Goal: Task Accomplishment & Management: Use online tool/utility

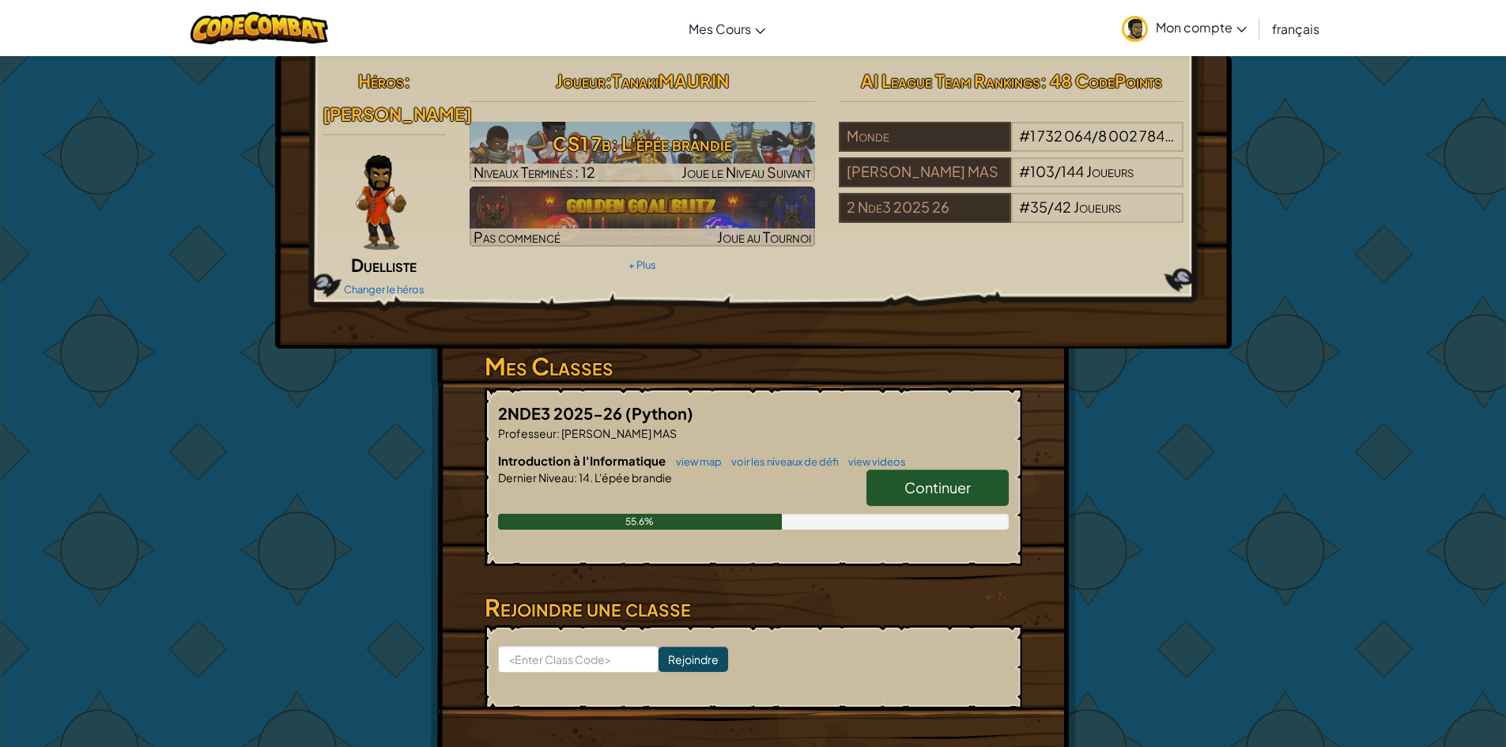
click at [383, 205] on img at bounding box center [381, 202] width 51 height 95
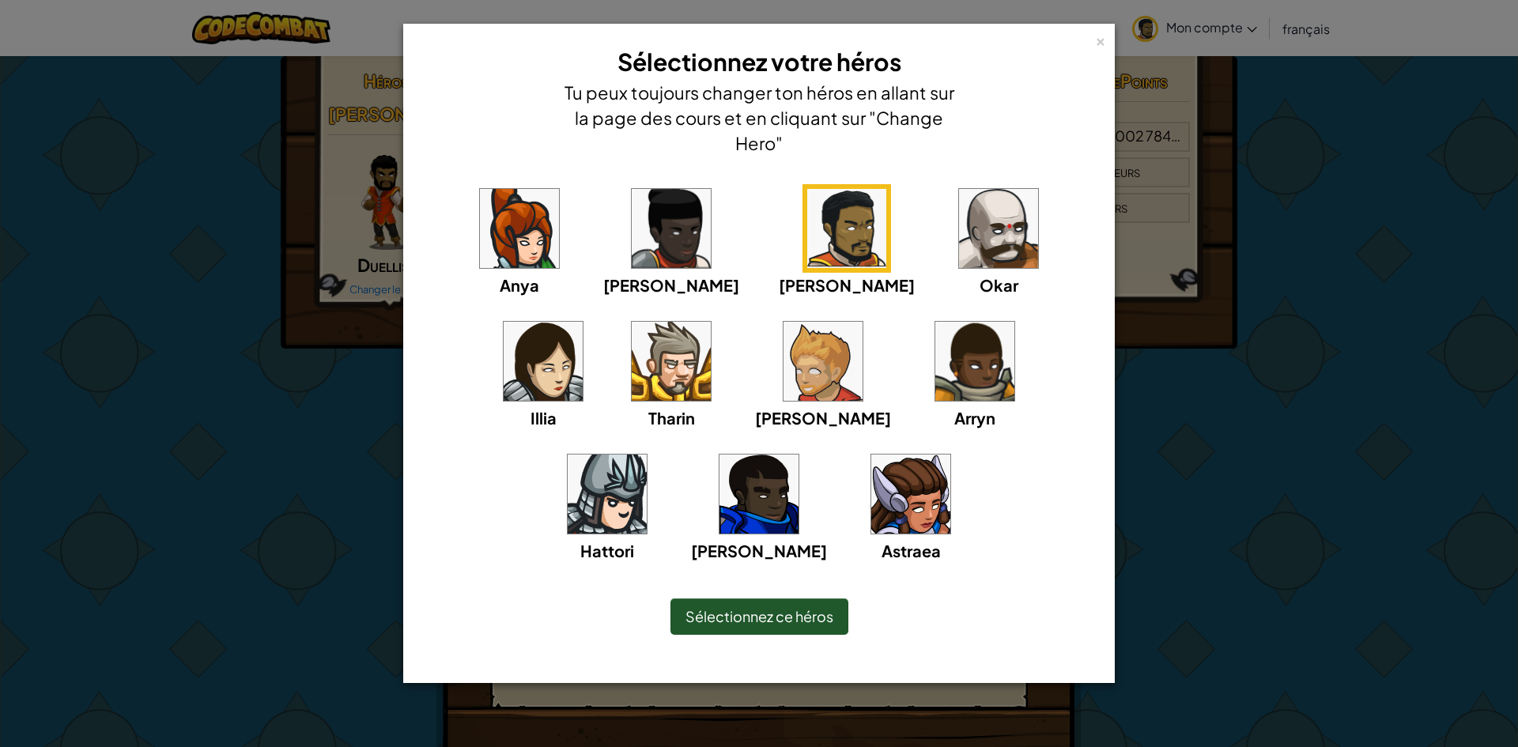
click at [790, 610] on span "Sélectionnez ce héros" at bounding box center [760, 616] width 148 height 18
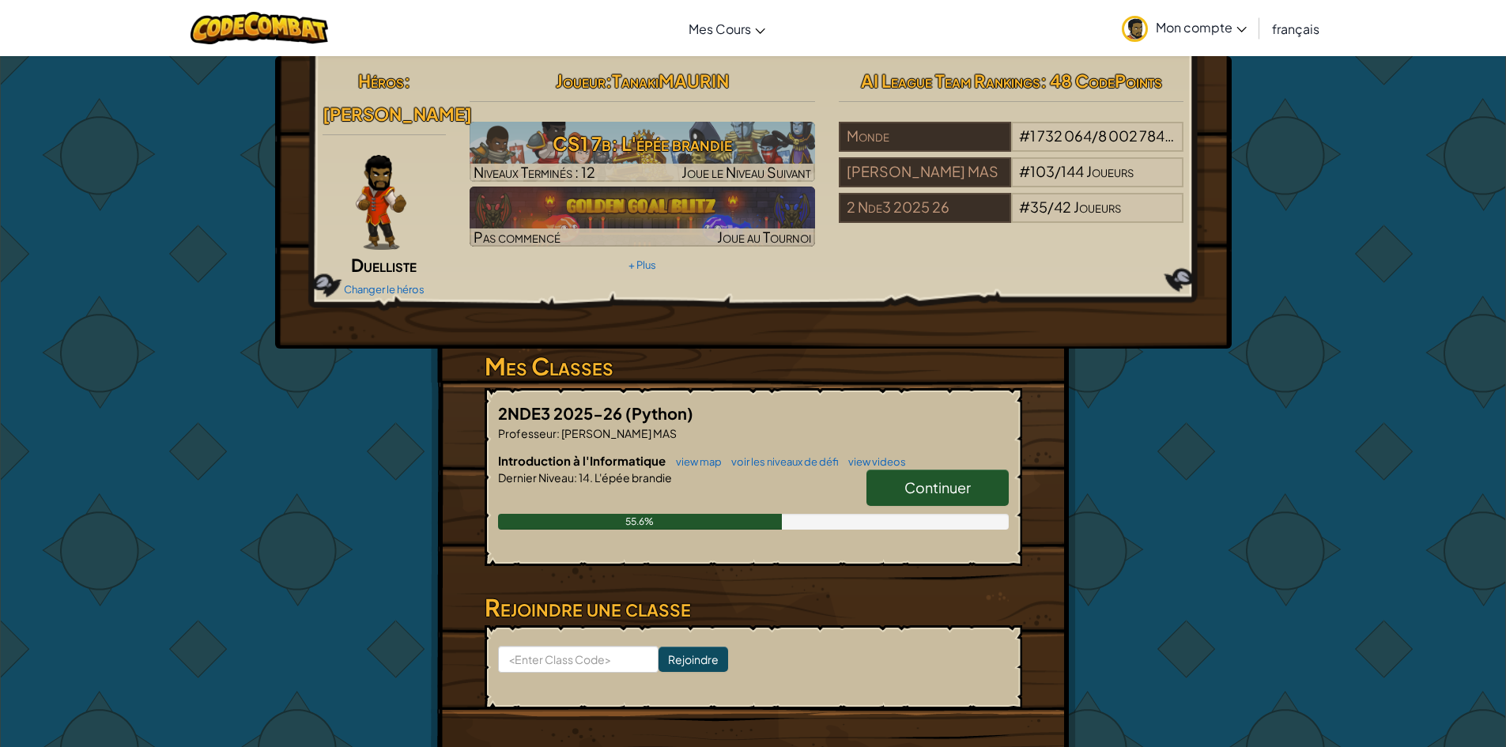
click at [994, 471] on link "Continuer" at bounding box center [938, 488] width 142 height 36
select select "fr"
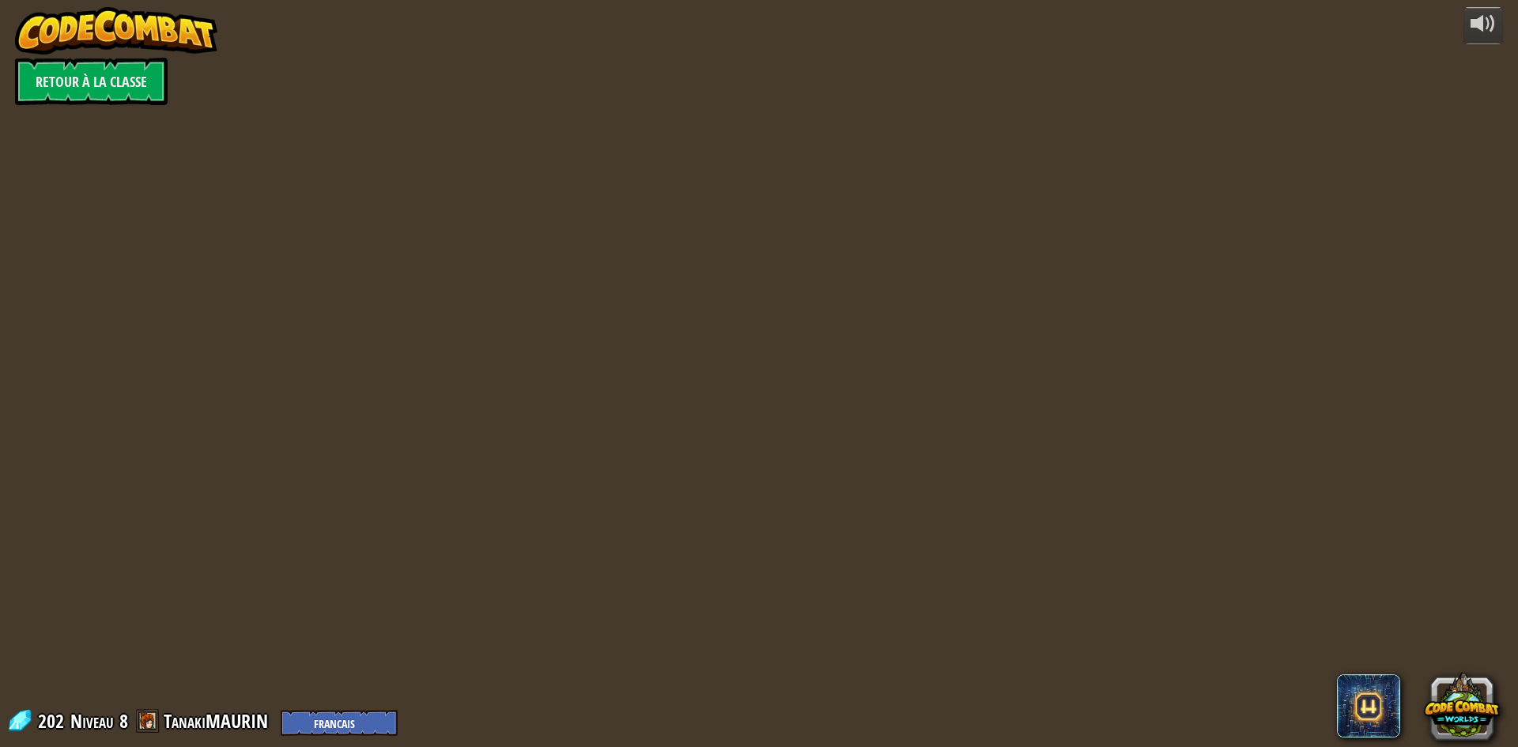
select select "fr"
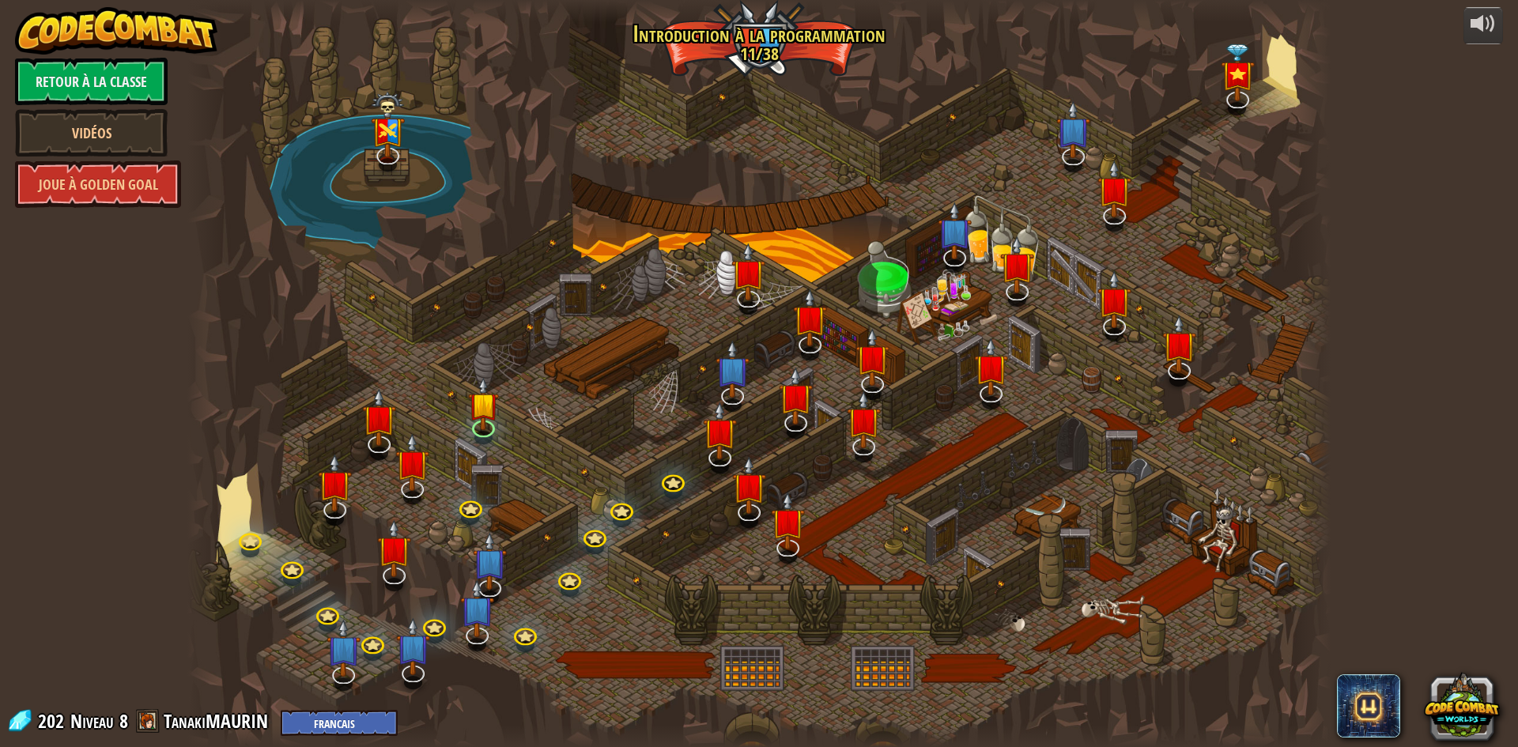
select select "fr"
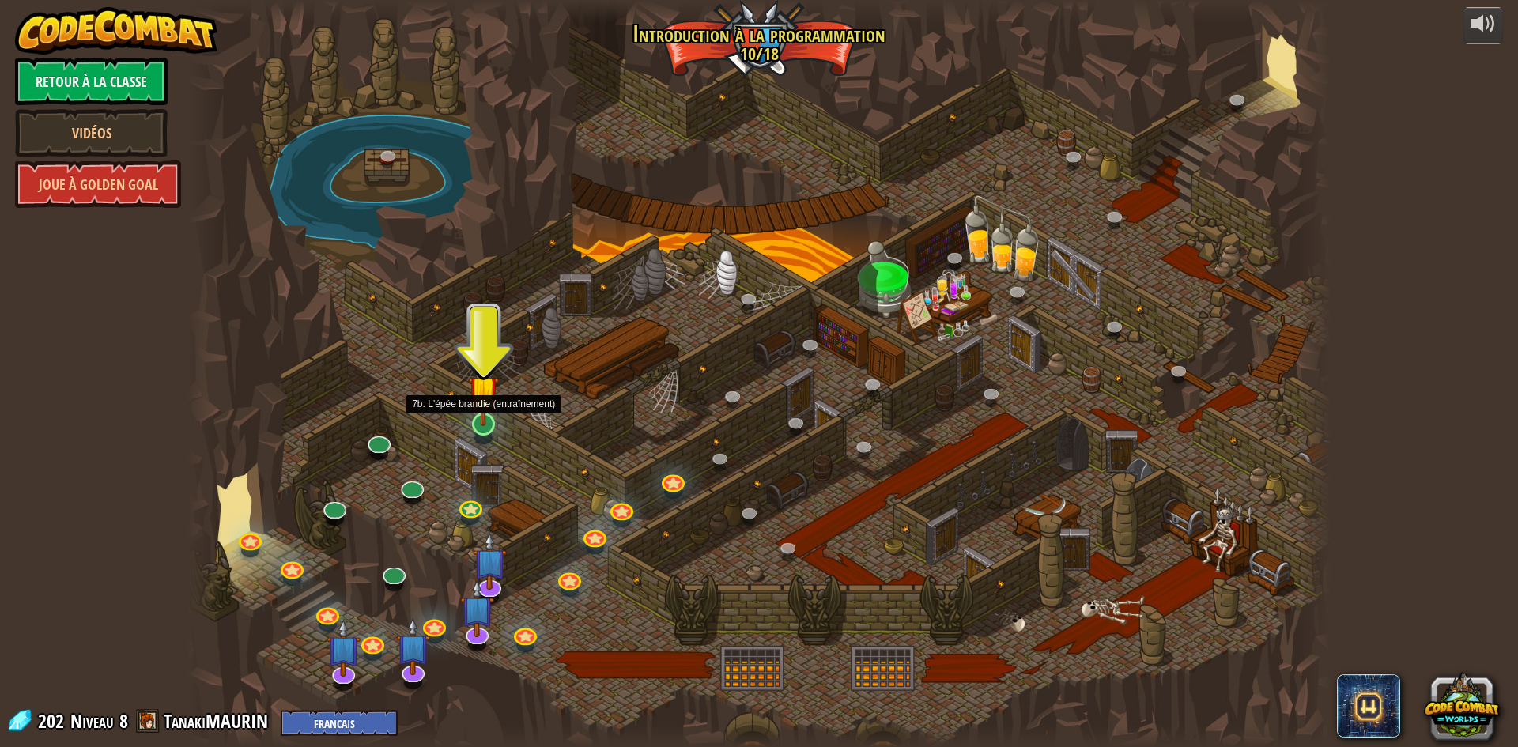
click at [484, 419] on img at bounding box center [483, 391] width 31 height 70
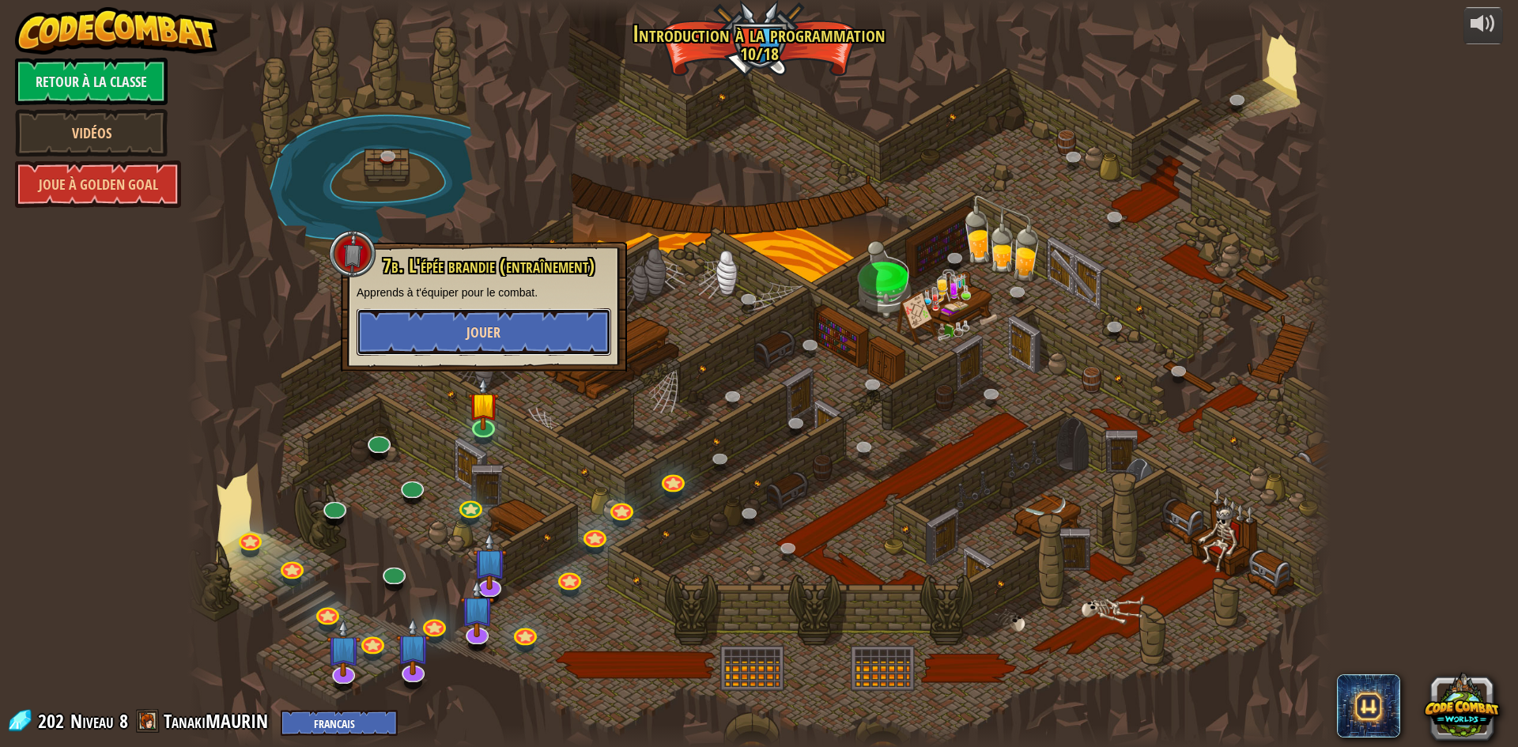
click at [527, 348] on button "Jouer" at bounding box center [484, 331] width 255 height 47
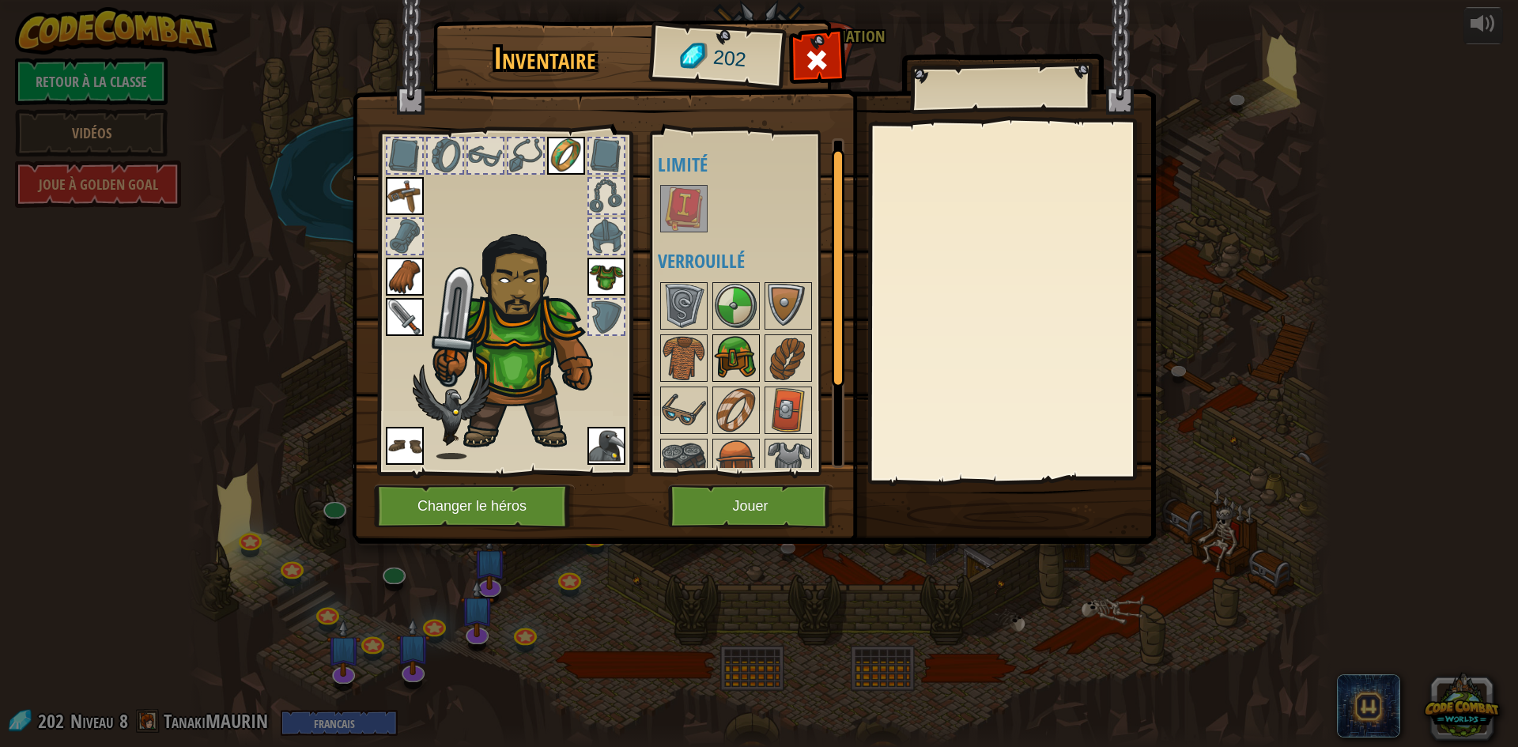
scroll to position [125, 0]
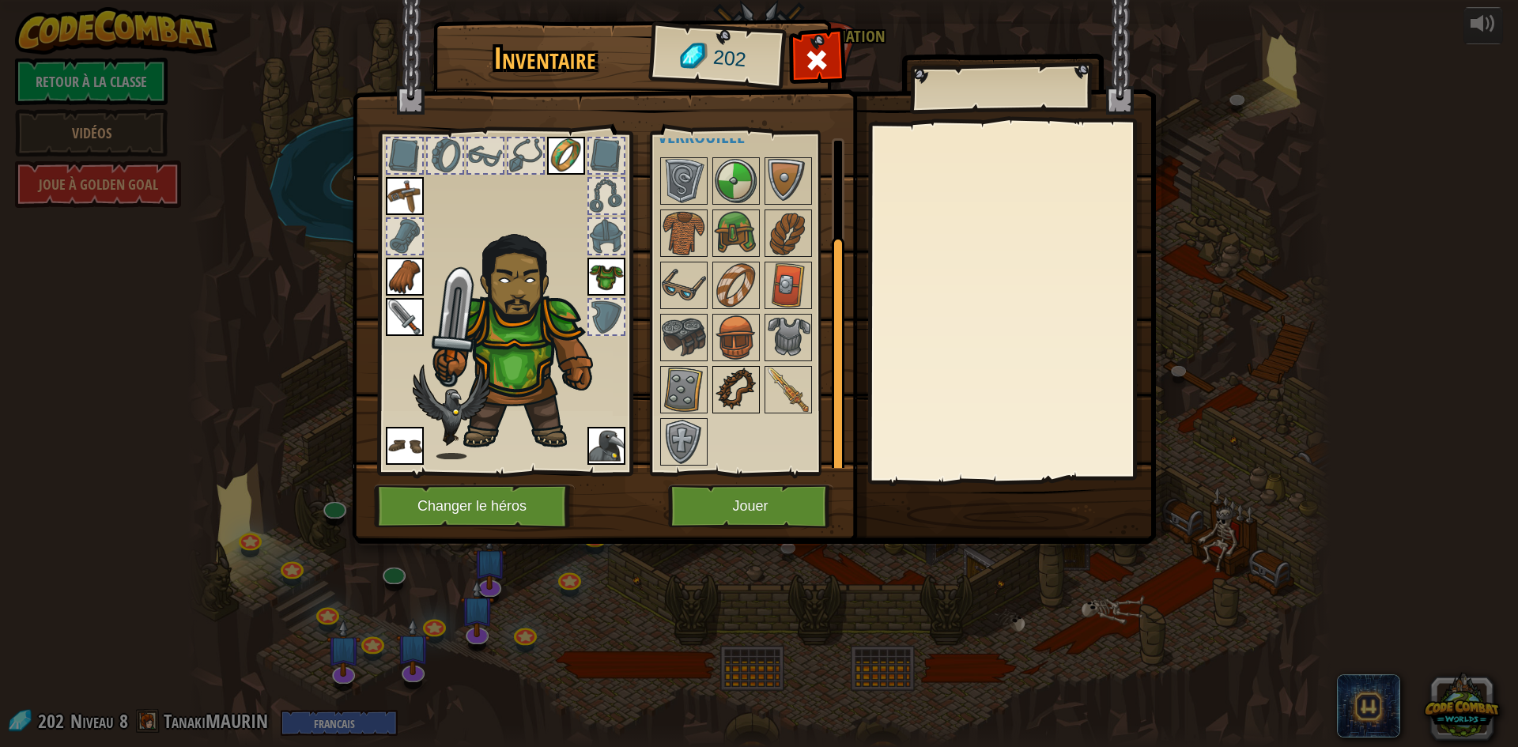
click at [754, 370] on img at bounding box center [736, 390] width 44 height 44
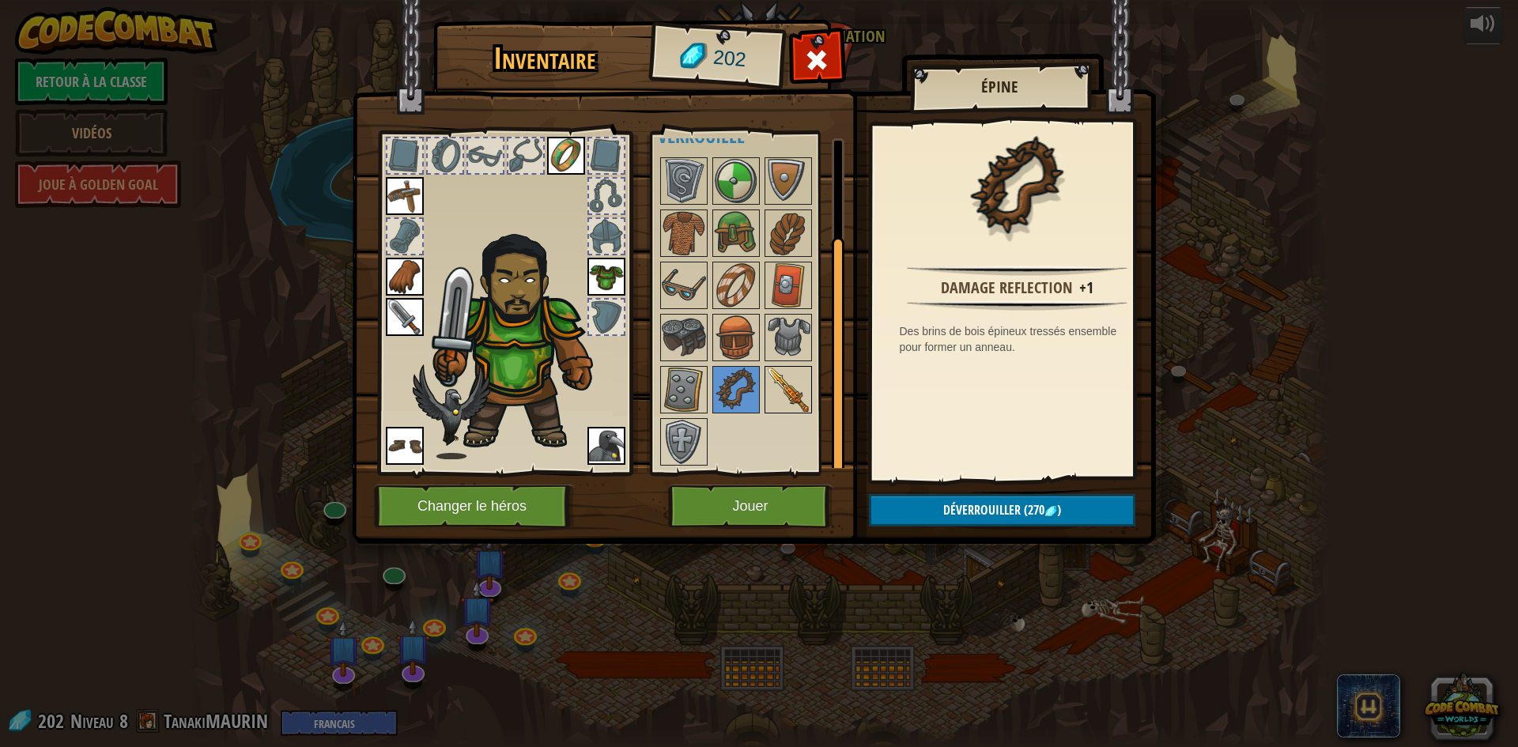
click at [788, 378] on img at bounding box center [788, 390] width 44 height 44
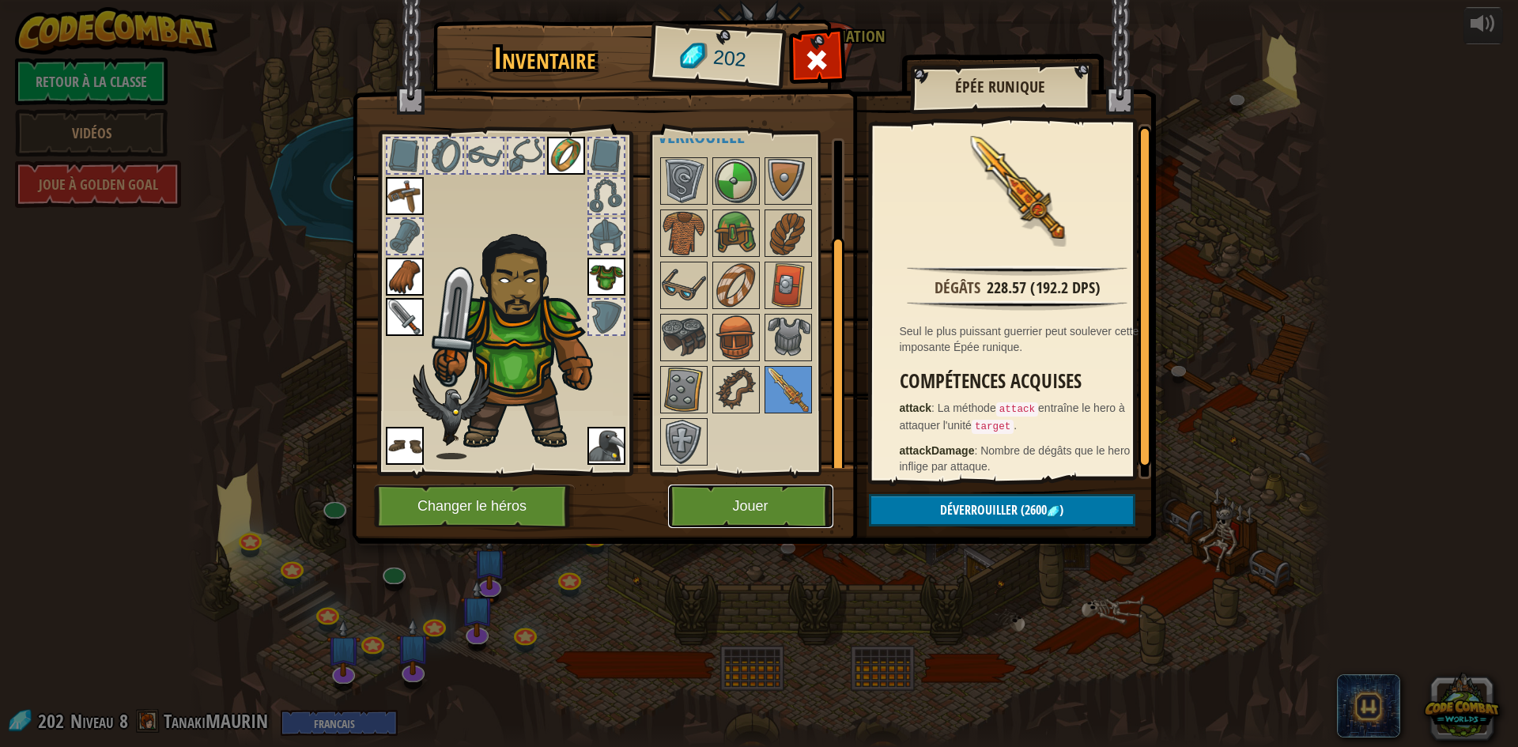
click at [759, 497] on button "Jouer" at bounding box center [750, 506] width 165 height 43
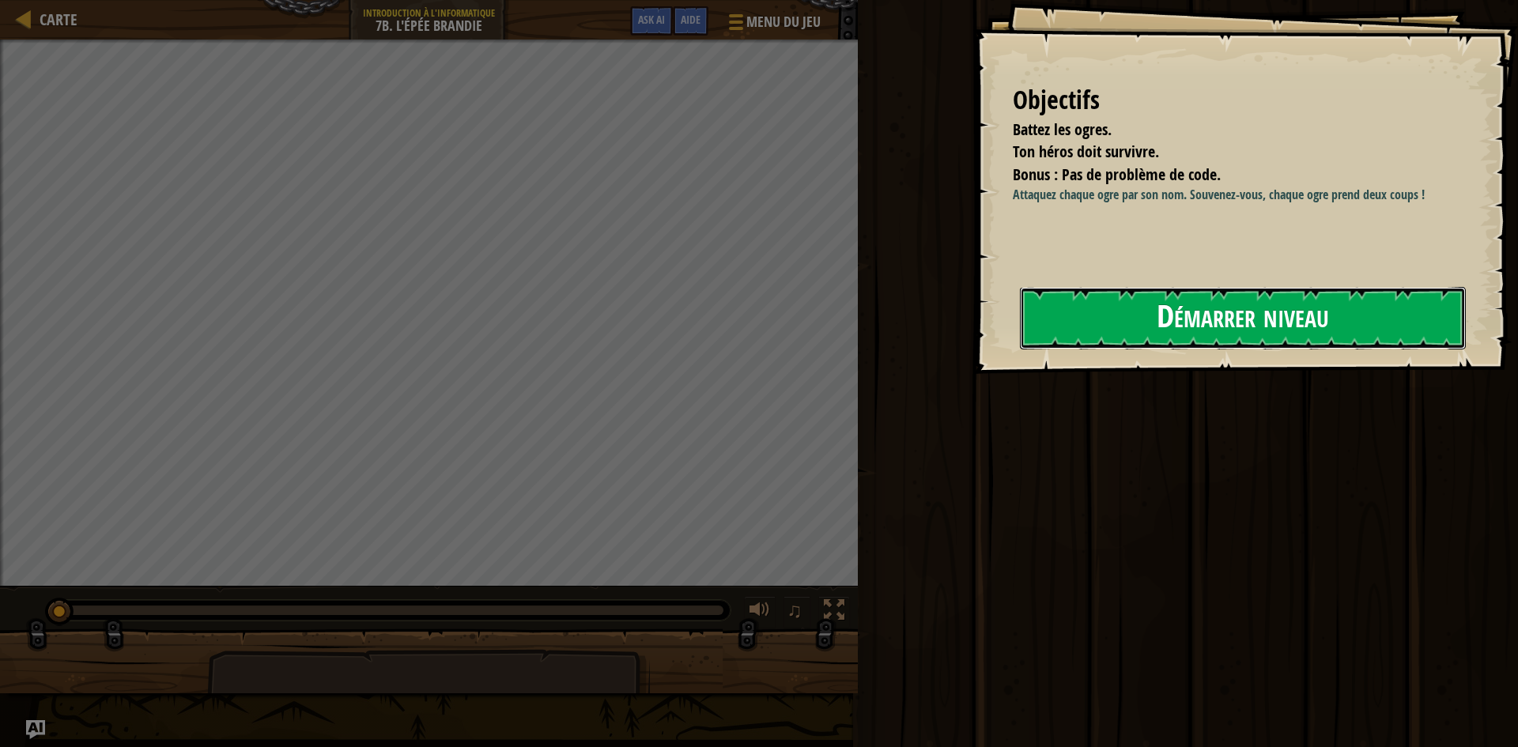
click at [1280, 329] on button "Démarrer niveau" at bounding box center [1243, 318] width 446 height 62
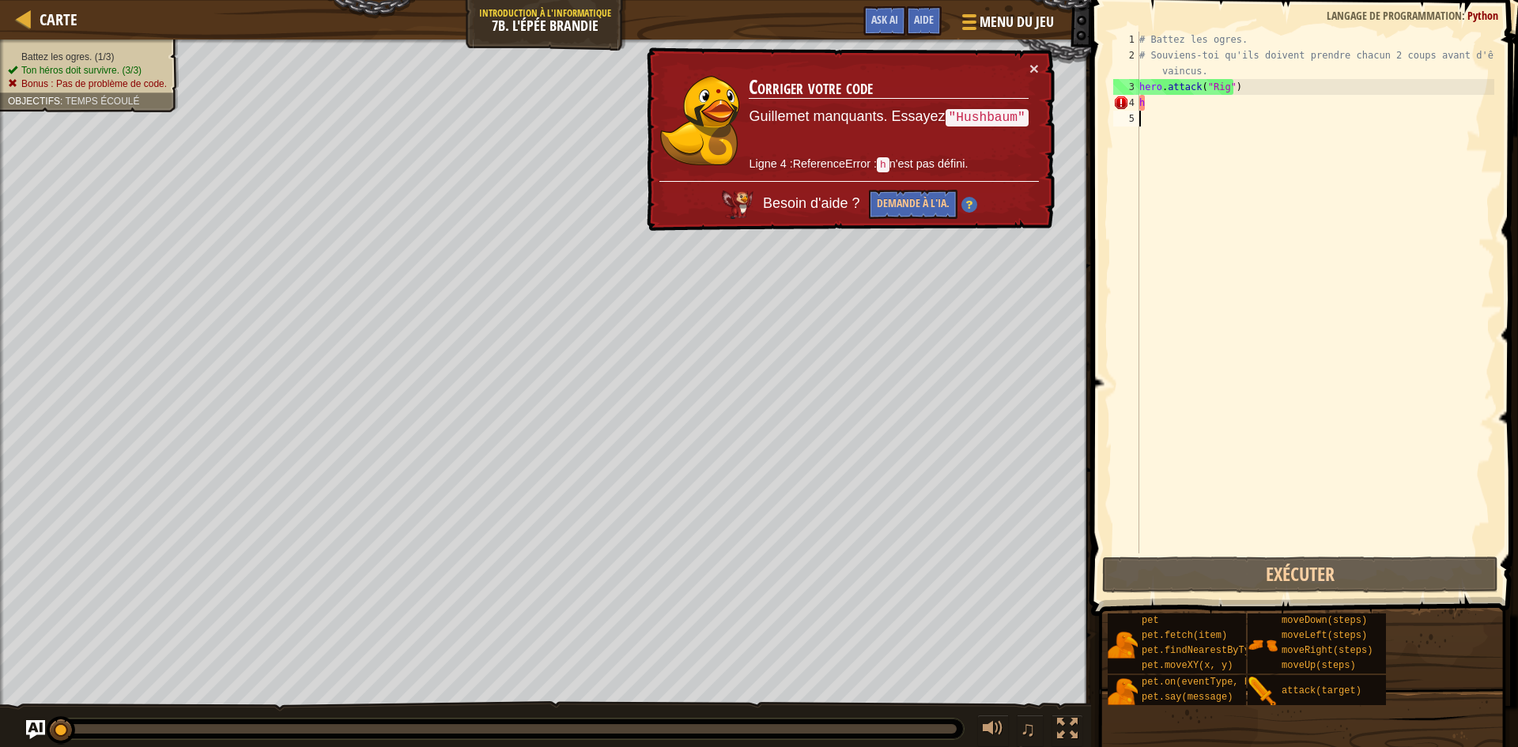
click at [1181, 110] on div "# Battez les ogres. # Souviens-toi qu'ils doivent prendre chacun 2 coups avant …" at bounding box center [1315, 309] width 358 height 554
type textarea "h"
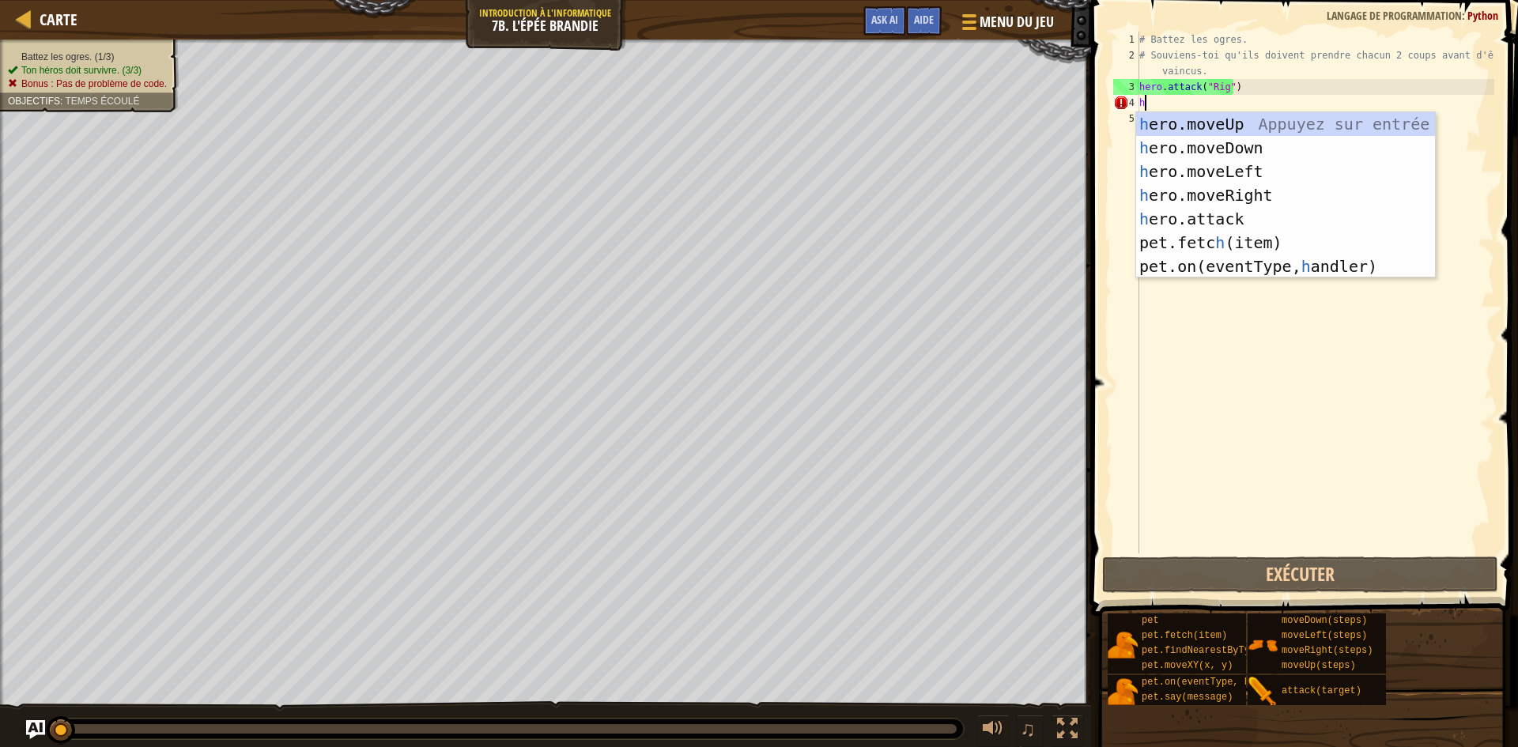
scroll to position [7, 0]
click at [1259, 212] on div "h ero.moveUp Appuyez sur entrée h ero.moveDown Appuyez sur entrée h ero.moveLef…" at bounding box center [1285, 218] width 299 height 213
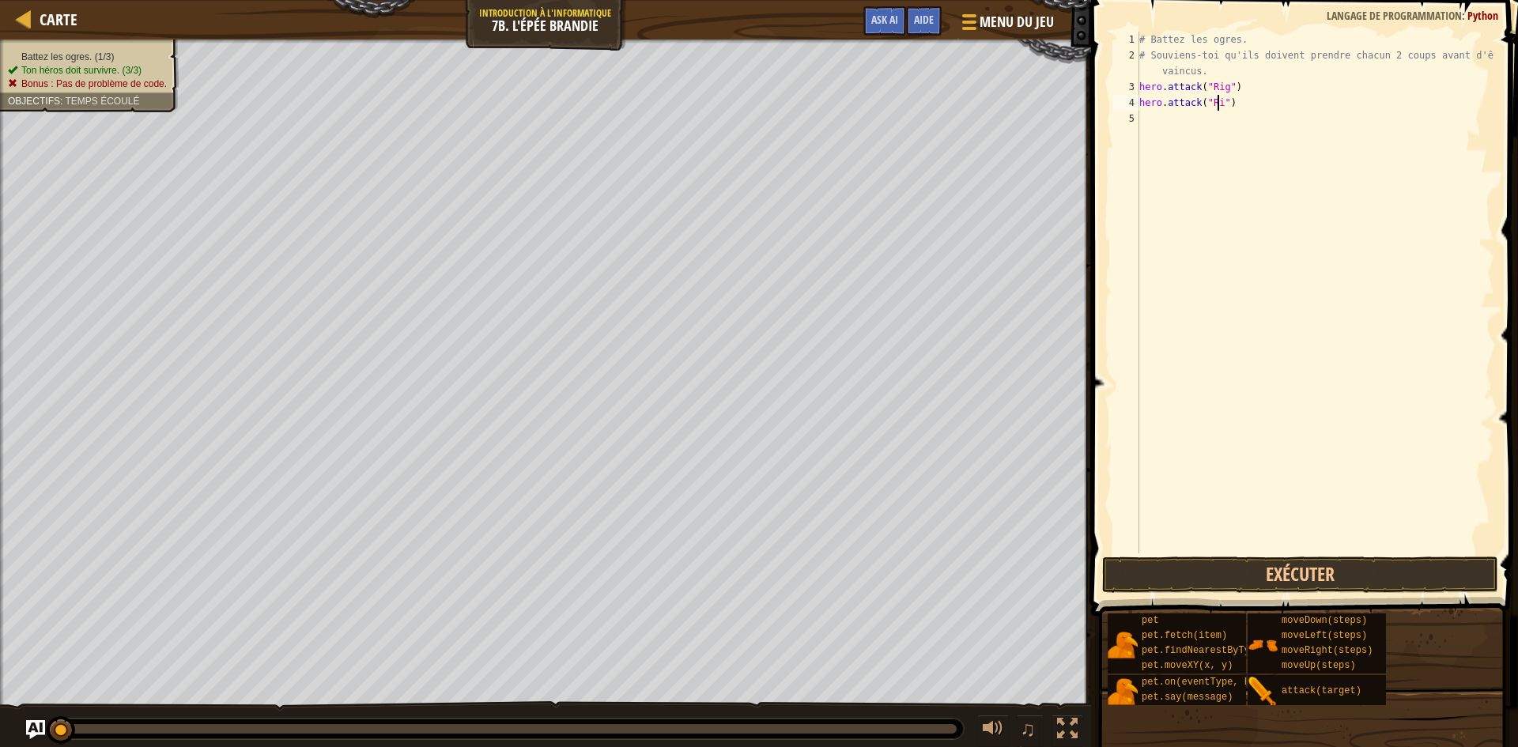
scroll to position [7, 6]
type textarea "hero.attack("Rig")"
click at [1215, 130] on div "# Battez les ogres. # Souviens-toi qu'ils doivent prendre chacun 2 coups avant …" at bounding box center [1315, 309] width 358 height 554
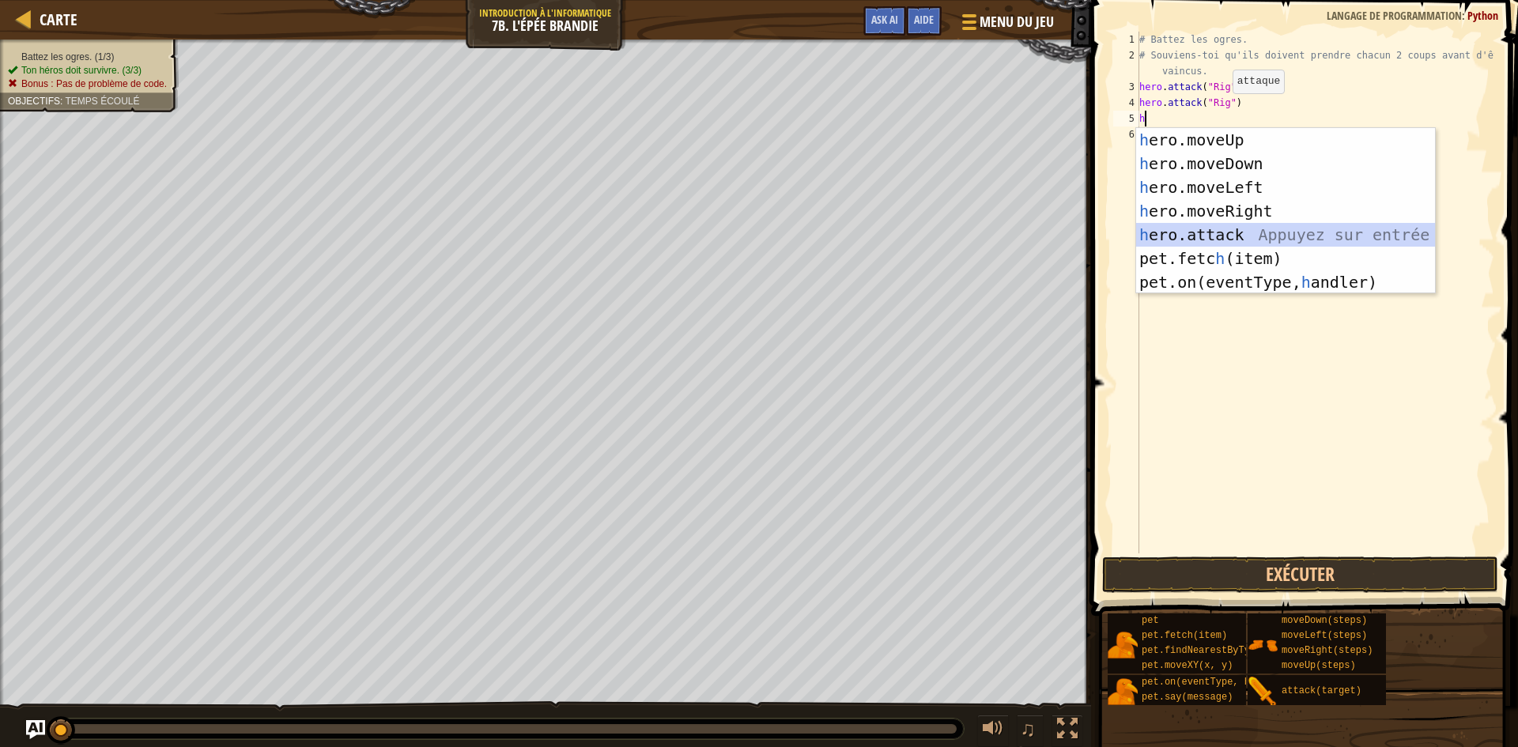
click at [1253, 239] on div "h ero.moveUp Appuyez sur entrée h ero.moveDown Appuyez sur entrée h ero.moveLef…" at bounding box center [1285, 234] width 299 height 213
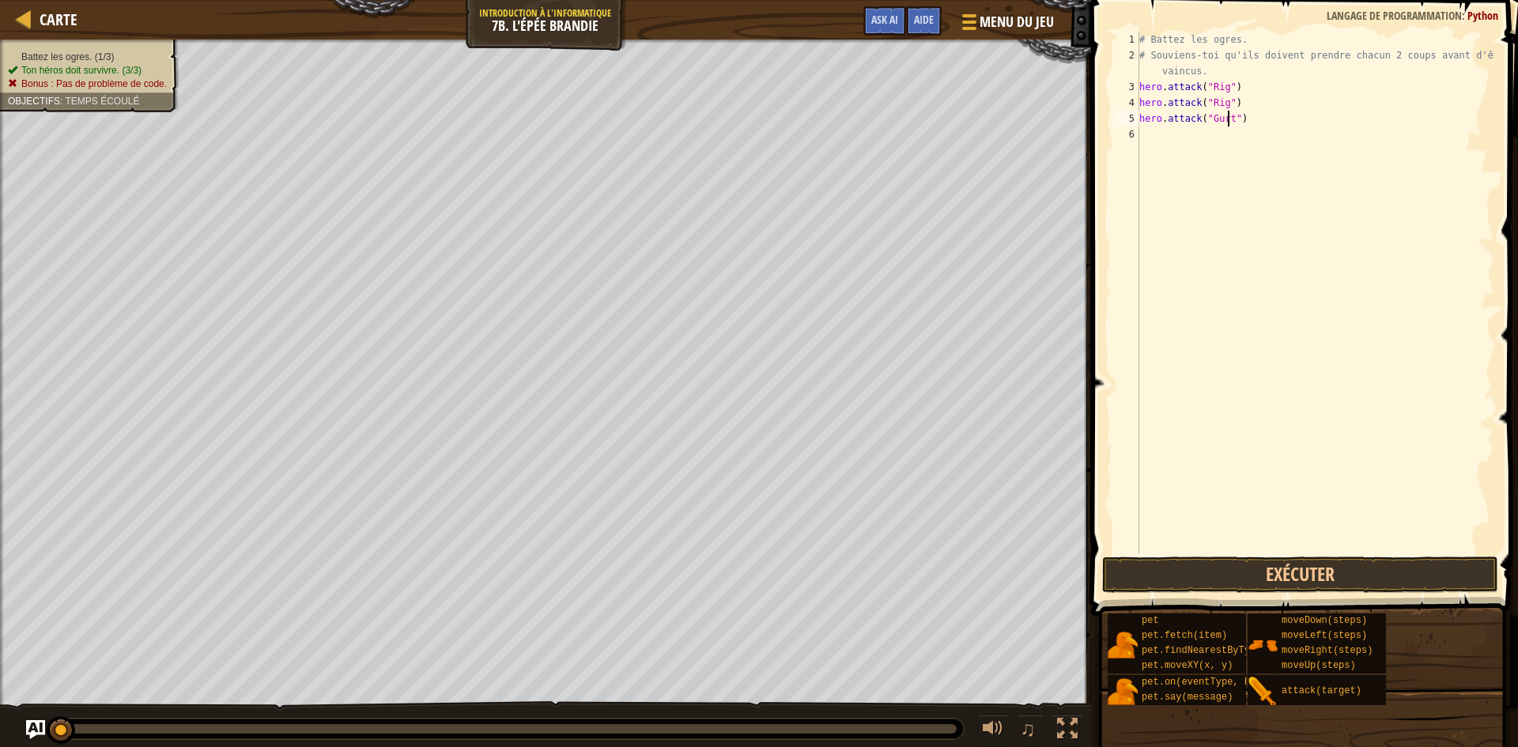
type textarea "hero.attack("Gurt")"
click at [1226, 138] on div "# Battez les ogres. # Souviens-toi qu'ils doivent prendre chacun 2 coups avant …" at bounding box center [1315, 309] width 358 height 554
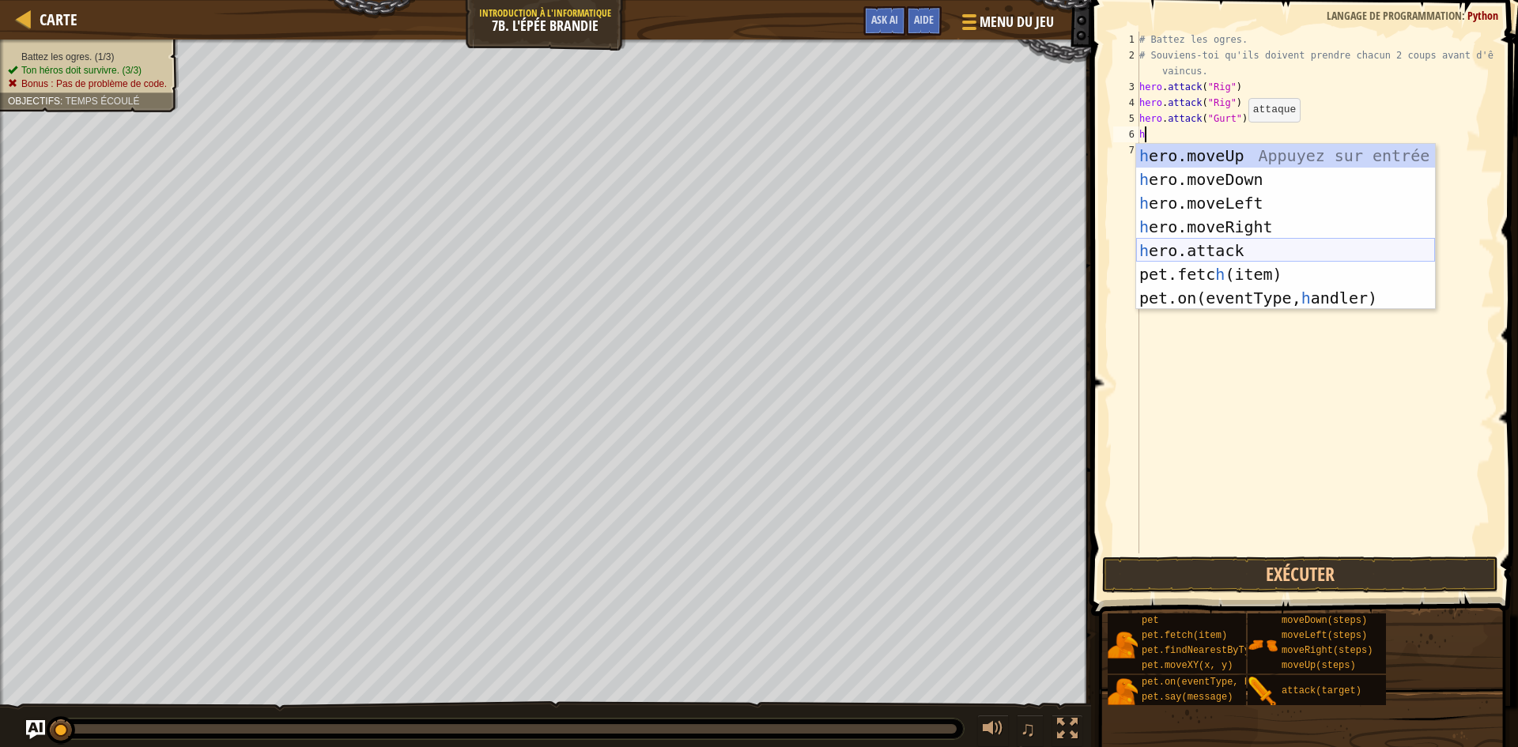
click at [1271, 244] on div "h ero.moveUp Appuyez sur entrée h ero.moveDown Appuyez sur entrée h ero.moveLef…" at bounding box center [1285, 250] width 299 height 213
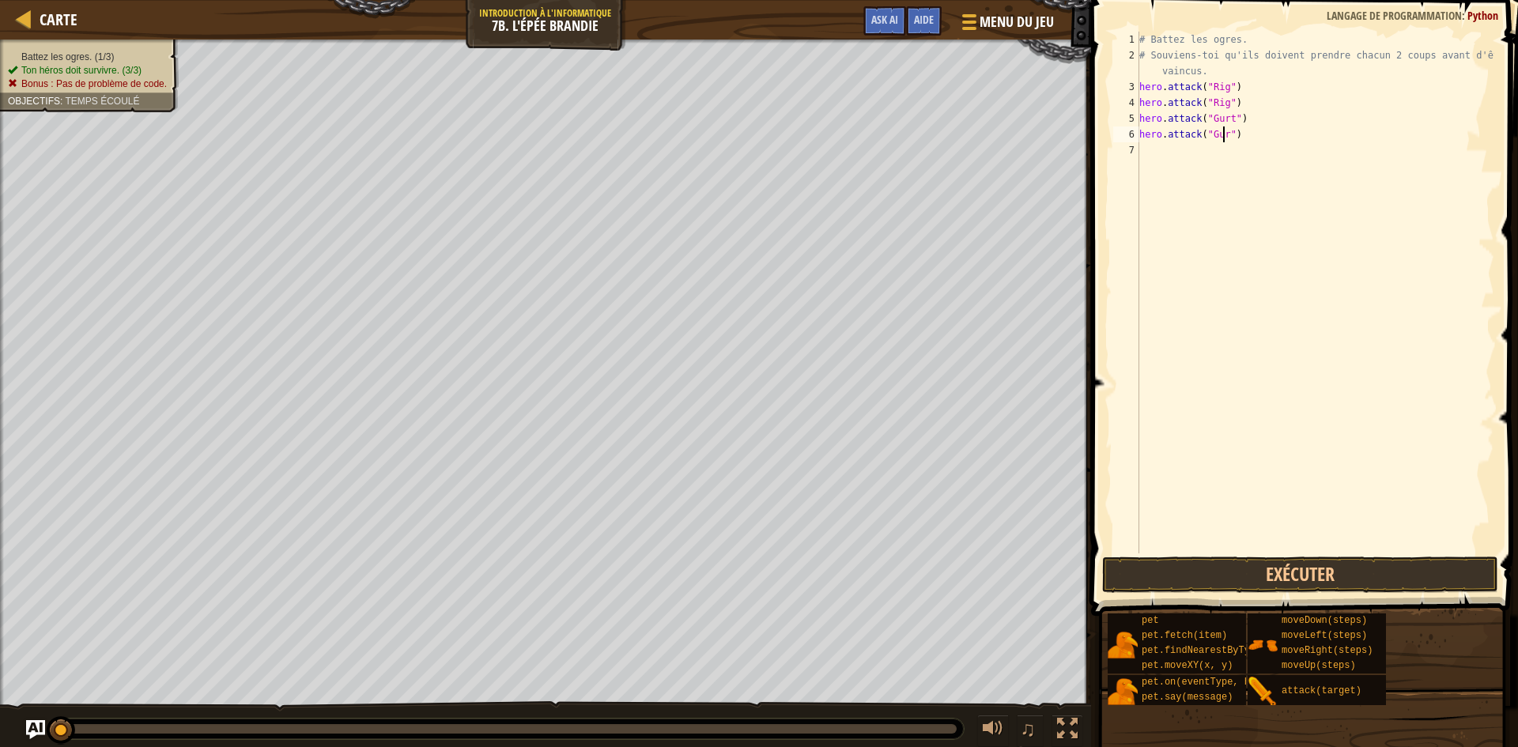
type textarea "hero.attack("Gurt")"
click at [1255, 176] on div "# Battez les ogres. # Souviens-toi qu'ils doivent prendre chacun 2 coups avant …" at bounding box center [1315, 309] width 358 height 554
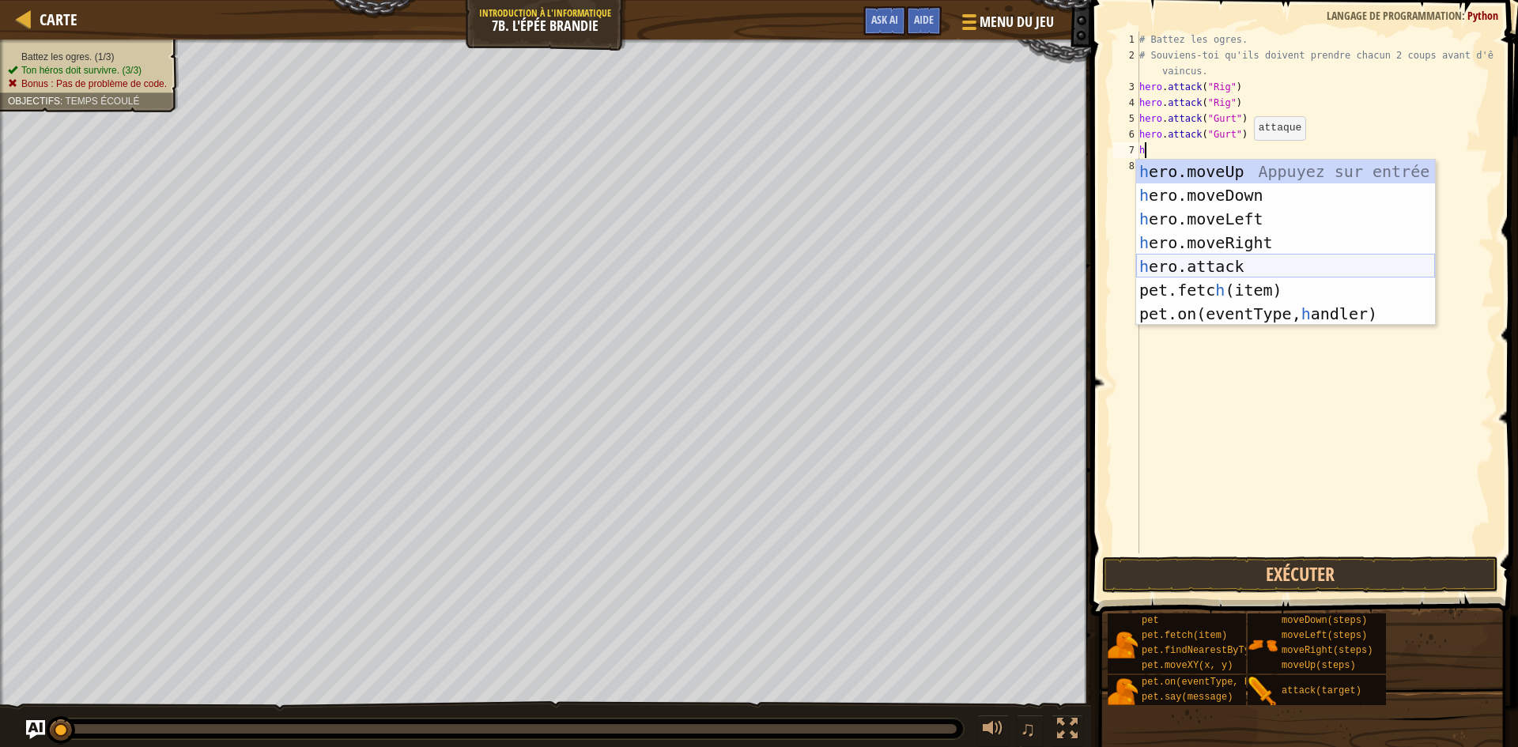
click at [1236, 261] on div "h ero.moveUp Appuyez sur entrée h ero.moveDown Appuyez sur entrée h ero.moveLef…" at bounding box center [1285, 266] width 299 height 213
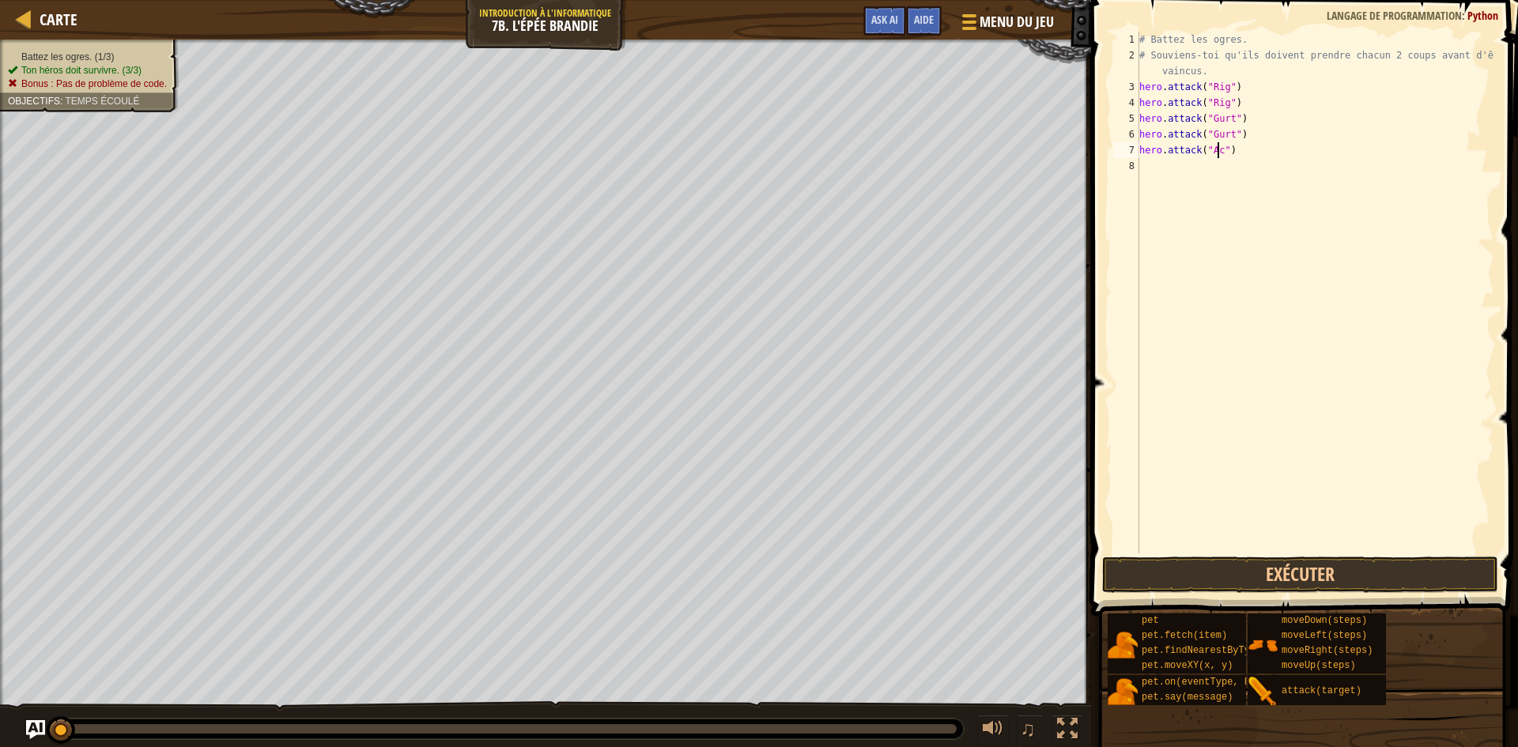
scroll to position [7, 6]
type textarea "hero.attack("Ack")"
click at [1231, 204] on div "# Battez les ogres. # Souviens-toi qu'ils doivent prendre chacun 2 coups avant …" at bounding box center [1315, 309] width 358 height 554
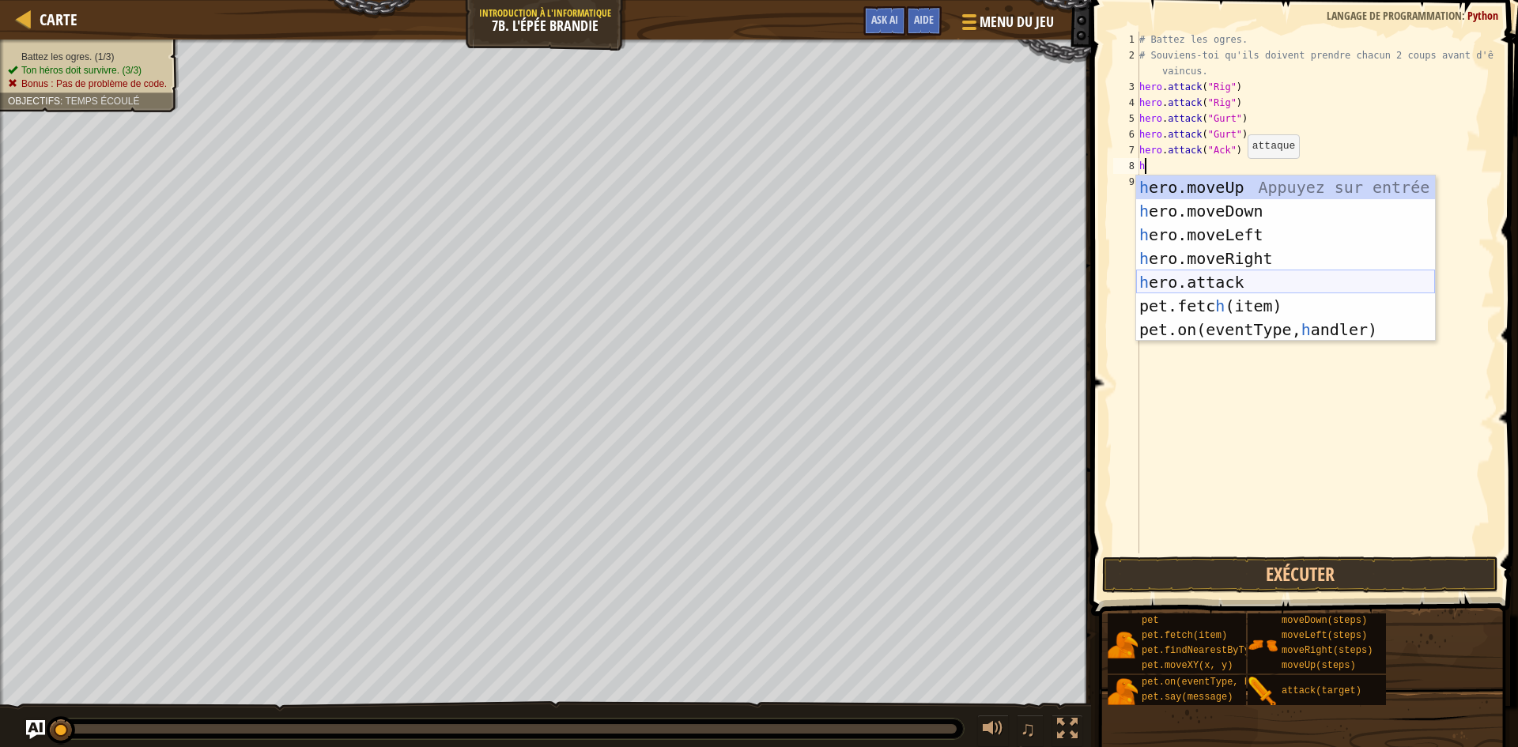
click at [1264, 284] on div "h ero.moveUp Appuyez sur entrée h ero.moveDown Appuyez sur entrée h ero.moveLef…" at bounding box center [1285, 282] width 299 height 213
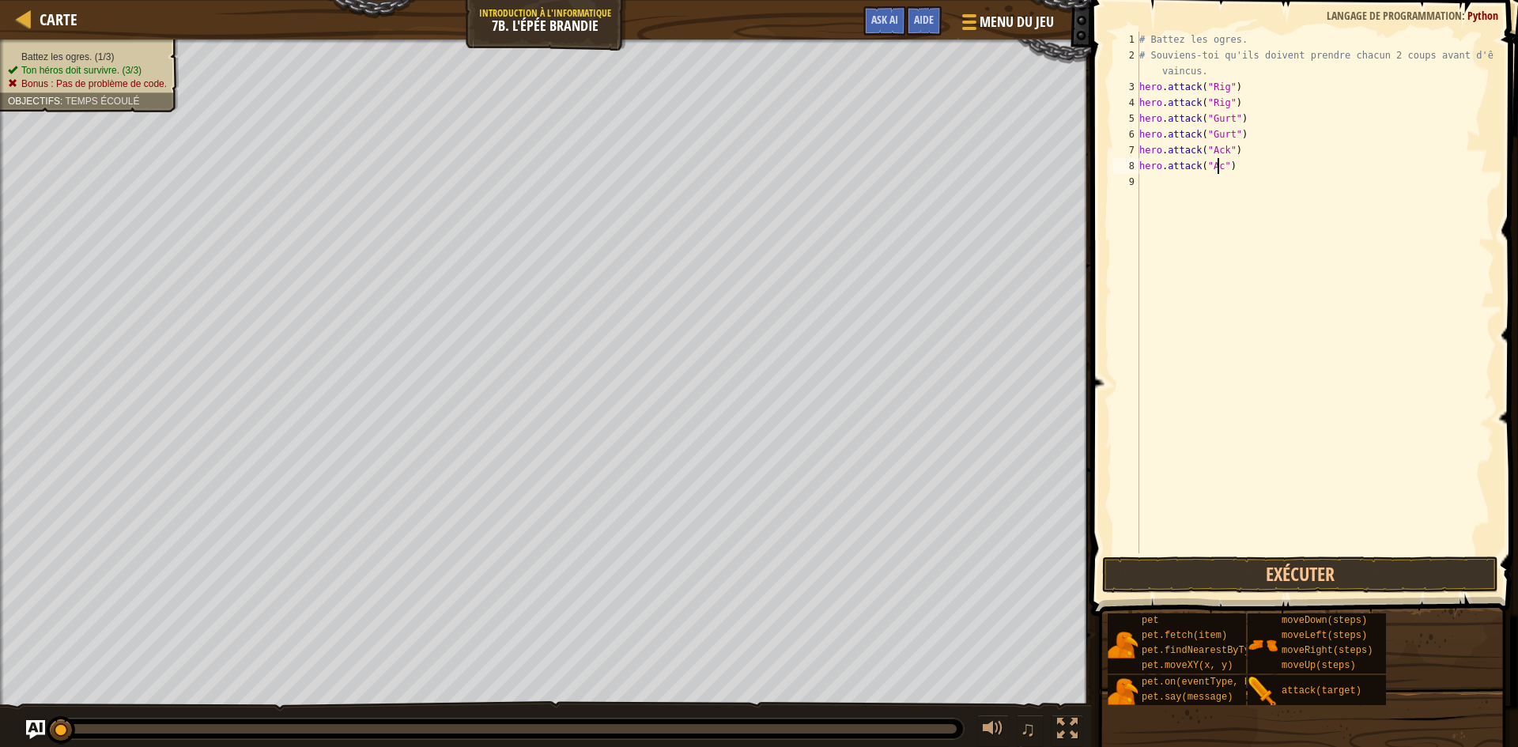
scroll to position [7, 6]
type textarea "hero.attack("Ack")"
click at [1279, 565] on button "Exécuter" at bounding box center [1300, 575] width 396 height 36
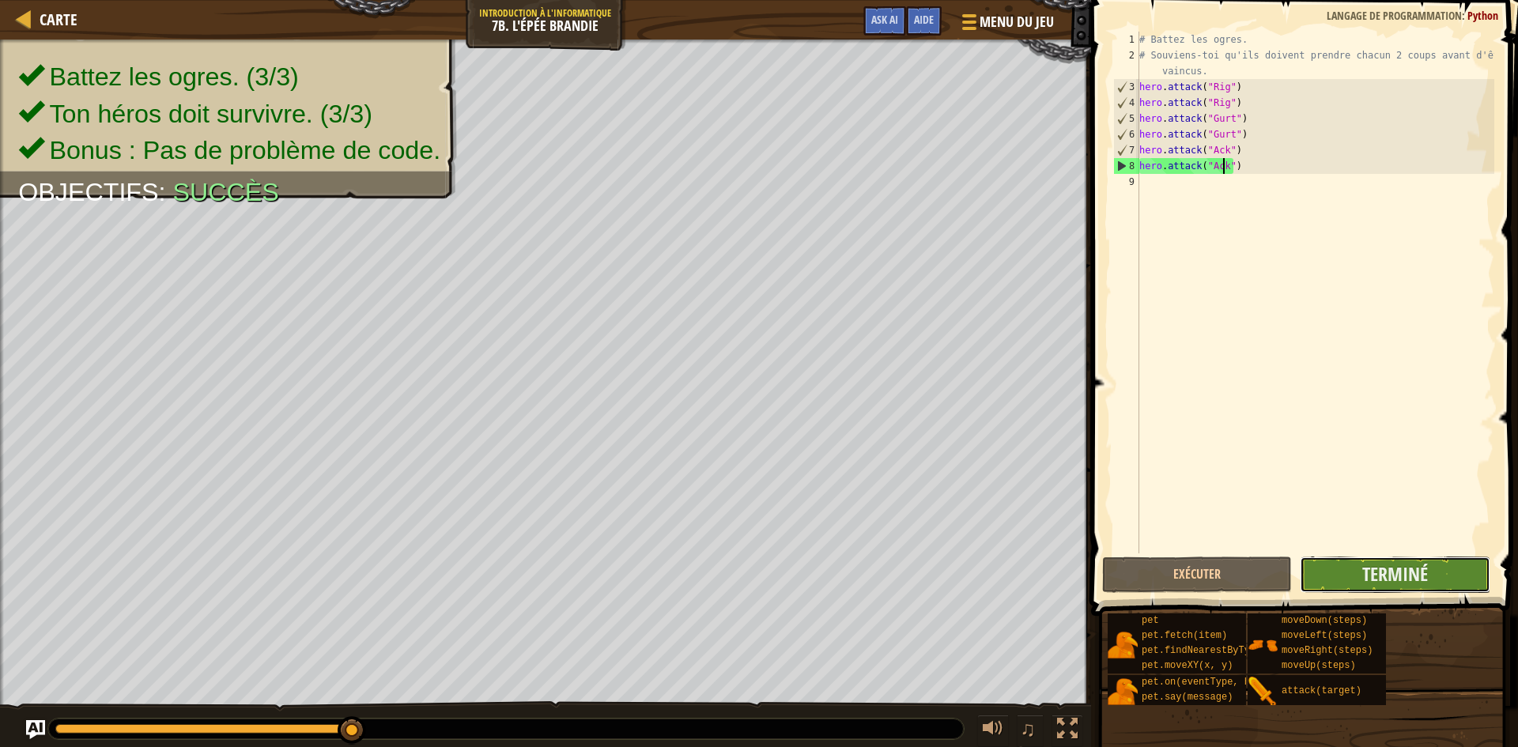
click at [1361, 571] on button "Terminé" at bounding box center [1395, 575] width 190 height 36
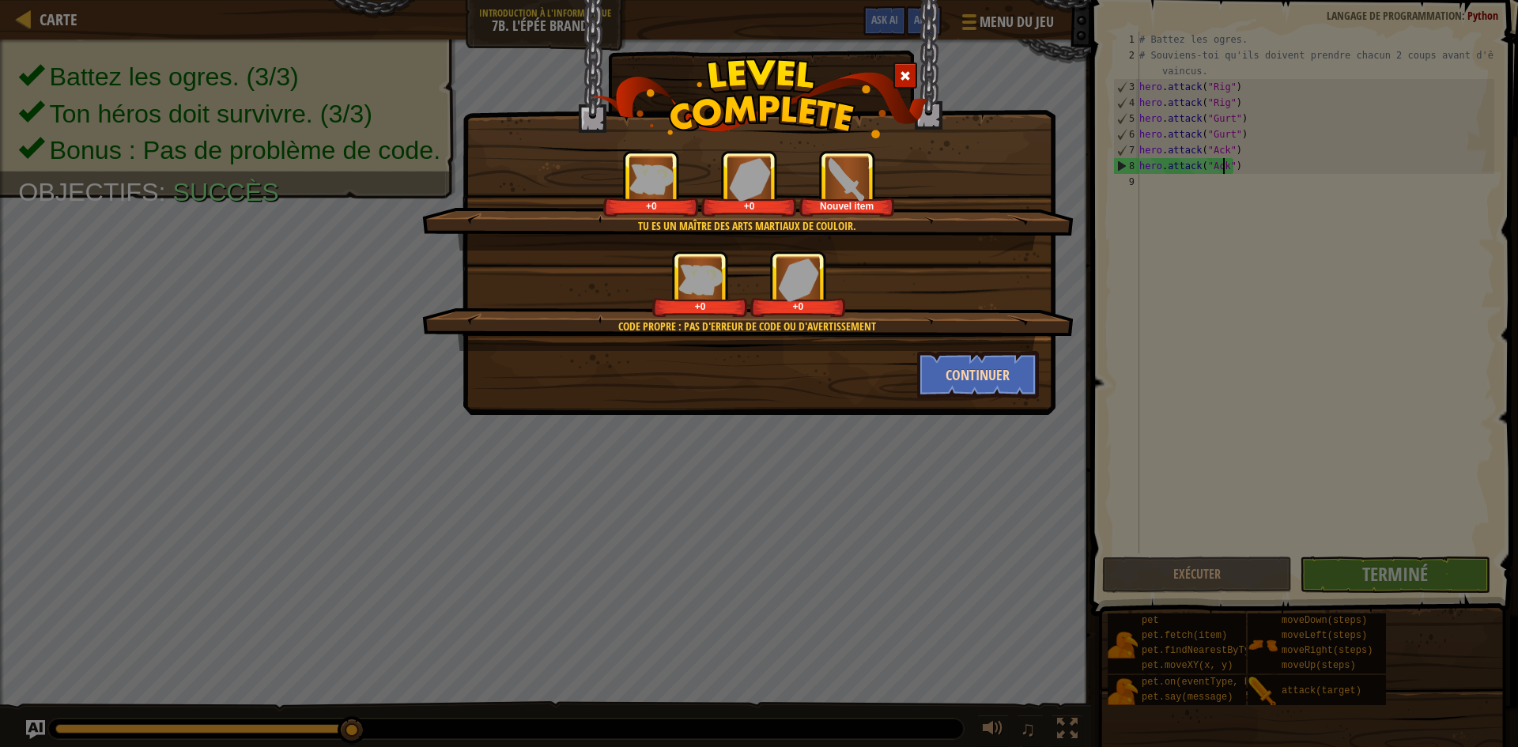
click at [1037, 369] on div "Continuer" at bounding box center [978, 374] width 146 height 47
click at [1015, 372] on button "Continuer" at bounding box center [978, 374] width 123 height 47
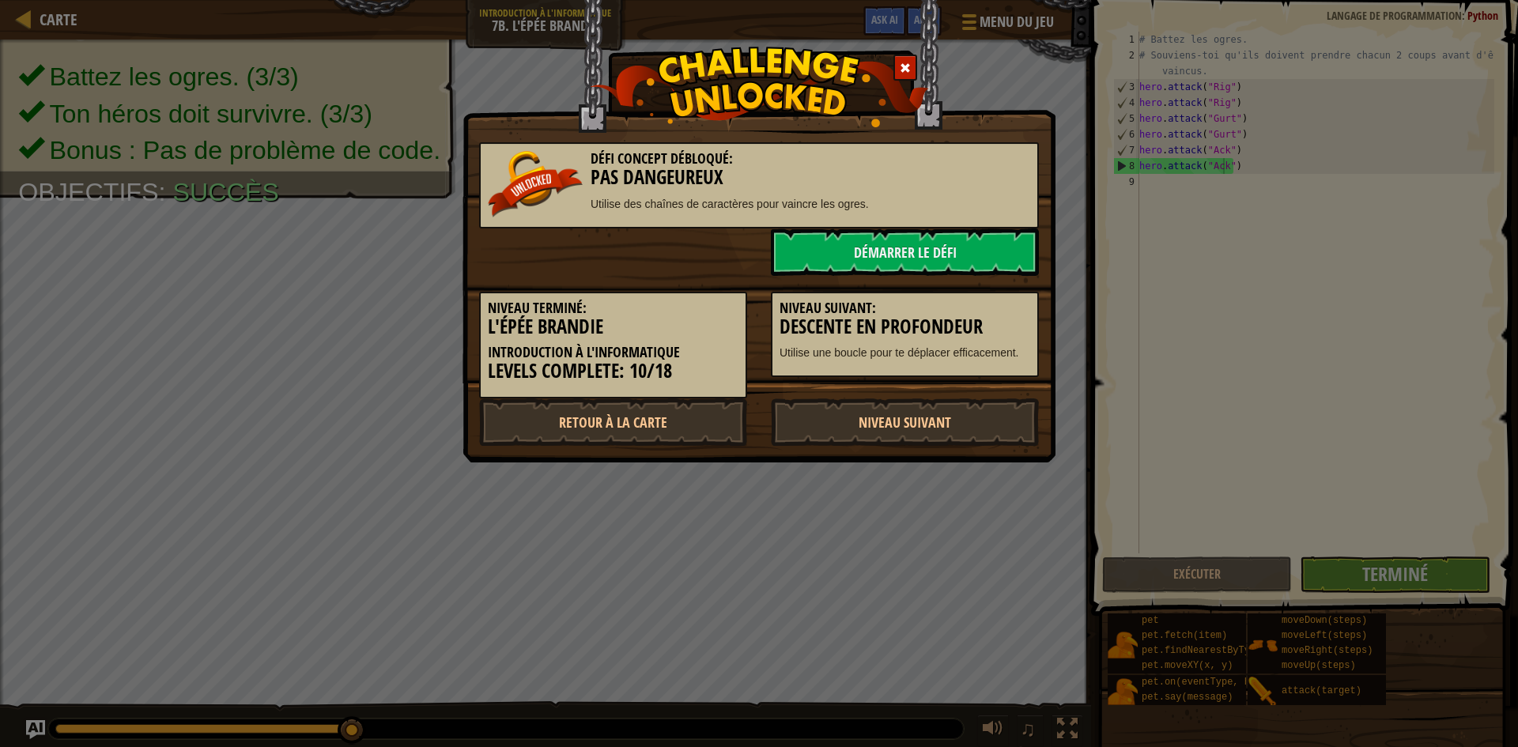
click at [1015, 372] on div "Niveau Suivant: Descente en Profondeur Utilise une boucle pour te déplacer effi…" at bounding box center [905, 335] width 268 height 86
click at [961, 254] on link "Démarrer le Défi" at bounding box center [905, 252] width 268 height 47
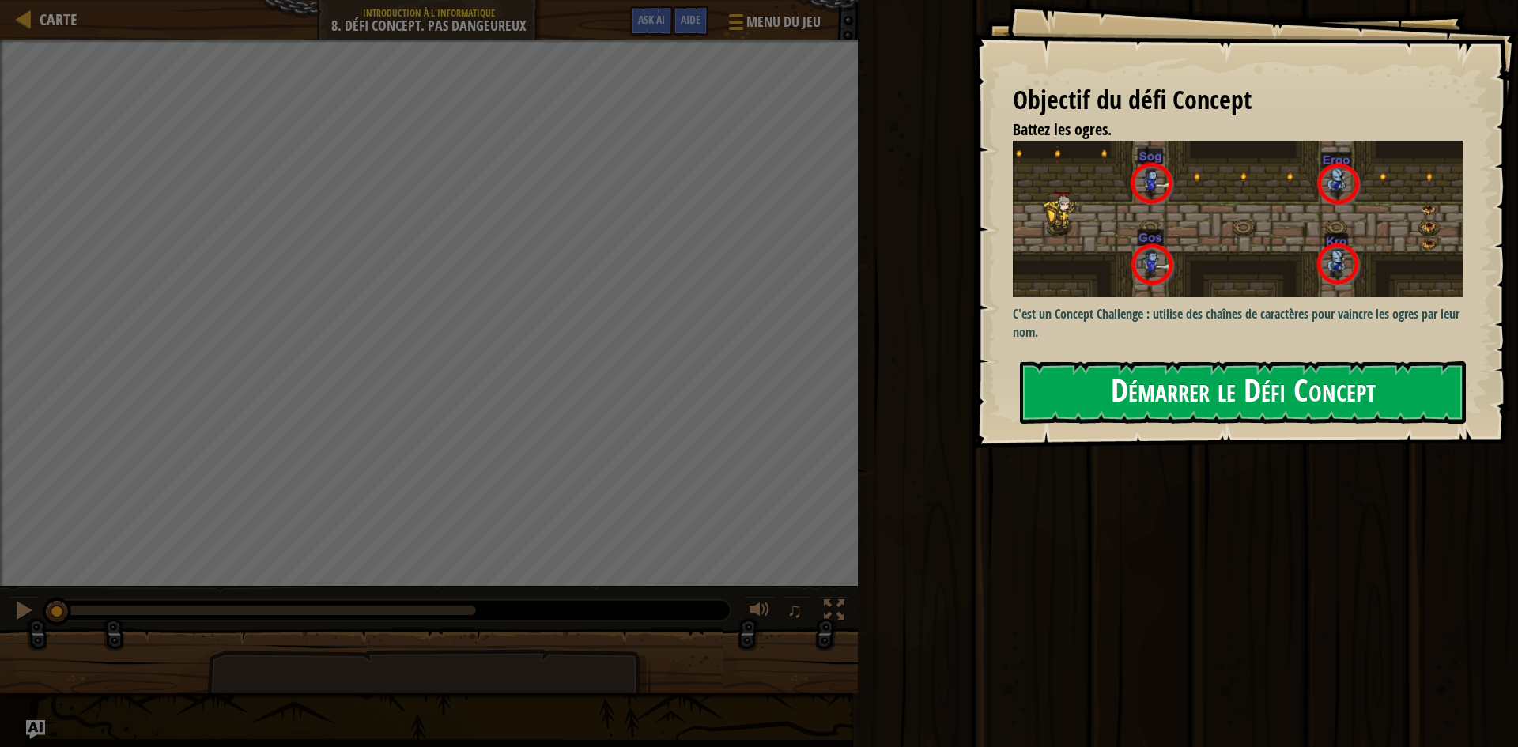
click at [1189, 391] on button "Démarrer le Défi Concept" at bounding box center [1243, 392] width 446 height 62
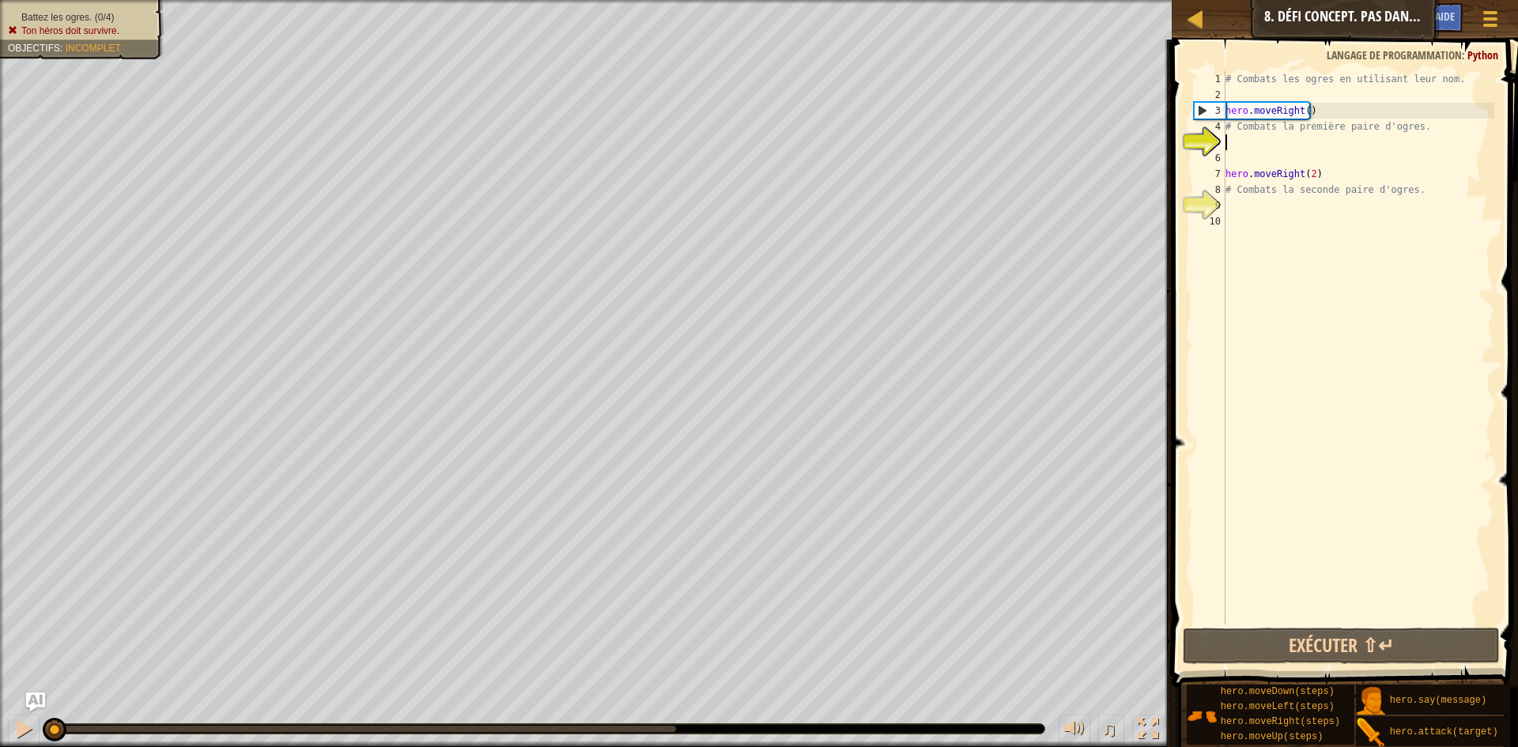
click at [1247, 146] on div "# Combats les ogres en utilisant leur nom. hero . moveRight ( ) # Combats la pr…" at bounding box center [1358, 363] width 272 height 585
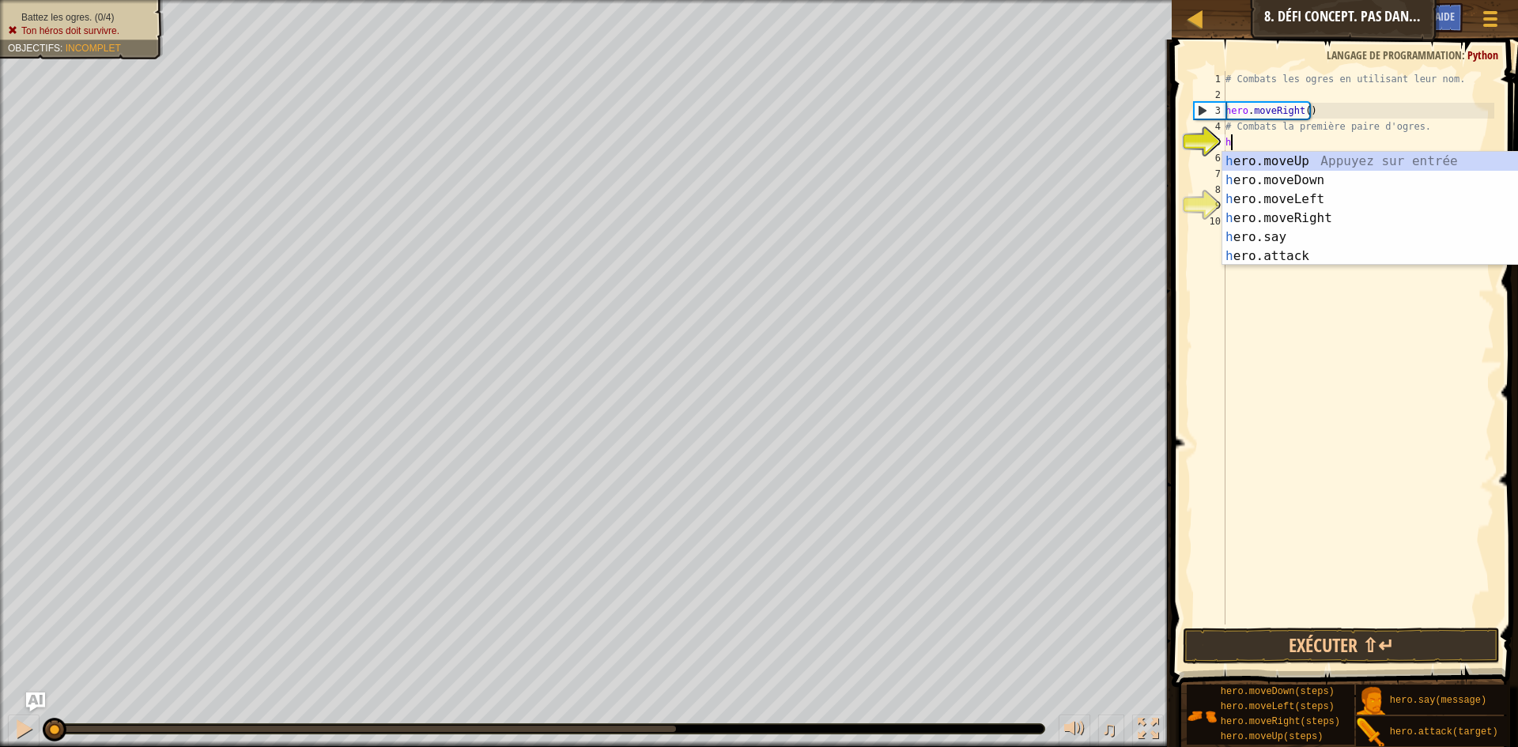
scroll to position [7, 0]
click at [1279, 253] on div "h ero.moveUp Appuyez sur entrée h ero.moveDown Appuyez sur entrée h ero.moveLef…" at bounding box center [1371, 228] width 299 height 152
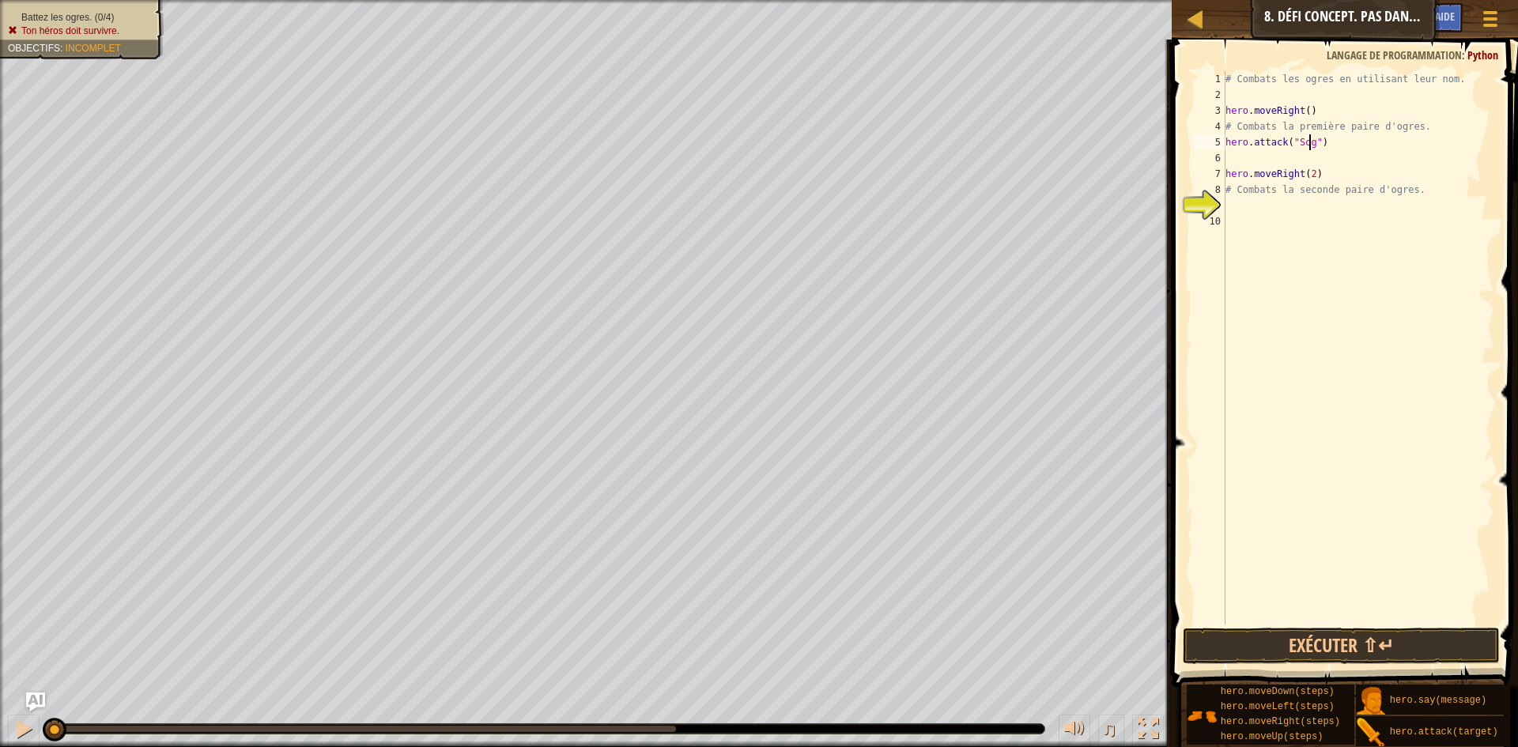
type textarea "hero.attack("Sog")"
click at [1261, 156] on div "# Combats les ogres en utilisant leur nom. hero . moveRight ( ) # Combats la pr…" at bounding box center [1358, 363] width 272 height 585
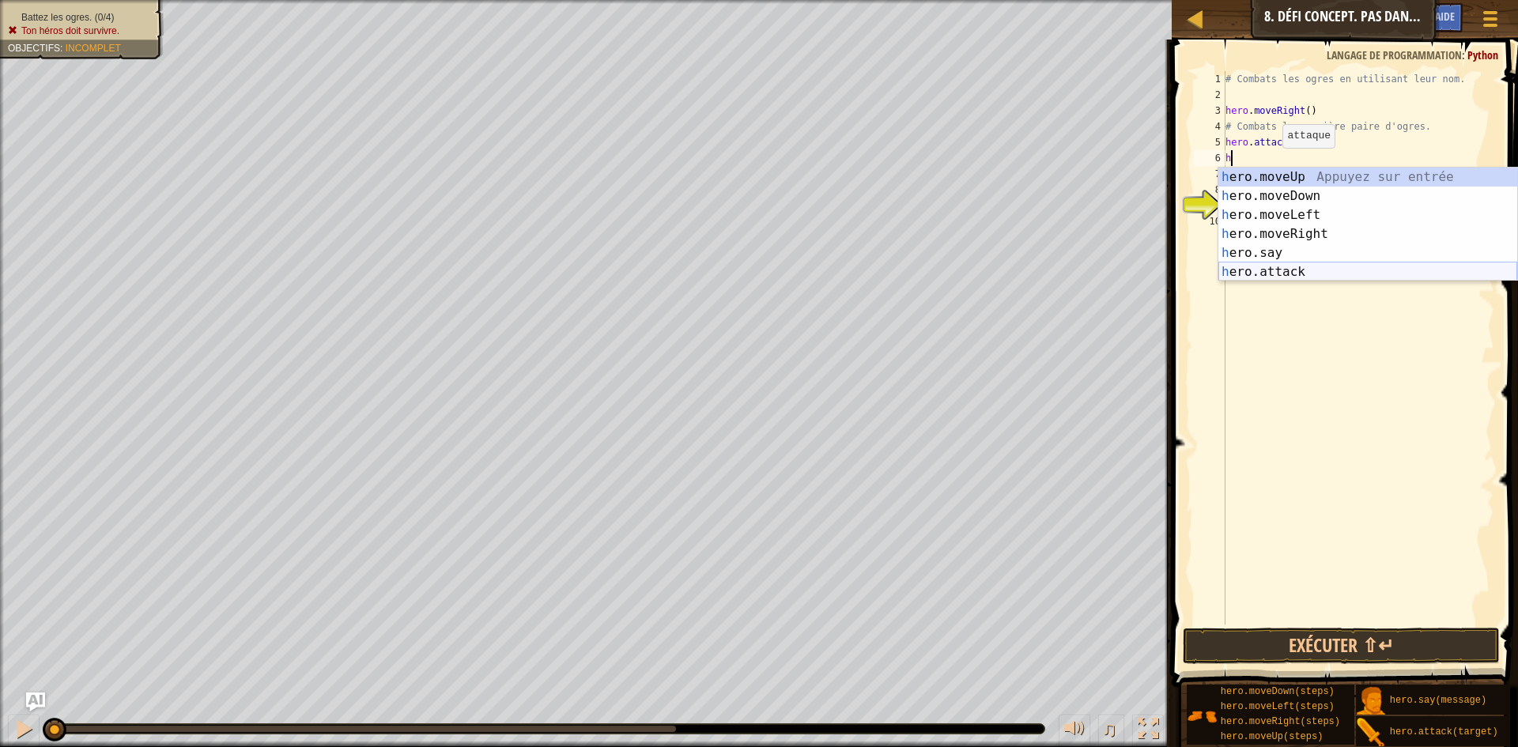
click at [1305, 264] on div "h ero.moveUp Appuyez sur entrée h ero.moveDown Appuyez sur entrée h ero.moveLef…" at bounding box center [1368, 244] width 299 height 152
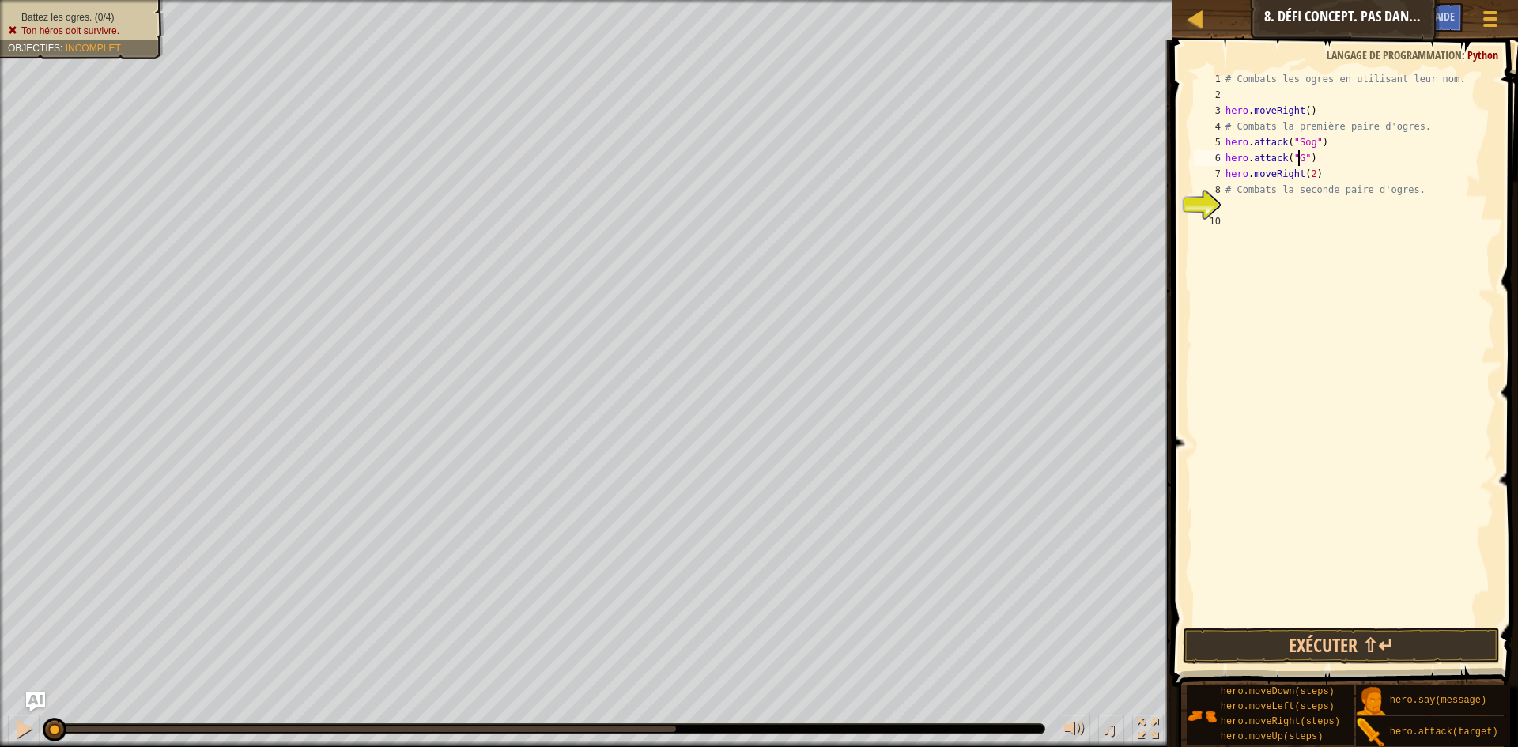
type textarea "hero.attack("Gos")"
click at [1271, 207] on div "# Combats les ogres en utilisant leur nom. hero . moveRight ( ) # Combats la pr…" at bounding box center [1358, 363] width 272 height 585
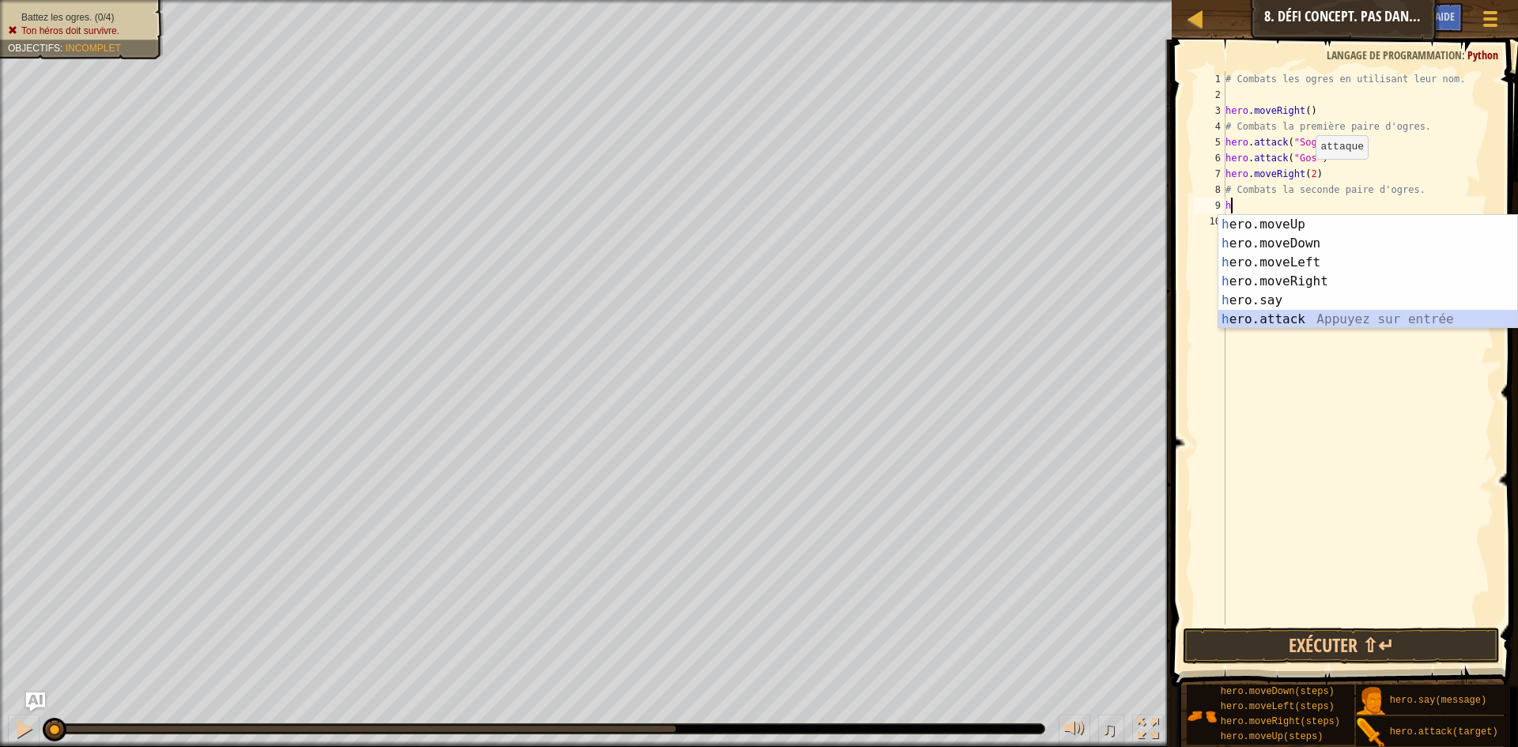
click at [1275, 316] on div "h ero.moveUp Appuyez sur entrée h ero.moveDown Appuyez sur entrée h ero.moveLef…" at bounding box center [1368, 291] width 299 height 152
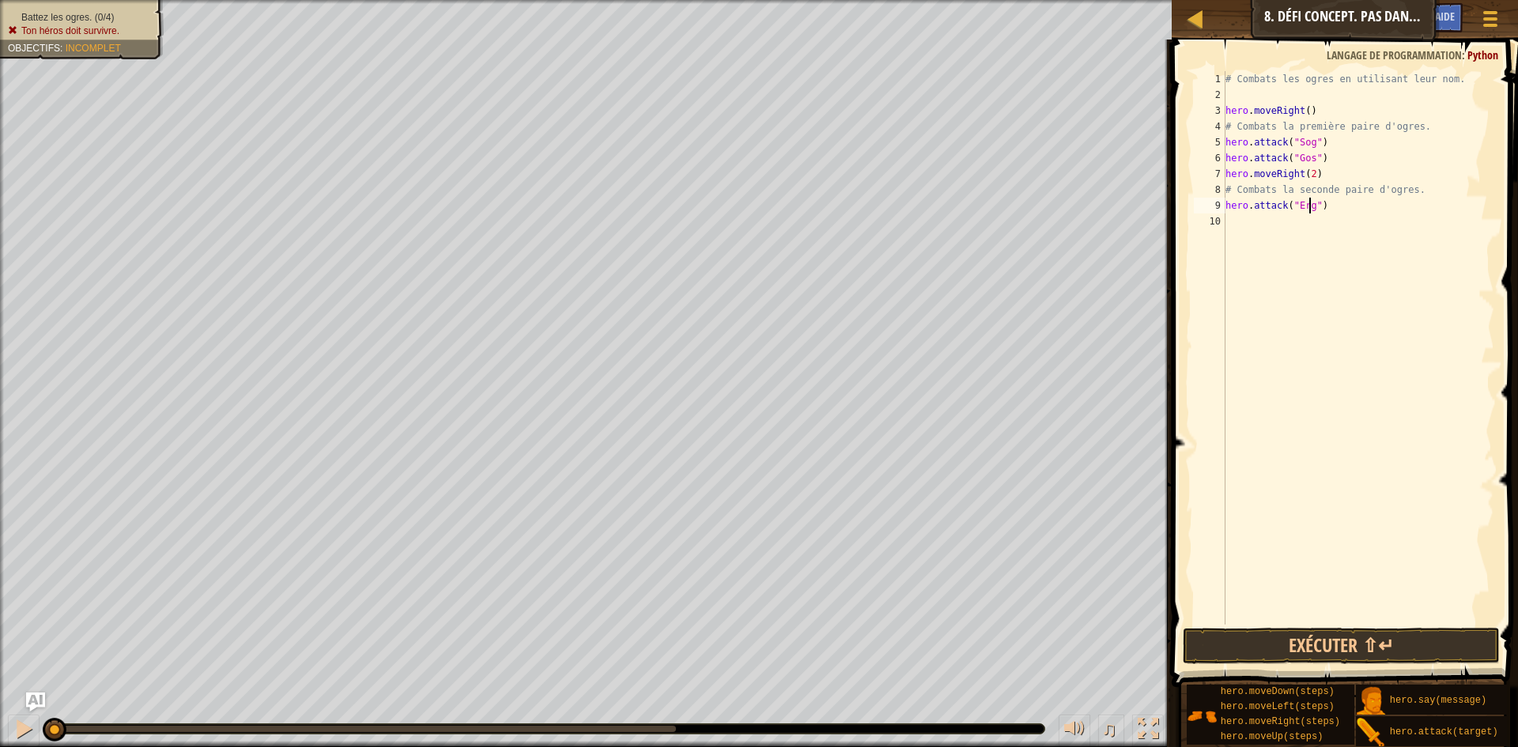
scroll to position [7, 7]
click at [1336, 211] on div "# Combats les ogres en utilisant leur nom. hero . moveRight ( ) # Combats la pr…" at bounding box center [1358, 363] width 272 height 585
type textarea "h"
type textarea "#"
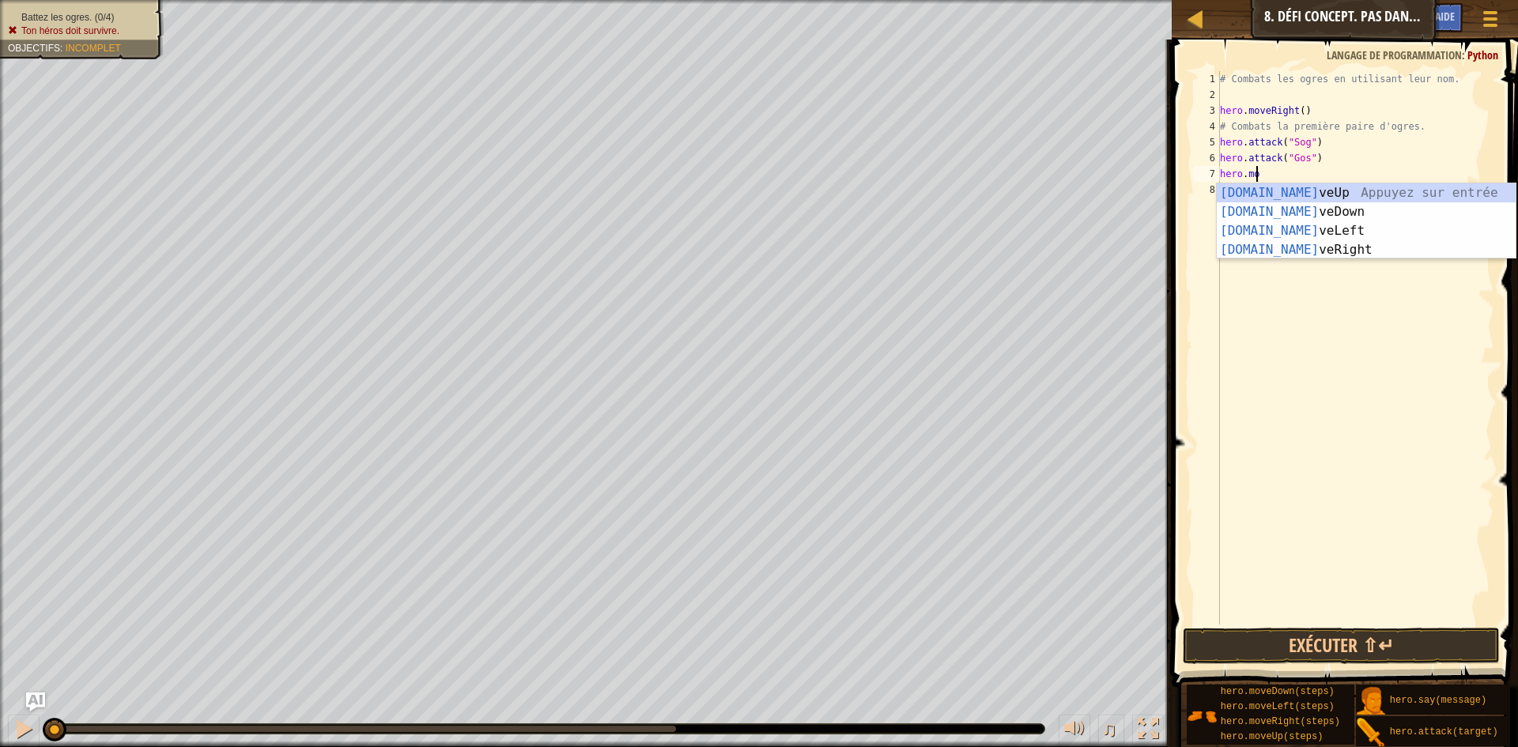
type textarea "h"
type textarea "hero.attack("Gos""
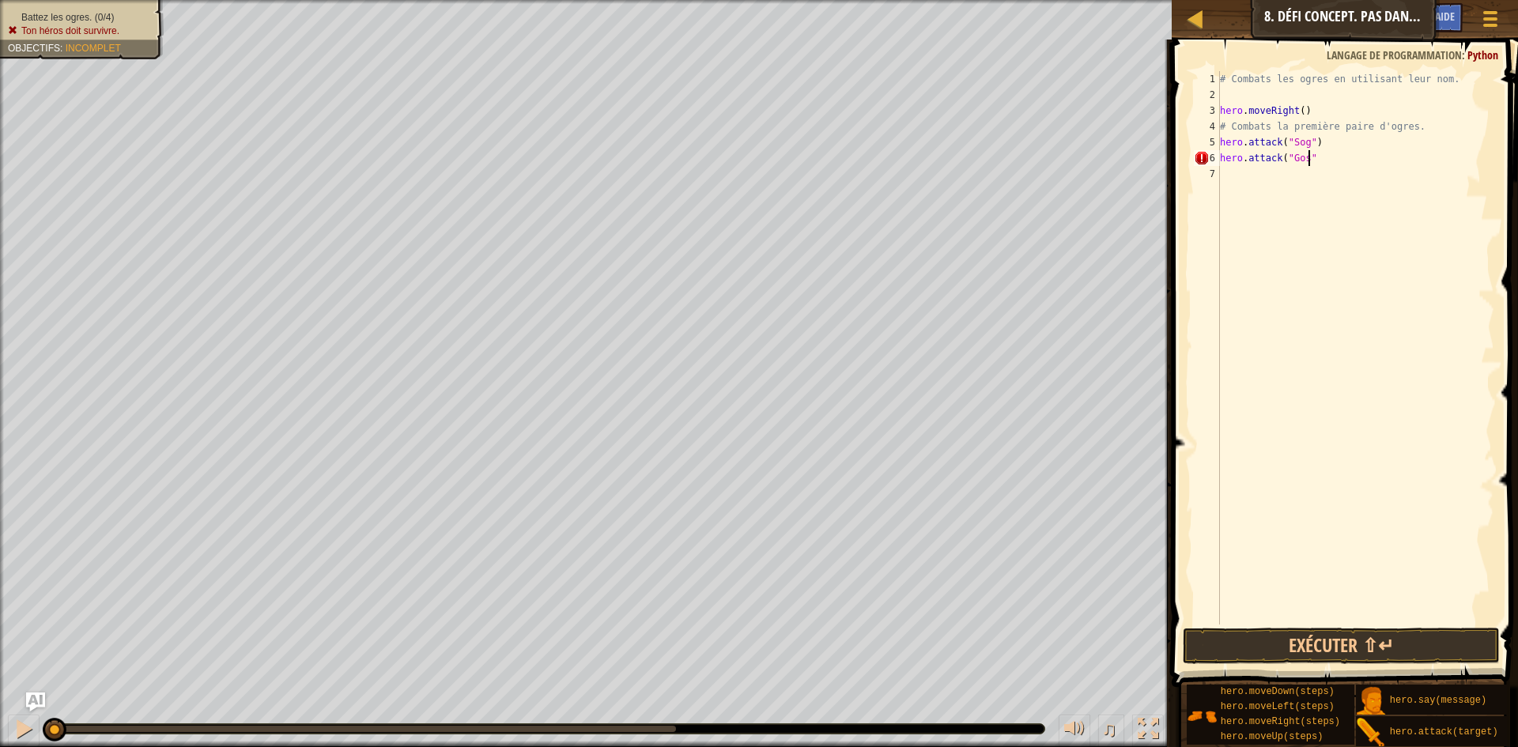
click at [1271, 176] on div "# Combats les ogres en utilisant leur nom. hero . moveRight ( ) # Combats la pr…" at bounding box center [1356, 363] width 278 height 585
click at [1320, 145] on div "# Combats les ogres en utilisant leur nom. hero . moveRight ( ) # Combats la pr…" at bounding box center [1356, 363] width 278 height 585
type textarea "h"
click at [1312, 155] on div "# Combats les ogres en utilisant leur nom. hero . moveRight ( ) # Combats la pr…" at bounding box center [1356, 363] width 278 height 585
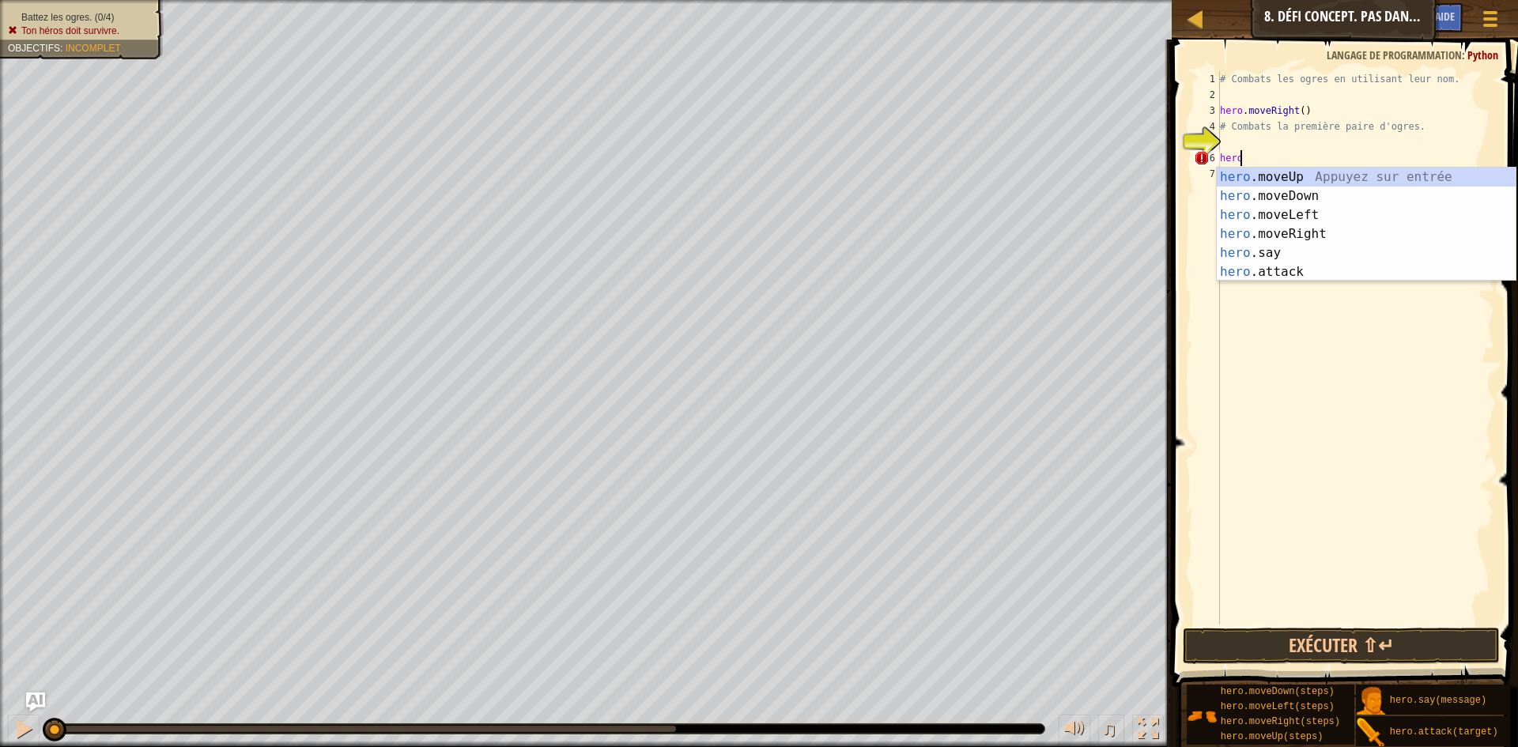
type textarea "h"
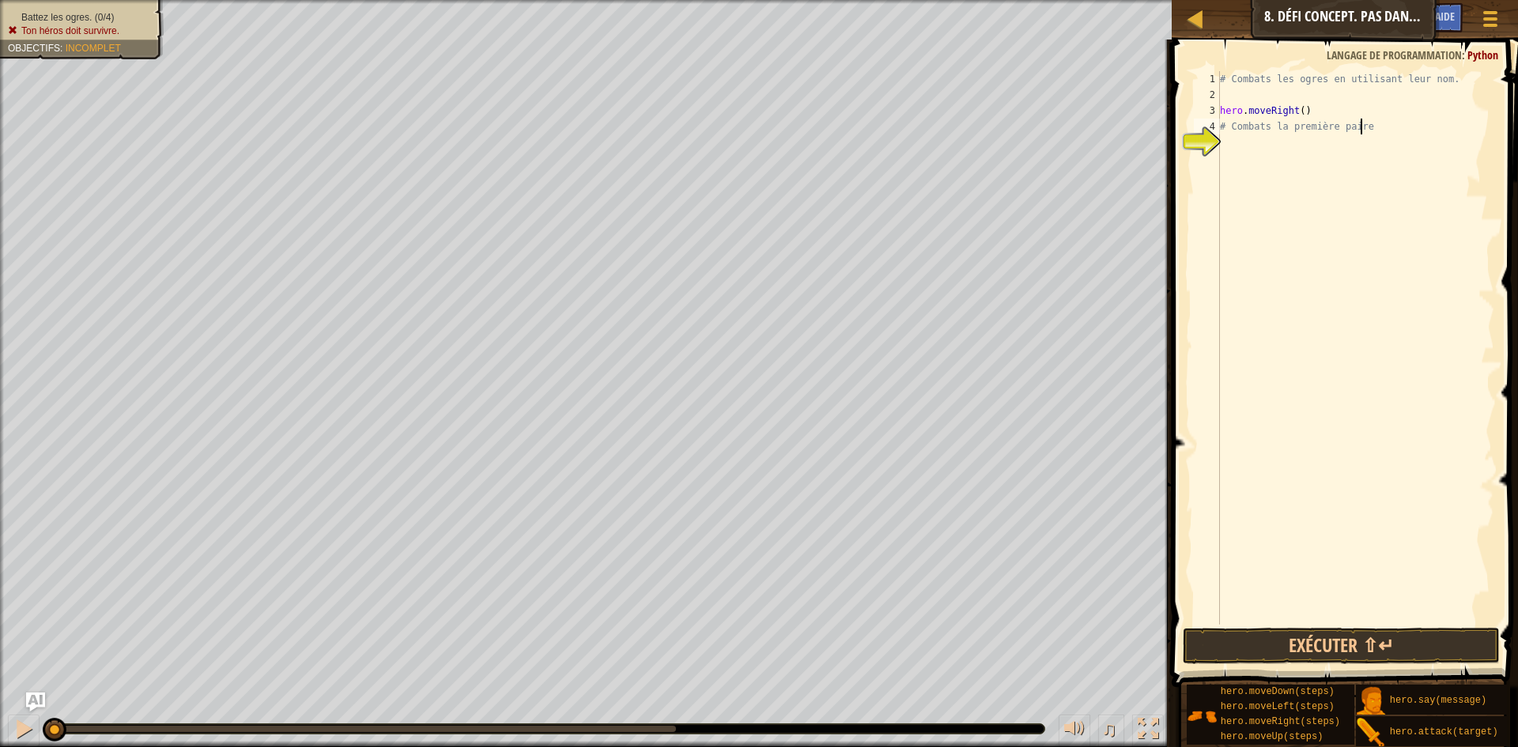
click at [1410, 126] on div "# Combats les ogres en utilisant leur nom. hero . moveRight ( ) # Combats la pr…" at bounding box center [1356, 363] width 278 height 585
type textarea "#"
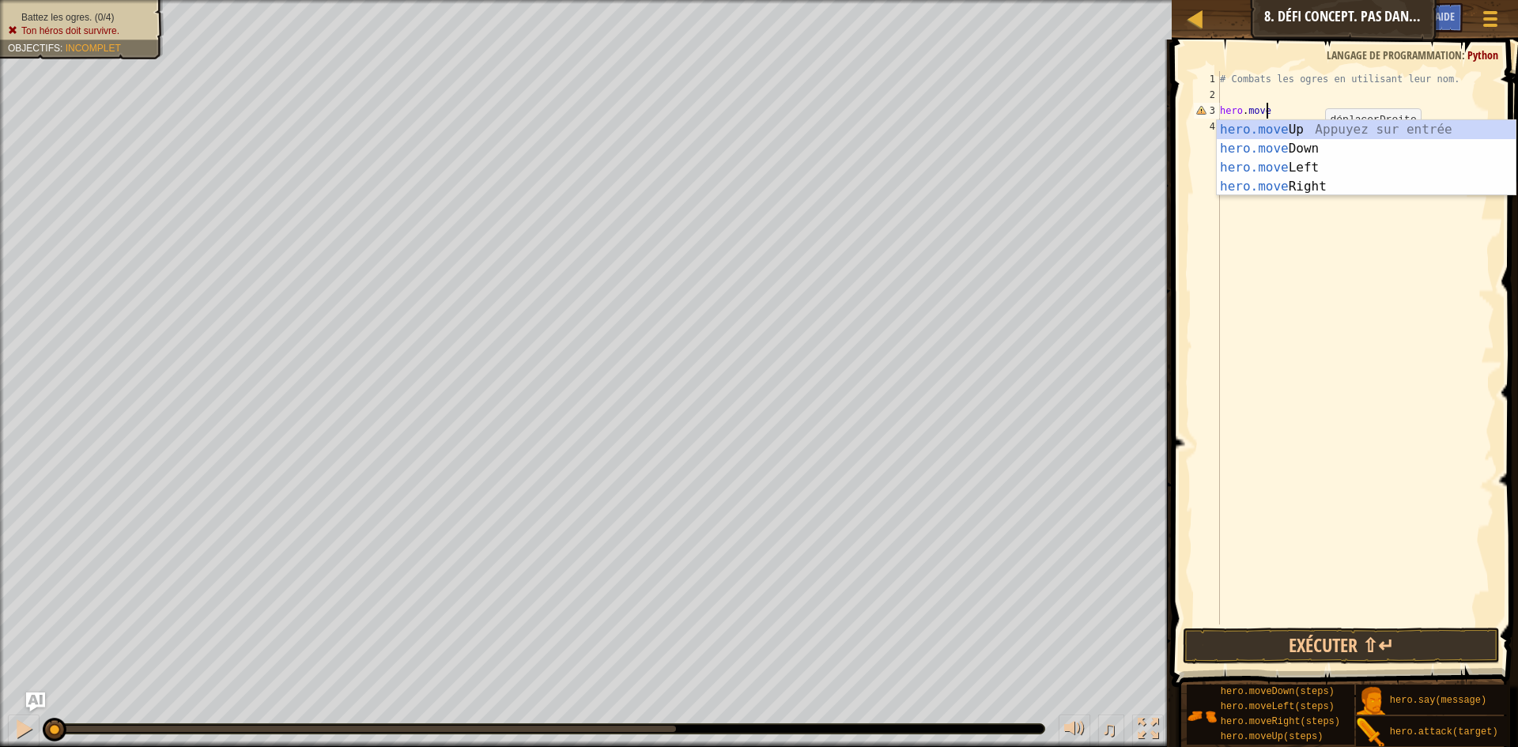
type textarea "h"
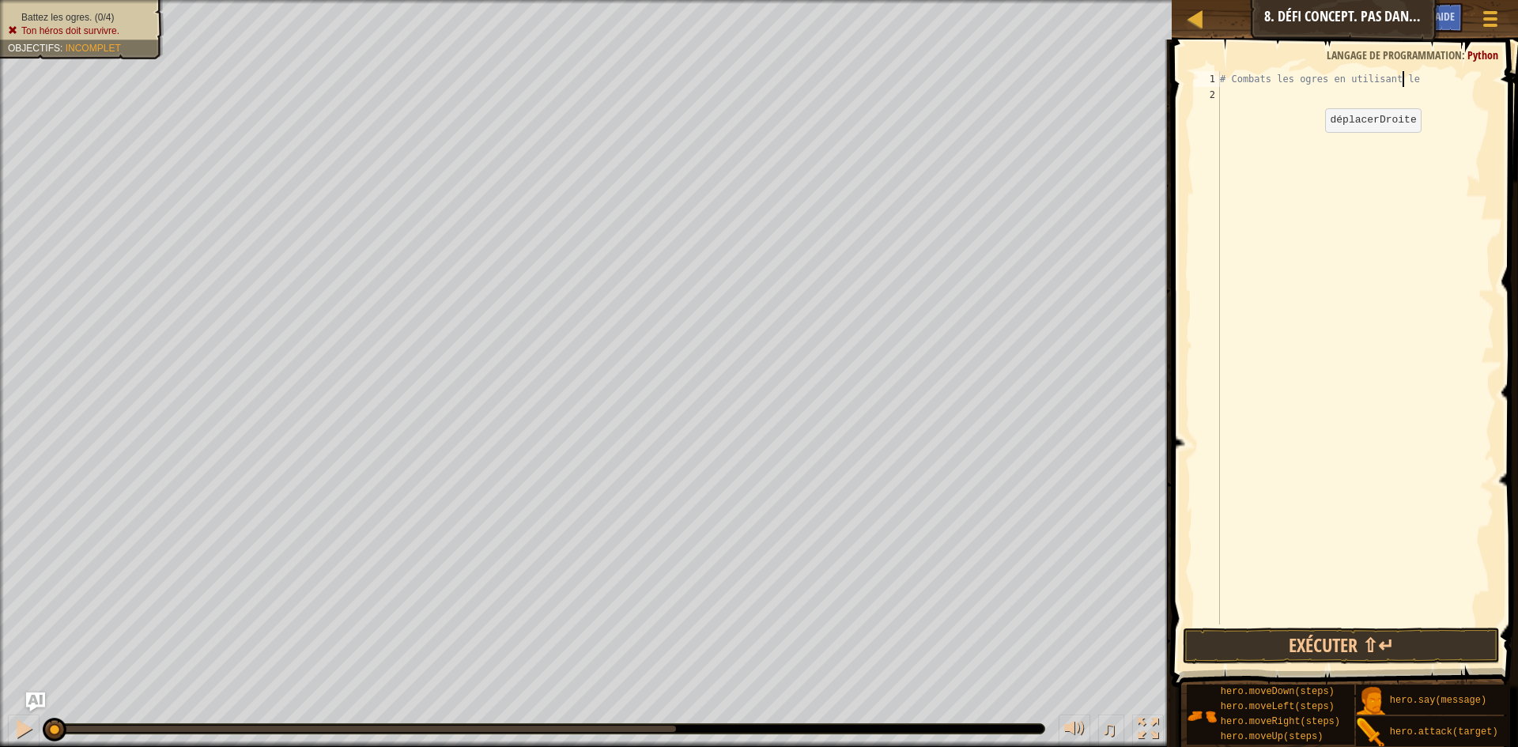
scroll to position [7, 14]
type textarea "#"
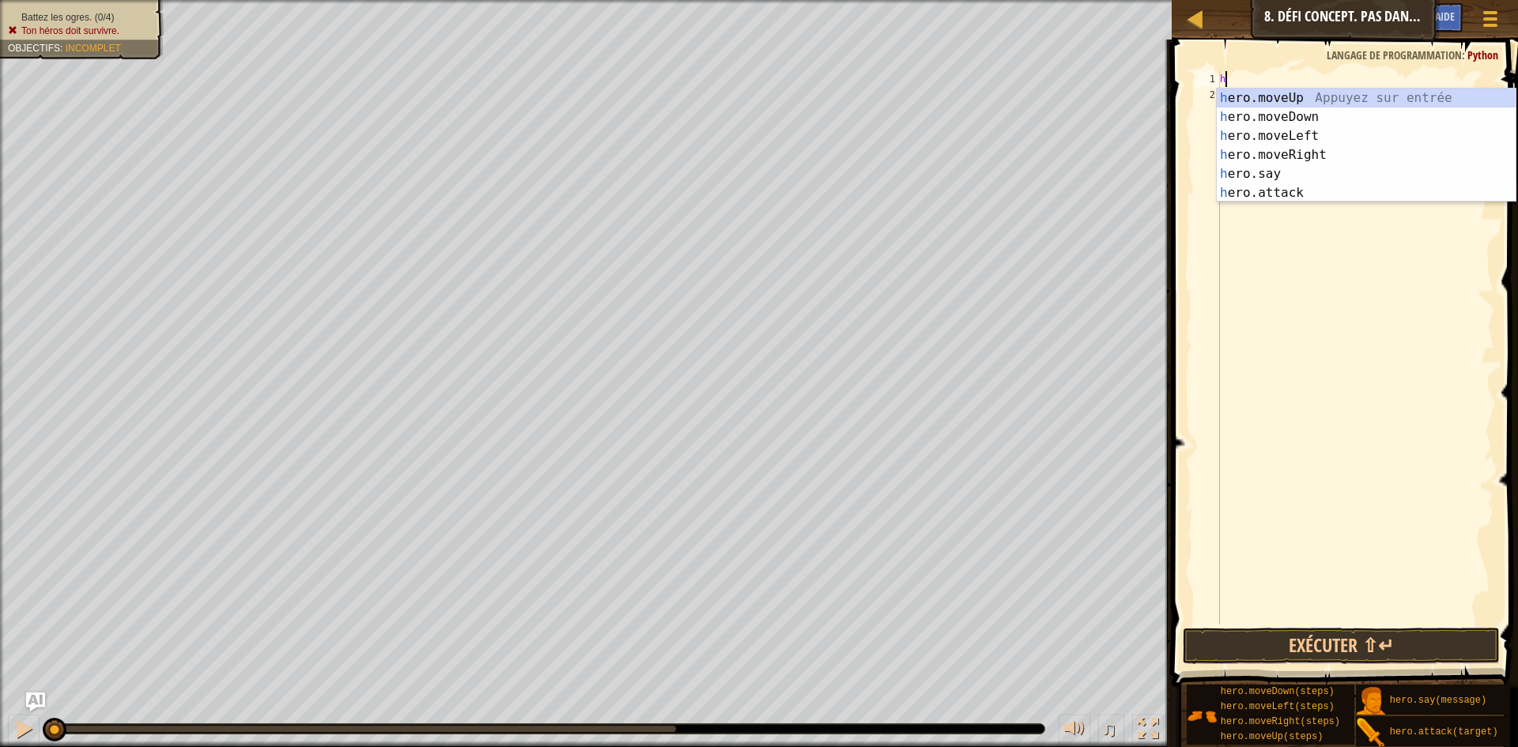
type textarea "h"
click at [1317, 152] on div "h ero.moveUp Appuyez sur entrée h ero.moveDown Appuyez sur entrée h ero.moveLef…" at bounding box center [1366, 165] width 299 height 152
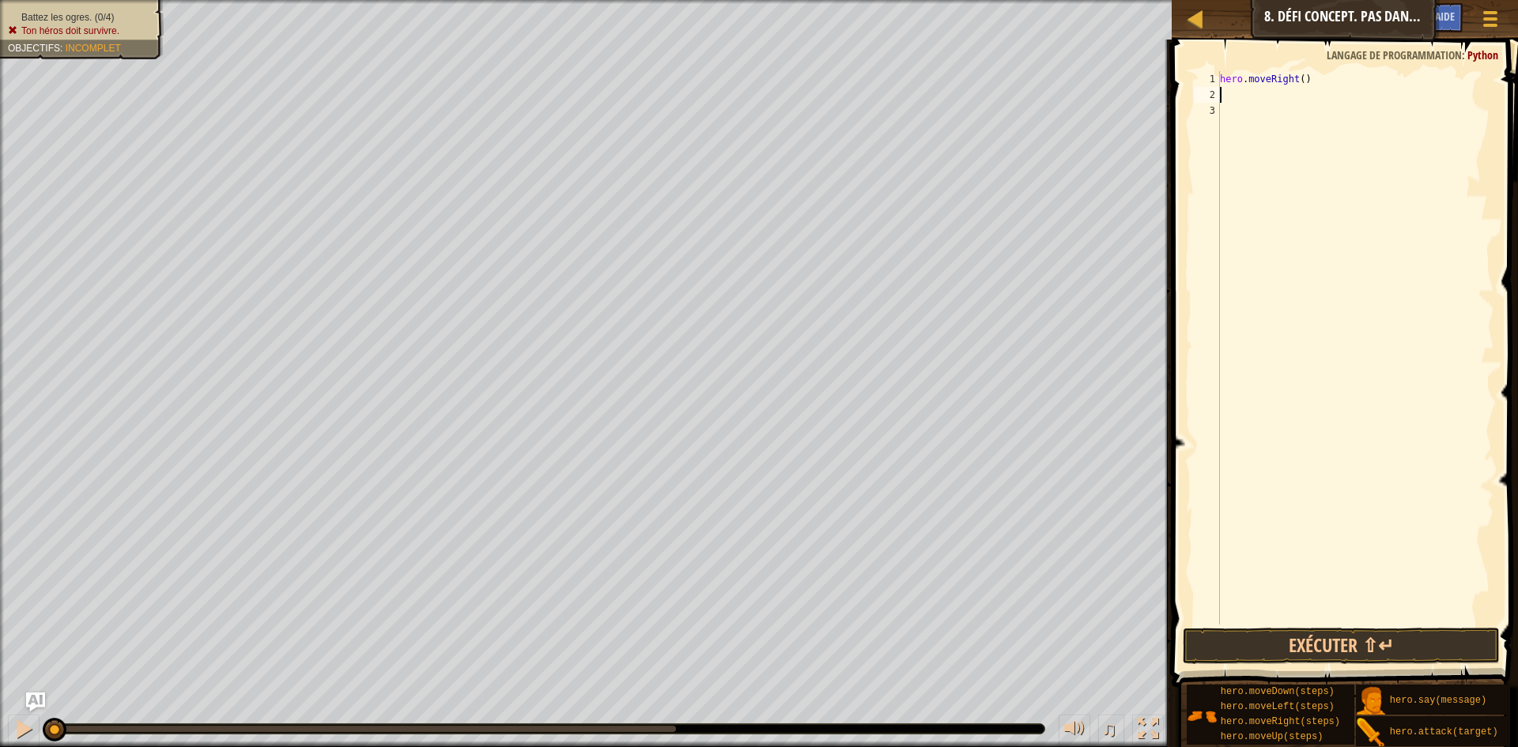
type textarea "h"
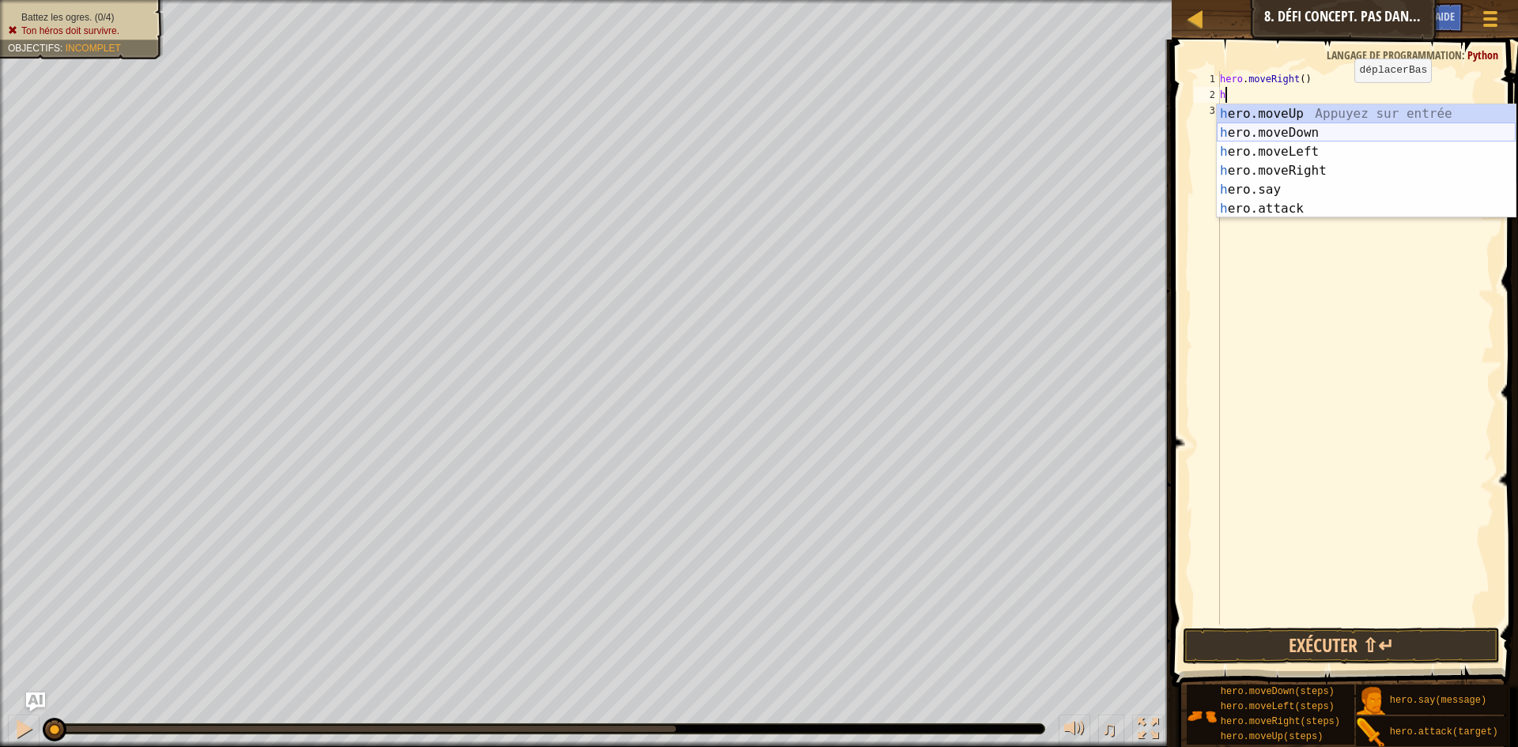
click at [1317, 132] on div "h ero.moveUp Appuyez sur entrée h ero.moveDown Appuyez sur entrée h ero.moveLef…" at bounding box center [1366, 180] width 299 height 152
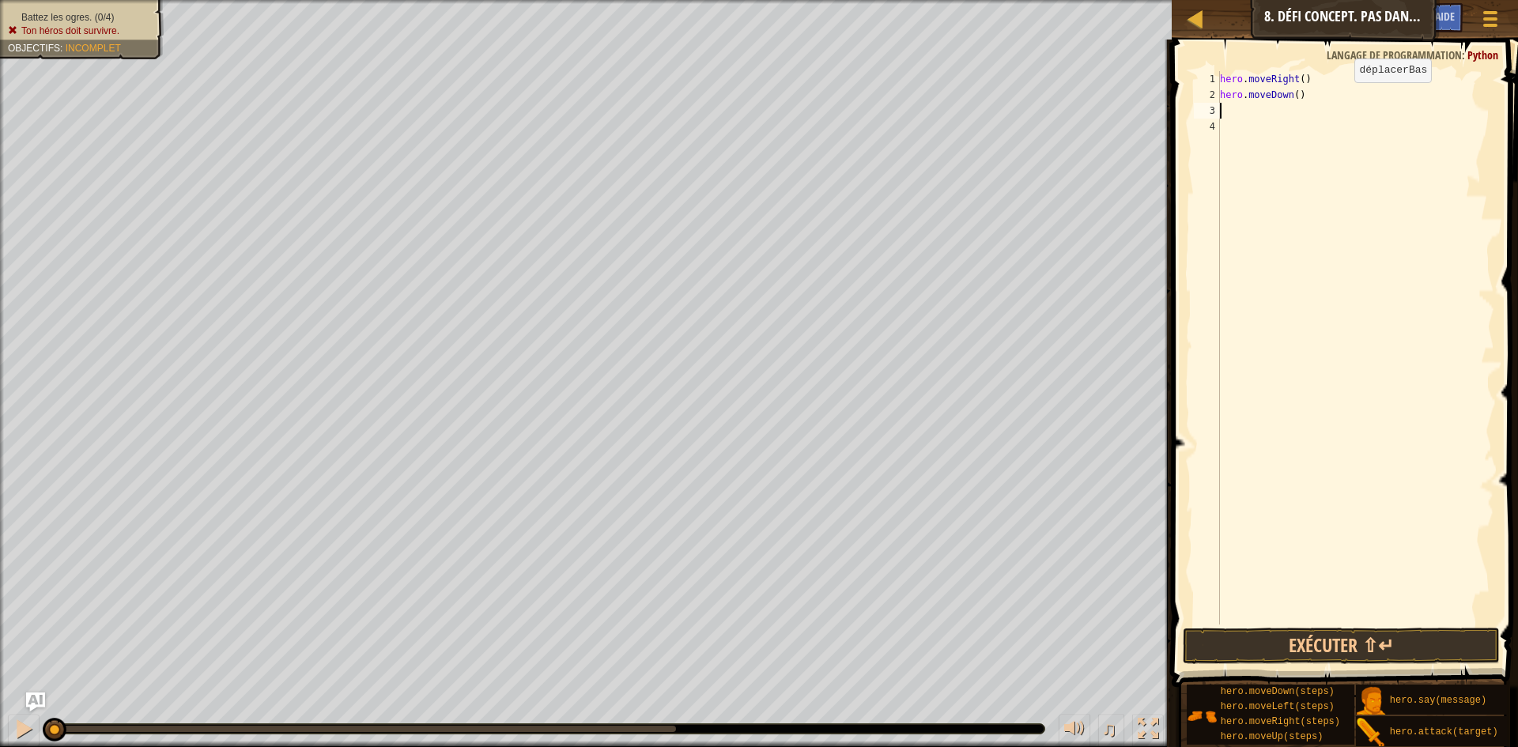
type textarea "h"
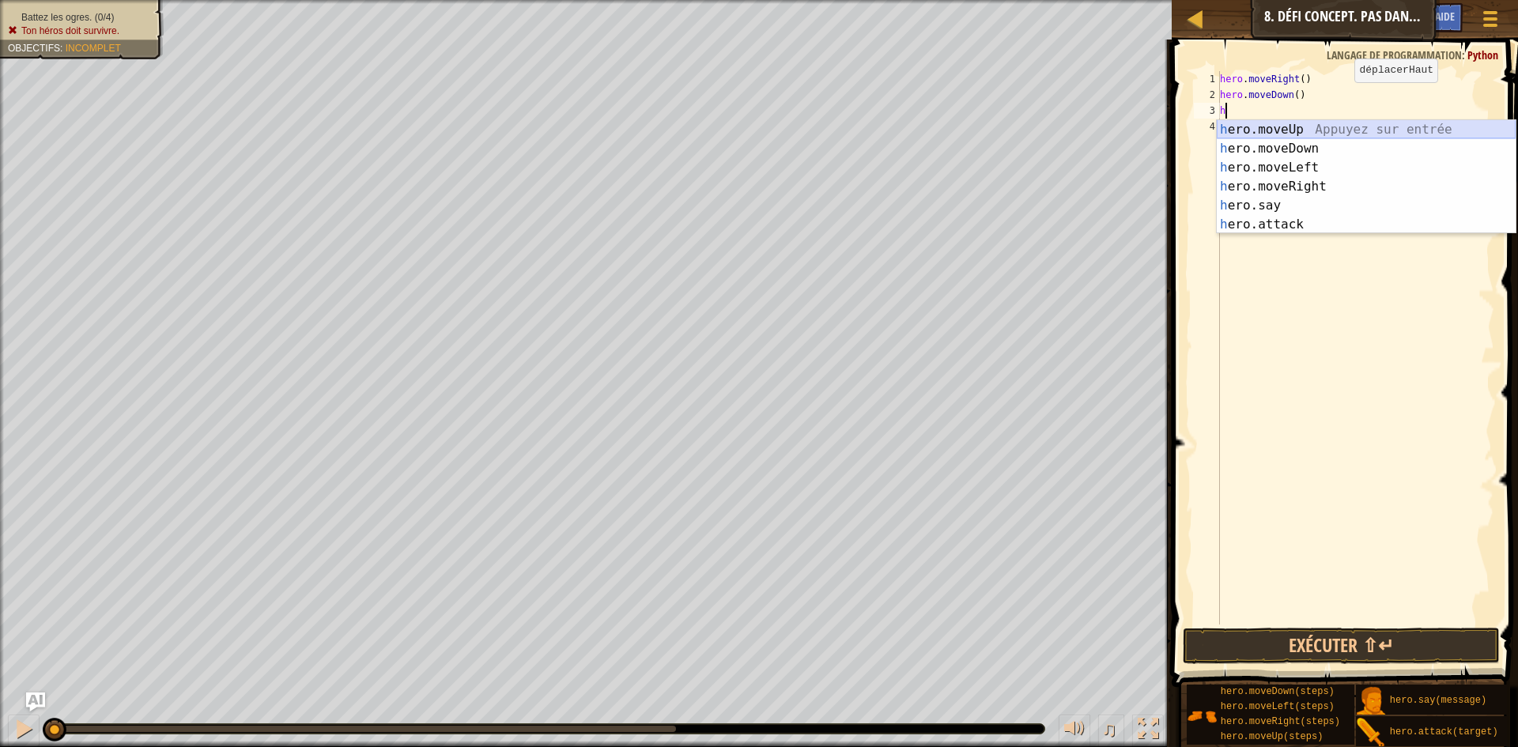
click at [1314, 133] on div "h ero.moveUp Appuyez sur entrée h ero.moveDown Appuyez sur entrée h ero.moveLef…" at bounding box center [1366, 196] width 299 height 152
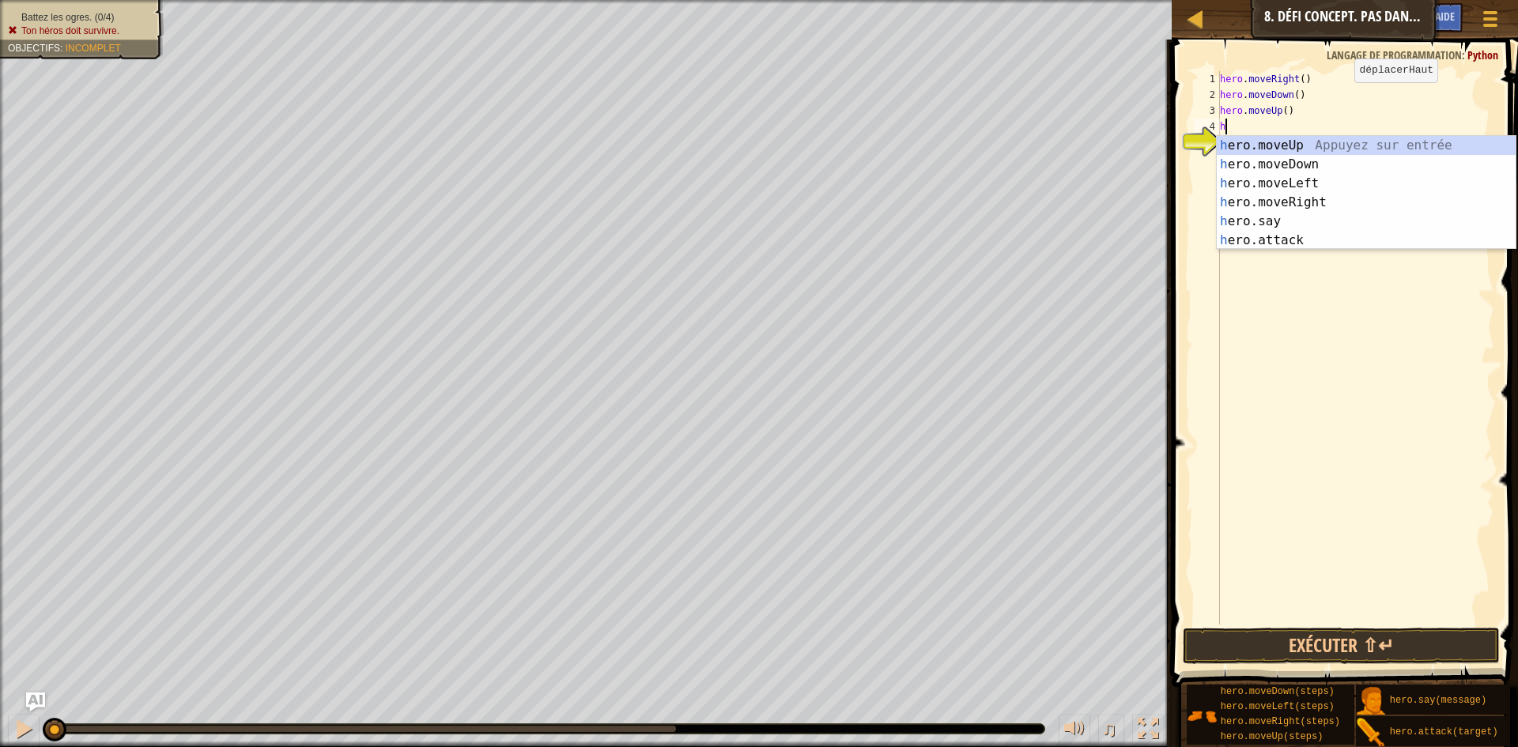
type textarea "h"
click at [1309, 164] on div "h ero.moveUp Appuyez sur entrée h ero.moveDown Appuyez sur entrée h ero.moveLef…" at bounding box center [1366, 212] width 299 height 152
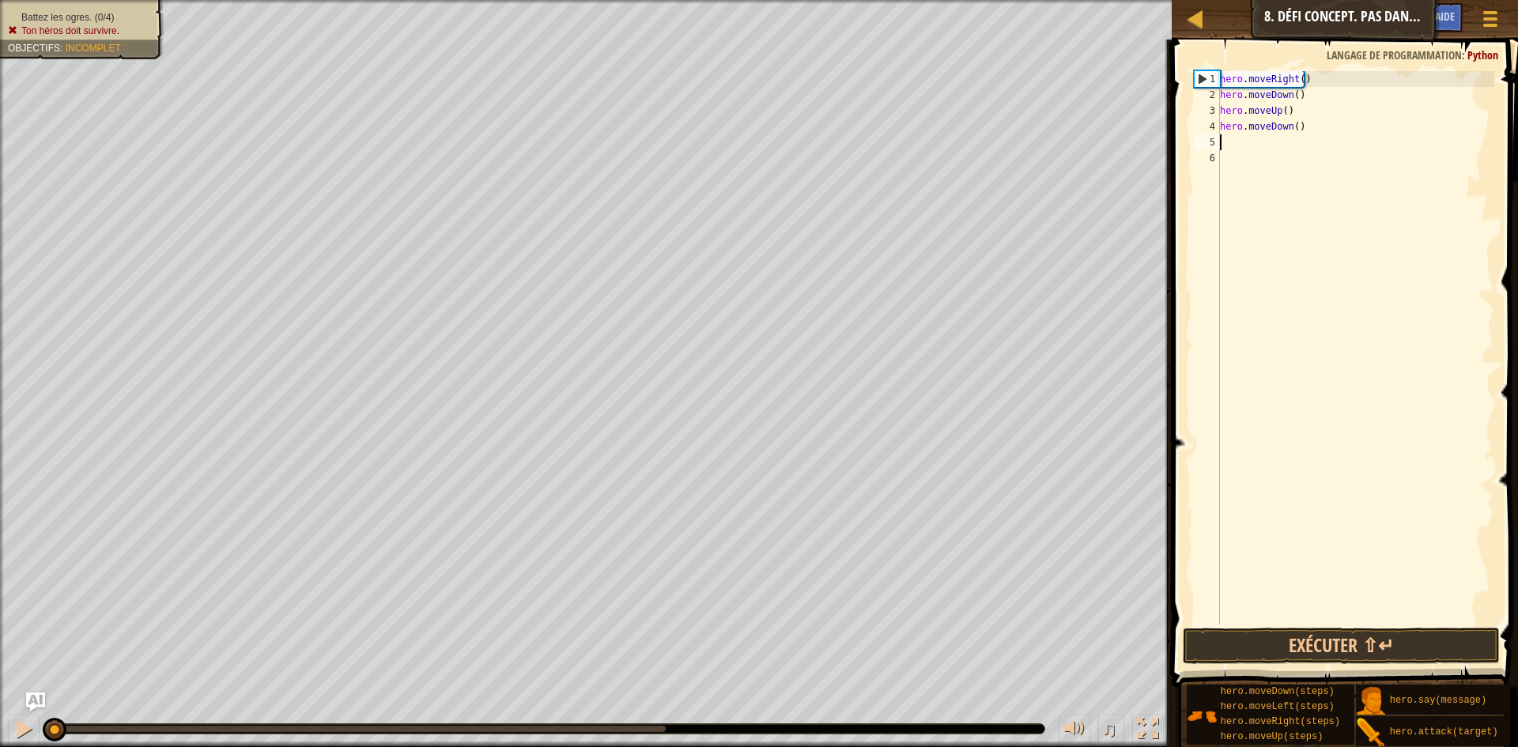
type textarea "h"
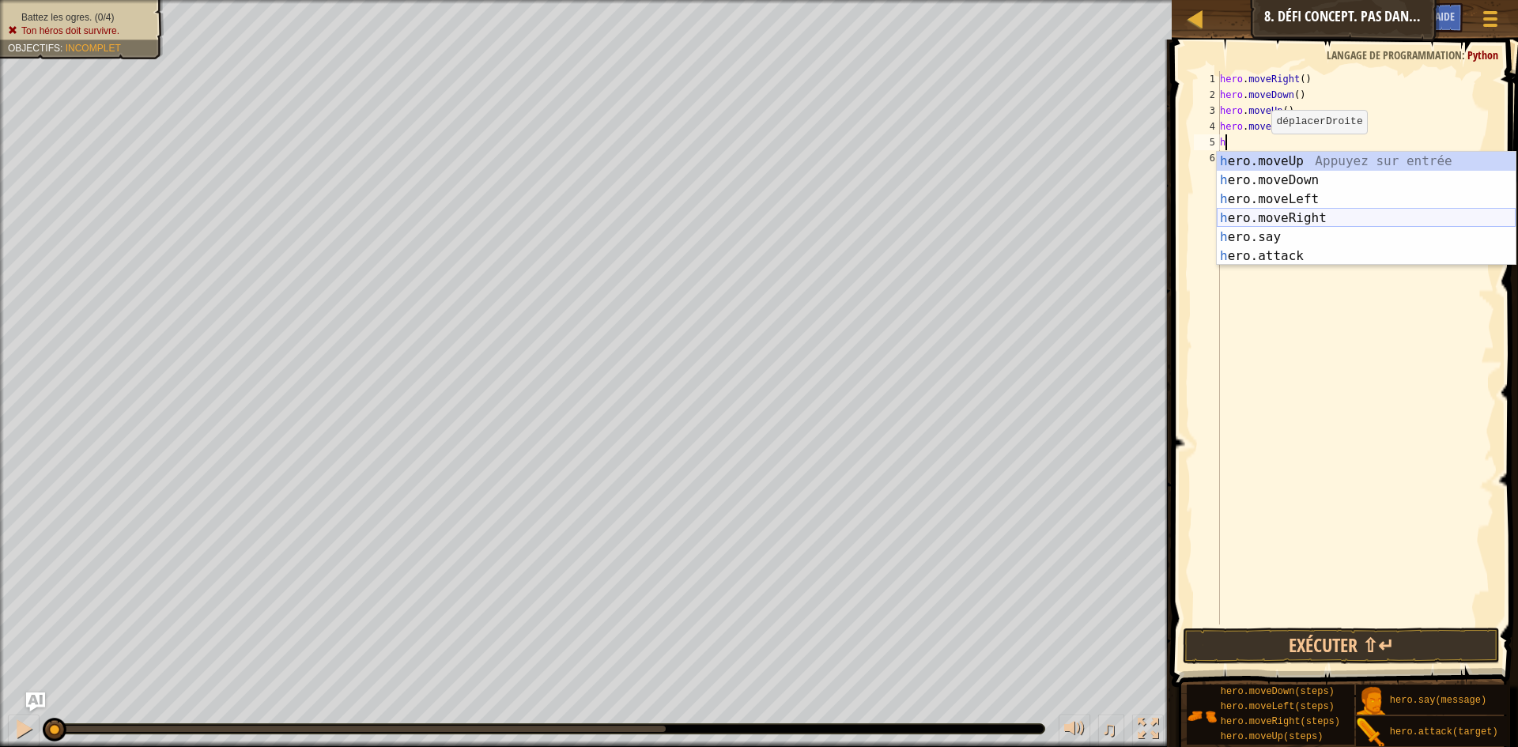
click at [1315, 214] on div "h ero.moveUp Appuyez sur entrée h ero.moveDown Appuyez sur entrée h ero.moveLef…" at bounding box center [1366, 228] width 299 height 152
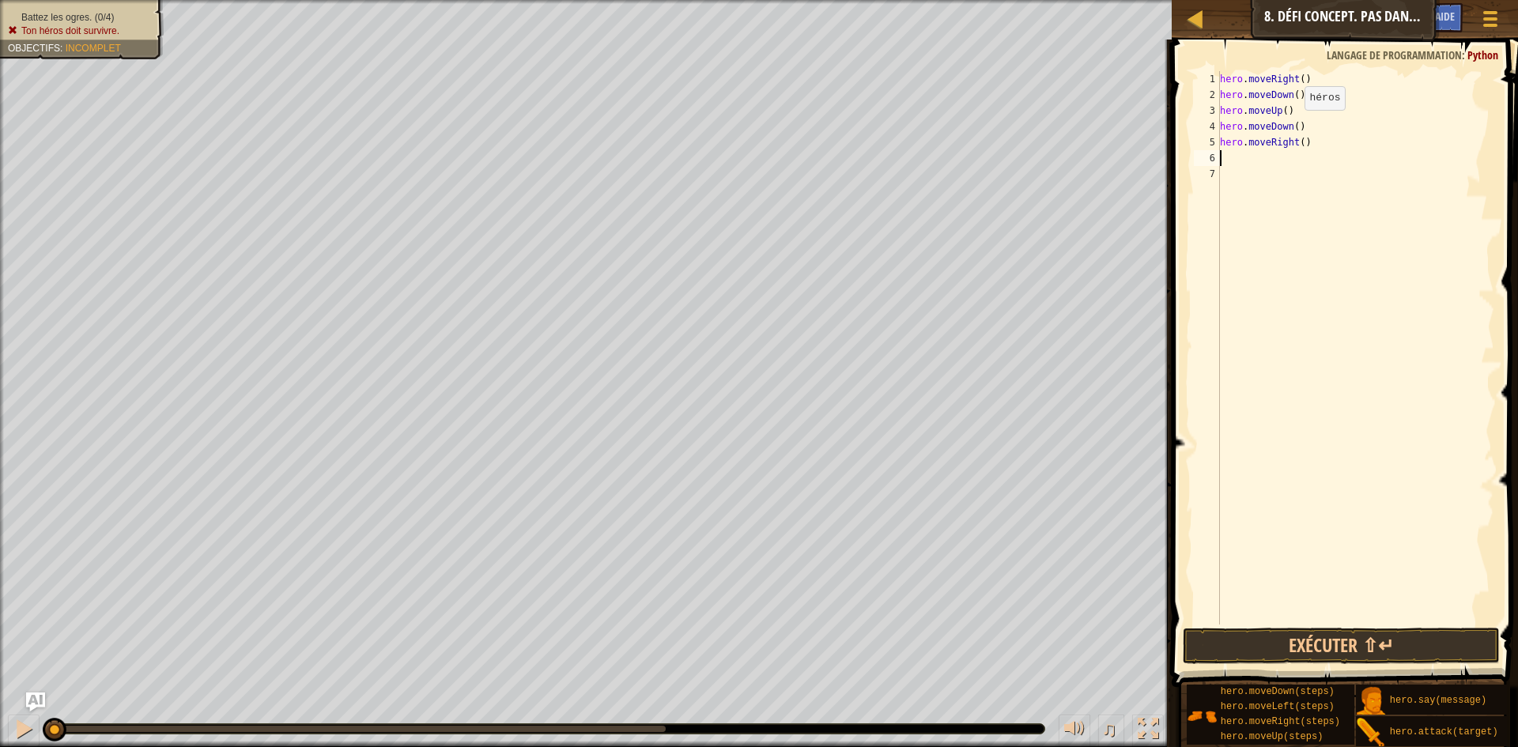
click at [1302, 126] on div "hero . moveRight ( ) hero . moveDown ( ) hero . moveUp ( ) hero . moveDown ( ) …" at bounding box center [1356, 363] width 278 height 585
click at [1294, 112] on div "hero . moveRight ( ) hero . moveDown ( ) hero . moveUp ( ) hero . moveDown ( ) …" at bounding box center [1356, 363] width 278 height 585
click at [1305, 138] on div "hero . moveRight ( ) hero . moveDown ( ) hero . moveUp ( ) hero . moveDown ( ) …" at bounding box center [1356, 363] width 278 height 585
type textarea "h"
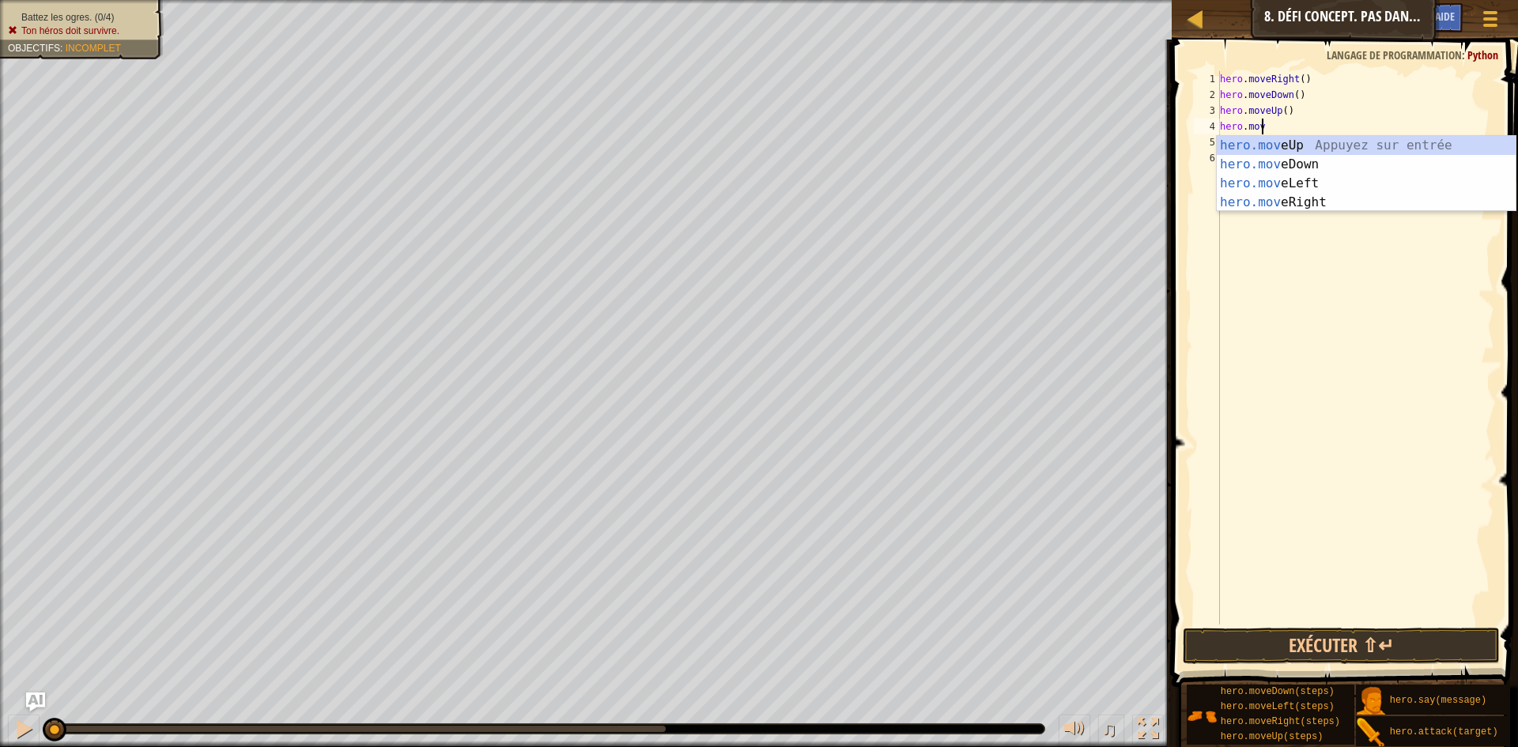
type textarea "h"
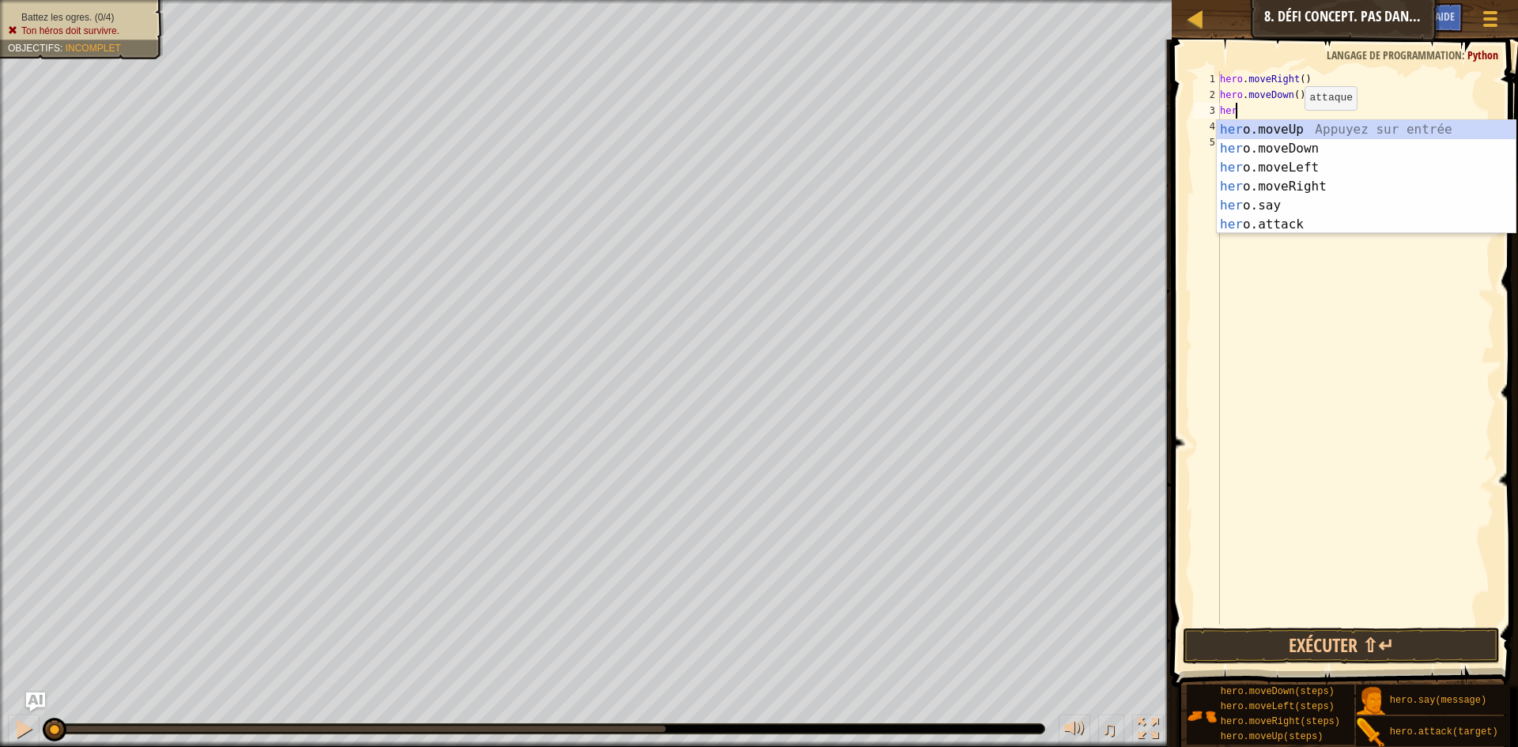
type textarea "h"
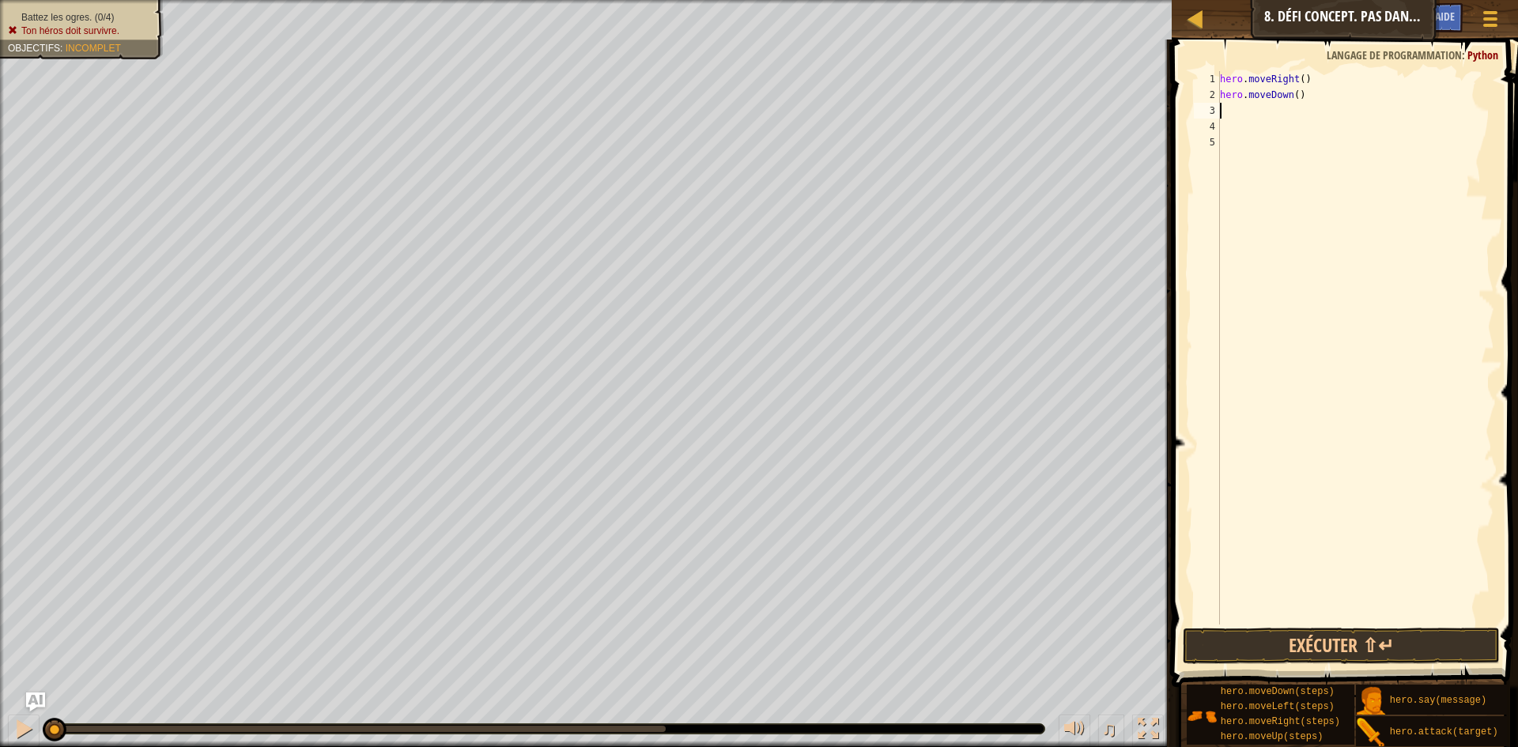
type textarea "h"
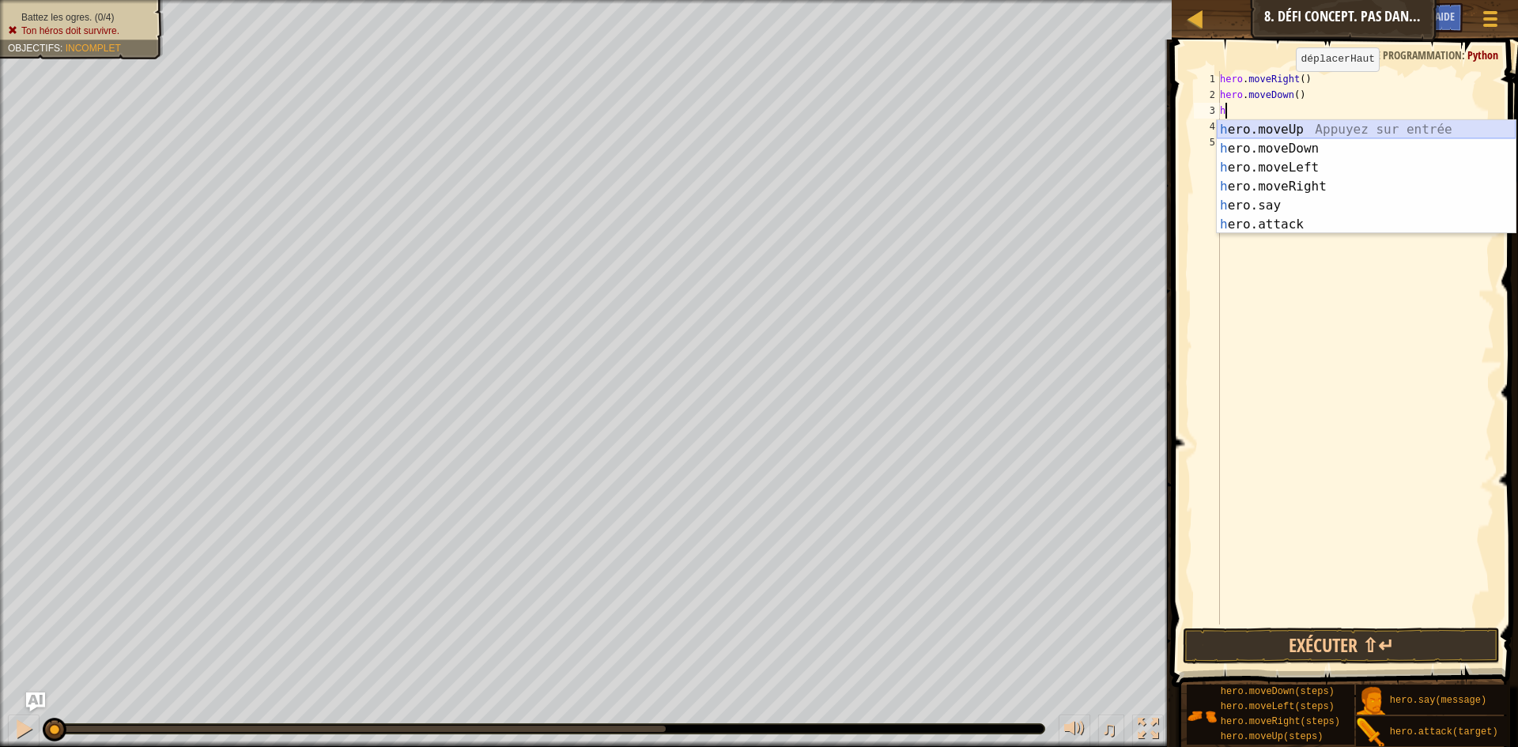
click at [1309, 134] on div "h ero.moveUp Appuyez sur entrée h ero.moveDown Appuyez sur entrée h ero.moveLef…" at bounding box center [1366, 196] width 299 height 152
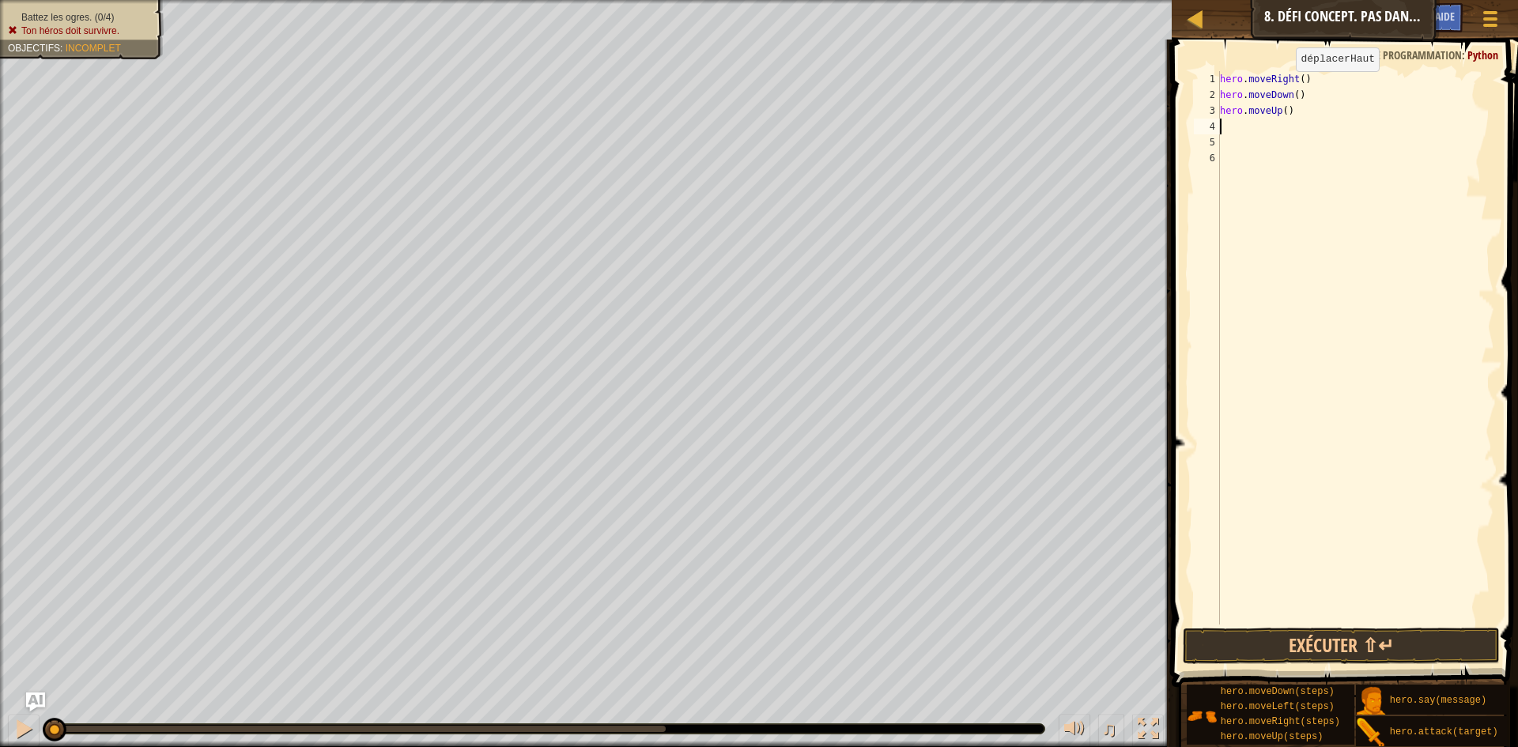
type textarea "h"
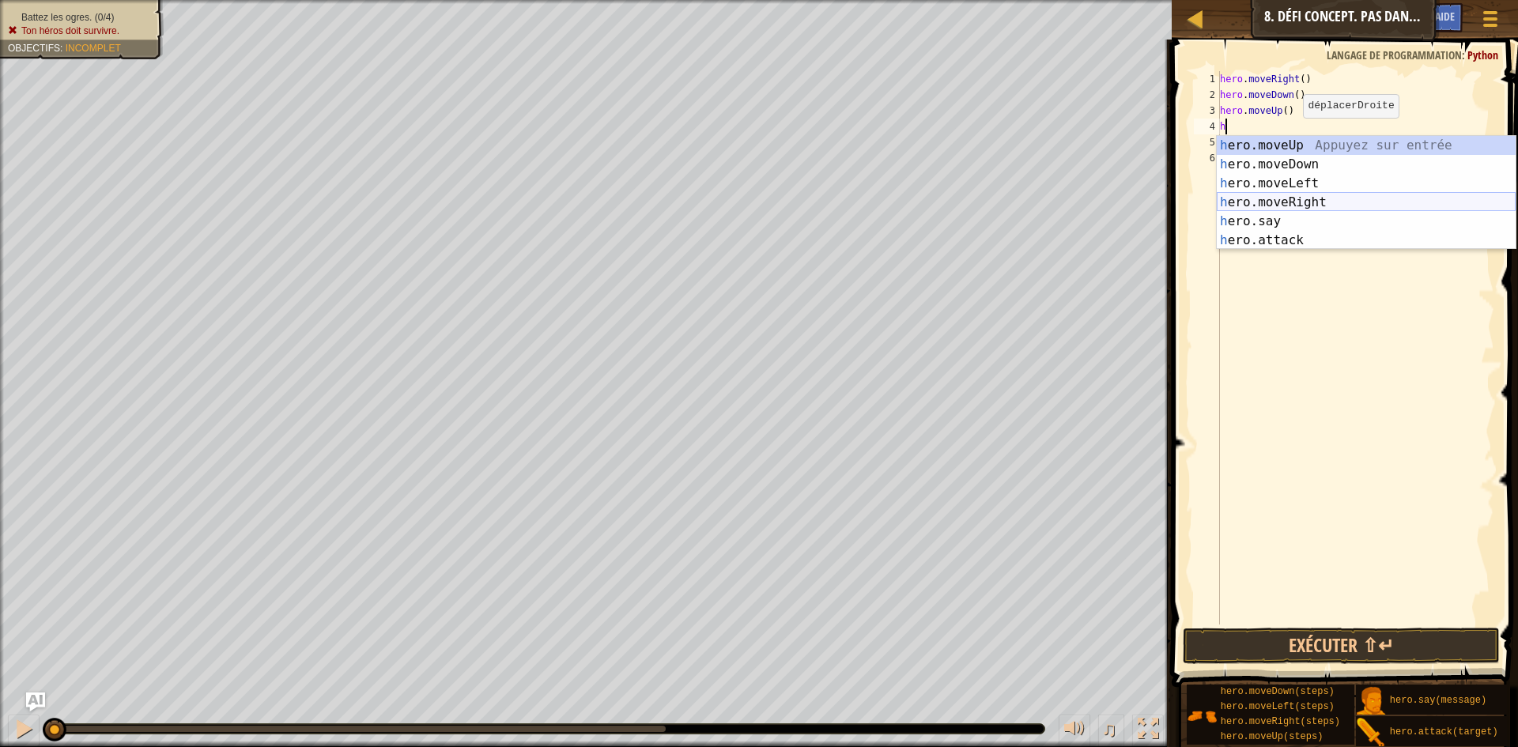
click at [1309, 202] on div "h ero.moveUp Appuyez sur entrée h ero.moveDown Appuyez sur entrée h ero.moveLef…" at bounding box center [1366, 212] width 299 height 152
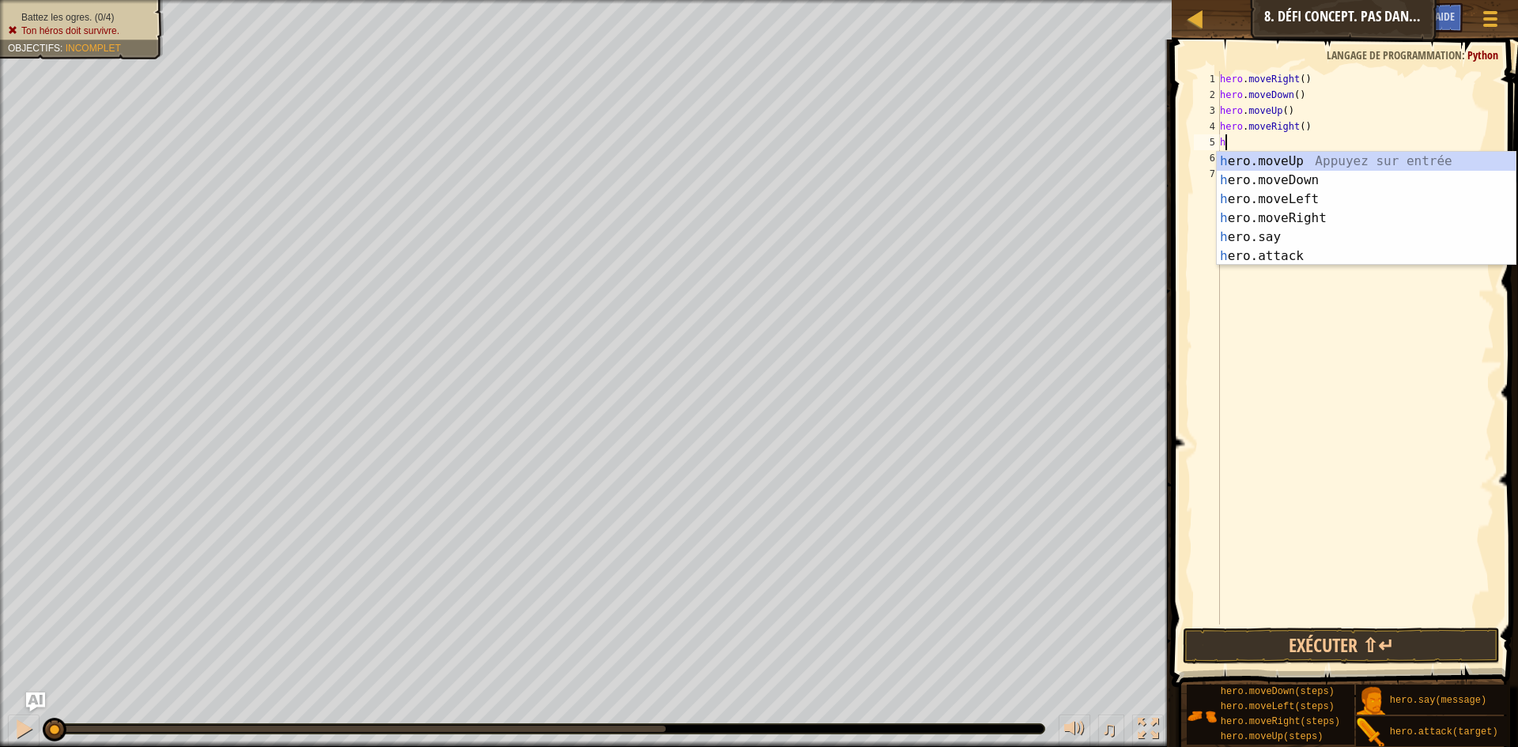
type textarea "h"
click at [1314, 181] on div "h ero.moveUp Appuyez sur entrée h ero.moveDown Appuyez sur entrée h ero.moveLef…" at bounding box center [1366, 228] width 299 height 152
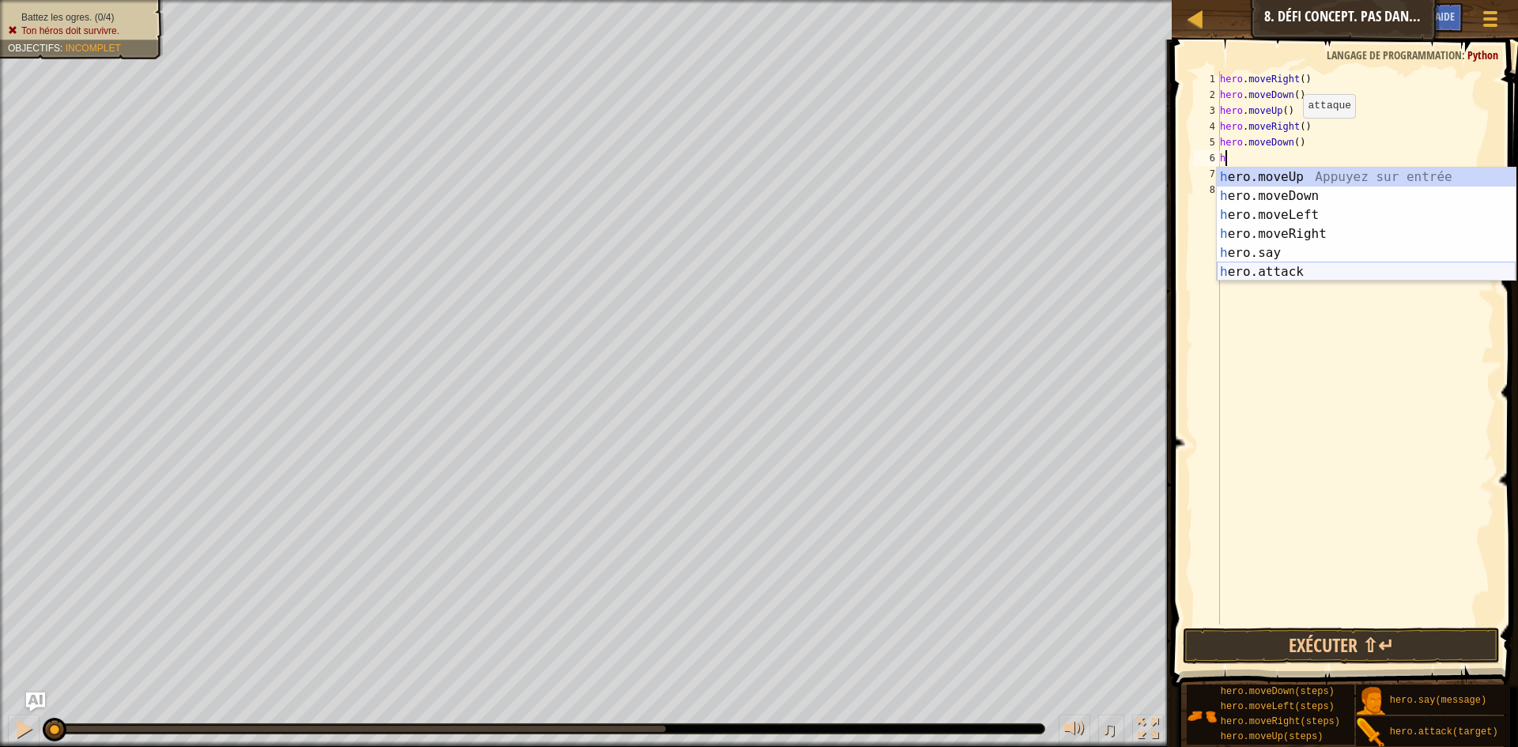
click at [1299, 270] on div "h ero.moveUp Appuyez sur entrée h ero.moveDown Appuyez sur entrée h ero.moveLef…" at bounding box center [1366, 244] width 299 height 152
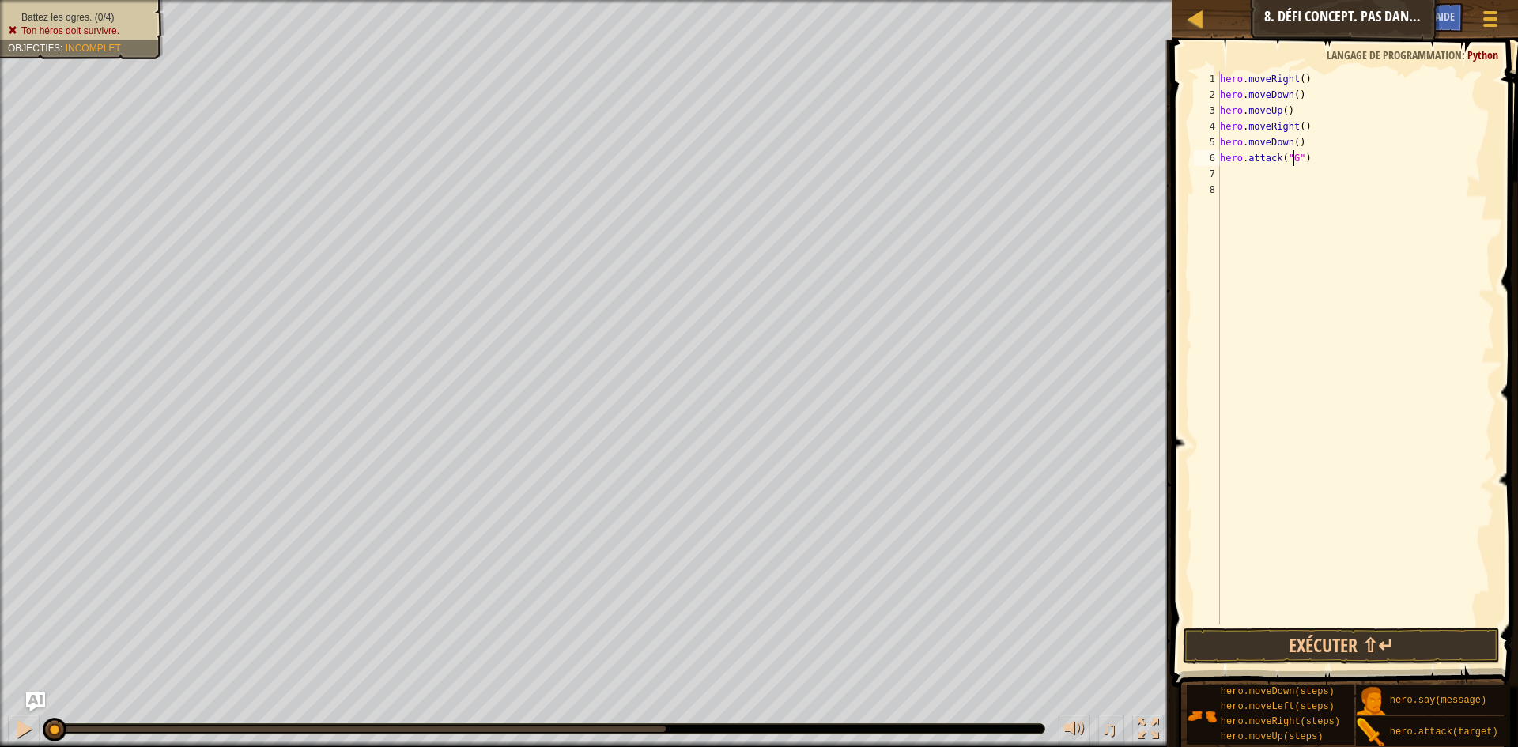
scroll to position [7, 6]
type textarea "hero.attack("Gos")"
click at [1257, 191] on div "hero . moveRight ( ) hero . moveDown ( ) hero . moveUp ( ) hero . moveRight ( )…" at bounding box center [1356, 363] width 278 height 585
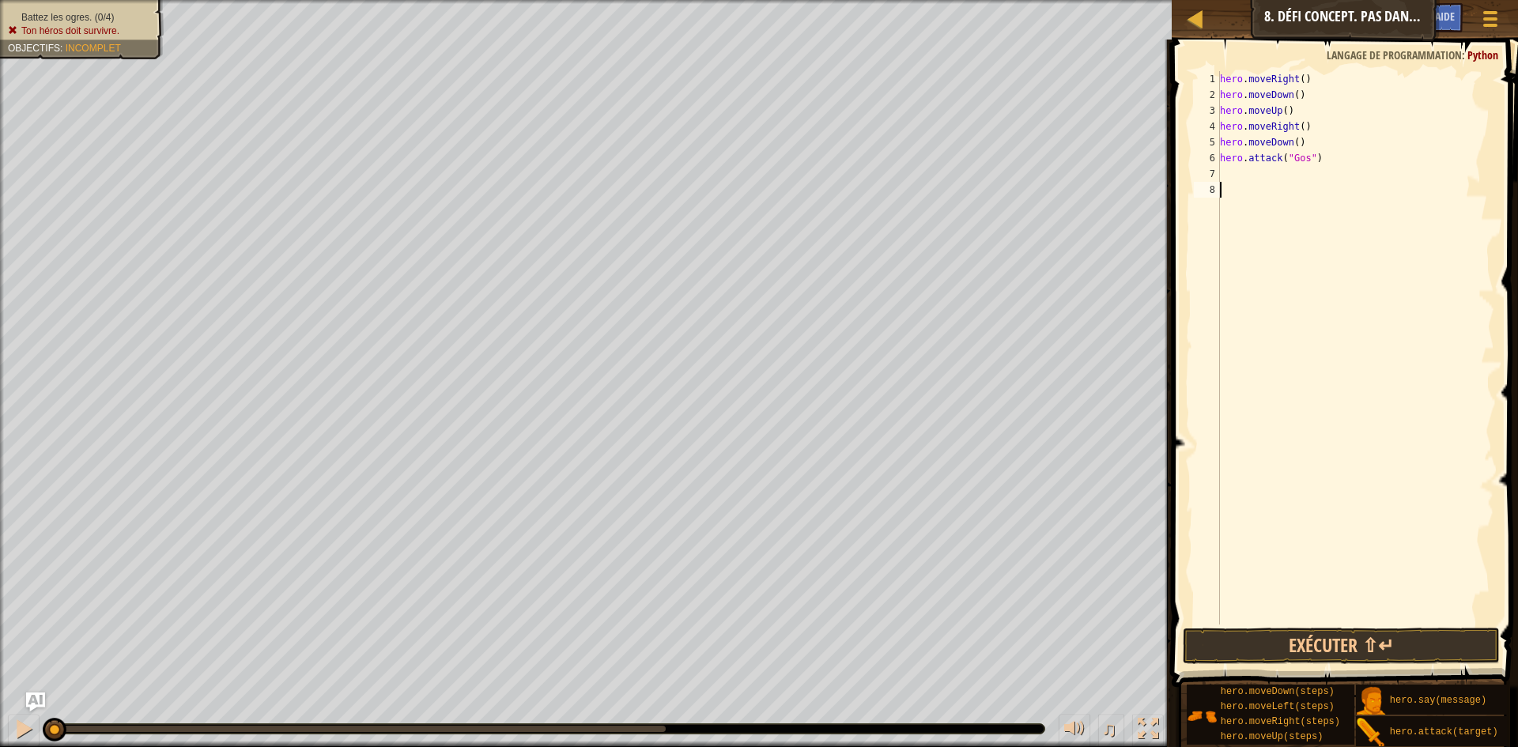
click at [1260, 183] on div "hero . moveRight ( ) hero . moveDown ( ) hero . moveUp ( ) hero . moveRight ( )…" at bounding box center [1356, 363] width 278 height 585
click at [1250, 168] on div "hero . moveRight ( ) hero . moveDown ( ) hero . moveUp ( ) hero . moveRight ( )…" at bounding box center [1356, 363] width 278 height 585
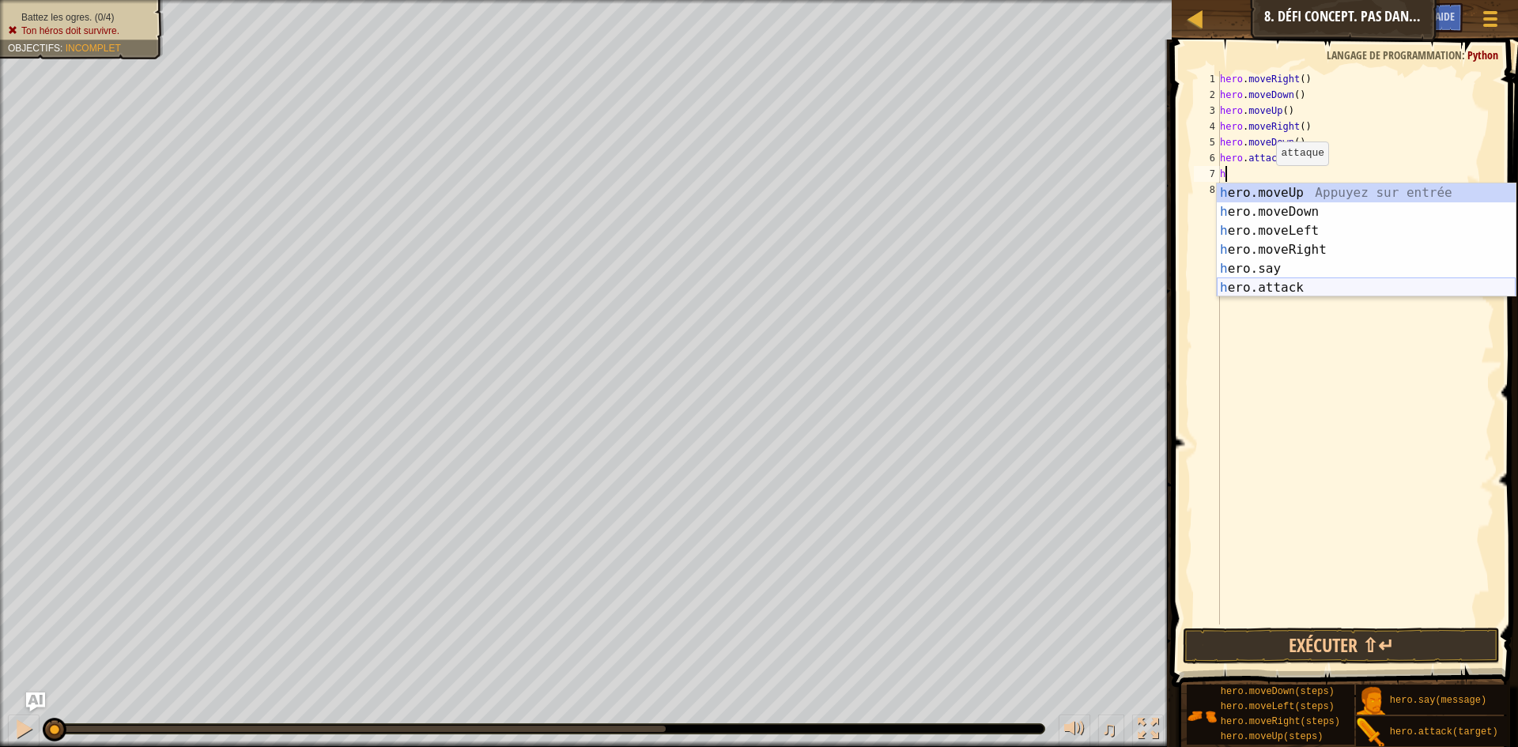
click at [1298, 282] on div "h ero.moveUp Appuyez sur entrée h ero.moveDown Appuyez sur entrée h ero.moveLef…" at bounding box center [1366, 259] width 299 height 152
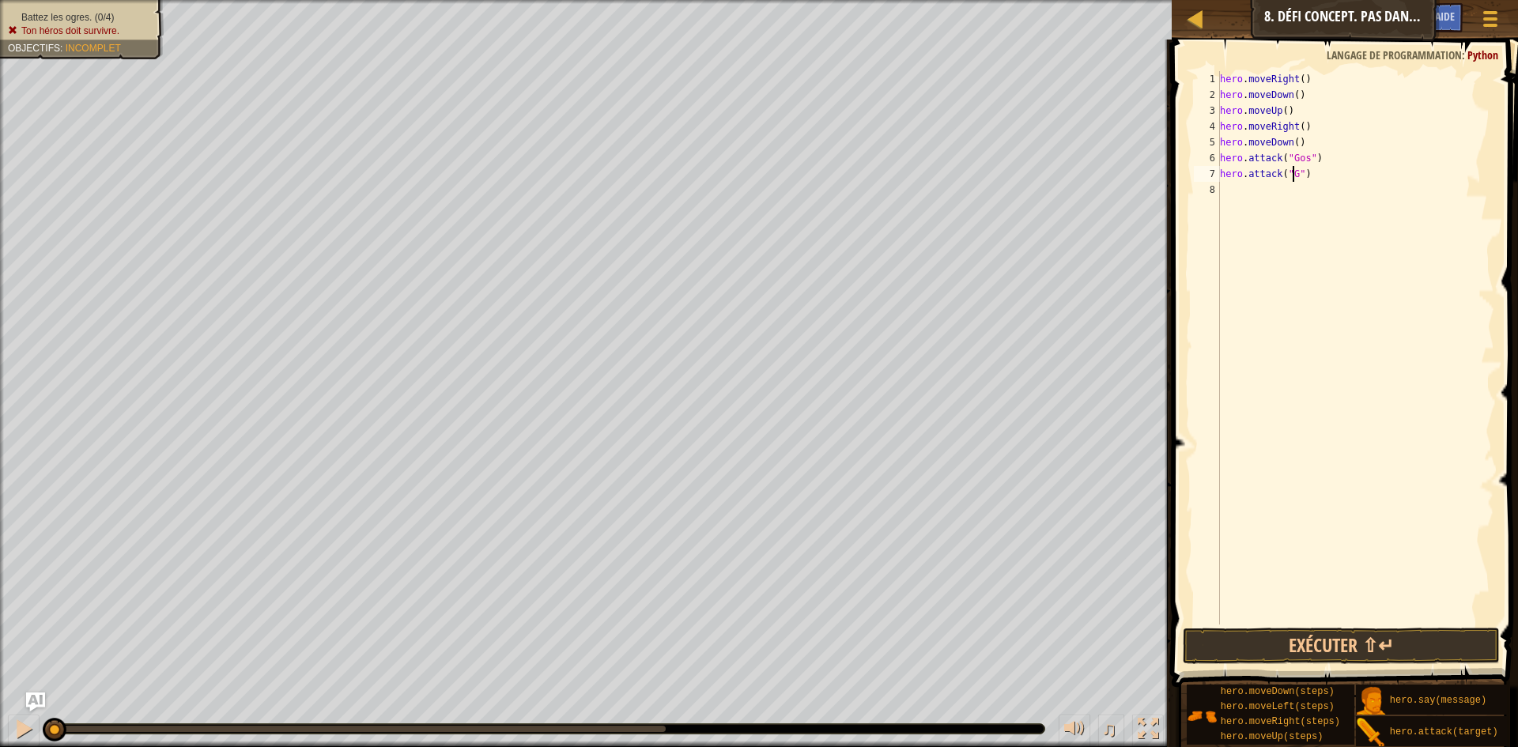
type textarea "hero.attack("Gos")"
click at [1254, 199] on div "hero . moveRight ( ) hero . moveDown ( ) hero . moveUp ( ) hero . moveRight ( )…" at bounding box center [1356, 363] width 278 height 585
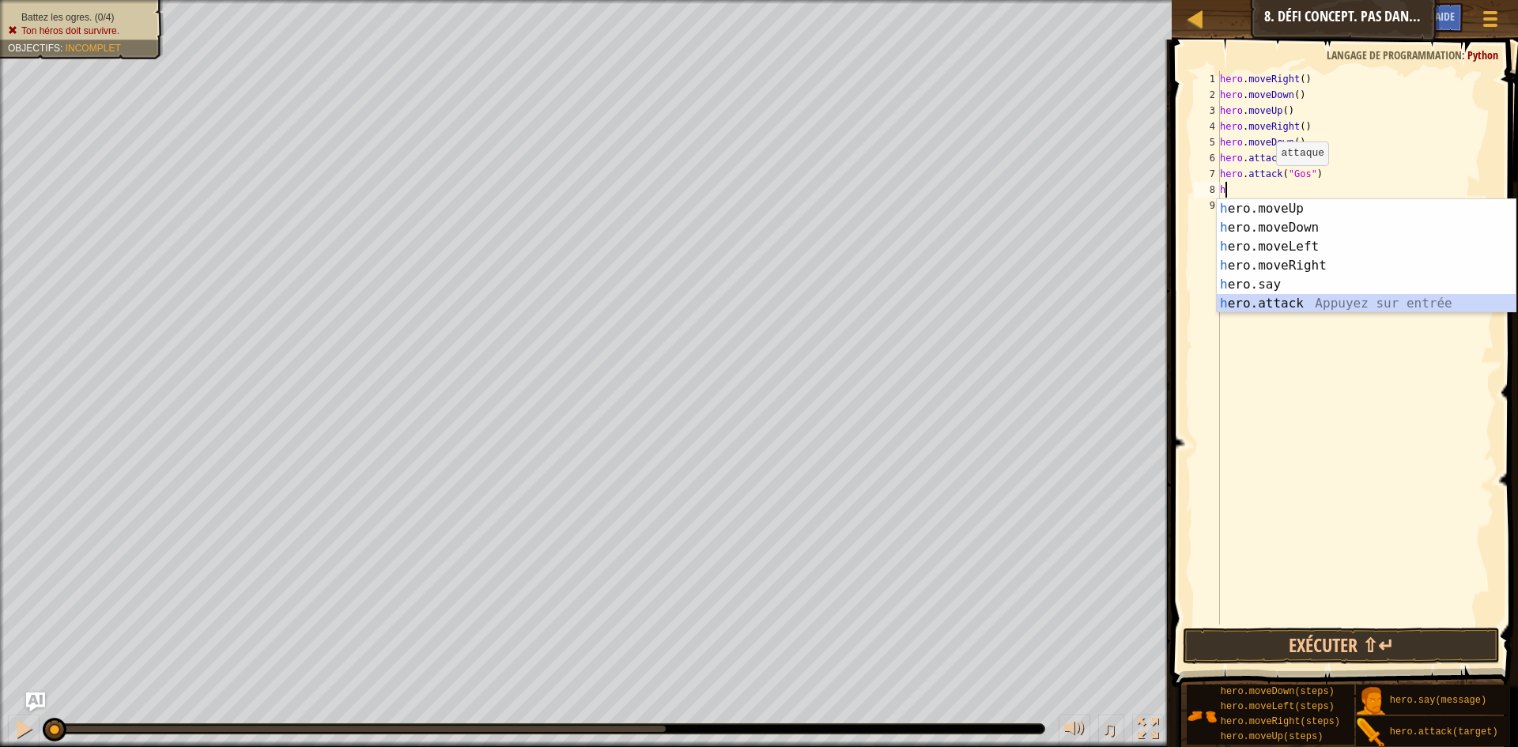
click at [1287, 308] on div "h ero.moveUp Appuyez sur entrée h ero.moveDown Appuyez sur entrée h ero.moveLef…" at bounding box center [1366, 275] width 299 height 152
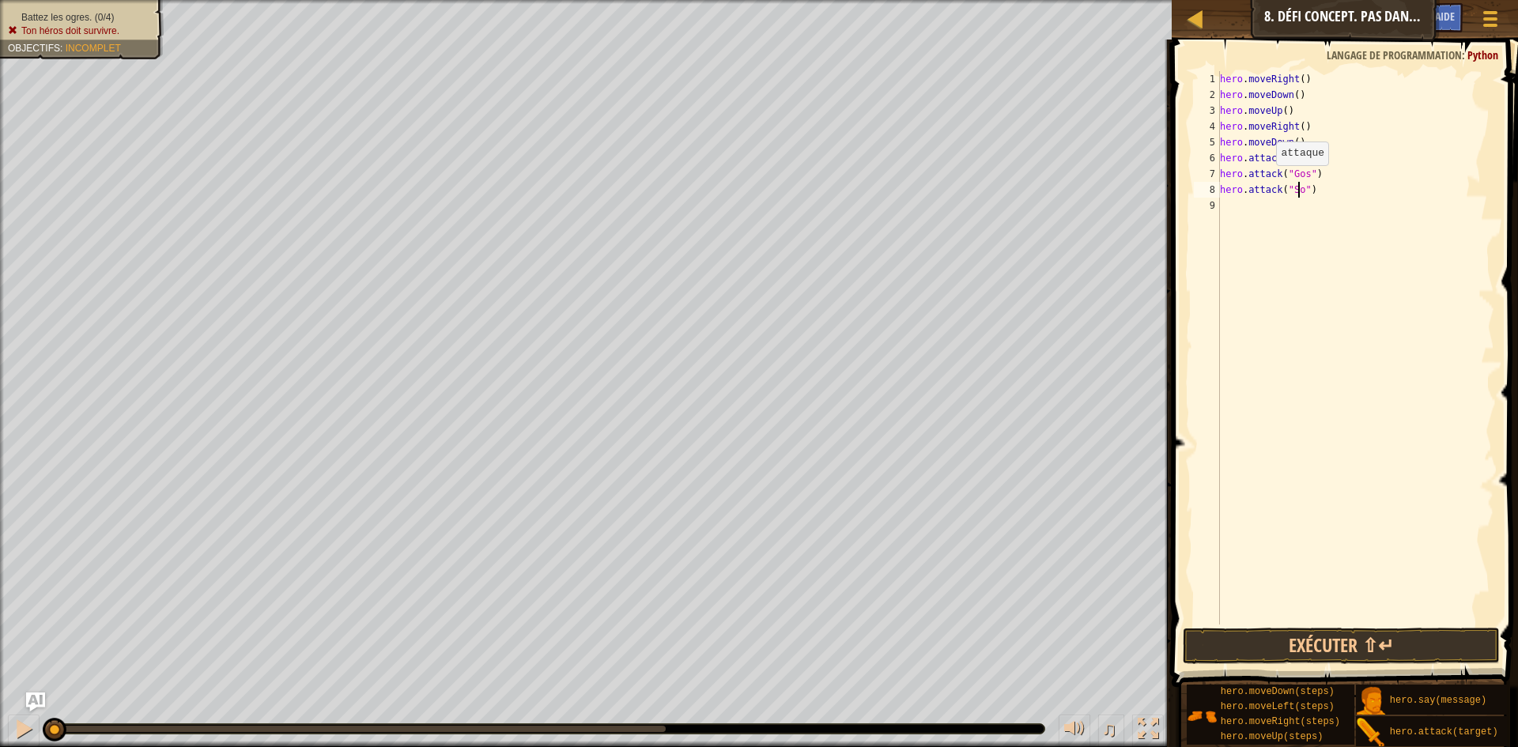
type textarea "hero.attack("Sog")"
click at [1260, 213] on div "hero . moveRight ( ) hero . moveDown ( ) hero . moveUp ( ) hero . moveRight ( )…" at bounding box center [1356, 363] width 278 height 585
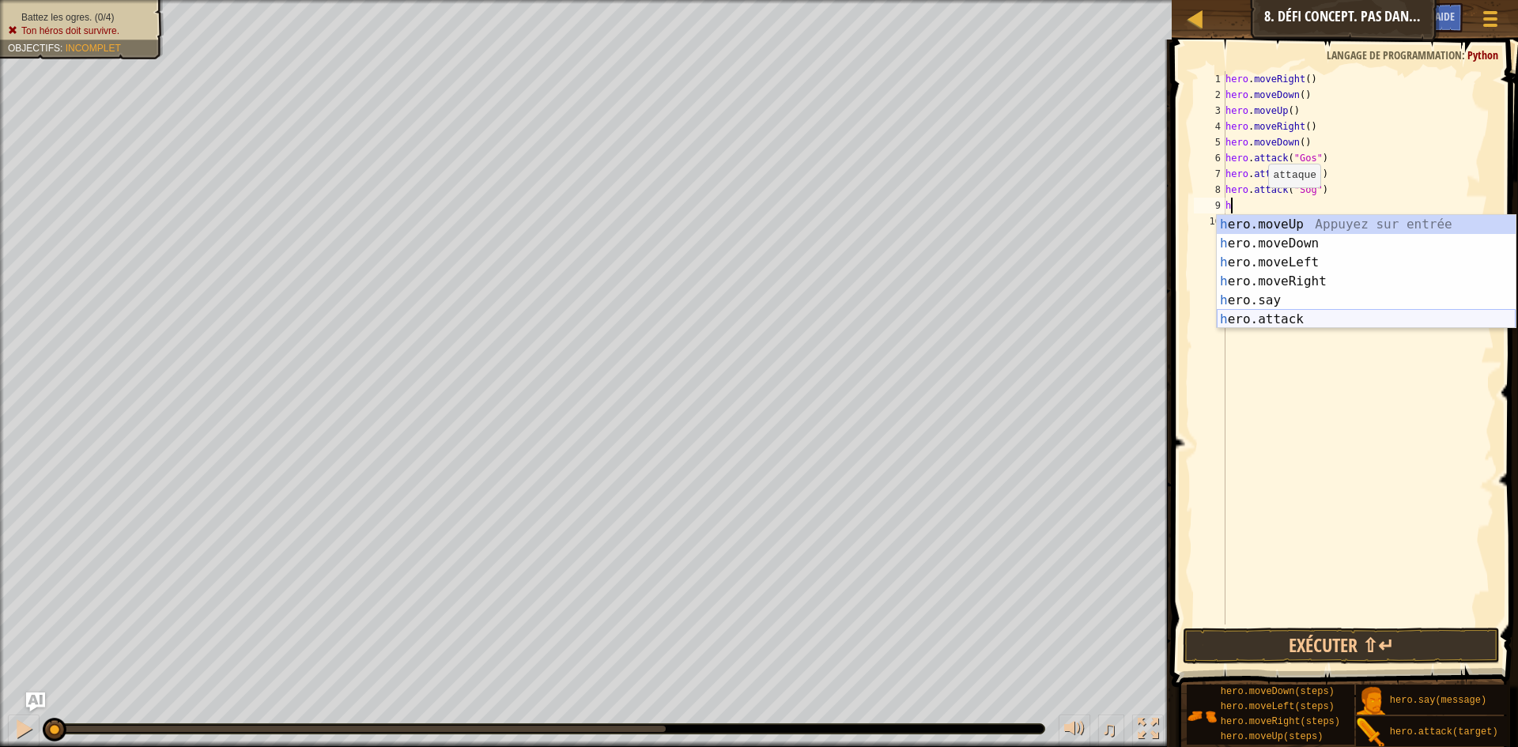
click at [1302, 316] on div "h ero.moveUp Appuyez sur entrée h ero.moveDown Appuyez sur entrée h ero.moveLef…" at bounding box center [1366, 291] width 299 height 152
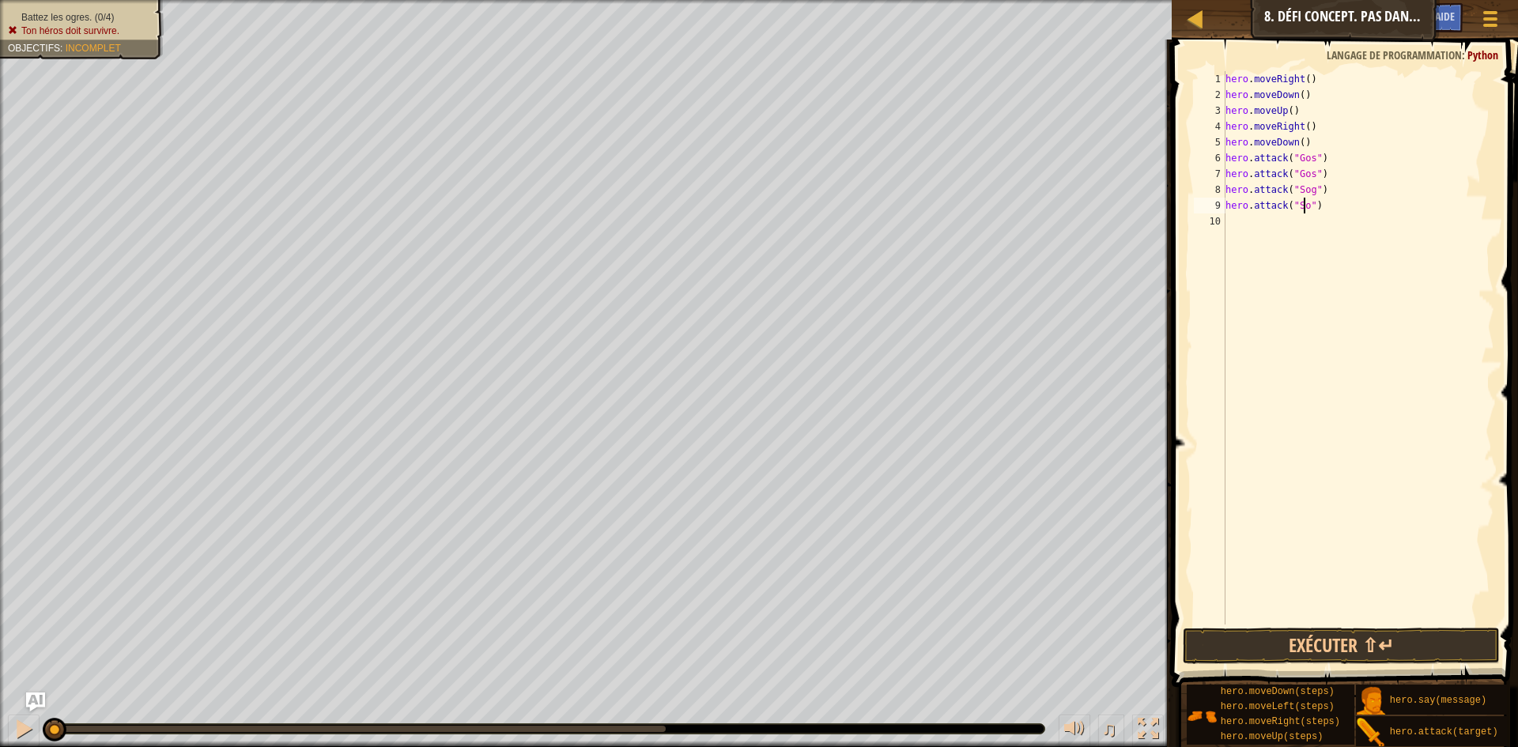
type textarea "hero.attack("Sog")"
click at [1265, 240] on div "hero . moveRight ( ) hero . moveDown ( ) hero . moveUp ( ) hero . moveRight ( )…" at bounding box center [1358, 363] width 273 height 585
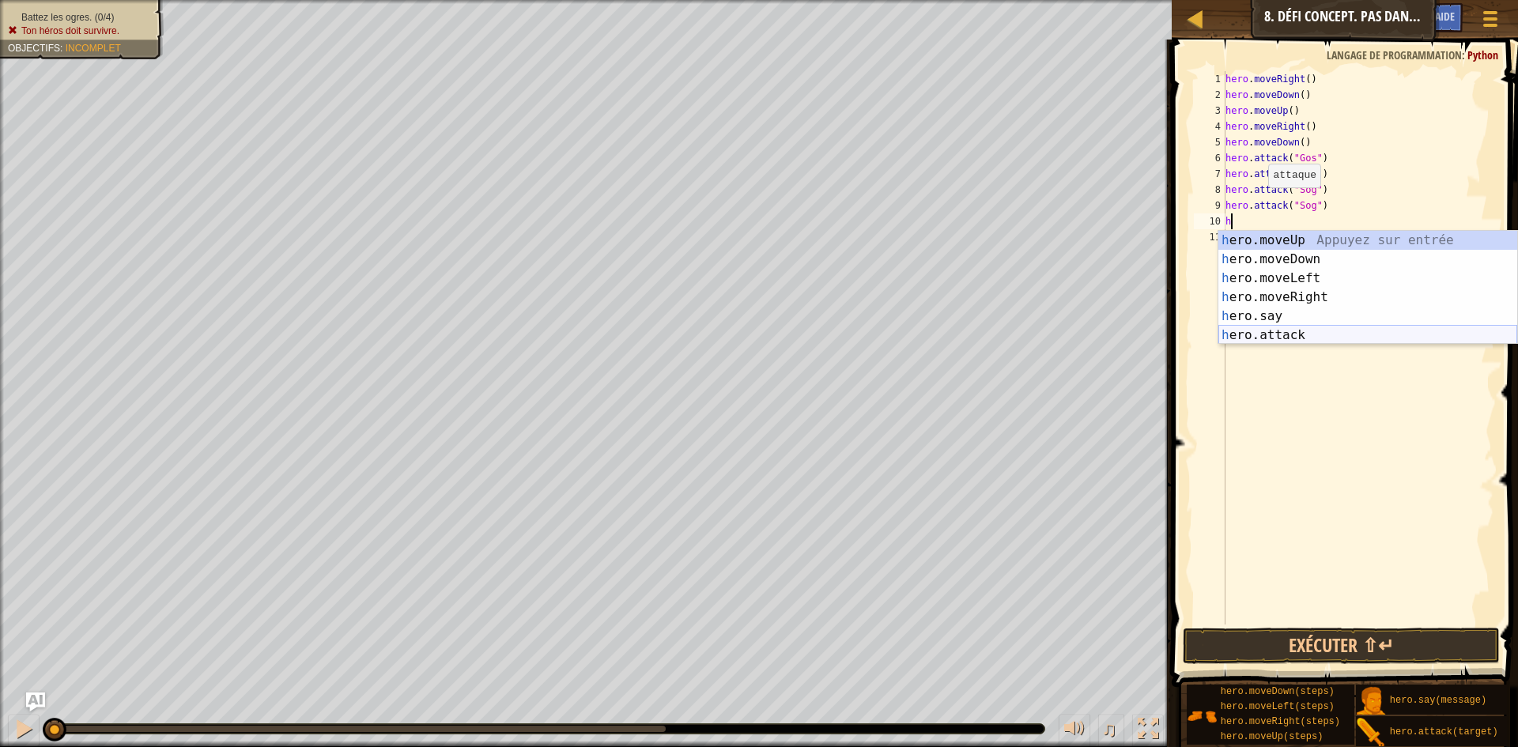
click at [1302, 328] on div "h ero.moveUp Appuyez sur entrée h ero.moveDown Appuyez sur entrée h ero.moveLef…" at bounding box center [1368, 307] width 299 height 152
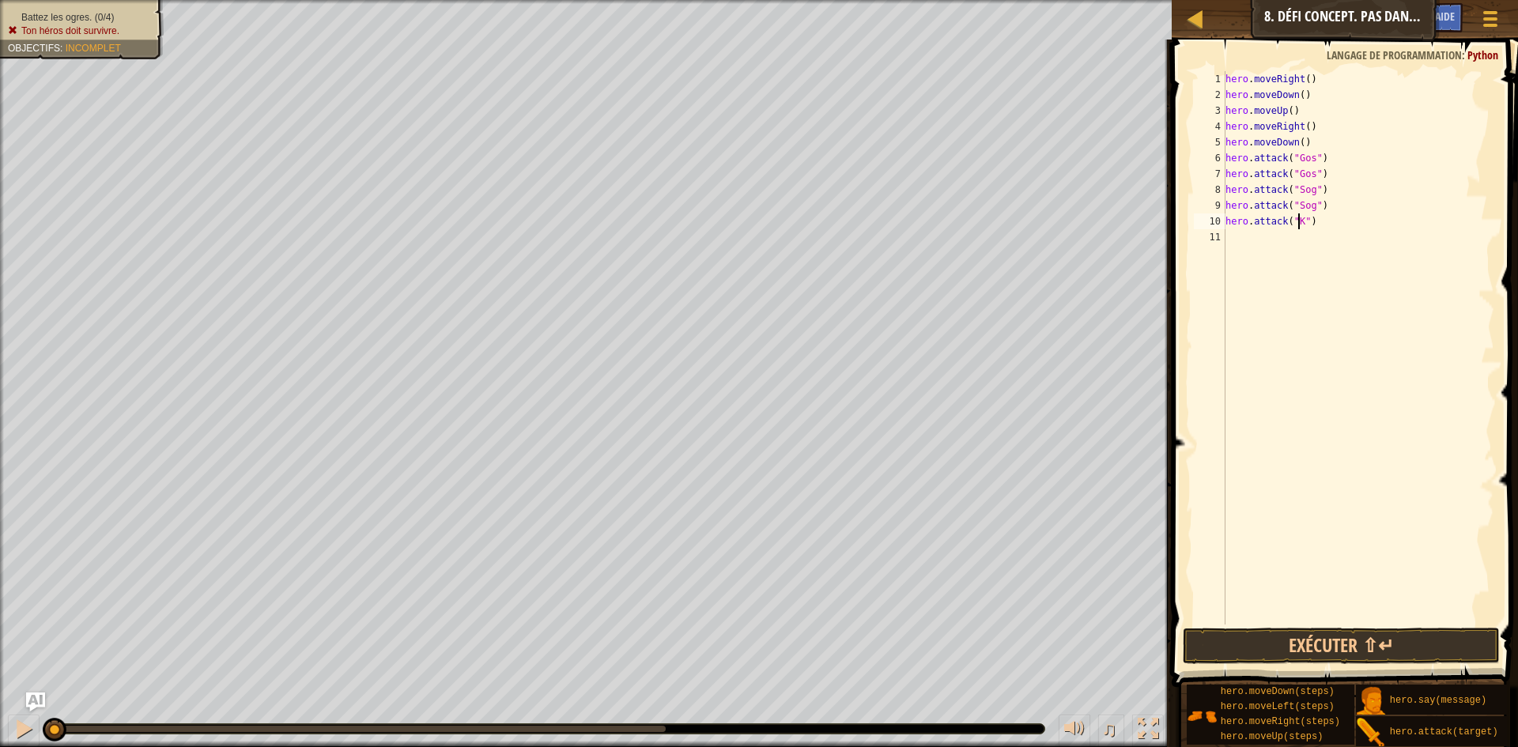
type textarea "hero.attack("Kro")"
click at [1277, 238] on div "hero . moveRight ( ) hero . moveDown ( ) hero . moveUp ( ) hero . moveRight ( )…" at bounding box center [1358, 363] width 273 height 585
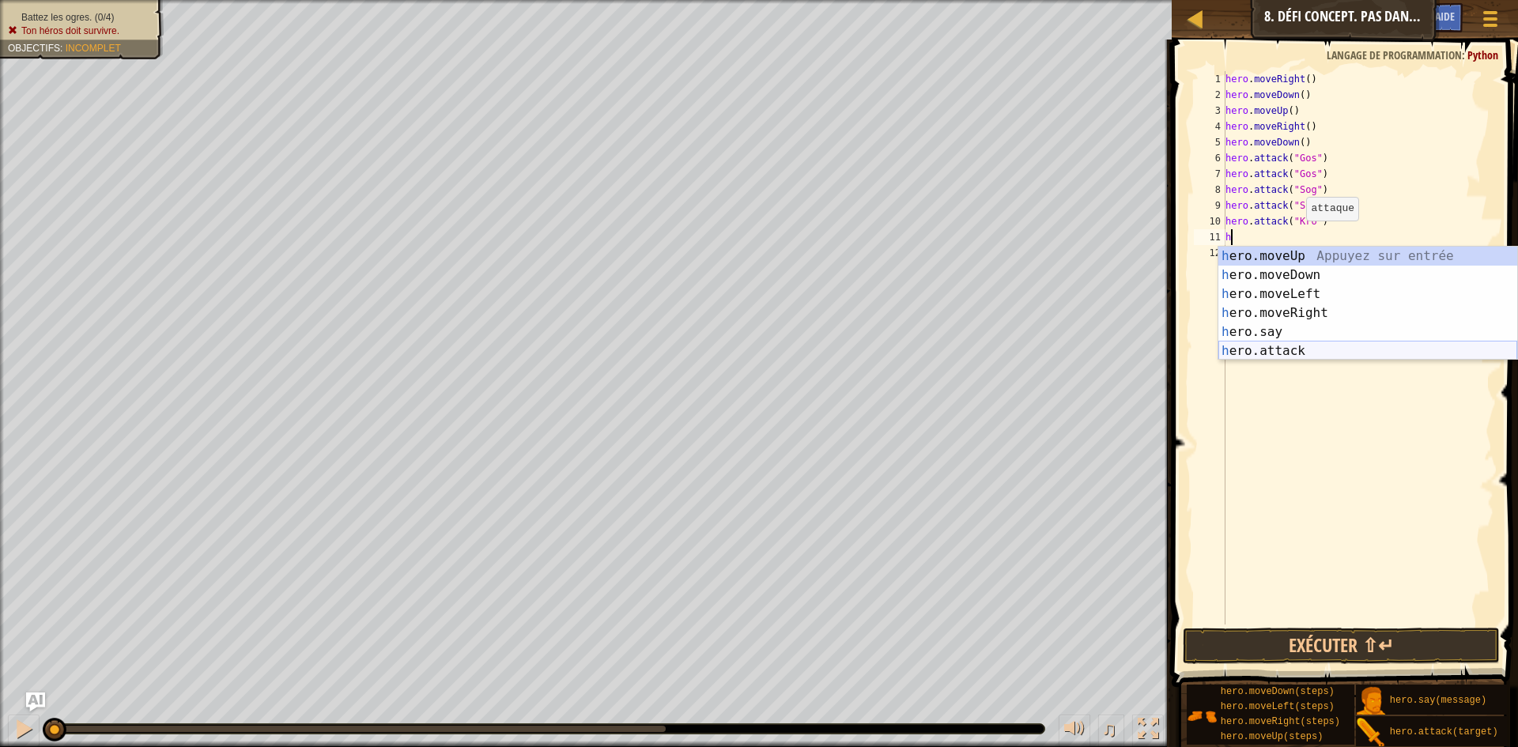
click at [1308, 353] on div "h ero.moveUp Appuyez sur entrée h ero.moveDown Appuyez sur entrée h ero.moveLef…" at bounding box center [1368, 323] width 299 height 152
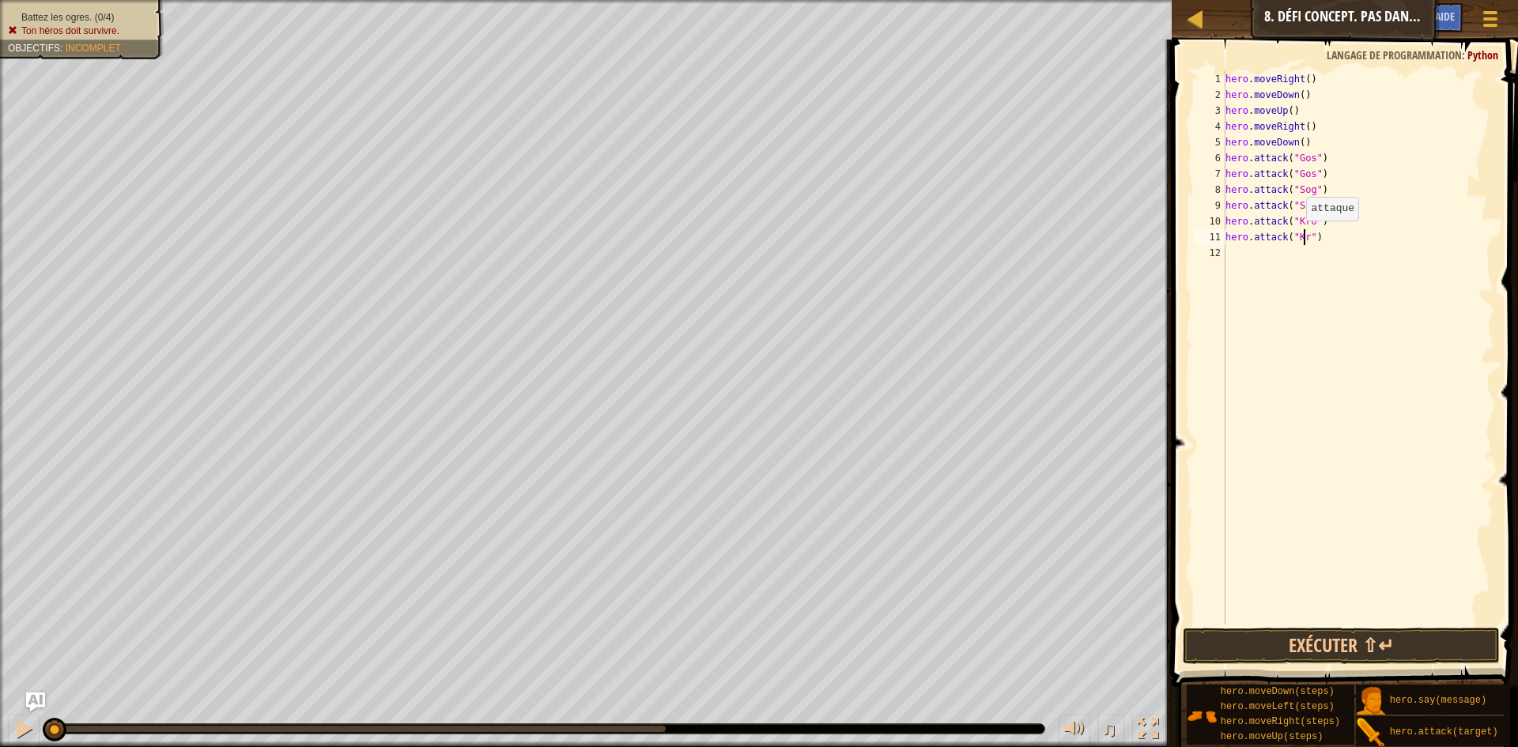
type textarea "hero.attack("Kro")"
click at [1237, 252] on div "hero . moveRight ( ) hero . moveDown ( ) hero . moveUp ( ) hero . moveRight ( )…" at bounding box center [1358, 363] width 273 height 585
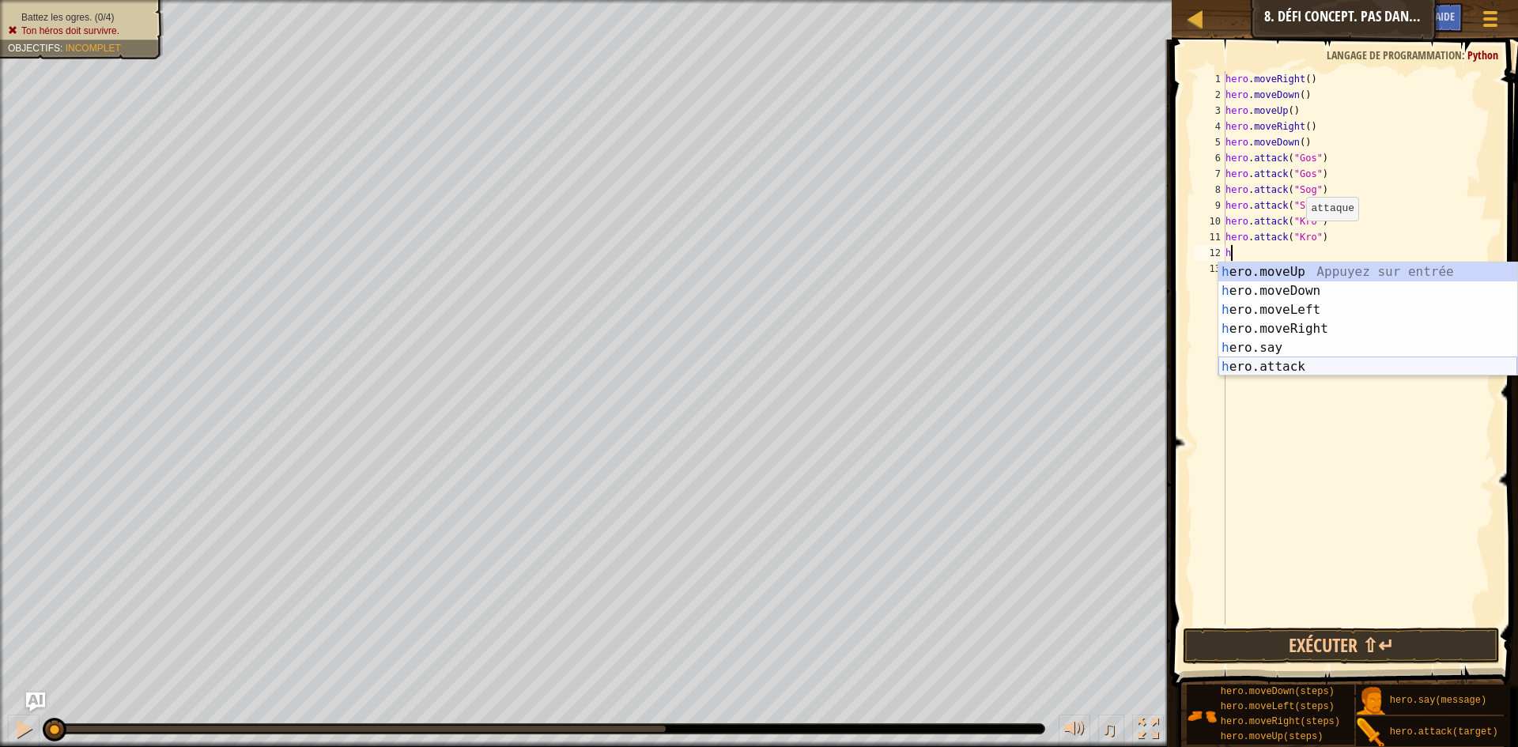
click at [1281, 358] on div "h ero.moveUp Appuyez sur entrée h ero.moveDown Appuyez sur entrée h ero.moveLef…" at bounding box center [1368, 339] width 299 height 152
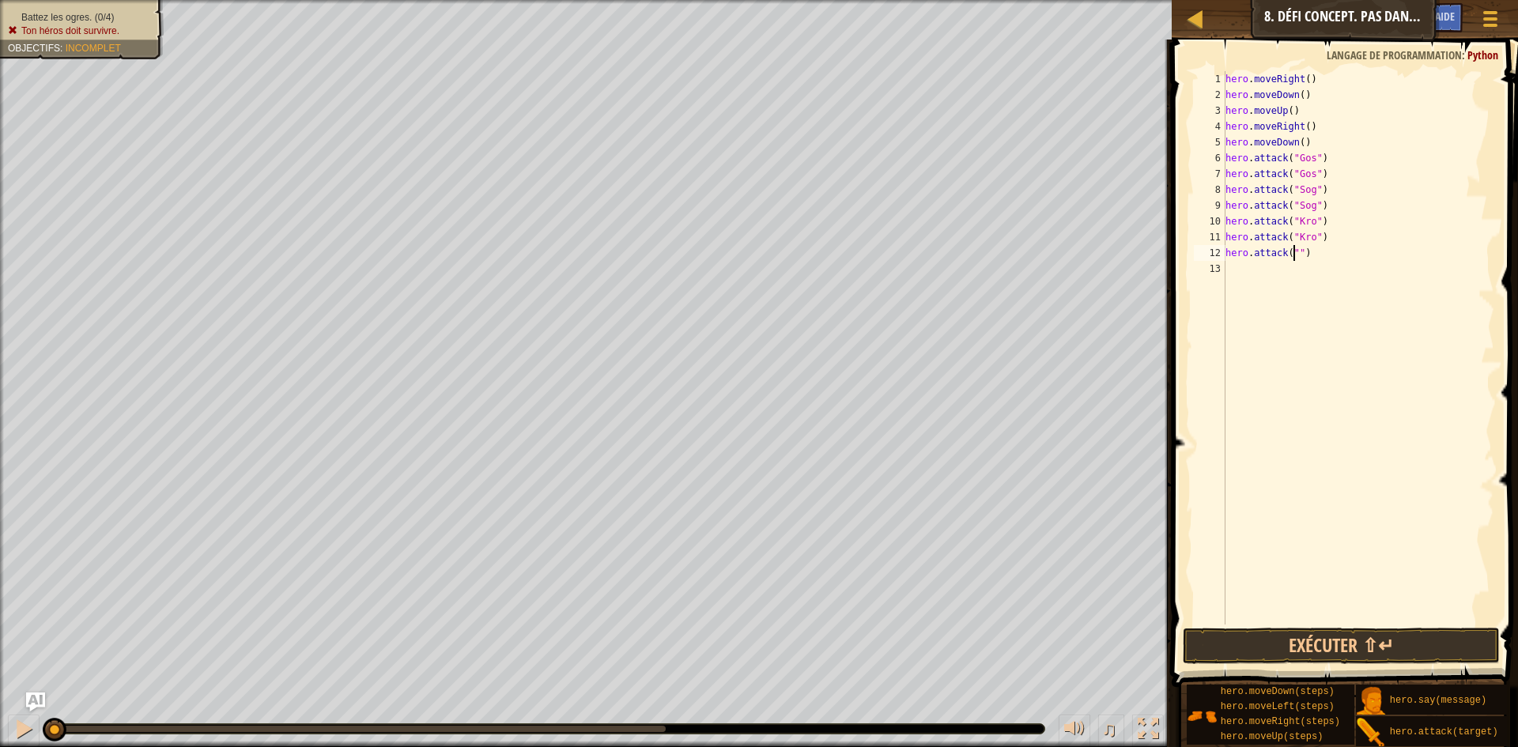
scroll to position [7, 6]
type textarea "hero.attack("Ergo")"
click at [1280, 289] on div "hero . moveRight ( ) hero . moveDown ( ) hero . moveUp ( ) hero . moveRight ( )…" at bounding box center [1358, 363] width 273 height 585
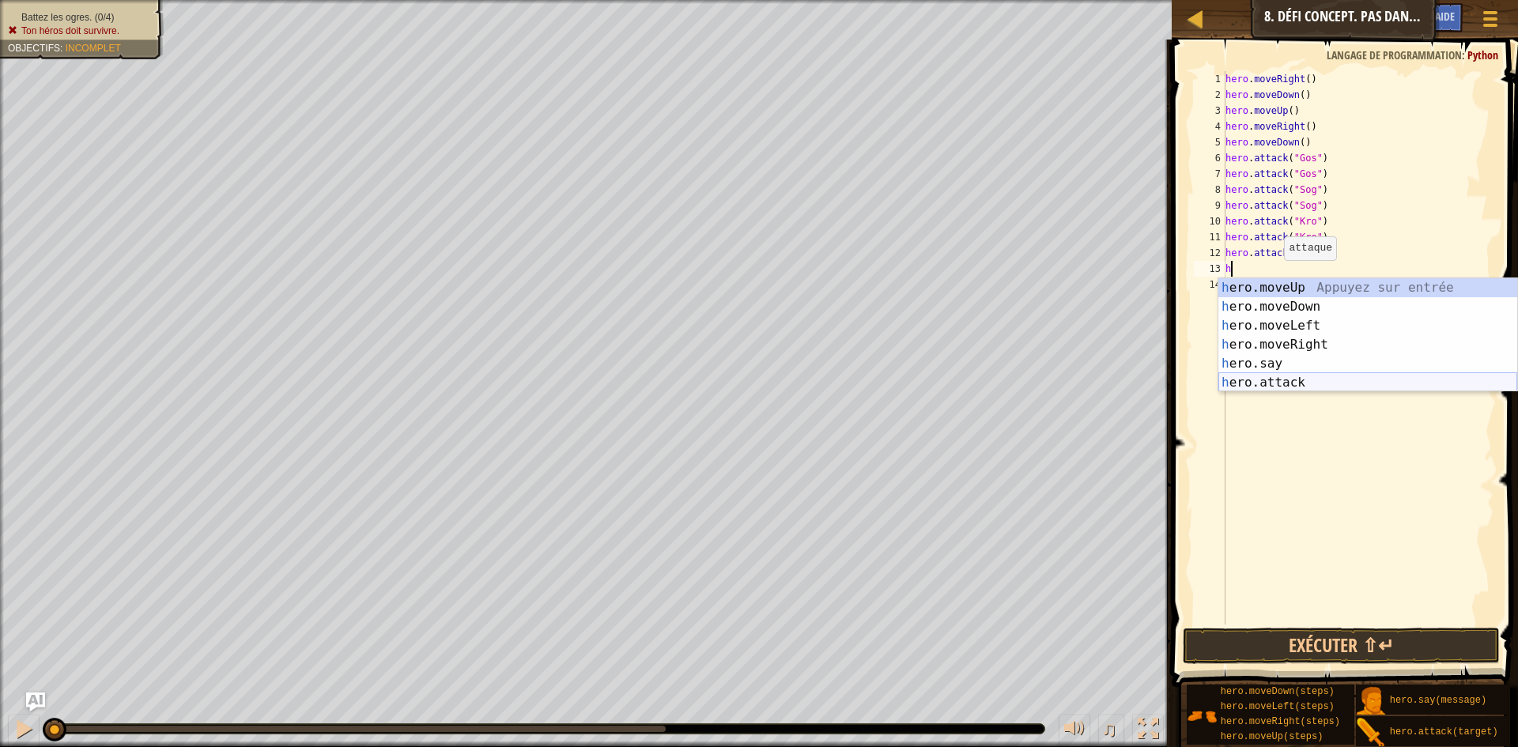
click at [1271, 376] on div "h ero.moveUp Appuyez sur entrée h ero.moveDown Appuyez sur entrée h ero.moveLef…" at bounding box center [1368, 354] width 299 height 152
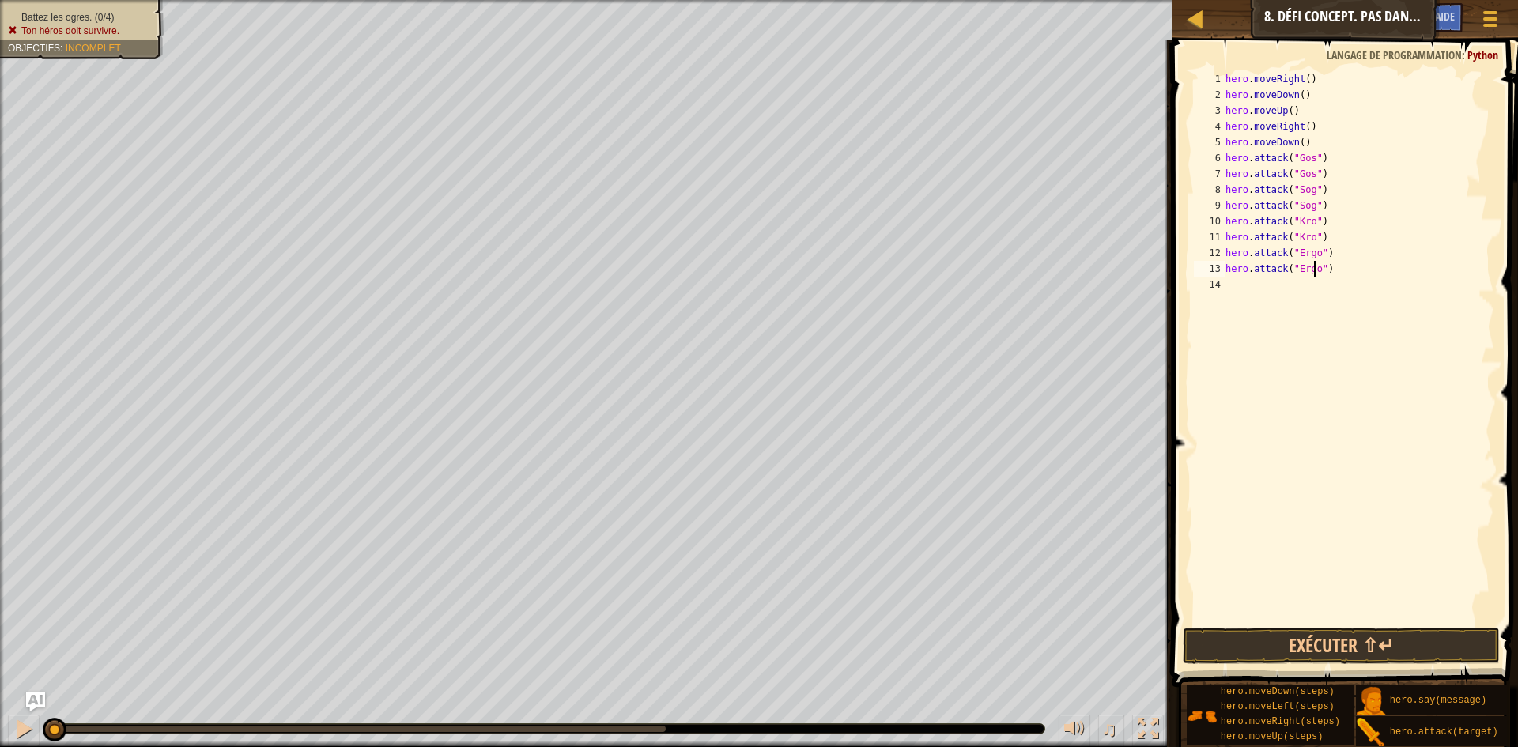
scroll to position [7, 7]
click at [1344, 650] on button "Exécuter ⇧↵" at bounding box center [1341, 646] width 317 height 36
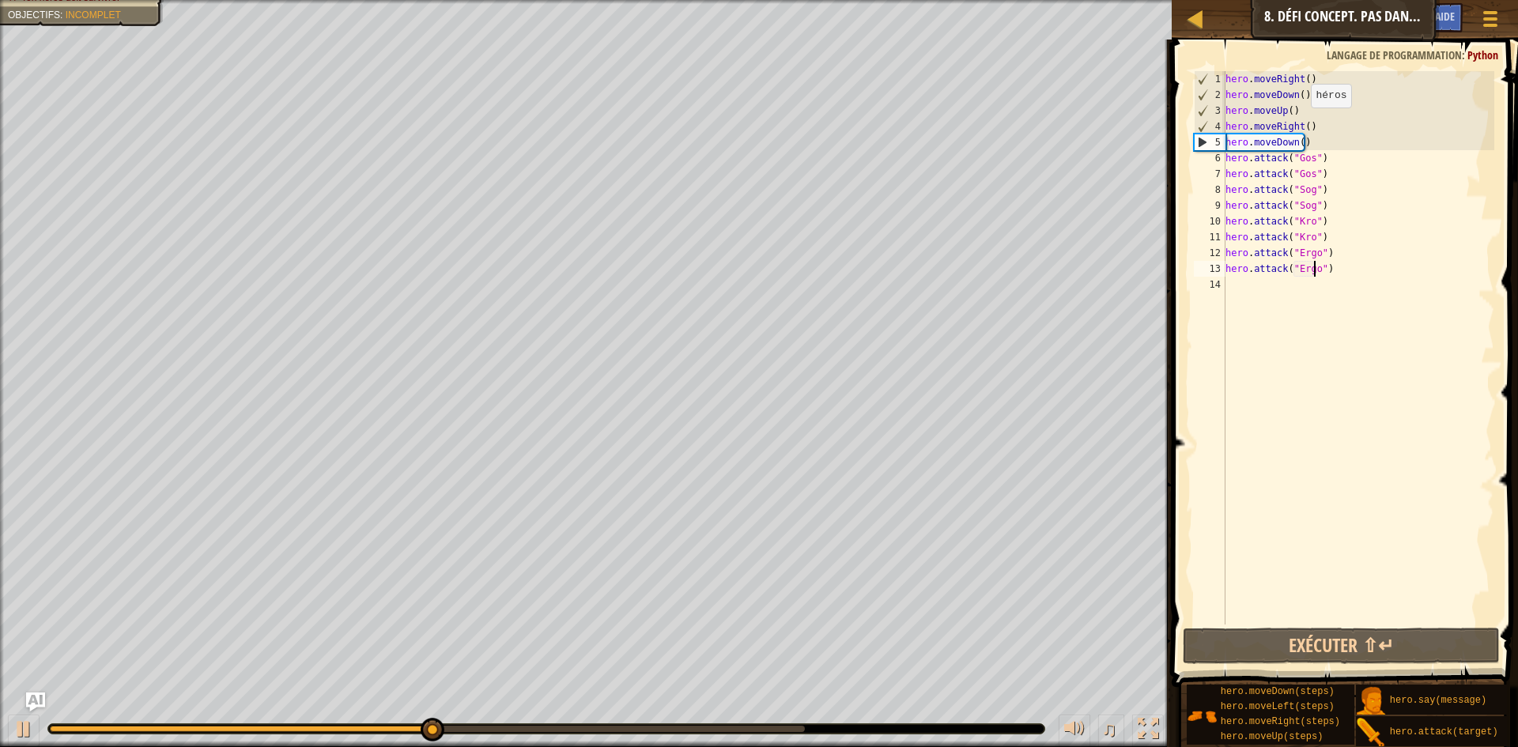
click at [1303, 123] on div "hero . moveRight ( ) hero . moveDown ( ) hero . moveUp ( ) hero . moveRight ( )…" at bounding box center [1358, 363] width 273 height 585
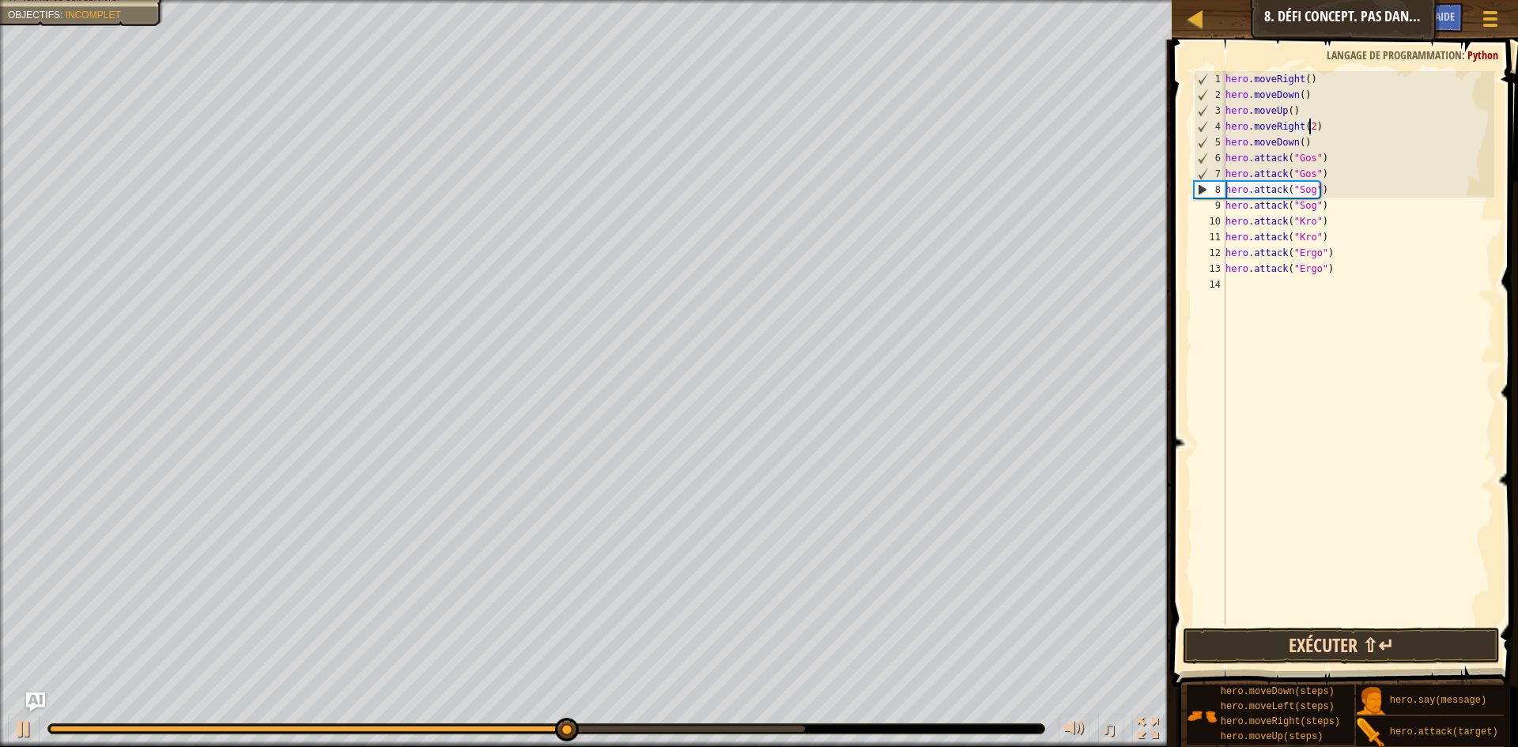
type textarea "hero.moveRight(2)"
click at [1332, 644] on button "Exécuter ⇧↵" at bounding box center [1341, 646] width 317 height 36
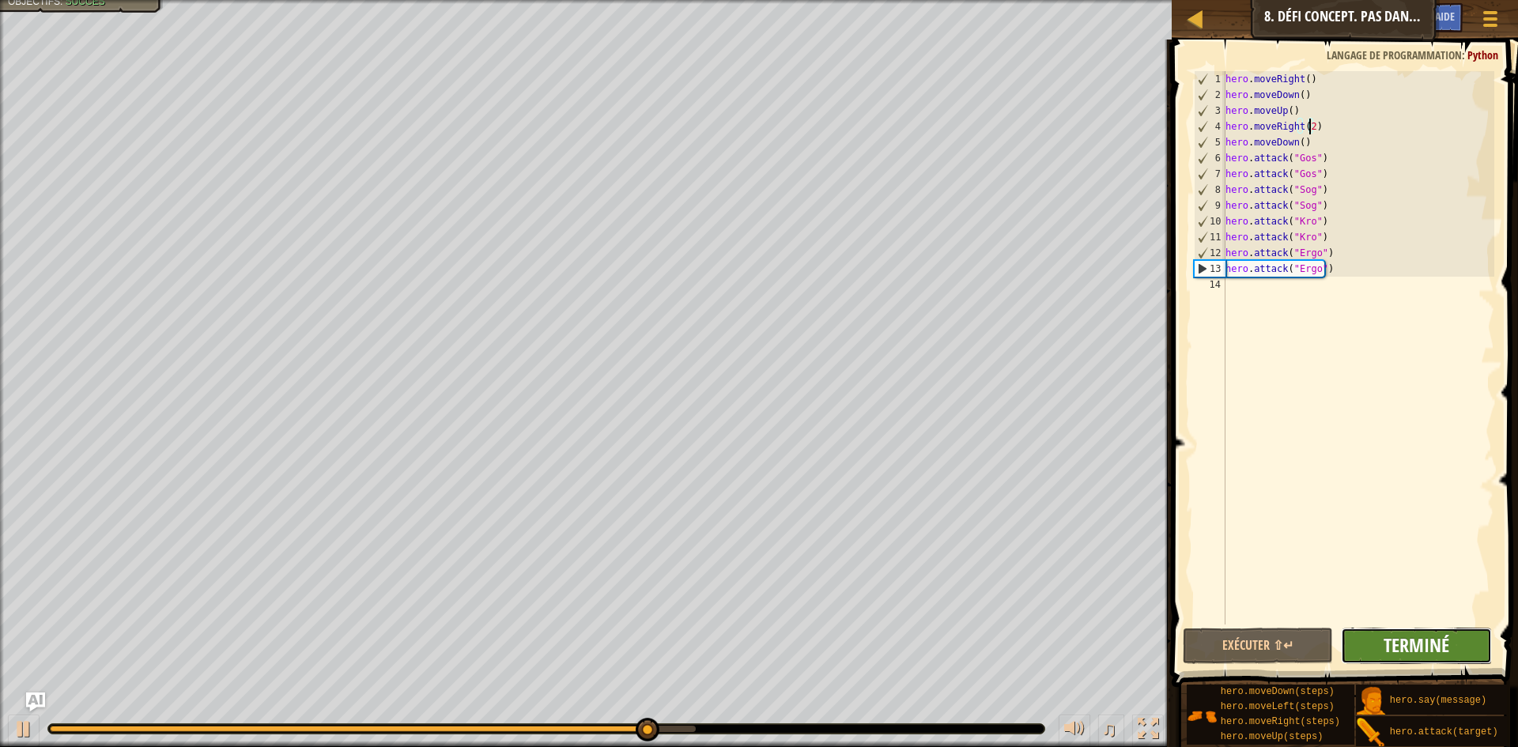
click at [1445, 649] on span "Terminé" at bounding box center [1417, 645] width 66 height 25
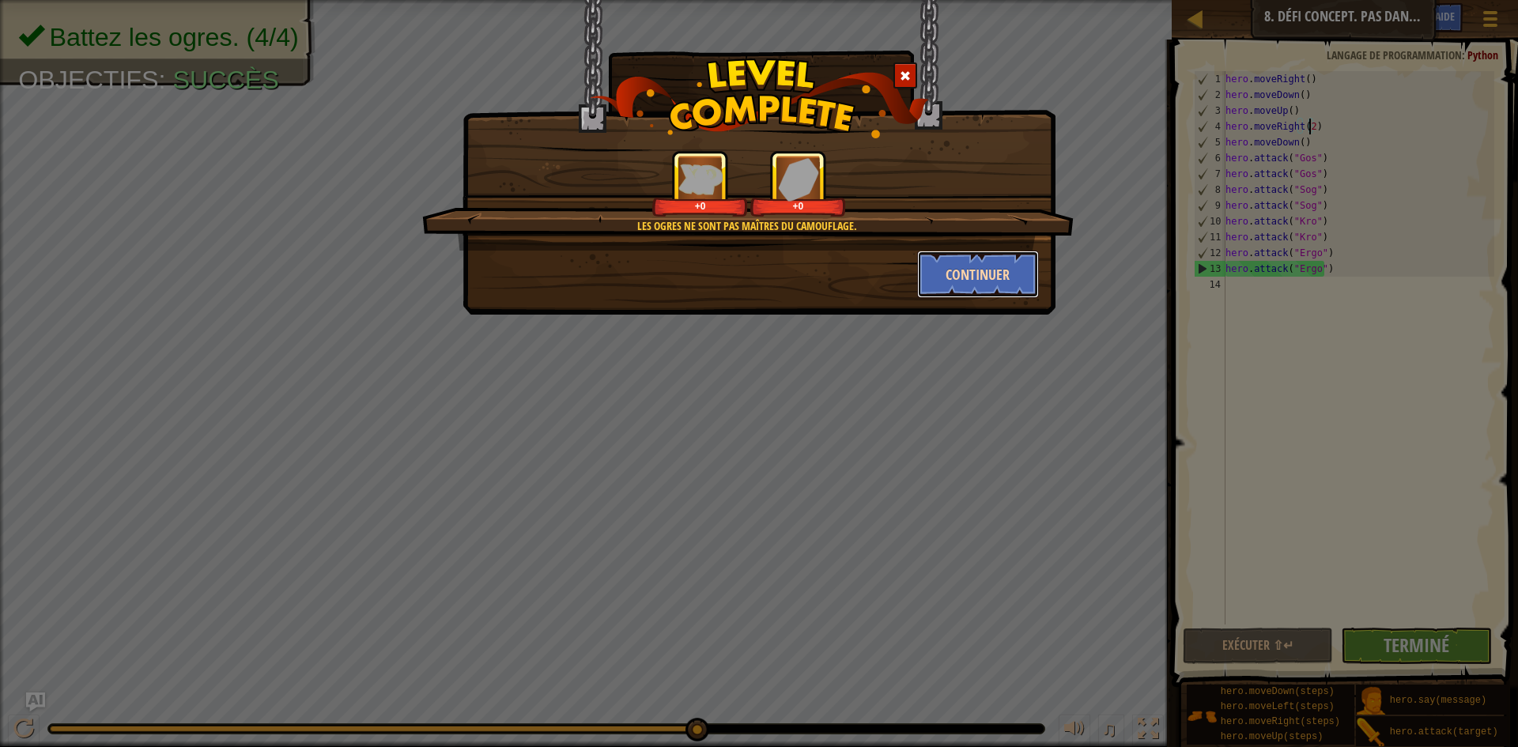
click at [1015, 276] on button "Continuer" at bounding box center [978, 274] width 123 height 47
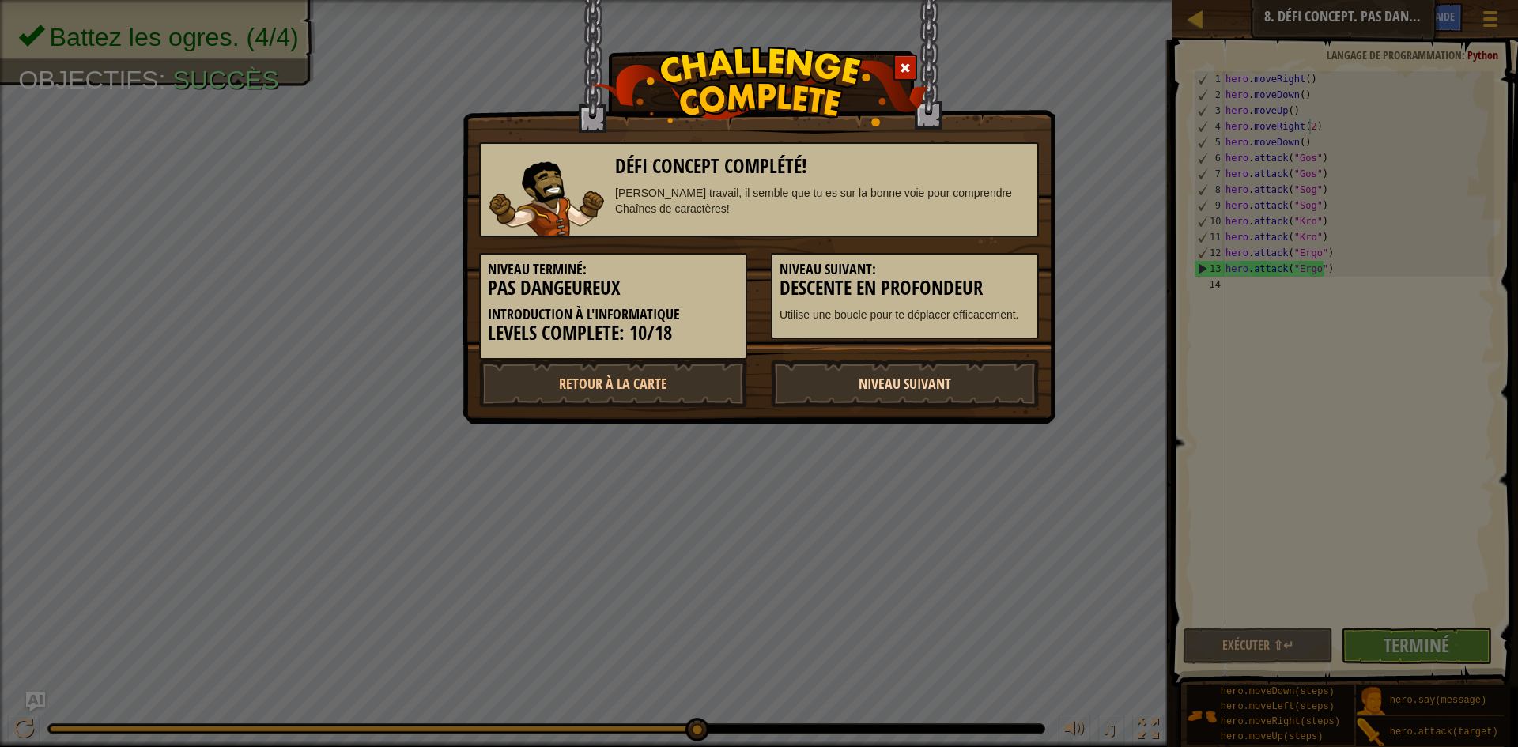
click at [890, 378] on link "Niveau Suivant" at bounding box center [905, 383] width 268 height 47
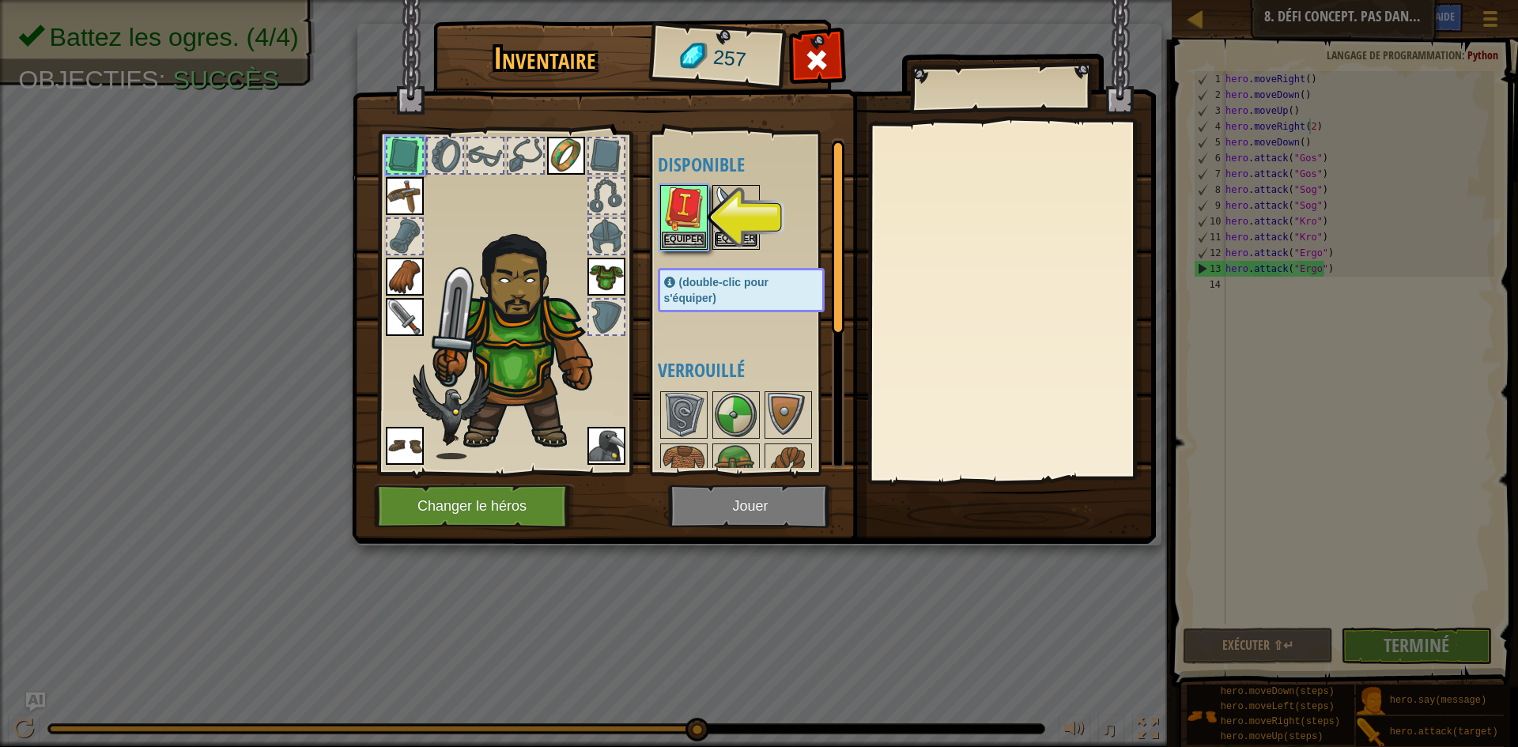
click at [725, 237] on button "Equiper" at bounding box center [736, 239] width 44 height 17
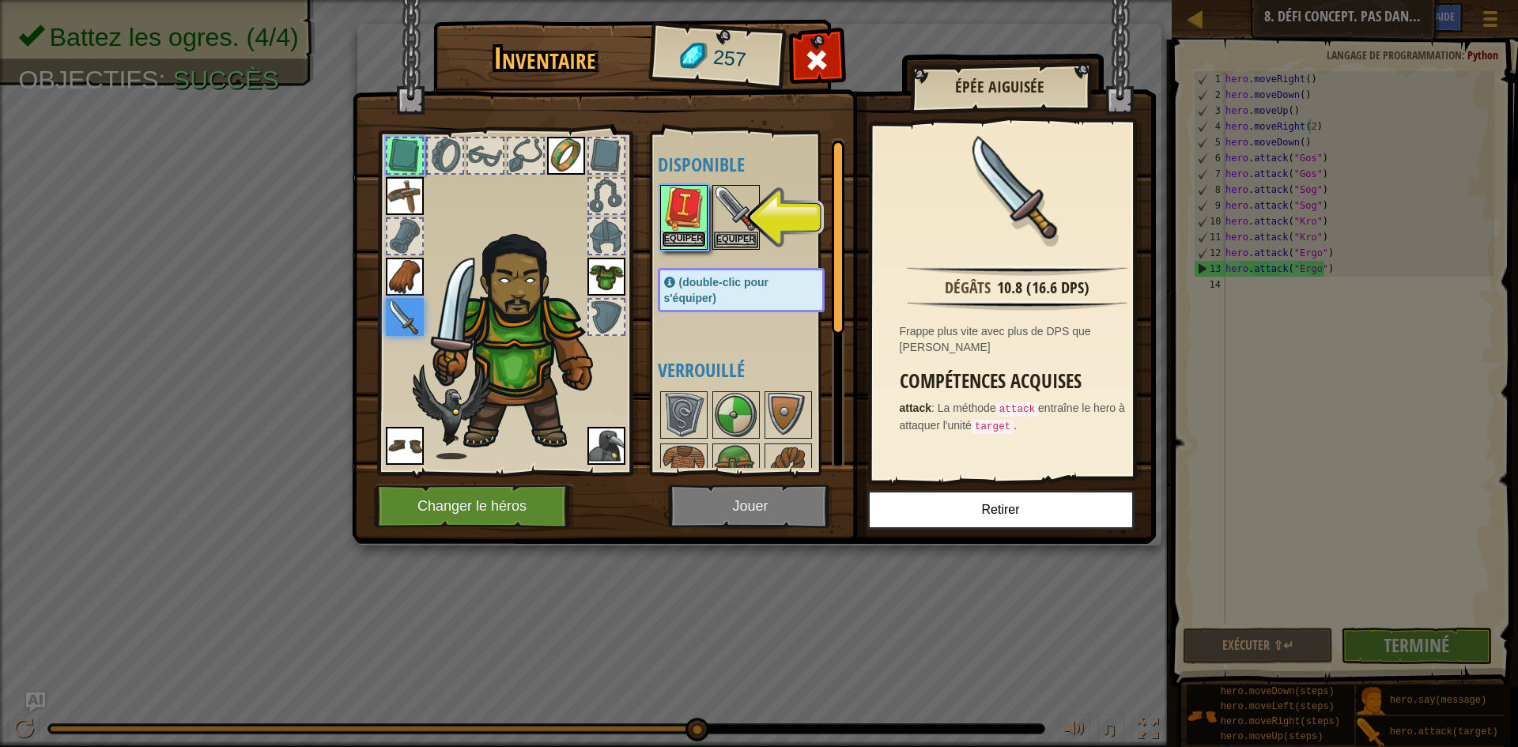
click at [694, 235] on button "Equiper" at bounding box center [684, 239] width 44 height 17
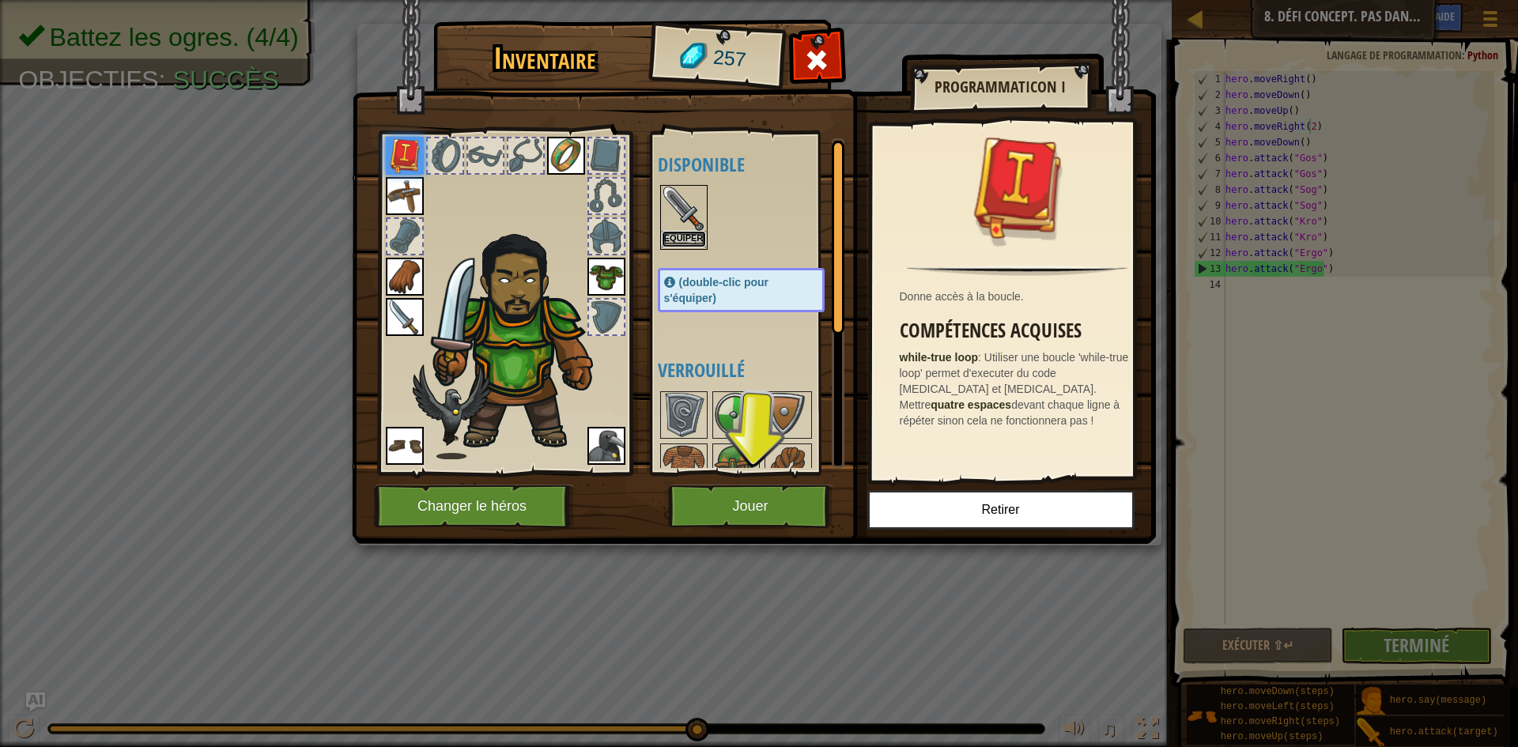
click at [698, 238] on button "Equiper" at bounding box center [684, 239] width 44 height 17
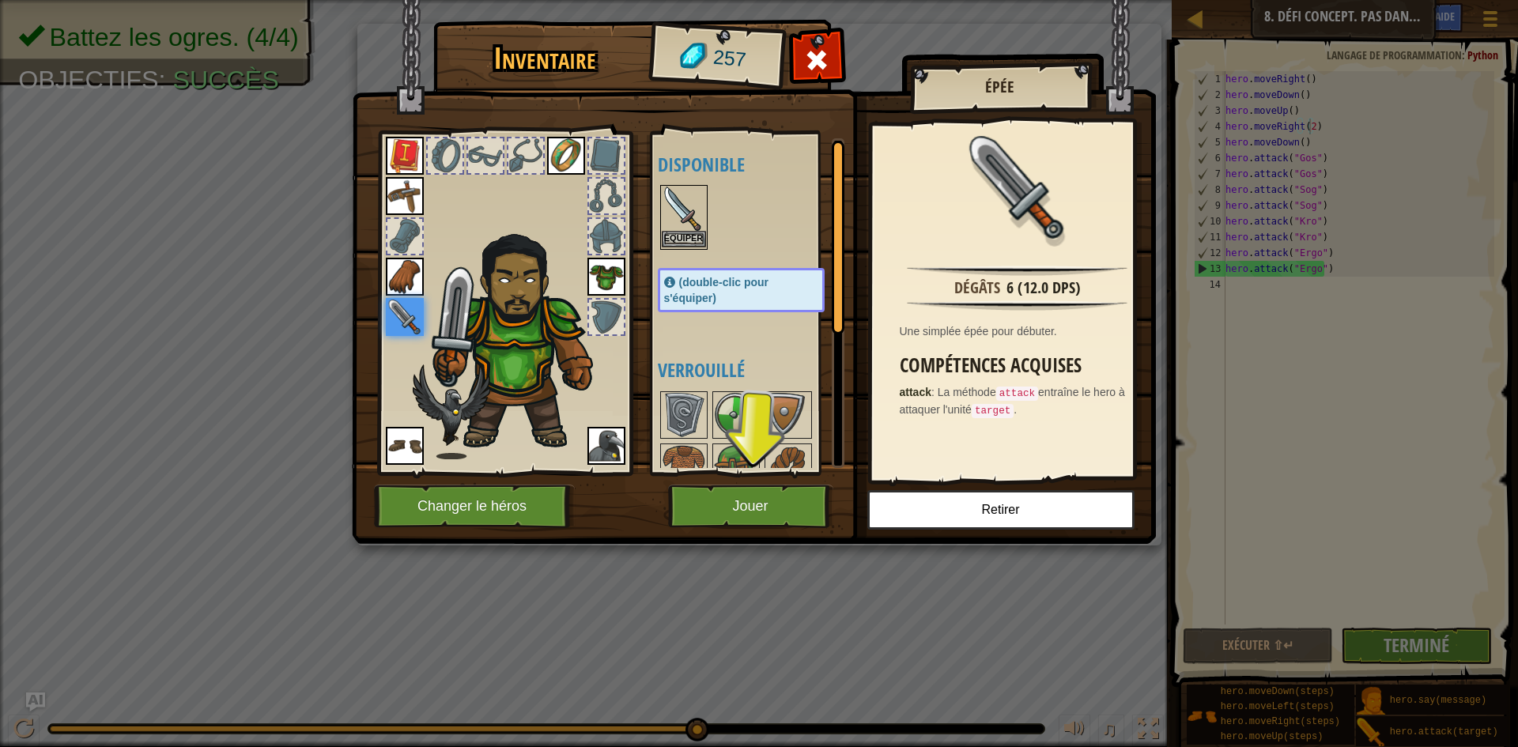
click at [687, 204] on img at bounding box center [684, 209] width 44 height 44
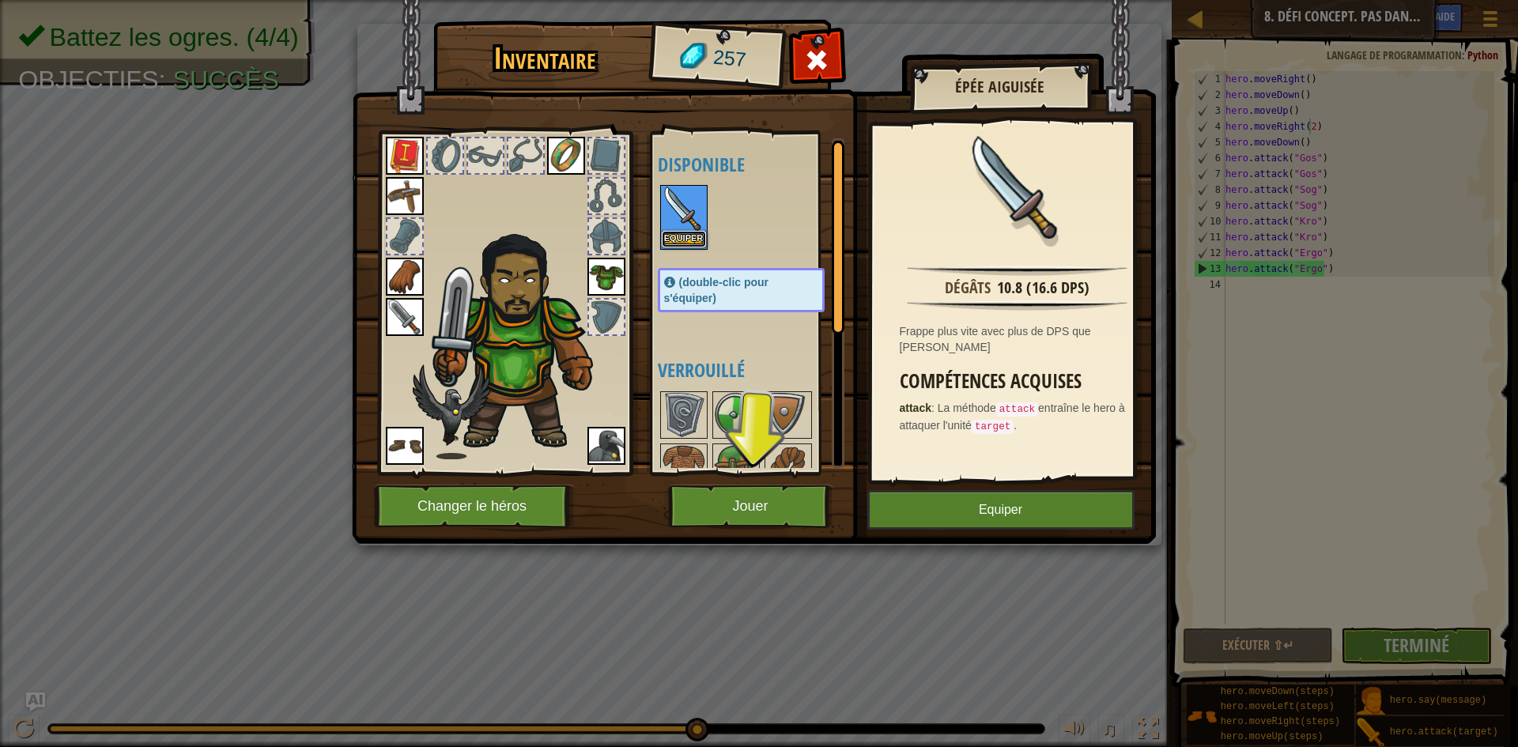
click at [686, 238] on button "Equiper" at bounding box center [684, 239] width 44 height 17
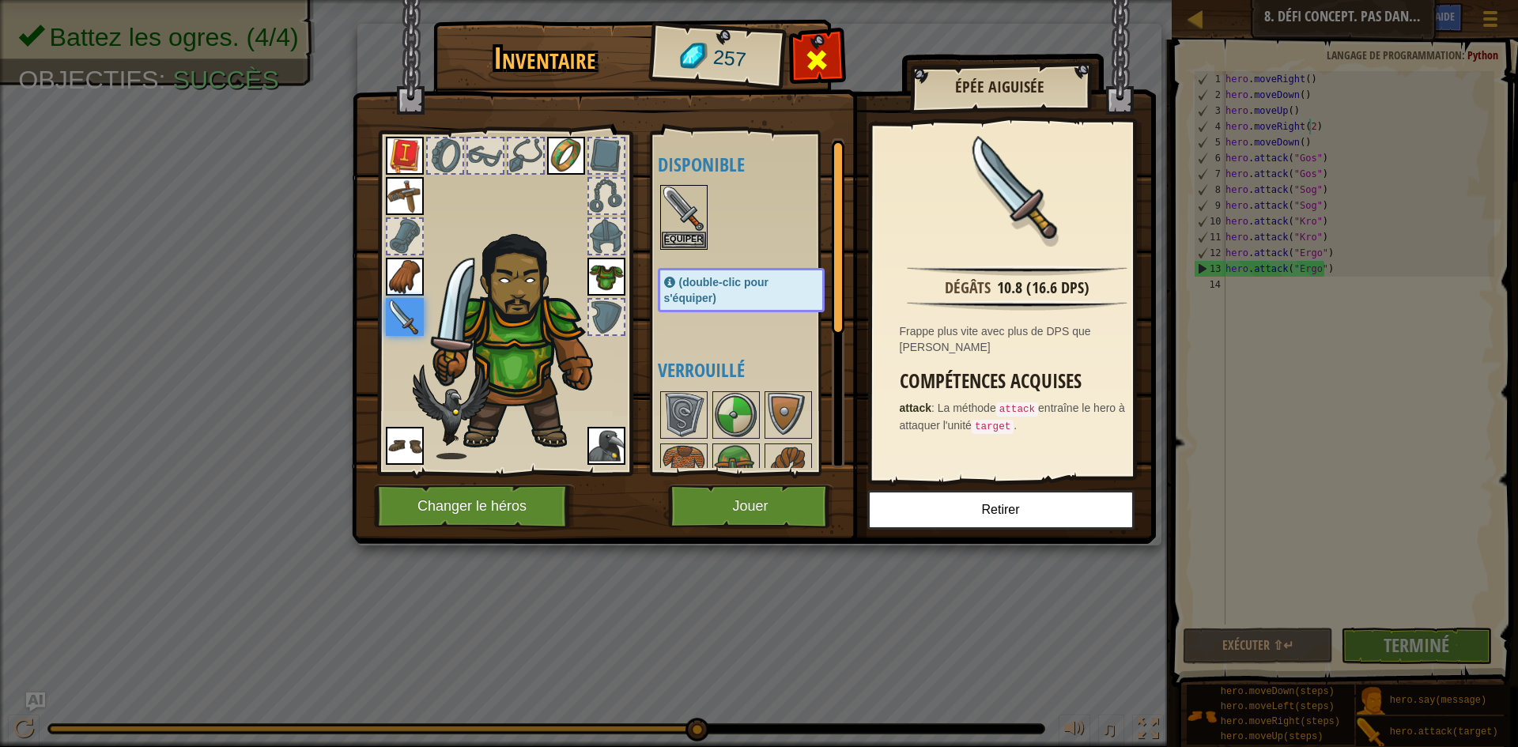
click at [796, 55] on div at bounding box center [817, 65] width 50 height 50
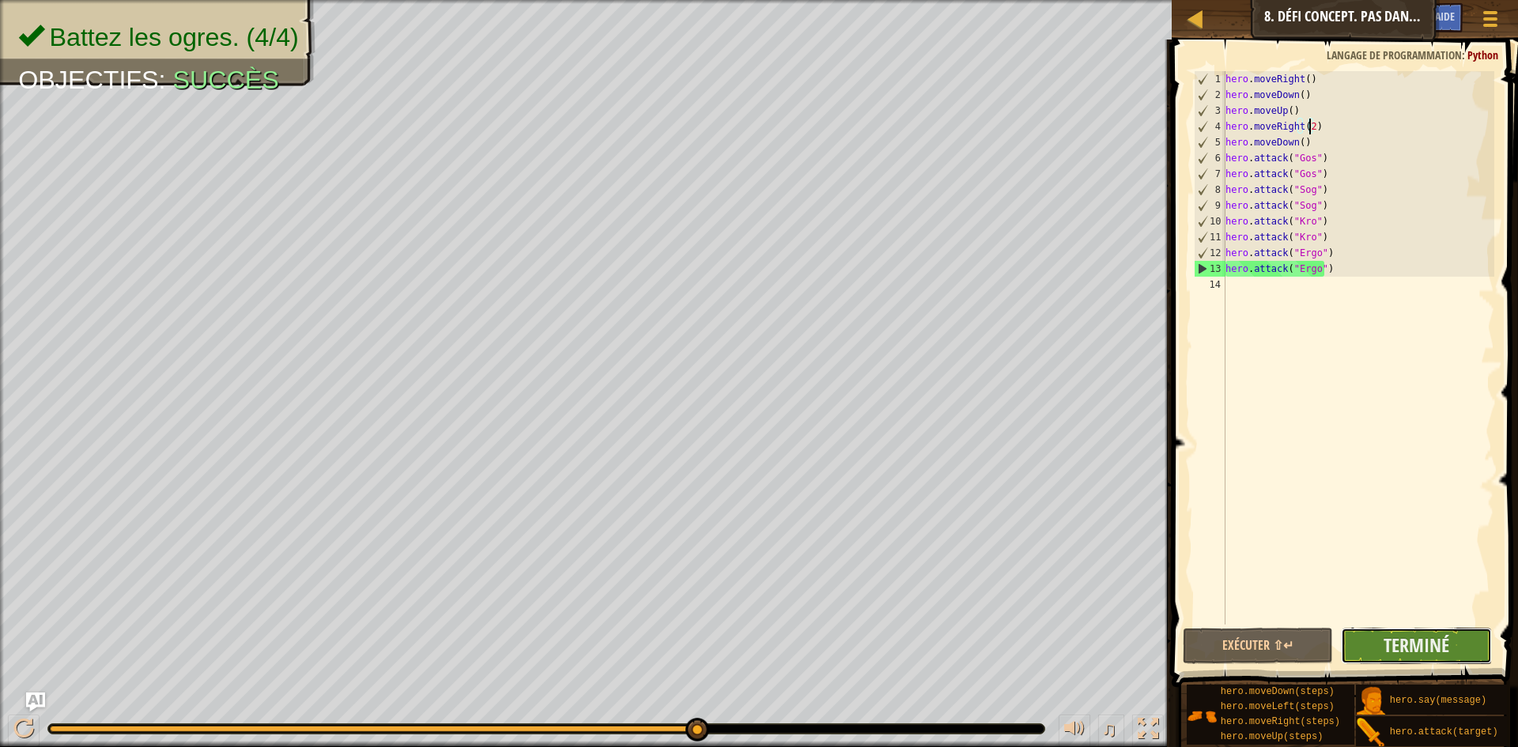
click at [1376, 656] on button "Terminé" at bounding box center [1416, 646] width 151 height 36
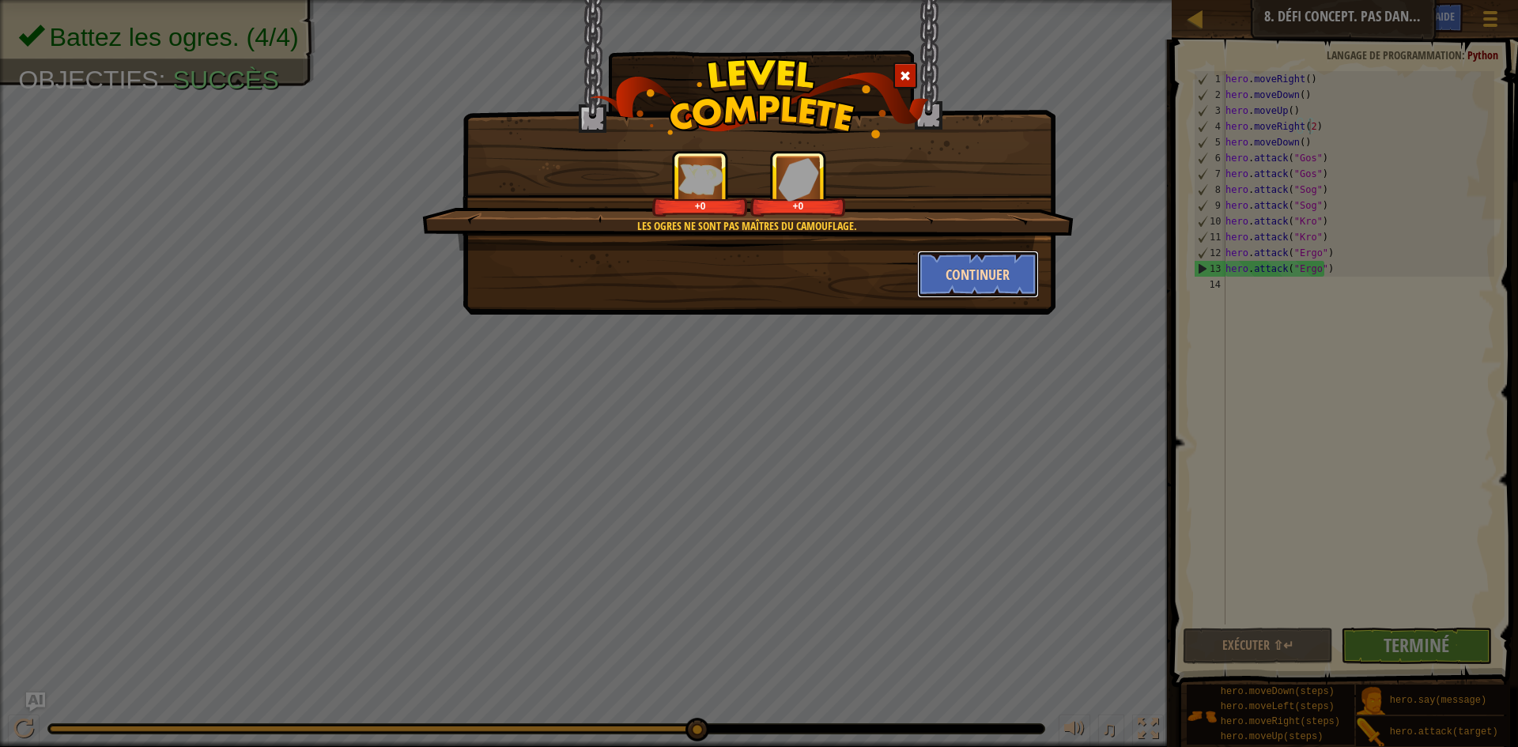
click at [1004, 282] on button "Continuer" at bounding box center [978, 274] width 123 height 47
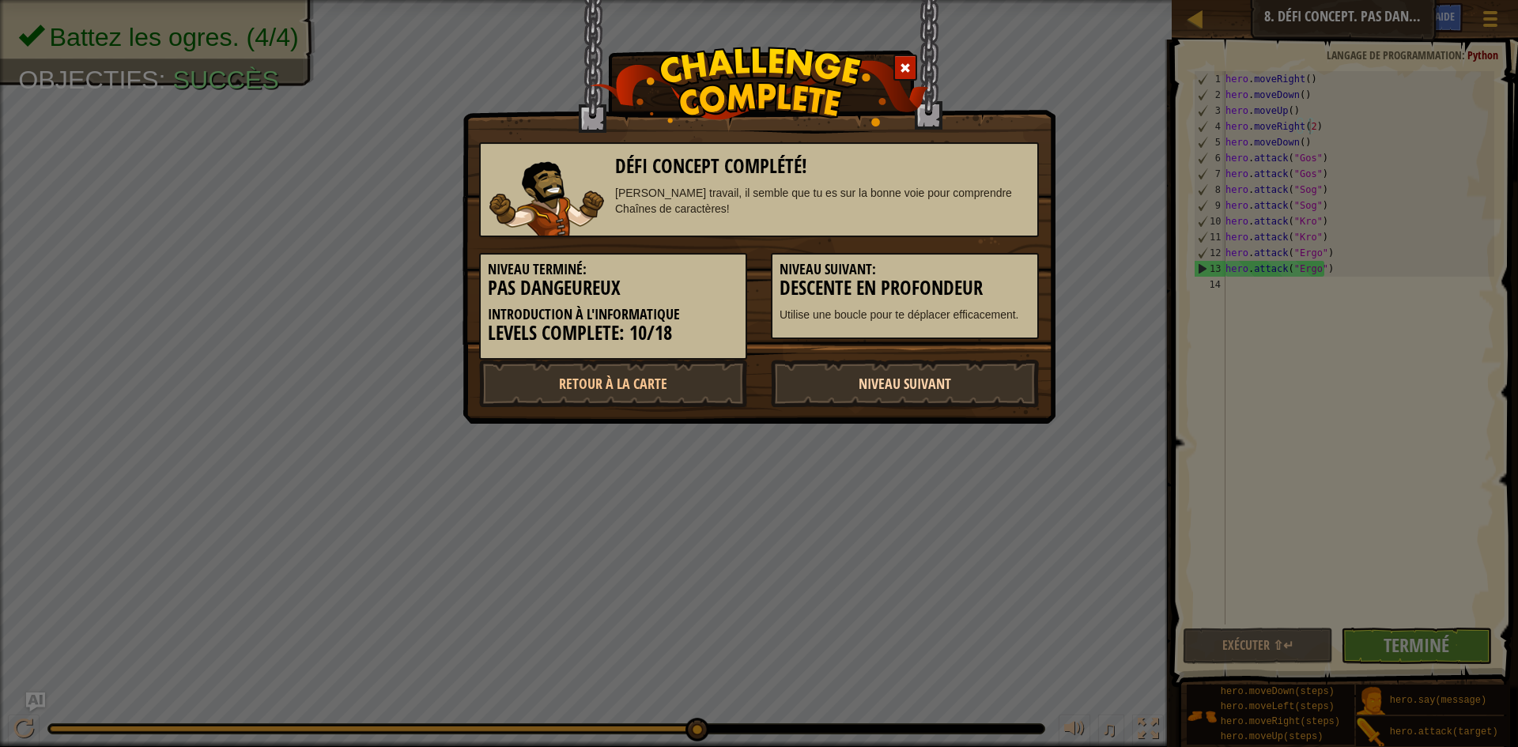
click at [938, 376] on link "Niveau Suivant" at bounding box center [905, 383] width 268 height 47
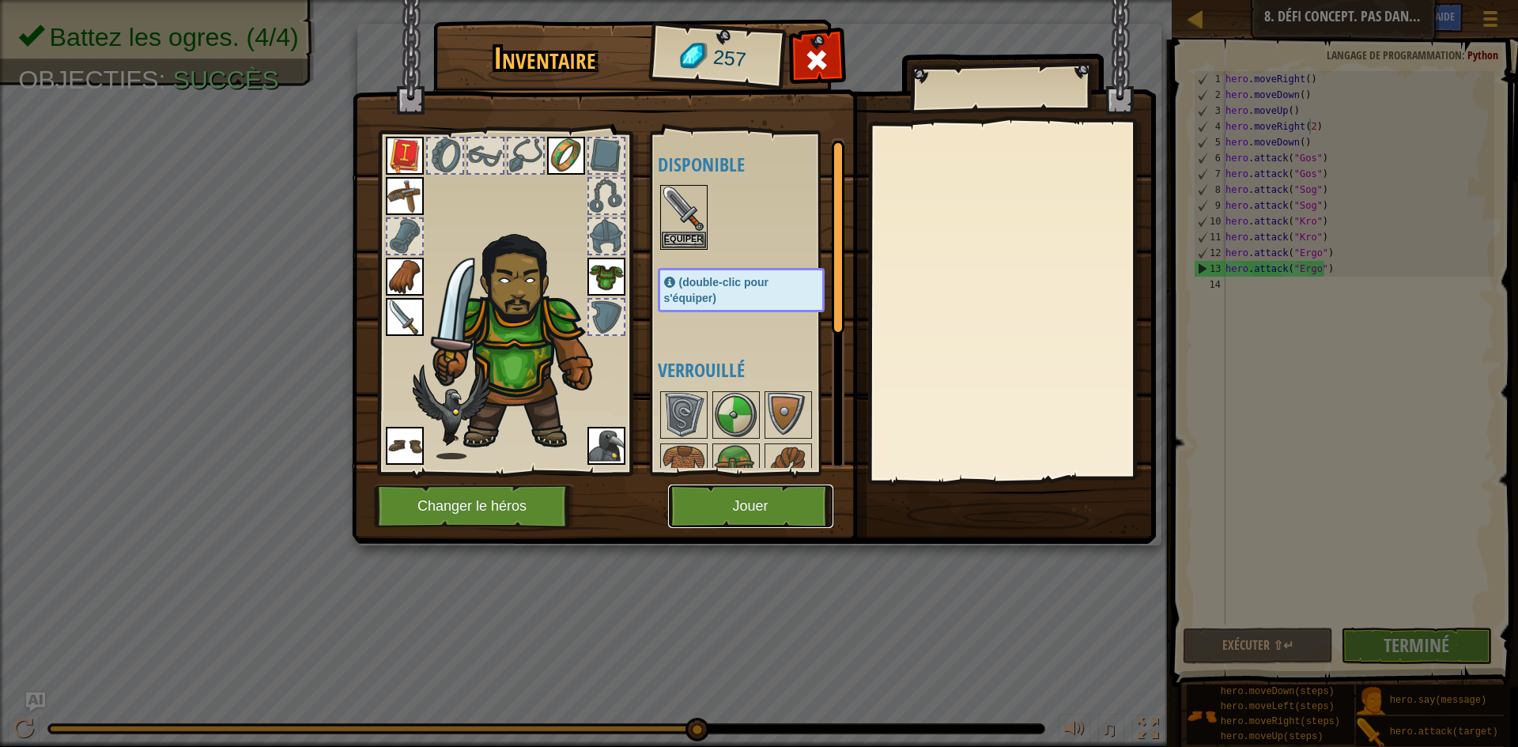
click at [784, 501] on button "Jouer" at bounding box center [750, 506] width 165 height 43
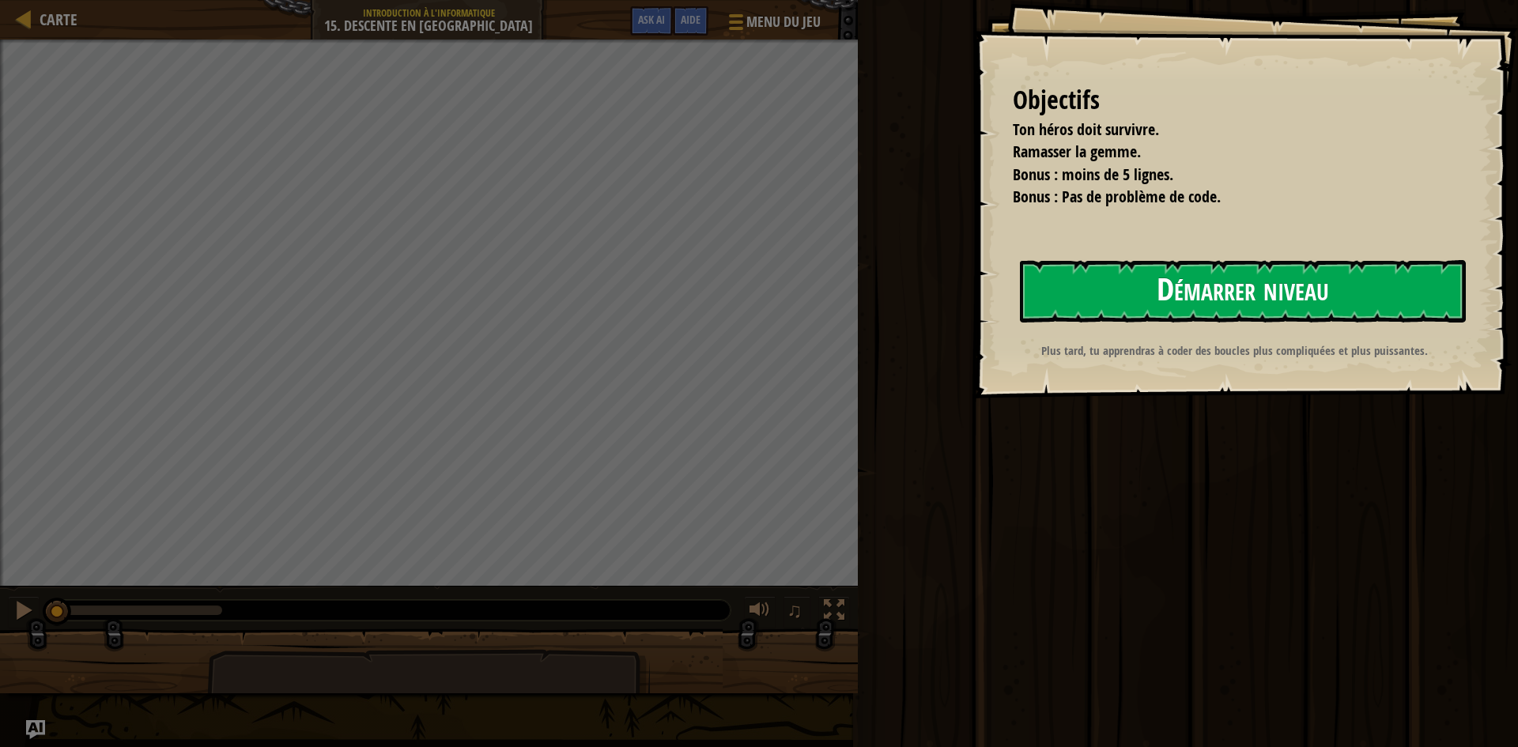
click at [1147, 304] on button "Démarrer niveau" at bounding box center [1243, 291] width 446 height 62
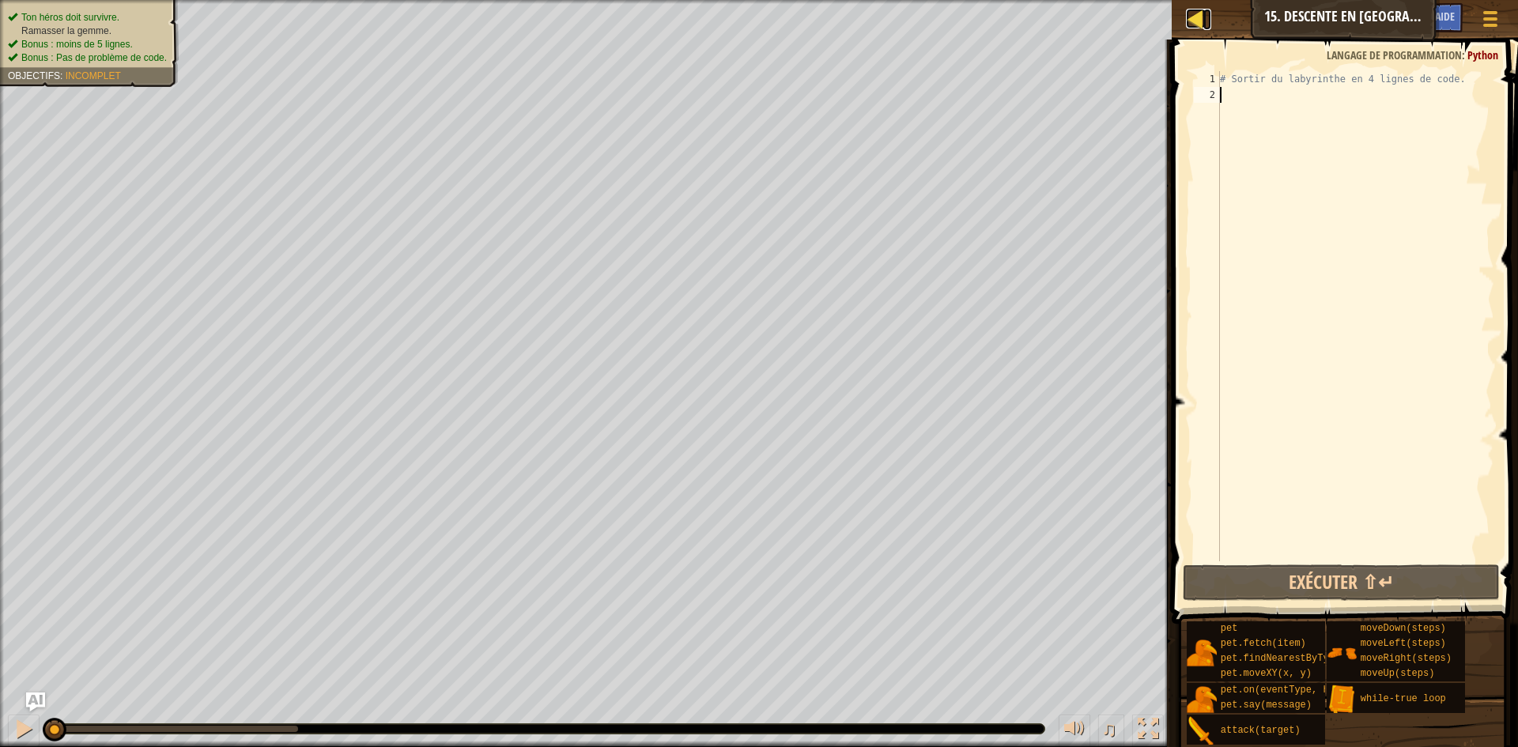
click at [1194, 17] on div at bounding box center [1196, 19] width 20 height 20
select select "fr"
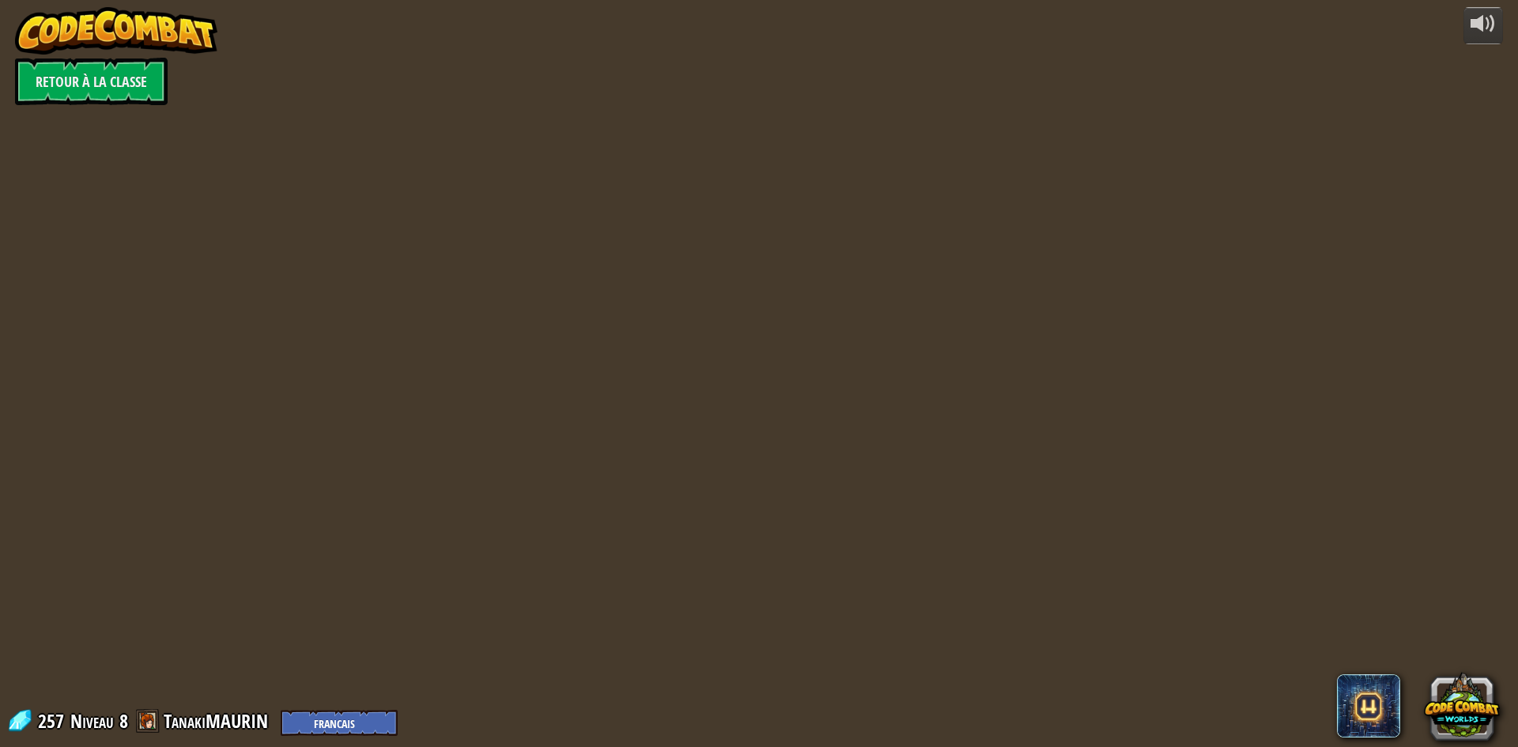
select select "fr"
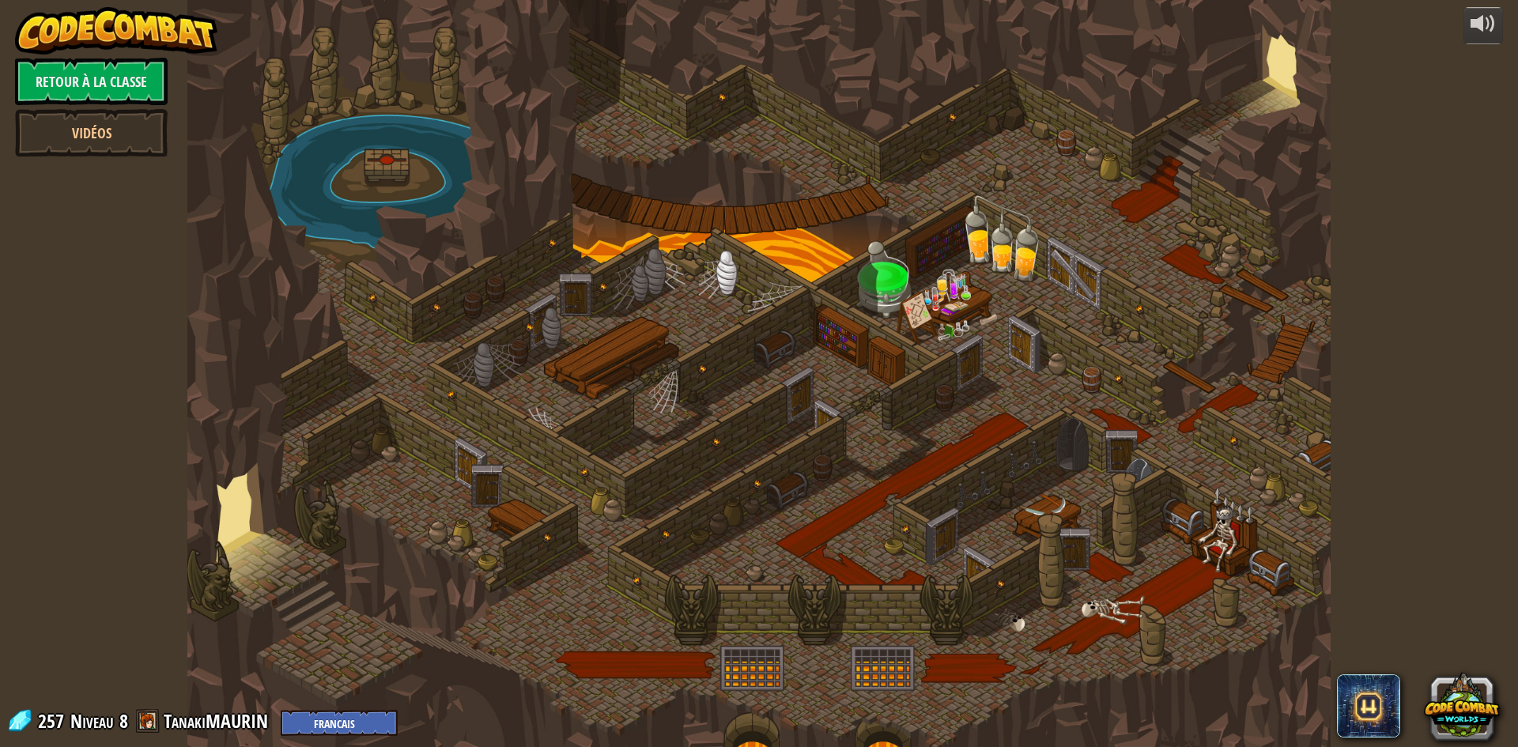
select select "fr"
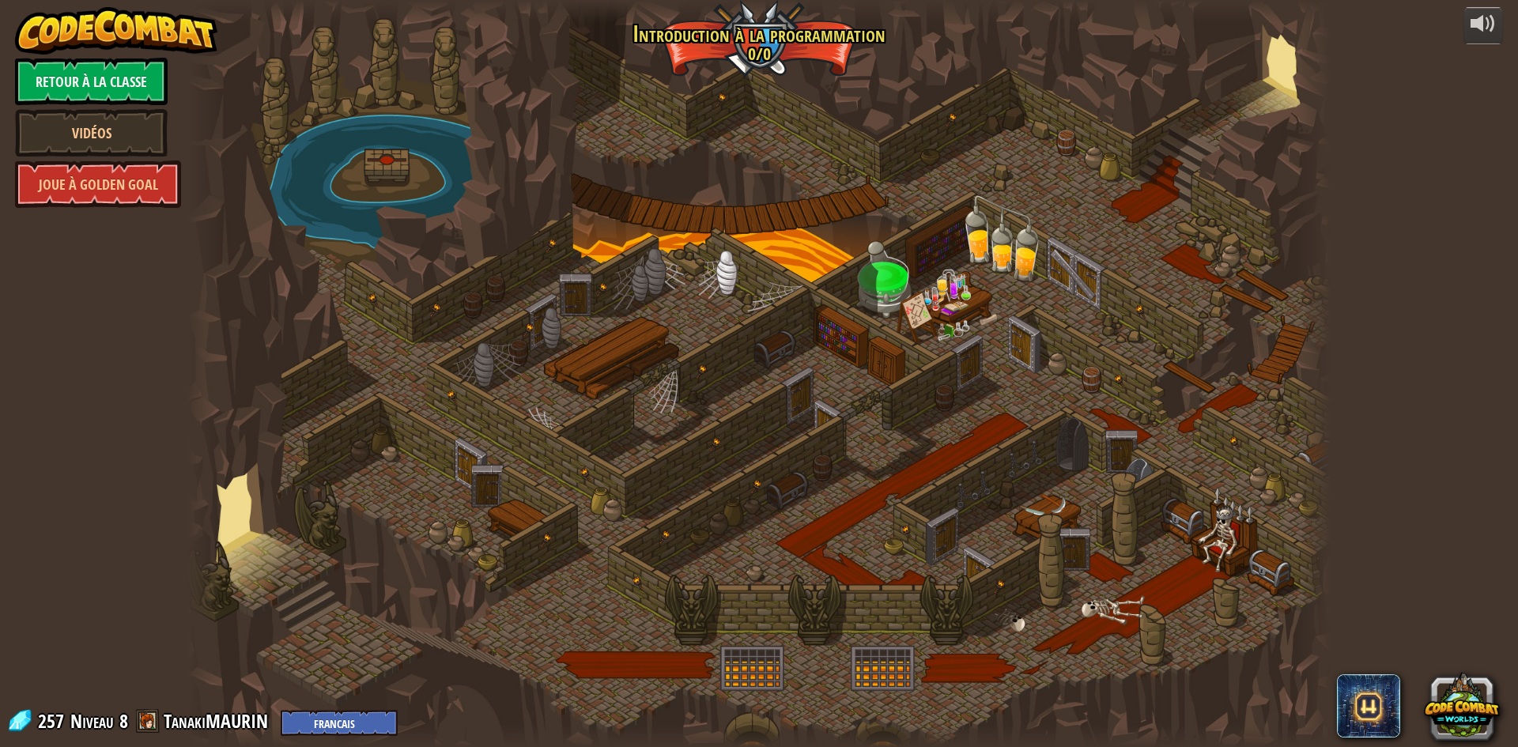
select select "fr"
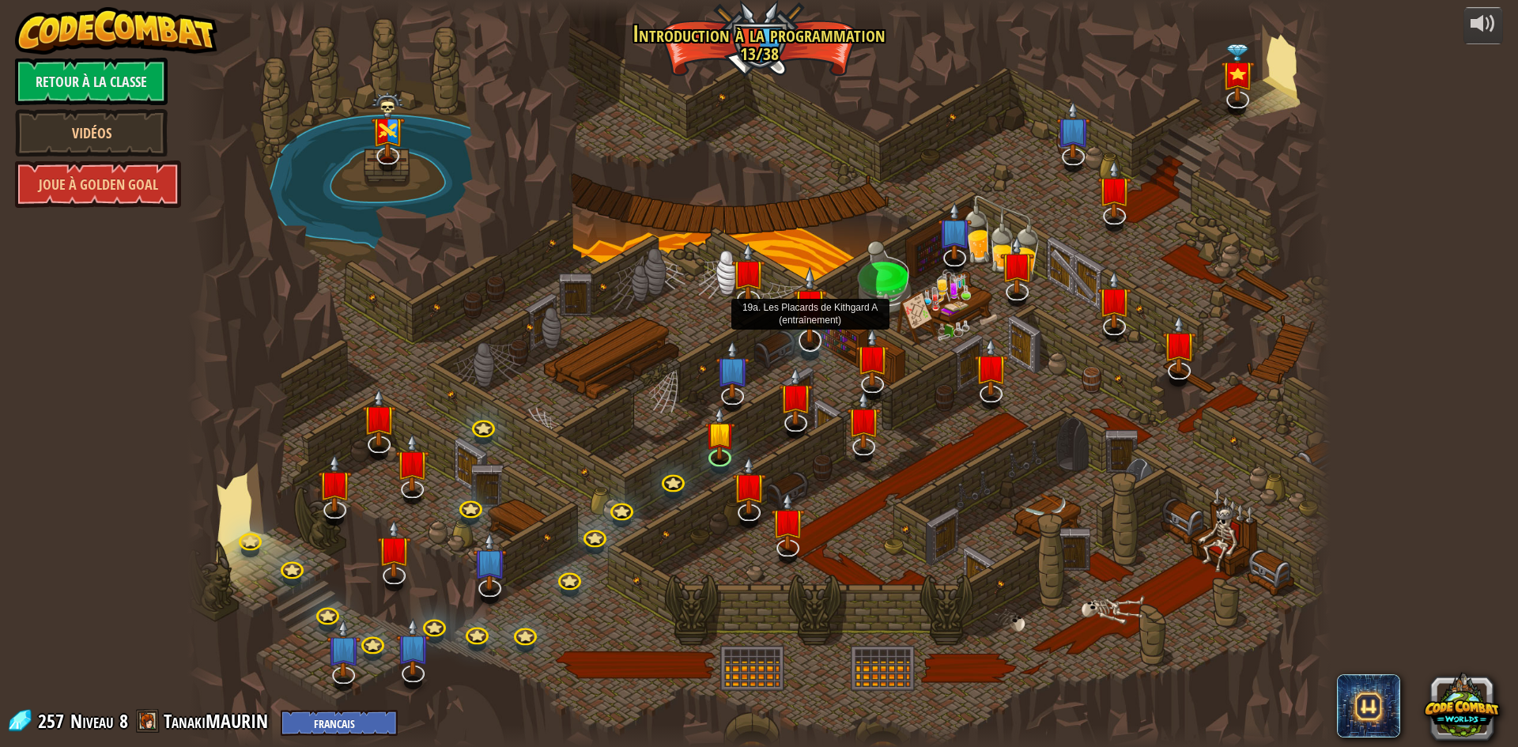
select select "fr"
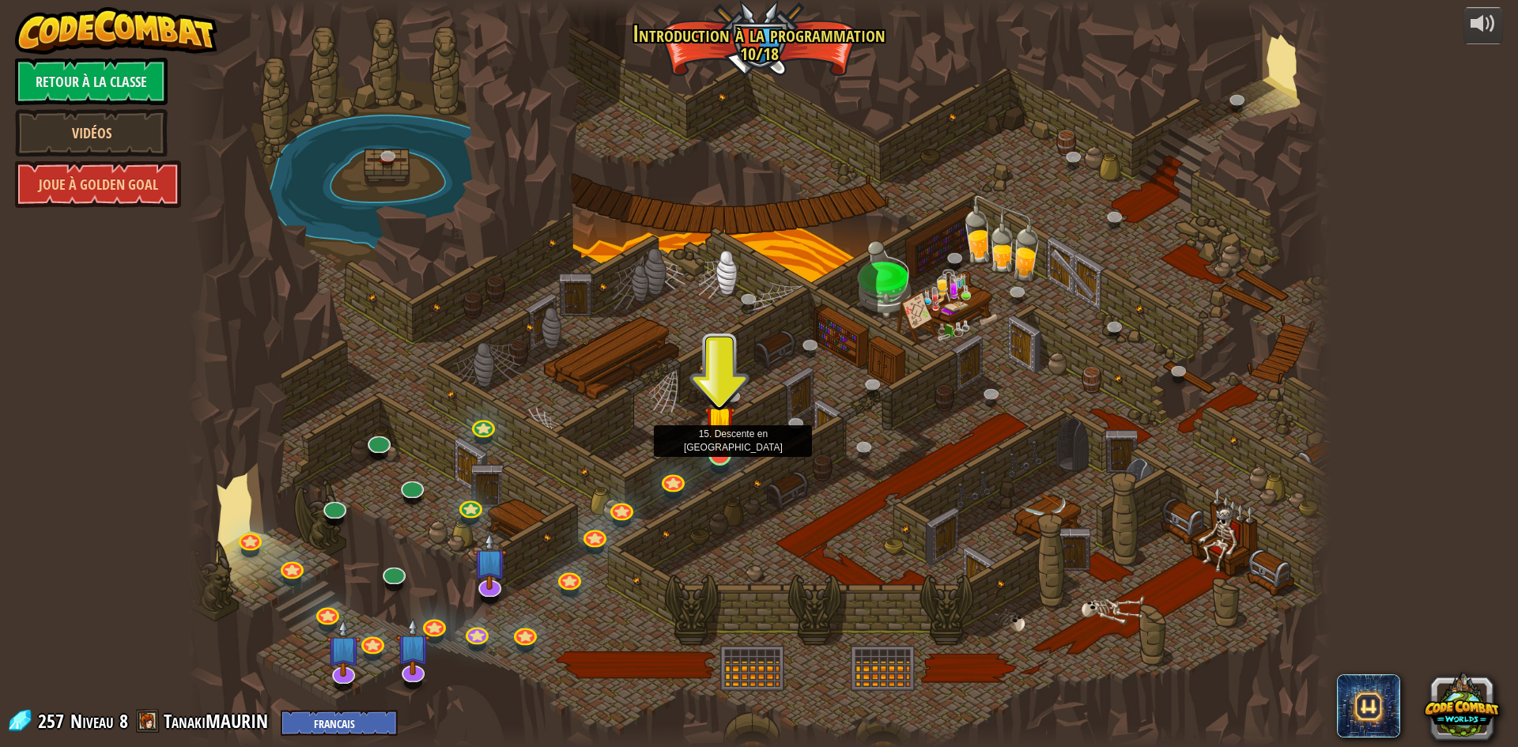
click at [716, 439] on img at bounding box center [720, 421] width 31 height 70
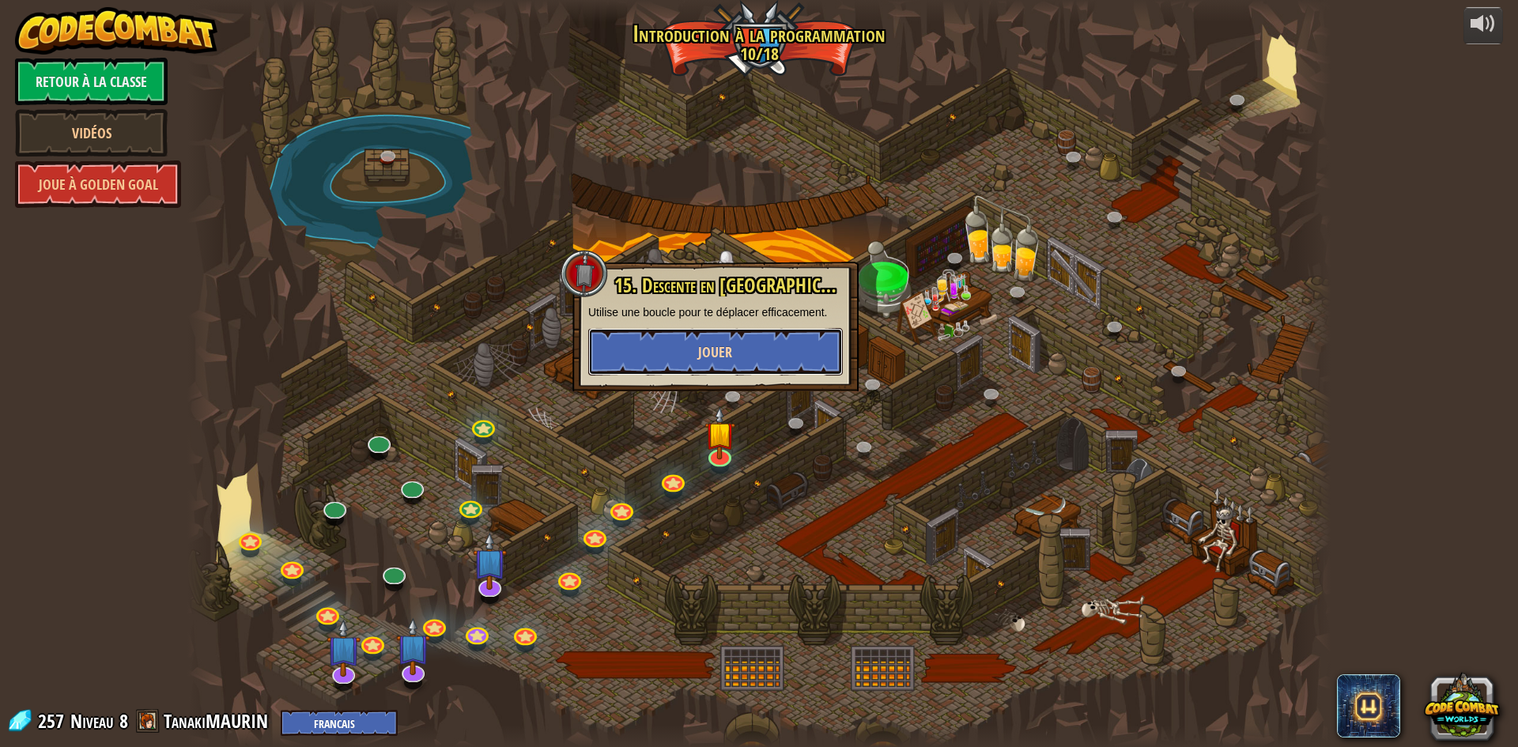
click at [794, 338] on button "Jouer" at bounding box center [715, 351] width 255 height 47
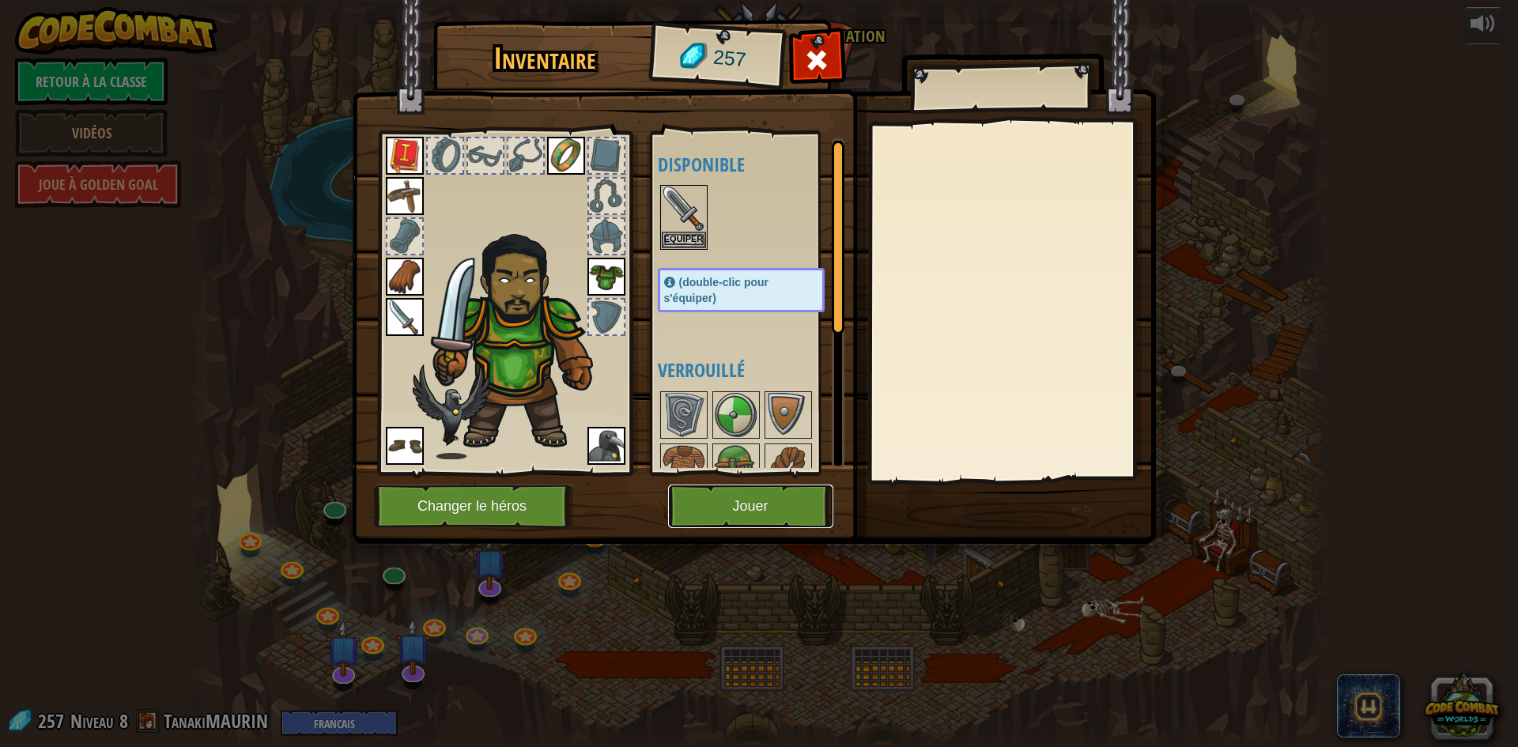
click at [761, 499] on button "Jouer" at bounding box center [750, 506] width 165 height 43
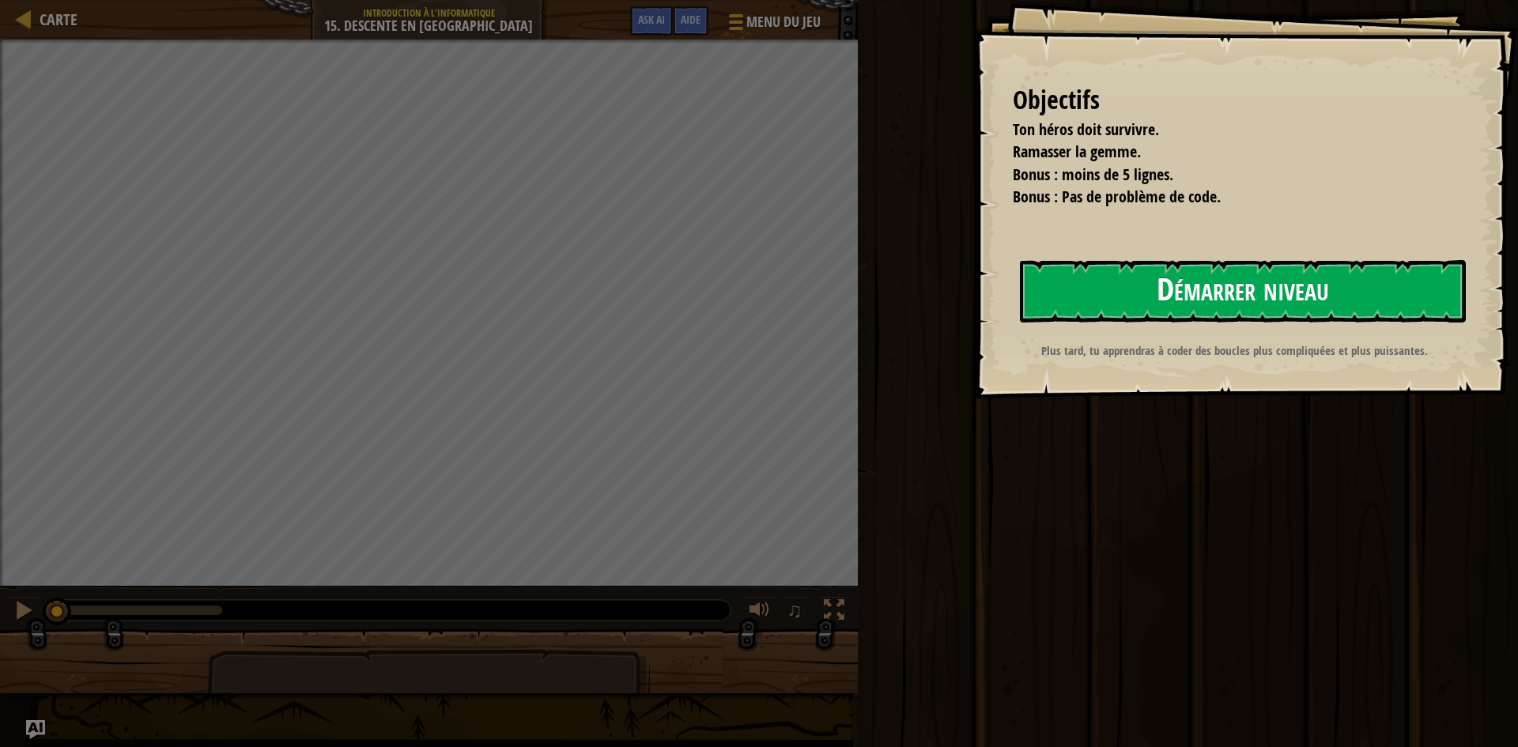
click at [1166, 290] on button "Démarrer niveau" at bounding box center [1243, 291] width 446 height 62
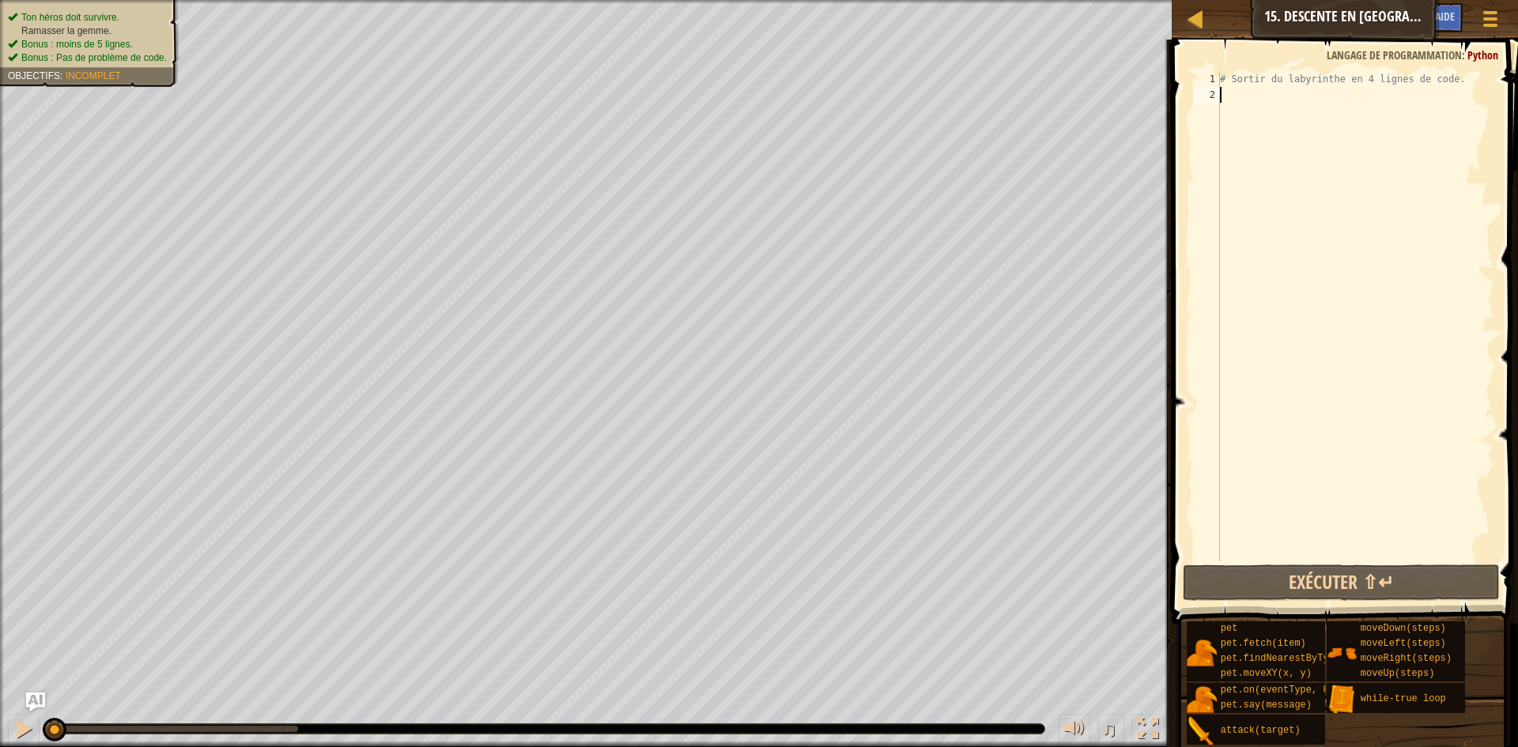
type textarea "h"
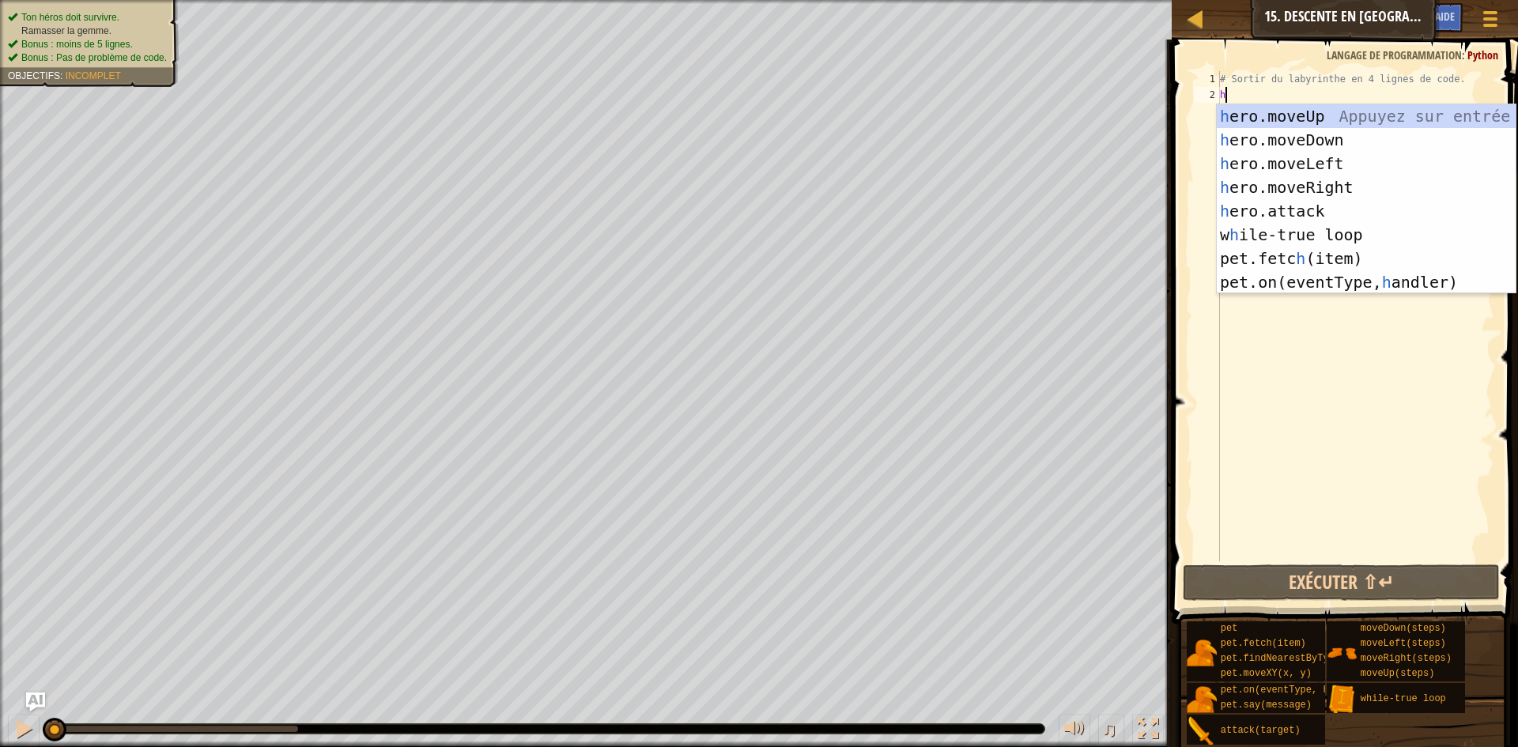
scroll to position [7, 0]
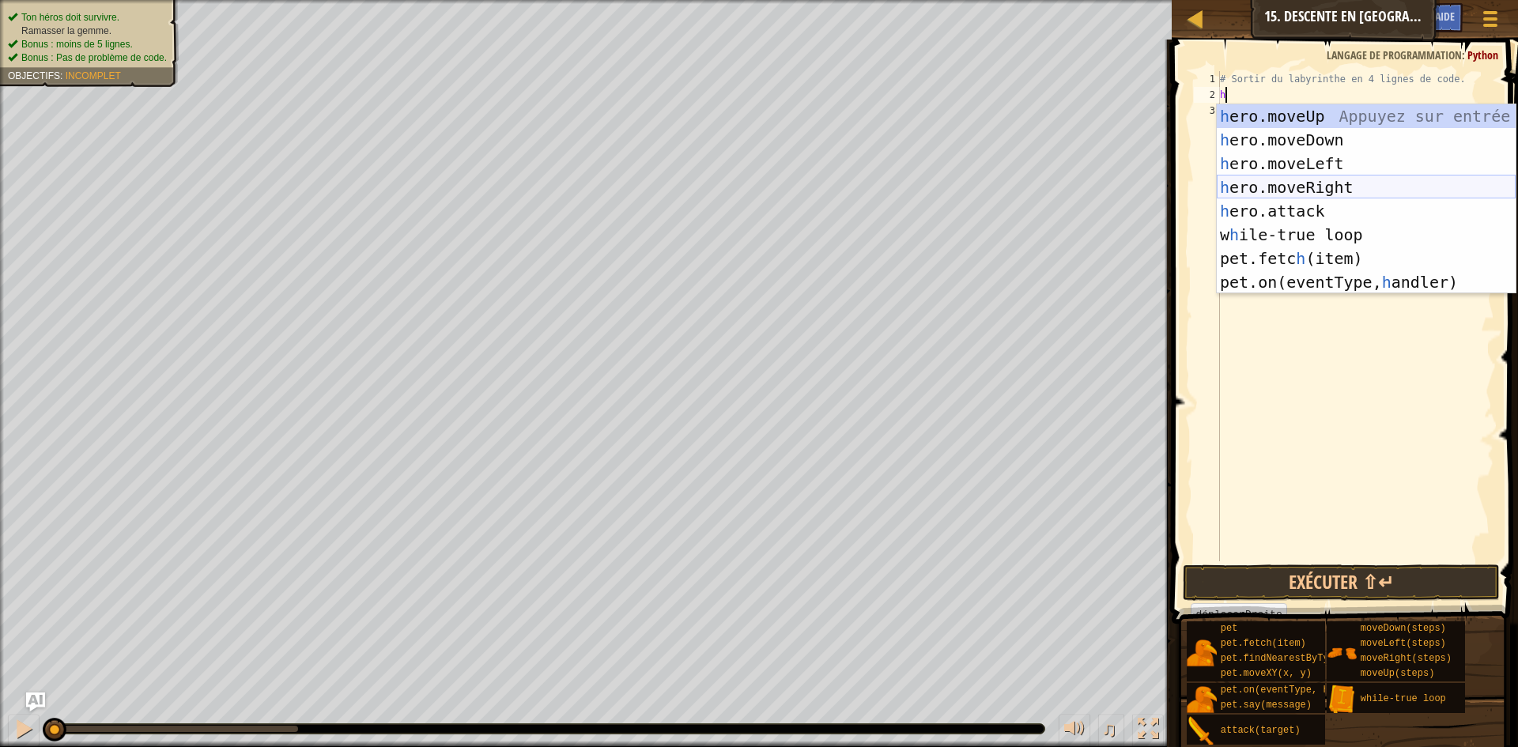
click at [1336, 187] on div "h ero.moveUp Appuyez sur entrée h ero.moveDown Appuyez sur entrée h ero.moveLef…" at bounding box center [1366, 222] width 299 height 237
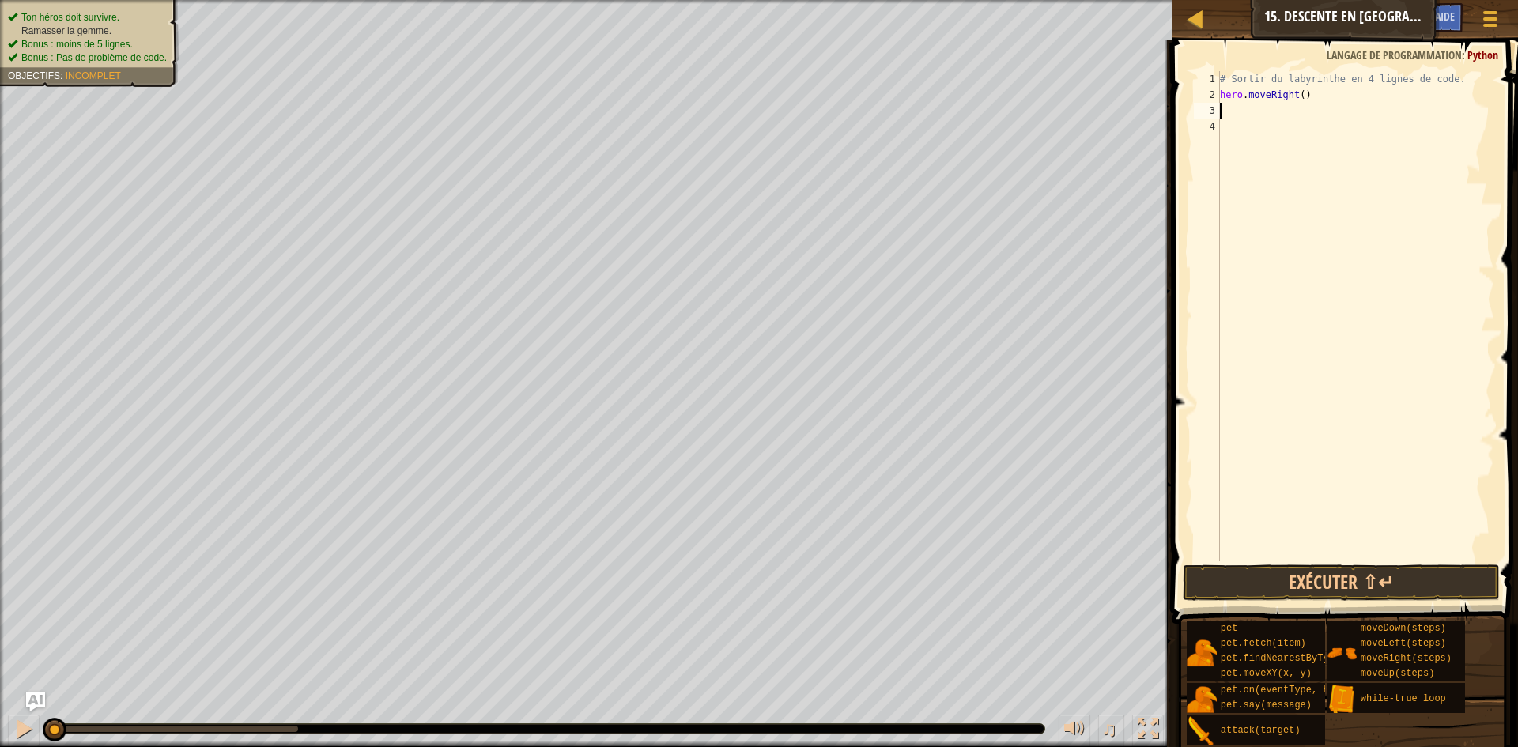
type textarea "h"
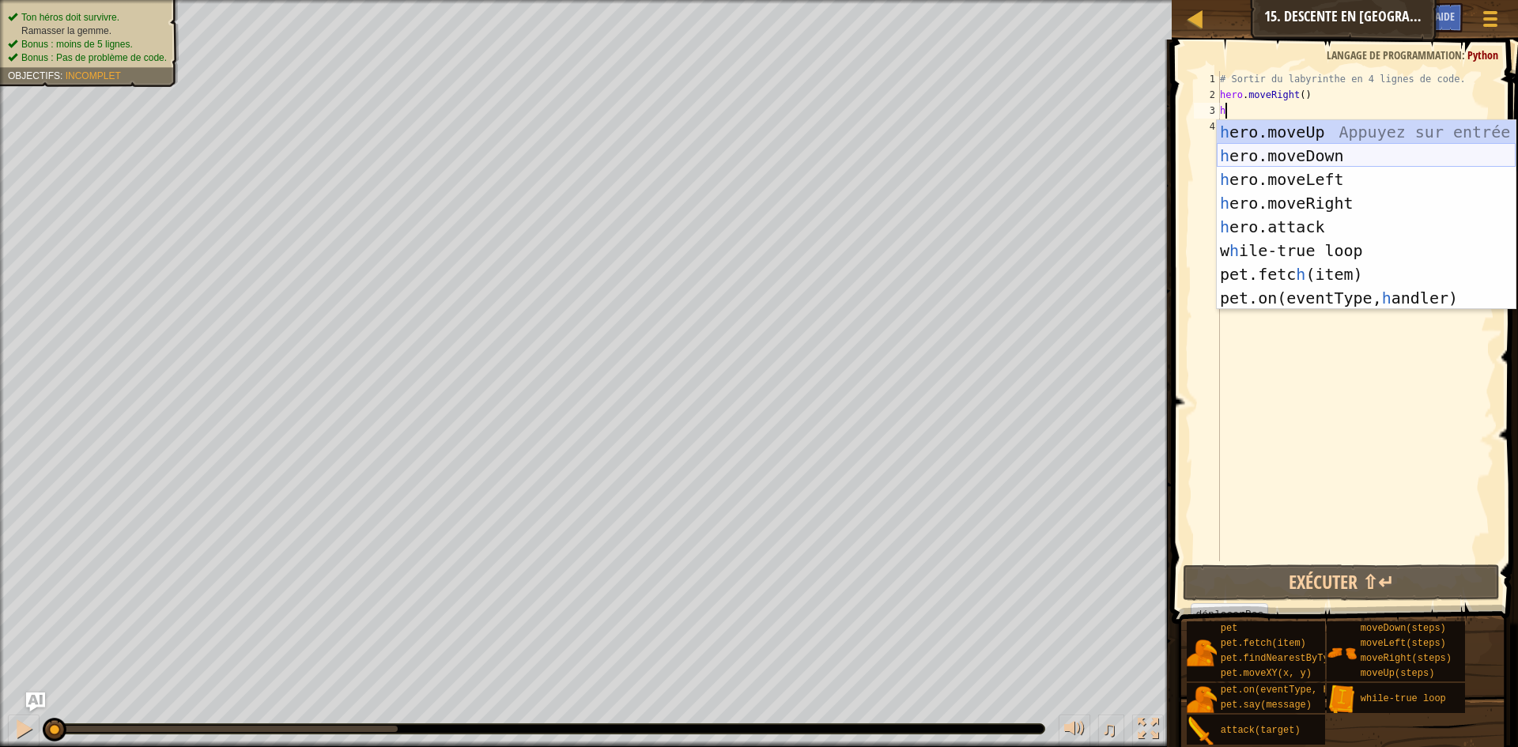
click at [1330, 157] on div "h ero.moveUp Appuyez sur entrée h ero.moveDown Appuyez sur entrée h ero.moveLef…" at bounding box center [1366, 238] width 299 height 237
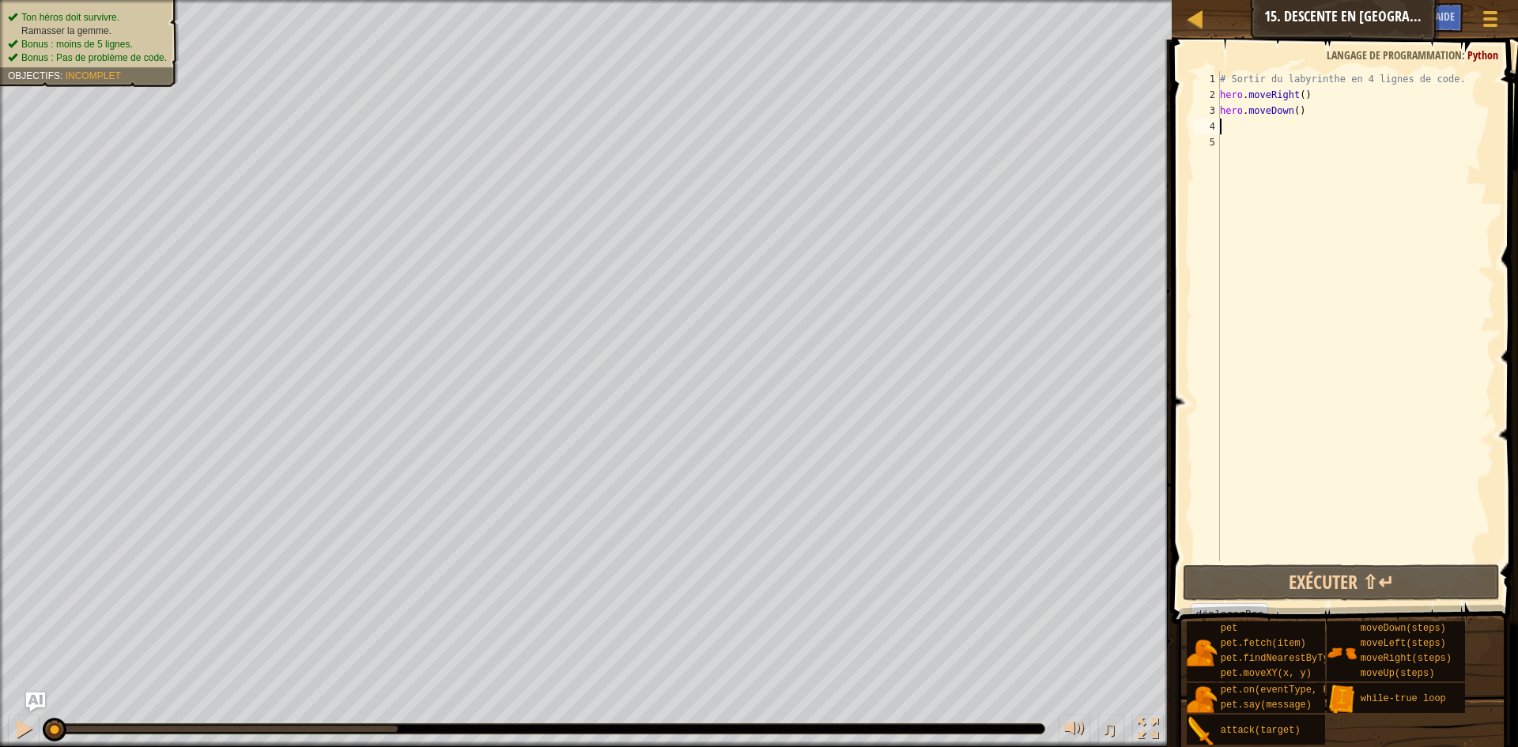
type textarea "h"
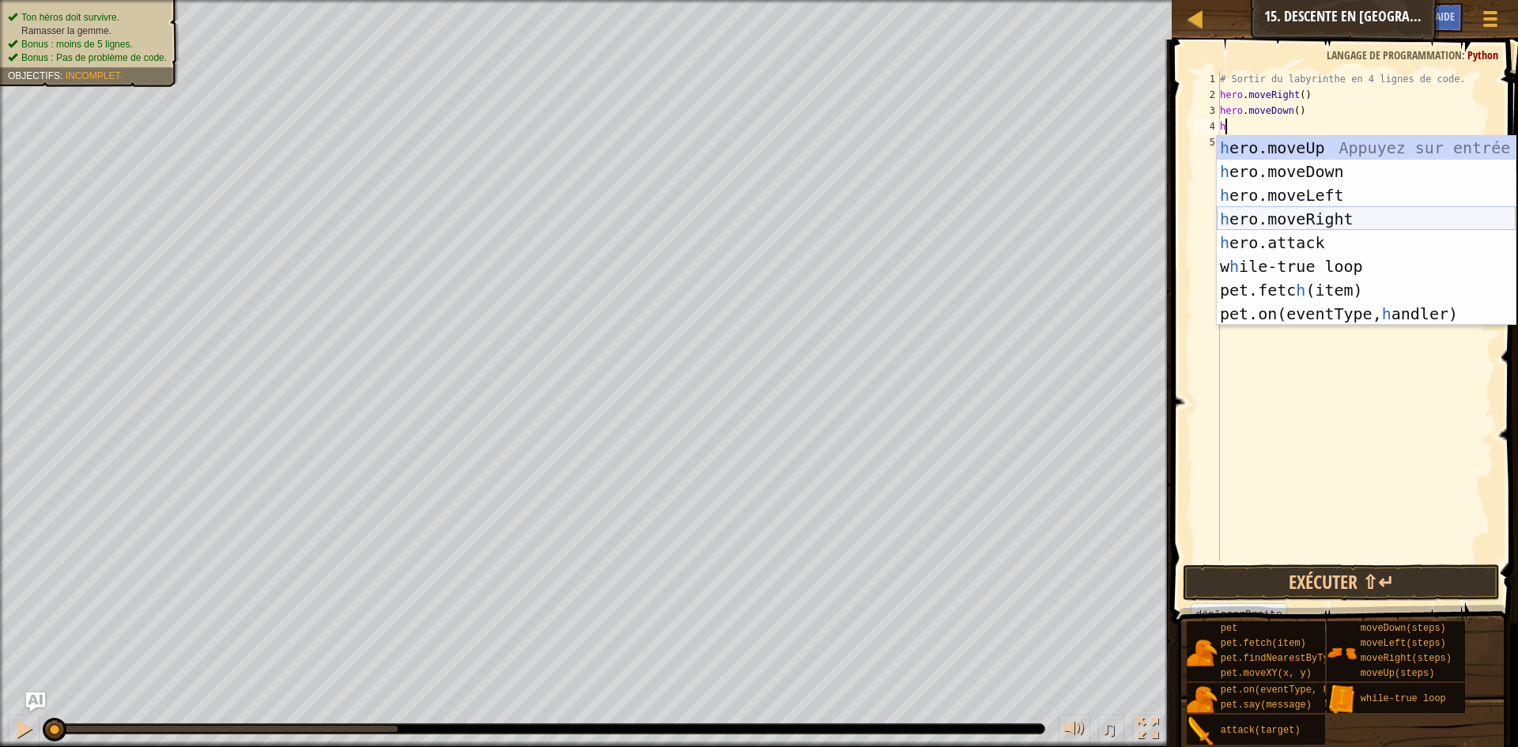
click at [1335, 217] on div "h ero.moveUp Appuyez sur entrée h ero.moveDown Appuyez sur entrée h ero.moveLef…" at bounding box center [1366, 254] width 299 height 237
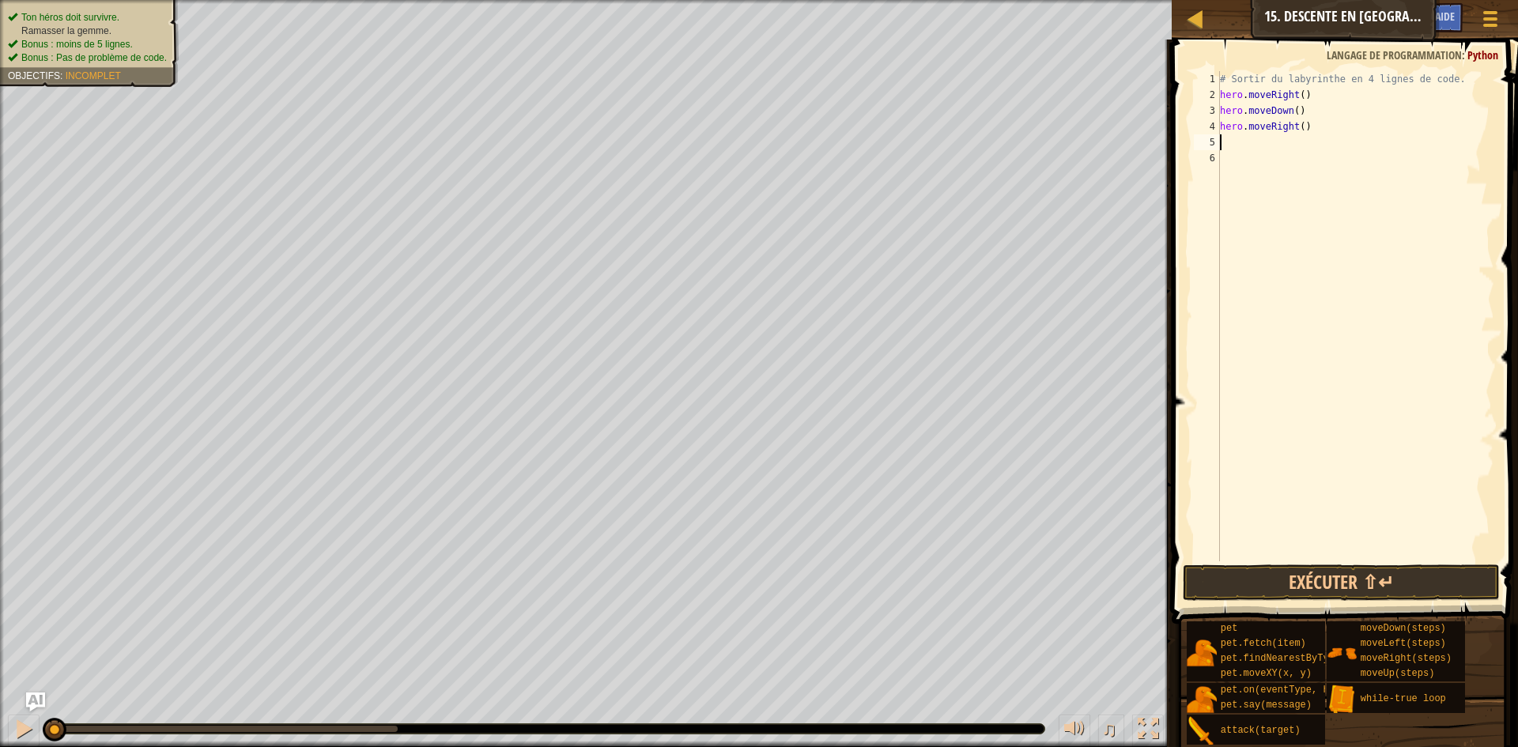
click at [1332, 136] on div "# Sortir du labyrinthe en 4 lignes de code. hero . moveRight ( ) hero . moveDow…" at bounding box center [1356, 332] width 278 height 522
type textarea "h"
click at [1311, 102] on div "# Sortir du labyrinthe en 4 lignes de code. hero . moveRight ( ) hero . moveDow" at bounding box center [1356, 332] width 278 height 522
type textarea "h"
click at [1290, 111] on div "# Sortir du labyrinthe en 4 lignes de code. hero . moveDo" at bounding box center [1356, 332] width 278 height 522
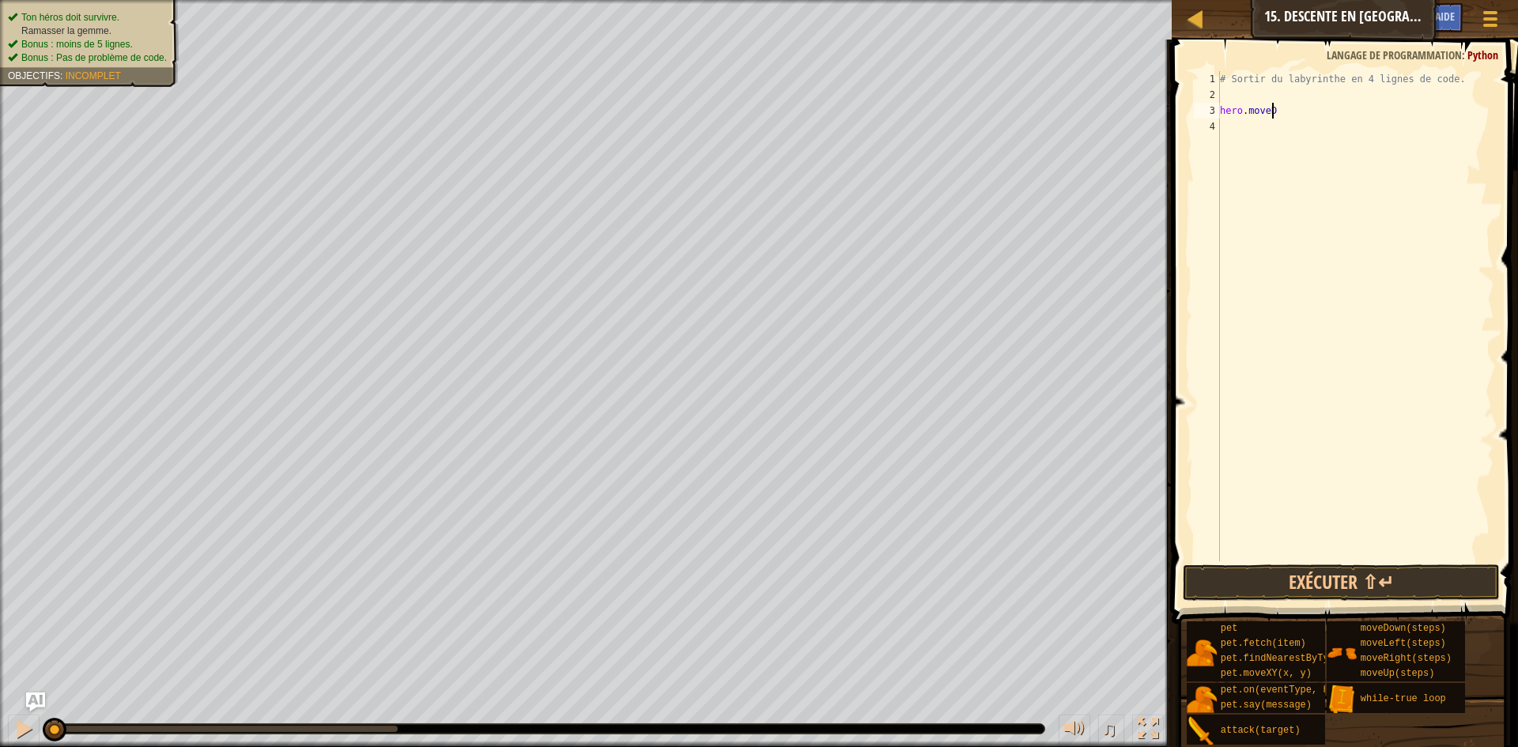
type textarea "h"
click at [1268, 96] on div "# Sortir du labyrinthe en 4 lignes de code." at bounding box center [1356, 332] width 278 height 522
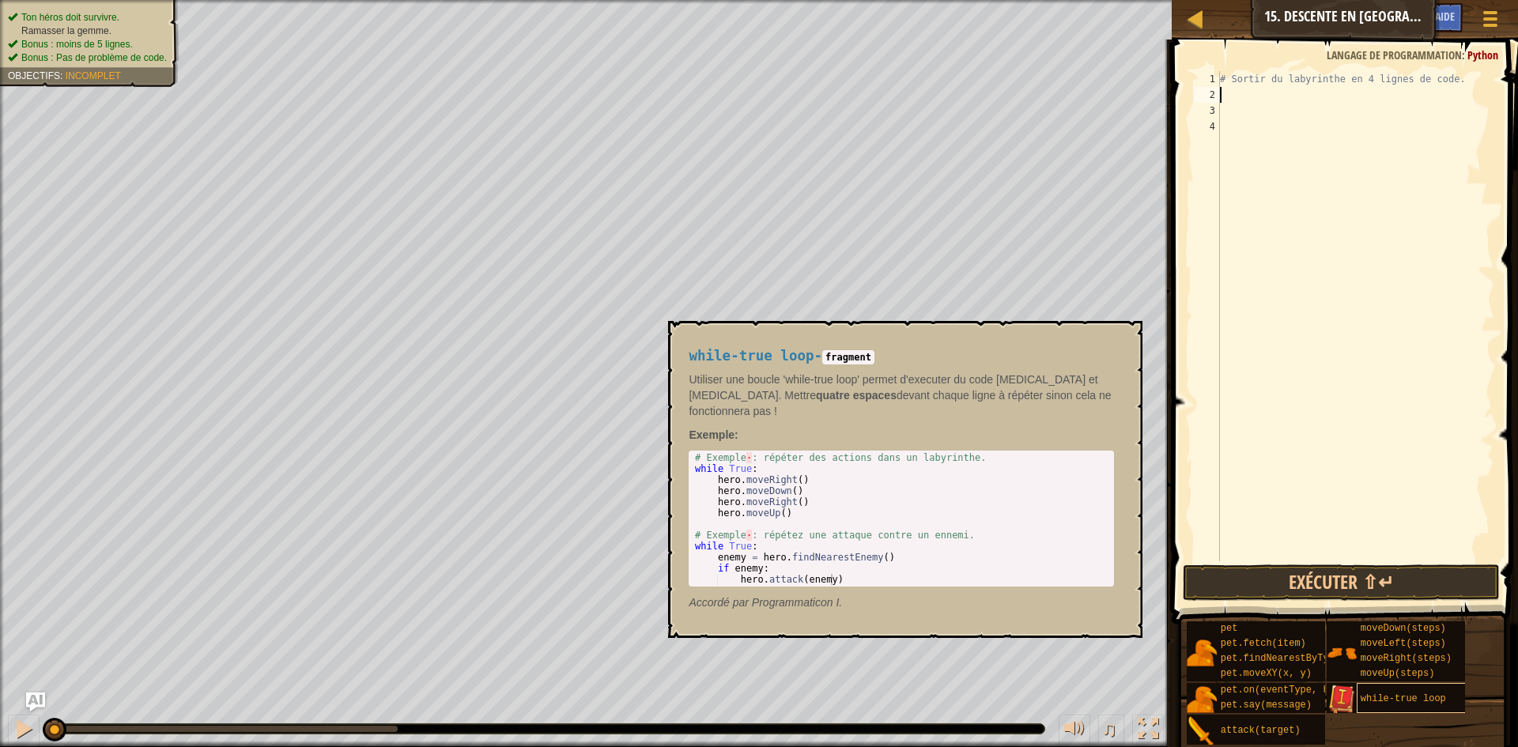
click at [1393, 701] on span "while-true loop" at bounding box center [1403, 698] width 85 height 11
type textarea "while-true loop"
click at [1272, 112] on div "# Sortir du labyrinthe en 4 lignes de code. while - true loop" at bounding box center [1356, 332] width 278 height 522
type textarea "h"
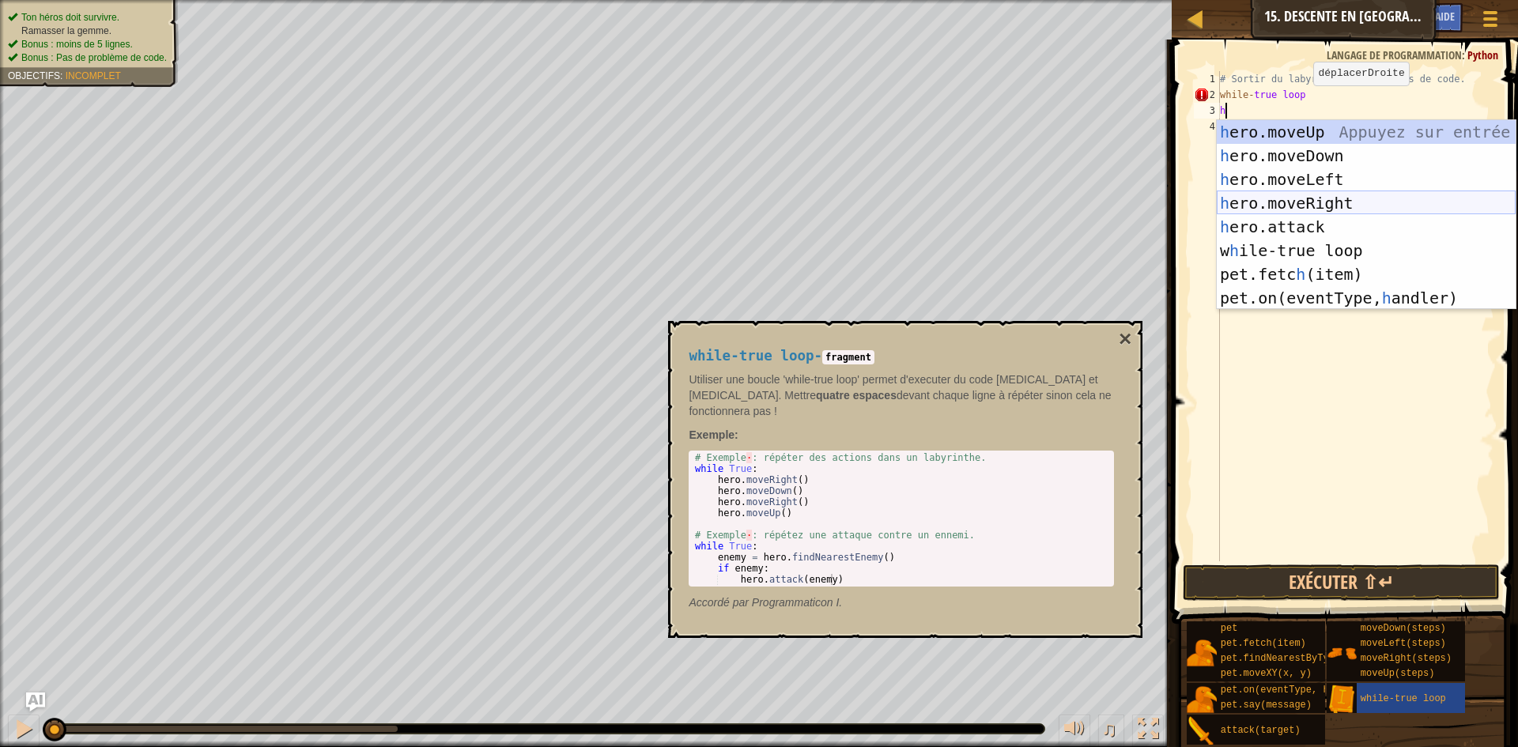
click at [1341, 197] on div "h ero.moveUp Appuyez sur entrée h ero.moveDown Appuyez sur entrée h ero.moveLef…" at bounding box center [1366, 238] width 299 height 237
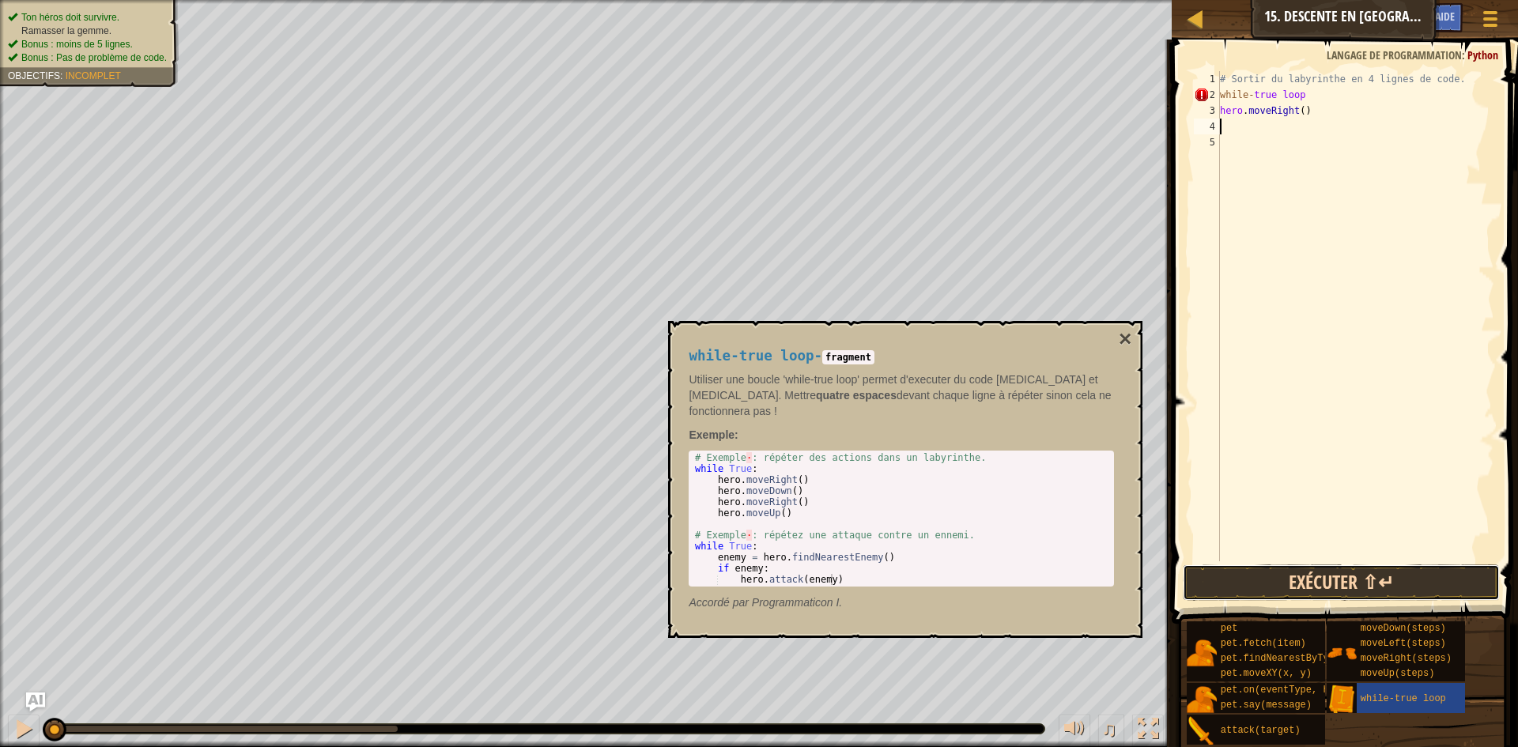
click at [1275, 580] on button "Exécuter ⇧↵" at bounding box center [1341, 583] width 317 height 36
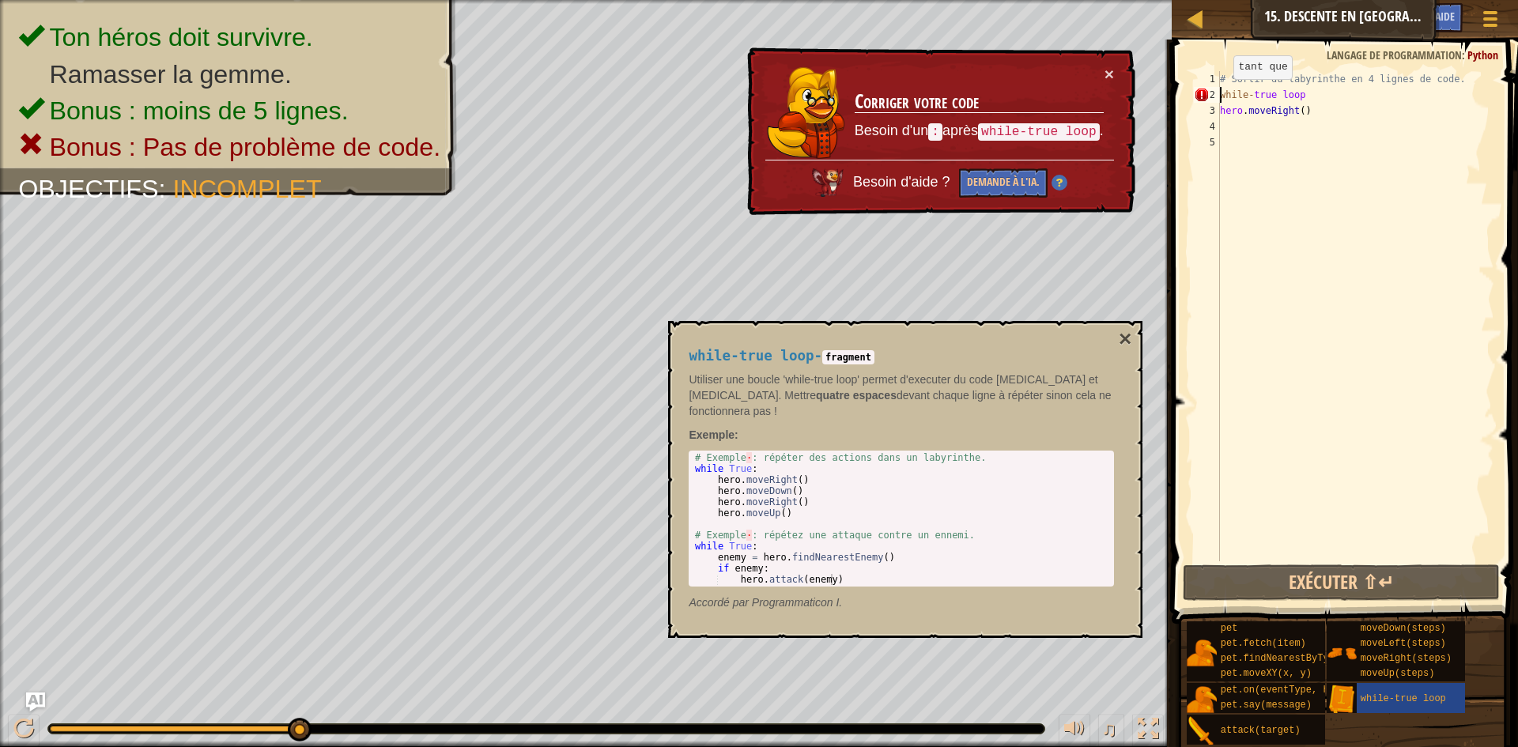
click at [1220, 95] on div "# Sortir du labyrinthe en 4 lignes de code. while - true loop hero . moveRight …" at bounding box center [1356, 332] width 278 height 522
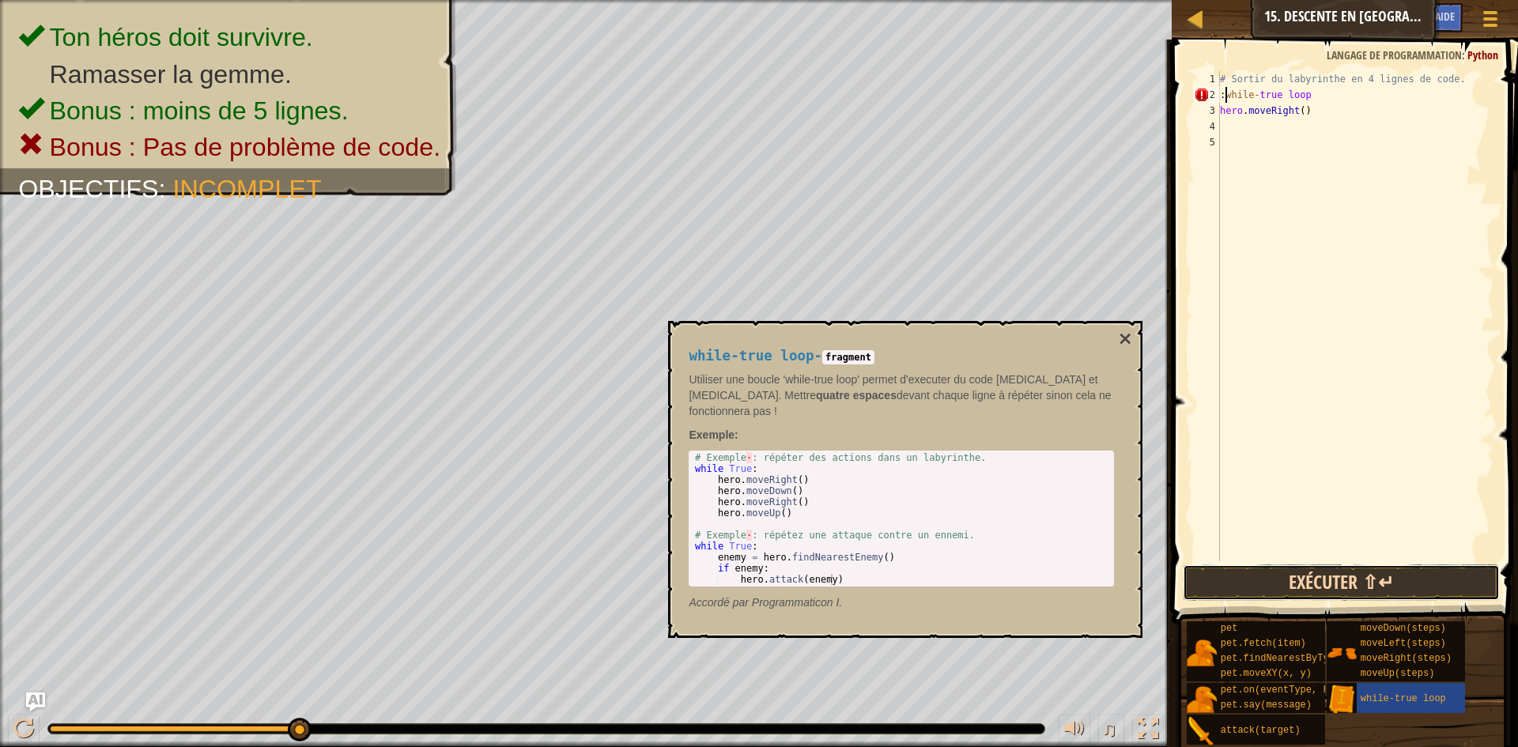
click at [1353, 575] on button "Exécuter ⇧↵" at bounding box center [1341, 583] width 317 height 36
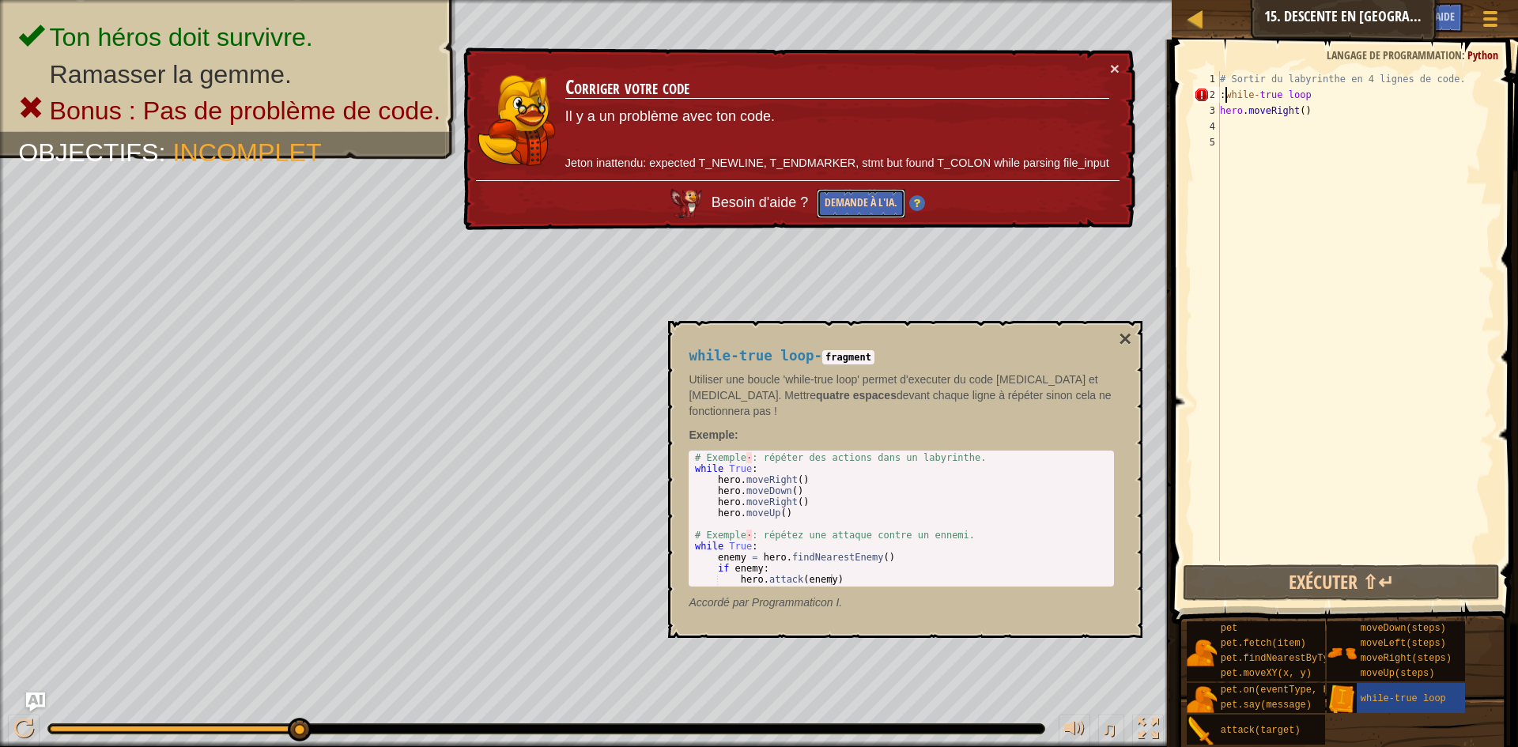
click at [842, 213] on button "Demande à l'IA." at bounding box center [861, 203] width 89 height 29
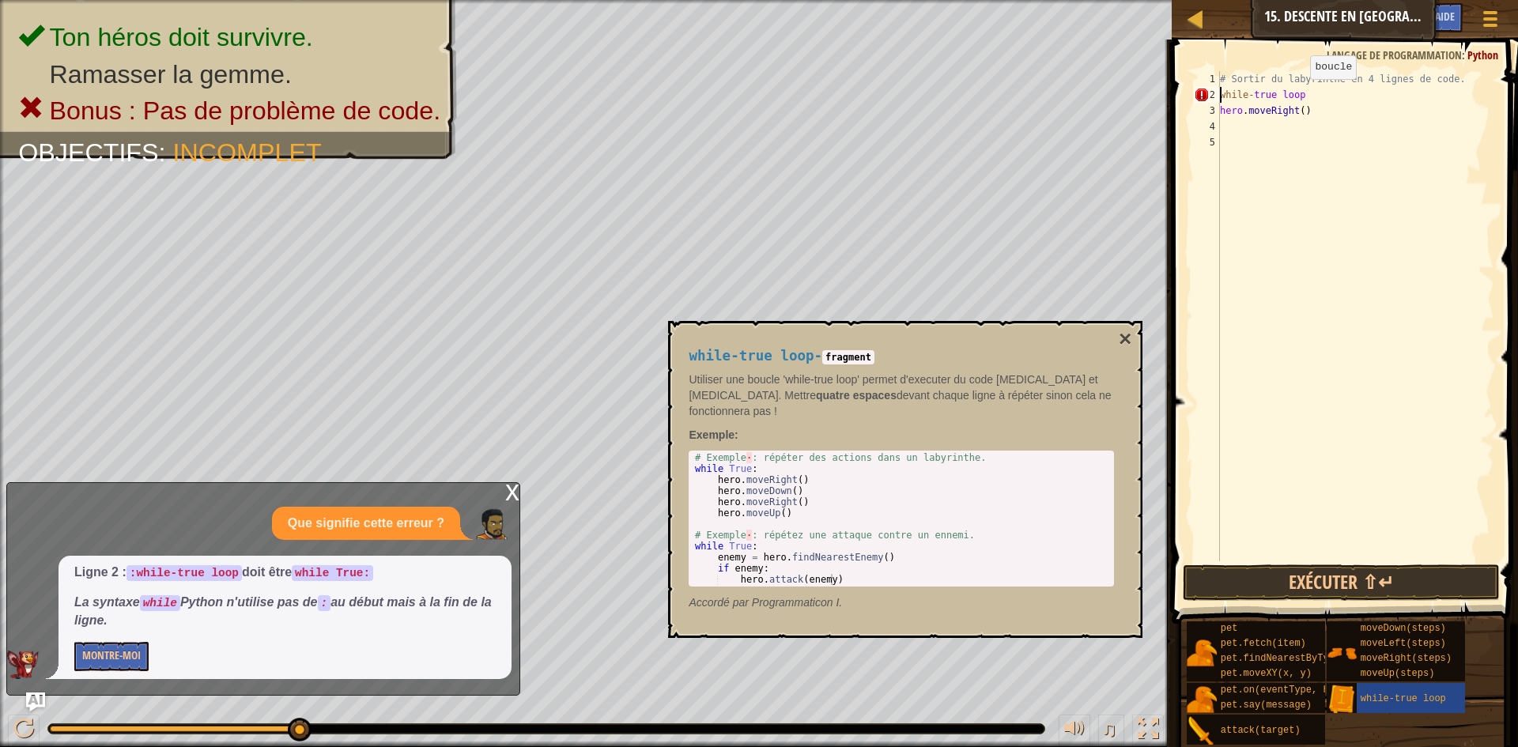
click at [1297, 95] on div "# Sortir du labyrinthe en 4 lignes de code. while - true loop hero . moveRight …" at bounding box center [1356, 332] width 278 height 522
click at [1296, 113] on div "# Sortir du labyrinthe en 4 lignes de code. while - true loop : hero . moveRigh…" at bounding box center [1356, 332] width 278 height 522
click at [1295, 112] on div "# Sortir du labyrinthe en 4 lignes de code. while - true loop : hero . moveRigh…" at bounding box center [1356, 332] width 278 height 522
type textarea "hero.moveRight2()"
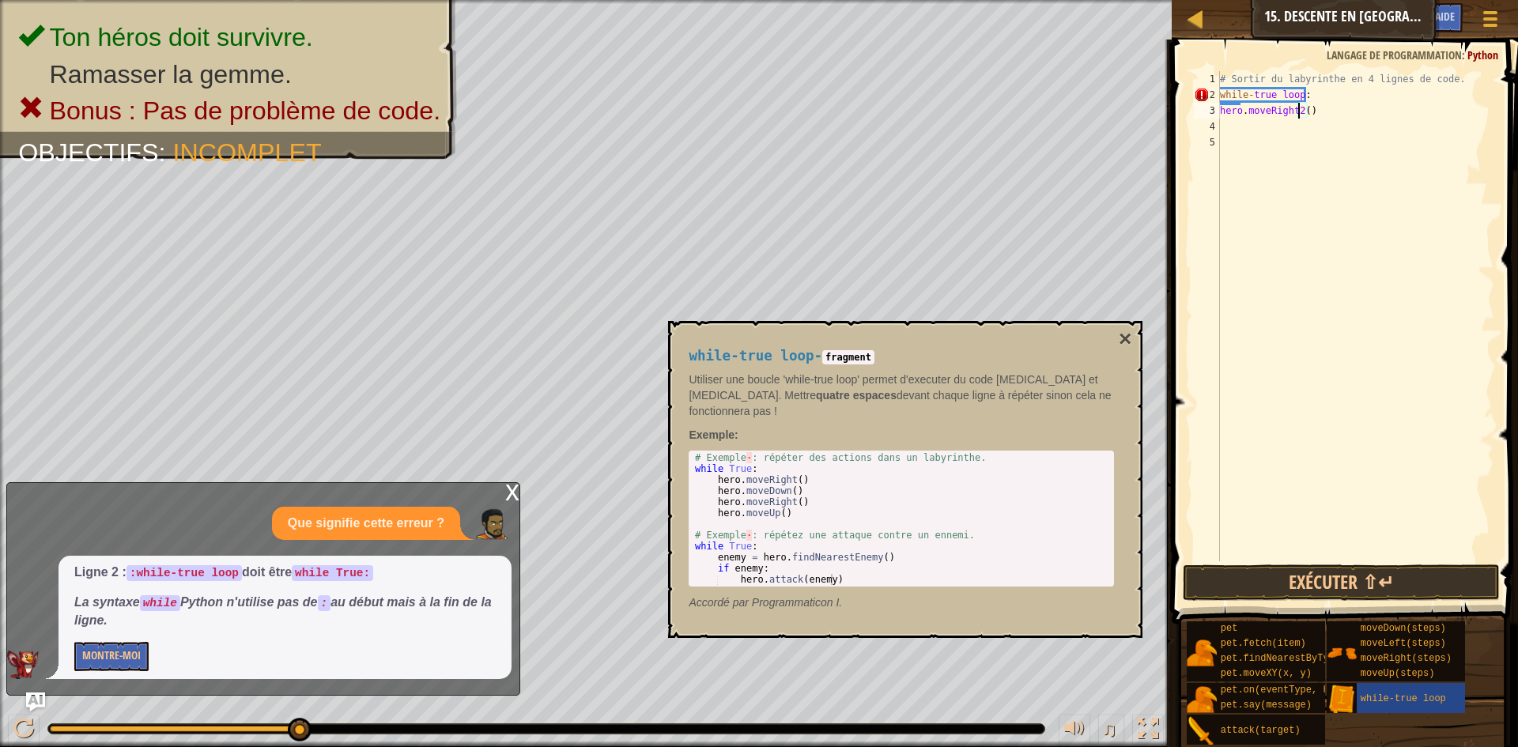
click at [1245, 125] on div "# Sortir du labyrinthe en 4 lignes de code. while - true loop : hero . moveRigh…" at bounding box center [1356, 332] width 278 height 522
type textarea "h"
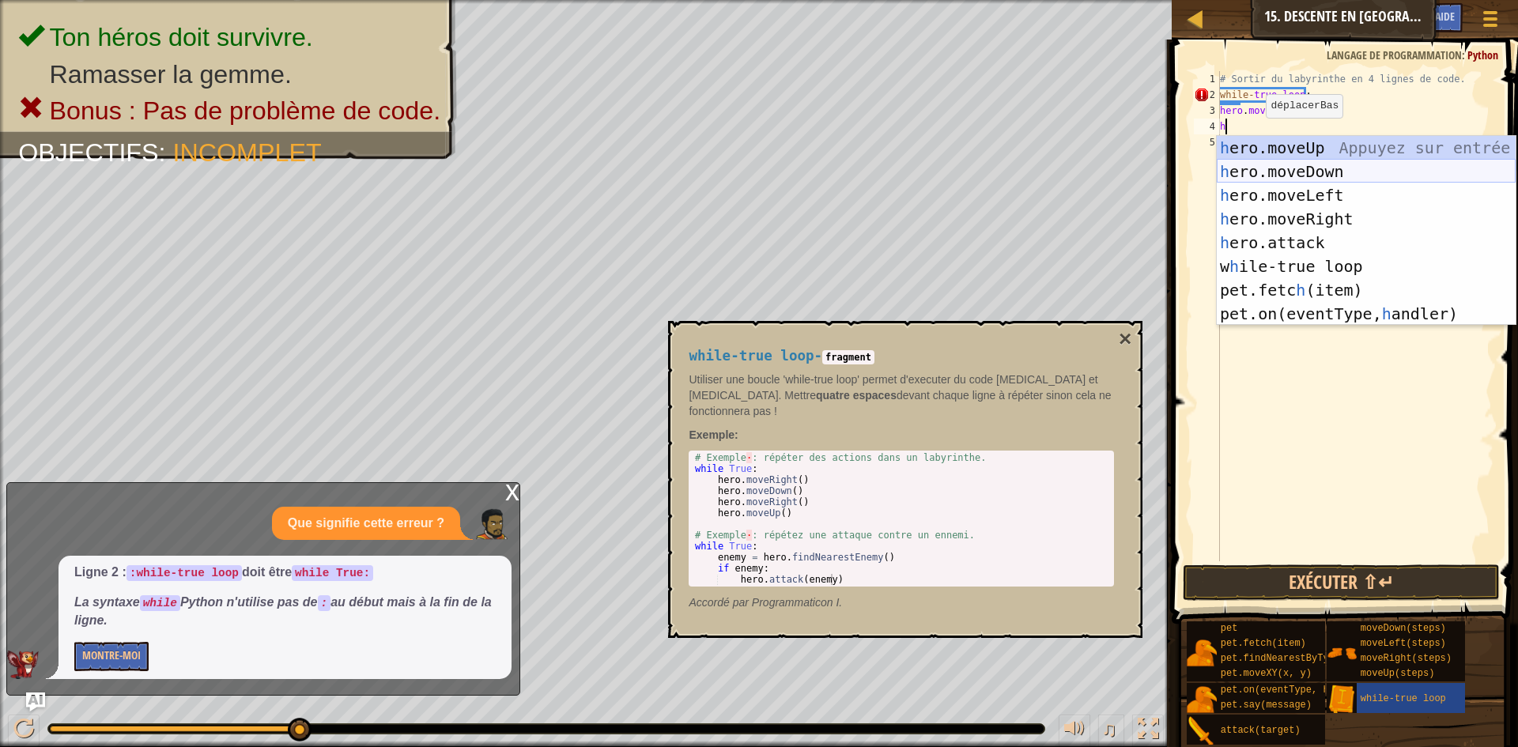
click at [1318, 176] on div "h ero.moveUp Appuyez sur entrée h ero.moveDown Appuyez sur entrée h ero.moveLef…" at bounding box center [1366, 254] width 299 height 237
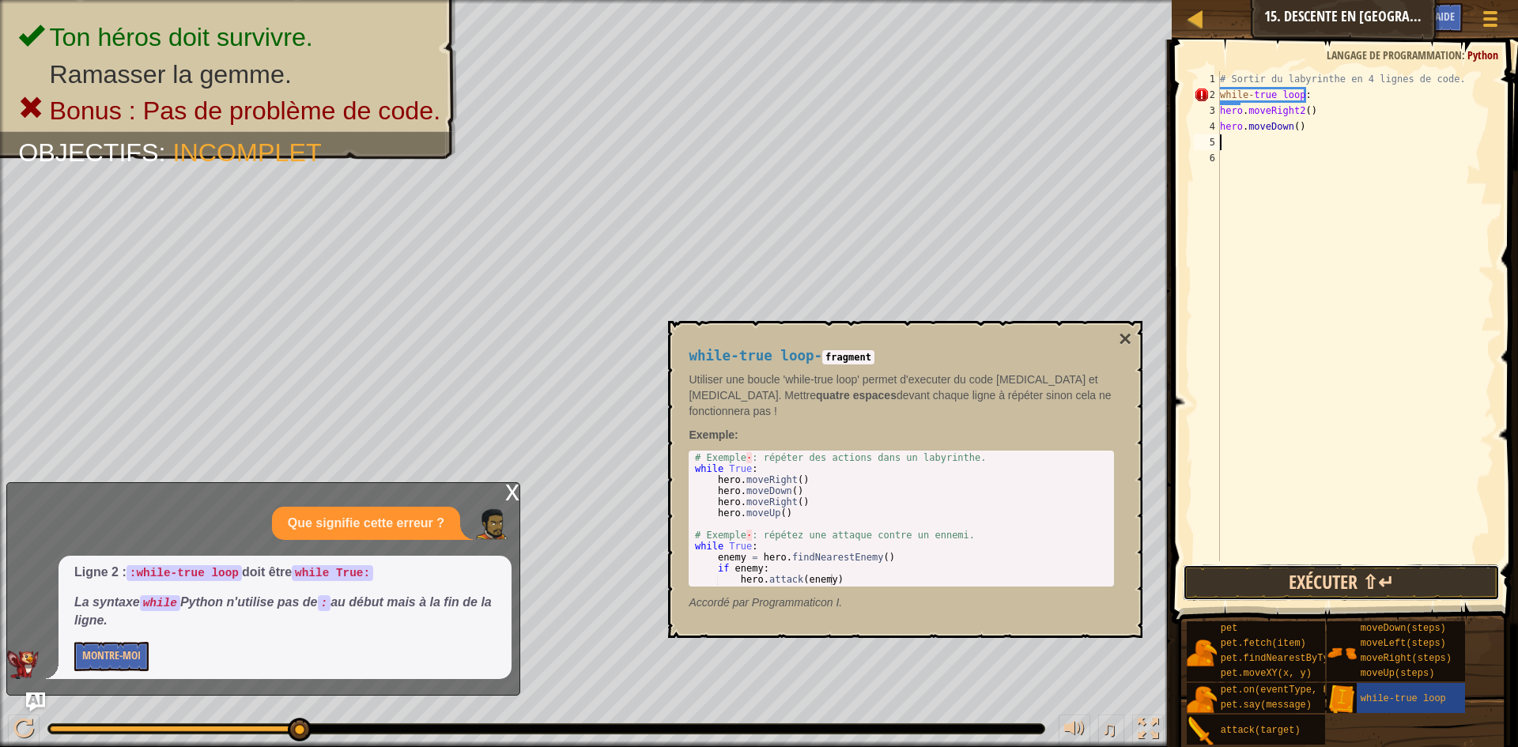
click at [1410, 581] on button "Exécuter ⇧↵" at bounding box center [1341, 583] width 317 height 36
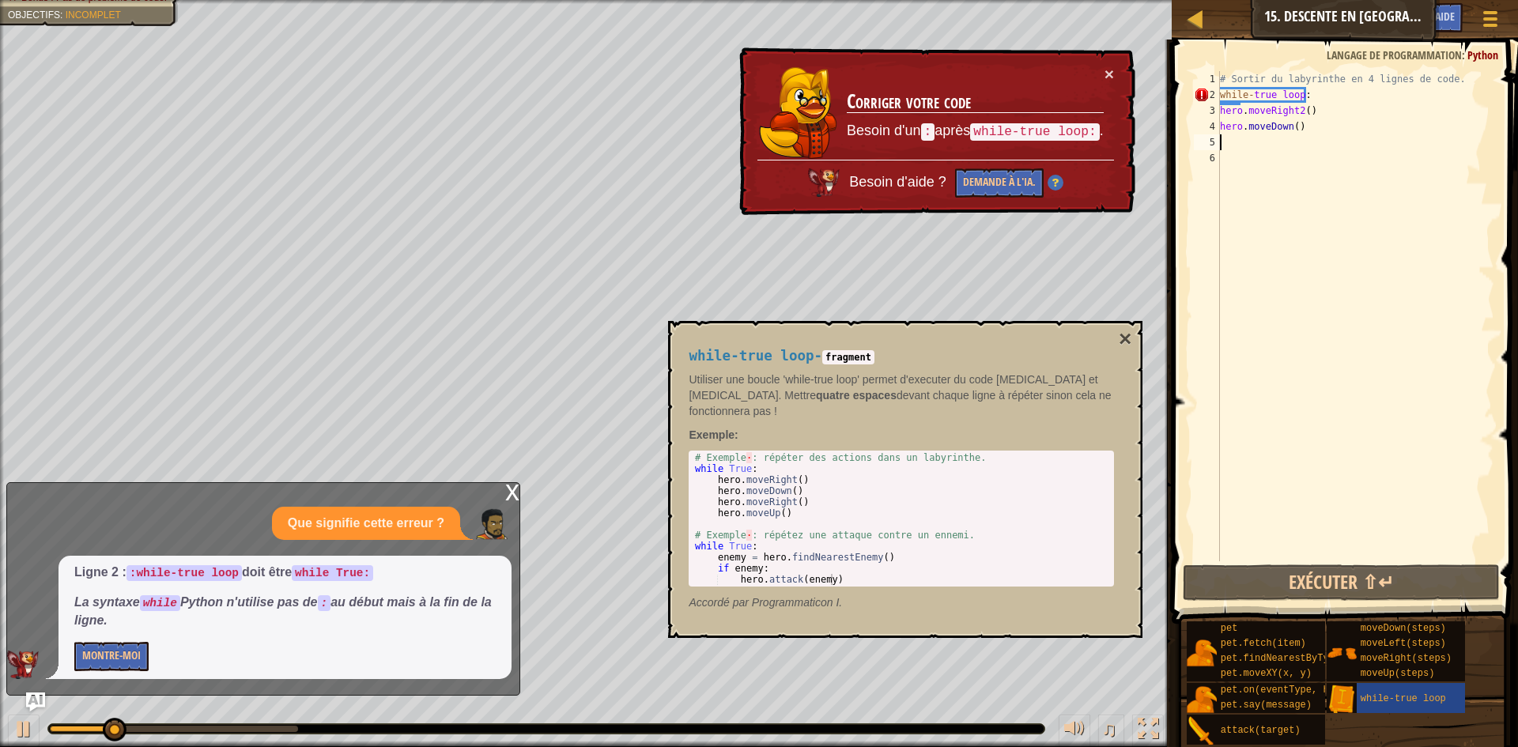
click at [508, 495] on div "x" at bounding box center [512, 491] width 14 height 16
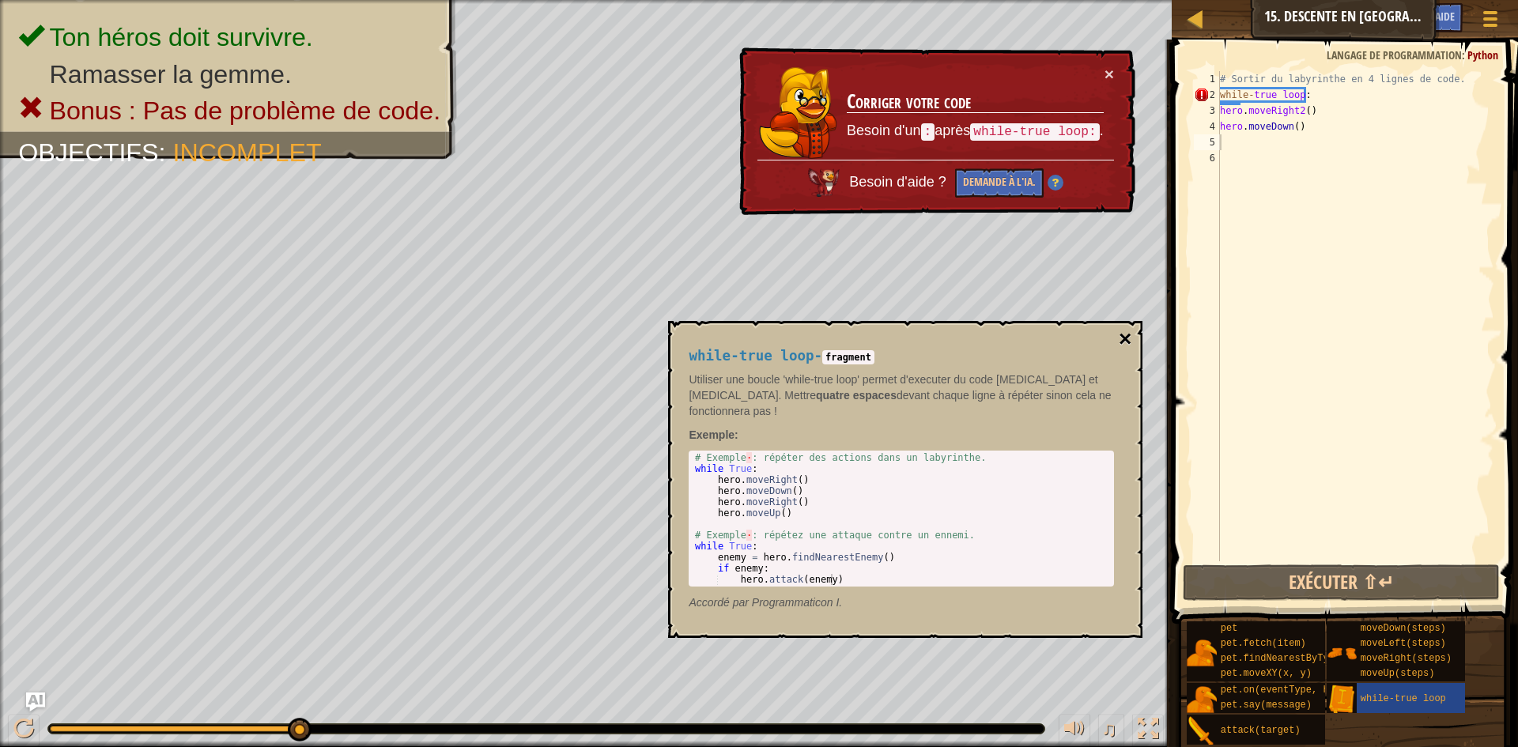
click at [1128, 336] on button "×" at bounding box center [1125, 339] width 13 height 22
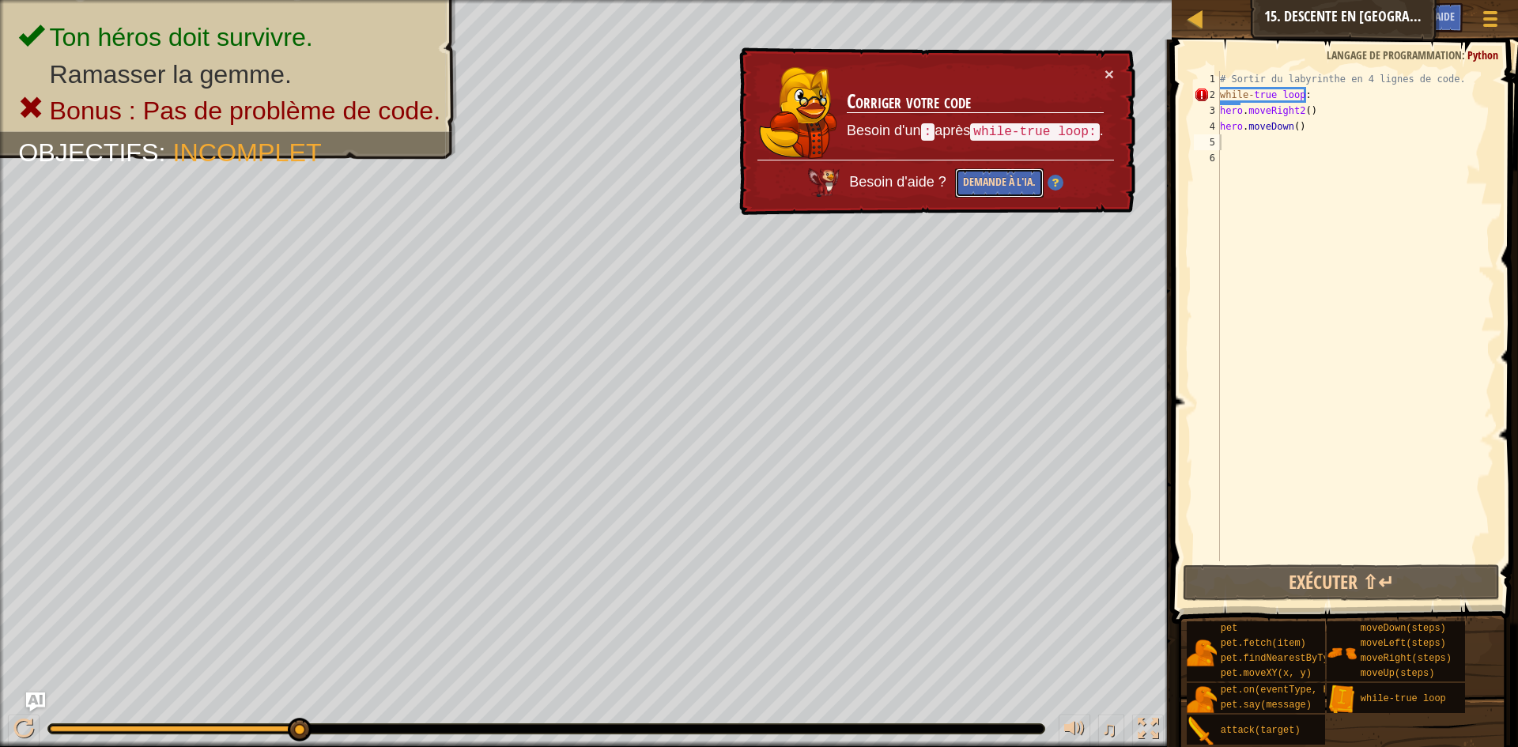
click at [1004, 177] on button "Demande à l'IA." at bounding box center [999, 182] width 89 height 29
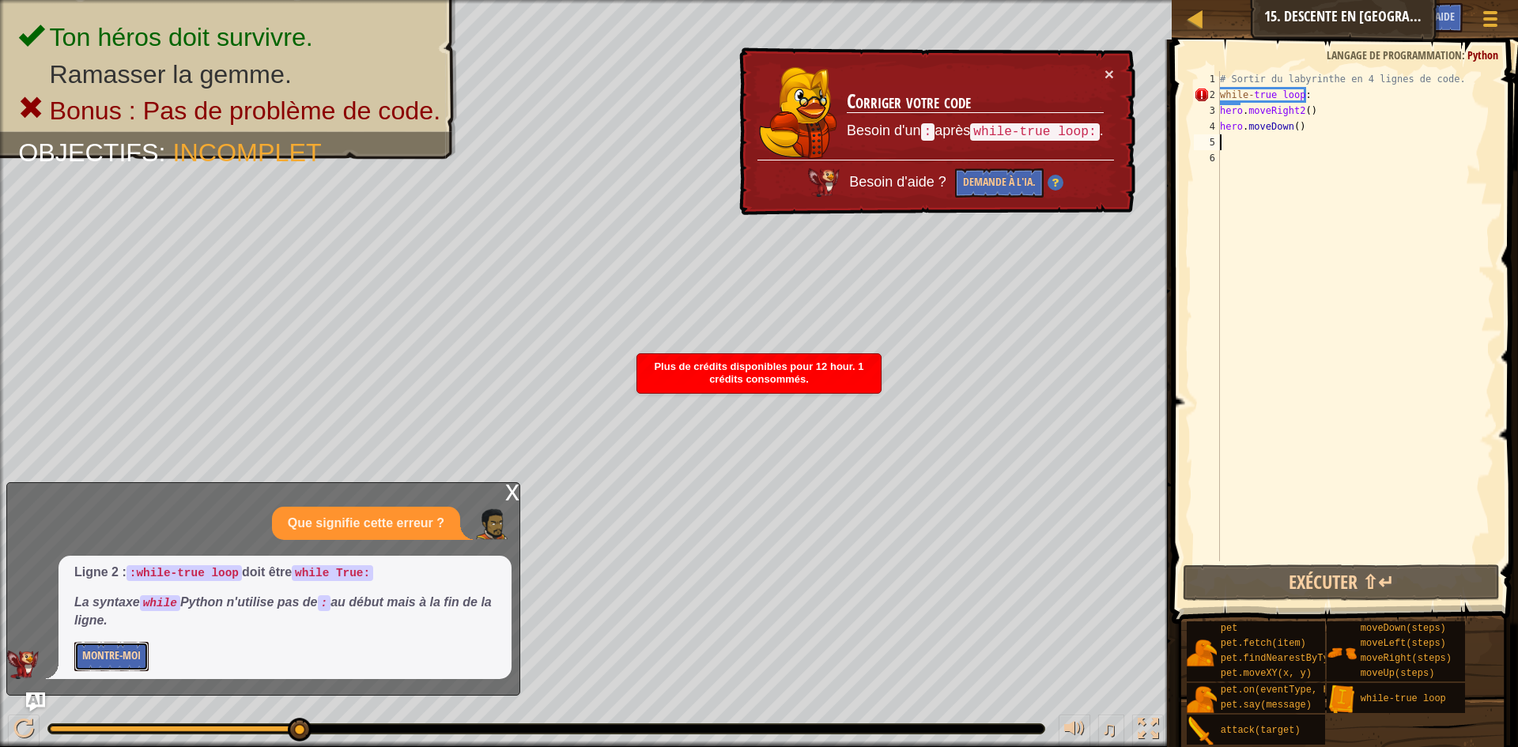
click at [94, 655] on button "Montre-moi" at bounding box center [111, 656] width 74 height 29
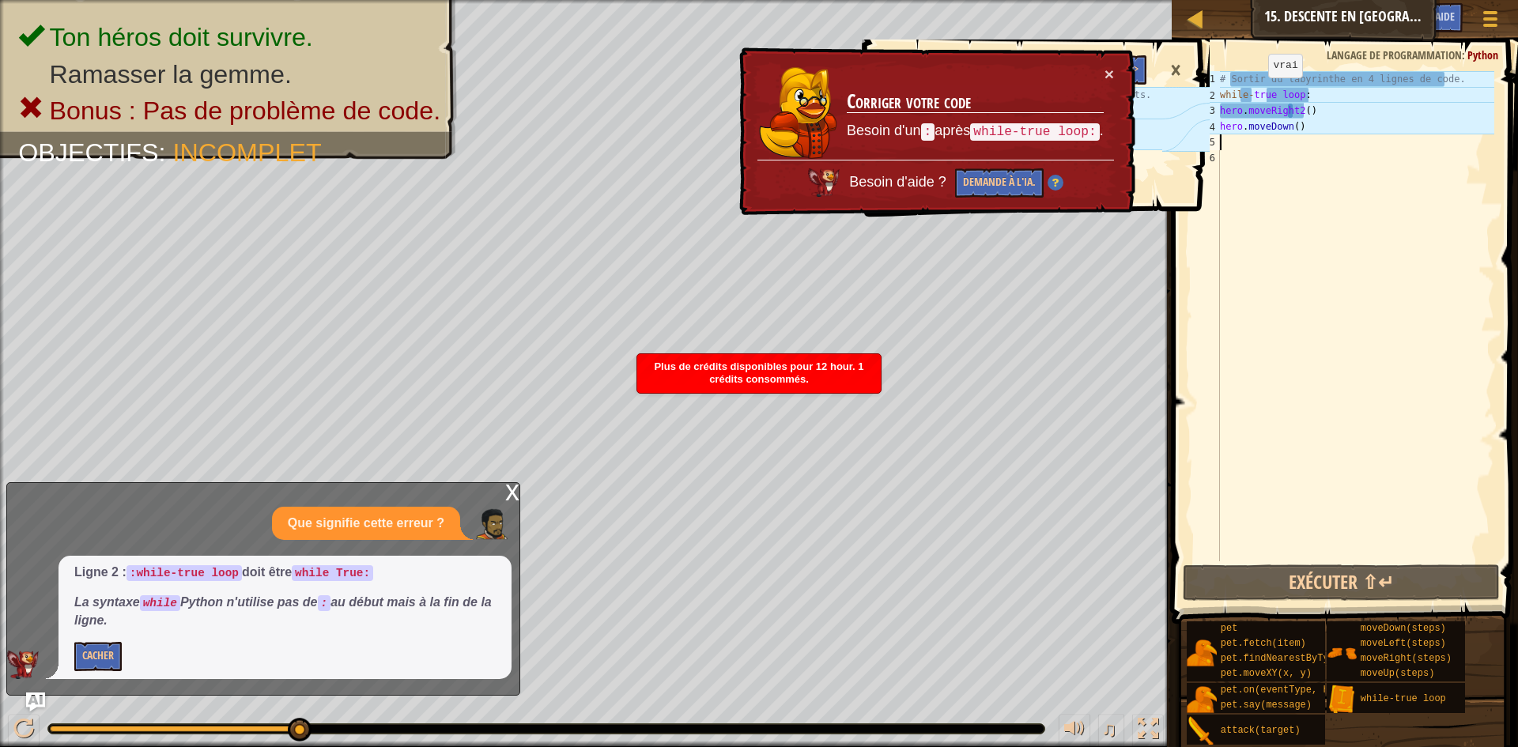
click at [1255, 93] on div "# Sortir du labyrinthe en 4 lignes de code. while - true loop : hero . moveRigh…" at bounding box center [1356, 332] width 278 height 522
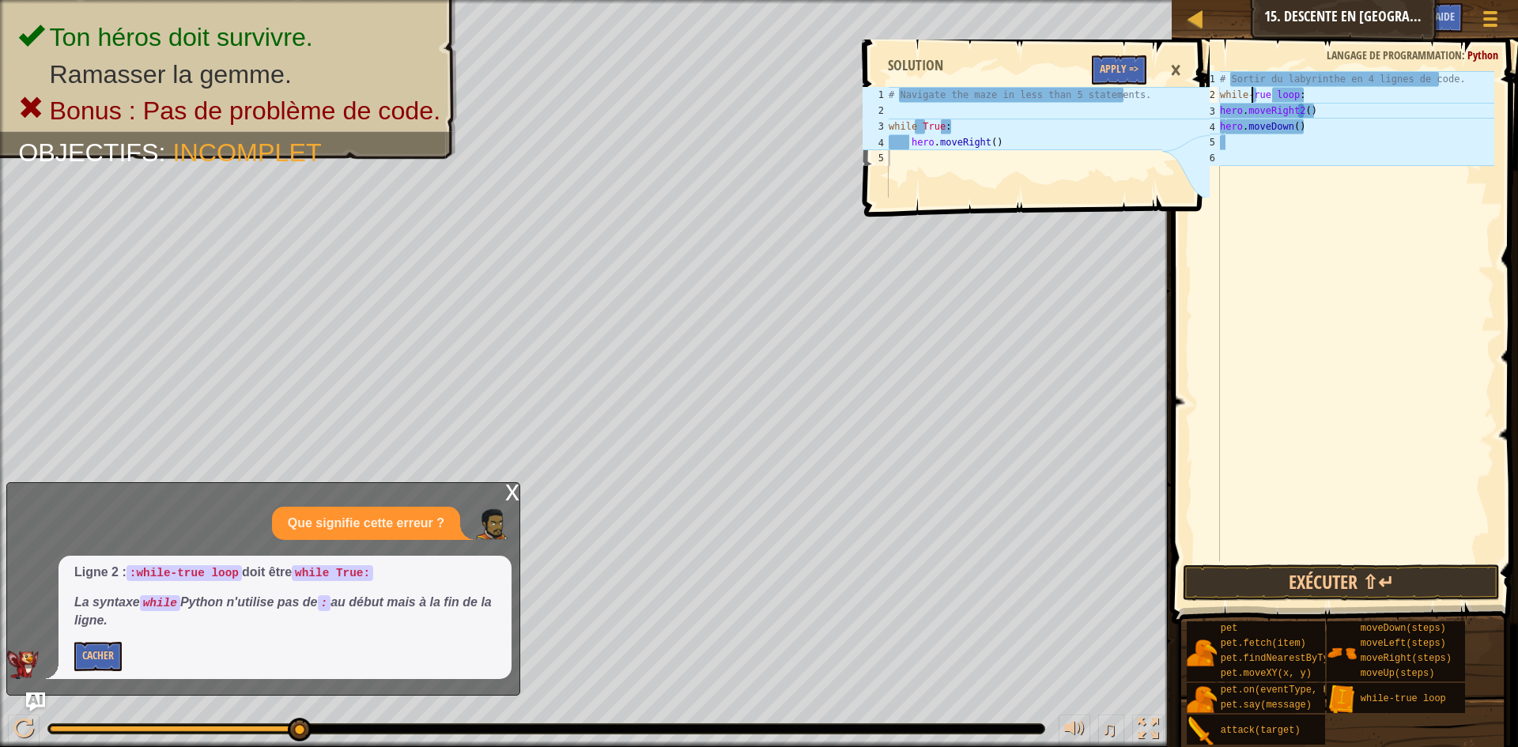
scroll to position [7, 3]
click at [1288, 115] on div "while-t rue loop Appuyez sur entrée" at bounding box center [1366, 139] width 299 height 71
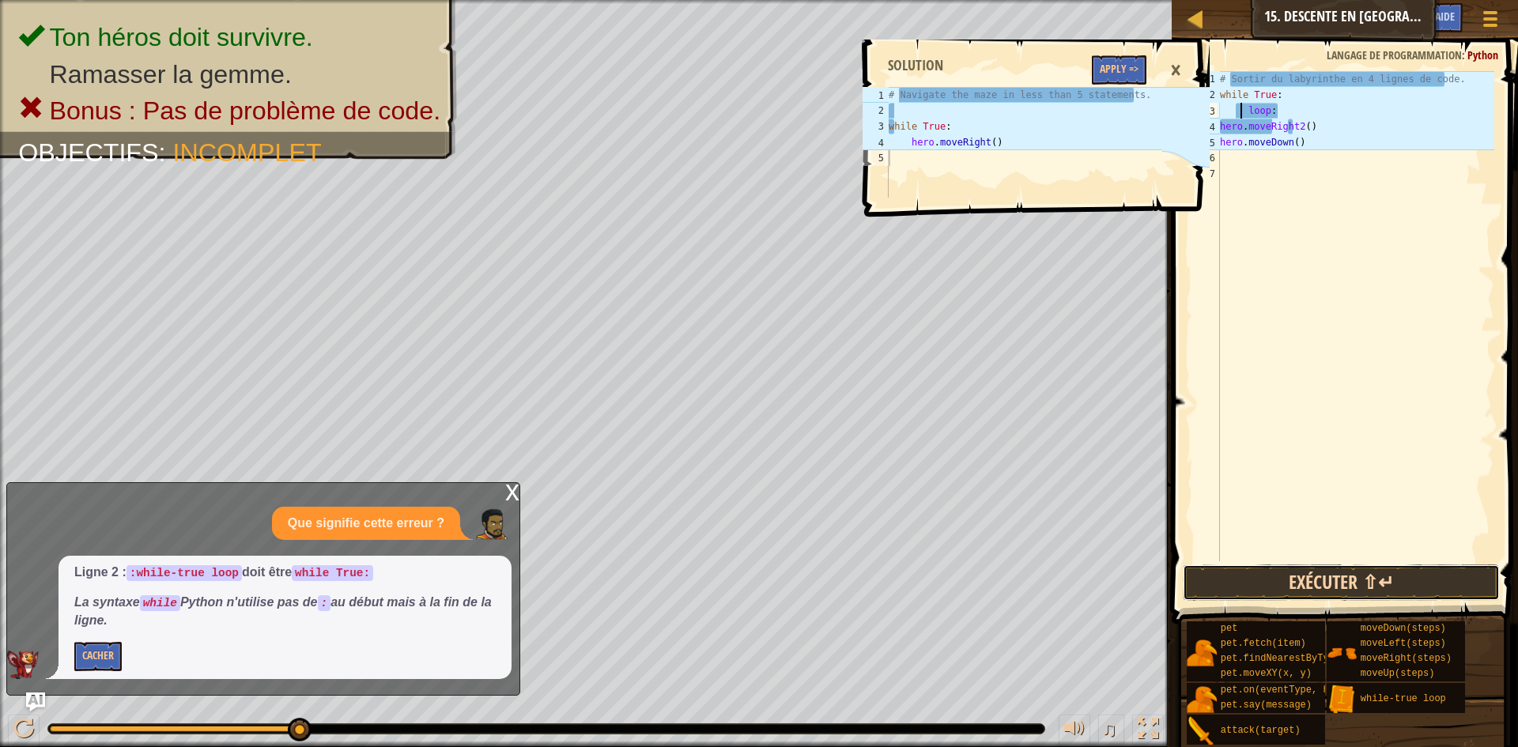
click at [1355, 588] on button "Exécuter ⇧↵" at bounding box center [1341, 583] width 317 height 36
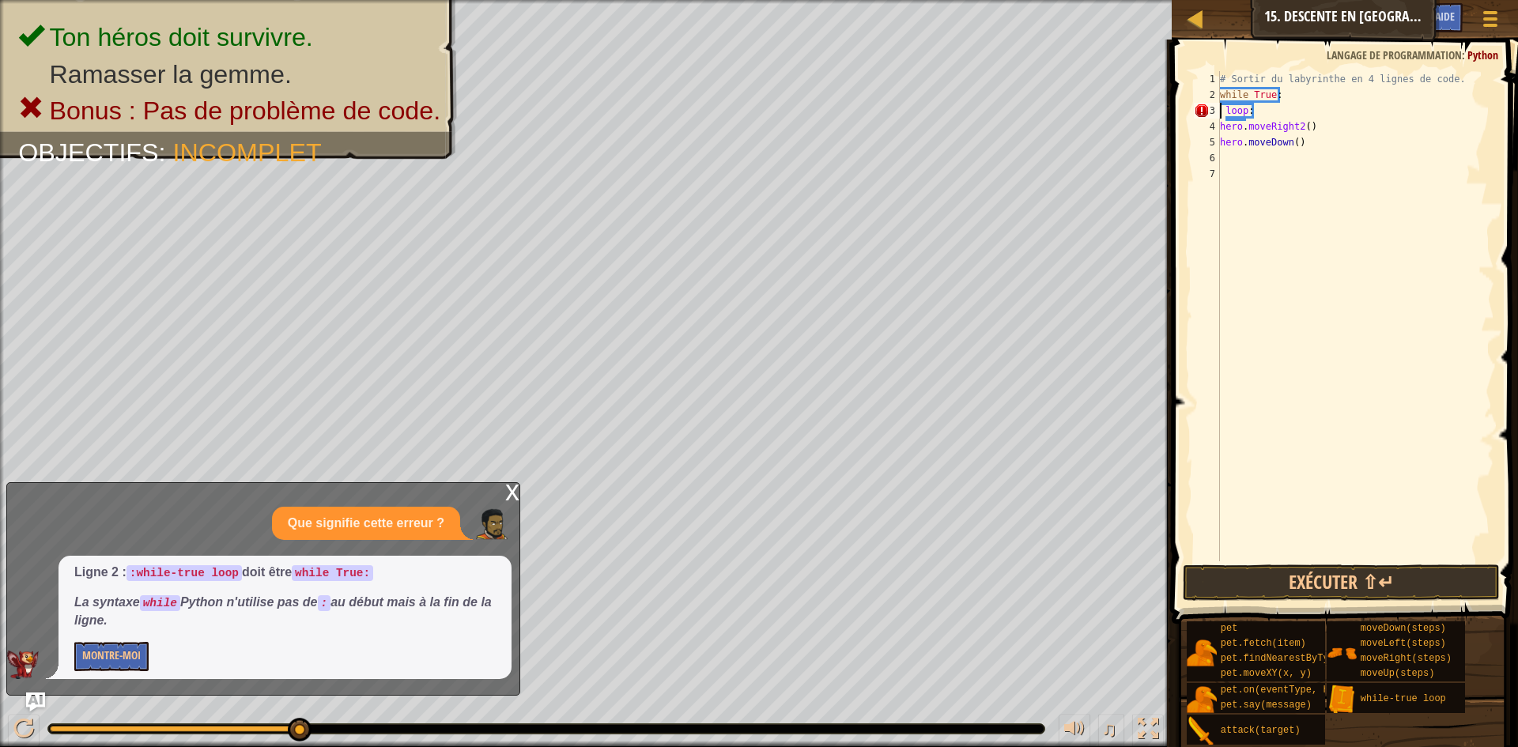
scroll to position [7, 2]
click at [1313, 90] on div "# Sortir du labyrinthe en 4 lignes de code. while True : loop : hero . moveRigh…" at bounding box center [1356, 332] width 278 height 522
click at [1353, 580] on button "Exécuter ⇧↵" at bounding box center [1341, 583] width 317 height 36
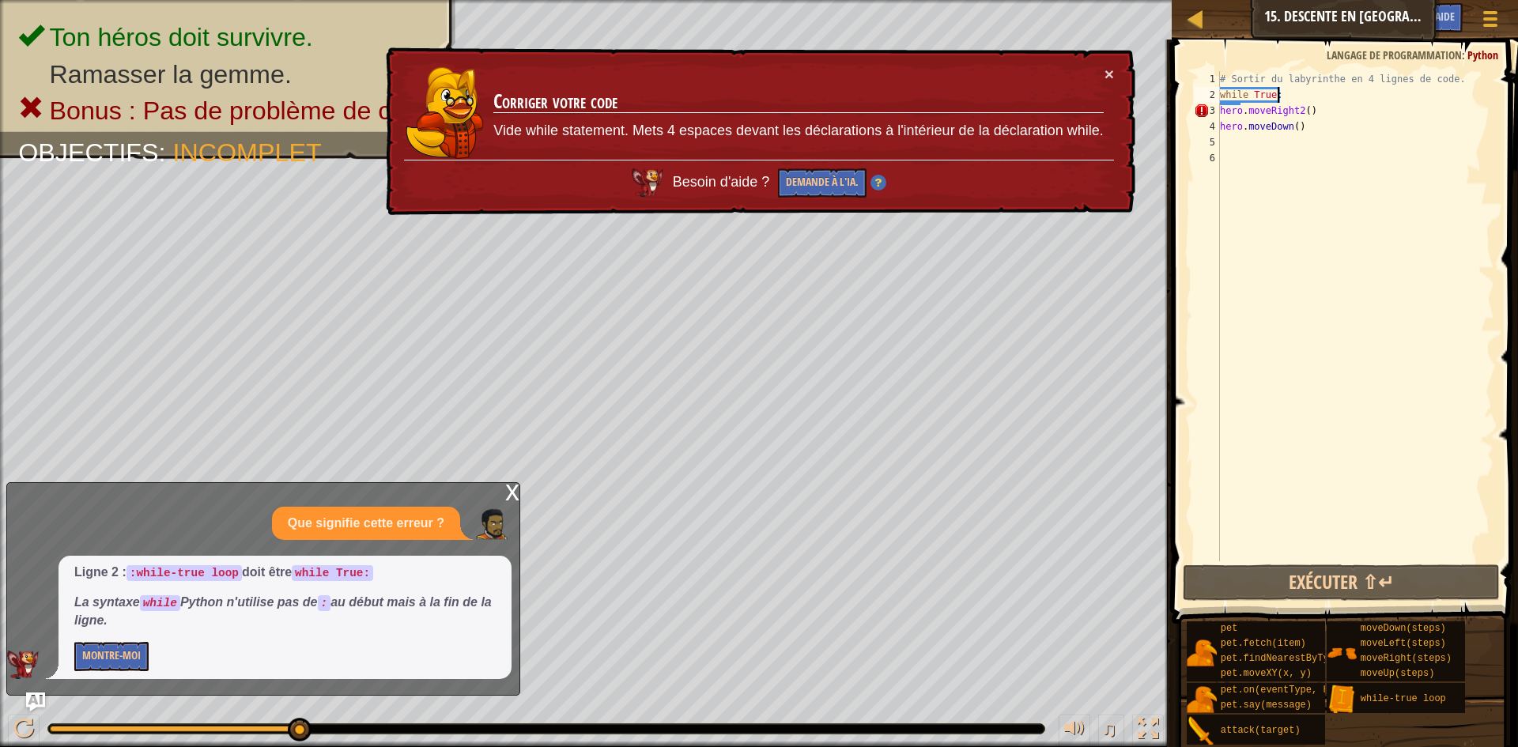
click at [1296, 108] on div "# Sortir du labyrinthe en 4 lignes de code. while True : hero . moveRight2 ( ) …" at bounding box center [1356, 332] width 278 height 522
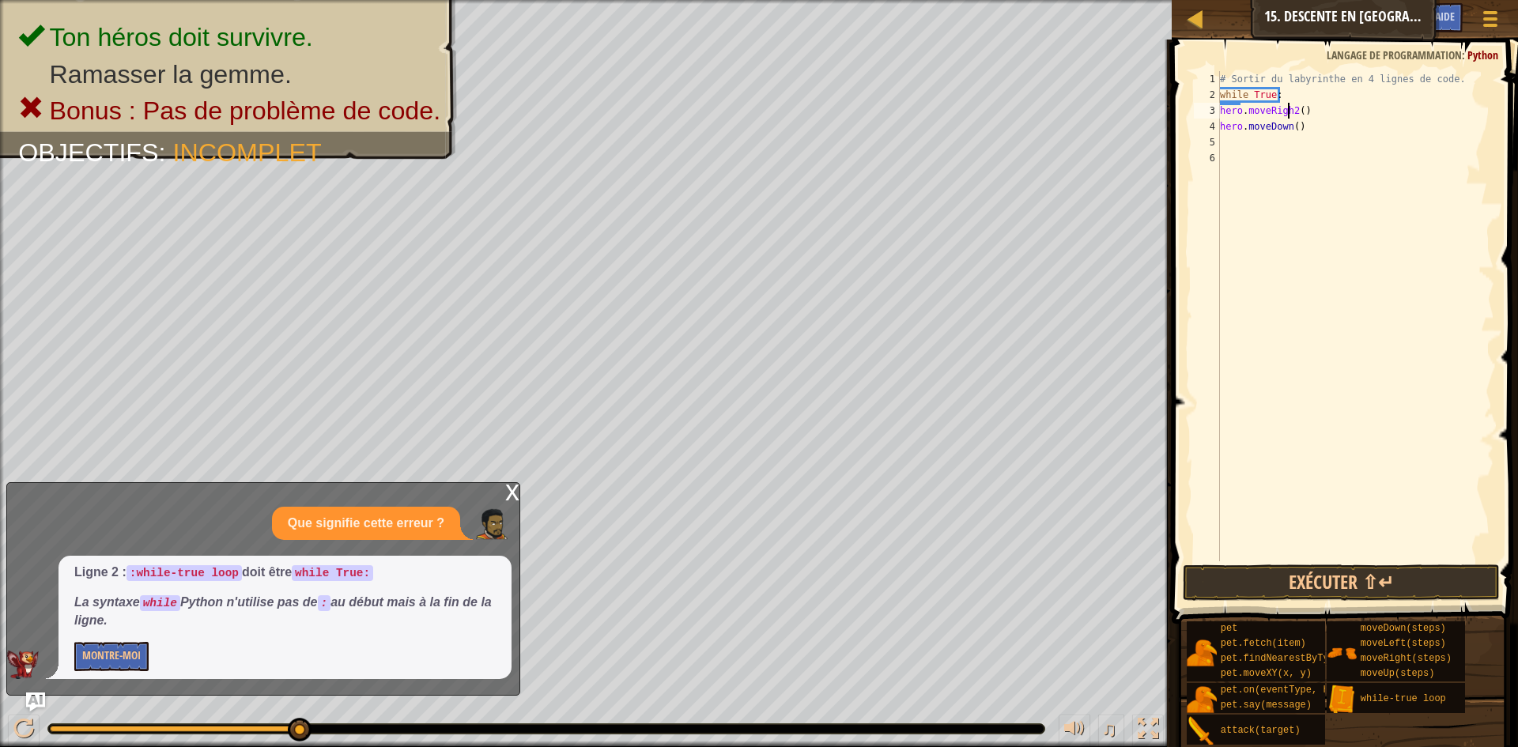
click at [1291, 108] on div "# Sortir du labyrinthe en 4 lignes de code. while True : hero . moveRigh2 ( ) h…" at bounding box center [1356, 332] width 278 height 522
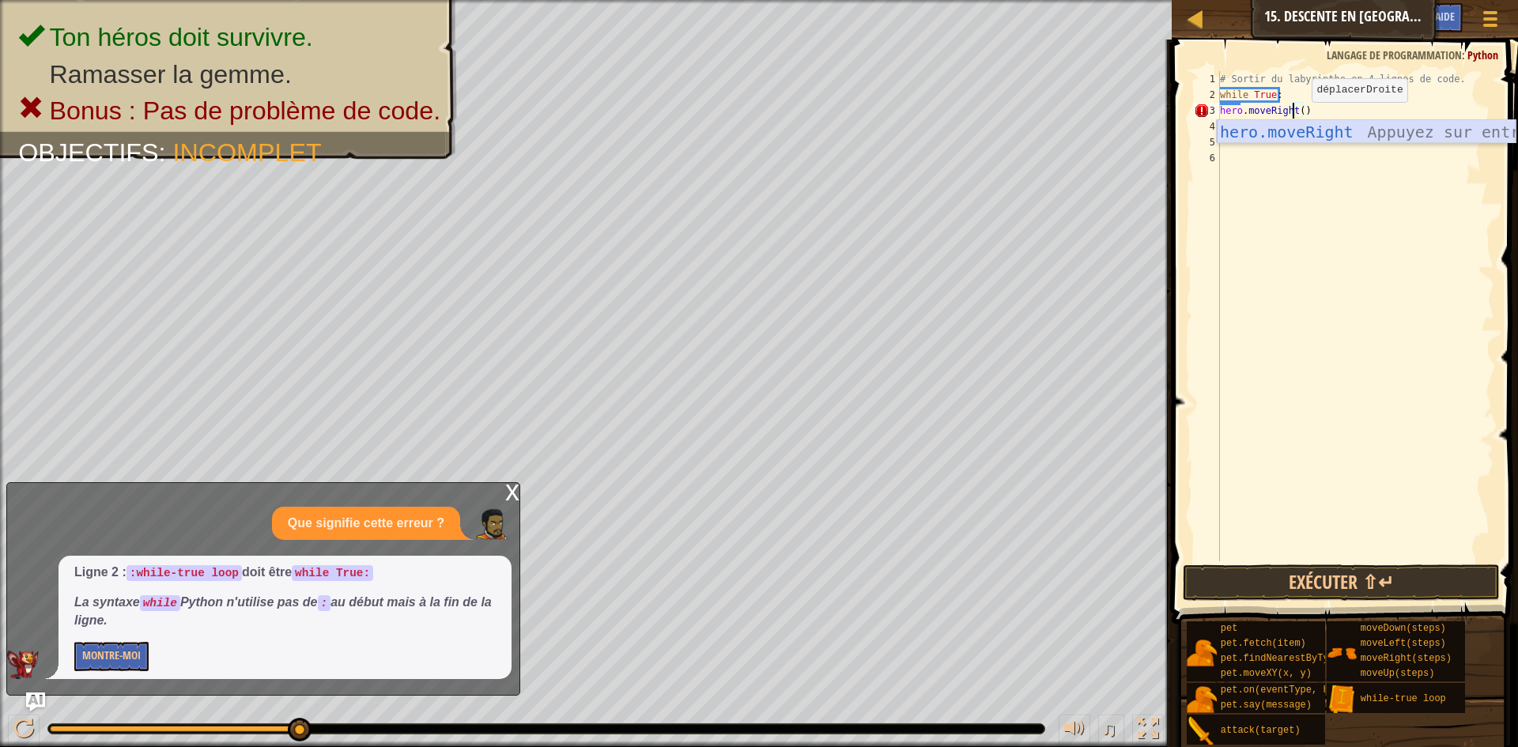
click at [1298, 130] on div "hero.moveRight Appuyez sur entrée" at bounding box center [1366, 155] width 299 height 71
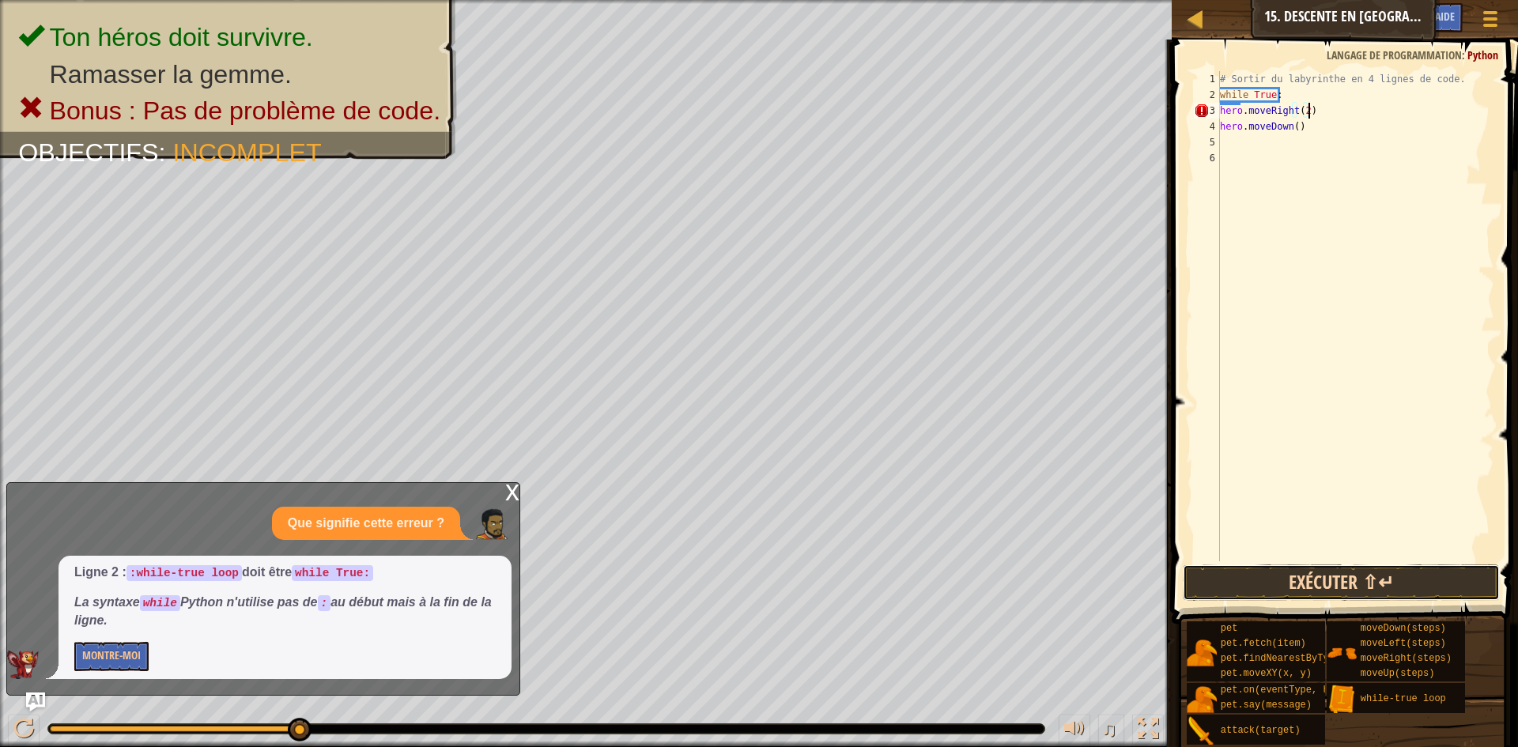
click at [1299, 587] on button "Exécuter ⇧↵" at bounding box center [1341, 583] width 317 height 36
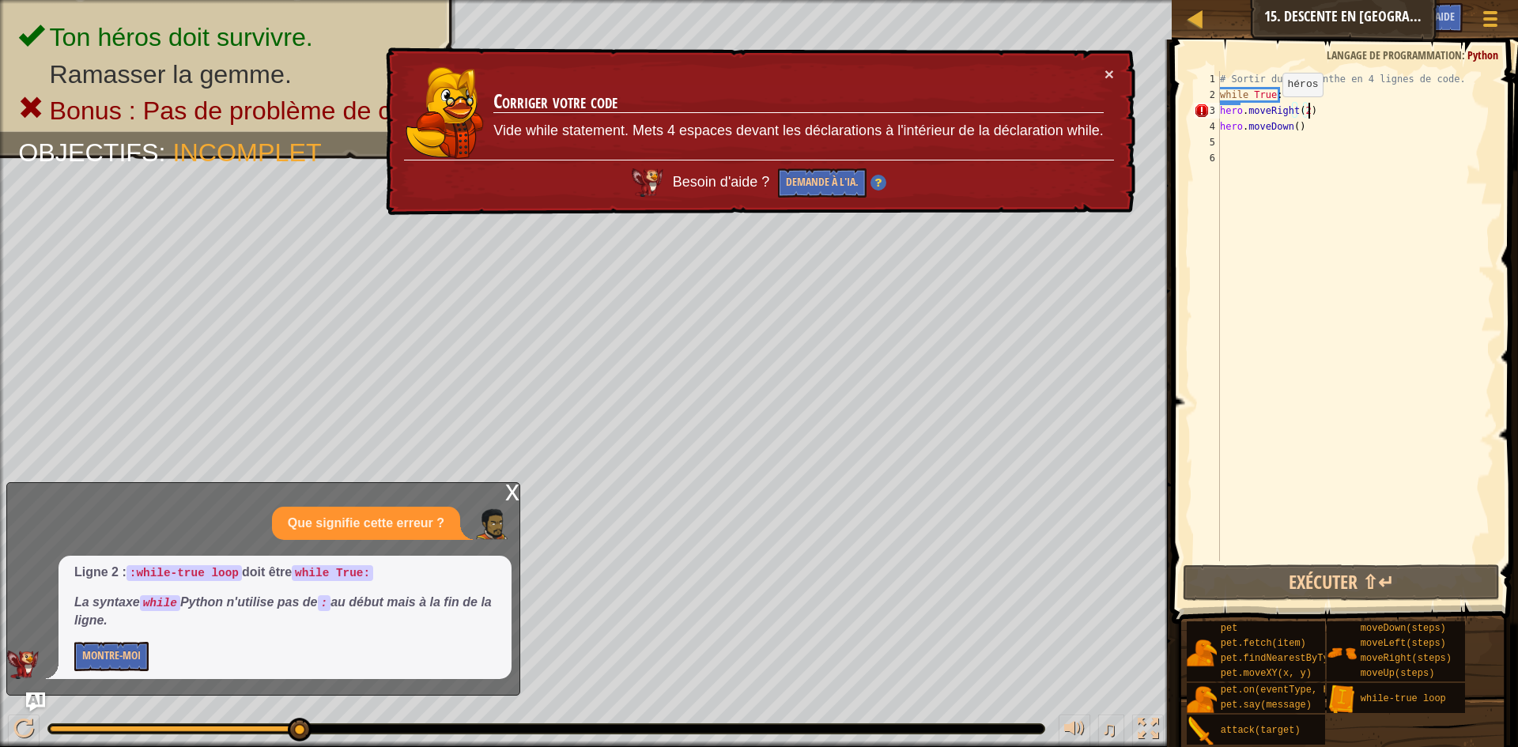
click at [1269, 112] on div "# Sortir du labyrinthe en 4 lignes de code. while True : hero . moveRight ( 2 )…" at bounding box center [1356, 332] width 278 height 522
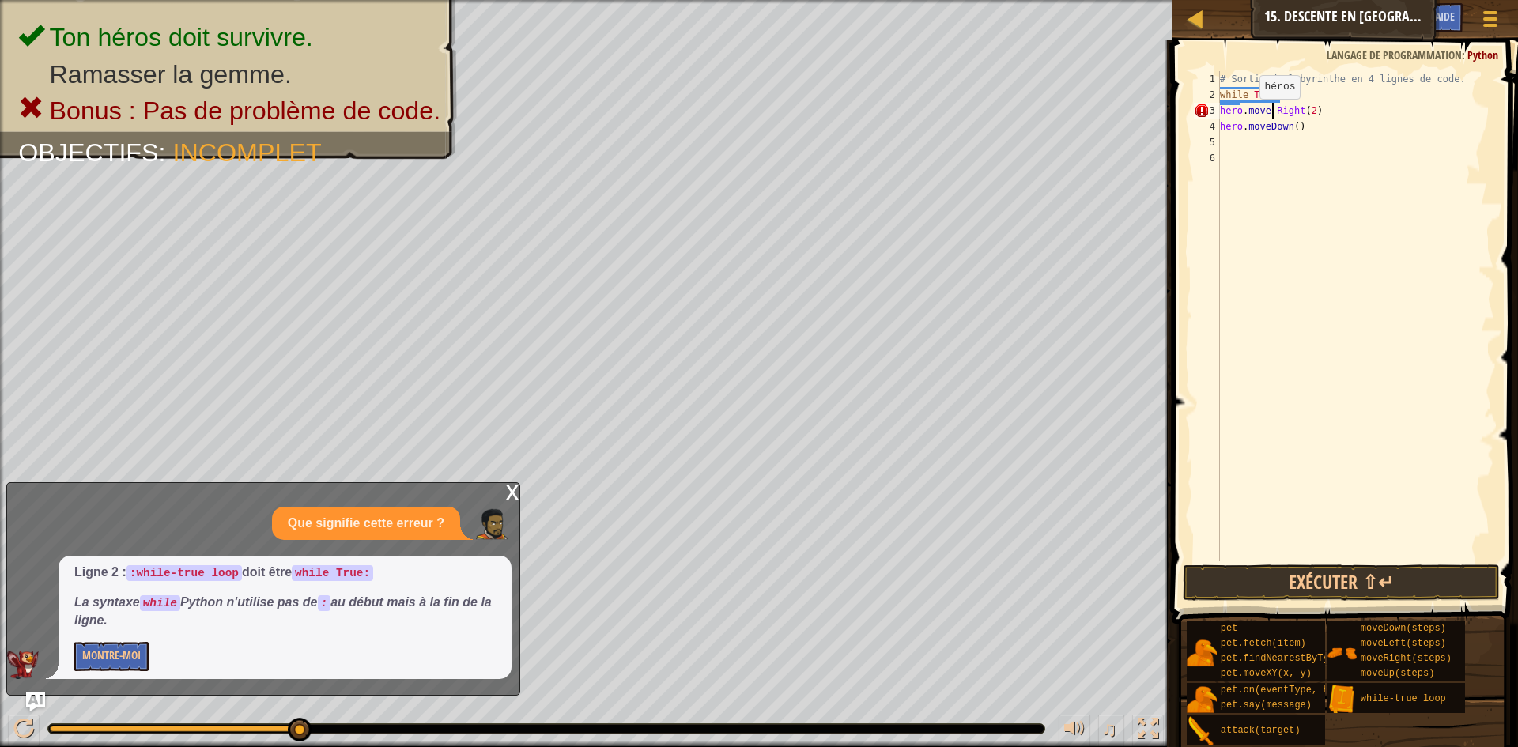
click at [1246, 115] on div "# Sortir du labyrinthe en 4 lignes de code. while True : hero . move Right ( 2 …" at bounding box center [1356, 332] width 278 height 522
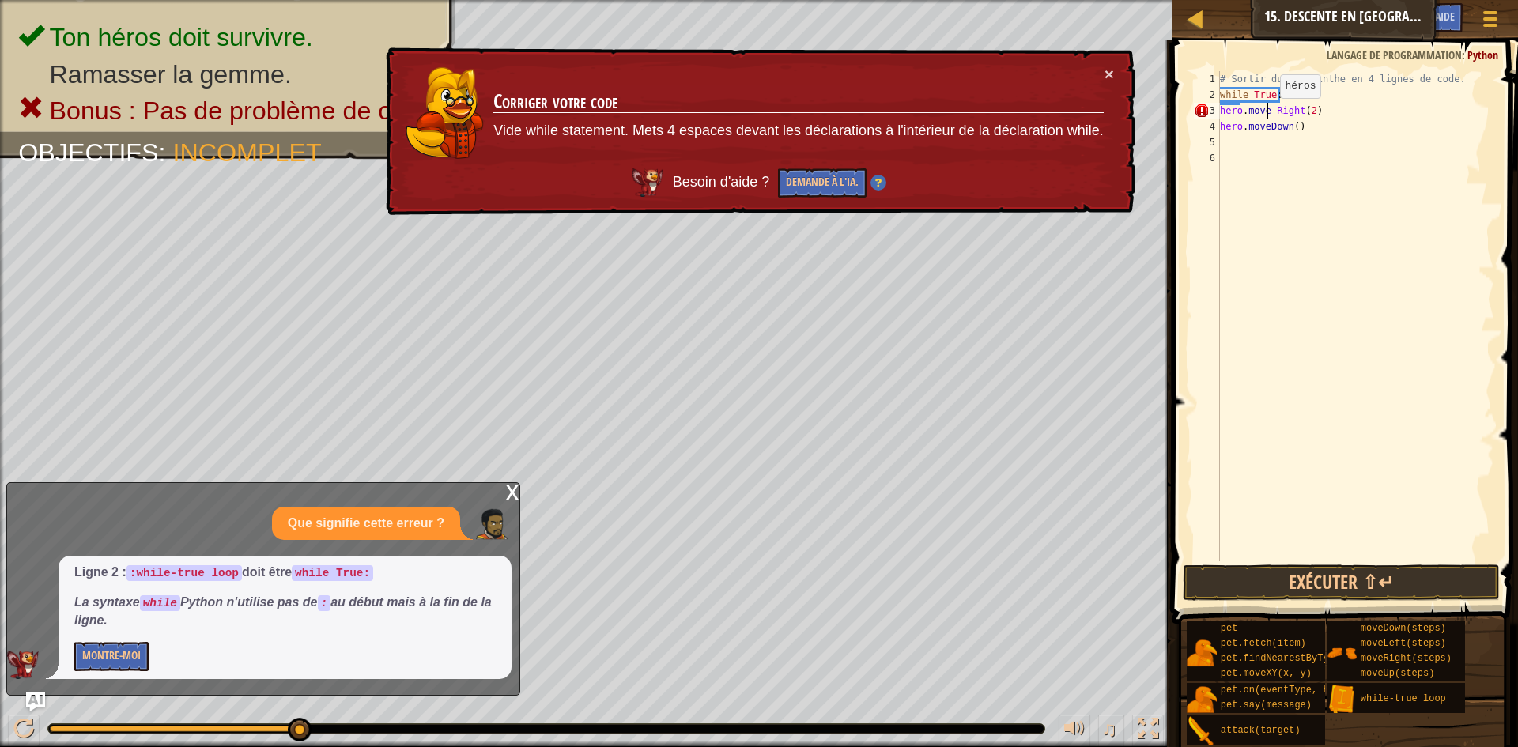
click at [1267, 114] on div "# Sortir du labyrinthe en 4 lignes de code. while True : hero . move Right ( 2 …" at bounding box center [1356, 332] width 278 height 522
click at [1271, 114] on div "# Sortir du labyrinthe en 4 lignes de code. while True : hero . move Right ( 2 …" at bounding box center [1356, 332] width 278 height 522
click at [1220, 109] on div "# Sortir du labyrinthe en 4 lignes de code. while True : hero . move Right ( 2 …" at bounding box center [1356, 332] width 278 height 522
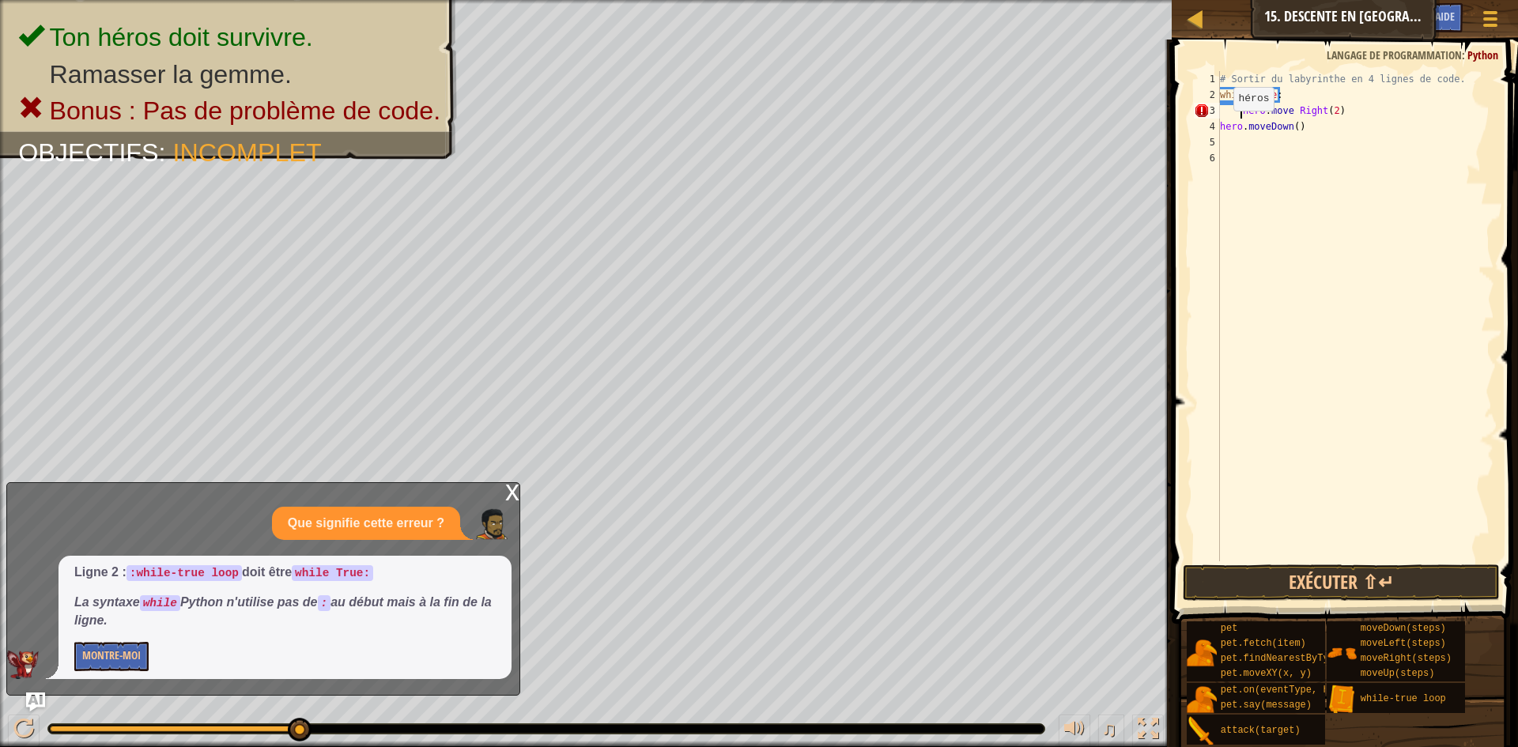
click at [1220, 127] on div "# Sortir du labyrinthe en 4 lignes de code. while True : hero . move Right ( 2 …" at bounding box center [1356, 332] width 278 height 522
click at [1400, 591] on button "Exécuter ⇧↵" at bounding box center [1341, 583] width 317 height 36
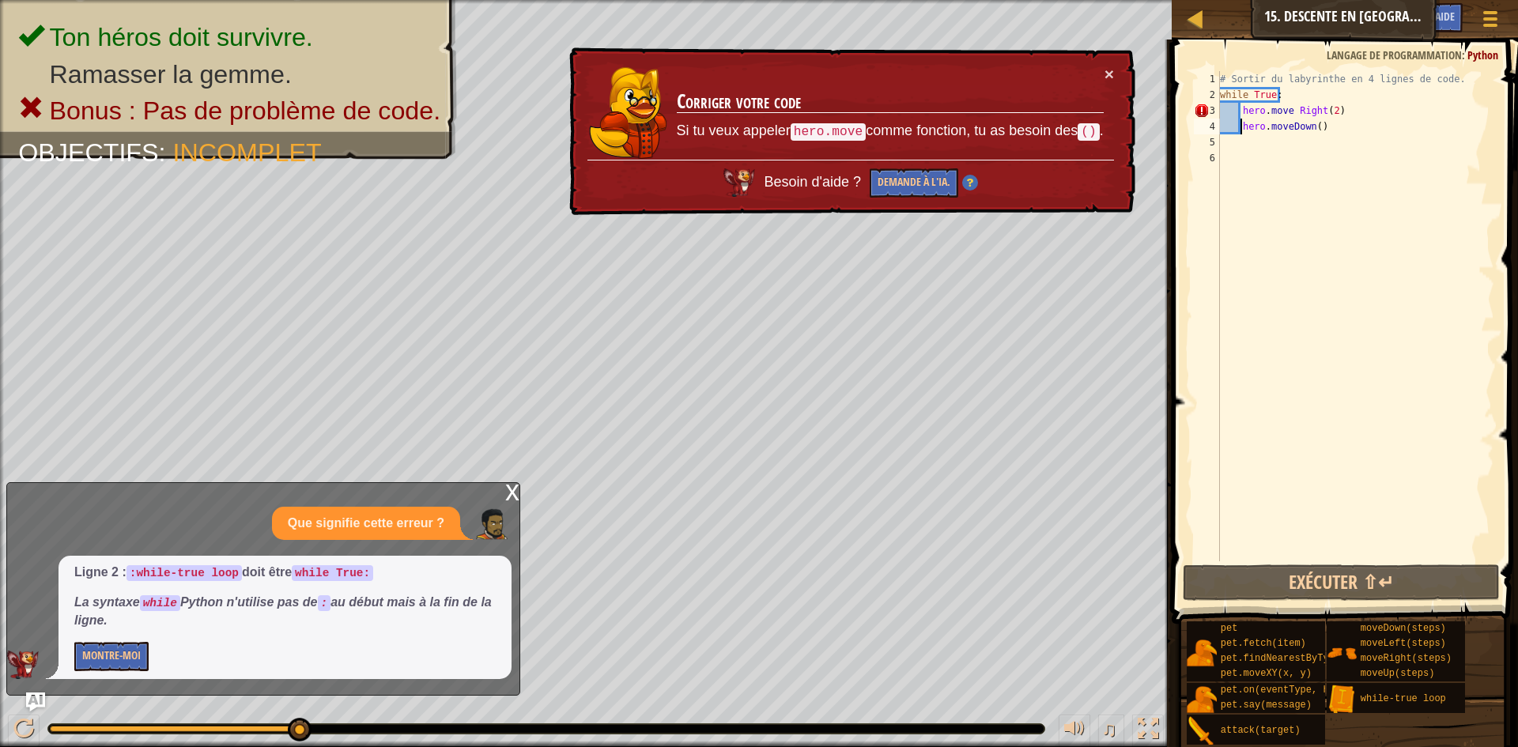
click at [1322, 130] on div "# Sortir du labyrinthe en 4 lignes de code. while True : hero . move Right ( 2 …" at bounding box center [1356, 332] width 278 height 522
click at [1345, 107] on div "# Sortir du labyrinthe en 4 lignes de code. while True : hero . move Right ( 2 …" at bounding box center [1356, 332] width 278 height 522
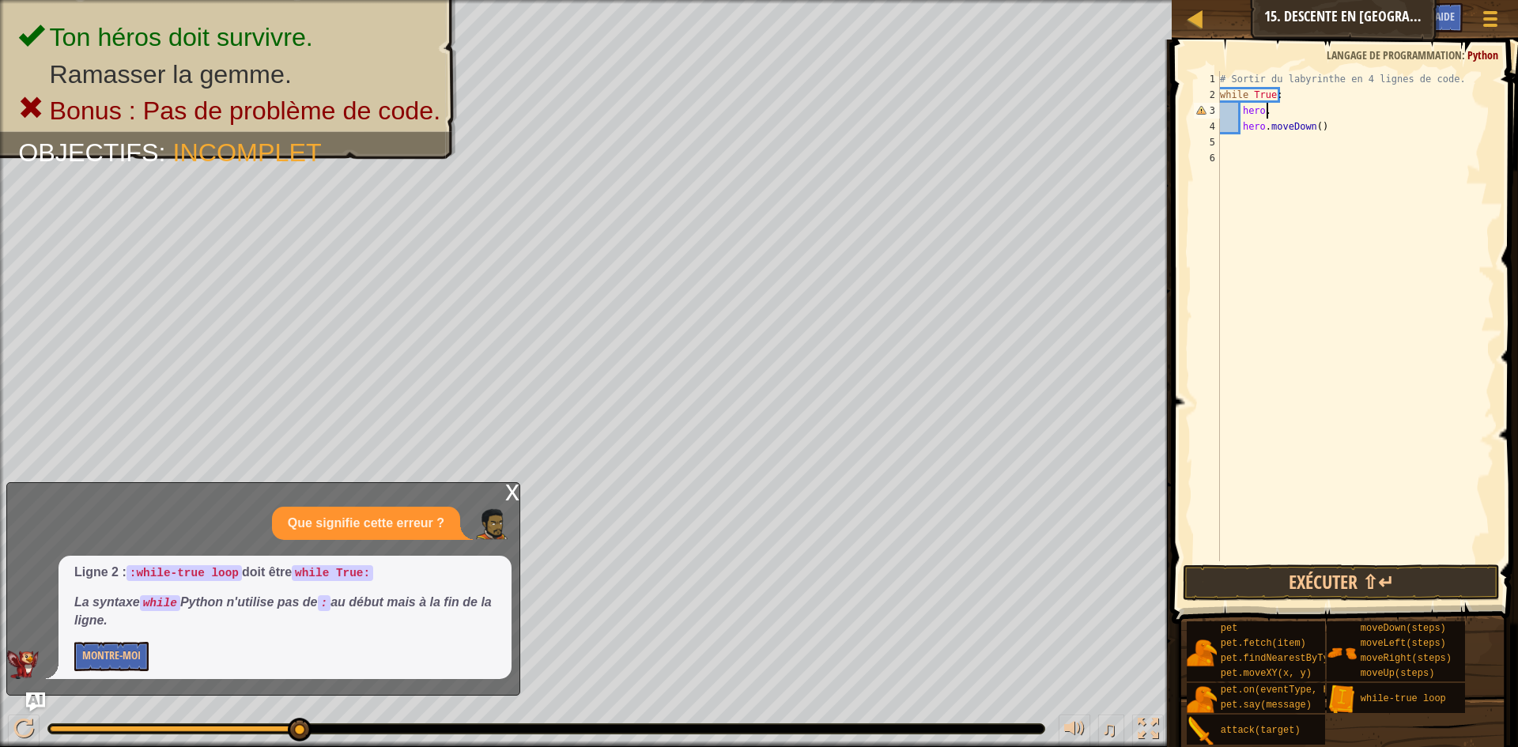
scroll to position [7, 3]
click at [1323, 126] on div "# Sortir du labyrinthe en 4 lignes de code. while True : hero . hero . moveDown…" at bounding box center [1356, 332] width 278 height 522
type textarea "h"
click at [1271, 114] on div "# Sortir du labyrinthe en 4 lignes de code. while True : hero ." at bounding box center [1356, 332] width 278 height 522
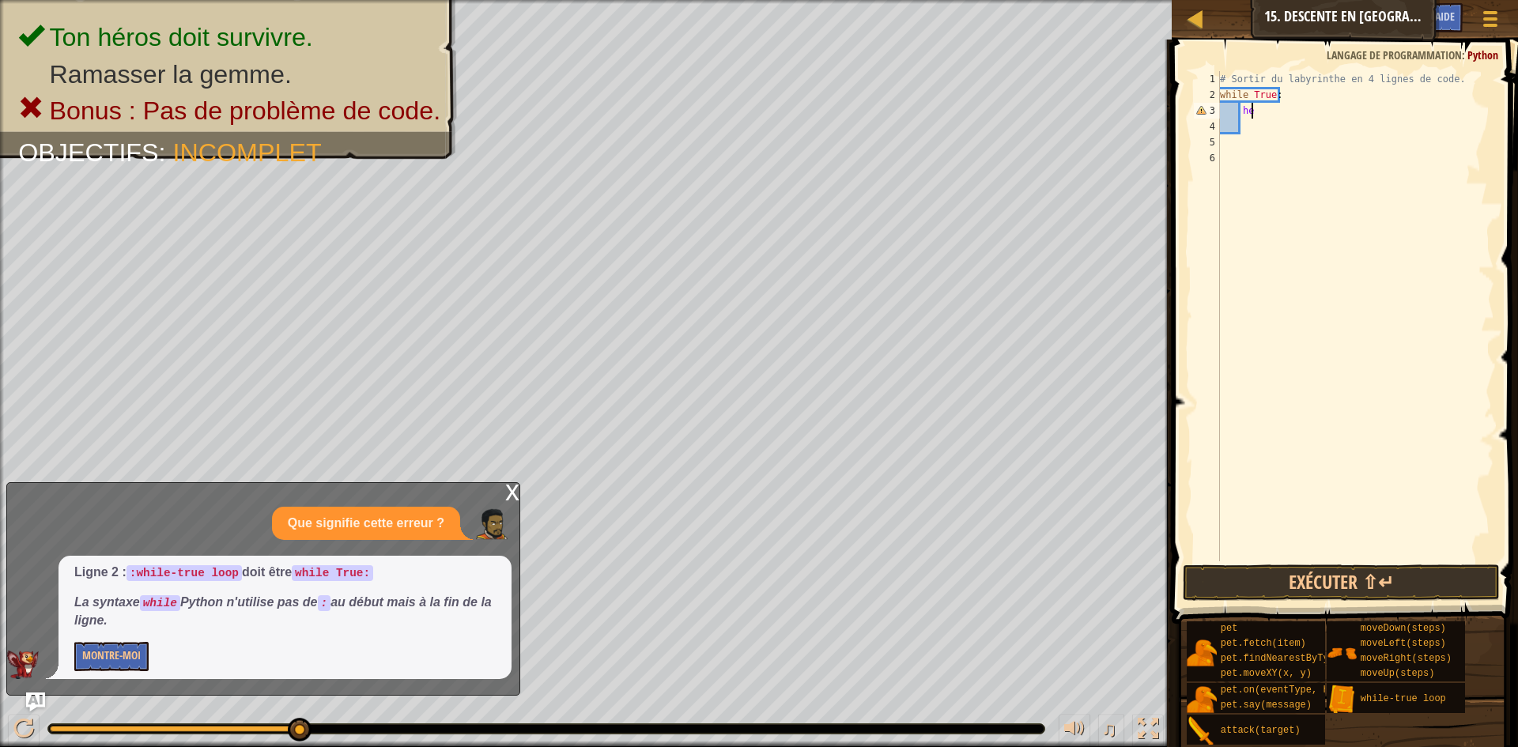
type textarea "h"
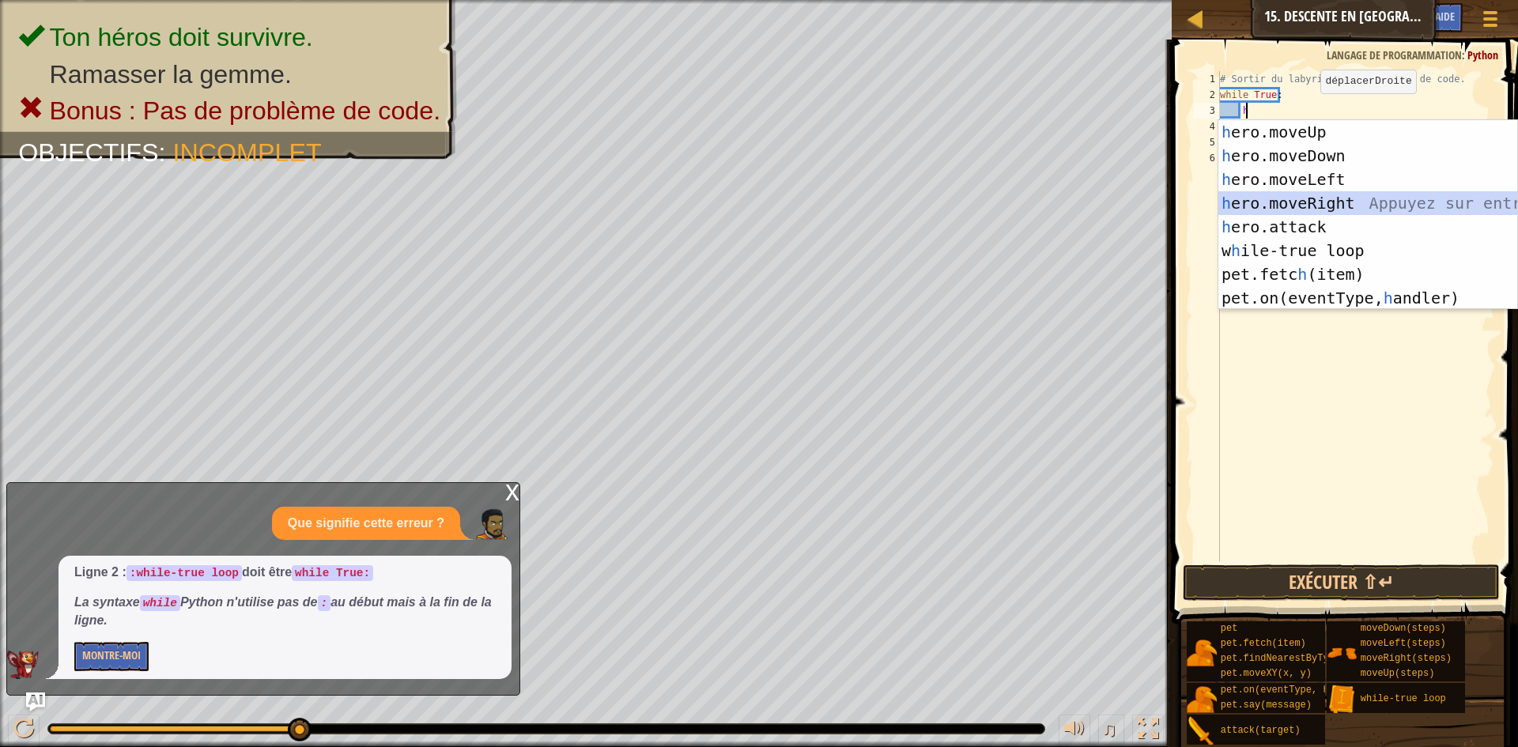
click at [1340, 205] on div "h ero.moveUp Appuyez sur entrée h ero.moveDown Appuyez sur entrée h ero.moveLef…" at bounding box center [1368, 238] width 299 height 237
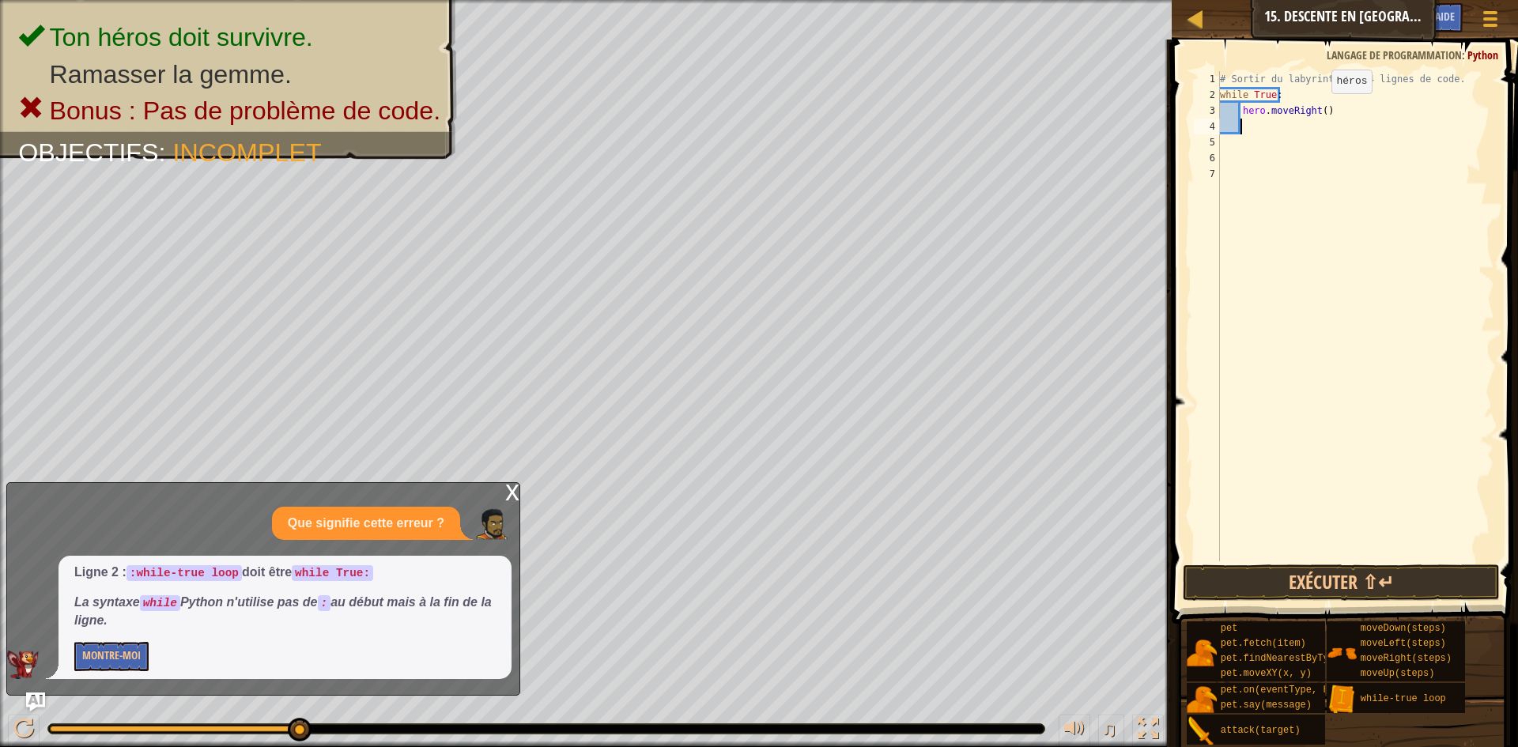
click at [1318, 109] on div "# Sortir du labyrinthe en 4 lignes de code. while True : hero . moveRight ( )" at bounding box center [1356, 332] width 278 height 522
type textarea "hero.moveRight(2)"
click at [1260, 133] on div "# Sortir du labyrinthe en 4 lignes de code. while True : hero . moveRight ( 2 )" at bounding box center [1356, 332] width 278 height 522
type textarea "h"
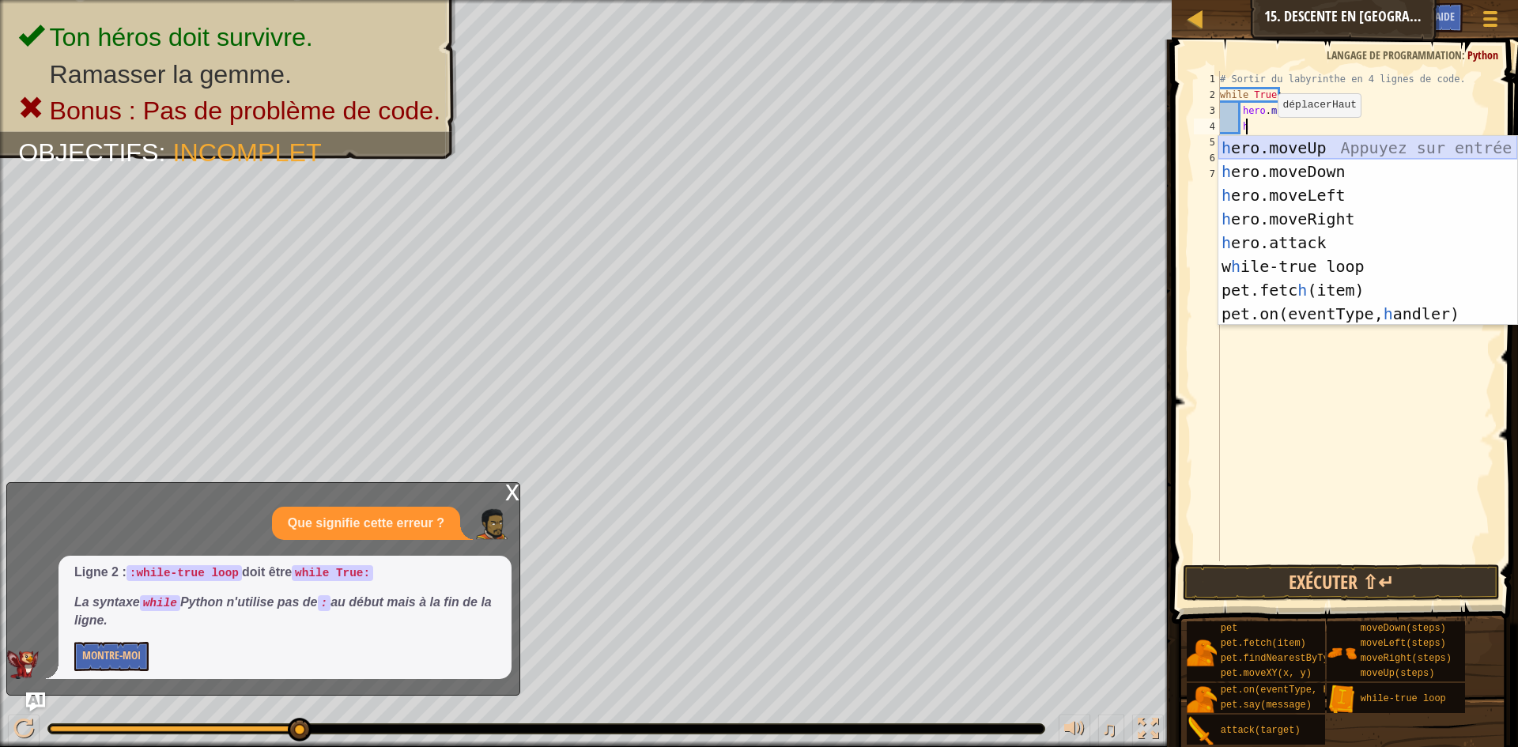
scroll to position [7, 2]
click at [1318, 178] on div "h ero.moveUp Appuyez sur entrée h ero.moveDown Appuyez sur entrée h ero.moveLef…" at bounding box center [1368, 254] width 299 height 237
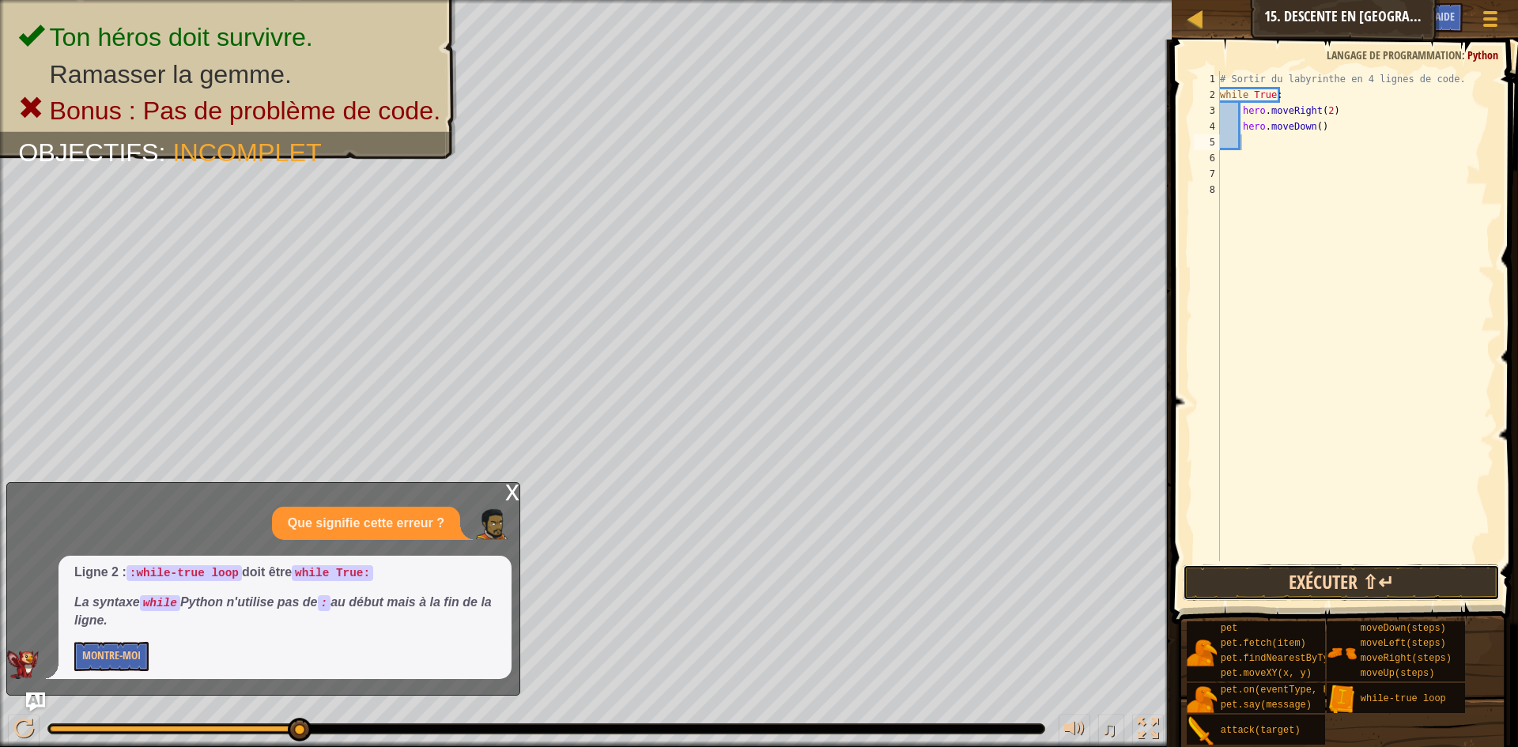
click at [1390, 588] on button "Exécuter ⇧↵" at bounding box center [1341, 583] width 317 height 36
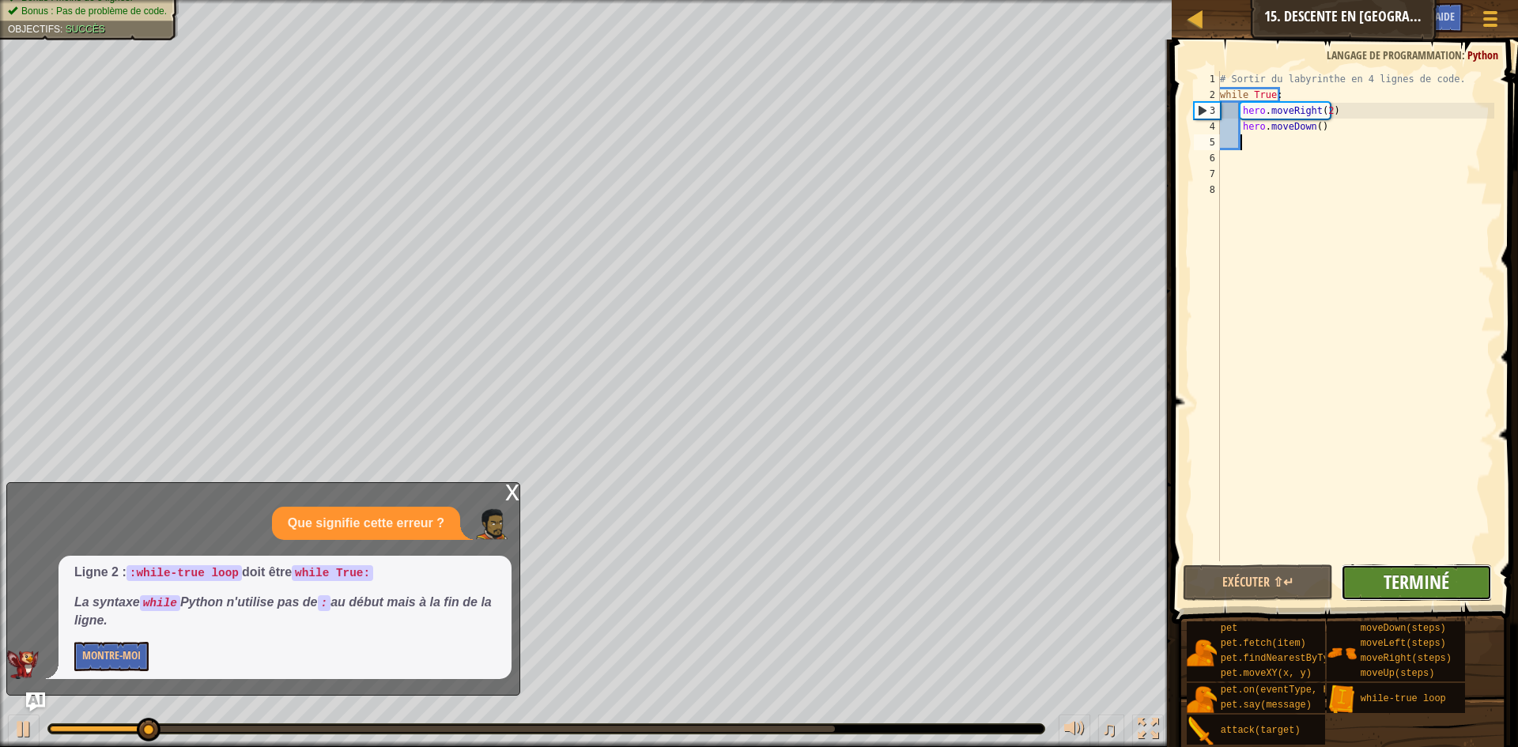
click at [1418, 586] on span "Terminé" at bounding box center [1417, 581] width 66 height 25
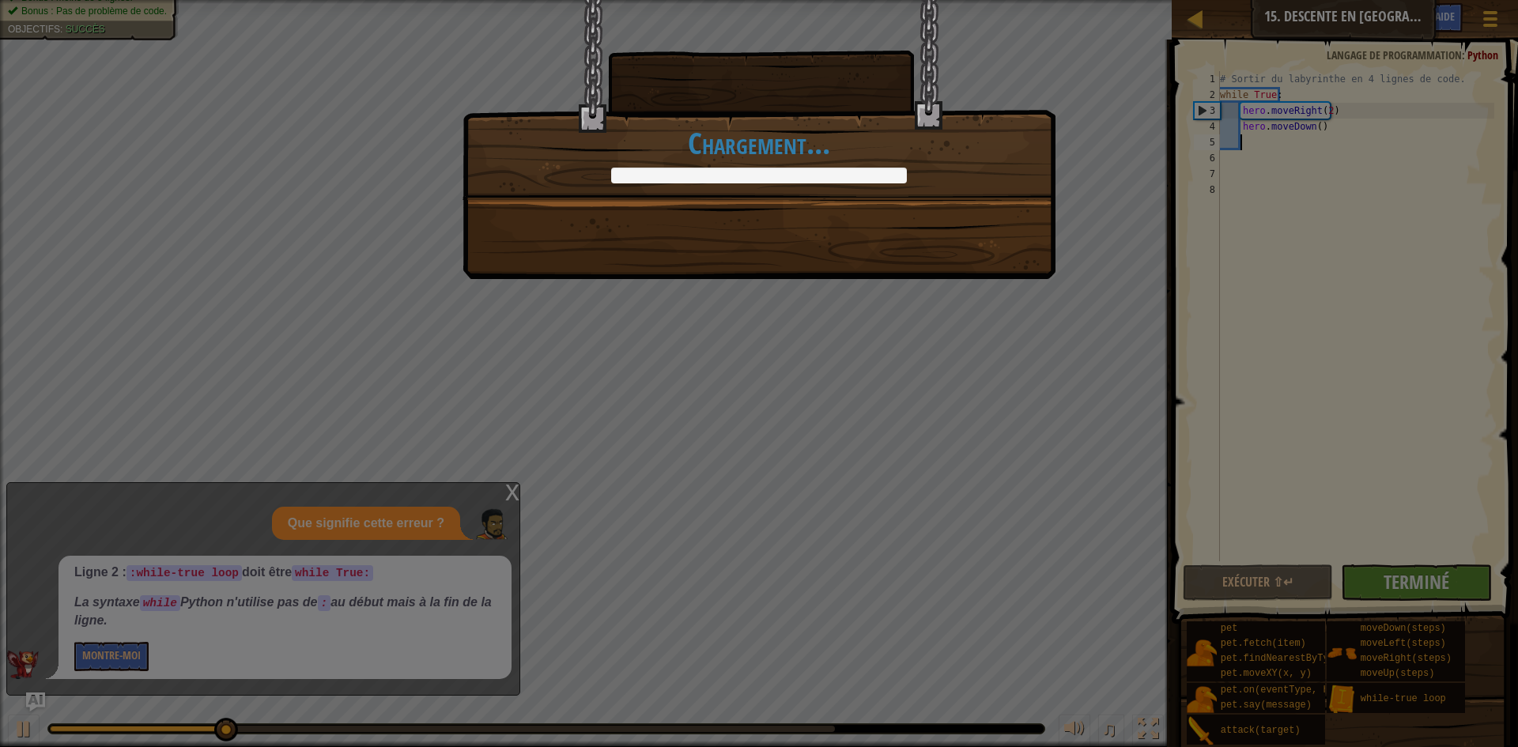
click at [504, 491] on div "Vers les abysses ! +0 +0 Code propre : pas d'erreur de code ou d'avertissement.…" at bounding box center [759, 373] width 1518 height 747
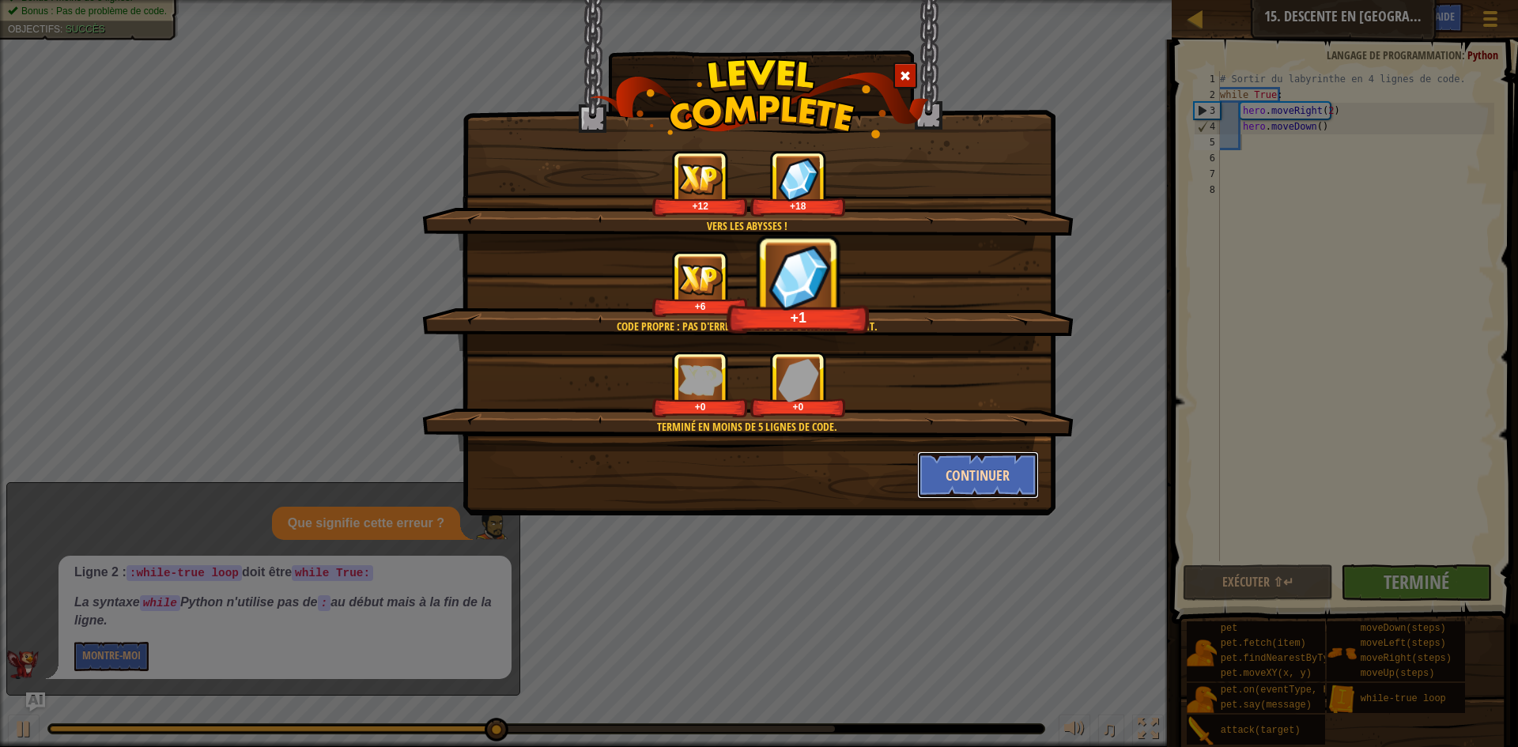
click at [947, 480] on button "Continuer" at bounding box center [978, 475] width 123 height 47
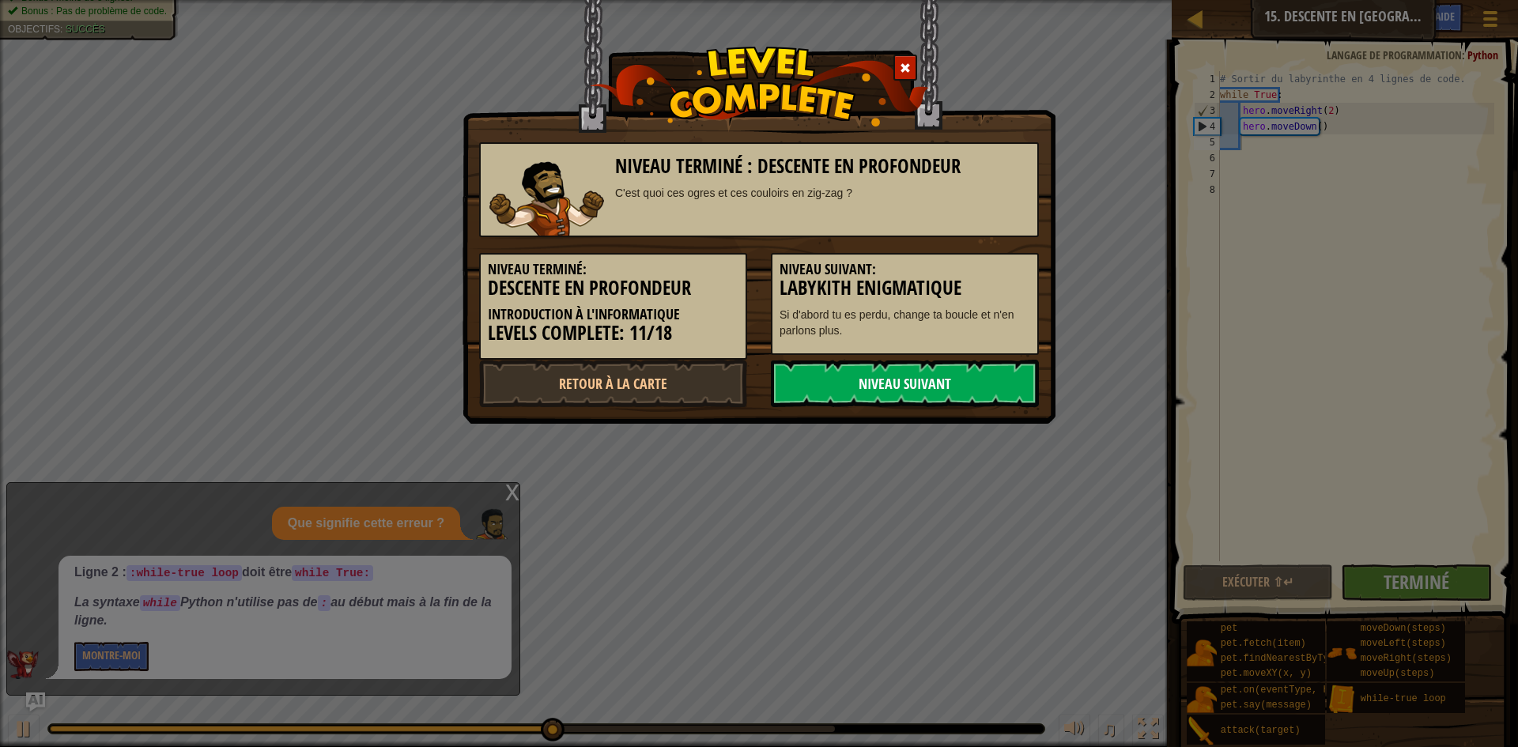
click at [953, 386] on link "Niveau Suivant" at bounding box center [905, 383] width 268 height 47
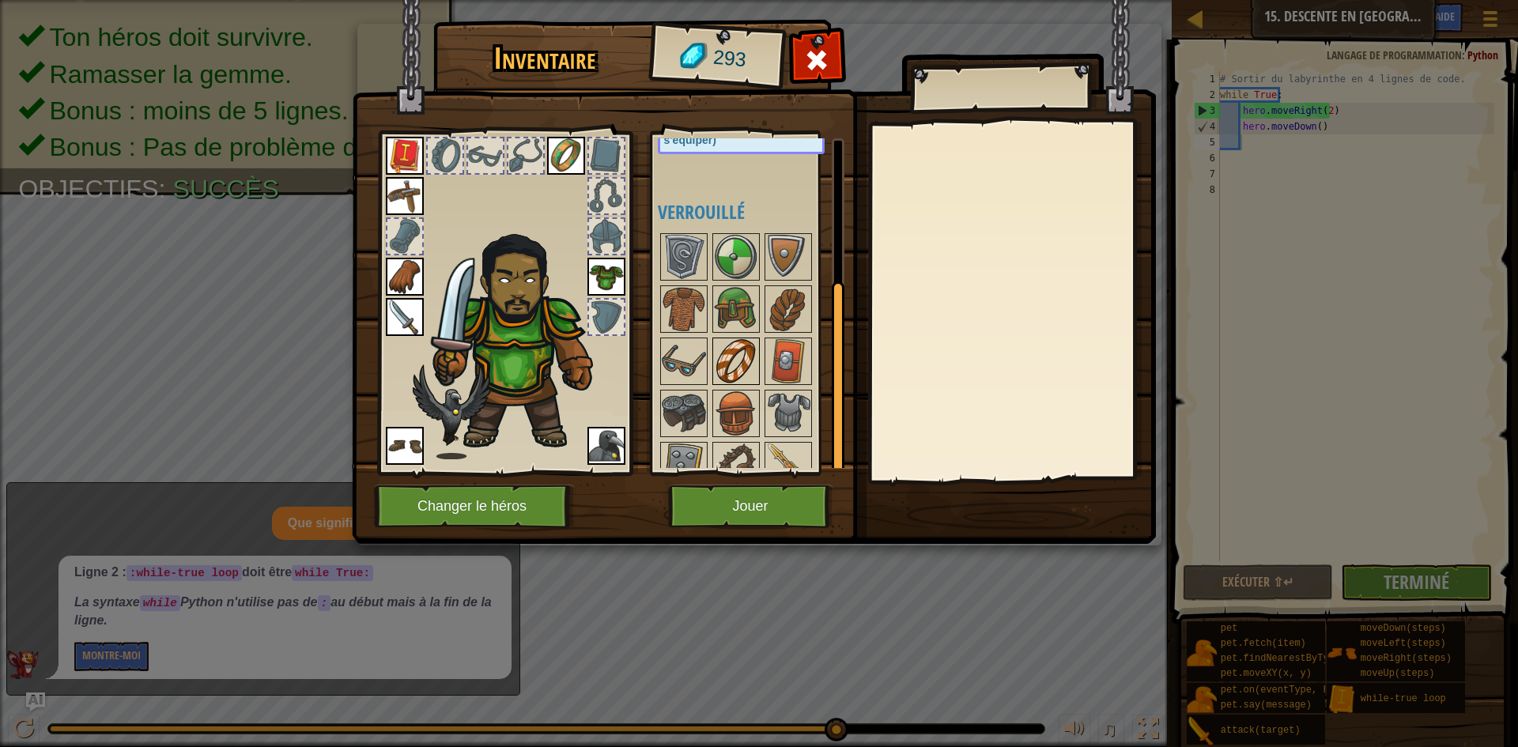
scroll to position [234, 0]
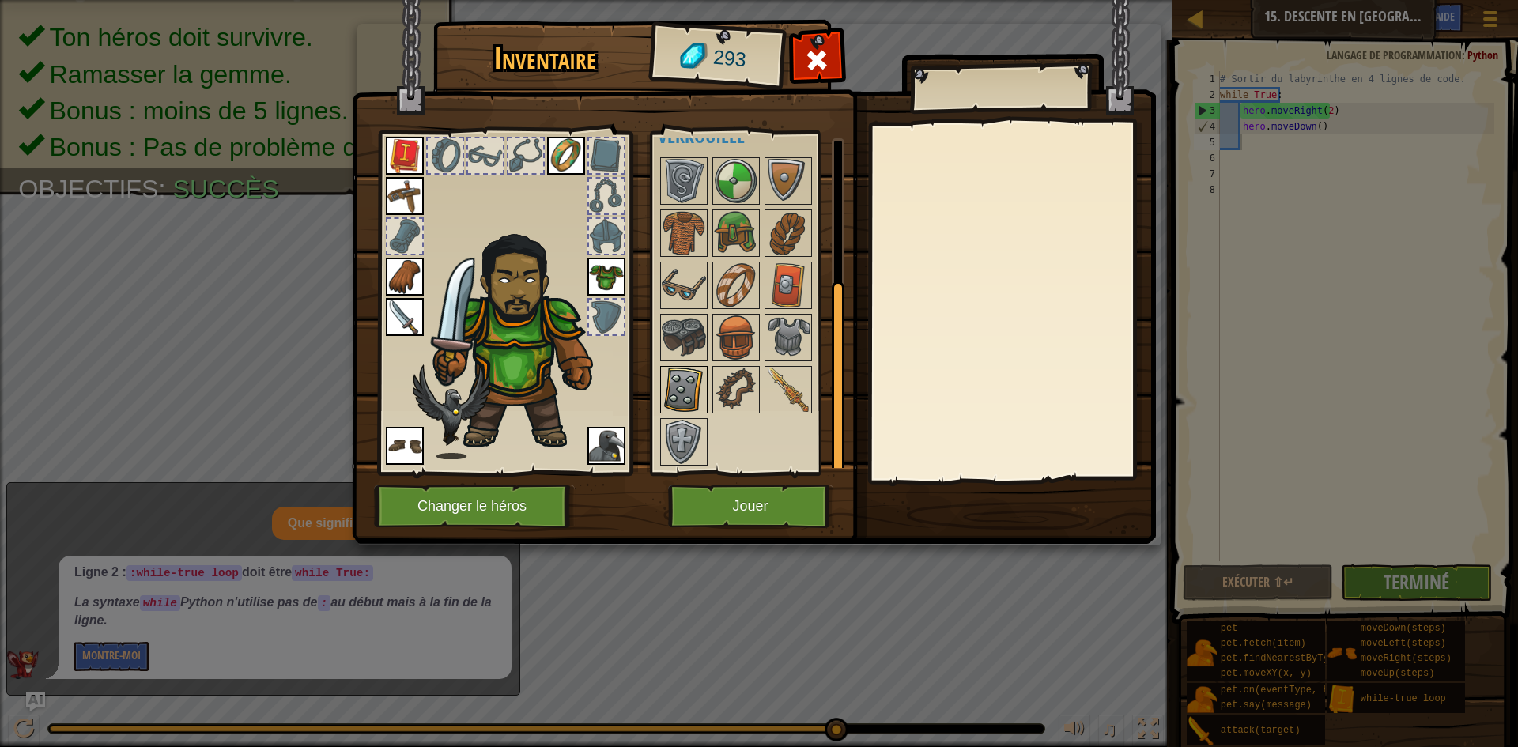
click at [702, 387] on img at bounding box center [684, 390] width 44 height 44
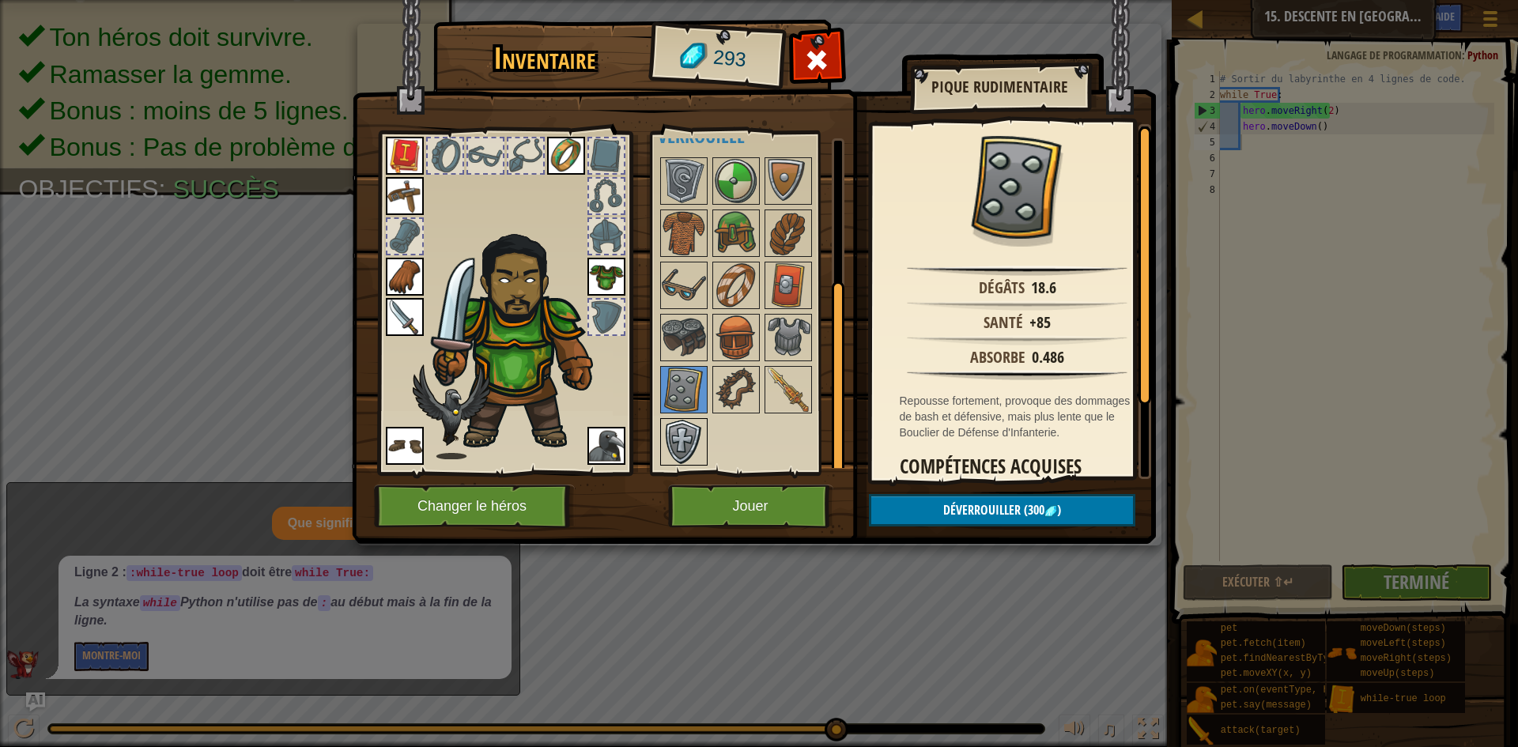
click at [697, 433] on img at bounding box center [684, 442] width 44 height 44
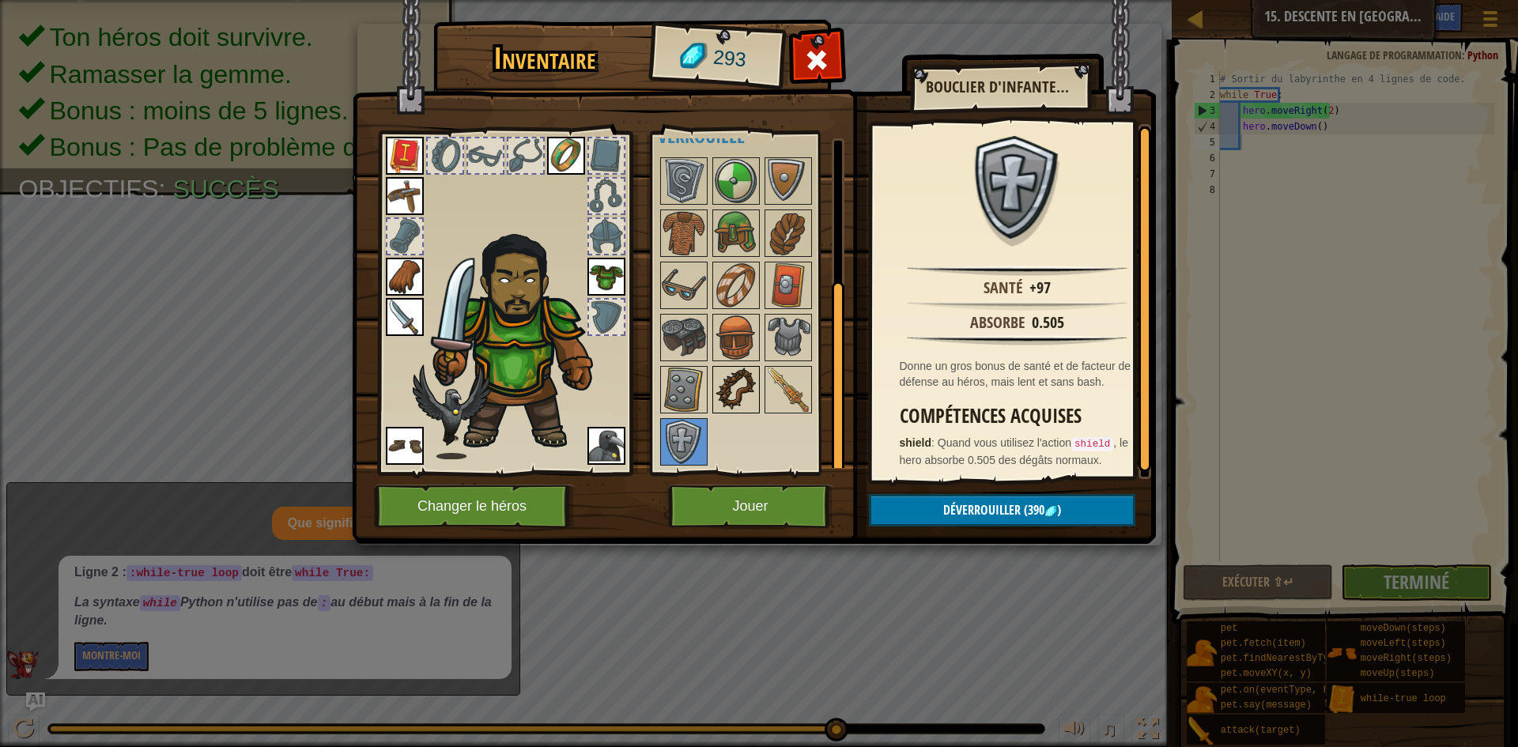
click at [735, 379] on img at bounding box center [736, 390] width 44 height 44
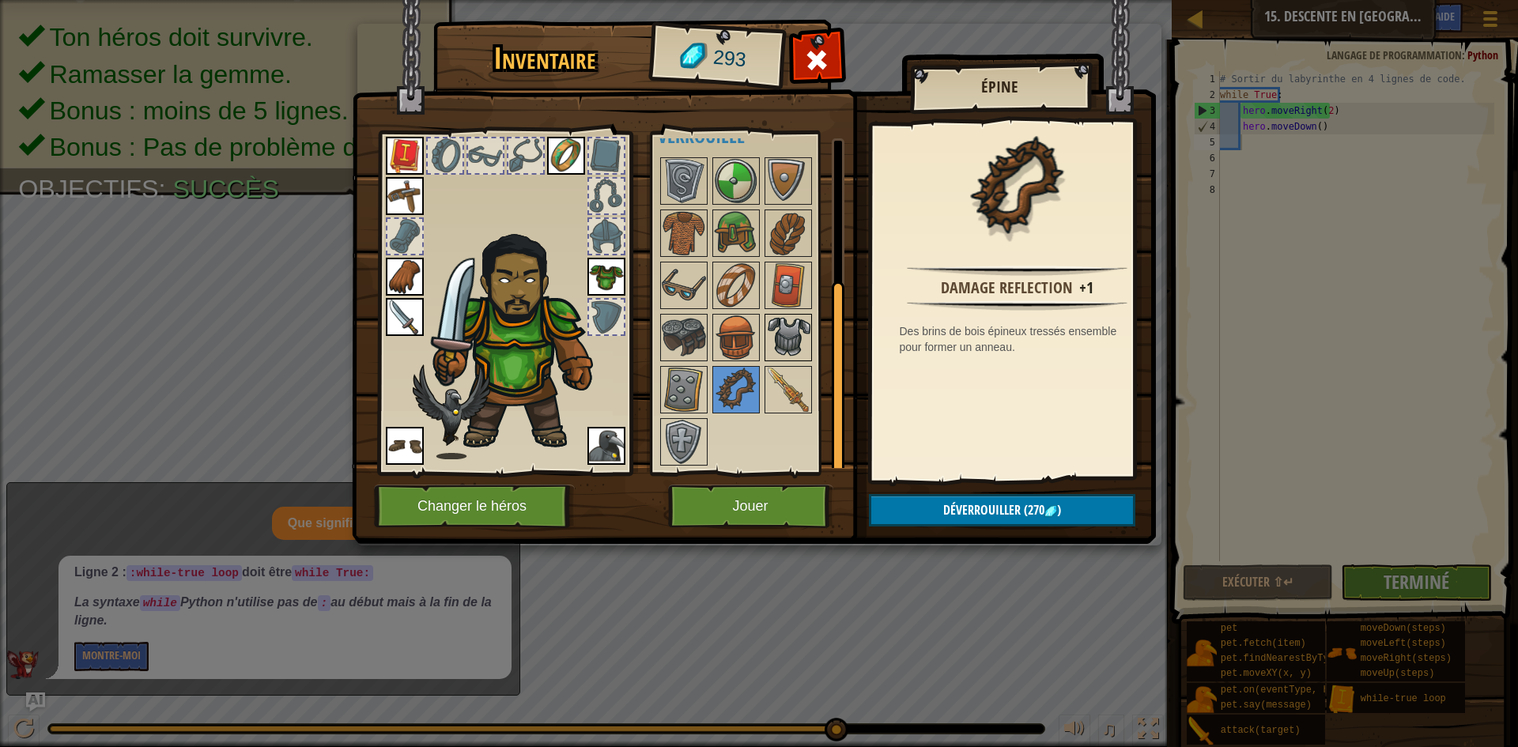
click at [783, 321] on img at bounding box center [788, 338] width 44 height 44
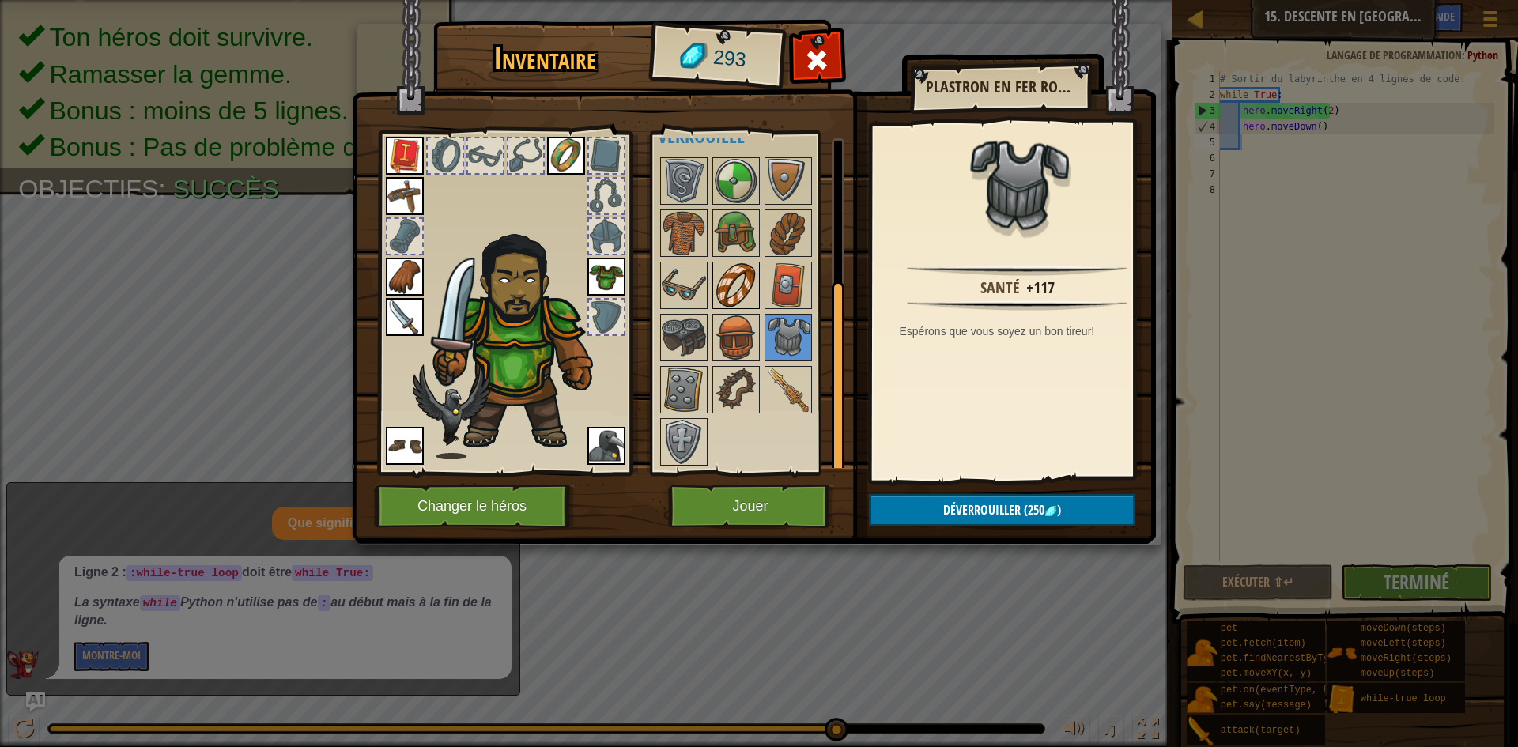
click at [747, 295] on img at bounding box center [736, 285] width 44 height 44
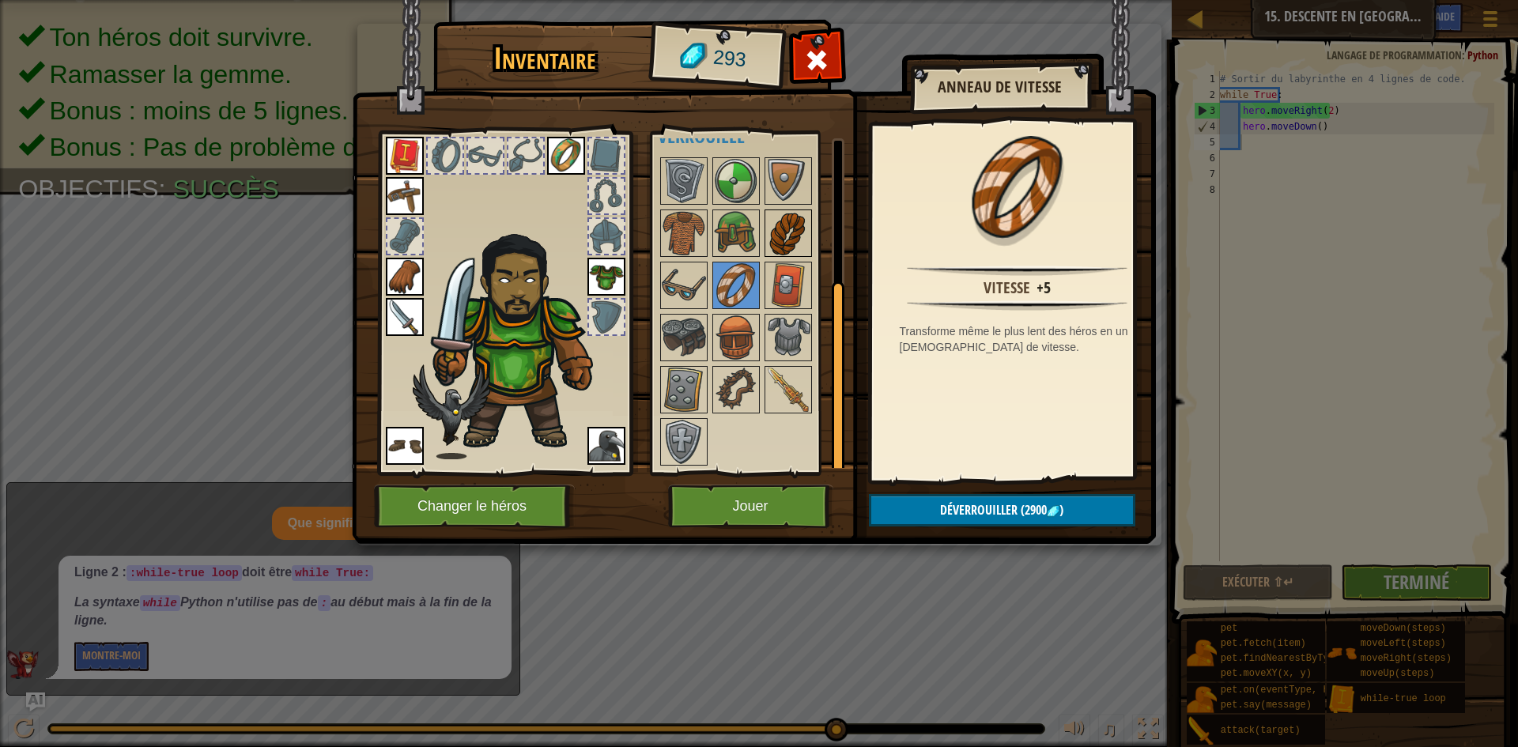
click at [771, 249] on img at bounding box center [788, 233] width 44 height 44
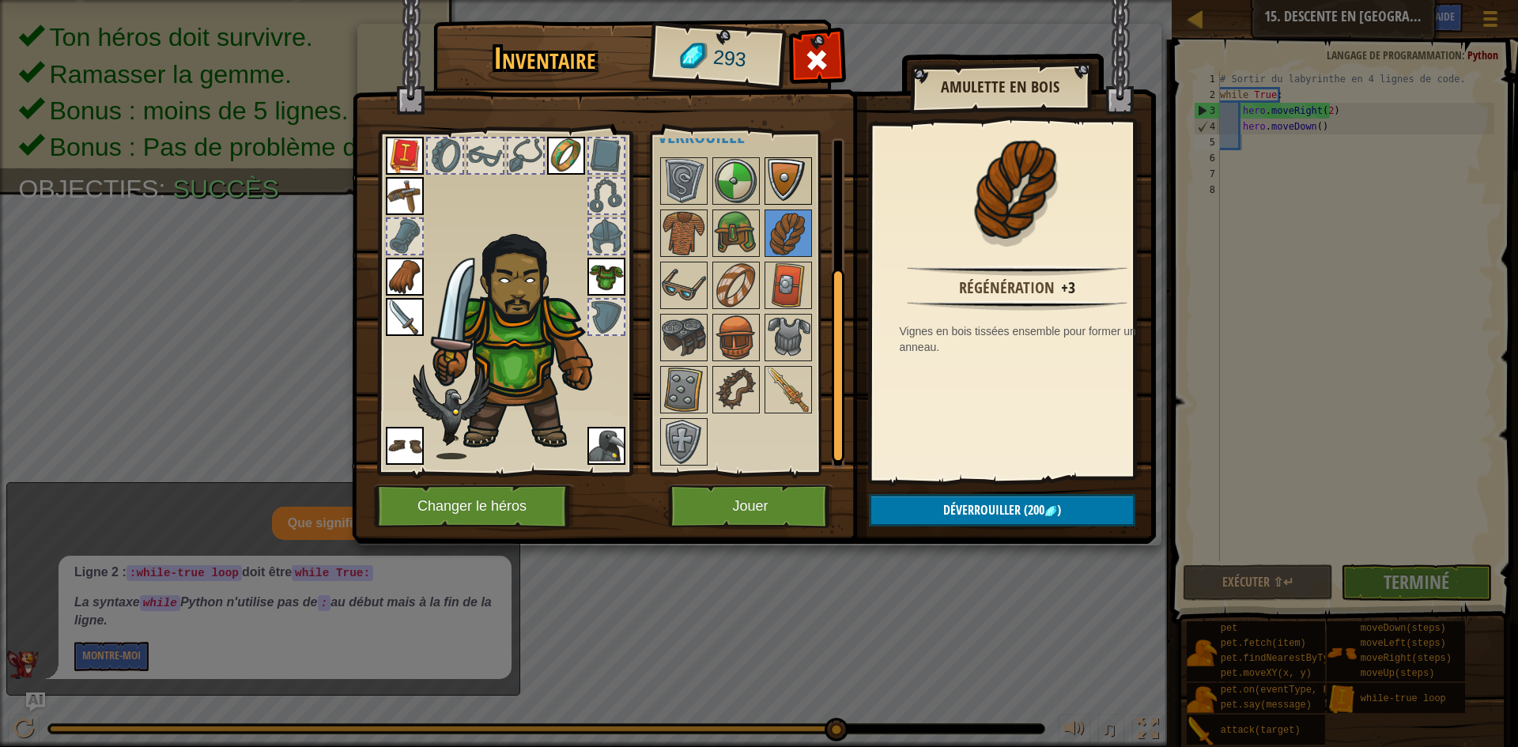
scroll to position [155, 0]
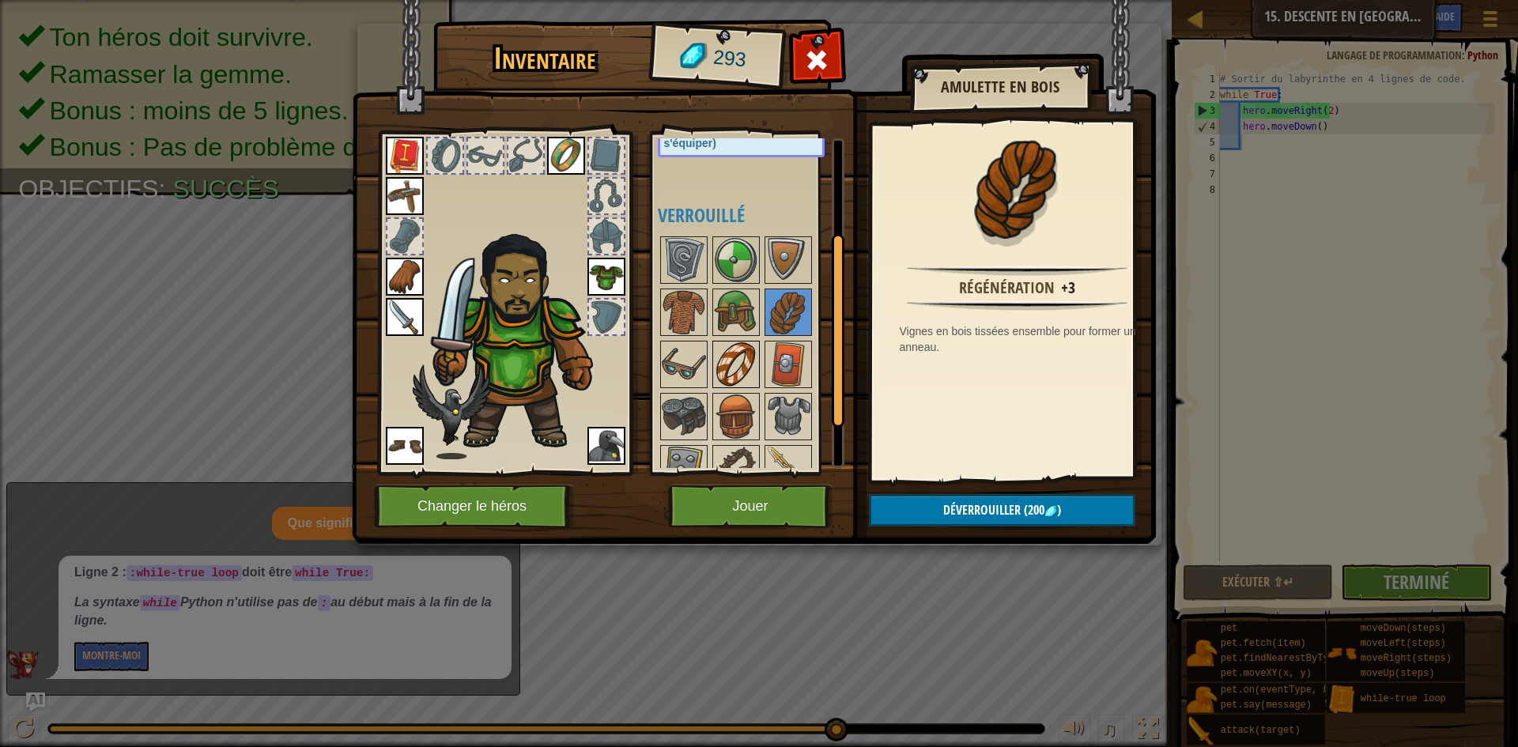
click at [720, 355] on img at bounding box center [736, 364] width 44 height 44
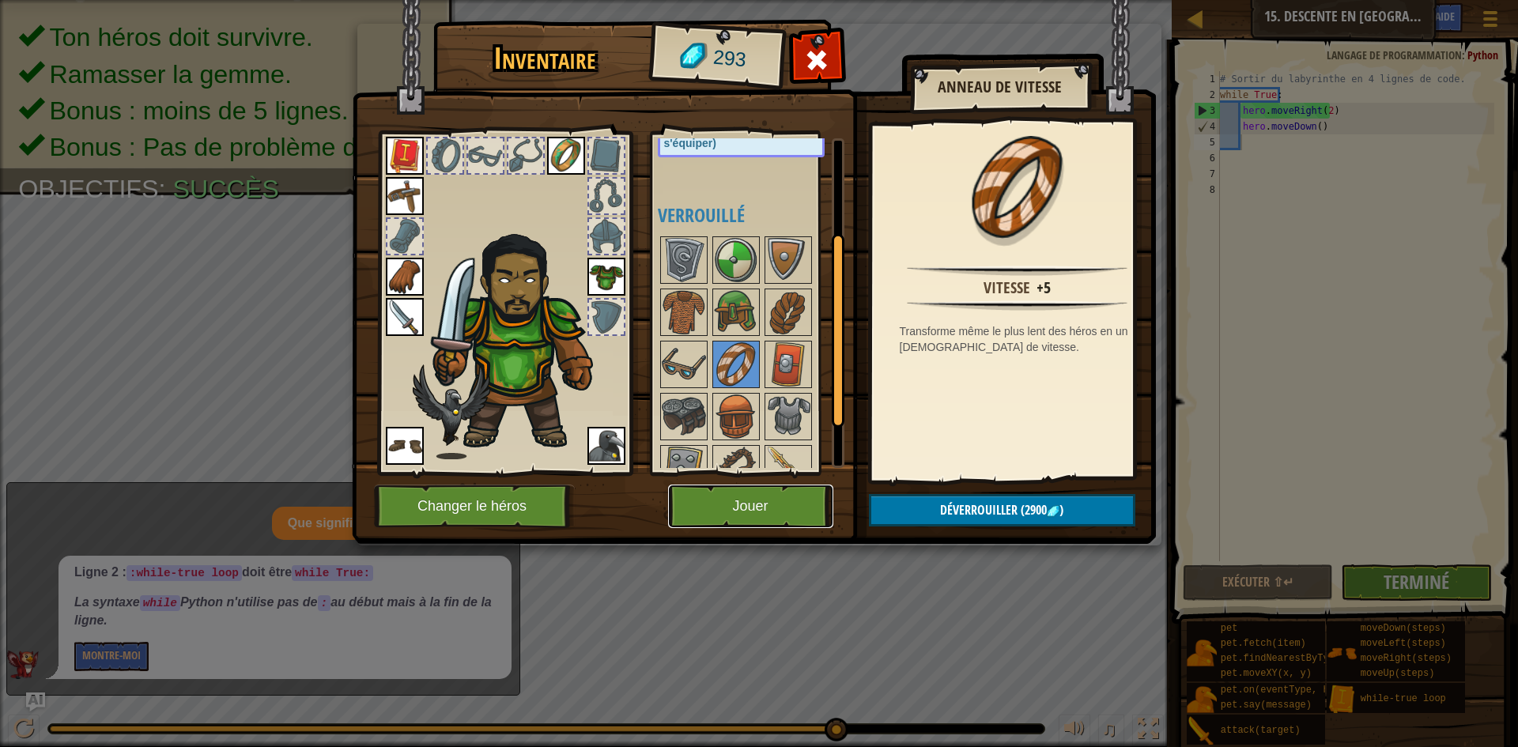
click at [806, 496] on button "Jouer" at bounding box center [750, 506] width 165 height 43
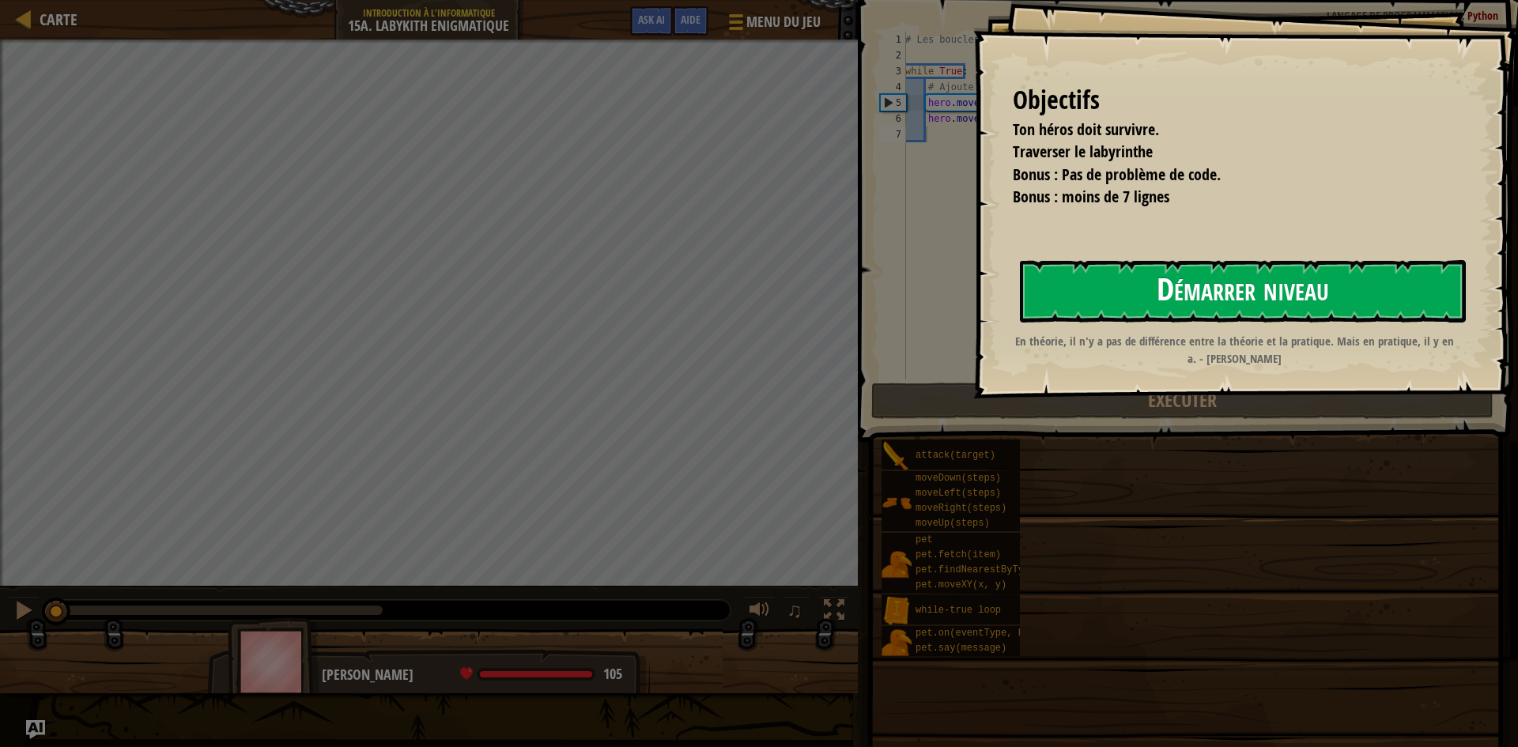
click at [1129, 305] on button "Démarrer niveau" at bounding box center [1243, 291] width 446 height 62
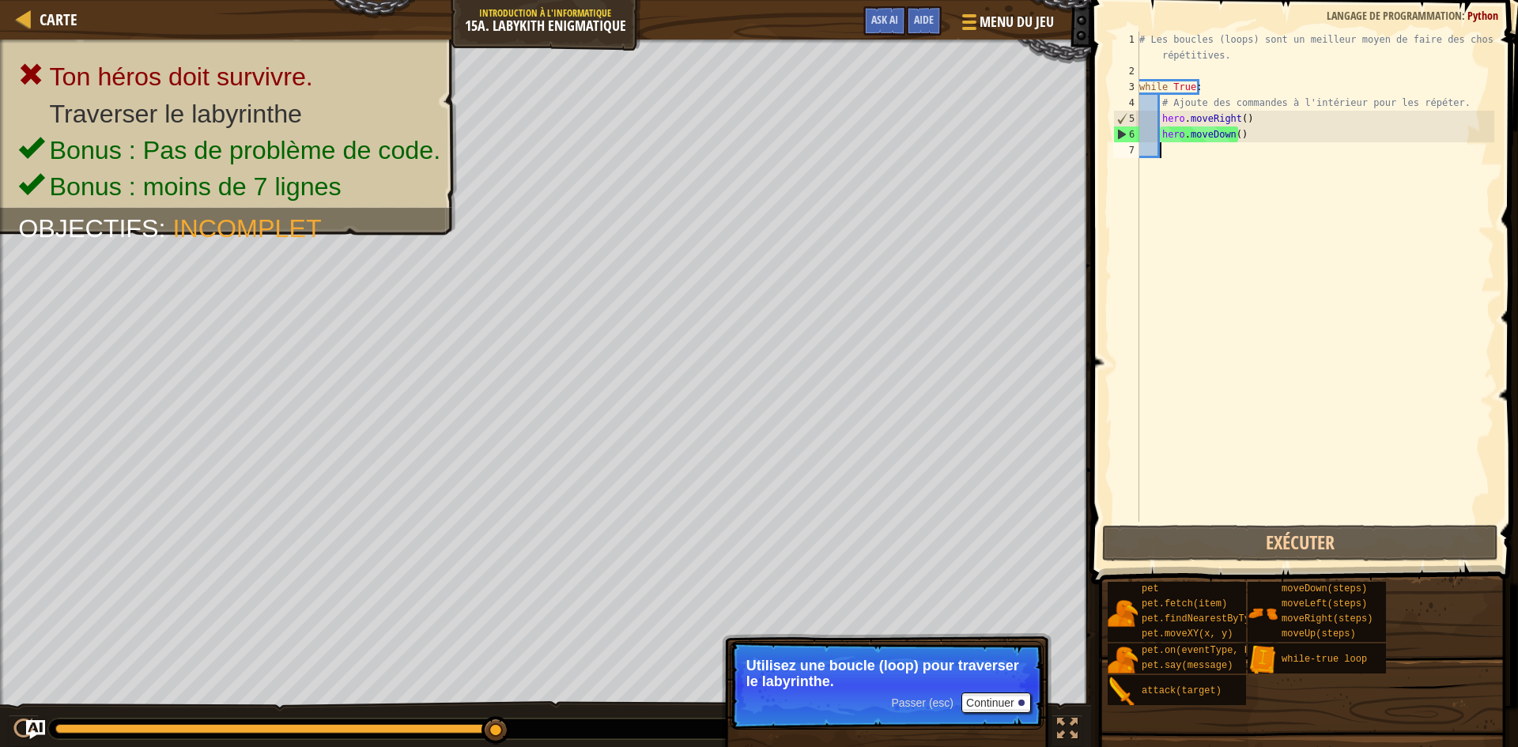
type textarea "h"
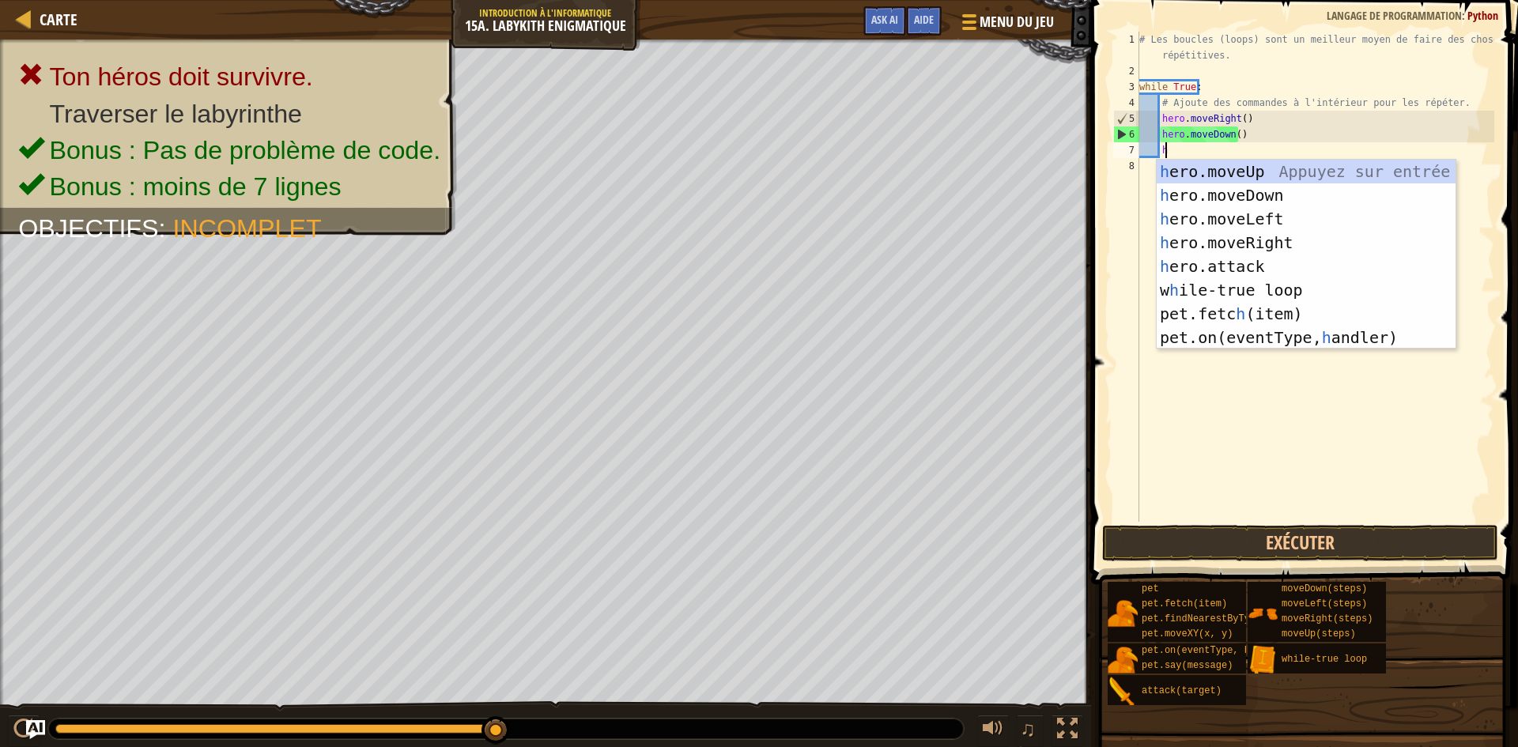
scroll to position [7, 1]
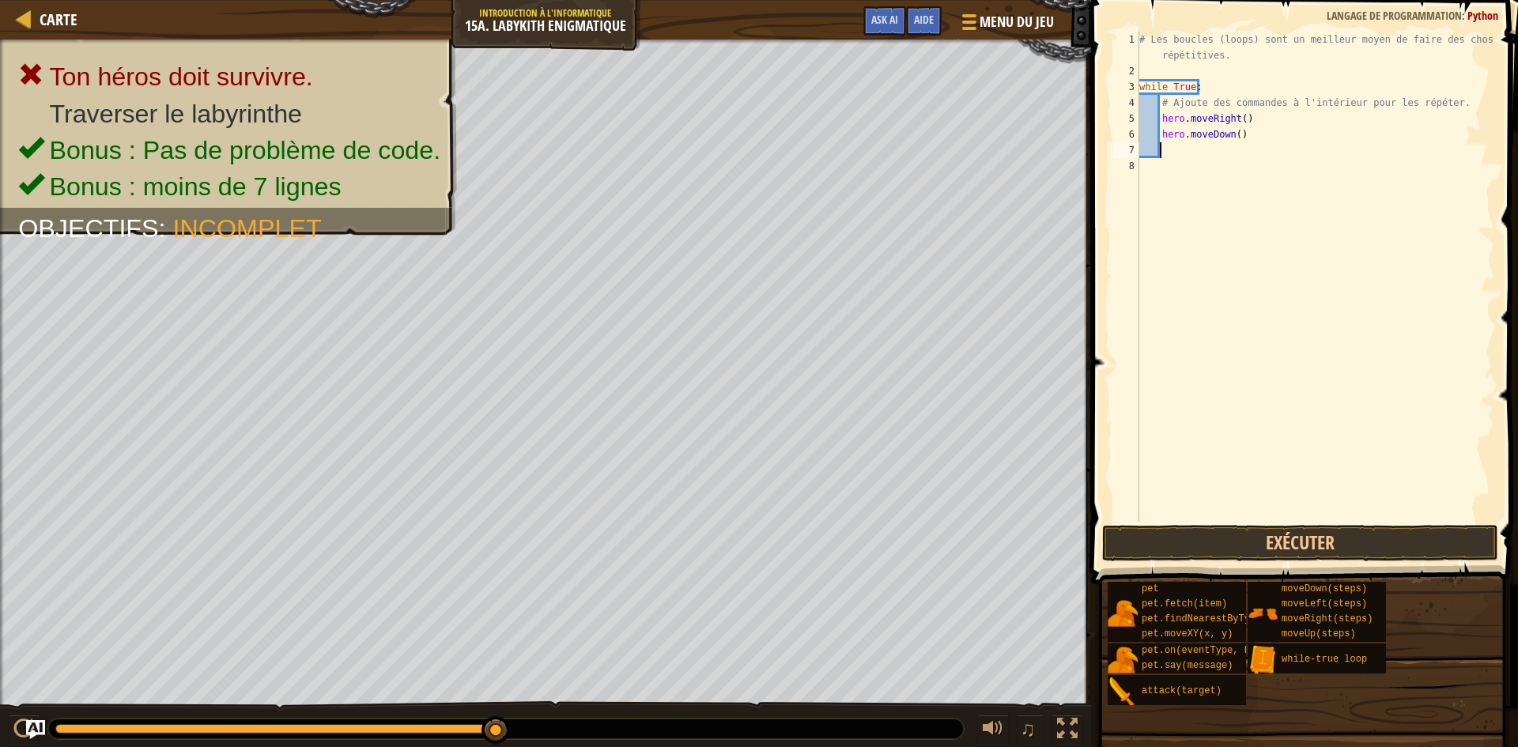
type textarea "h"
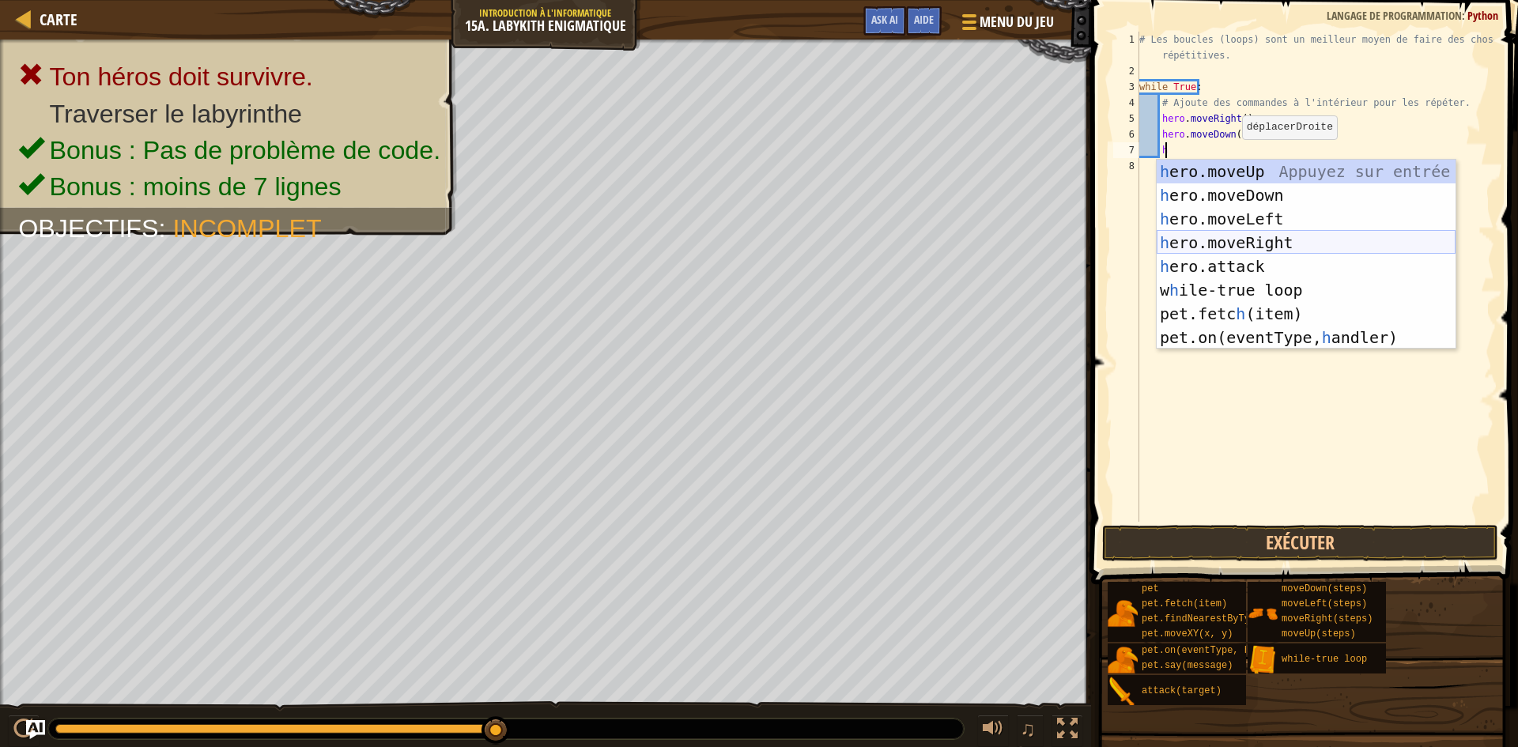
click at [1277, 236] on div "h ero.moveUp Appuyez sur entrée h ero.moveDown Appuyez sur entrée h ero.moveLef…" at bounding box center [1306, 278] width 299 height 237
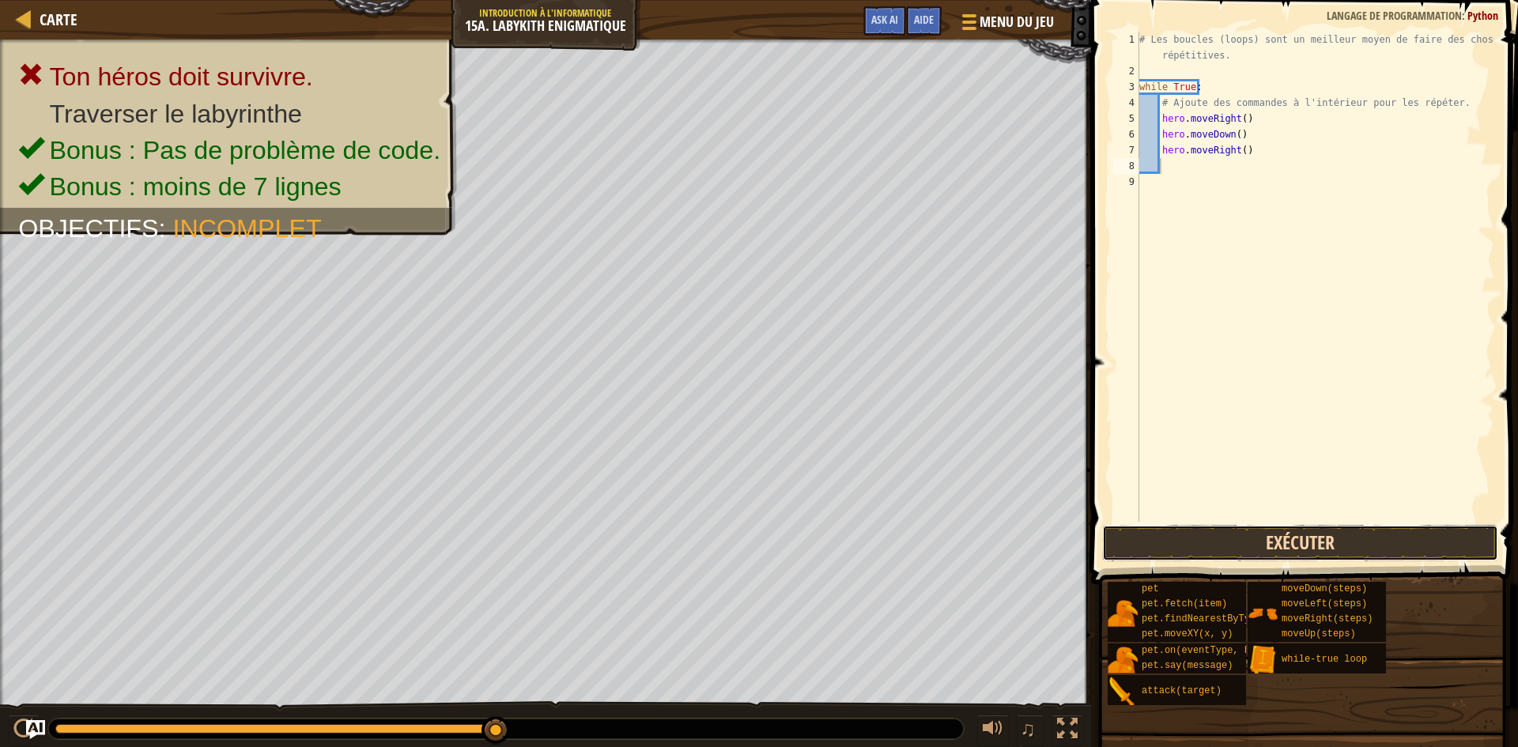
click at [1313, 534] on button "Exécuter" at bounding box center [1300, 543] width 396 height 36
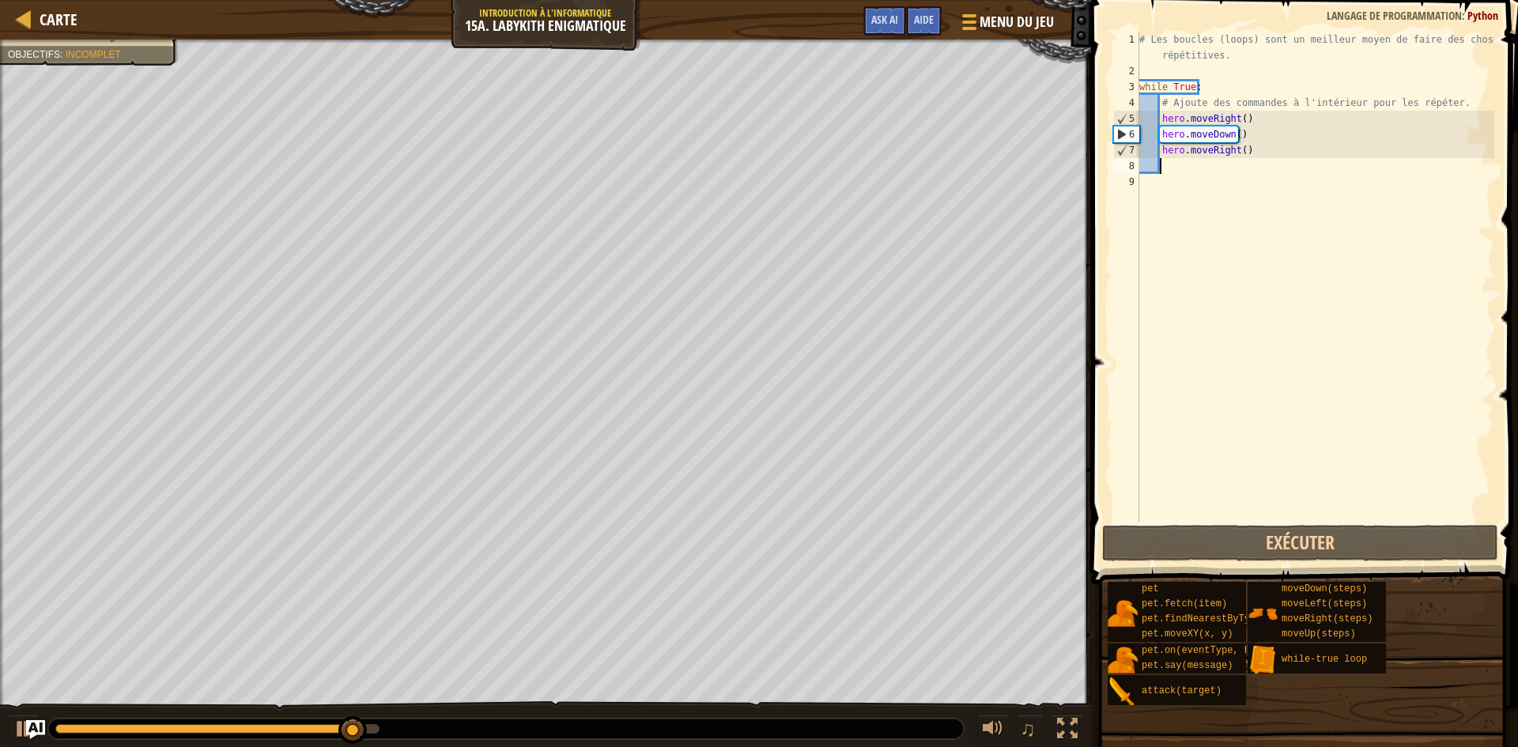
type textarea "h"
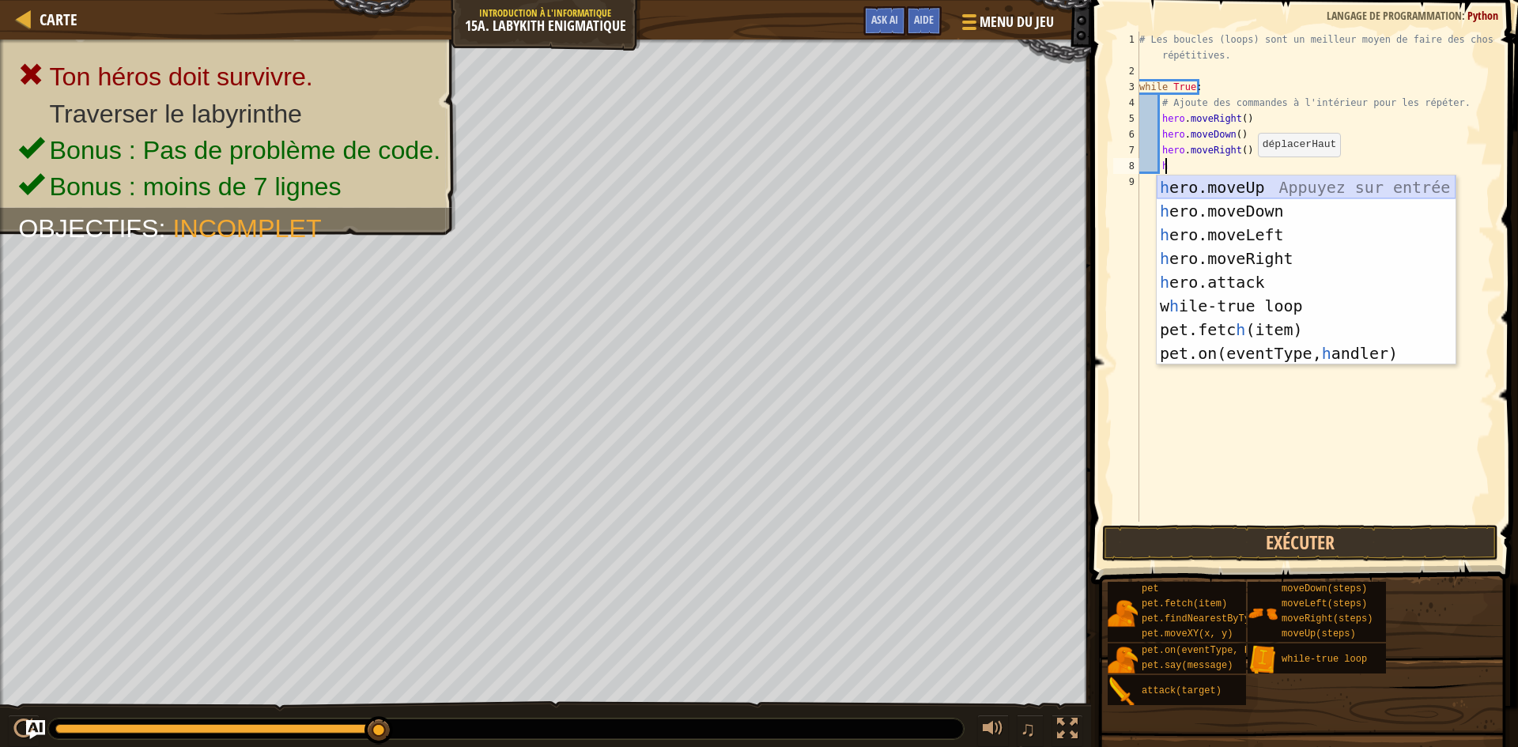
click at [1268, 180] on div "h ero.moveUp Appuyez sur entrée h ero.moveDown Appuyez sur entrée h ero.moveLef…" at bounding box center [1306, 294] width 299 height 237
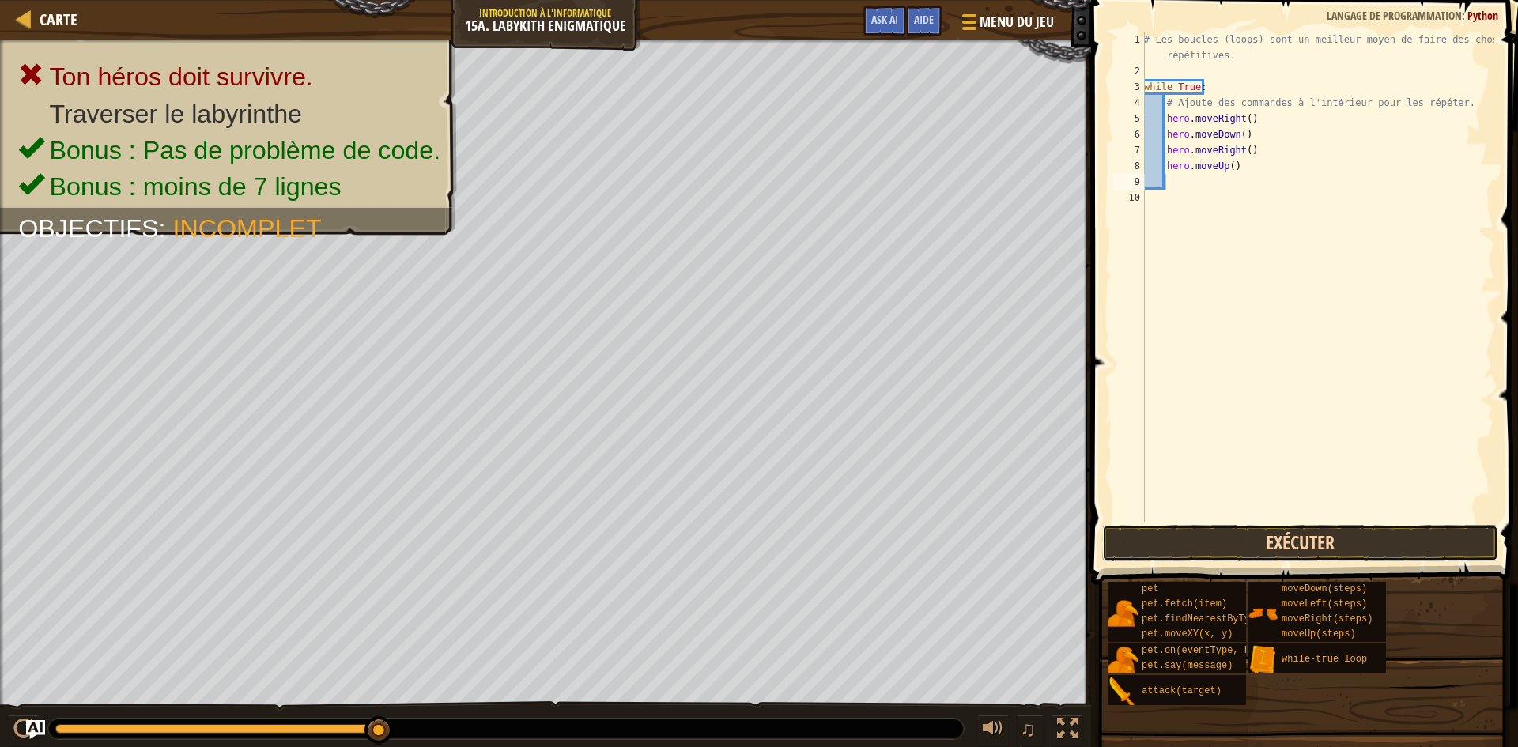
click at [1314, 533] on button "Exécuter" at bounding box center [1300, 543] width 396 height 36
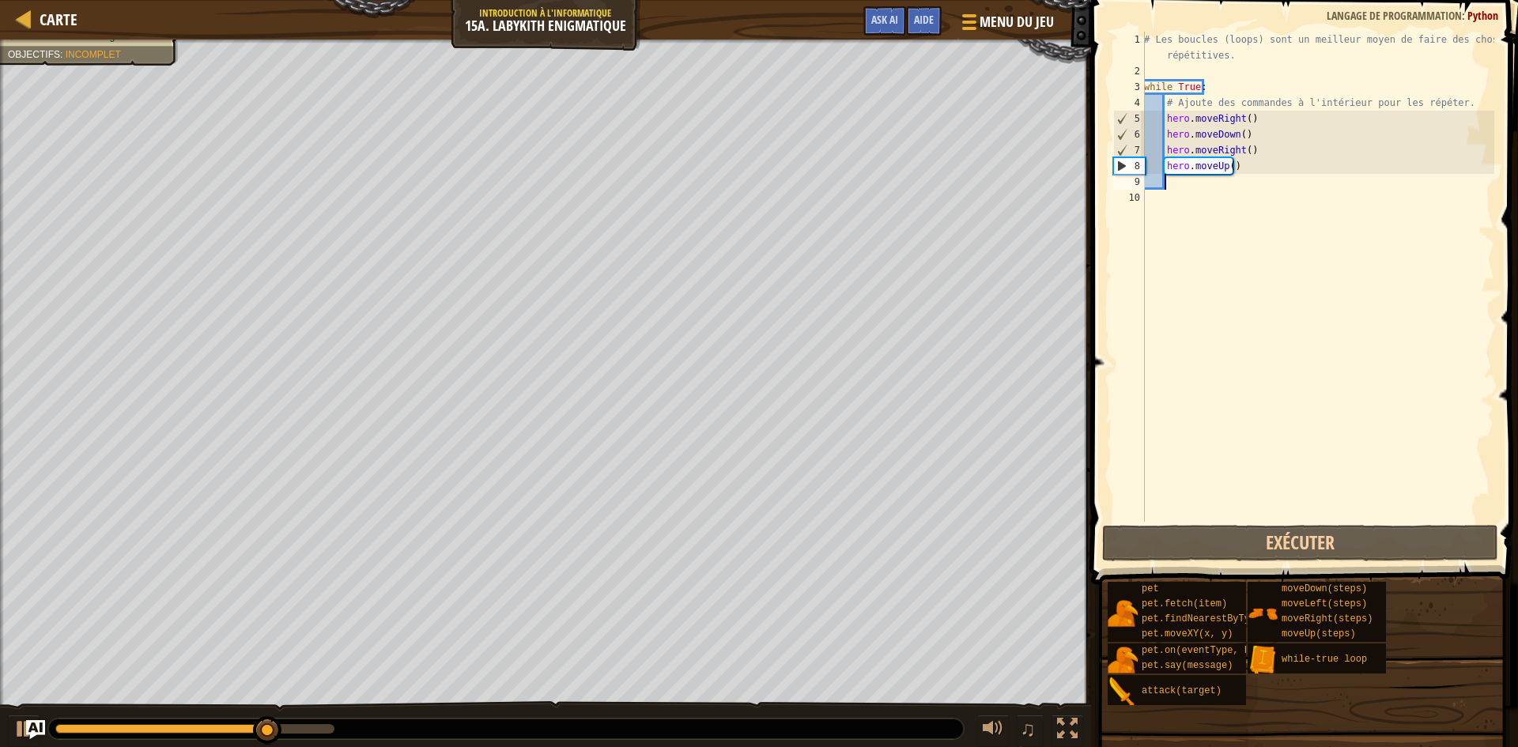
click at [1243, 172] on div "# Les boucles (loops) sont un meilleur moyen de faire des choses répétitives. w…" at bounding box center [1317, 301] width 353 height 538
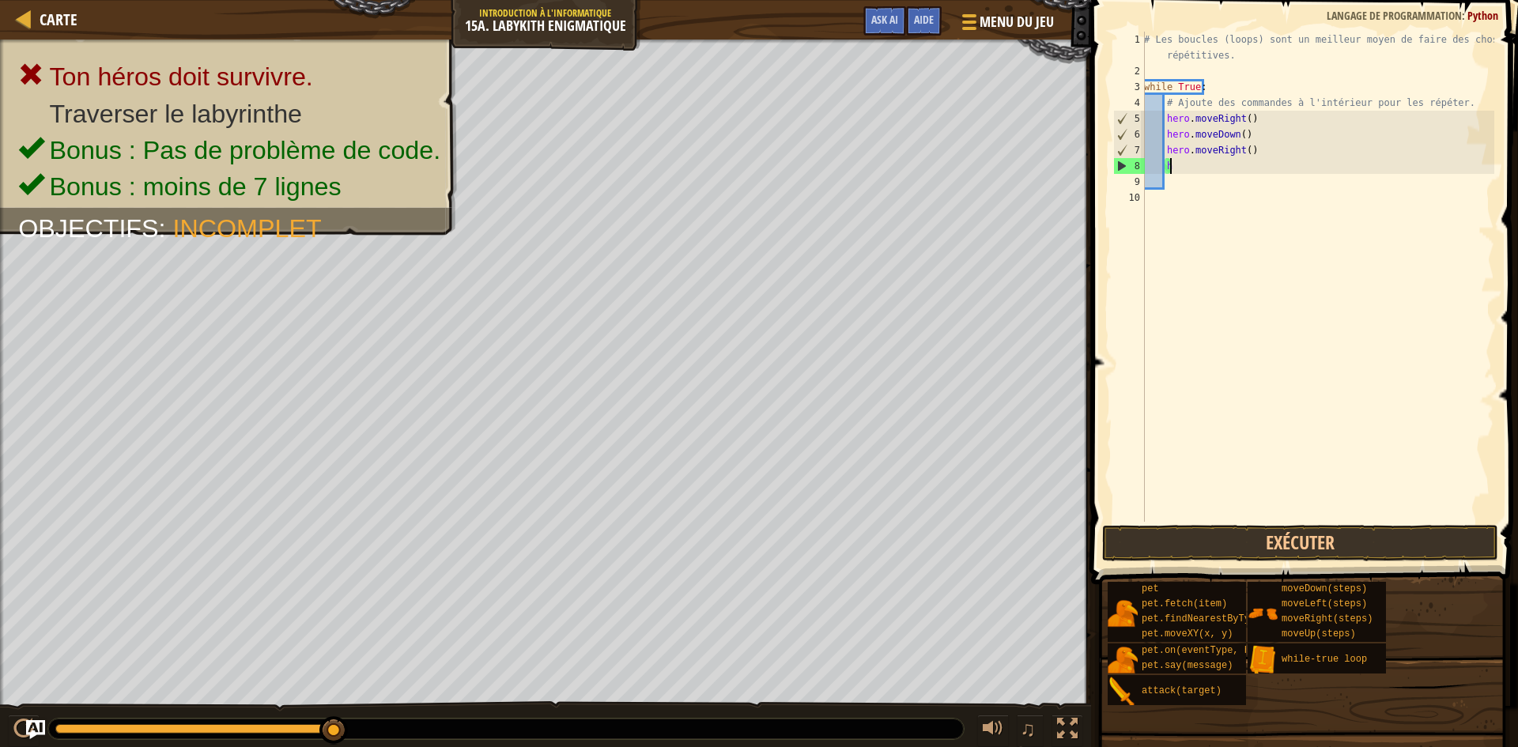
type textarea "h"
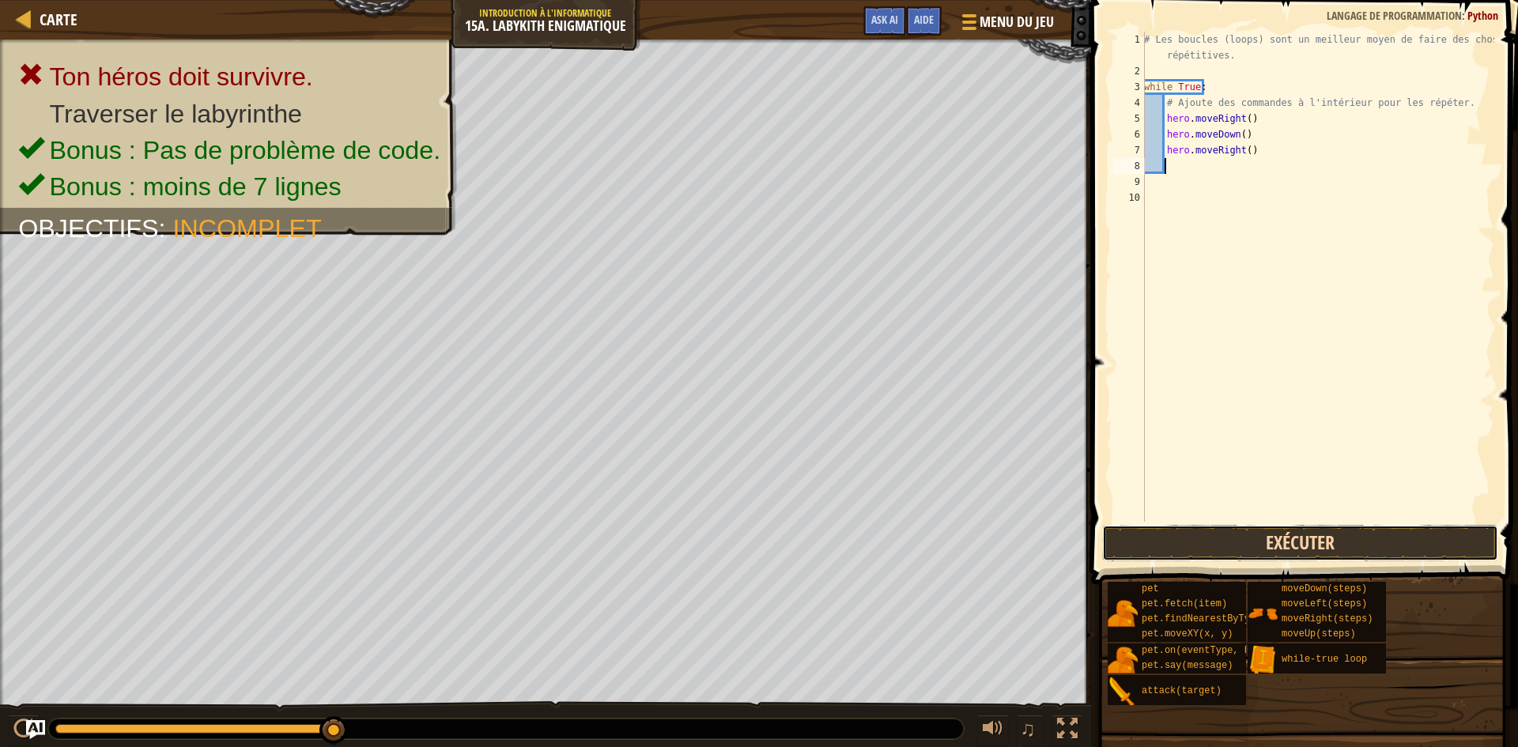
click at [1287, 542] on button "Exécuter" at bounding box center [1300, 543] width 396 height 36
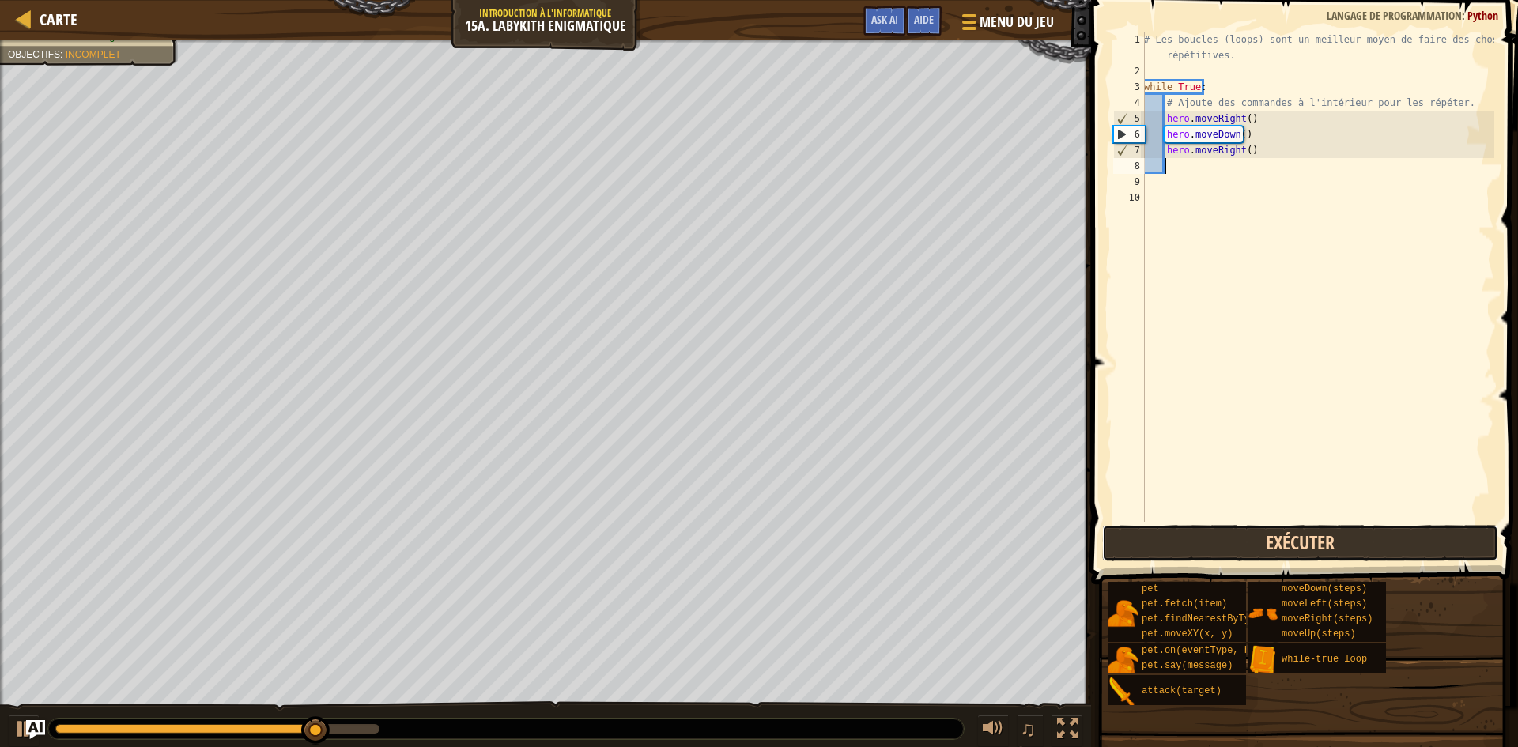
click at [1249, 555] on button "Exécuter" at bounding box center [1300, 543] width 396 height 36
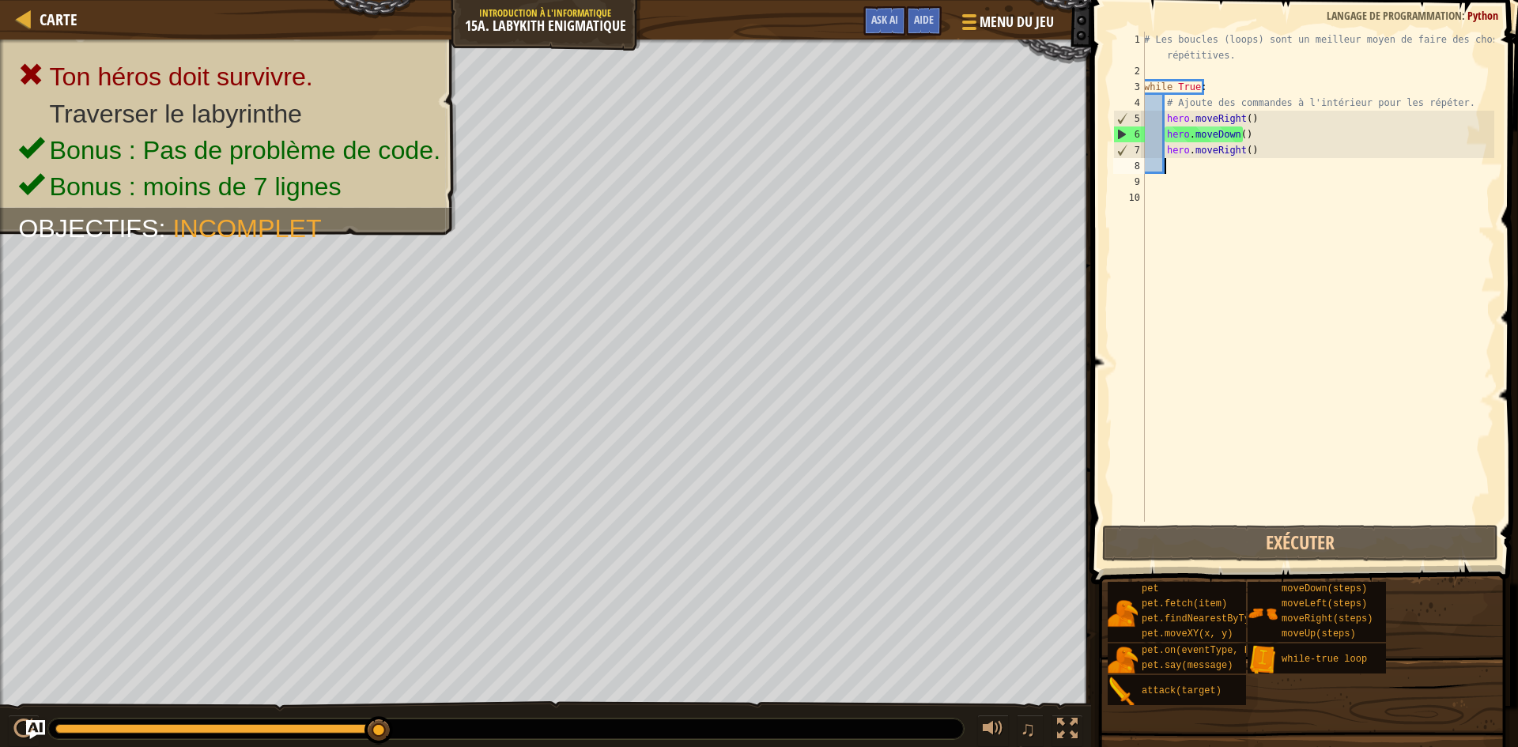
type textarea "h"
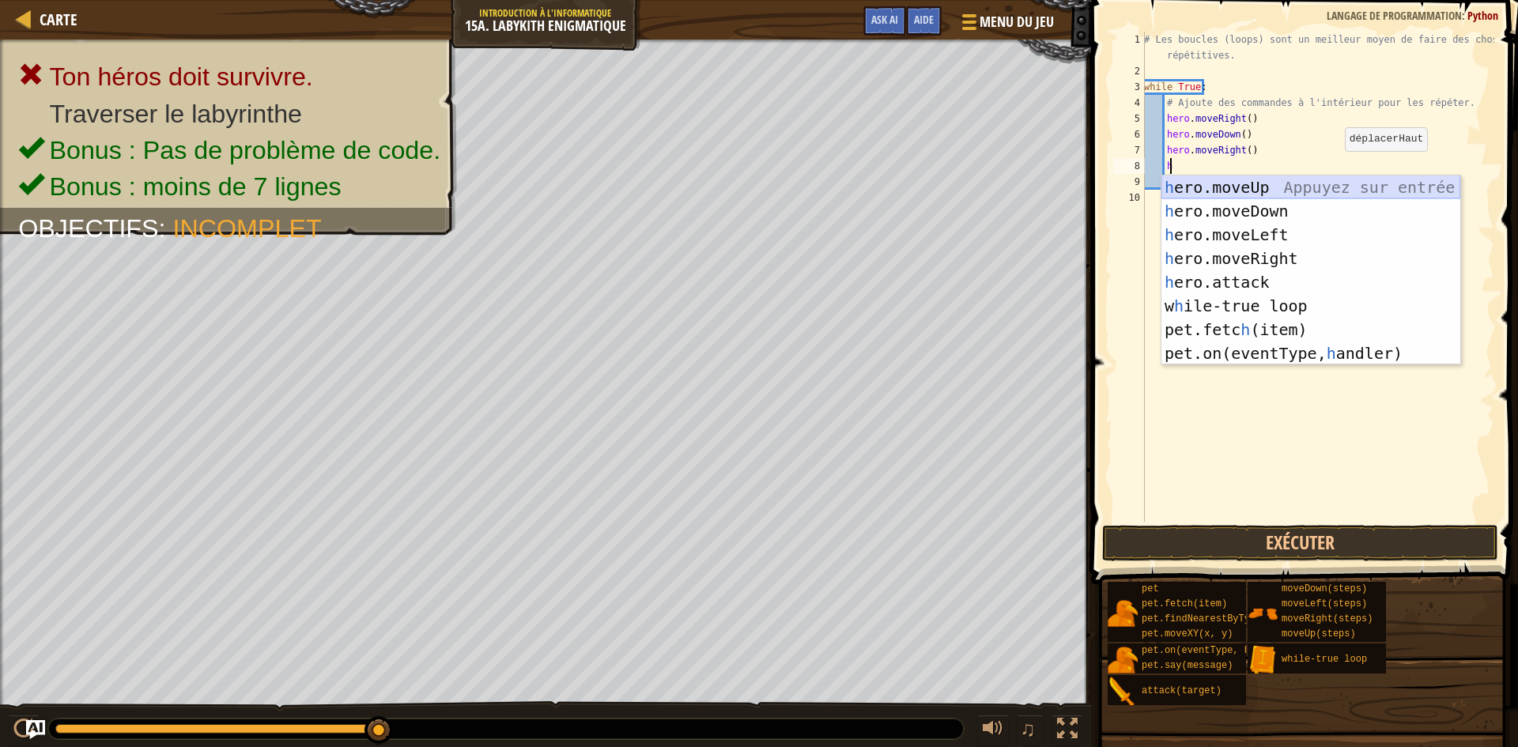
click at [1327, 183] on div "h ero.moveUp Appuyez sur entrée h ero.moveDown Appuyez sur entrée h ero.moveLef…" at bounding box center [1311, 294] width 299 height 237
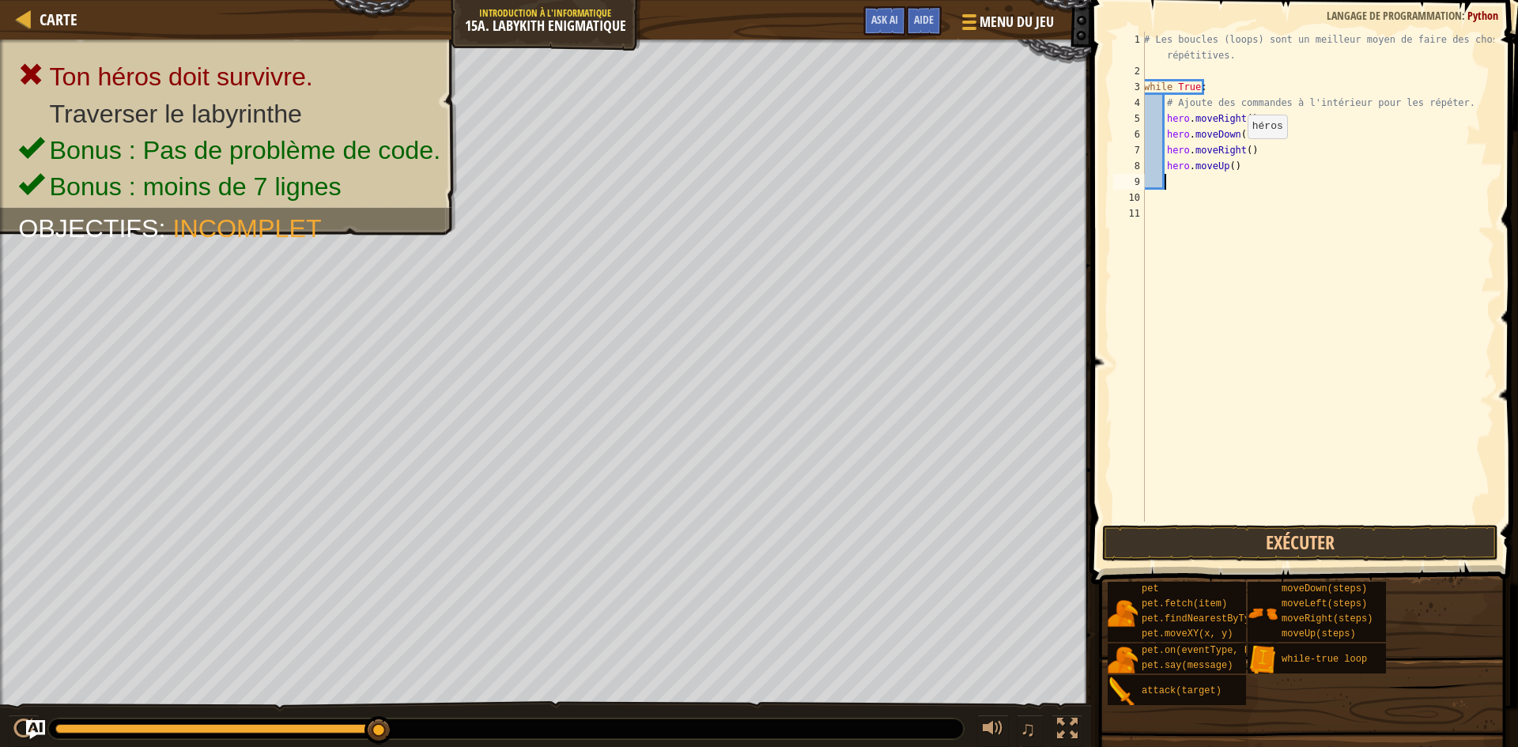
click at [1241, 152] on div "# Les boucles (loops) sont un meilleur moyen de faire des choses répétitives. w…" at bounding box center [1317, 301] width 353 height 538
type textarea "hero.moveRight(2)"
click at [1296, 545] on button "Exécuter" at bounding box center [1300, 543] width 396 height 36
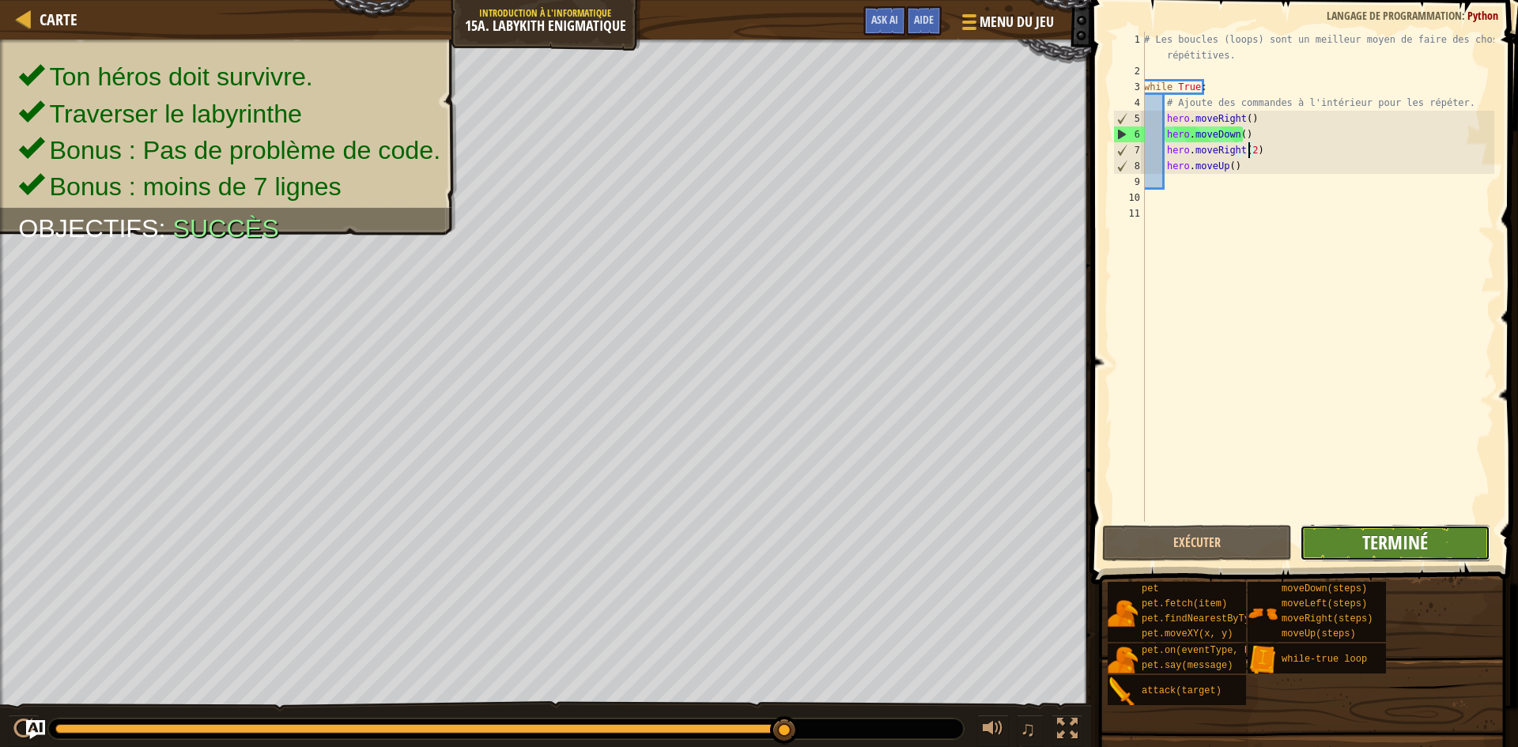
click at [1373, 538] on span "Terminé" at bounding box center [1395, 542] width 66 height 25
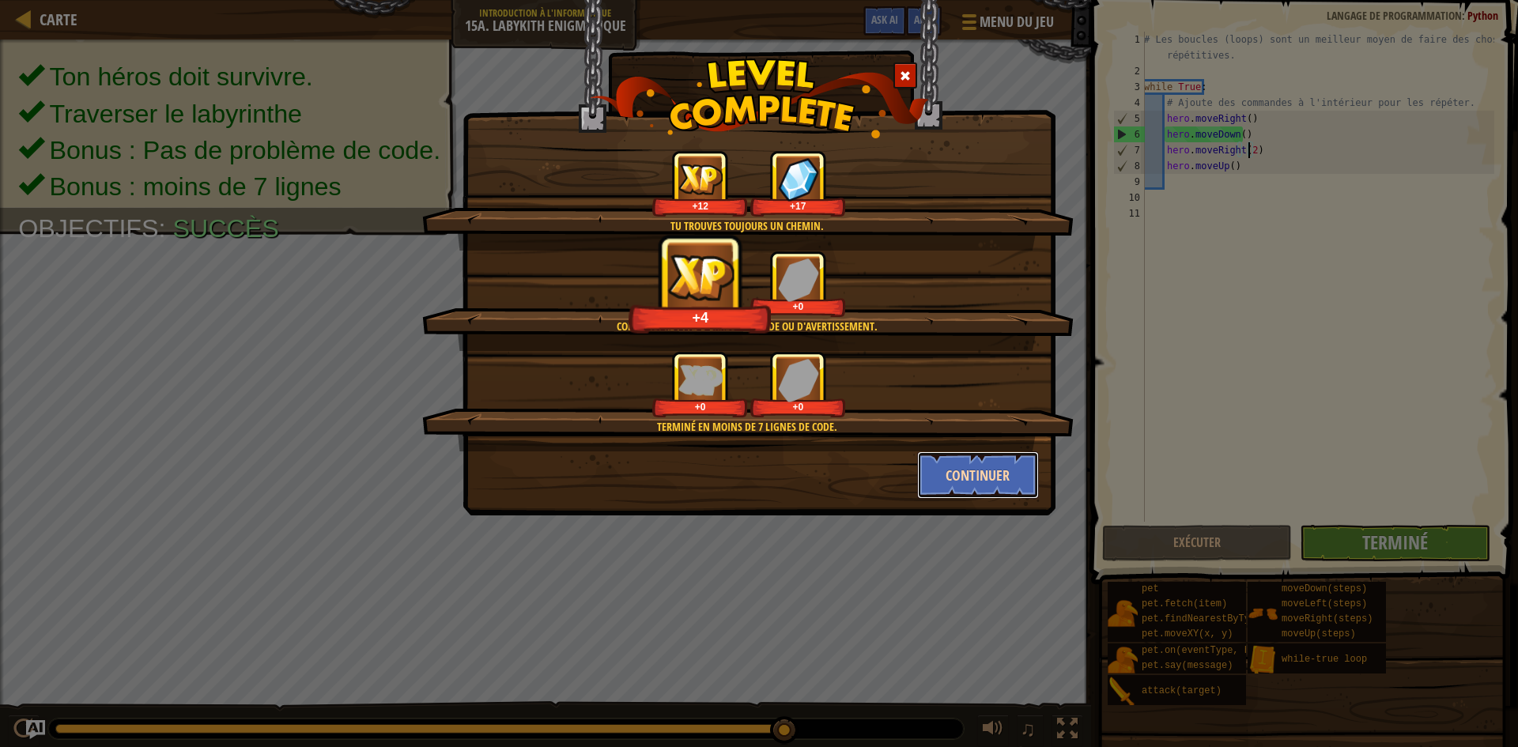
click at [994, 497] on button "Continuer" at bounding box center [978, 475] width 123 height 47
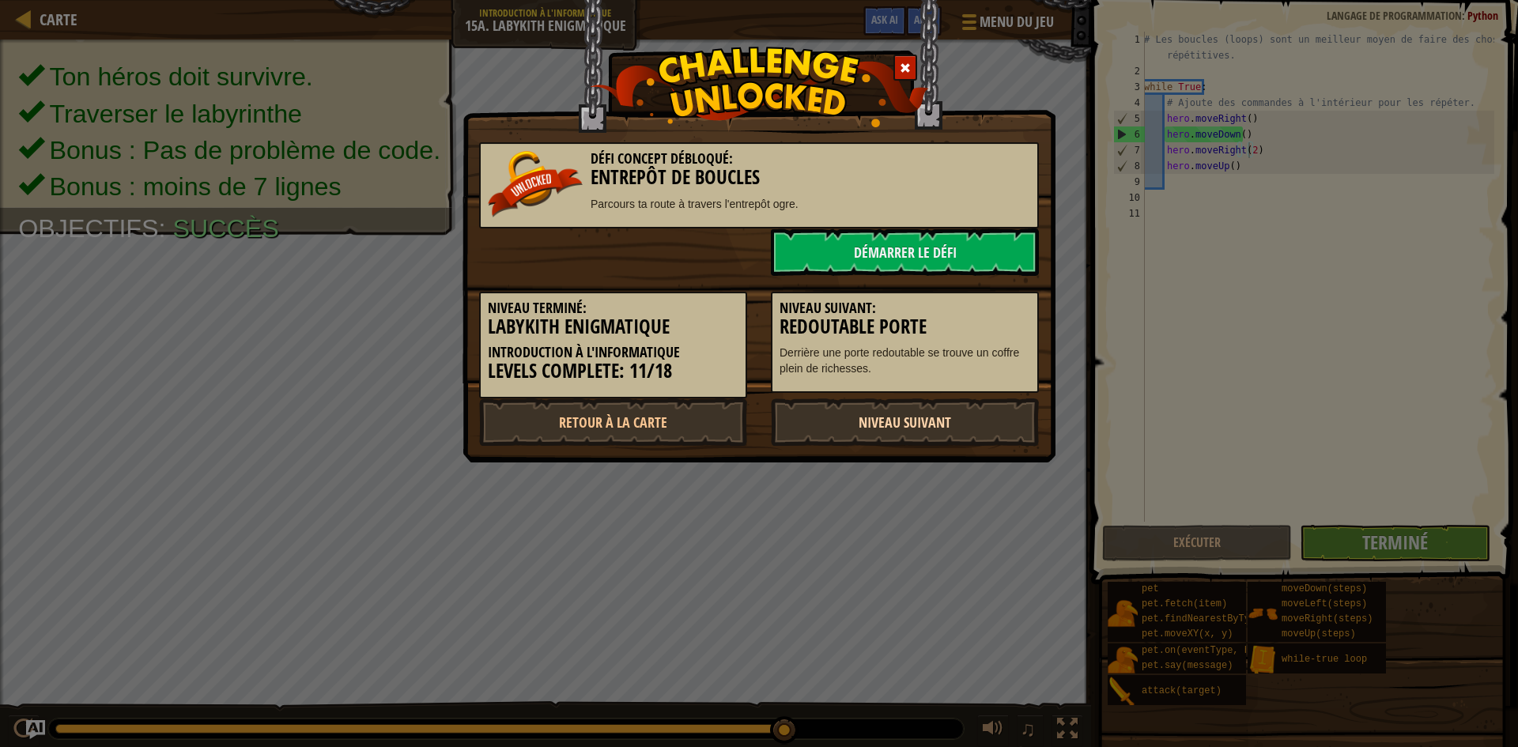
click at [957, 425] on link "Niveau Suivant" at bounding box center [905, 422] width 268 height 47
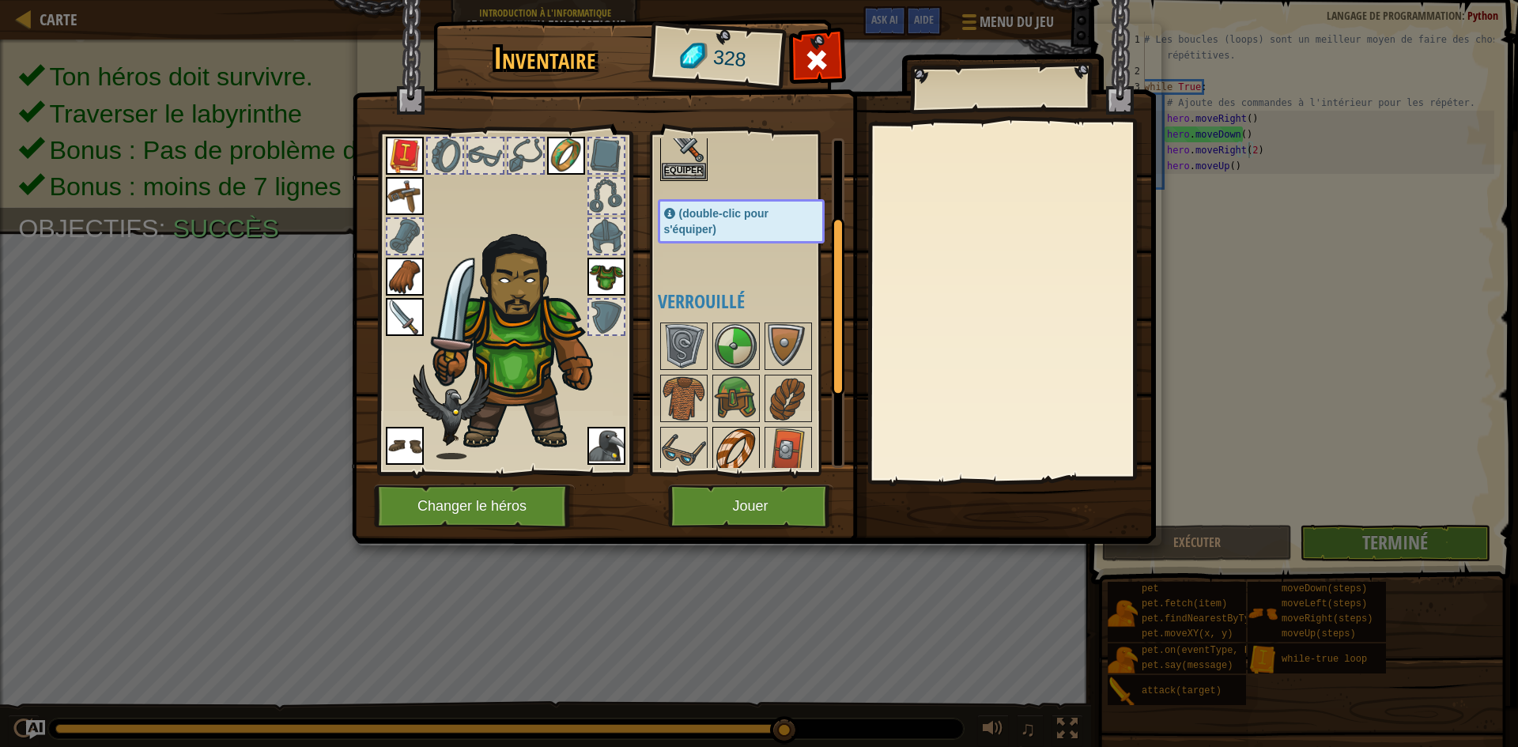
scroll to position [158, 0]
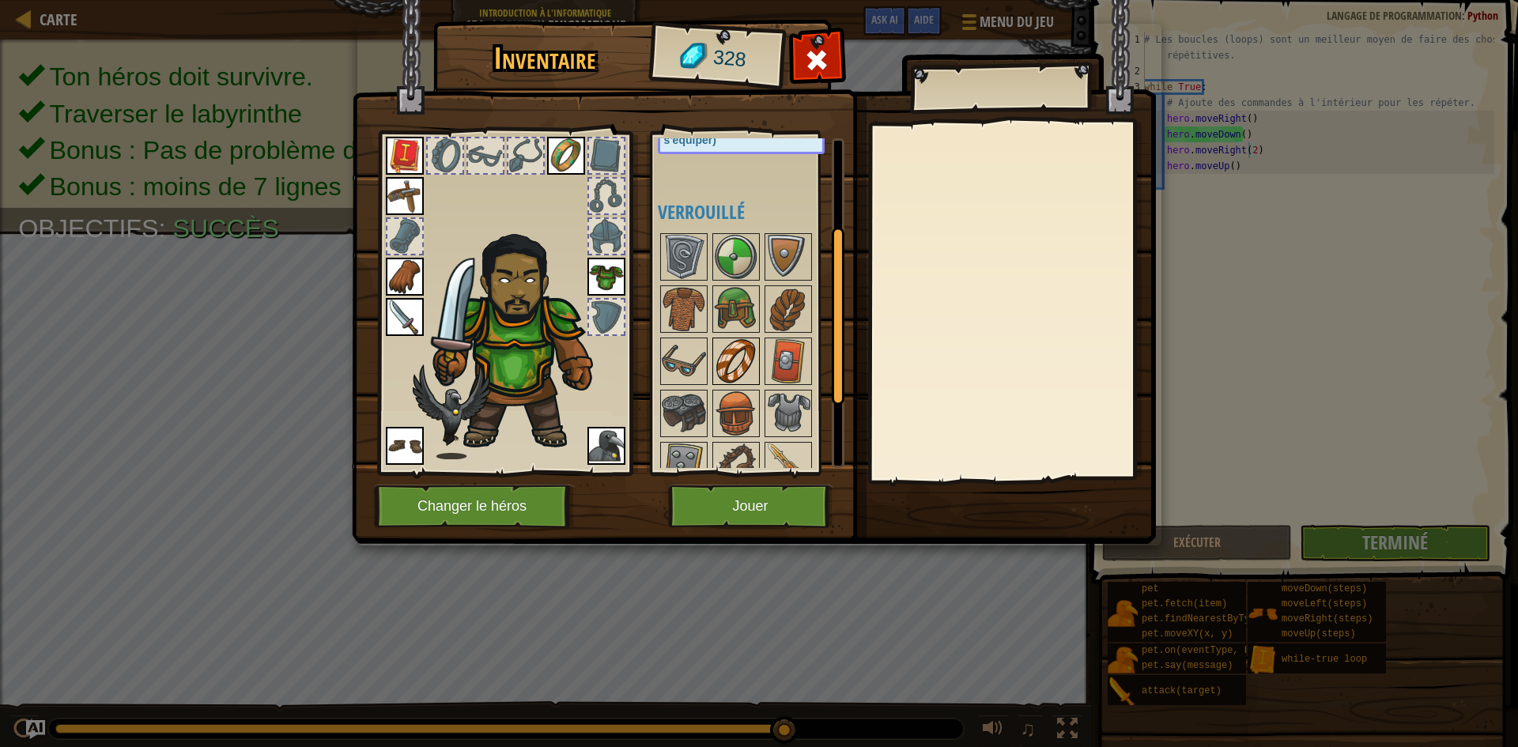
click at [746, 380] on img at bounding box center [736, 361] width 44 height 44
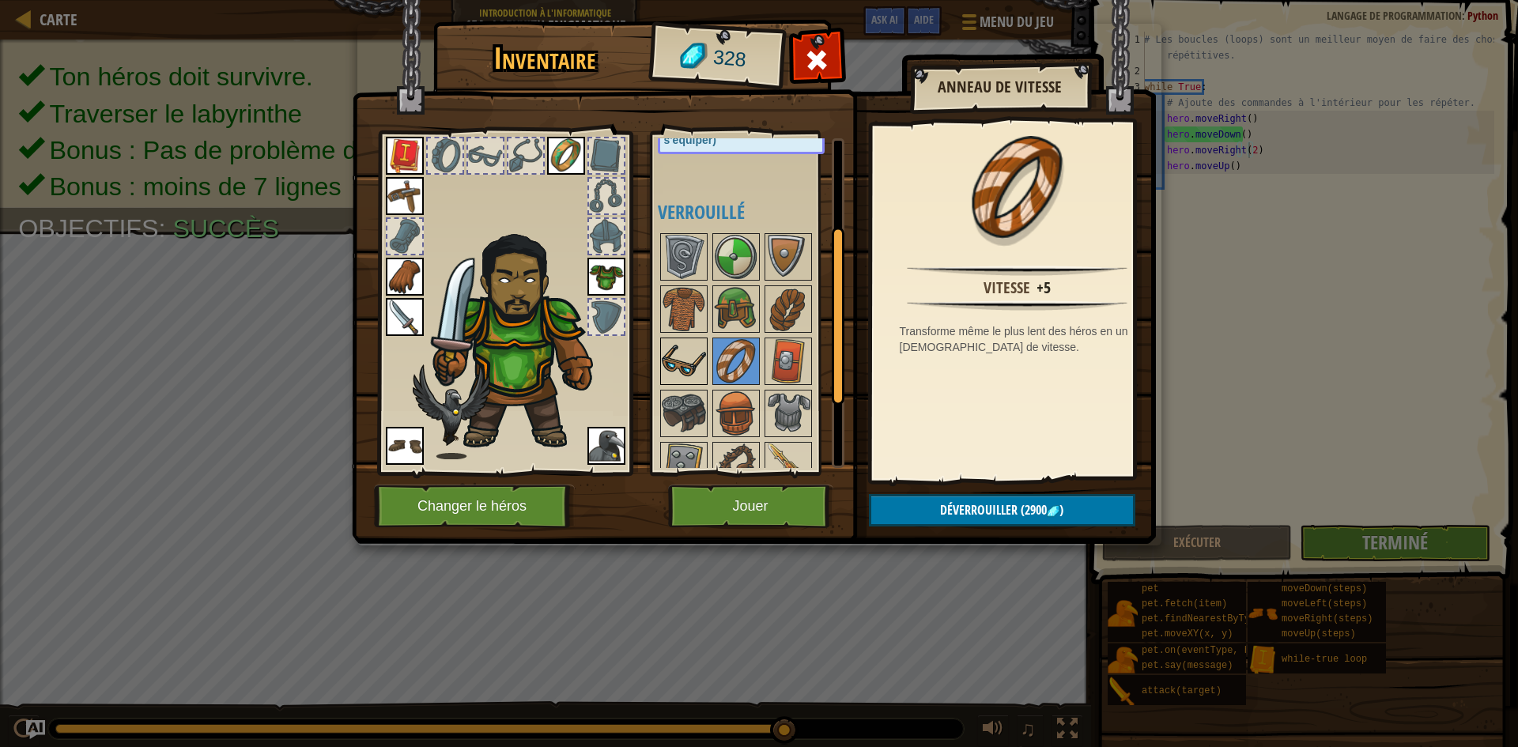
click at [697, 340] on img at bounding box center [684, 361] width 44 height 44
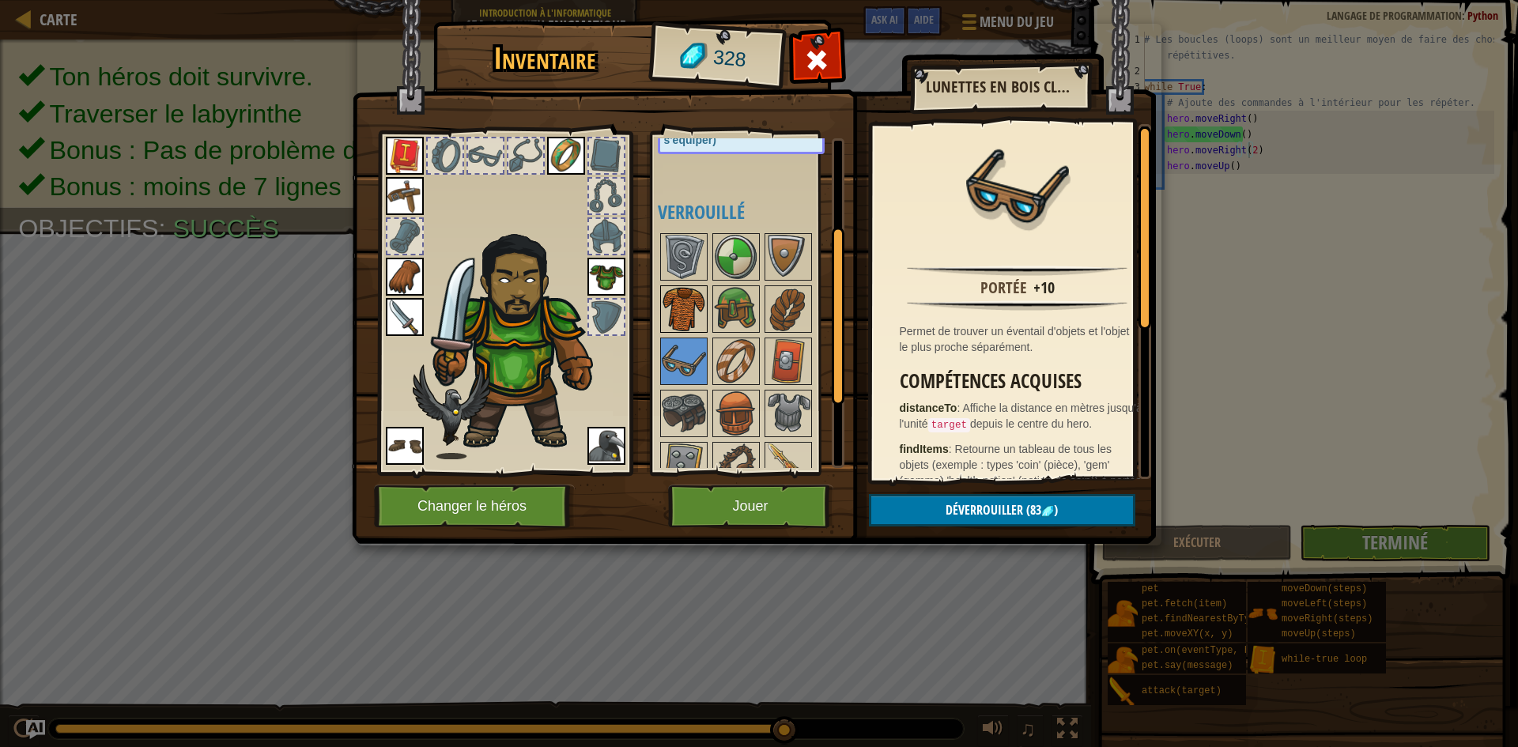
click at [701, 303] on img at bounding box center [684, 309] width 44 height 44
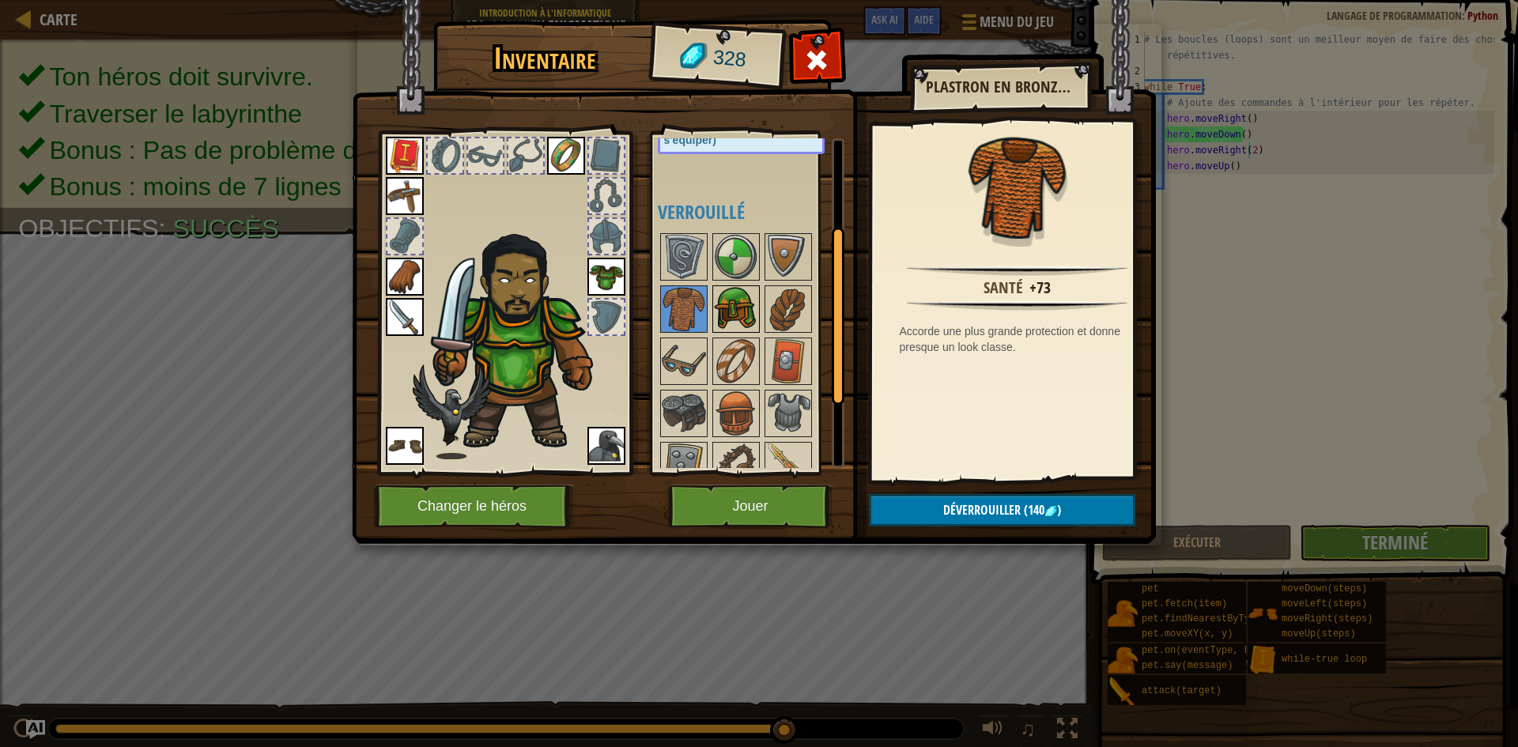
click at [725, 305] on img at bounding box center [736, 309] width 44 height 44
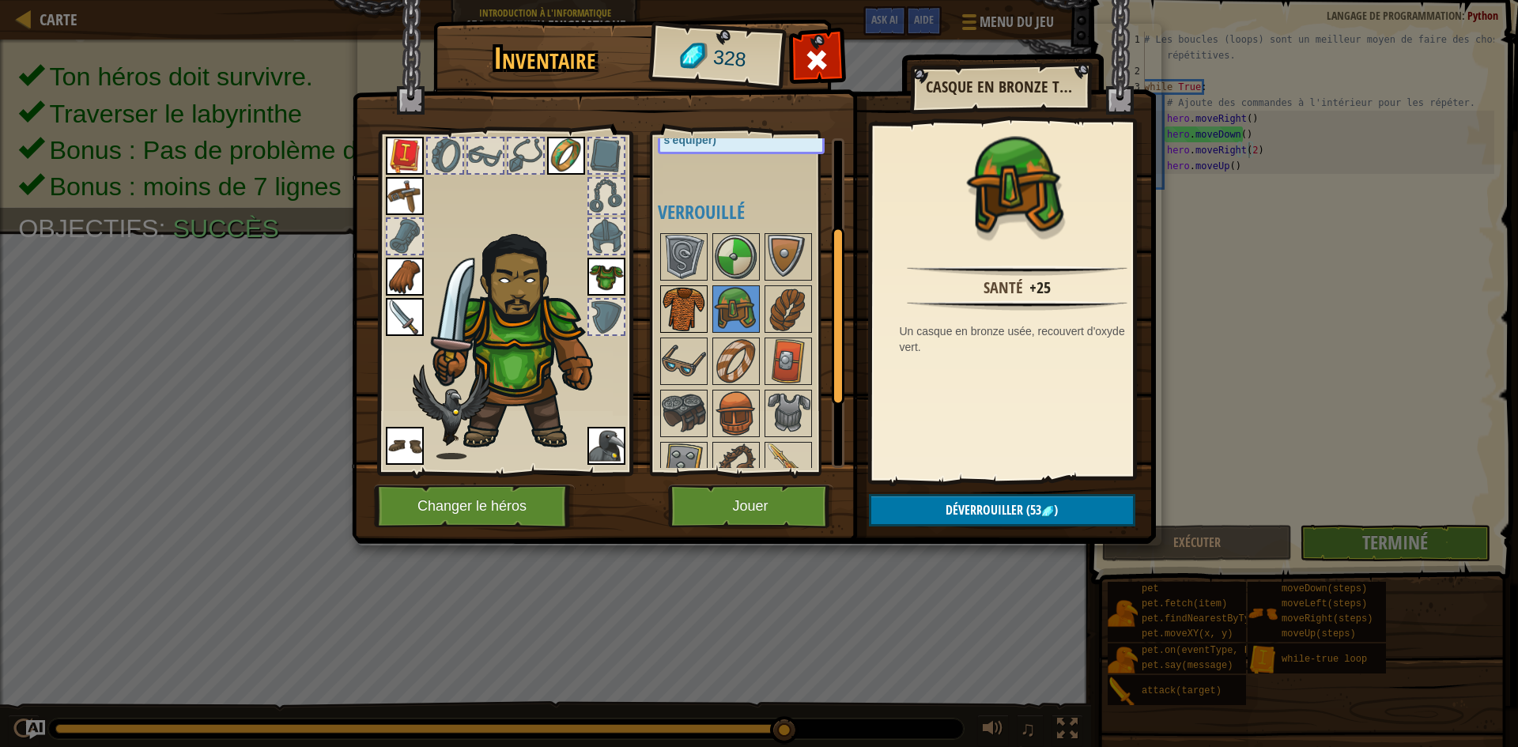
click at [690, 329] on img at bounding box center [684, 309] width 44 height 44
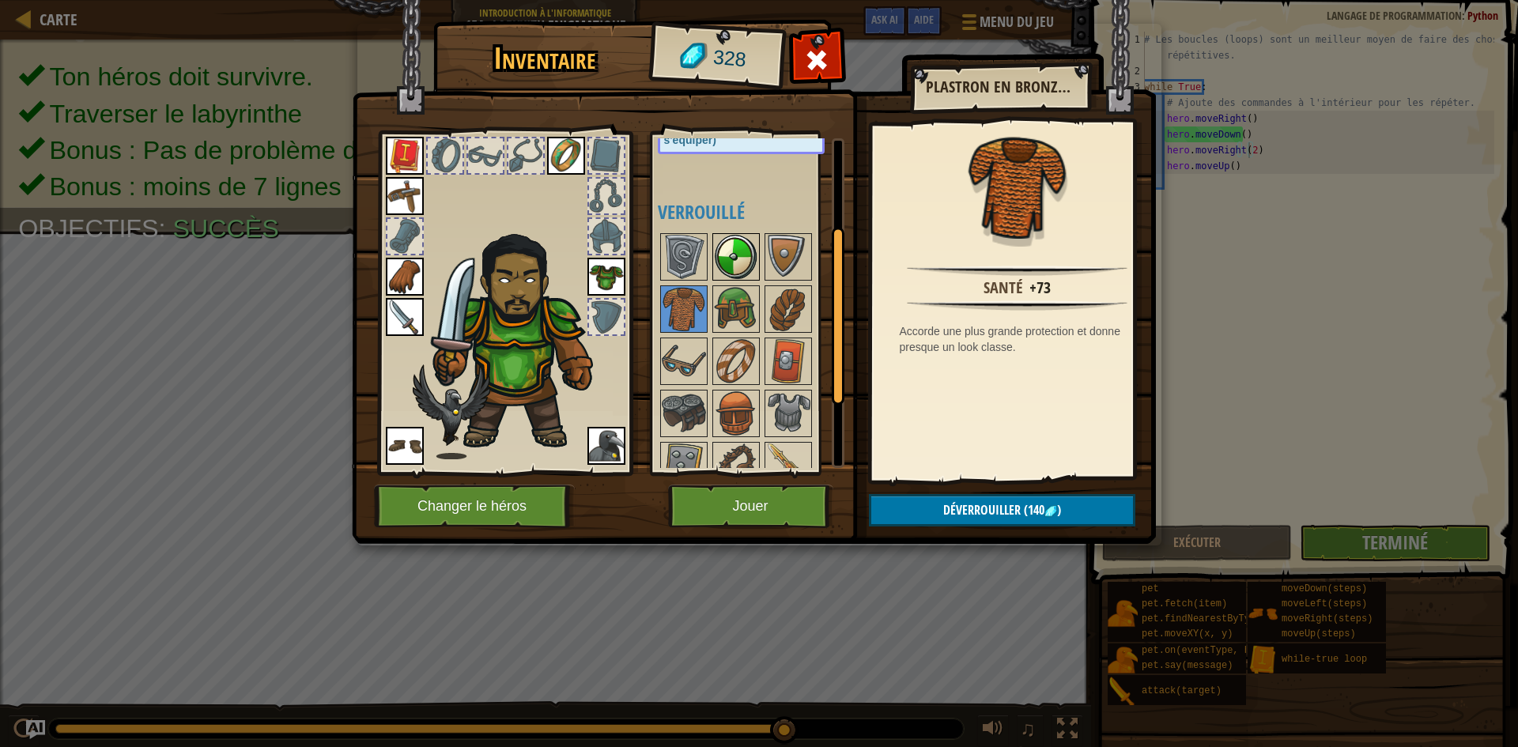
click at [744, 274] on img at bounding box center [736, 257] width 44 height 44
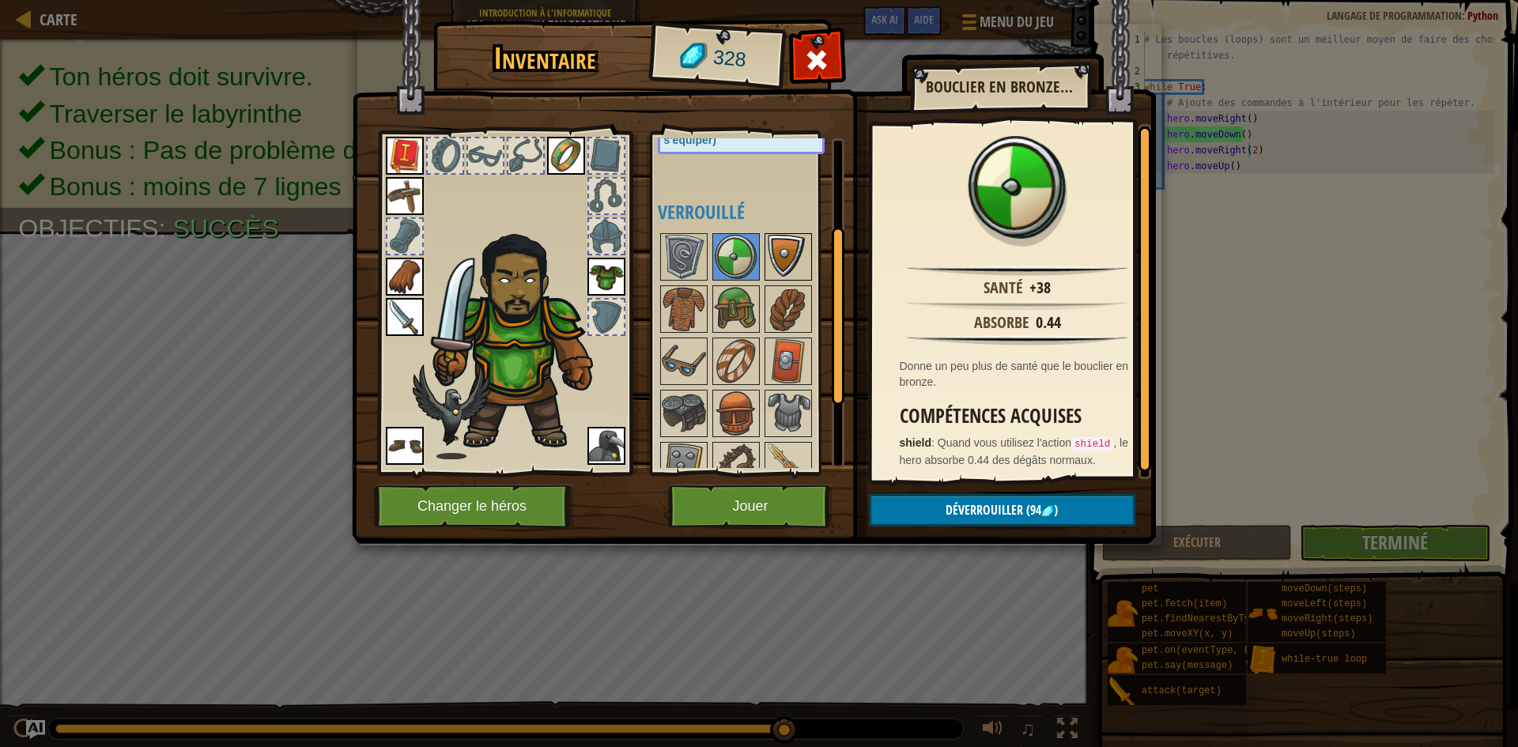
click at [773, 253] on img at bounding box center [788, 257] width 44 height 44
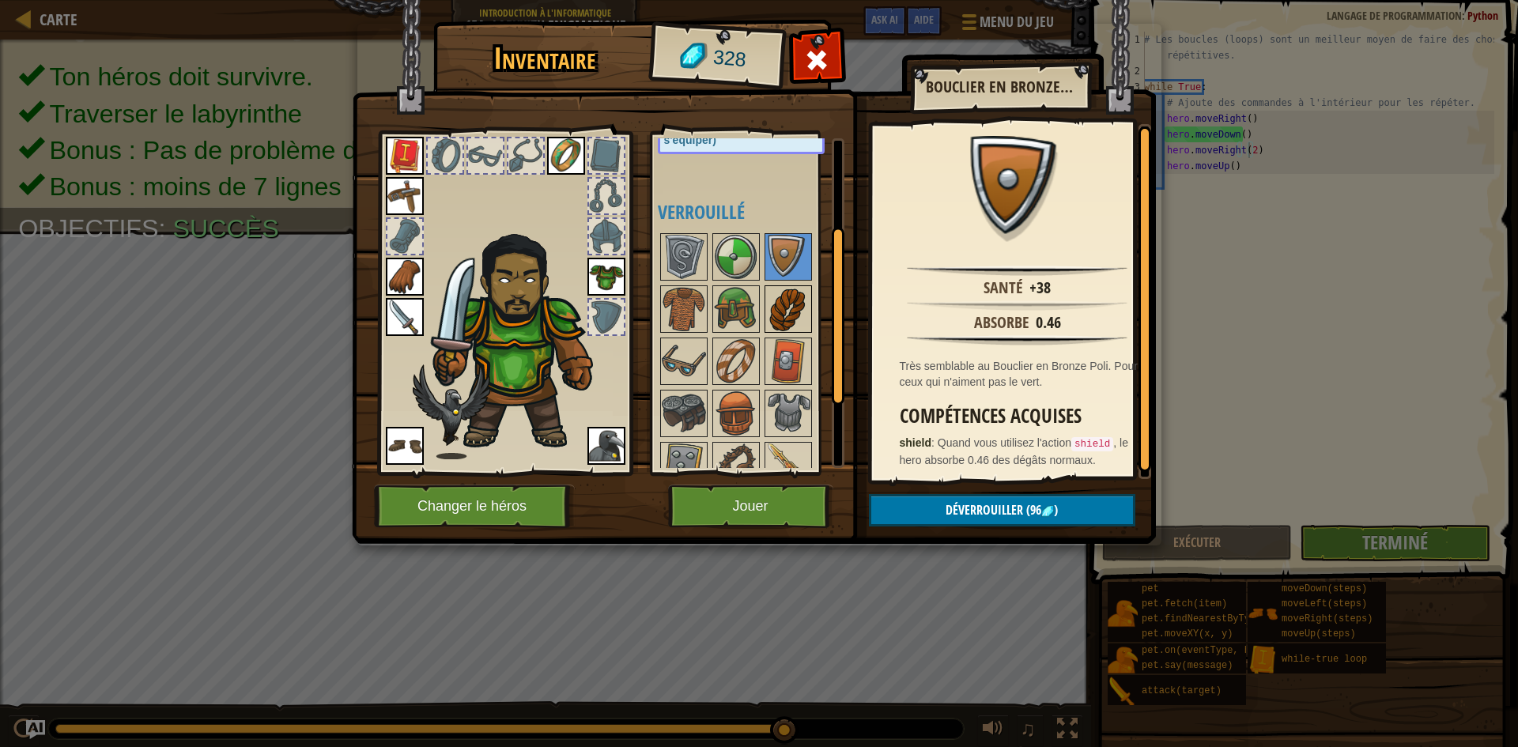
click at [775, 319] on img at bounding box center [788, 309] width 44 height 44
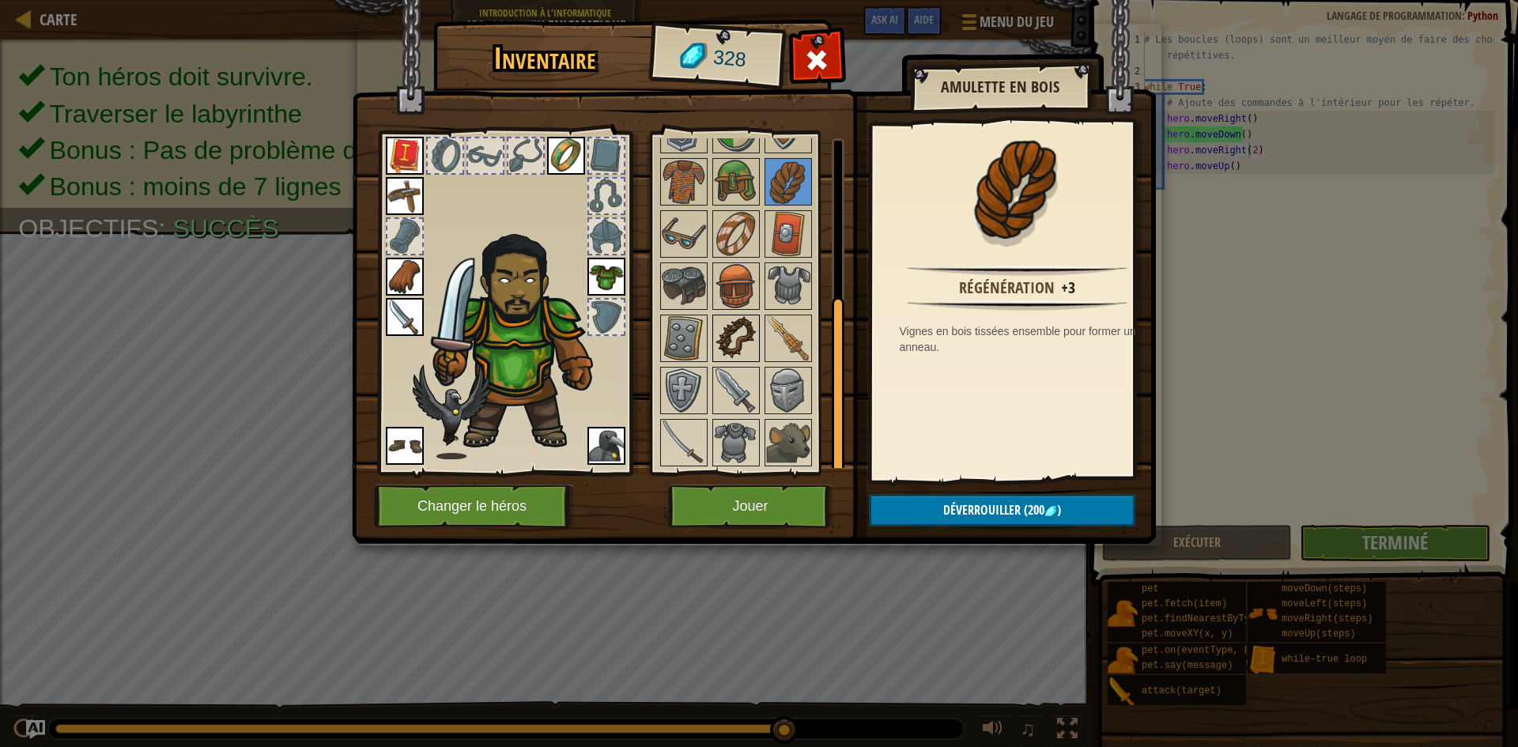
scroll to position [286, 0]
click at [760, 329] on div at bounding box center [757, 285] width 198 height 365
click at [773, 299] on img at bounding box center [788, 285] width 44 height 44
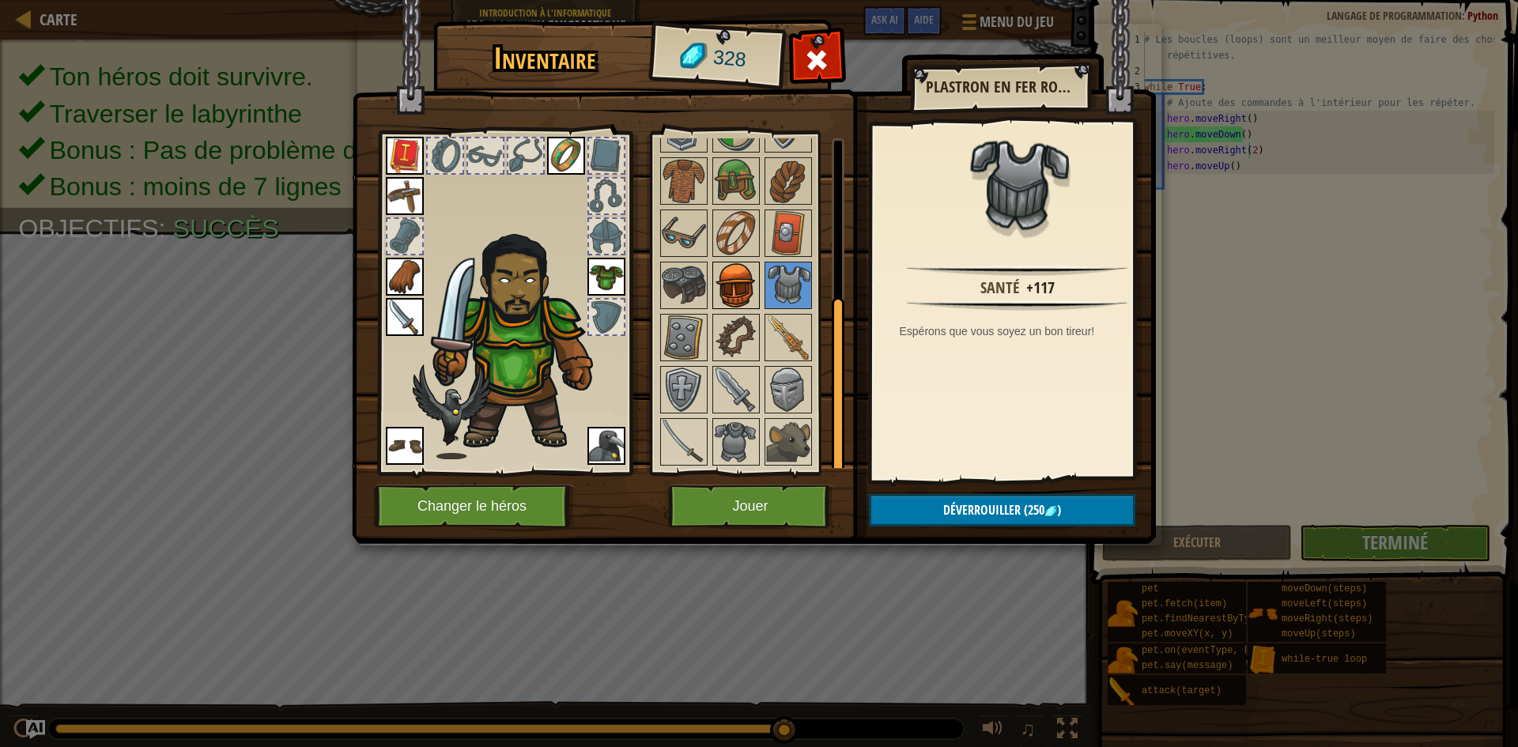
click at [725, 288] on img at bounding box center [736, 285] width 44 height 44
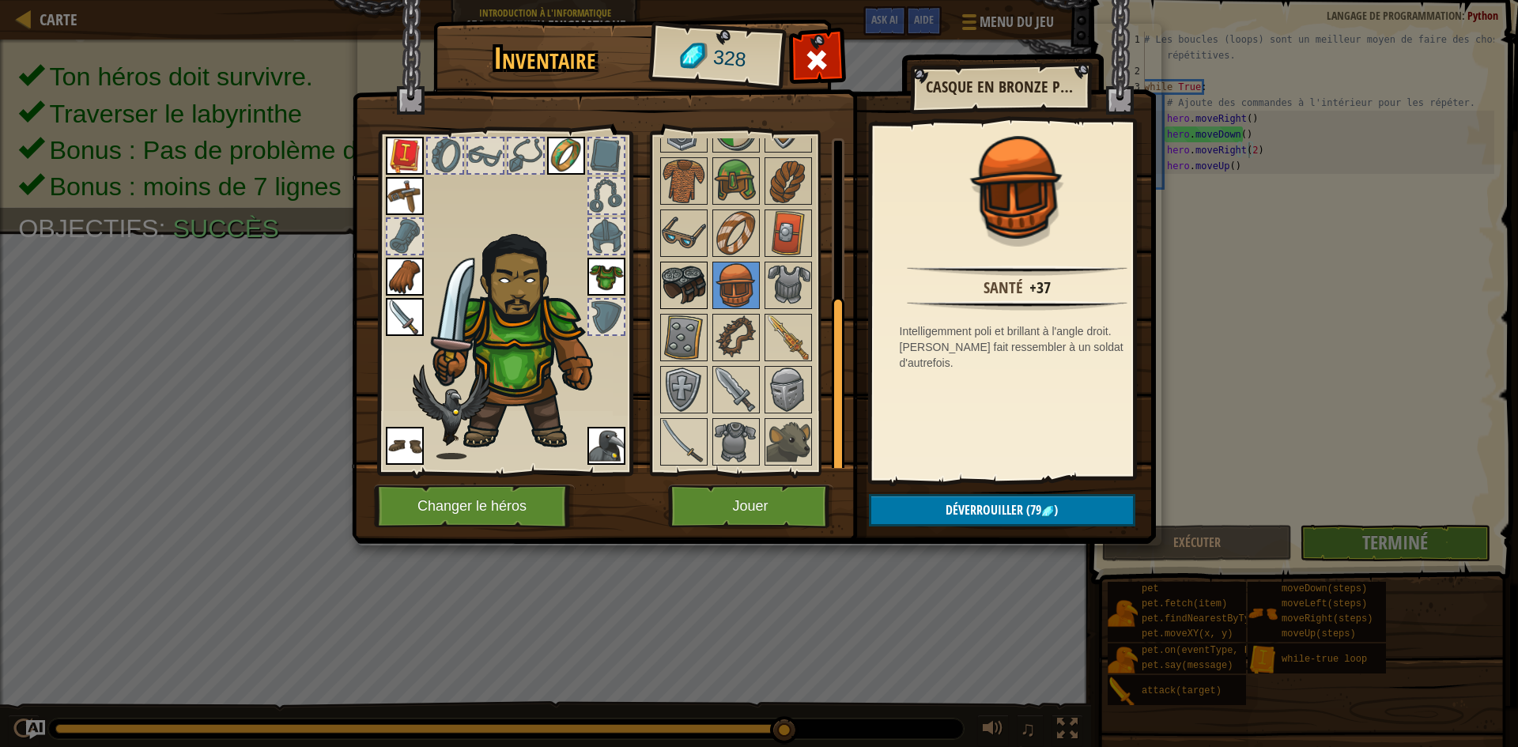
click at [704, 288] on img at bounding box center [684, 285] width 44 height 44
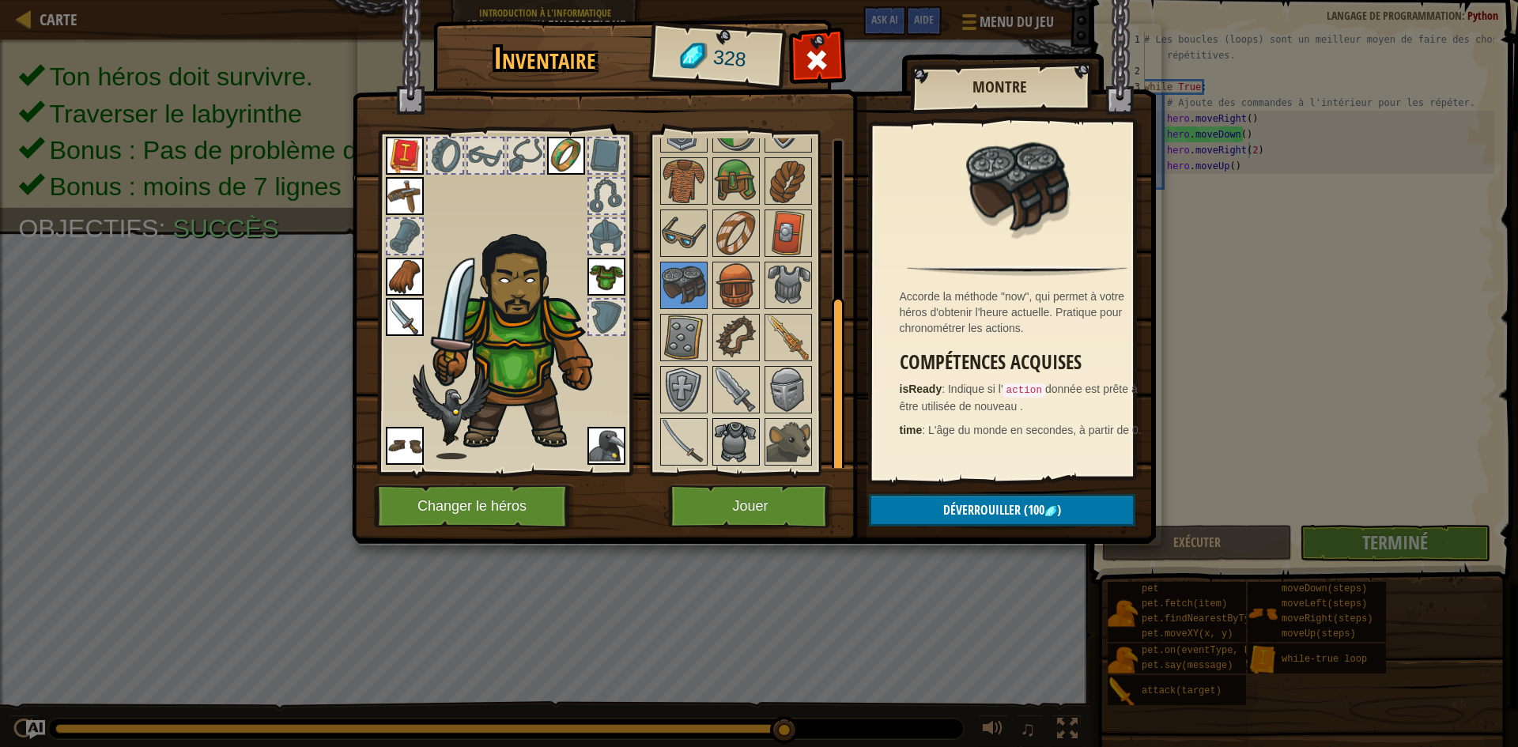
click at [729, 426] on img at bounding box center [736, 442] width 44 height 44
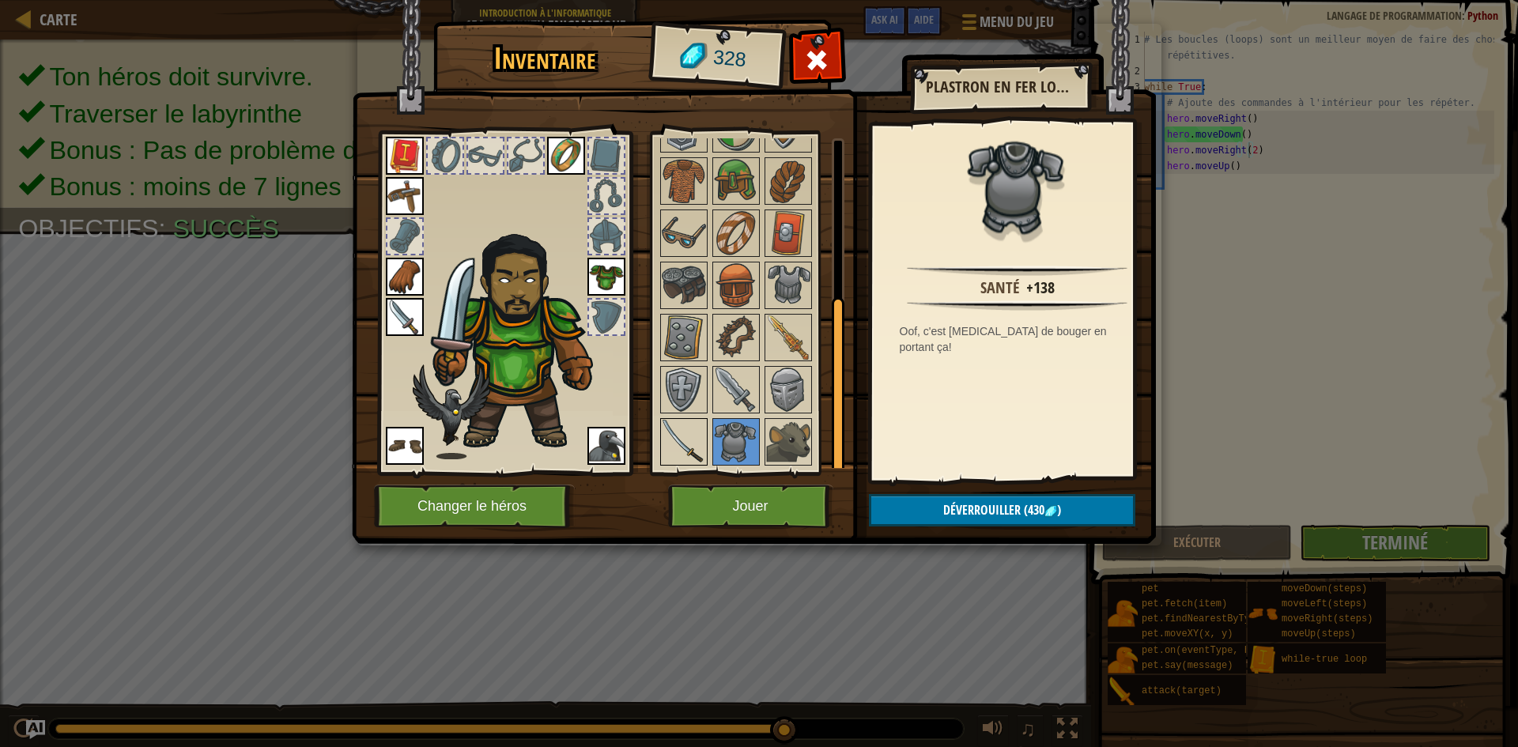
click at [692, 435] on img at bounding box center [684, 442] width 44 height 44
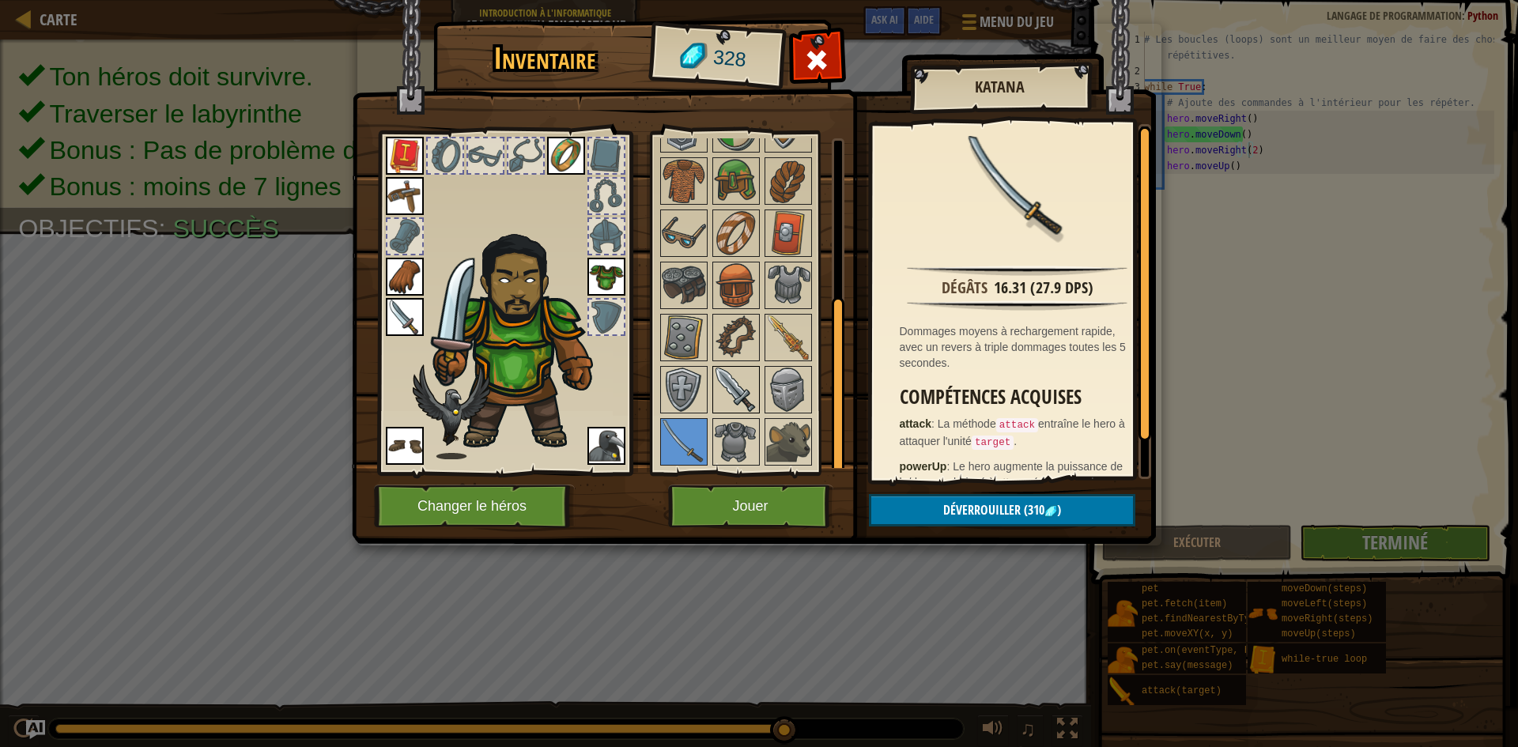
click at [727, 393] on img at bounding box center [736, 390] width 44 height 44
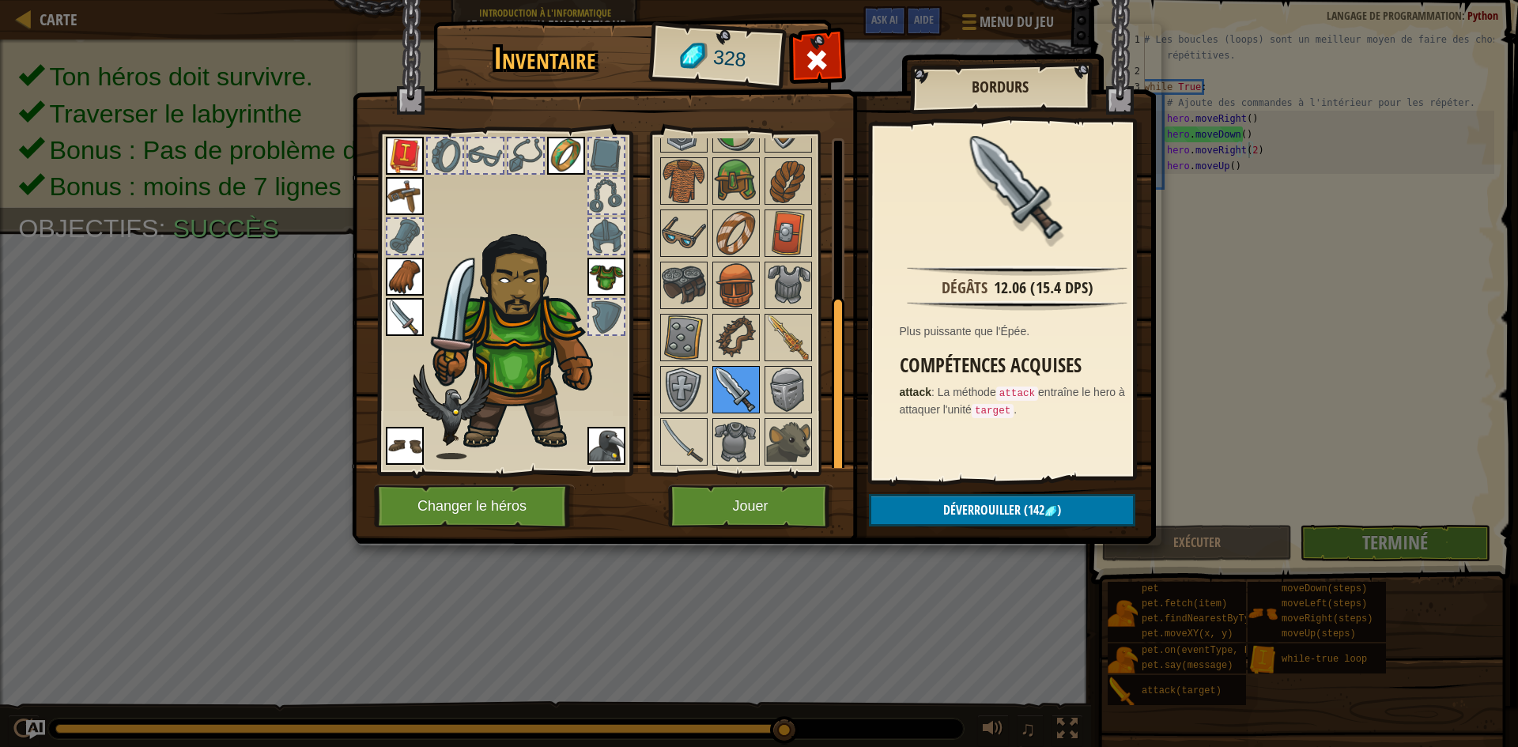
click at [748, 388] on img at bounding box center [736, 390] width 44 height 44
click at [776, 388] on img at bounding box center [788, 390] width 44 height 44
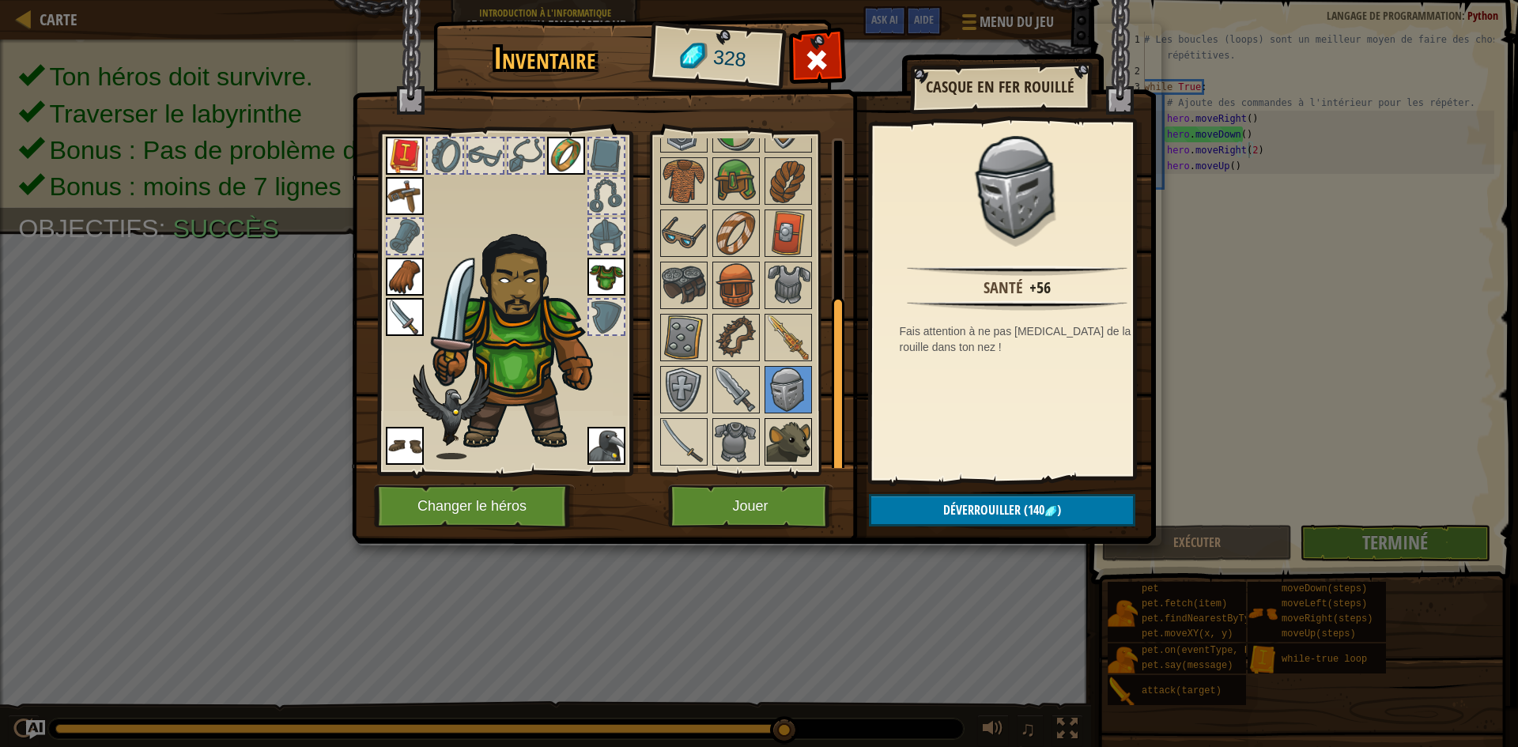
click at [809, 442] on img at bounding box center [788, 442] width 44 height 44
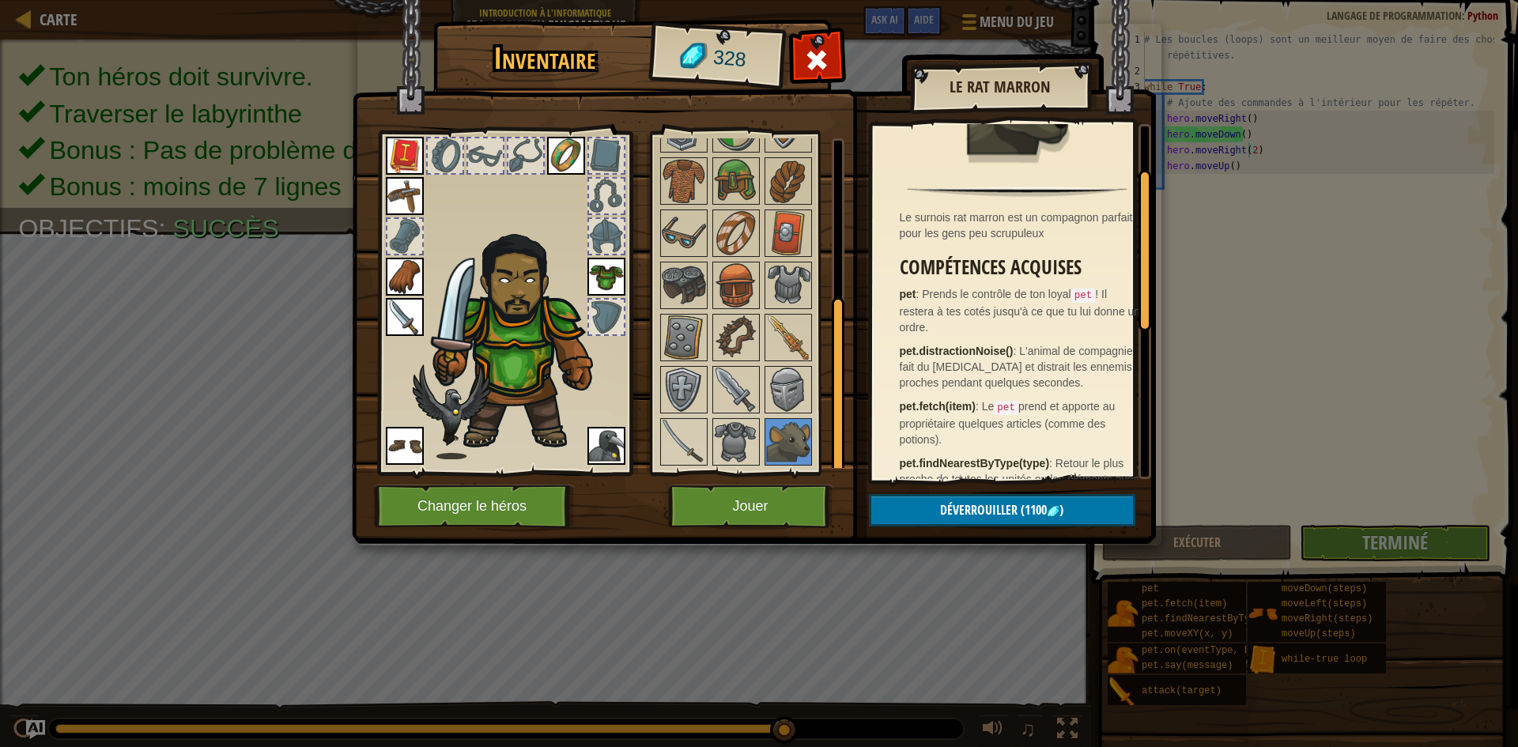
scroll to position [158, 0]
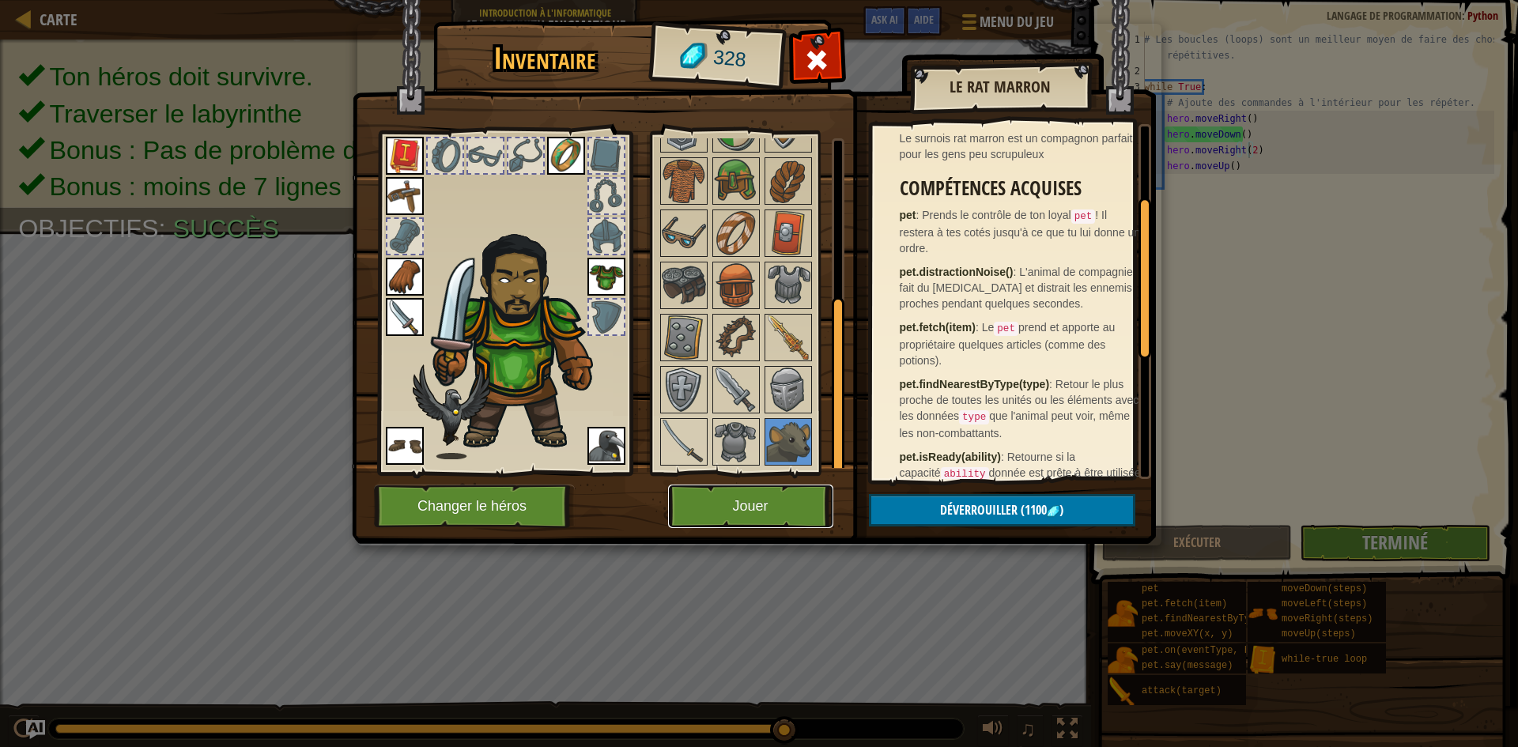
click at [808, 507] on button "Jouer" at bounding box center [750, 506] width 165 height 43
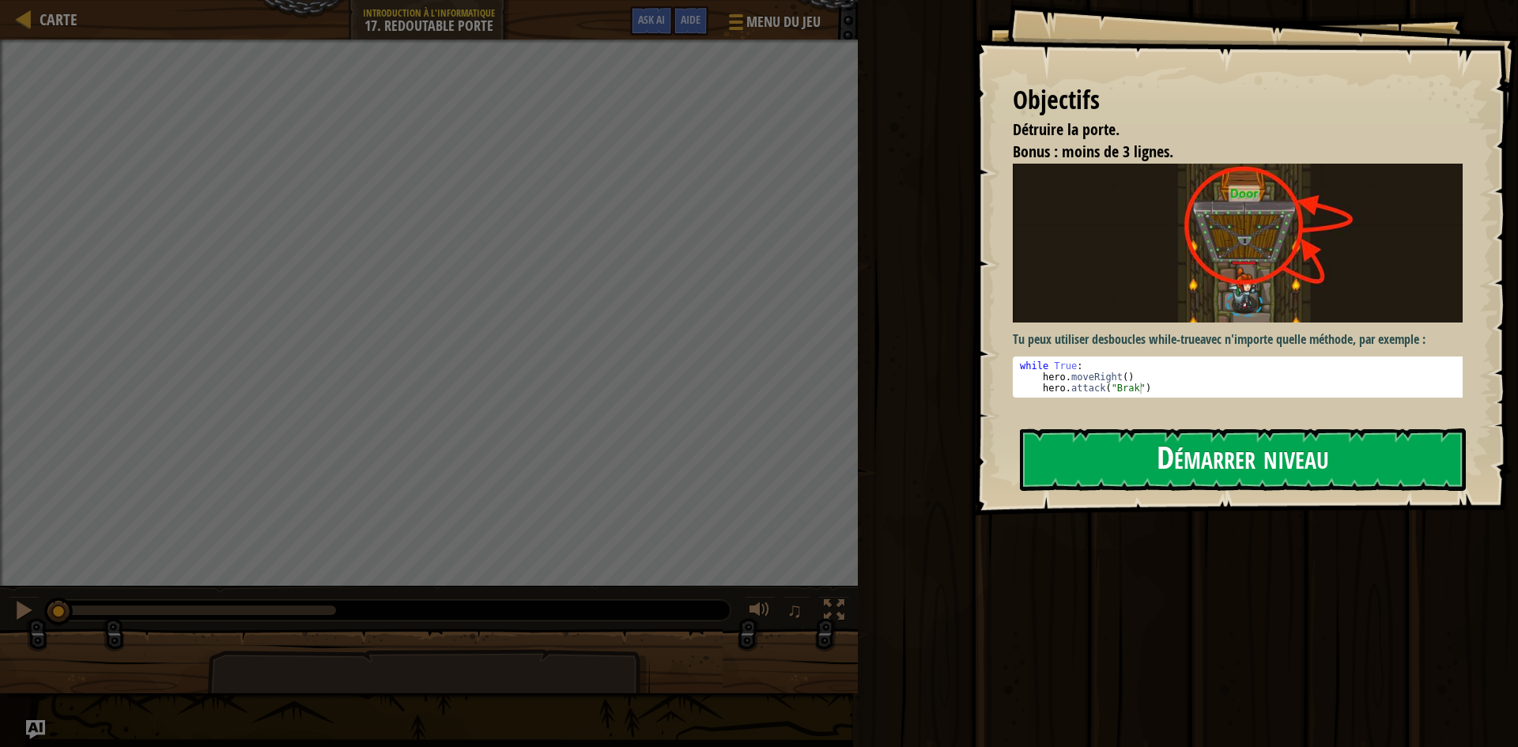
click at [1230, 414] on div "Objectifs Détruire la porte. Bonus : moins de 3 lignes. Tu peux utiliser des bo…" at bounding box center [1245, 258] width 545 height 516
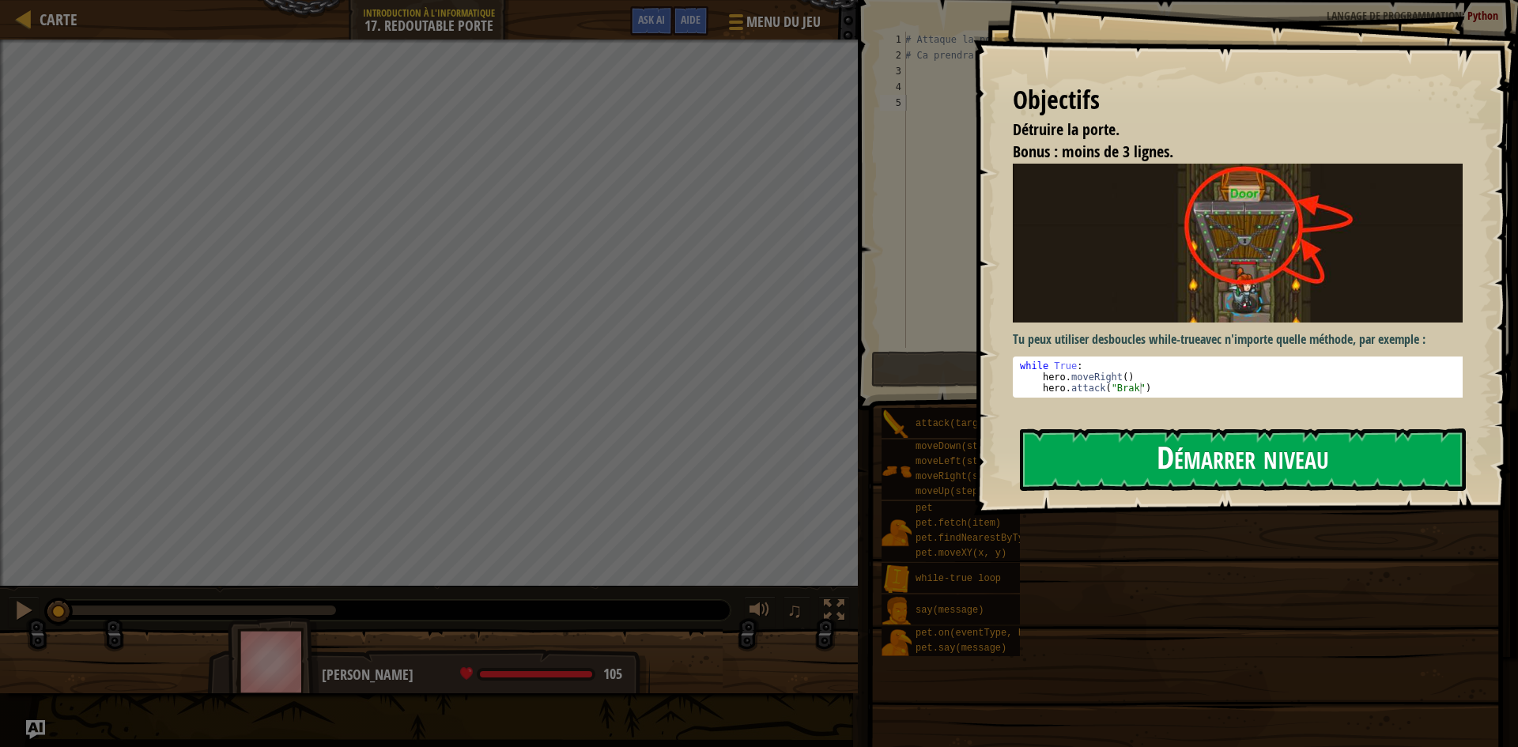
click at [1264, 453] on button "Démarrer niveau" at bounding box center [1243, 460] width 446 height 62
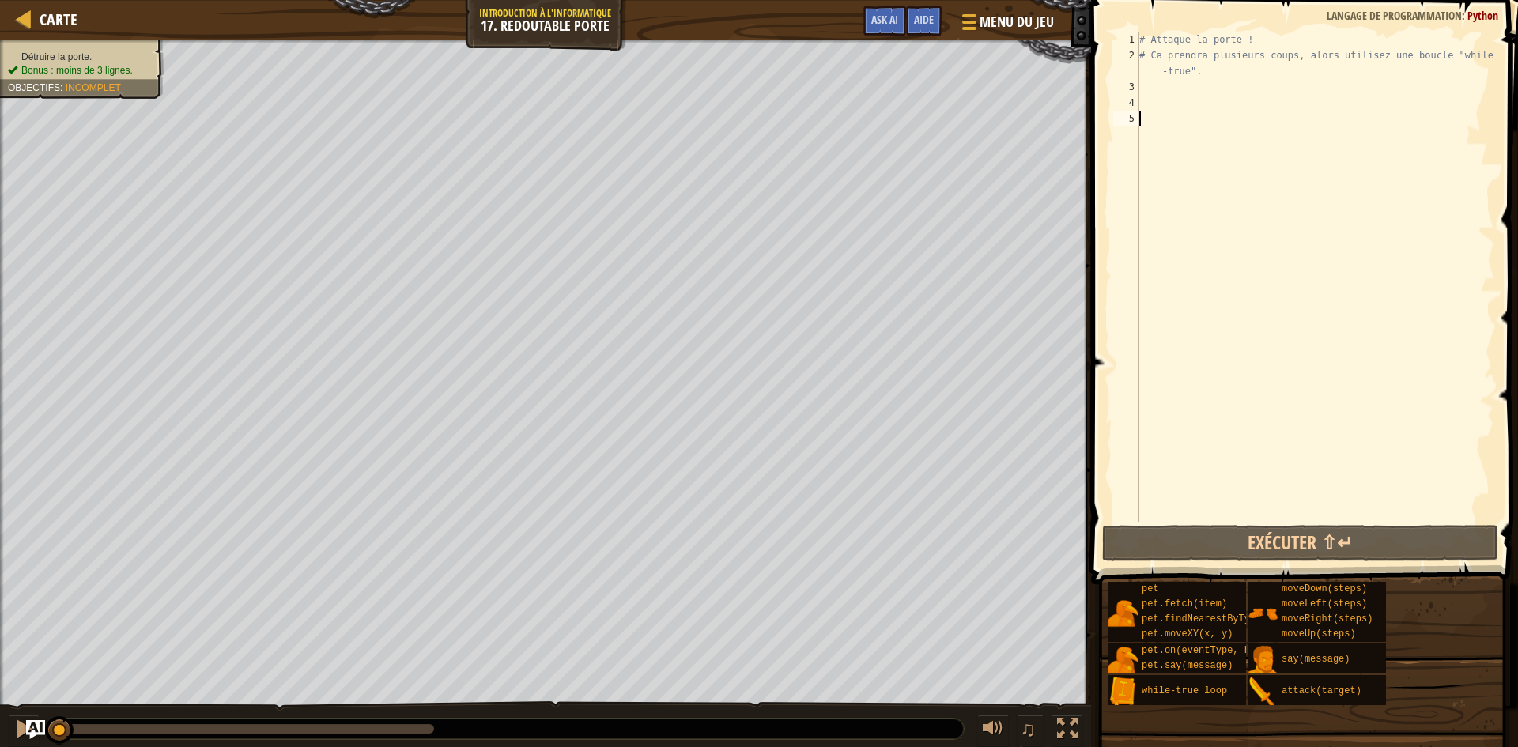
click at [1147, 97] on div "# Attaque la porte ! # Ca prendra plusieurs coups, alors utilisez une boucle "w…" at bounding box center [1315, 293] width 358 height 522
click at [1146, 92] on div "# Attaque la porte ! # Ca prendra plusieurs coups, alors utilisez une boucle "w…" at bounding box center [1315, 293] width 358 height 522
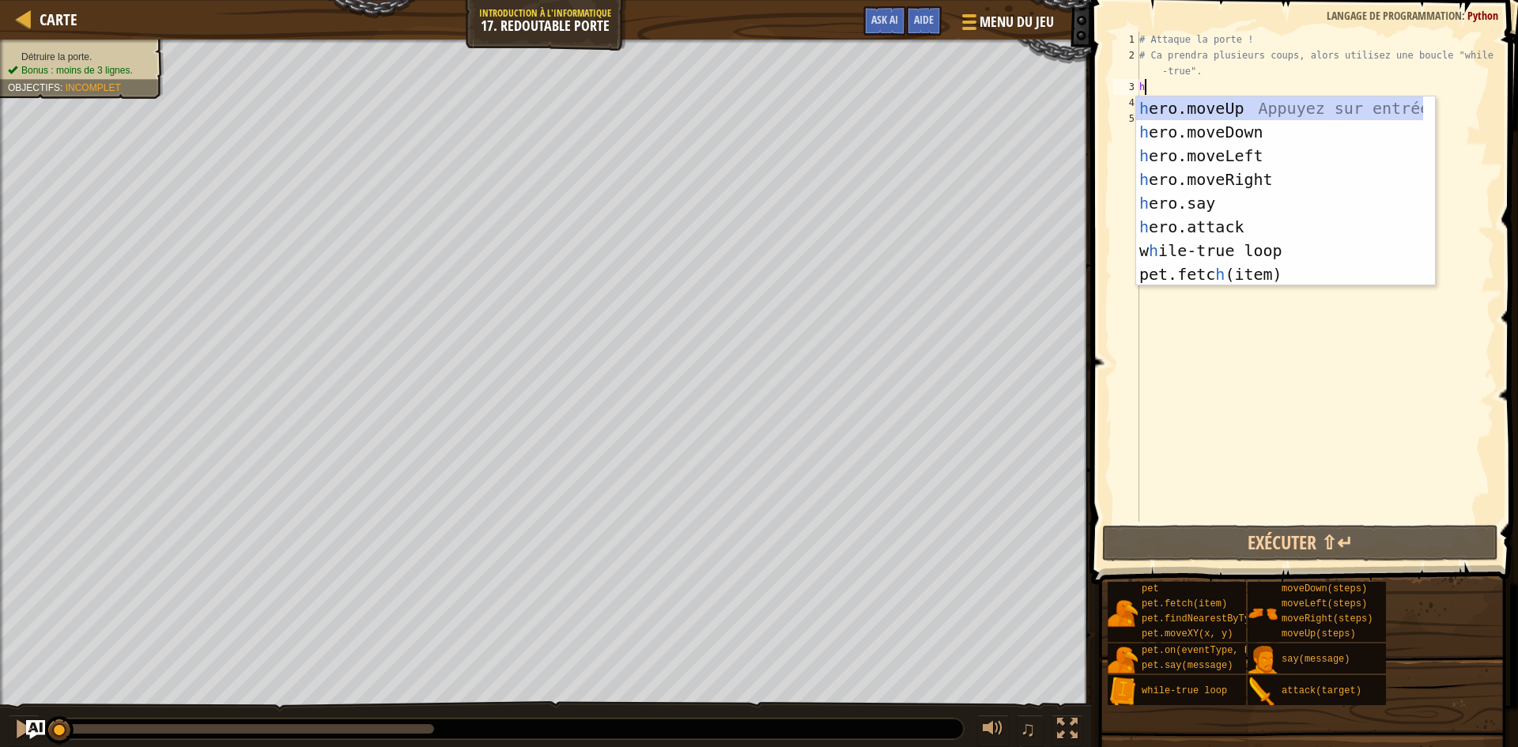
scroll to position [7, 0]
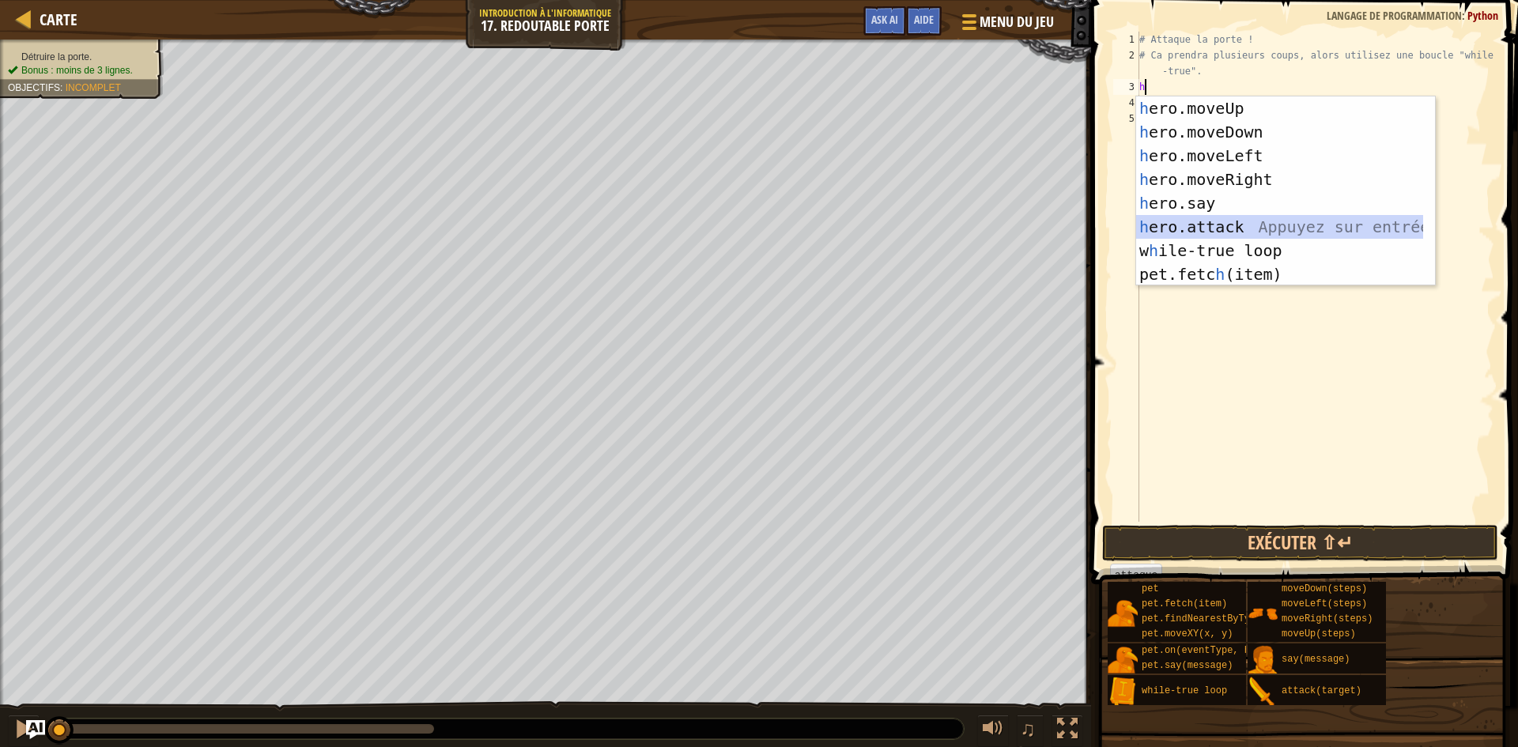
click at [1243, 229] on div "h ero.moveUp Appuyez sur entrée h ero.moveDown Appuyez sur entrée h ero.moveLef…" at bounding box center [1279, 214] width 287 height 237
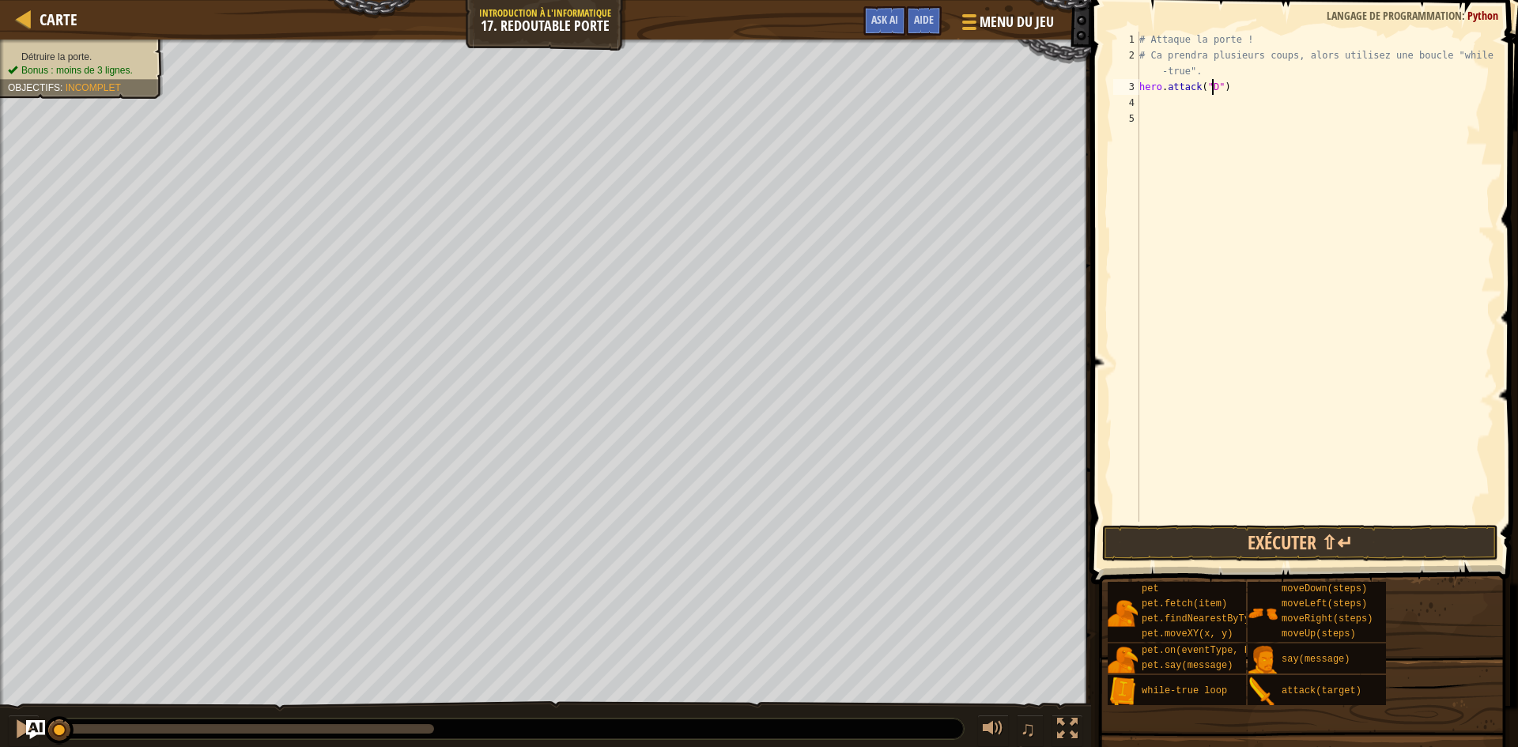
scroll to position [7, 6]
type textarea "hero.attack("Door")"
click at [1284, 529] on button "Exécuter ⇧↵" at bounding box center [1300, 543] width 396 height 36
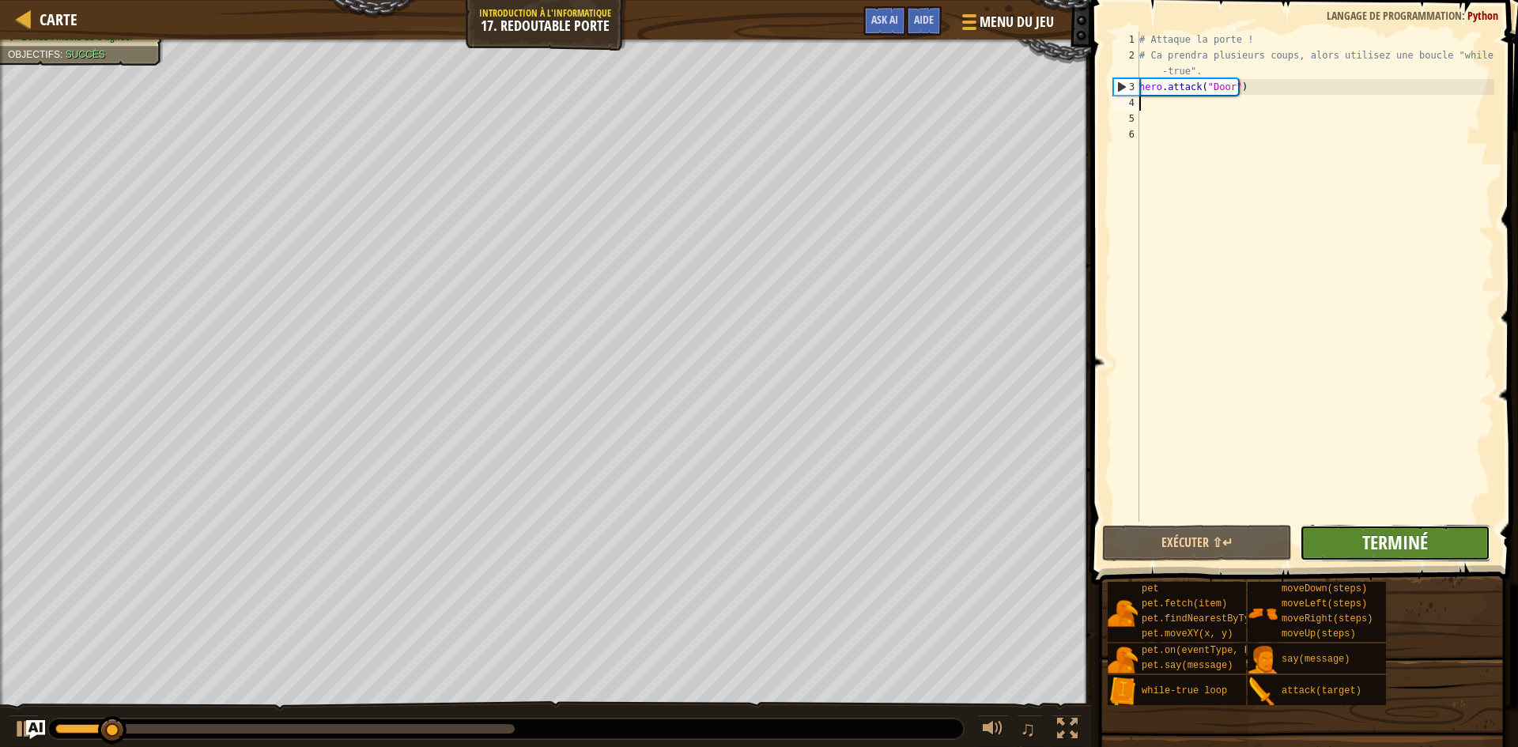
click at [1413, 544] on span "Terminé" at bounding box center [1395, 542] width 66 height 25
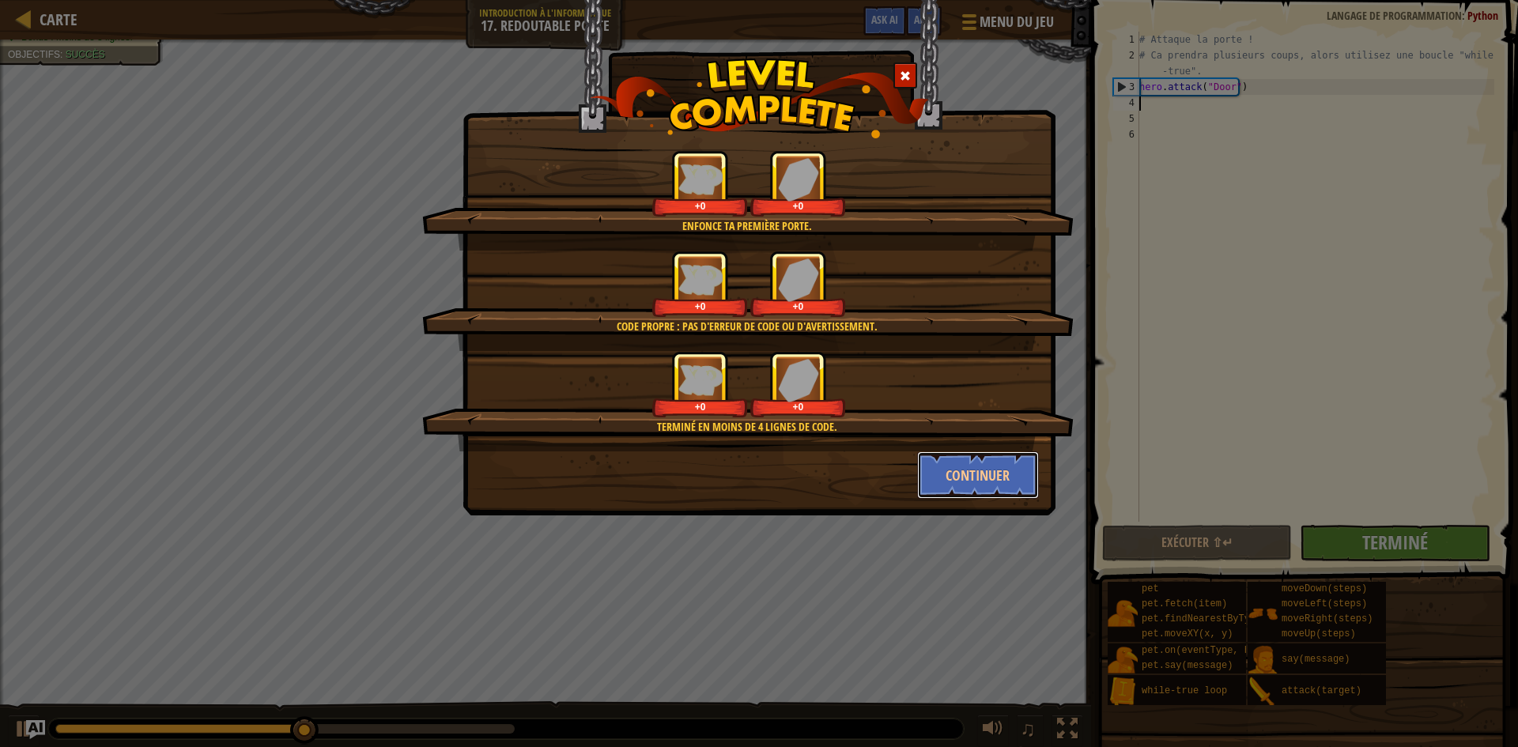
click at [985, 467] on button "Continuer" at bounding box center [978, 475] width 123 height 47
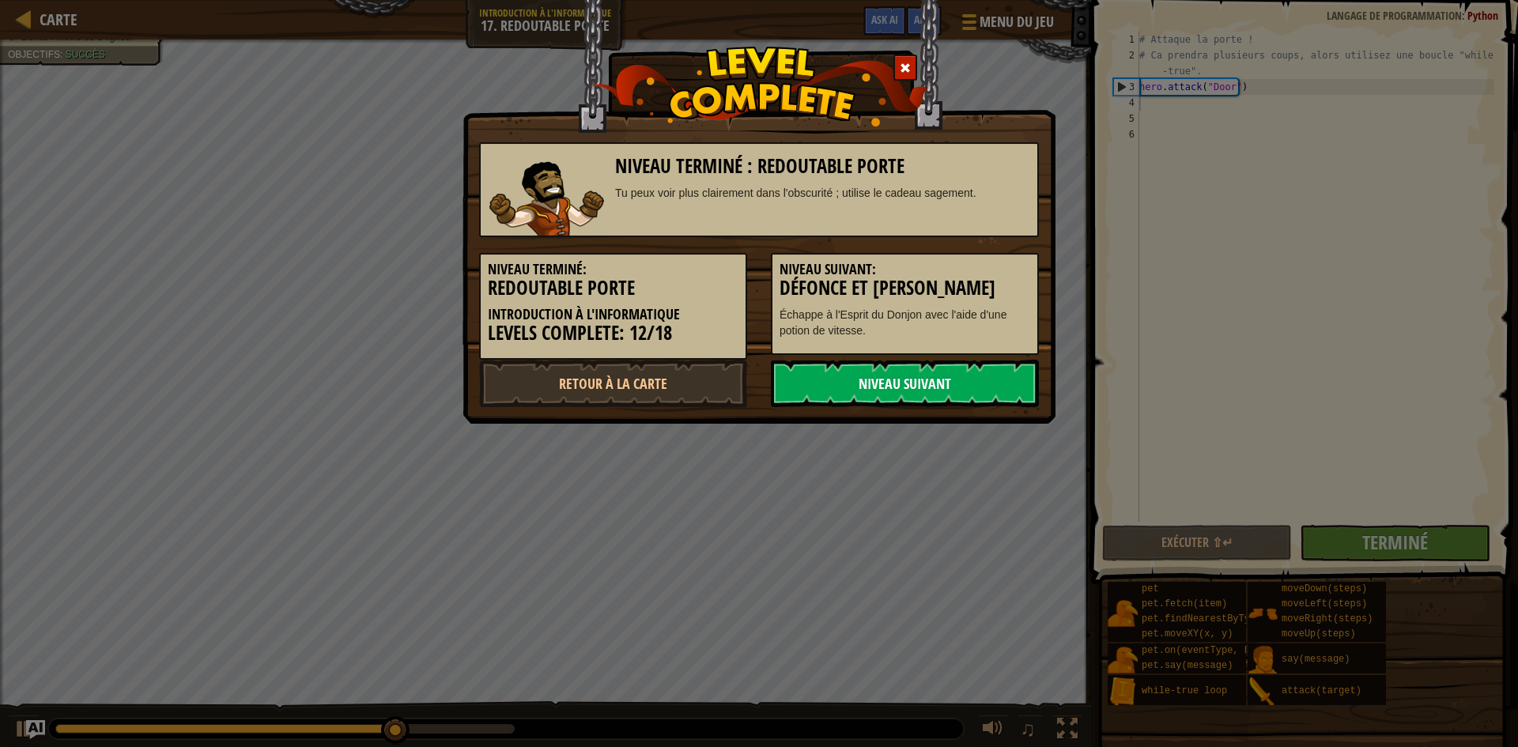
click at [950, 387] on link "Niveau Suivant" at bounding box center [905, 383] width 268 height 47
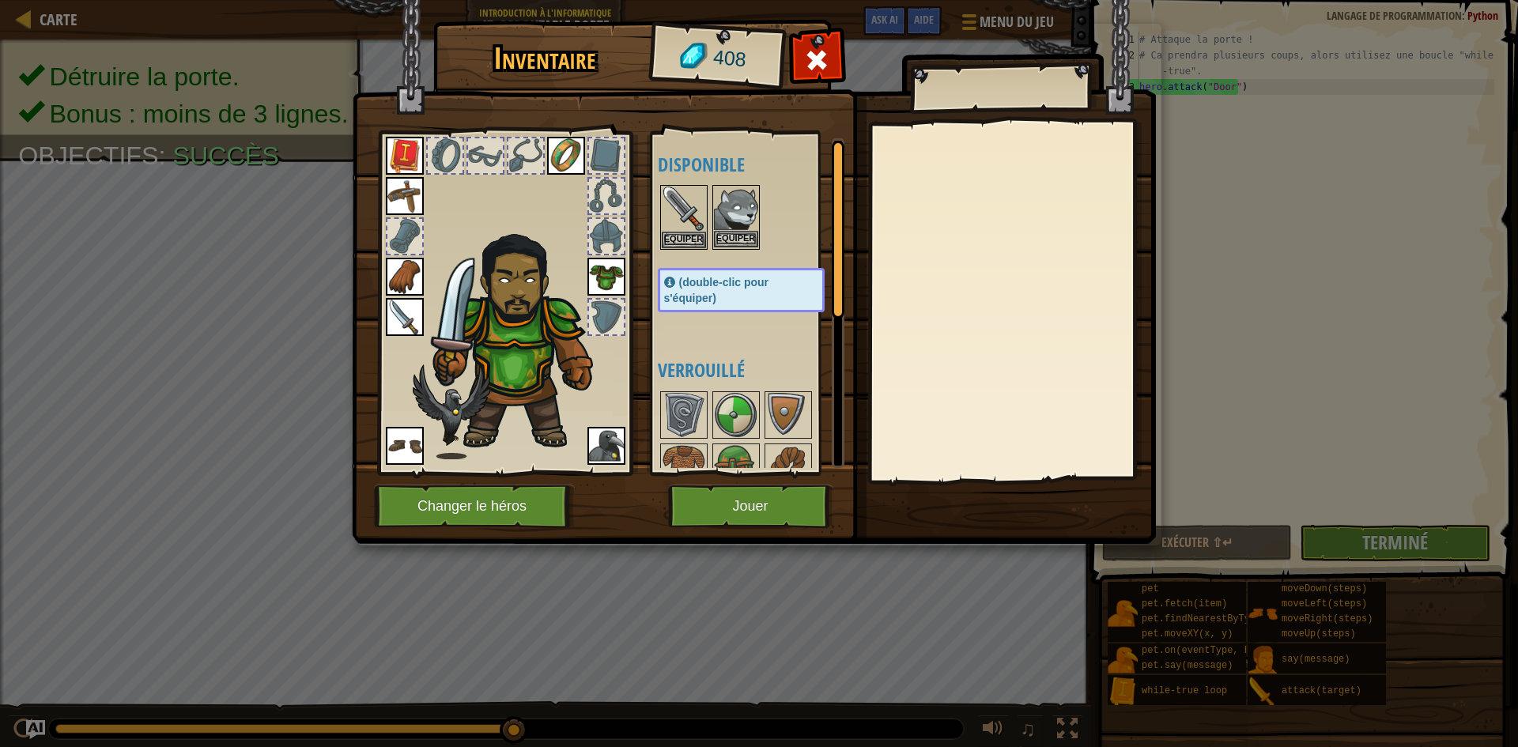
click at [728, 222] on img at bounding box center [736, 209] width 44 height 44
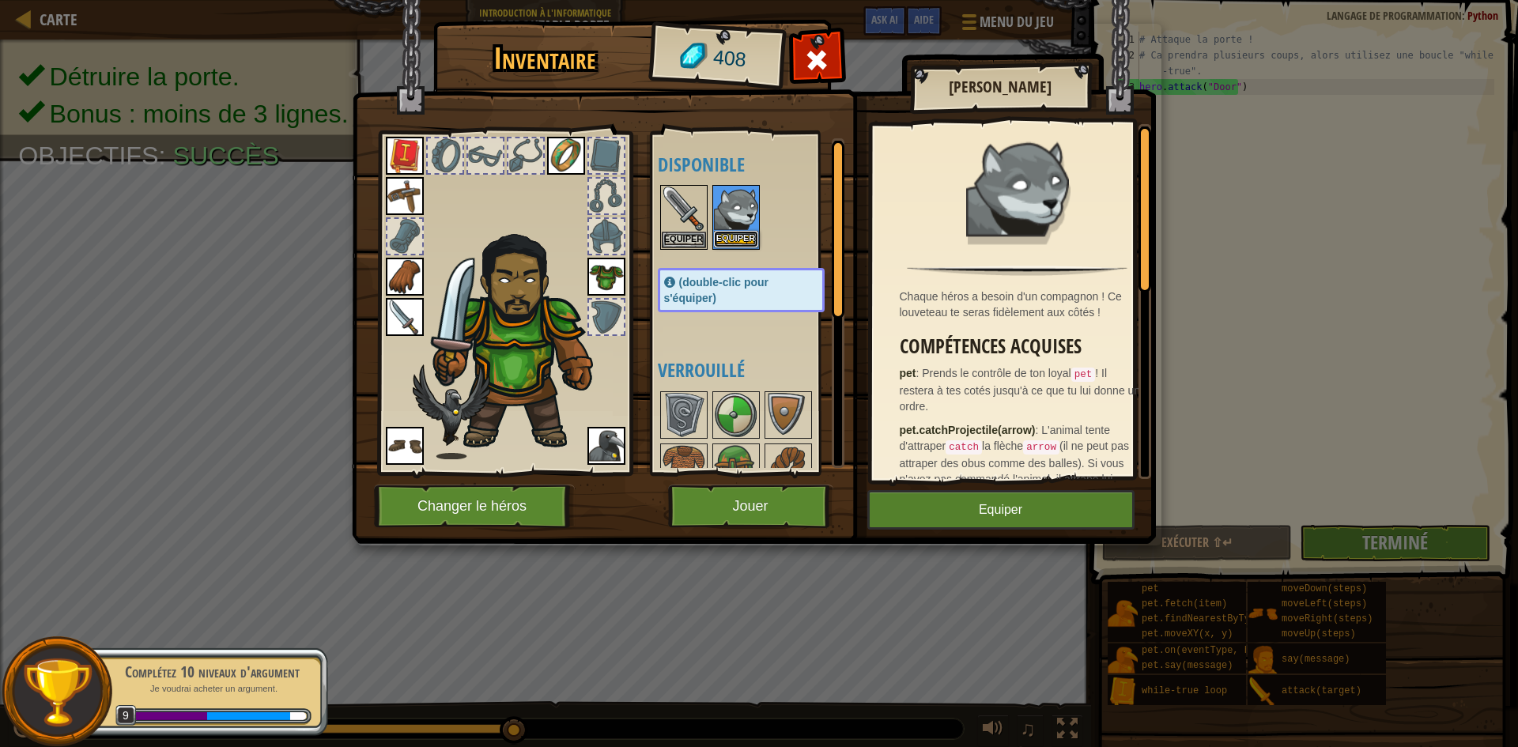
click at [728, 232] on button "Equiper" at bounding box center [736, 239] width 44 height 17
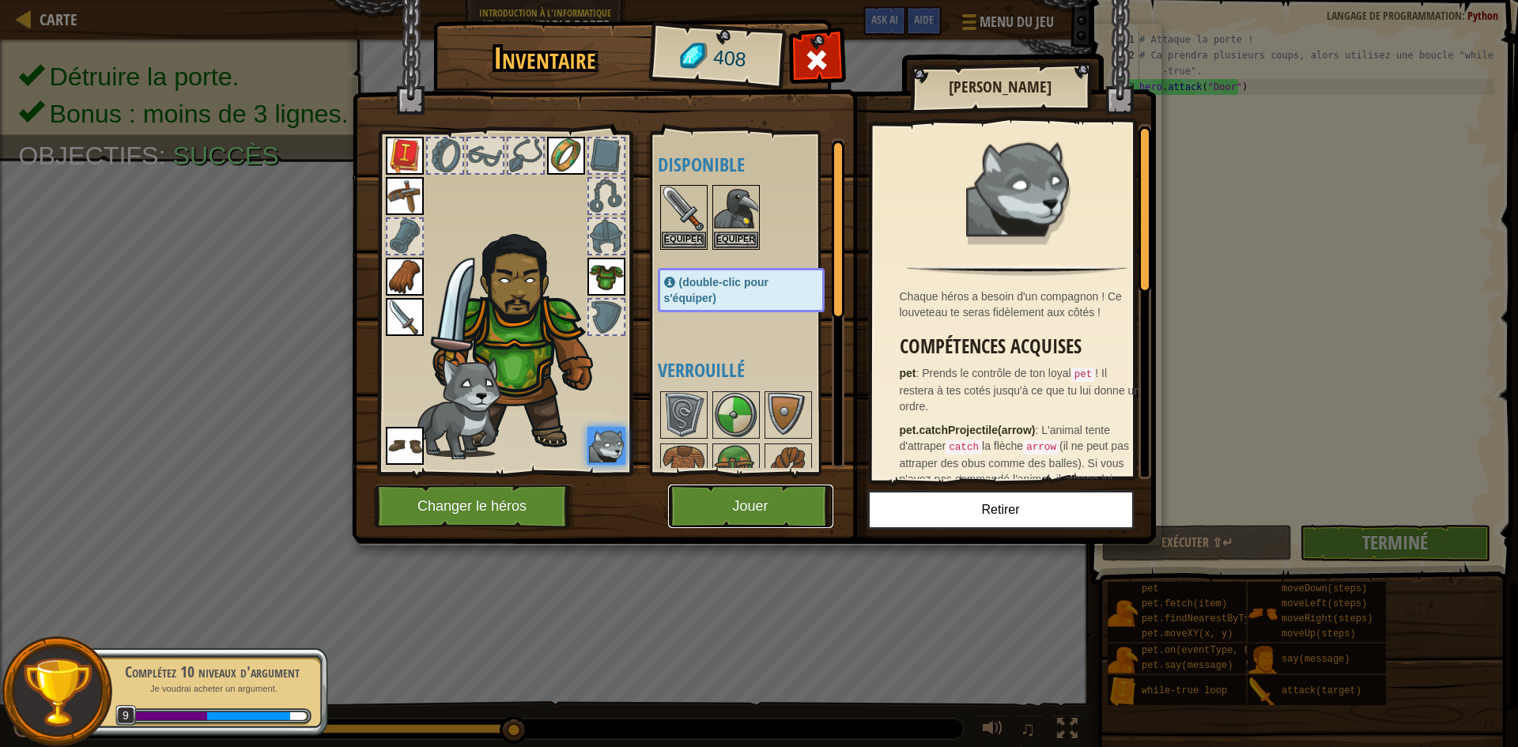
click at [758, 506] on button "Jouer" at bounding box center [750, 506] width 165 height 43
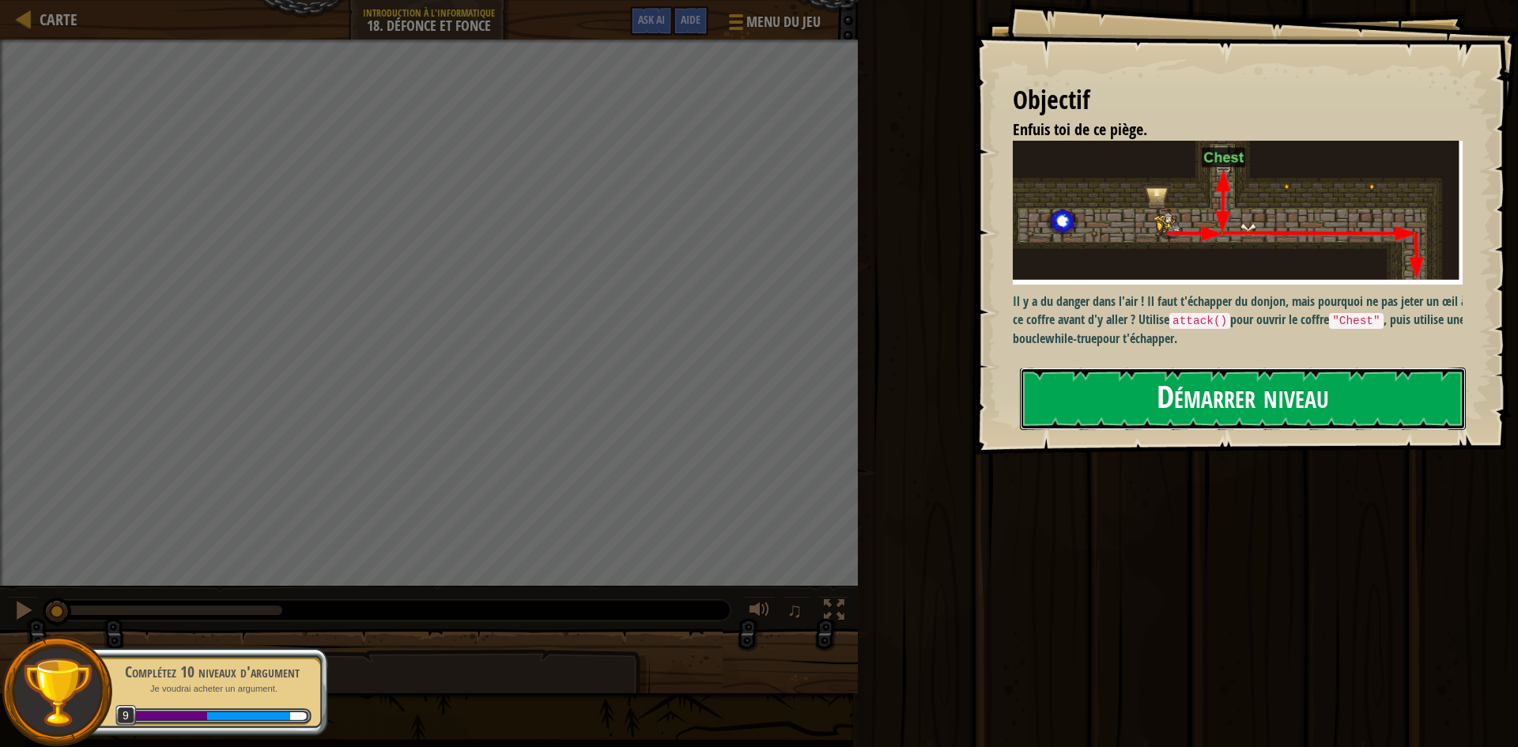
click at [1132, 416] on button "Démarrer niveau" at bounding box center [1243, 399] width 446 height 62
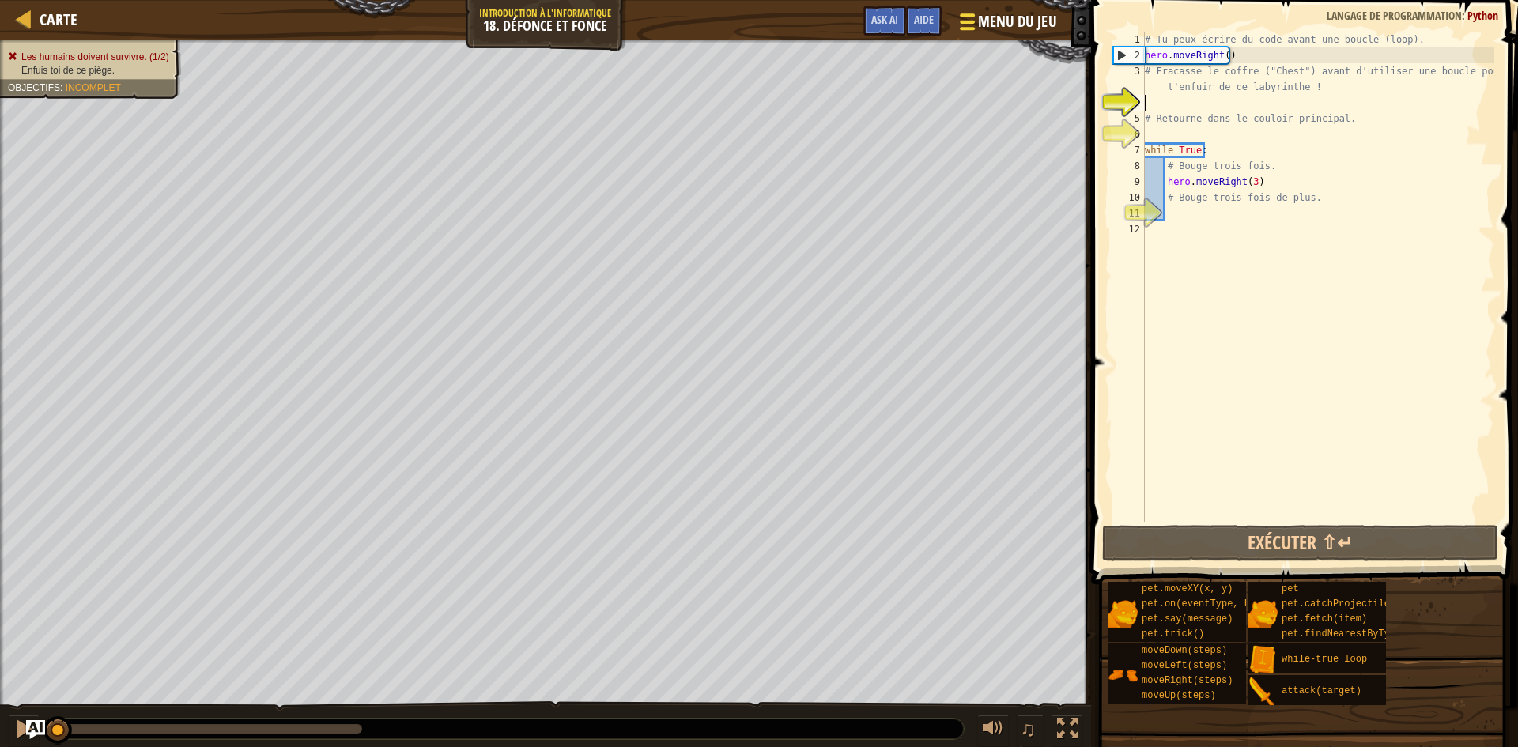
click at [988, 17] on span "Menu du jeu" at bounding box center [1017, 21] width 78 height 21
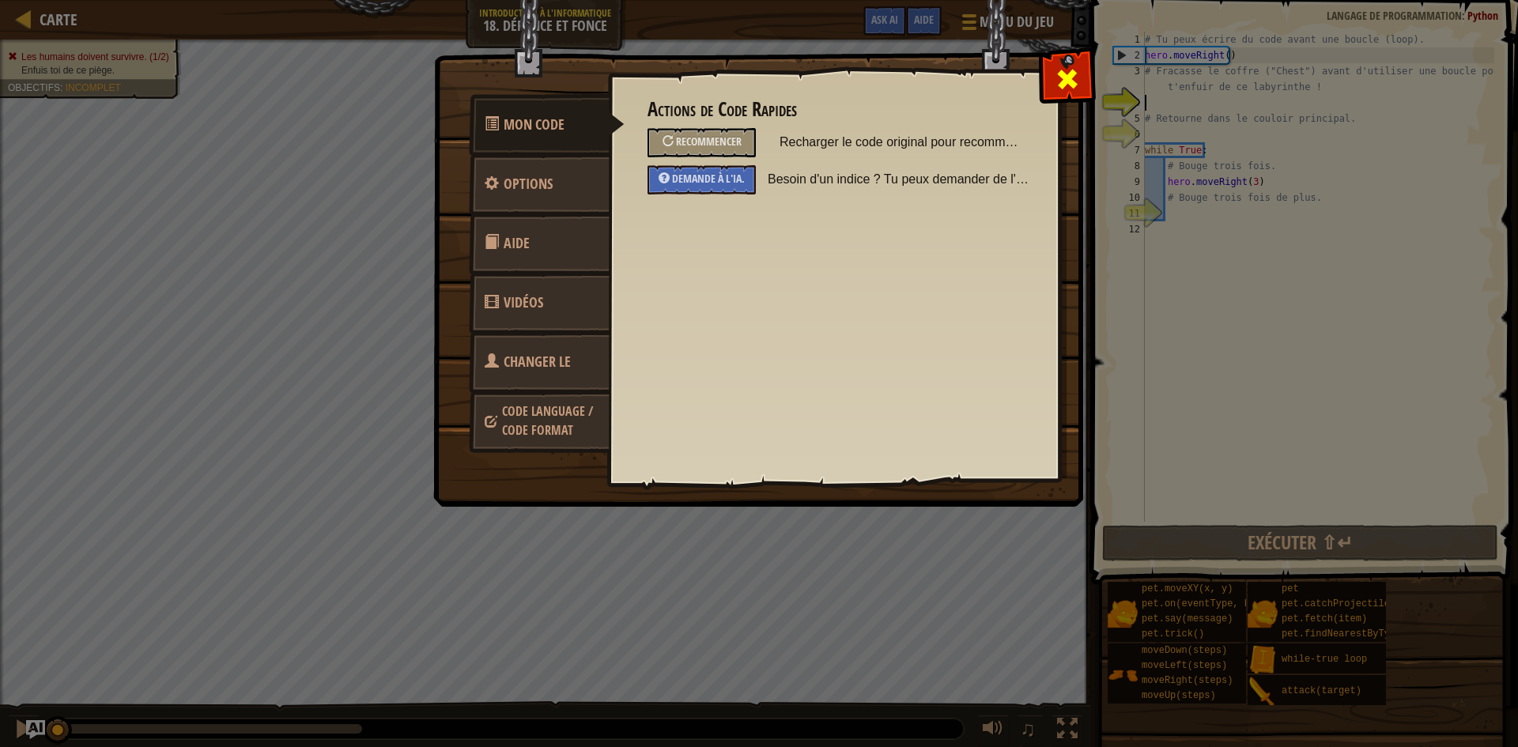
click at [1070, 83] on span at bounding box center [1067, 78] width 25 height 25
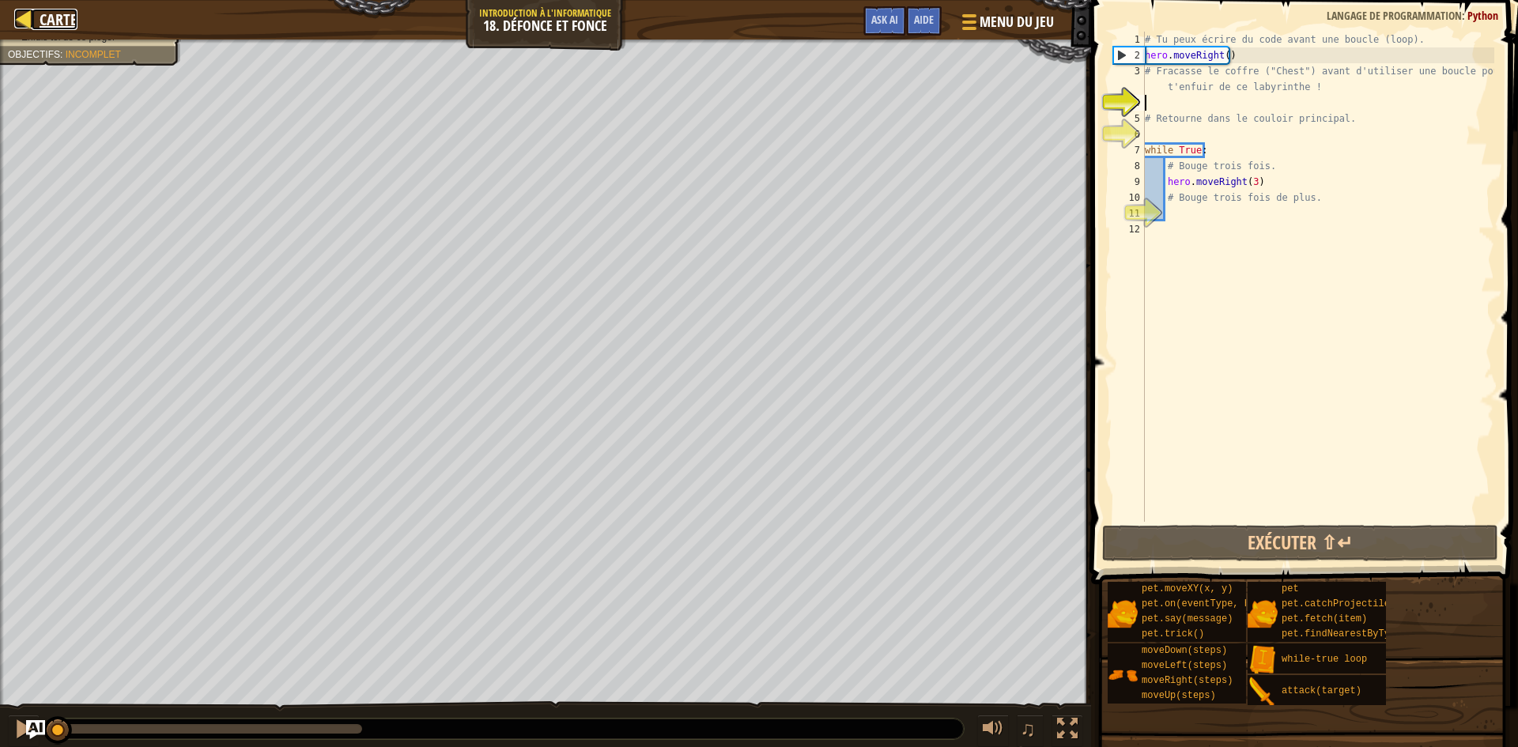
click at [56, 23] on span "Carte" at bounding box center [59, 19] width 38 height 21
select select "fr"
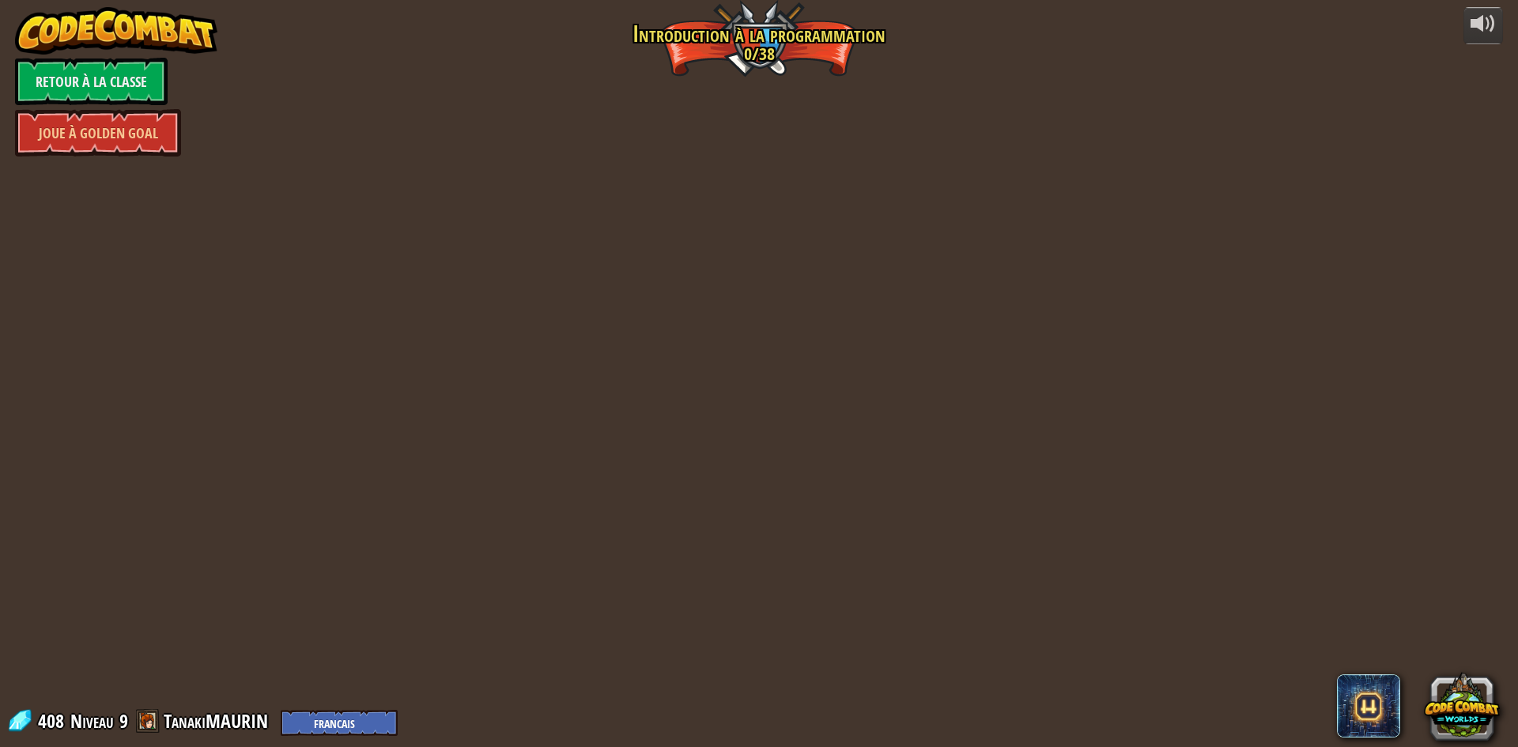
select select "fr"
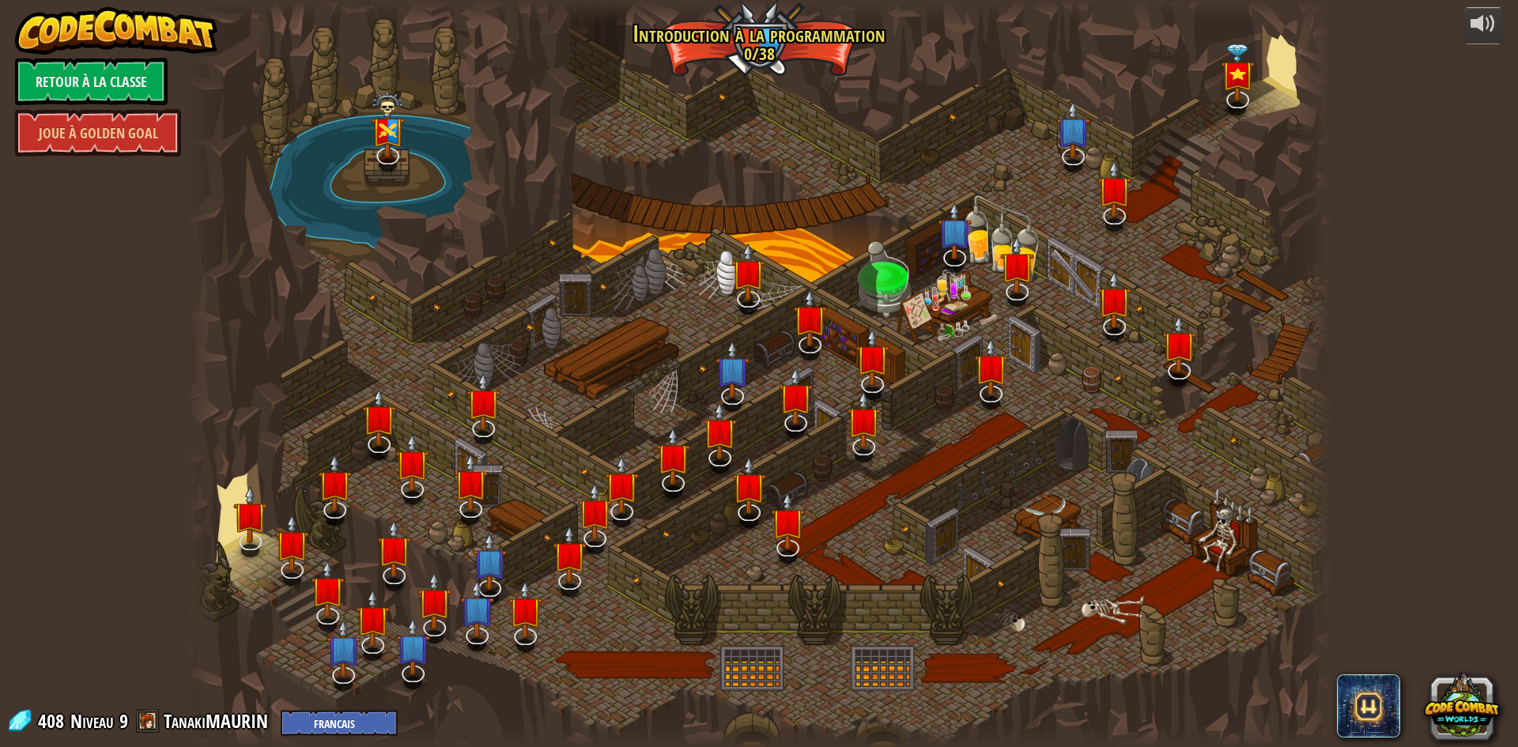
select select "fr"
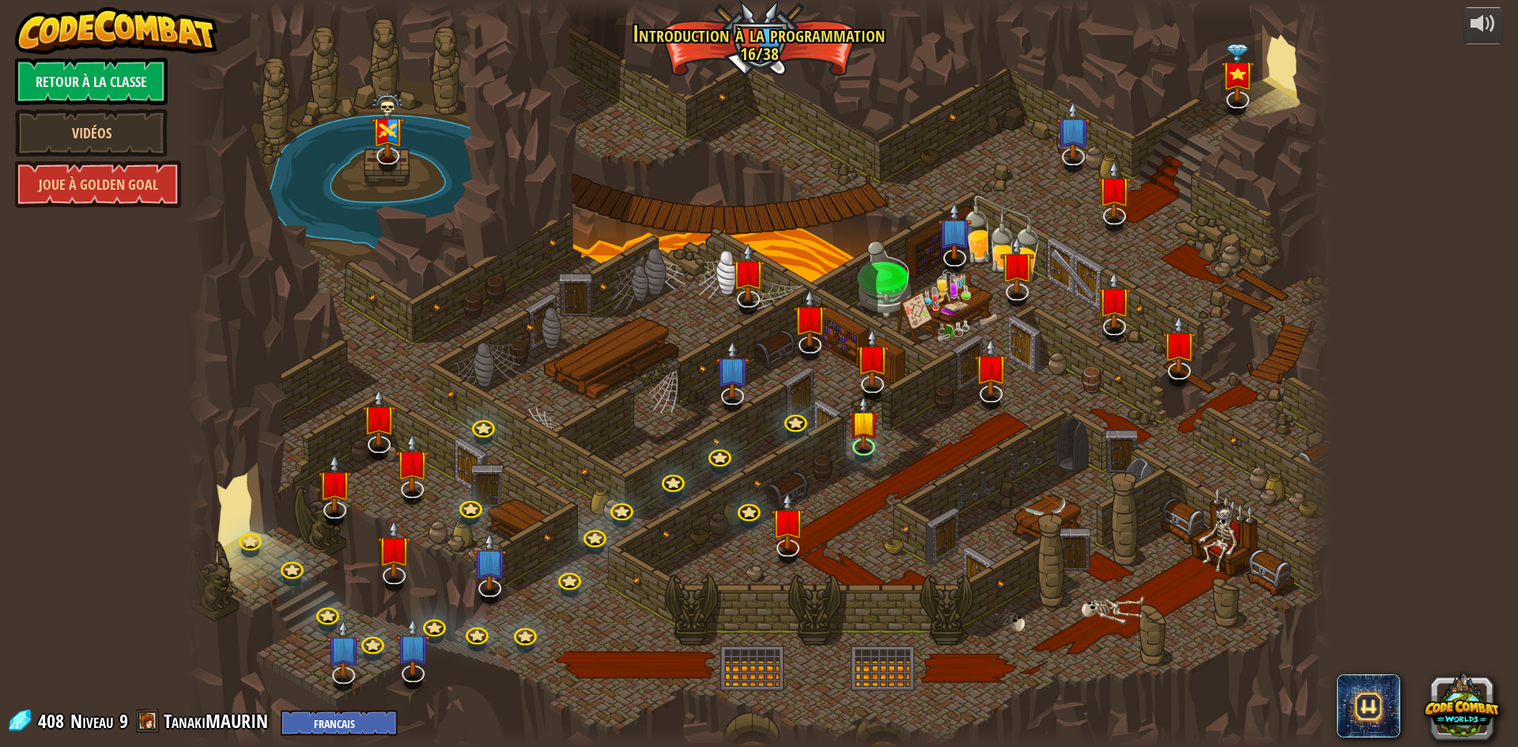
select select "fr"
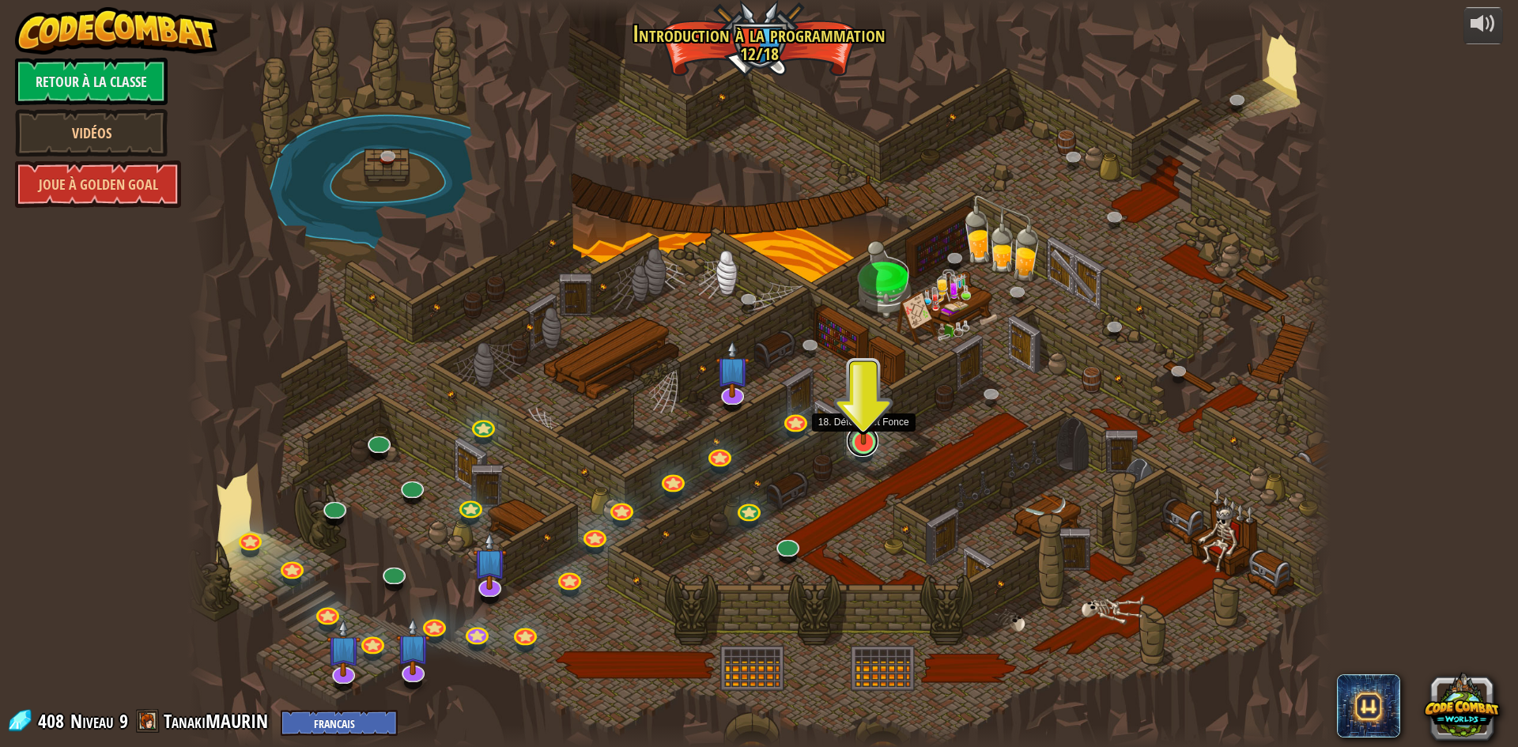
click at [853, 444] on link at bounding box center [863, 441] width 32 height 32
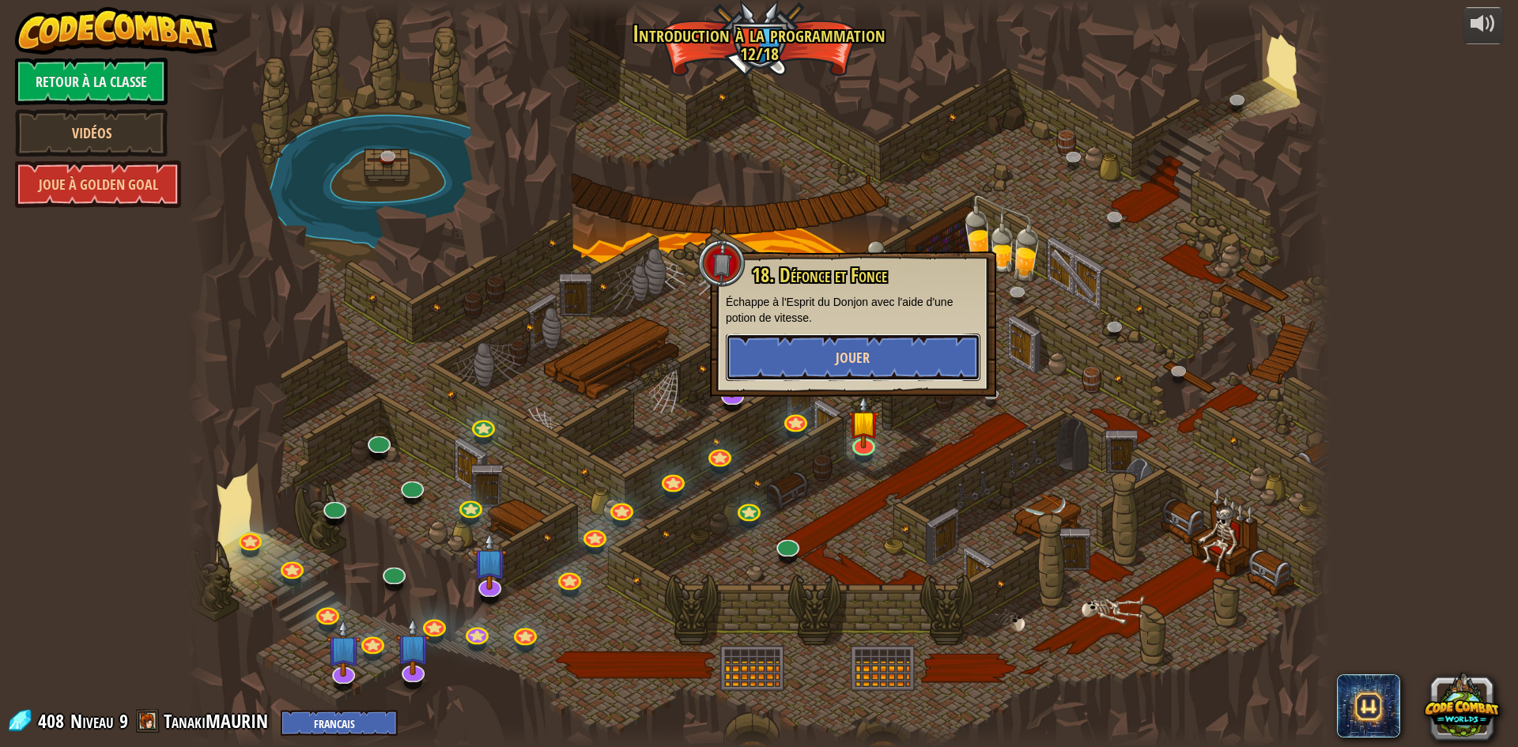
click at [852, 361] on span "Jouer" at bounding box center [853, 358] width 34 height 20
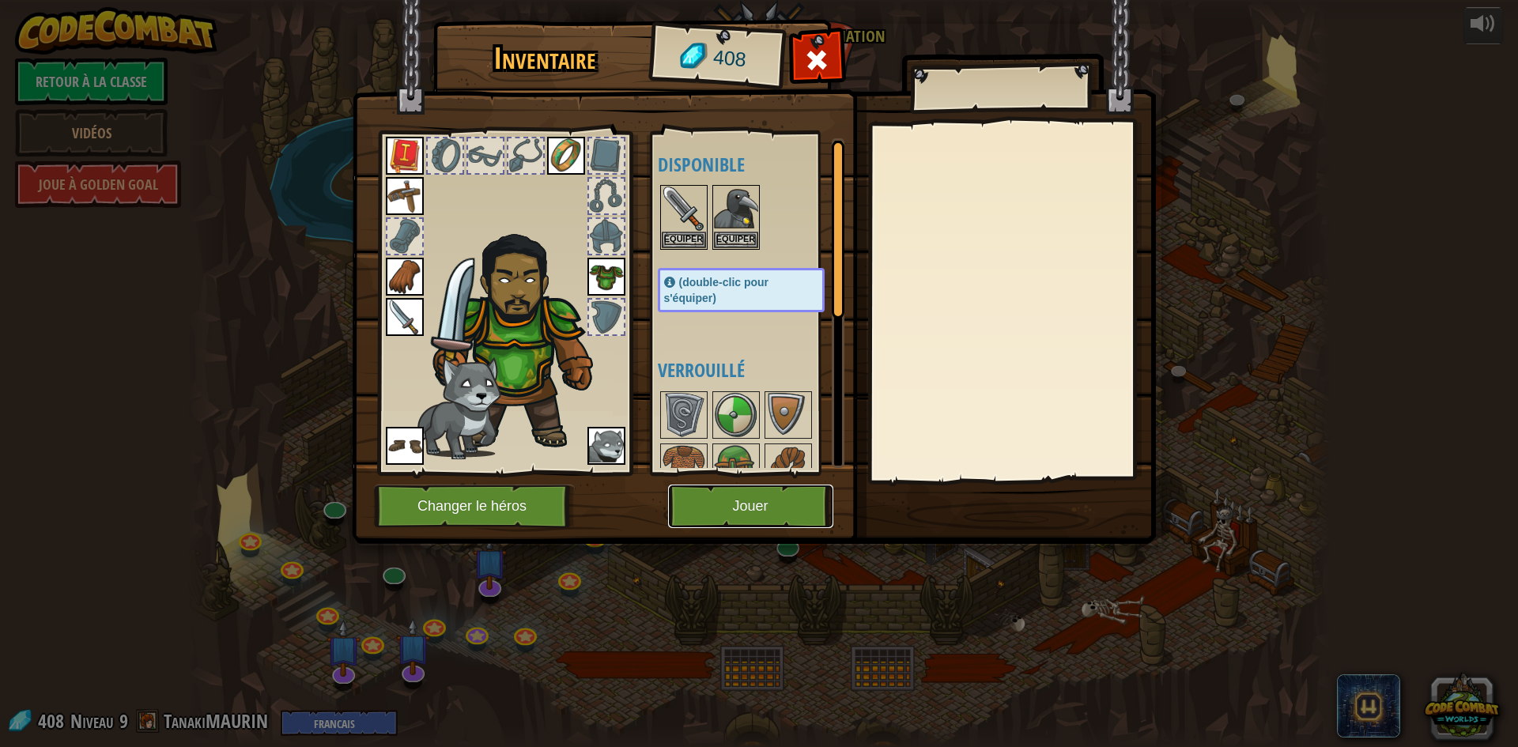
click at [792, 498] on button "Jouer" at bounding box center [750, 506] width 165 height 43
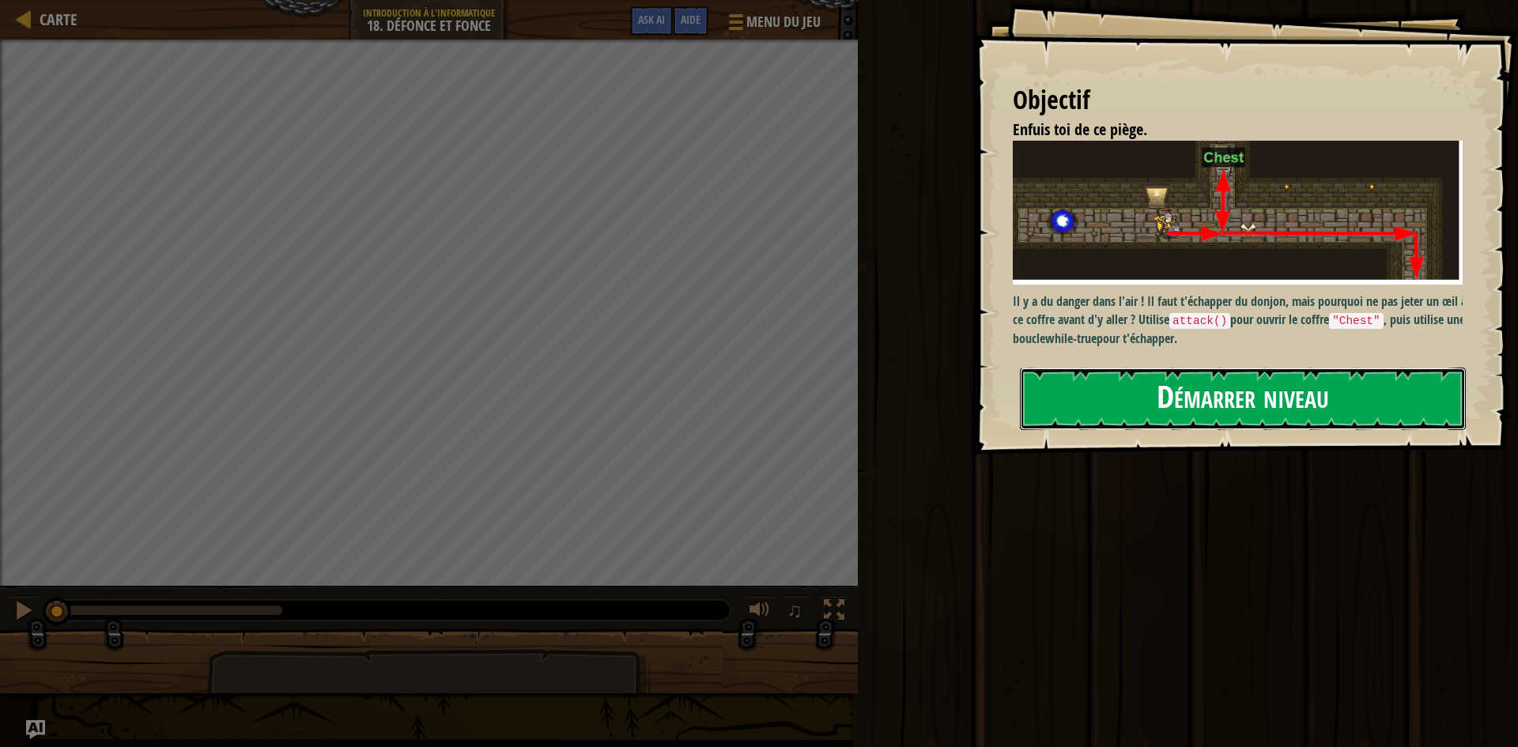
click at [1154, 368] on button "Démarrer niveau" at bounding box center [1243, 399] width 446 height 62
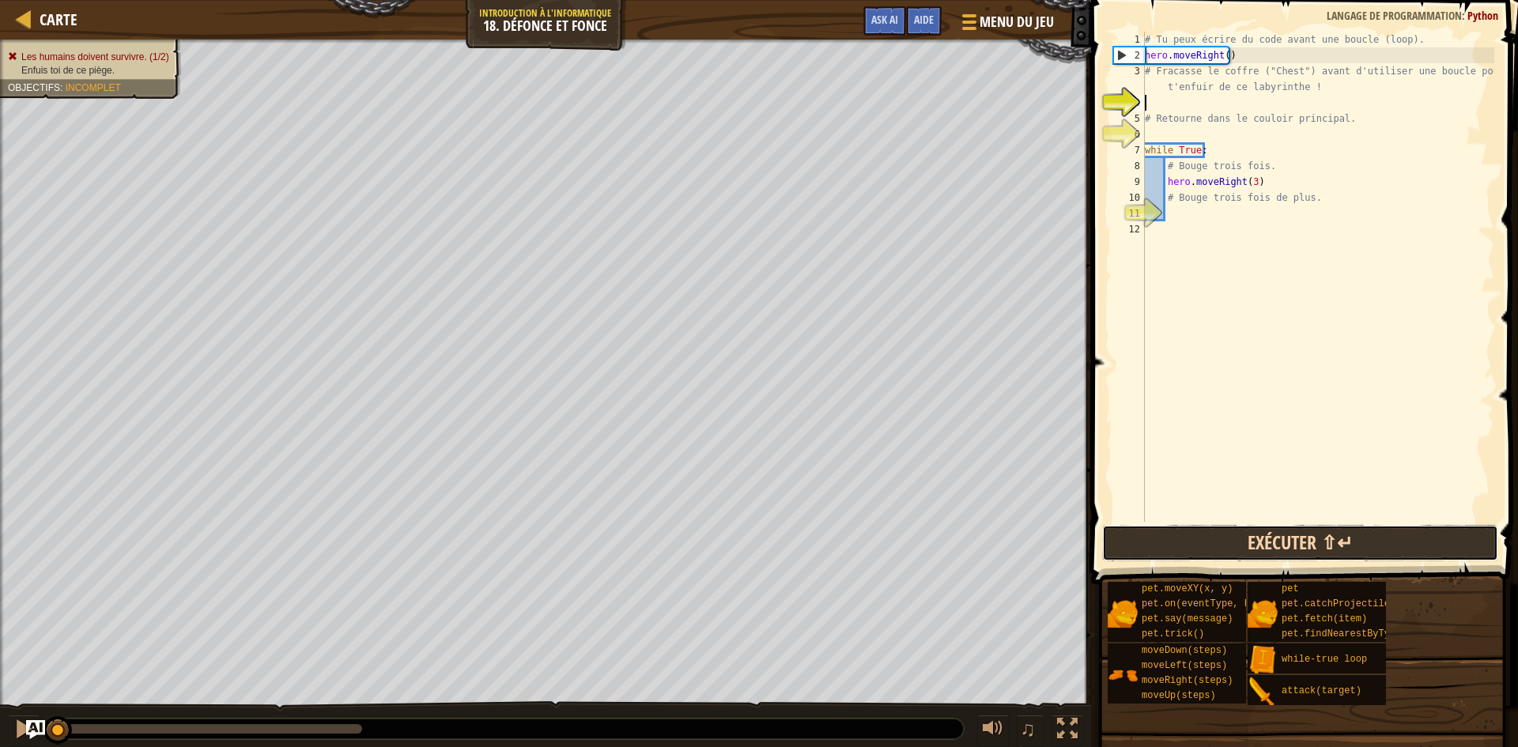
click at [1219, 539] on button "Exécuter ⇧↵" at bounding box center [1300, 543] width 396 height 36
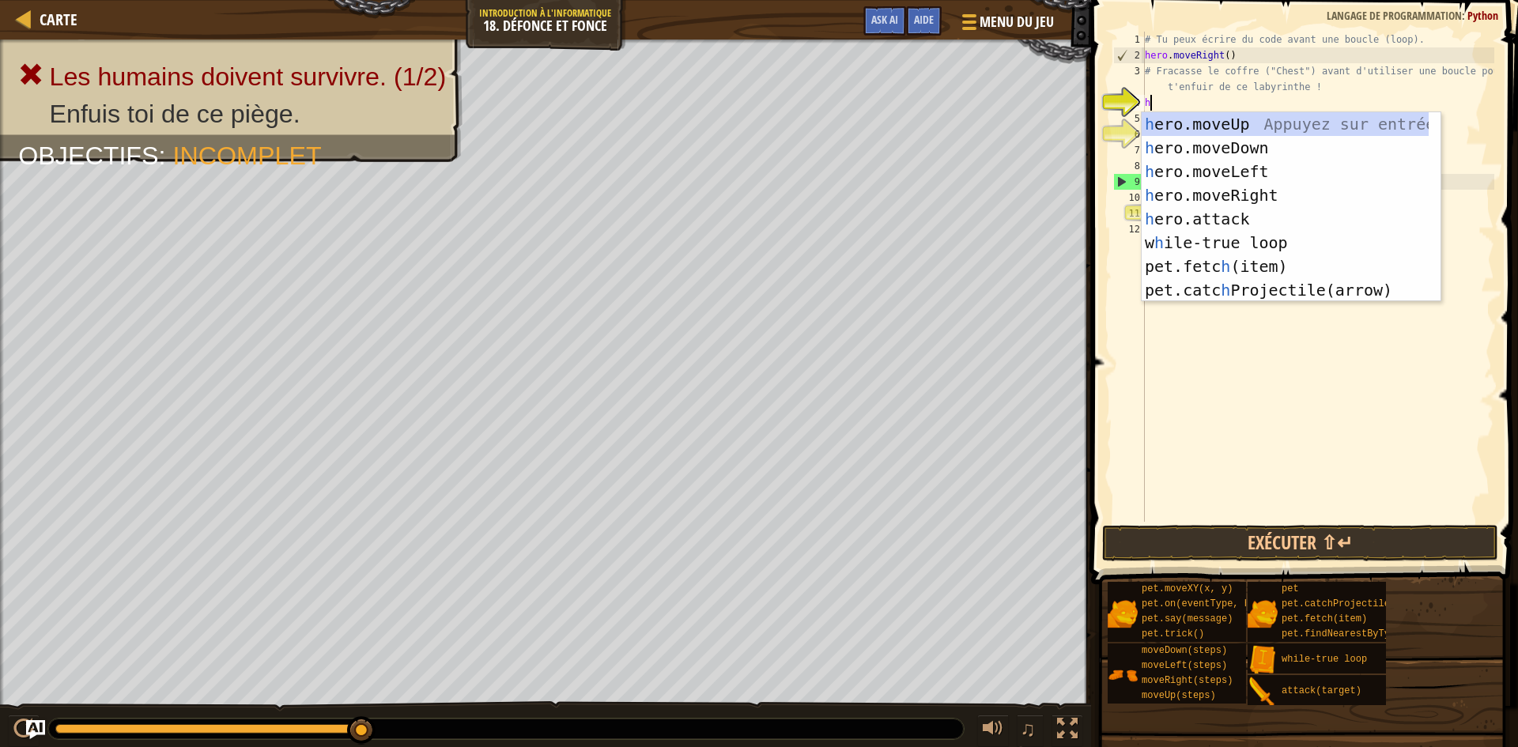
scroll to position [7, 0]
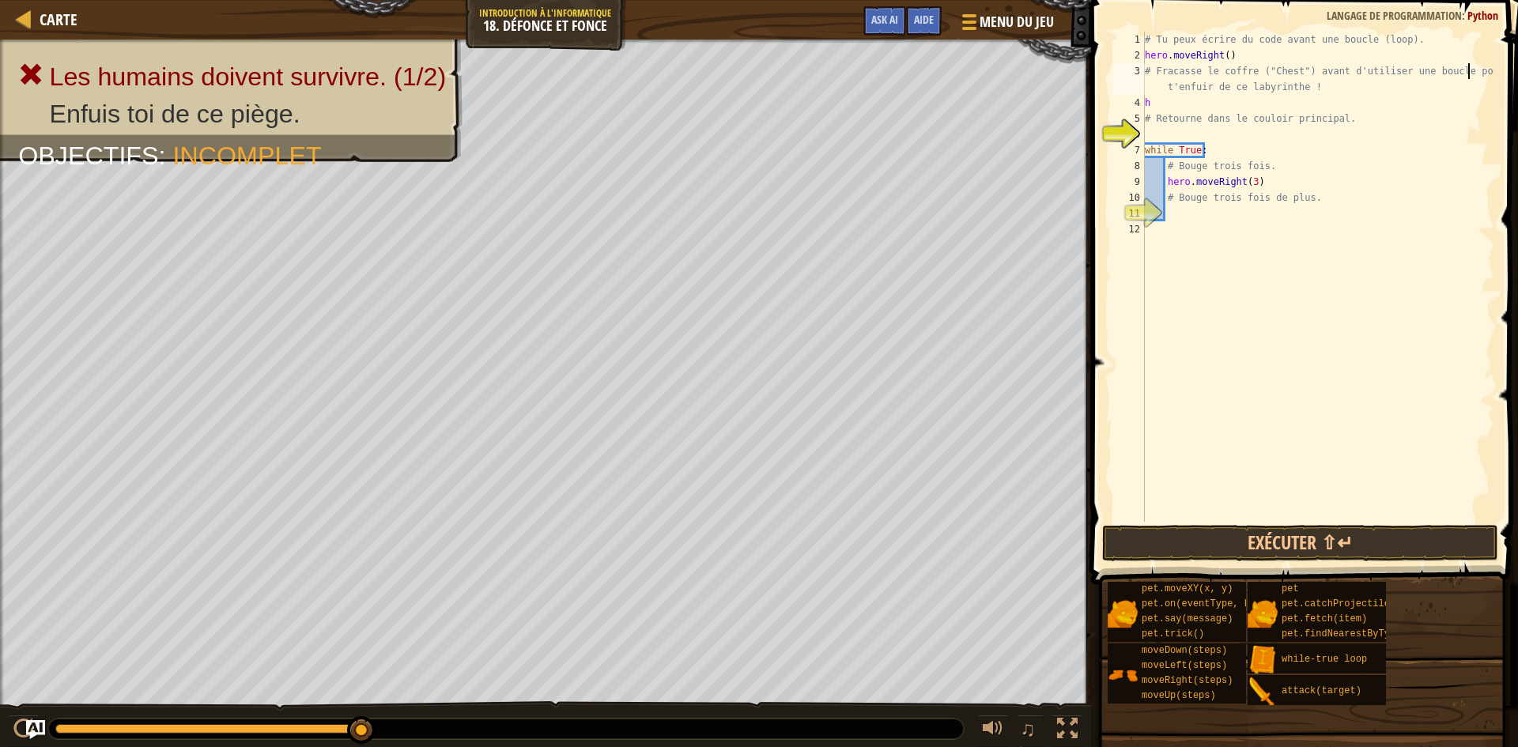
click at [1468, 76] on div "# Tu peux écrire du code avant une boucle (loop). hero . moveRight ( ) # Fracas…" at bounding box center [1318, 293] width 353 height 522
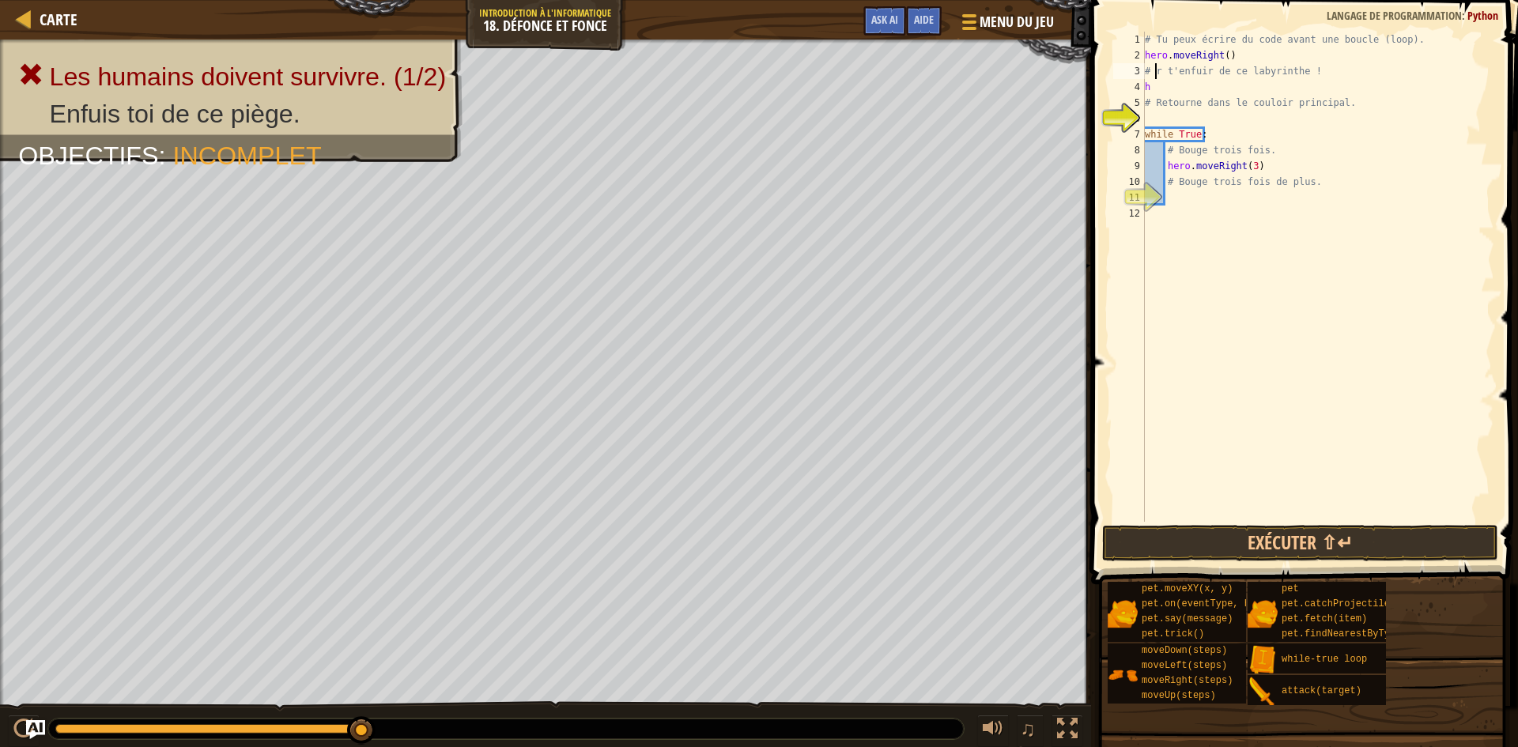
click at [1313, 73] on div "# Tu peux écrire du code avant une boucle (loop). hero . moveRight ( ) # r t'en…" at bounding box center [1318, 293] width 353 height 522
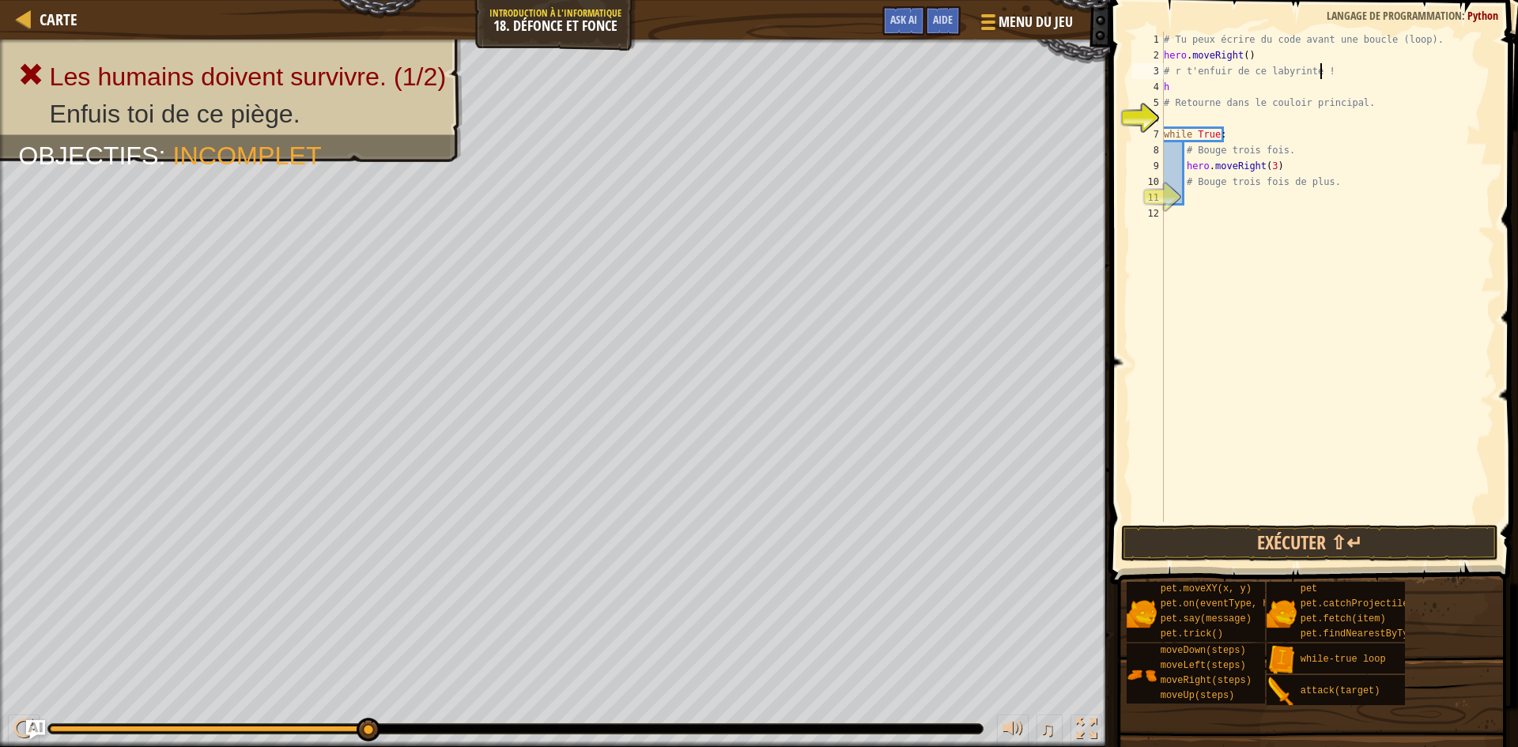
click at [1319, 71] on div "# Tu peux écrire du code avant une boucle (loop). hero . moveRight ( ) # r t'en…" at bounding box center [1328, 293] width 334 height 522
type textarea "#"
click at [1189, 82] on div "# Tu peux écrire du code avant une boucle (loop). hero . moveRight ( ) h # Reto…" at bounding box center [1328, 293] width 334 height 522
type textarea "h"
click at [1185, 72] on div "# Tu peux écrire du code avant une boucle (loop). hero . moveRight ( ) # Retour…" at bounding box center [1328, 293] width 334 height 522
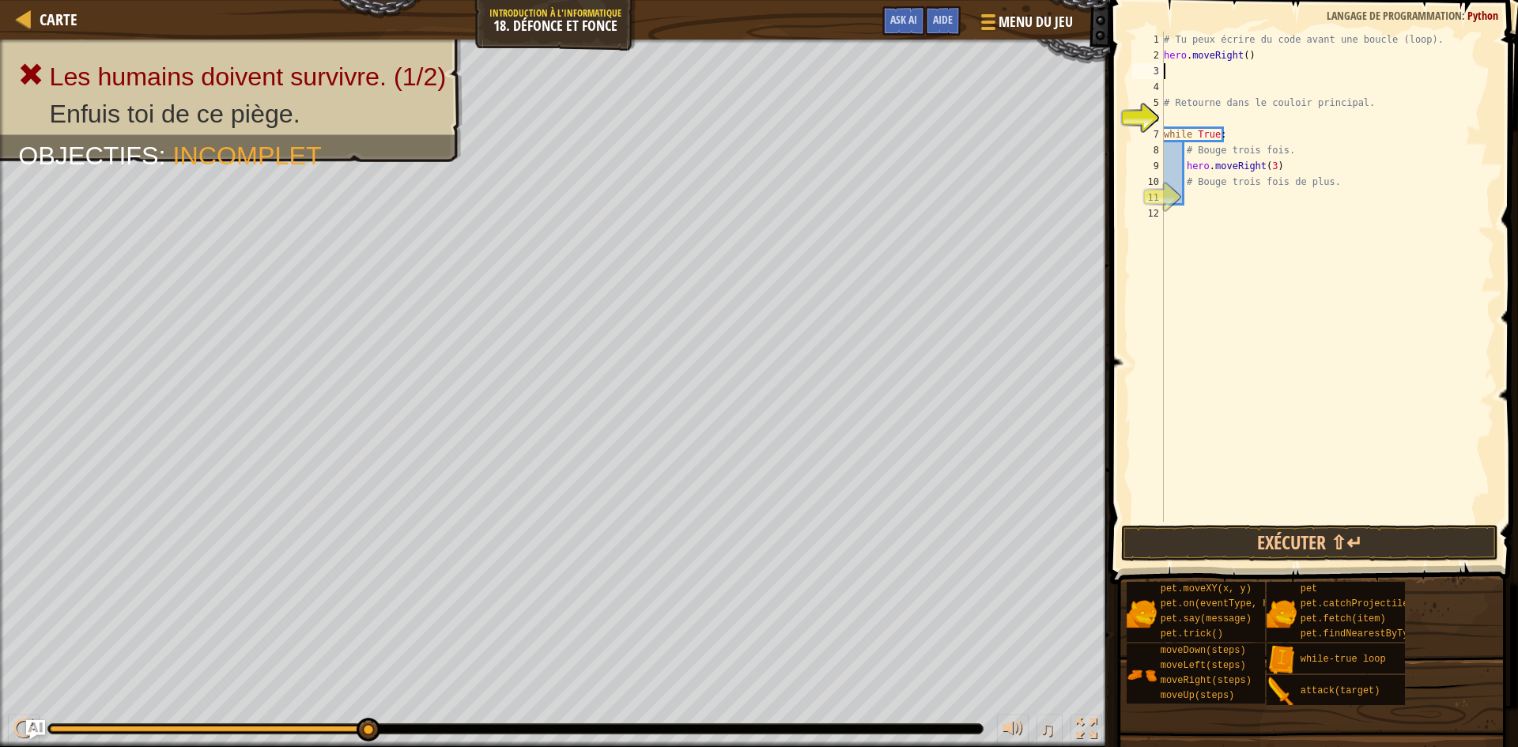
type textarea "h"
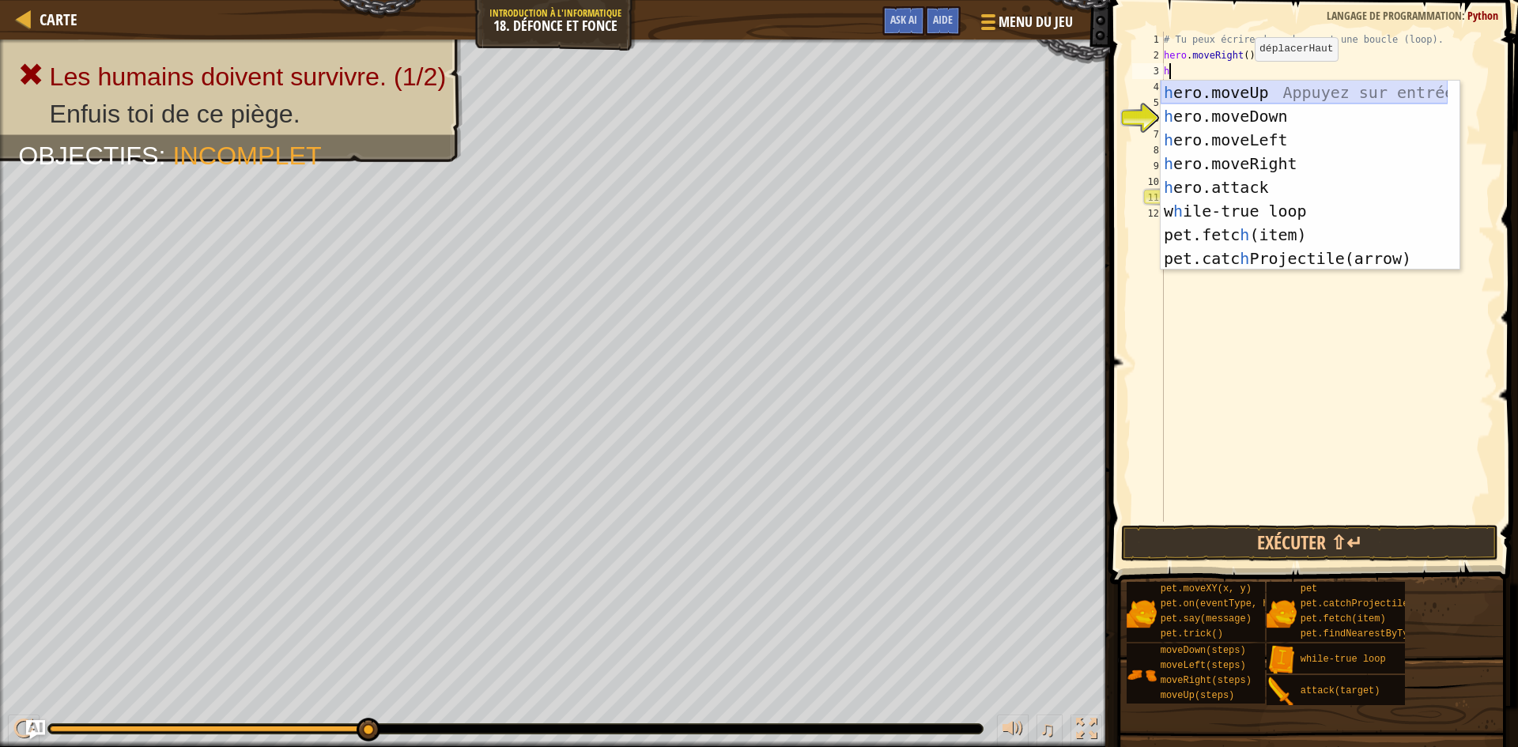
click at [1248, 85] on div "h ero.moveUp Appuyez sur entrée h ero.moveDown Appuyez sur entrée h ero.moveLef…" at bounding box center [1304, 199] width 287 height 237
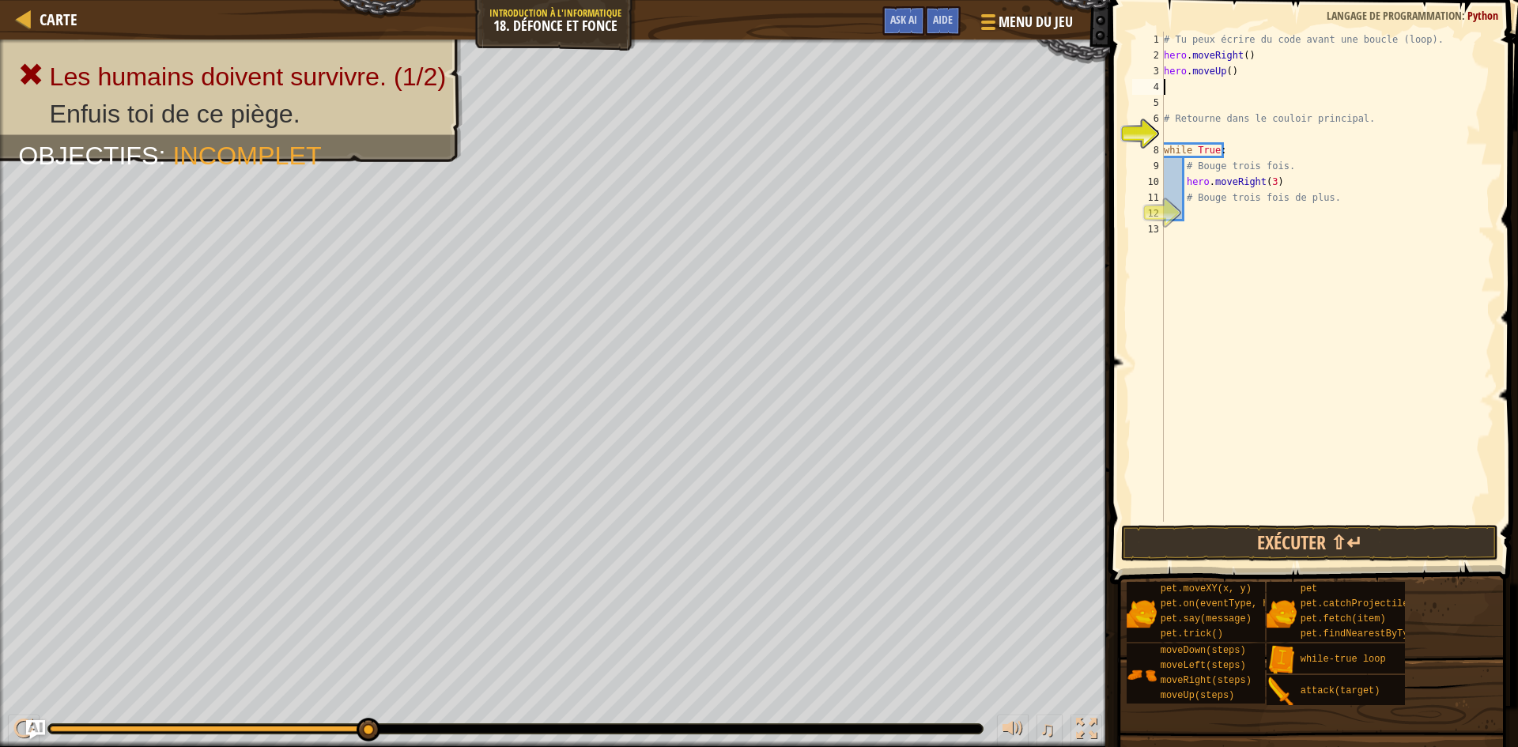
type textarea "h"
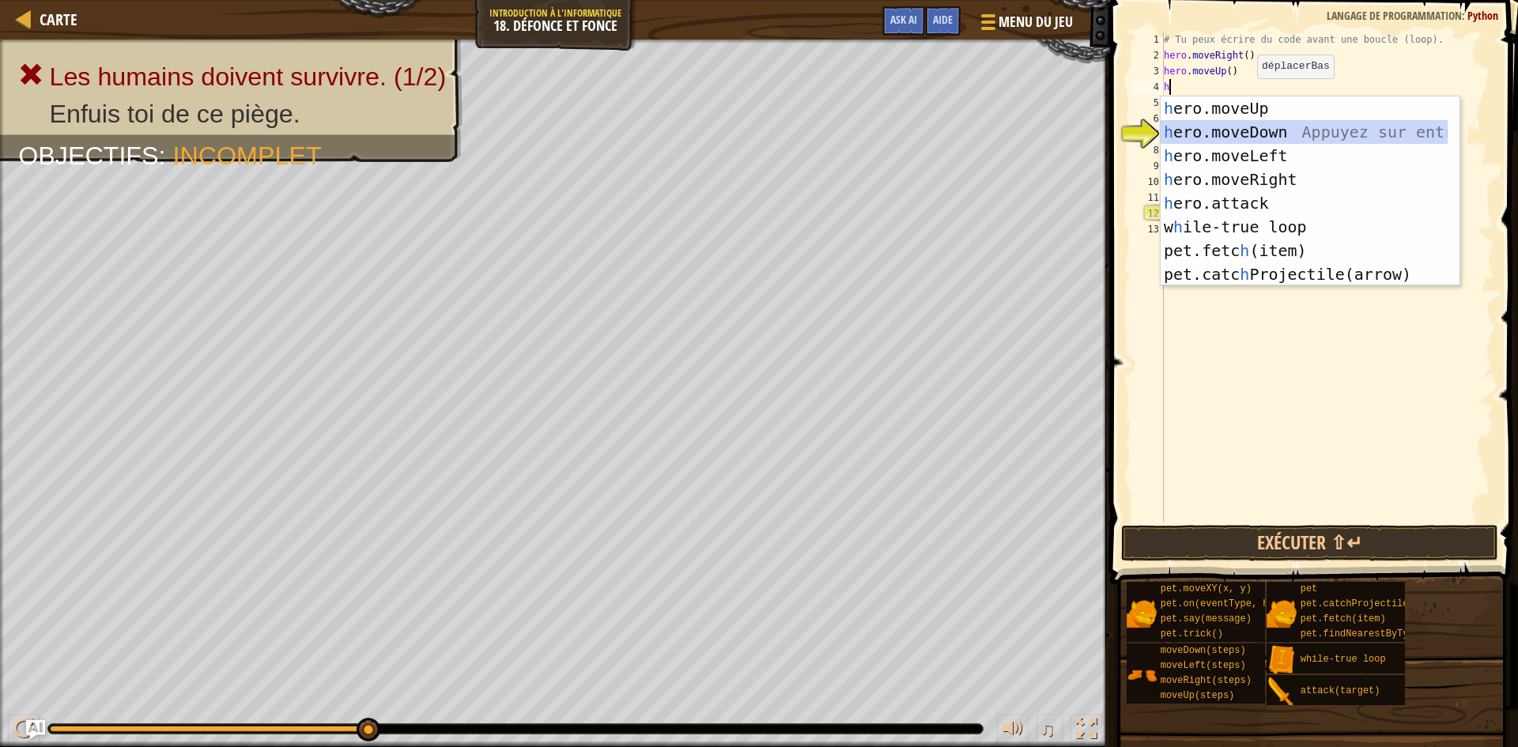
click at [1287, 138] on div "h ero.moveUp Appuyez sur entrée h ero.moveDown Appuyez sur entrée h ero.moveLef…" at bounding box center [1304, 214] width 287 height 237
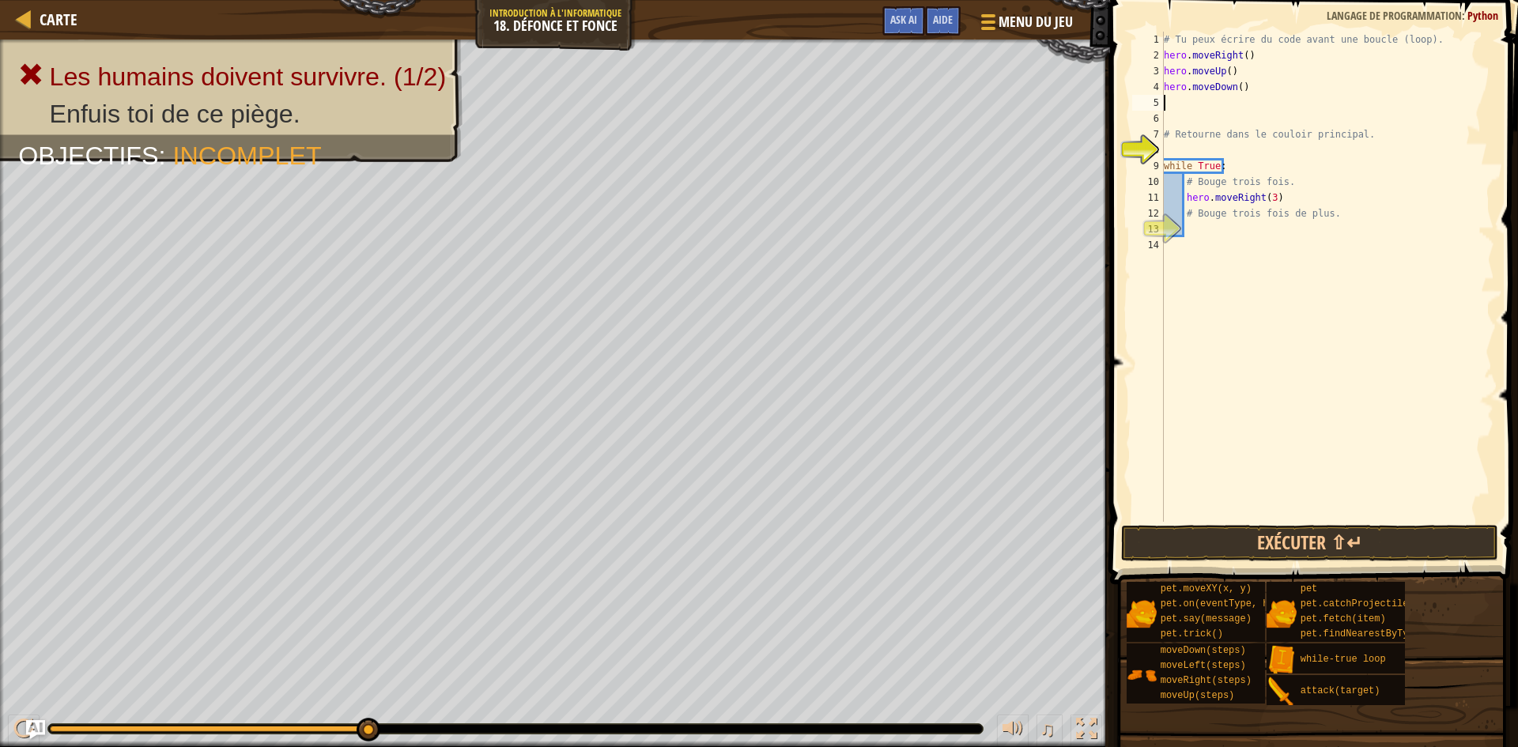
type textarea "h"
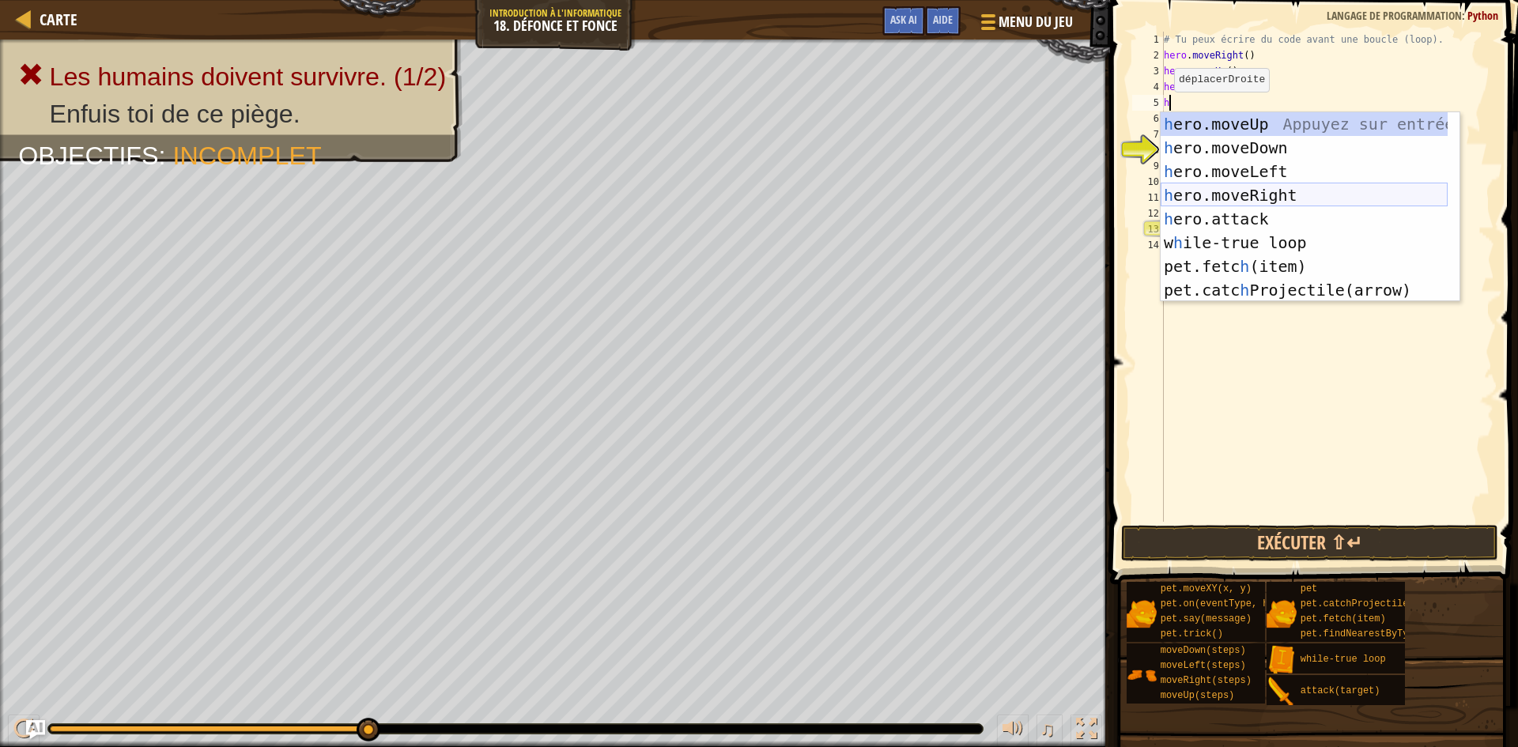
click at [1309, 200] on div "h ero.moveUp Appuyez sur entrée h ero.moveDown Appuyez sur entrée h ero.moveLef…" at bounding box center [1304, 230] width 287 height 237
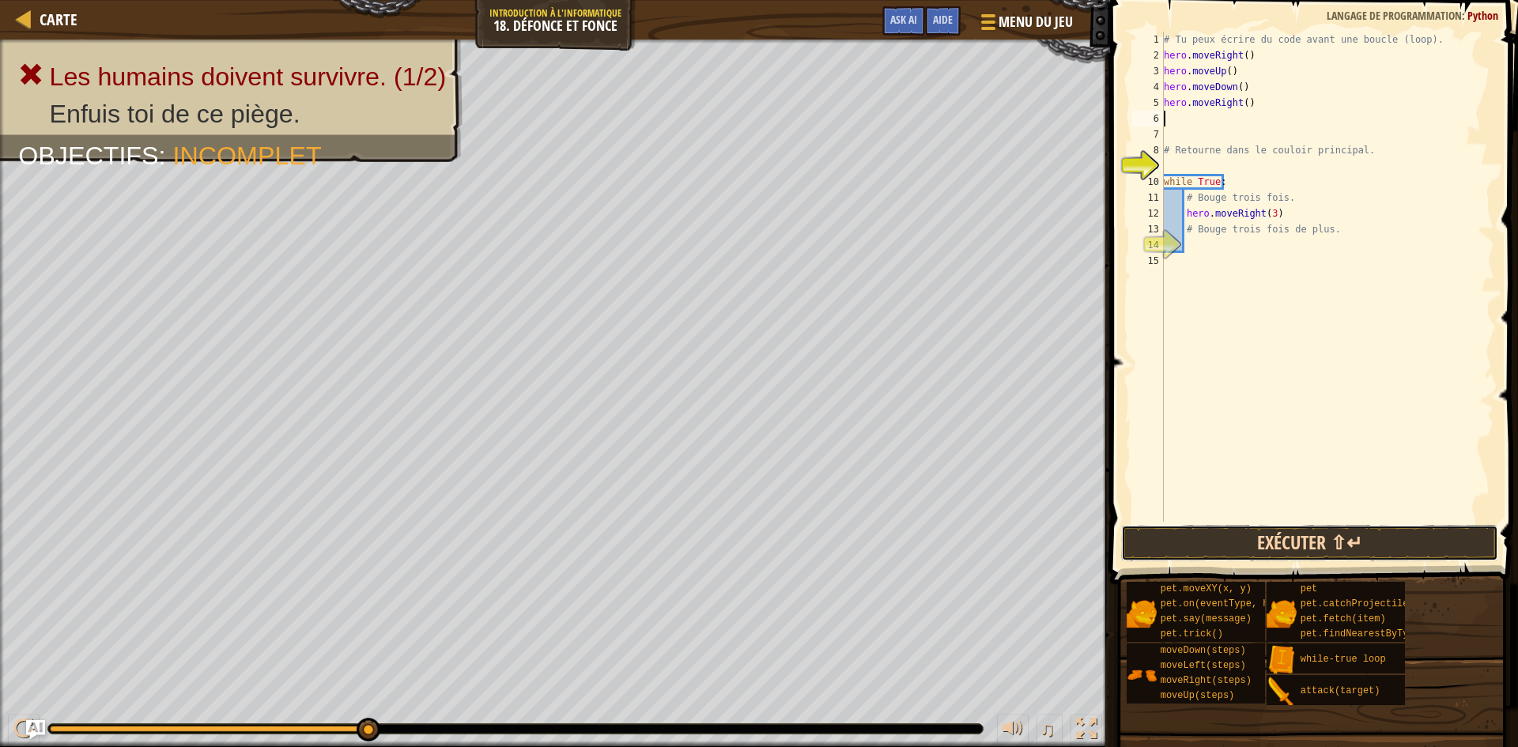
click at [1328, 542] on button "Exécuter ⇧↵" at bounding box center [1309, 543] width 377 height 36
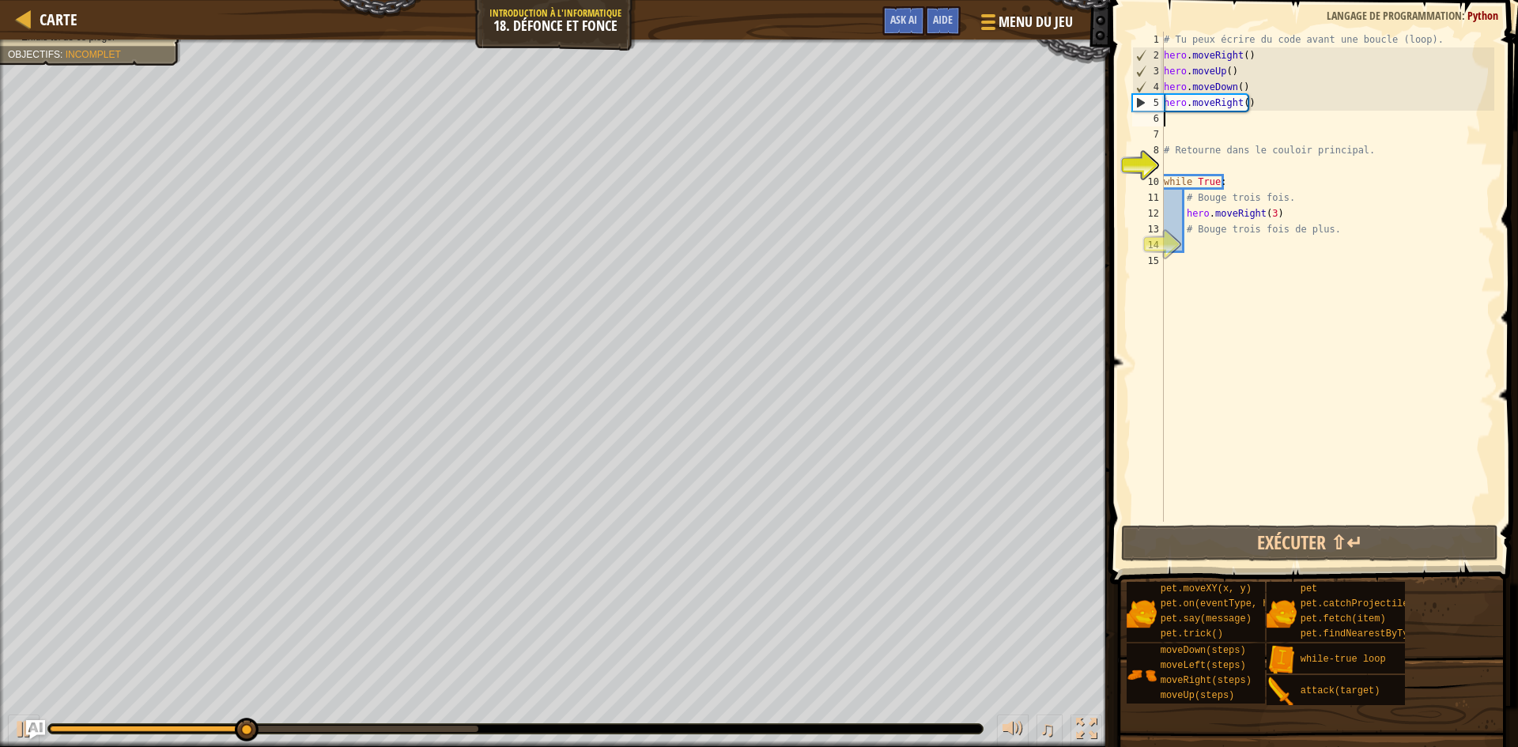
click at [1262, 86] on div "# Tu peux écrire du code avant une boucle (loop). hero . moveRight ( ) hero . m…" at bounding box center [1328, 293] width 334 height 522
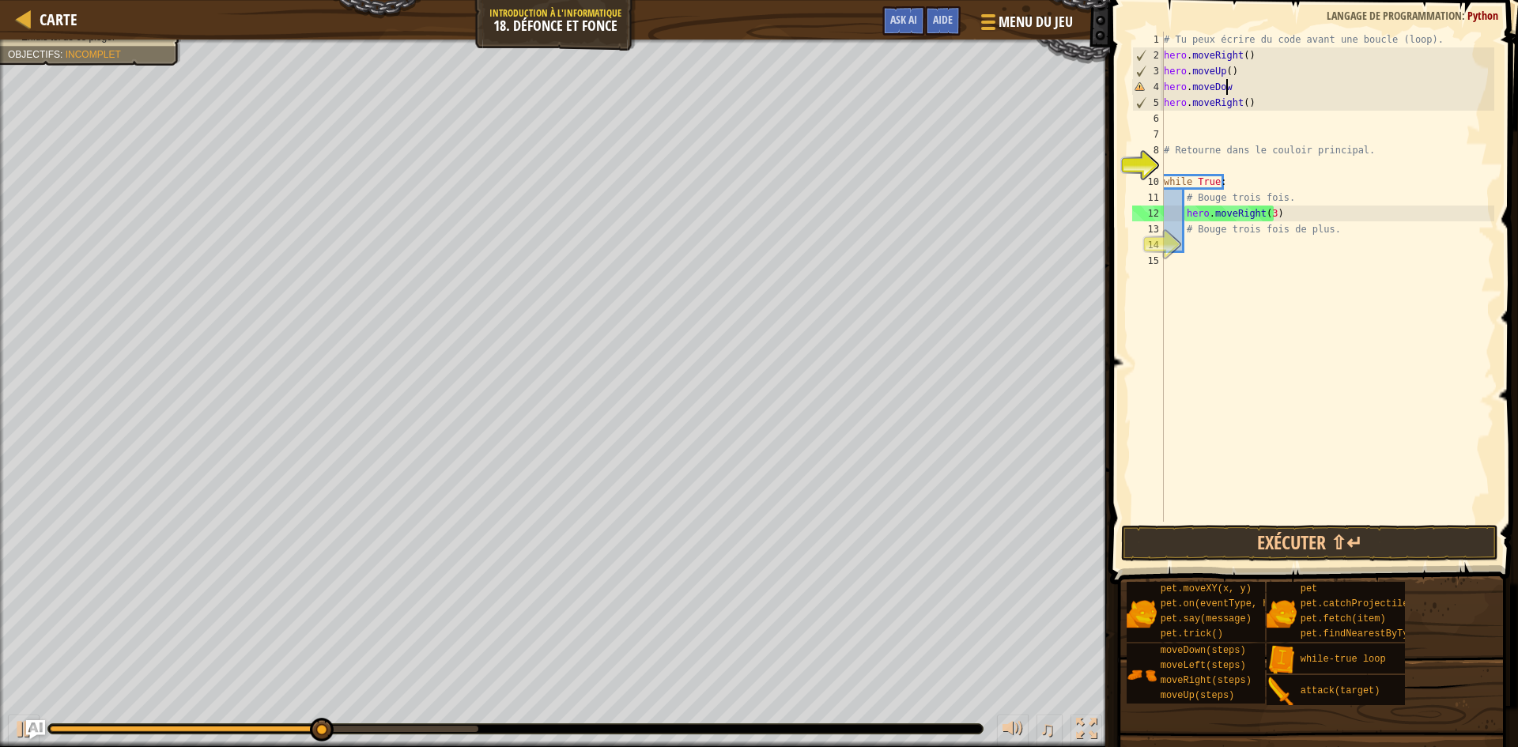
type textarea "h"
click at [1254, 106] on div "# Tu peux écrire du code avant une boucle (loop). hero . moveRight ( ) hero . m…" at bounding box center [1328, 293] width 334 height 522
type textarea "h"
click at [1182, 93] on div "# Tu peux écrire du code avant une boucle (loop). hero . moveRight ( ) hero . m…" at bounding box center [1328, 293] width 334 height 522
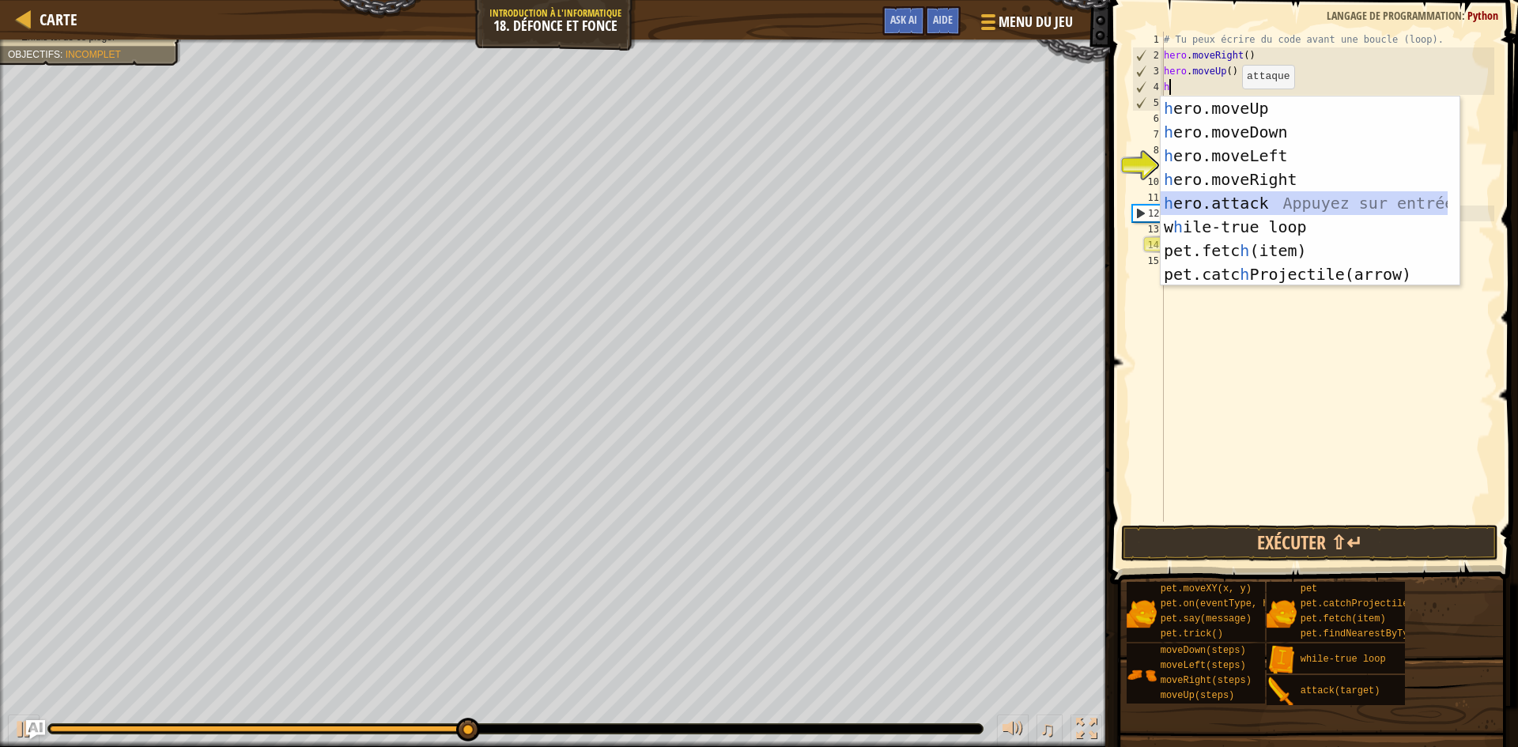
click at [1255, 208] on div "h ero.moveUp Appuyez sur entrée h ero.moveDown Appuyez sur entrée h ero.moveLef…" at bounding box center [1304, 214] width 287 height 237
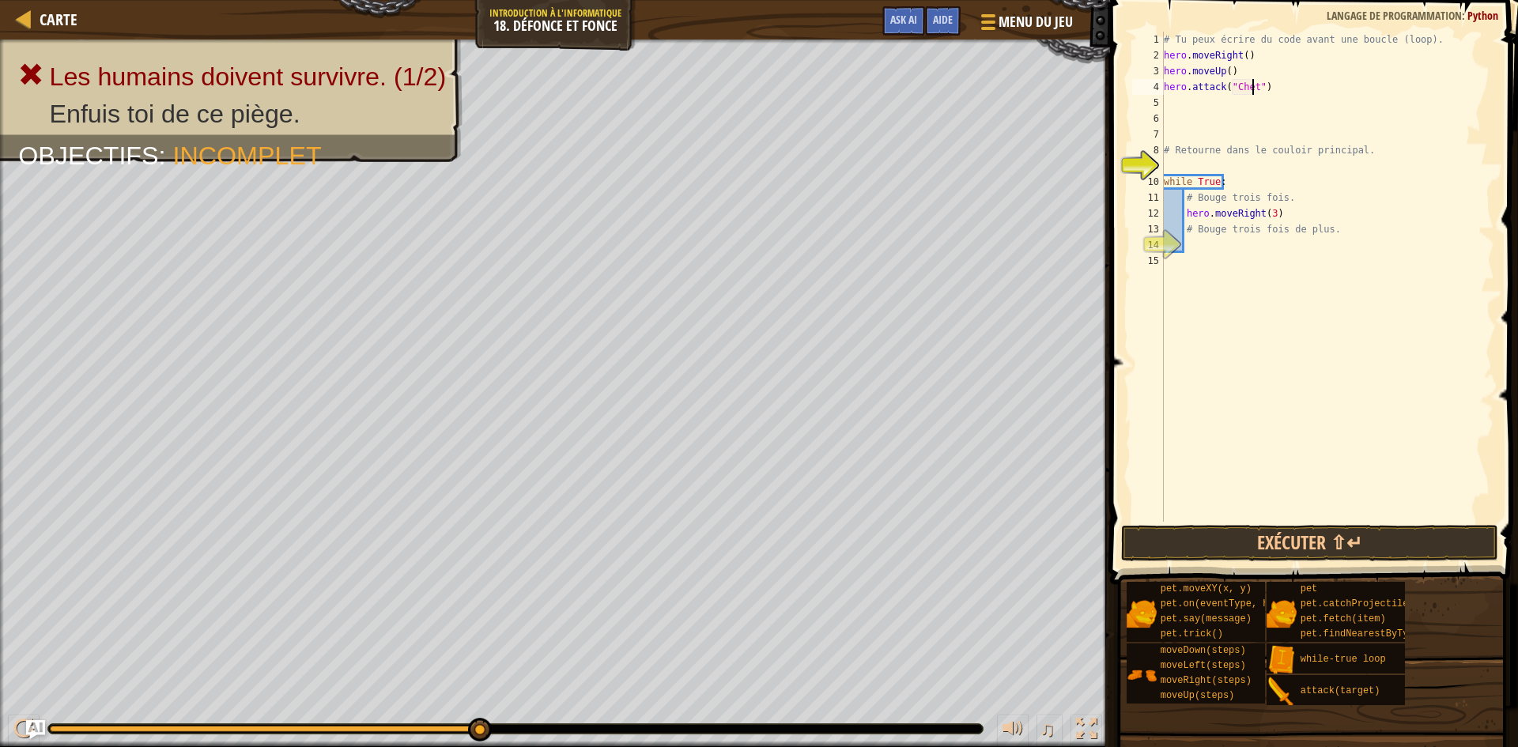
scroll to position [7, 7]
type textarea "hero.attack("Chest")"
click at [1188, 100] on div "# Tu peux écrire du code avant une boucle (loop). hero . moveRight ( ) hero . m…" at bounding box center [1328, 293] width 334 height 522
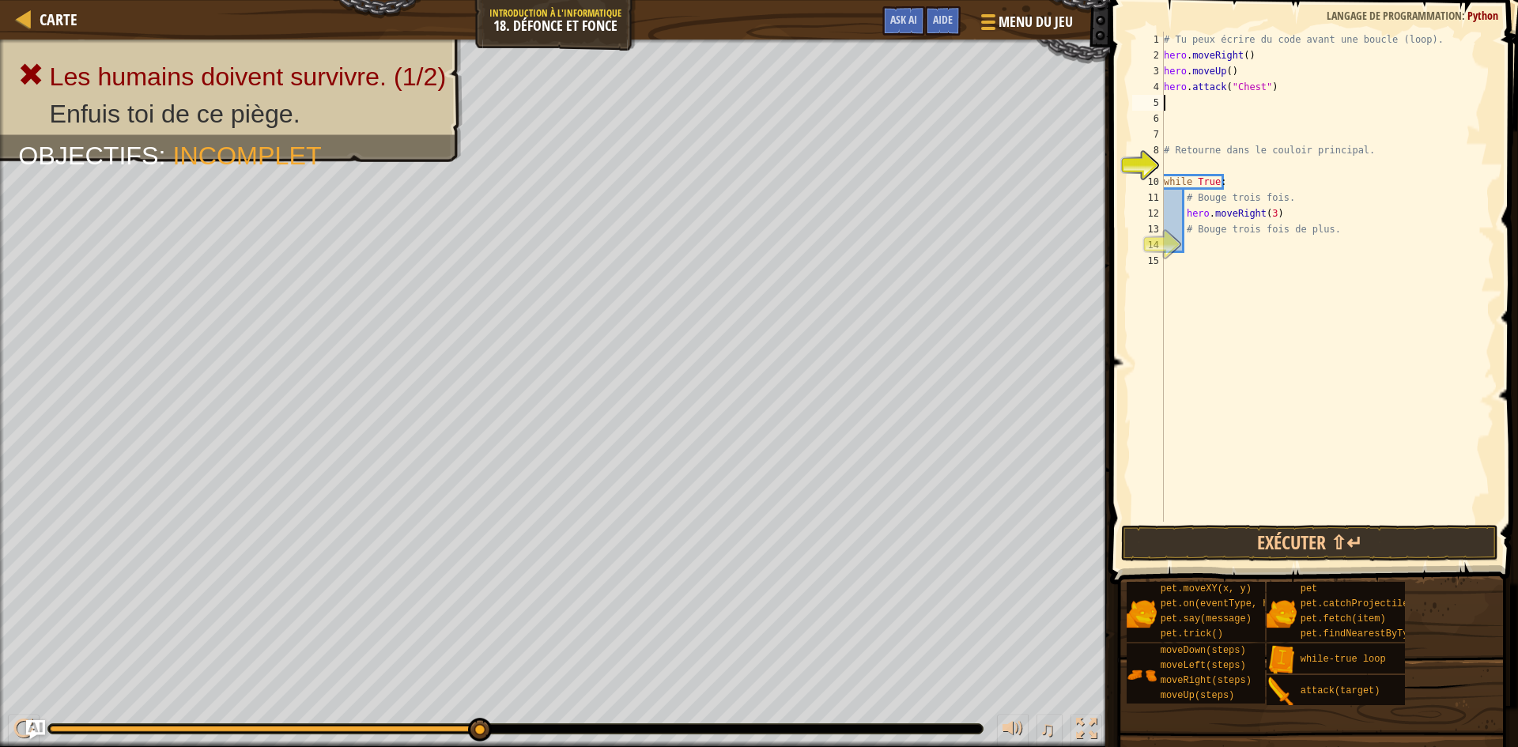
type textarea "h"
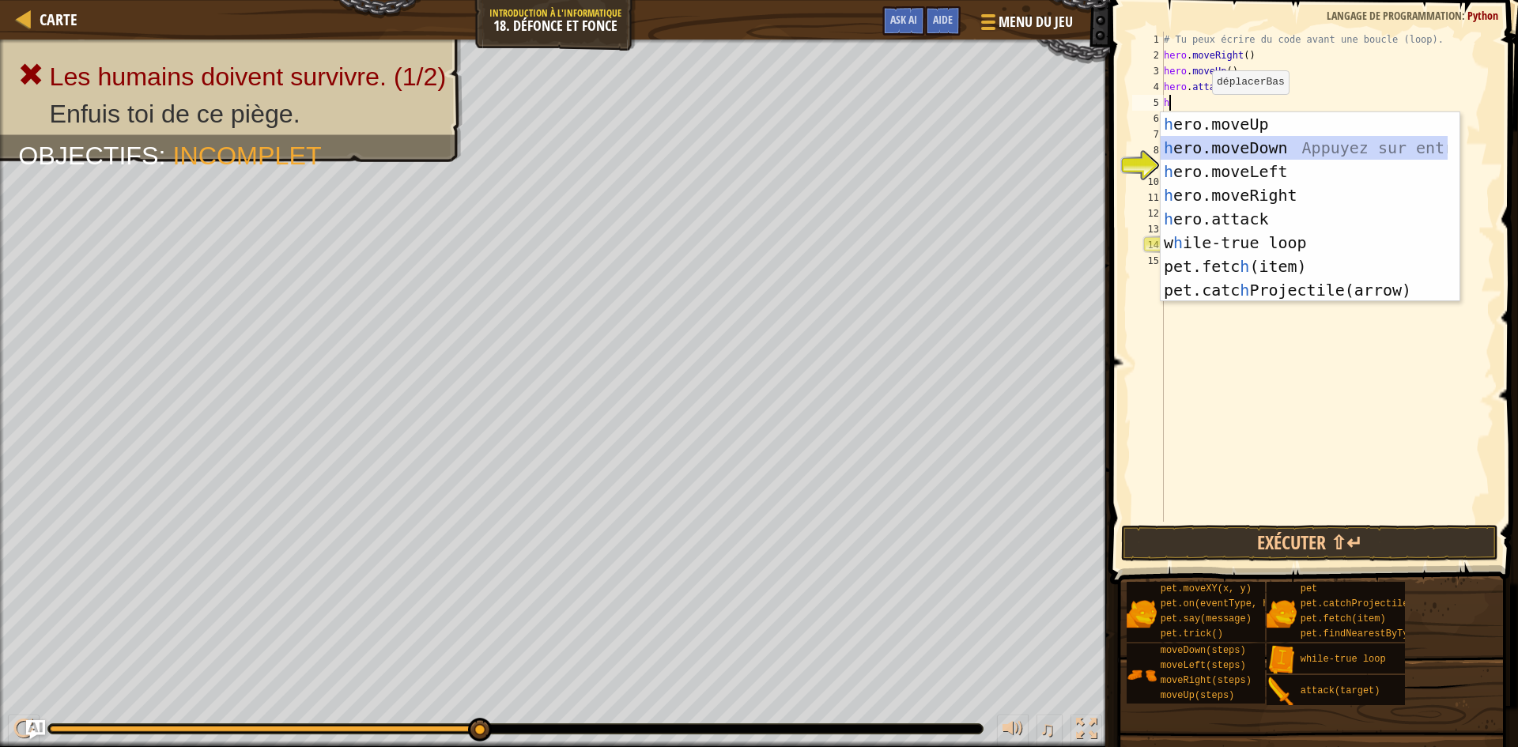
click at [1231, 141] on div "h ero.moveUp Appuyez sur entrée h ero.moveDown Appuyez sur entrée h ero.moveLef…" at bounding box center [1304, 230] width 287 height 237
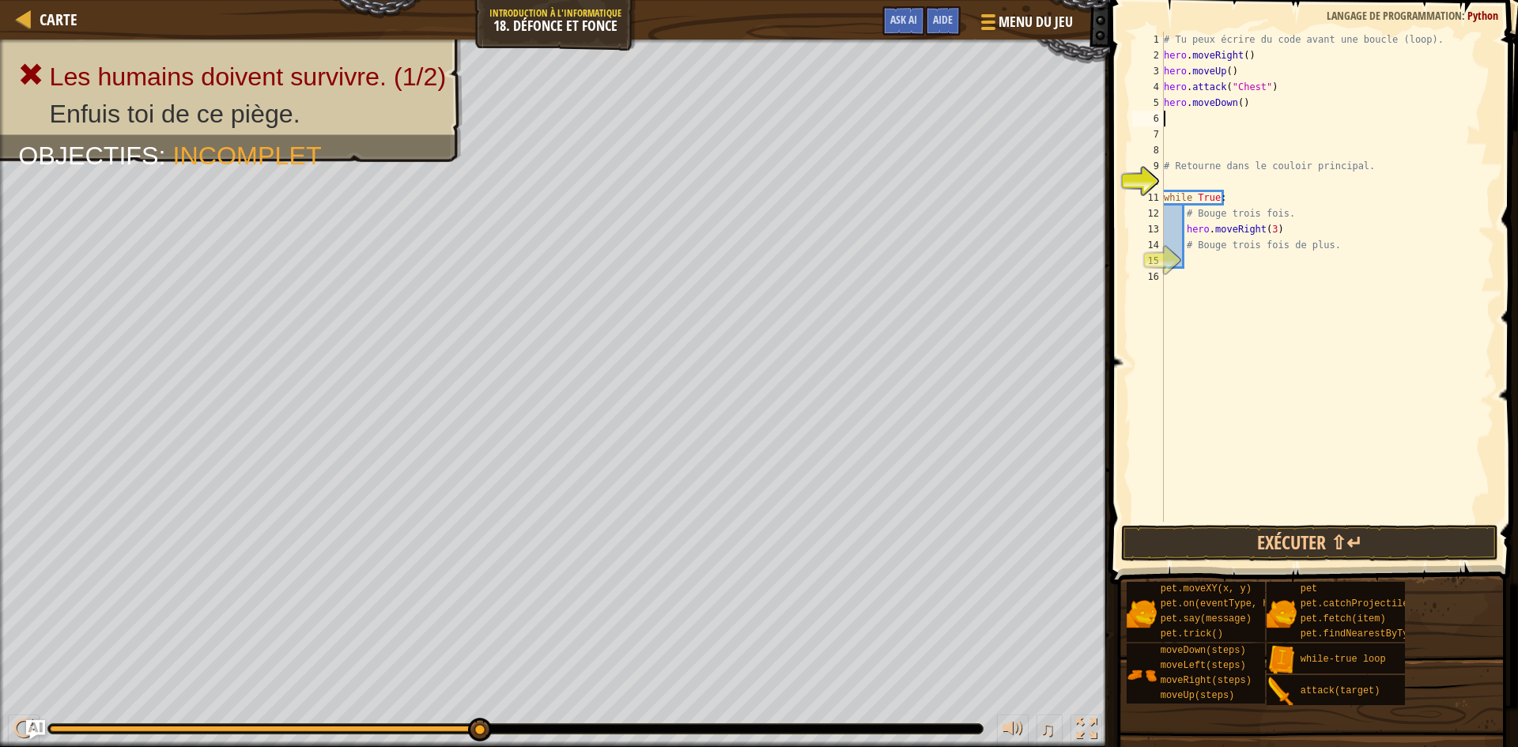
type textarea "h"
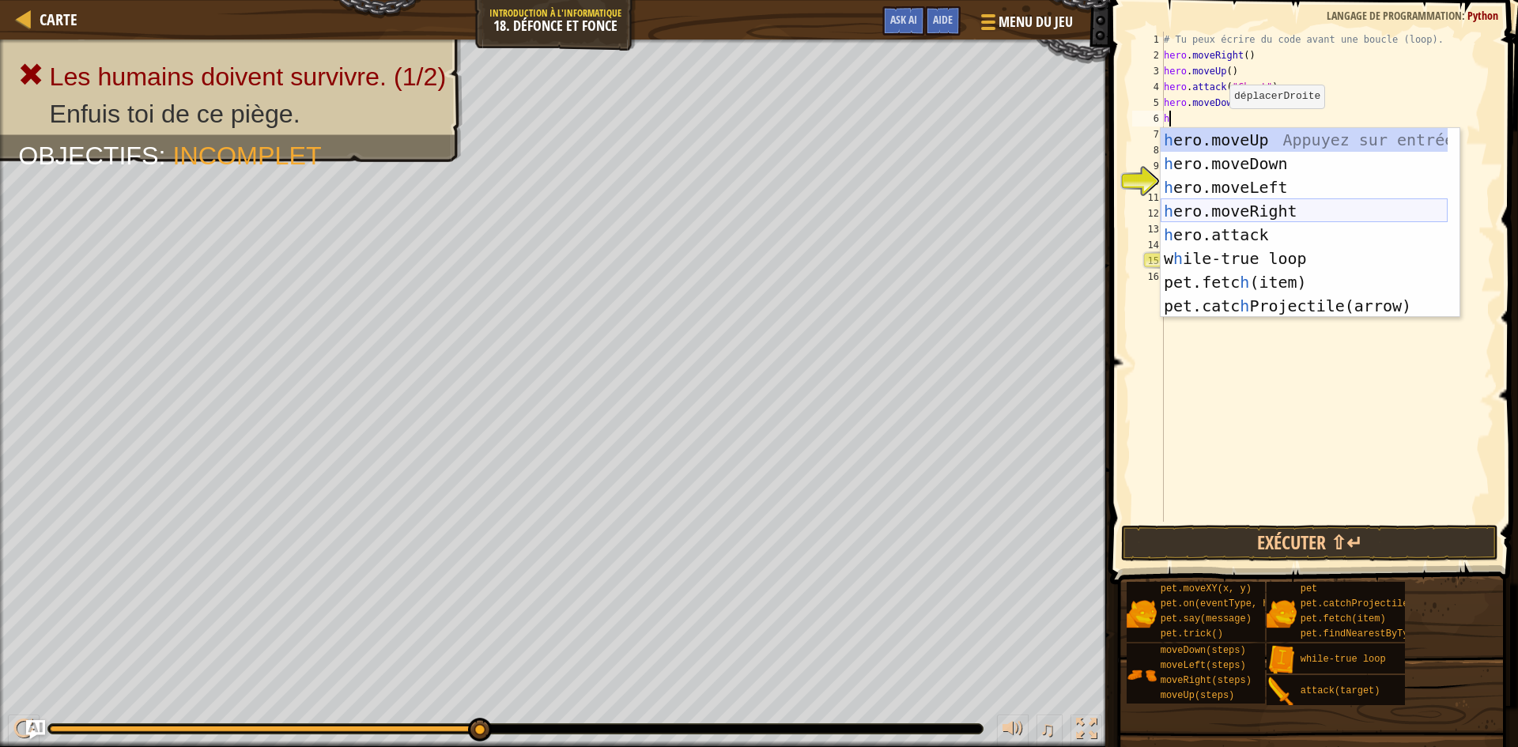
click at [1291, 213] on div "h ero.moveUp Appuyez sur entrée h ero.moveDown Appuyez sur entrée h ero.moveLef…" at bounding box center [1304, 246] width 287 height 237
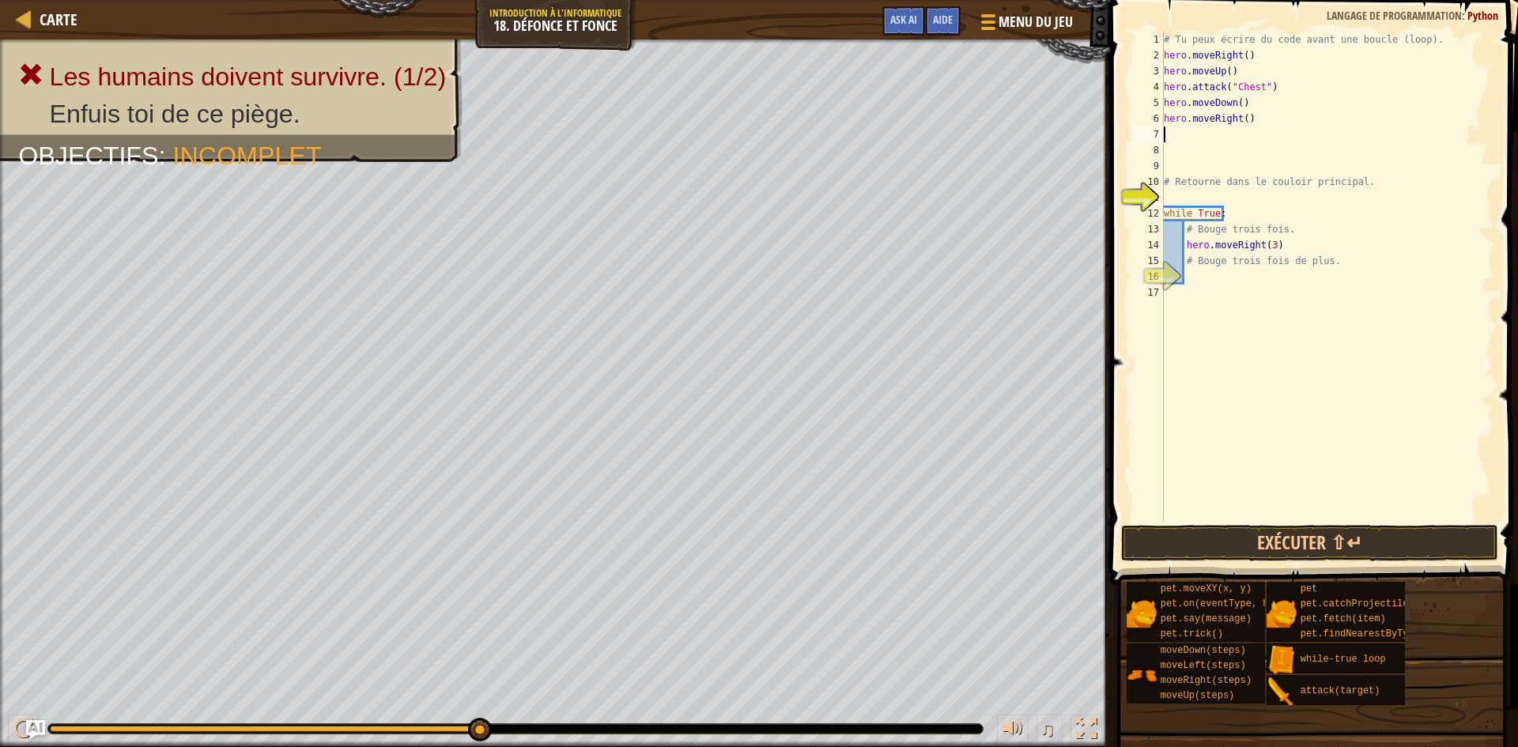
click at [1321, 263] on div "# Tu peux écrire du code avant une boucle (loop). hero . moveRight ( ) hero . m…" at bounding box center [1328, 293] width 334 height 522
click at [1327, 263] on div "# Tu peux écrire du code avant une boucle (loop). hero . moveRight ( ) hero . m…" at bounding box center [1328, 293] width 334 height 522
type textarea "#"
type textarea "h"
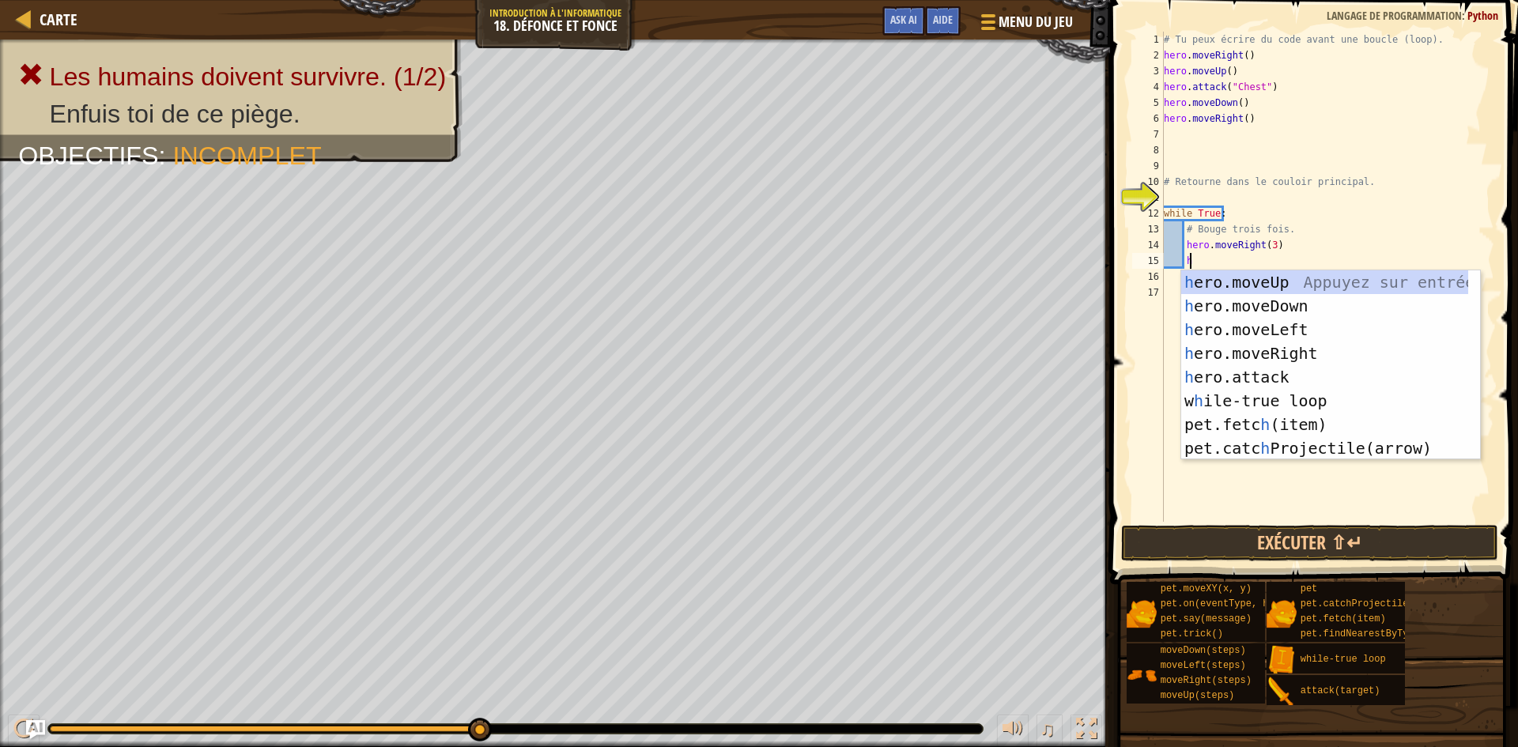
scroll to position [7, 2]
click at [1332, 276] on div "h ero.moveUp Appuyez sur entrée h ero.moveDown Appuyez sur entrée h ero.moveLef…" at bounding box center [1324, 388] width 287 height 237
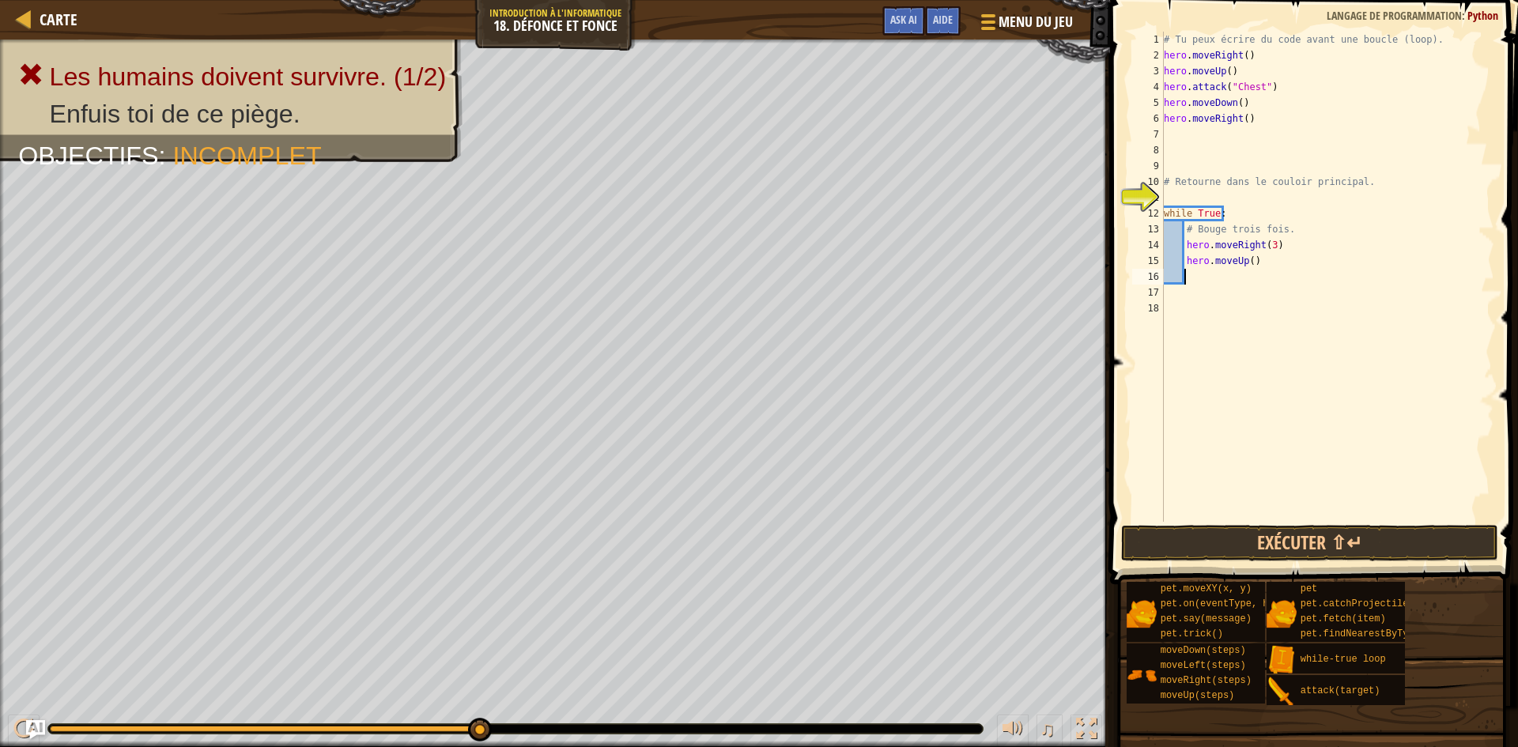
click at [1267, 265] on div "# Tu peux écrire du code avant une boucle (loop). hero . moveRight ( ) hero . m…" at bounding box center [1328, 293] width 334 height 522
type textarea "h"
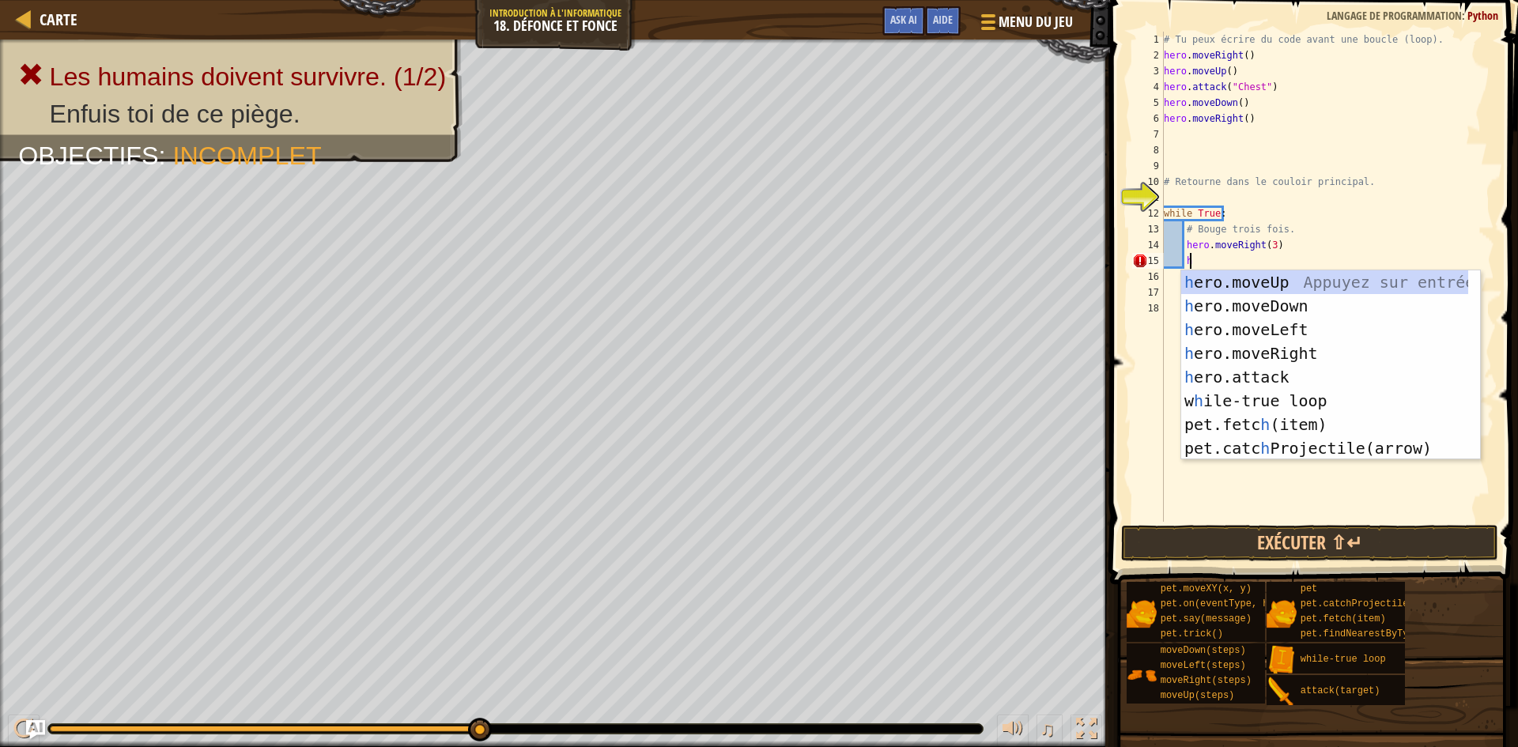
scroll to position [7, 2]
click at [1340, 312] on div "h ero.moveUp Appuyez sur entrée h ero.moveDown Appuyez sur entrée h ero.moveLef…" at bounding box center [1324, 388] width 287 height 237
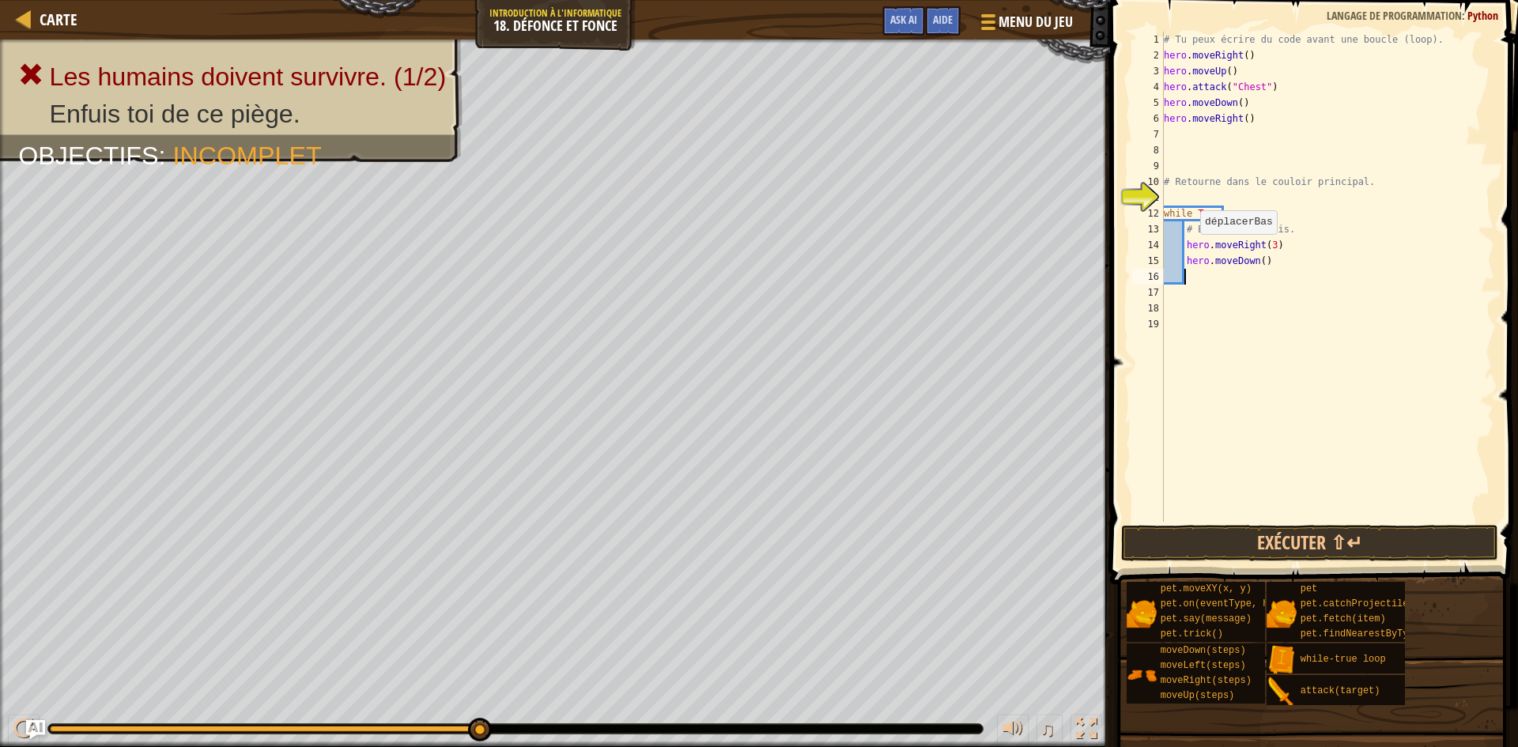
scroll to position [7, 1]
click at [1258, 260] on div "# Tu peux écrire du code avant une boucle (loop). hero . moveRight ( ) hero . m…" at bounding box center [1328, 293] width 334 height 522
click at [1339, 550] on button "Exécuter ⇧↵" at bounding box center [1309, 543] width 377 height 36
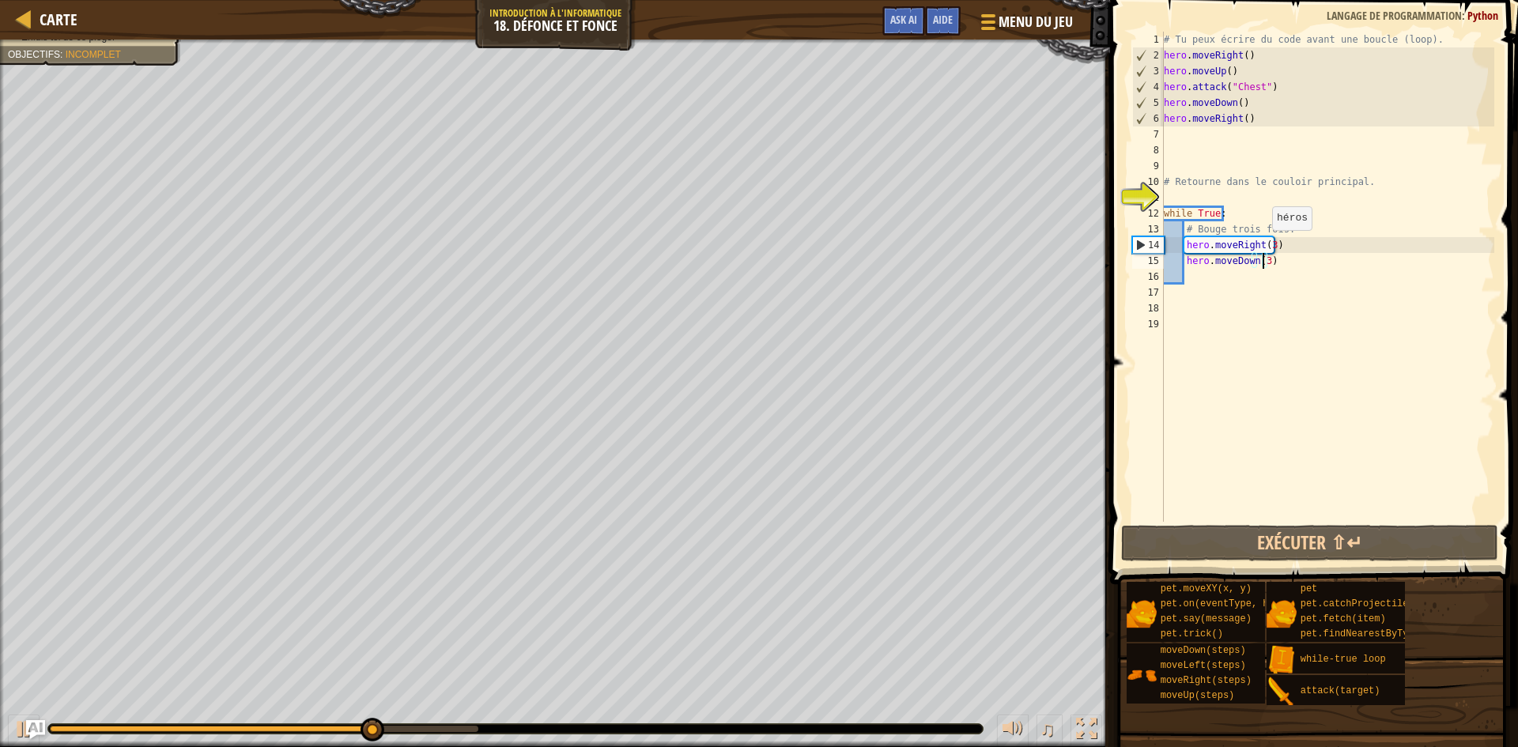
click at [1266, 246] on div "# Tu peux écrire du code avant une boucle (loop). hero . moveRight ( ) hero . m…" at bounding box center [1328, 293] width 334 height 522
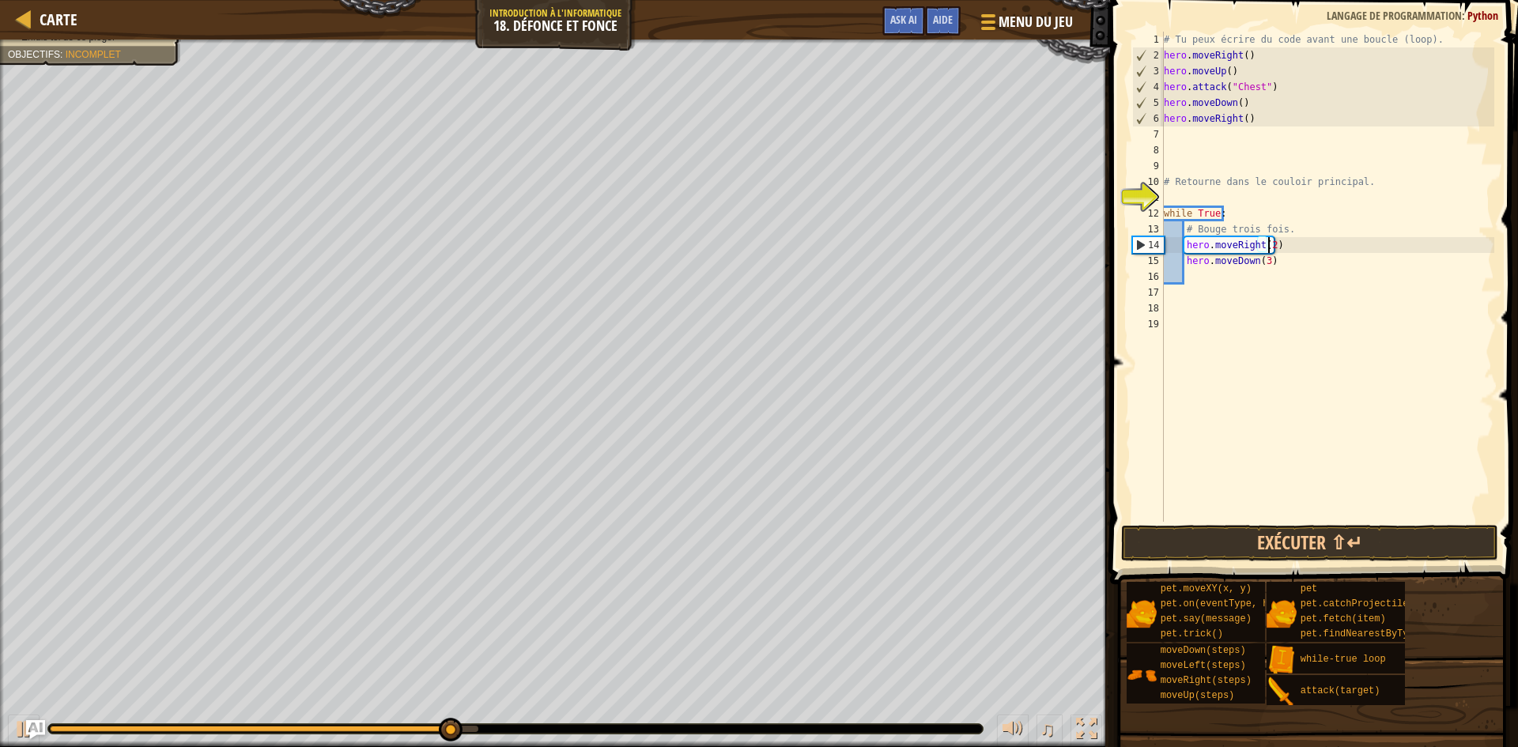
type textarea "hero.moveRight(2)"
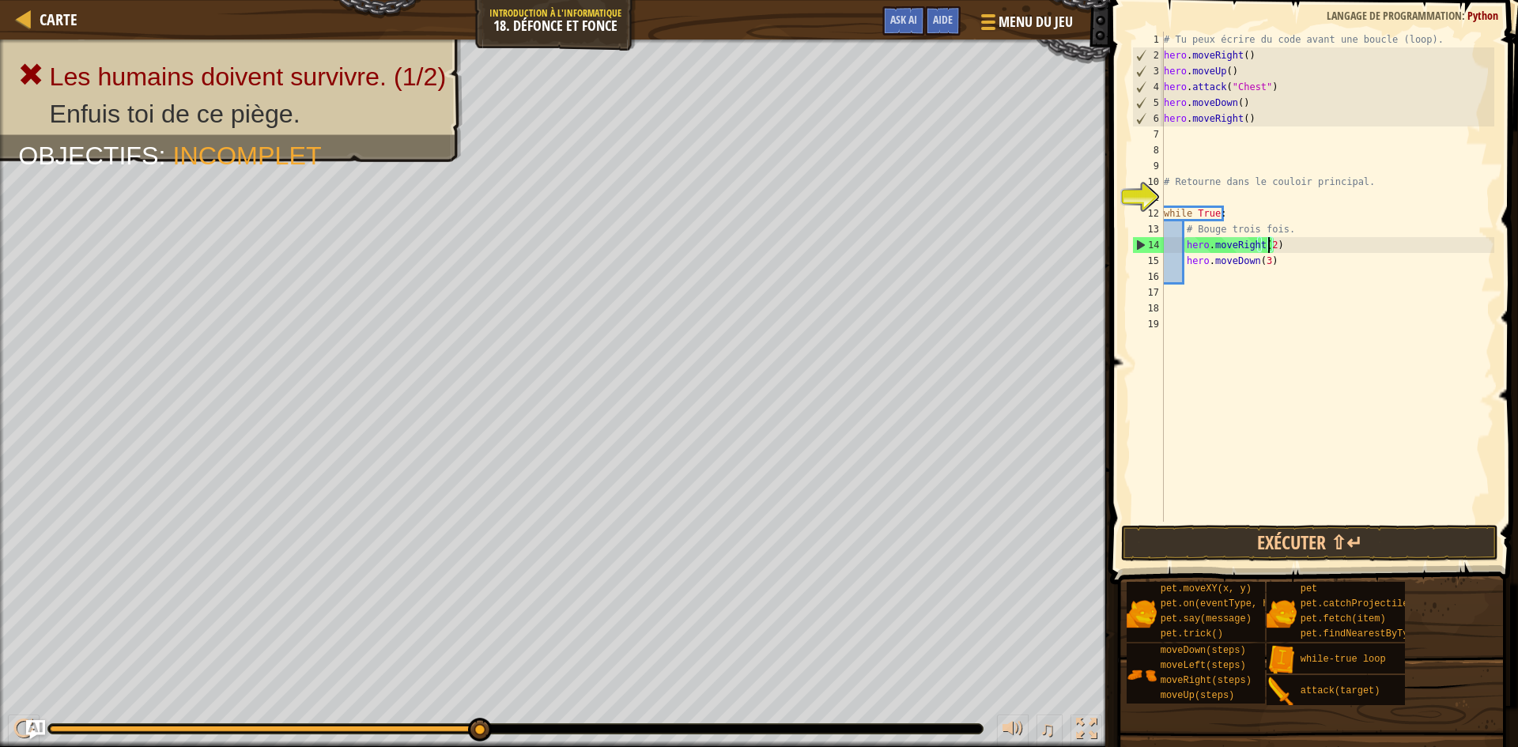
click at [1222, 278] on div "# Tu peux écrire du code avant une boucle (loop). hero . moveRight ( ) hero . m…" at bounding box center [1328, 293] width 334 height 522
type textarea "h"
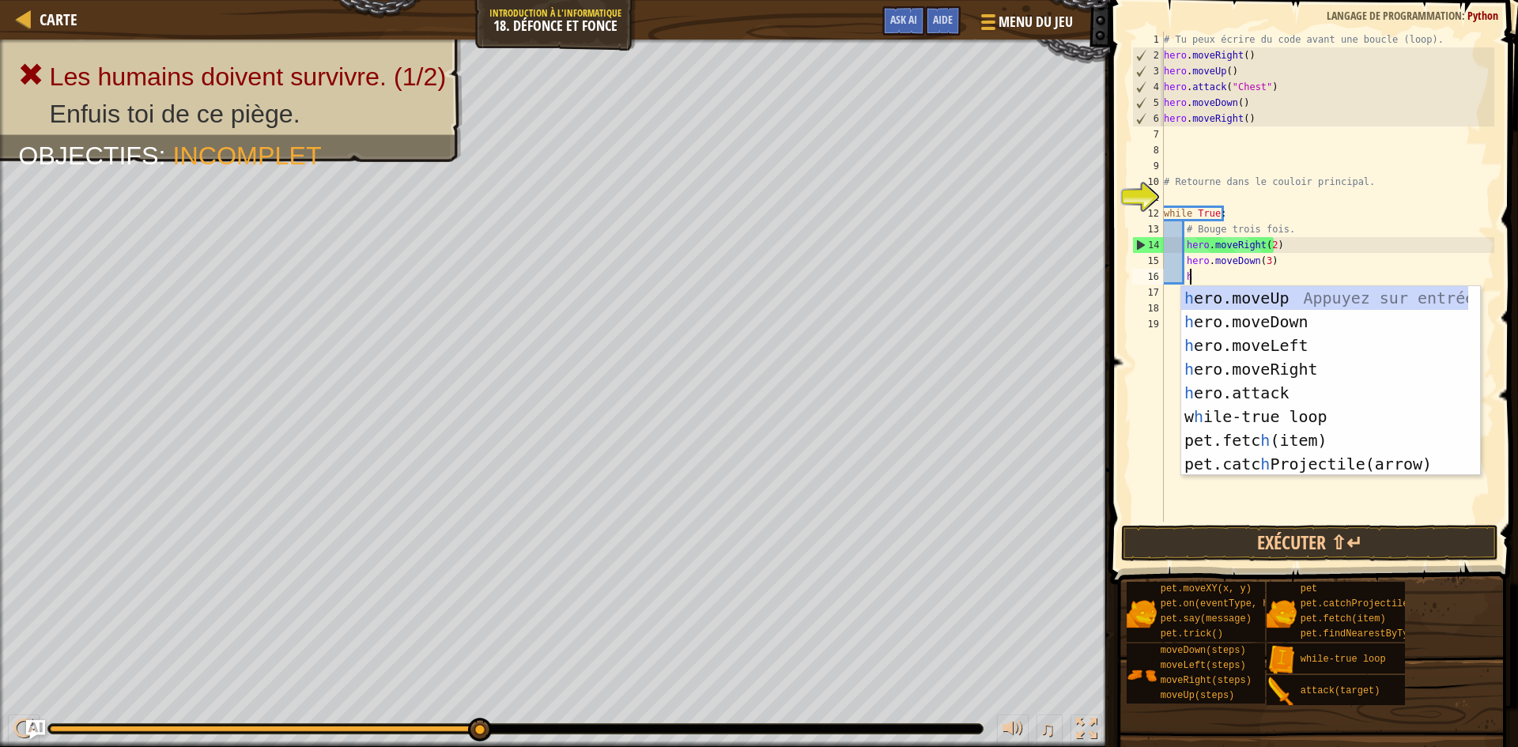
scroll to position [7, 2]
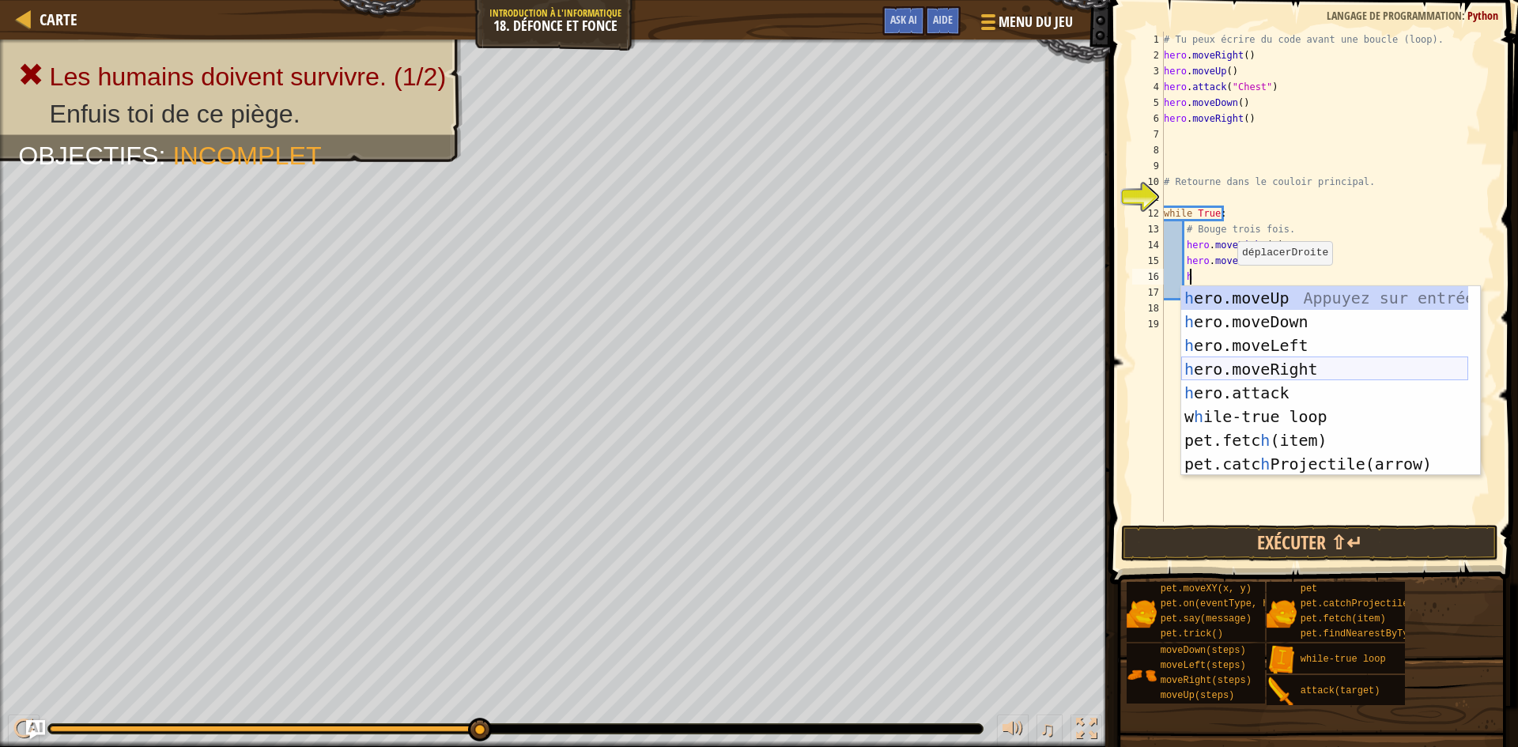
click at [1298, 365] on div "h ero.moveUp Appuyez sur entrée h ero.moveDown Appuyez sur entrée h ero.moveLef…" at bounding box center [1324, 404] width 287 height 237
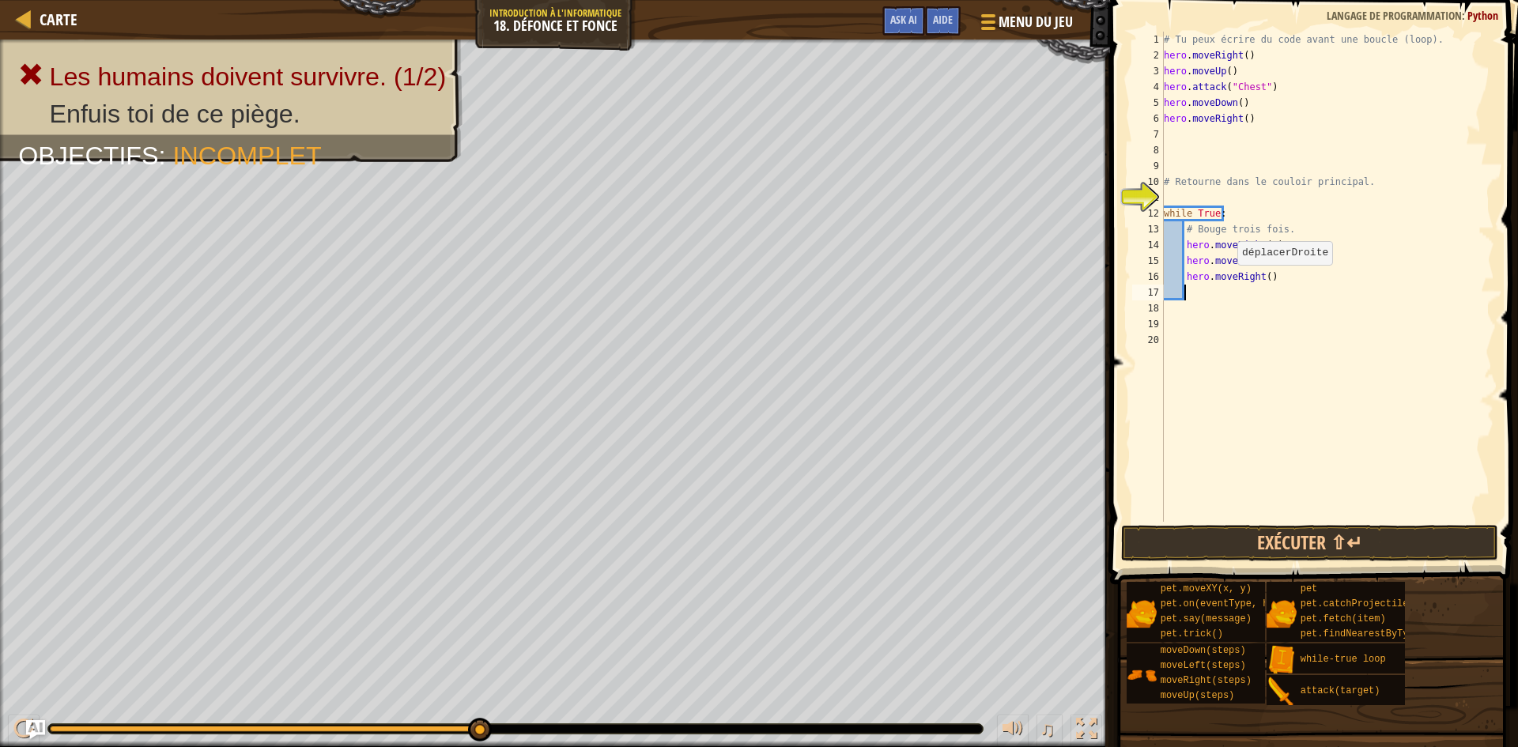
scroll to position [7, 1]
click at [1289, 531] on button "Exécuter ⇧↵" at bounding box center [1309, 543] width 377 height 36
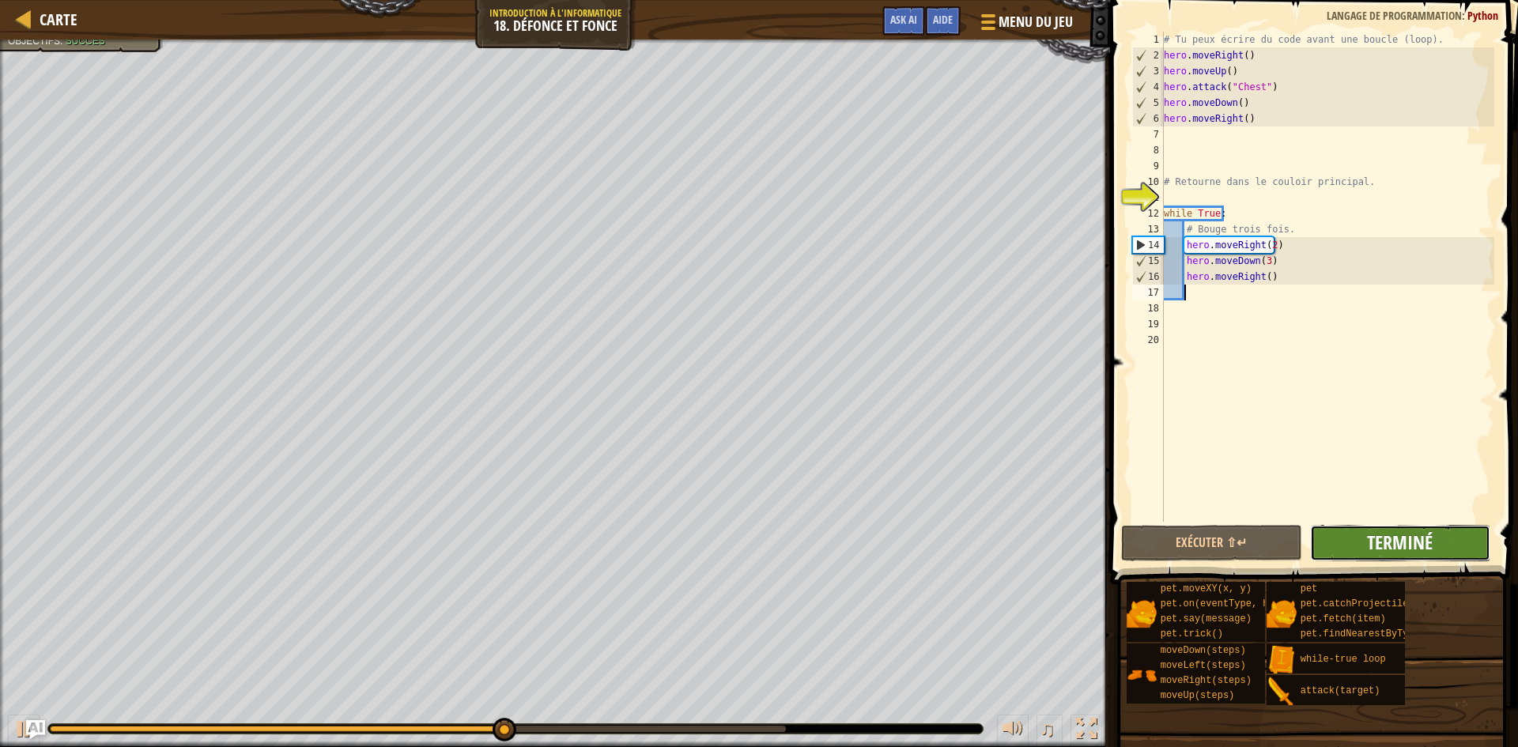
click at [1431, 543] on span "Terminé" at bounding box center [1400, 542] width 66 height 25
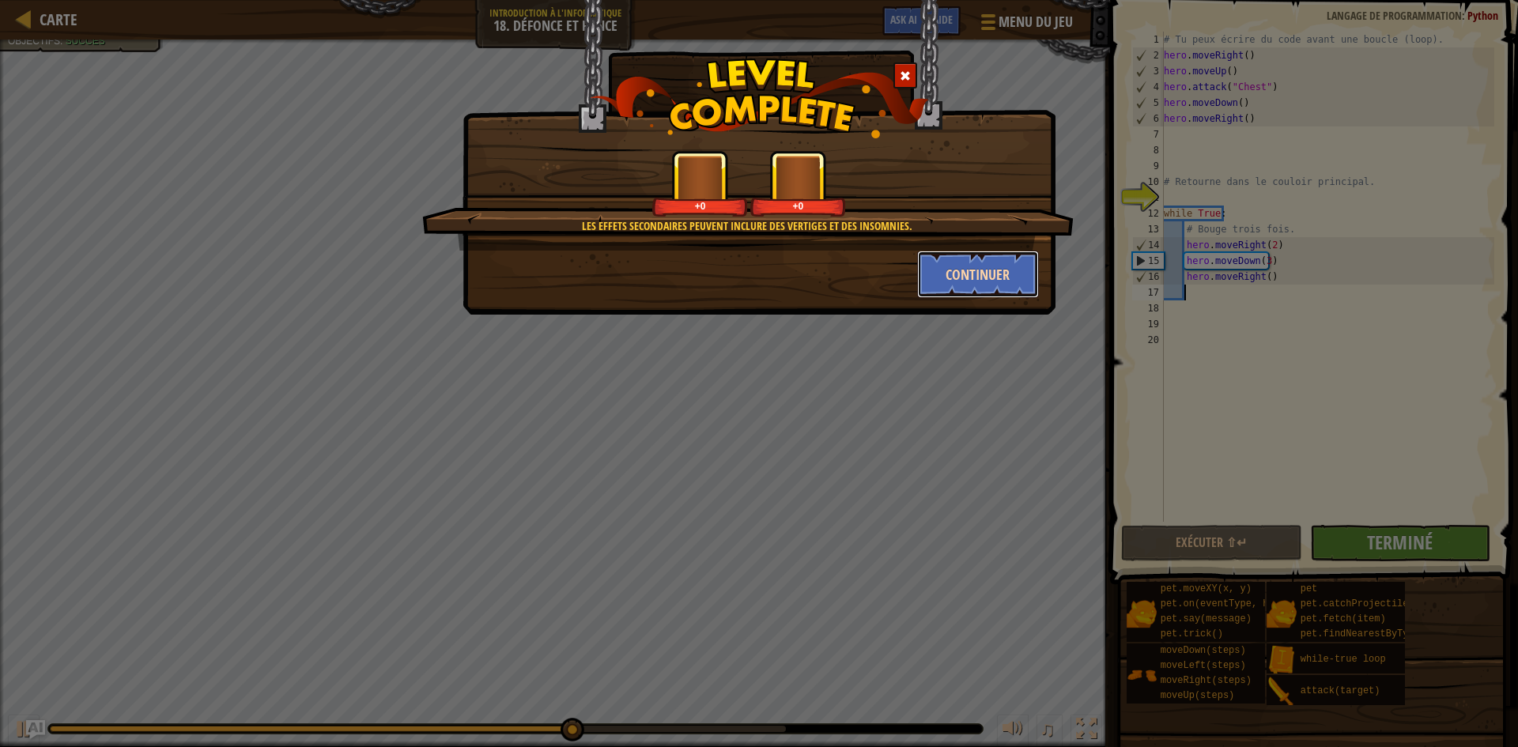
click at [975, 276] on button "Continuer" at bounding box center [978, 274] width 123 height 47
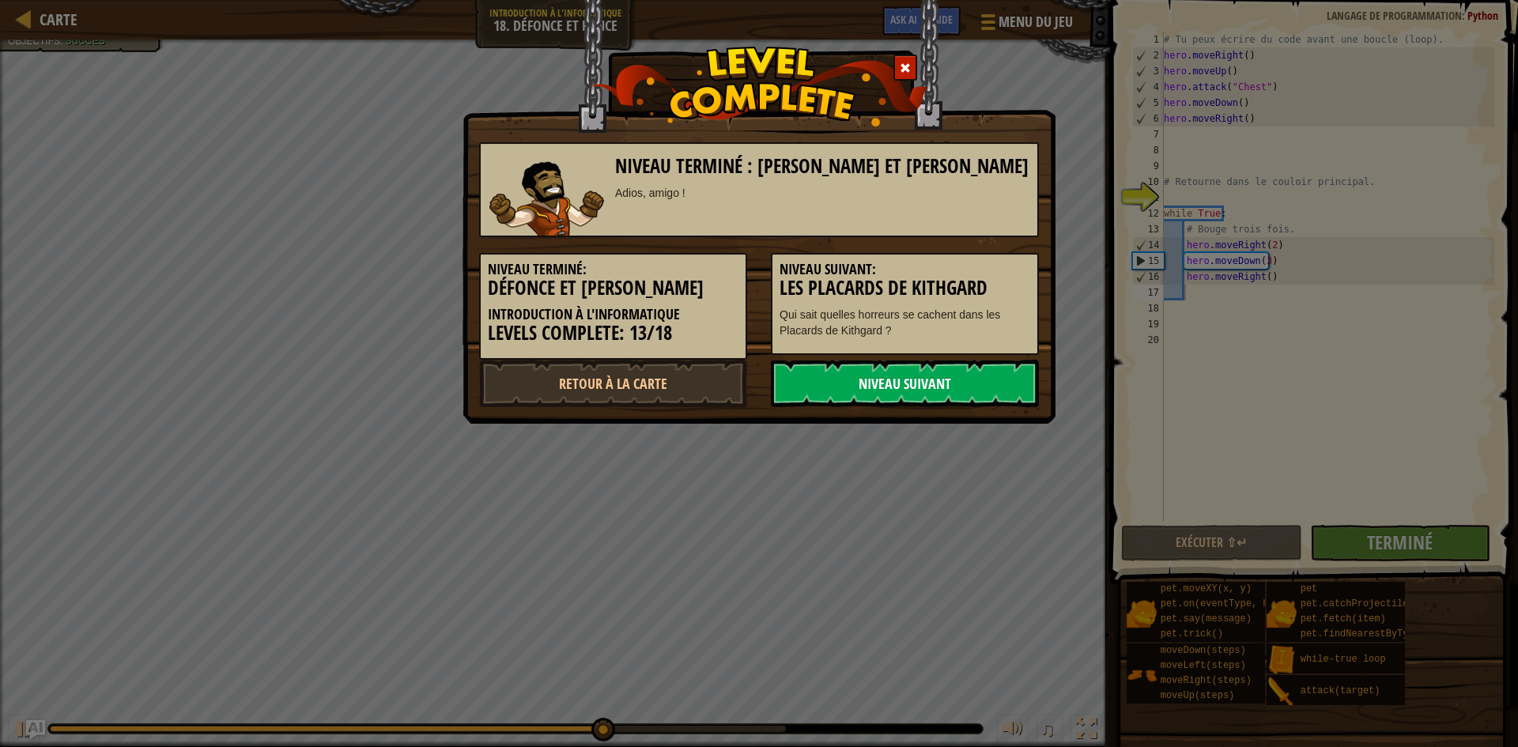
click at [984, 377] on link "Niveau Suivant" at bounding box center [905, 383] width 268 height 47
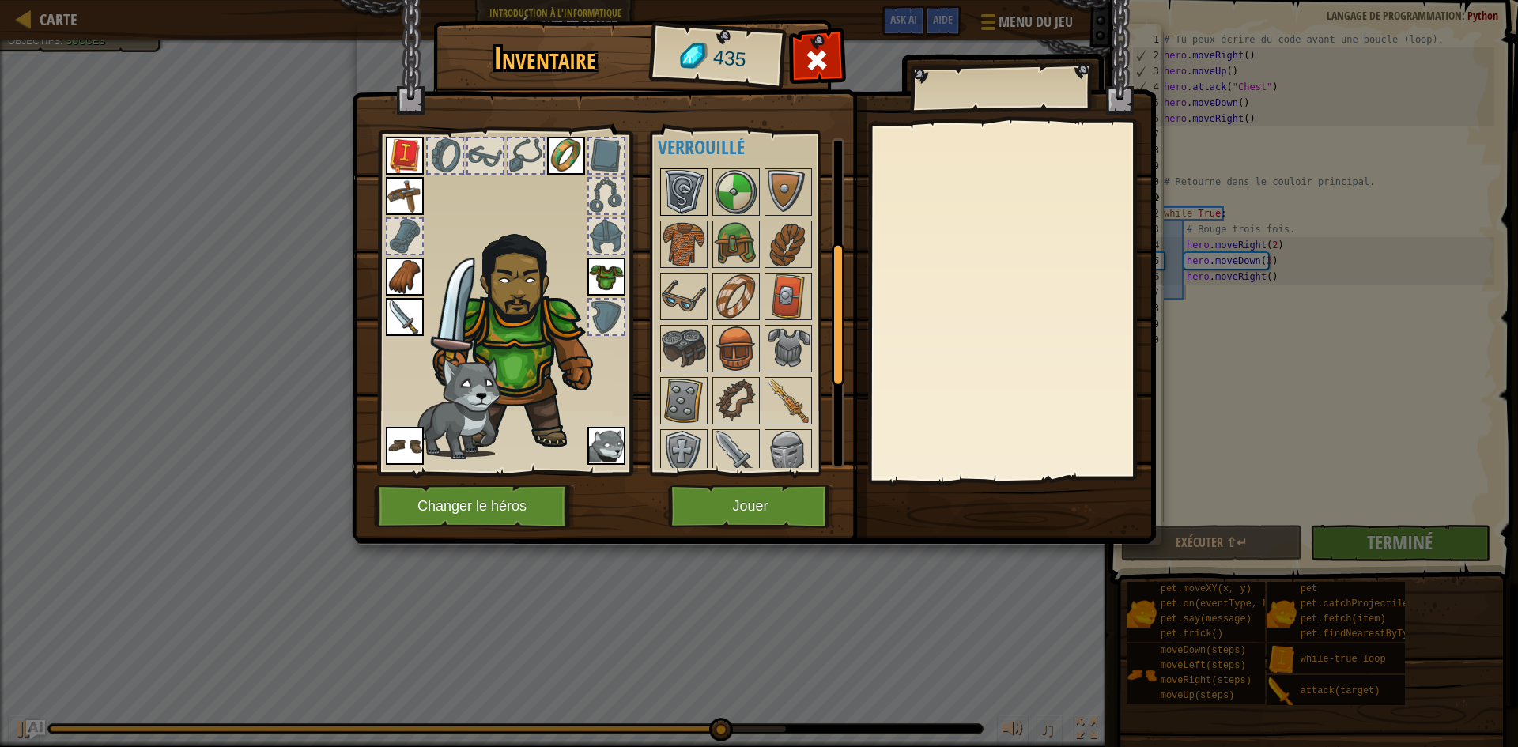
scroll to position [237, 0]
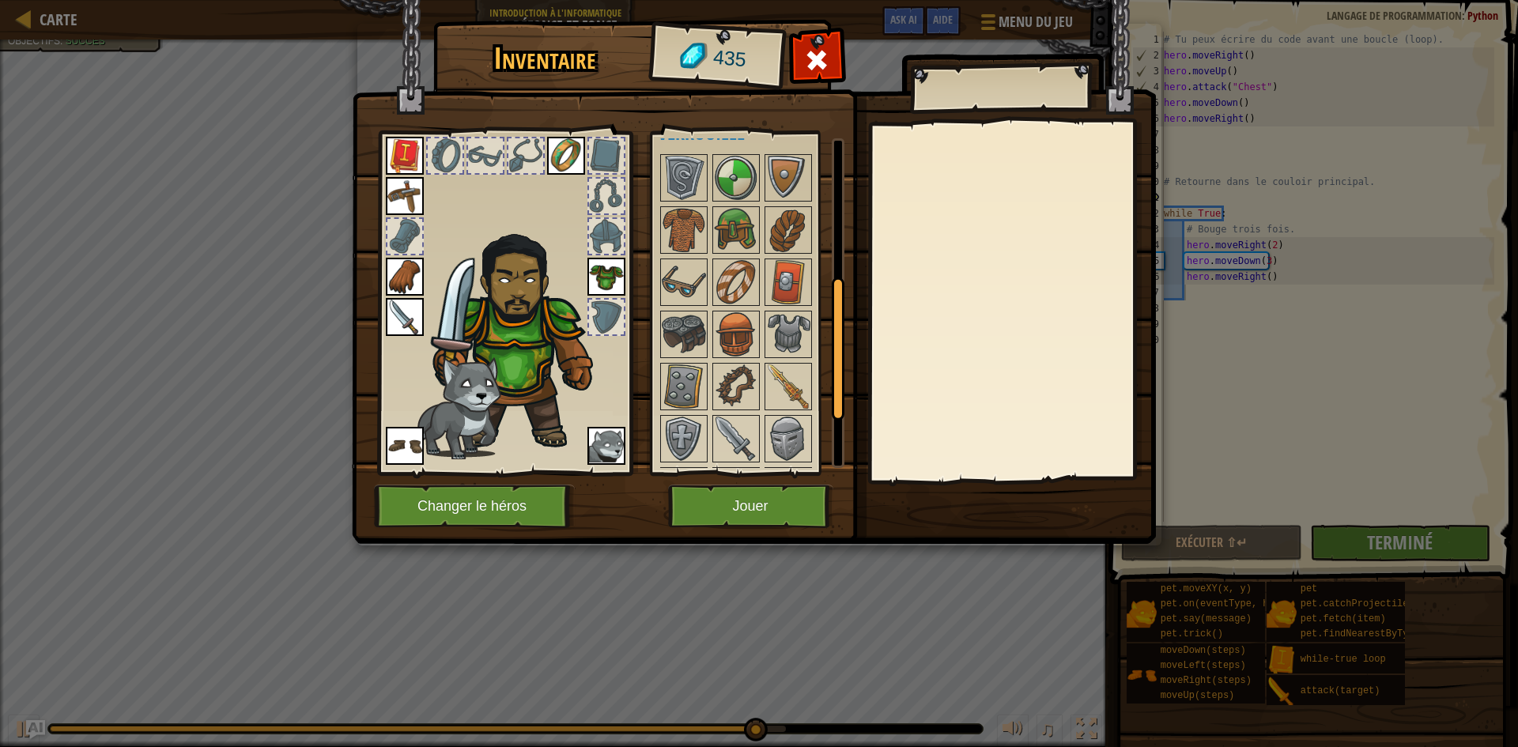
click at [761, 277] on div at bounding box center [757, 413] width 198 height 522
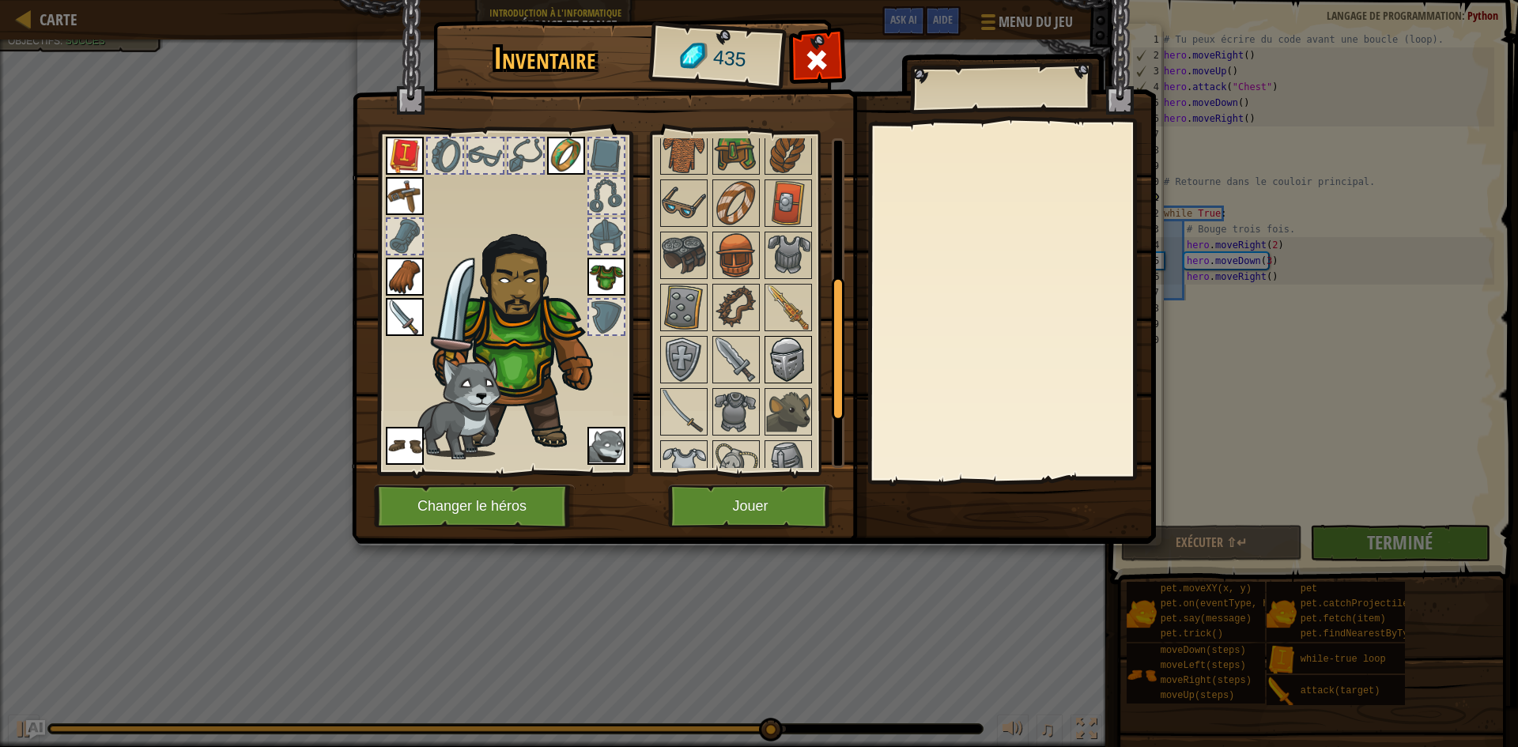
click at [776, 383] on div at bounding box center [788, 359] width 47 height 47
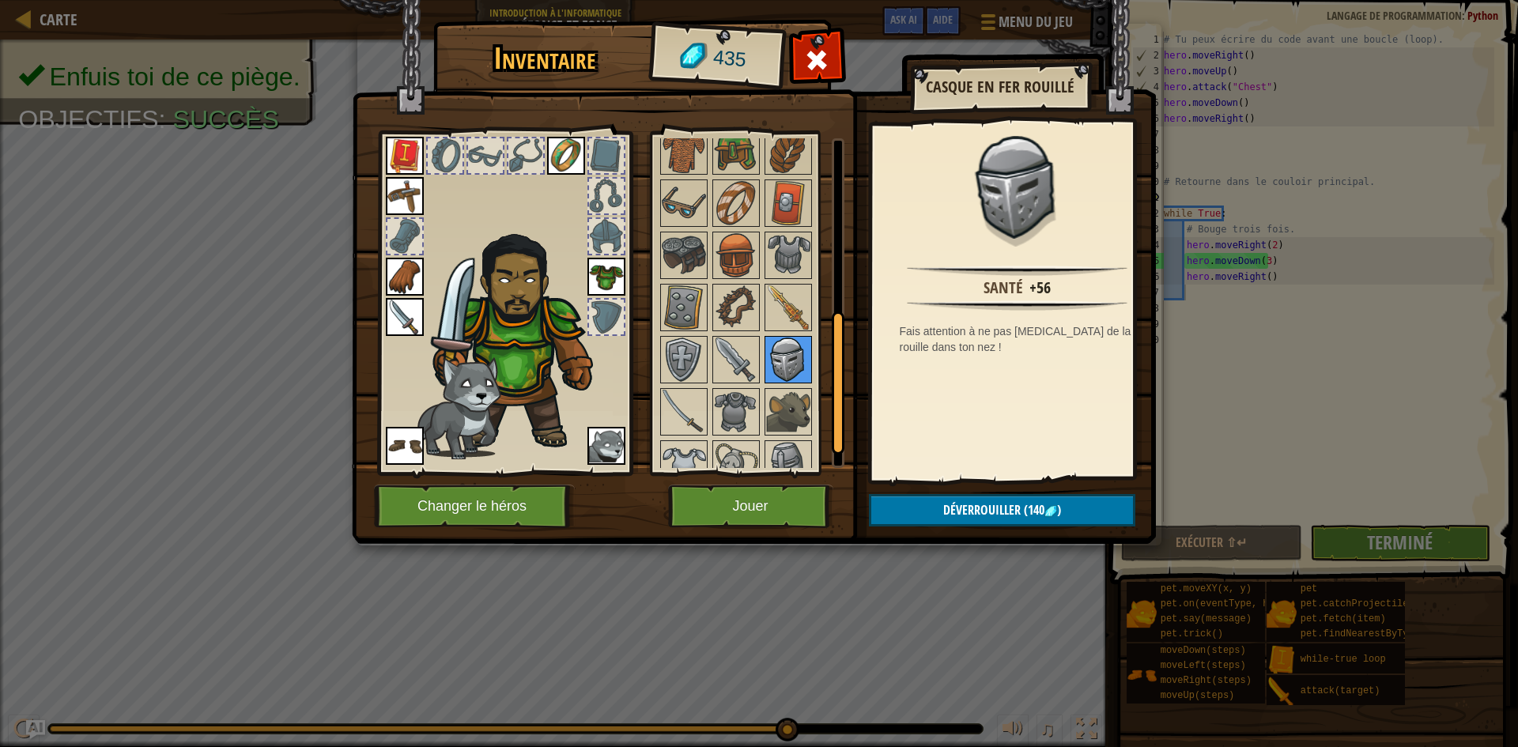
scroll to position [395, 0]
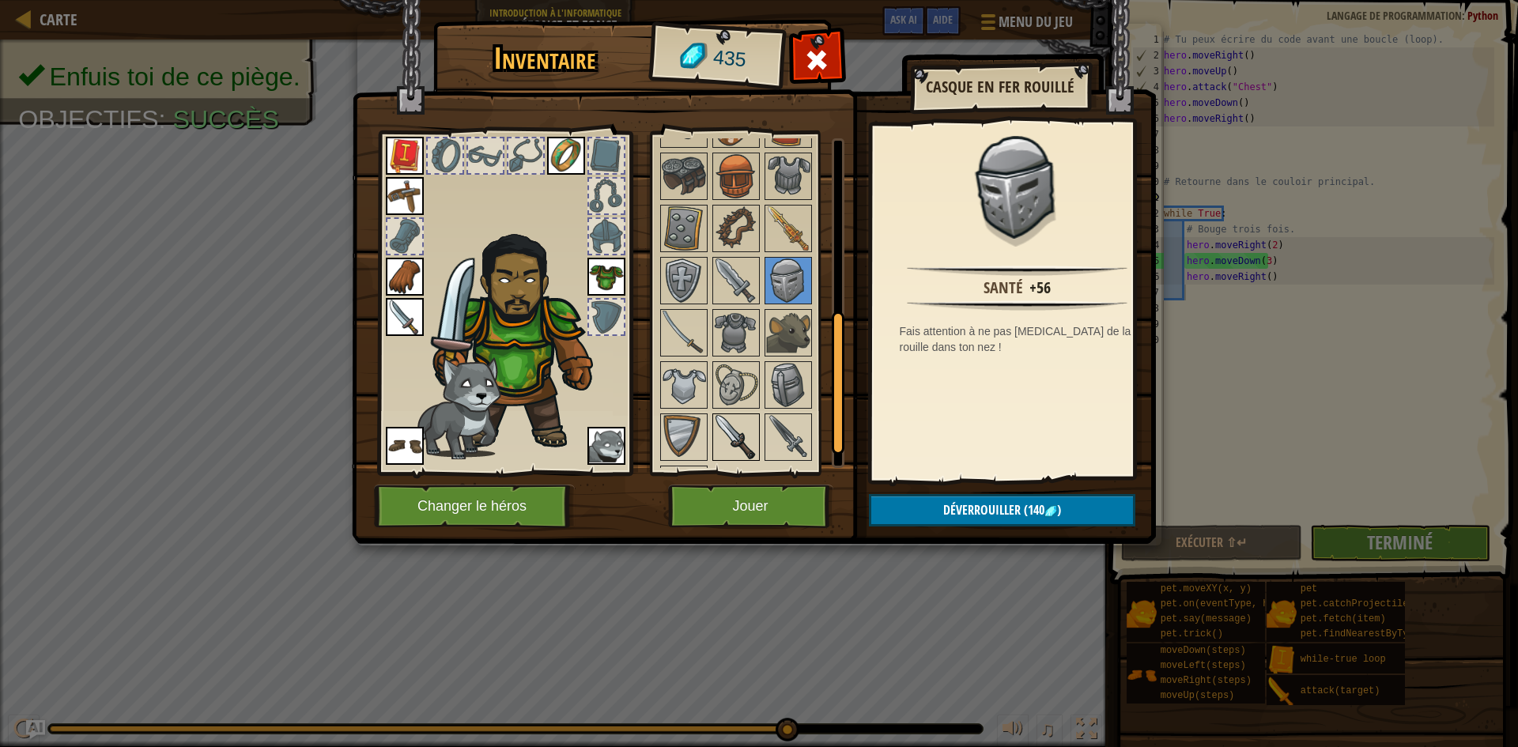
click at [725, 428] on img at bounding box center [736, 437] width 44 height 44
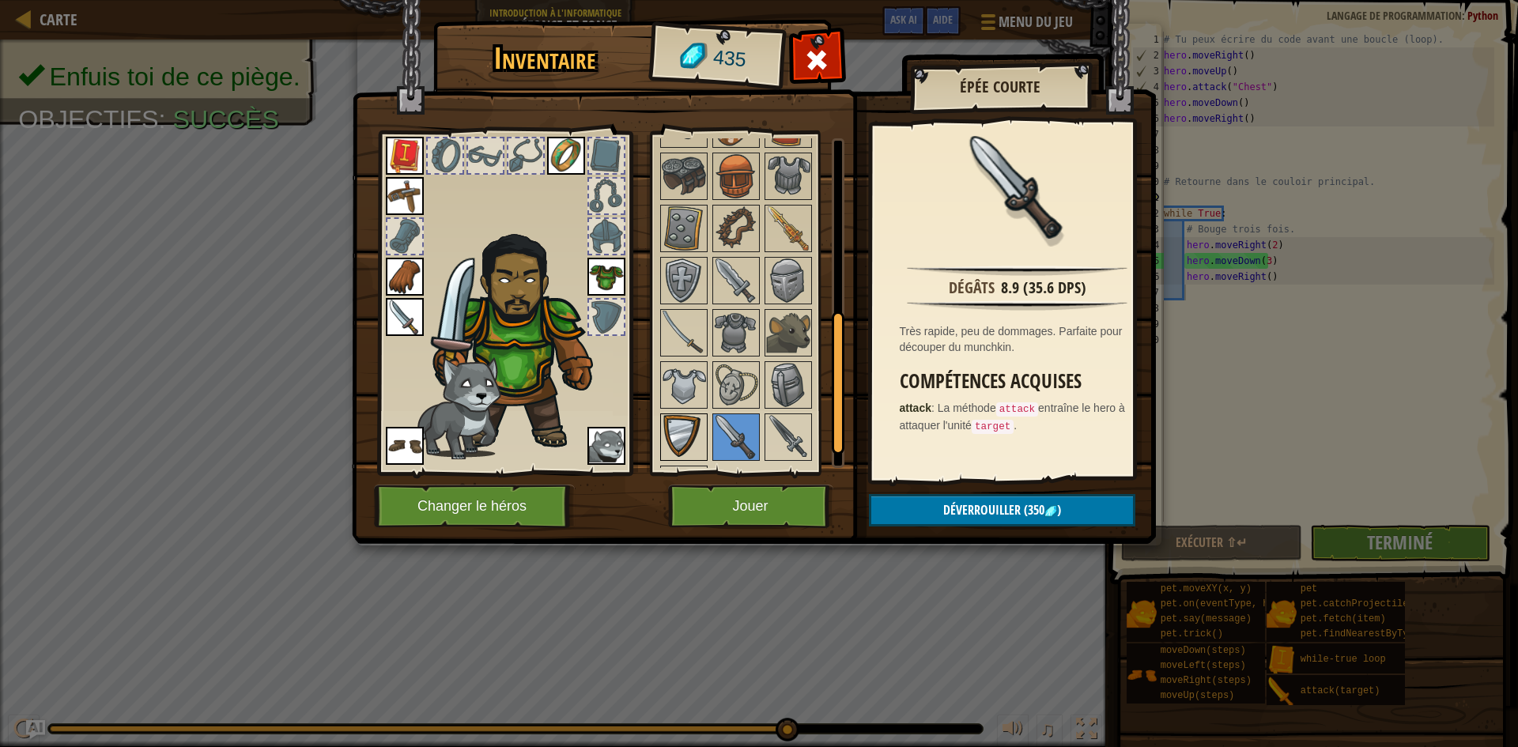
scroll to position [443, 0]
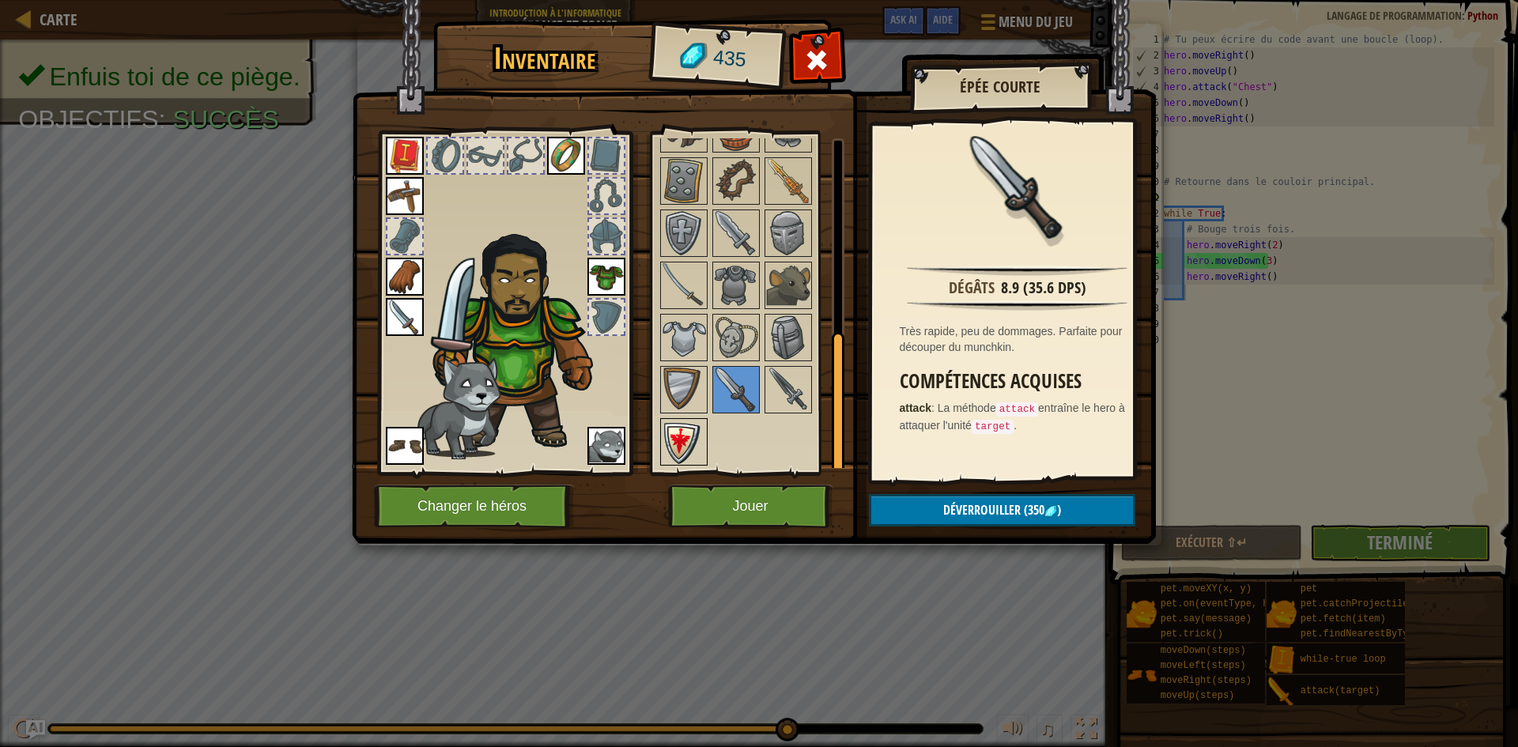
click at [692, 425] on img at bounding box center [684, 442] width 44 height 44
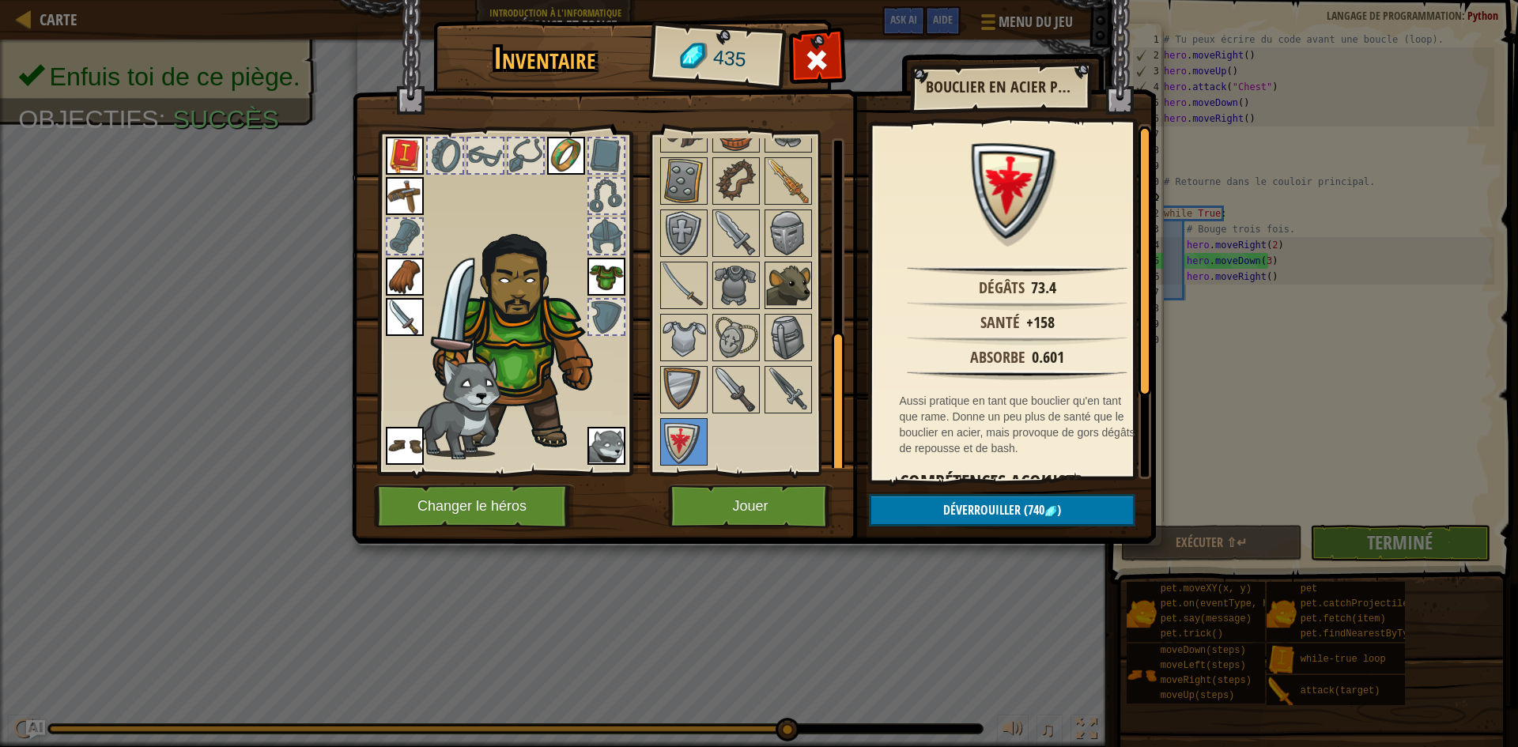
click at [776, 292] on img at bounding box center [788, 285] width 44 height 44
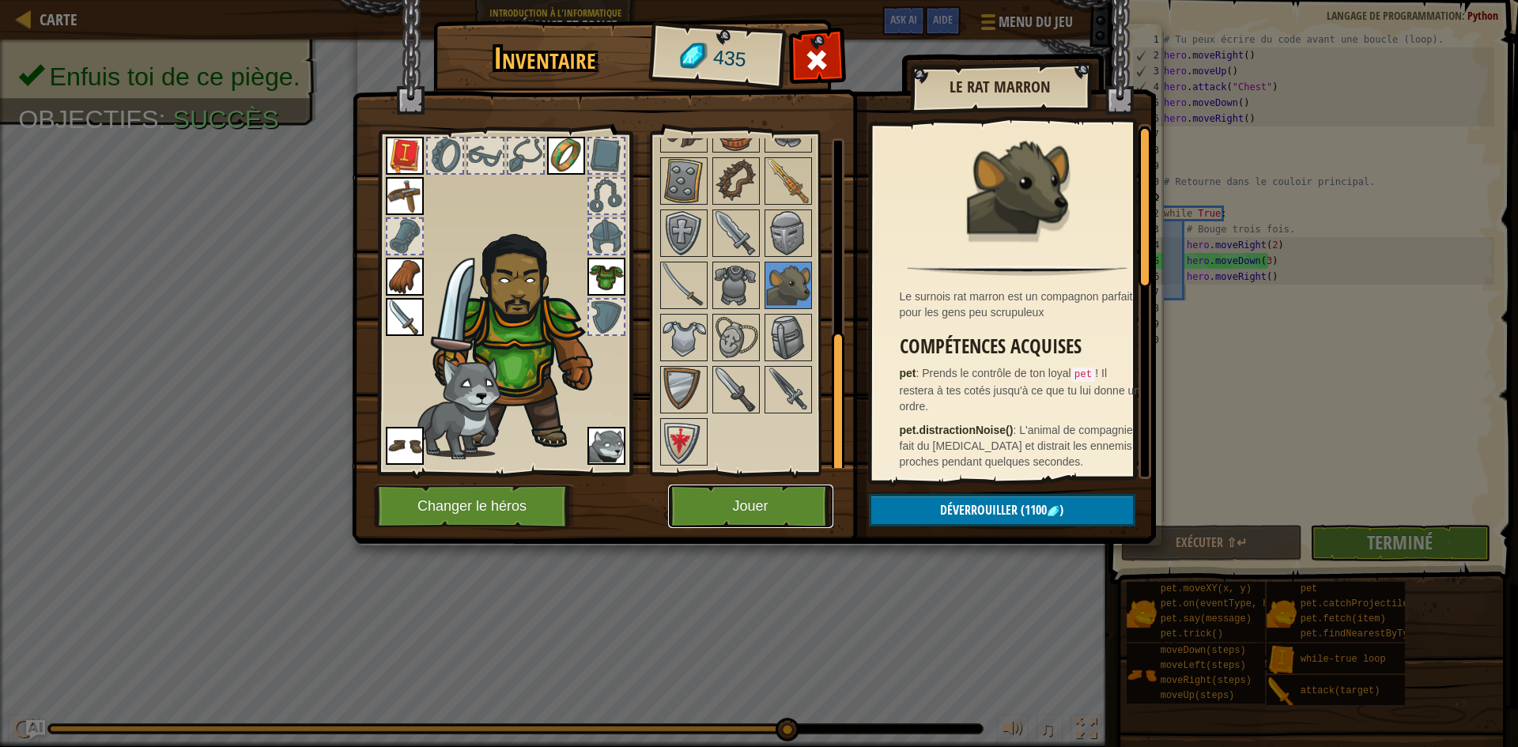
click at [781, 504] on button "Jouer" at bounding box center [750, 506] width 165 height 43
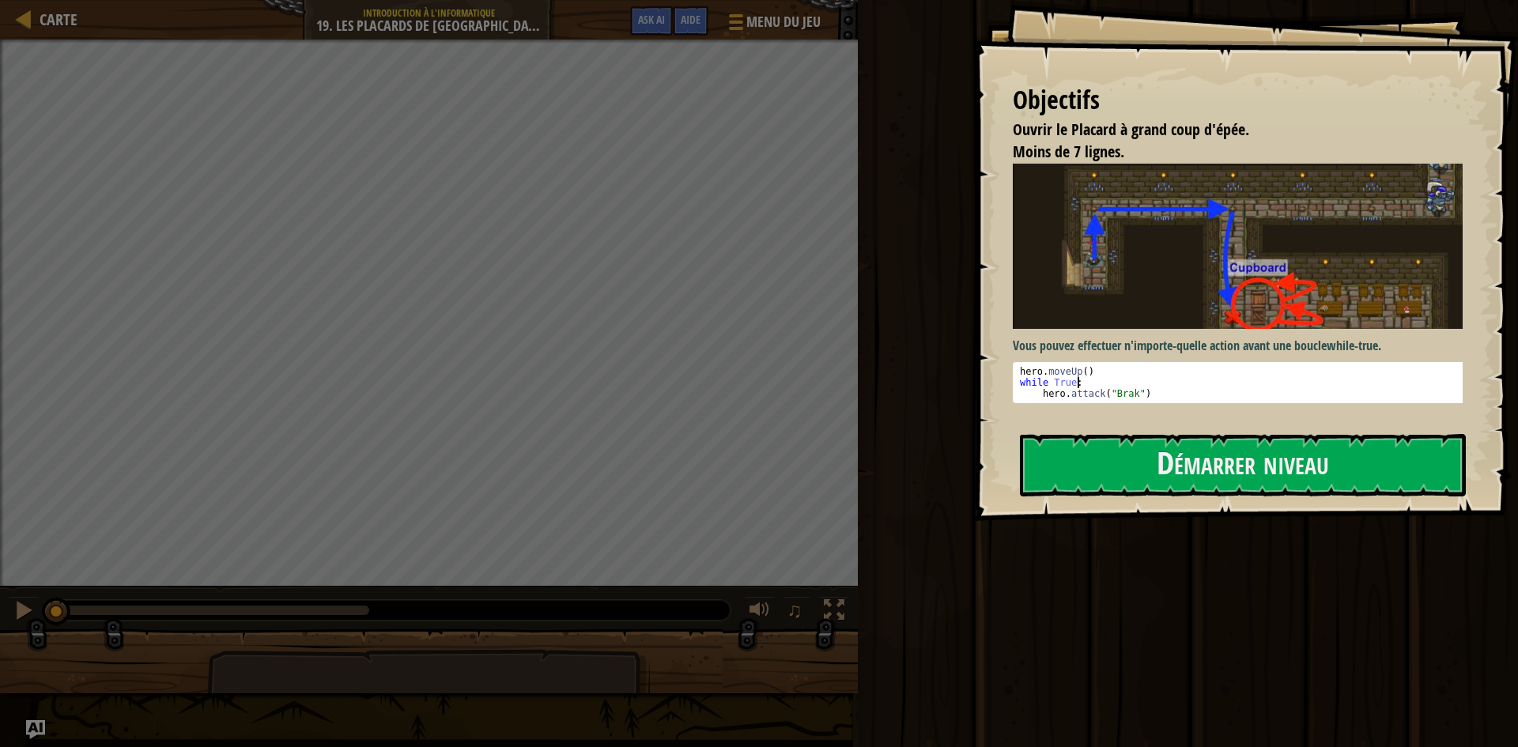
drag, startPoint x: 1132, startPoint y: 379, endPoint x: 1135, endPoint y: 426, distance: 47.5
click at [1132, 406] on div "Vous pouvez effectuer n'importe-quelle action avant une boucle while-true . whi…" at bounding box center [1244, 291] width 462 height 255
type textarea "while True: hero.attack("Brak")"
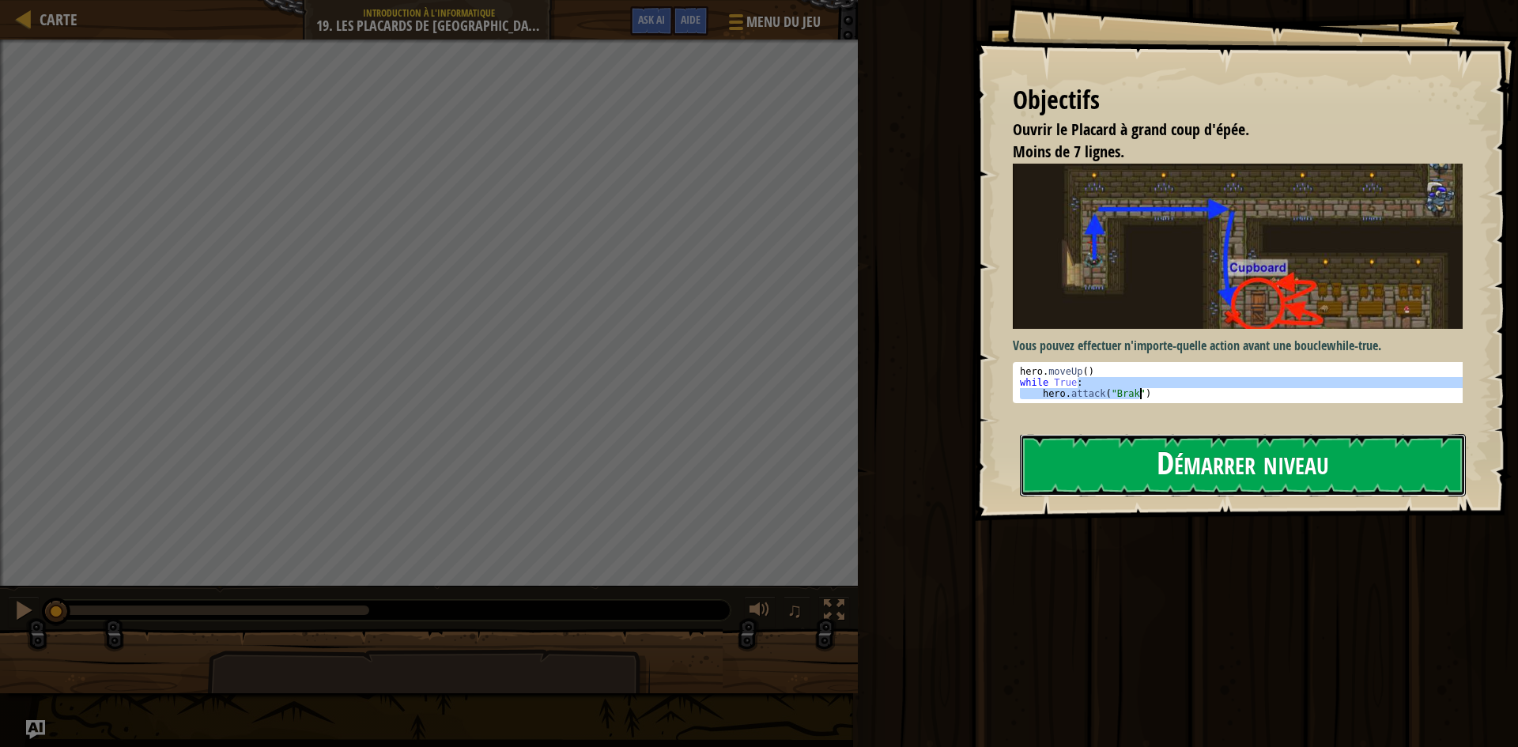
click at [1169, 445] on button "Démarrer niveau" at bounding box center [1243, 465] width 446 height 62
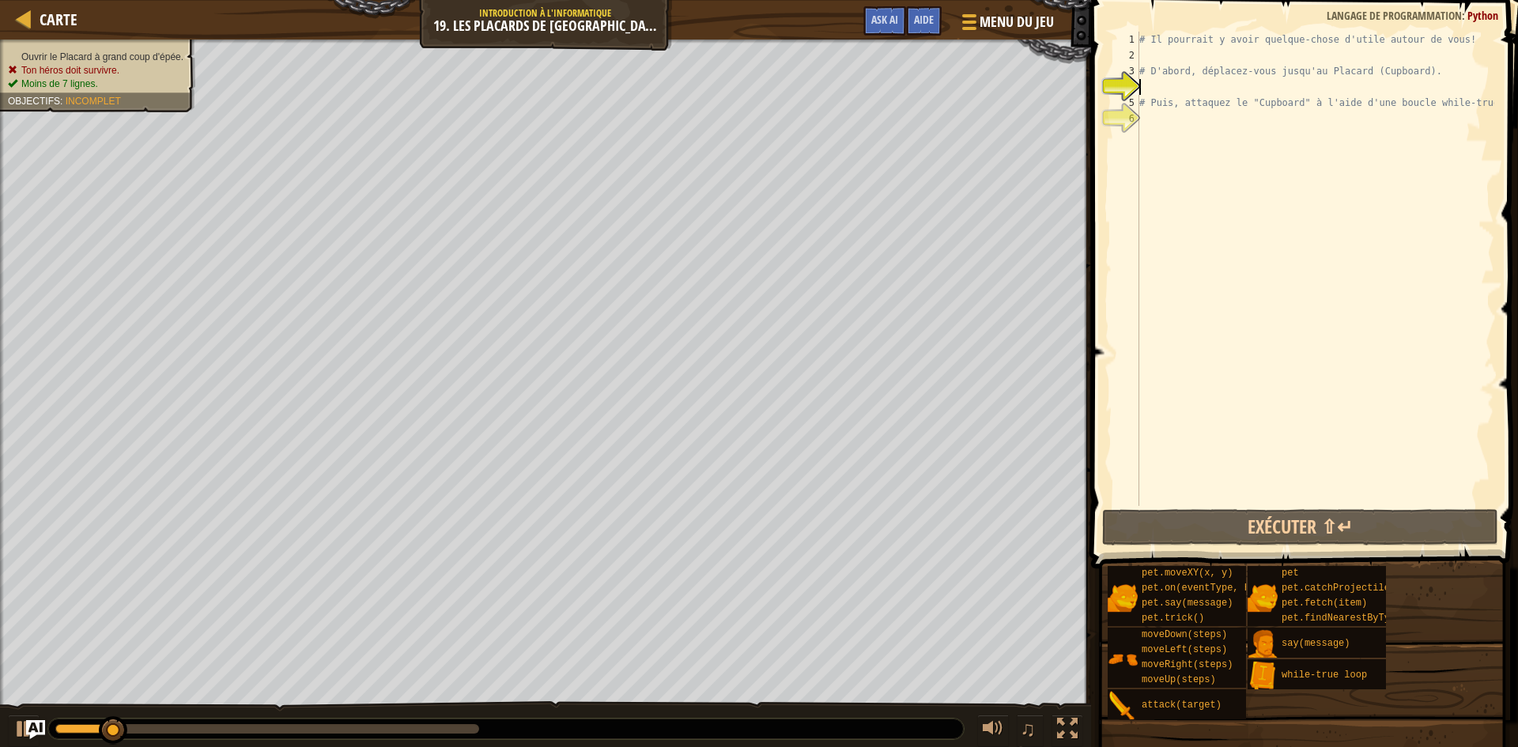
click at [103, 56] on ul "Ouvrir le Placard à grand coup d'épée. Ton héros doit survivre. Moins de 7 lign…" at bounding box center [97, 71] width 179 height 40
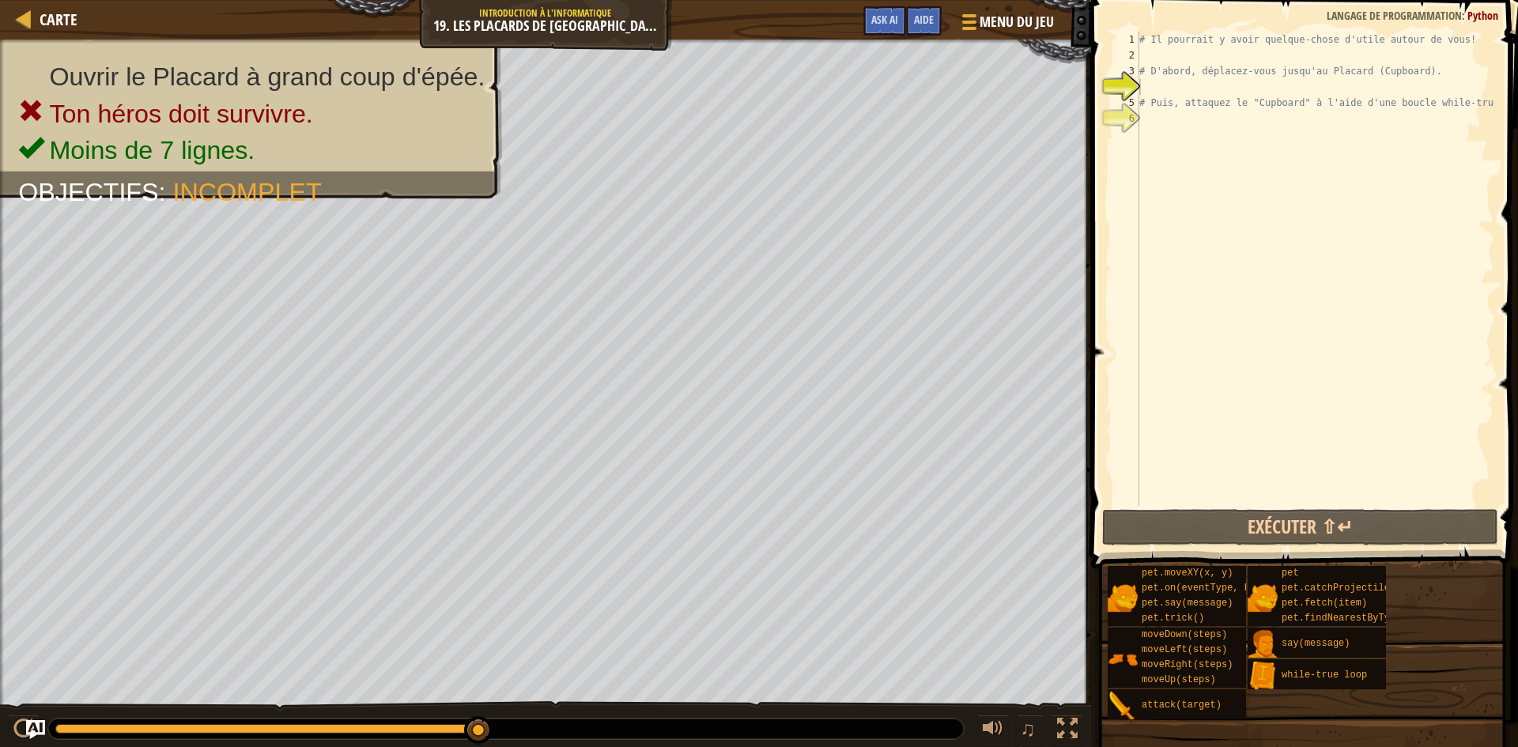
type textarea "# D'abord, déplacez-vous jusqu'au Placard (Cupboard)."
click at [1175, 77] on div "# Il pourrait y avoir quelque-chose d'utile autour de vous! # D'abord, déplacez…" at bounding box center [1315, 285] width 358 height 506
click at [1158, 55] on div "# Il pourrait y avoir quelque-chose d'utile autour de vous! # D'abord, déplacez…" at bounding box center [1315, 285] width 358 height 506
type textarea "h"
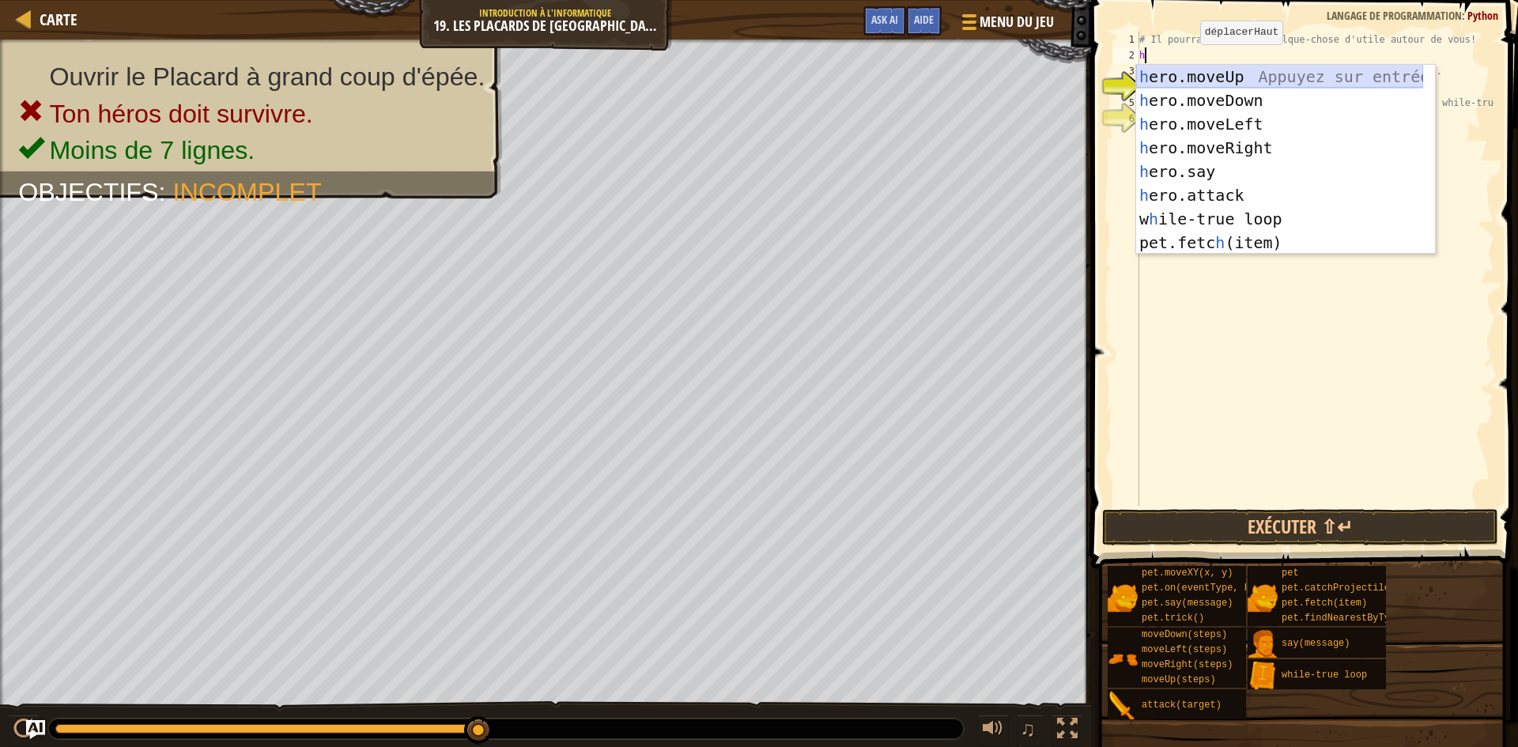
click at [1241, 70] on div "h ero.moveUp Appuyez sur entrée h ero.moveDown Appuyez sur entrée h ero.moveLef…" at bounding box center [1279, 183] width 287 height 237
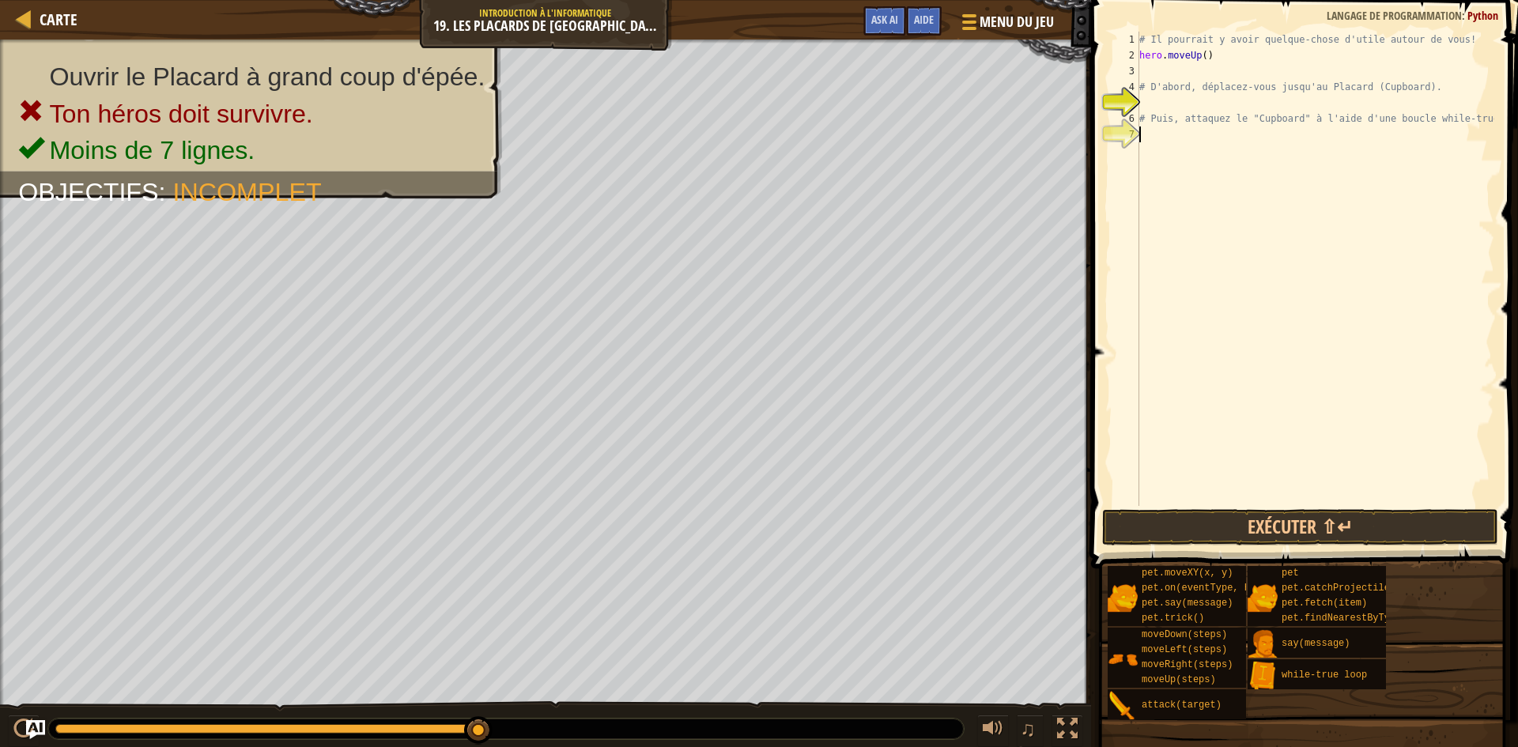
click at [1473, 129] on div "# Il pourrait y avoir quelque-chose d'utile autour de vous! hero . moveUp ( ) #…" at bounding box center [1315, 285] width 358 height 506
click at [1475, 118] on div "# Il pourrait y avoir quelque-chose d'utile autour de vous! hero . moveUp ( ) #…" at bounding box center [1315, 285] width 358 height 506
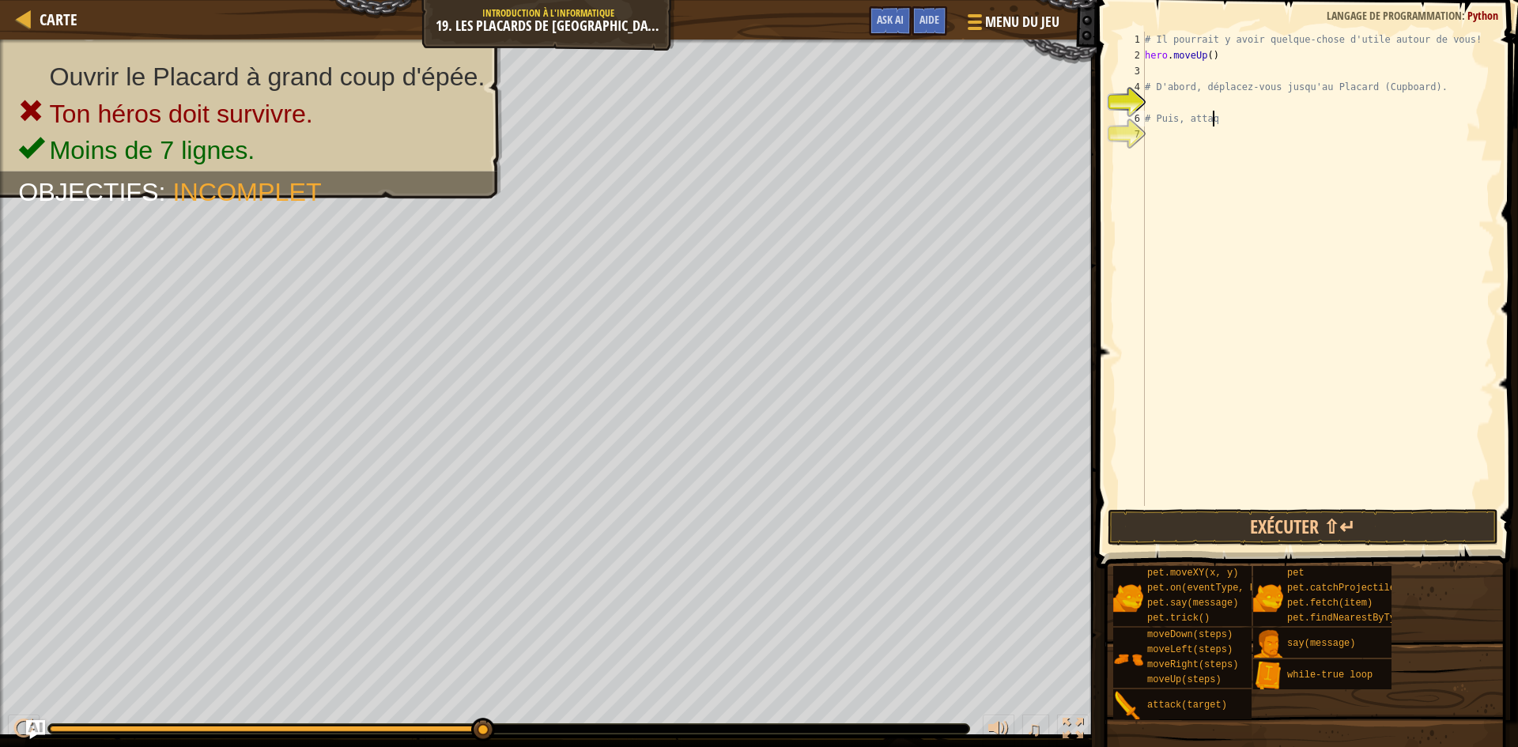
type textarea "#"
click at [1415, 90] on div "# Il pourrait y avoir quelque-chose d'utile autour de vous! hero . moveUp ( ) #…" at bounding box center [1321, 285] width 358 height 506
type textarea "."
click at [1157, 68] on div "# Il pourrait y avoir quelque-chose d'utile autour de vous! hero . moveUp ( ) ." at bounding box center [1321, 285] width 358 height 506
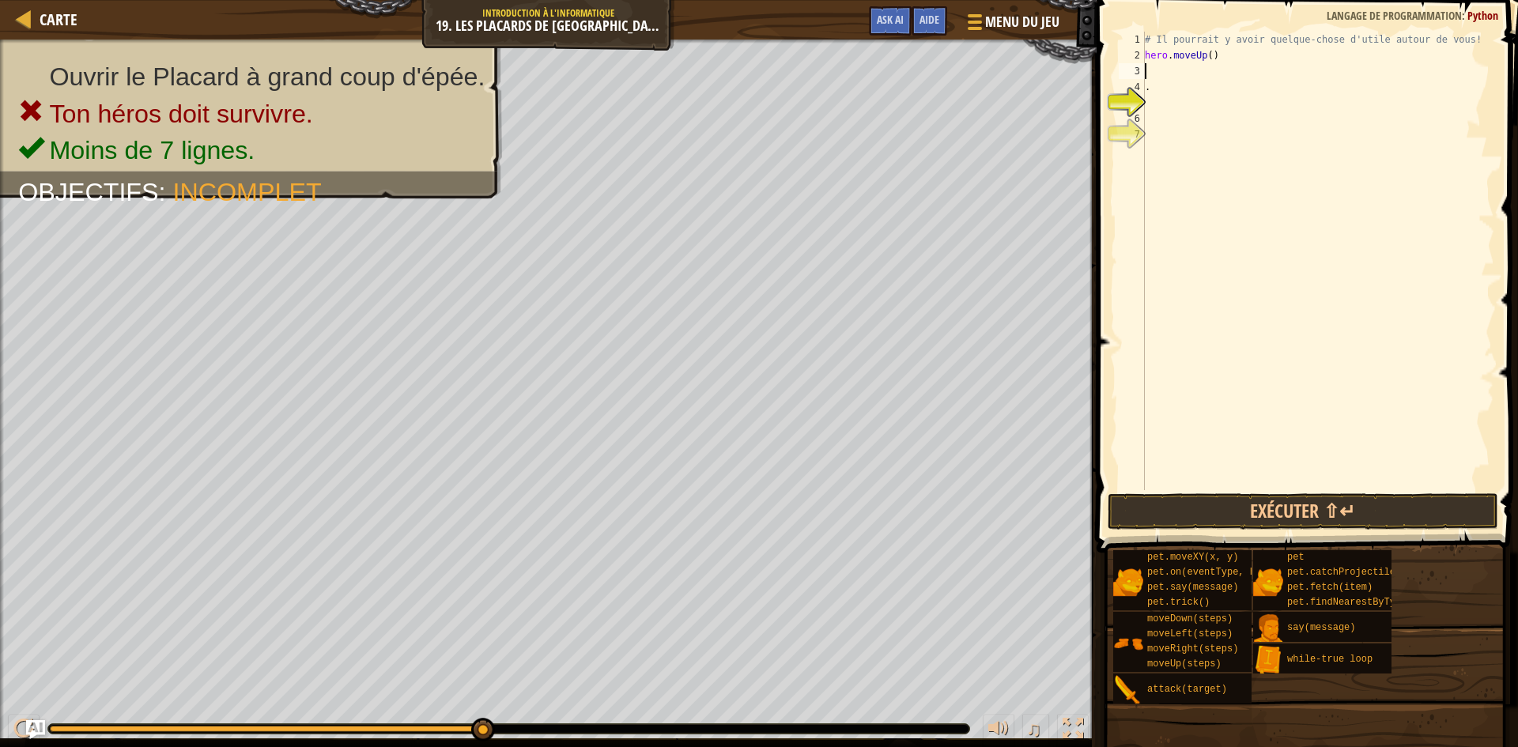
click at [1154, 88] on div "# Il pourrait y avoir quelque-chose d'utile autour de vous! hero . moveUp ( ) ." at bounding box center [1318, 277] width 353 height 490
type textarea "."
click at [1154, 70] on div "# Il pourrait y avoir quelque-chose d'utile autour de vous! hero . moveUp ( )" at bounding box center [1318, 277] width 353 height 490
type textarea "h"
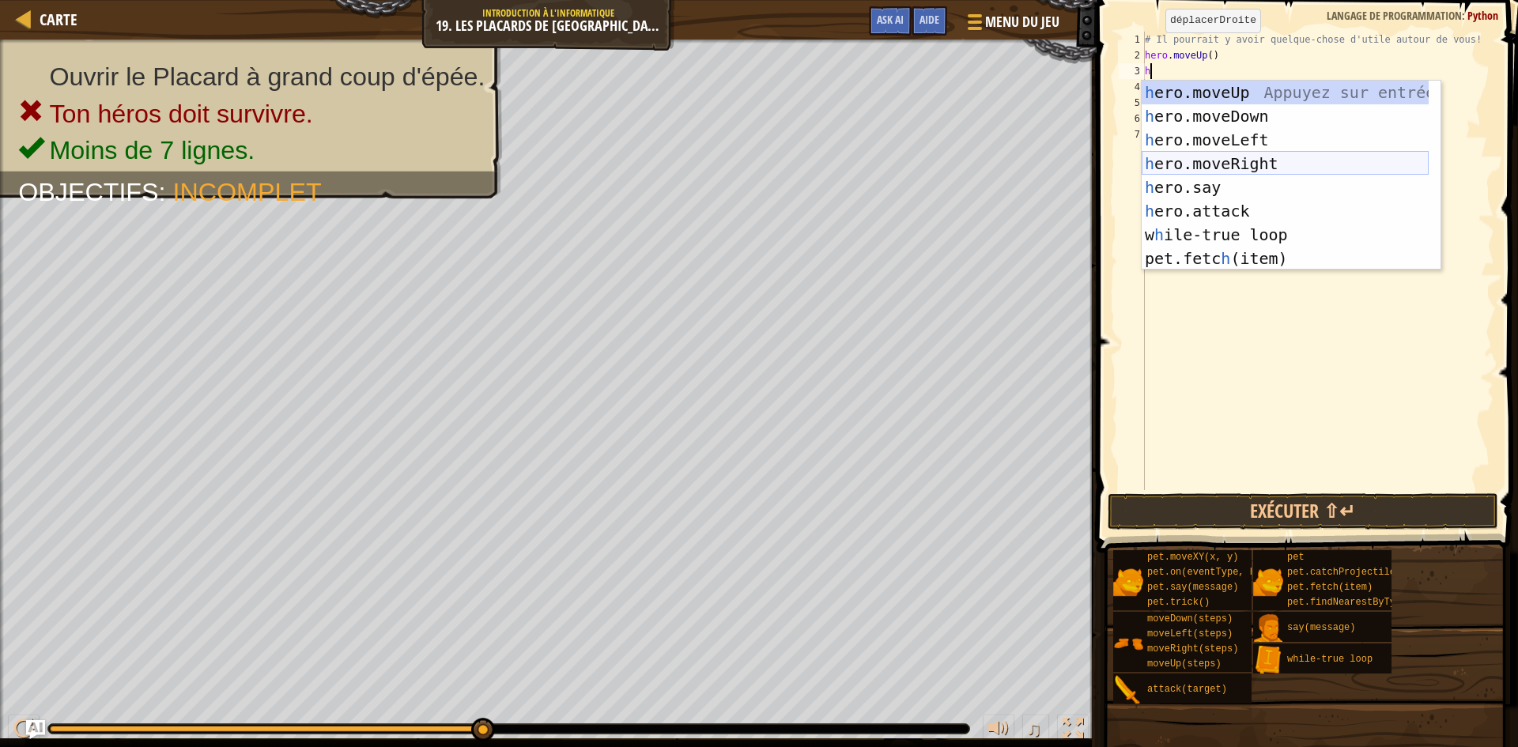
click at [1262, 155] on div "h ero.moveUp Appuyez sur entrée h ero.moveDown Appuyez sur entrée h ero.moveLef…" at bounding box center [1285, 199] width 287 height 237
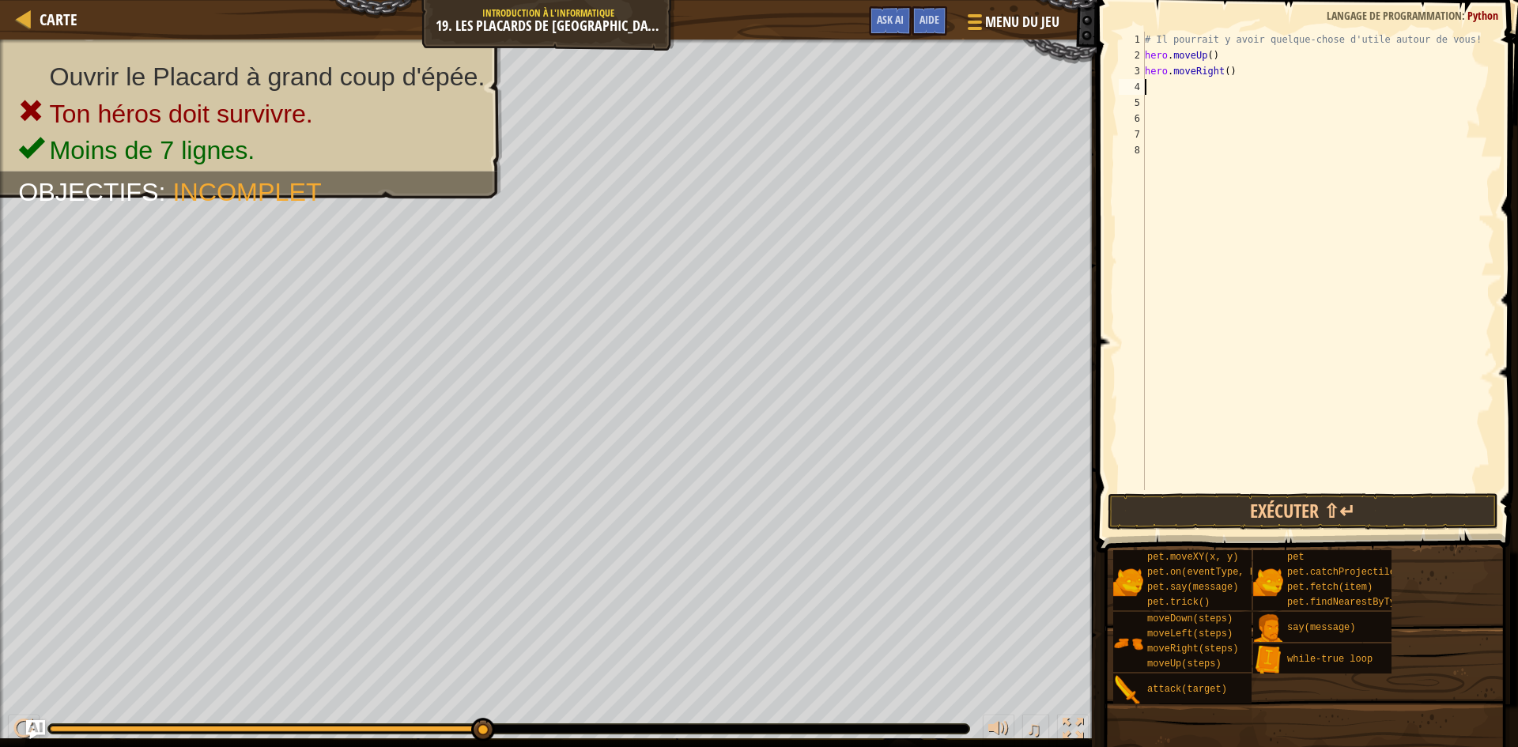
type textarea "h"
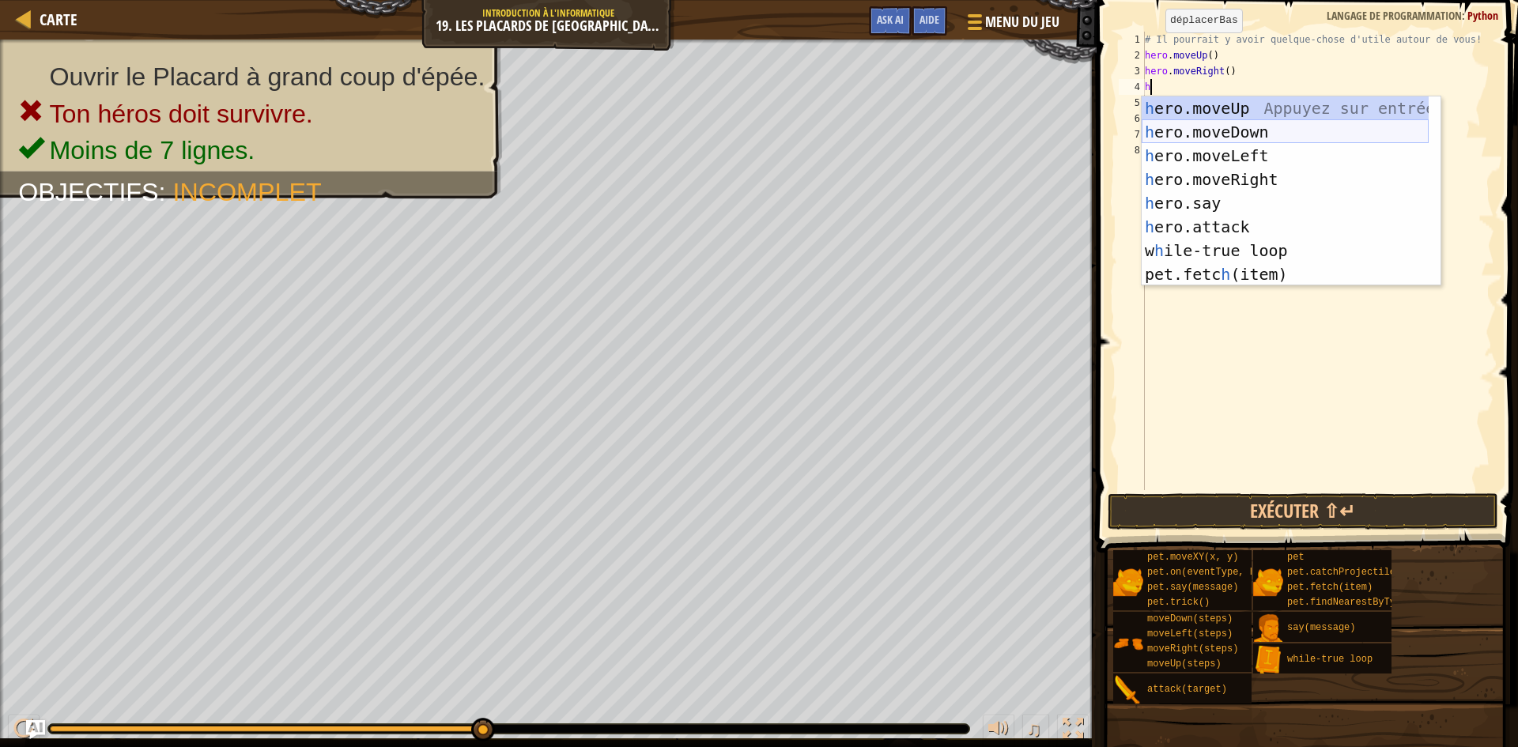
click at [1256, 127] on div "h ero.moveUp Appuyez sur entrée h ero.moveDown Appuyez sur entrée h ero.moveLef…" at bounding box center [1285, 214] width 287 height 237
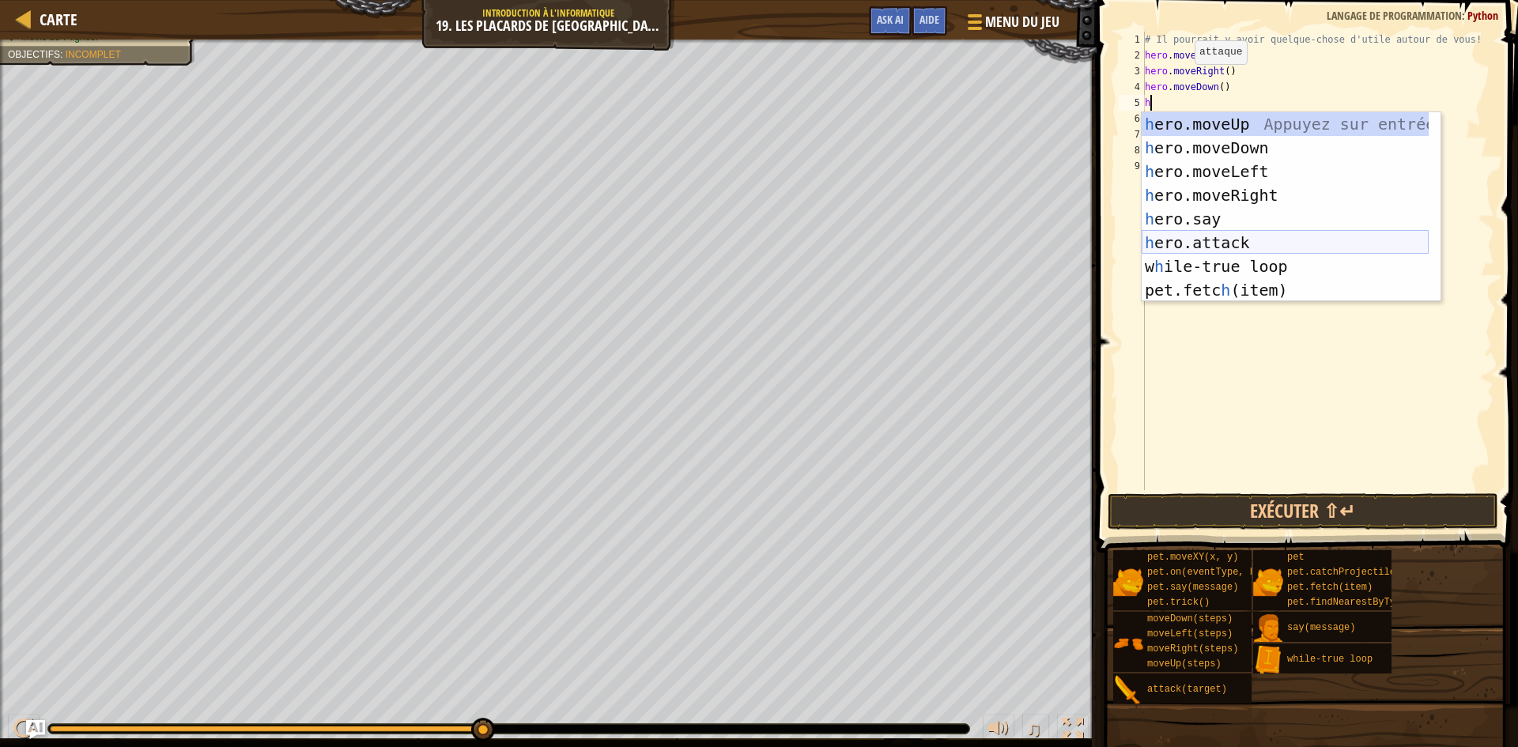
click at [1260, 244] on div "h ero.moveUp Appuyez sur entrée h ero.moveDown Appuyez sur entrée h ero.moveLef…" at bounding box center [1285, 230] width 287 height 237
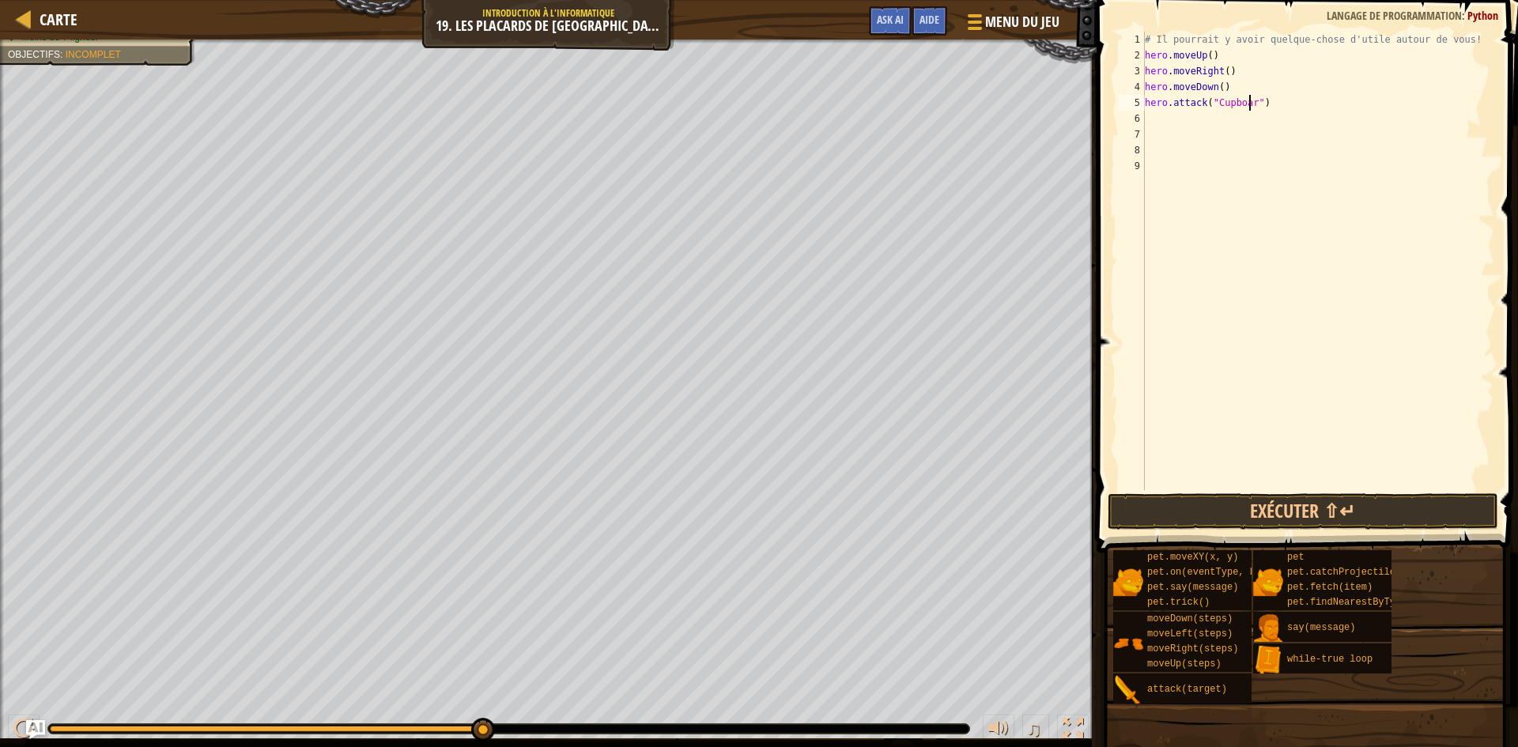
scroll to position [7, 9]
type textarea "hero.attack("Cupboard")"
click at [1172, 118] on div "# Il pourrait y avoir quelque-chose d'utile autour de vous! hero . moveUp ( ) h…" at bounding box center [1318, 277] width 353 height 490
type textarea "h"
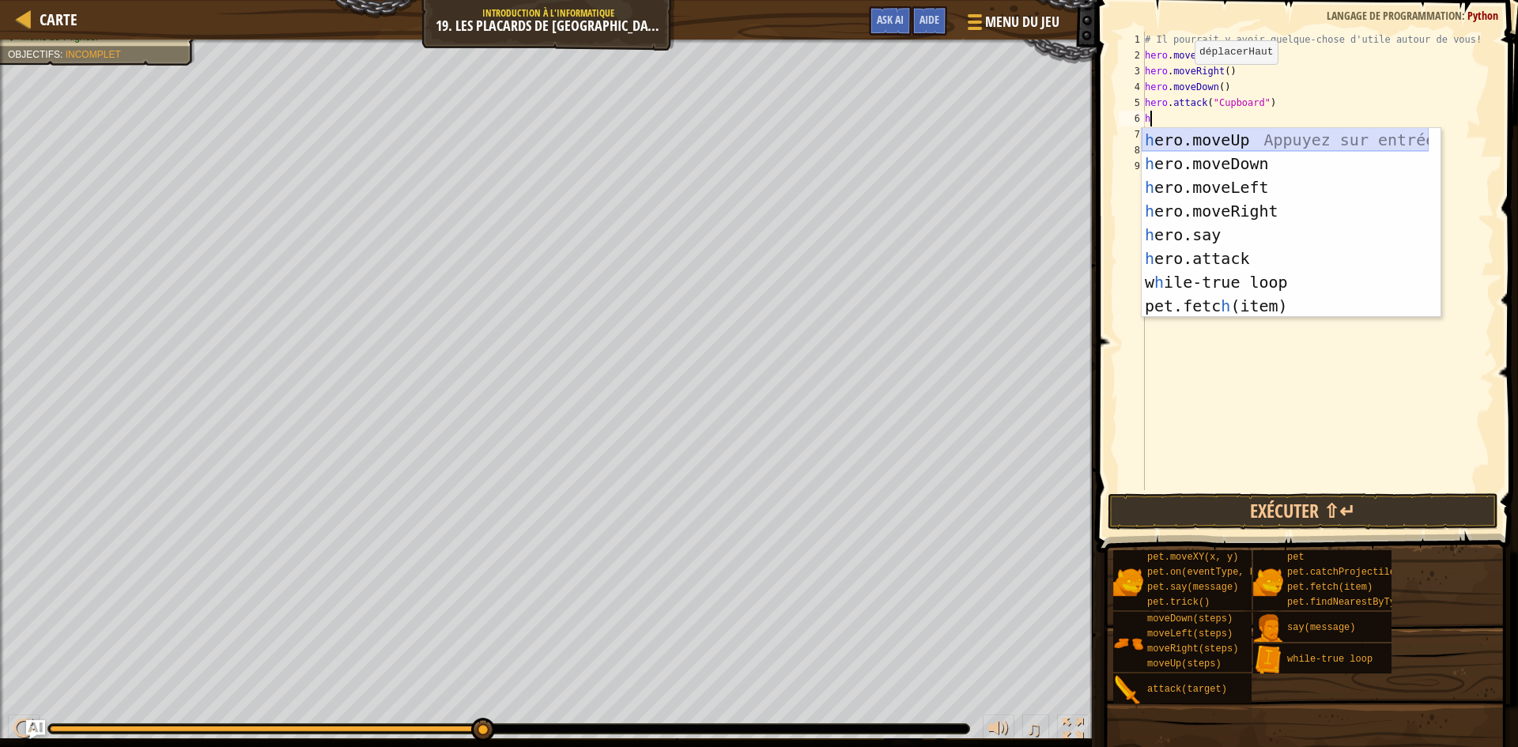
click at [1271, 142] on div "h ero.moveUp Appuyez sur entrée h ero.moveDown Appuyez sur entrée h ero.moveLef…" at bounding box center [1285, 246] width 287 height 237
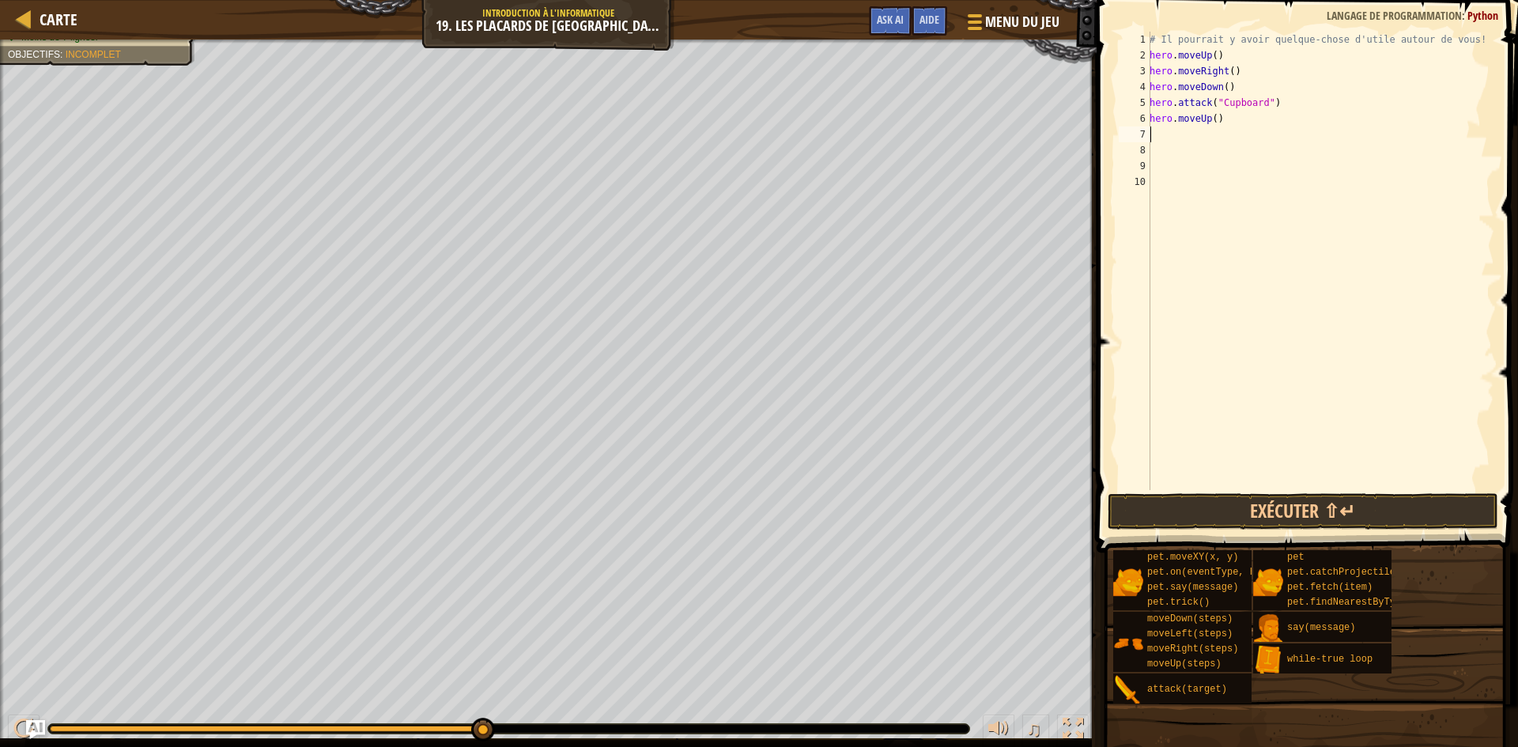
type textarea "h"
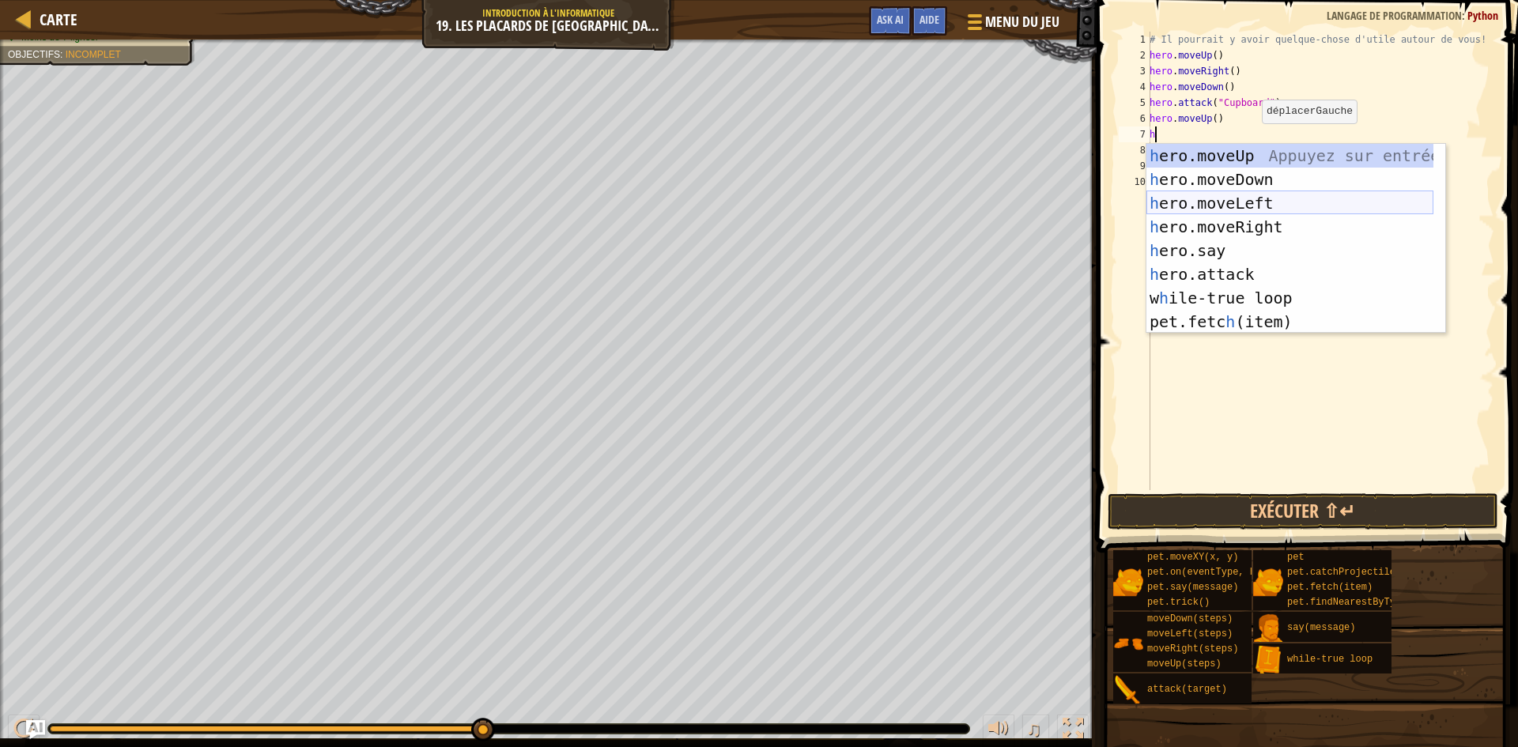
click at [1259, 205] on div "h ero.moveUp Appuyez sur entrée h ero.moveDown Appuyez sur entrée h ero.moveLef…" at bounding box center [1290, 262] width 287 height 237
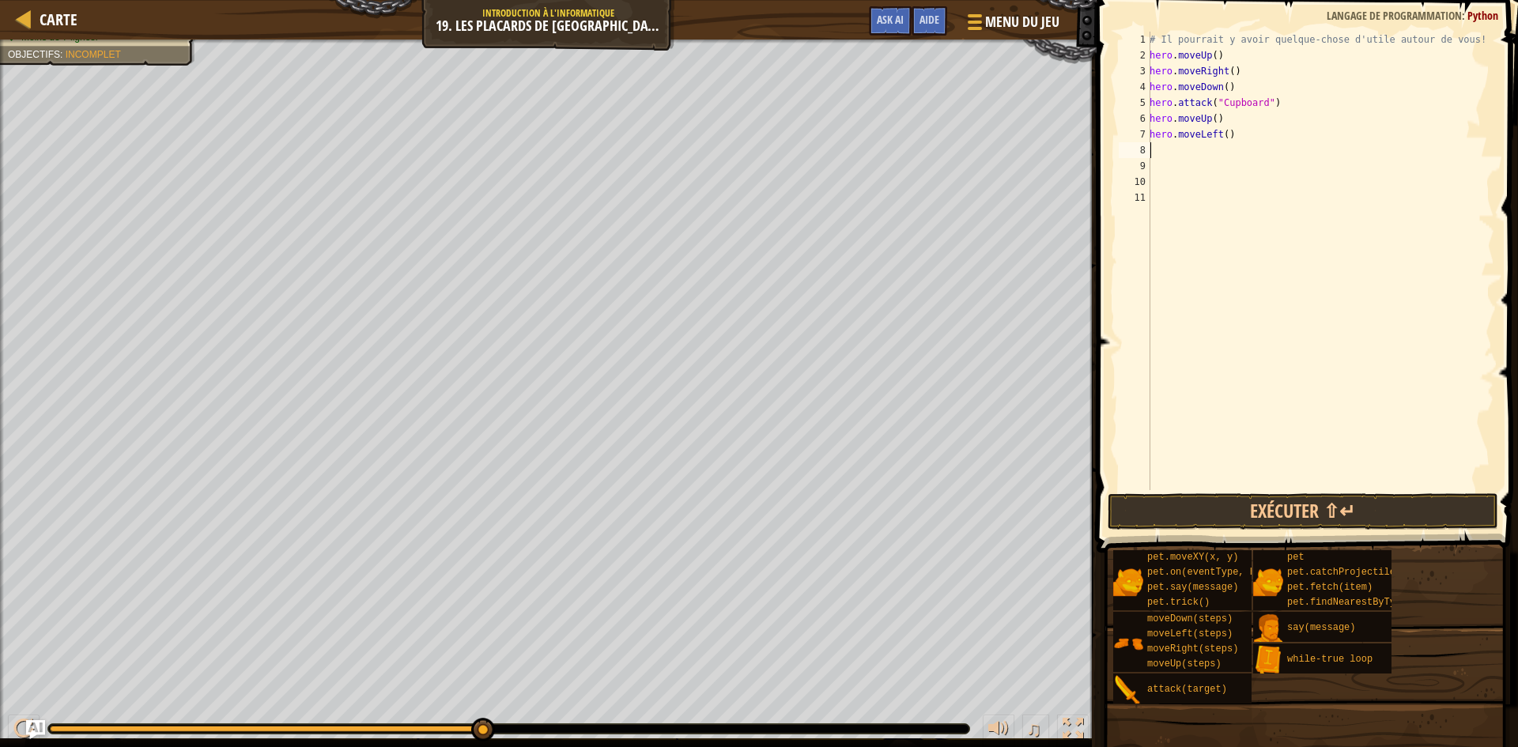
type textarea "h"
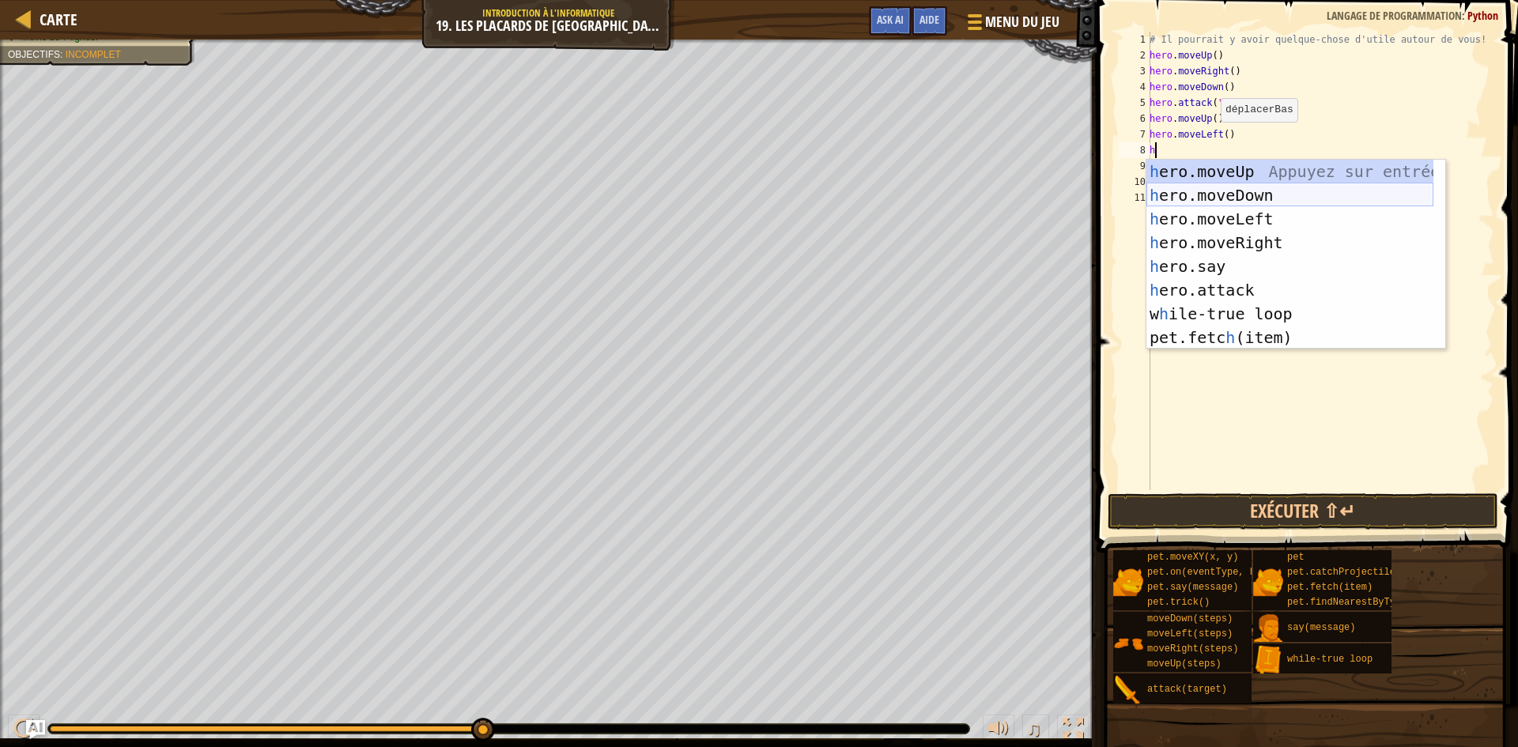
click at [1265, 201] on div "h ero.moveUp Appuyez sur entrée h ero.moveDown Appuyez sur entrée h ero.moveLef…" at bounding box center [1290, 278] width 287 height 237
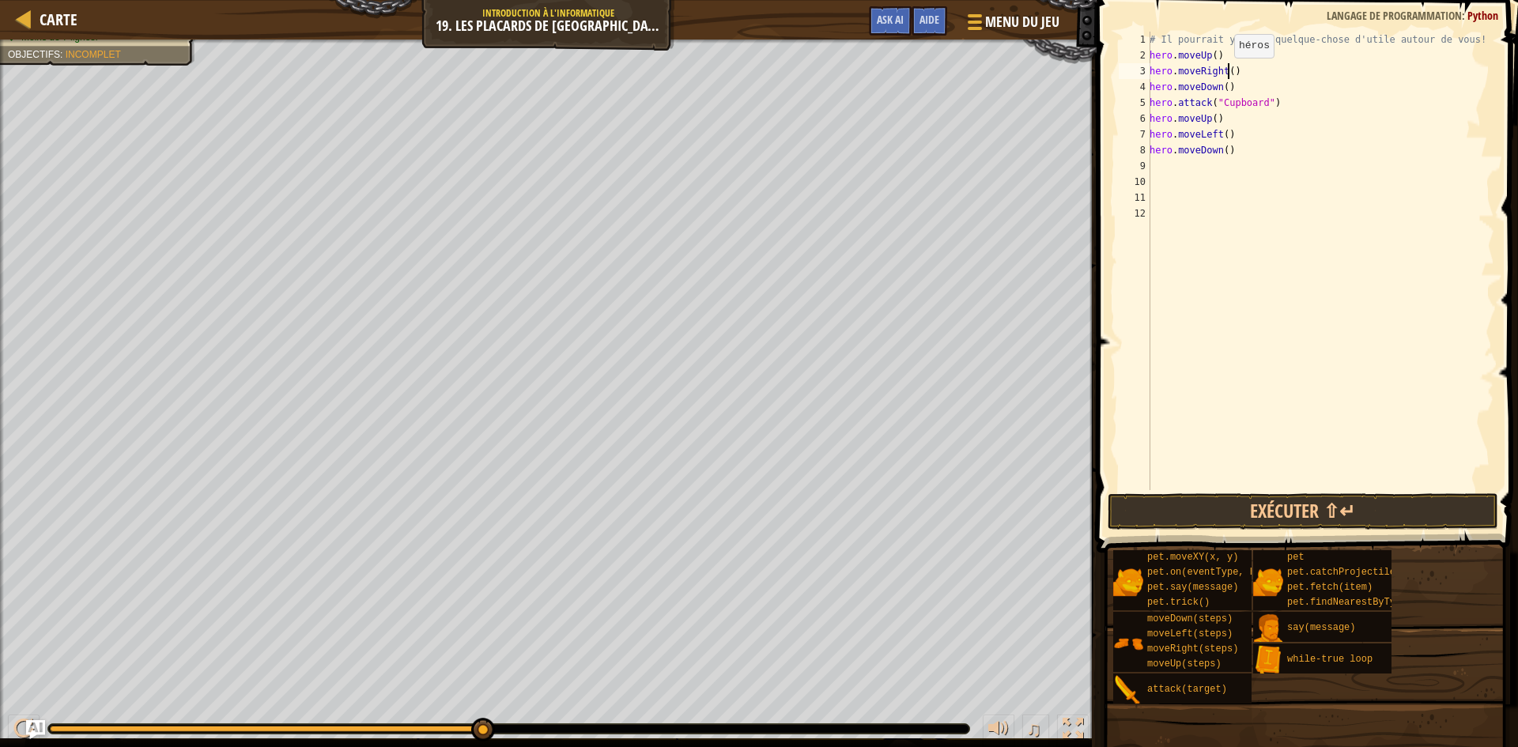
click at [1226, 74] on div "# Il pourrait y avoir quelque-chose d'utile autour de vous! hero . moveUp ( ) h…" at bounding box center [1321, 277] width 348 height 490
click at [1224, 138] on div "# Il pourrait y avoir quelque-chose d'utile autour de vous! hero . moveUp ( ) h…" at bounding box center [1321, 277] width 348 height 490
click at [1309, 518] on button "Exécuter ⇧↵" at bounding box center [1303, 511] width 391 height 36
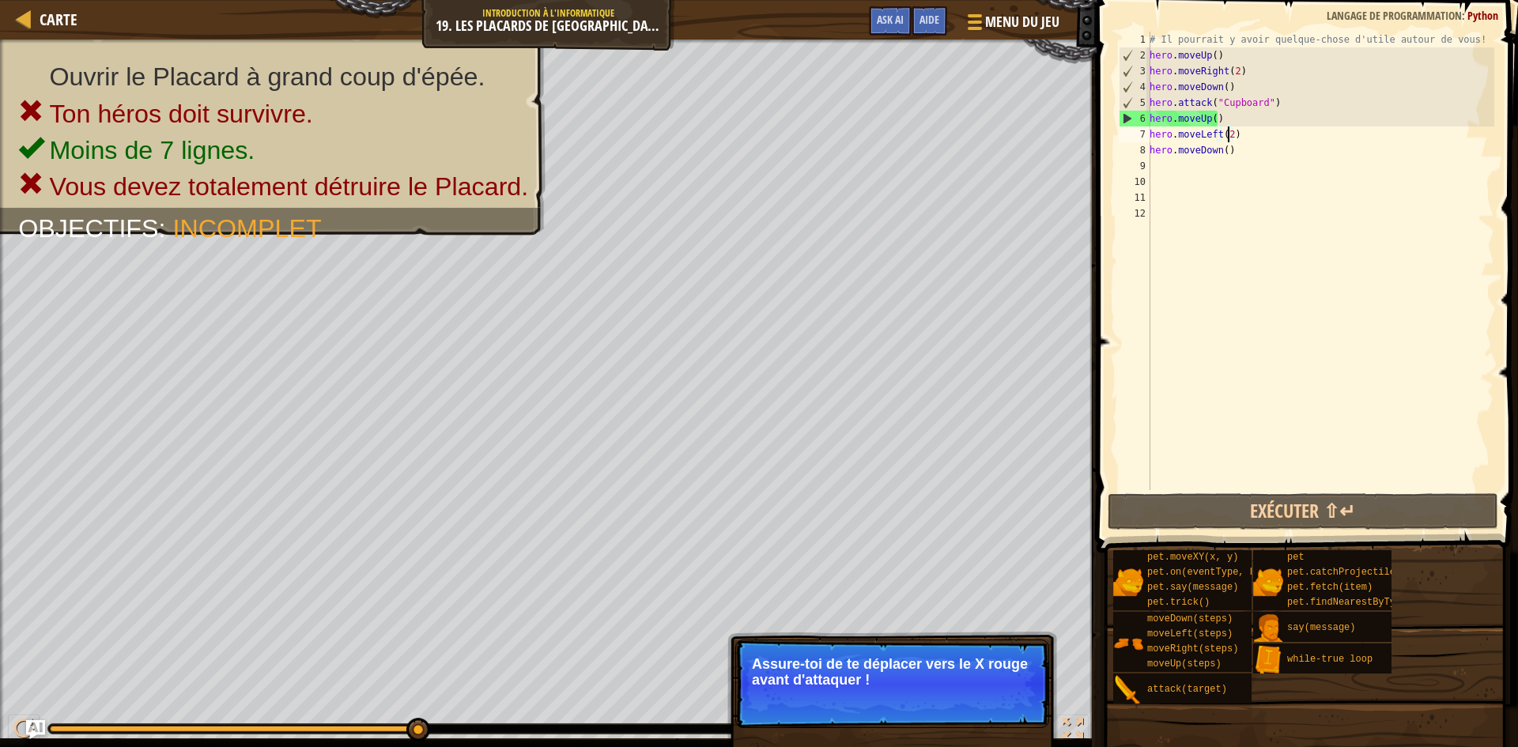
click at [1281, 105] on div "# Il pourrait y avoir quelque-chose d'utile autour de vous! hero . moveUp ( ) h…" at bounding box center [1321, 277] width 348 height 490
click at [1221, 84] on div "# Il pourrait y avoir quelque-chose d'utile autour de vous! hero . moveUp ( ) h…" at bounding box center [1321, 277] width 348 height 490
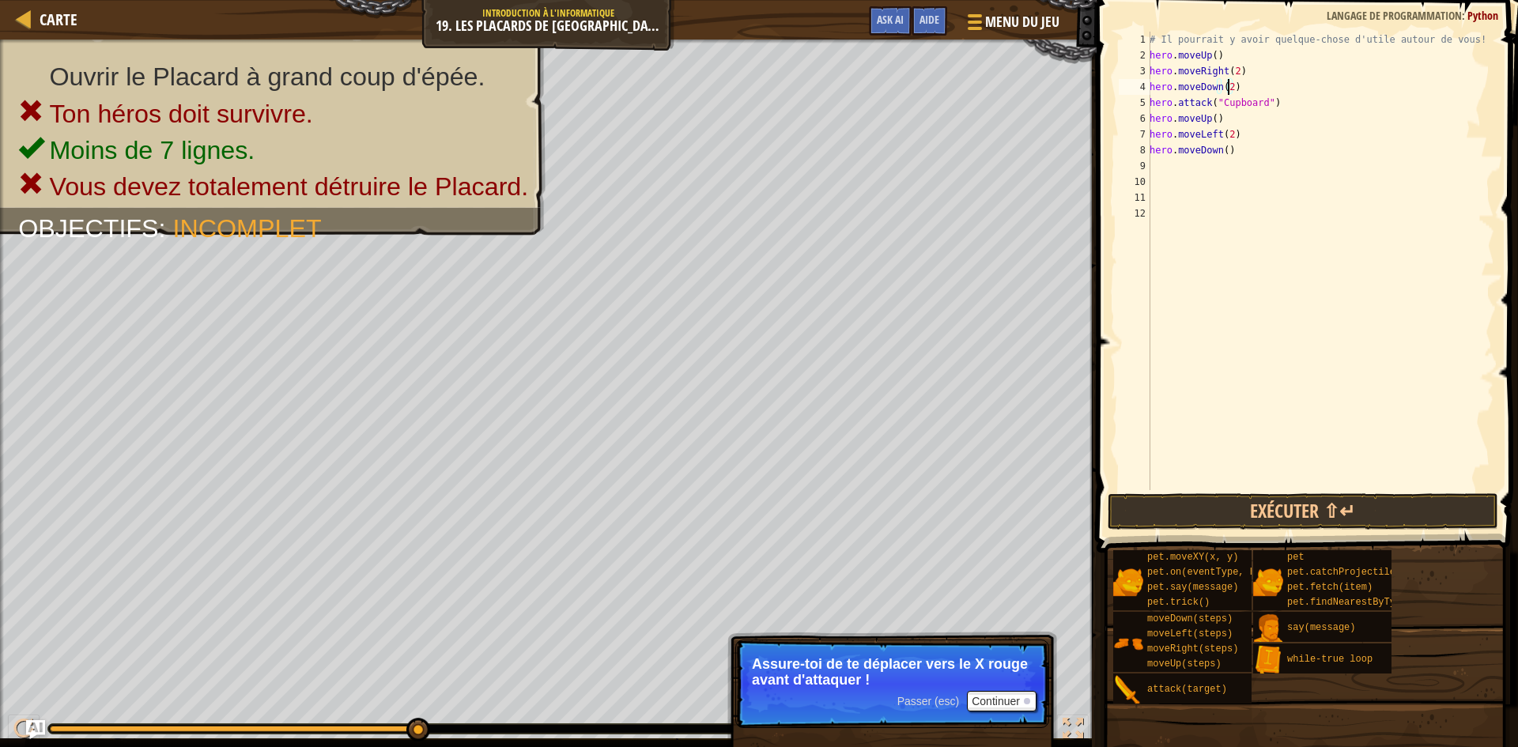
click at [1277, 108] on div "# Il pourrait y avoir quelque-chose d'utile autour de vous! hero . moveUp ( ) h…" at bounding box center [1321, 277] width 348 height 490
click at [1232, 153] on div "# Il pourrait y avoir quelque-chose d'utile autour de vous! hero . moveUp ( ) h…" at bounding box center [1321, 277] width 348 height 490
type textarea "h"
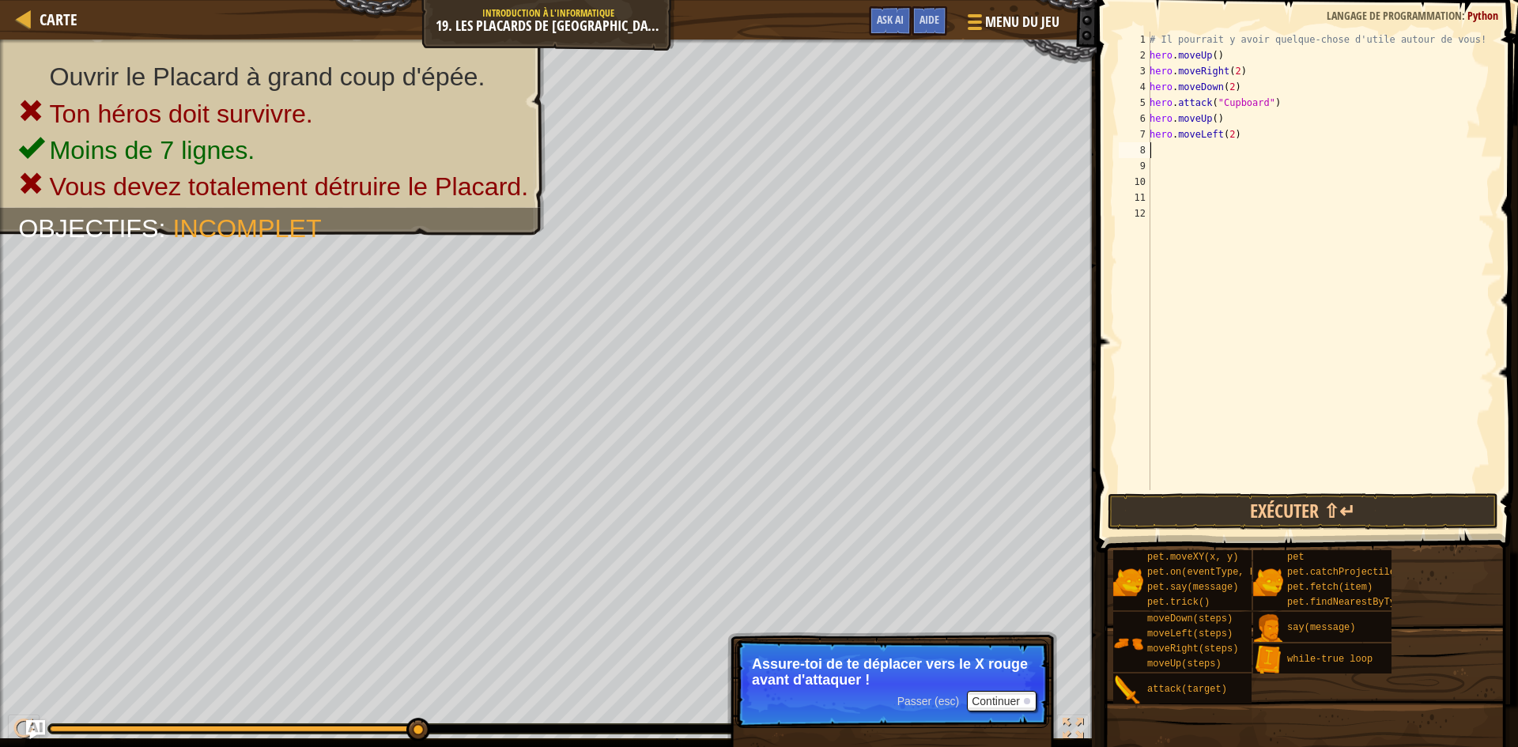
click at [1237, 135] on div "# Il pourrait y avoir quelque-chose d'utile autour de vous! hero . moveUp ( ) h…" at bounding box center [1321, 277] width 348 height 490
type textarea "h"
click at [1233, 119] on div "# Il pourrait y avoir quelque-chose d'utile autour de vous! hero . moveUp ( ) h…" at bounding box center [1321, 277] width 348 height 490
type textarea "h"
click at [1162, 127] on div "# Il pourrait y avoir quelque-chose d'utile autour de vous! hero . moveUp ( ) h…" at bounding box center [1321, 277] width 348 height 490
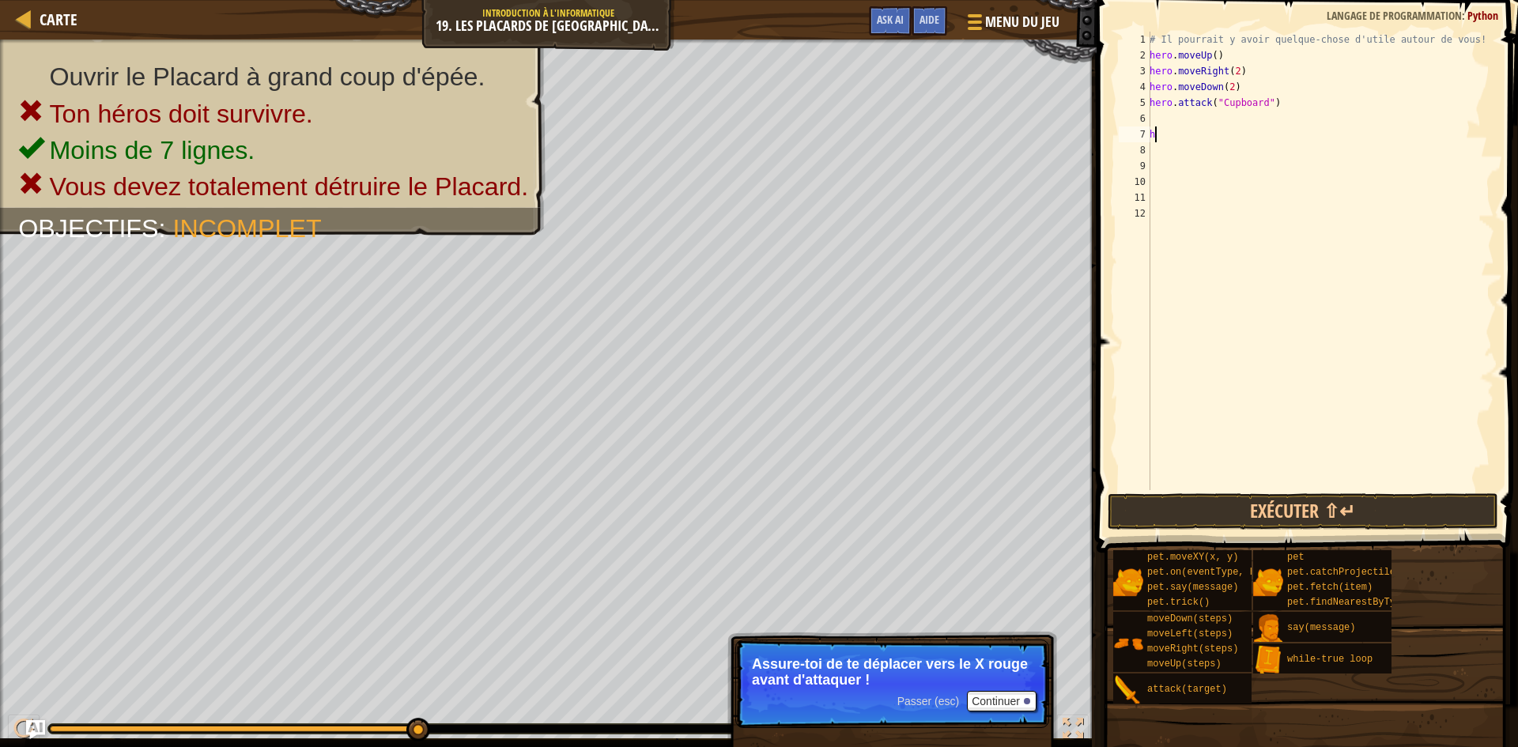
type textarea "h"
click at [1162, 114] on div "# Il pourrait y avoir quelque-chose d'utile autour de vous! hero . moveUp ( ) h…" at bounding box center [1321, 277] width 348 height 490
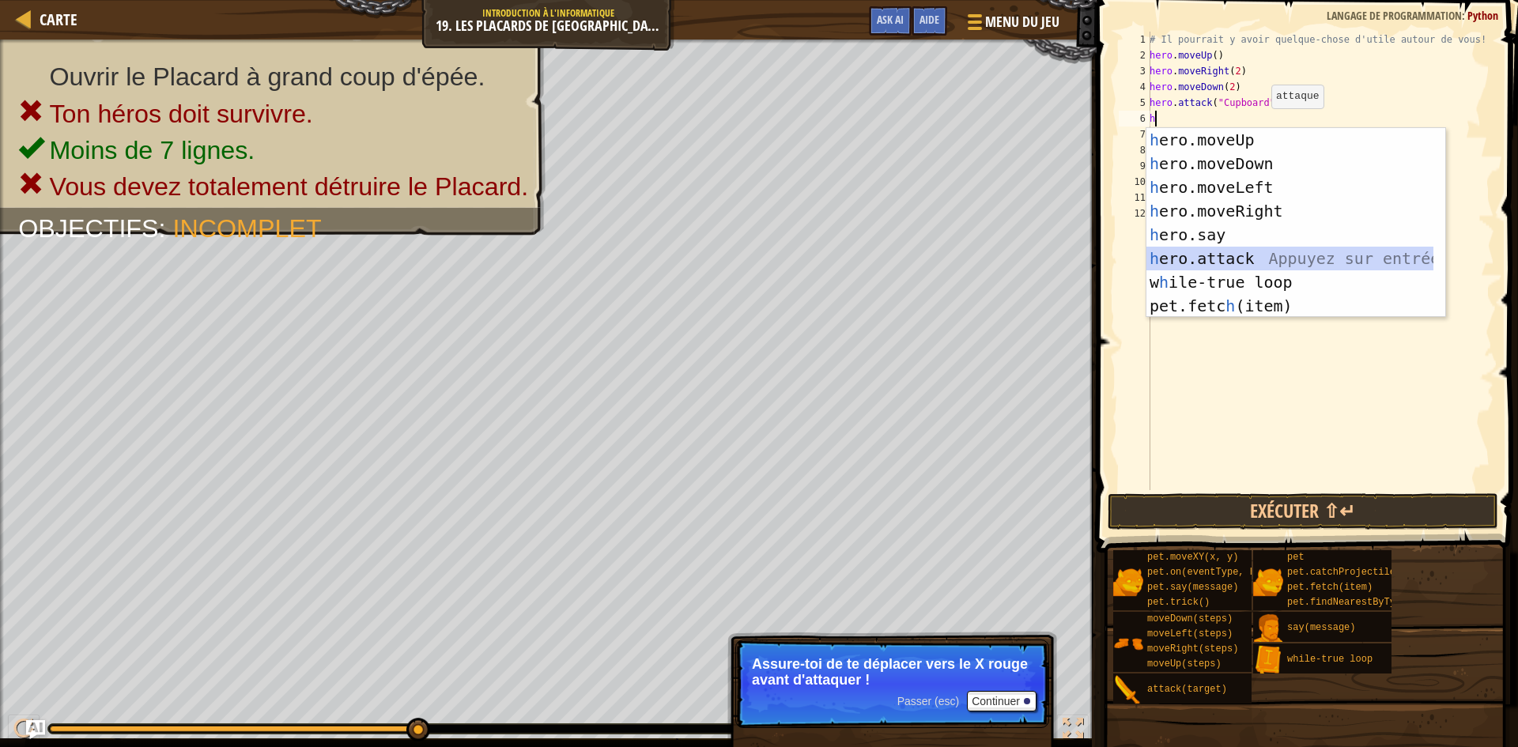
click at [1260, 257] on div "h ero.moveUp Appuyez sur entrée h ero.moveDown Appuyez sur entrée h ero.moveLef…" at bounding box center [1290, 246] width 287 height 237
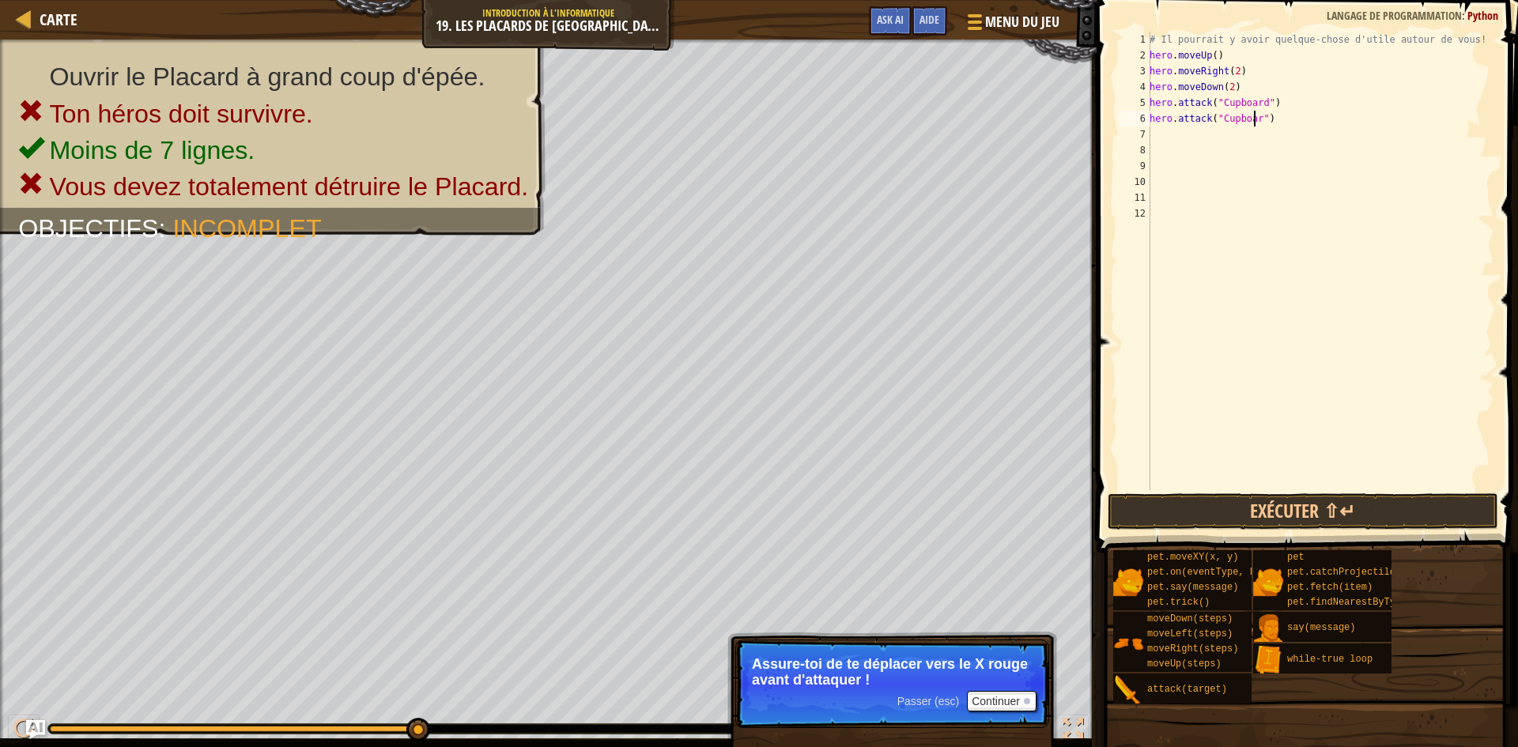
scroll to position [7, 9]
type textarea "hero.attack("Cupboard")"
click at [1210, 140] on div "# Il pourrait y avoir quelque-chose d'utile autour de vous! hero . moveUp ( ) h…" at bounding box center [1321, 277] width 348 height 490
type textarea "h"
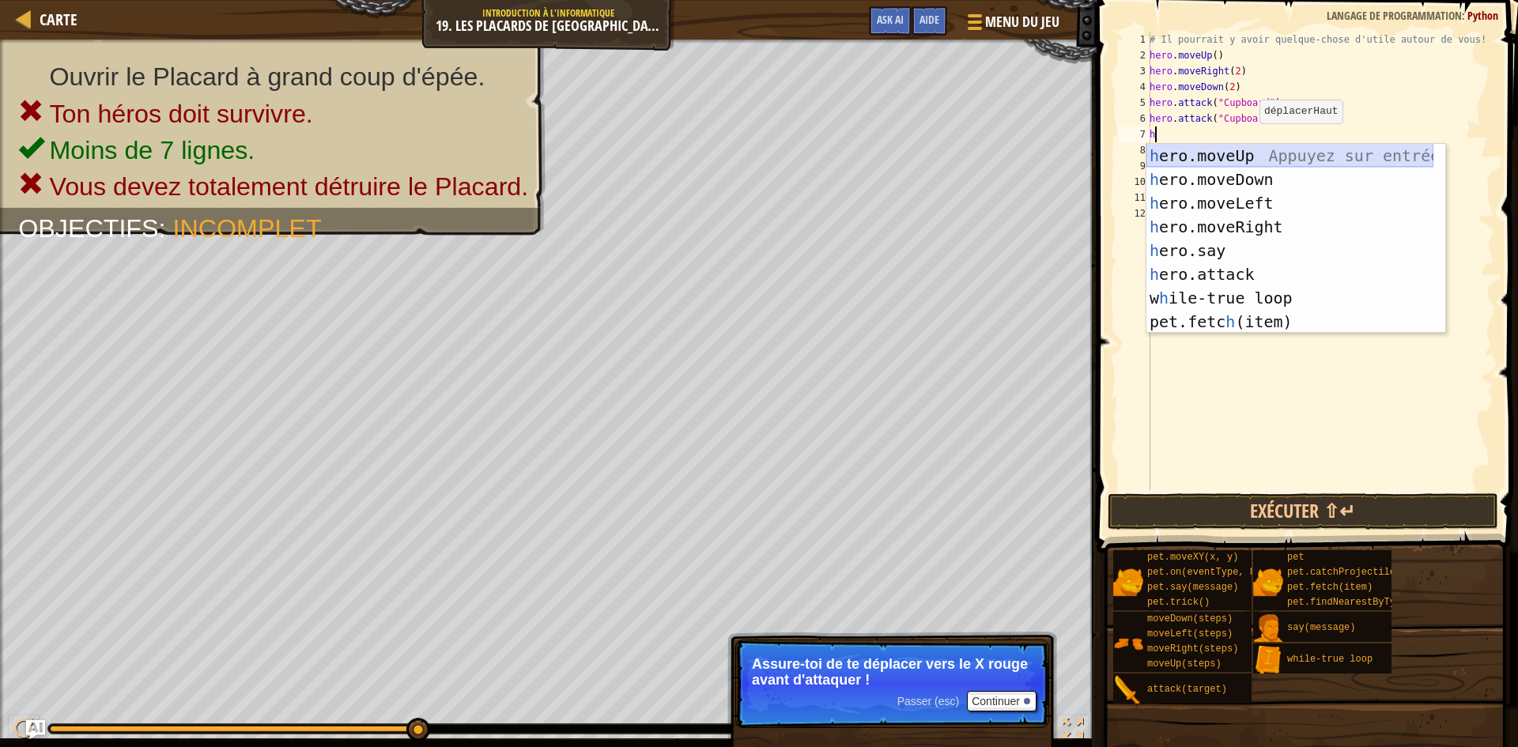
click at [1245, 158] on div "h ero.moveUp Appuyez sur entrée h ero.moveDown Appuyez sur entrée h ero.moveLef…" at bounding box center [1290, 262] width 287 height 237
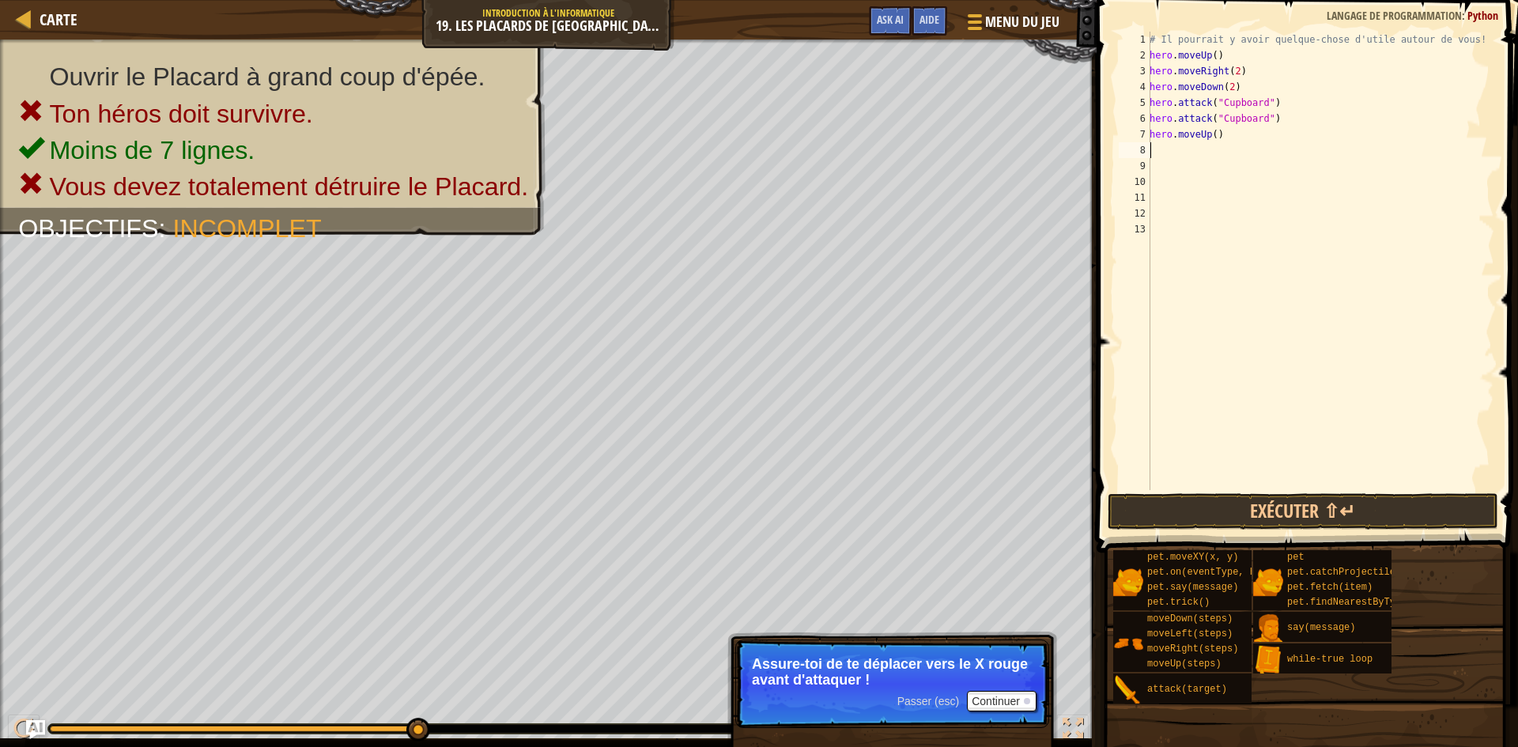
type textarea "h"
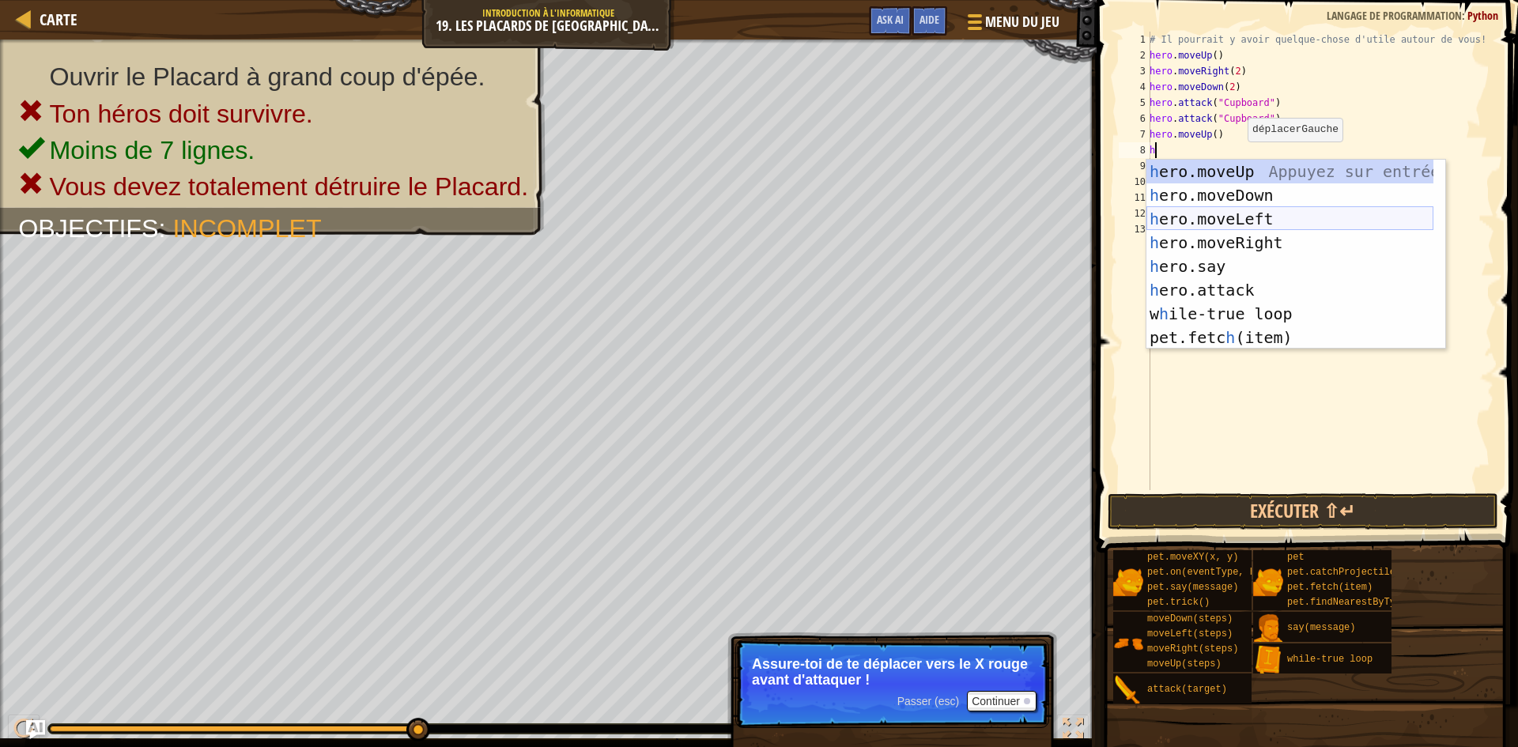
click at [1262, 219] on div "h ero.moveUp Appuyez sur entrée h ero.moveDown Appuyez sur entrée h ero.moveLef…" at bounding box center [1290, 278] width 287 height 237
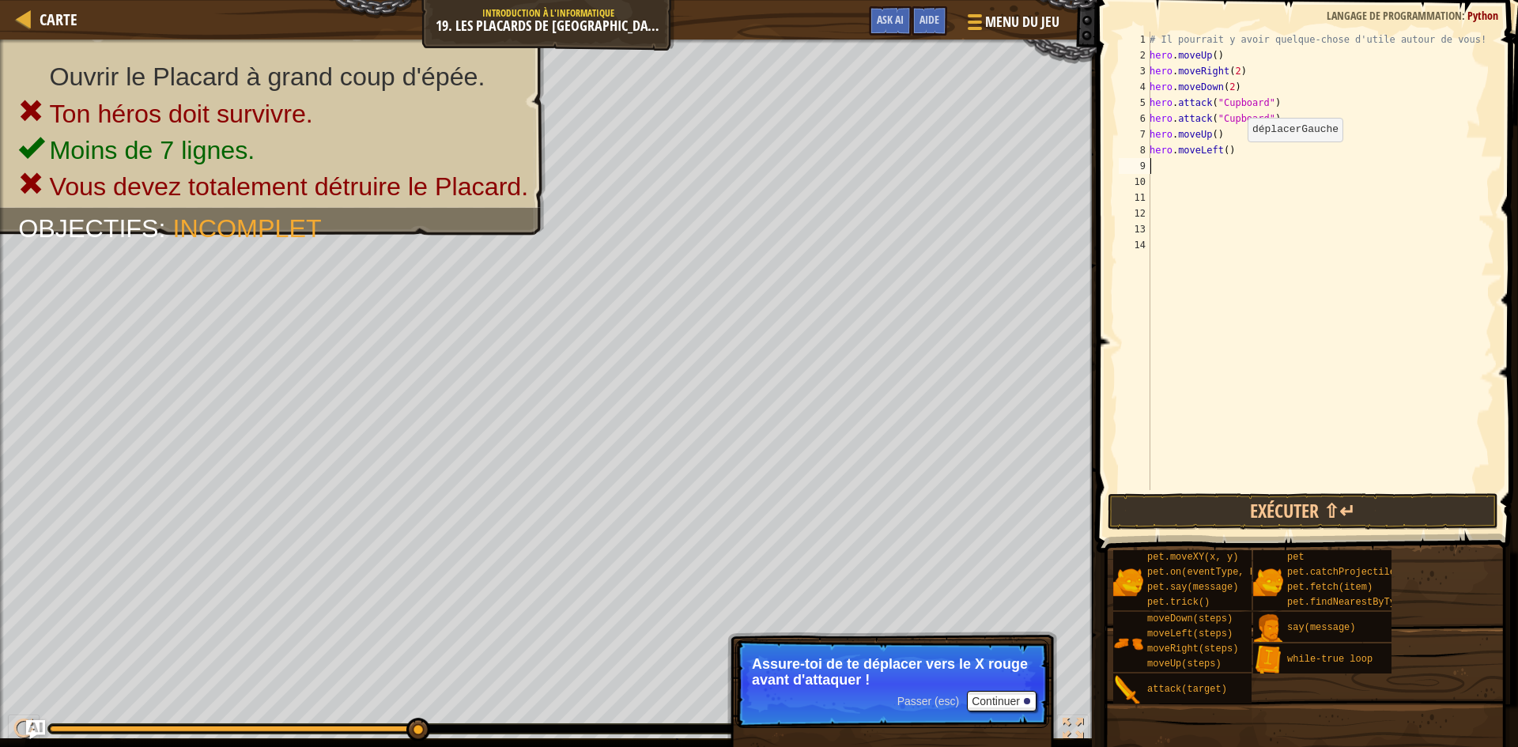
type textarea "h"
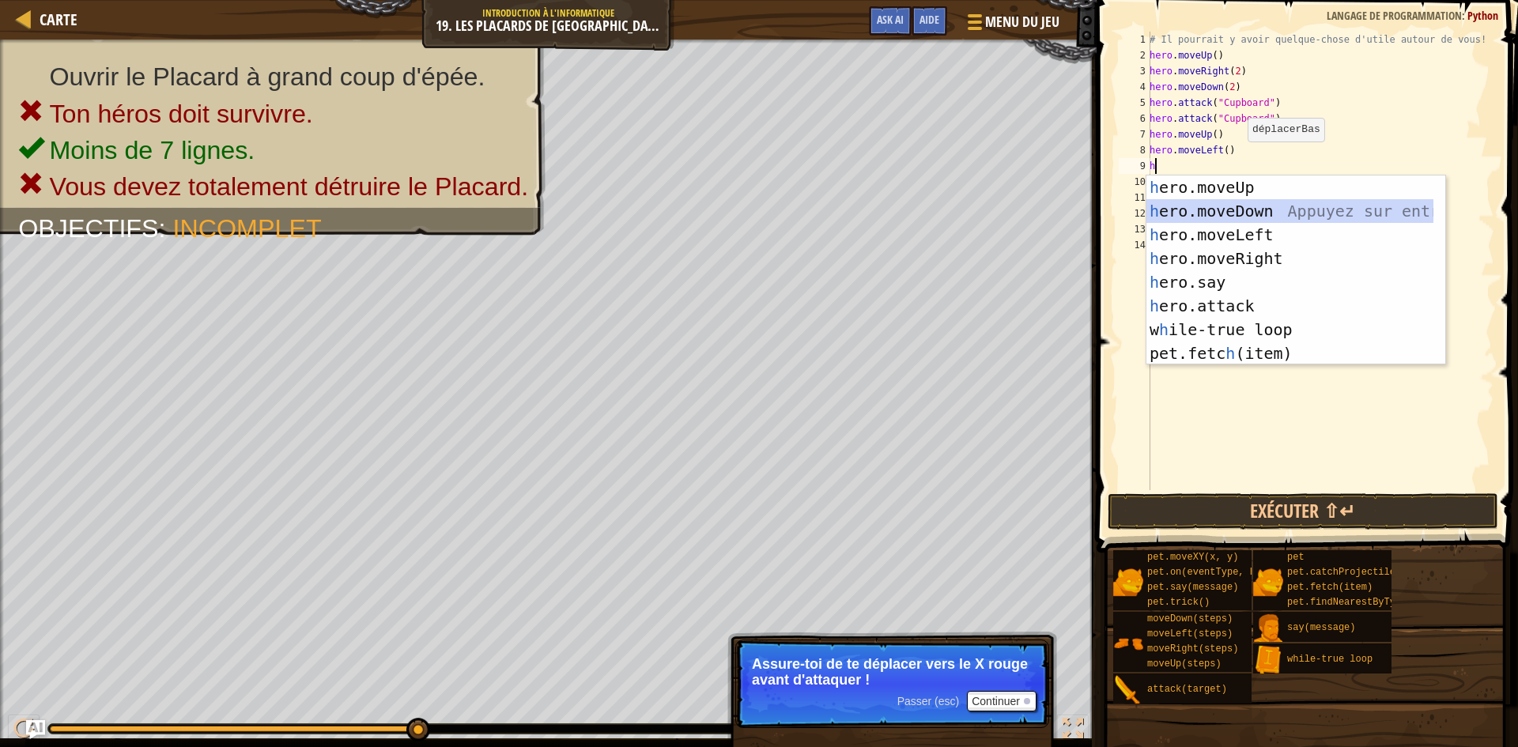
click at [1249, 213] on div "h ero.moveUp Appuyez sur entrée h ero.moveDown Appuyez sur entrée h ero.moveLef…" at bounding box center [1290, 294] width 287 height 237
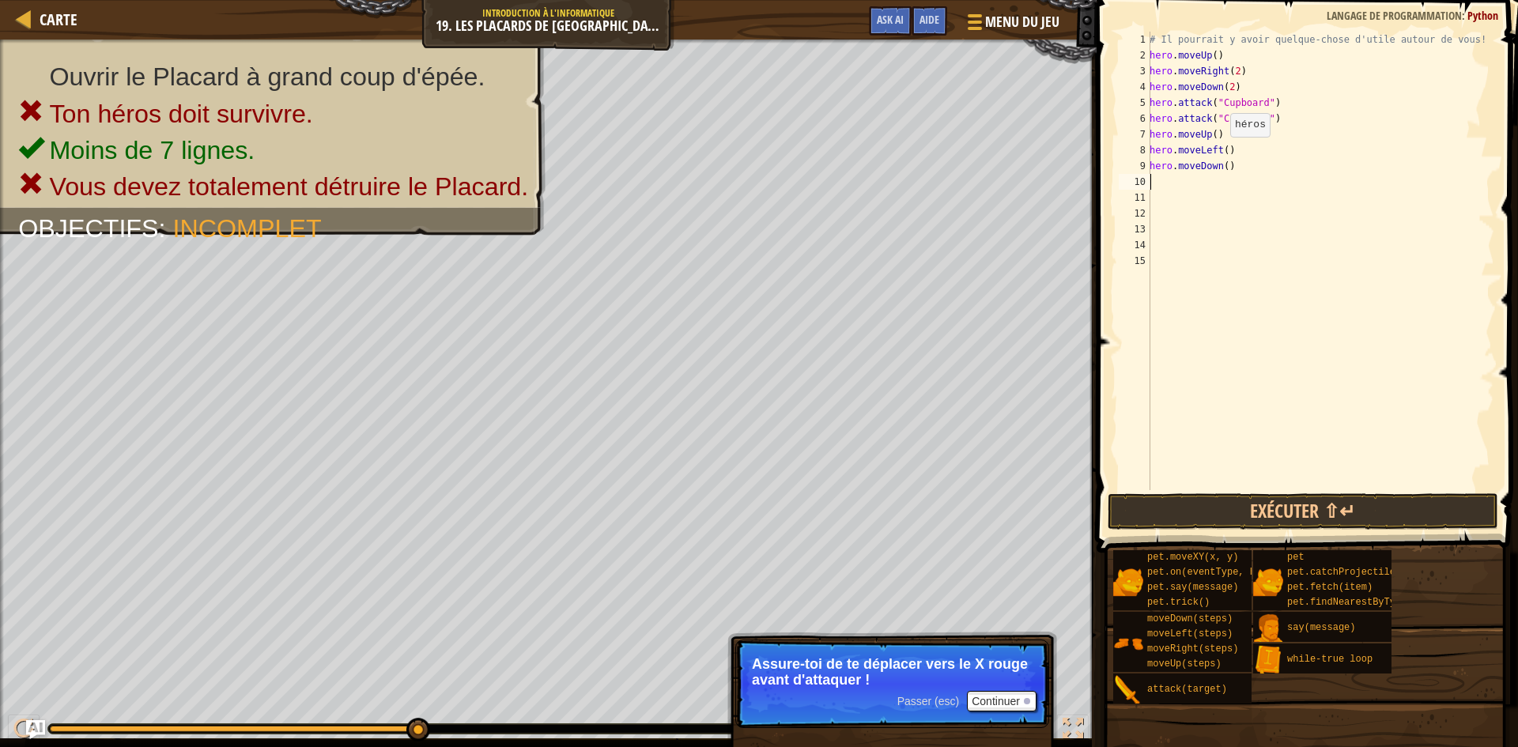
click at [1222, 153] on div "# Il pourrait y avoir quelque-chose d'utile autour de vous! hero . moveUp ( ) h…" at bounding box center [1321, 277] width 348 height 490
type textarea "hero.moveLeft(2)"
click at [1327, 504] on button "Exécuter ⇧↵" at bounding box center [1303, 511] width 391 height 36
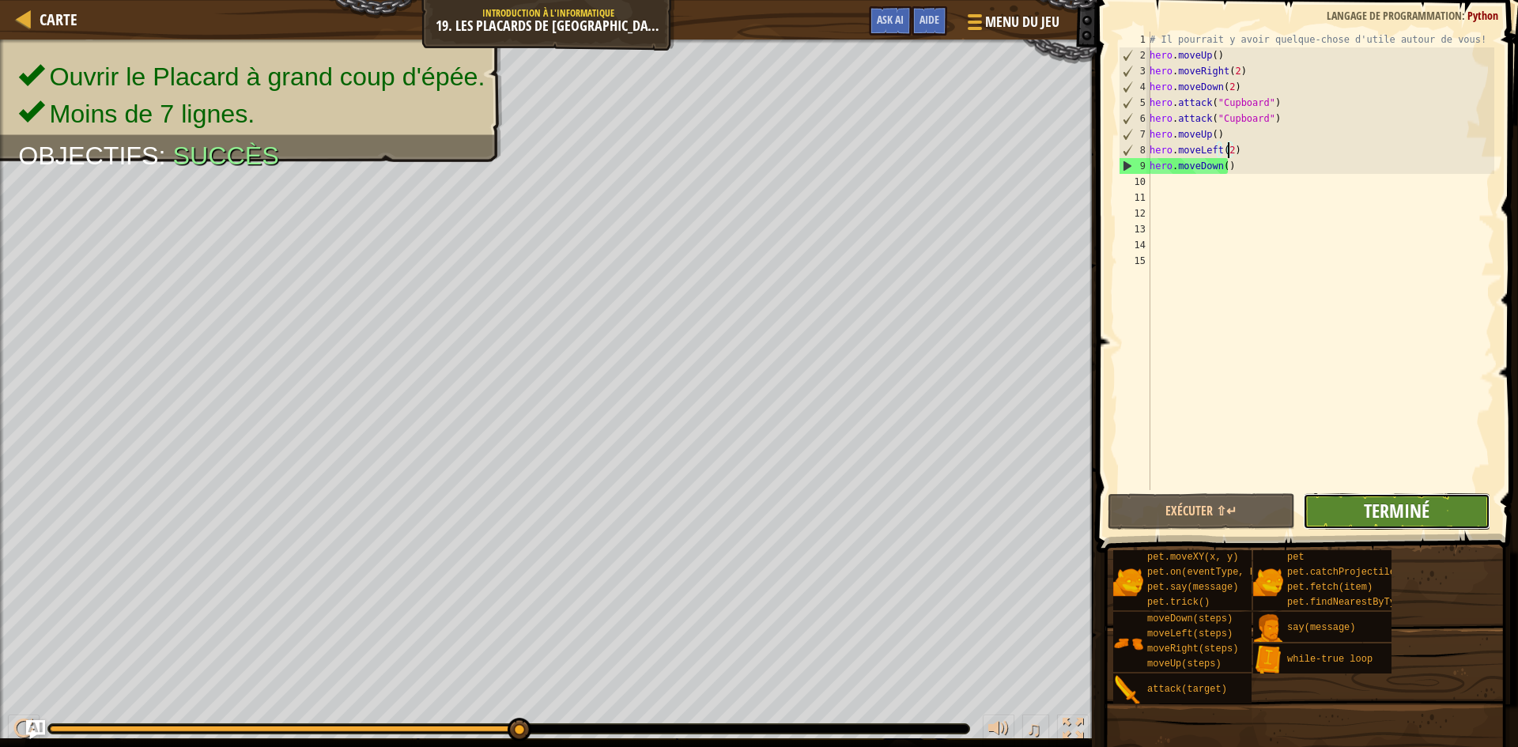
click at [1400, 504] on span "Terminé" at bounding box center [1397, 510] width 66 height 25
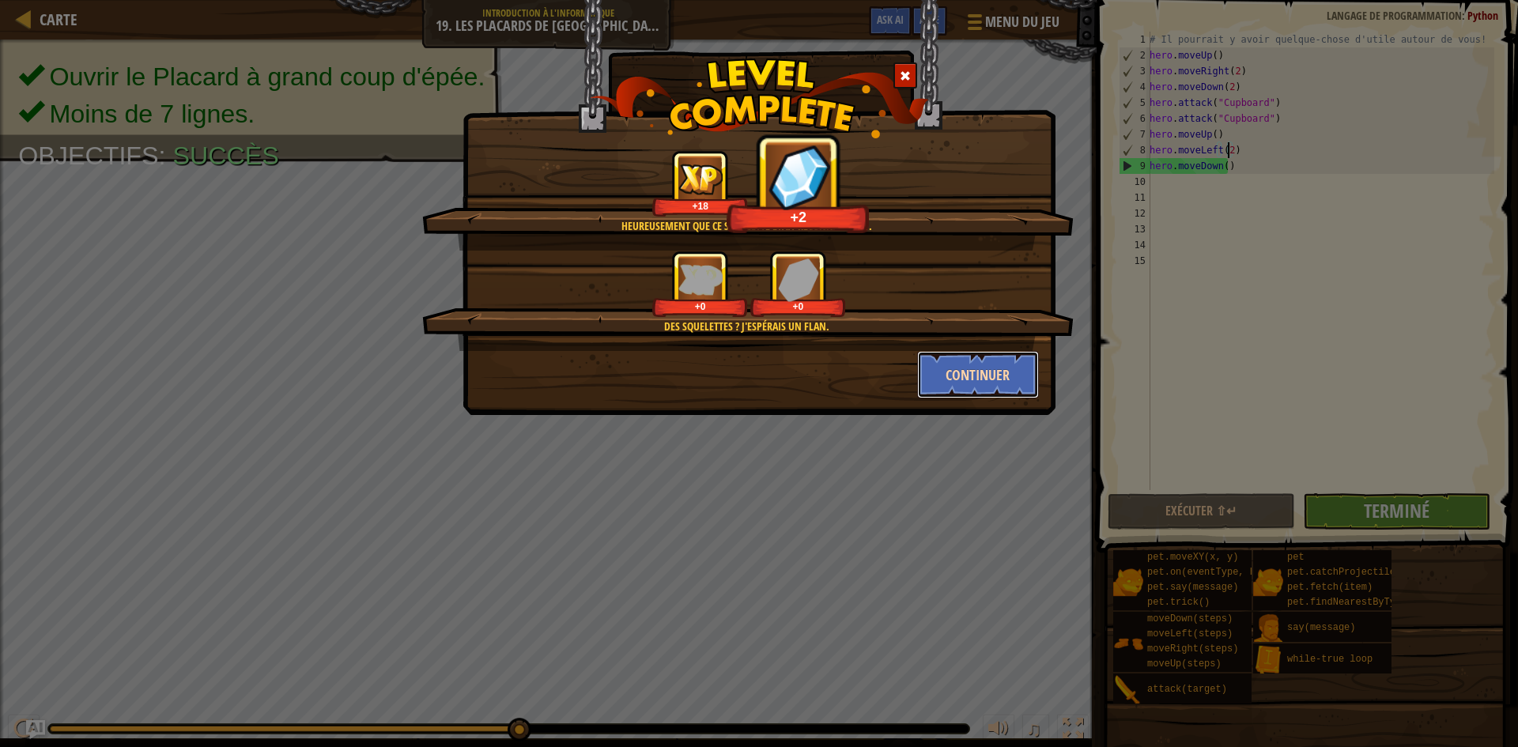
click at [1024, 370] on button "Continuer" at bounding box center [978, 374] width 123 height 47
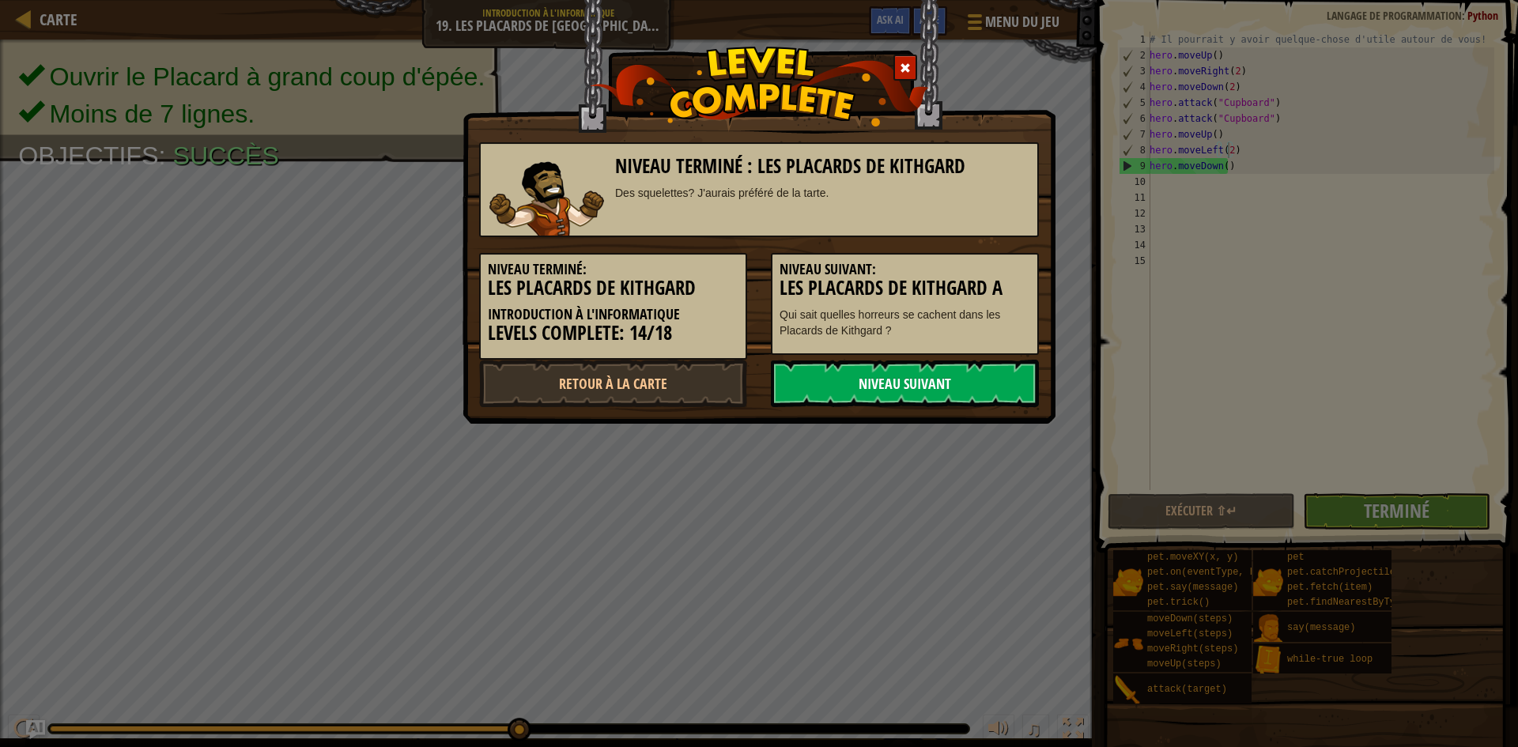
click at [996, 388] on link "Niveau Suivant" at bounding box center [905, 383] width 268 height 47
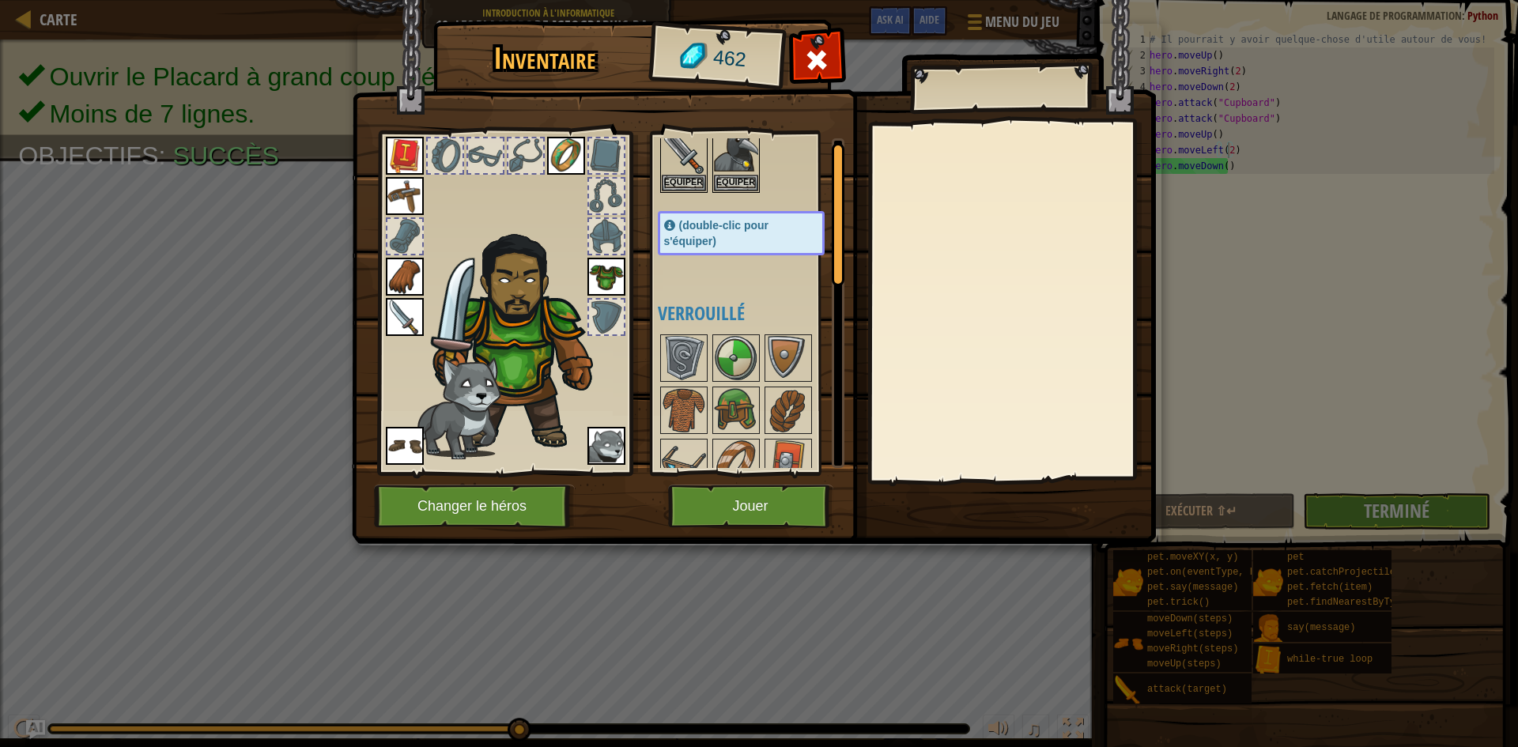
scroll to position [395, 0]
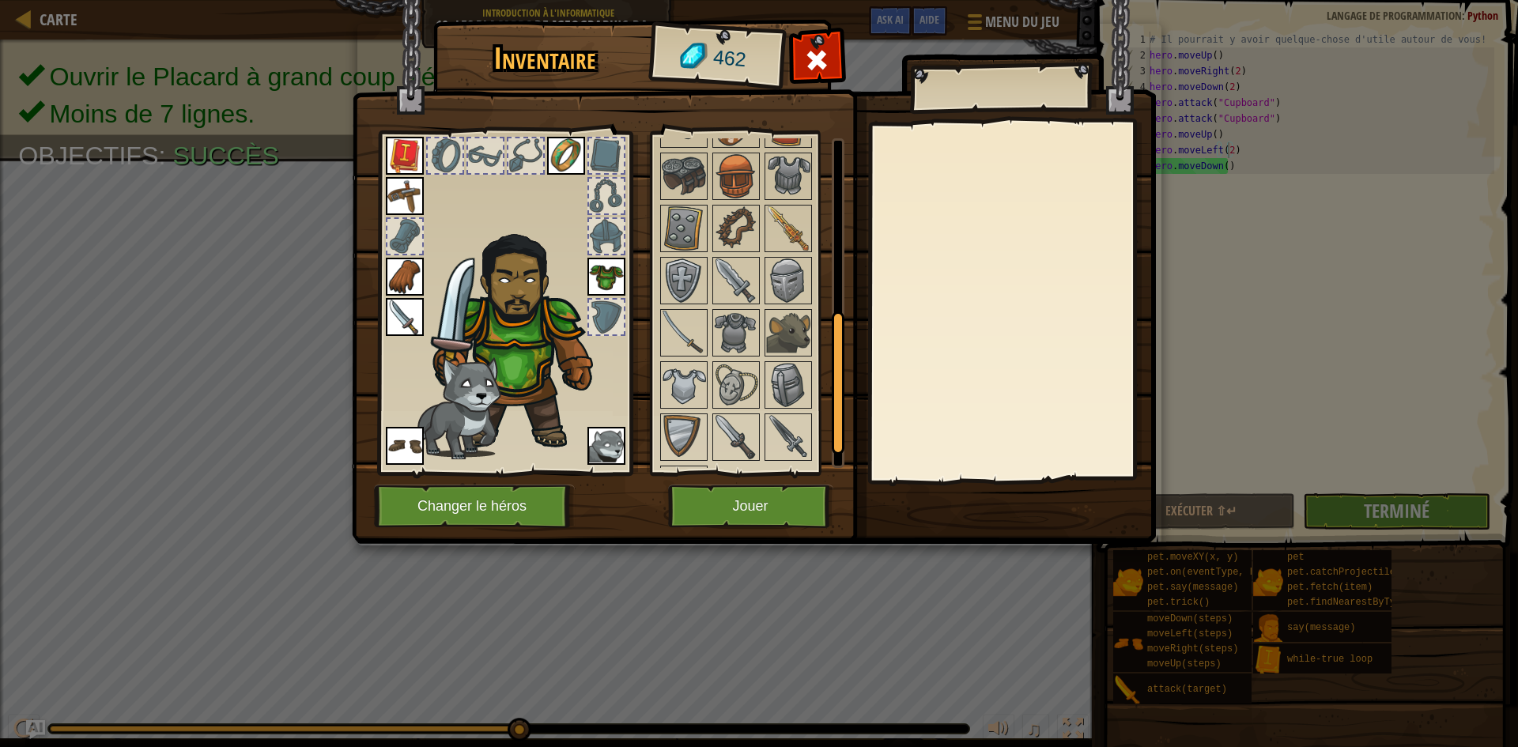
click at [760, 333] on div at bounding box center [757, 255] width 198 height 522
click at [751, 339] on img at bounding box center [736, 333] width 44 height 44
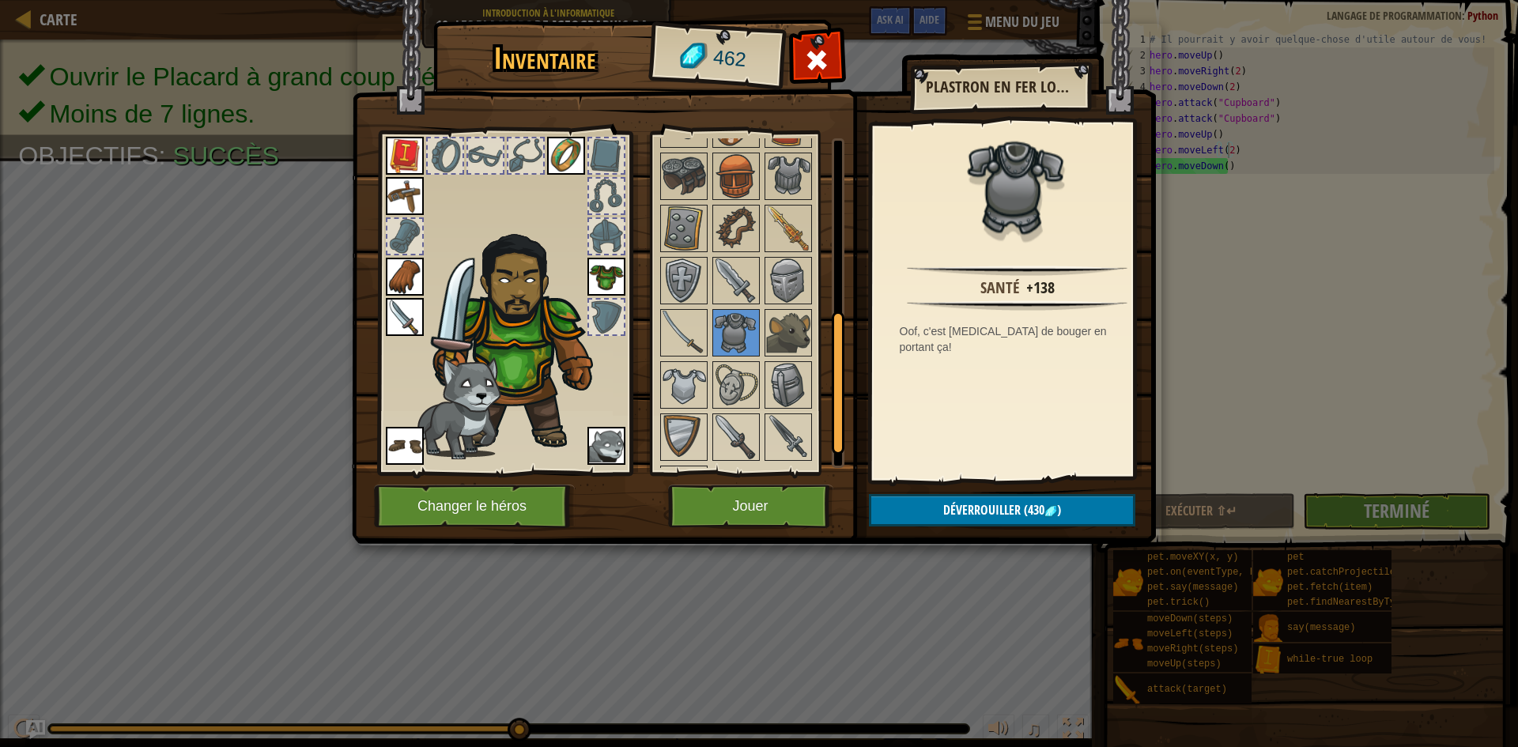
click at [800, 304] on div at bounding box center [757, 255] width 198 height 522
click at [793, 276] on img at bounding box center [788, 281] width 44 height 44
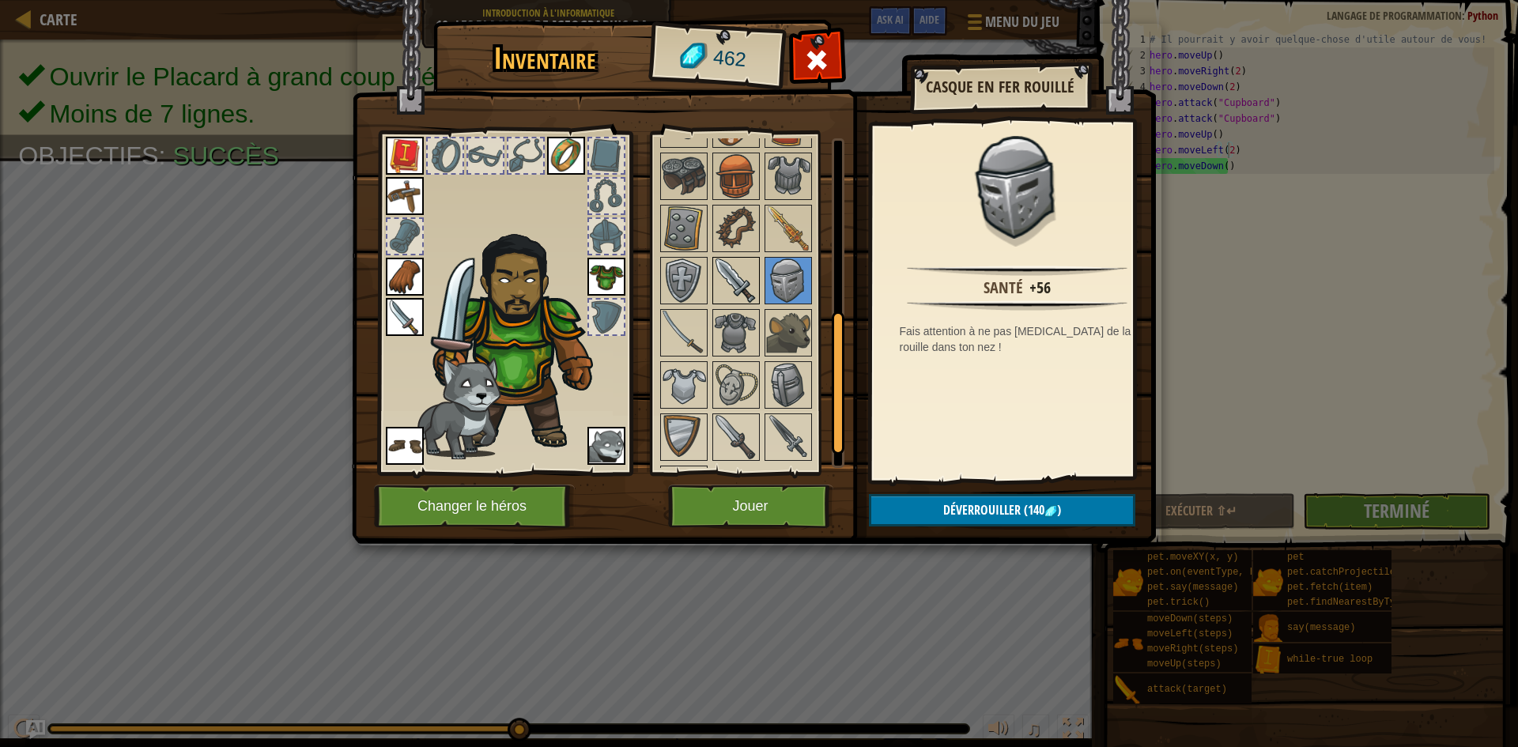
click at [753, 279] on img at bounding box center [736, 281] width 44 height 44
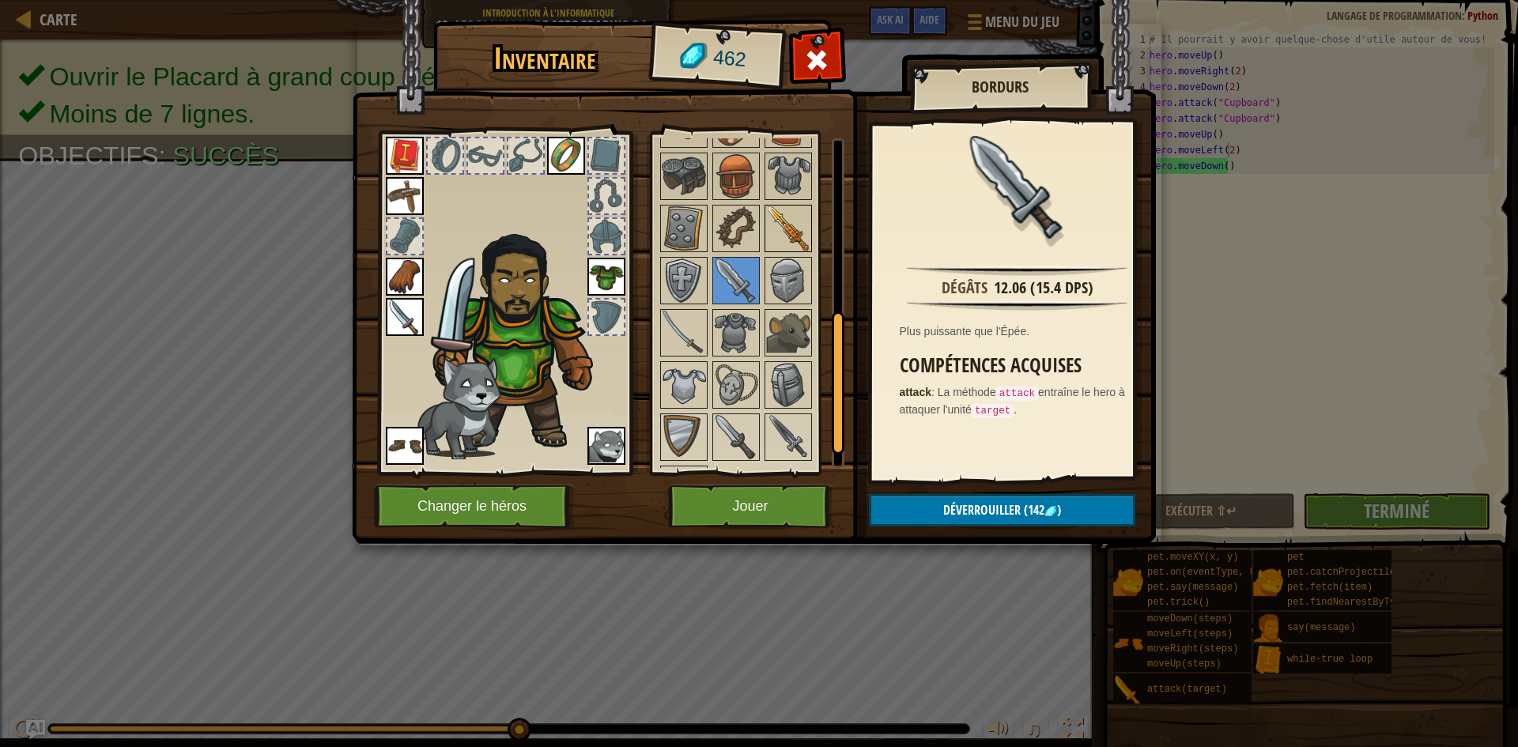
click at [777, 240] on img at bounding box center [788, 228] width 44 height 44
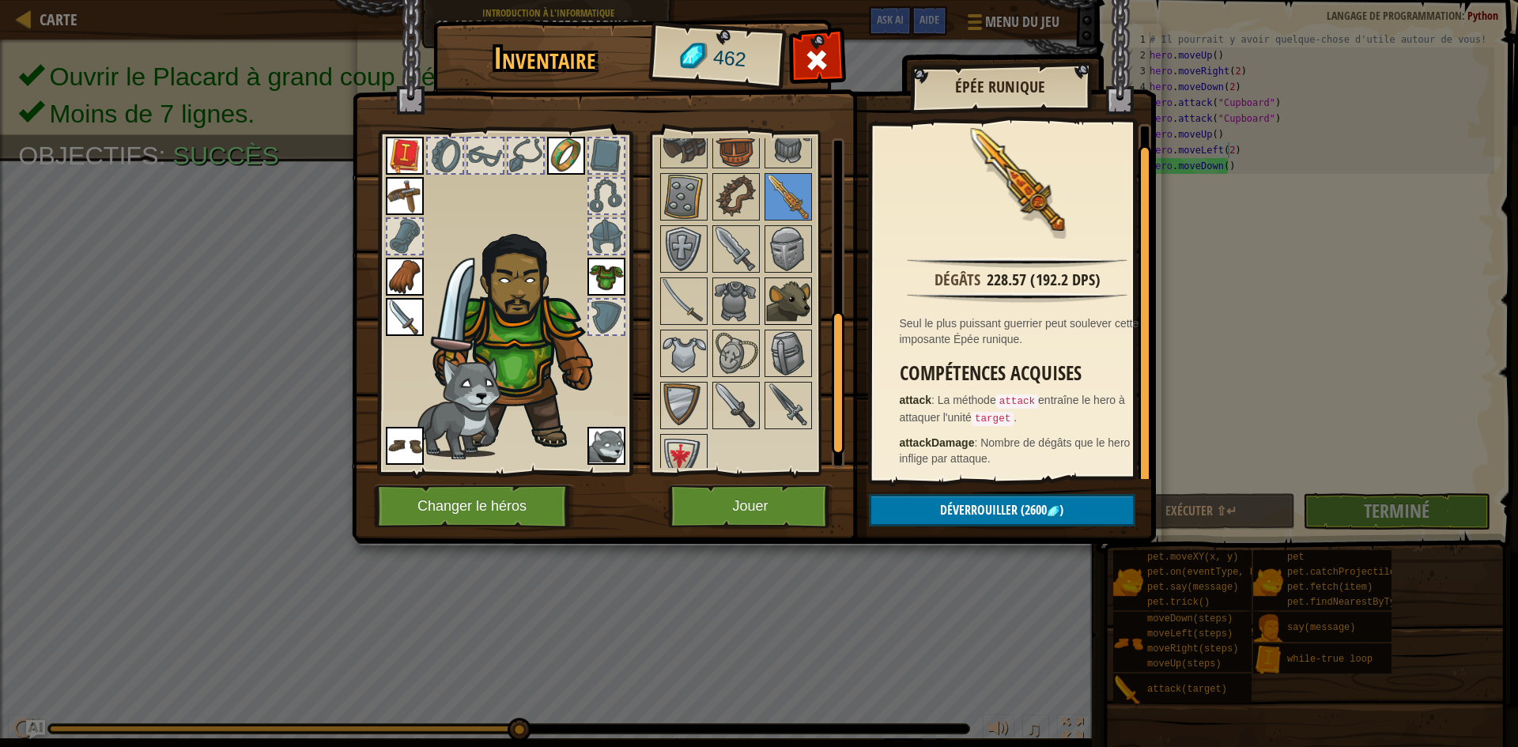
scroll to position [443, 0]
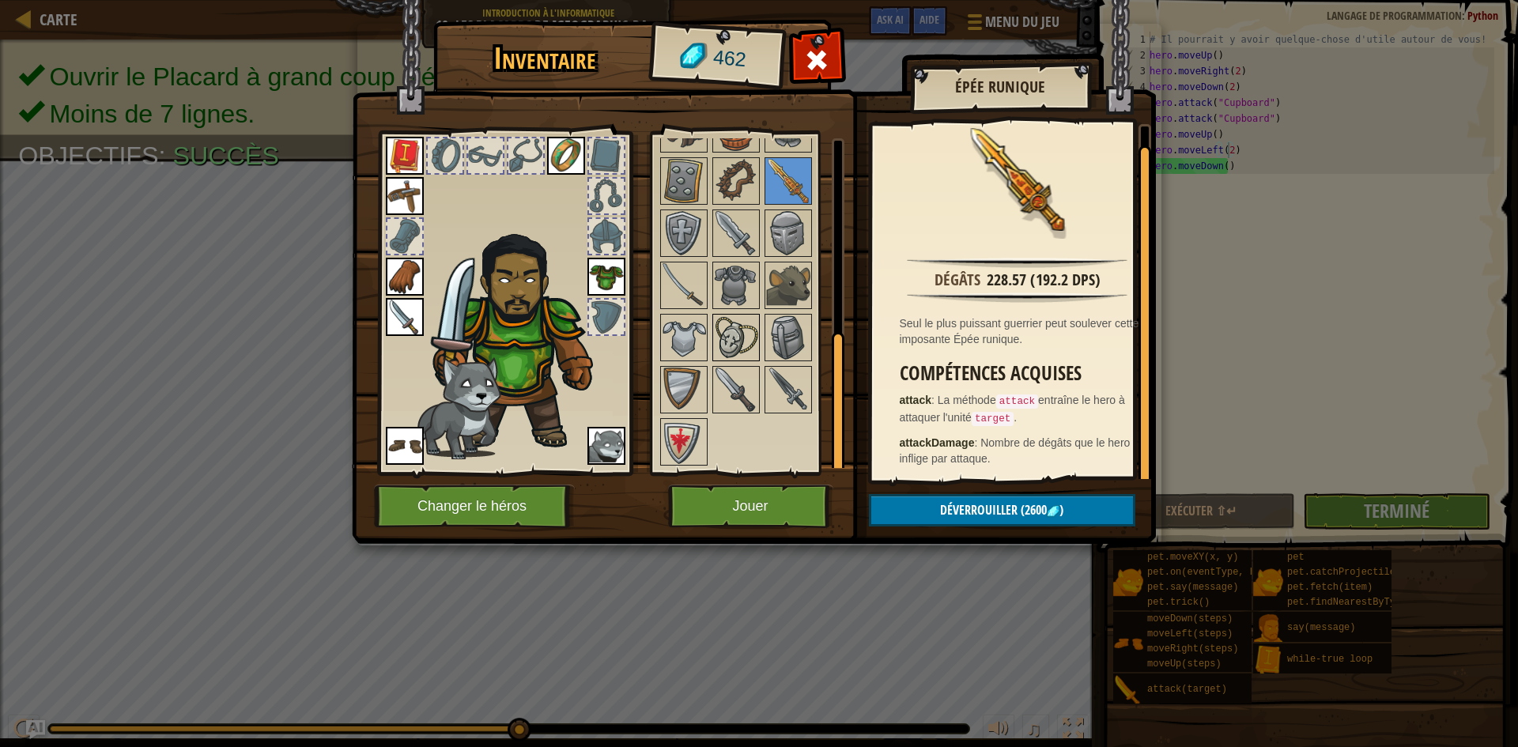
click at [740, 337] on img at bounding box center [736, 338] width 44 height 44
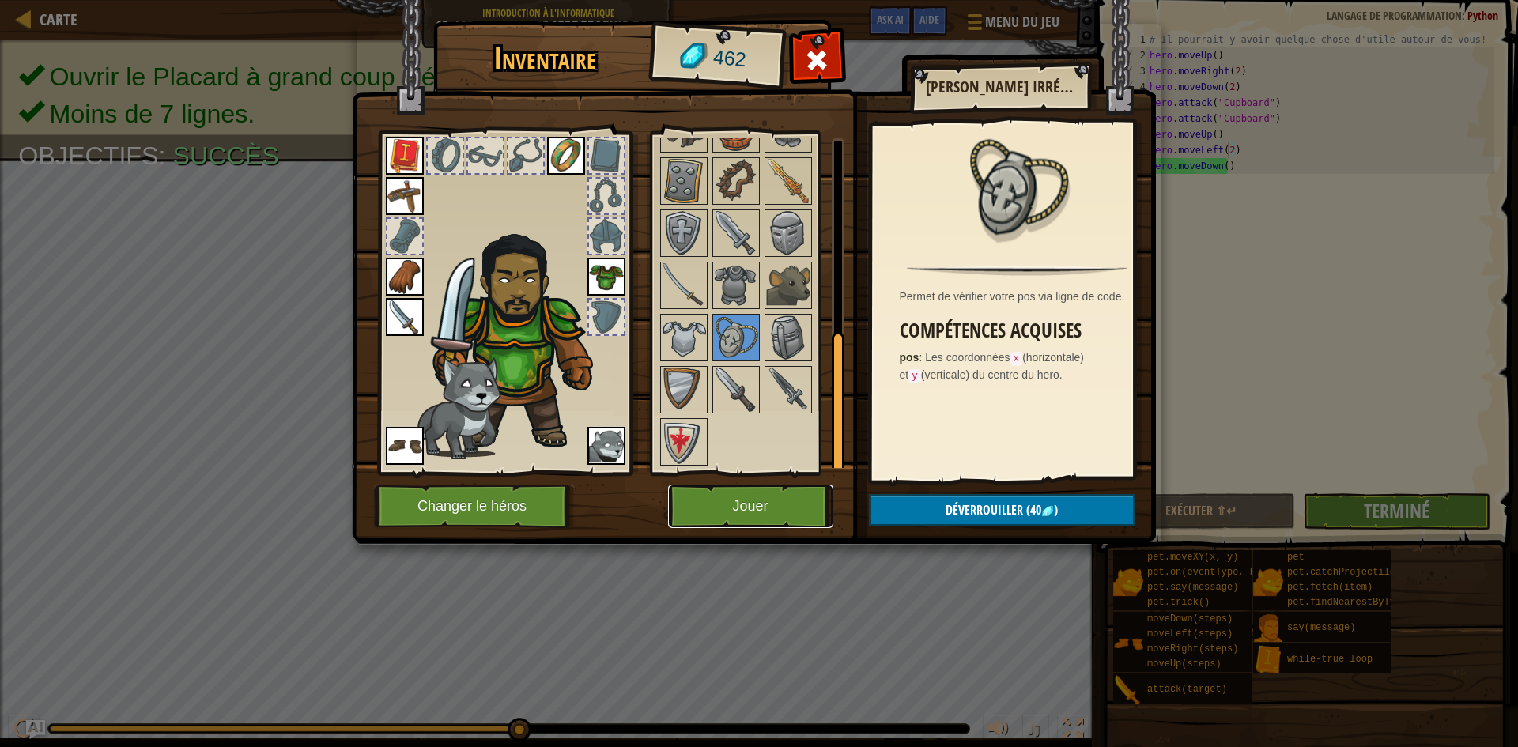
click at [779, 491] on button "Jouer" at bounding box center [750, 506] width 165 height 43
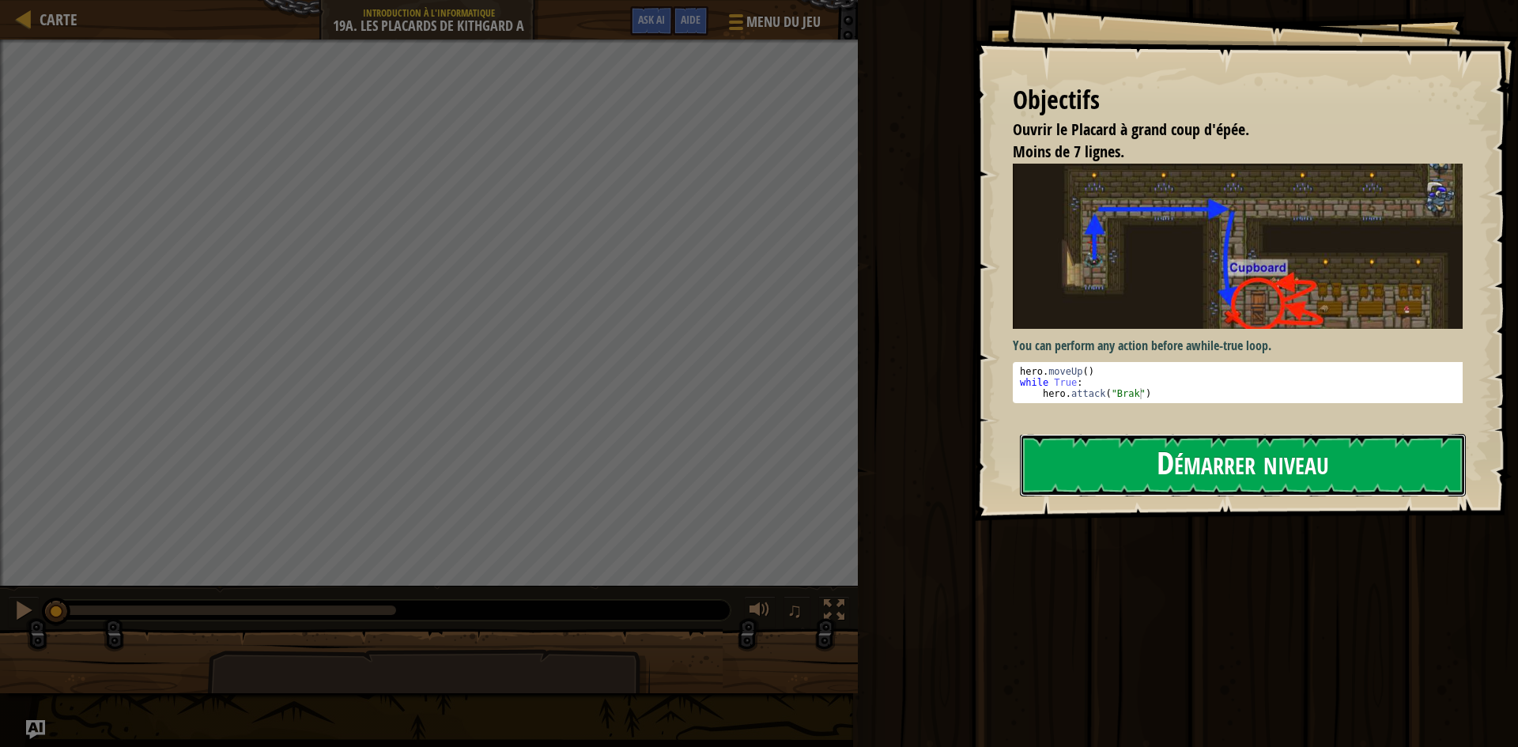
click at [1139, 489] on button "Démarrer niveau" at bounding box center [1243, 465] width 446 height 62
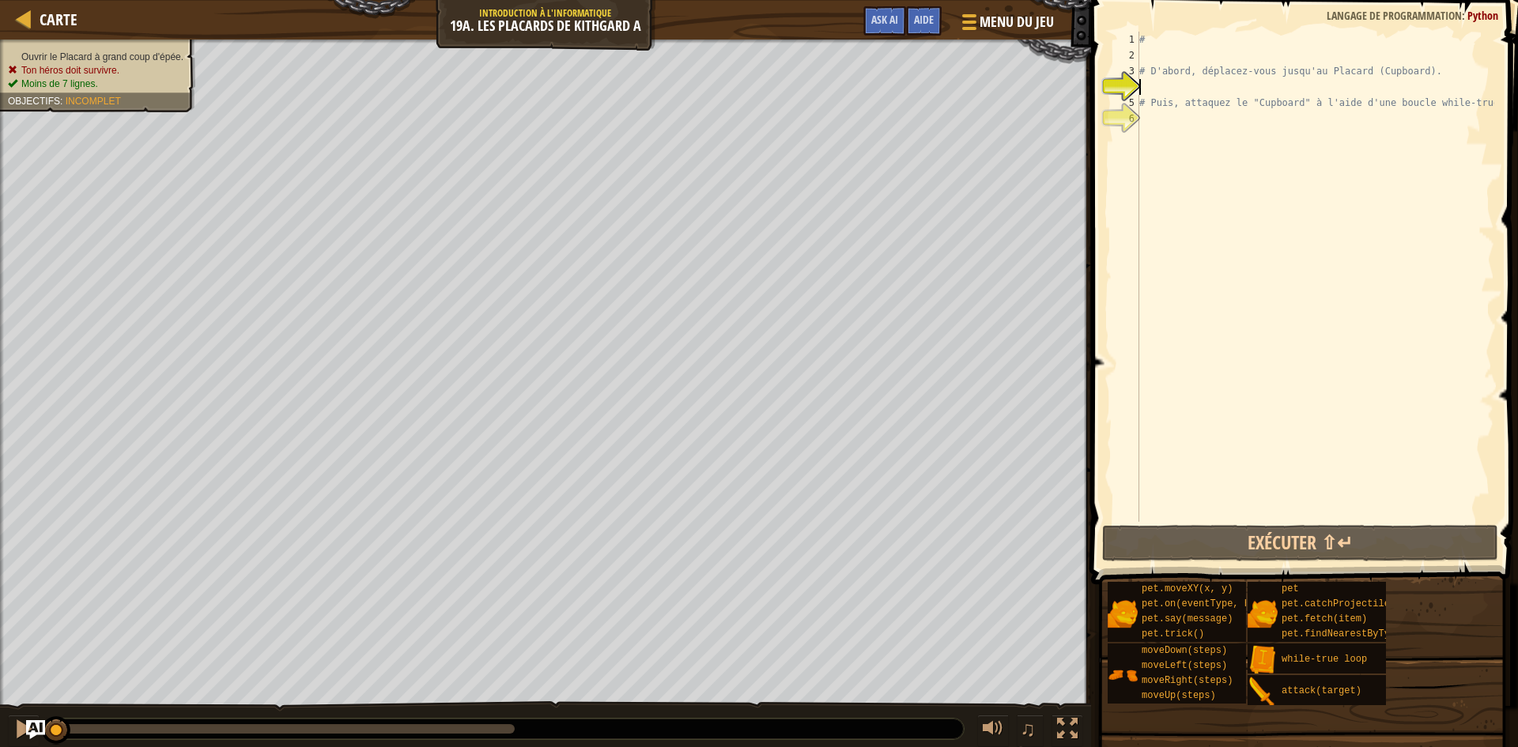
click at [1483, 108] on div "# # D'abord, déplacez-vous jusqu'au Placard (Cupboard). # Puis, attaquez le "Cu…" at bounding box center [1315, 293] width 358 height 522
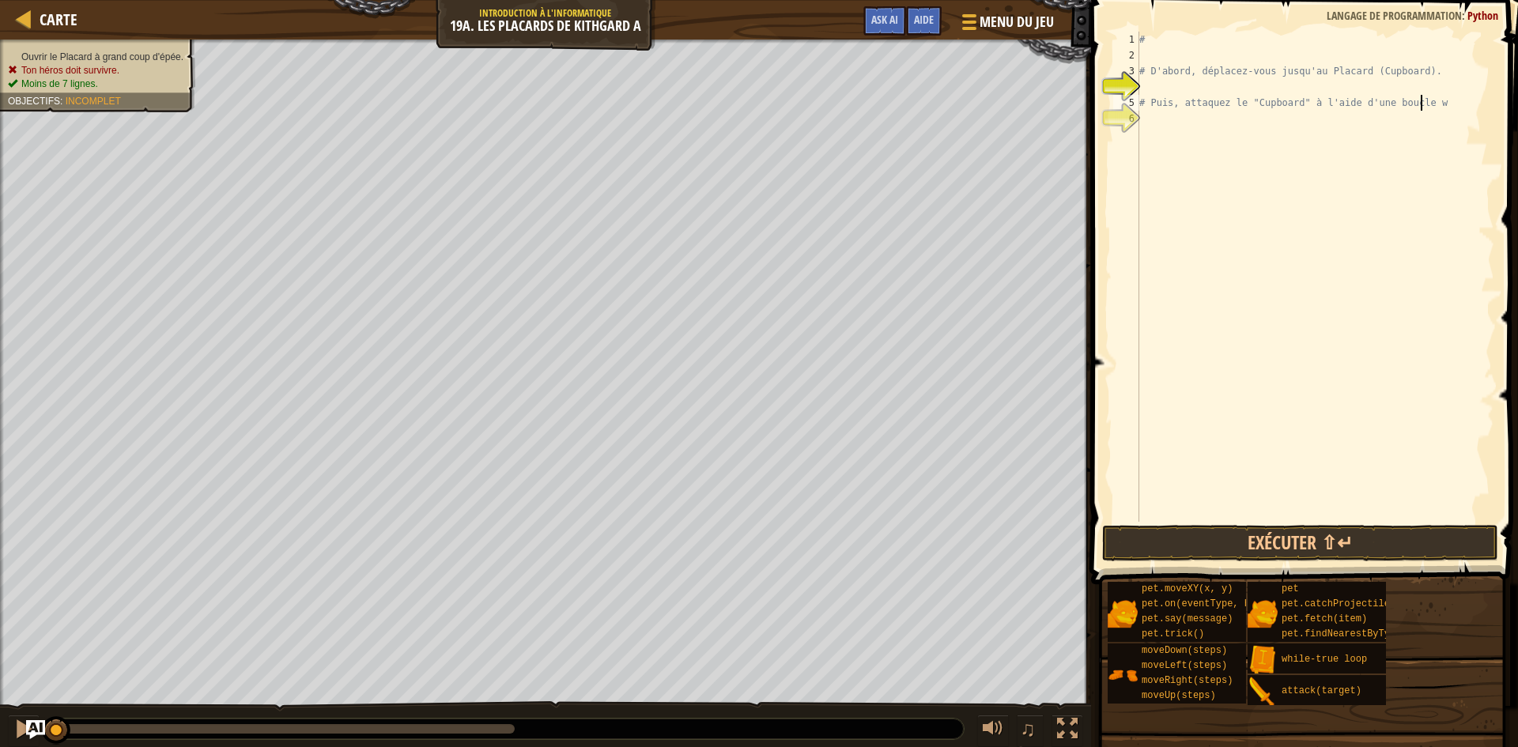
click at [1427, 72] on div "# # D'abord, déplacez-vous jusqu'au Placard (Cupboard). # Puis, attaquez le "Cu…" at bounding box center [1315, 293] width 358 height 522
click at [1362, 108] on div "# # D'abord, déplacez # Puis, attaquez le "Cupboard" à l'aid" at bounding box center [1315, 293] width 358 height 522
type textarea "#"
click at [1256, 80] on div "# # D'abord, déplac # Pui" at bounding box center [1315, 293] width 358 height 522
type textarea "# D'abord, dépla"
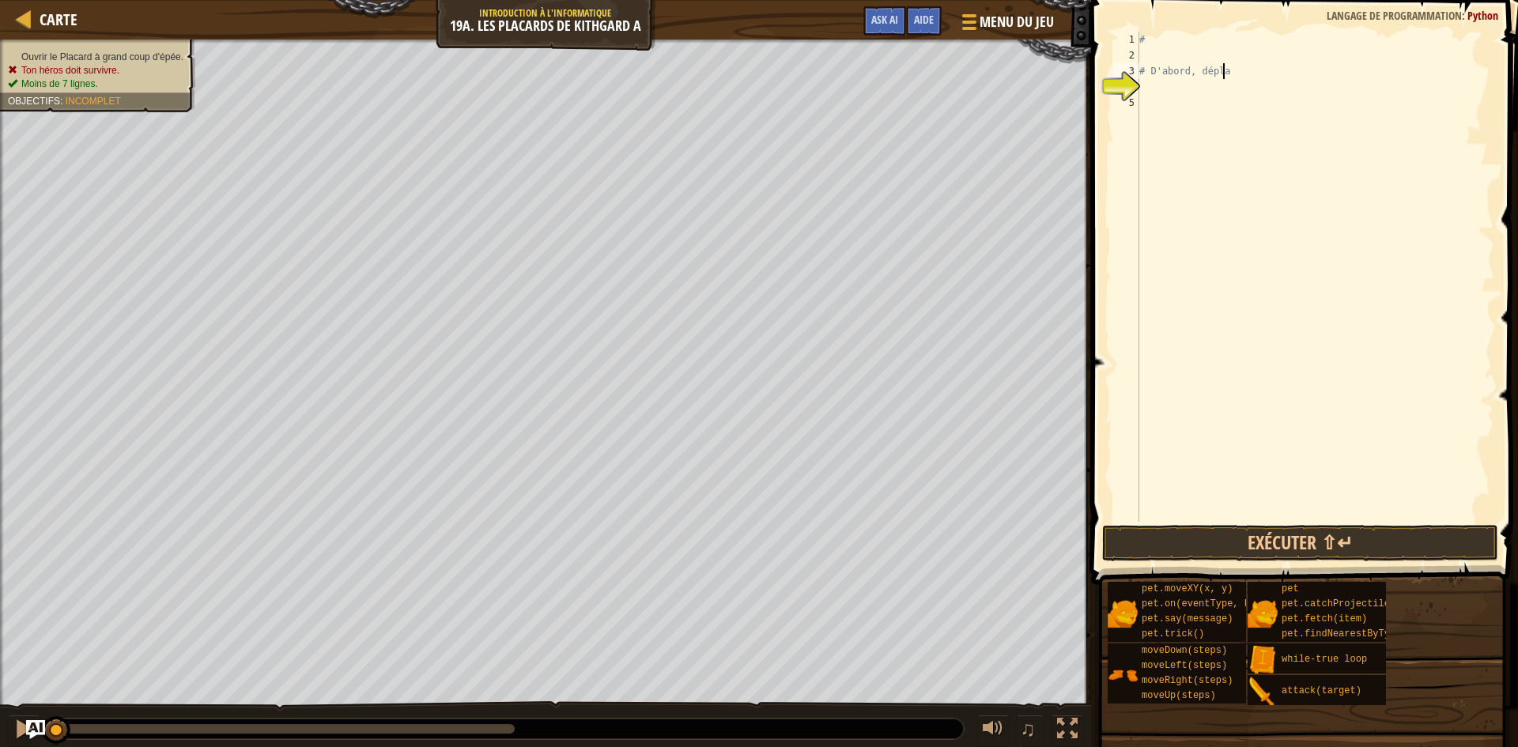
click at [1256, 80] on div "# # D'abord, dépla" at bounding box center [1315, 293] width 358 height 522
click at [1253, 78] on div "# # D'abord, dépla" at bounding box center [1315, 293] width 358 height 522
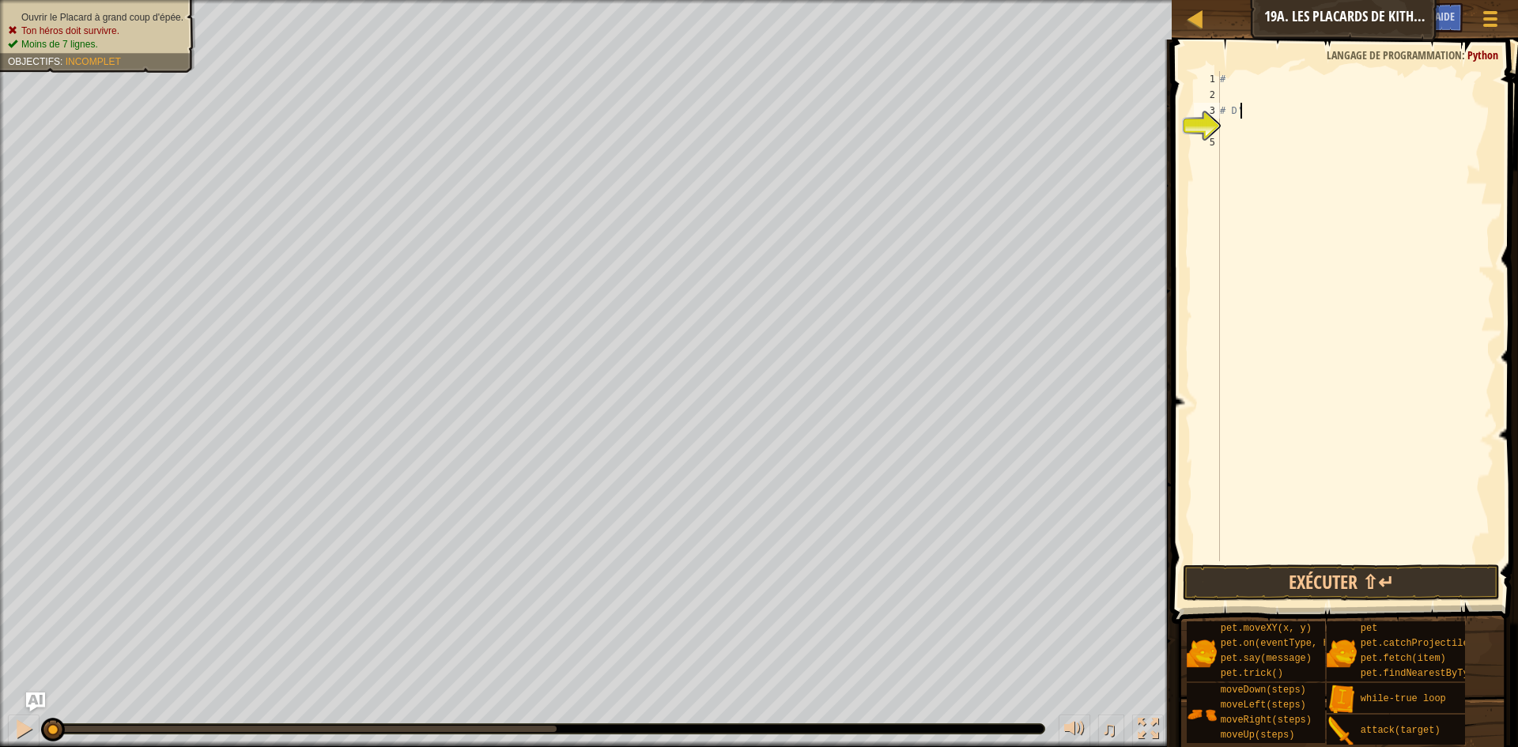
type textarea "#"
click at [1217, 124] on div "4" at bounding box center [1207, 127] width 26 height 16
click at [1230, 93] on div "#" at bounding box center [1356, 332] width 278 height 522
click at [1230, 85] on div "#" at bounding box center [1356, 332] width 278 height 522
type textarea "#"
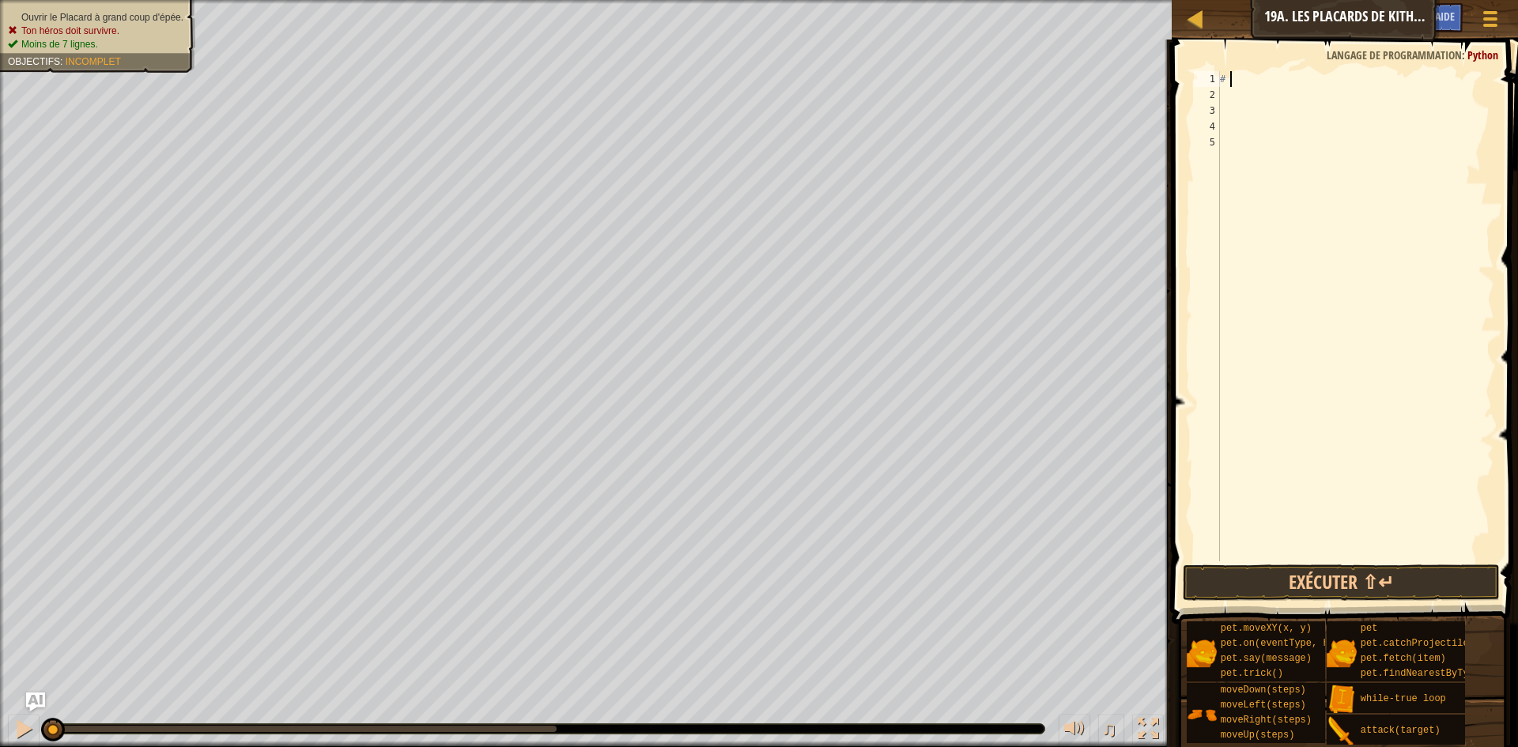
click at [1230, 96] on div "#" at bounding box center [1356, 332] width 278 height 522
type textarea "h"
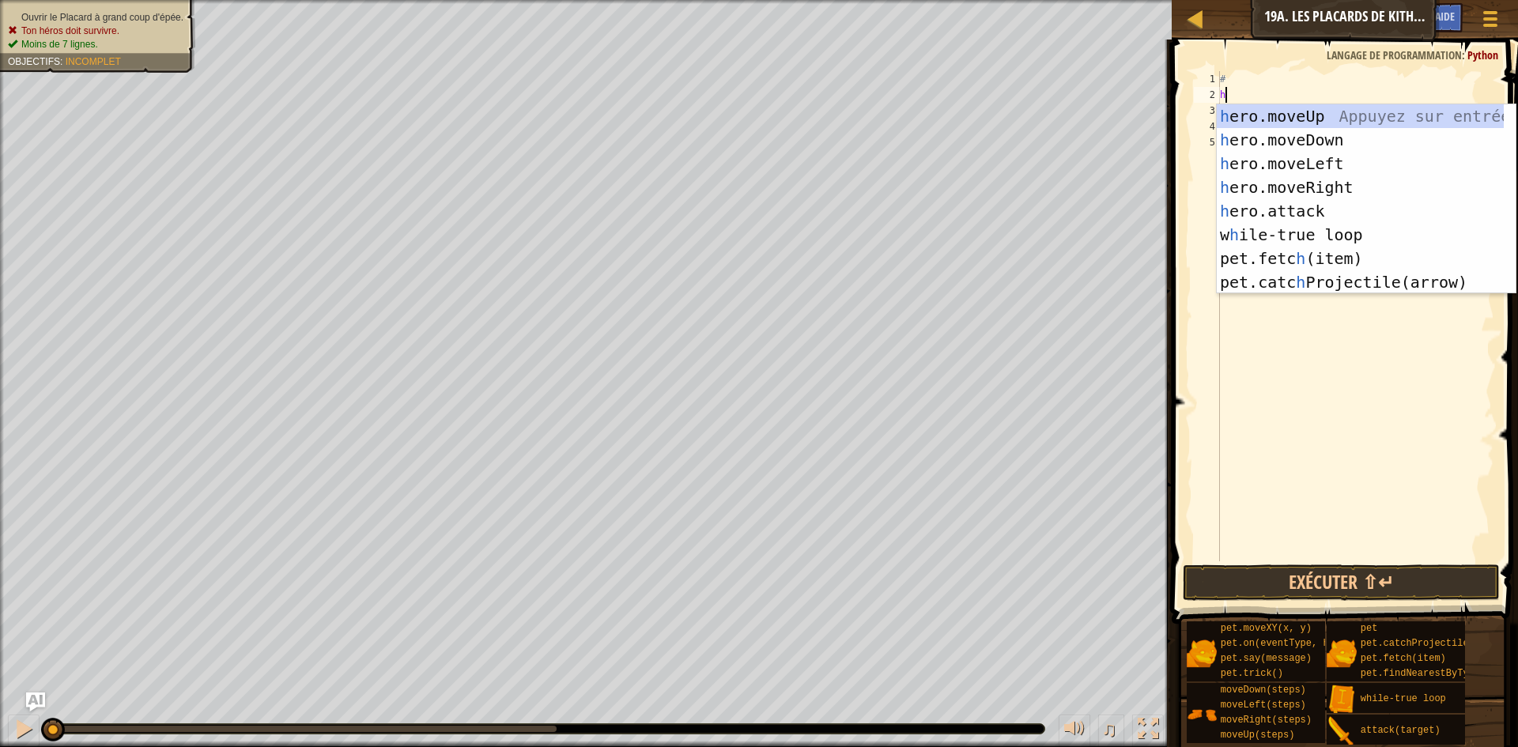
scroll to position [7, 0]
click at [1335, 137] on div "h ero.moveUp Appuyez sur entrée h ero.moveDown Appuyez sur entrée h ero.moveLef…" at bounding box center [1360, 222] width 287 height 237
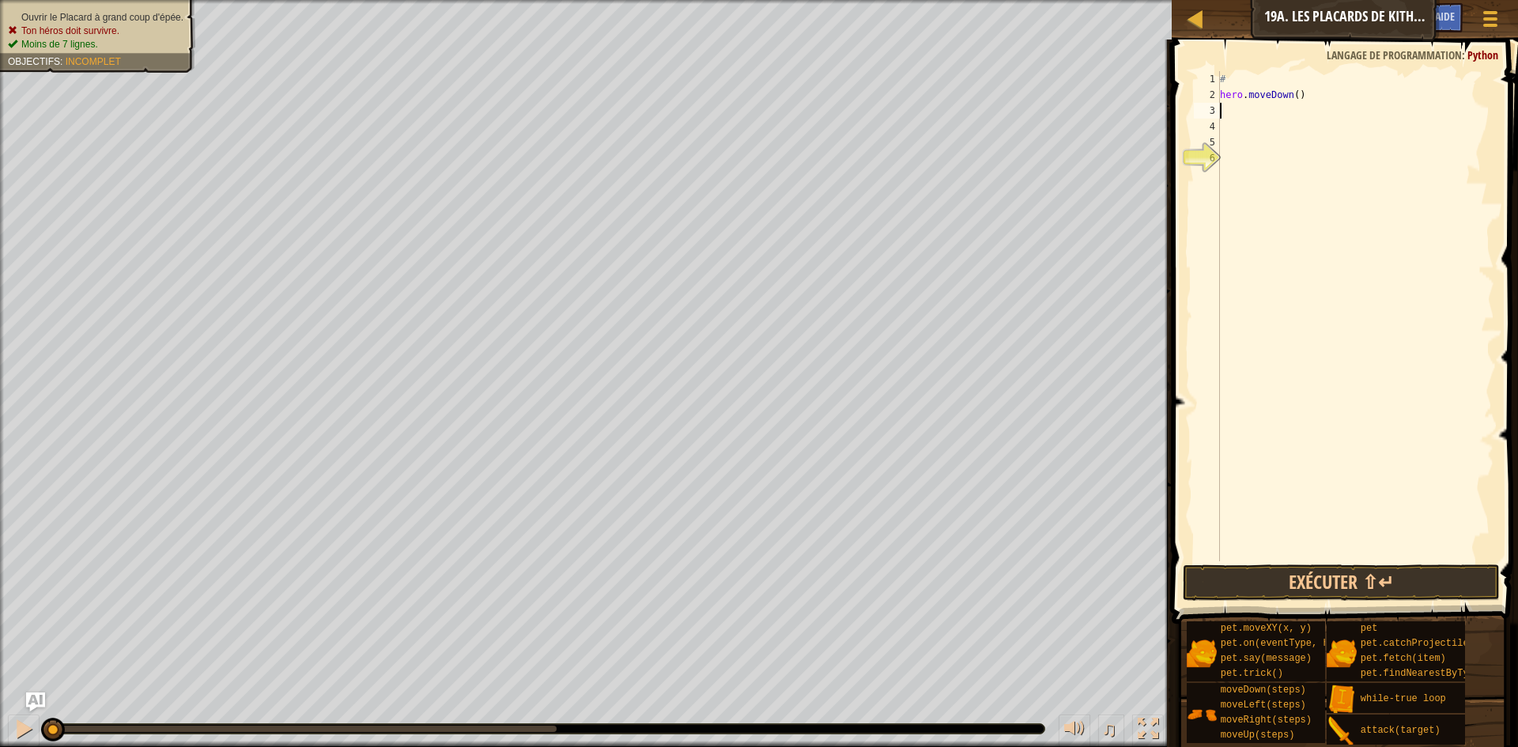
type textarea "h"
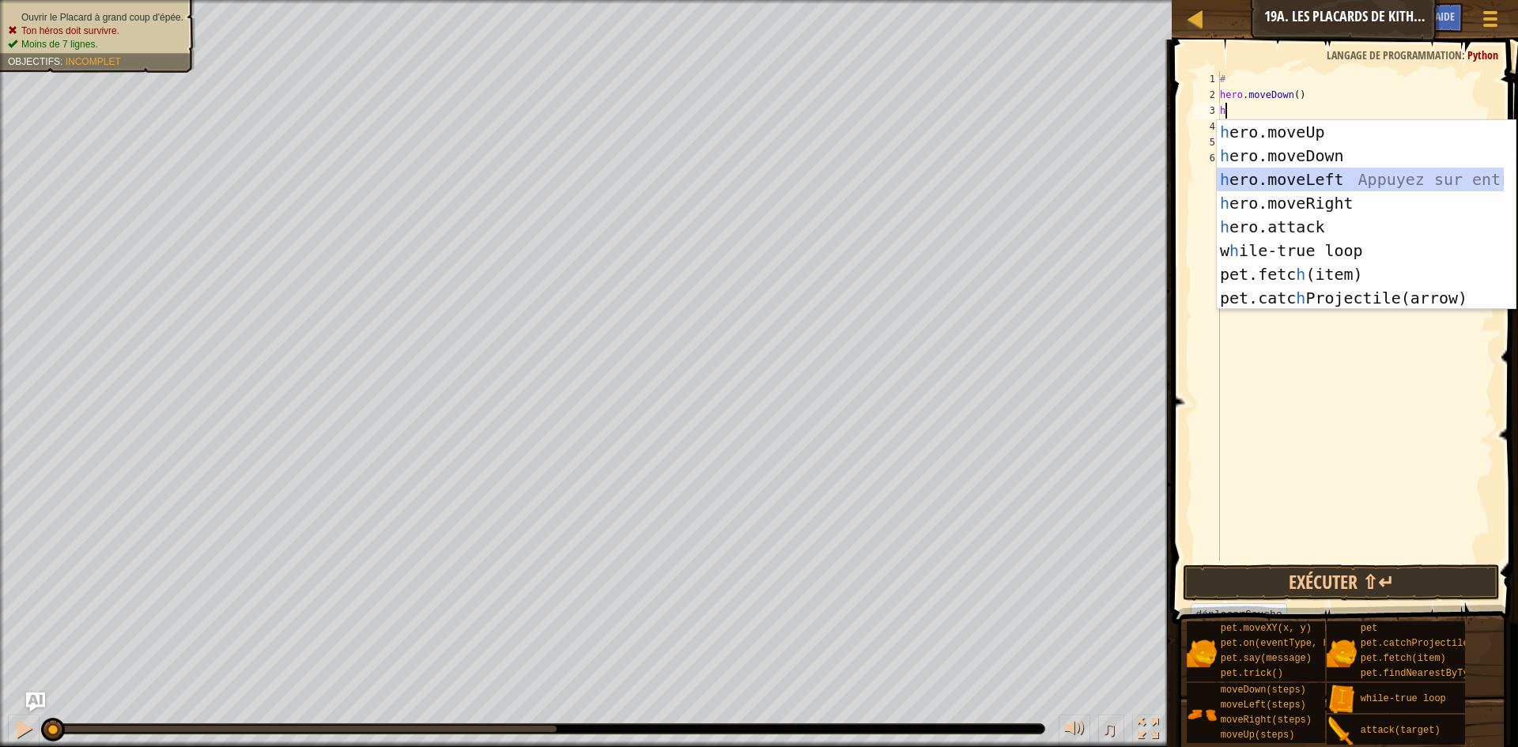
click at [1332, 179] on div "h ero.moveUp Appuyez sur entrée h ero.moveDown Appuyez sur entrée h ero.moveLef…" at bounding box center [1360, 238] width 287 height 237
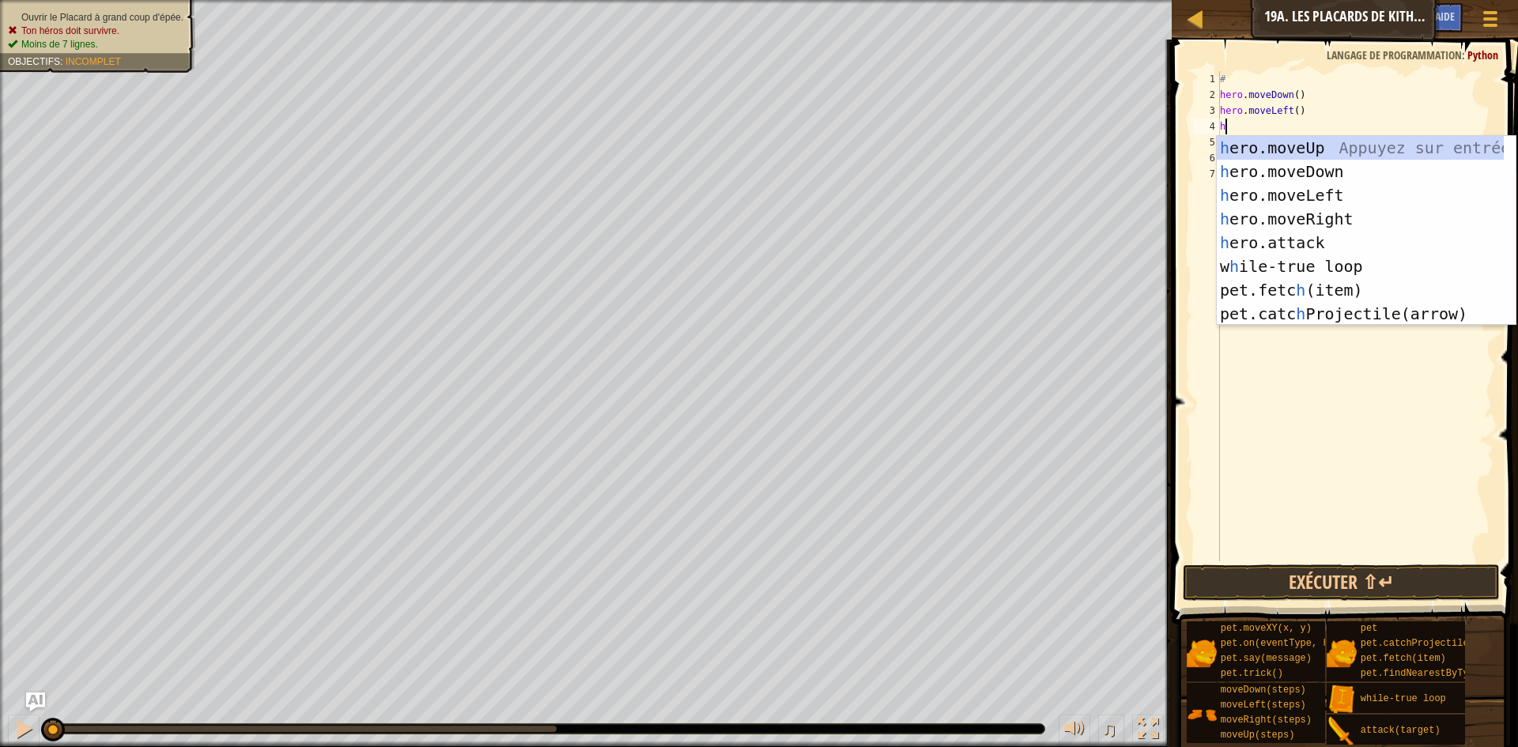
type textarea "h"
click at [1324, 153] on div "h ero.moveUp Appuyez sur entrée h ero.moveDown Appuyez sur entrée h ero.moveLef…" at bounding box center [1360, 254] width 287 height 237
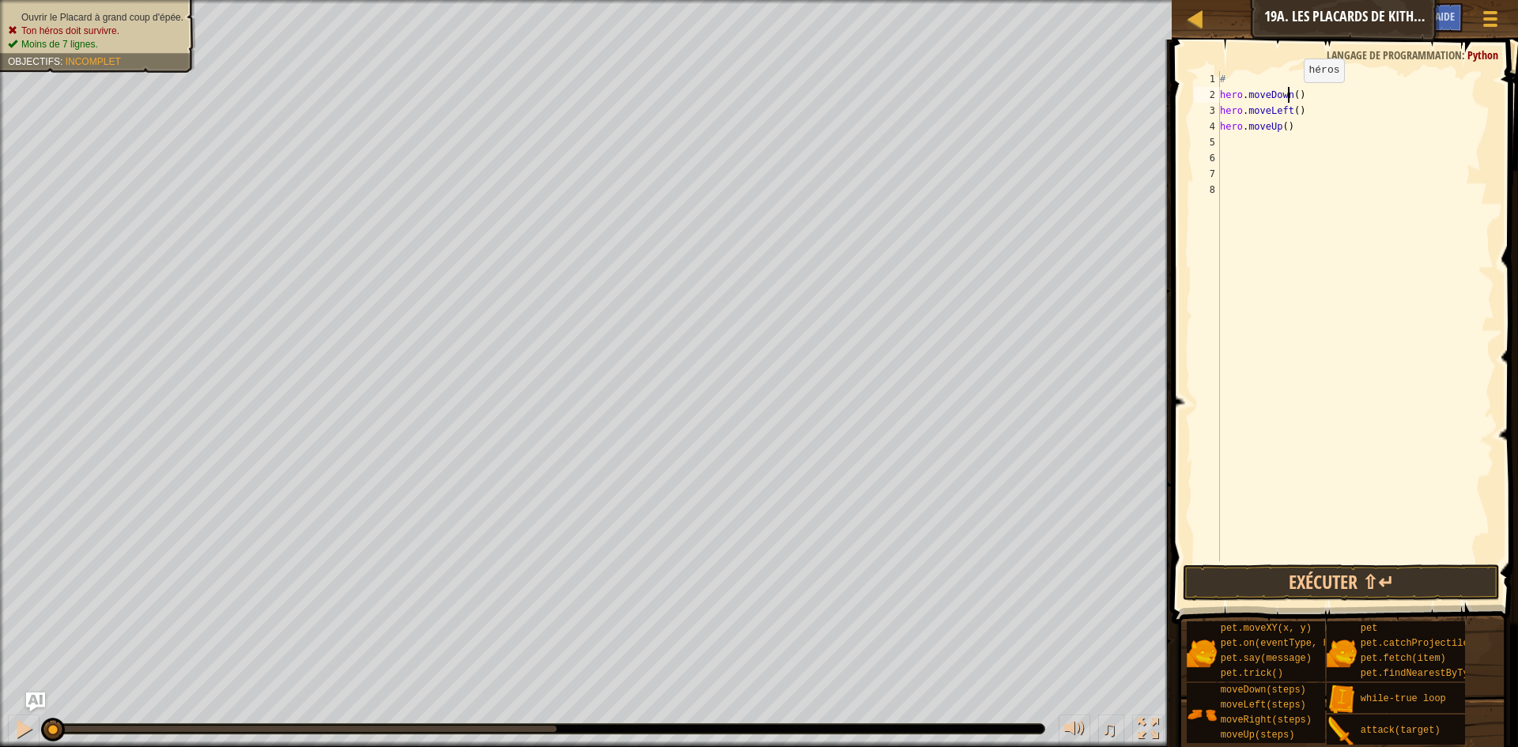
click at [1290, 98] on div "# hero . moveDown ( ) hero . moveLeft ( ) hero . moveUp ( )" at bounding box center [1356, 332] width 278 height 522
click at [1292, 94] on div "# hero . moveDown ( ) hero . moveLeft ( ) hero . moveUp ( )" at bounding box center [1356, 332] width 278 height 522
click at [1290, 113] on div "# hero . moveDown ( ) hero . moveLeft ( ) hero . moveUp ( )" at bounding box center [1356, 332] width 278 height 522
click at [1292, 109] on div "# hero . moveDown ( ) hero . moveLeft ( ) hero . moveUp ( )" at bounding box center [1356, 332] width 278 height 522
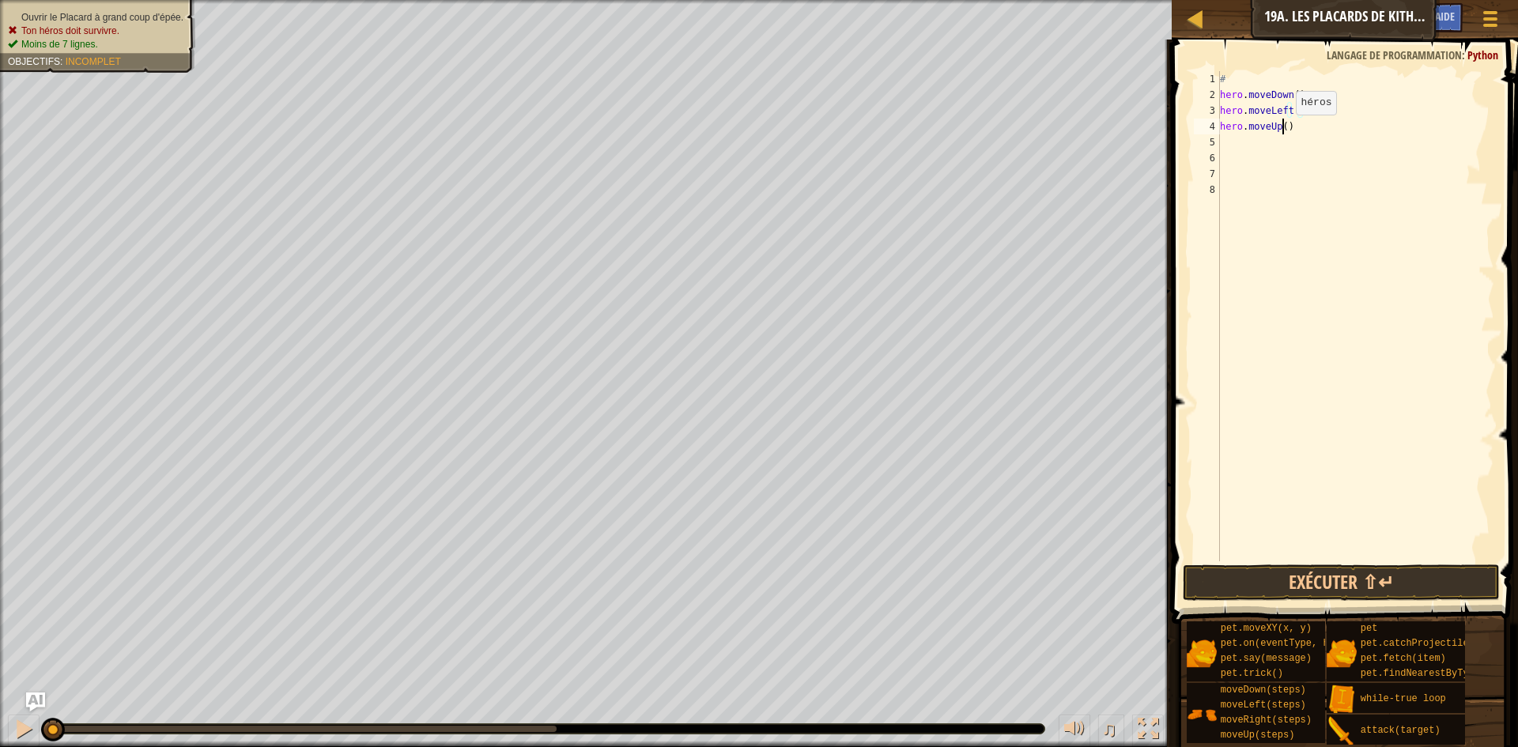
click at [1283, 130] on div "# hero . moveDown ( ) hero . moveLeft ( 2 ) hero . moveUp ( )" at bounding box center [1356, 332] width 278 height 522
type textarea "hero.moveUp(2)"
click at [1237, 145] on div "# hero . moveDown ( ) hero . moveLeft ( 2 ) hero . moveUp ( 2 )" at bounding box center [1356, 332] width 278 height 522
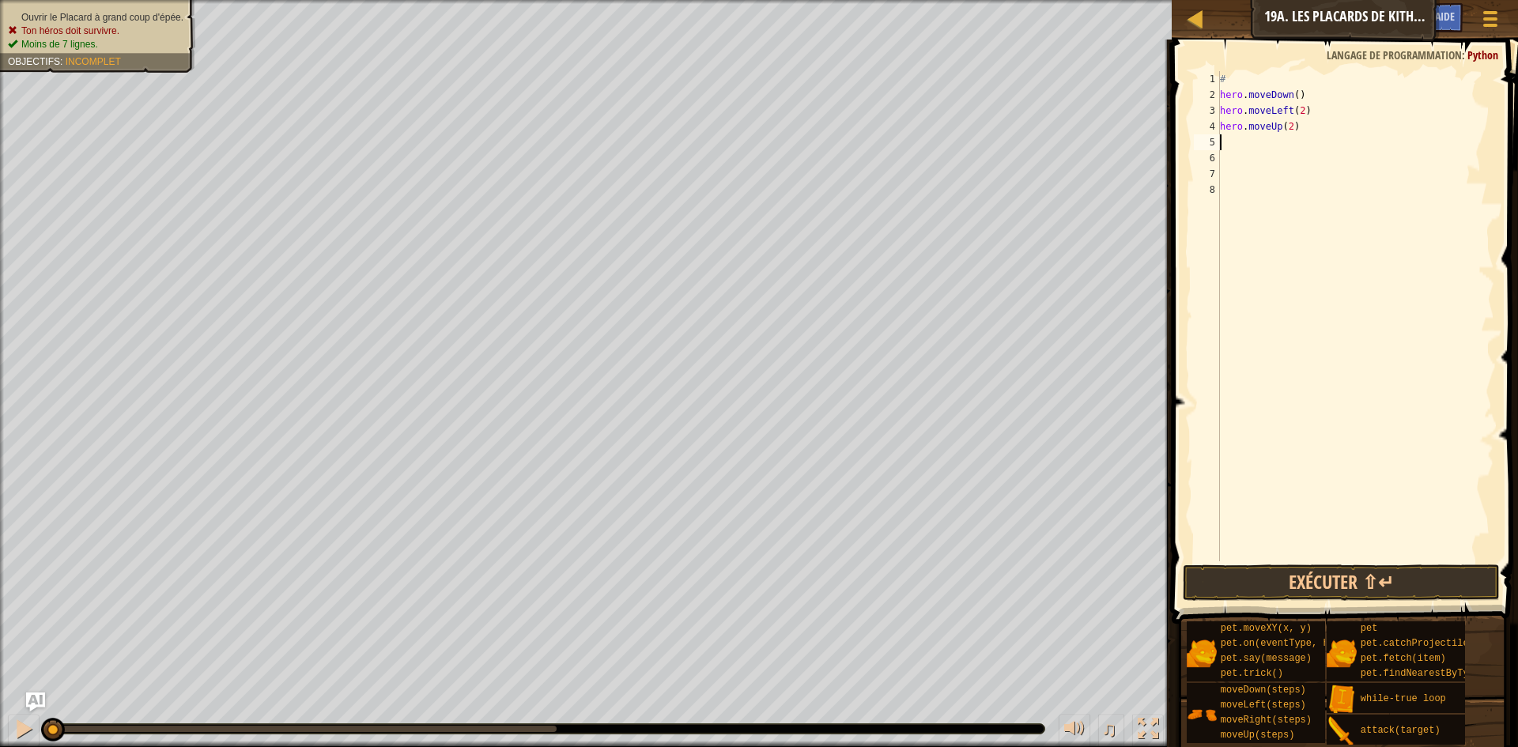
type textarea "w"
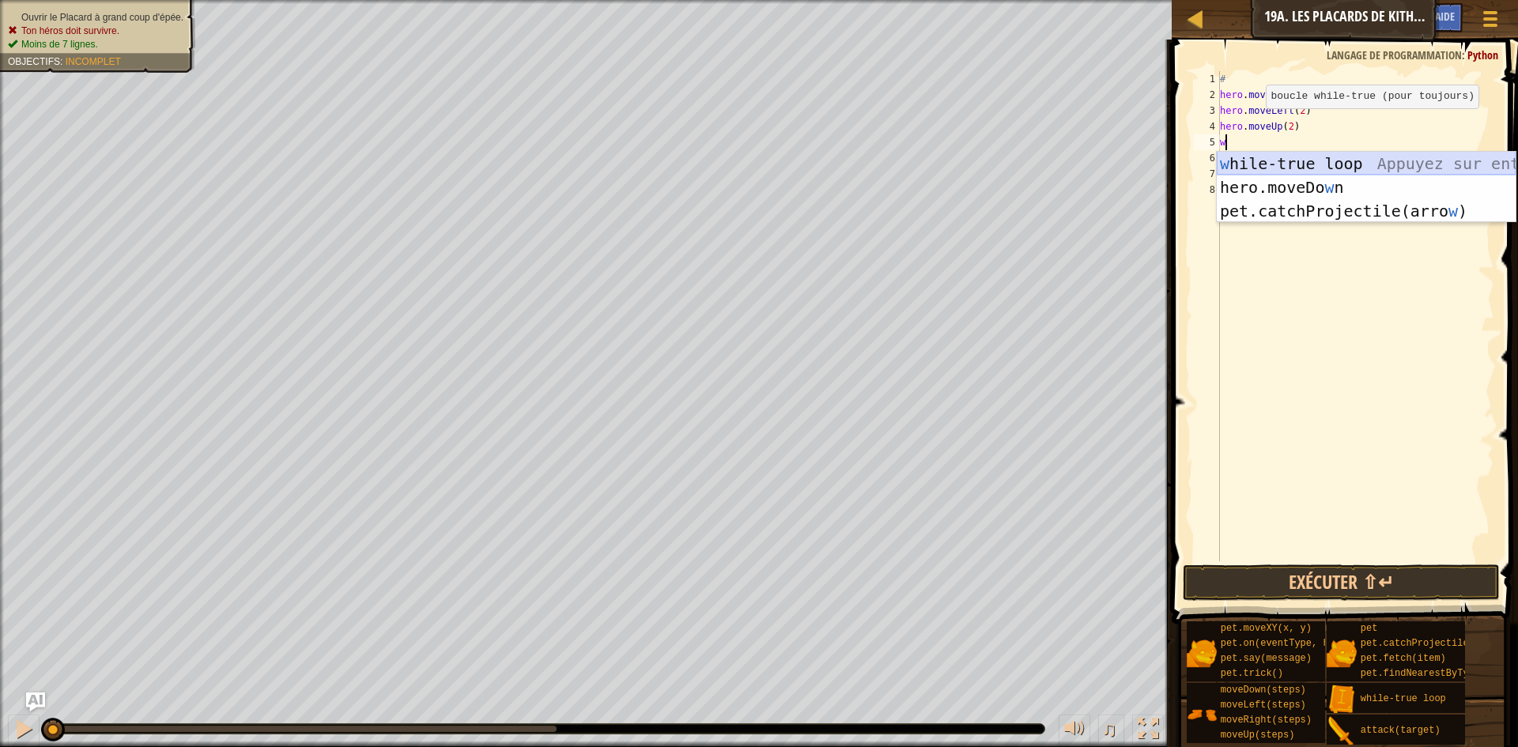
click at [1377, 165] on div "w hile-true loop Appuyez sur entrée hero.moveDo w n [GEOGRAPHIC_DATA] sur entré…" at bounding box center [1366, 211] width 299 height 119
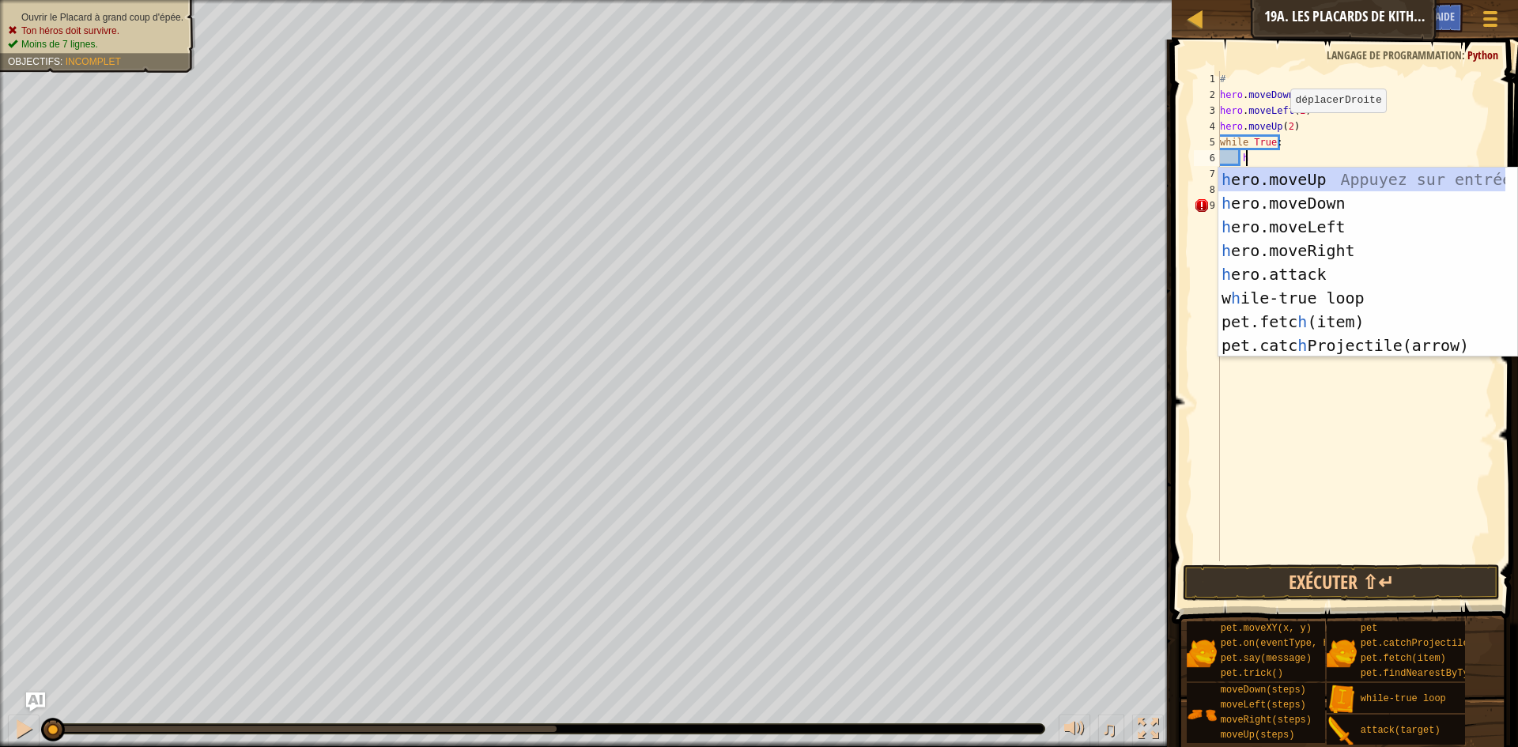
scroll to position [7, 2]
click at [1307, 270] on div "h ero.moveUp Appuyez sur entrée h ero.moveDown Appuyez sur entrée h ero.moveLef…" at bounding box center [1362, 286] width 287 height 237
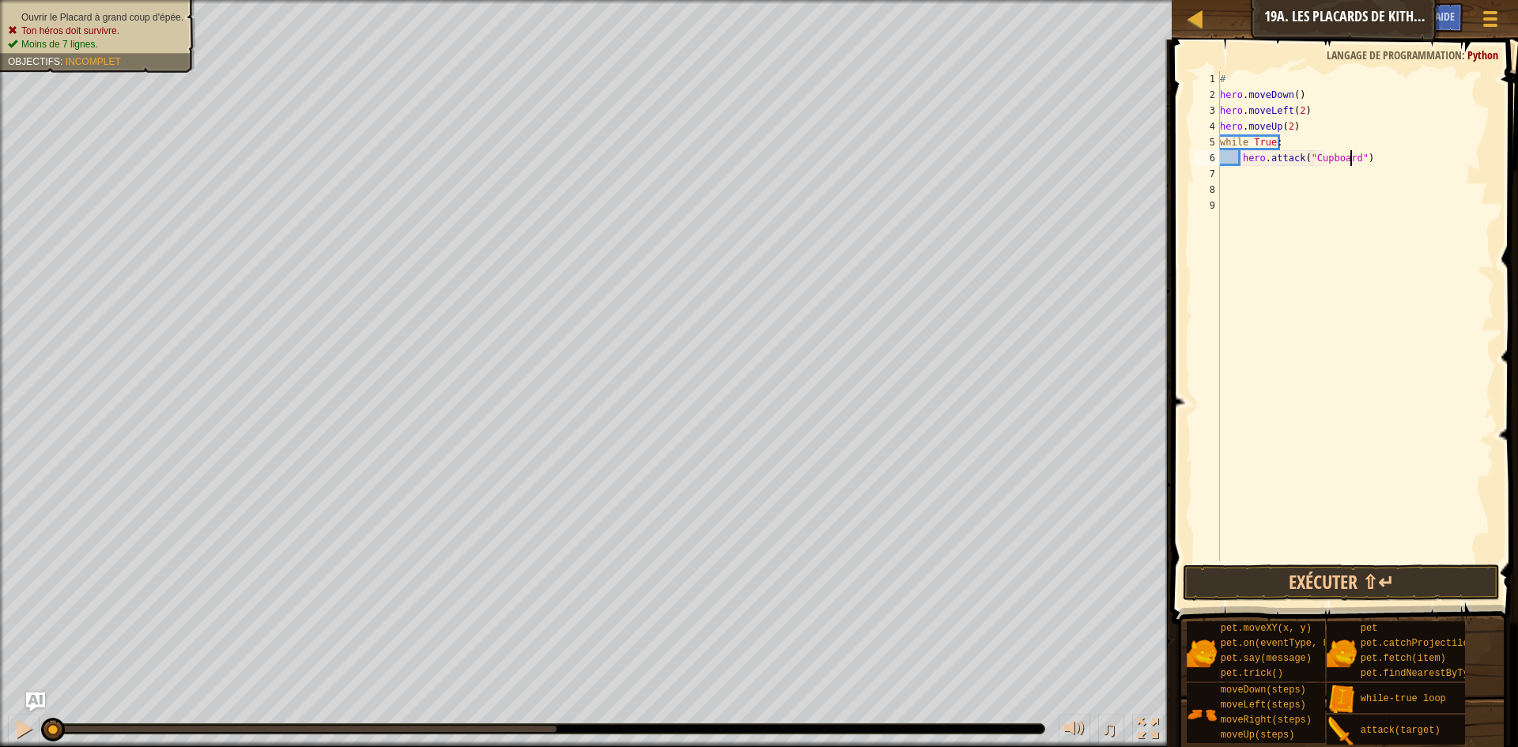
scroll to position [7, 11]
type textarea "hero.attack("Cupboard")"
click at [1374, 592] on button "Exécuter ⇧↵" at bounding box center [1341, 583] width 317 height 36
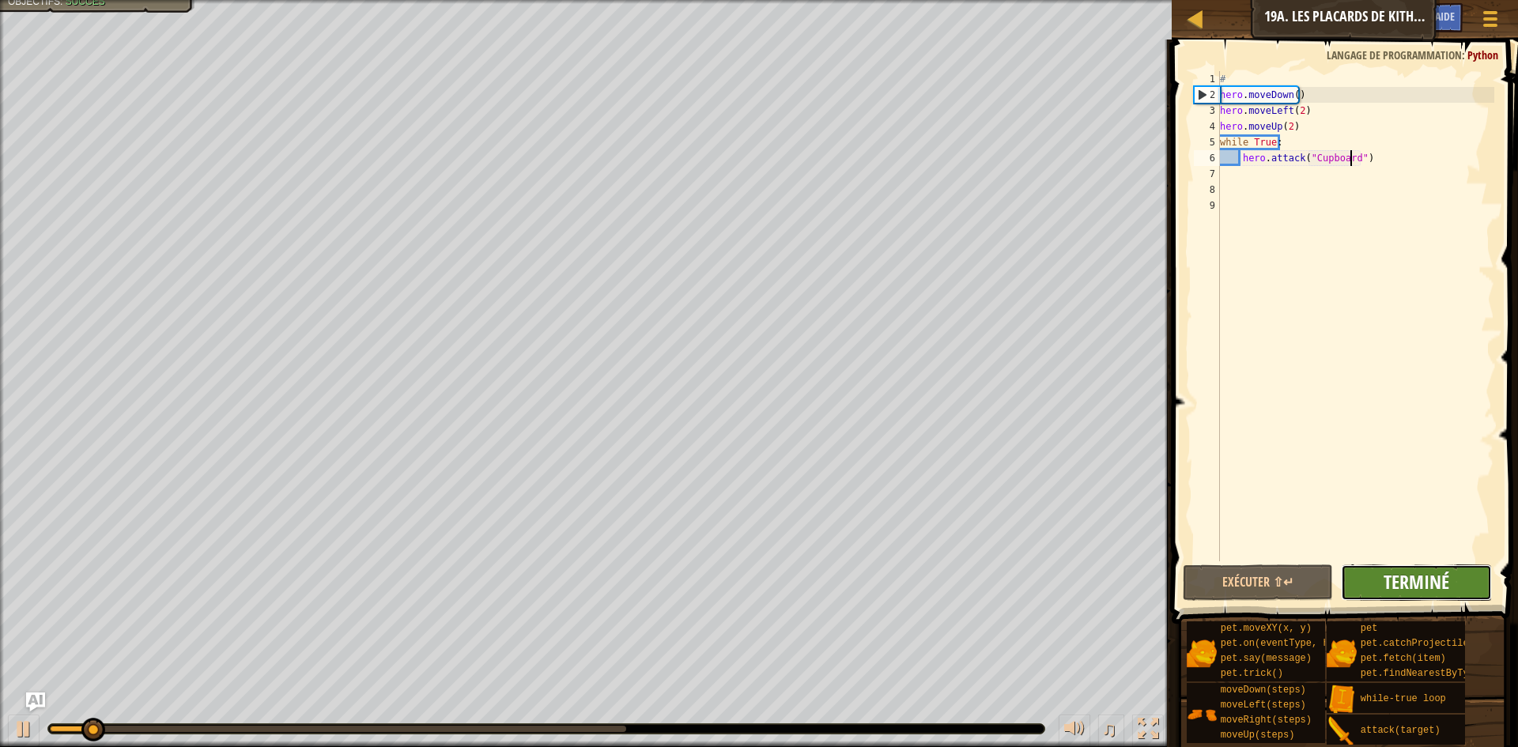
click at [1421, 591] on span "Terminé" at bounding box center [1417, 581] width 66 height 25
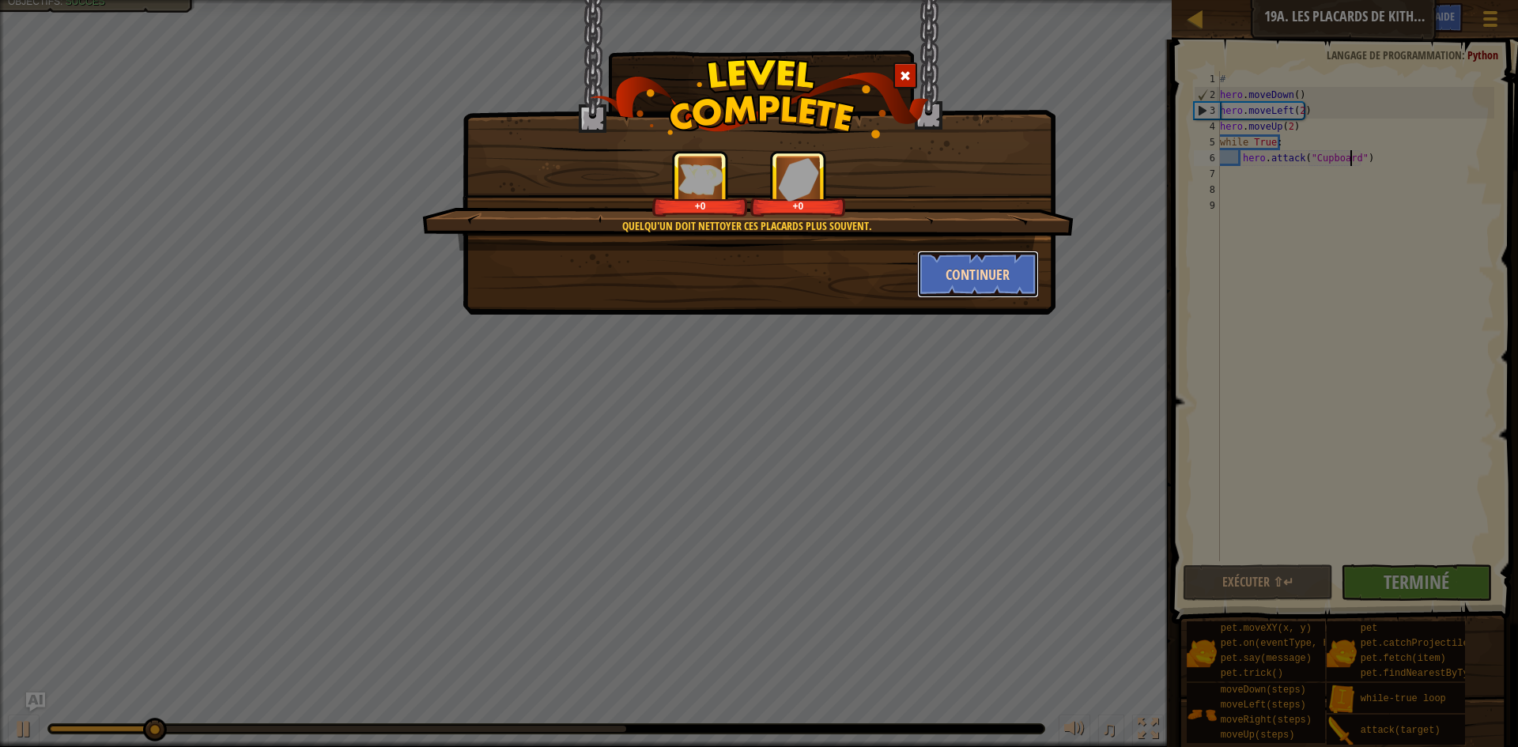
click at [971, 276] on button "Continuer" at bounding box center [978, 274] width 123 height 47
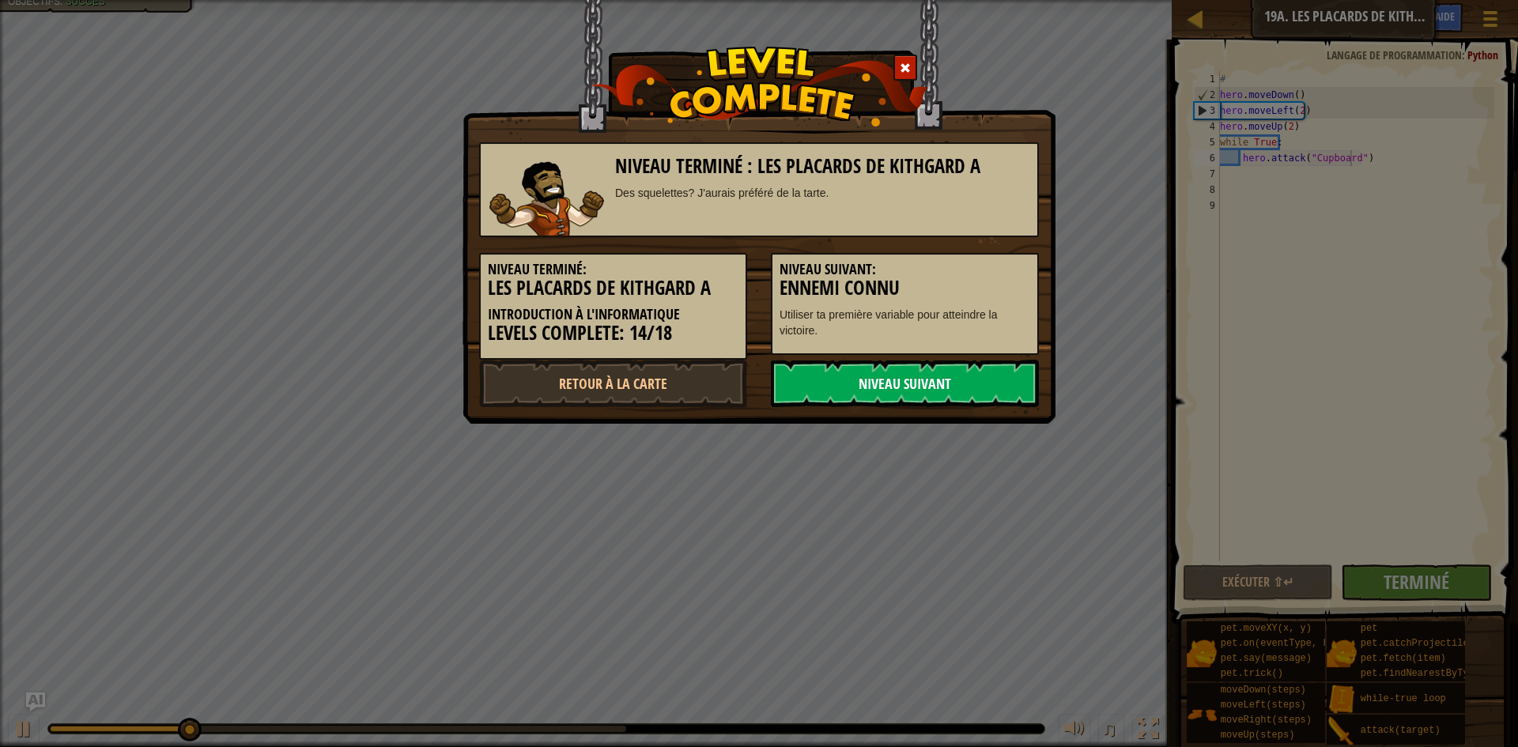
click at [962, 402] on div "Niveau terminé : Les Placards de Kithgard A Des squelettes? J'aurais préféré de…" at bounding box center [759, 212] width 593 height 424
click at [969, 385] on link "Niveau Suivant" at bounding box center [905, 383] width 268 height 47
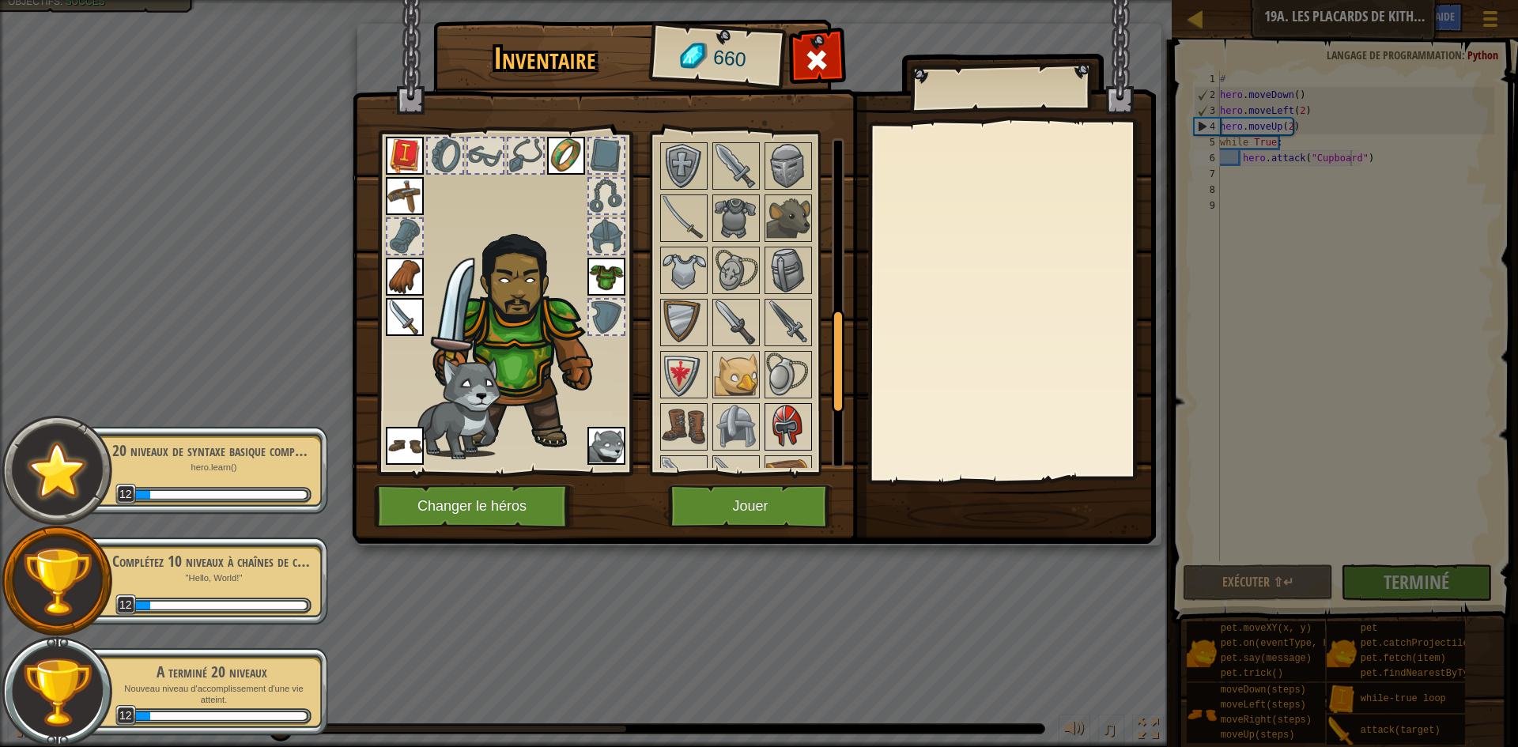
scroll to position [554, 0]
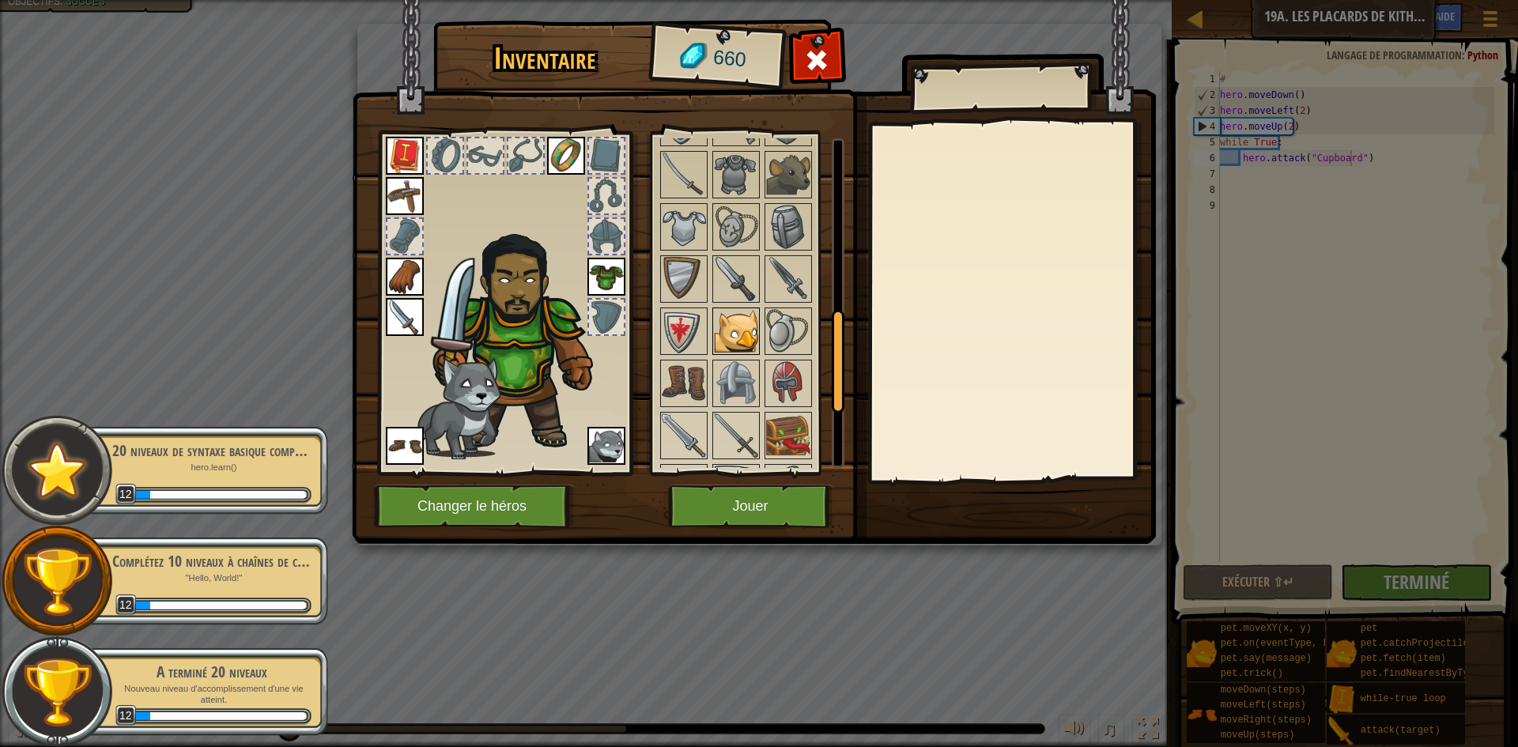
click at [745, 320] on img at bounding box center [736, 331] width 44 height 44
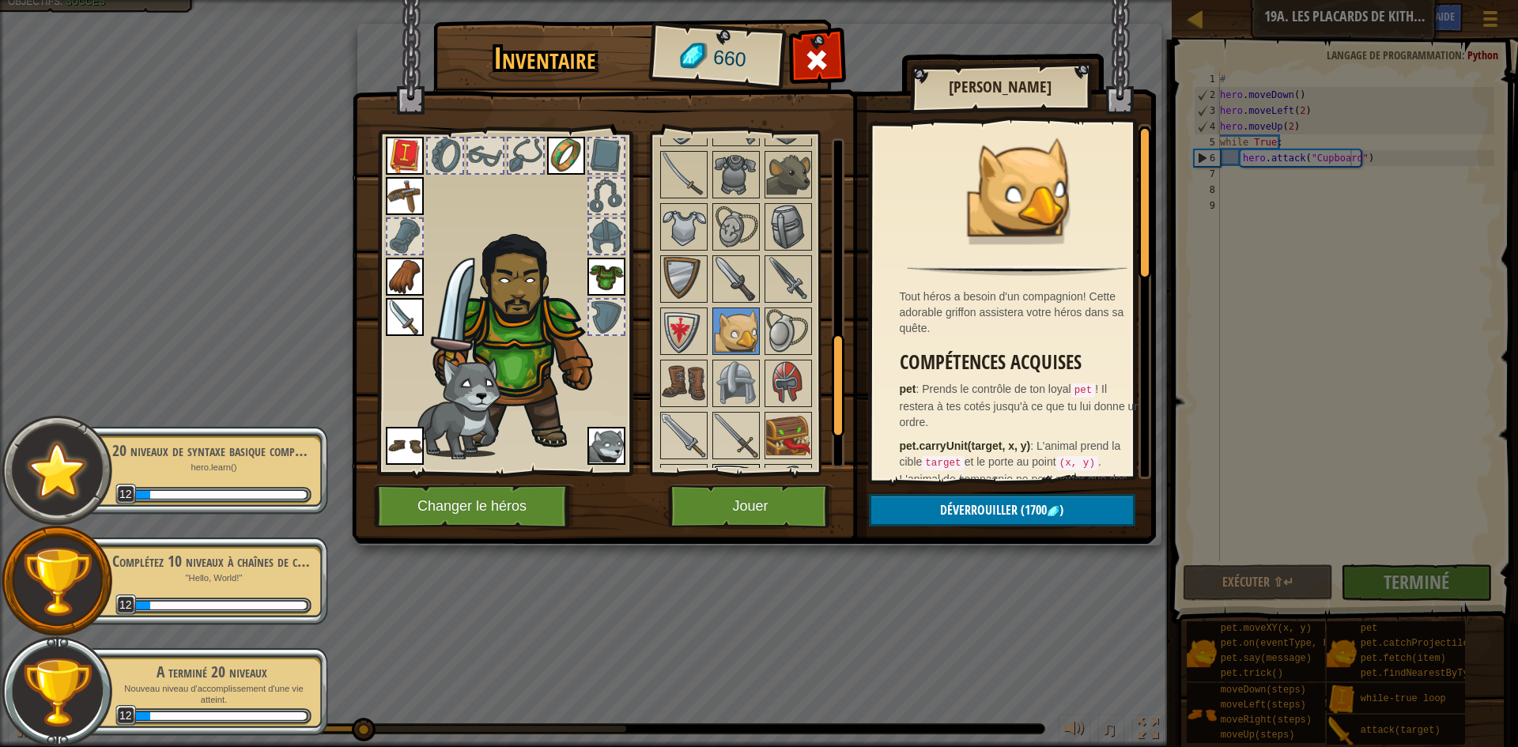
scroll to position [633, 0]
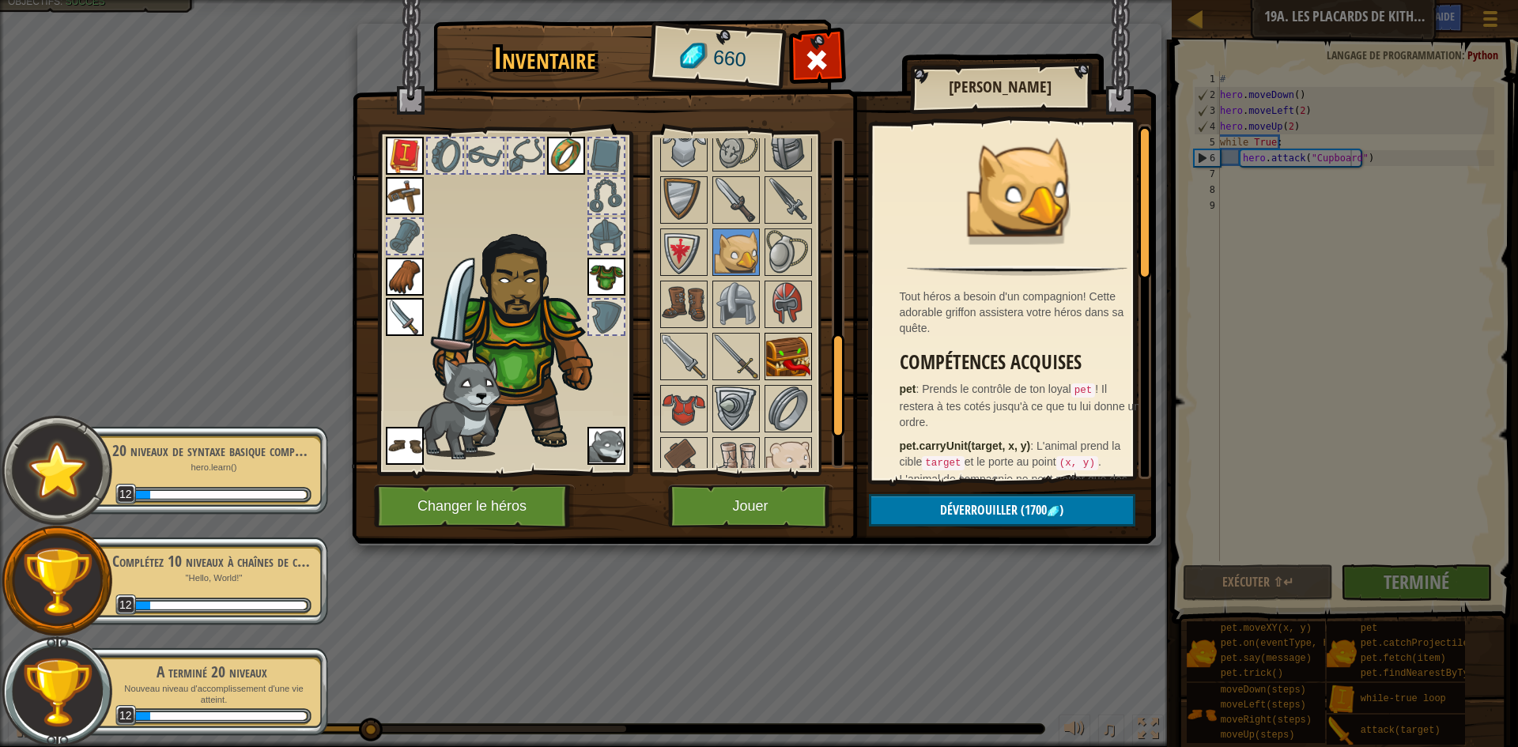
click at [775, 350] on img at bounding box center [788, 356] width 44 height 44
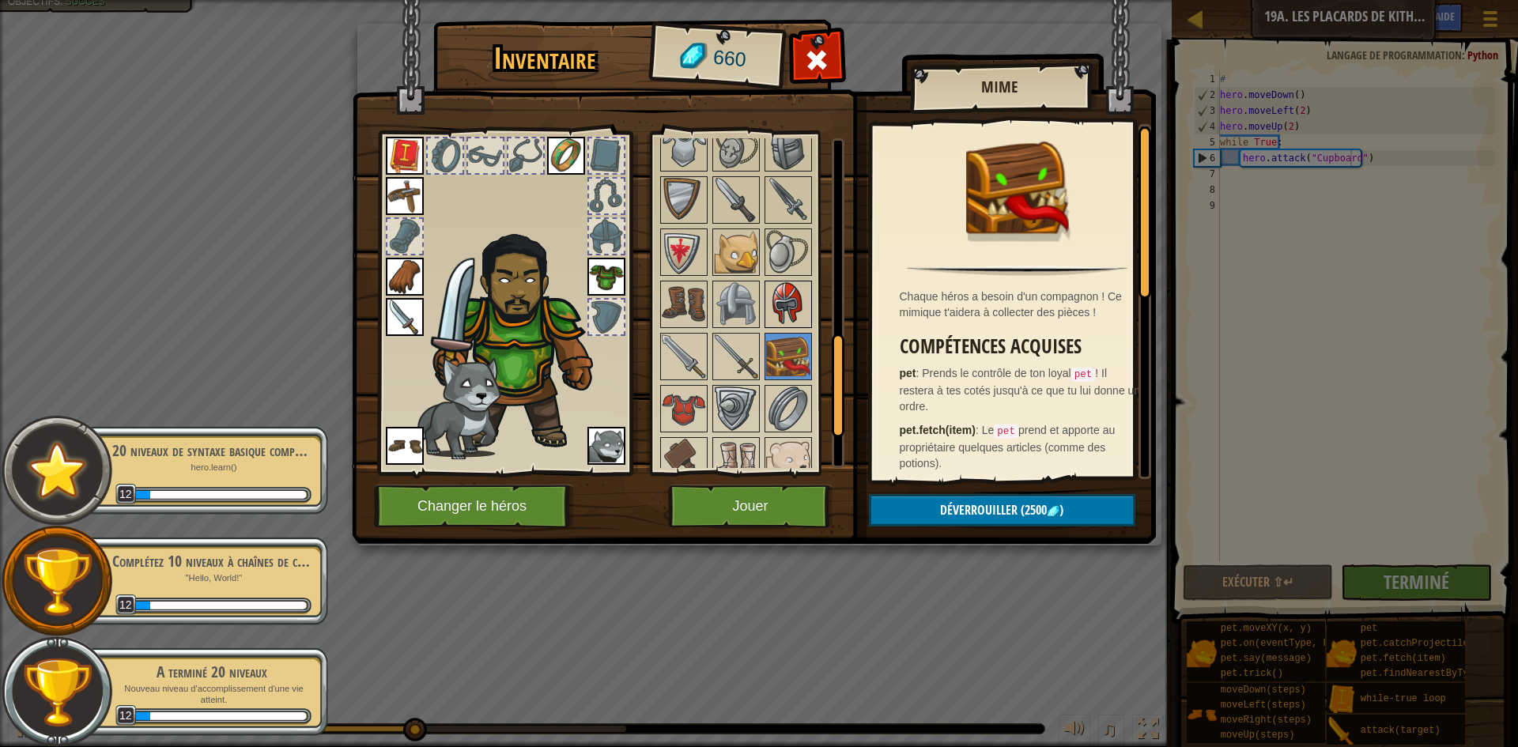
click at [780, 303] on img at bounding box center [788, 304] width 44 height 44
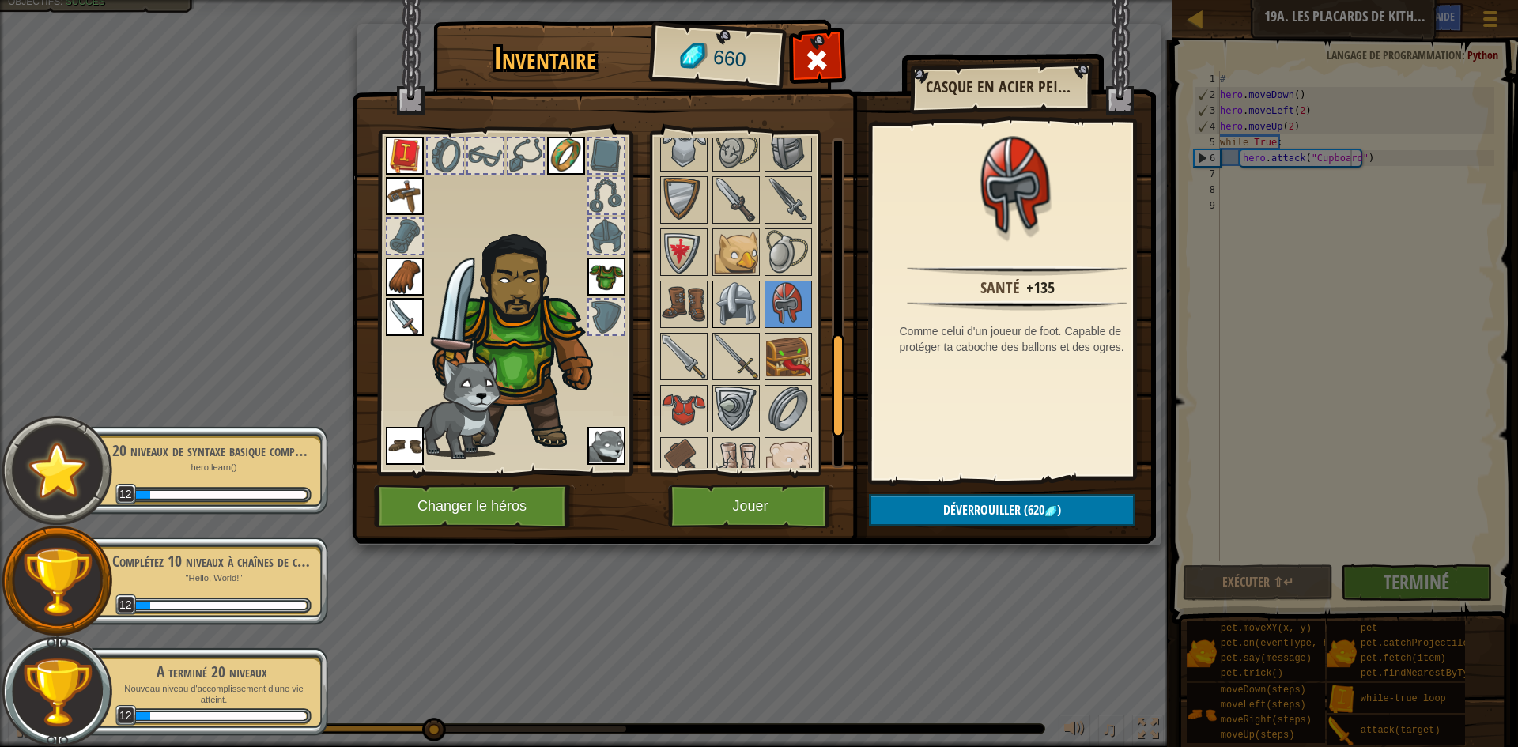
click at [739, 303] on img at bounding box center [736, 304] width 44 height 44
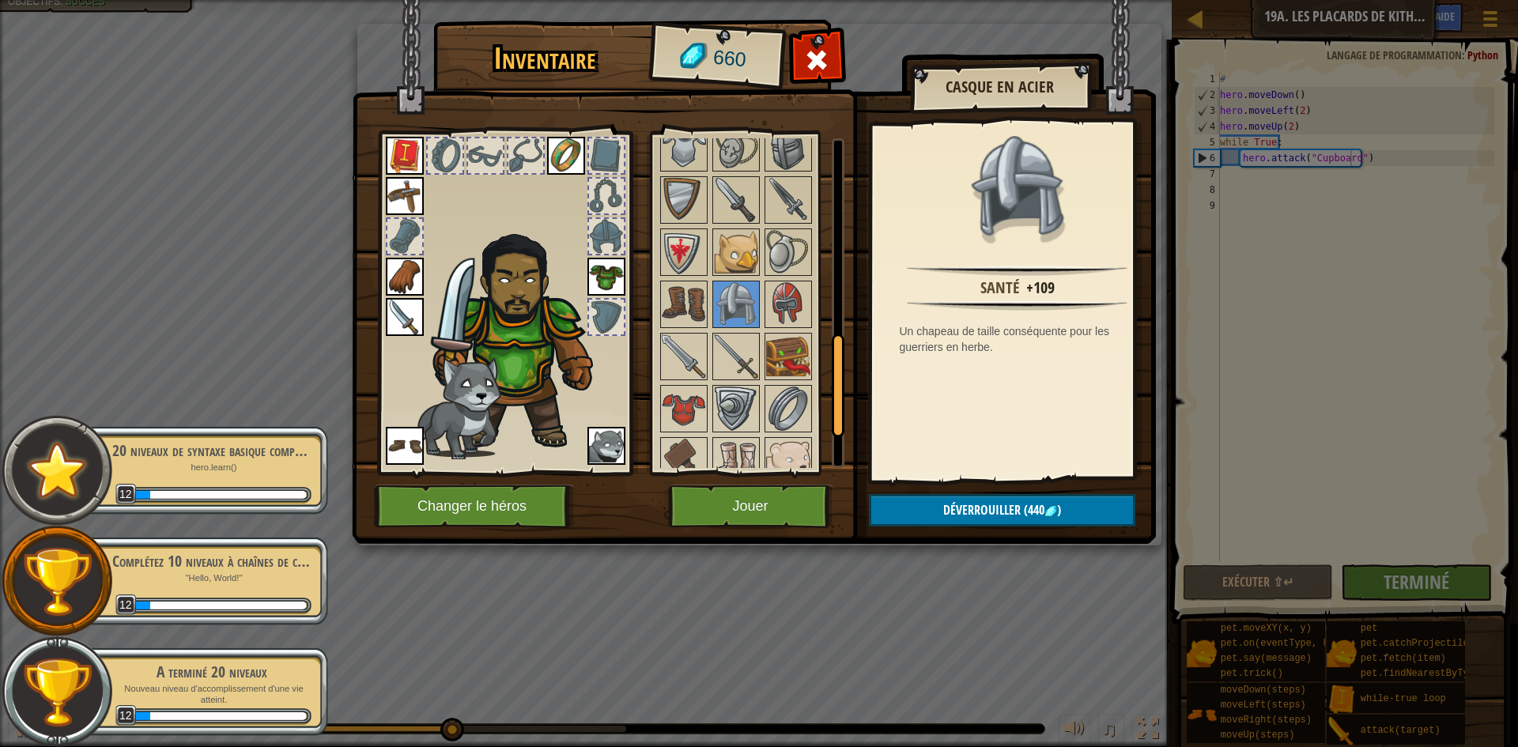
click at [711, 307] on div at bounding box center [757, 173] width 198 height 835
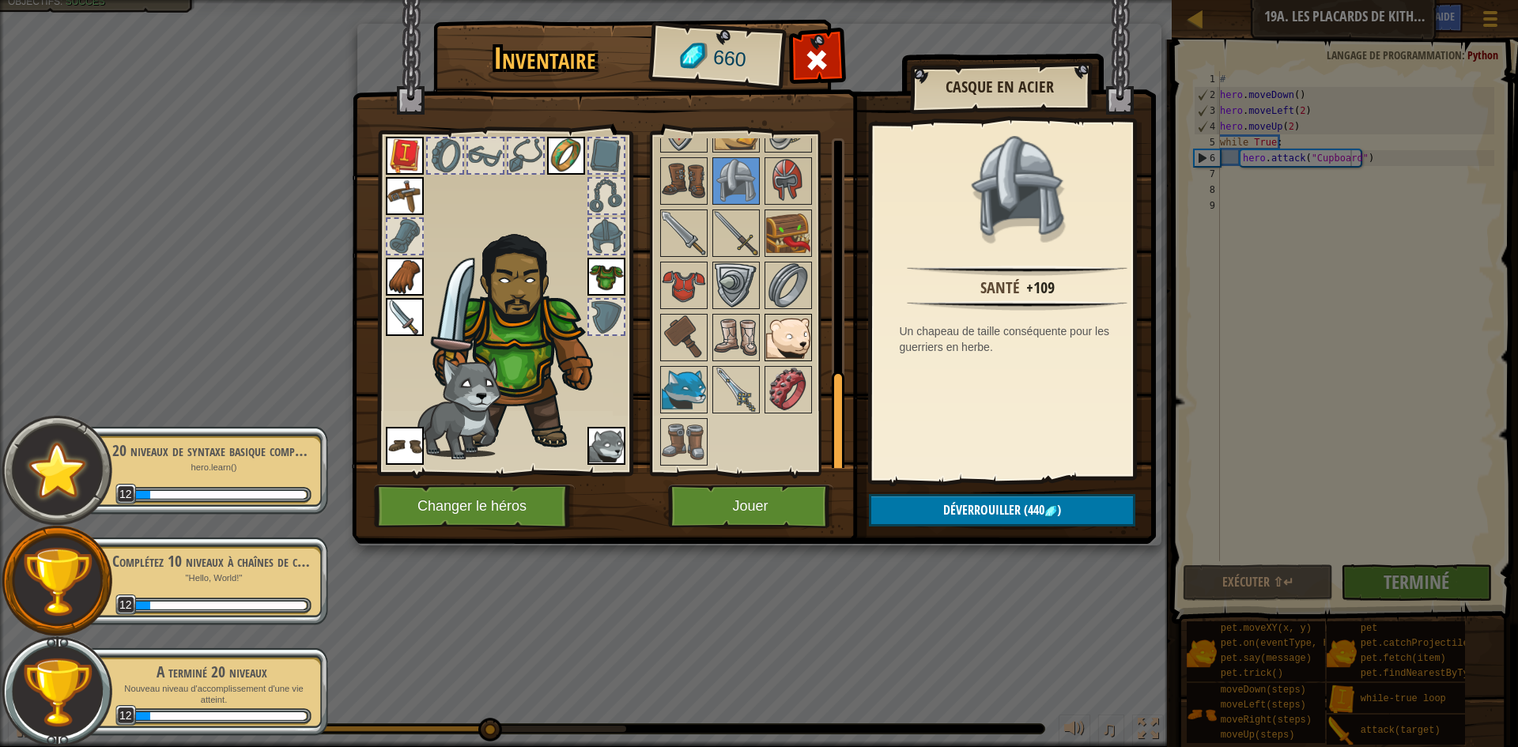
click at [786, 358] on img at bounding box center [788, 338] width 44 height 44
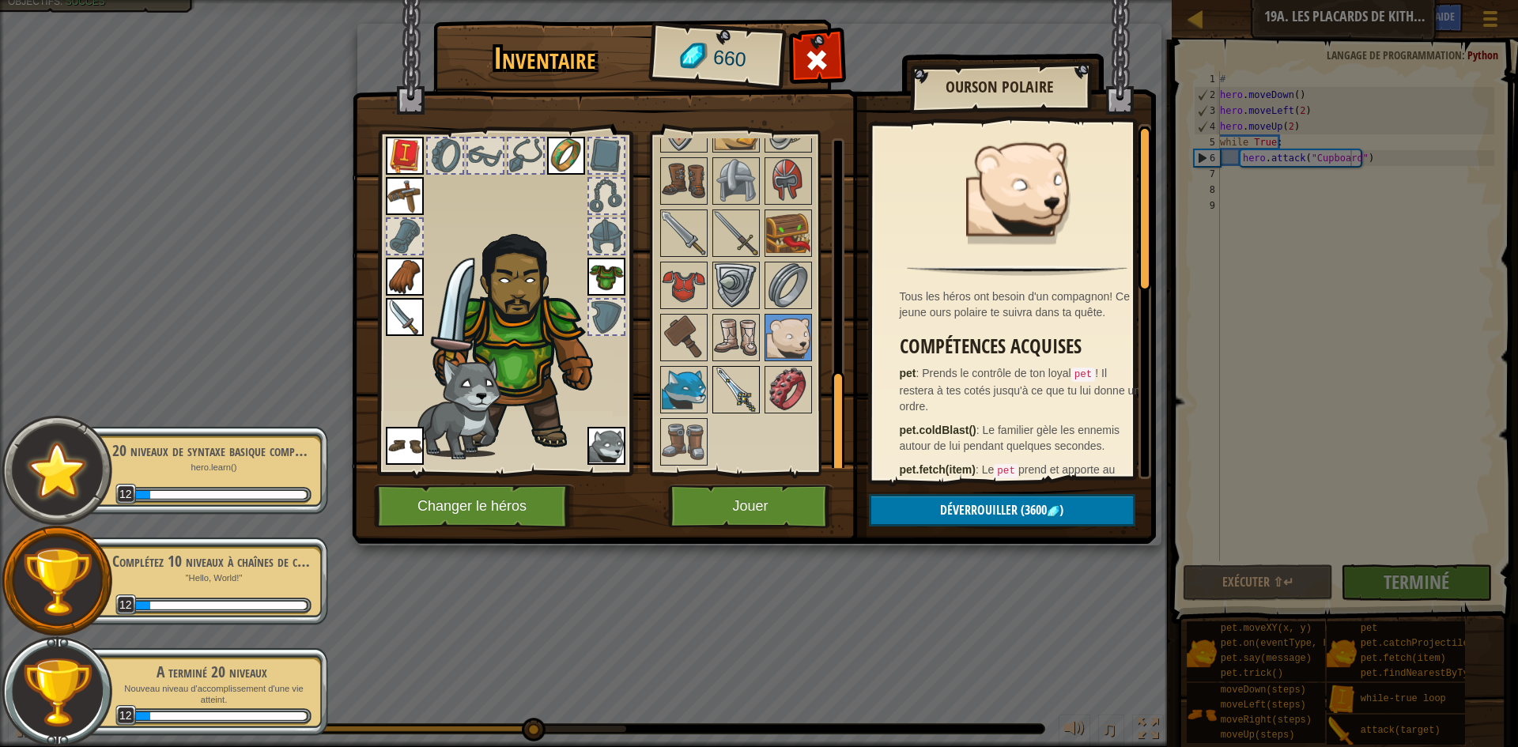
click at [736, 383] on img at bounding box center [736, 390] width 44 height 44
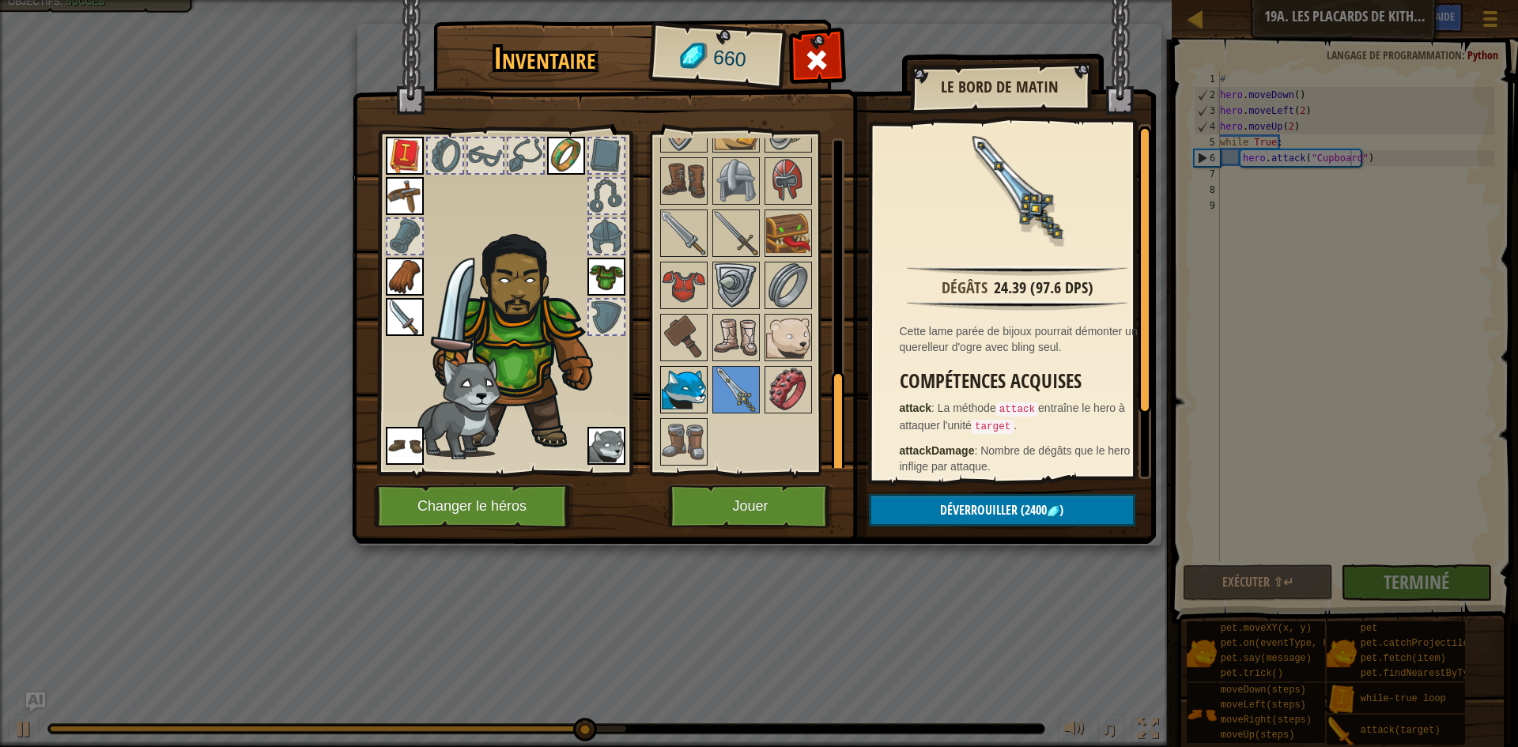
click at [702, 387] on img at bounding box center [684, 390] width 44 height 44
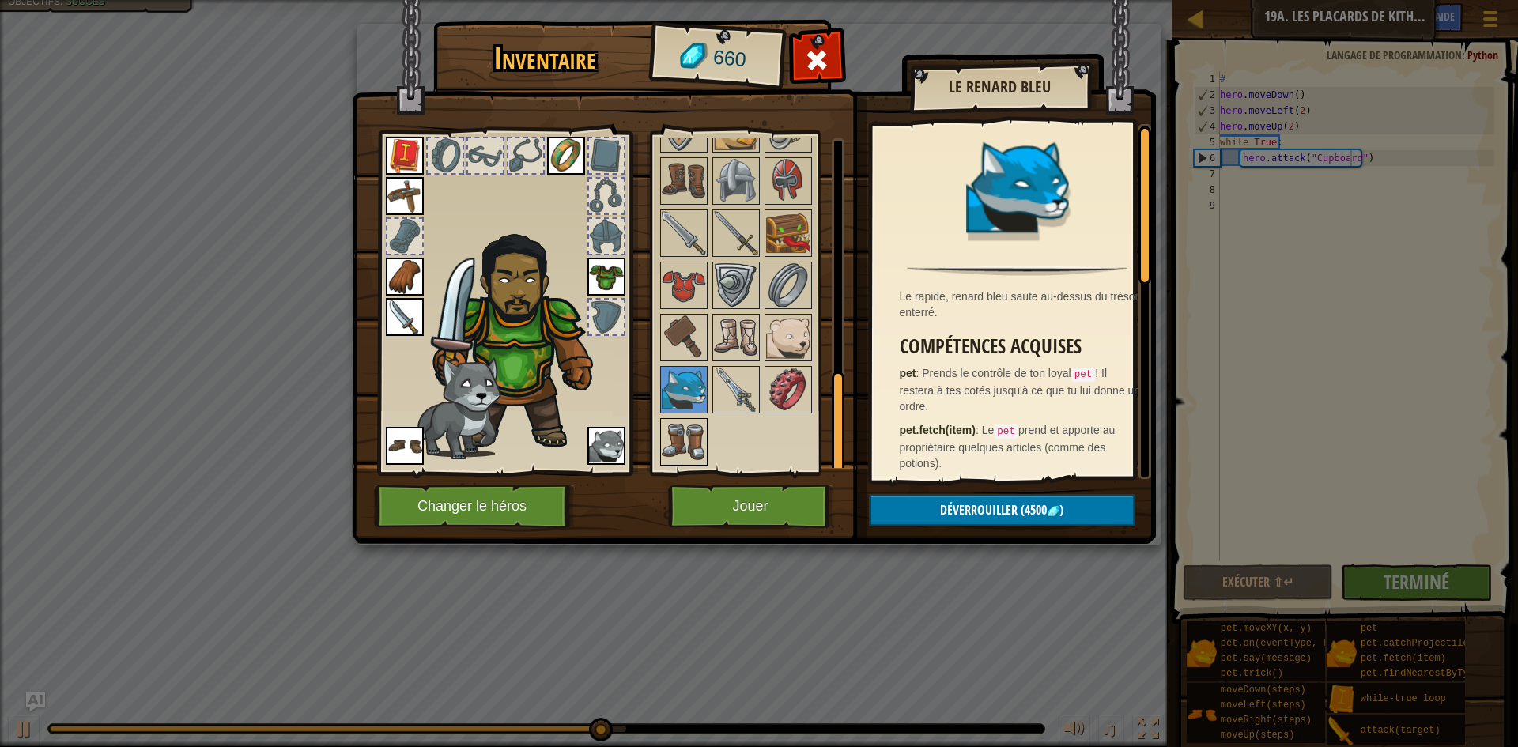
click at [697, 441] on img at bounding box center [684, 442] width 44 height 44
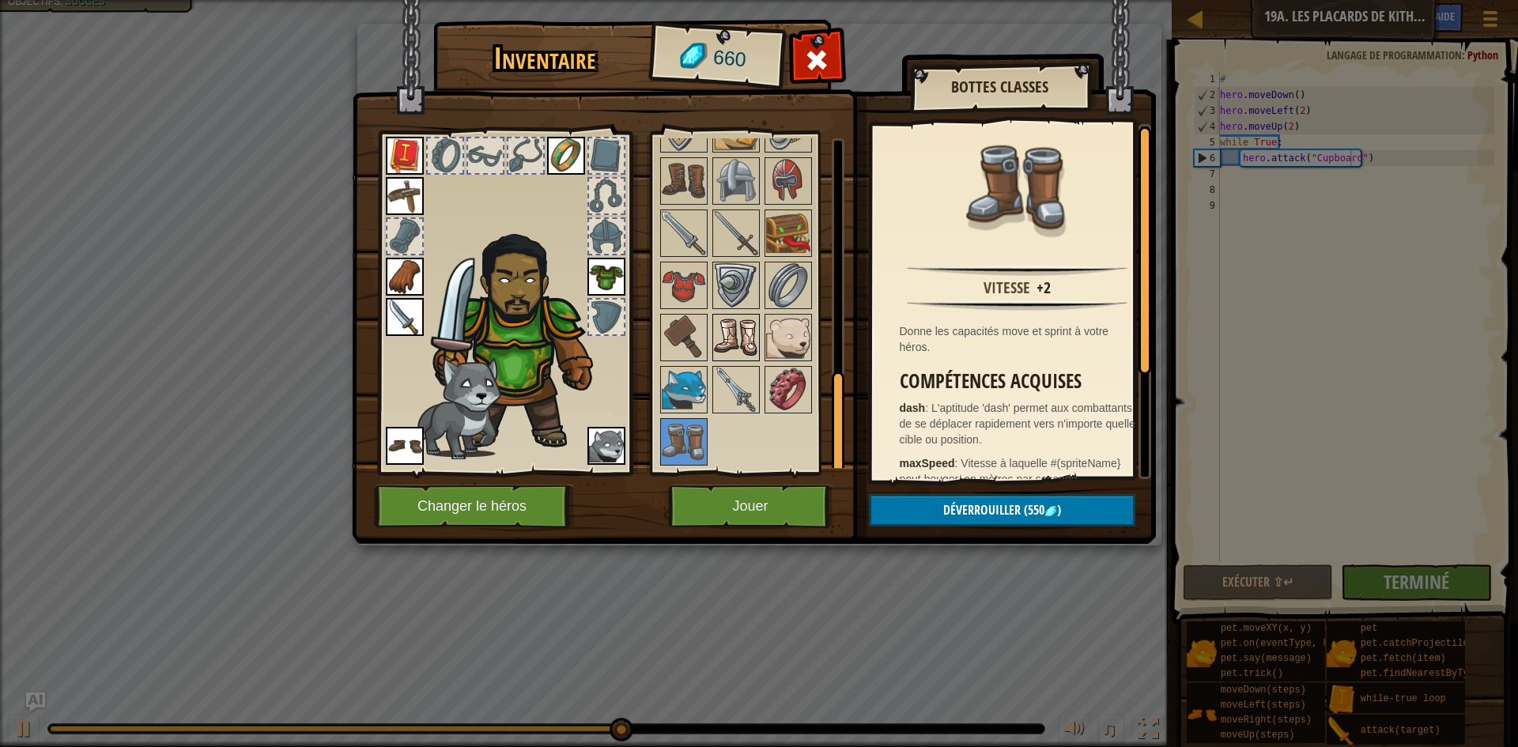
click at [734, 353] on img at bounding box center [736, 338] width 44 height 44
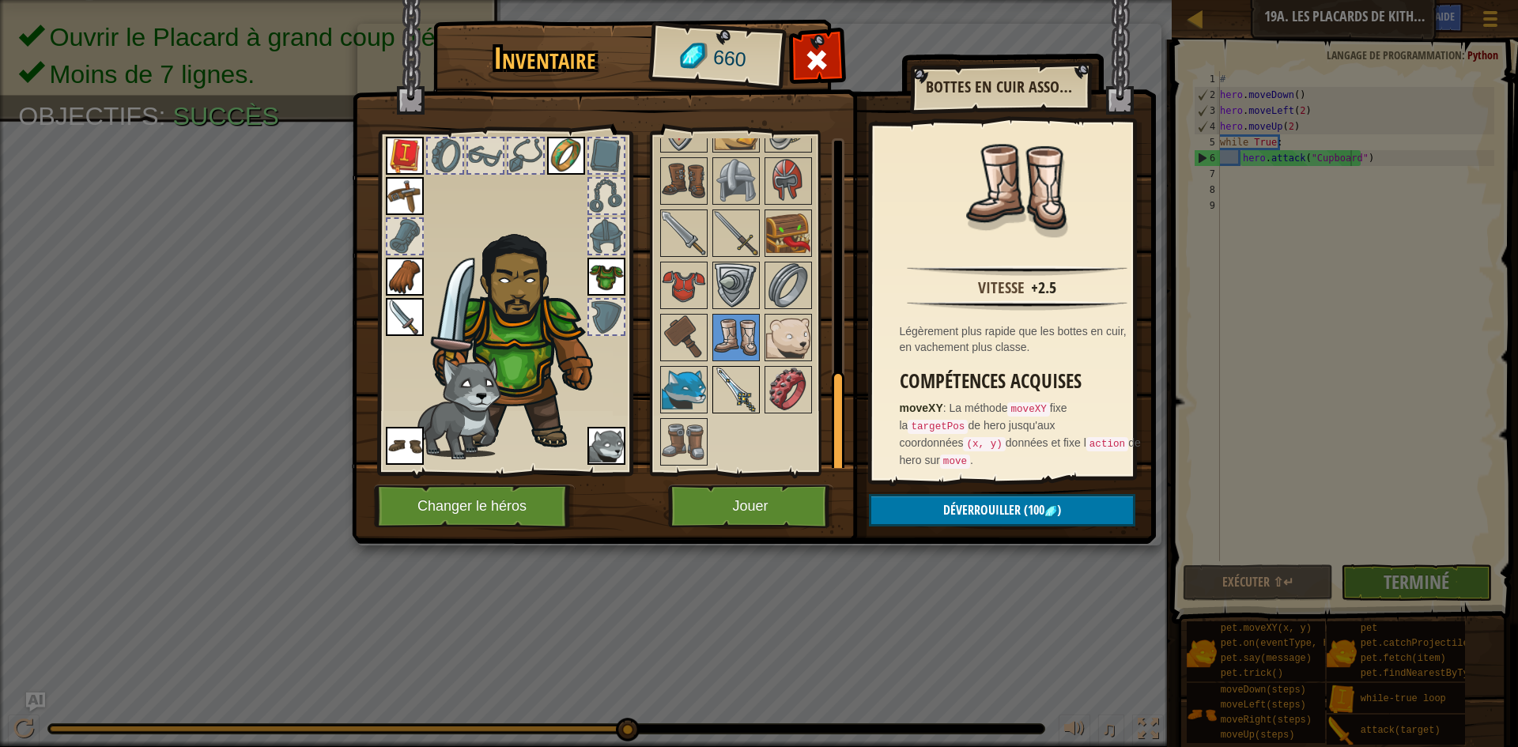
click at [735, 377] on img at bounding box center [736, 390] width 44 height 44
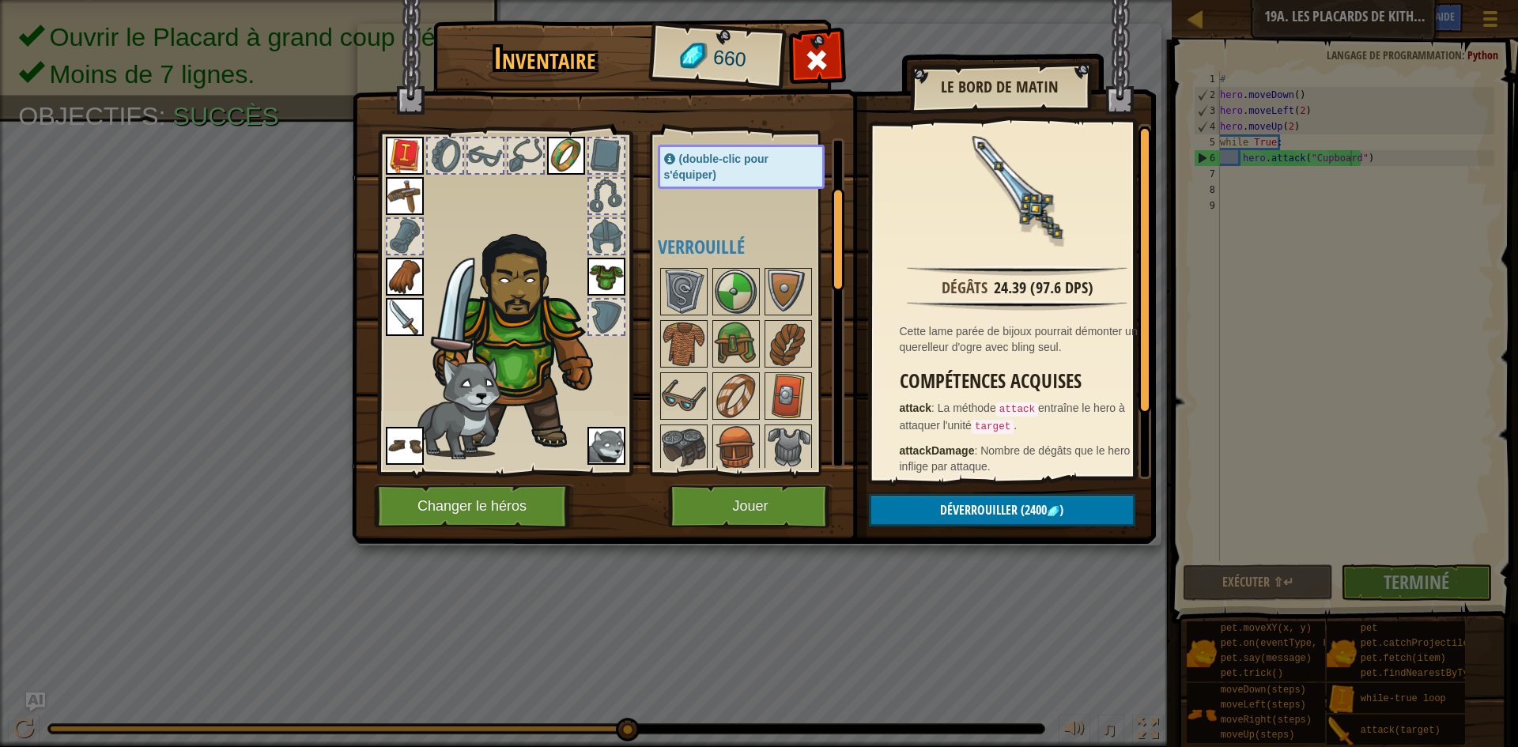
scroll to position [282, 0]
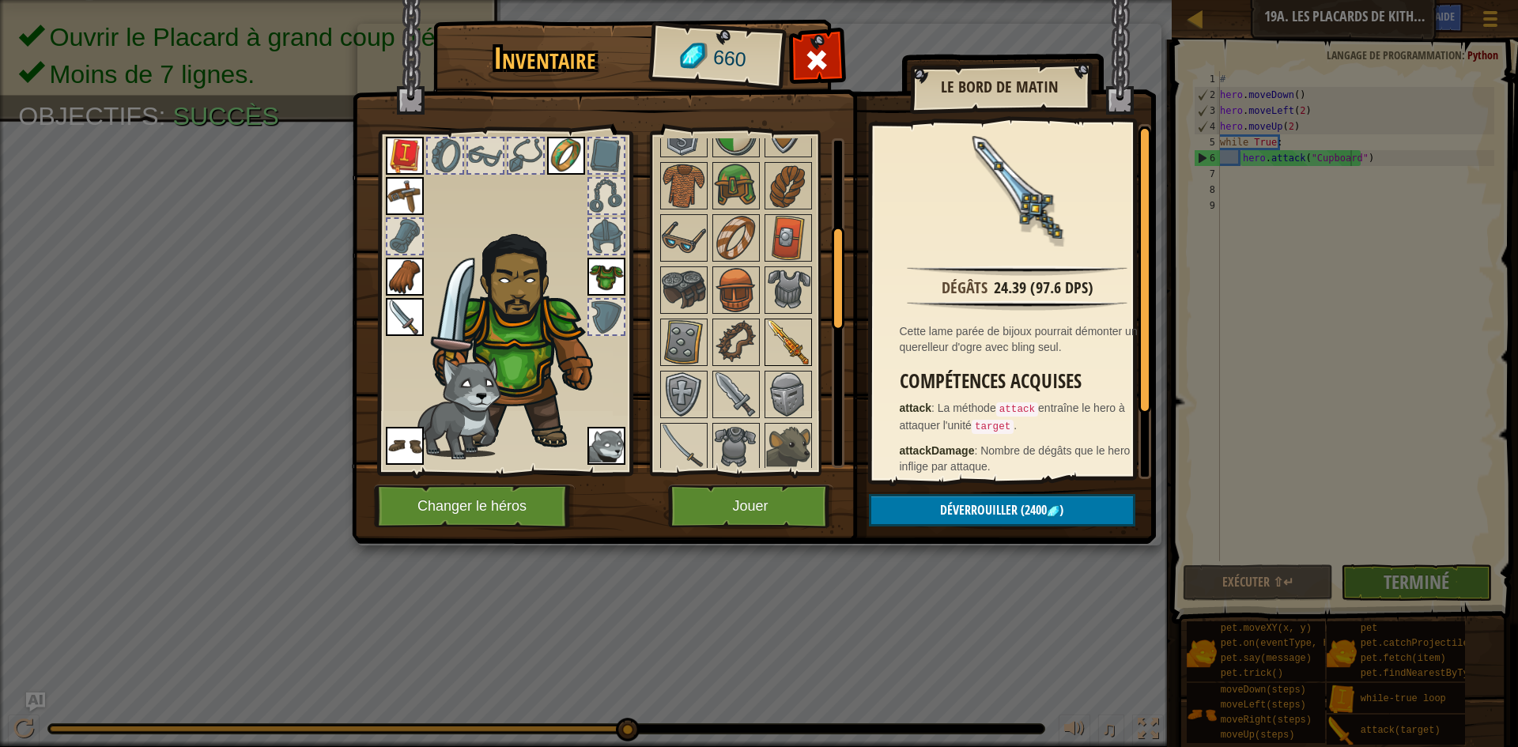
click at [792, 350] on img at bounding box center [788, 342] width 44 height 44
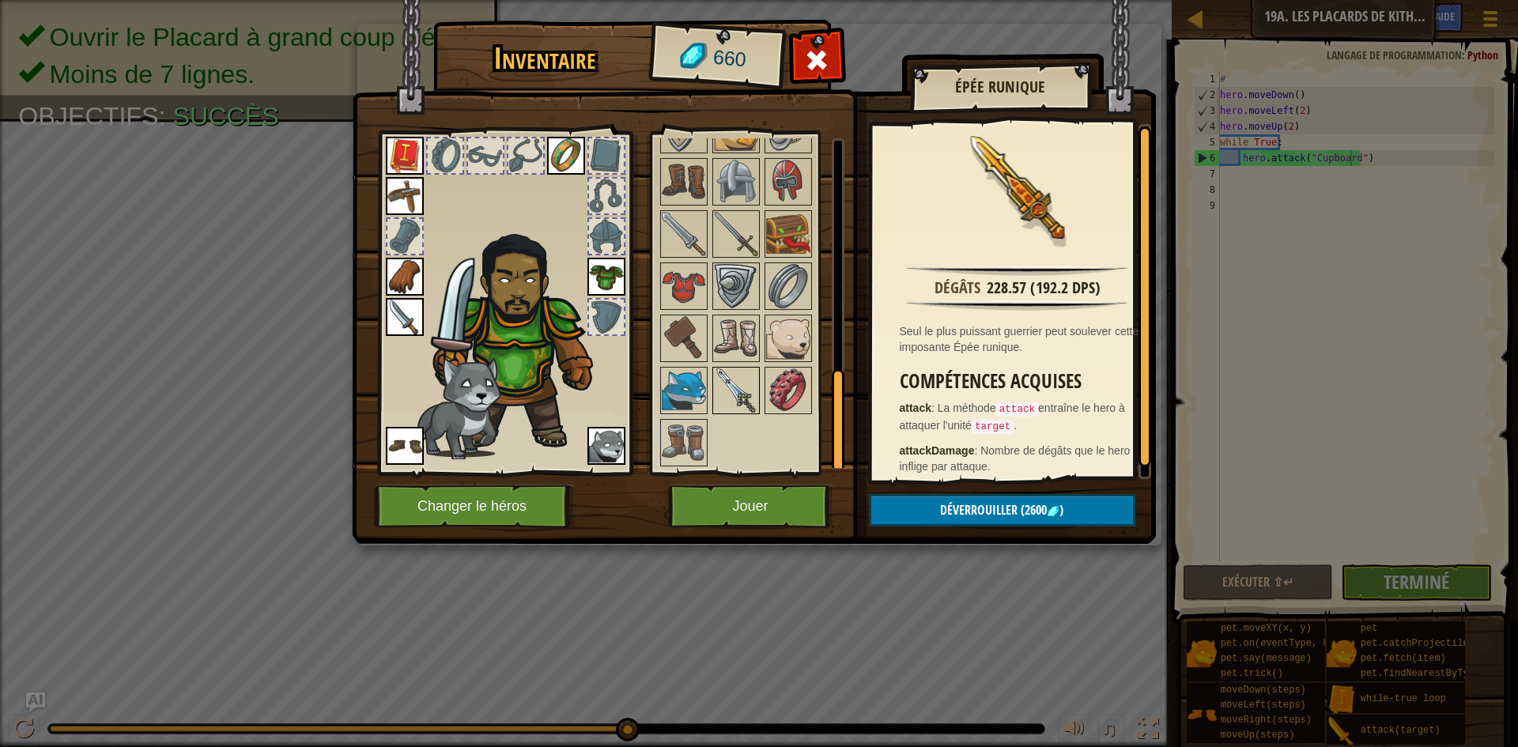
scroll to position [756, 0]
click at [746, 374] on img at bounding box center [736, 390] width 44 height 44
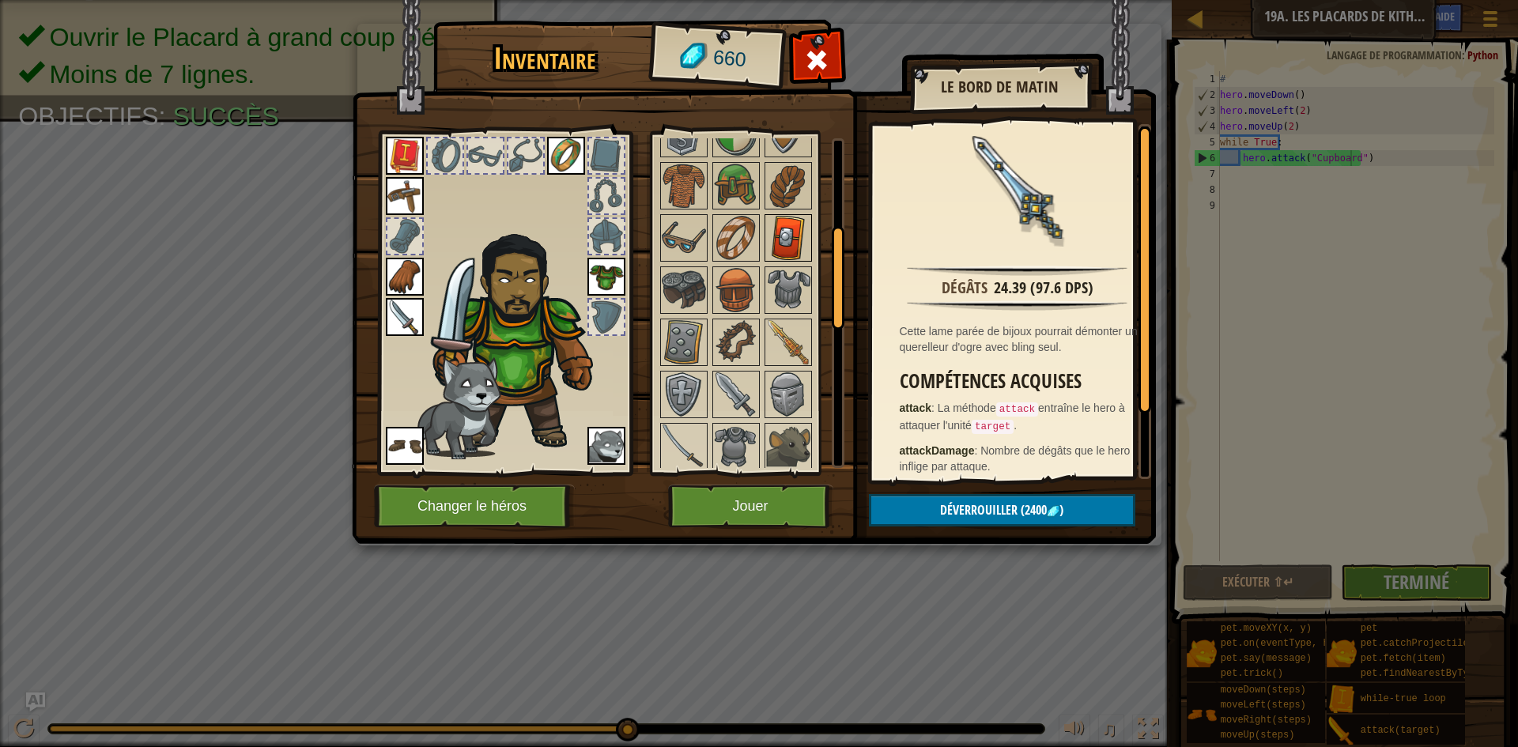
scroll to position [202, 0]
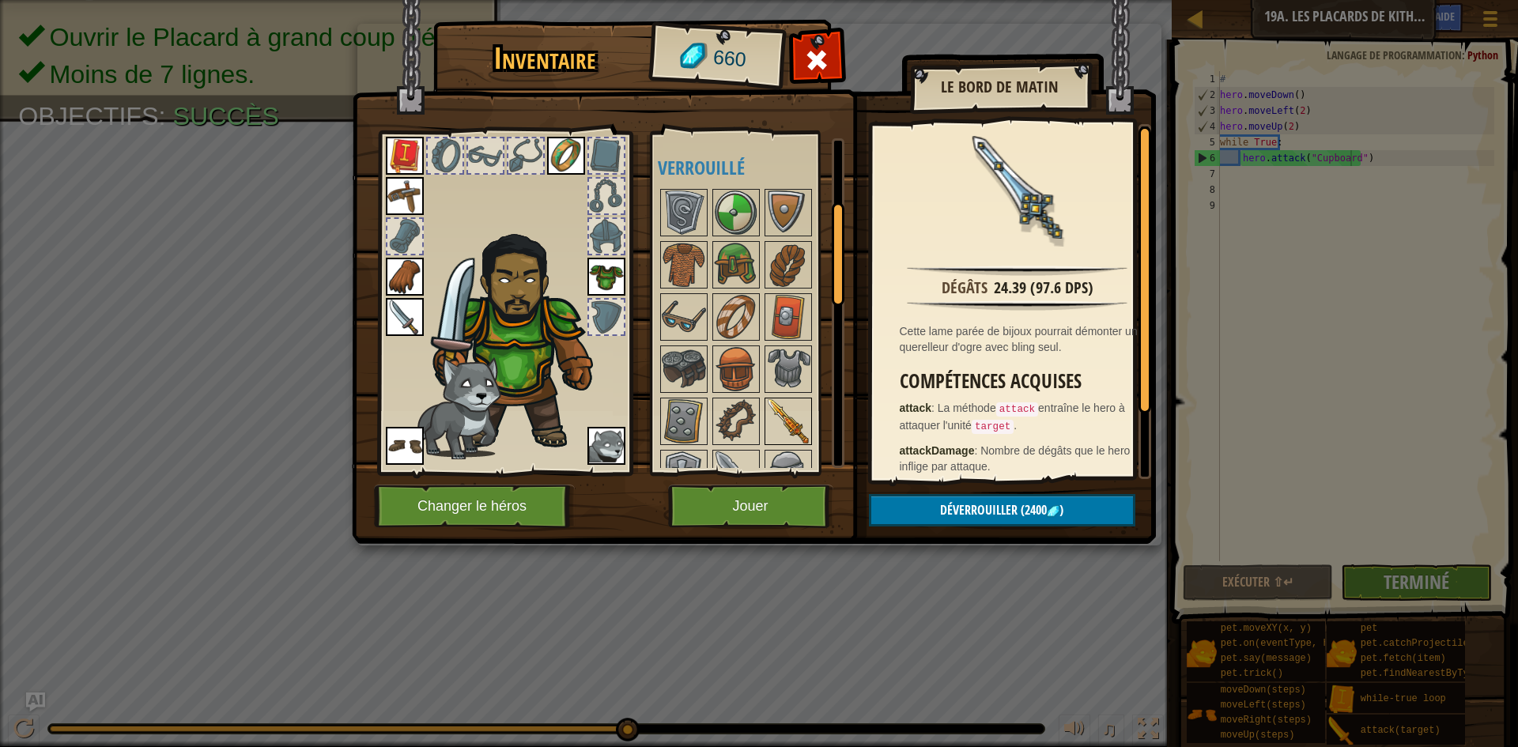
click at [784, 409] on img at bounding box center [788, 421] width 44 height 44
click at [798, 509] on button "Jouer" at bounding box center [750, 506] width 165 height 43
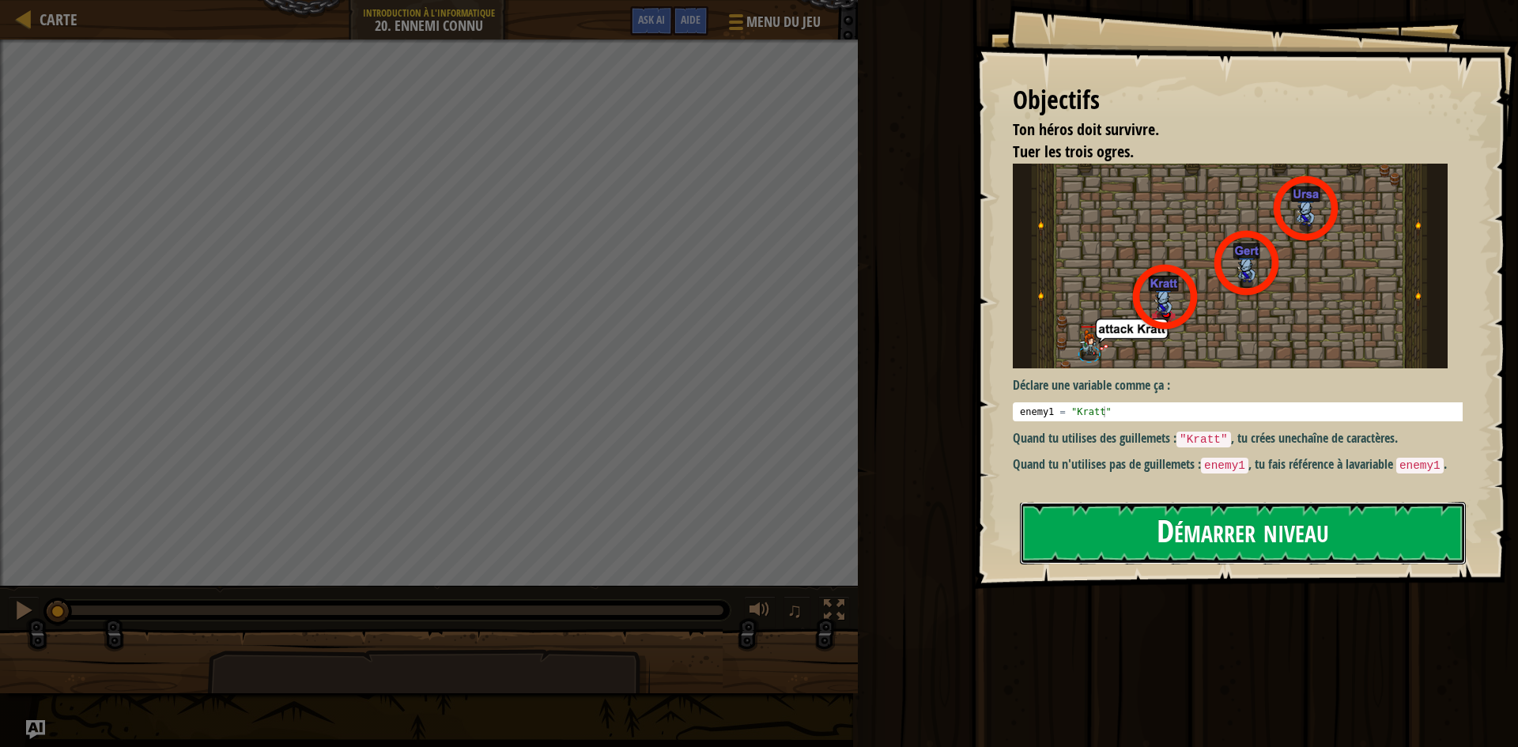
click at [1218, 532] on button "Démarrer niveau" at bounding box center [1243, 533] width 446 height 62
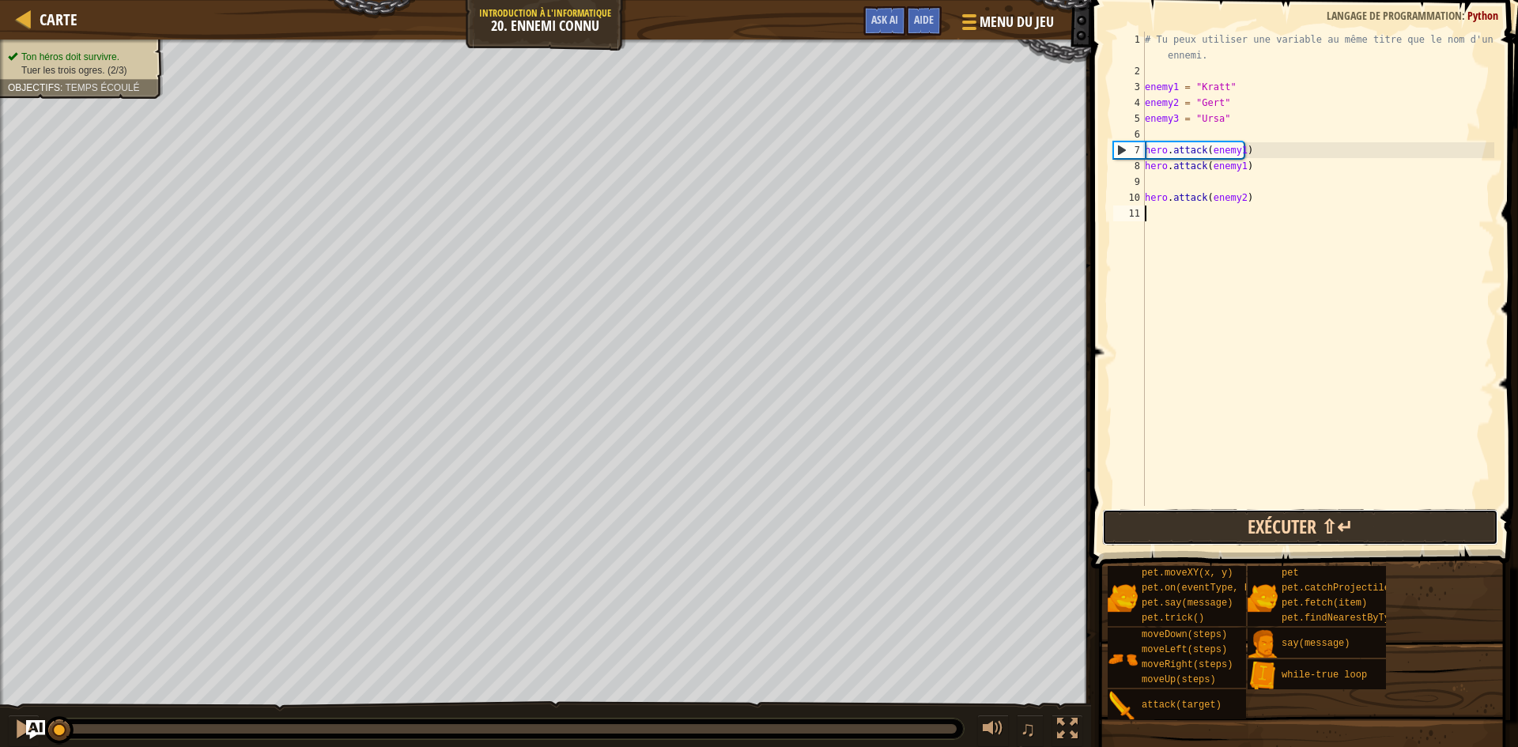
click at [1262, 518] on button "Exécuter ⇧↵" at bounding box center [1300, 527] width 396 height 36
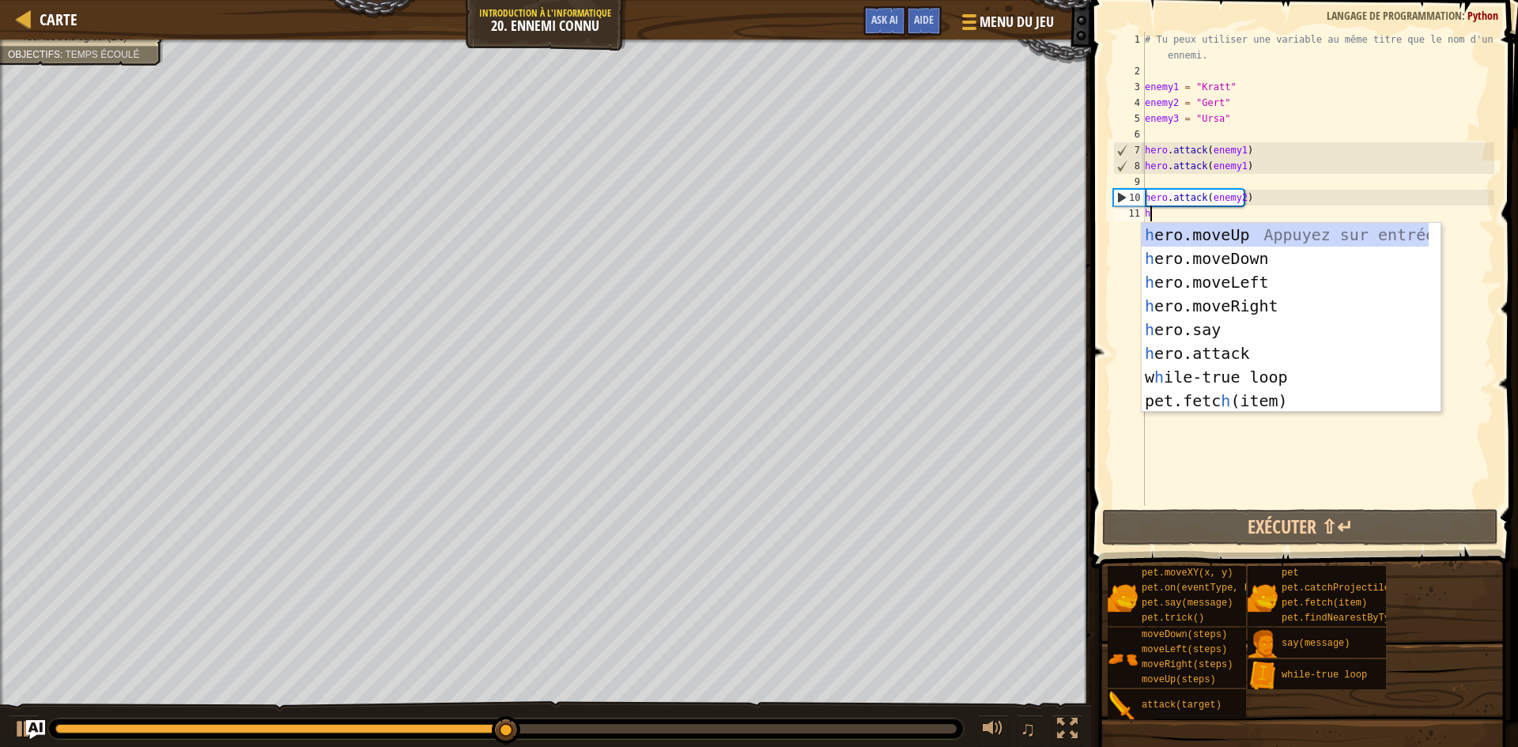
scroll to position [7, 0]
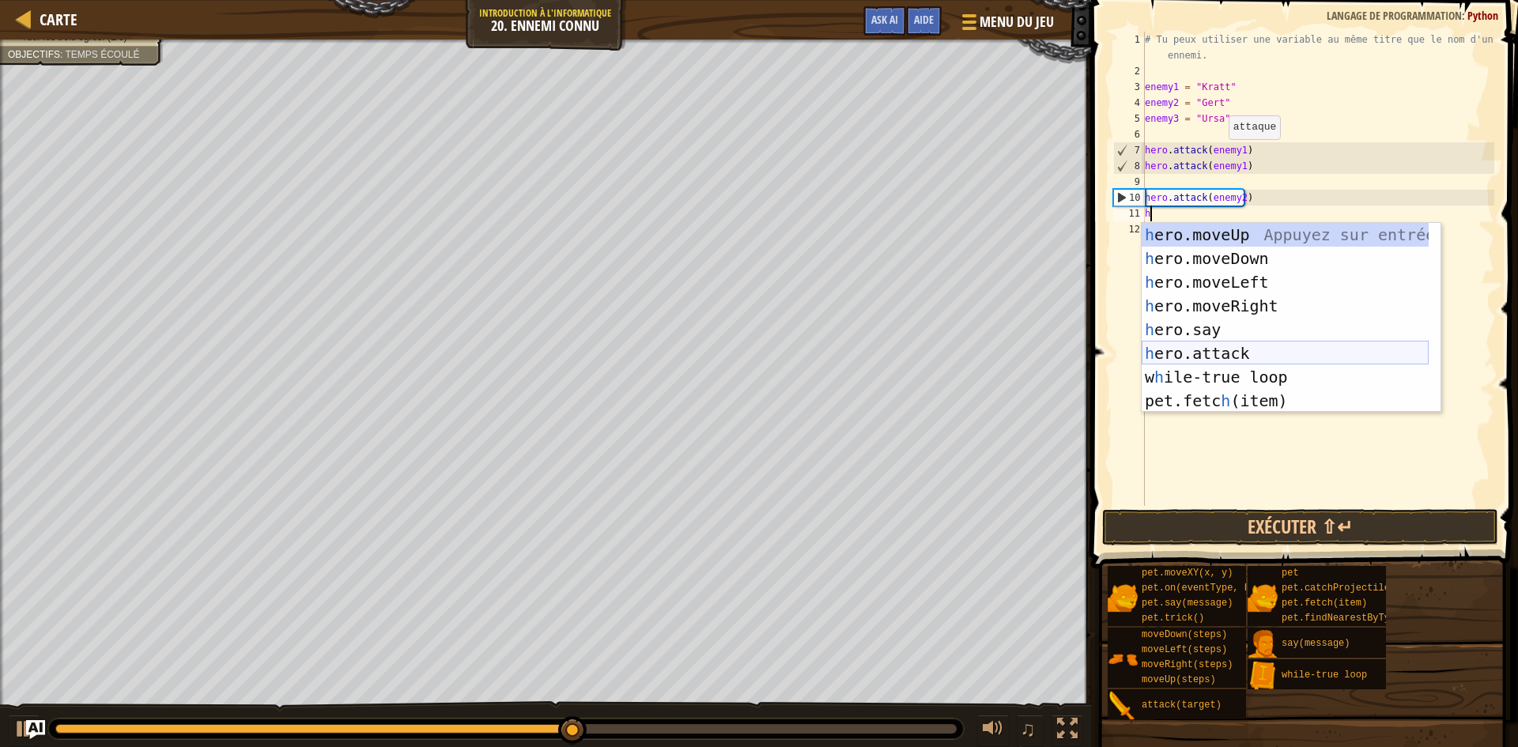
click at [1234, 349] on div "h ero.moveUp Appuyez sur entrée h ero.moveDown Appuyez sur entrée h ero.moveLef…" at bounding box center [1285, 341] width 287 height 237
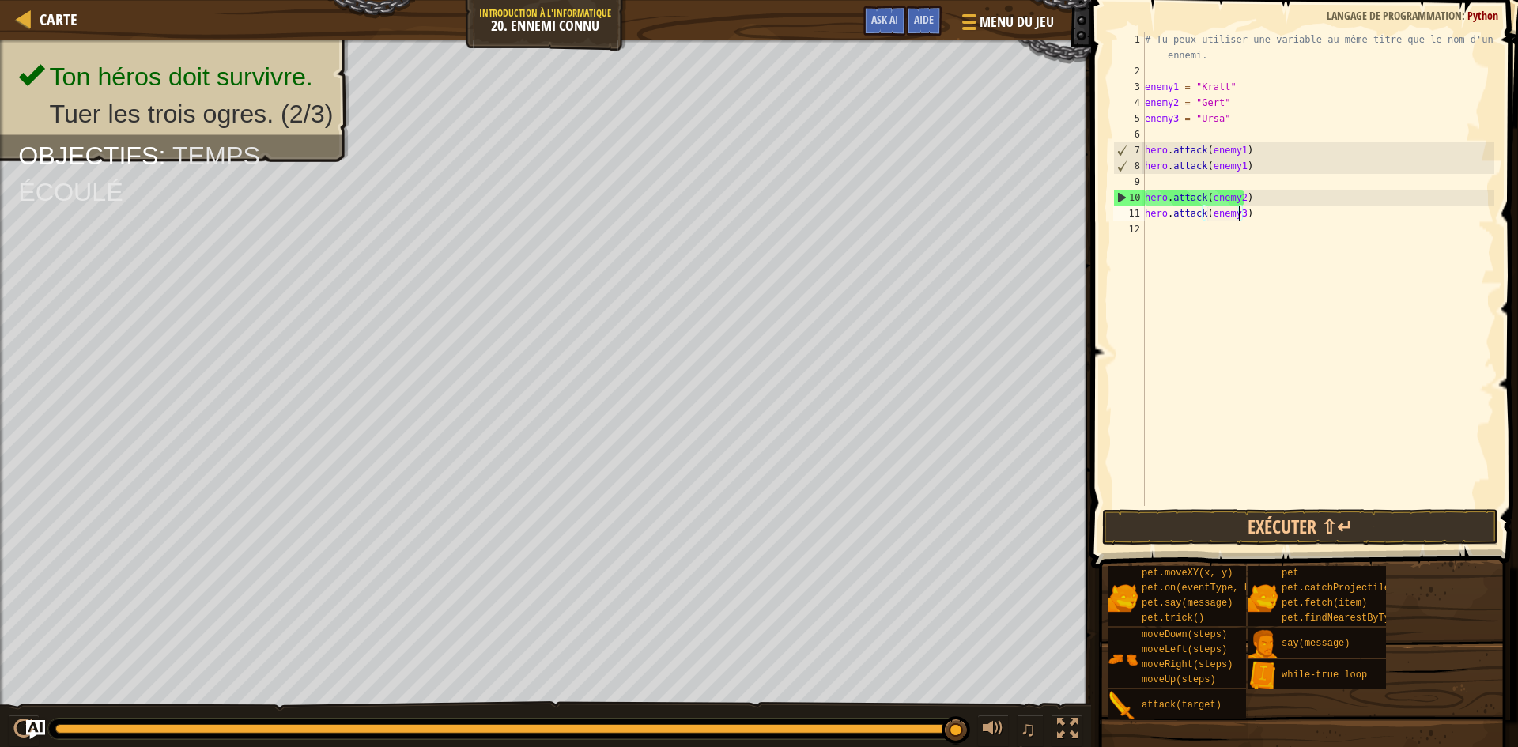
scroll to position [7, 7]
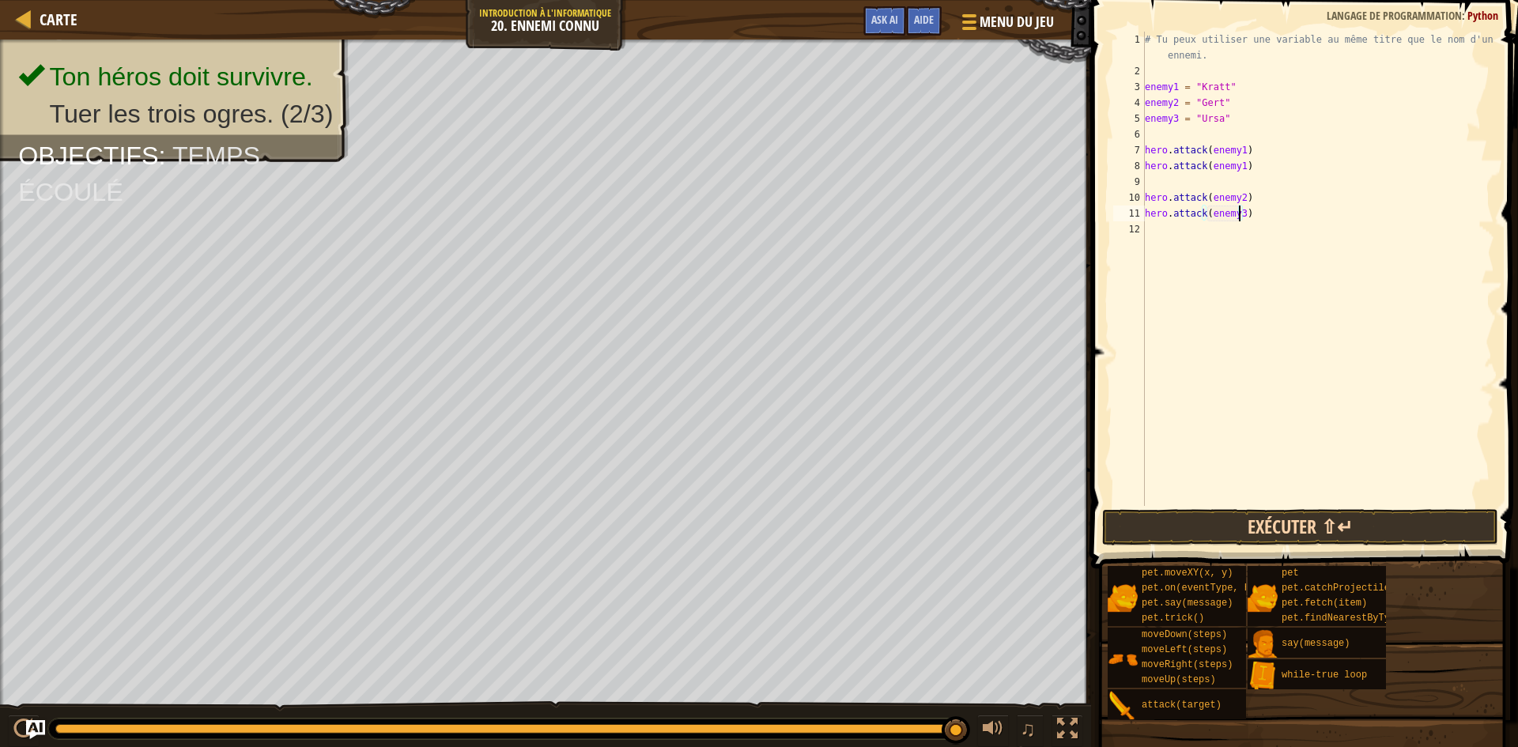
type textarea "hero.attack(enemy3)"
click at [1347, 521] on button "Exécuter ⇧↵" at bounding box center [1300, 527] width 396 height 36
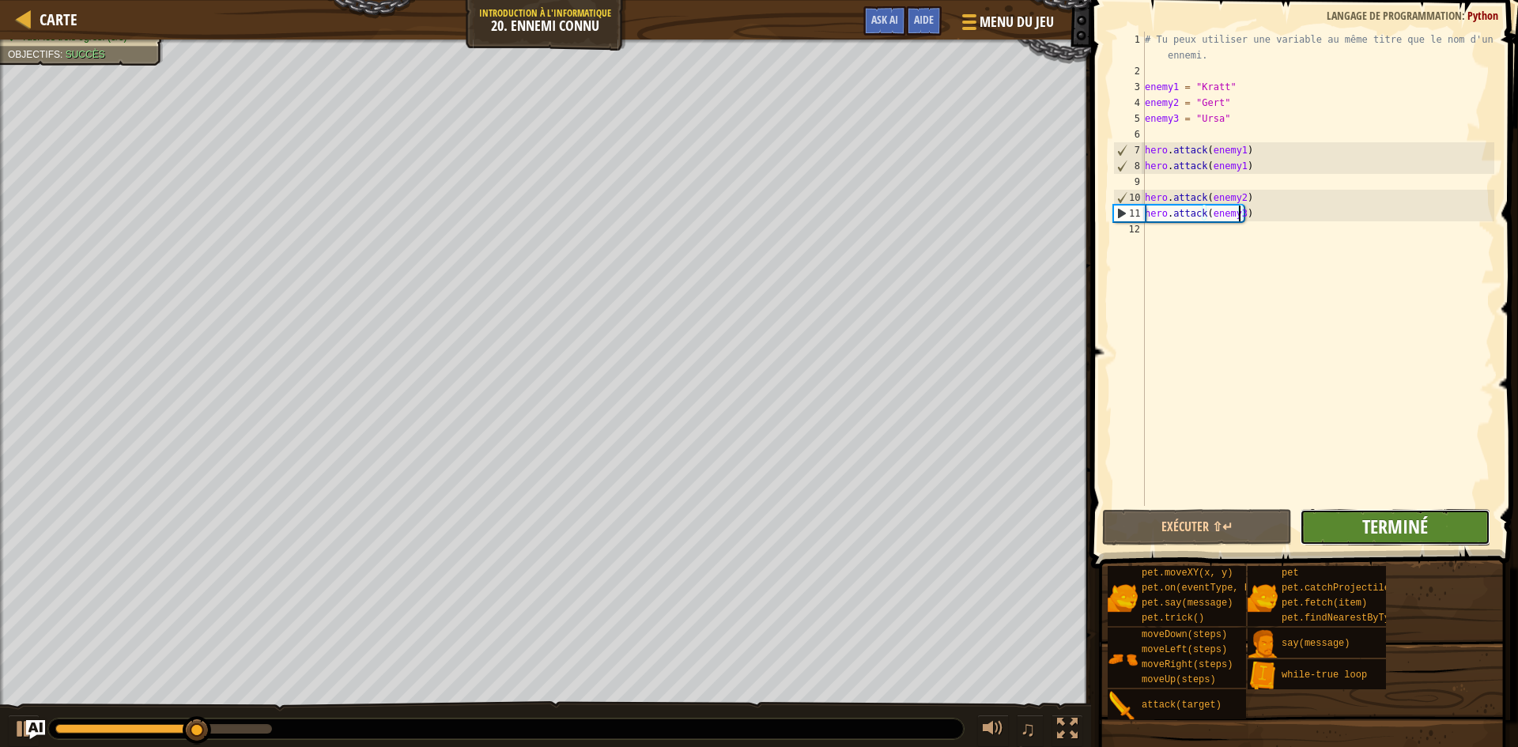
click at [1383, 521] on span "Terminé" at bounding box center [1395, 526] width 66 height 25
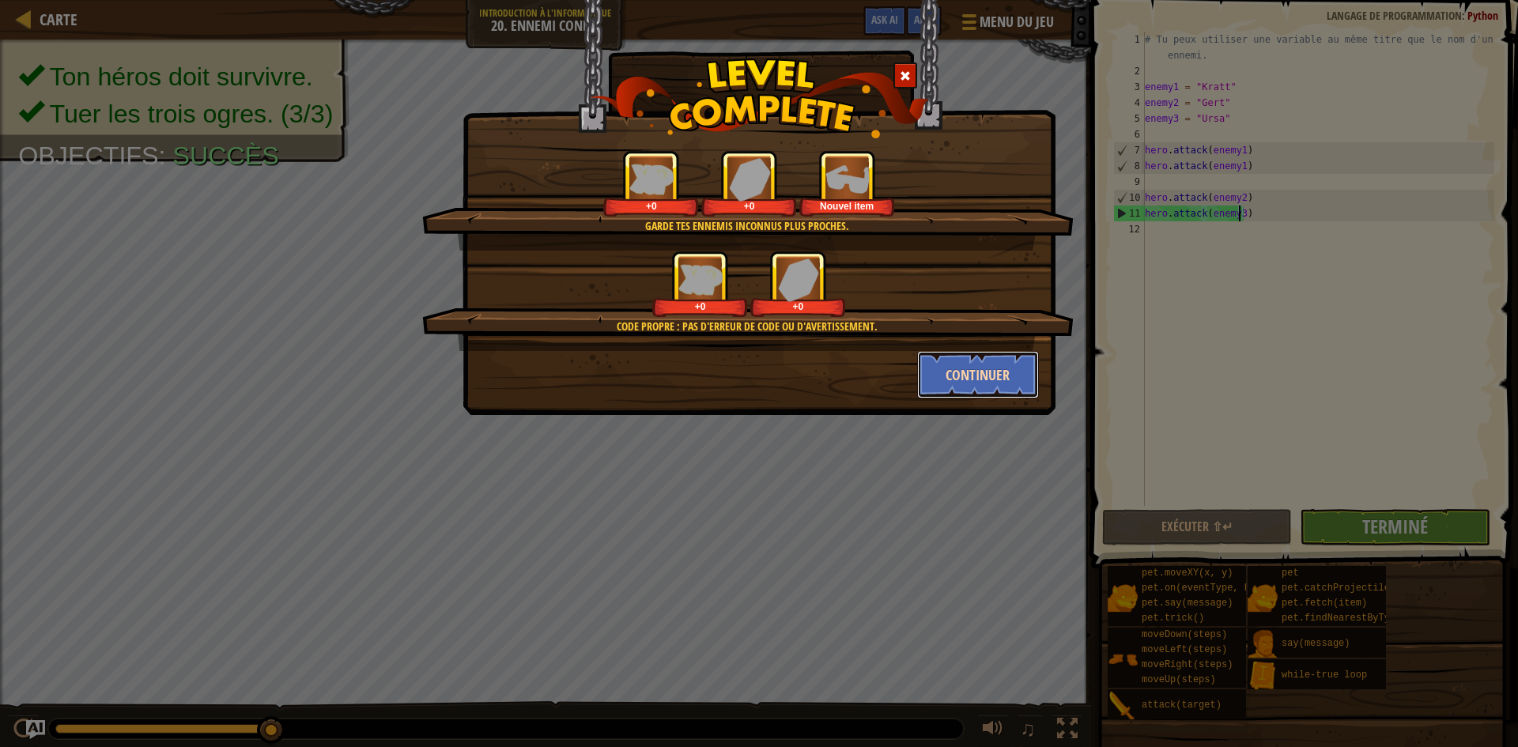
click at [958, 376] on button "Continuer" at bounding box center [978, 374] width 123 height 47
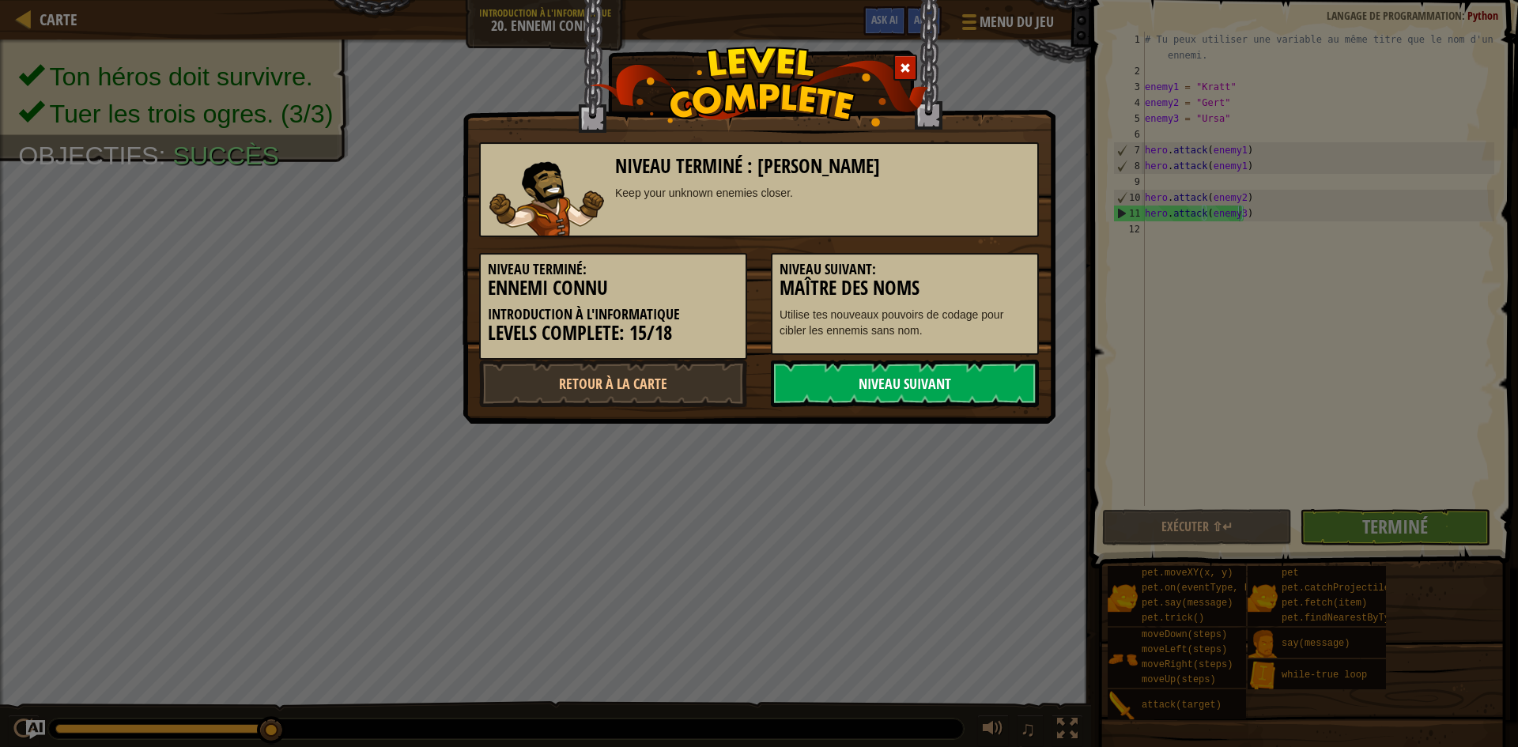
click at [971, 384] on link "Niveau Suivant" at bounding box center [905, 383] width 268 height 47
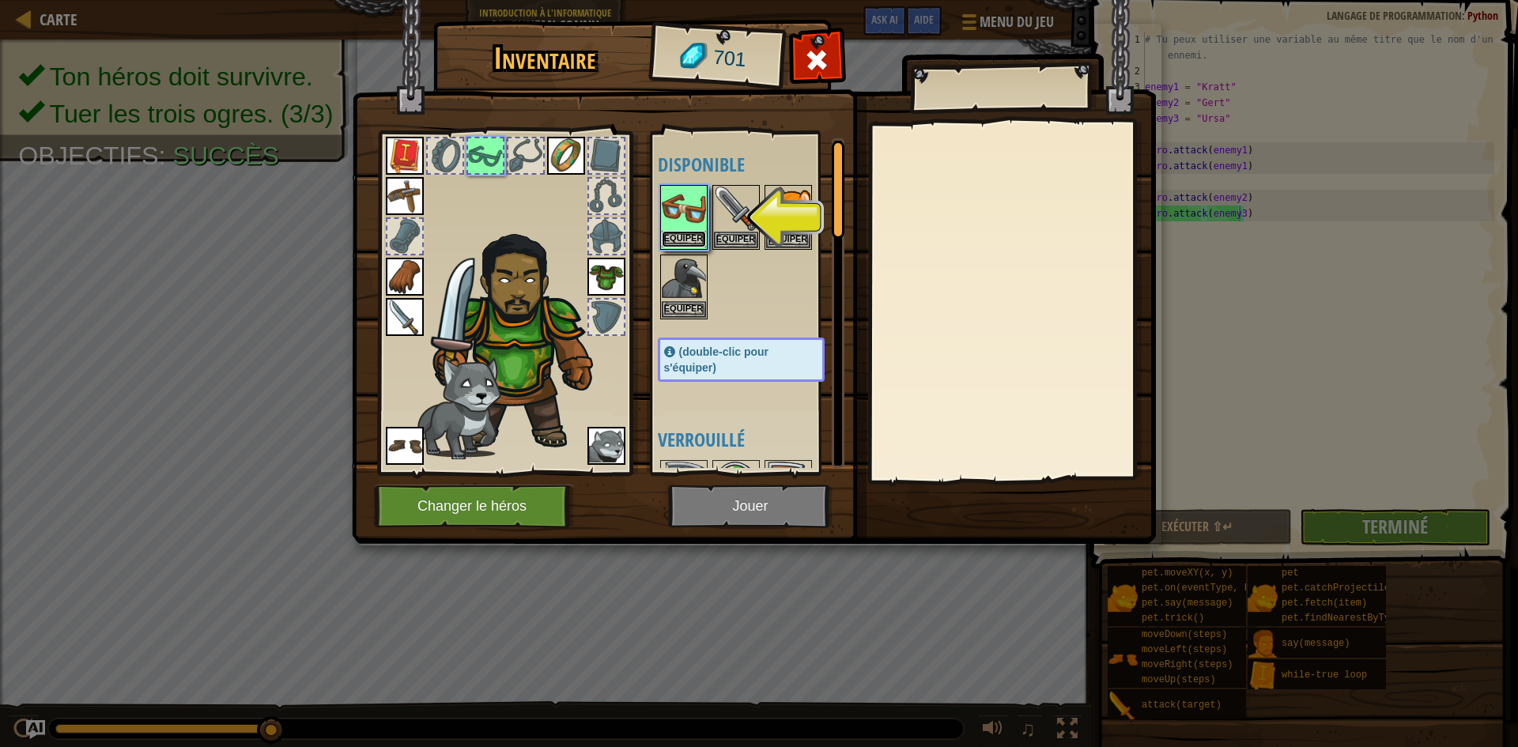
click at [682, 237] on button "Equiper" at bounding box center [684, 239] width 44 height 17
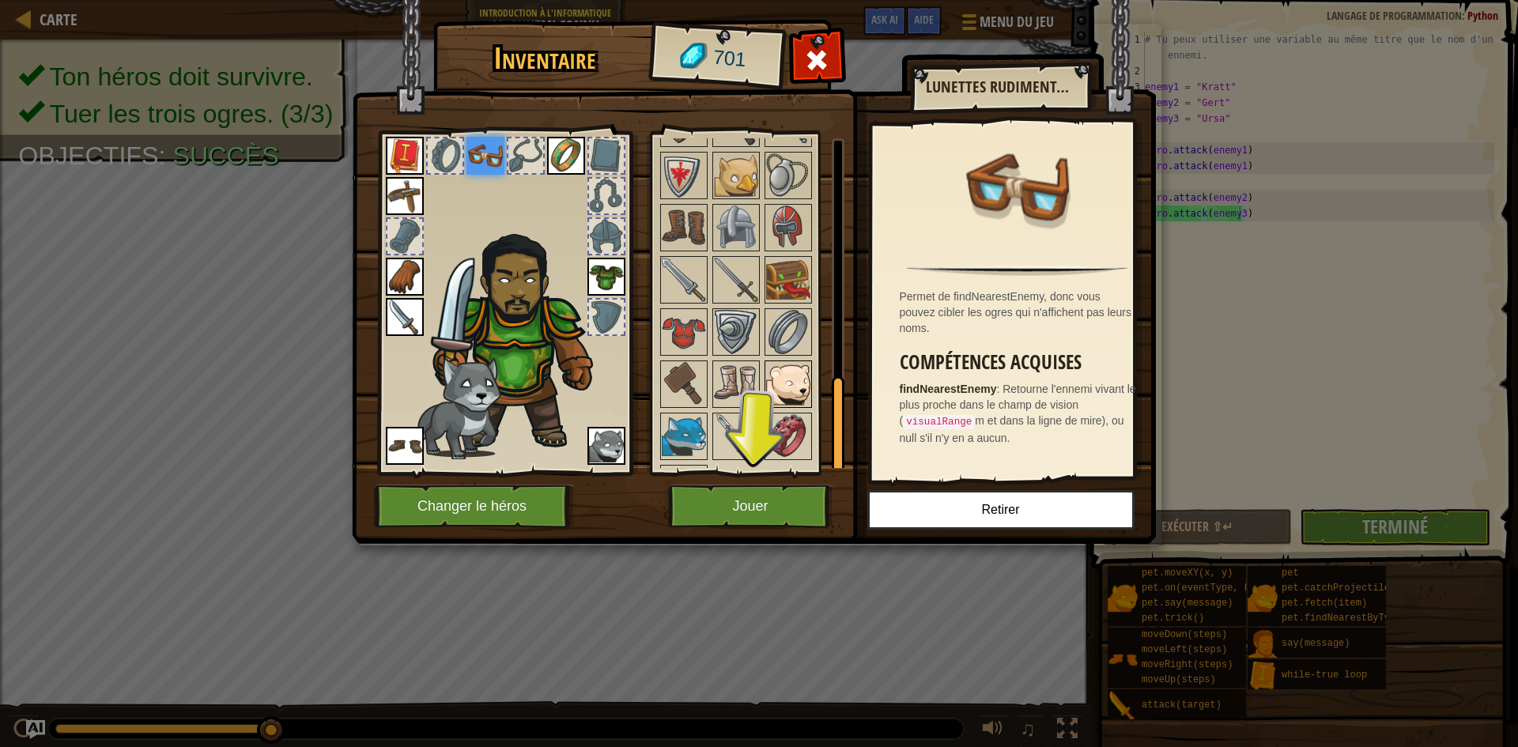
scroll to position [756, 0]
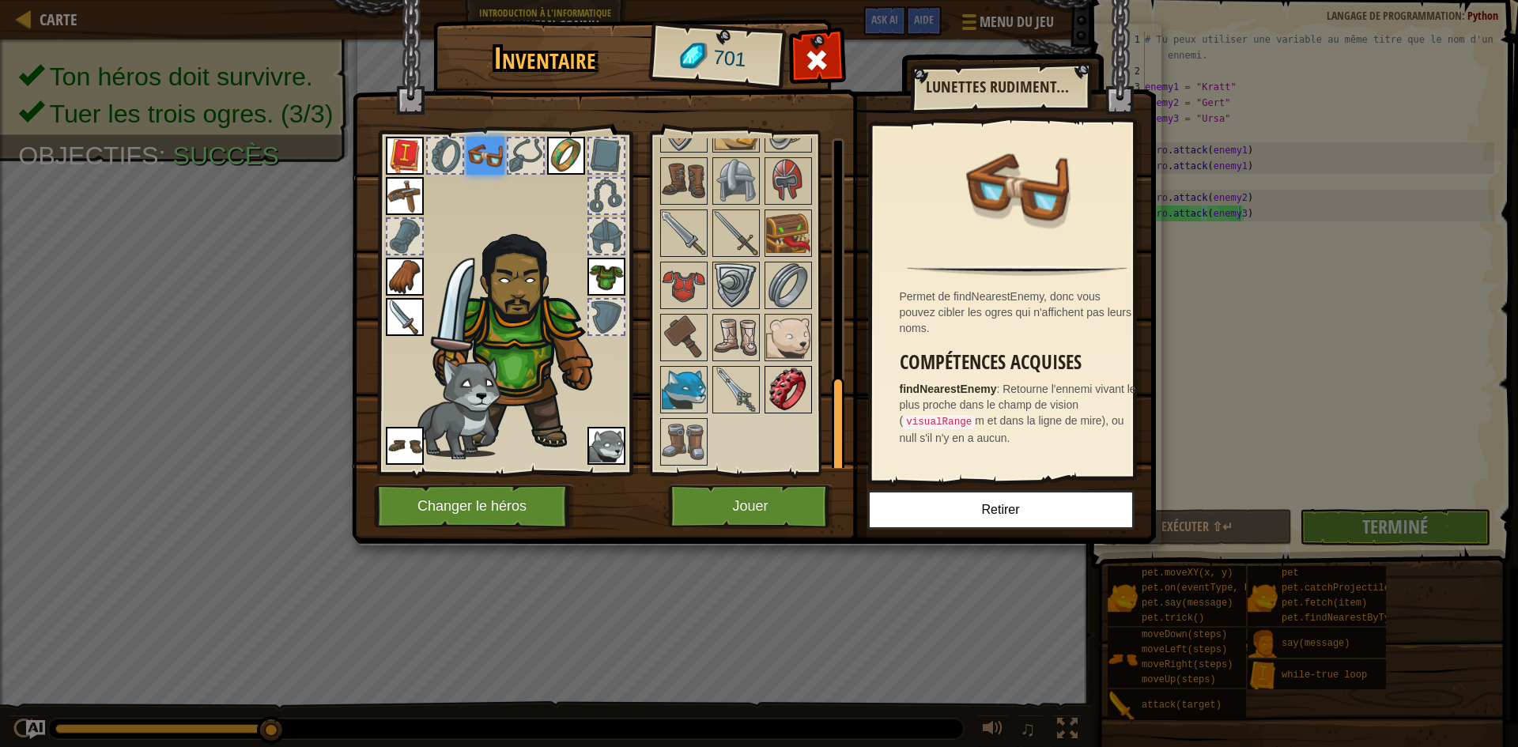
click at [786, 408] on img at bounding box center [788, 390] width 44 height 44
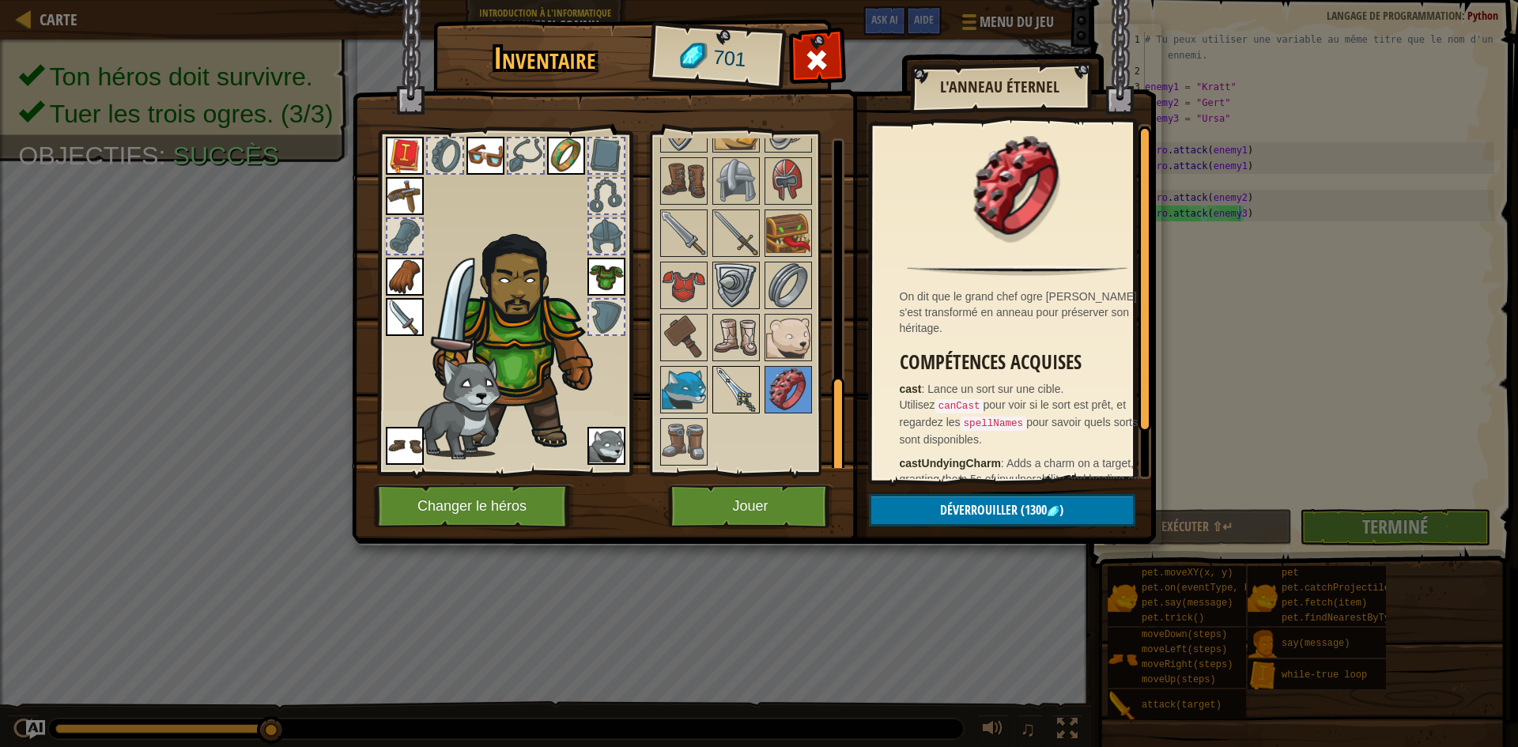
click at [725, 390] on img at bounding box center [736, 390] width 44 height 44
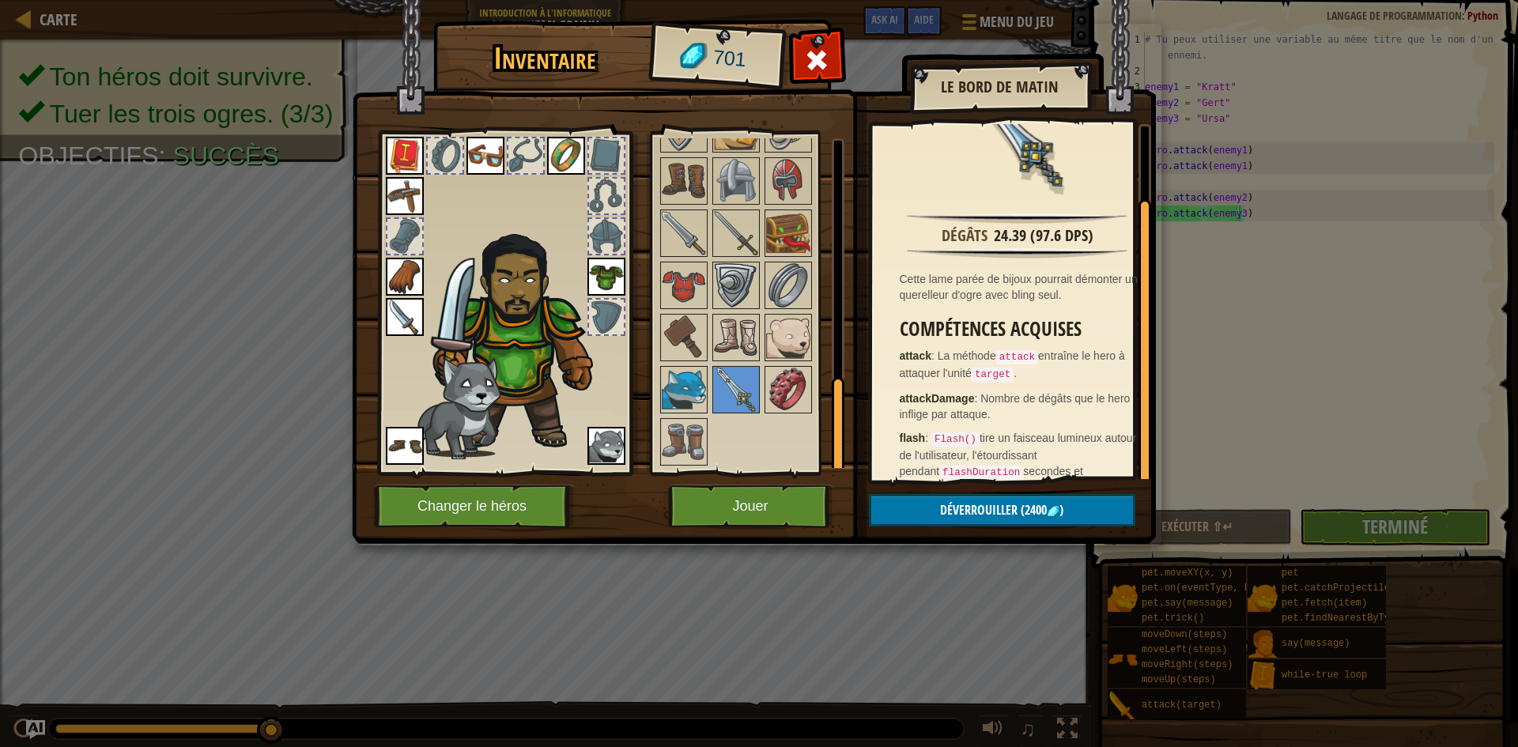
scroll to position [79, 0]
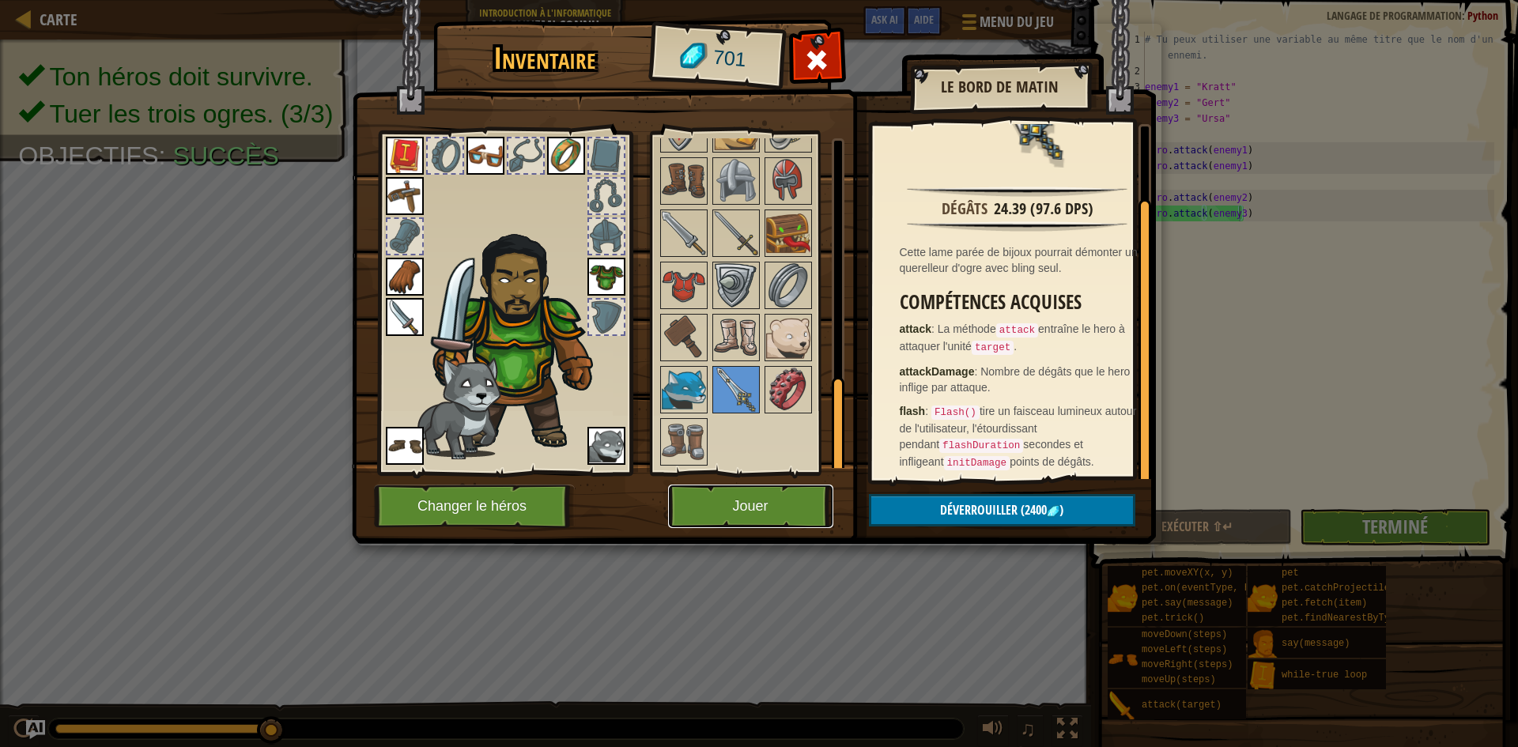
click at [789, 498] on button "Jouer" at bounding box center [750, 506] width 165 height 43
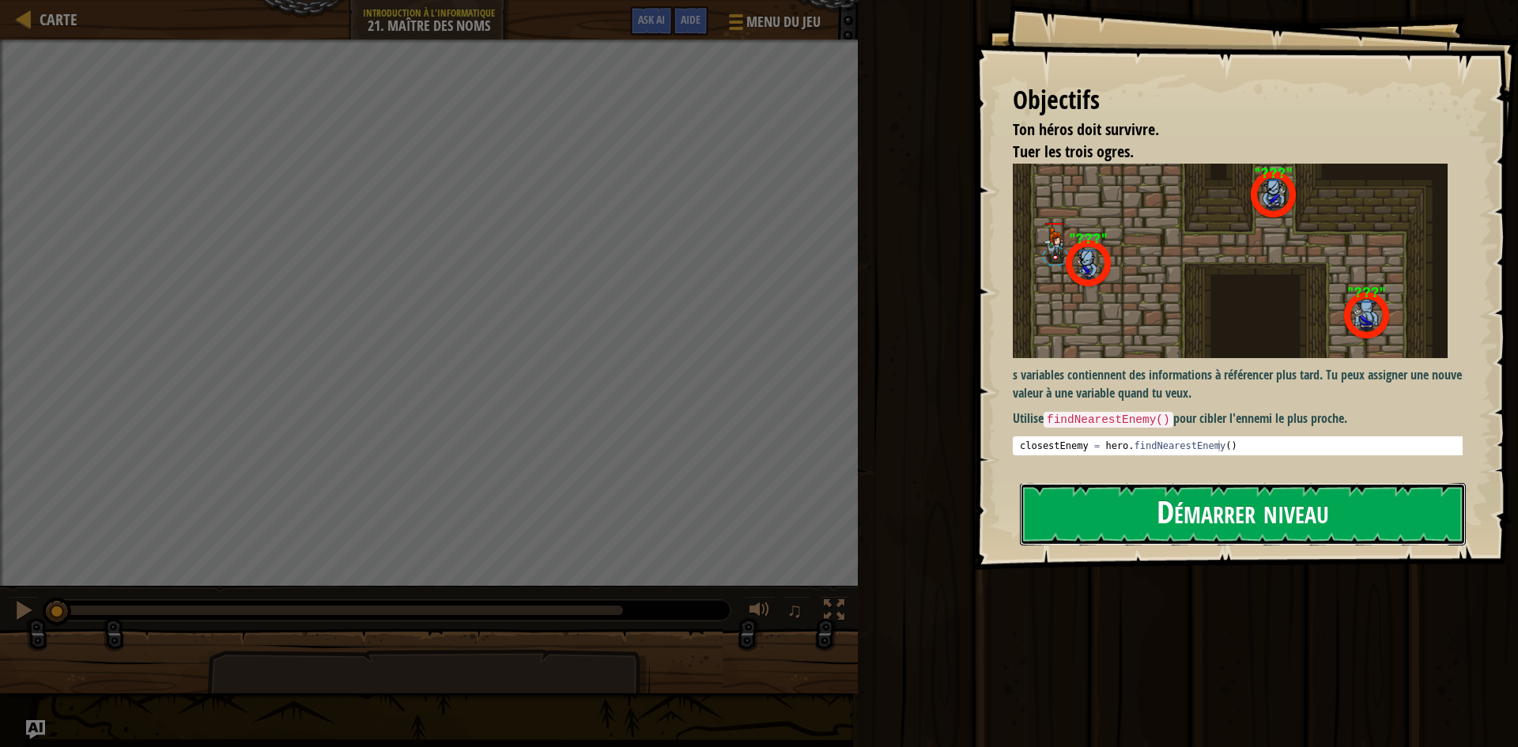
click at [1152, 505] on button "Démarrer niveau" at bounding box center [1243, 514] width 446 height 62
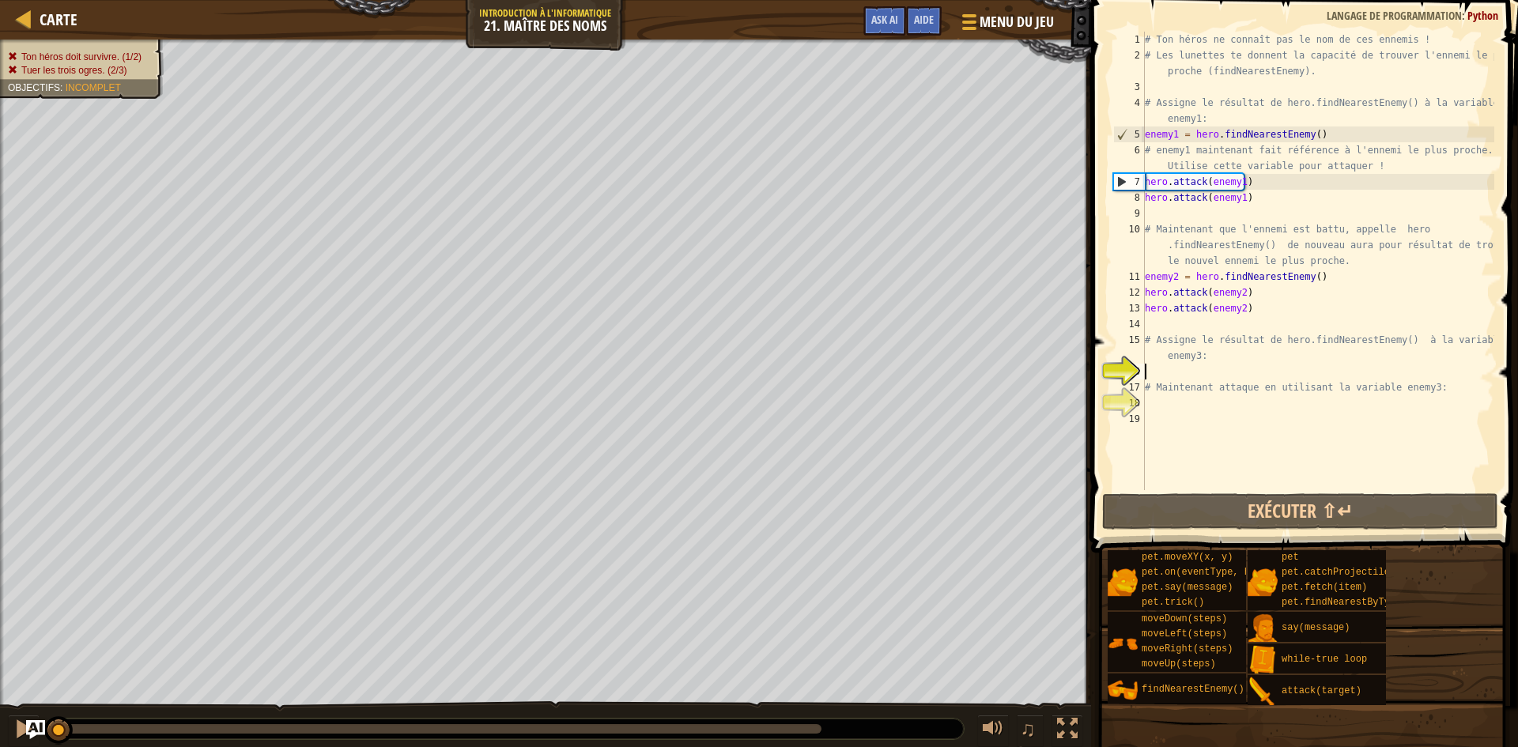
type textarea "a"
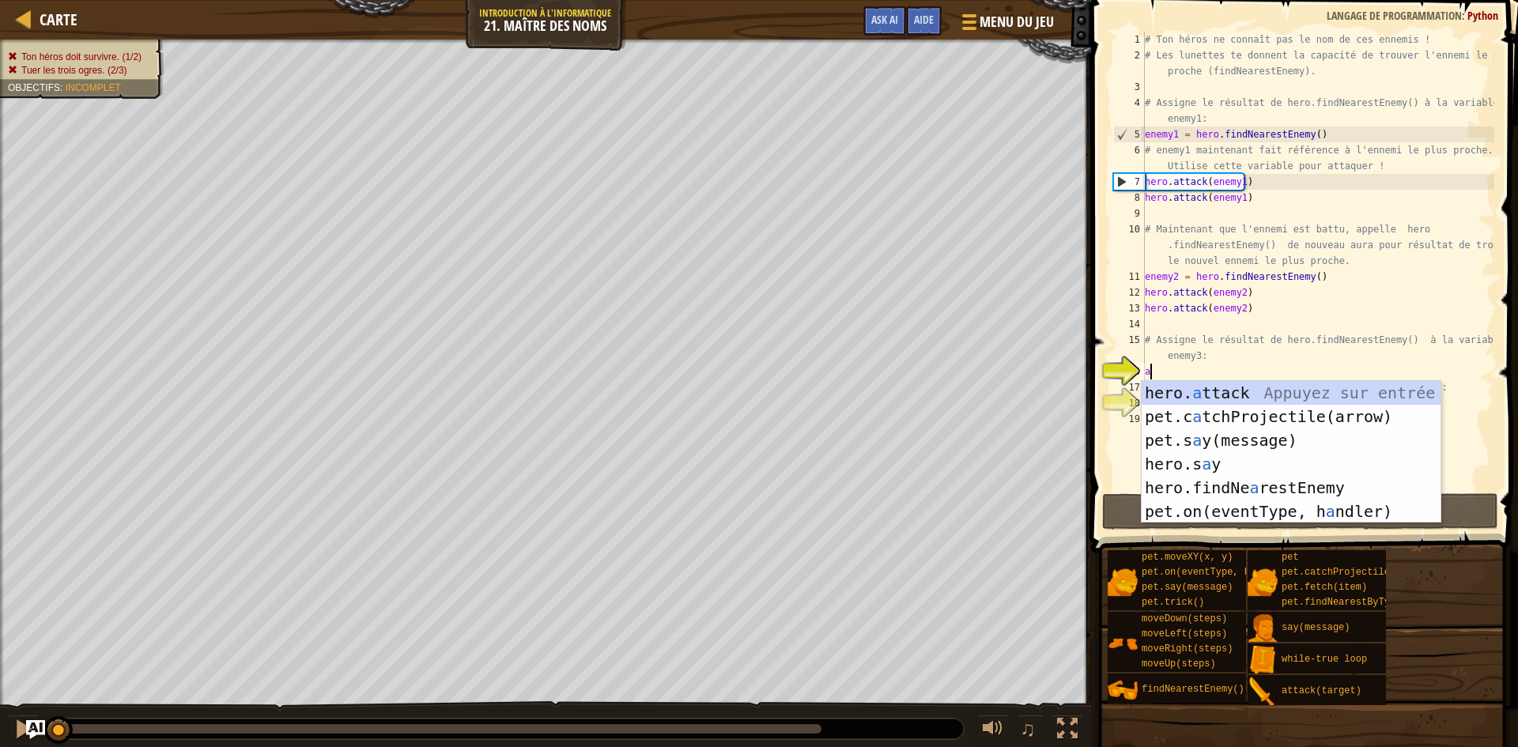
scroll to position [7, 0]
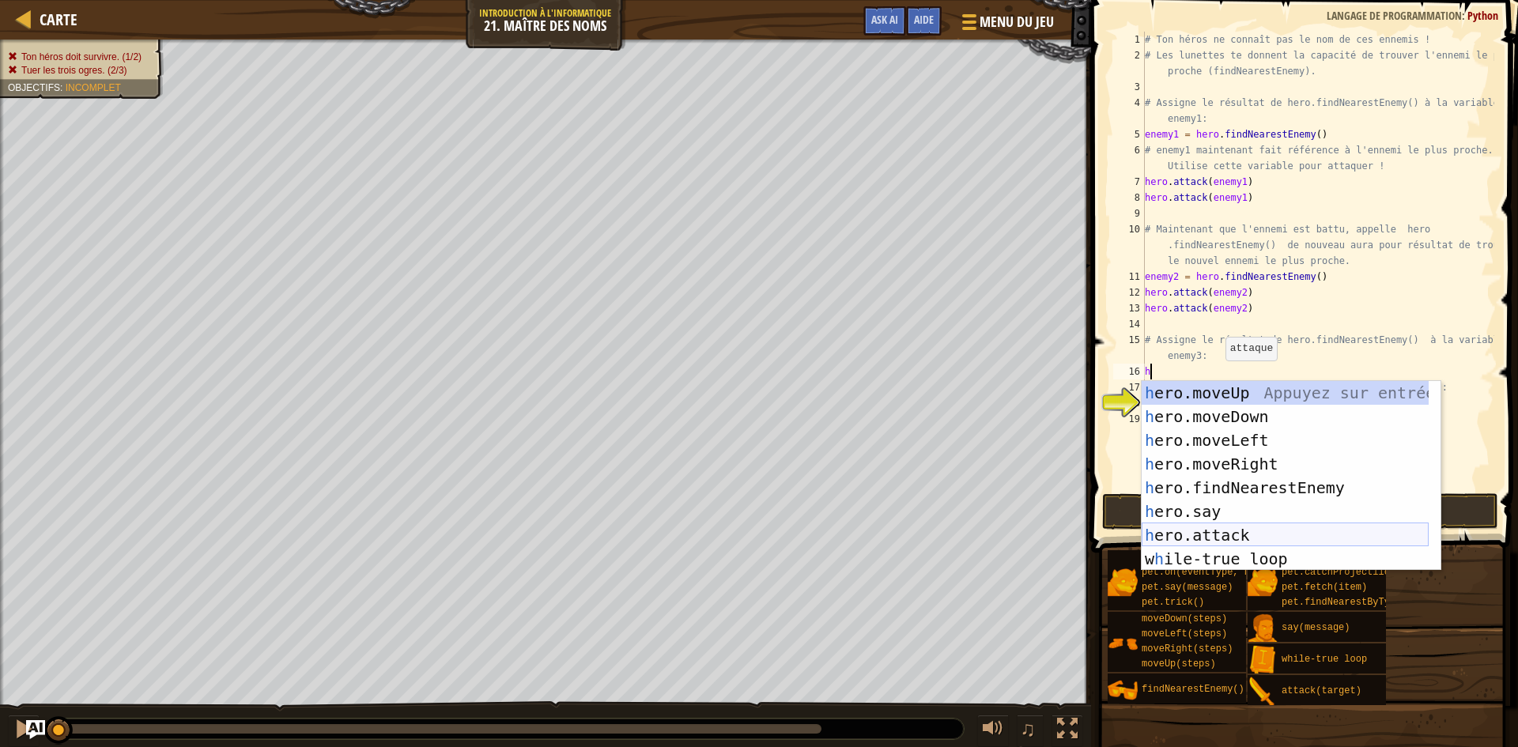
click at [1253, 525] on div "h ero.moveUp Appuyez sur entrée h ero.moveDown Appuyez sur entrée h ero.moveLef…" at bounding box center [1285, 499] width 287 height 237
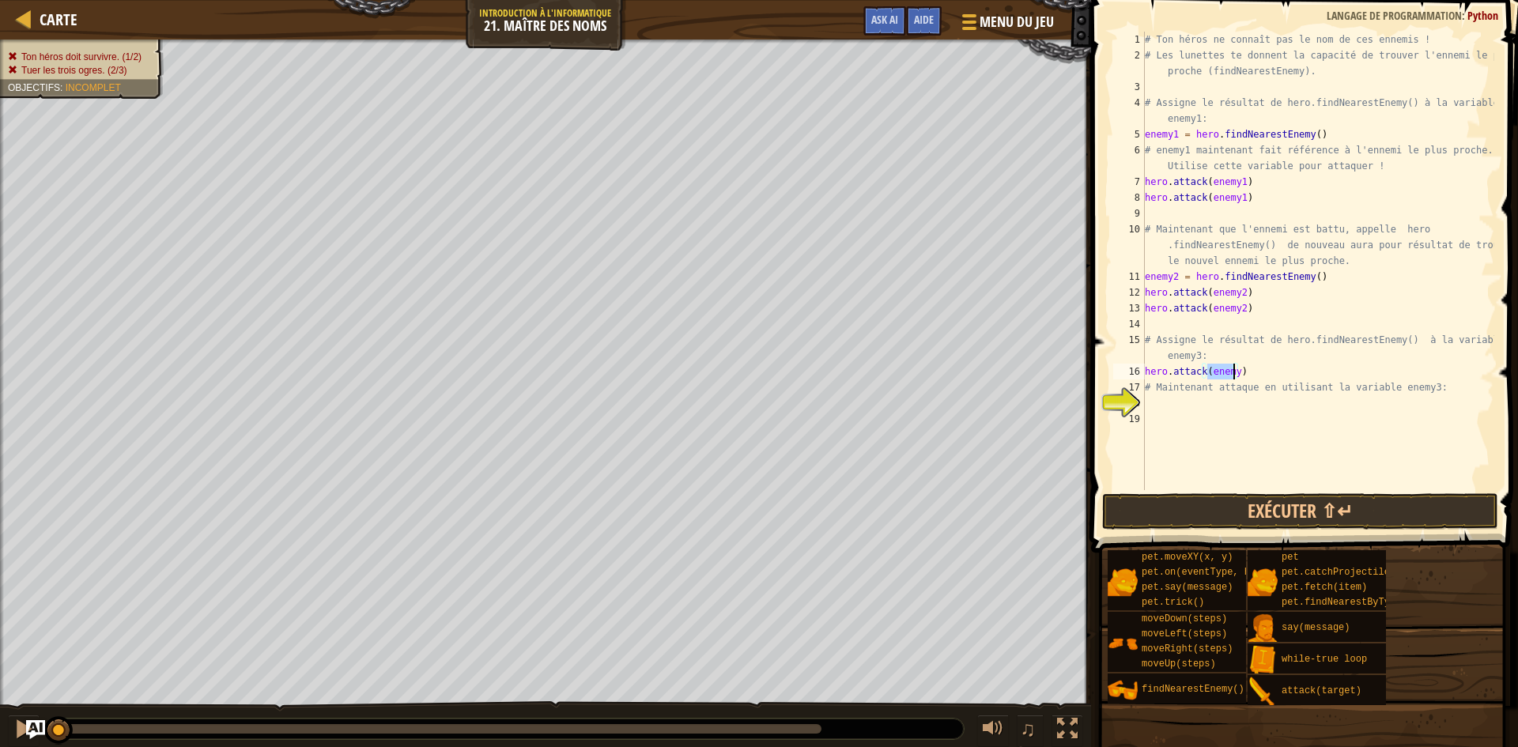
click at [1233, 370] on div "# Ton héros ne connaît pas le nom de ces ennemis ! # Les lunettes te donnent la…" at bounding box center [1318, 261] width 353 height 459
type textarea "hero.attack(enemy3)"
click at [1163, 400] on div "# Ton héros ne connaît pas le nom de ces ennemis ! # Les lunettes te donnent la…" at bounding box center [1318, 277] width 353 height 490
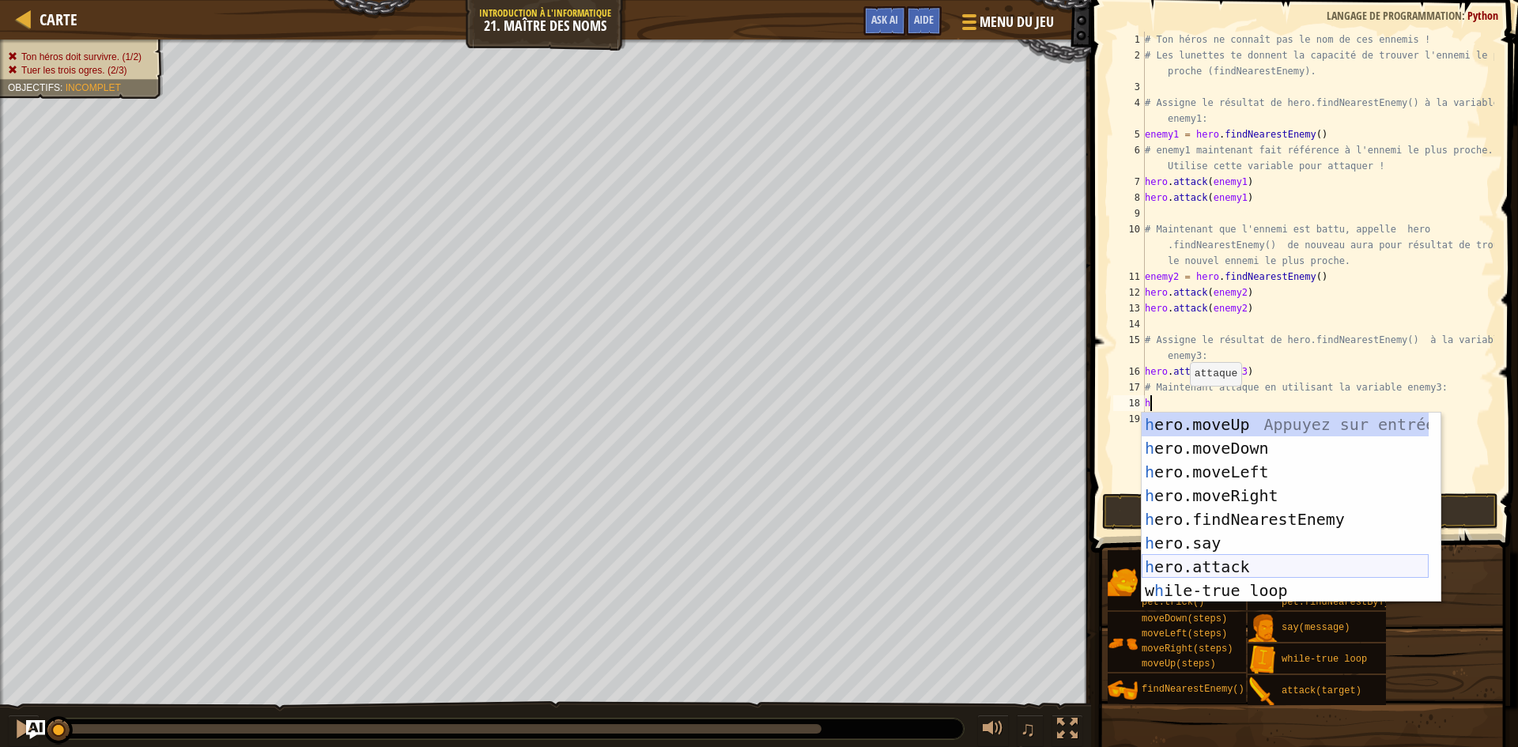
click at [1236, 561] on div "h ero.moveUp Appuyez sur entrée h ero.moveDown Appuyez sur entrée h ero.moveLef…" at bounding box center [1285, 531] width 287 height 237
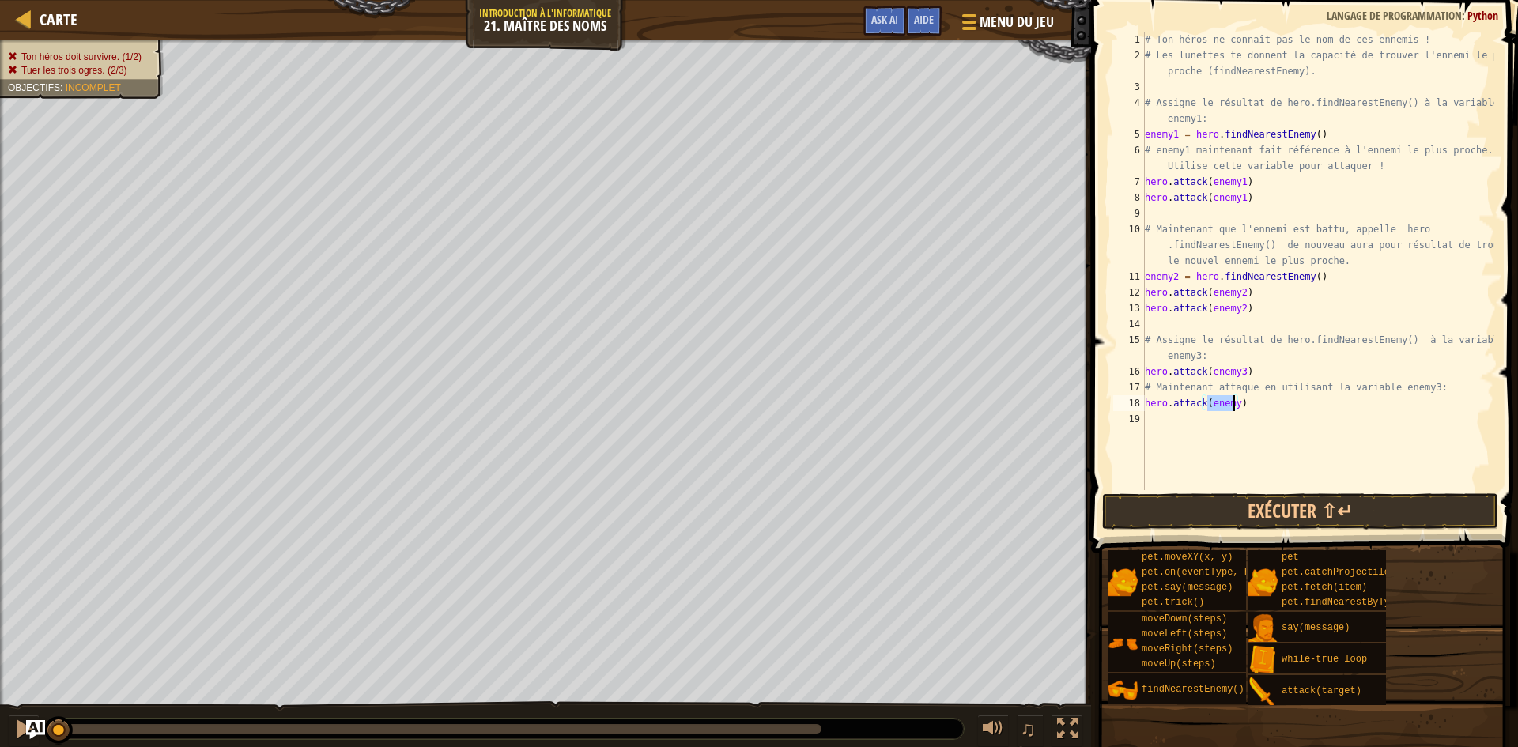
click at [1232, 402] on div "# Ton héros ne connaît pas le nom de ces ennemis ! # Les lunettes te donnent la…" at bounding box center [1318, 261] width 353 height 459
click at [1207, 504] on button "Exécuter ⇧↵" at bounding box center [1300, 511] width 396 height 36
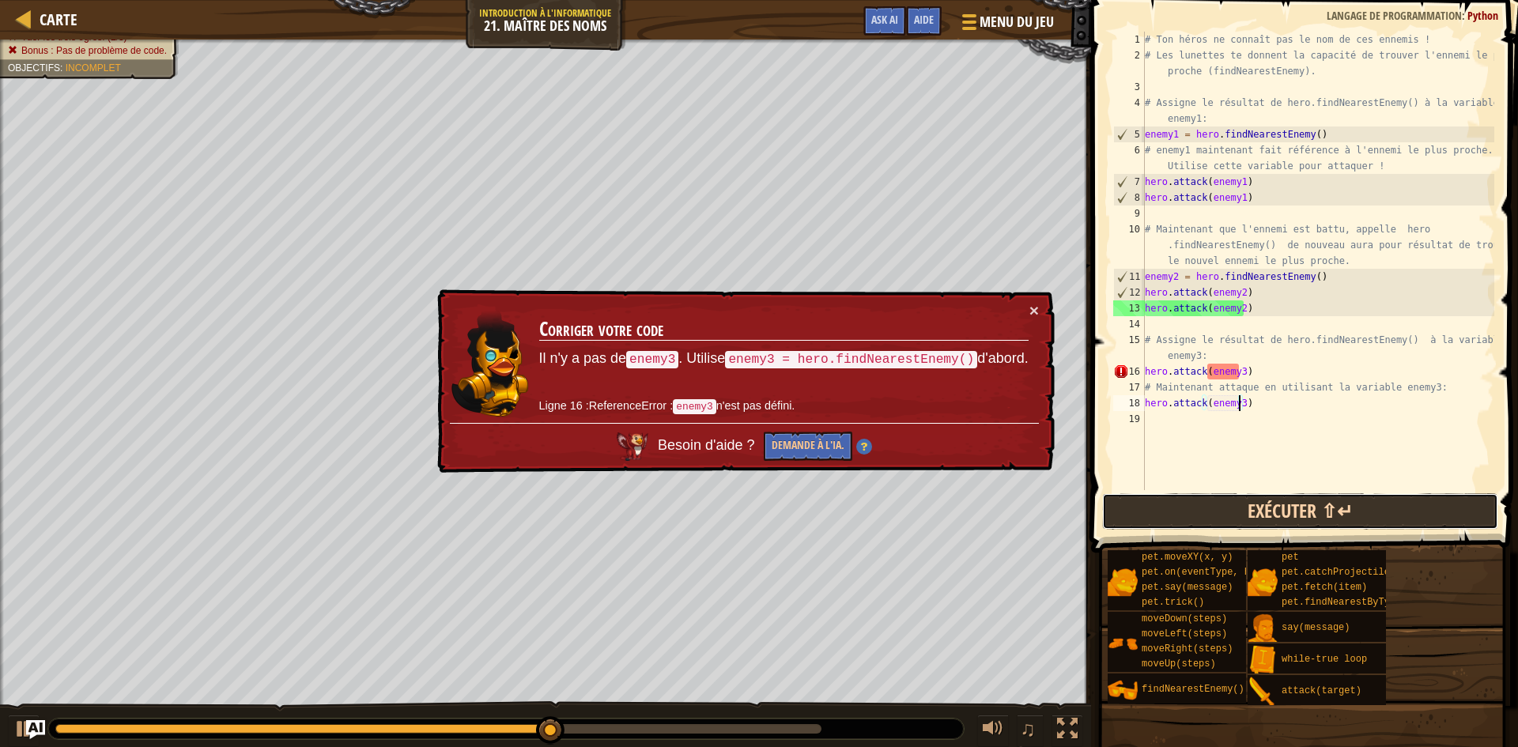
click at [1268, 512] on button "Exécuter ⇧↵" at bounding box center [1300, 511] width 396 height 36
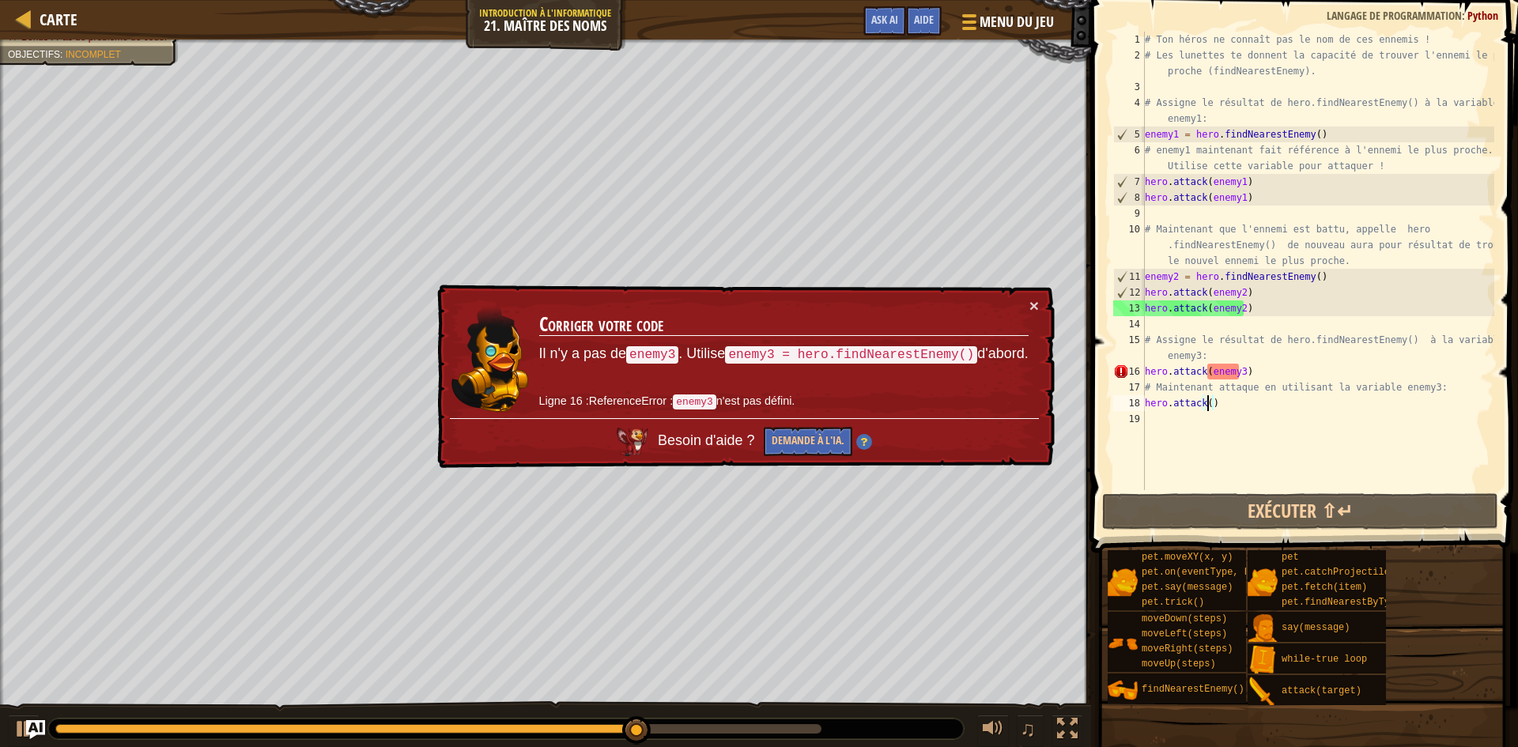
scroll to position [7, 5]
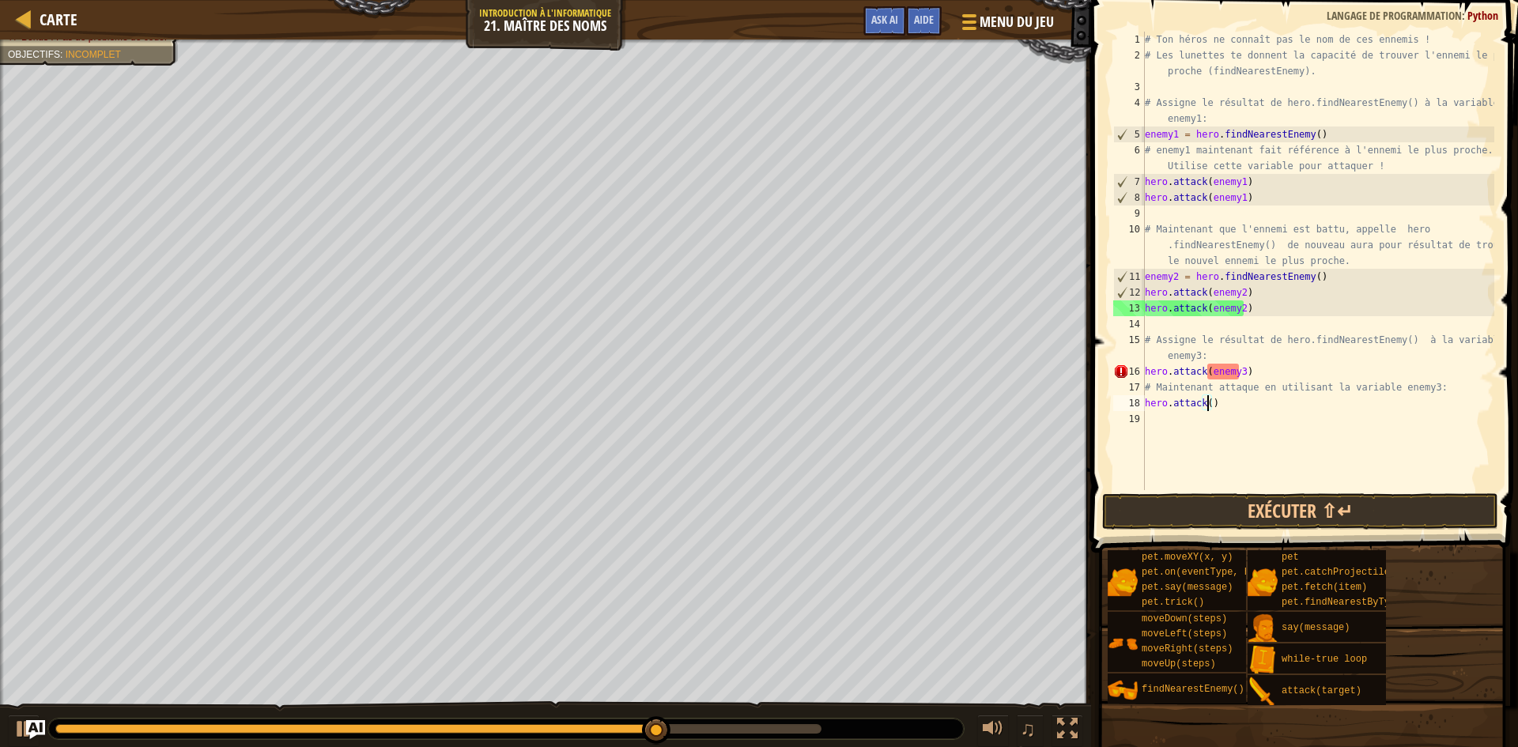
click at [1237, 375] on div "# Ton héros ne connaît pas le nom de ces ennemis ! # Les lunettes te donnent la…" at bounding box center [1318, 277] width 353 height 490
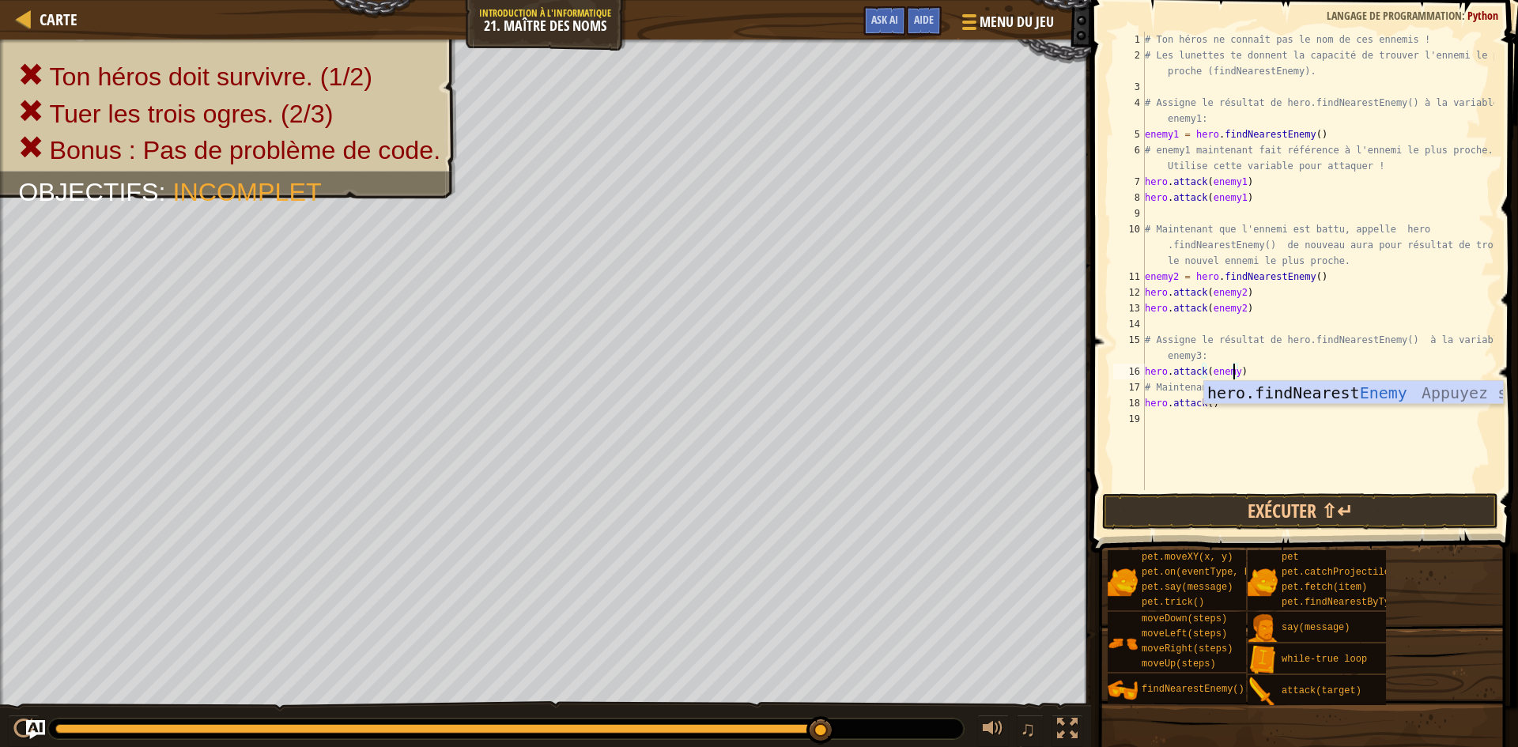
scroll to position [7, 7]
click at [1207, 406] on div "# Ton héros ne connaît pas le nom de ces ennemis ! # Les lunettes te donnent la…" at bounding box center [1318, 277] width 353 height 490
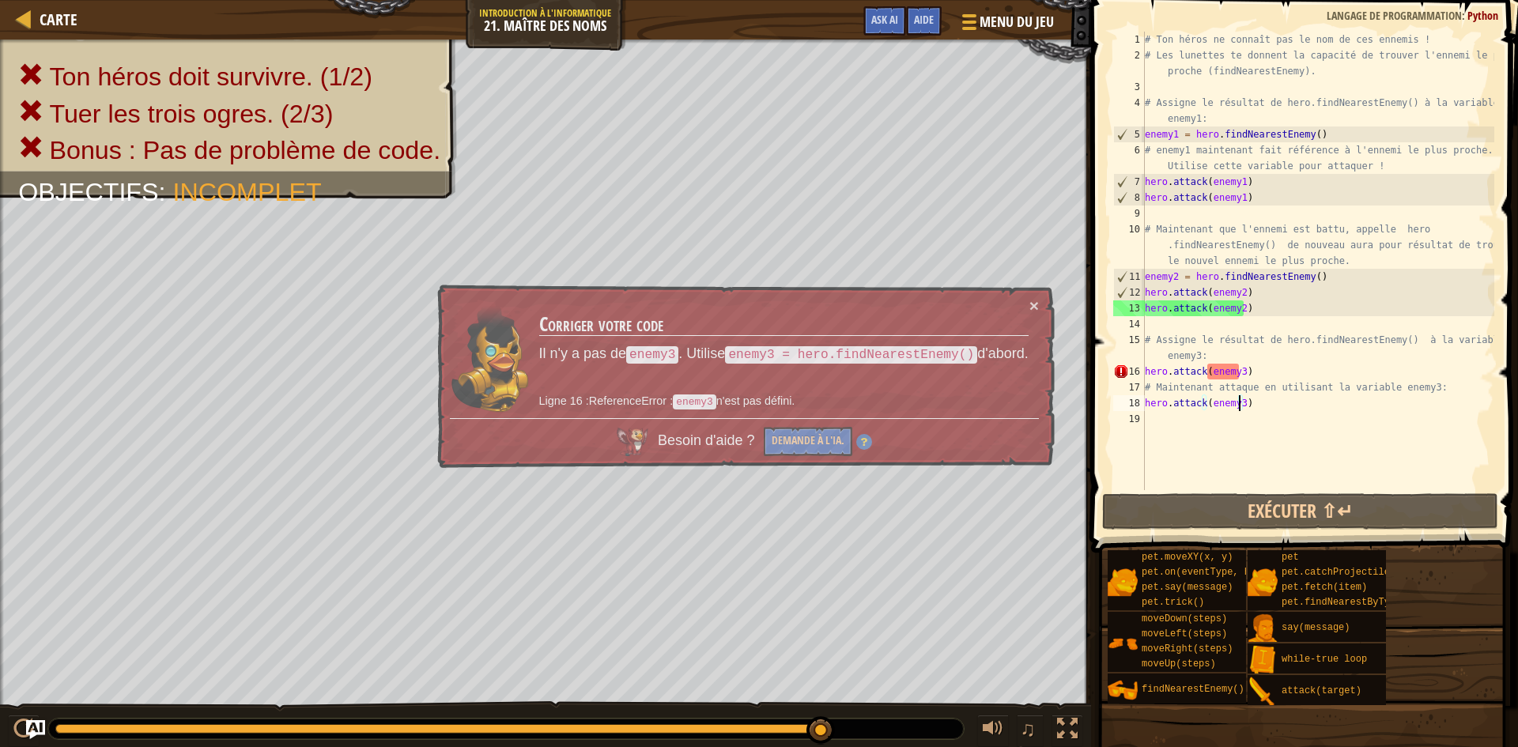
click at [1256, 531] on span at bounding box center [1306, 253] width 440 height 599
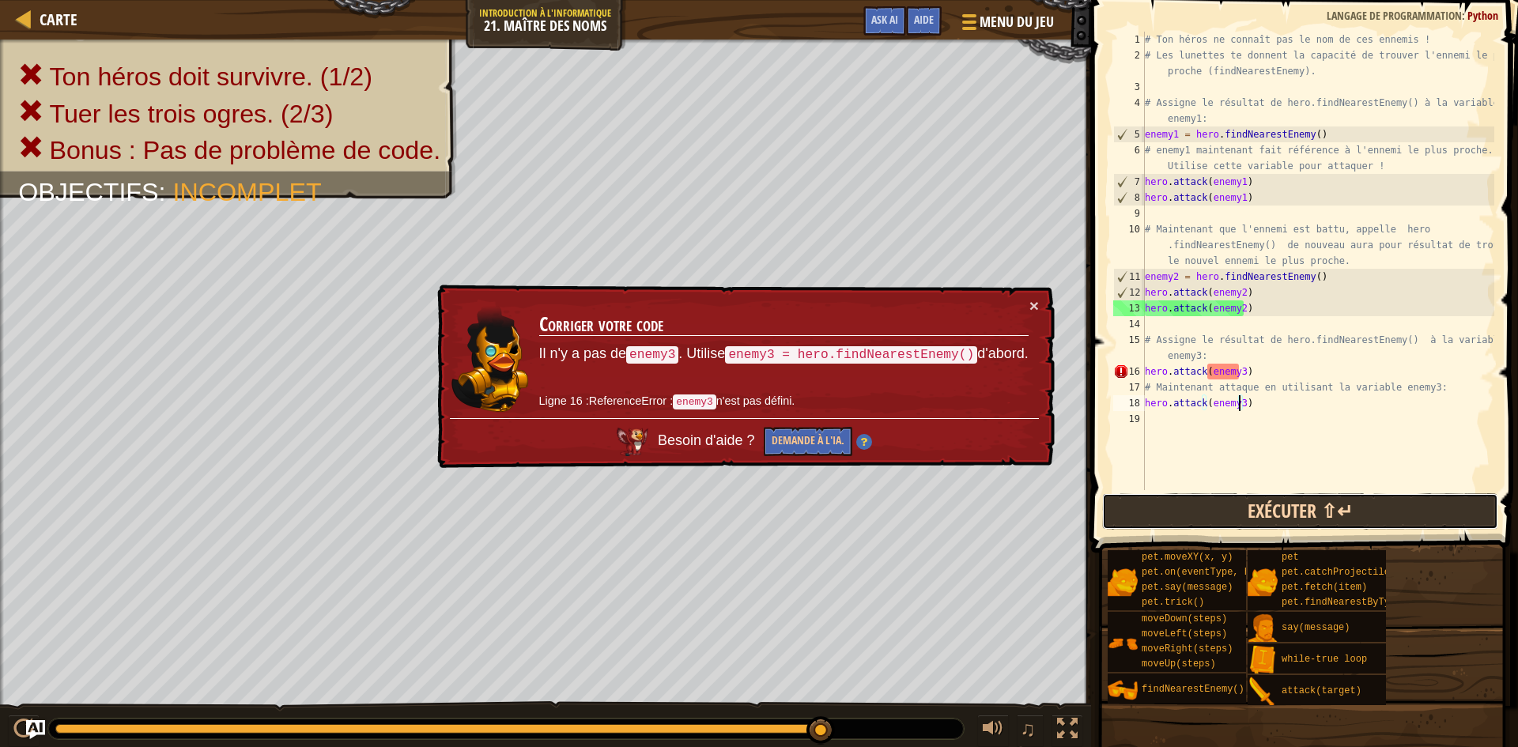
click at [1260, 518] on button "Exécuter ⇧↵" at bounding box center [1300, 511] width 396 height 36
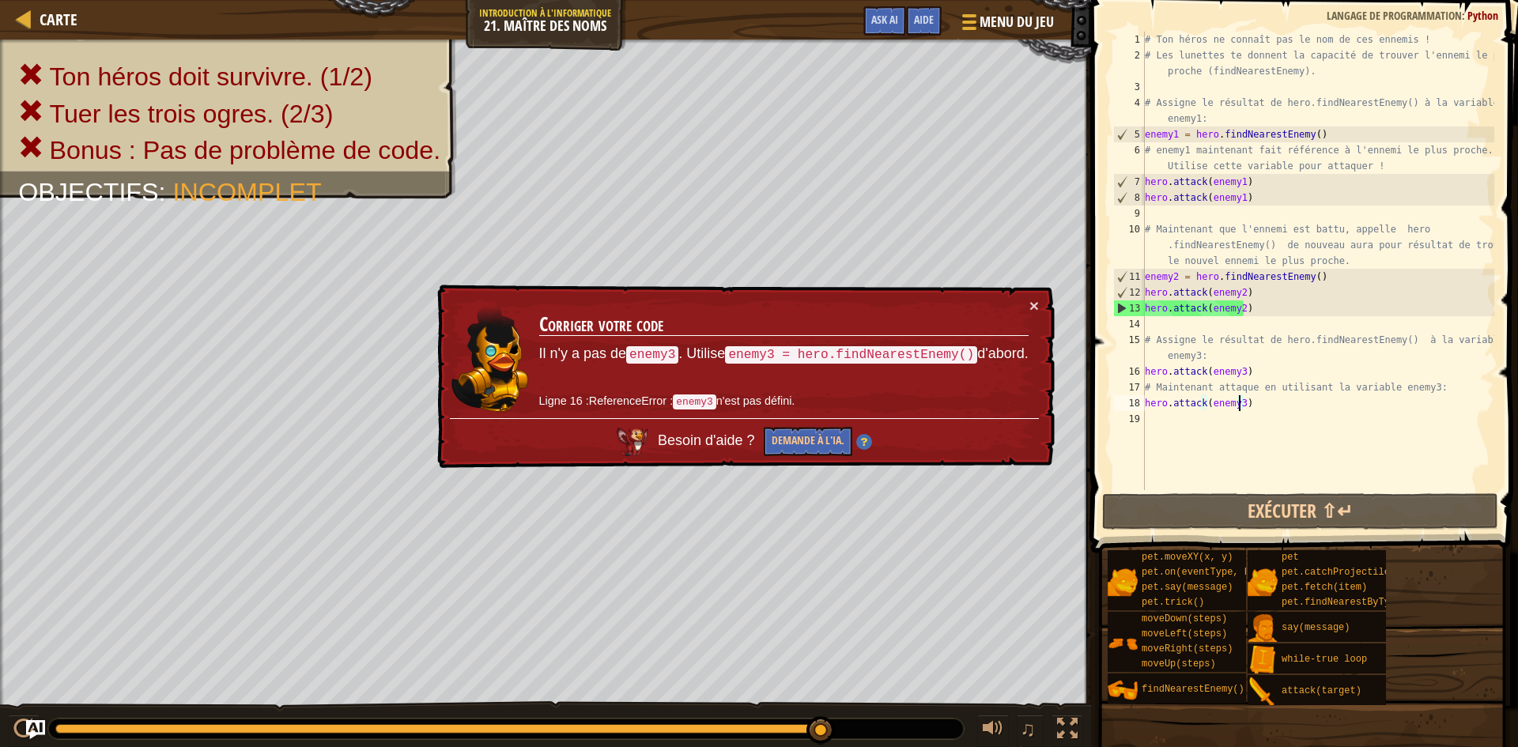
click at [1152, 361] on div "# Ton héros ne connaît pas le nom de ces ennemis ! # Les lunettes te donnent la…" at bounding box center [1318, 277] width 353 height 490
click at [1199, 357] on div "# Ton héros ne connaît pas le nom de ces ennemis ! # Les lunettes te donnent la…" at bounding box center [1318, 277] width 353 height 490
click at [1200, 357] on div "# Ton héros ne connaît pas le nom de ces ennemis ! # Les lunettes te donnent la…" at bounding box center [1318, 277] width 353 height 490
click at [1201, 357] on div "# Ton héros ne connaît pas le nom de ces ennemis ! # Les lunettes te donnent la…" at bounding box center [1318, 277] width 353 height 490
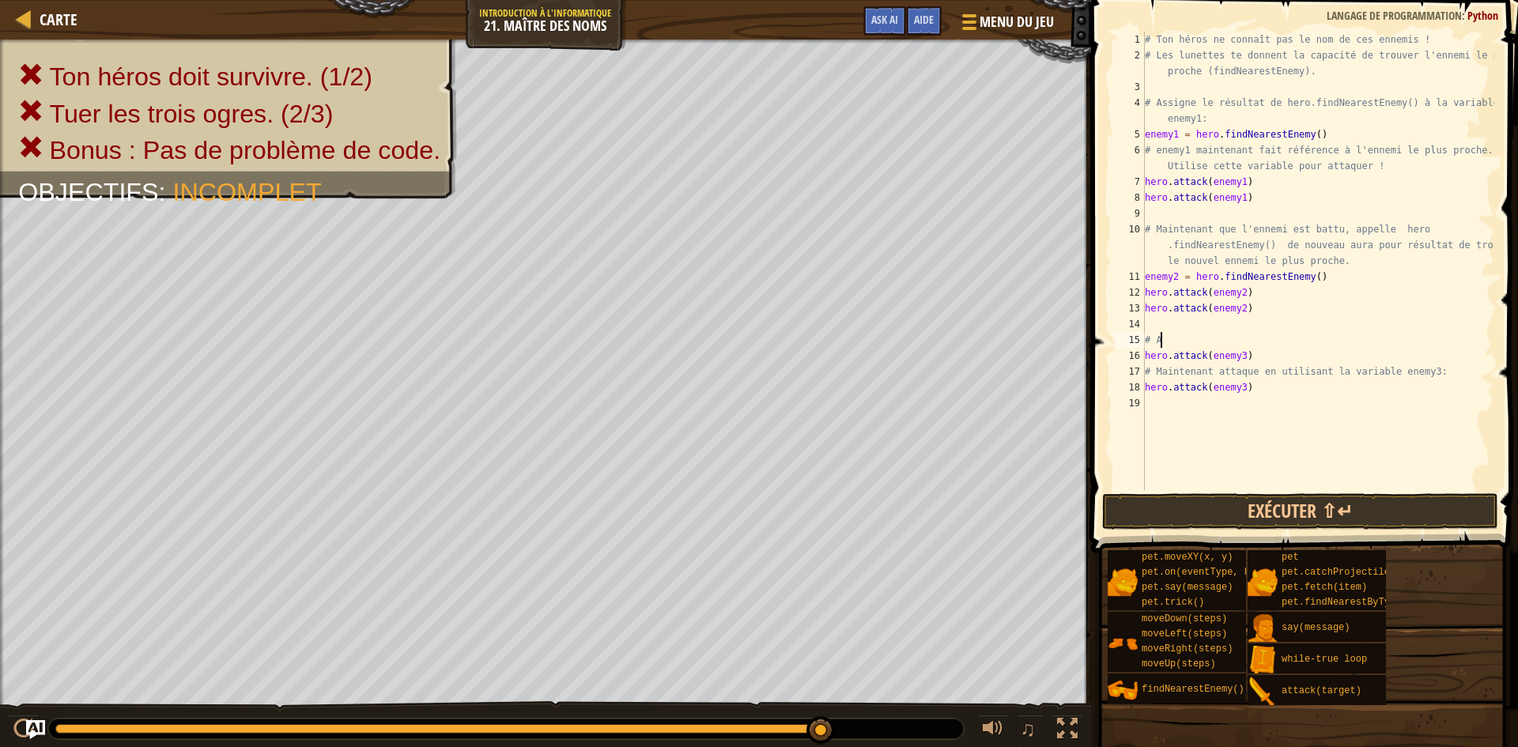
scroll to position [7, 0]
type textarea "#"
type textarea "h"
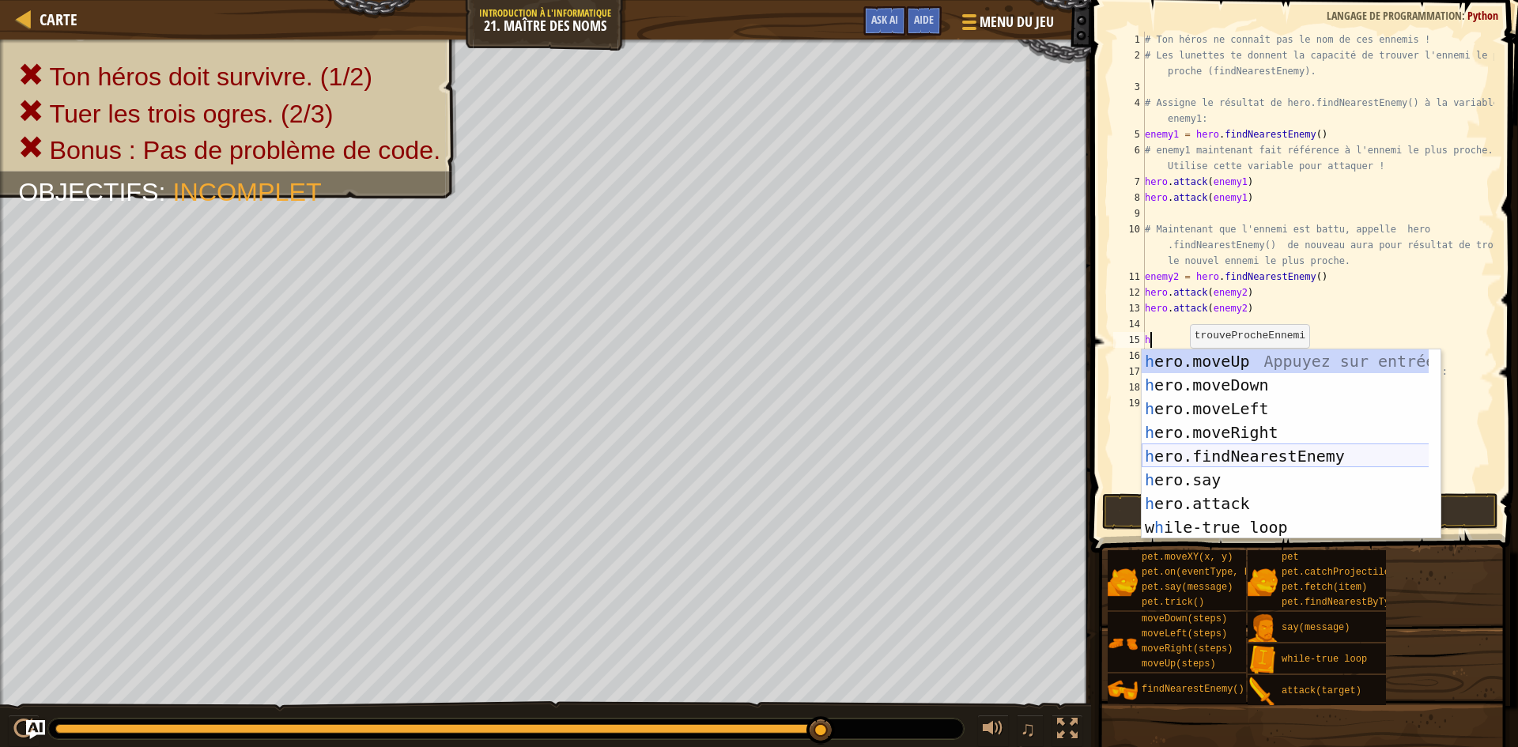
click at [1257, 450] on div "h ero.moveUp Appuyez sur entrée h ero.moveDown Appuyez sur entrée h ero.moveLef…" at bounding box center [1291, 468] width 299 height 237
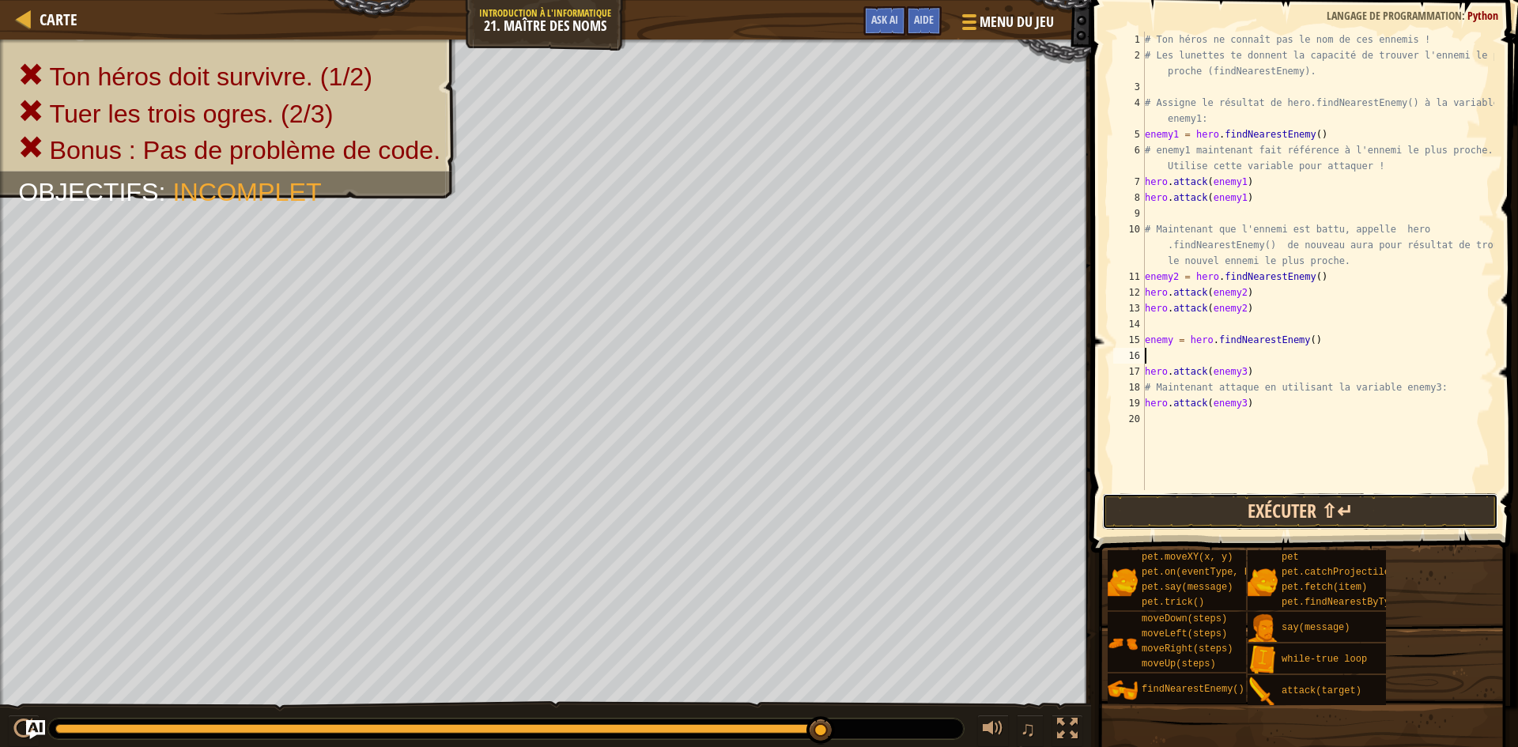
click at [1321, 498] on button "Exécuter ⇧↵" at bounding box center [1300, 511] width 396 height 36
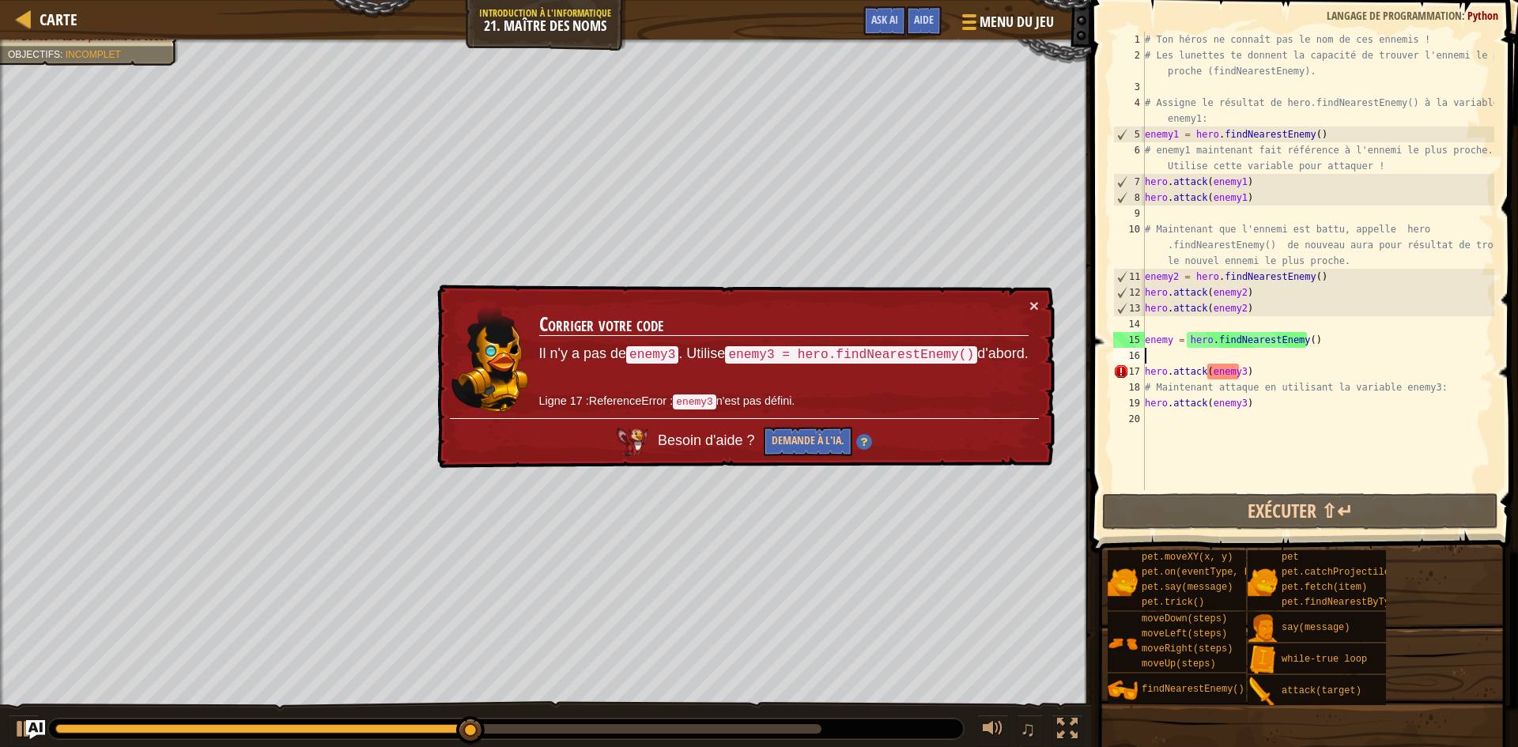
click at [1268, 376] on div "# Ton héros ne connaît pas le nom de ces ennemis ! # Les lunettes te donnent la…" at bounding box center [1318, 277] width 353 height 490
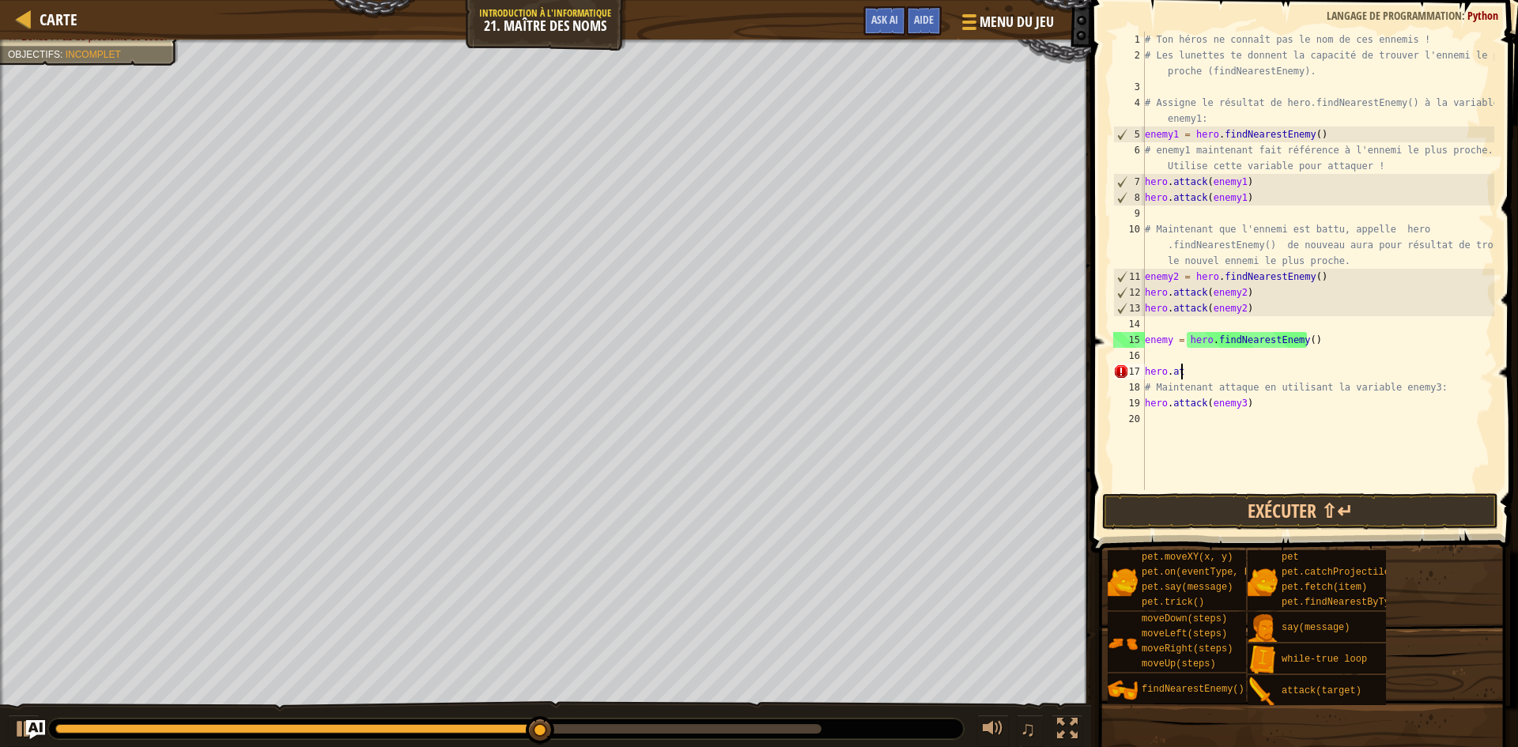
type textarea "h"
click at [1248, 403] on div "# Ton héros ne connaît pas le nom de ces ennemis ! # Les lunettes te donnent la…" at bounding box center [1318, 277] width 353 height 490
type textarea "h"
click at [1422, 391] on div "# Ton héros ne connaît pas le nom de ces ennemis ! # Les lunettes te donnent la…" at bounding box center [1318, 277] width 353 height 490
type textarea "#"
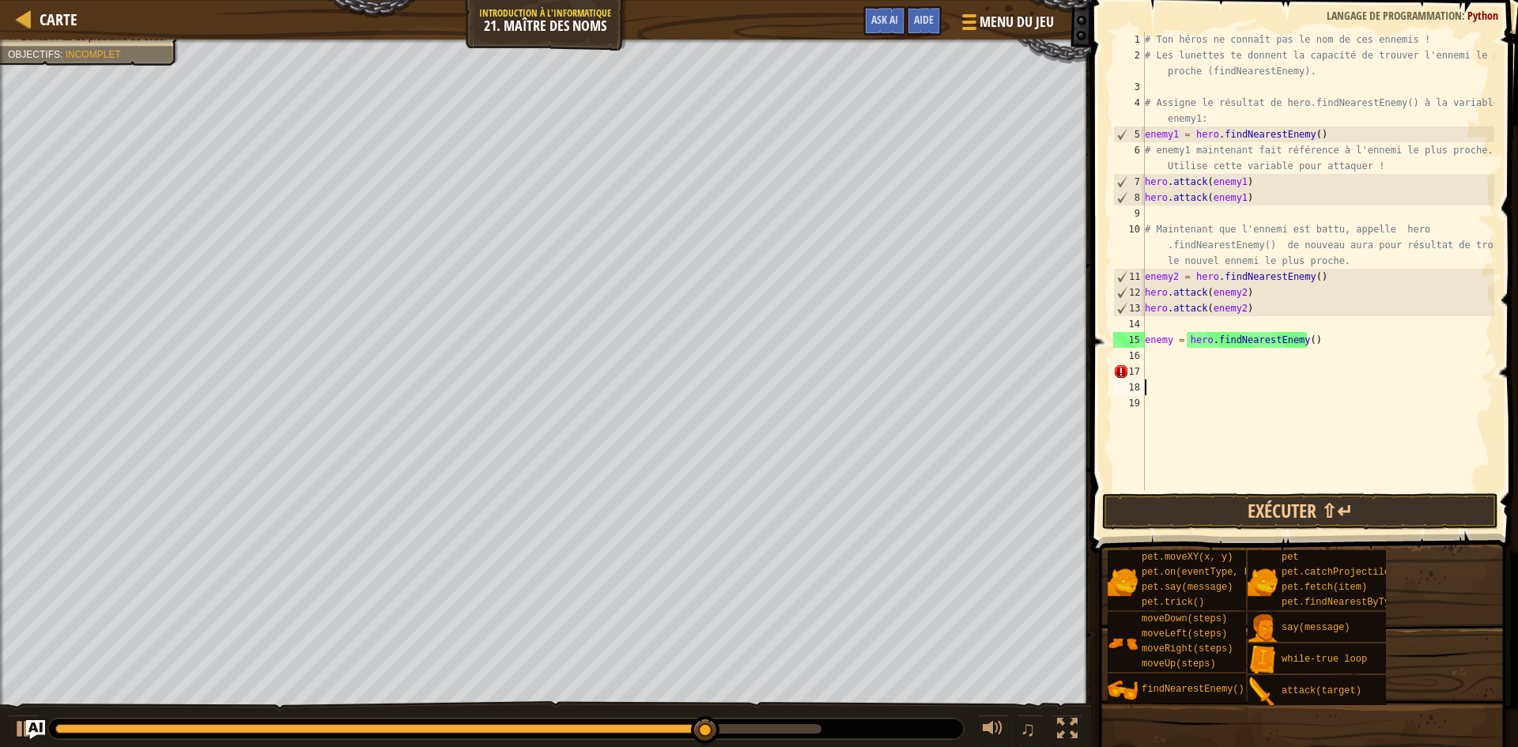
click at [1155, 359] on div "# Ton héros ne connaît pas le nom de ces ennemis ! # Les lunettes te donnent la…" at bounding box center [1318, 277] width 353 height 490
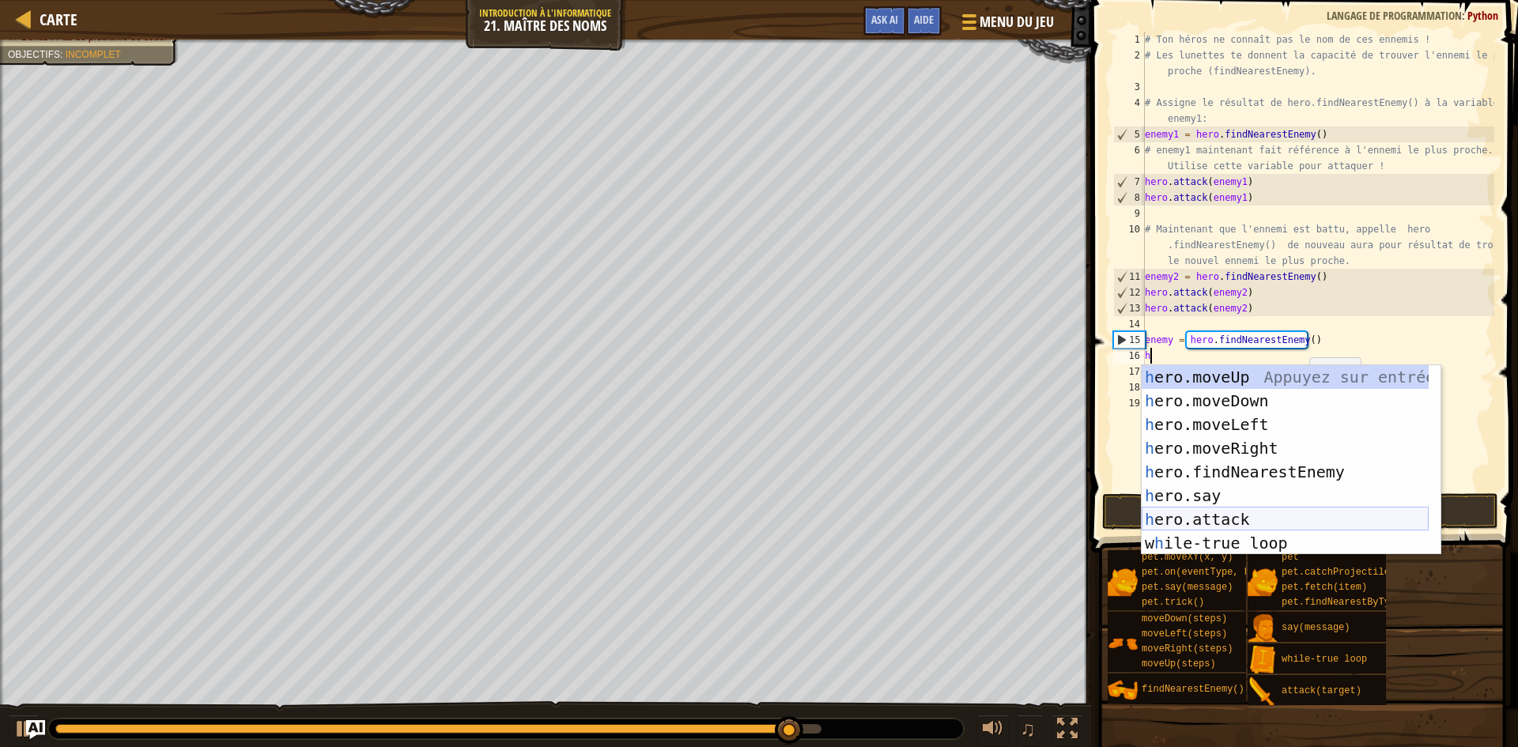
click at [1253, 520] on div "h ero.moveUp Appuyez sur entrée h ero.moveDown Appuyez sur entrée h ero.moveLef…" at bounding box center [1285, 483] width 287 height 237
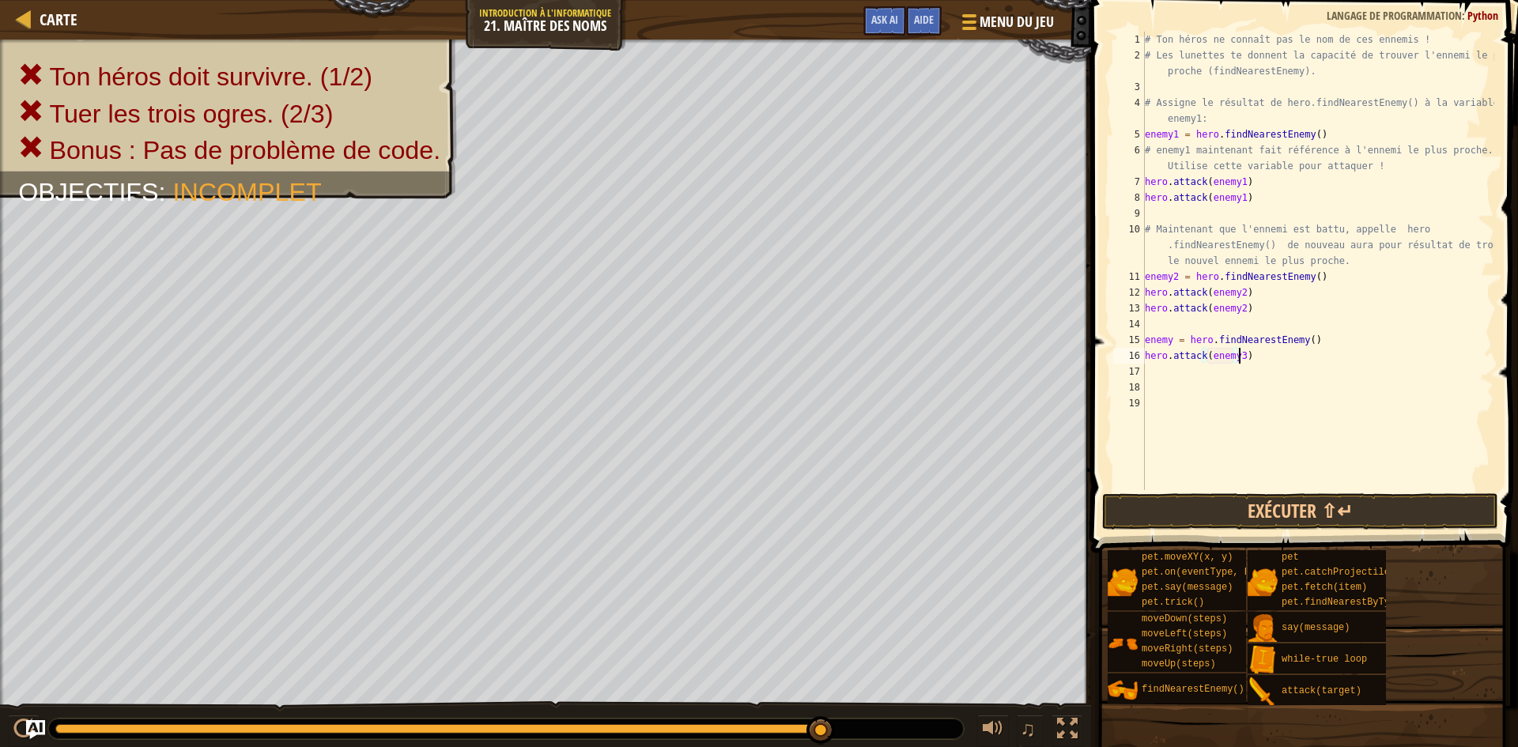
scroll to position [7, 7]
type textarea "hero.attack(enemy3)"
click at [1290, 499] on button "Exécuter ⇧↵" at bounding box center [1300, 511] width 396 height 36
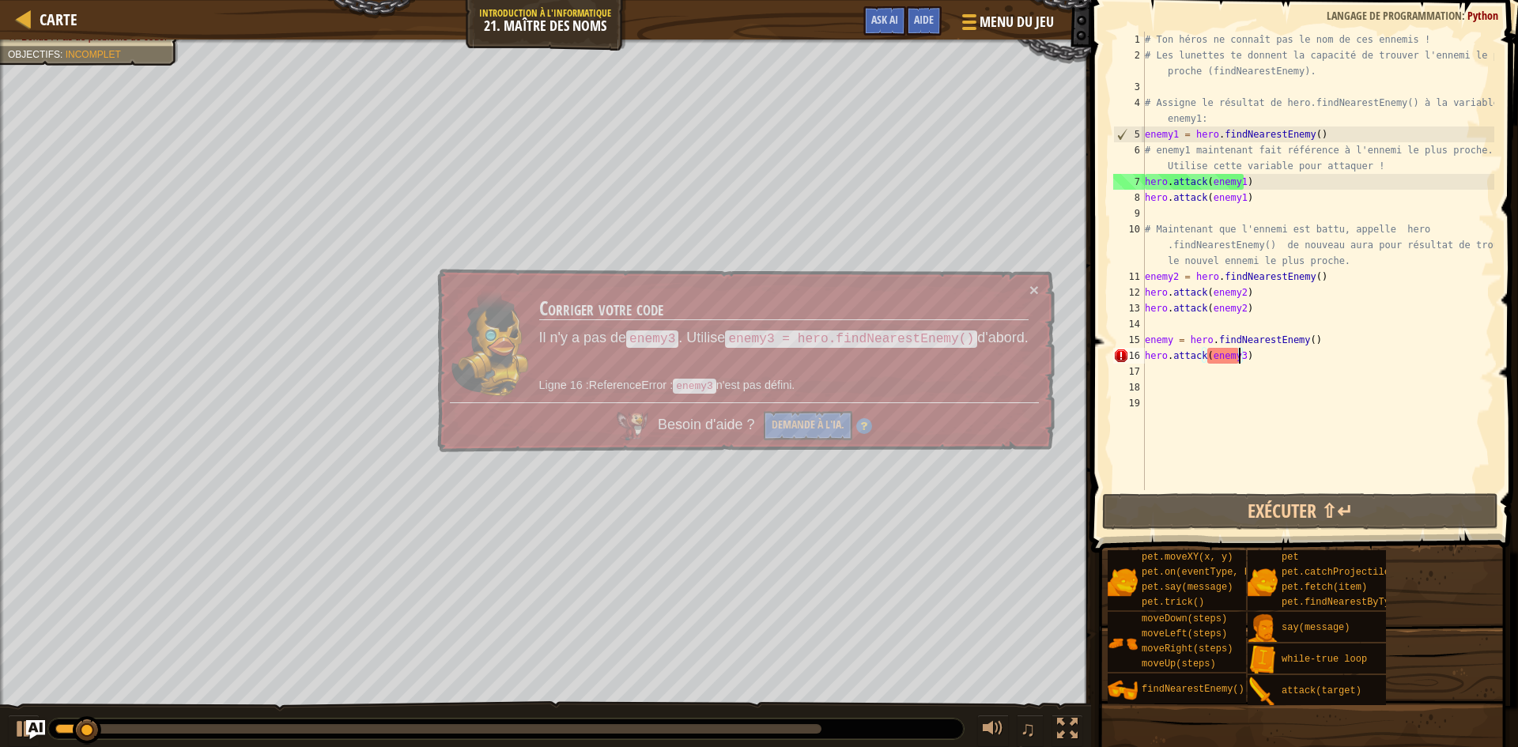
click at [1158, 372] on div "# Ton héros ne connaît pas le nom de ces ennemis ! # Les lunettes te donnent la…" at bounding box center [1318, 277] width 353 height 490
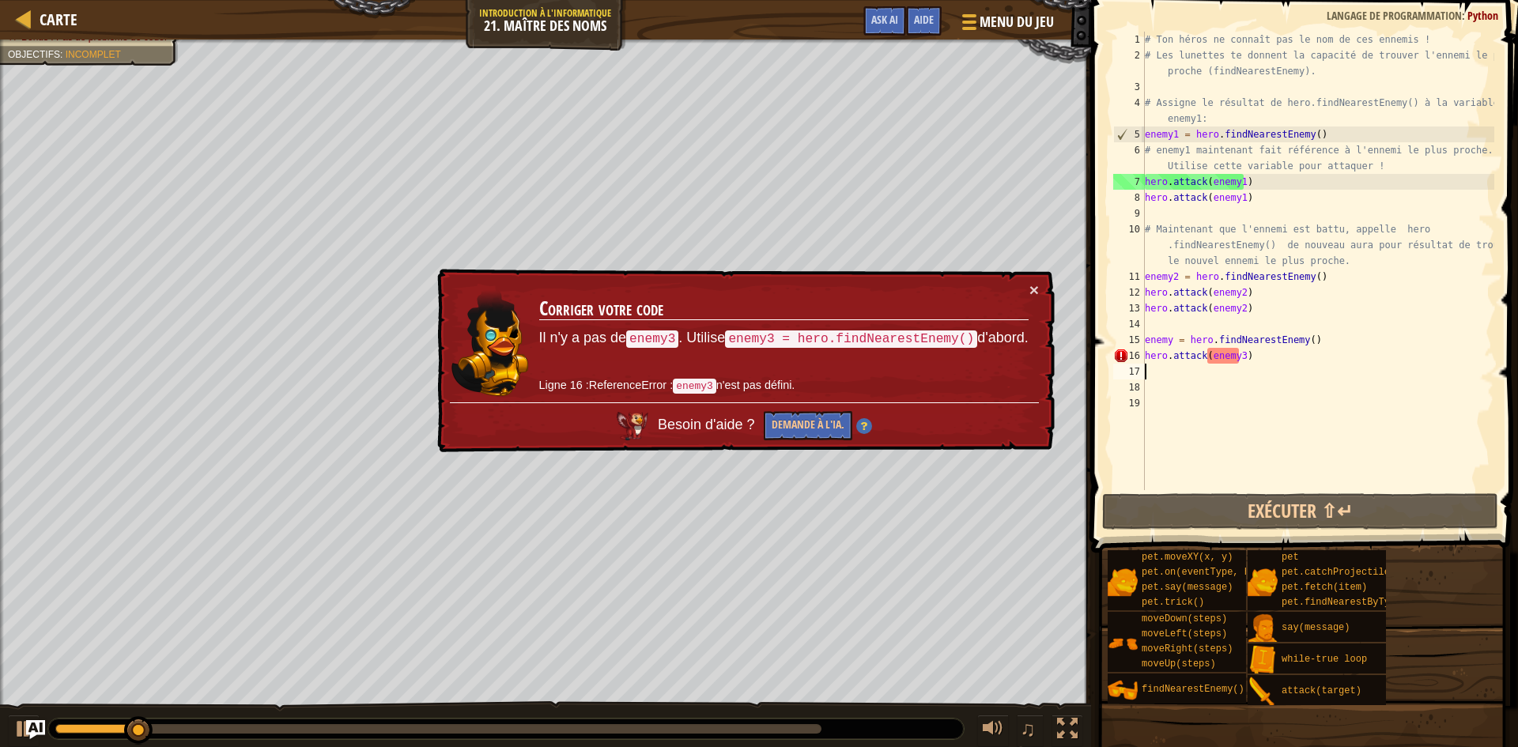
scroll to position [7, 0]
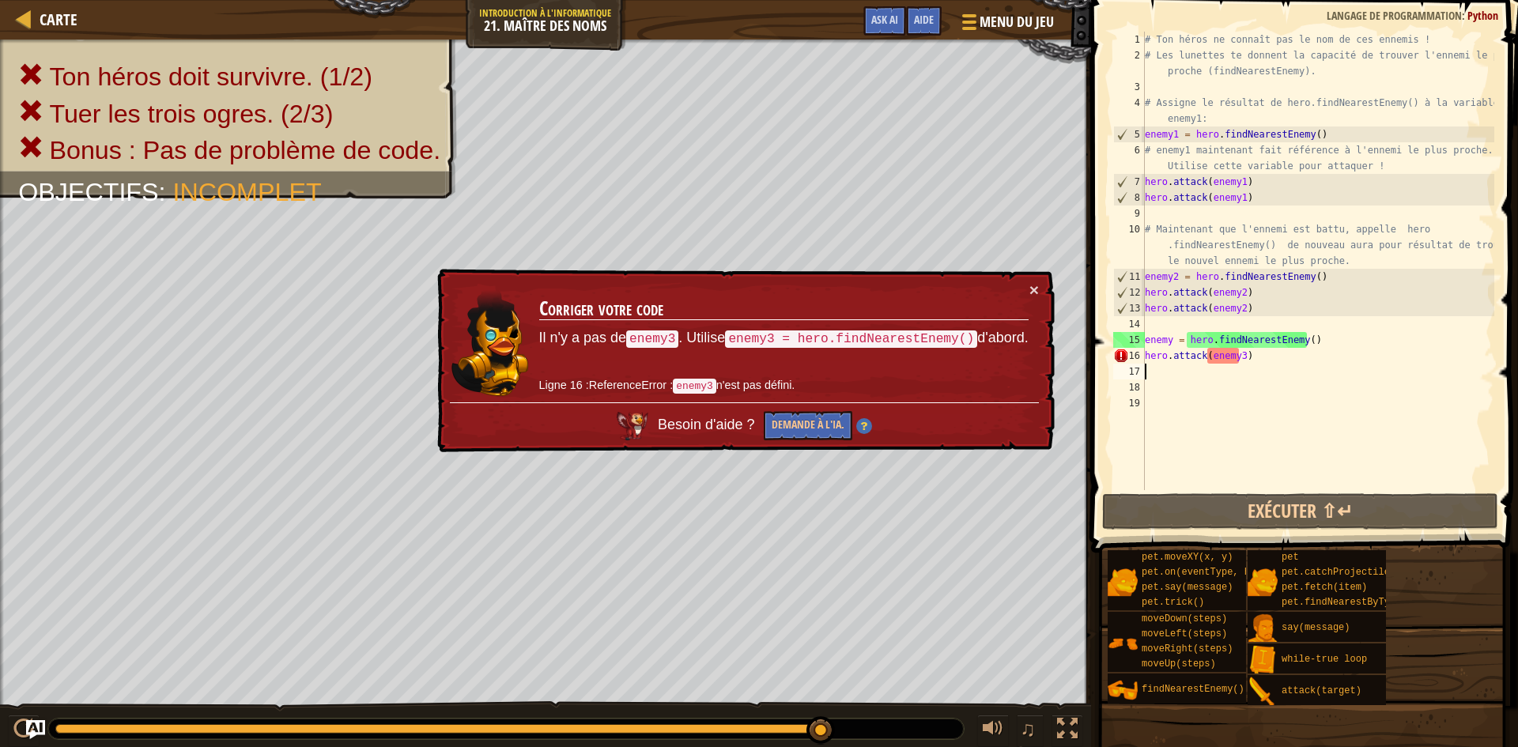
click at [1172, 342] on div "# Ton héros ne connaît pas le nom de ces ennemis ! # Les lunettes te donnent la…" at bounding box center [1318, 277] width 353 height 490
type textarea "enemy3 = hero.findNearestEnemy()"
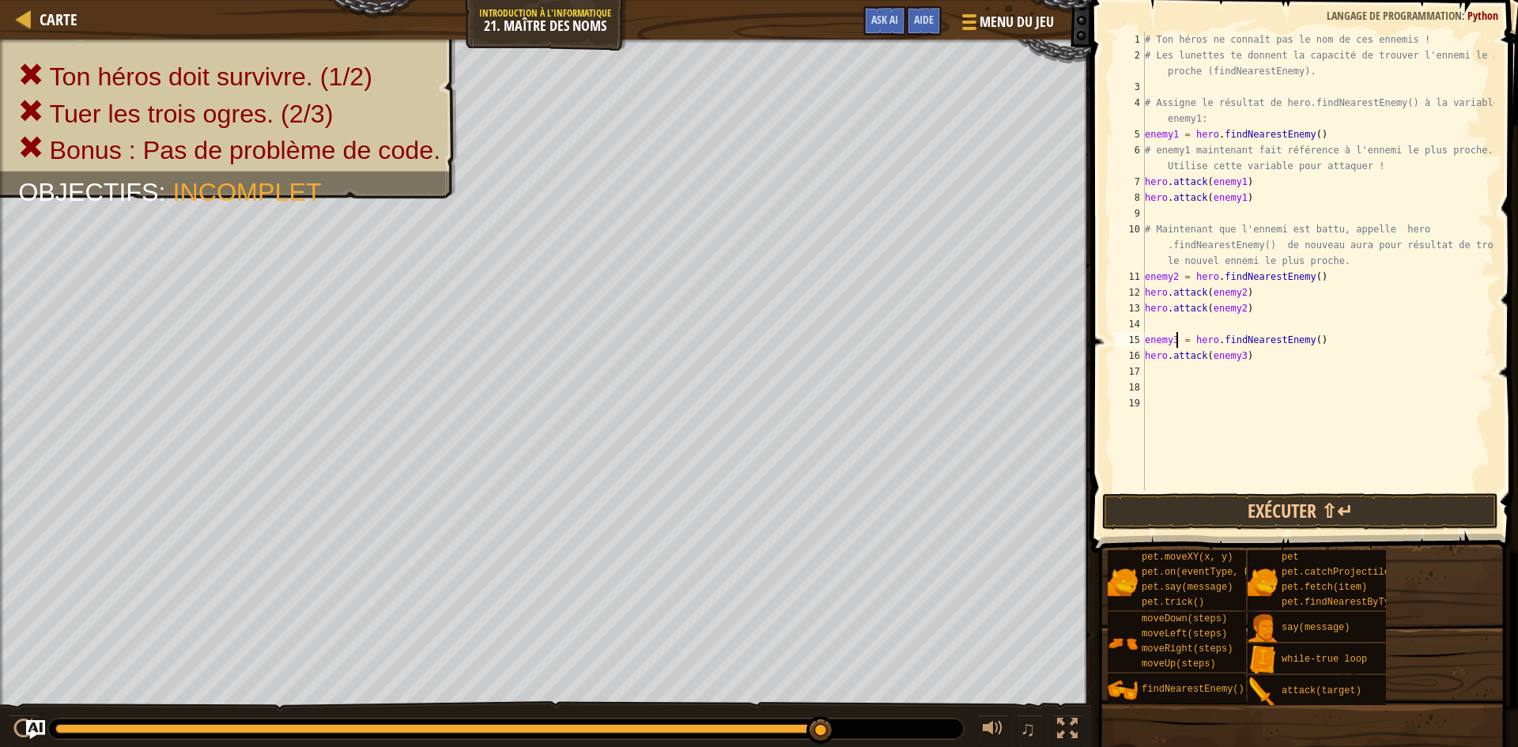
click at [1196, 371] on div "# Ton héros ne connaît pas le nom de ces ennemis ! # Les lunettes te donnent la…" at bounding box center [1318, 277] width 353 height 490
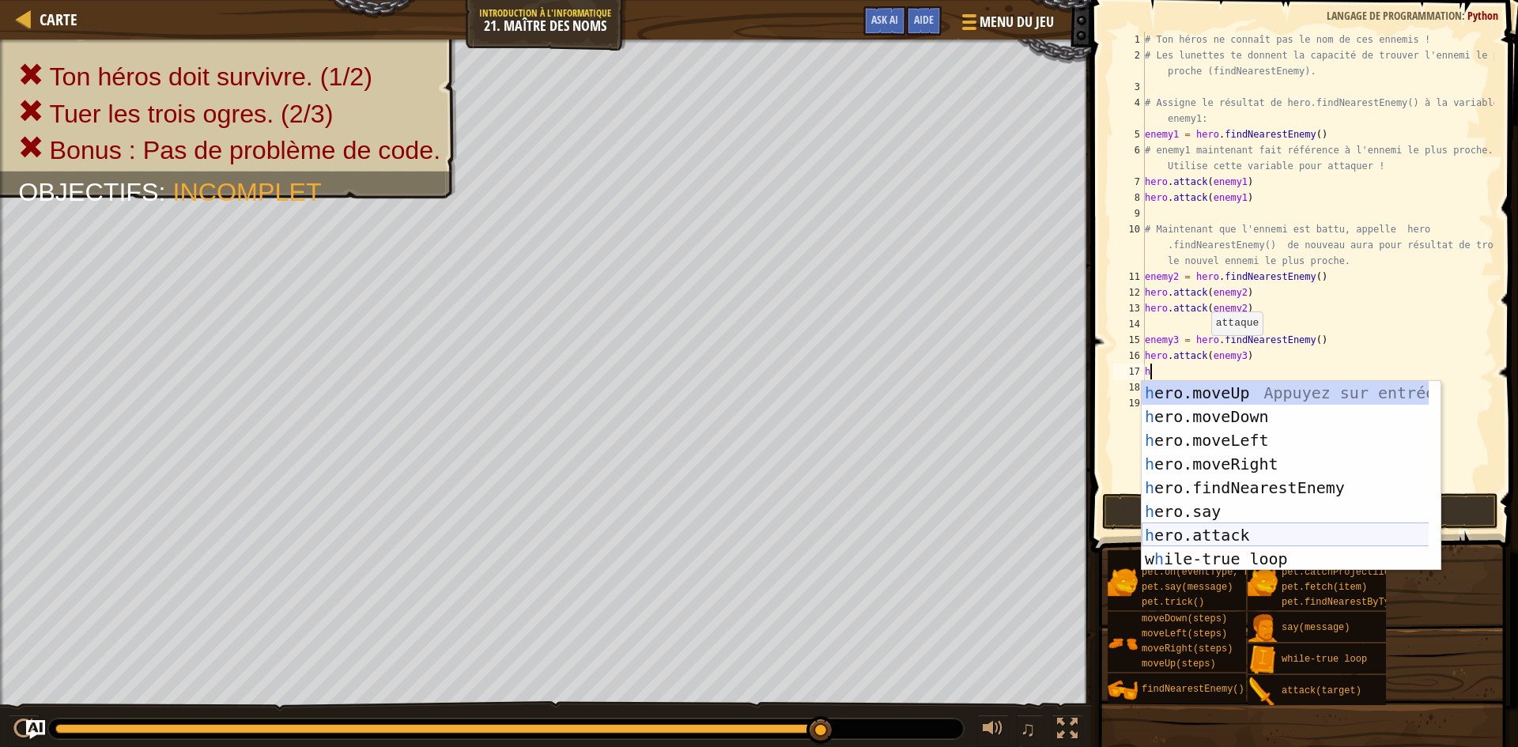
click at [1239, 533] on div "h ero.moveUp Appuyez sur entrée h ero.moveDown Appuyez sur entrée h ero.moveLef…" at bounding box center [1291, 499] width 299 height 237
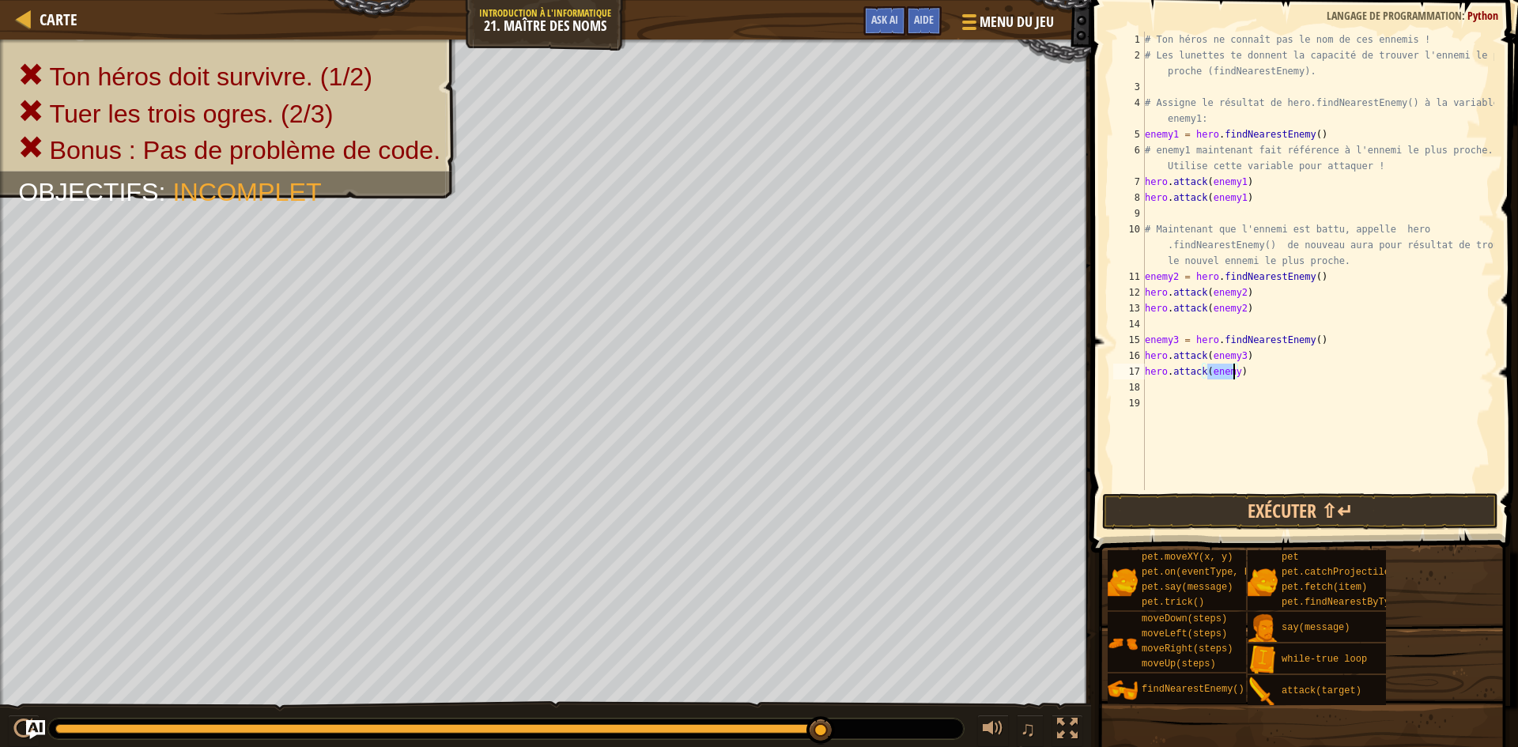
click at [1232, 372] on div "# Ton héros ne connaît pas le nom de ces ennemis ! # Les lunettes te donnent la…" at bounding box center [1318, 261] width 353 height 459
type textarea "hero.attack(enemy3)"
click at [1271, 503] on button "Exécuter ⇧↵" at bounding box center [1300, 511] width 396 height 36
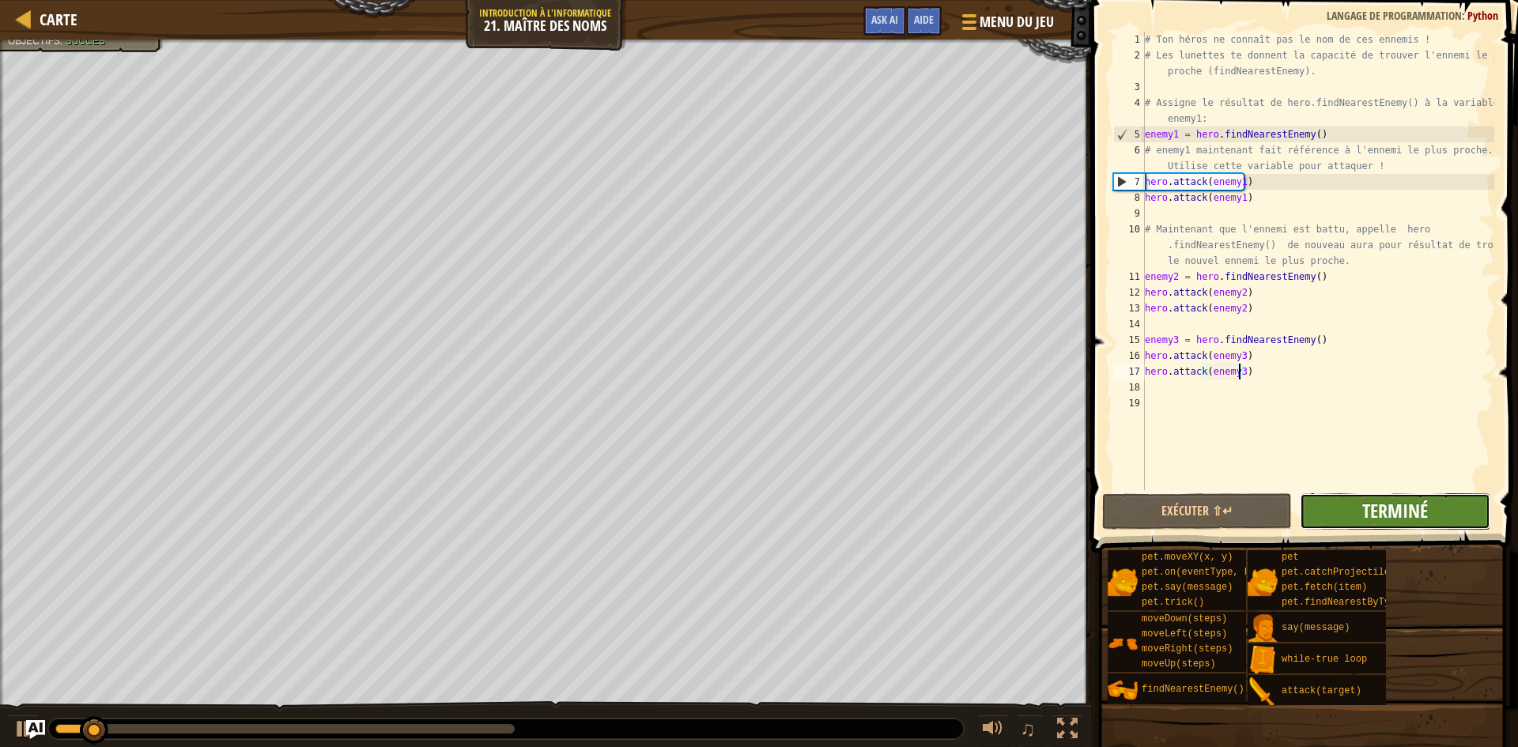
click at [1366, 501] on span "Terminé" at bounding box center [1395, 510] width 66 height 25
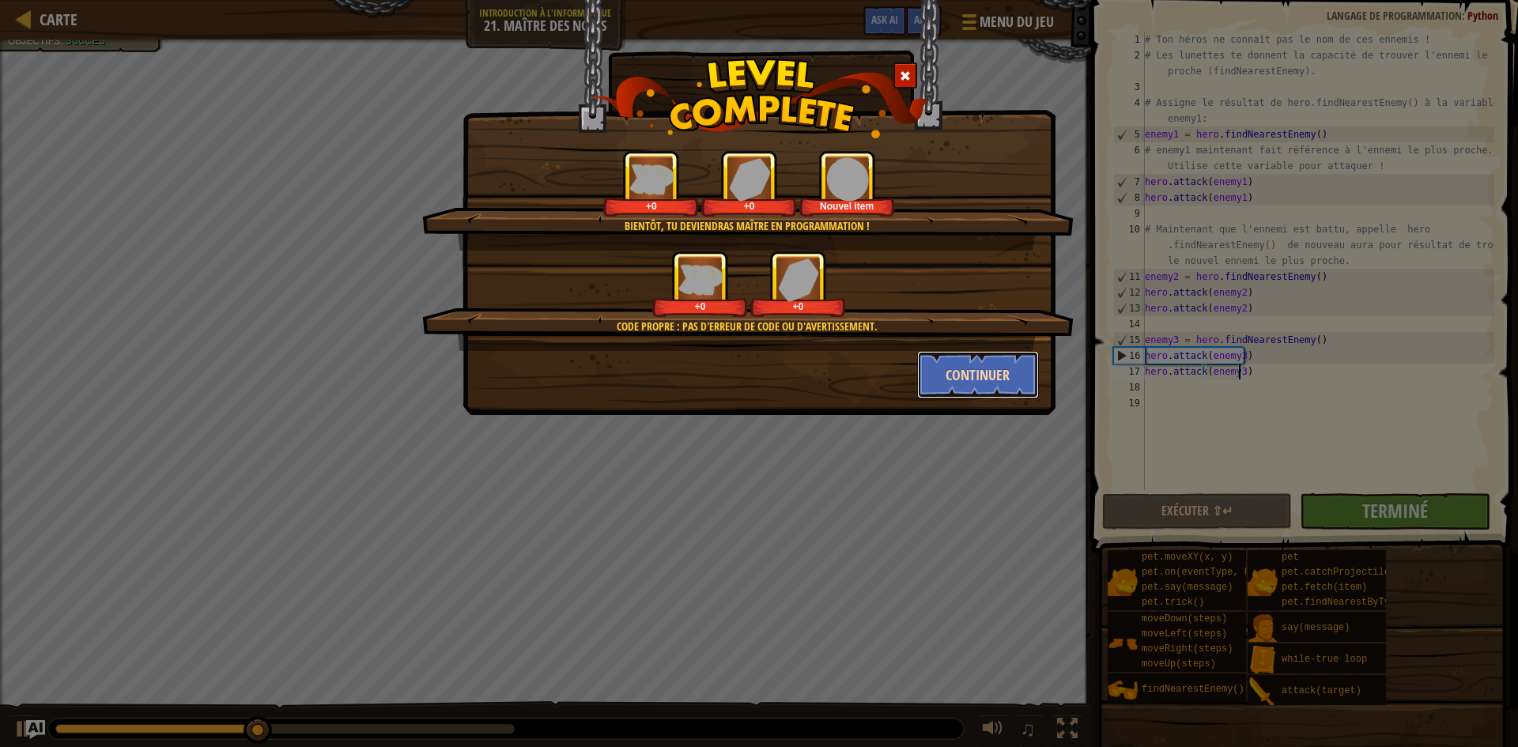
click at [967, 379] on button "Continuer" at bounding box center [978, 374] width 123 height 47
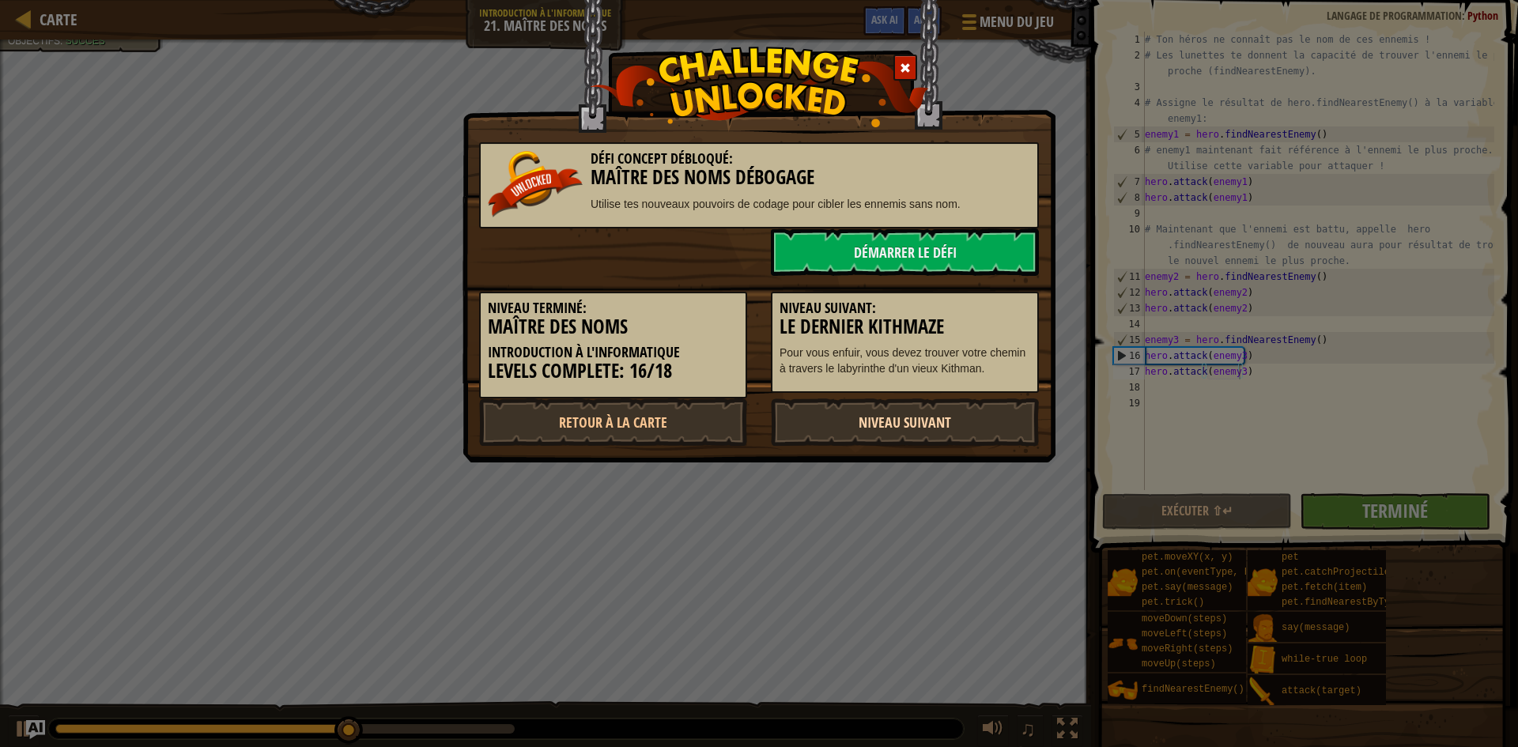
click at [949, 434] on link "Niveau Suivant" at bounding box center [905, 422] width 268 height 47
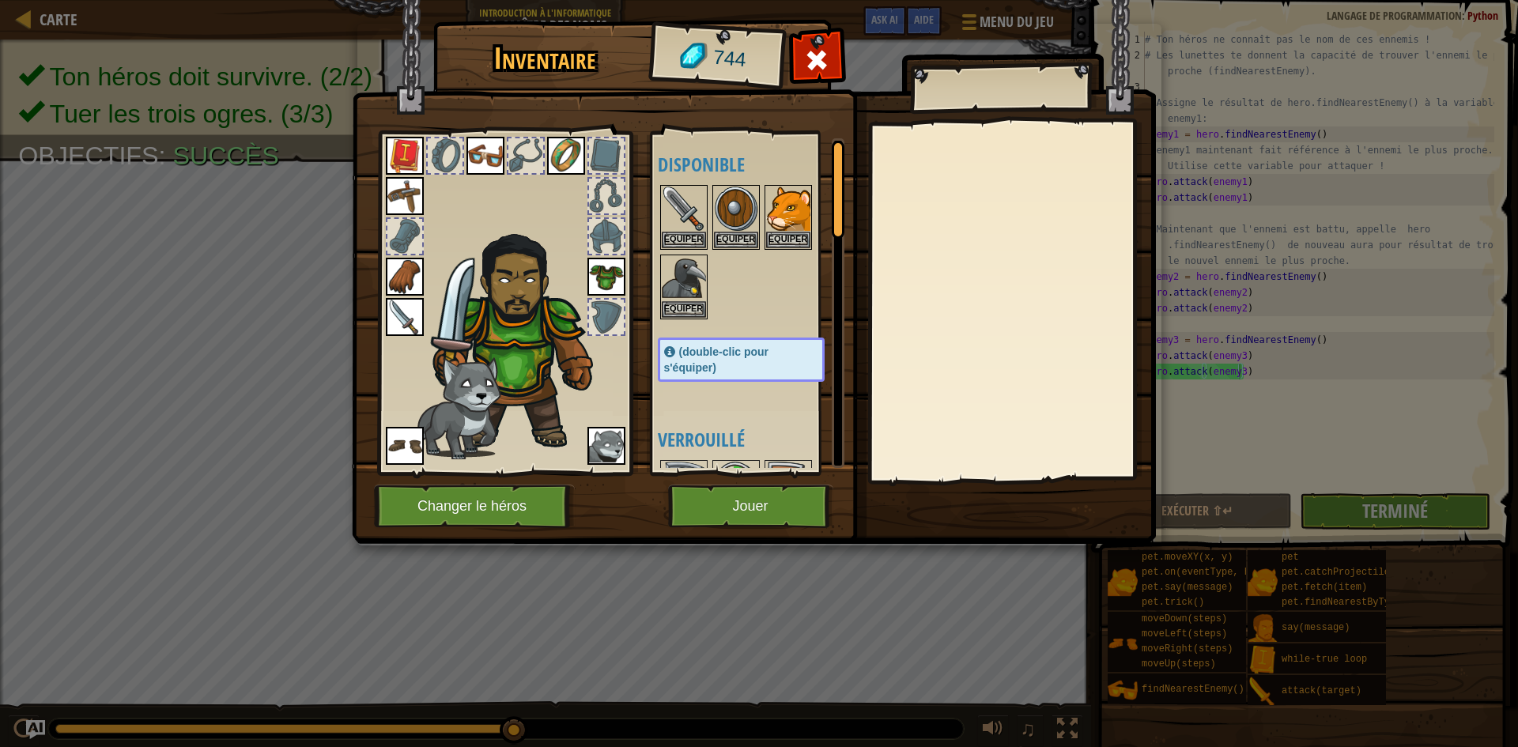
click at [750, 53] on div "744" at bounding box center [717, 58] width 130 height 63
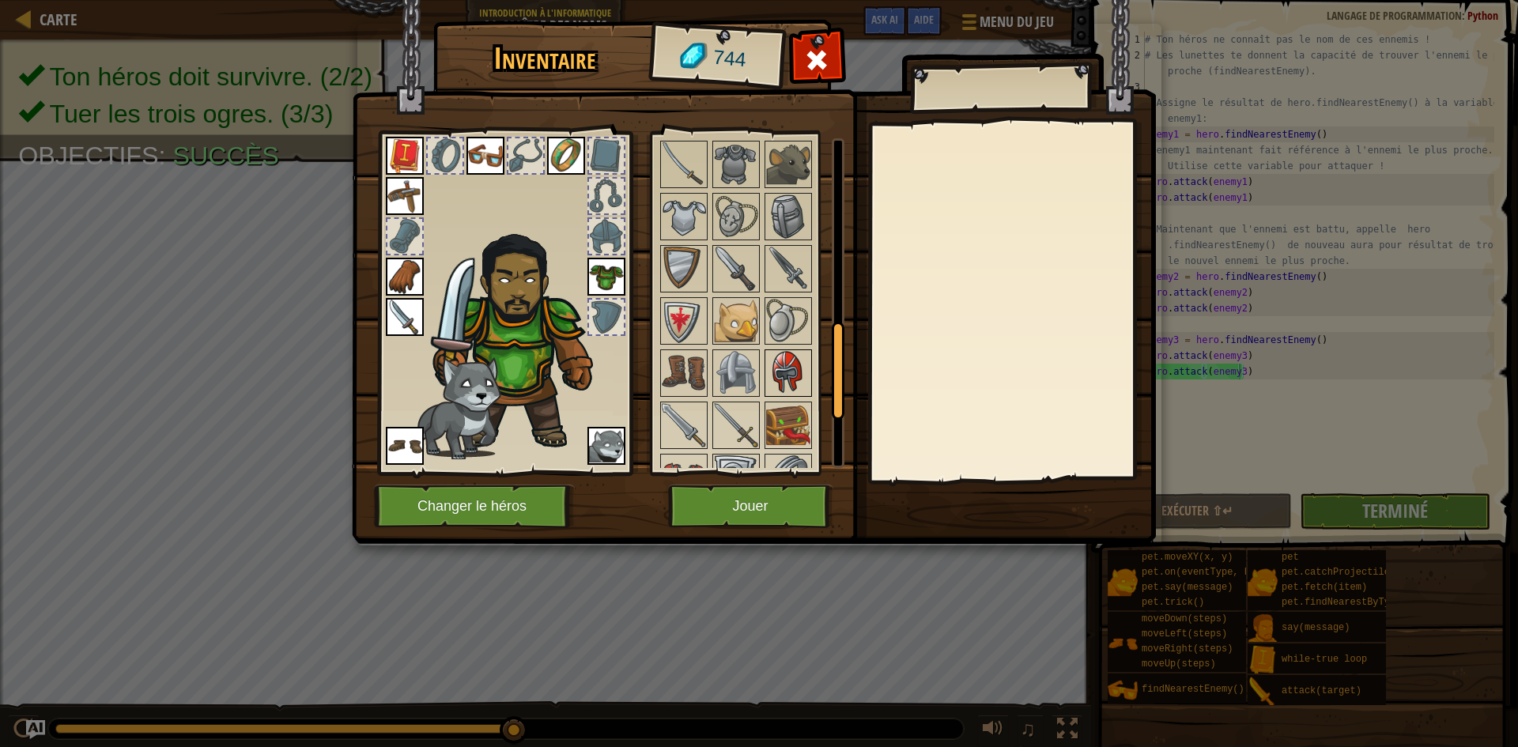
scroll to position [826, 0]
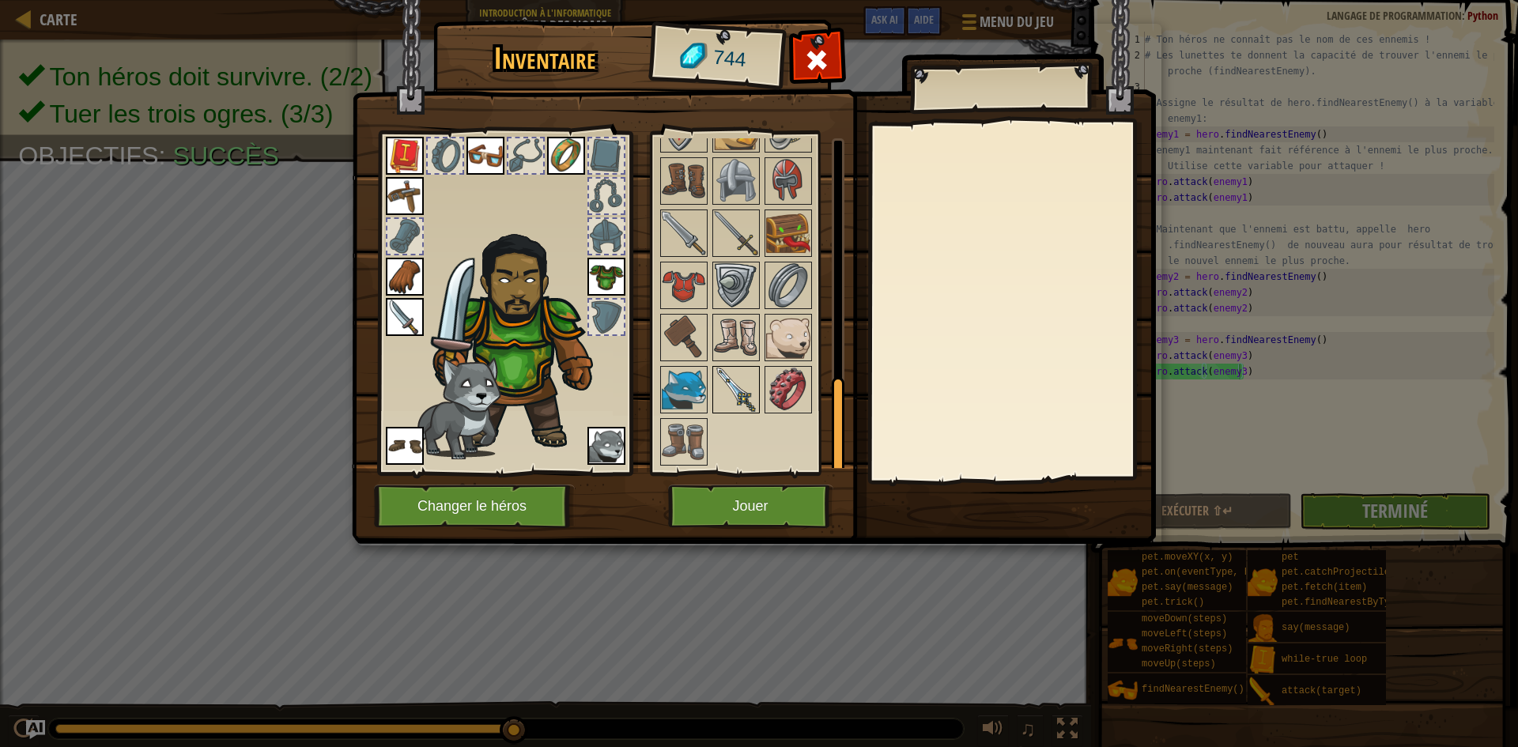
click at [749, 379] on img at bounding box center [736, 390] width 44 height 44
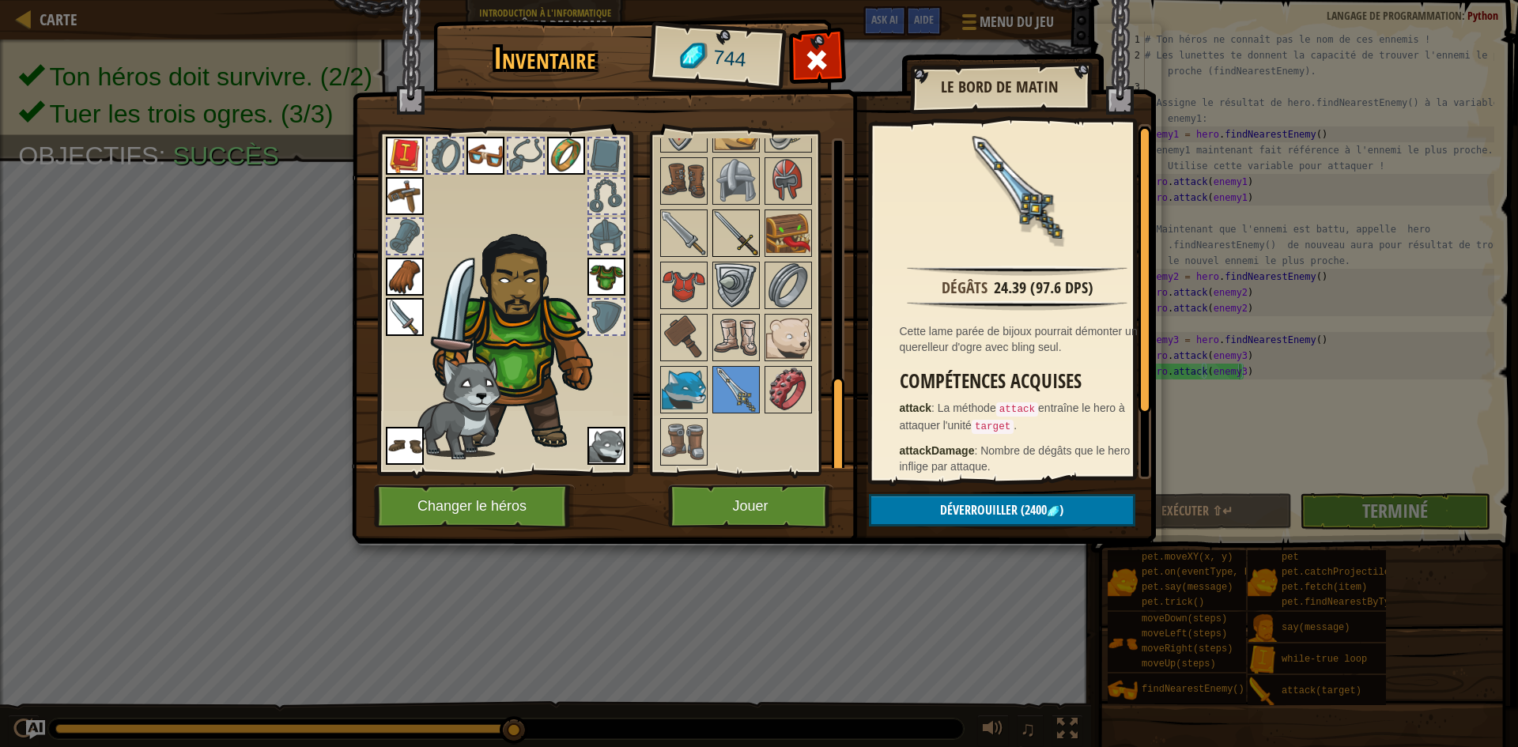
click at [727, 219] on img at bounding box center [736, 233] width 44 height 44
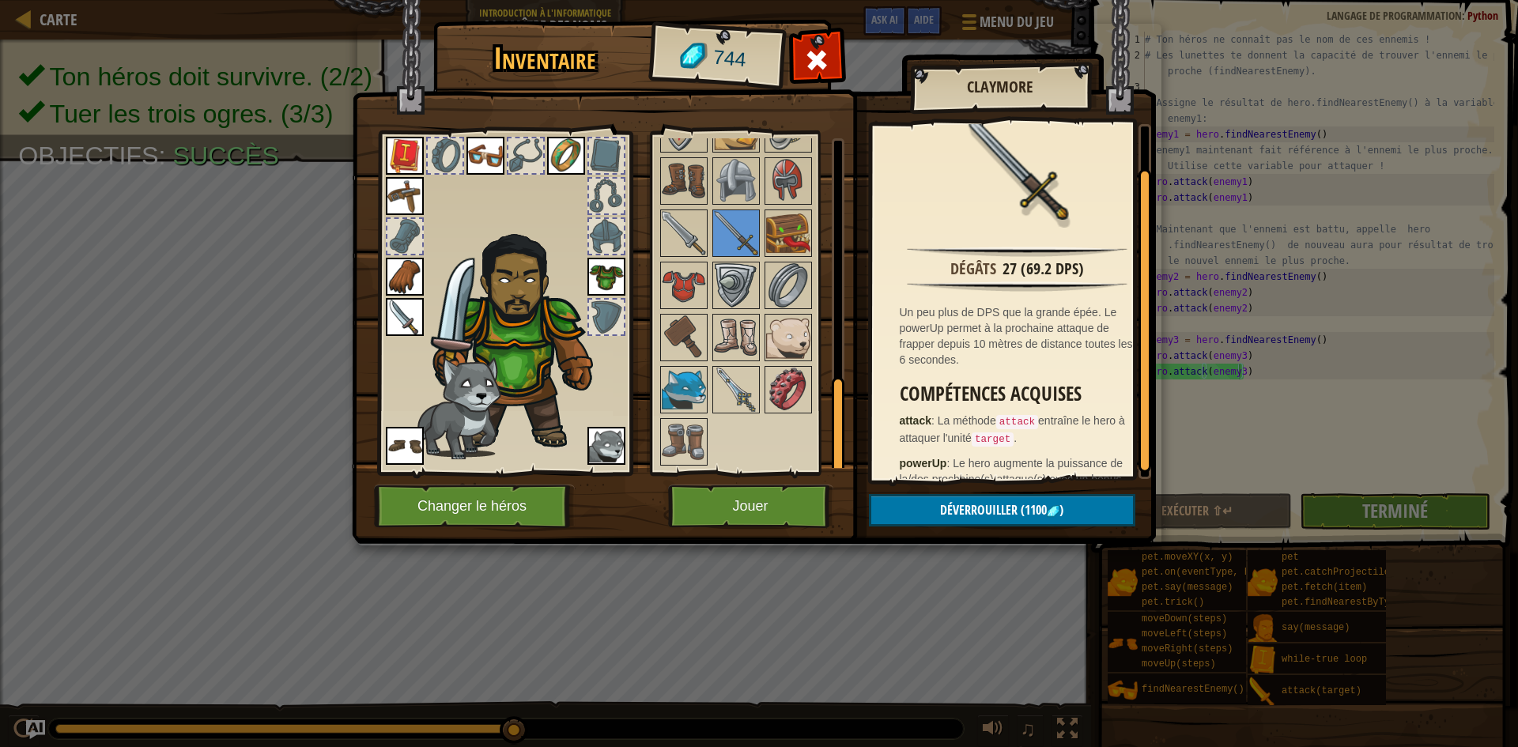
scroll to position [0, 0]
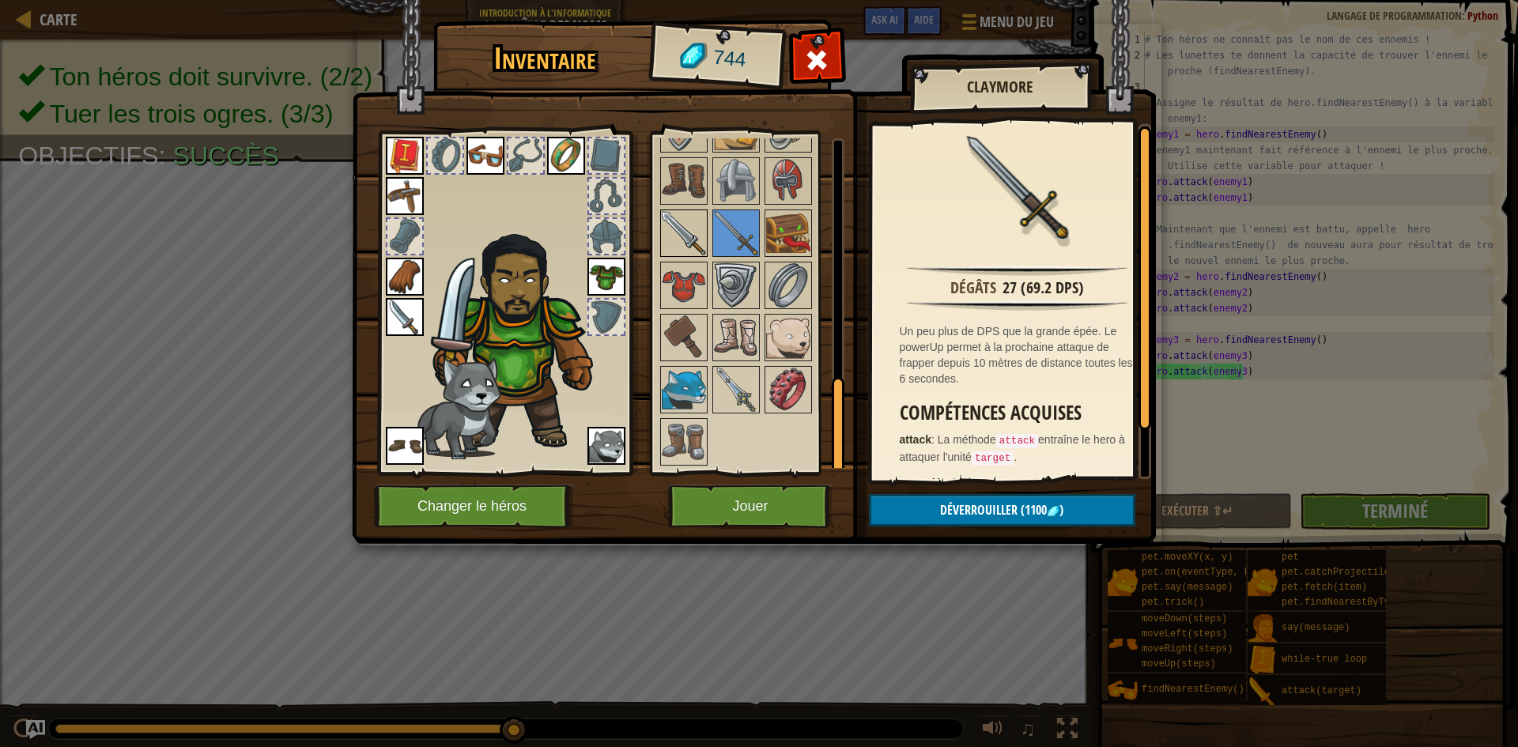
click at [705, 232] on img at bounding box center [684, 233] width 44 height 44
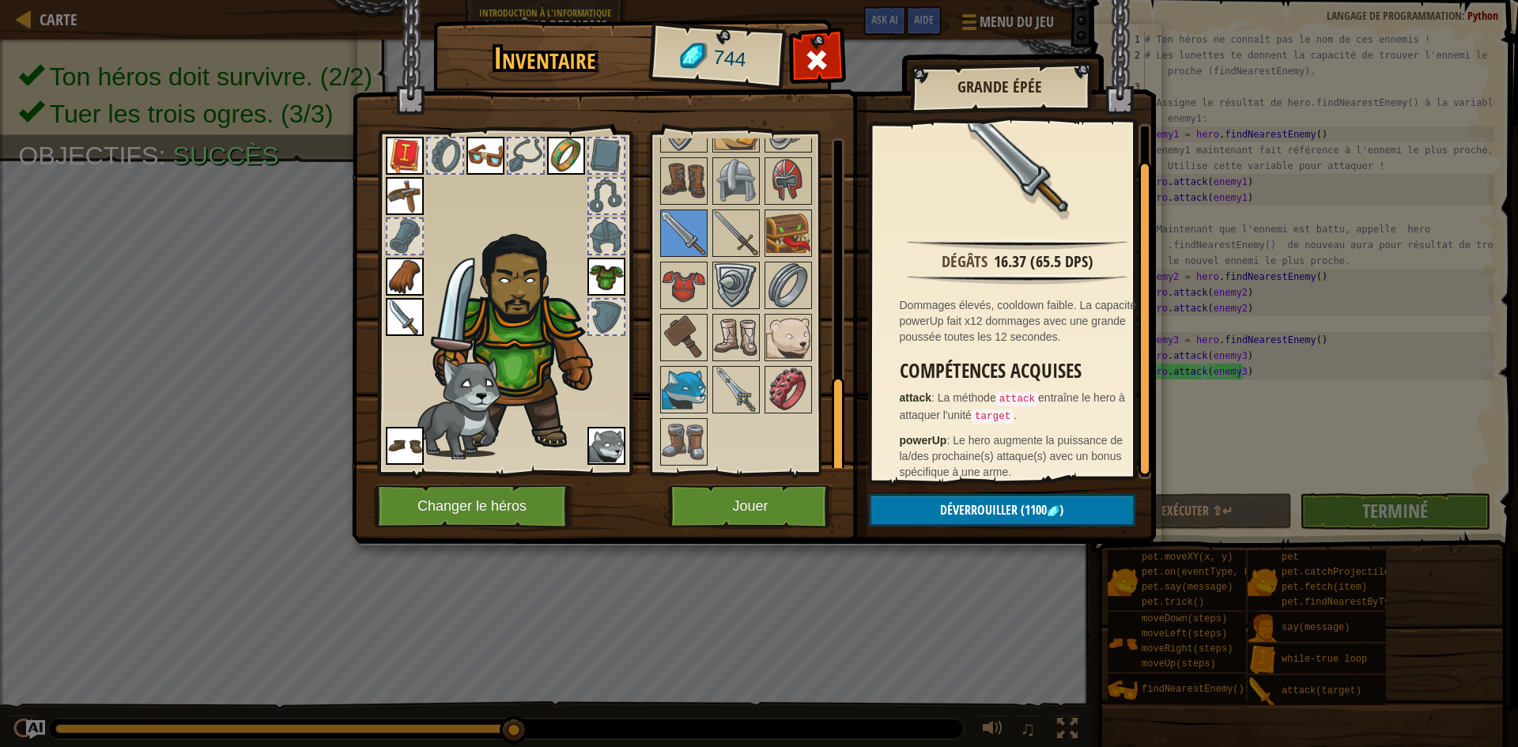
scroll to position [40, 0]
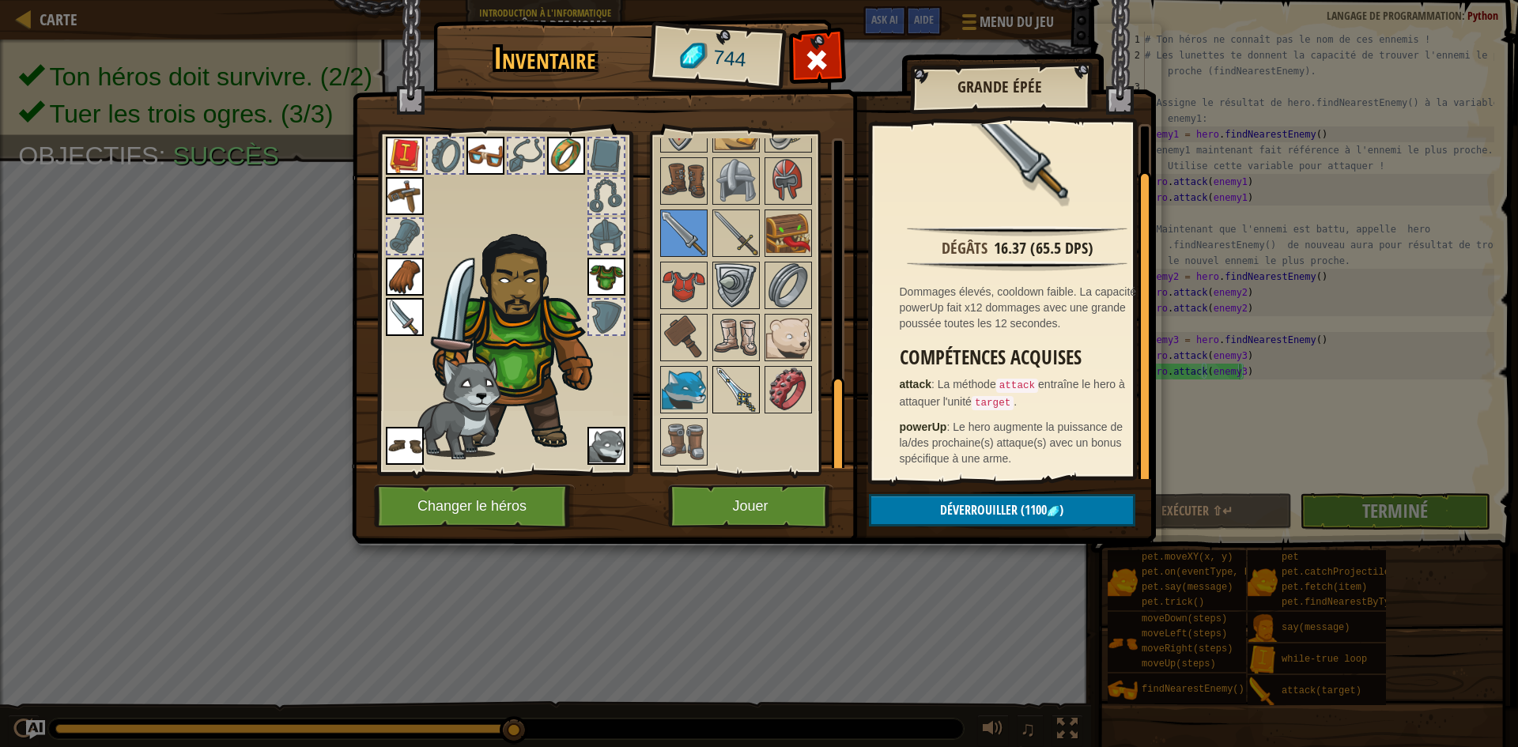
click at [724, 383] on img at bounding box center [736, 390] width 44 height 44
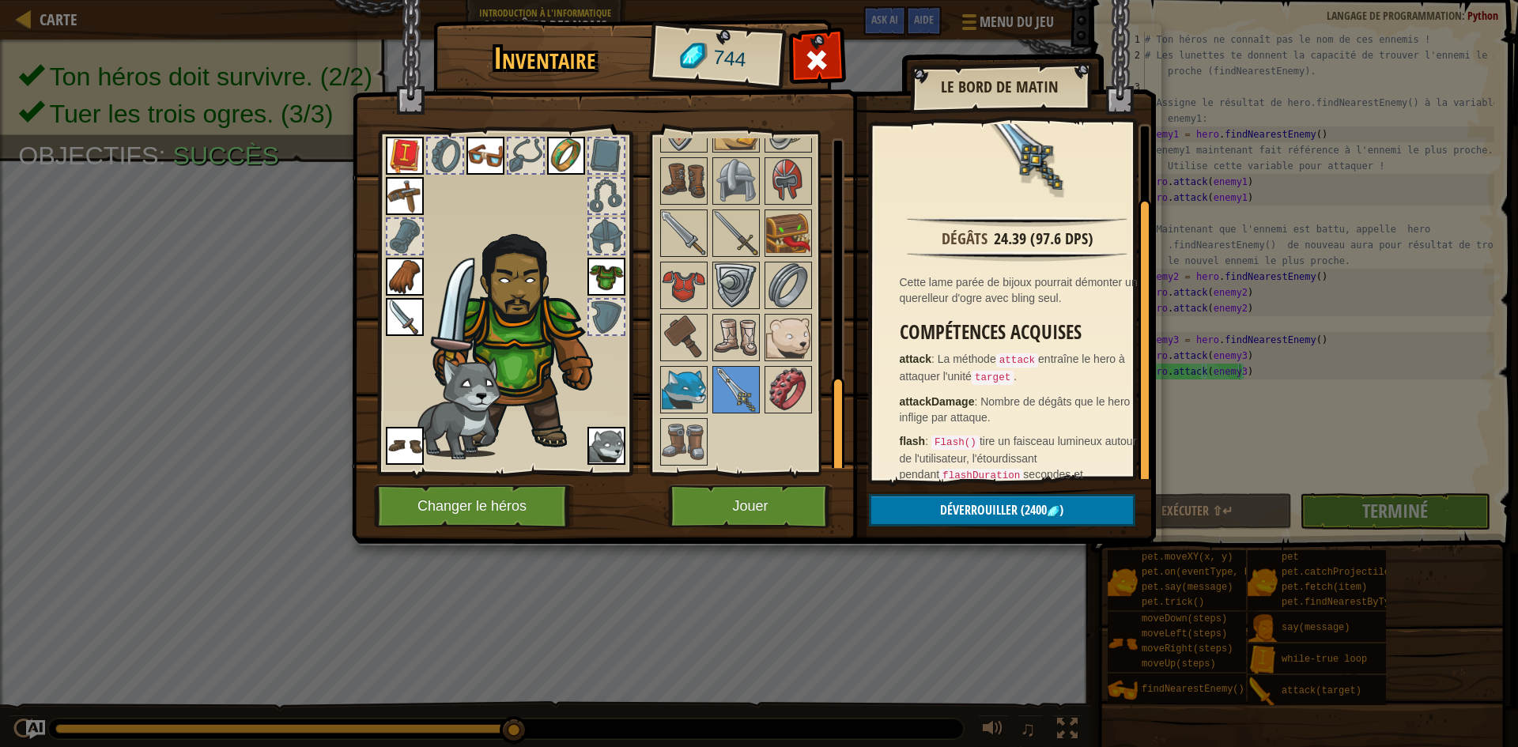
scroll to position [79, 0]
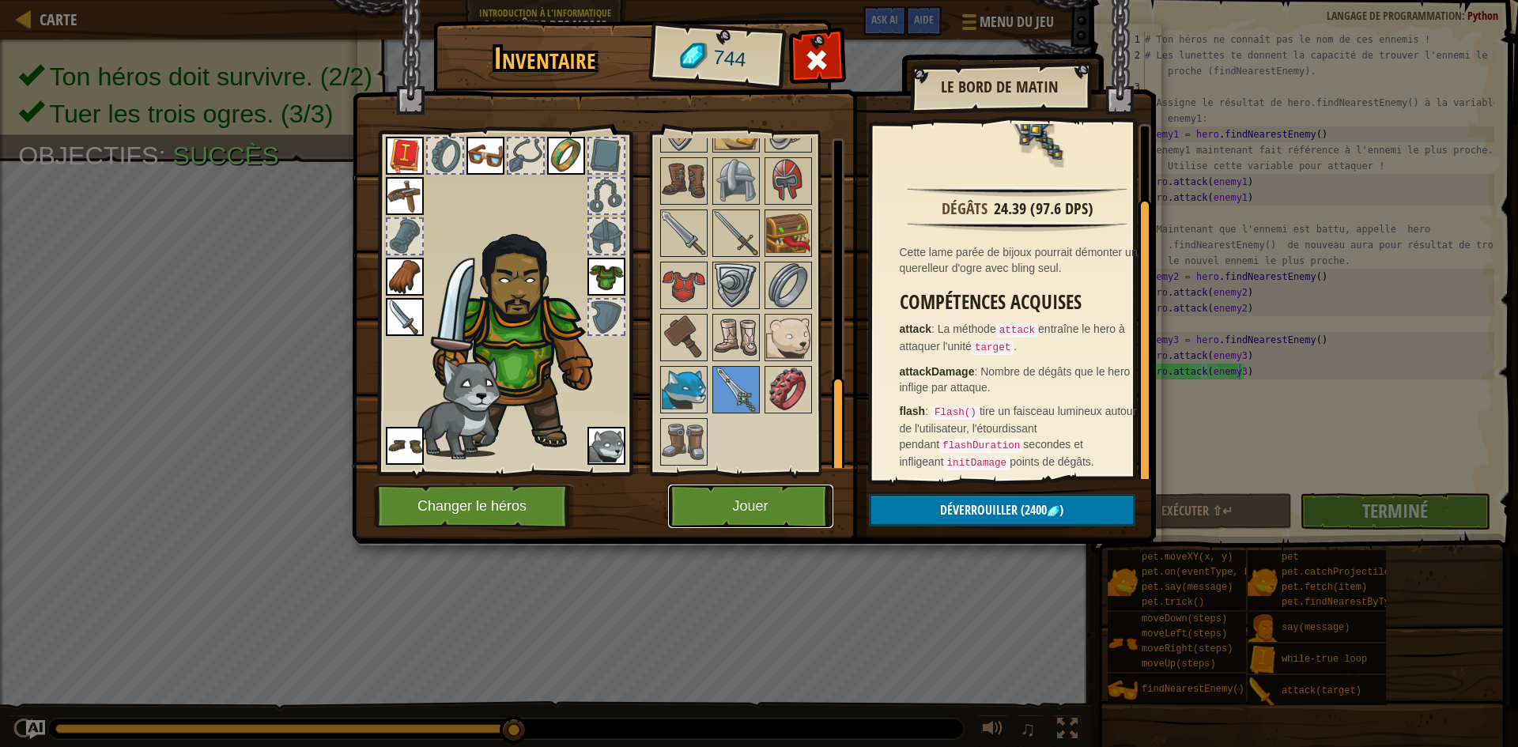
click at [784, 499] on button "Jouer" at bounding box center [750, 506] width 165 height 43
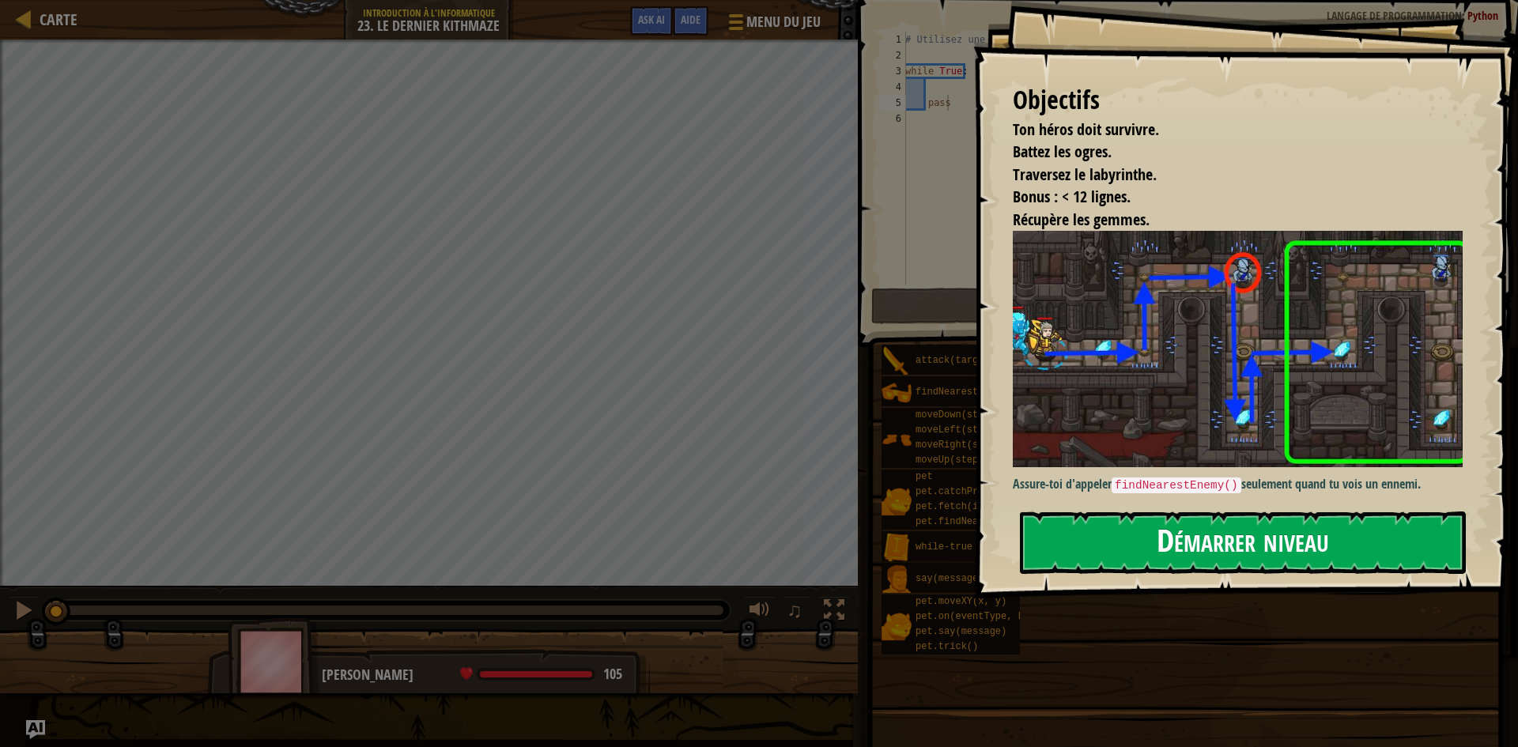
click at [1148, 538] on button "Démarrer niveau" at bounding box center [1243, 543] width 446 height 62
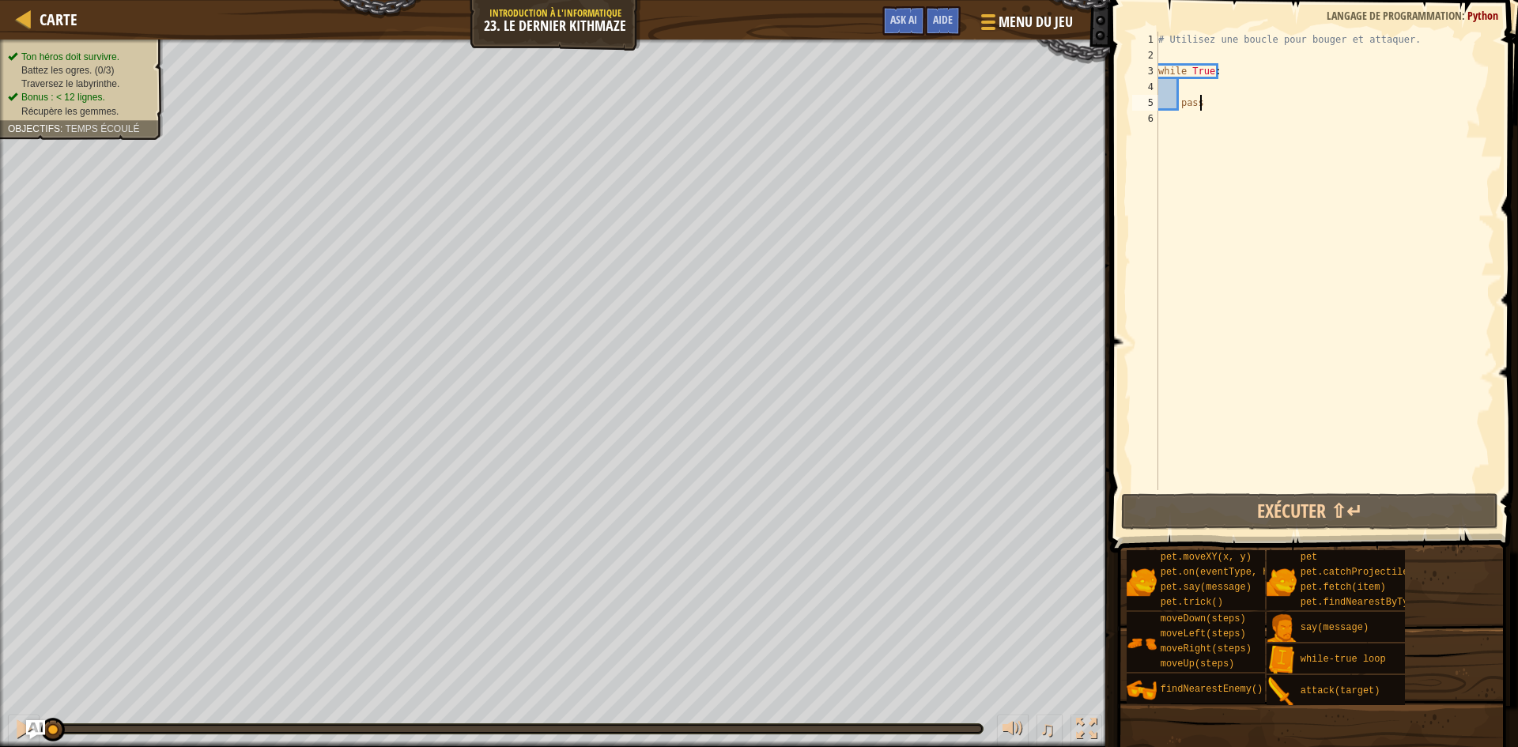
click at [1195, 84] on div "# Utilisez une boucle pour bouger et attaquer. while True : pass" at bounding box center [1324, 277] width 339 height 490
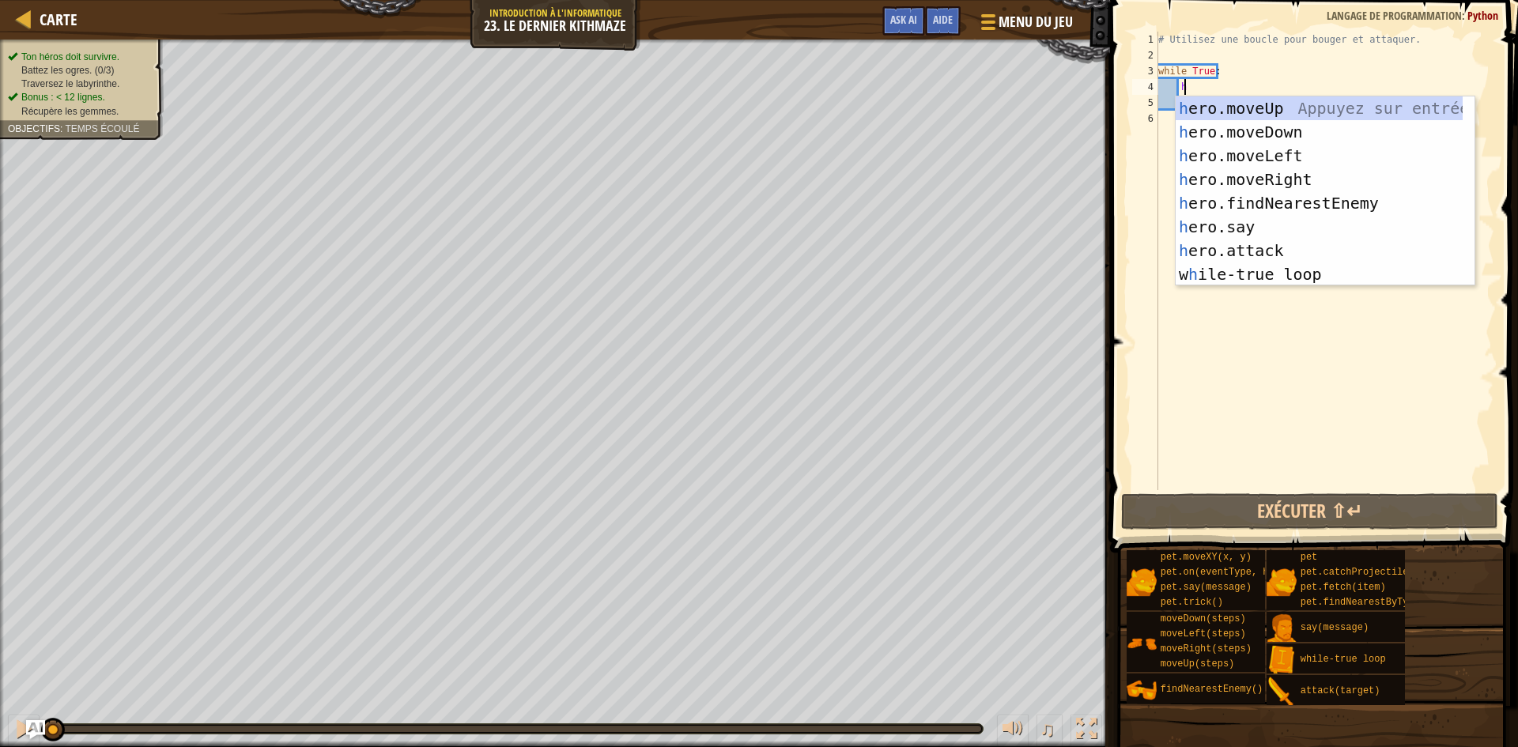
type textarea "h"
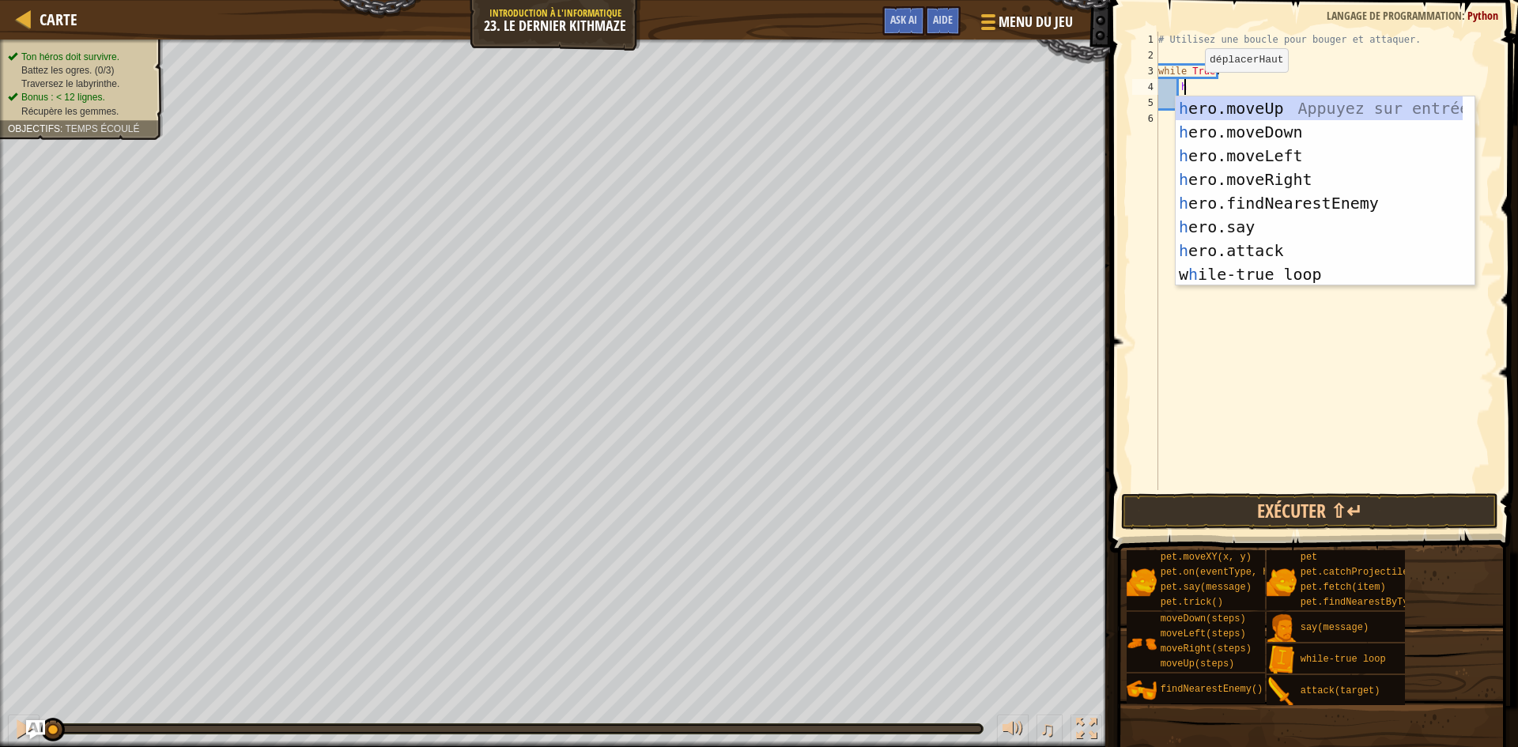
scroll to position [7, 2]
click at [1293, 174] on div "h ero.moveUp Appuyez sur entrée h ero.moveDown Appuyez sur entrée h ero.moveLef…" at bounding box center [1319, 214] width 287 height 237
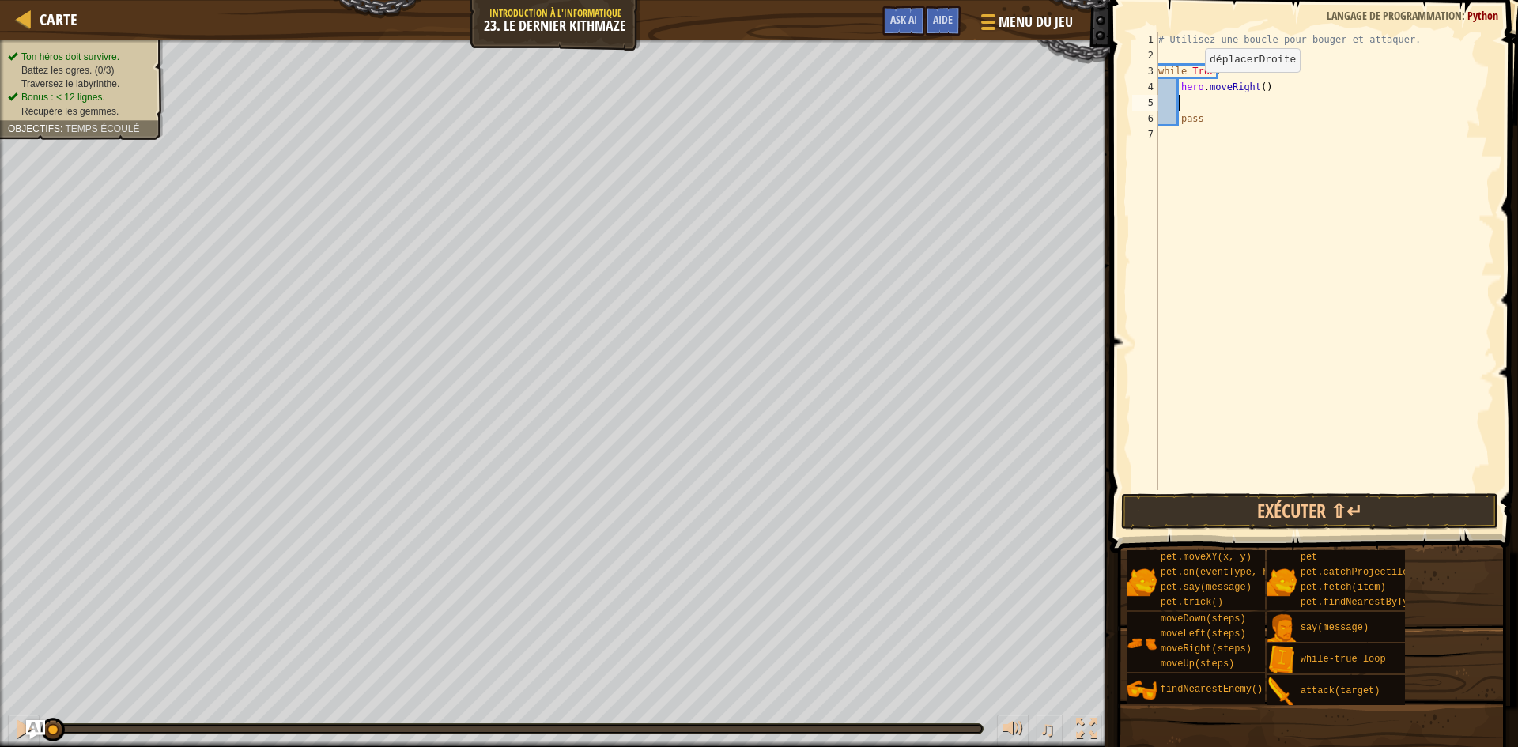
scroll to position [7, 1]
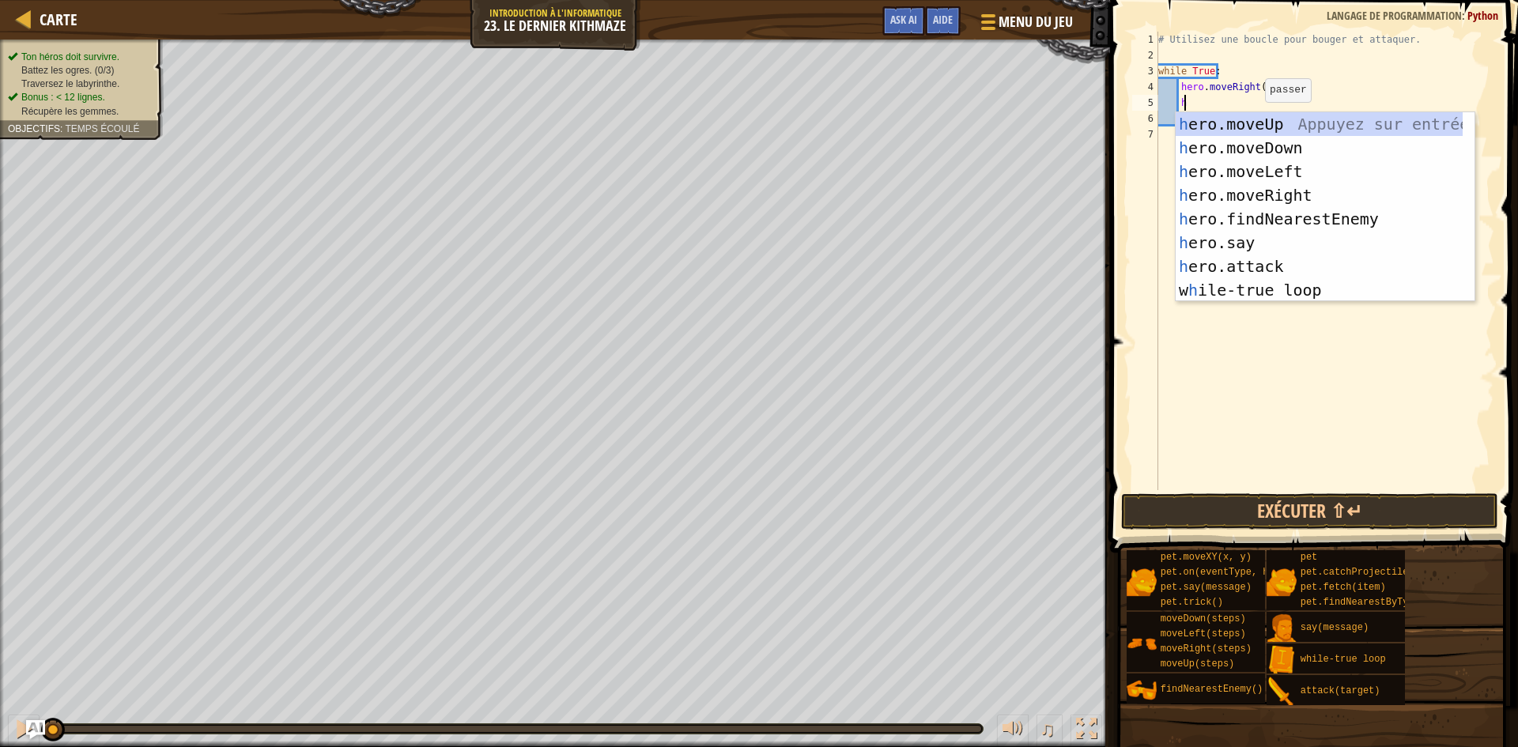
type textarea "h"
click at [1298, 128] on div "h ero.moveUp Appuyez sur entrée h ero.moveDown Appuyez sur entrée h ero.moveLef…" at bounding box center [1319, 230] width 287 height 237
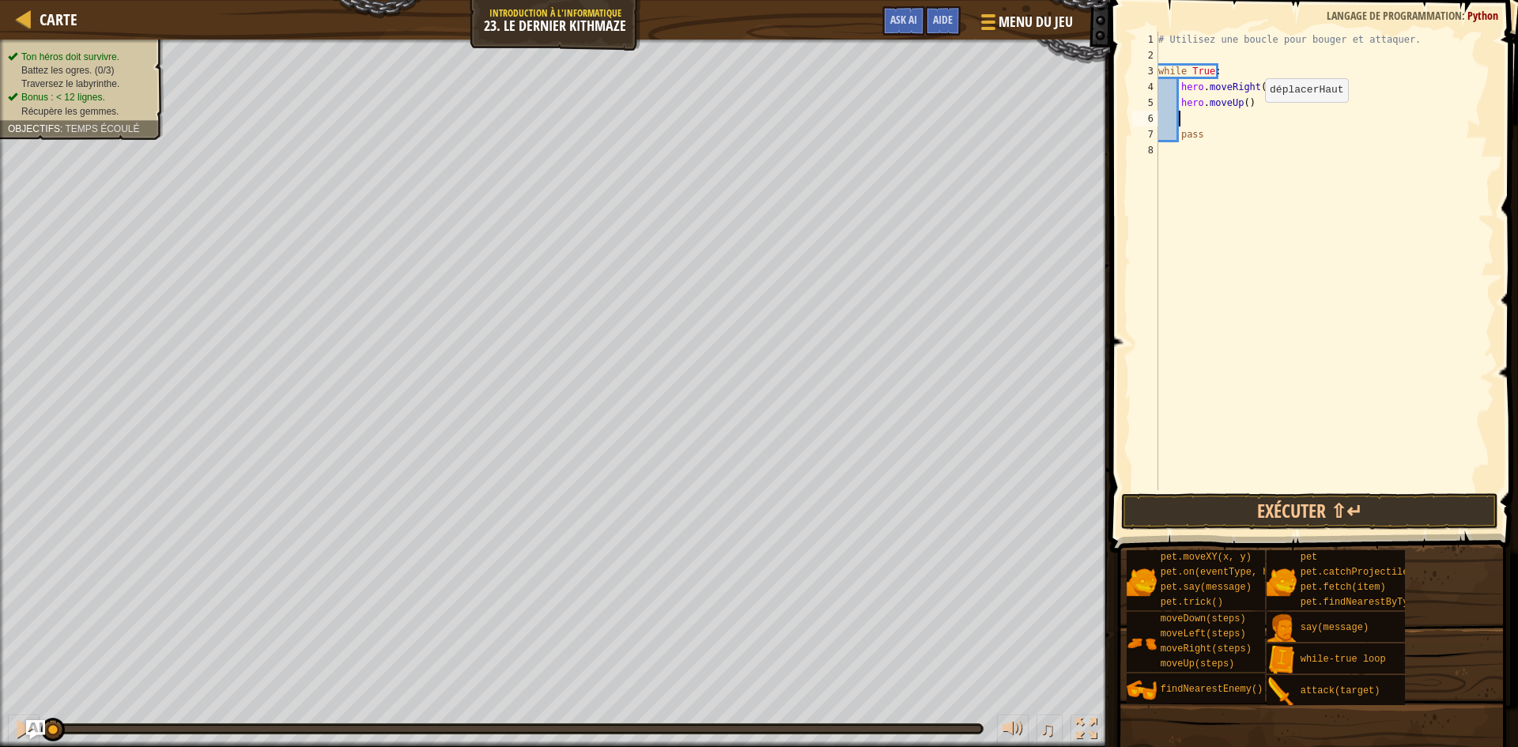
scroll to position [7, 1]
type textarea "h"
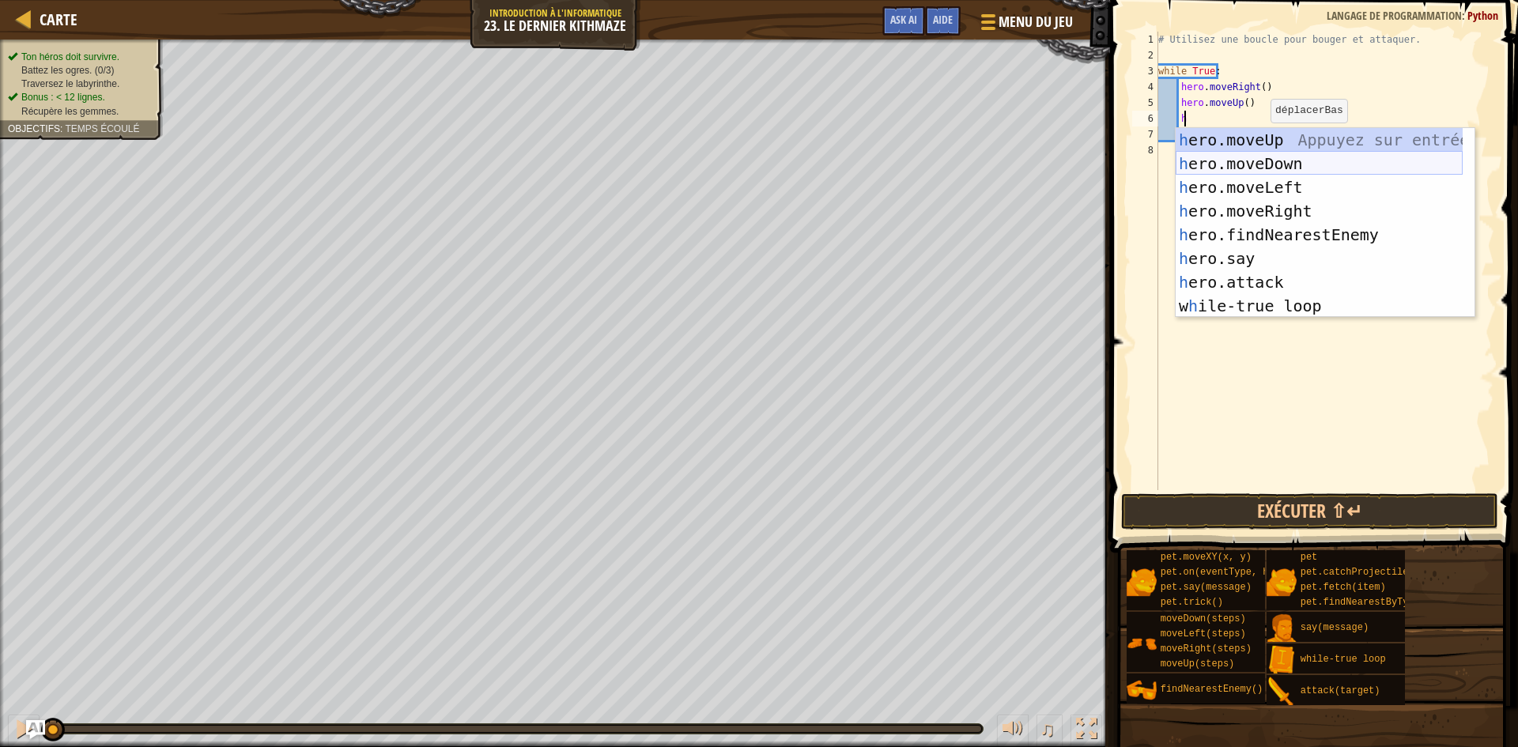
scroll to position [7, 2]
click at [1295, 235] on div "h ero.moveUp Appuyez sur entrée h ero.moveDown Appuyez sur entrée h ero.moveLef…" at bounding box center [1319, 246] width 287 height 237
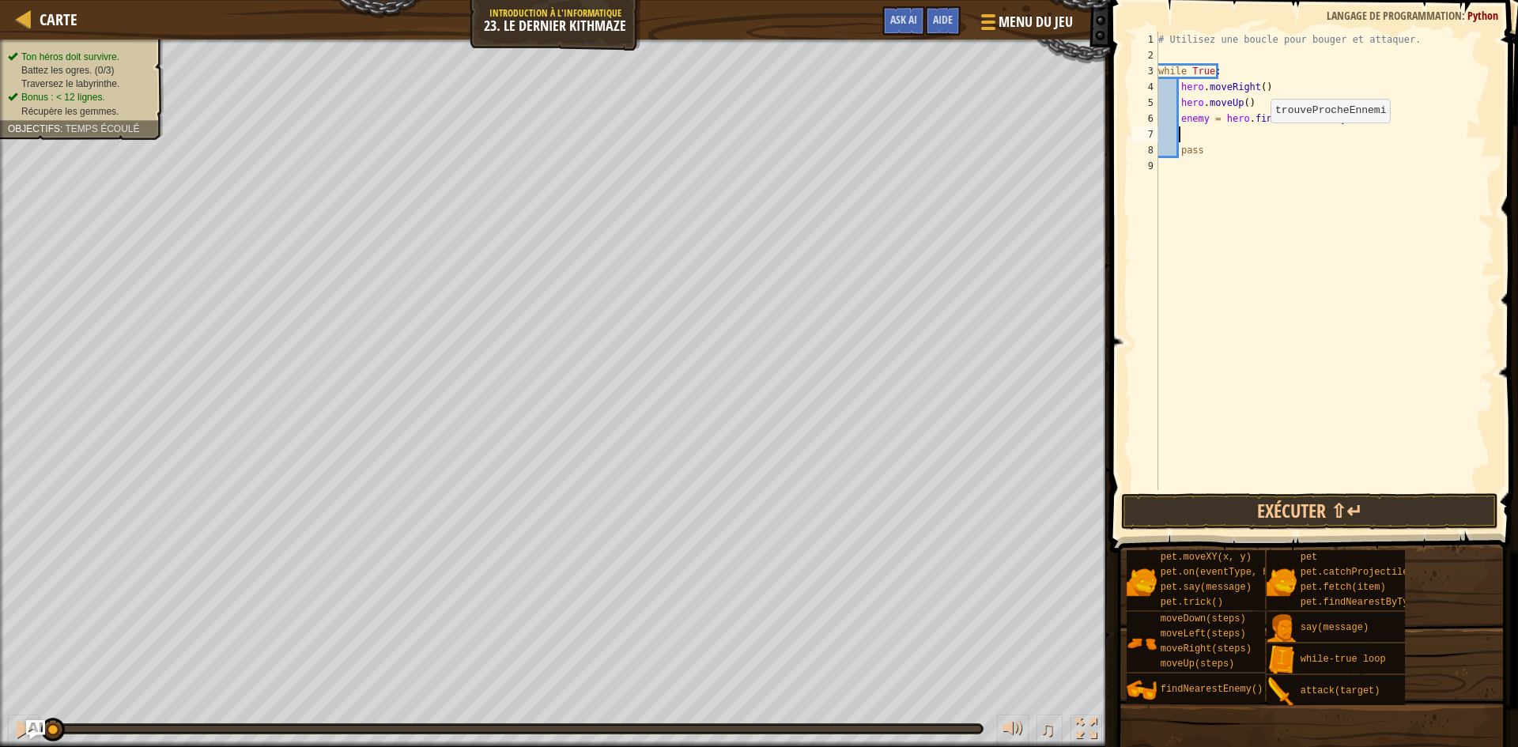
scroll to position [7, 1]
click at [1207, 115] on div "# Utilisez une boucle pour bouger et attaquer. while True : hero . moveRight ( …" at bounding box center [1324, 277] width 339 height 490
type textarea "enemy1 = hero.findNearestEnemy()"
click at [1194, 130] on div "# Utilisez une boucle pour bouger et attaquer. while True : hero . moveRight ( …" at bounding box center [1324, 277] width 339 height 490
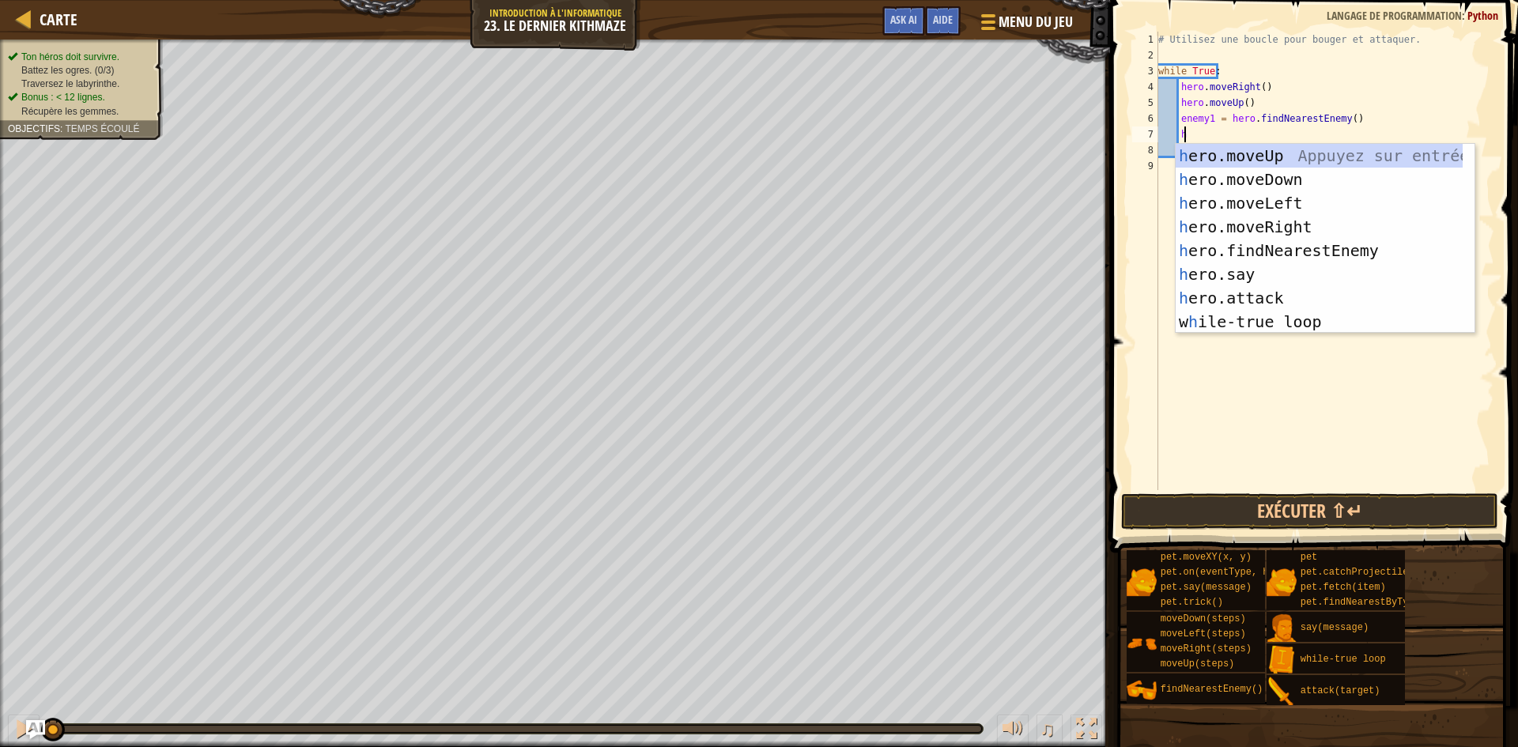
scroll to position [7, 2]
click at [1248, 291] on div "h ero.moveUp Appuyez sur entrée h ero.moveDown Appuyez sur entrée h ero.moveLef…" at bounding box center [1319, 262] width 287 height 237
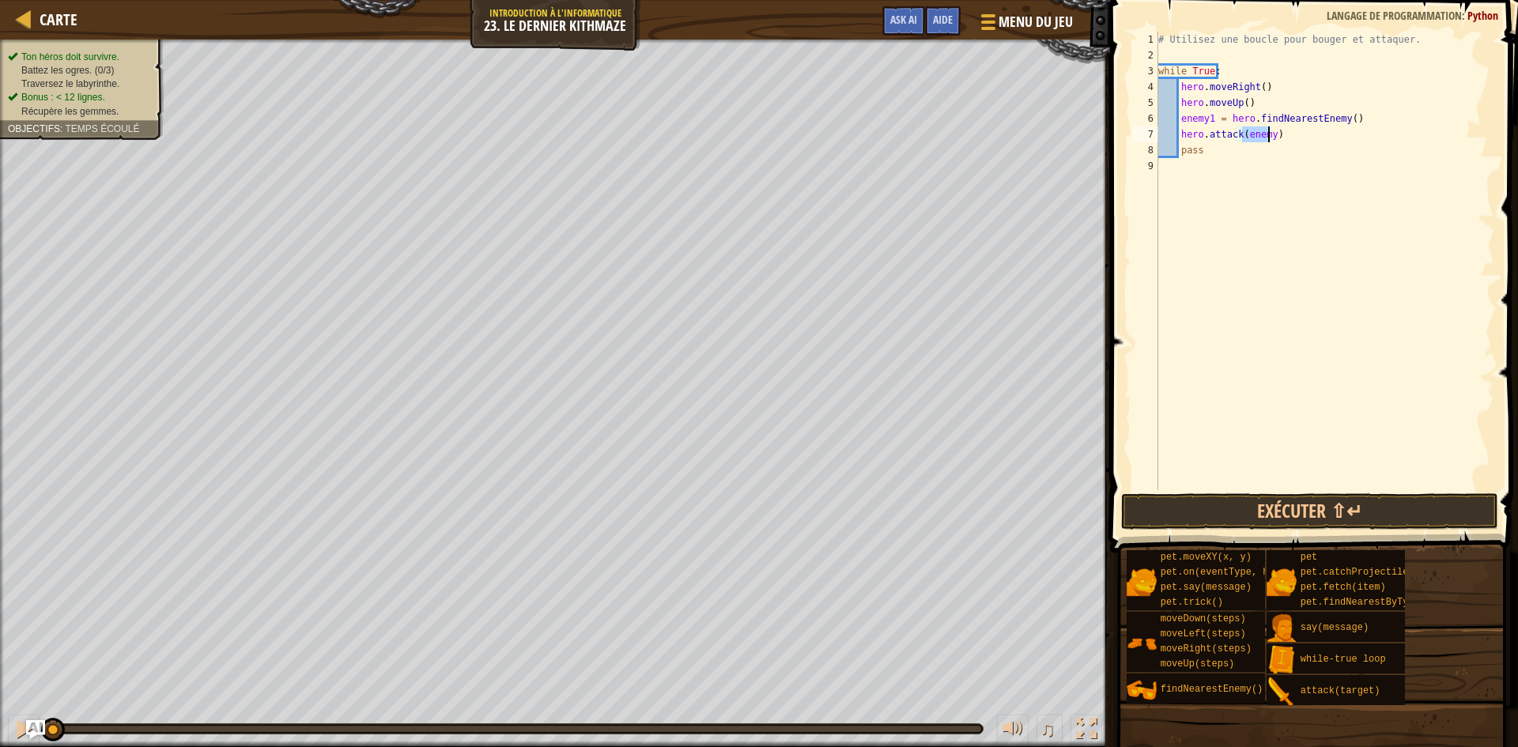
click at [1268, 134] on div "# Utilisez une boucle pour bouger et attaquer. while True : hero . moveRight ( …" at bounding box center [1324, 261] width 339 height 459
click at [1205, 157] on div "# Utilisez une boucle pour bouger et attaquer. while True : hero . moveRight ( …" at bounding box center [1324, 277] width 339 height 490
click at [1301, 510] on button "Exécuter ⇧↵" at bounding box center [1309, 511] width 377 height 36
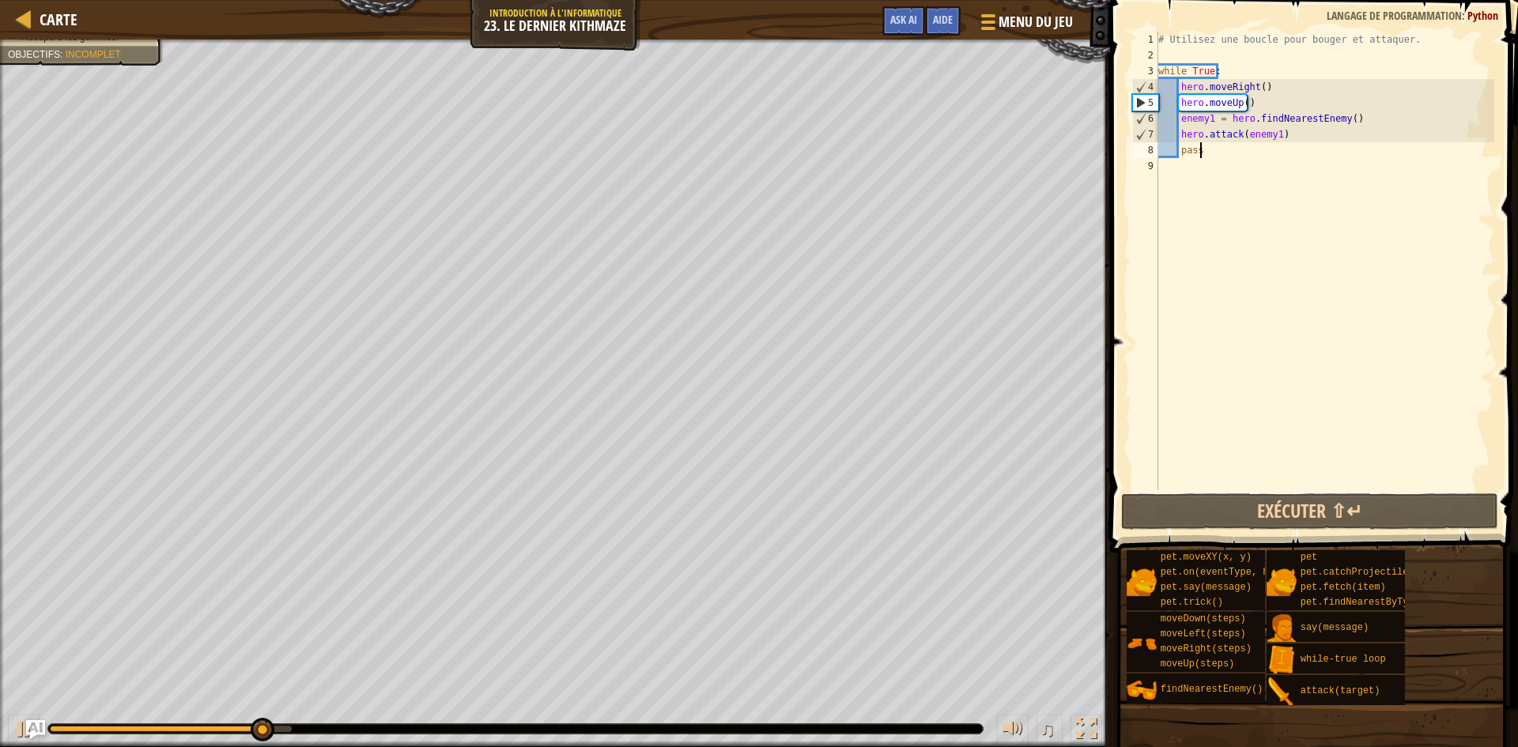
type textarea "p"
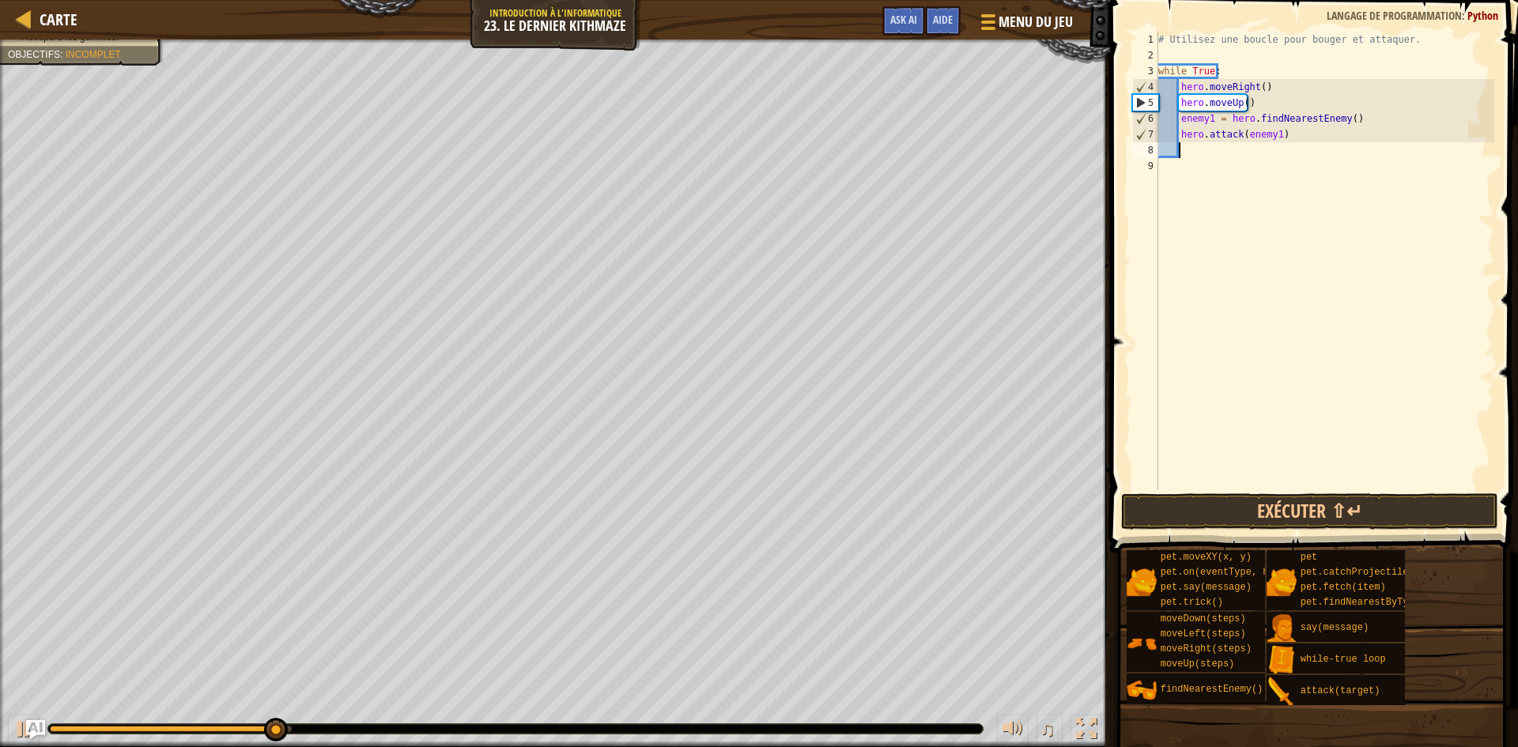
scroll to position [7, 1]
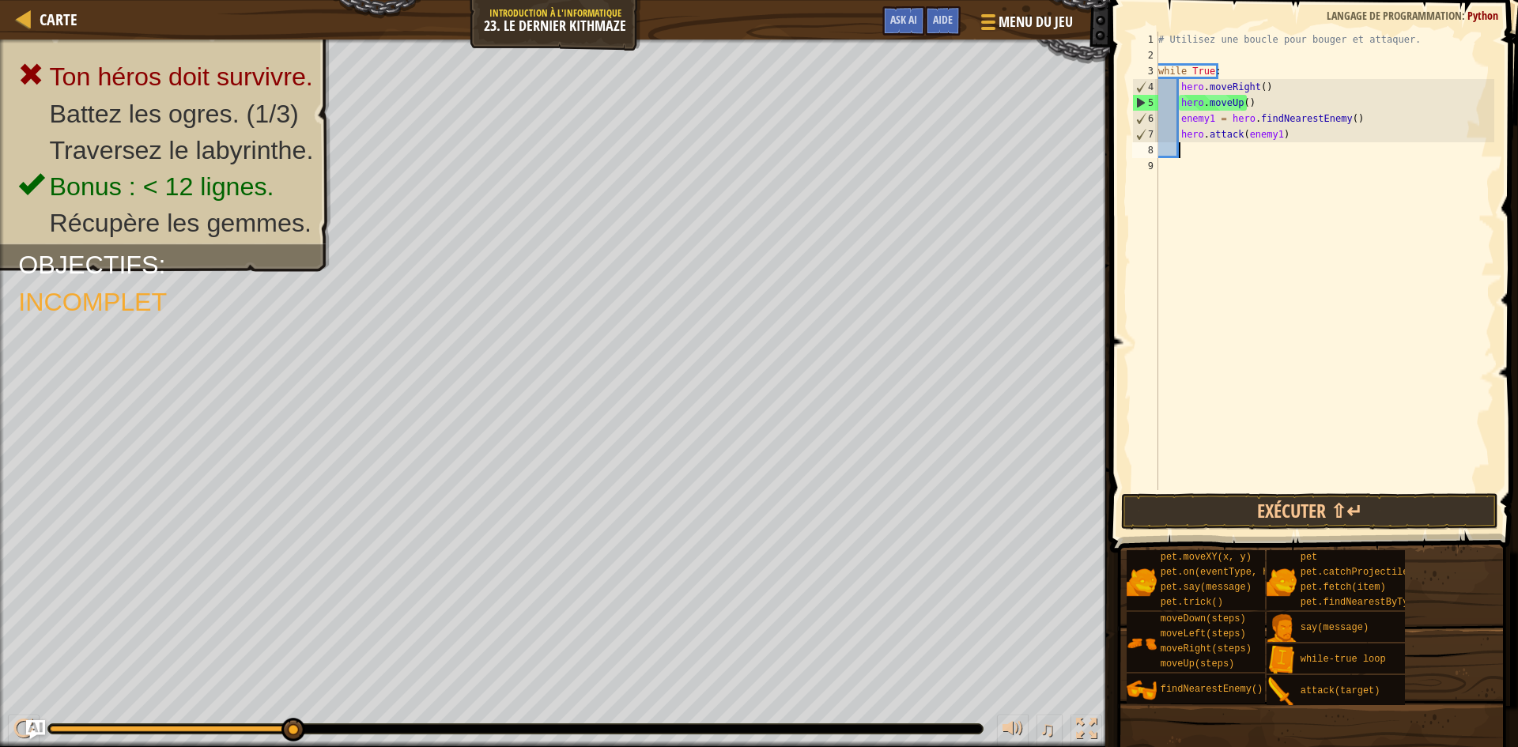
type textarea "h"
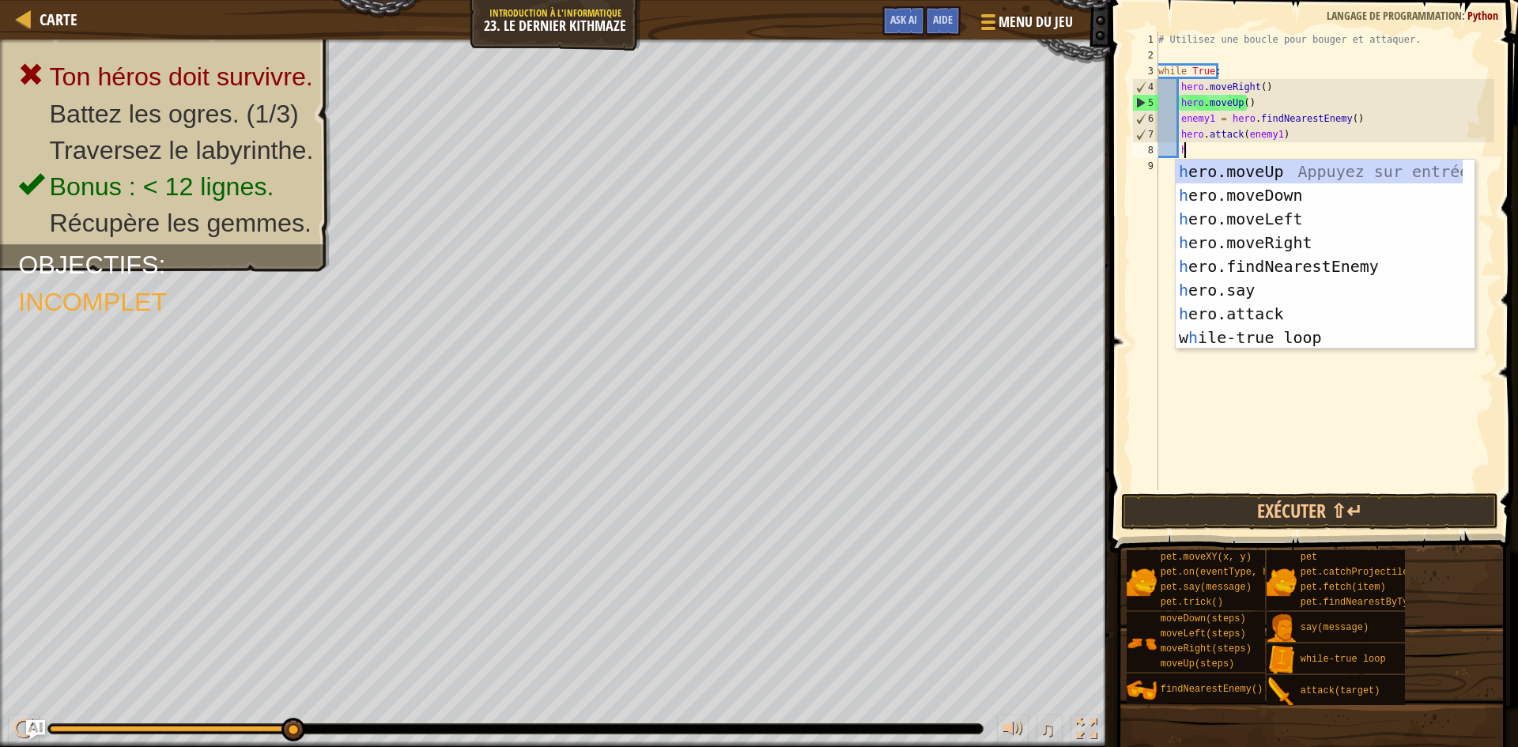
scroll to position [7, 2]
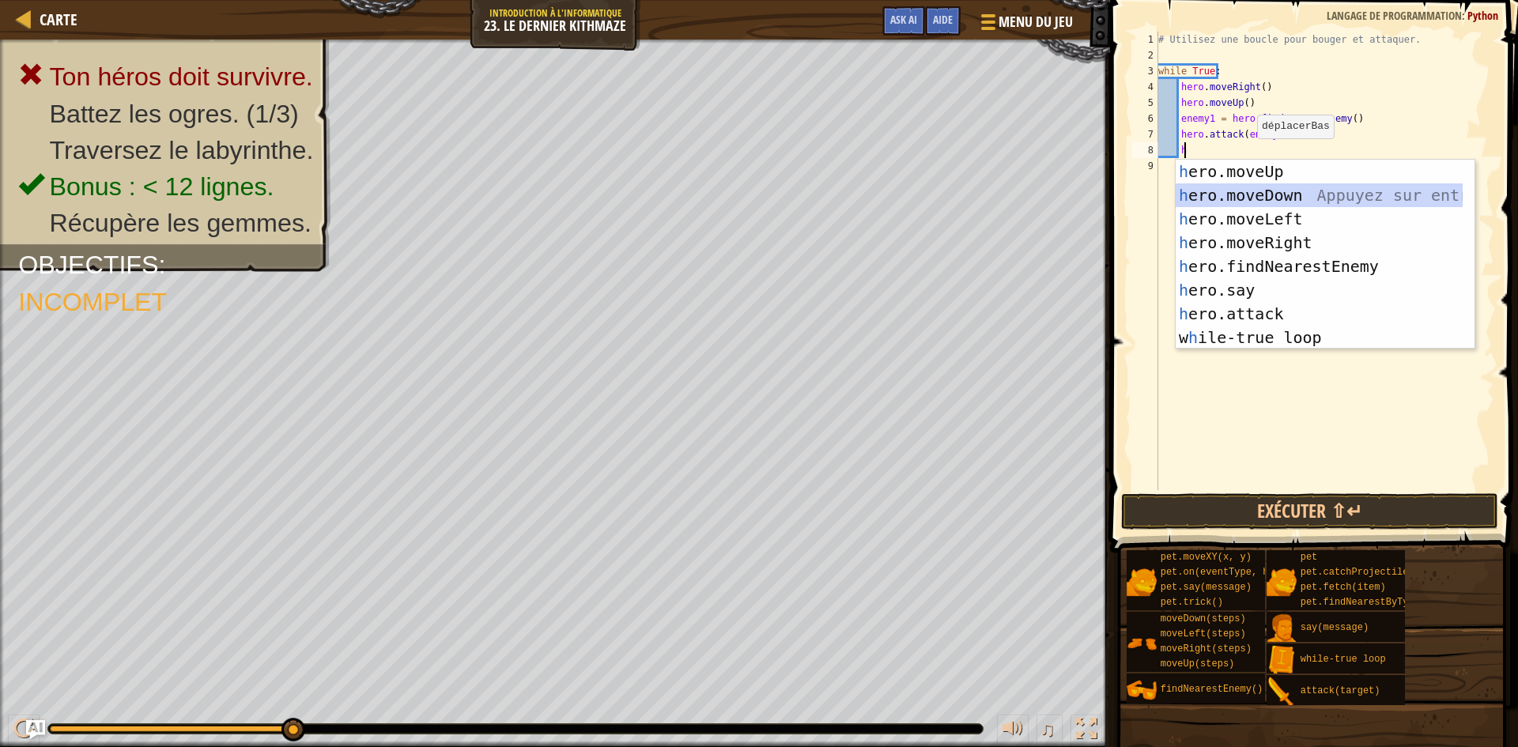
click at [1292, 203] on div "h ero.moveUp Appuyez sur entrée h ero.moveDown Appuyez sur entrée h ero.moveLef…" at bounding box center [1319, 278] width 287 height 237
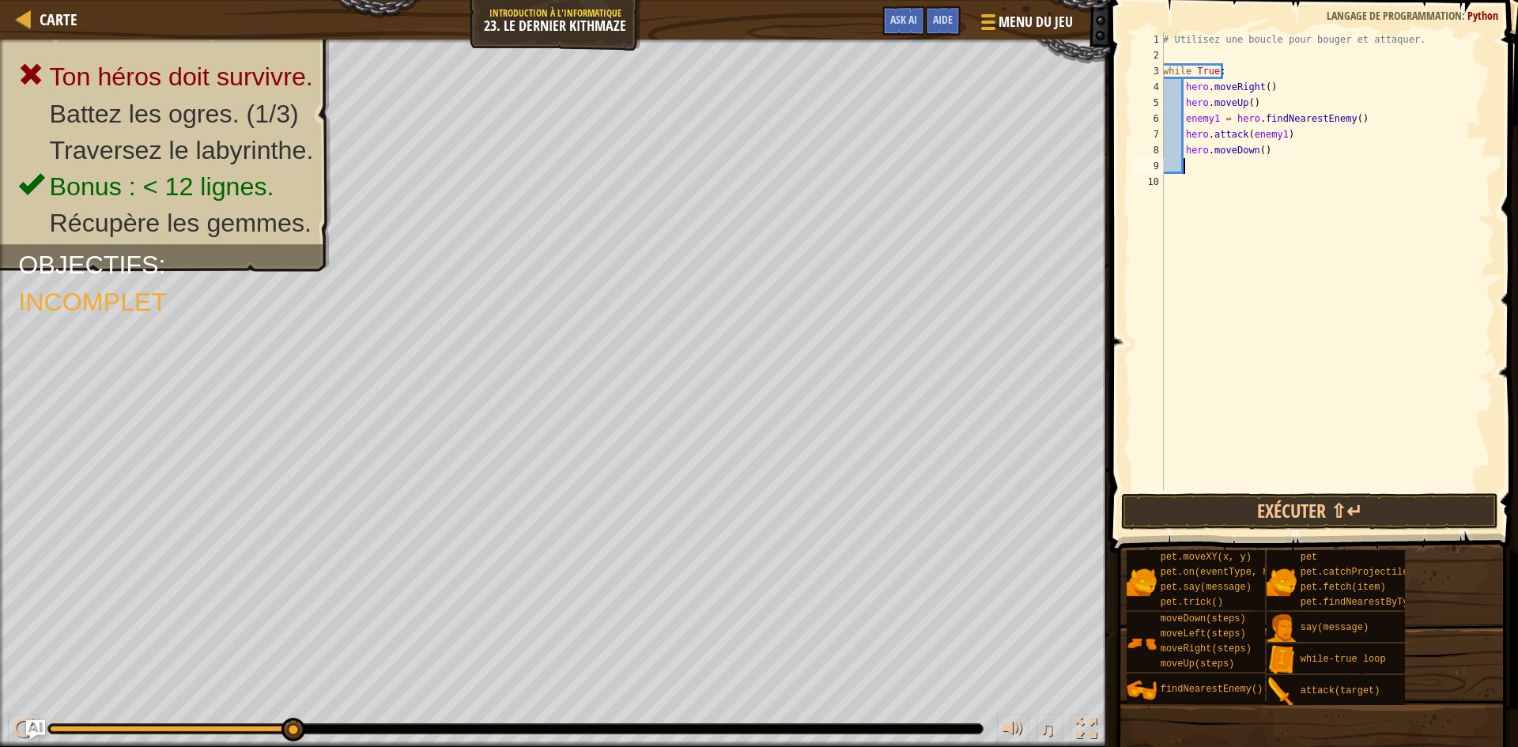
click at [1184, 185] on div "# Utilisez une boucle pour bouger et attaquer. while True : hero . moveRight ( …" at bounding box center [1327, 277] width 334 height 490
click at [1216, 164] on div "# Utilisez une boucle pour bouger et attaquer. while True : hero . moveRight ( …" at bounding box center [1327, 277] width 334 height 490
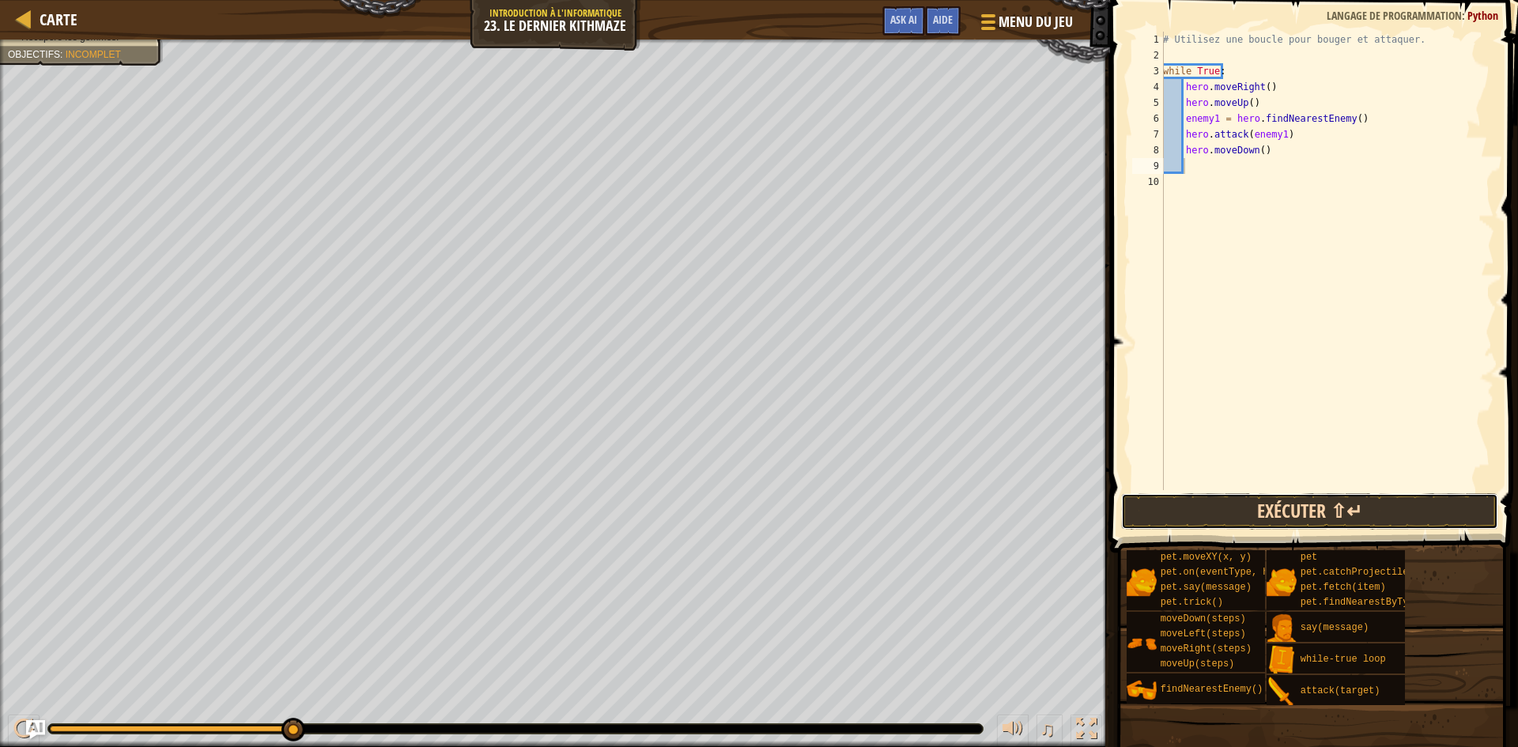
click at [1288, 509] on button "Exécuter ⇧↵" at bounding box center [1309, 511] width 377 height 36
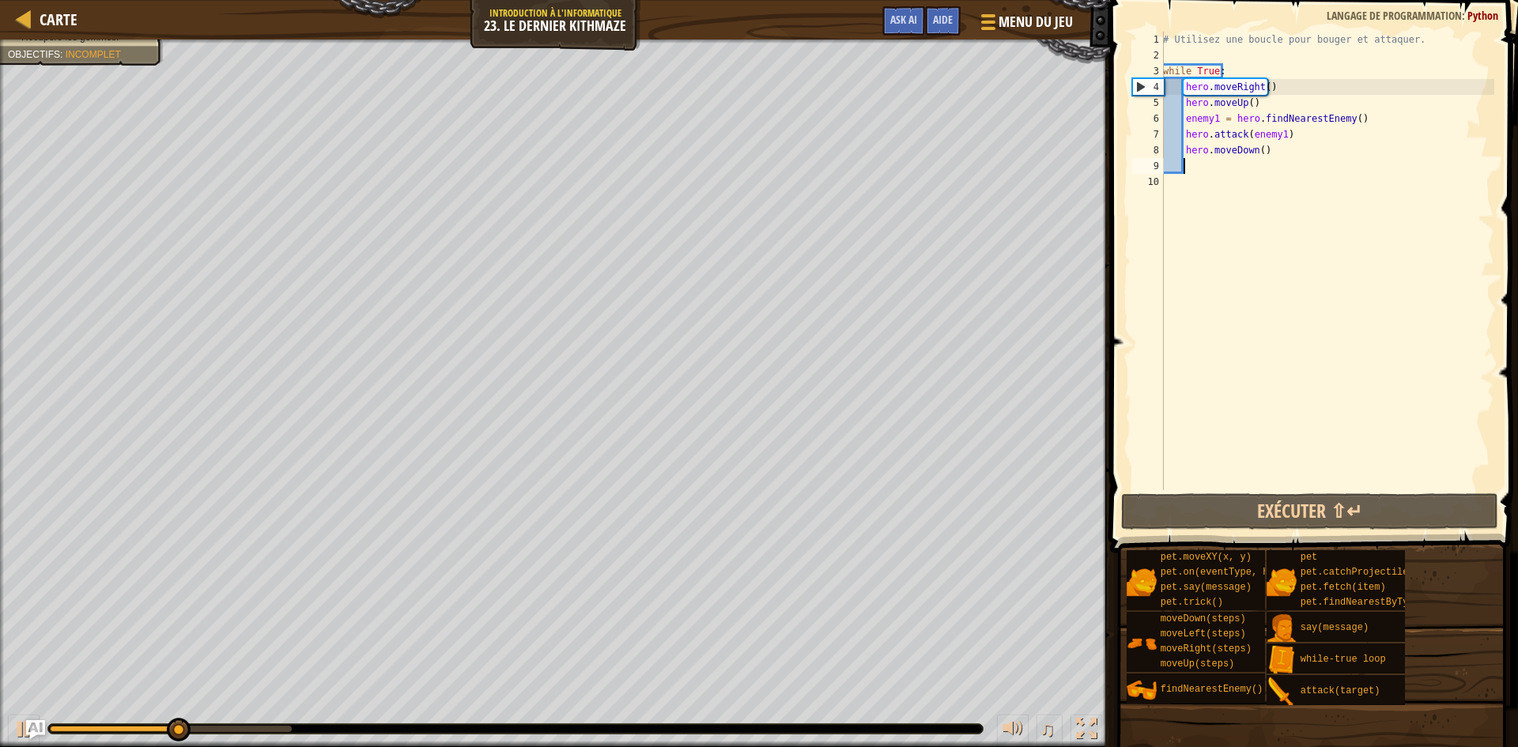
click at [1283, 152] on div "# Utilisez une boucle pour bouger et attaquer. while True : hero . moveRight ( …" at bounding box center [1327, 277] width 334 height 490
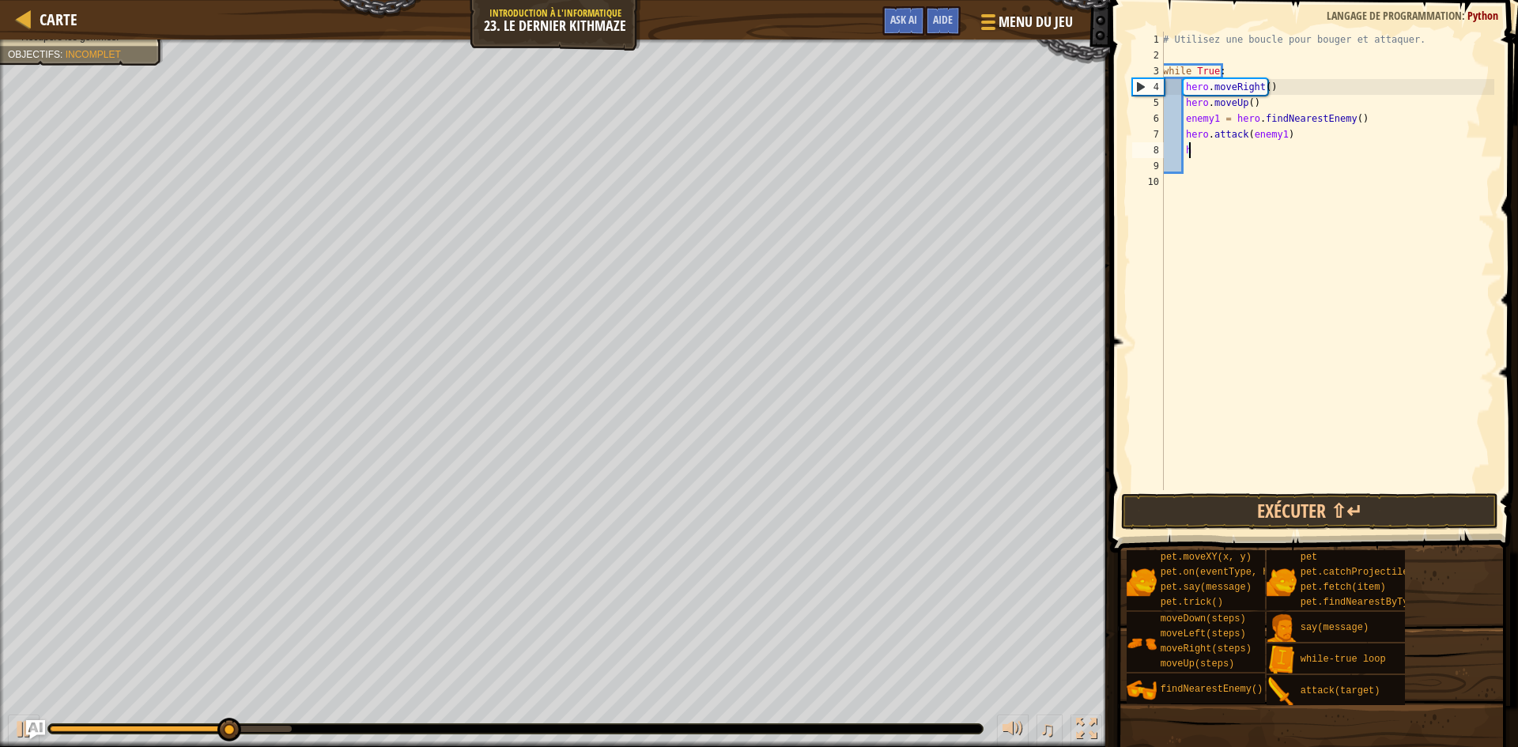
type textarea "h"
drag, startPoint x: 1316, startPoint y: 490, endPoint x: 1316, endPoint y: 504, distance: 14.2
click at [1316, 504] on div "1 2 3 4 5 6 7 8 9 10 # Utilisez une boucle pour bouger et attaquer. while True …" at bounding box center [1311, 307] width 413 height 599
click at [1316, 504] on button "Exécuter ⇧↵" at bounding box center [1309, 511] width 377 height 36
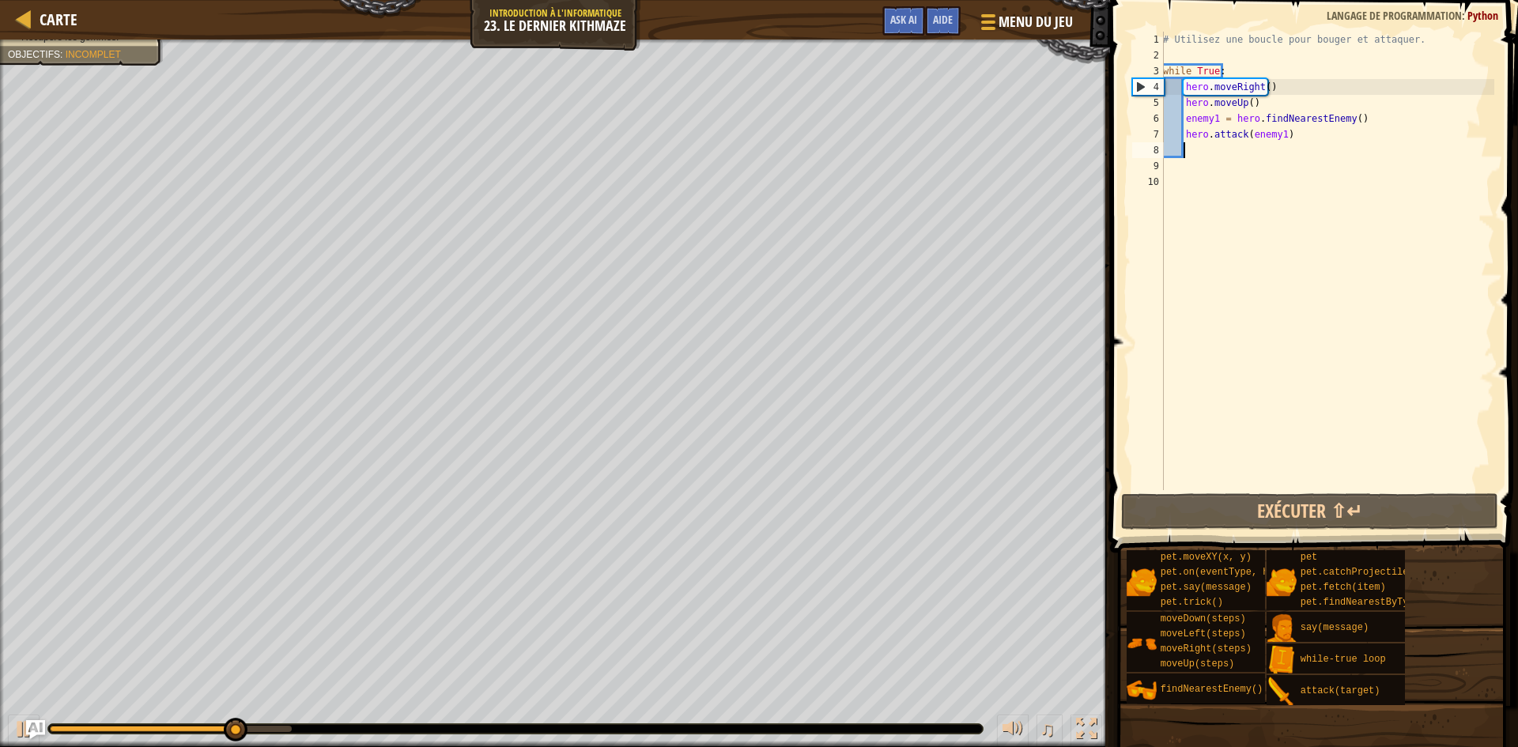
click at [1357, 121] on div "# Utilisez une boucle pour bouger et attaquer. while True : hero . moveRight ( …" at bounding box center [1327, 277] width 334 height 490
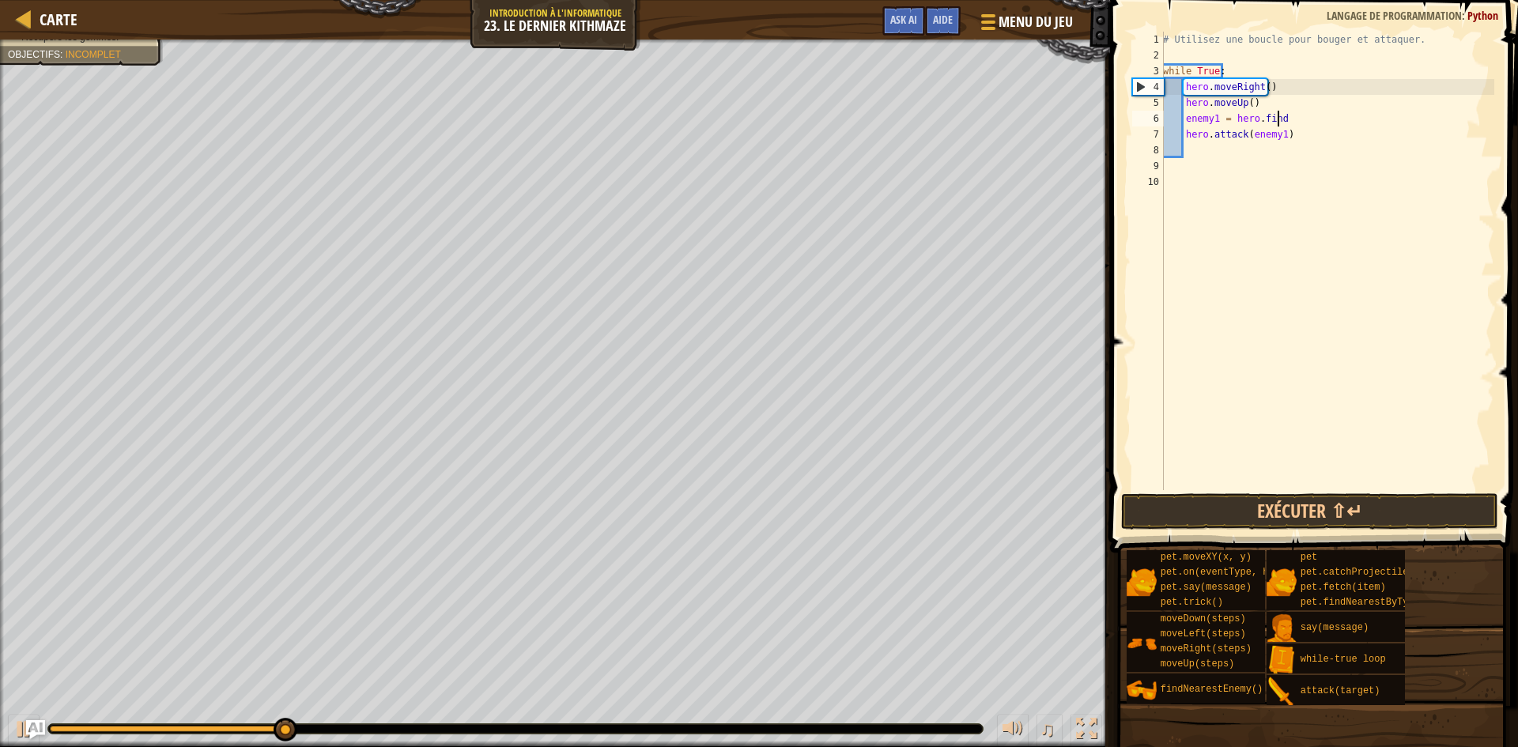
type textarea "e"
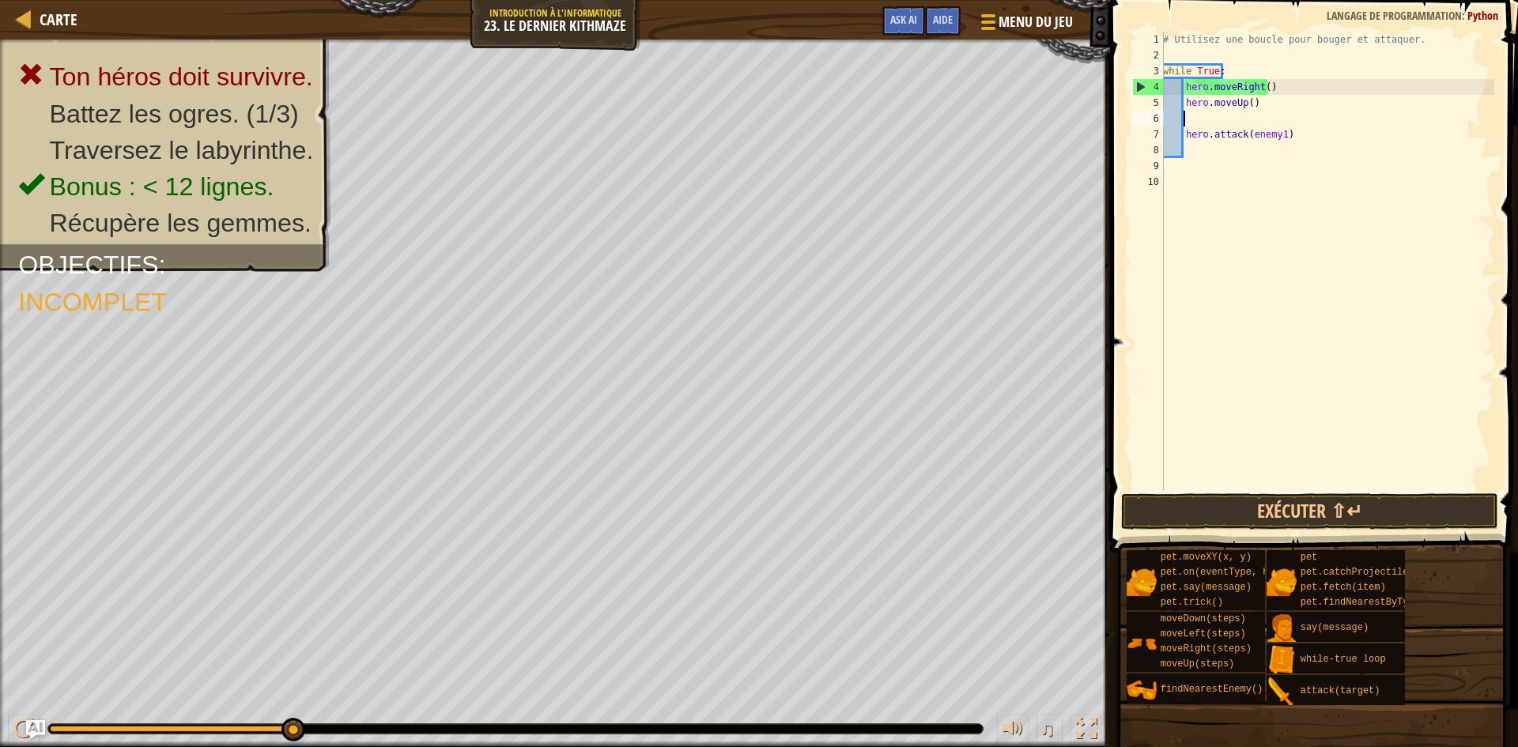
click at [1283, 131] on div "# Utilisez une boucle pour bouger et attaquer. while True : hero . moveRight ( …" at bounding box center [1327, 277] width 334 height 490
type textarea "h"
click at [1263, 99] on div "# Utilisez une boucle pour bouger et attaquer. while True : hero . moveRight ( …" at bounding box center [1327, 277] width 334 height 490
type textarea "h"
click at [1271, 90] on div "# Utilisez une boucle pour bouger et attaquer. while True : hero . moveRight ( )" at bounding box center [1327, 277] width 334 height 490
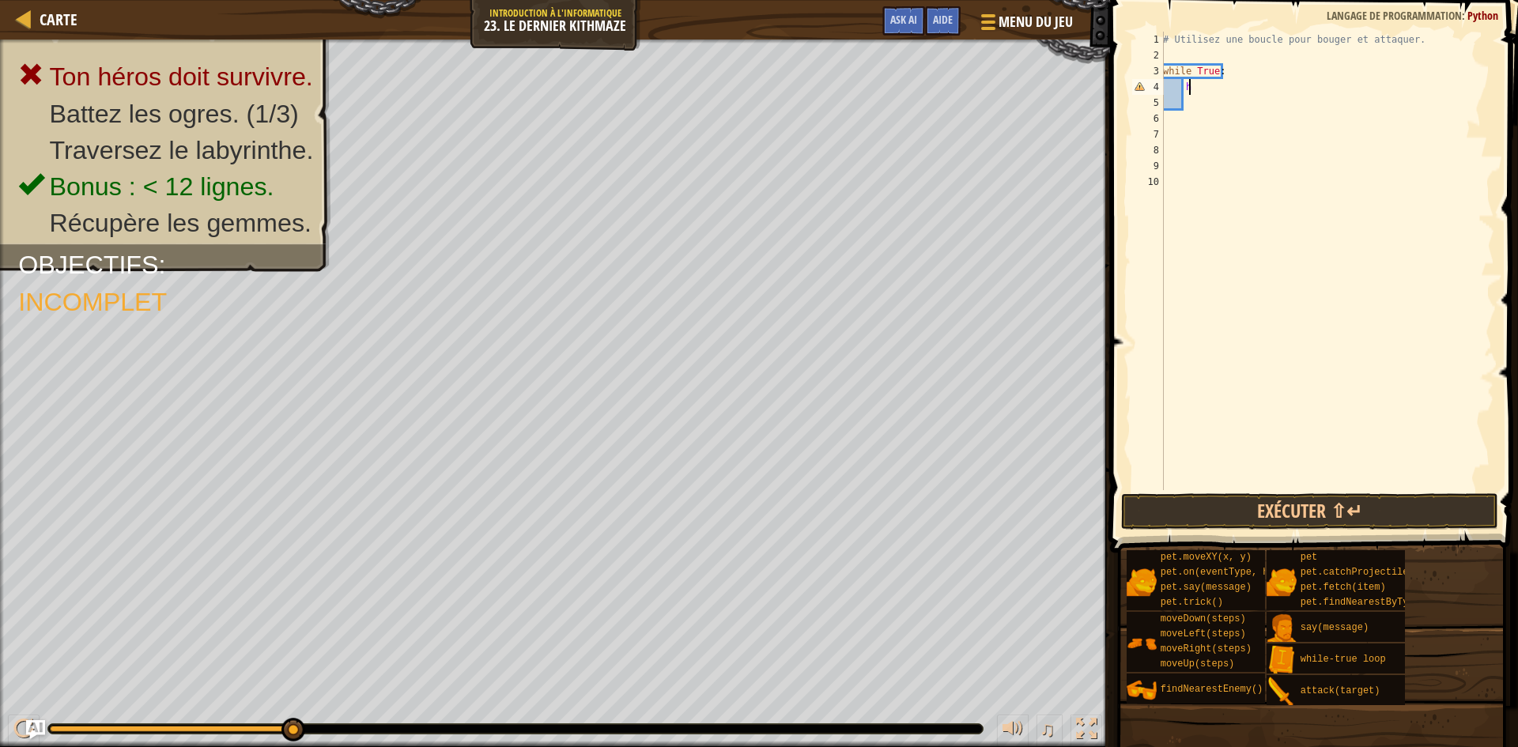
type textarea "h"
click at [1193, 51] on div "# Utilisez une boucle pour bouger et attaquer. while True :" at bounding box center [1327, 277] width 334 height 490
click at [1408, 38] on div "# Utilisez une boucle pour bouger et attaquer. h while True :" at bounding box center [1327, 277] width 334 height 490
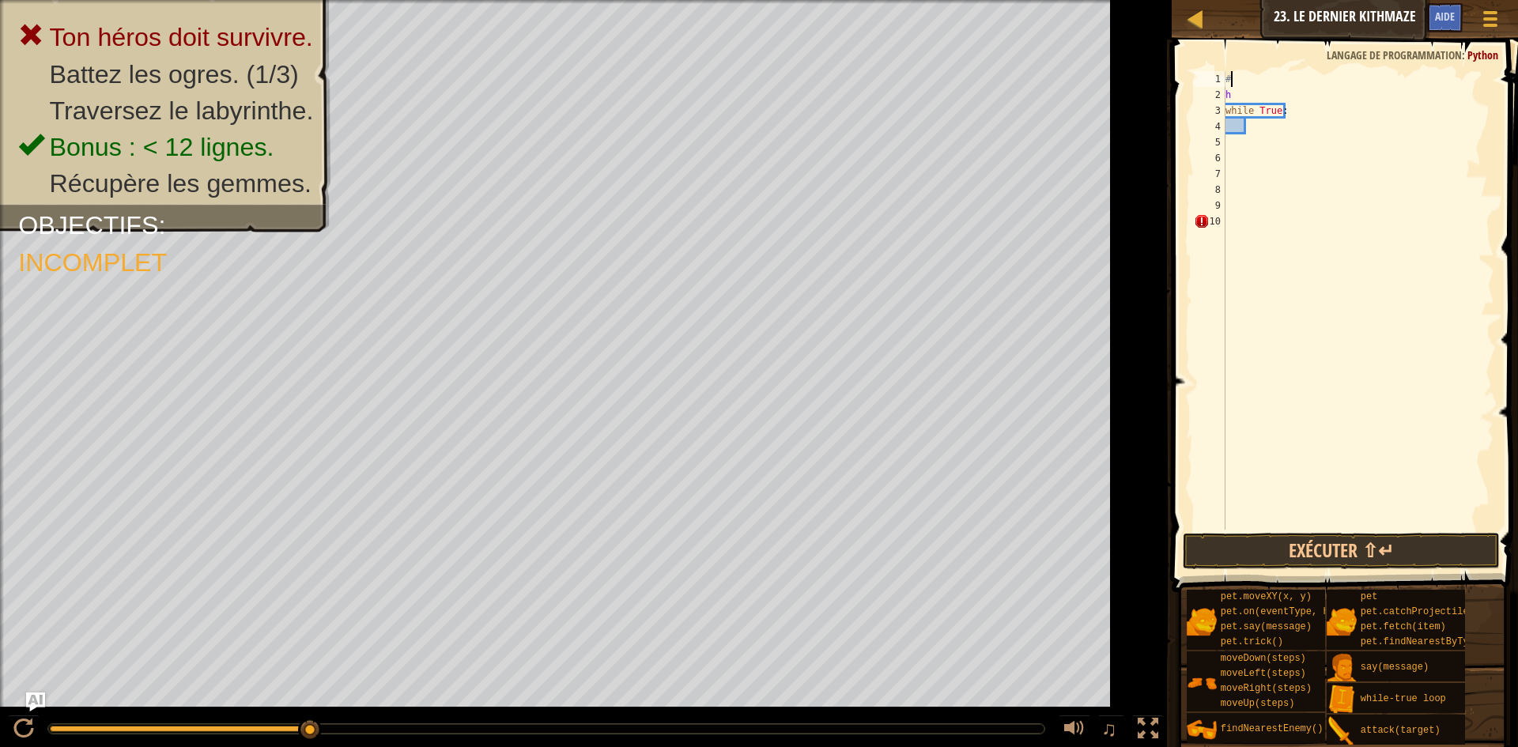
type textarea "#"
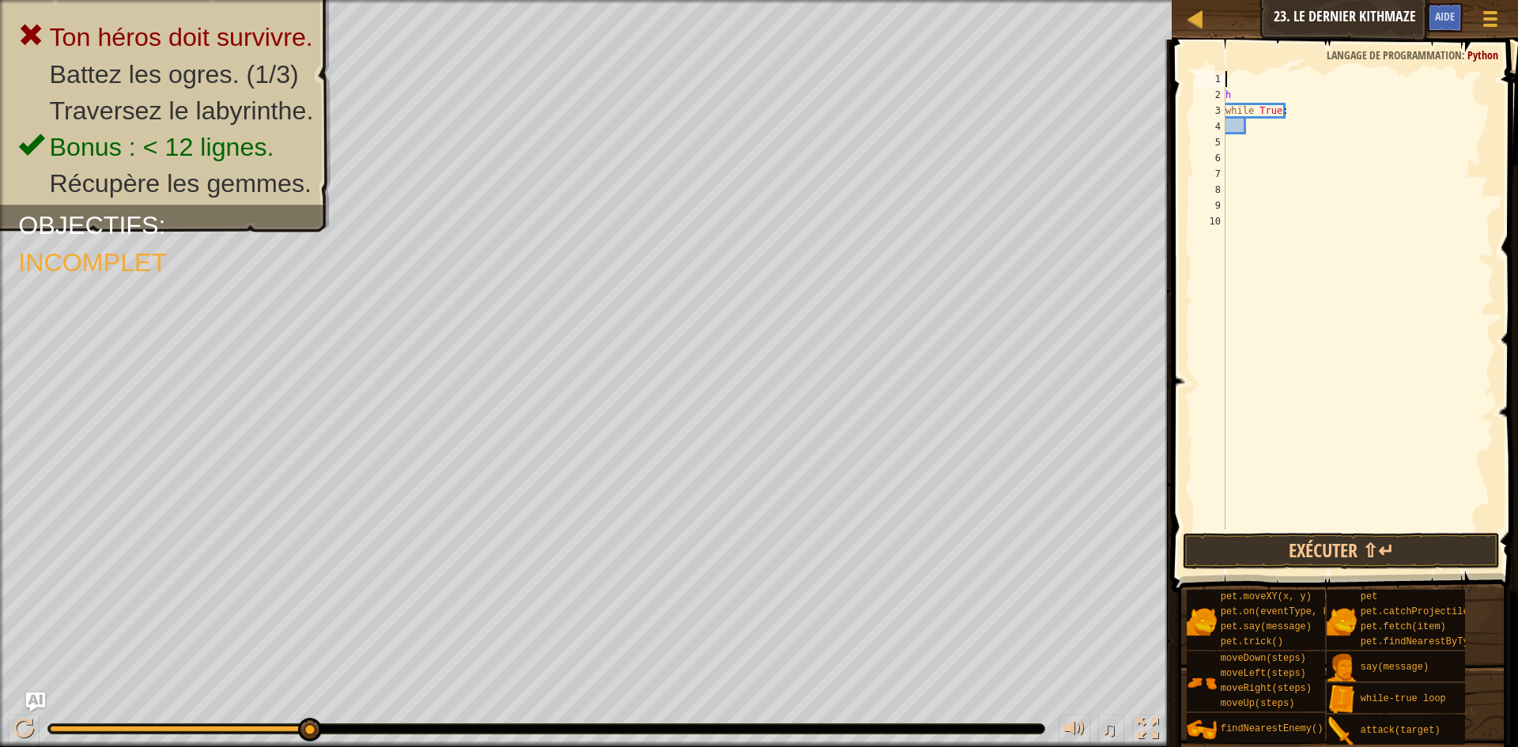
type textarea "h"
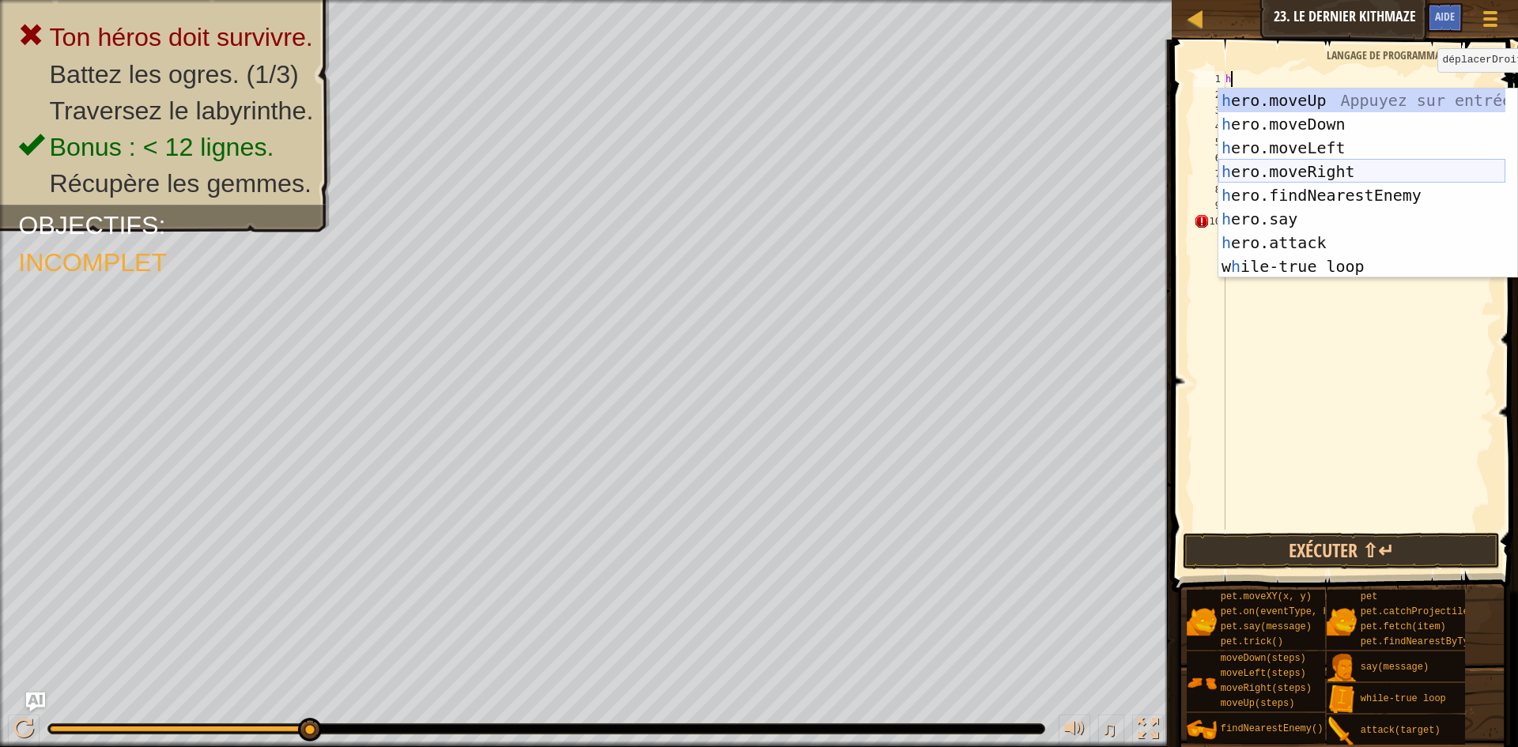
click at [1321, 176] on div "h ero.moveUp Appuyez sur entrée h ero.moveDown Appuyez sur entrée h ero.moveLef…" at bounding box center [1362, 207] width 287 height 237
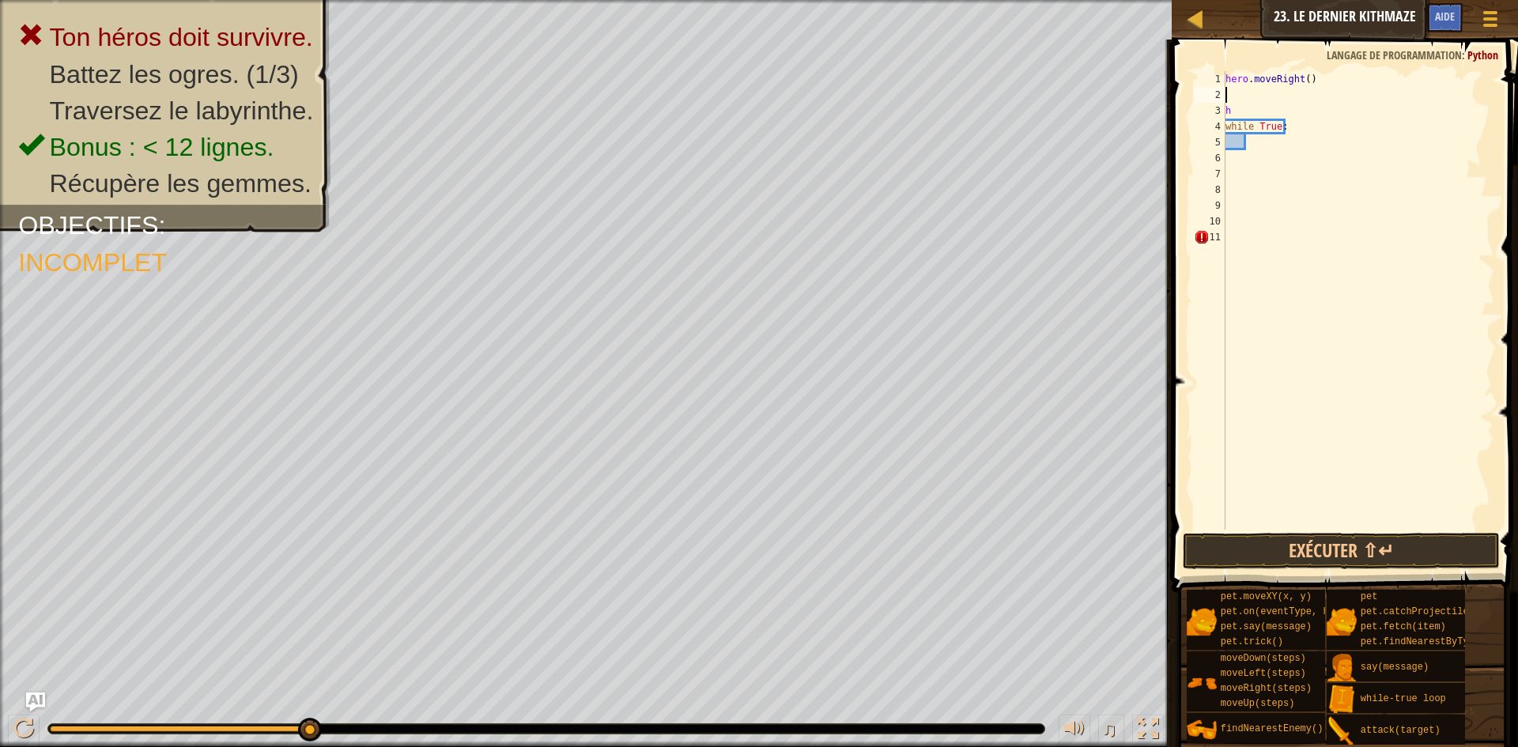
type textarea "h"
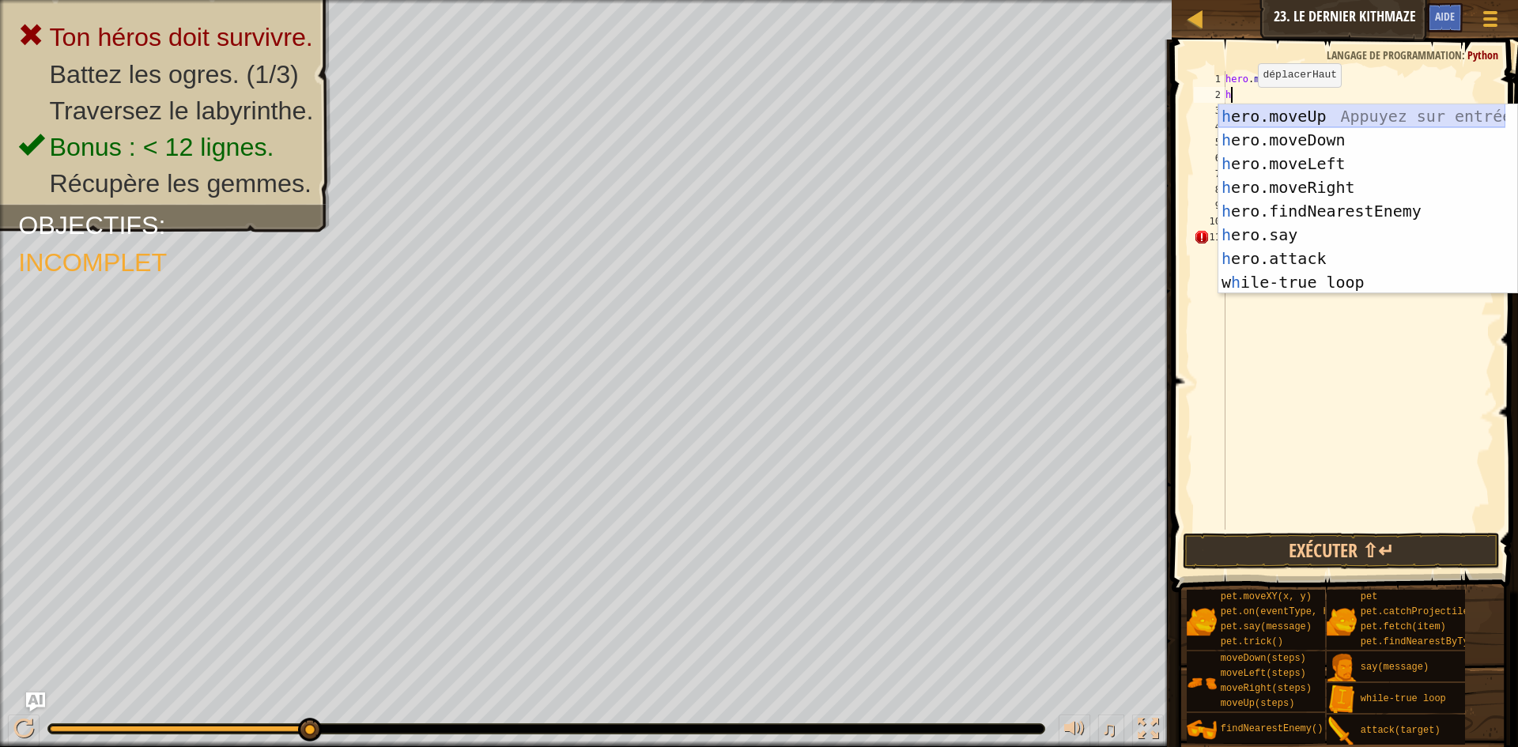
click at [1360, 115] on div "h ero.moveUp Appuyez sur entrée h ero.moveDown Appuyez sur entrée h ero.moveLef…" at bounding box center [1362, 222] width 287 height 237
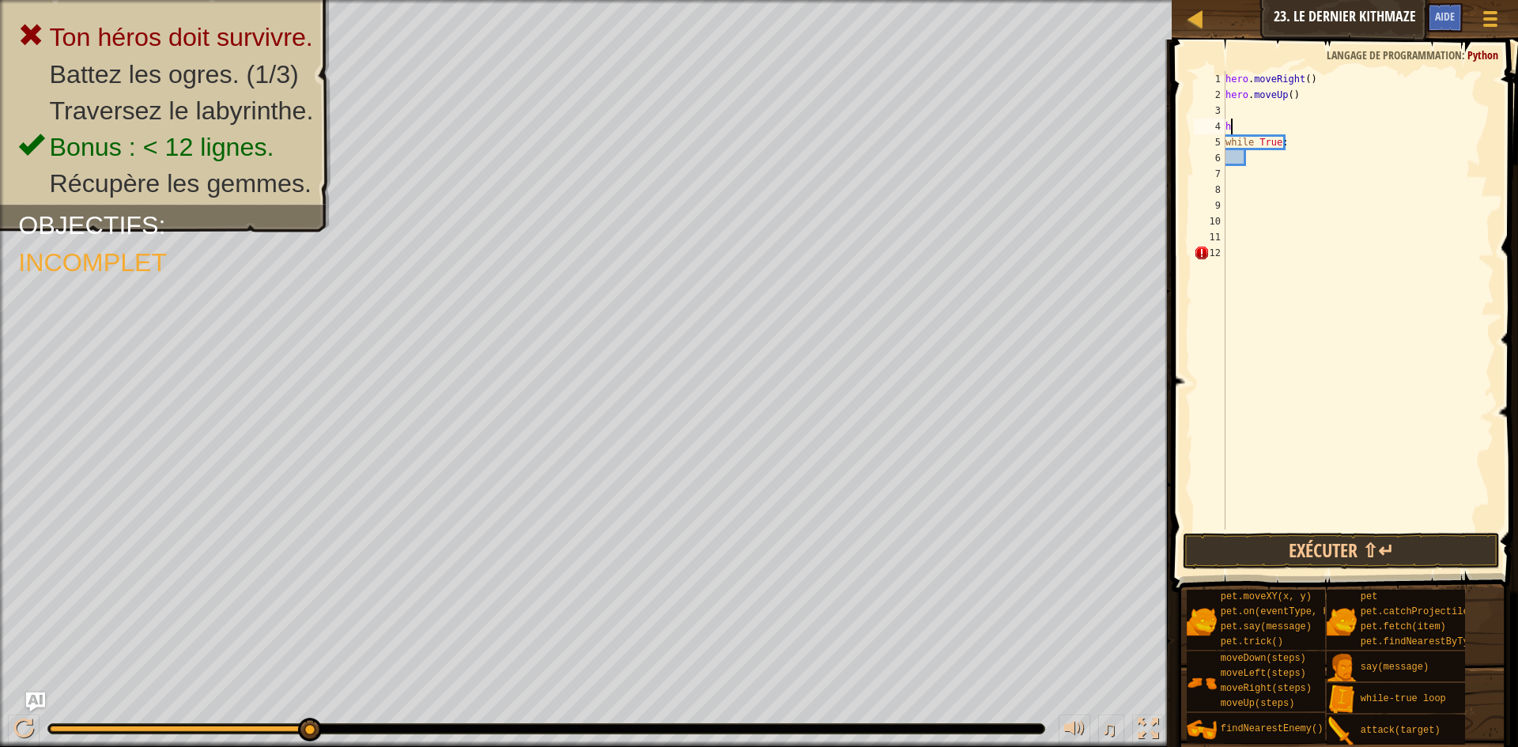
click at [1245, 127] on div "hero . moveRight ( ) hero . moveUp ( ) h while True :" at bounding box center [1358, 316] width 272 height 490
type textarea "h"
click at [1243, 112] on div "hero . moveRight ( ) hero . moveUp ( ) while True :" at bounding box center [1358, 316] width 272 height 490
click at [1264, 157] on div "hero . moveRight ( ) hero . moveUp ( ) while True :" at bounding box center [1358, 316] width 272 height 490
click at [1233, 107] on div "hero . moveRight ( ) hero . moveUp ( ) while True :" at bounding box center [1358, 316] width 272 height 490
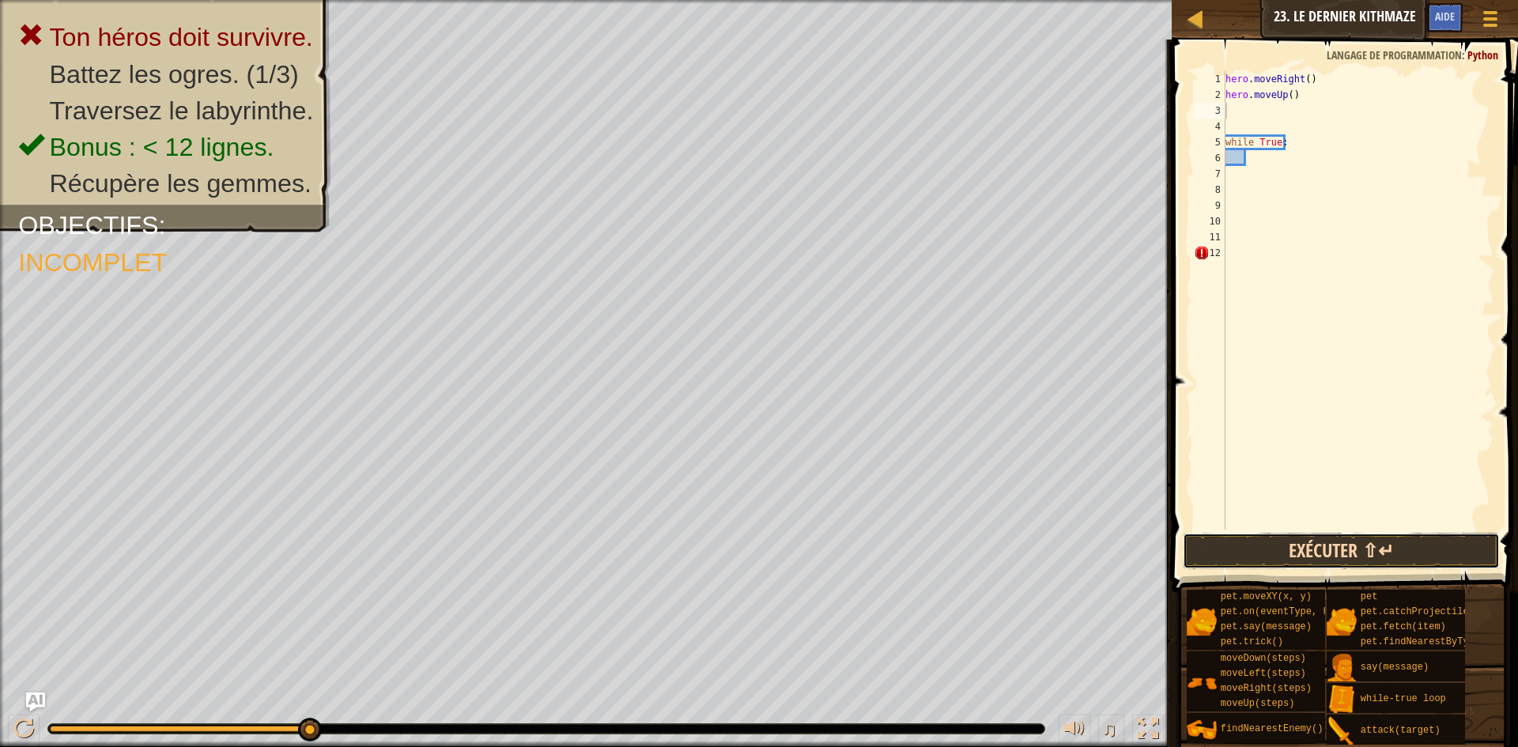
click at [1257, 540] on button "Exécuter ⇧↵" at bounding box center [1341, 551] width 317 height 36
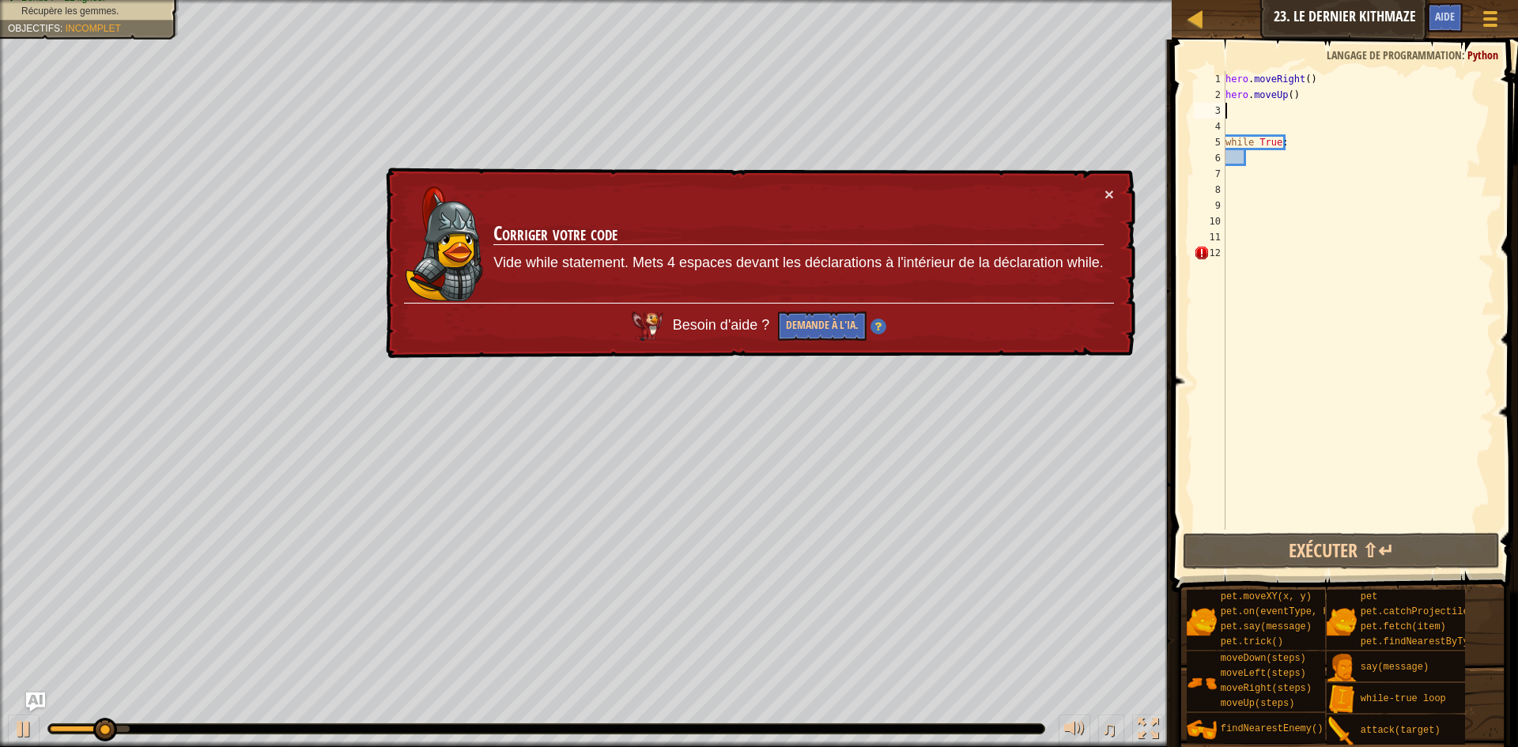
click at [1246, 158] on div "hero . moveRight ( ) hero . moveUp ( ) while True :" at bounding box center [1358, 316] width 272 height 490
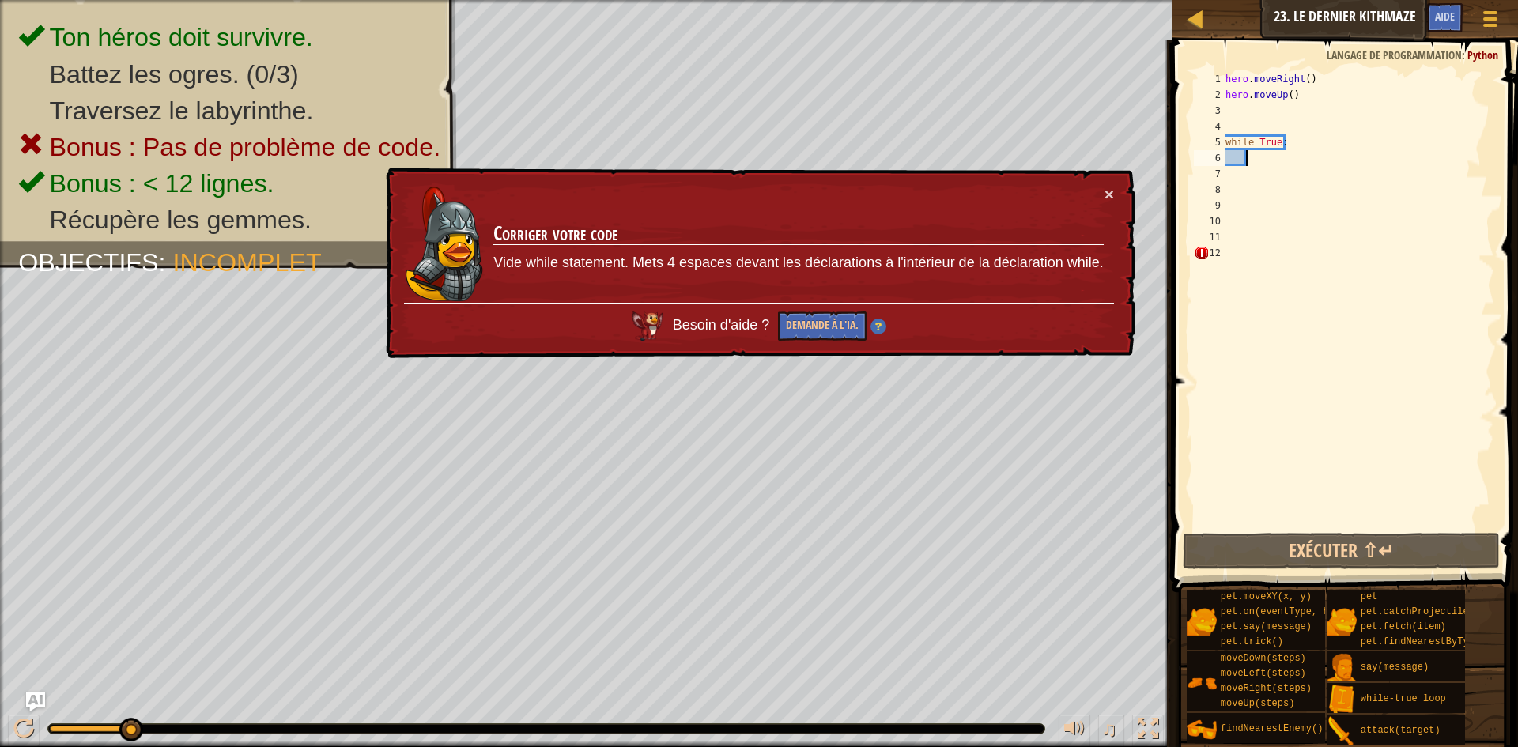
type textarea "h"
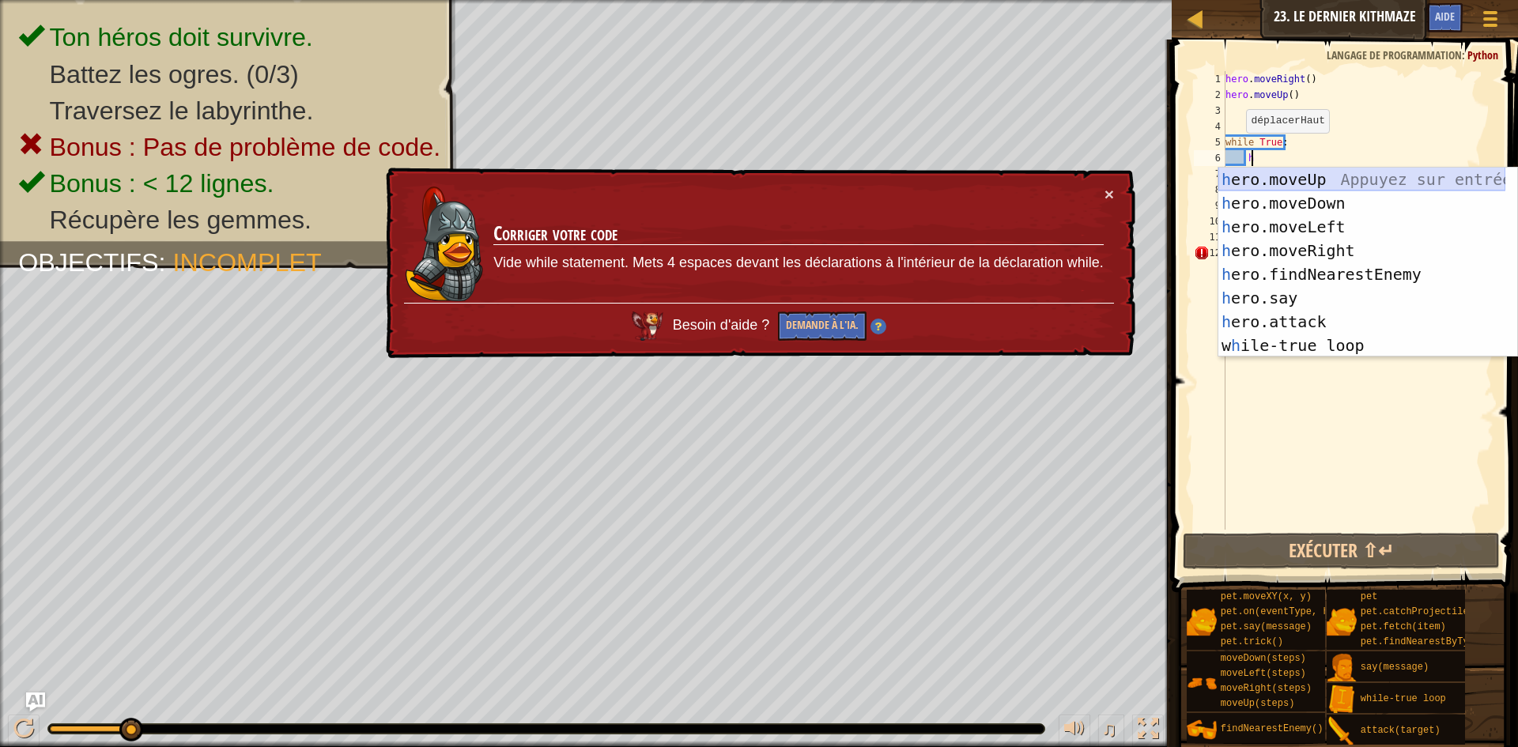
scroll to position [7, 2]
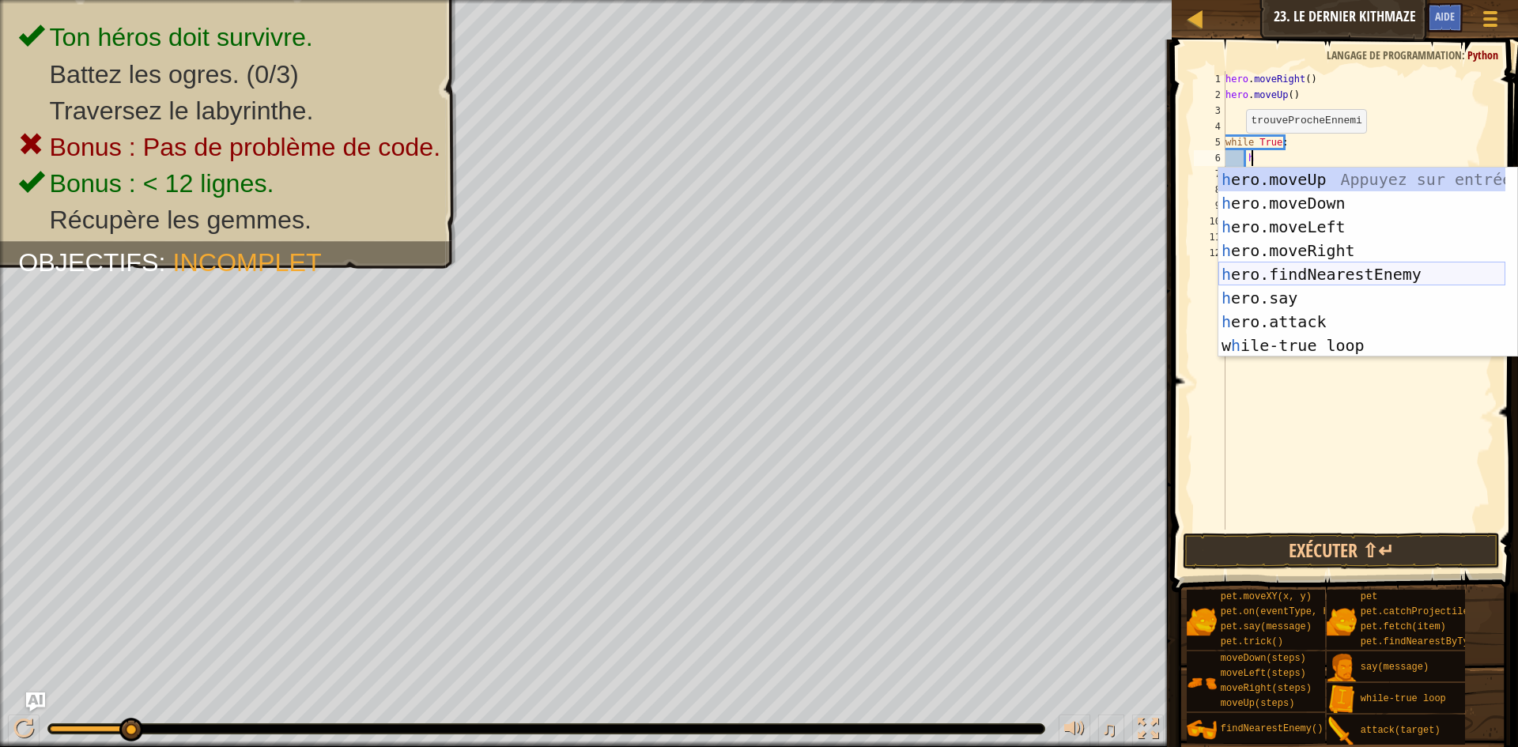
click at [1341, 280] on div "h ero.moveUp Appuyez sur entrée h ero.moveDown Appuyez sur entrée h ero.moveLef…" at bounding box center [1362, 286] width 287 height 237
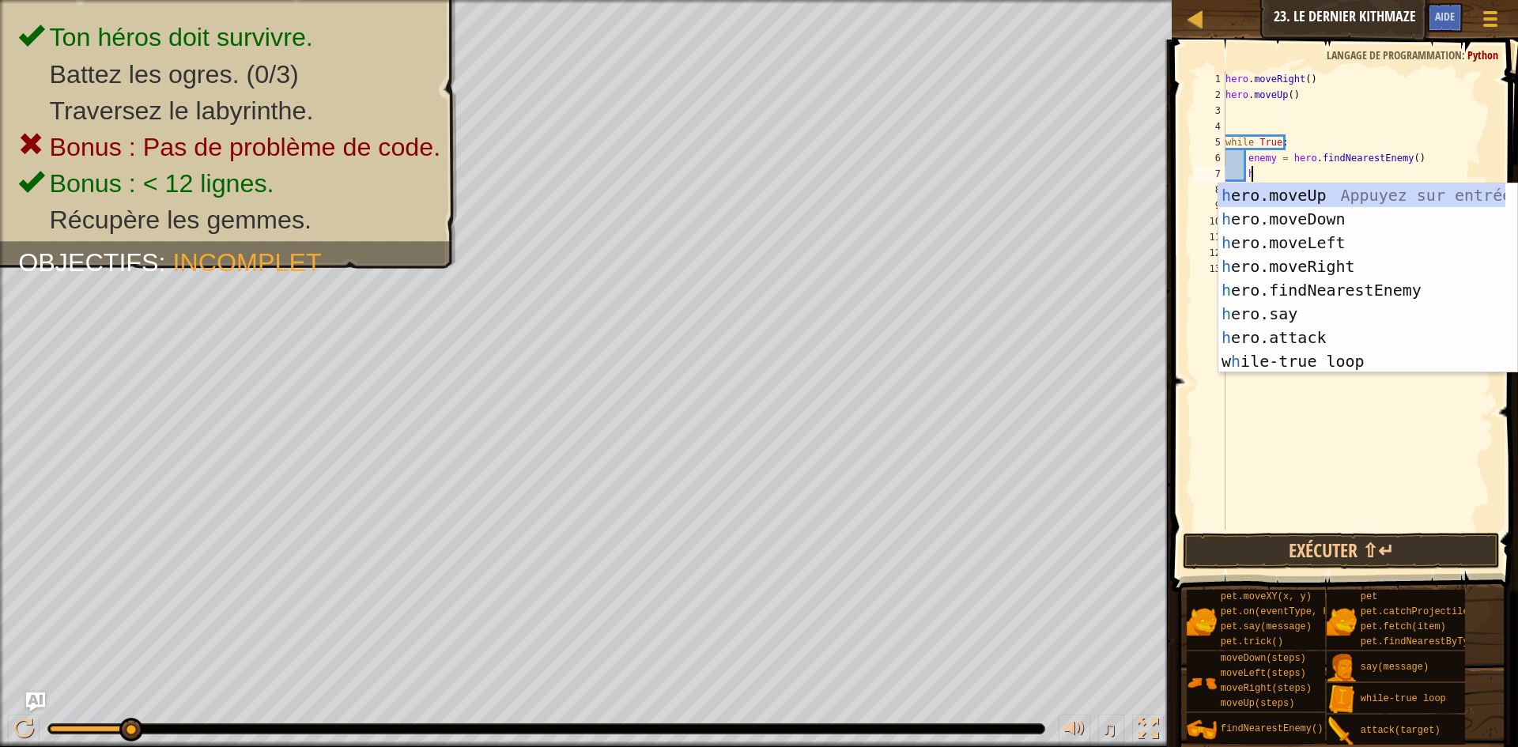
click at [1410, 160] on div "hero . moveRight ( ) hero . moveUp ( ) while True : enemy = hero . findNearestE…" at bounding box center [1358, 316] width 272 height 490
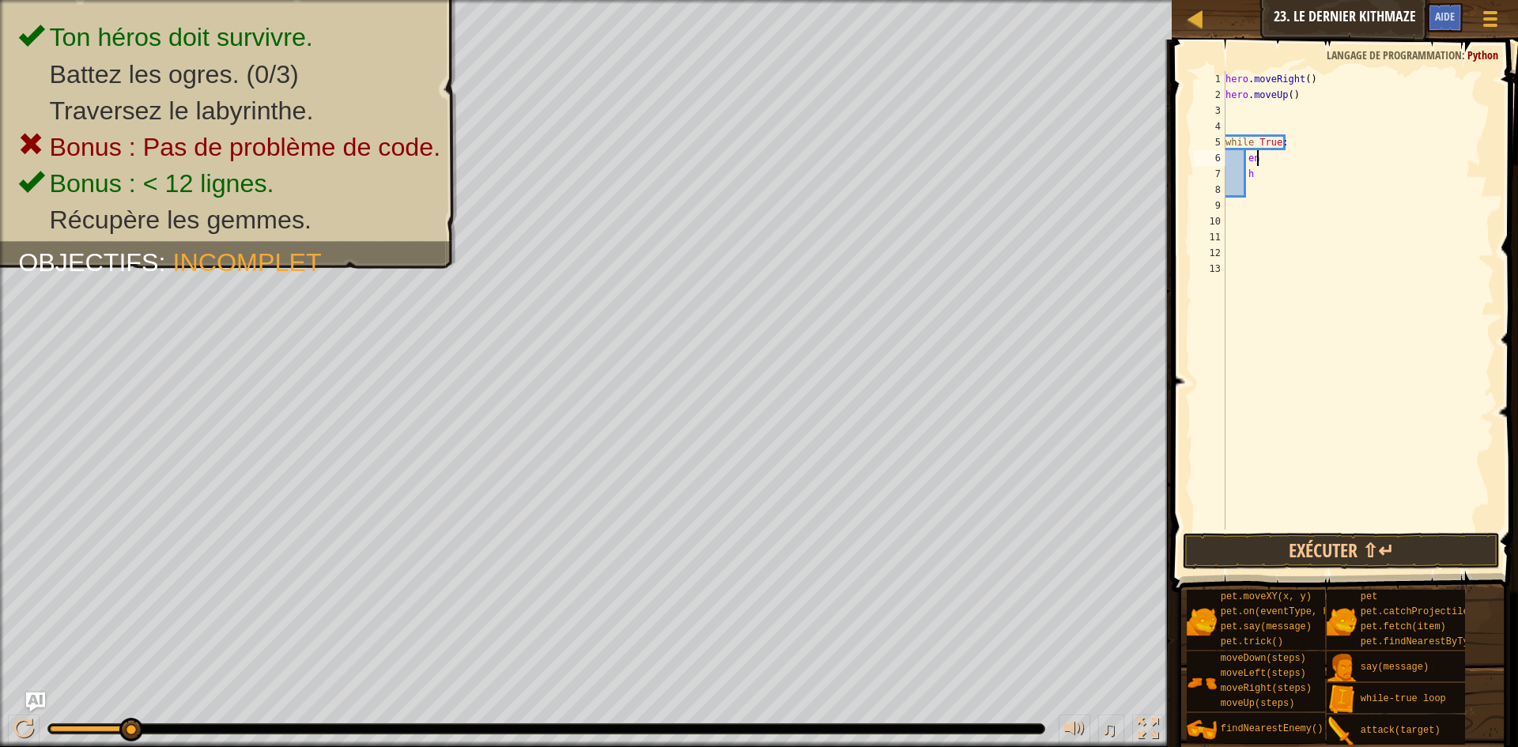
type textarea "e"
click at [1298, 177] on div "hero . moveRight ( ) hero . moveUp ( ) while True : h" at bounding box center [1358, 316] width 272 height 490
type textarea "h"
click at [1259, 157] on div "hero . moveRight ( ) hero . moveUp ( ) while True :" at bounding box center [1358, 316] width 272 height 490
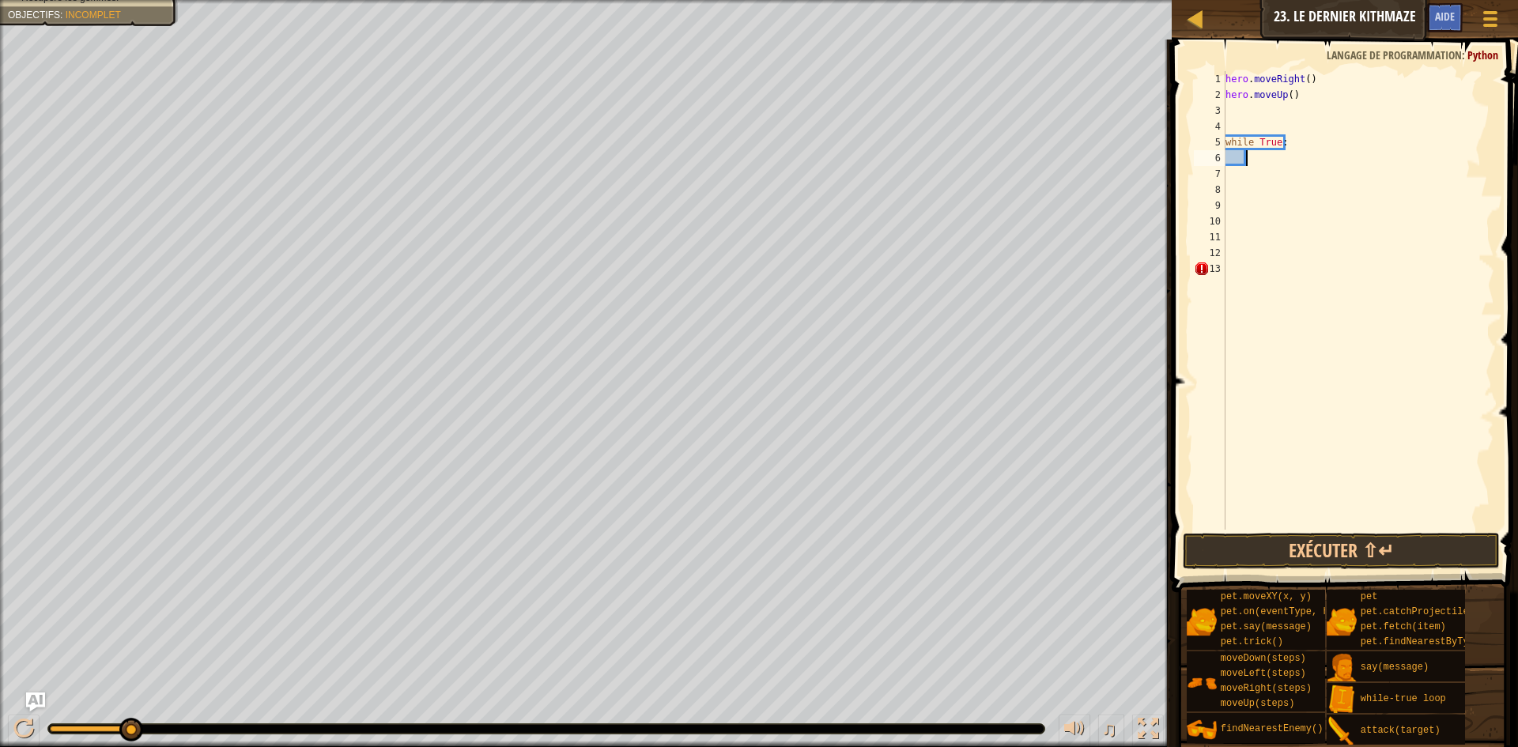
click at [1297, 145] on div "hero . moveRight ( ) hero . moveUp ( ) while True :" at bounding box center [1358, 316] width 272 height 490
type textarea "w"
click at [1231, 111] on div "hero . moveRight ( ) hero . moveUp ( )" at bounding box center [1358, 316] width 272 height 490
type textarea "while-true loop"
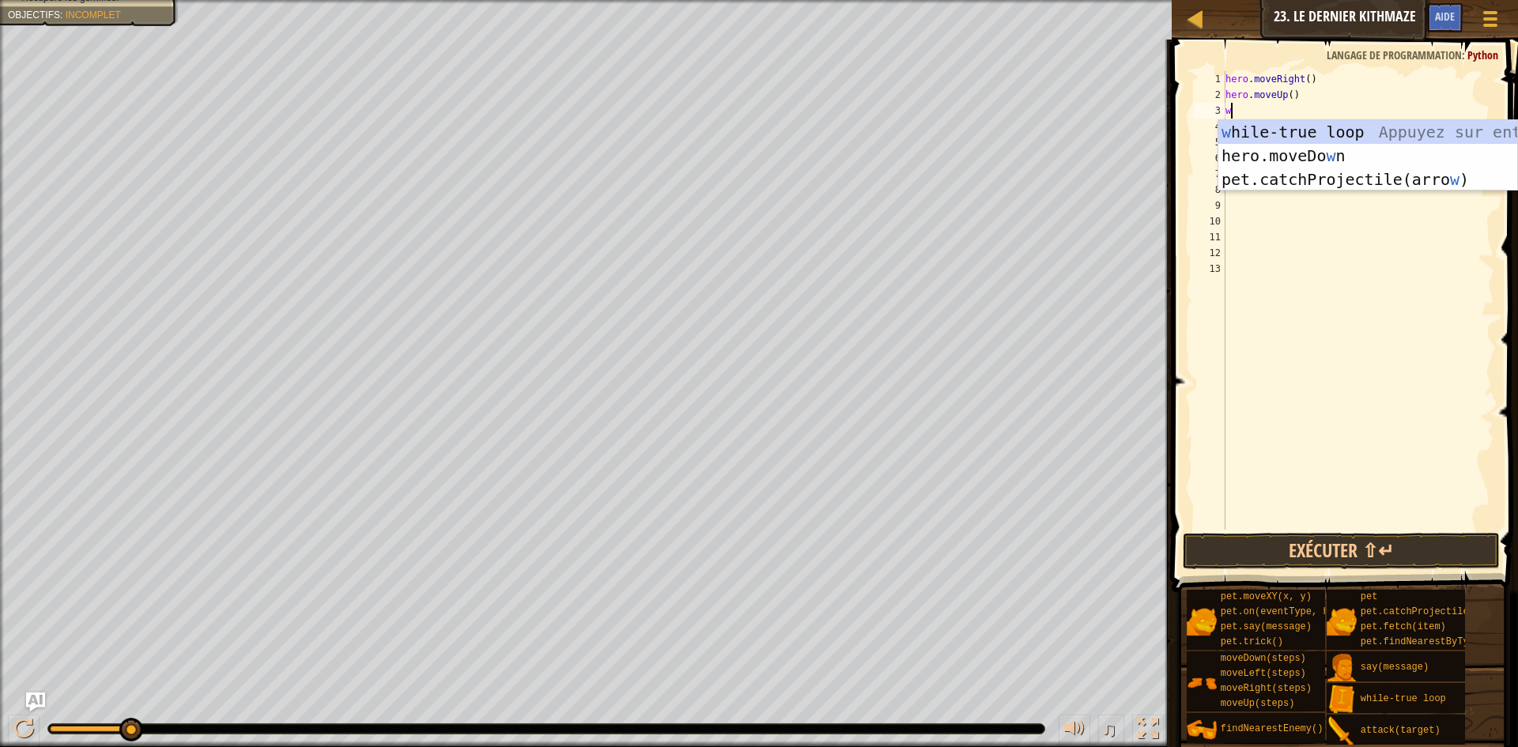
type textarea "w"
click at [1316, 123] on div "w hile-true loop Appuyez sur entrée hero.moveDo w n [GEOGRAPHIC_DATA] sur entré…" at bounding box center [1368, 179] width 299 height 119
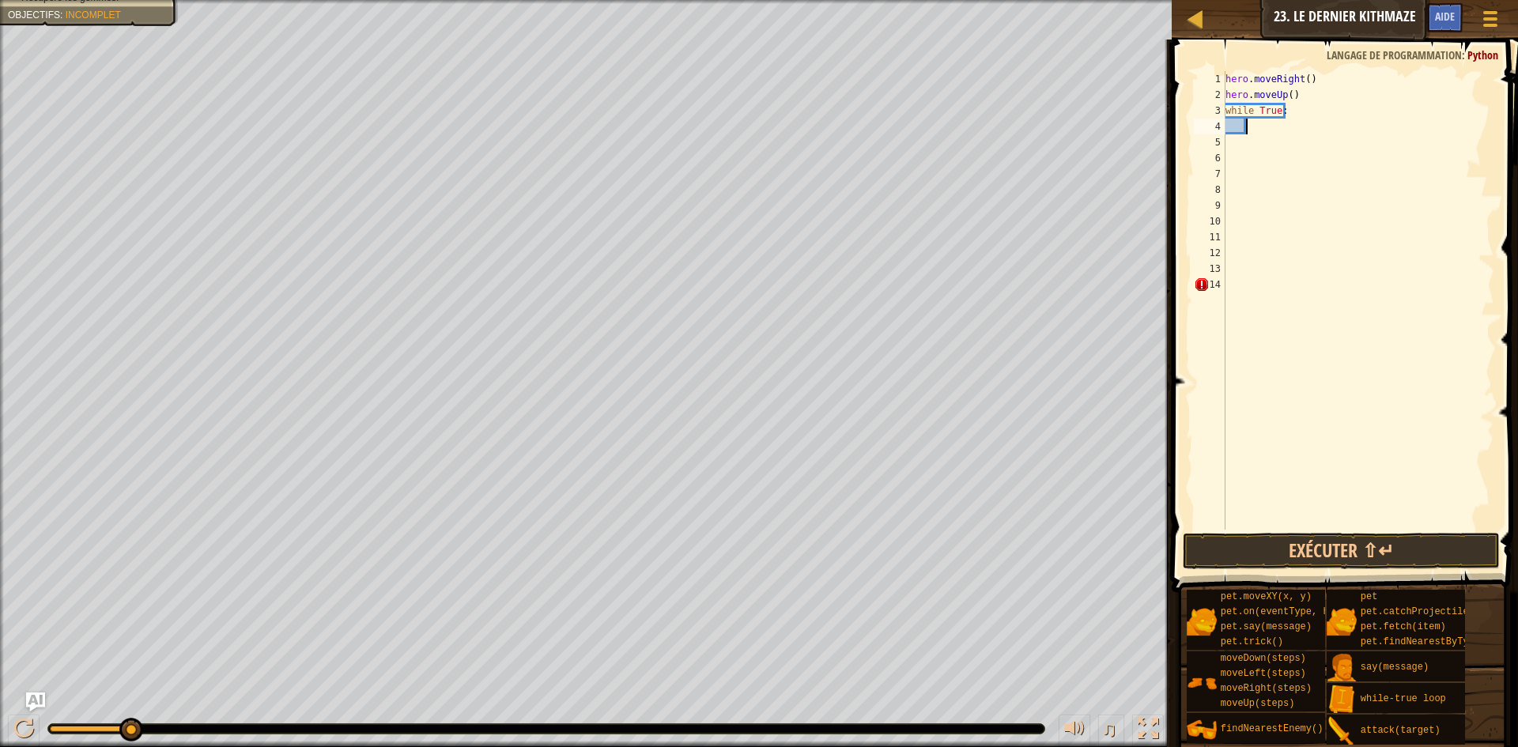
click at [1253, 126] on div "hero . moveRight ( ) hero . moveUp ( ) while True :" at bounding box center [1358, 316] width 272 height 490
click at [1231, 284] on div "hero . moveRight ( ) hero . moveUp ( ) while True :" at bounding box center [1358, 316] width 272 height 490
type textarea "="
click at [1226, 288] on div "hero . moveRight ( ) hero . moveUp ( ) while True :" at bounding box center [1358, 316] width 272 height 490
click at [1271, 134] on div "hero . moveRight ( ) hero . moveUp ( ) while True :" at bounding box center [1358, 316] width 272 height 490
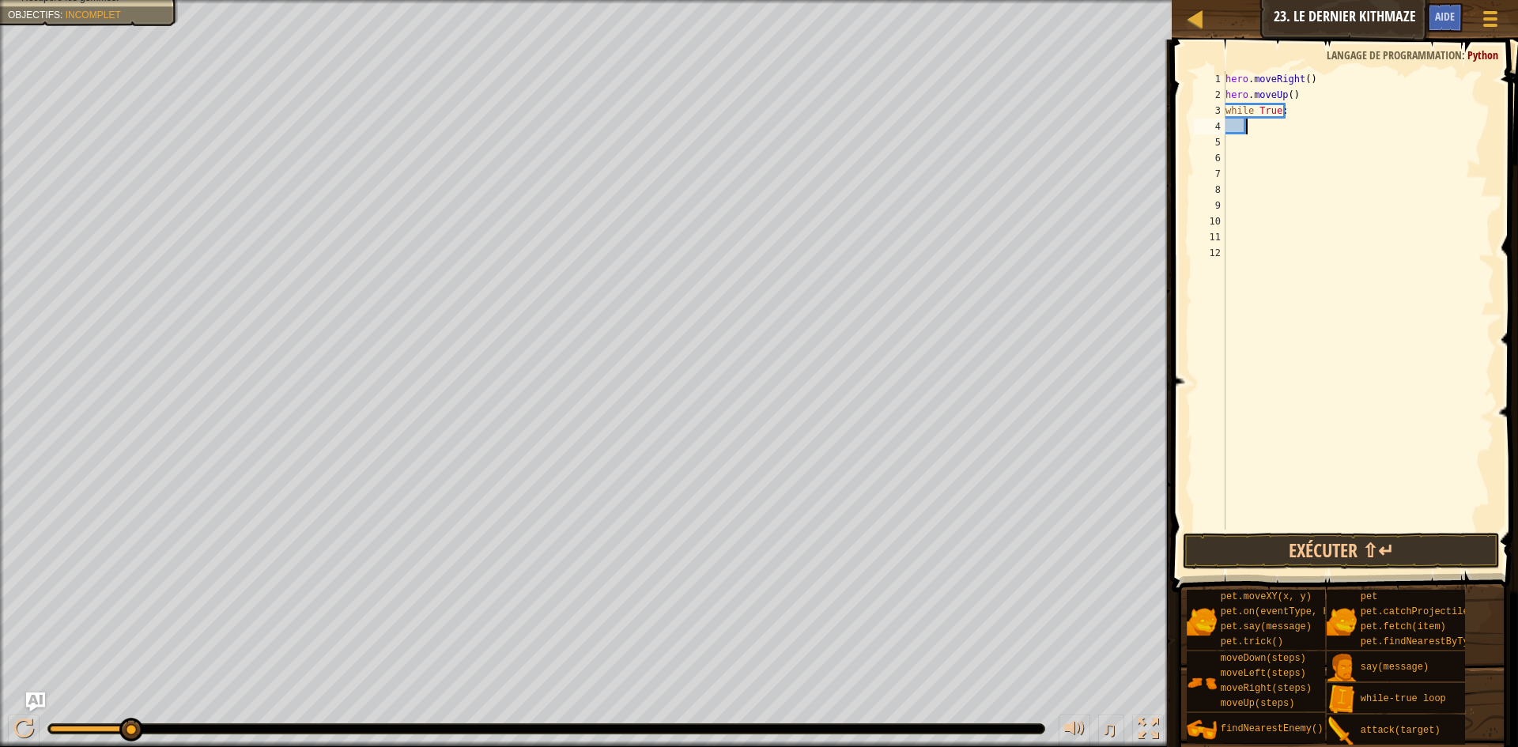
type textarea "h"
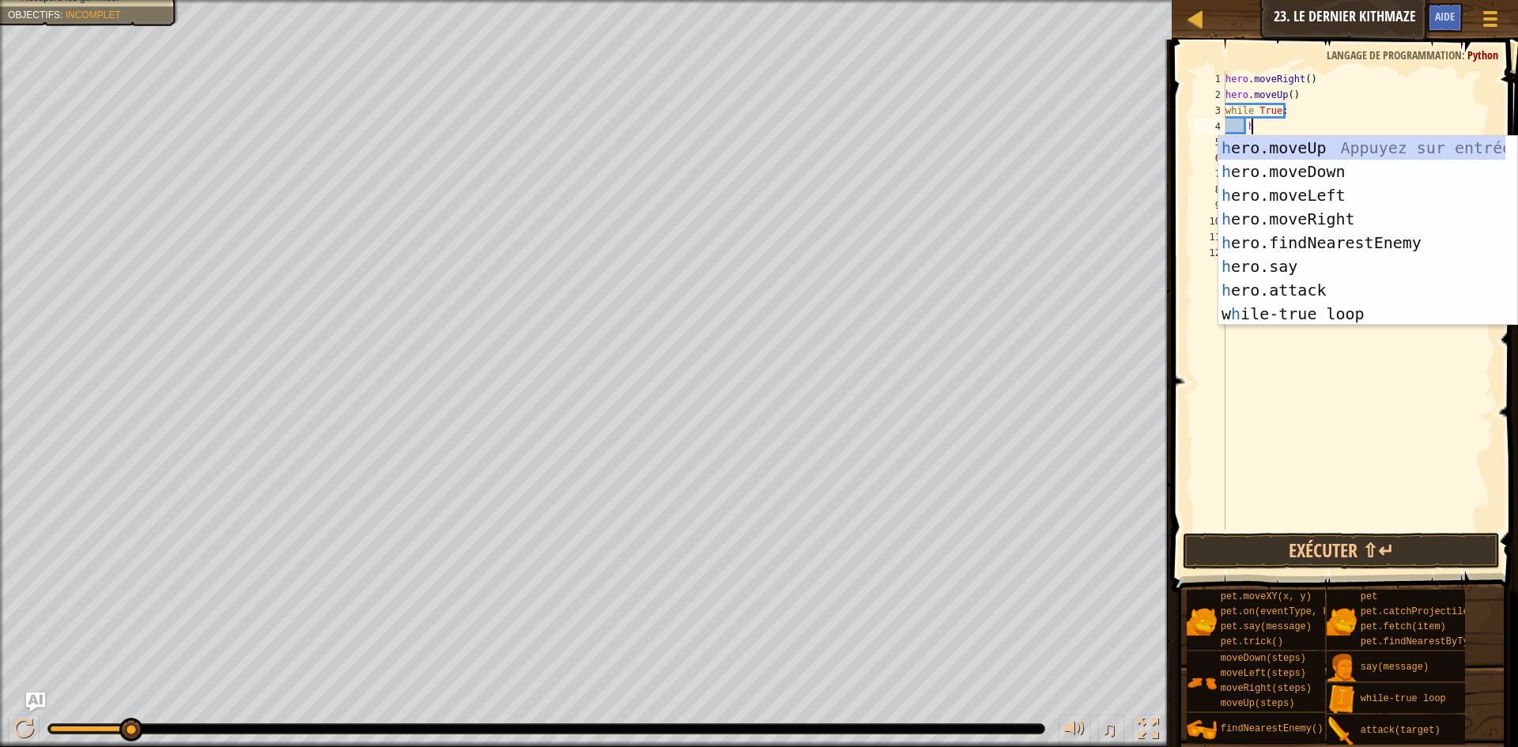
scroll to position [7, 2]
click at [1318, 356] on div "hero . moveRight ( ) hero . moveUp ( ) while True : h" at bounding box center [1358, 316] width 272 height 490
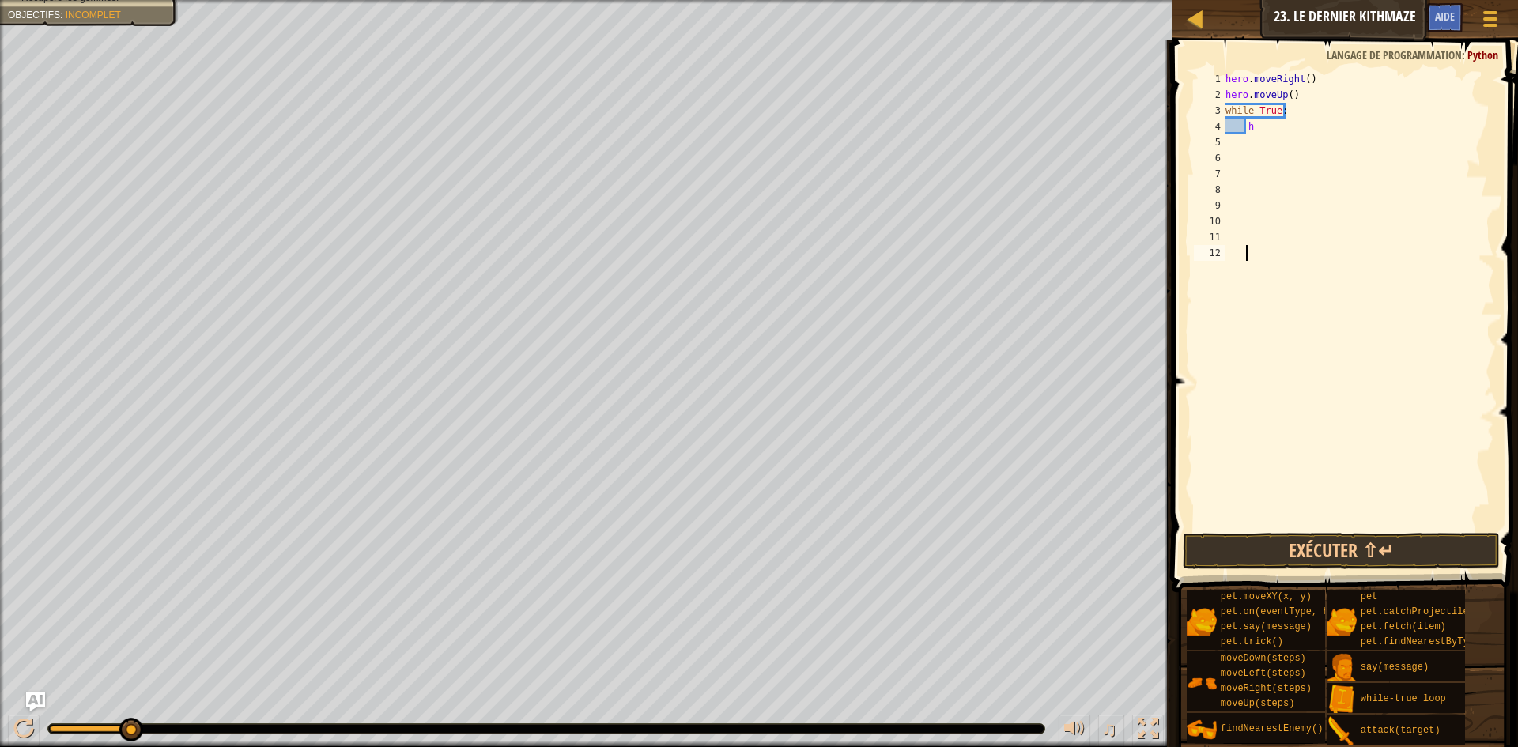
scroll to position [7, 1]
click at [1290, 116] on div "hero . moveRight ( ) hero . moveUp ( ) while True : h" at bounding box center [1358, 316] width 272 height 490
type textarea "while"
click at [1261, 124] on div "hero . moveRight ( ) hero . moveUp ( ) while T h" at bounding box center [1358, 316] width 272 height 490
click at [1253, 110] on div "hero . moveRight ( ) hero . moveUp ( ) while" at bounding box center [1358, 316] width 272 height 490
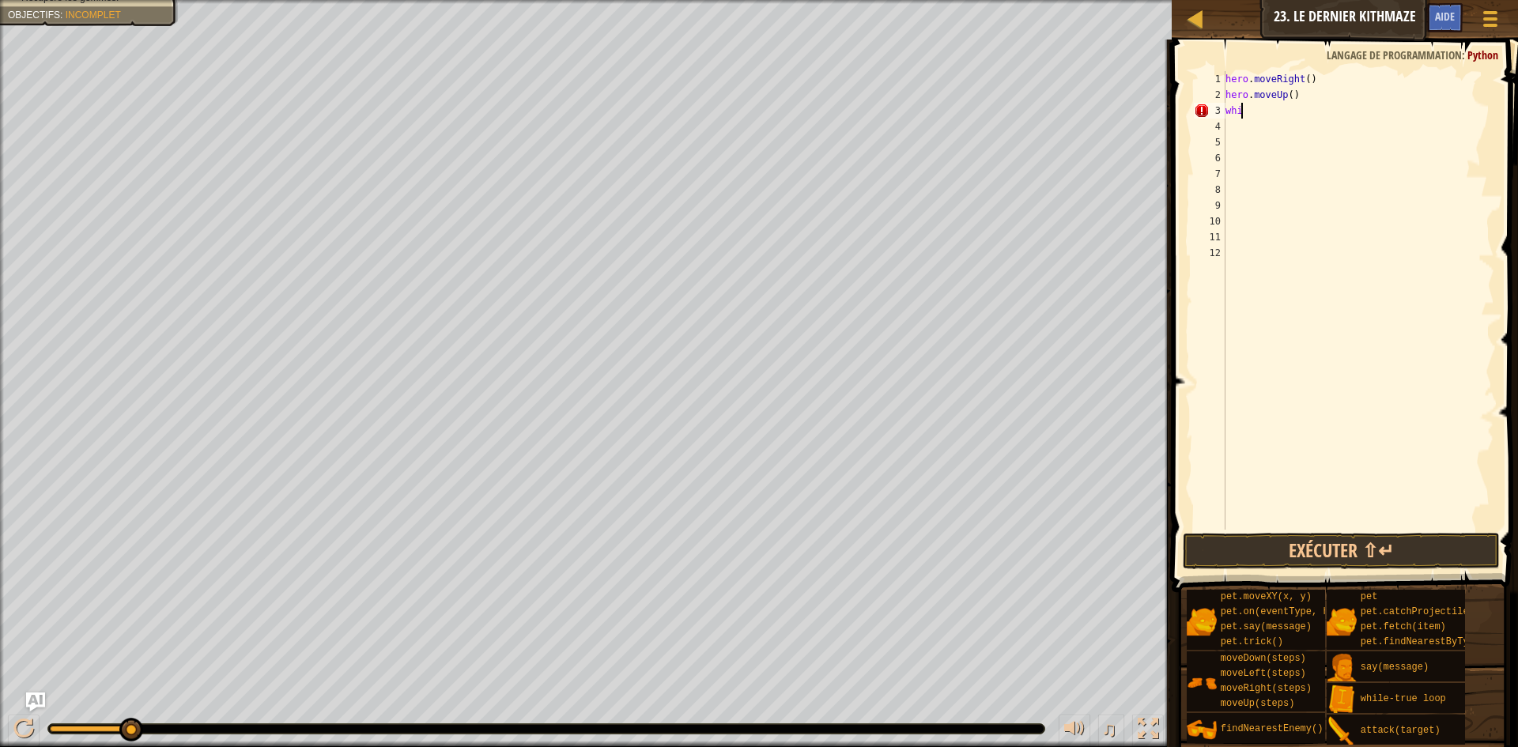
type textarea "w"
type textarea "h"
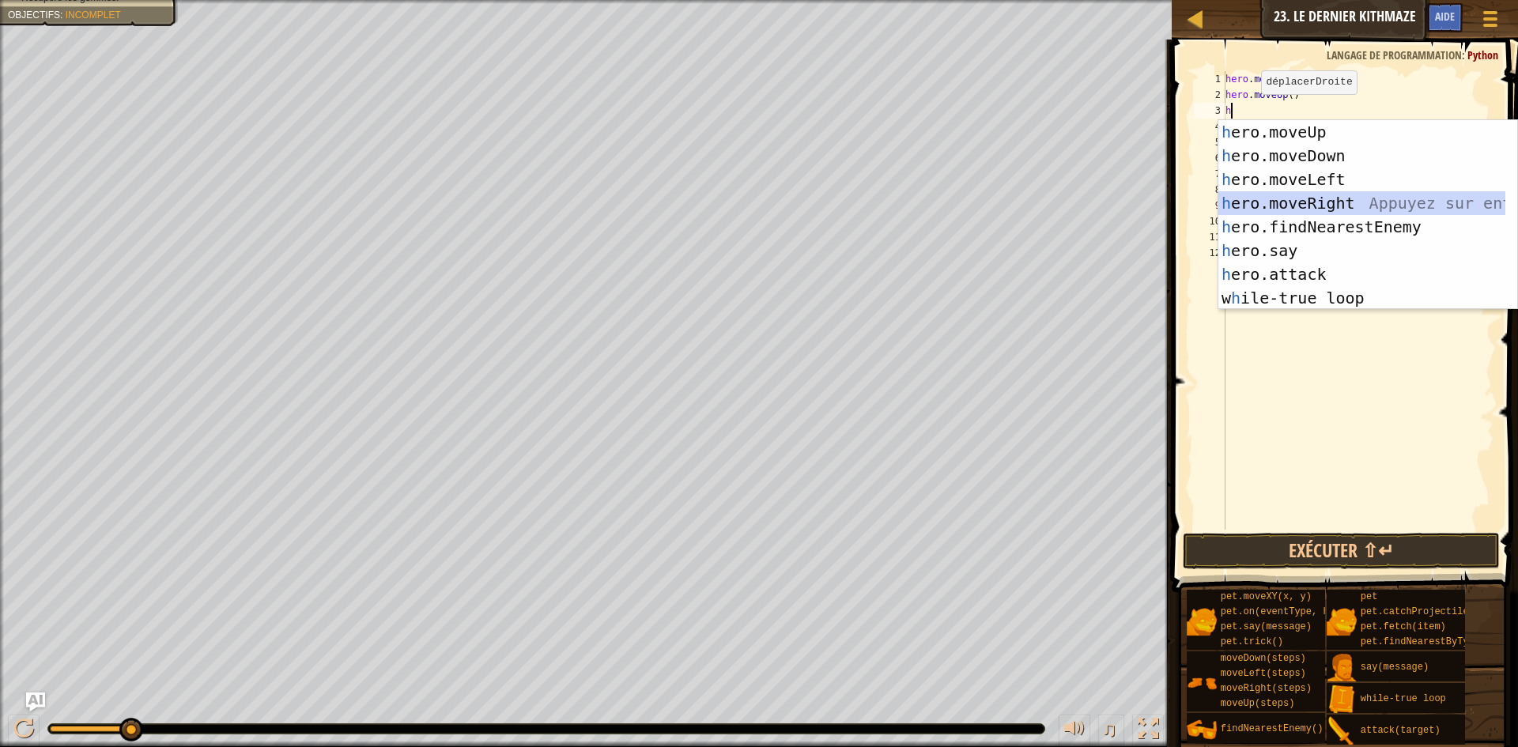
click at [1324, 206] on div "h ero.moveUp Appuyez sur entrée h ero.moveDown Appuyez sur entrée h ero.moveLef…" at bounding box center [1362, 238] width 287 height 237
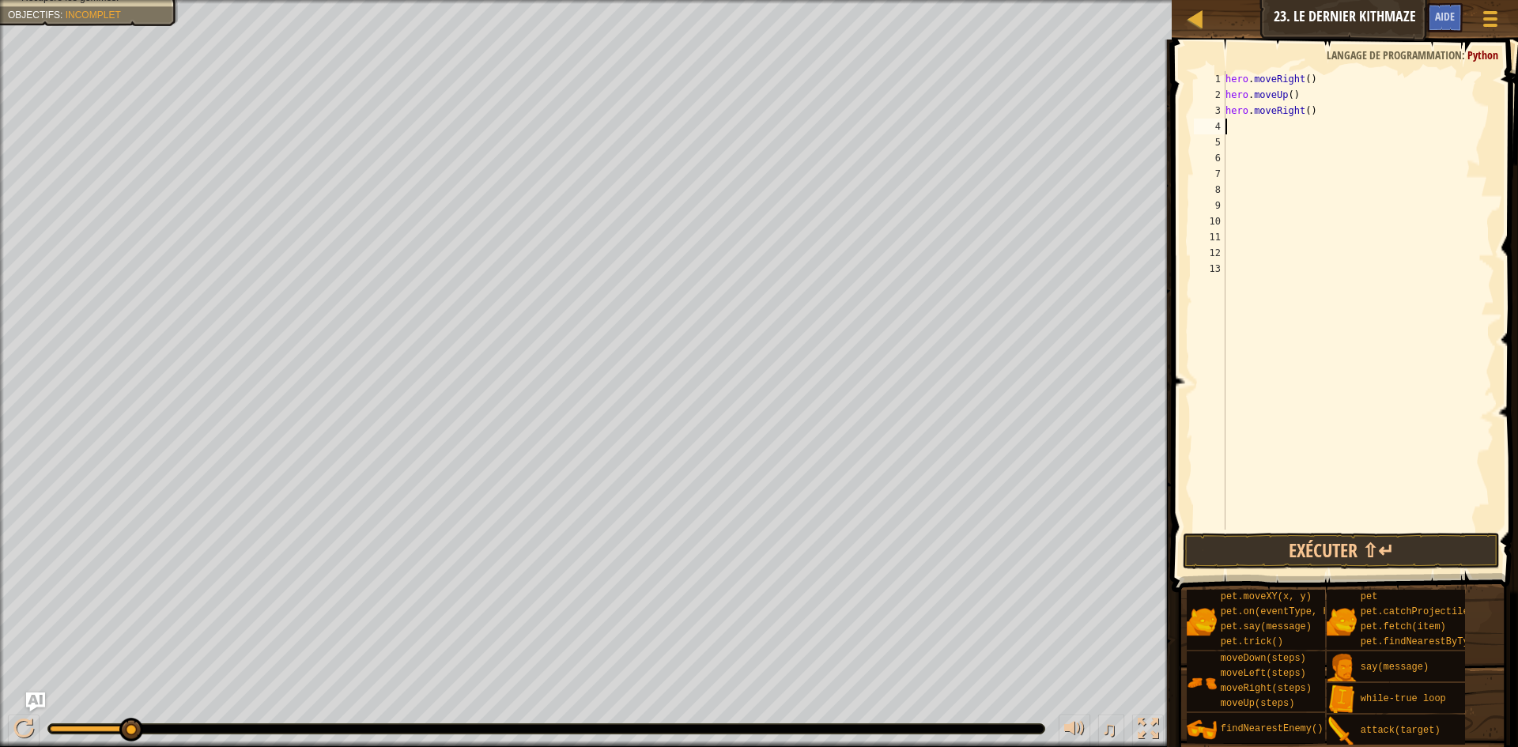
type textarea "h"
type textarea "w"
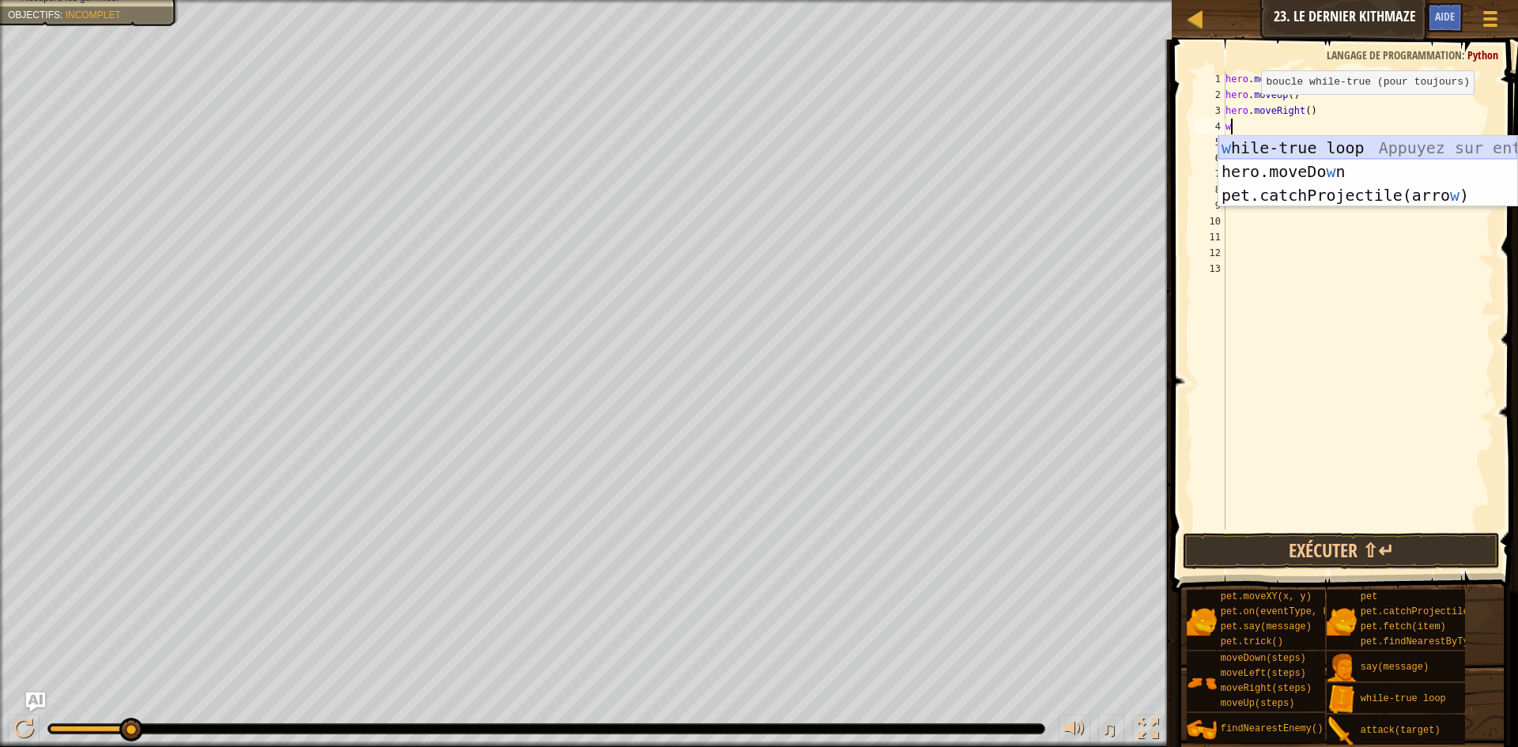
click at [1293, 146] on div "w hile-true loop Appuyez sur entrée hero.moveDo w n [GEOGRAPHIC_DATA] sur entré…" at bounding box center [1368, 195] width 299 height 119
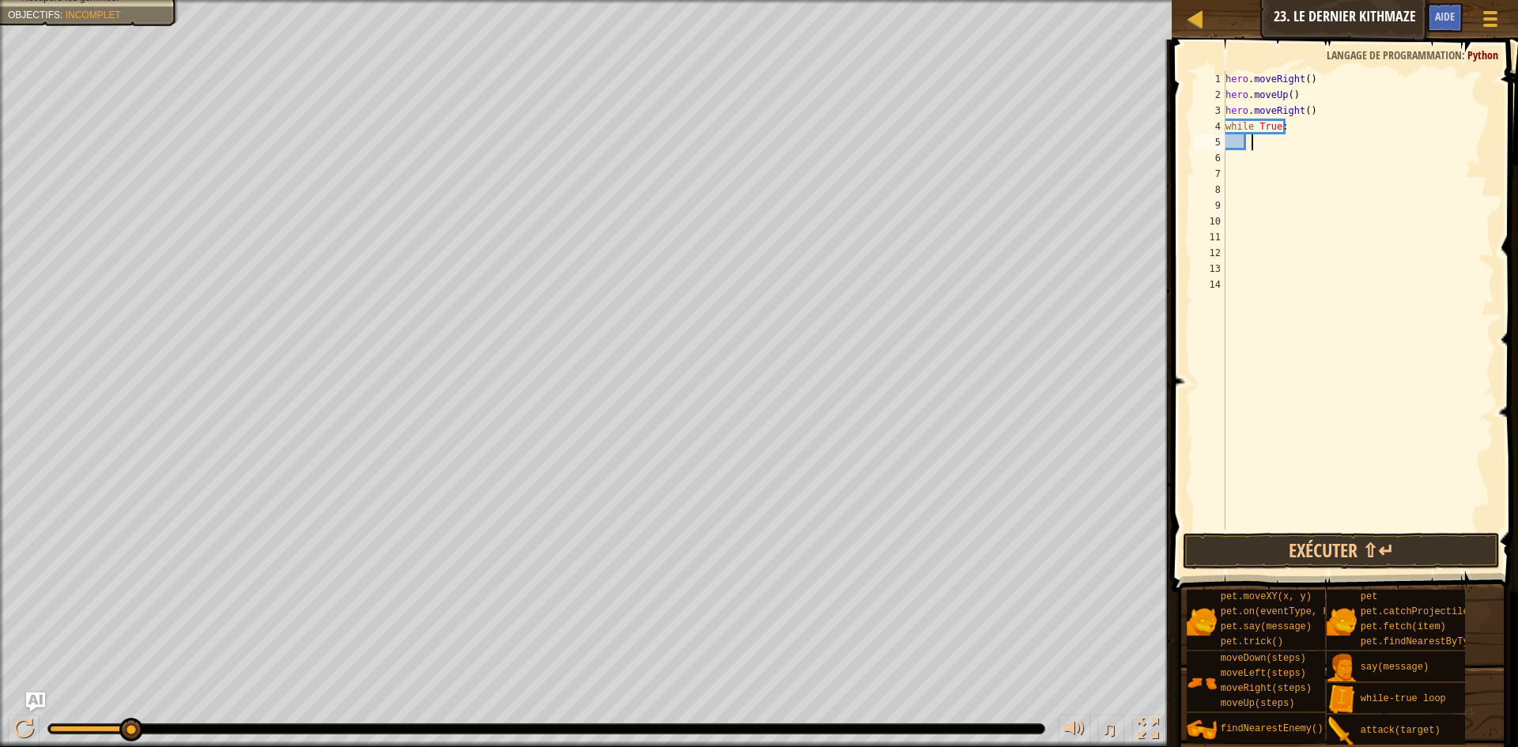
click at [1258, 145] on div "hero . moveRight ( ) hero . moveUp ( ) hero . moveRight ( ) while True :" at bounding box center [1358, 316] width 272 height 490
click at [1248, 145] on div "hero . moveRight ( ) hero . moveUp ( ) hero . moveRight ( ) while True :" at bounding box center [1358, 316] width 272 height 490
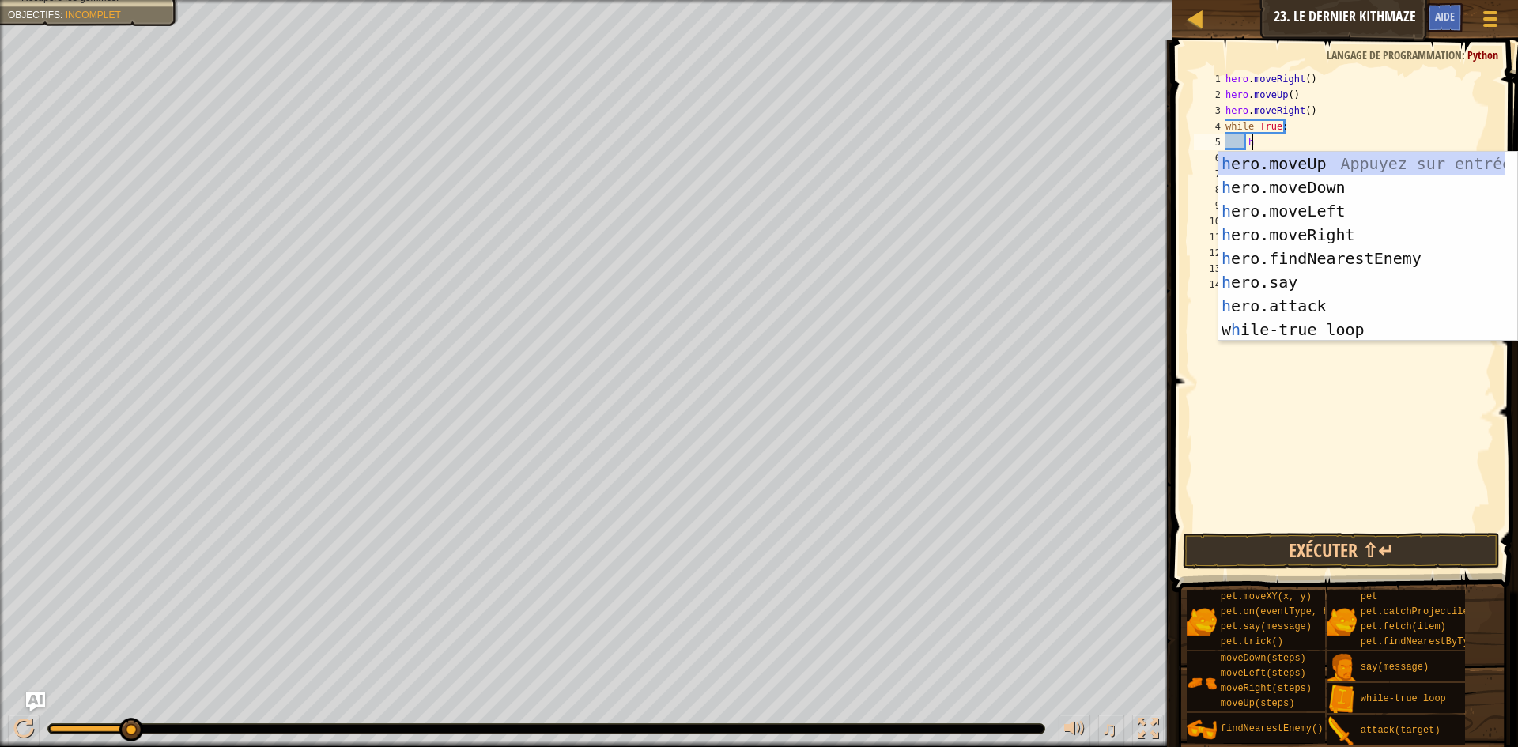
type textarea "h"
click at [1313, 266] on div "h ero.moveUp Appuyez sur entrée h ero.moveDown Appuyez sur entrée h ero.moveLef…" at bounding box center [1362, 270] width 287 height 237
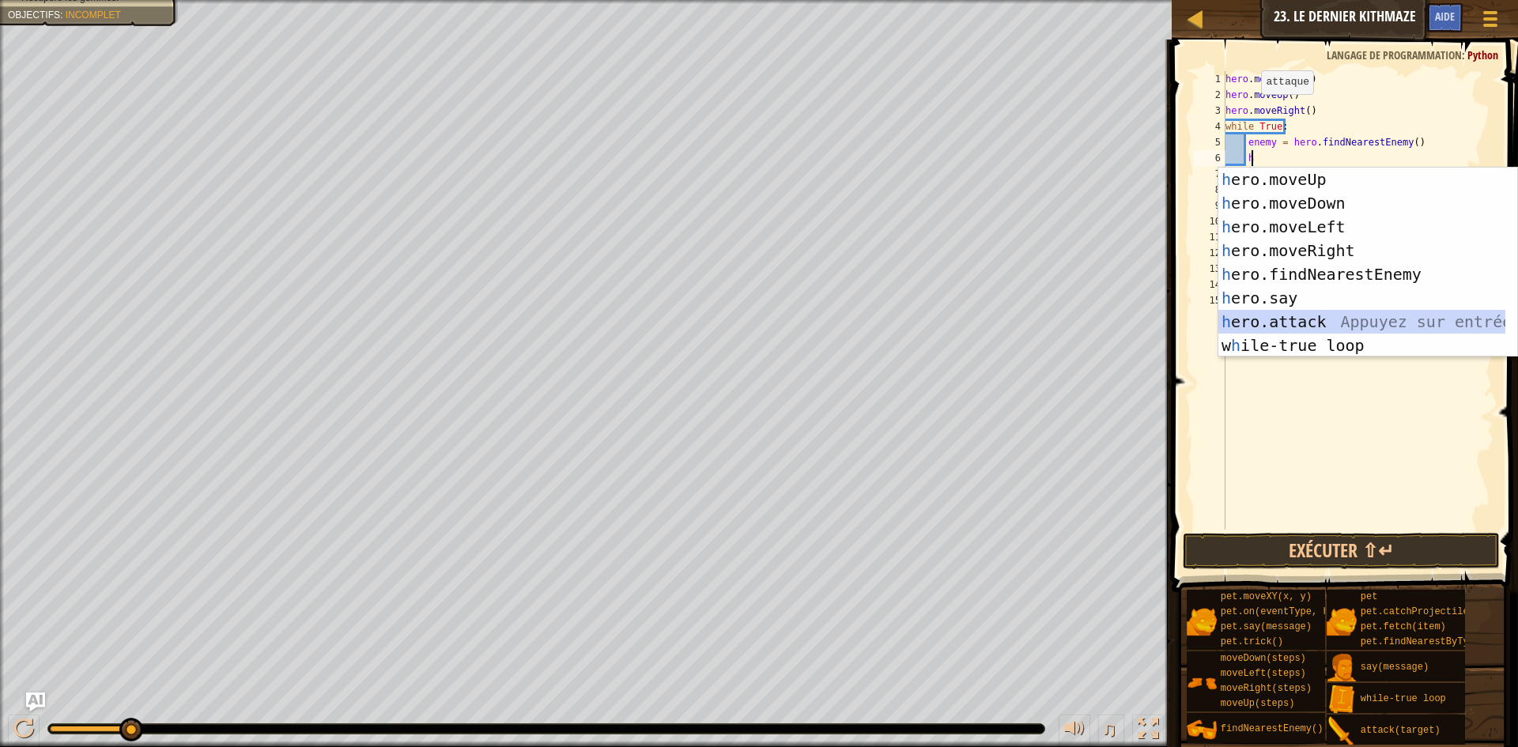
click at [1305, 316] on div "h ero.moveUp Appuyez sur entrée h ero.moveDown Appuyez sur entrée h ero.moveLef…" at bounding box center [1362, 286] width 287 height 237
type textarea "hero.attack(enemy)"
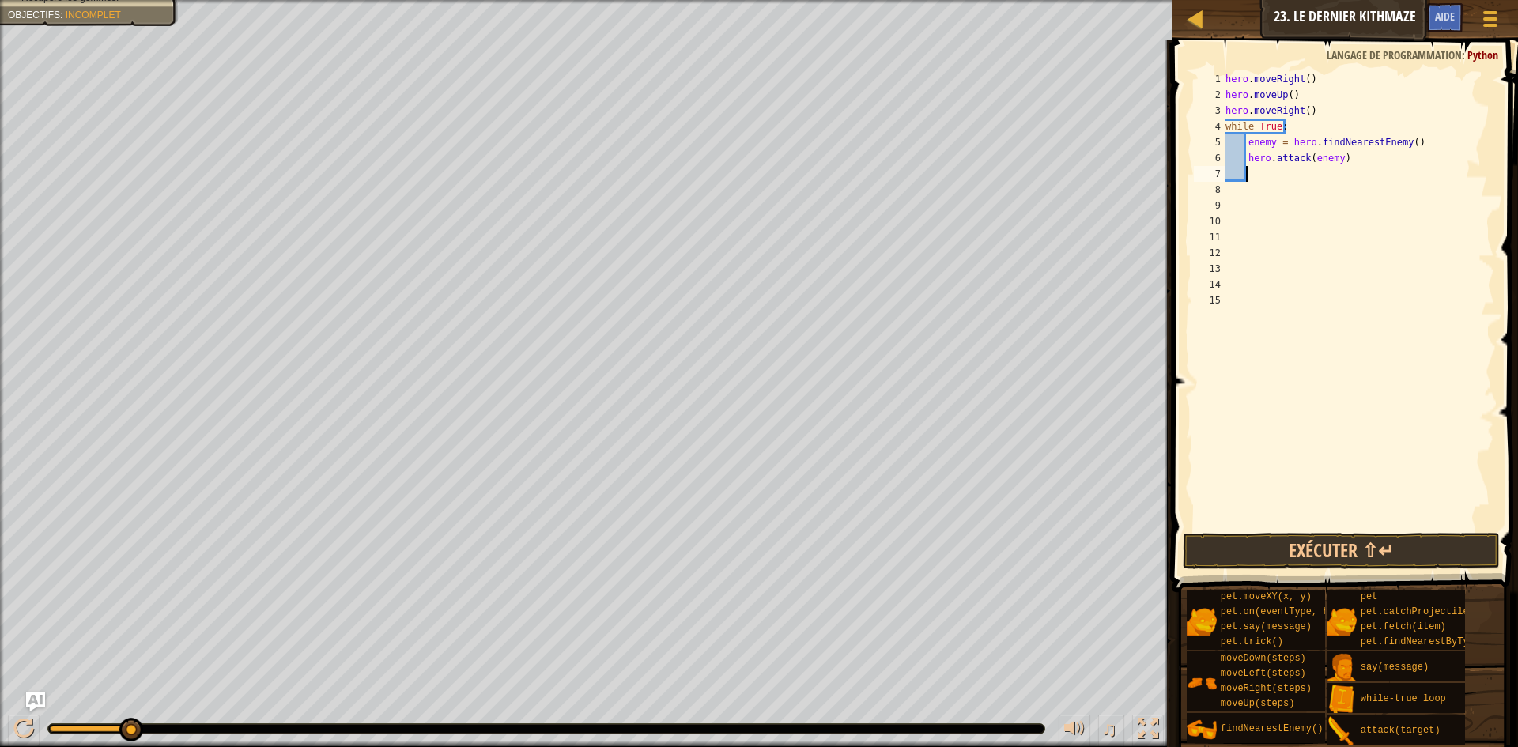
click at [1250, 176] on div "hero . moveRight ( ) hero . moveUp ( ) hero . moveRight ( ) while True : enemy …" at bounding box center [1358, 316] width 272 height 490
type textarea "h"
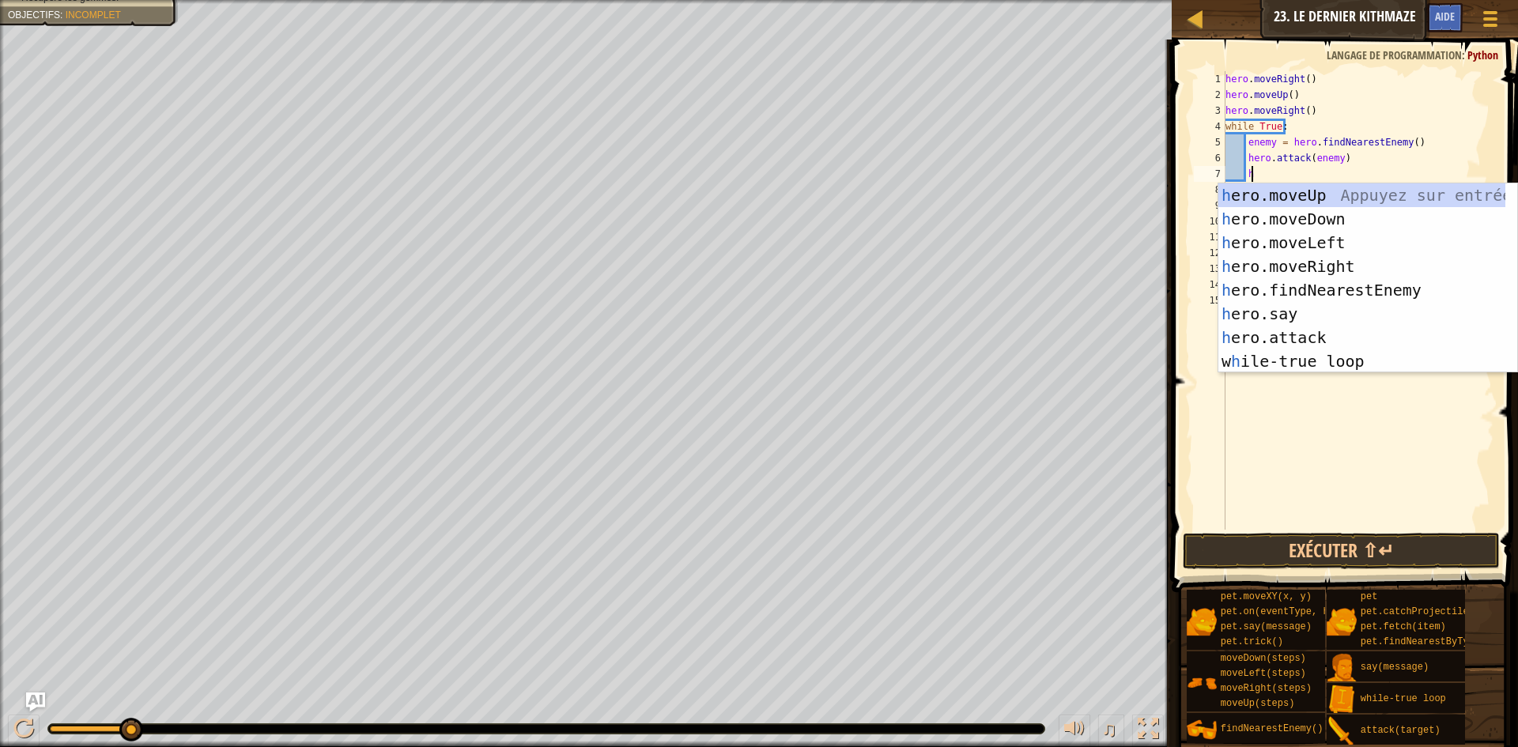
scroll to position [7, 2]
click at [1301, 226] on div "h ero.moveUp Appuyez sur entrée h ero.moveDown Appuyez sur entrée h ero.moveLef…" at bounding box center [1362, 301] width 287 height 237
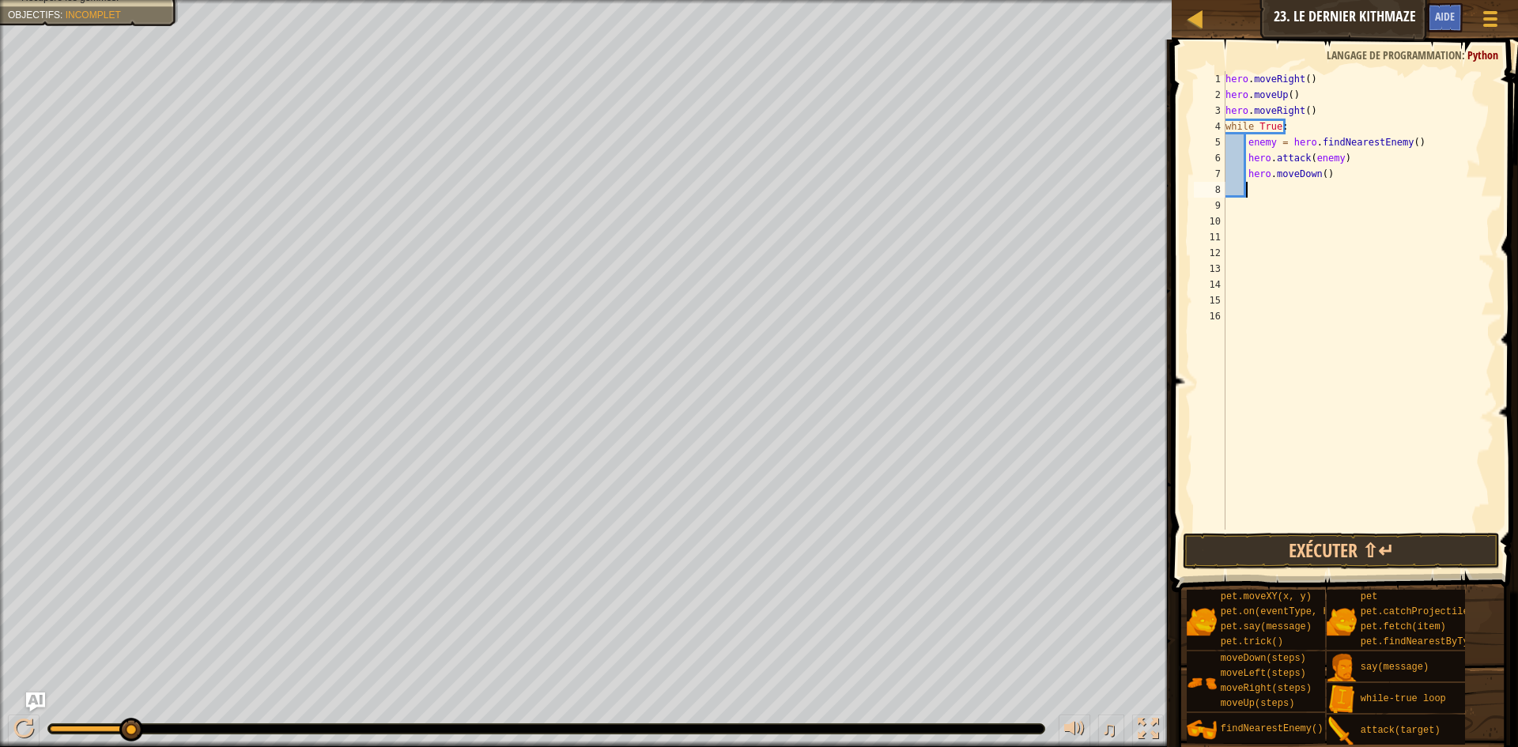
type textarea "h"
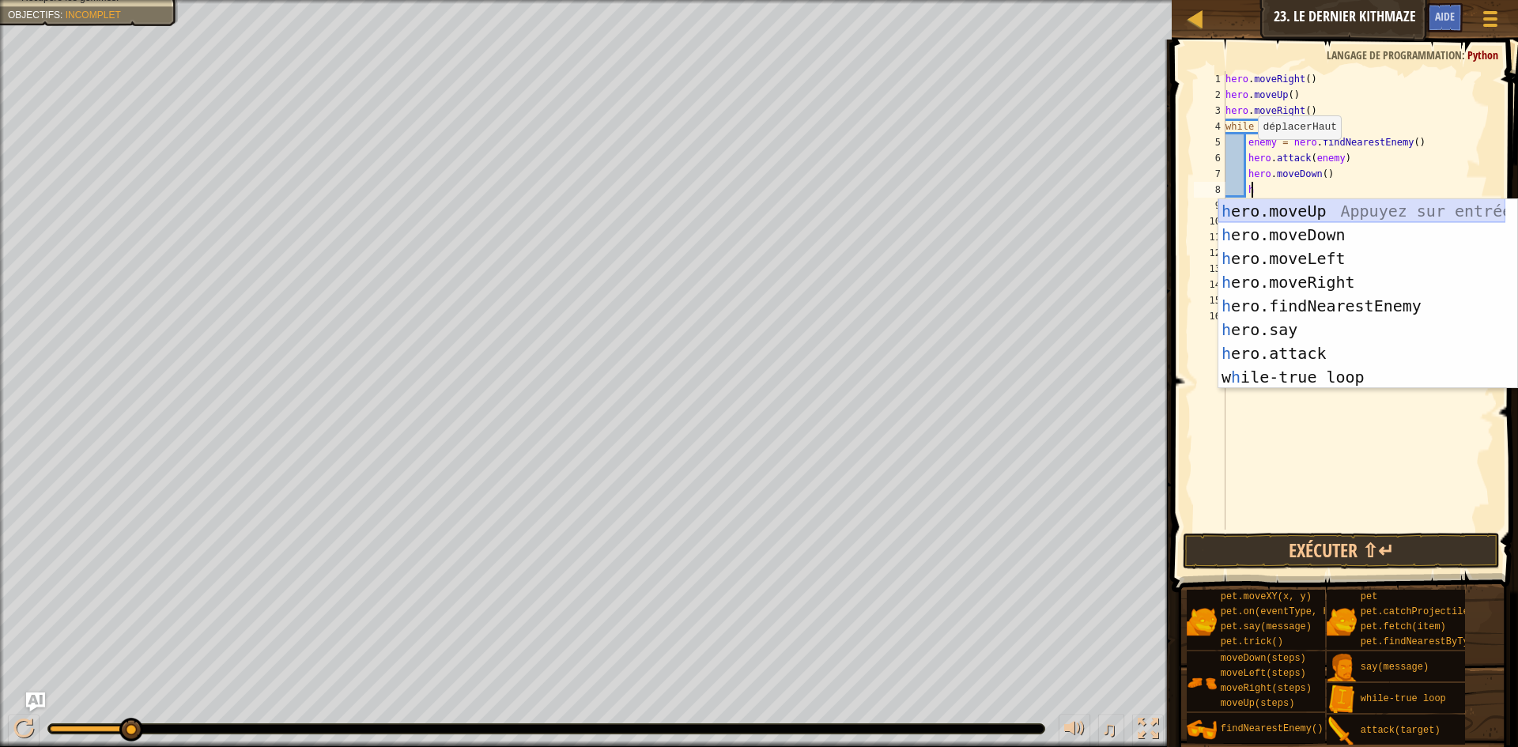
click at [1303, 215] on div "h ero.moveUp Appuyez sur entrée h ero.moveDown Appuyez sur entrée h ero.moveLef…" at bounding box center [1362, 317] width 287 height 237
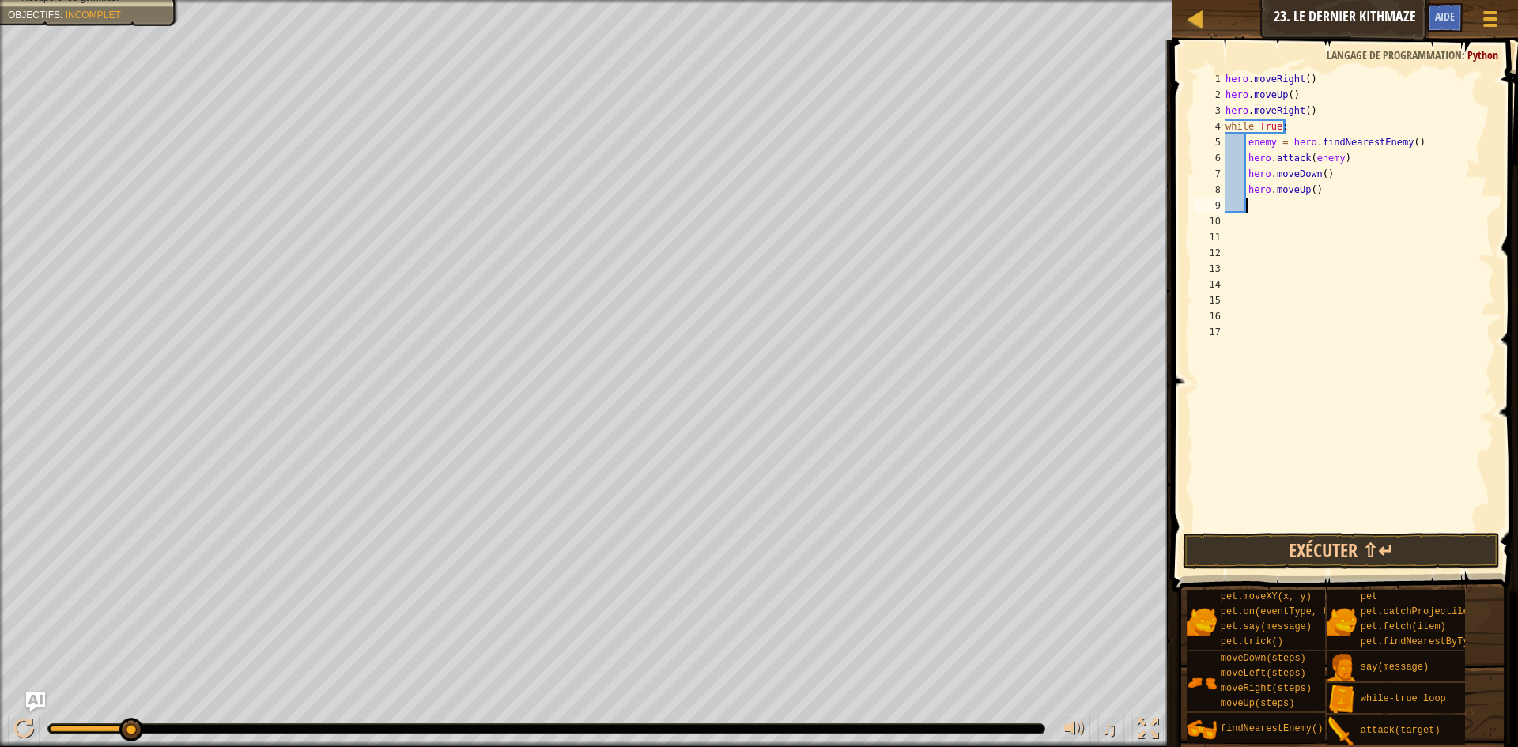
type textarea "h"
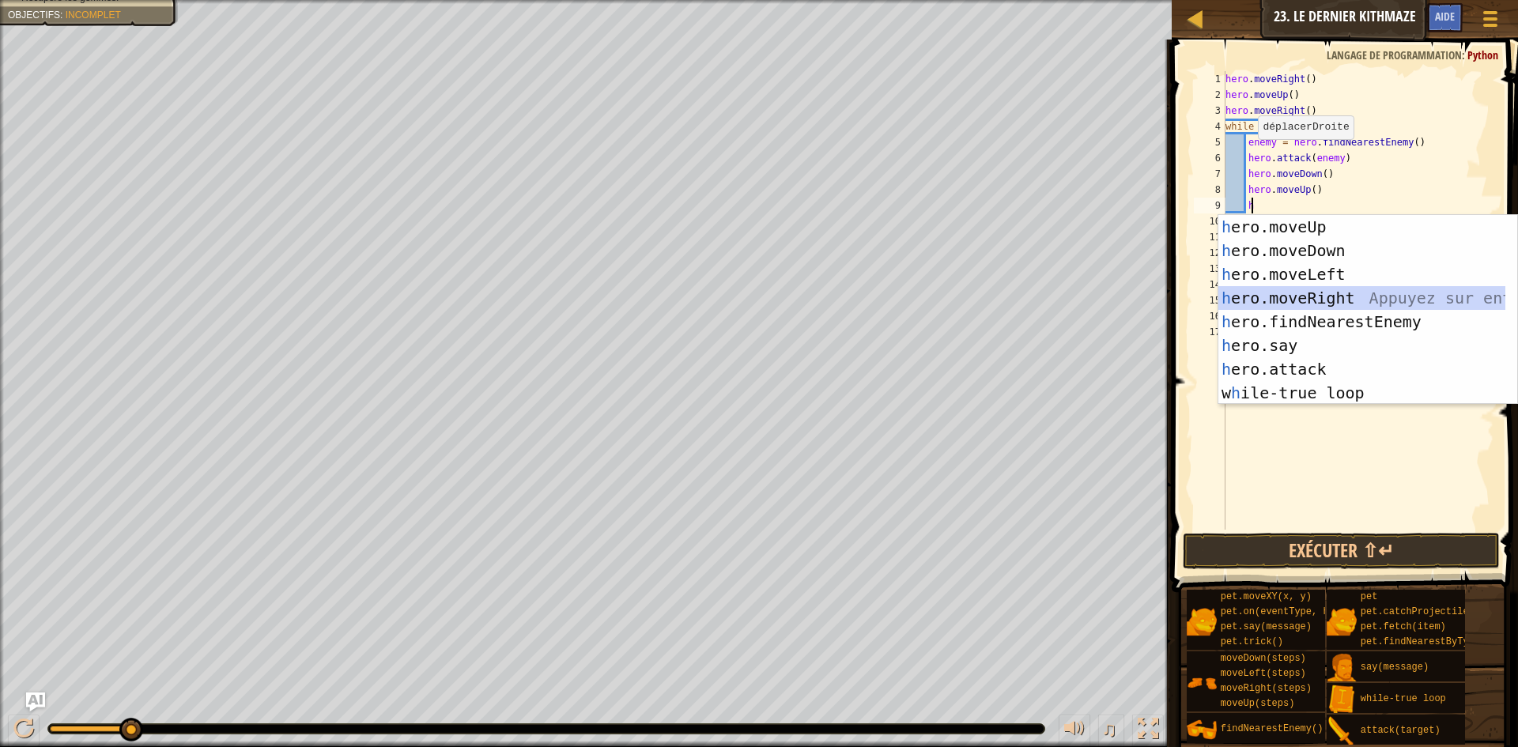
click at [1332, 291] on div "h ero.moveUp Appuyez sur entrée h ero.moveDown Appuyez sur entrée h ero.moveLef…" at bounding box center [1362, 333] width 287 height 237
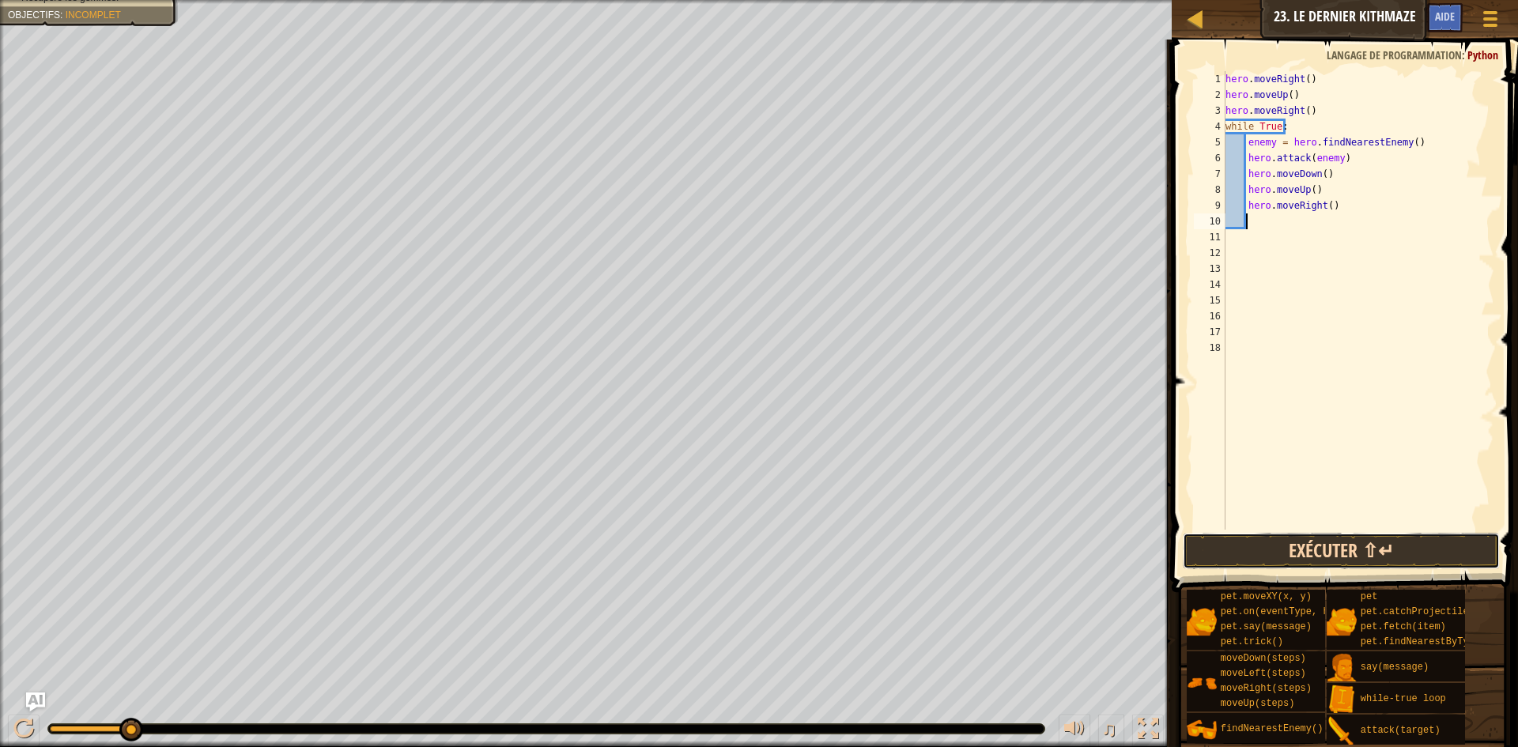
click at [1322, 553] on button "Exécuter ⇧↵" at bounding box center [1341, 551] width 317 height 36
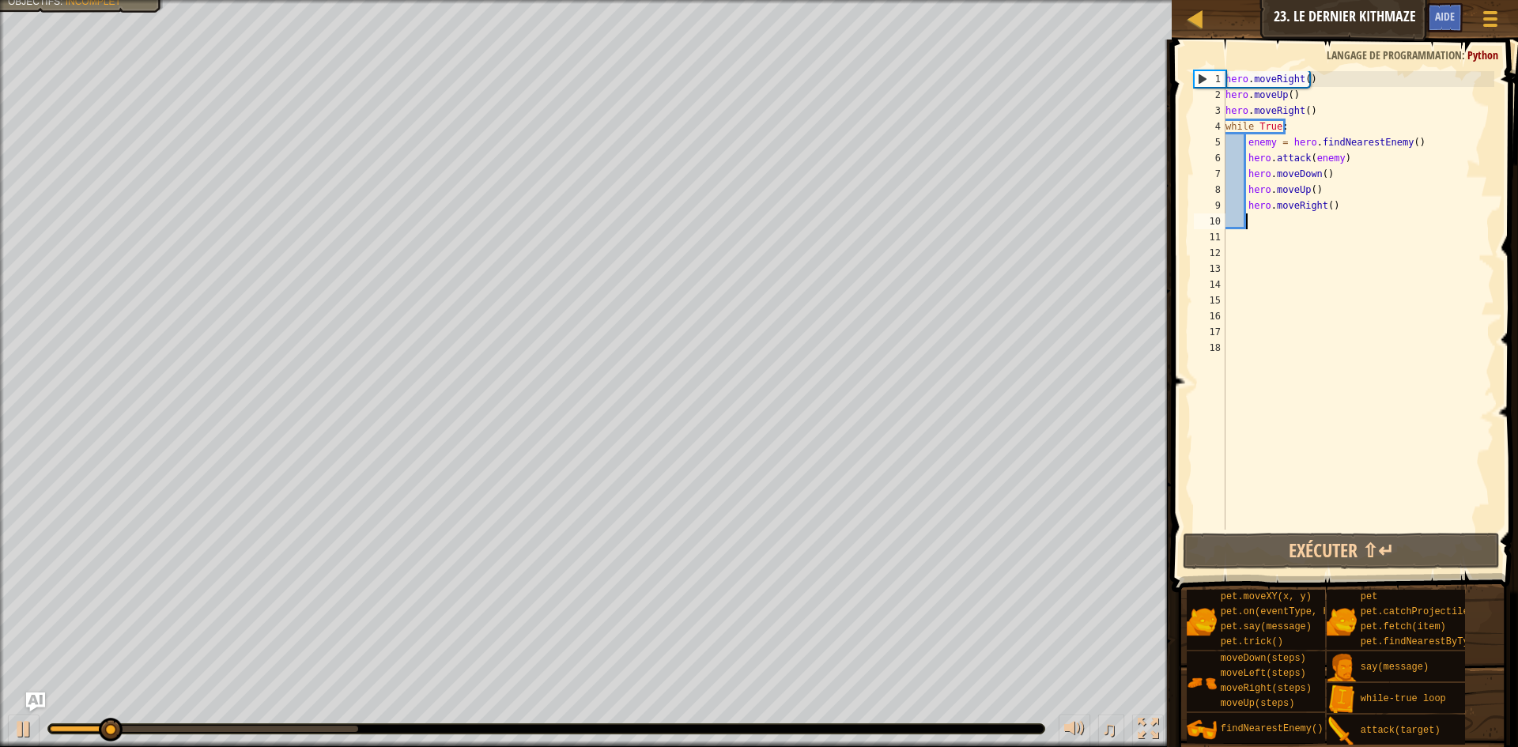
click at [1335, 161] on div "hero . moveRight ( ) hero . moveUp ( ) hero . moveRight ( ) while True : enemy …" at bounding box center [1358, 316] width 272 height 490
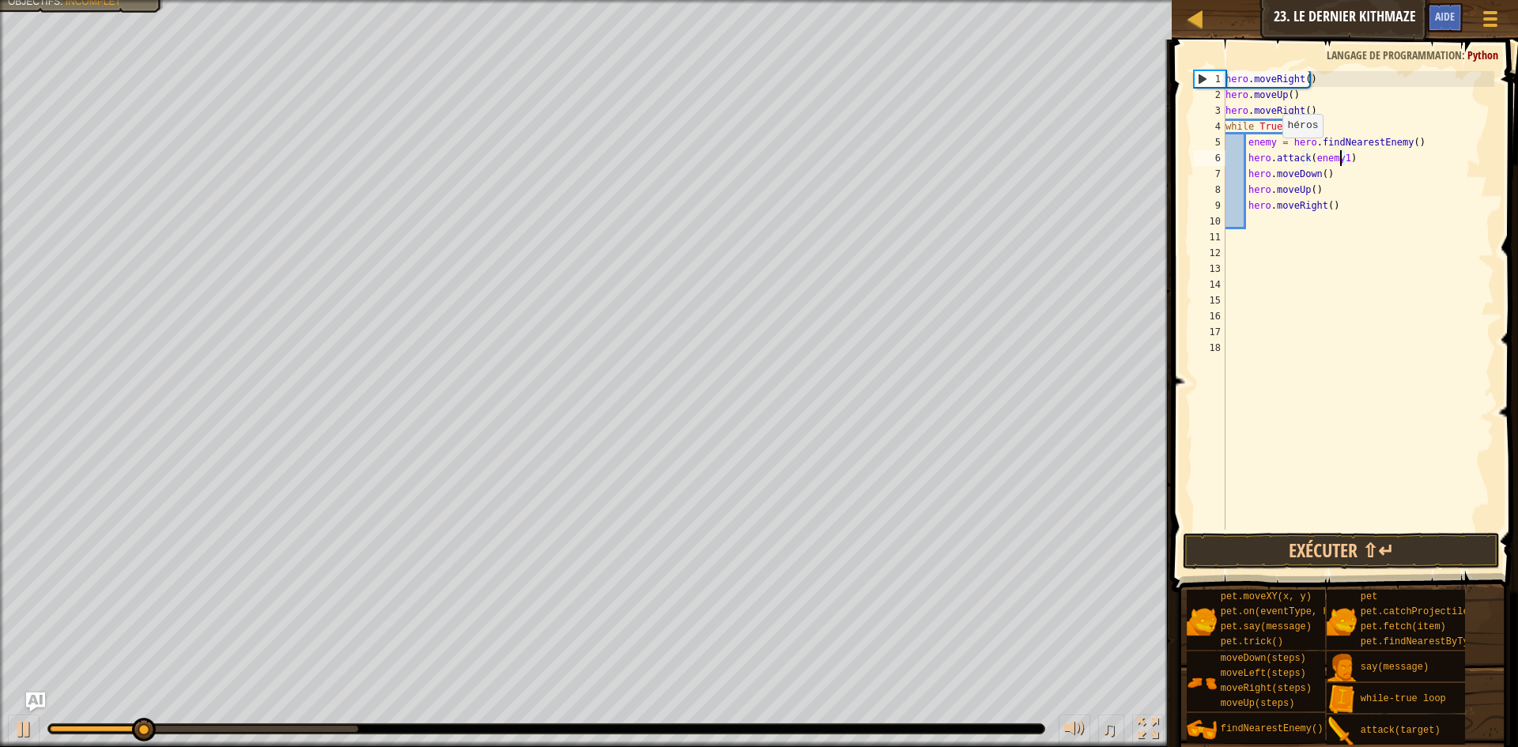
scroll to position [7, 9]
click at [1271, 145] on div "hero . moveRight ( ) hero . moveUp ( ) hero . moveRight ( ) while True : enemy …" at bounding box center [1358, 316] width 272 height 490
click at [1341, 161] on div "hero . moveRight ( ) hero . moveUp ( ) hero . moveRight ( ) while True : enemy …" at bounding box center [1358, 316] width 272 height 490
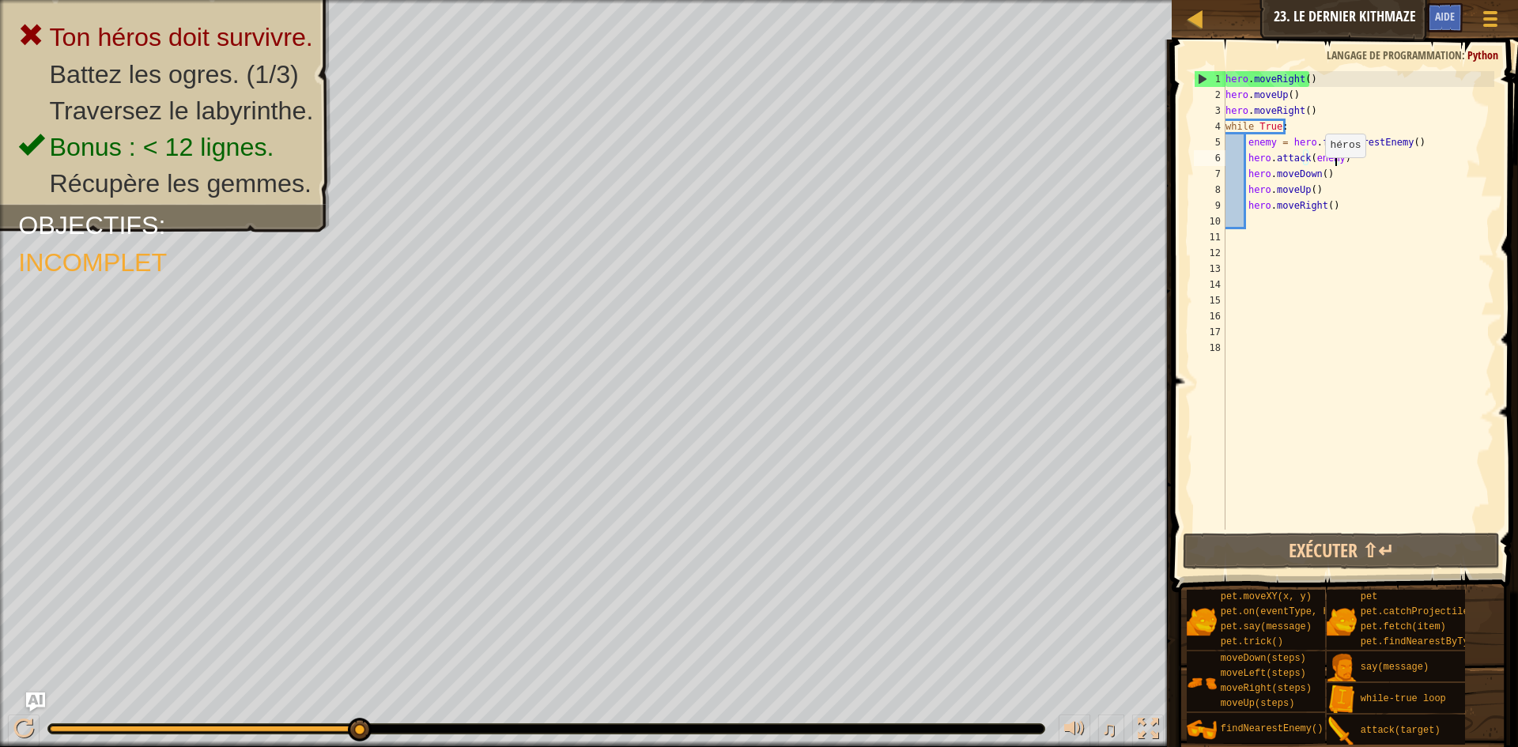
click at [1317, 173] on div "hero . moveRight ( ) hero . moveUp ( ) hero . moveRight ( ) while True : enemy …" at bounding box center [1358, 316] width 272 height 490
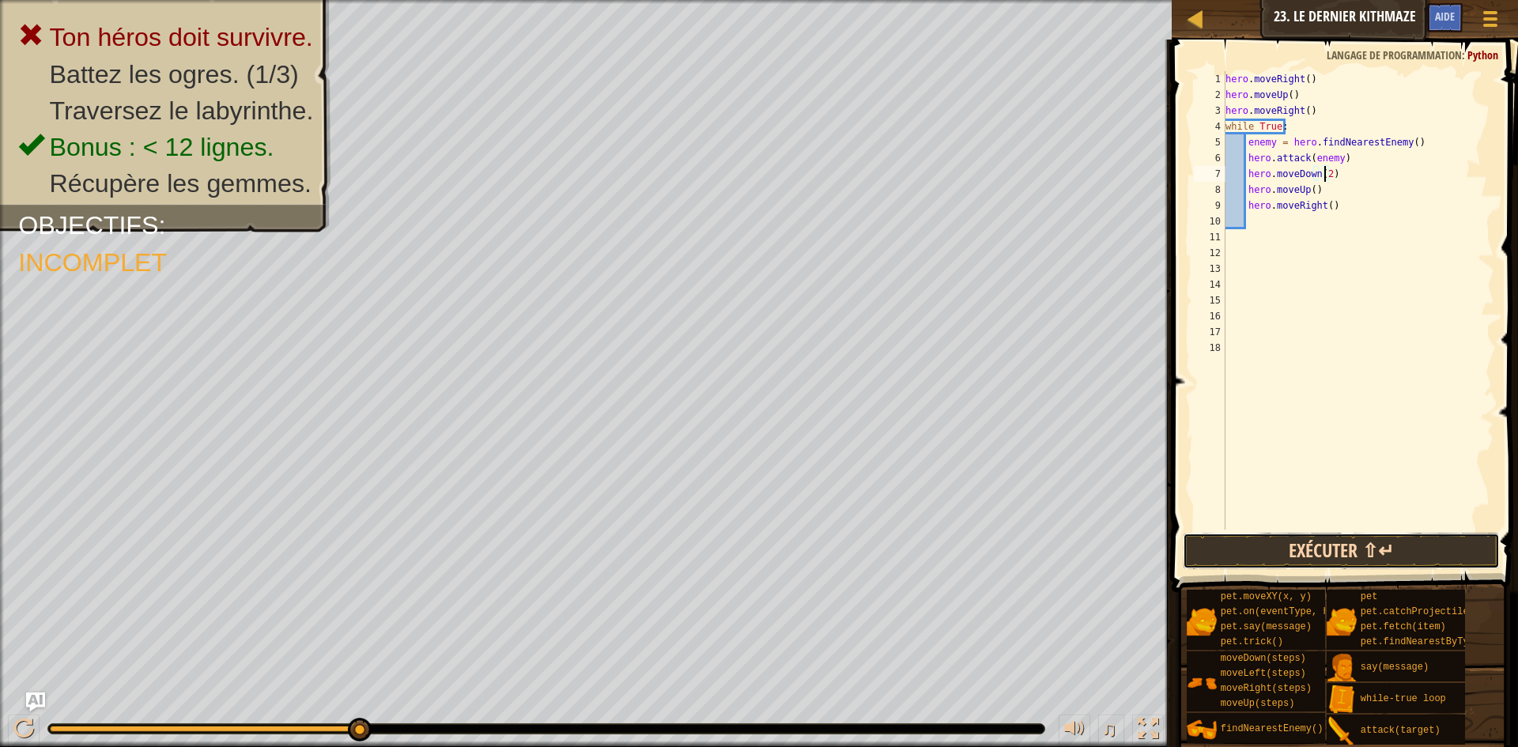
click at [1354, 554] on button "Exécuter ⇧↵" at bounding box center [1341, 551] width 317 height 36
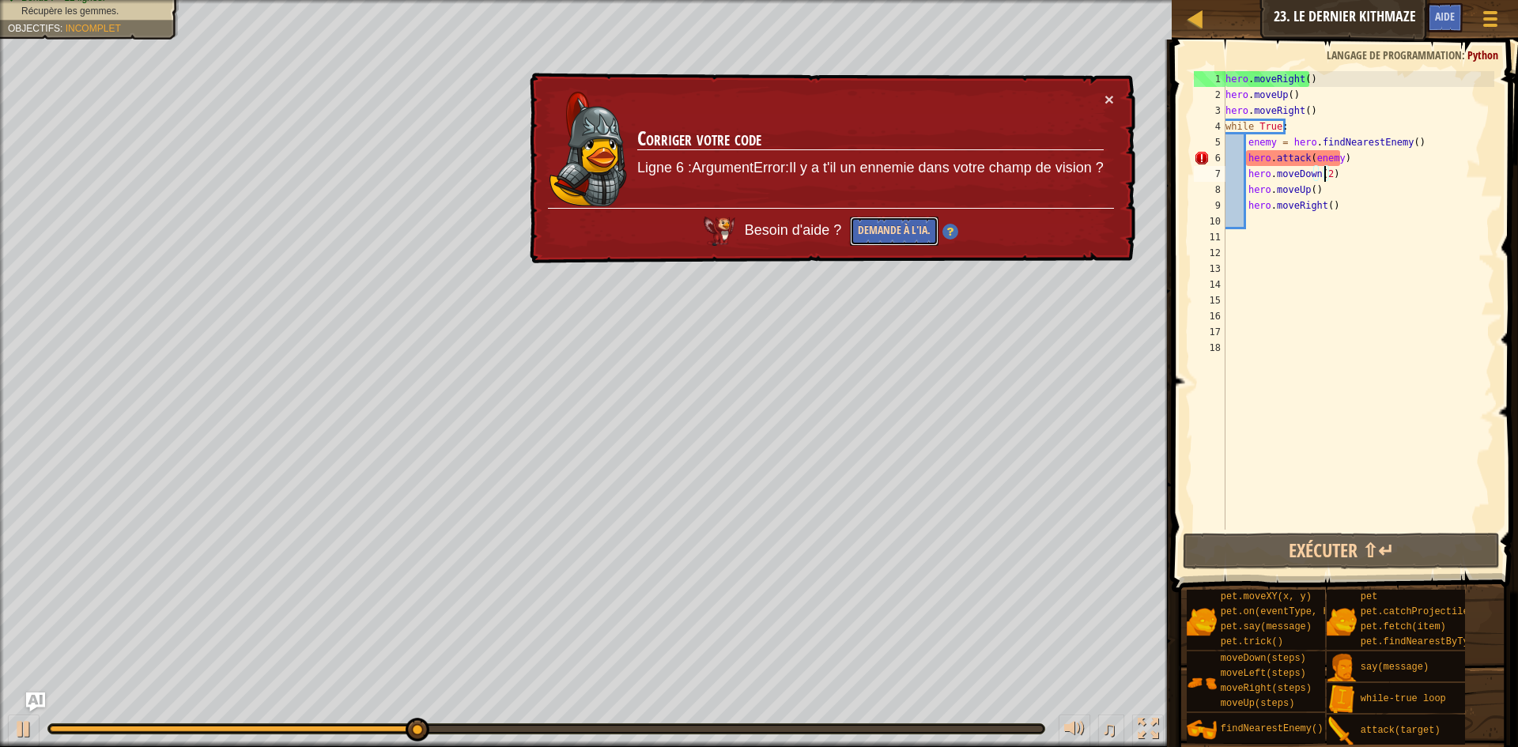
click at [920, 224] on button "Demande à l'IA." at bounding box center [894, 231] width 89 height 29
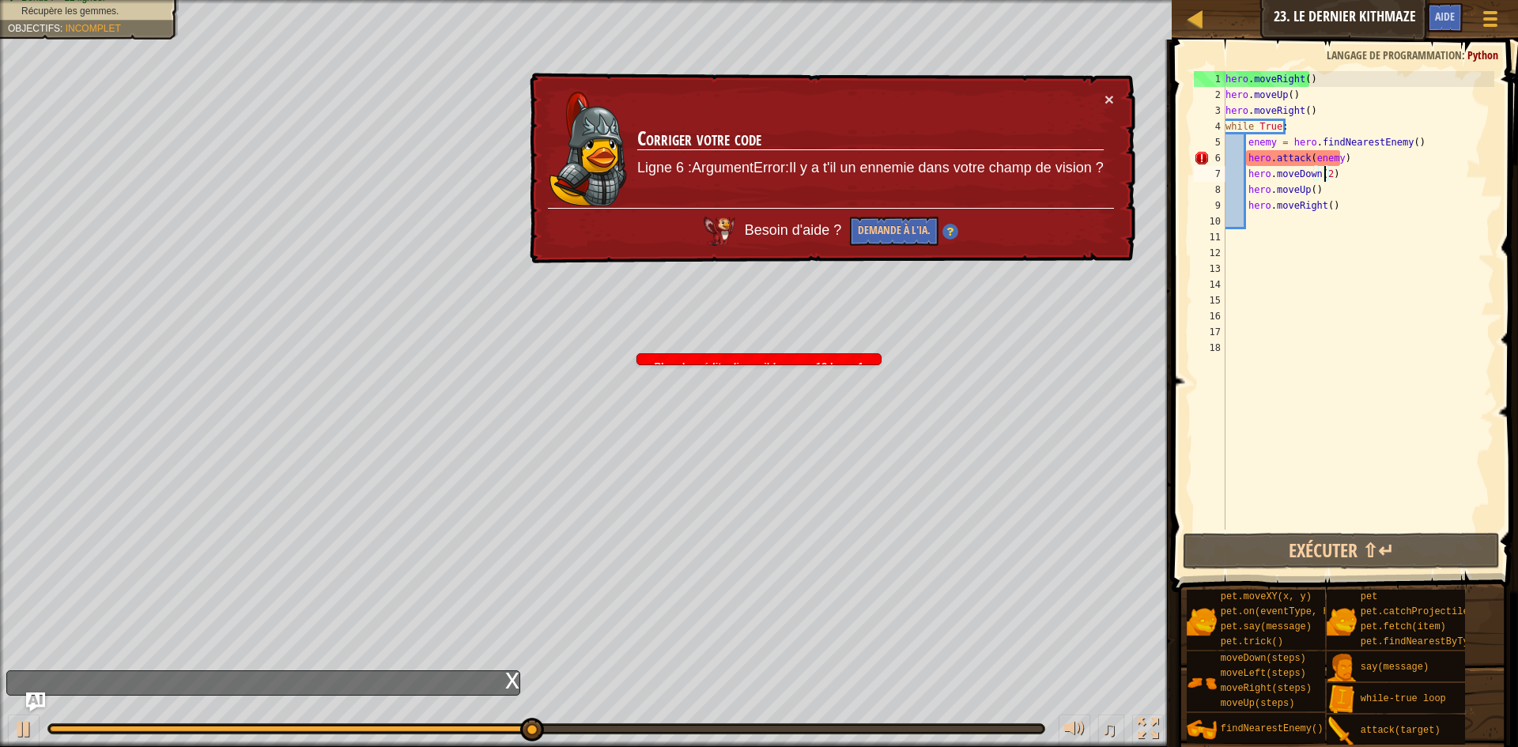
click at [1116, 101] on div "× Corriger votre code Ligne 6 :ArgumentError:Il y a t'il un ennemie dans votre …" at bounding box center [831, 168] width 609 height 191
click at [1105, 100] on button "×" at bounding box center [1109, 99] width 9 height 17
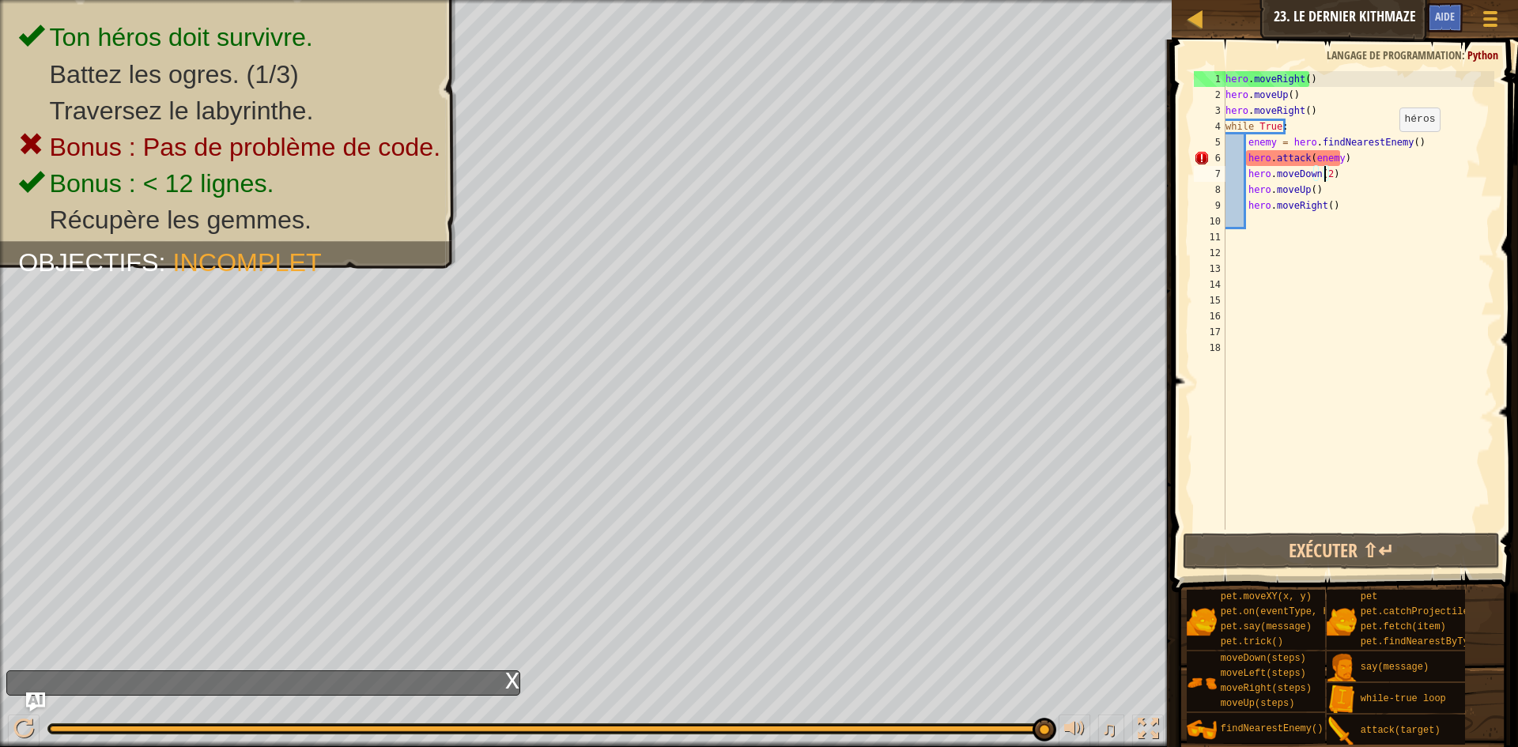
click at [1400, 146] on div "hero . moveRight ( ) hero . moveUp ( ) hero . moveRight ( ) while True : enemy …" at bounding box center [1358, 316] width 272 height 490
click at [1412, 146] on div "hero . moveRight ( ) hero . moveUp ( ) hero . moveRight ( ) while True : enemy …" at bounding box center [1358, 316] width 272 height 490
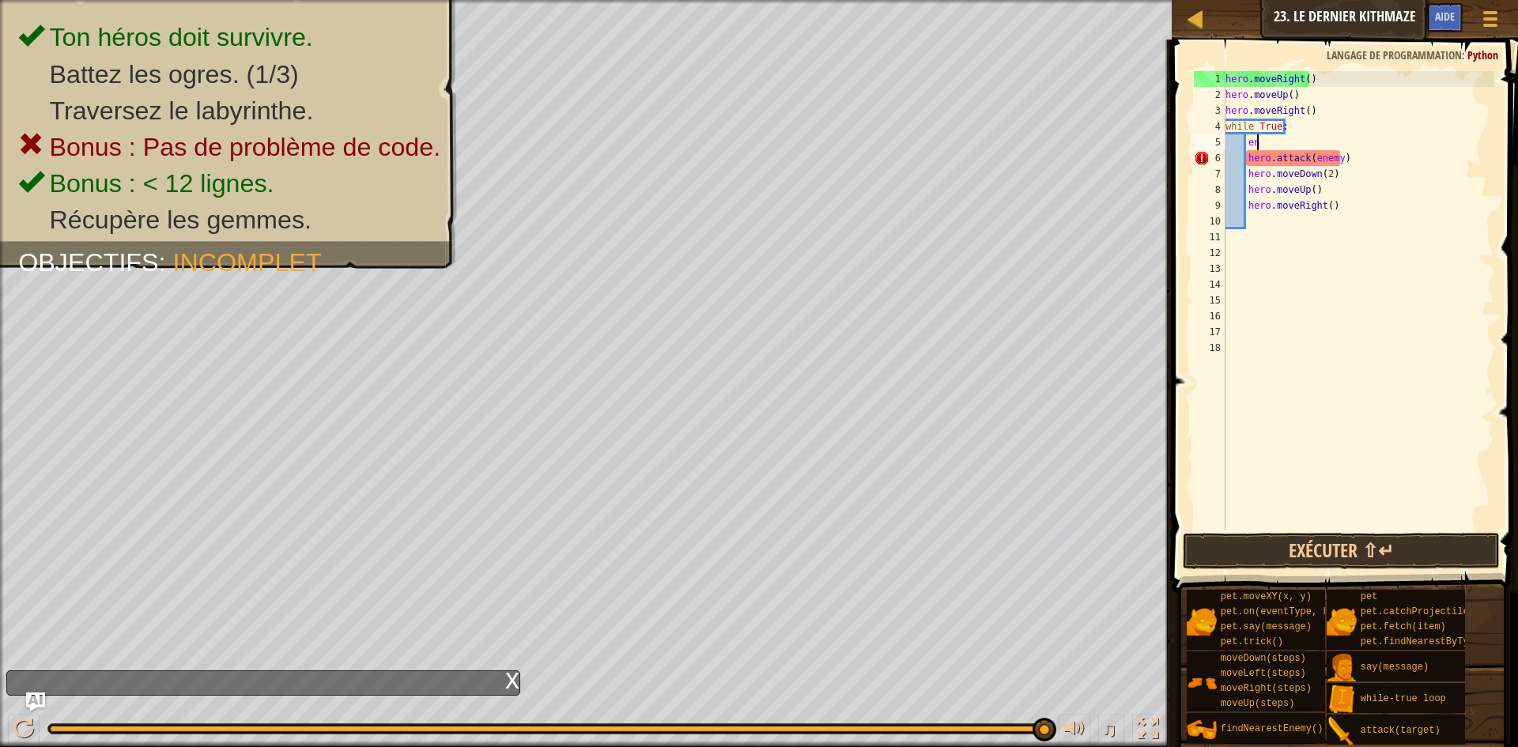
type textarea "e"
click at [1341, 157] on div "hero . moveRight ( ) hero . moveUp ( ) hero . moveRight ( ) while True : hero .…" at bounding box center [1358, 316] width 272 height 490
type textarea "h"
click at [1330, 172] on div "hero . moveRight ( ) hero . moveUp ( ) hero . moveRight ( ) while True : hero .…" at bounding box center [1358, 316] width 272 height 490
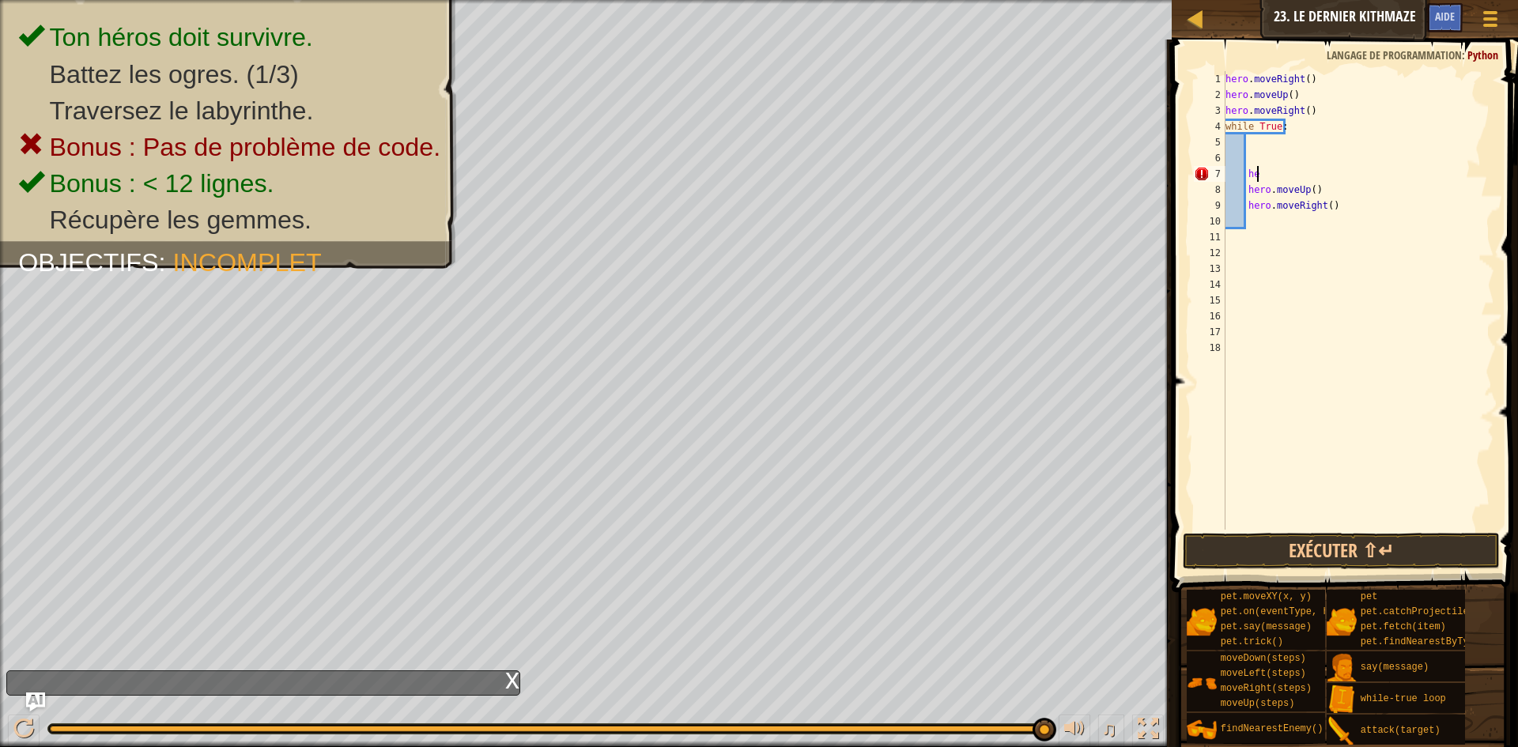
type textarea "h"
click at [1327, 187] on div "hero . moveRight ( ) hero . moveUp ( ) hero . moveRight ( ) while True : hero .…" at bounding box center [1358, 316] width 272 height 490
type textarea "h"
click at [1340, 205] on div "hero . moveRight ( ) hero . moveUp ( ) hero . moveRight ( ) while True : hero .…" at bounding box center [1358, 316] width 272 height 490
type textarea "h"
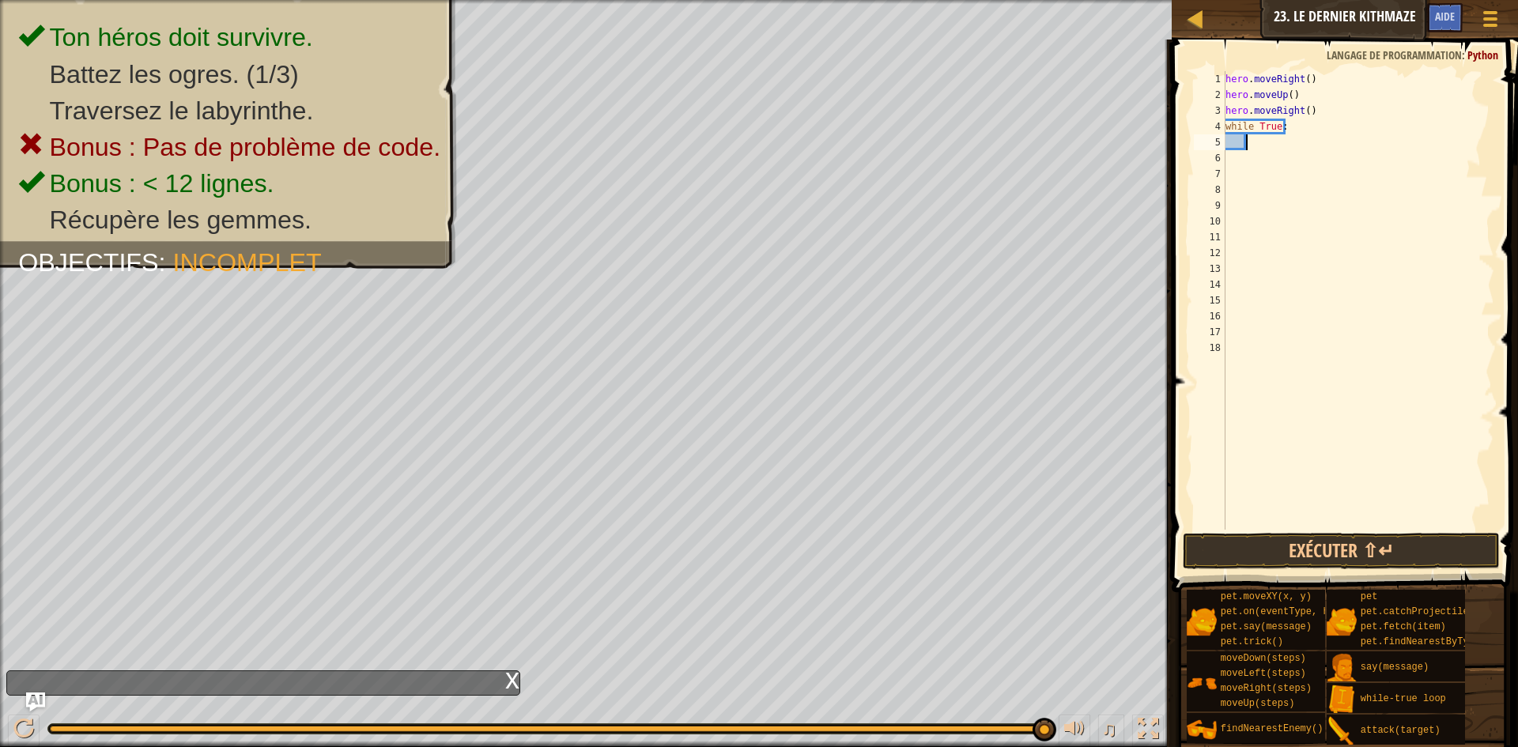
click at [1253, 142] on div "hero . moveRight ( ) hero . moveUp ( ) hero . moveRight ( ) while True :" at bounding box center [1358, 316] width 272 height 490
type textarea "h"
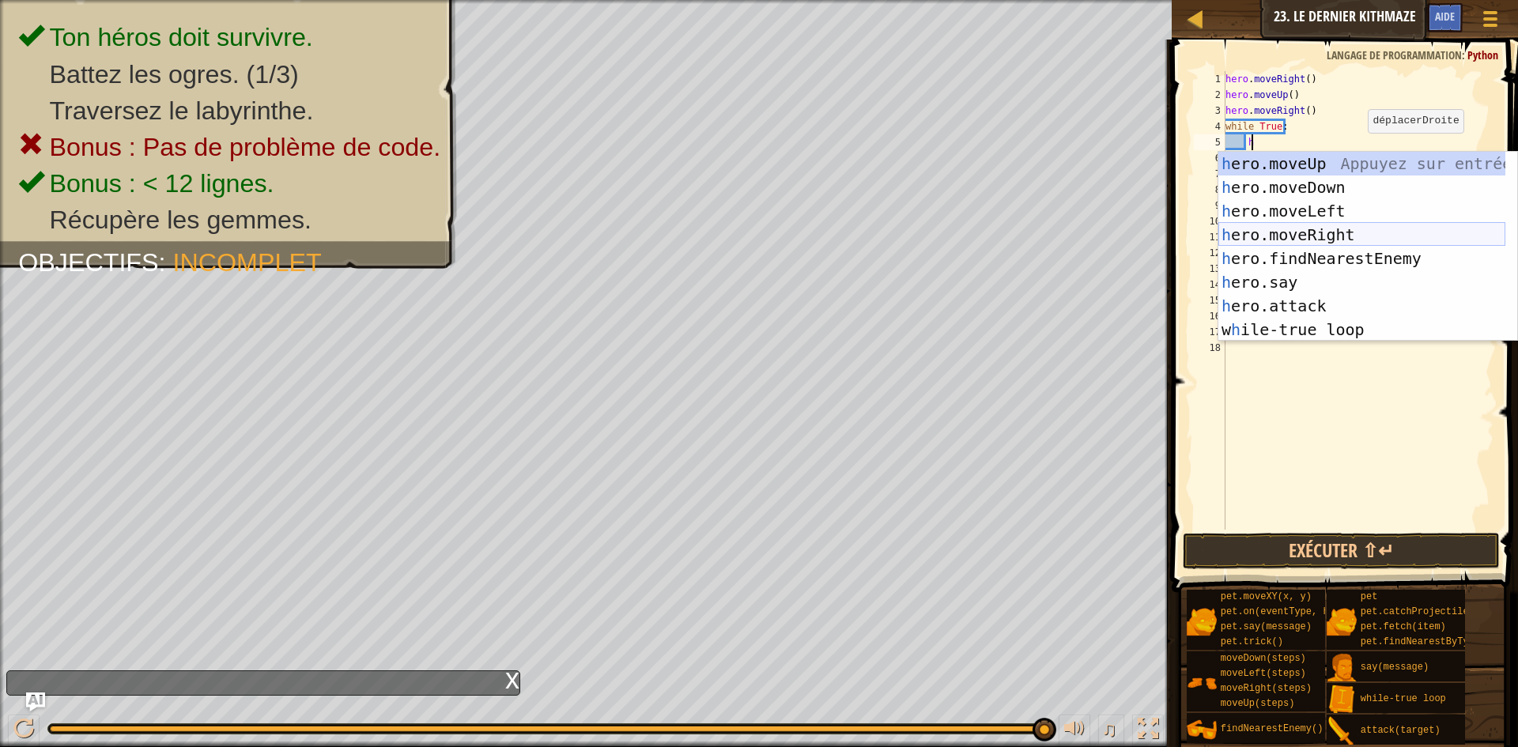
click at [1352, 229] on div "h ero.moveUp Appuyez sur entrée h ero.moveDown Appuyez sur entrée h ero.moveLef…" at bounding box center [1362, 270] width 287 height 237
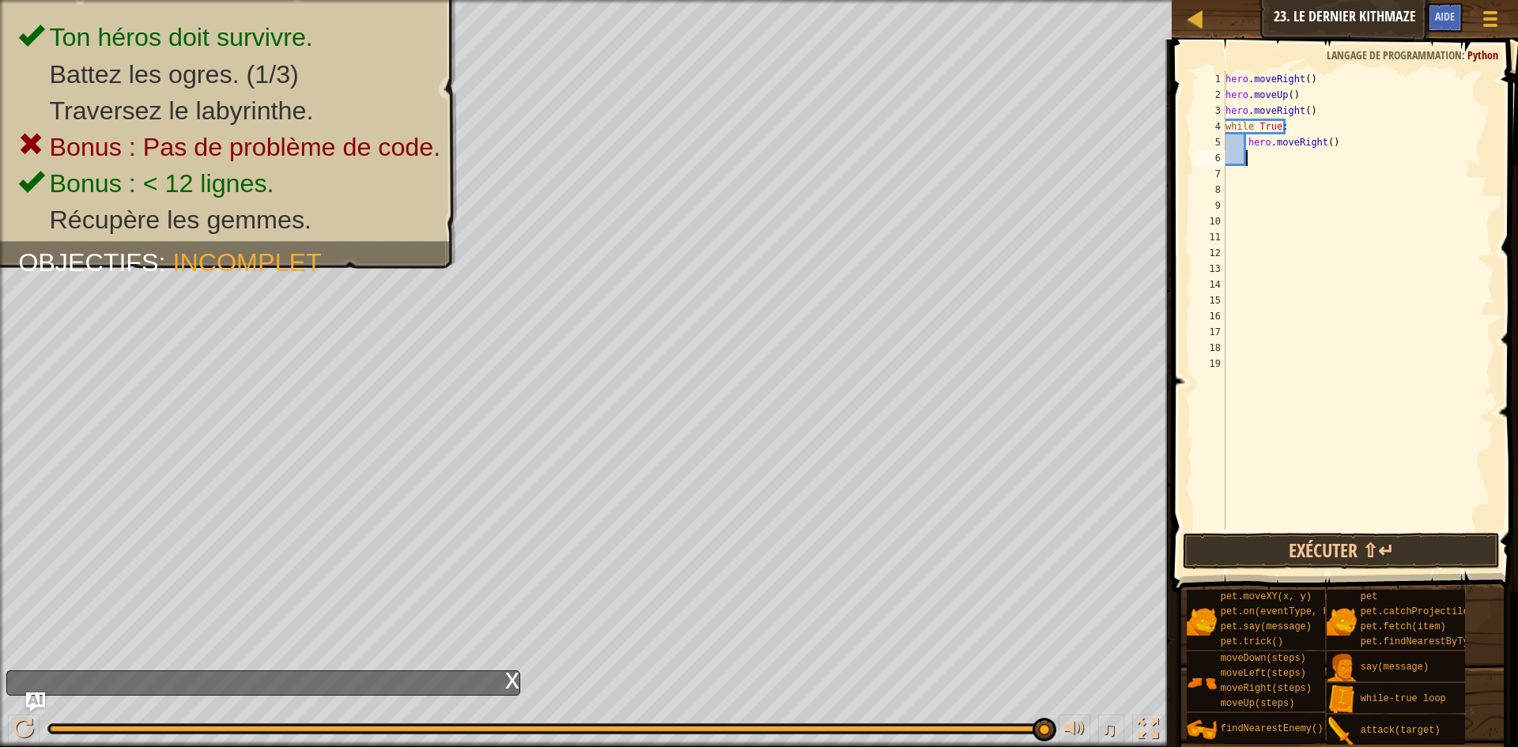
type textarea "h"
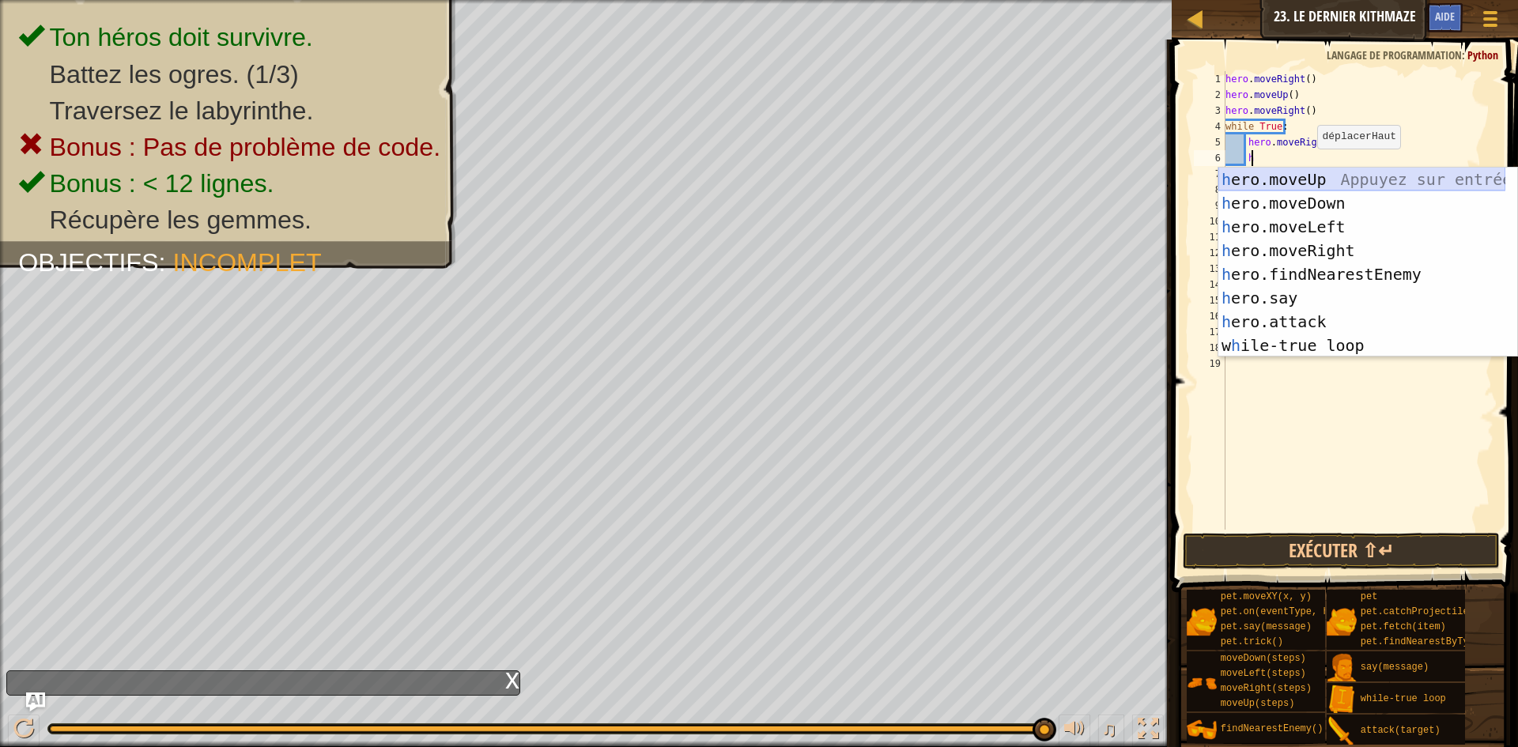
click at [1317, 183] on div "h ero.moveUp Appuyez sur entrée h ero.moveDown Appuyez sur entrée h ero.moveLef…" at bounding box center [1362, 286] width 287 height 237
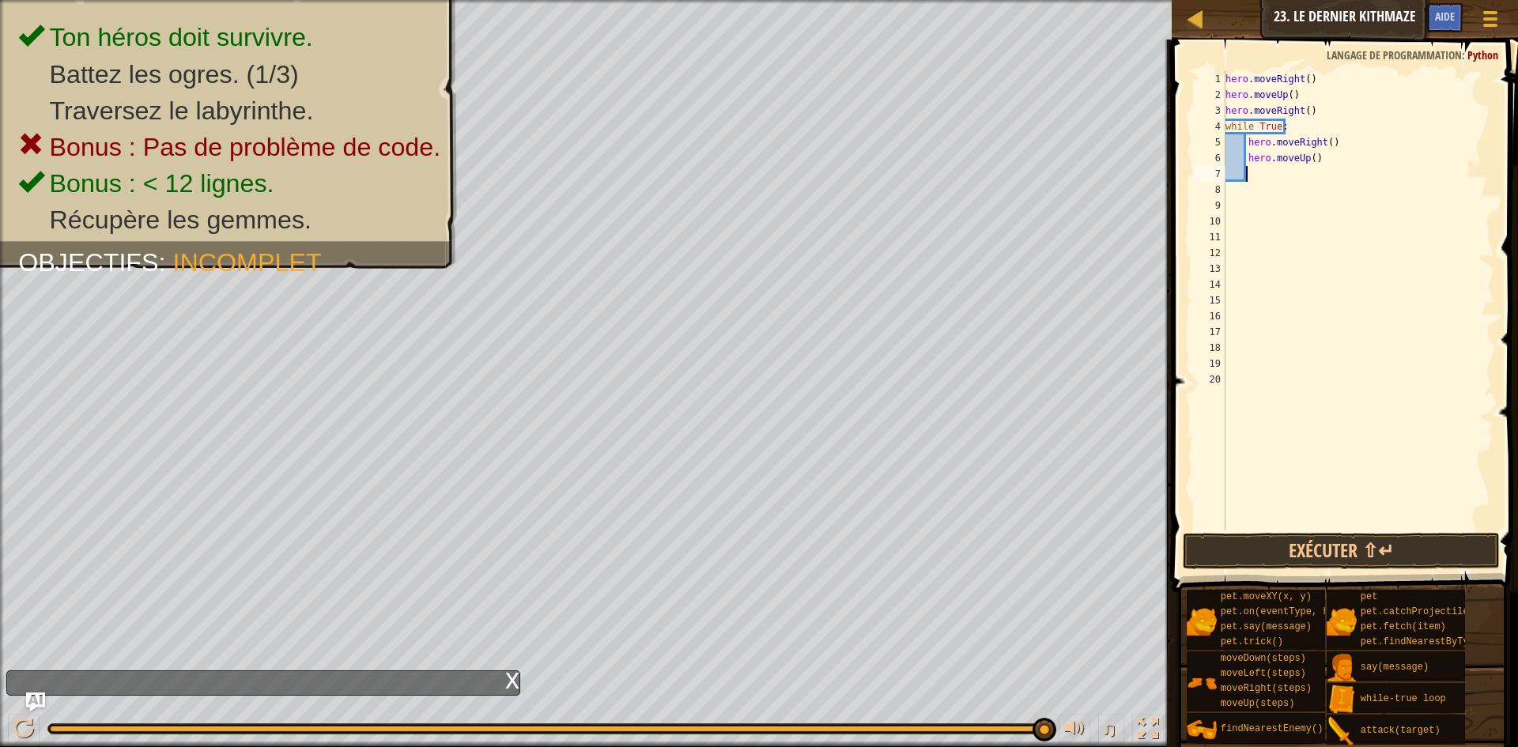
type textarea "h"
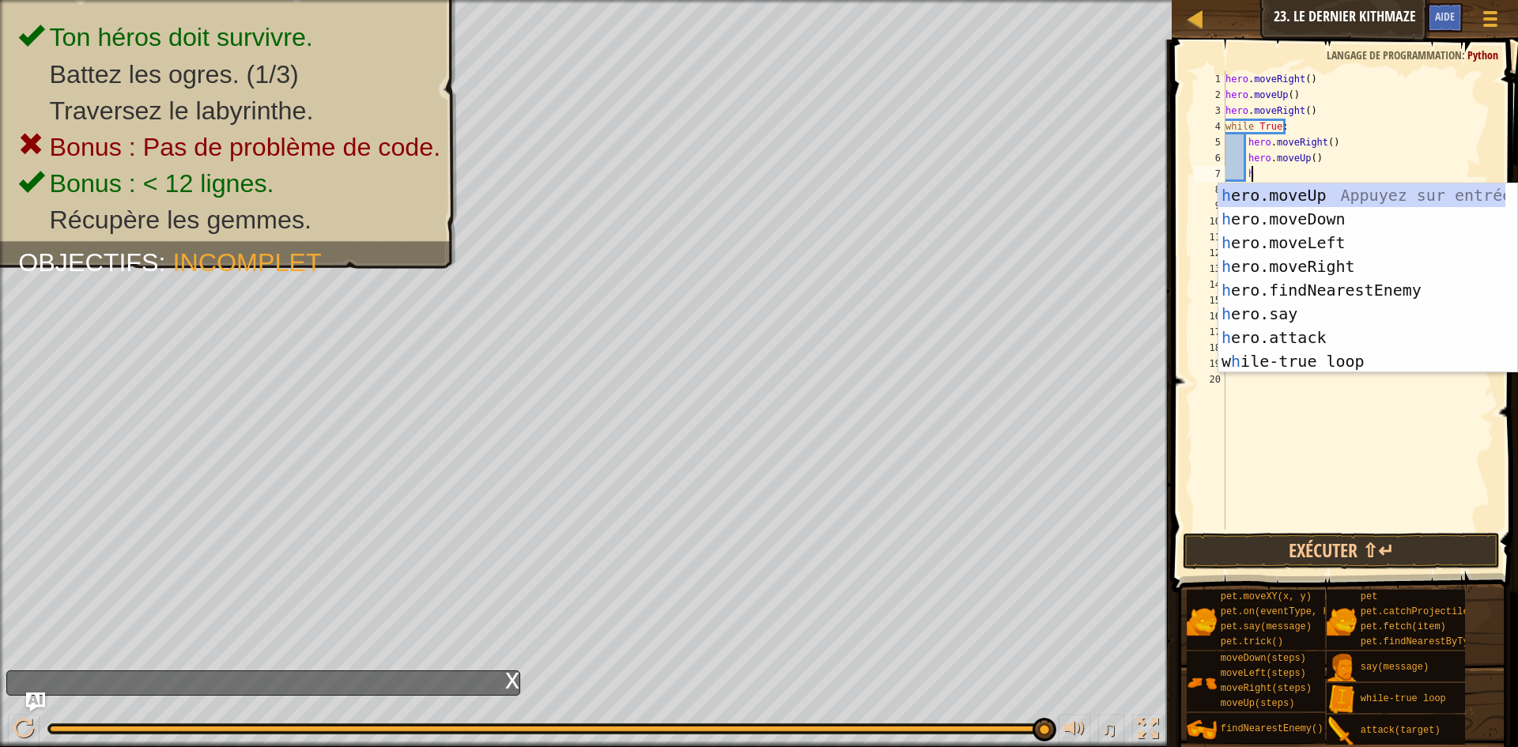
scroll to position [7, 1]
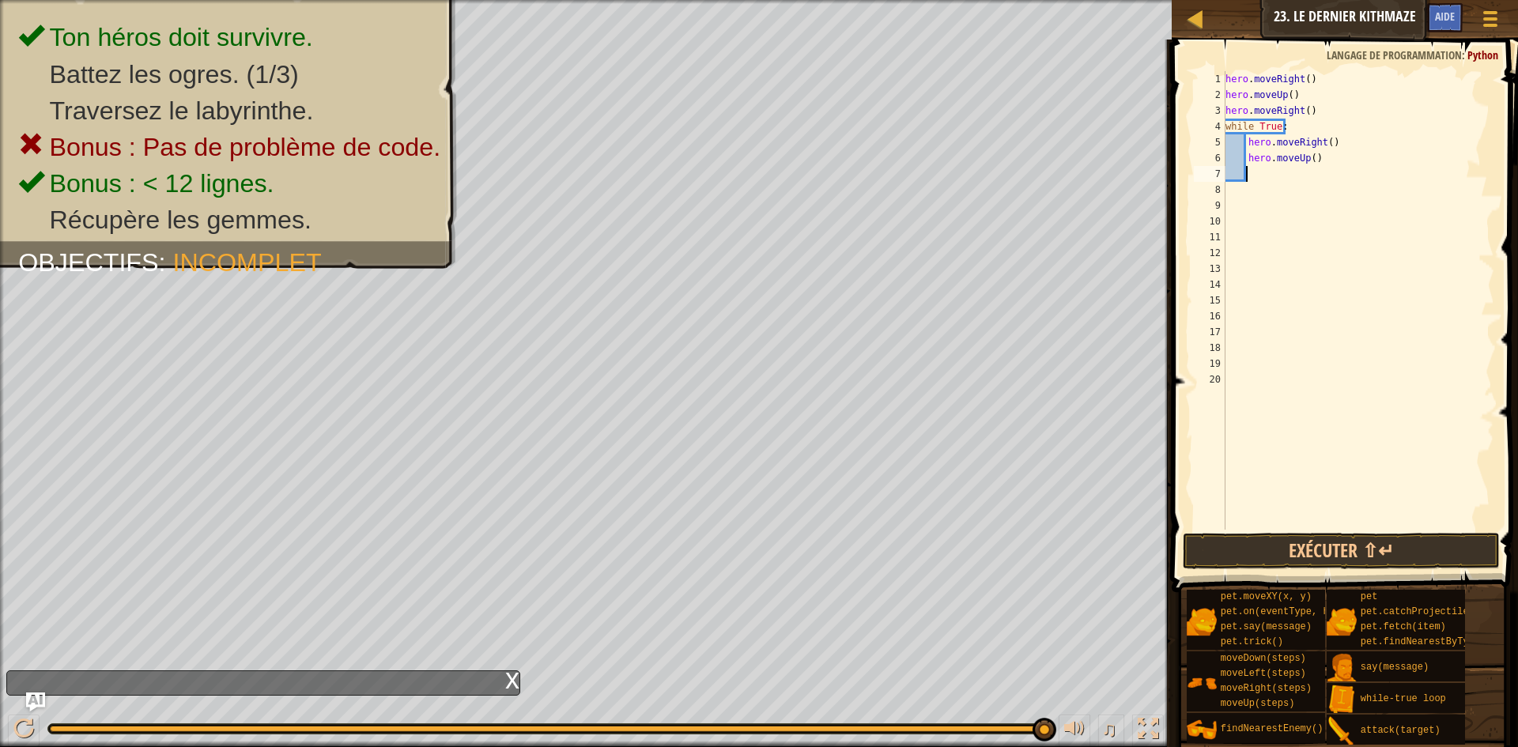
click at [1318, 157] on div "hero . moveRight ( ) hero . moveUp ( ) hero . moveRight ( ) while True : hero .…" at bounding box center [1358, 316] width 272 height 490
type textarea "h"
click at [1329, 141] on div "hero . moveRight ( ) hero . moveUp ( ) hero . moveRight ( ) while True : hero .…" at bounding box center [1358, 316] width 272 height 490
type textarea "h"
click at [1288, 130] on div "hero . moveRight ( ) hero . moveUp ( ) hero . moveRight ( ) while True :" at bounding box center [1358, 316] width 272 height 490
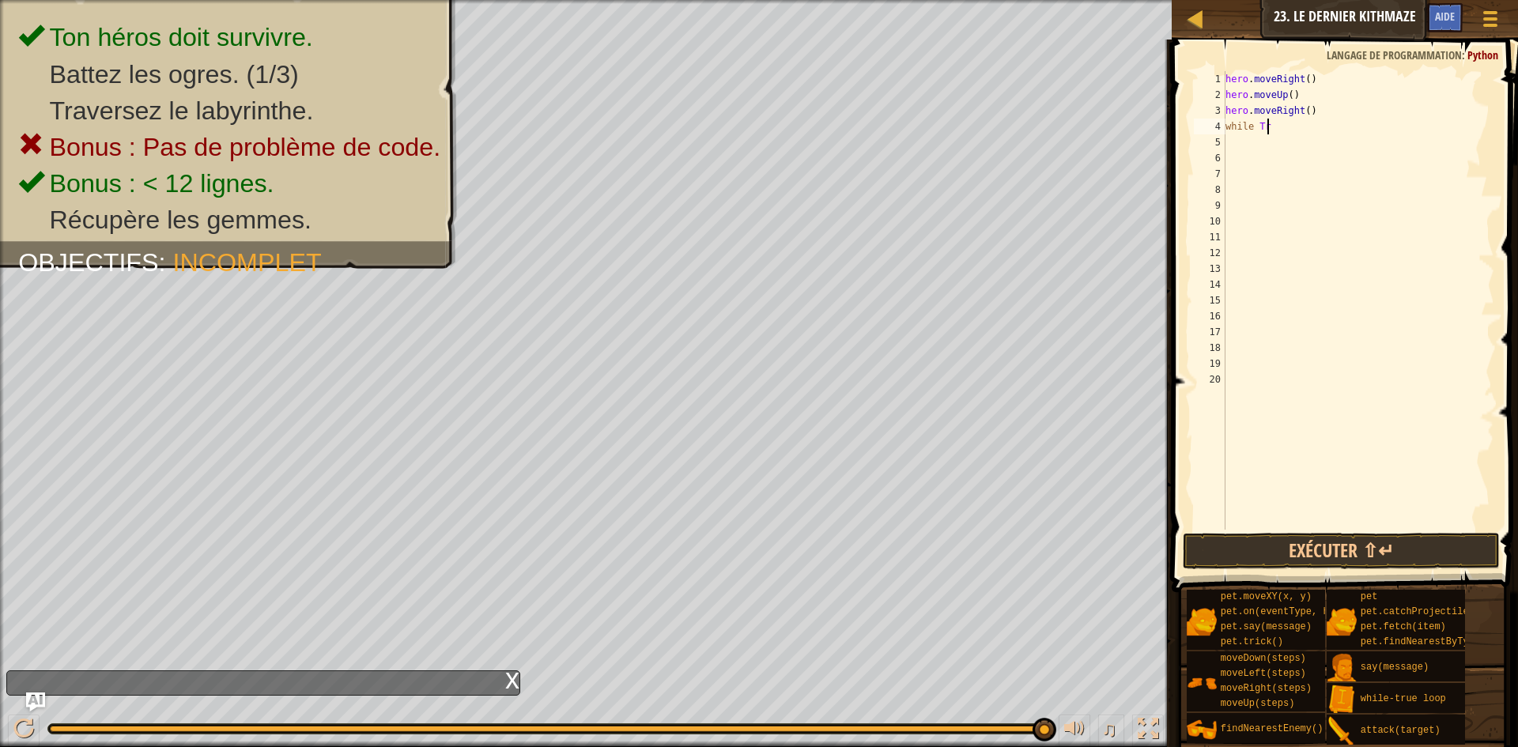
type textarea "w"
click at [1306, 113] on div "hero . moveRight ( ) hero . moveUp ( ) hero . moveRight ( )" at bounding box center [1358, 316] width 272 height 490
click at [1287, 87] on div "hero . moveRight ( ) hero . moveU ) )" at bounding box center [1358, 316] width 272 height 490
type textarea ")"
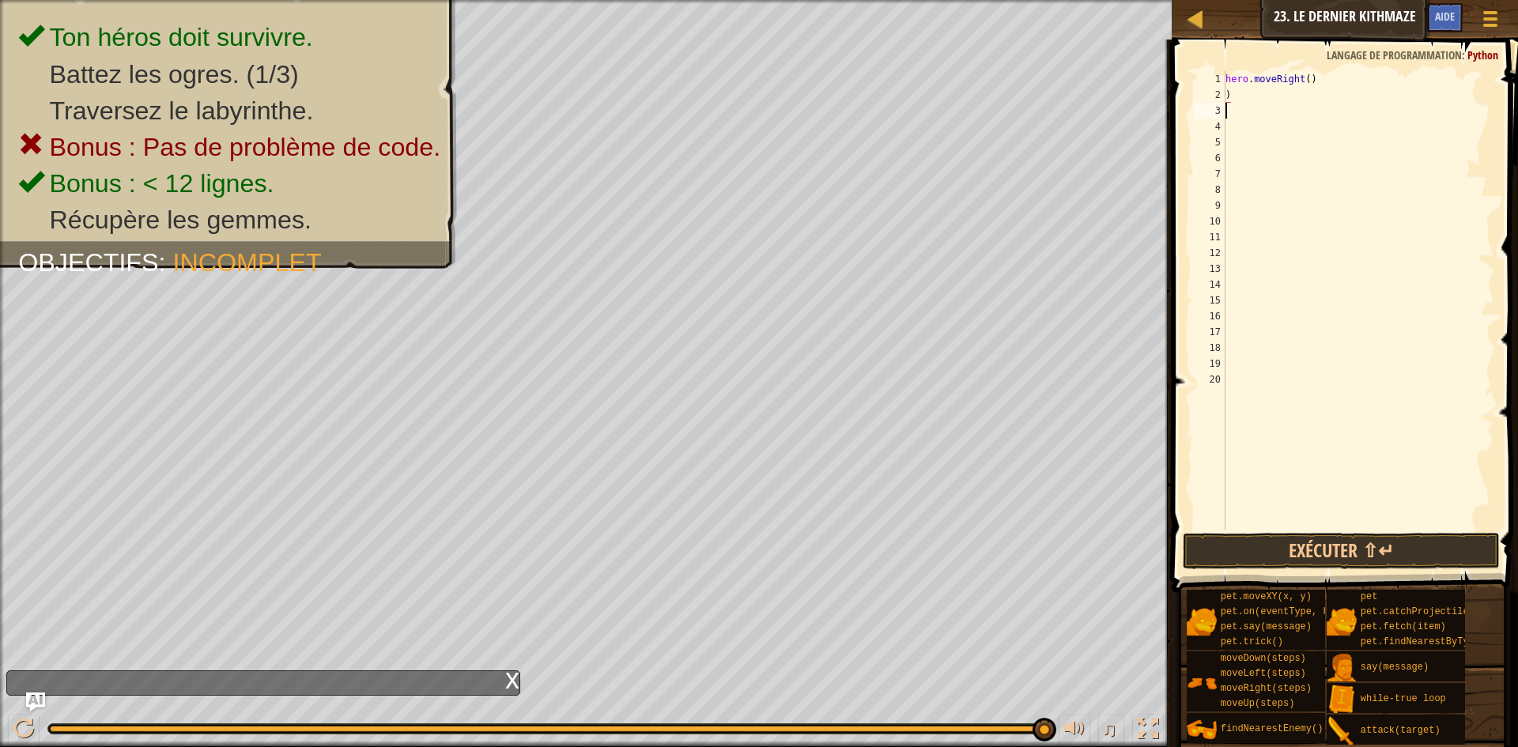
click at [1247, 104] on div "hero . moveRight ( ) )" at bounding box center [1358, 316] width 272 height 490
type textarea ")"
click at [1236, 97] on div "hero . moveRight ( )" at bounding box center [1358, 316] width 272 height 490
click at [1319, 84] on div "hero . moveRig" at bounding box center [1358, 316] width 272 height 490
type textarea "h"
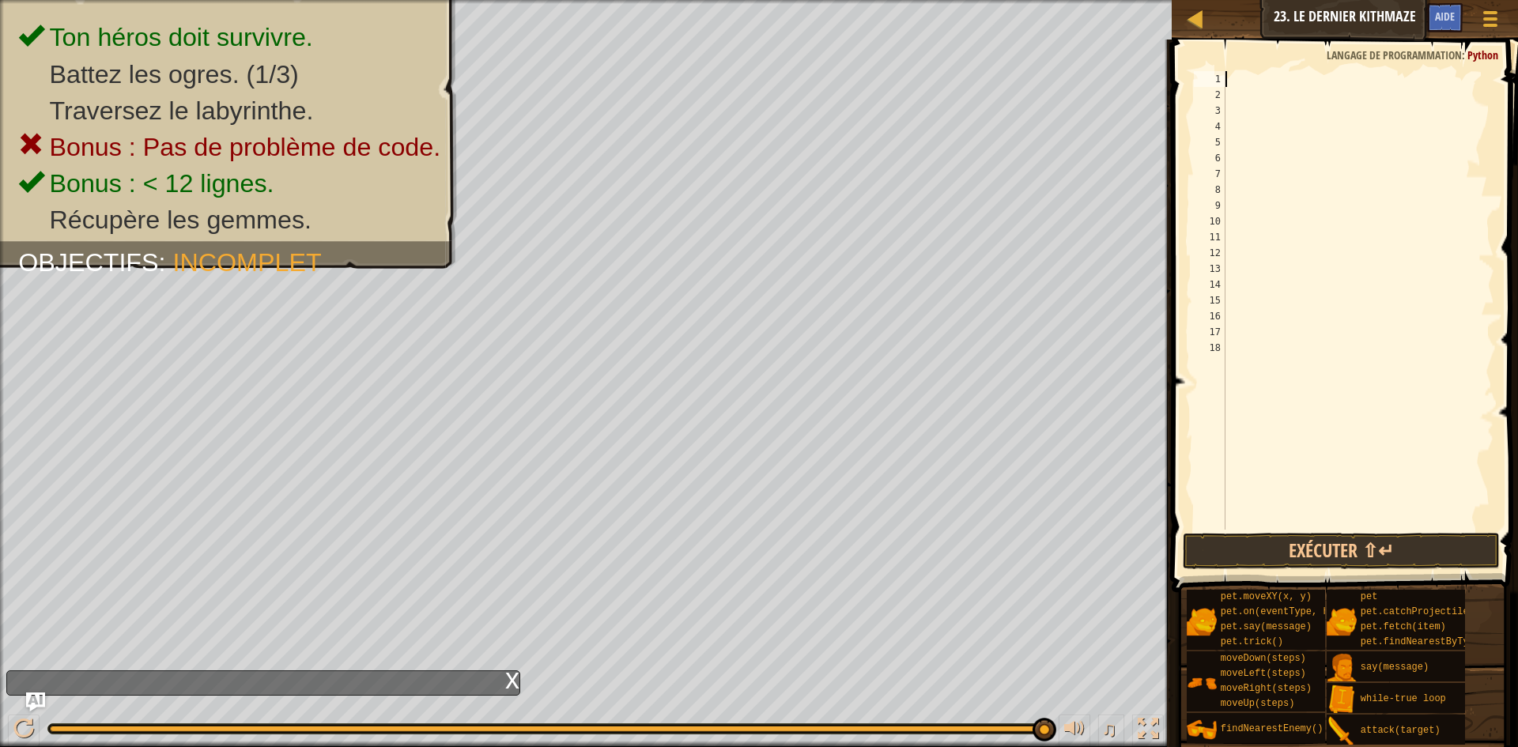
type textarea "h"
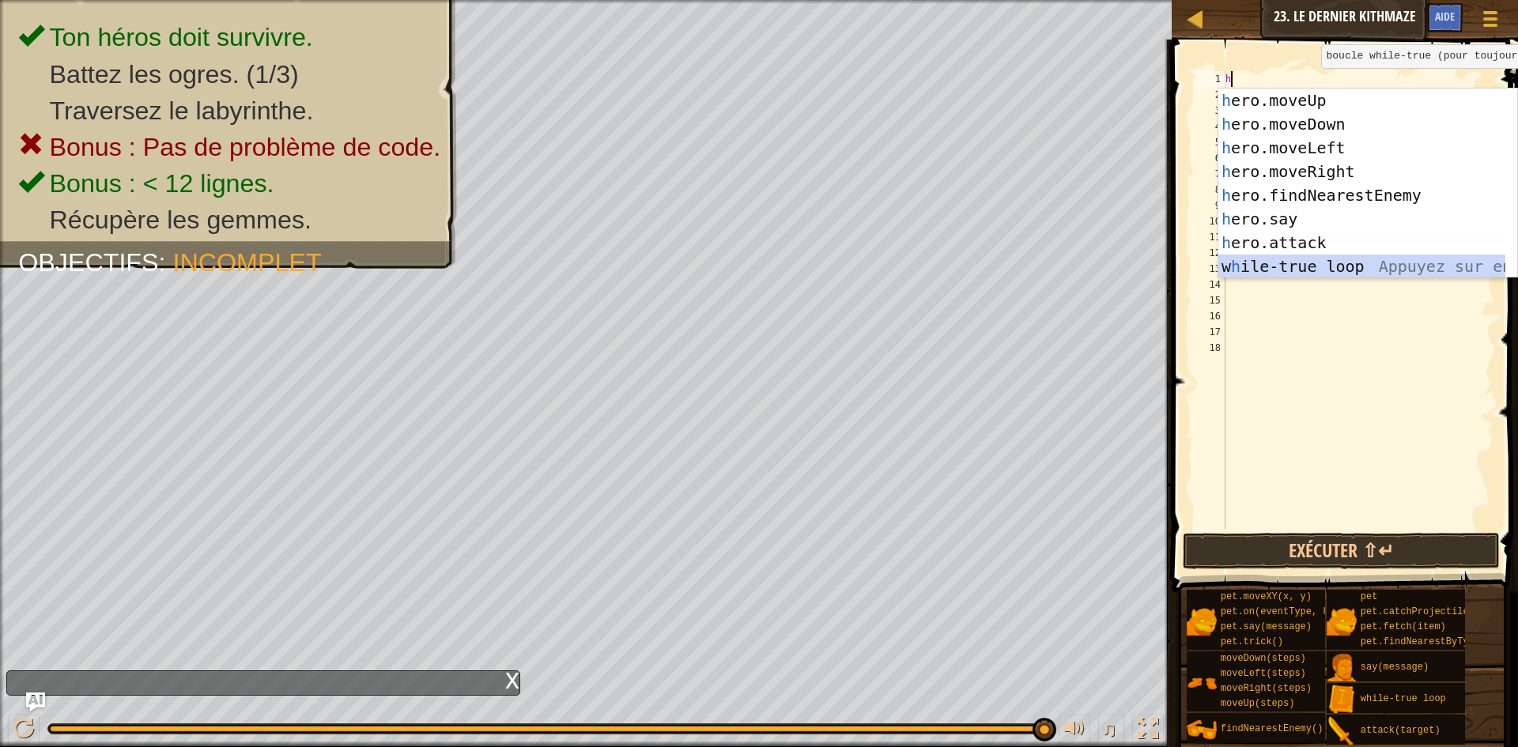
click at [1330, 263] on div "h ero.moveUp Appuyez sur entrée h ero.moveDown Appuyez sur entrée h ero.moveLef…" at bounding box center [1362, 207] width 287 height 237
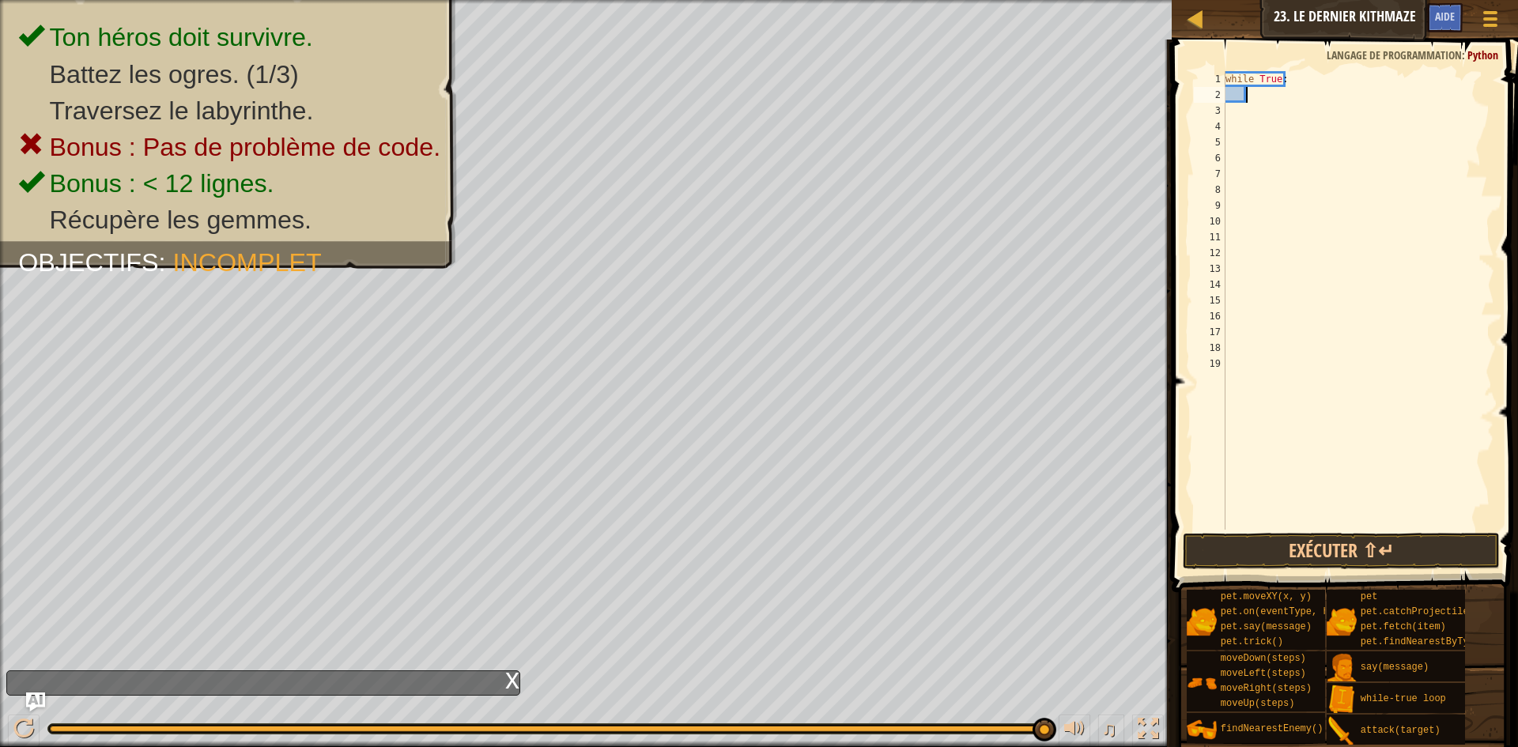
type textarea "h"
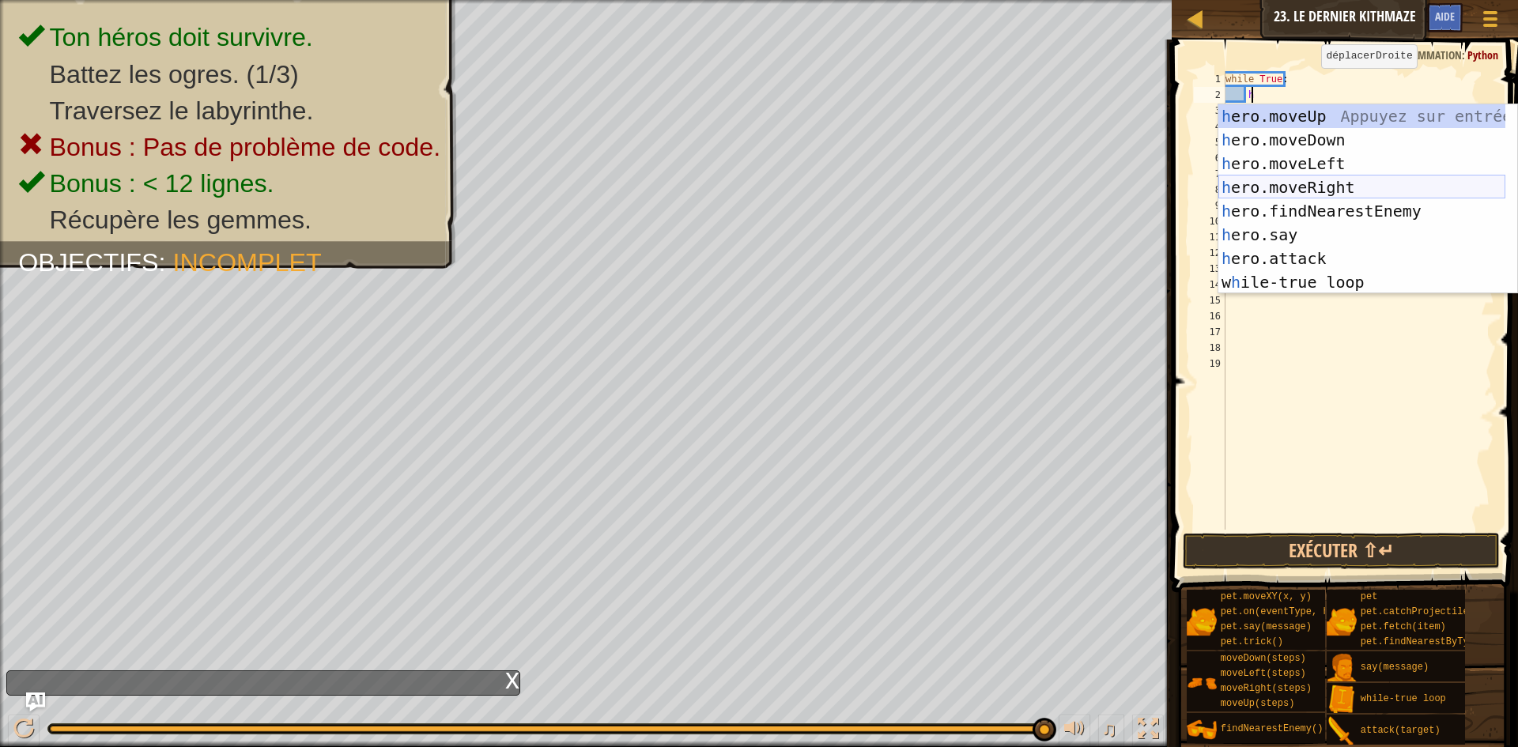
click at [1317, 191] on div "h ero.moveUp Appuyez sur entrée h ero.moveDown Appuyez sur entrée h ero.moveLef…" at bounding box center [1362, 222] width 287 height 237
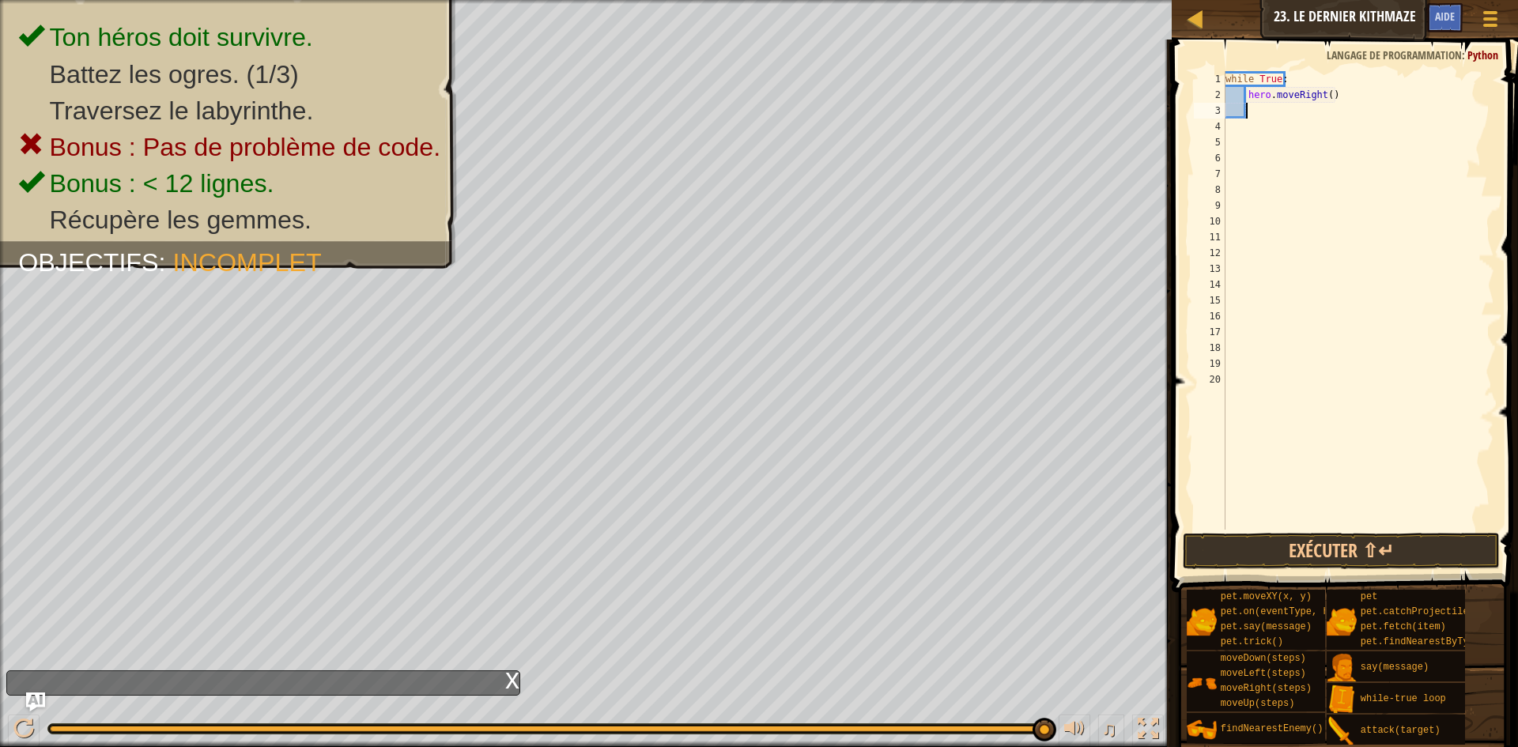
type textarea "h"
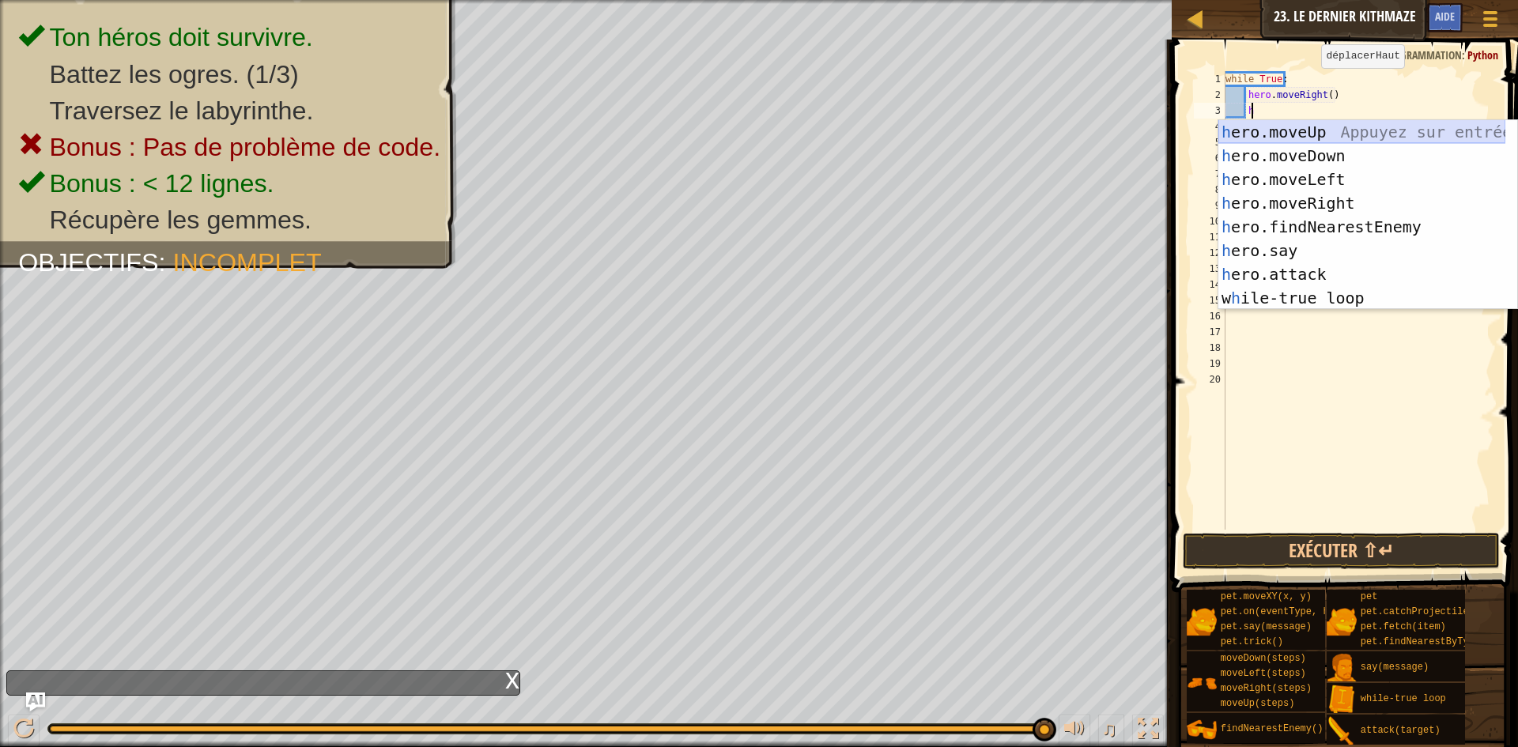
click at [1324, 133] on div "h ero.moveUp Appuyez sur entrée h ero.moveDown Appuyez sur entrée h ero.moveLef…" at bounding box center [1362, 238] width 287 height 237
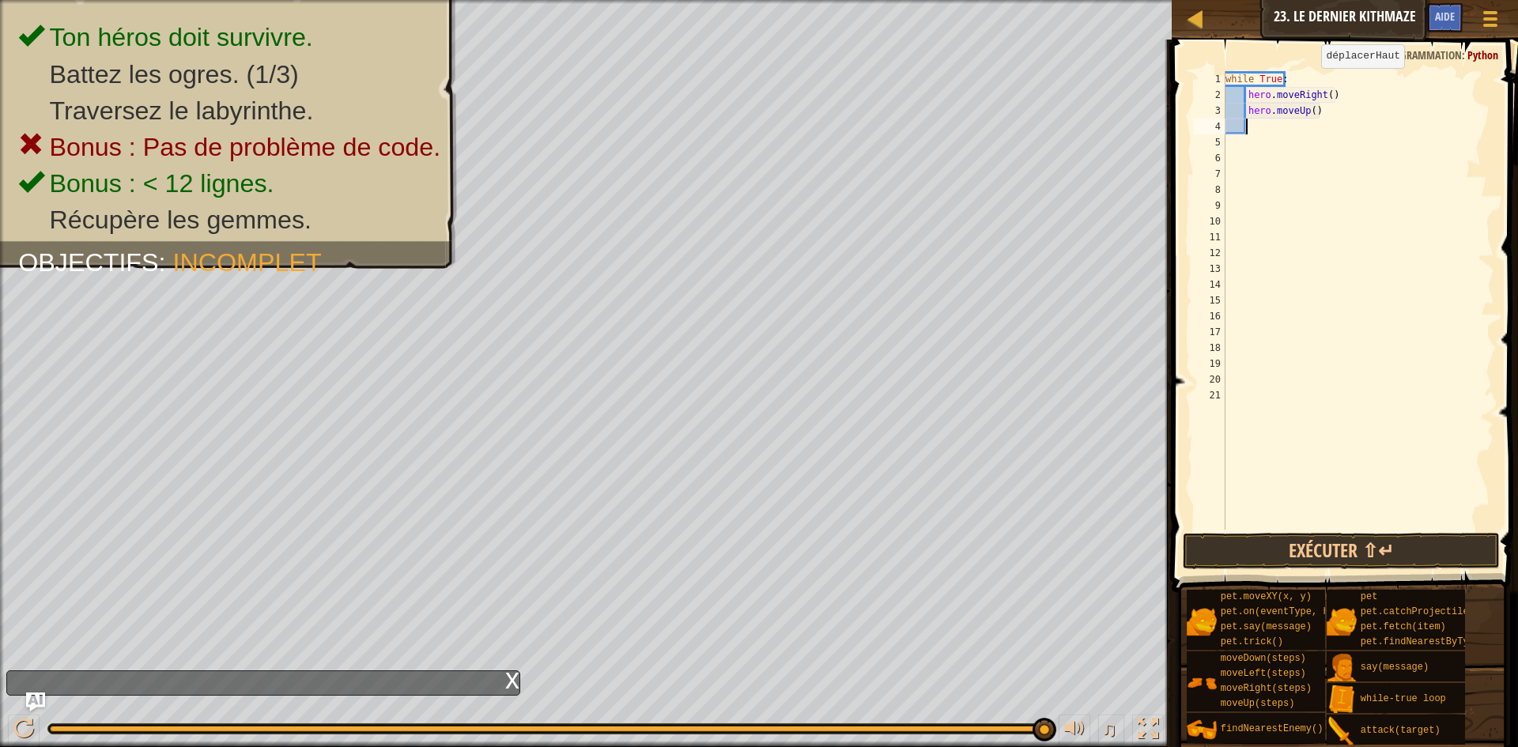
scroll to position [7, 1]
type textarea "h"
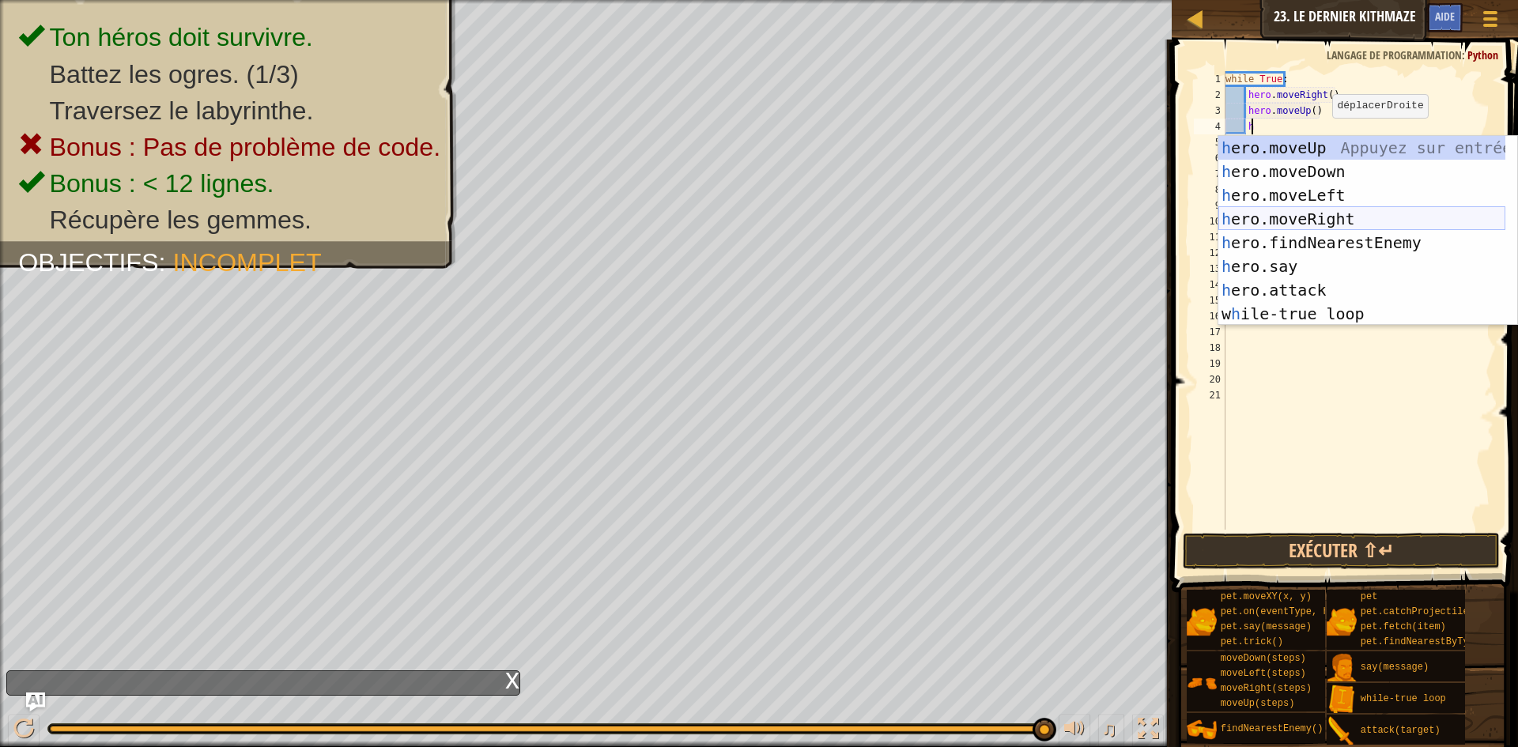
click at [1349, 217] on div "h ero.moveUp Appuyez sur entrée h ero.moveDown Appuyez sur entrée h ero.moveLef…" at bounding box center [1362, 254] width 287 height 237
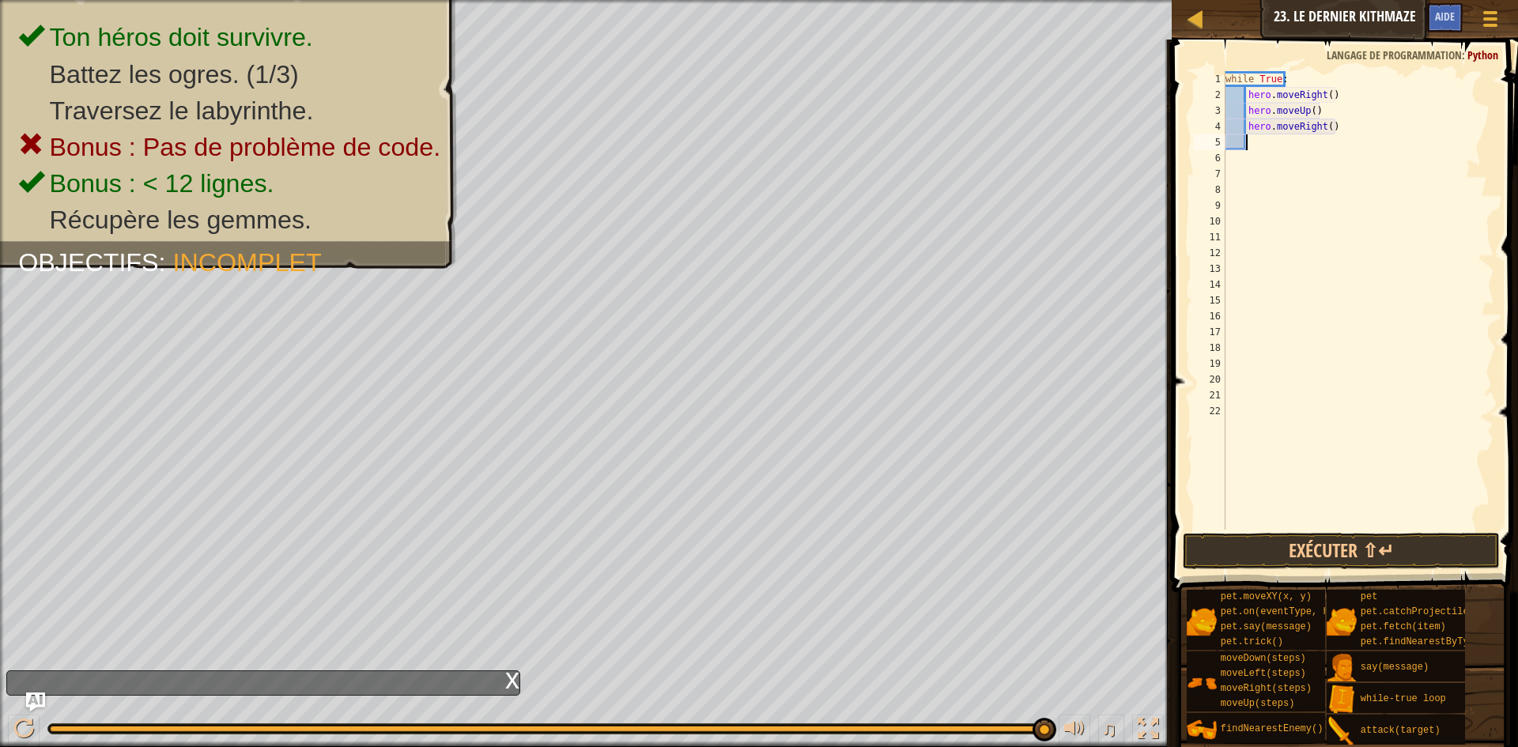
type textarea "h"
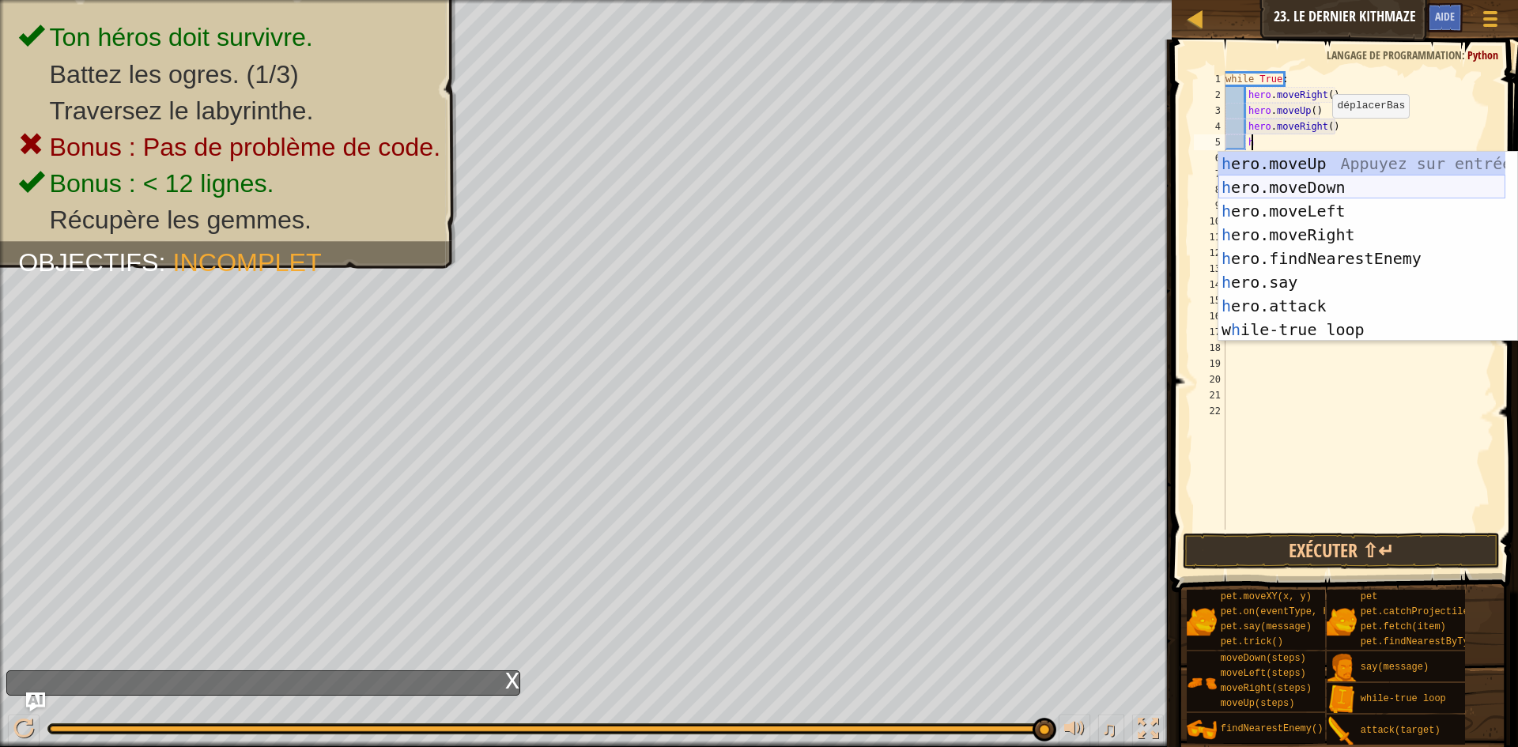
click at [1342, 187] on div "h ero.moveUp Appuyez sur entrée h ero.moveDown Appuyez sur entrée h ero.moveLef…" at bounding box center [1362, 270] width 287 height 237
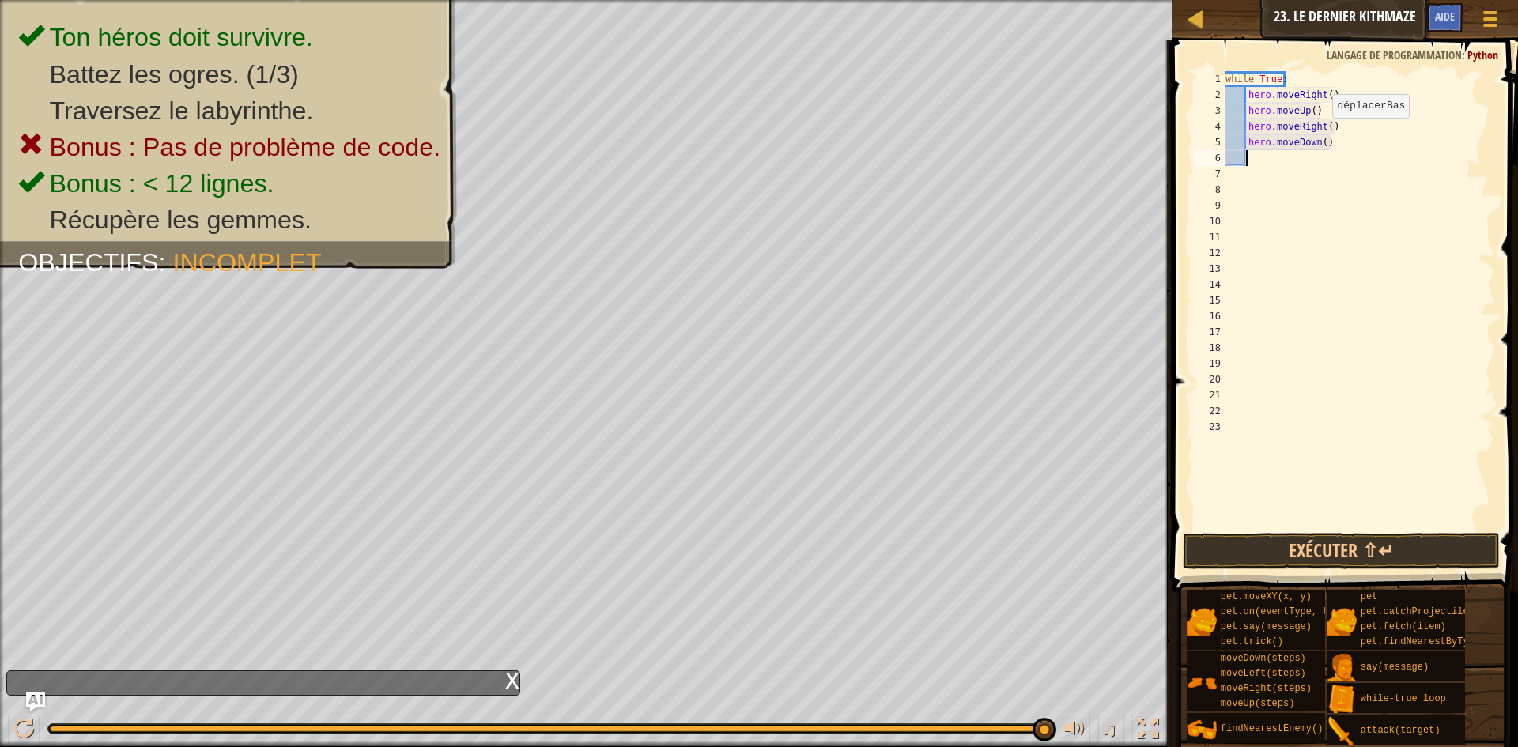
type textarea "h"
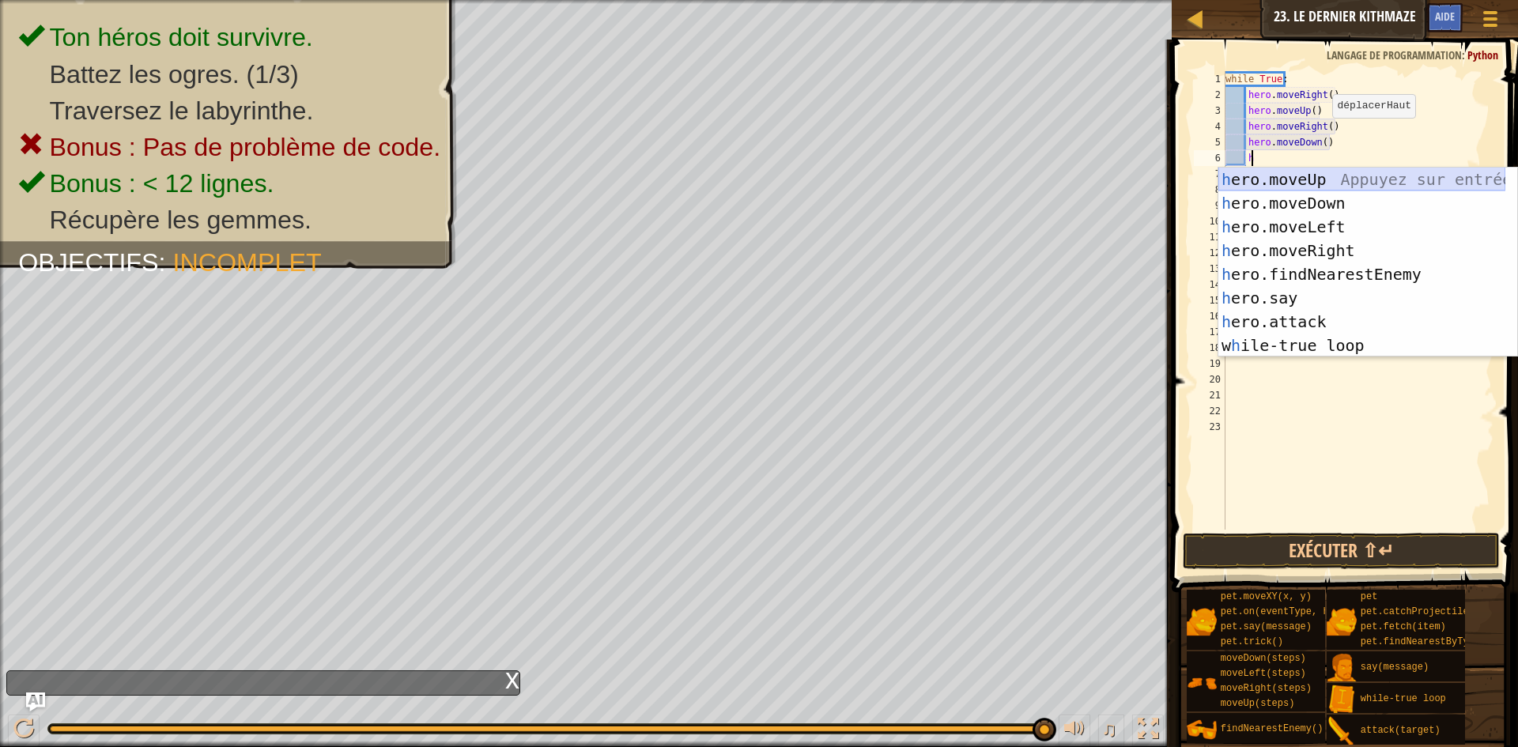
click at [1336, 177] on div "h ero.moveUp Appuyez sur entrée h ero.moveDown Appuyez sur entrée h ero.moveLef…" at bounding box center [1362, 286] width 287 height 237
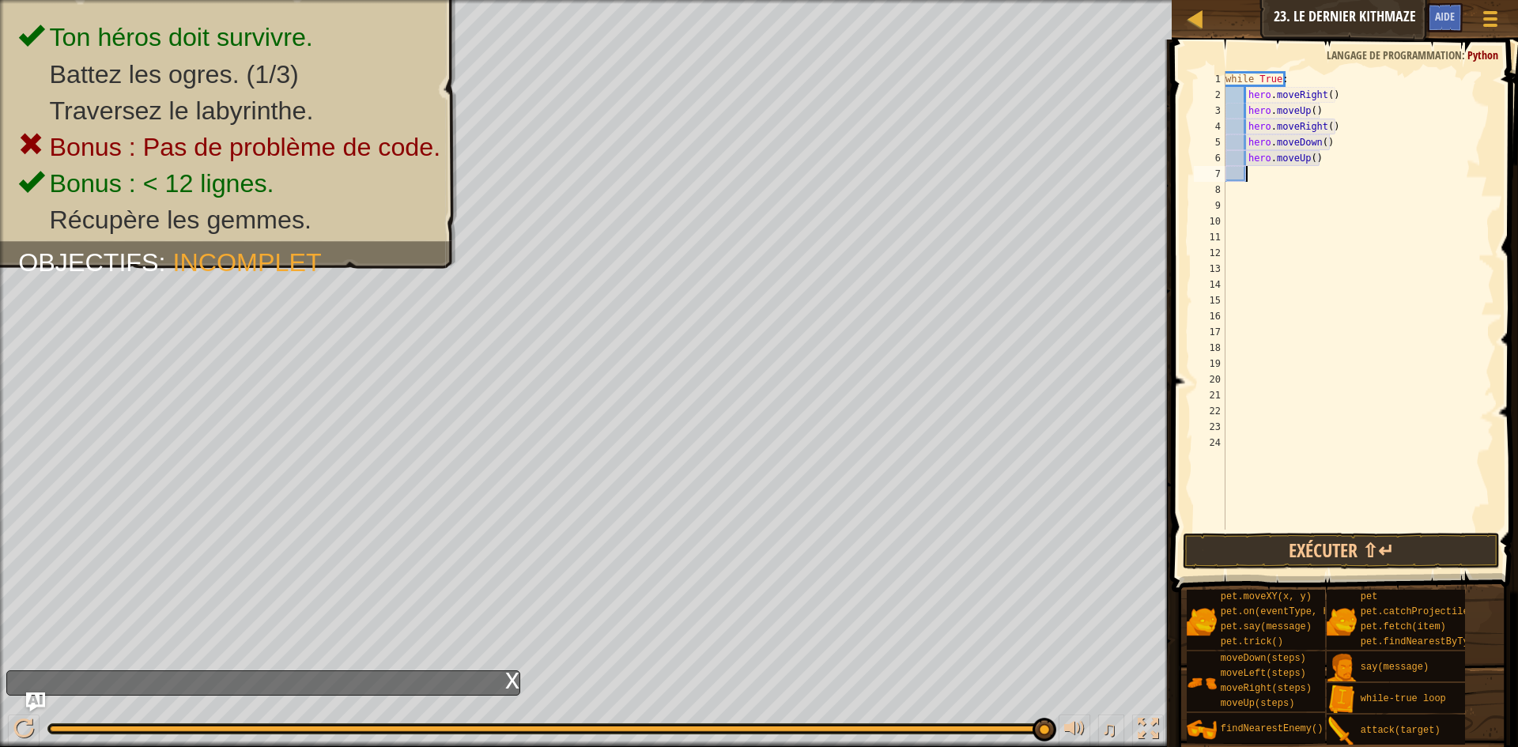
type textarea "h"
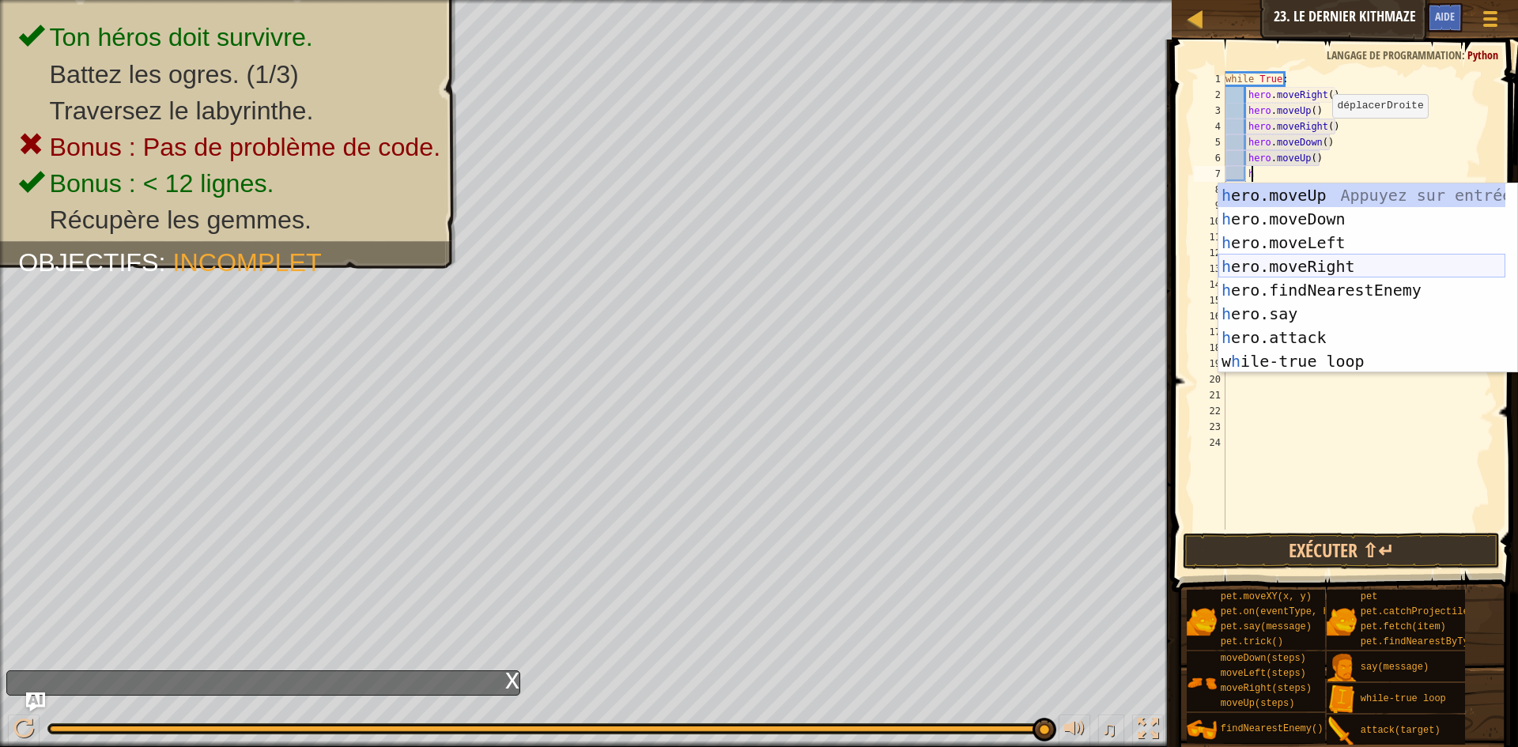
click at [1336, 259] on div "h ero.moveUp Appuyez sur entrée h ero.moveDown Appuyez sur entrée h ero.moveLef…" at bounding box center [1362, 301] width 287 height 237
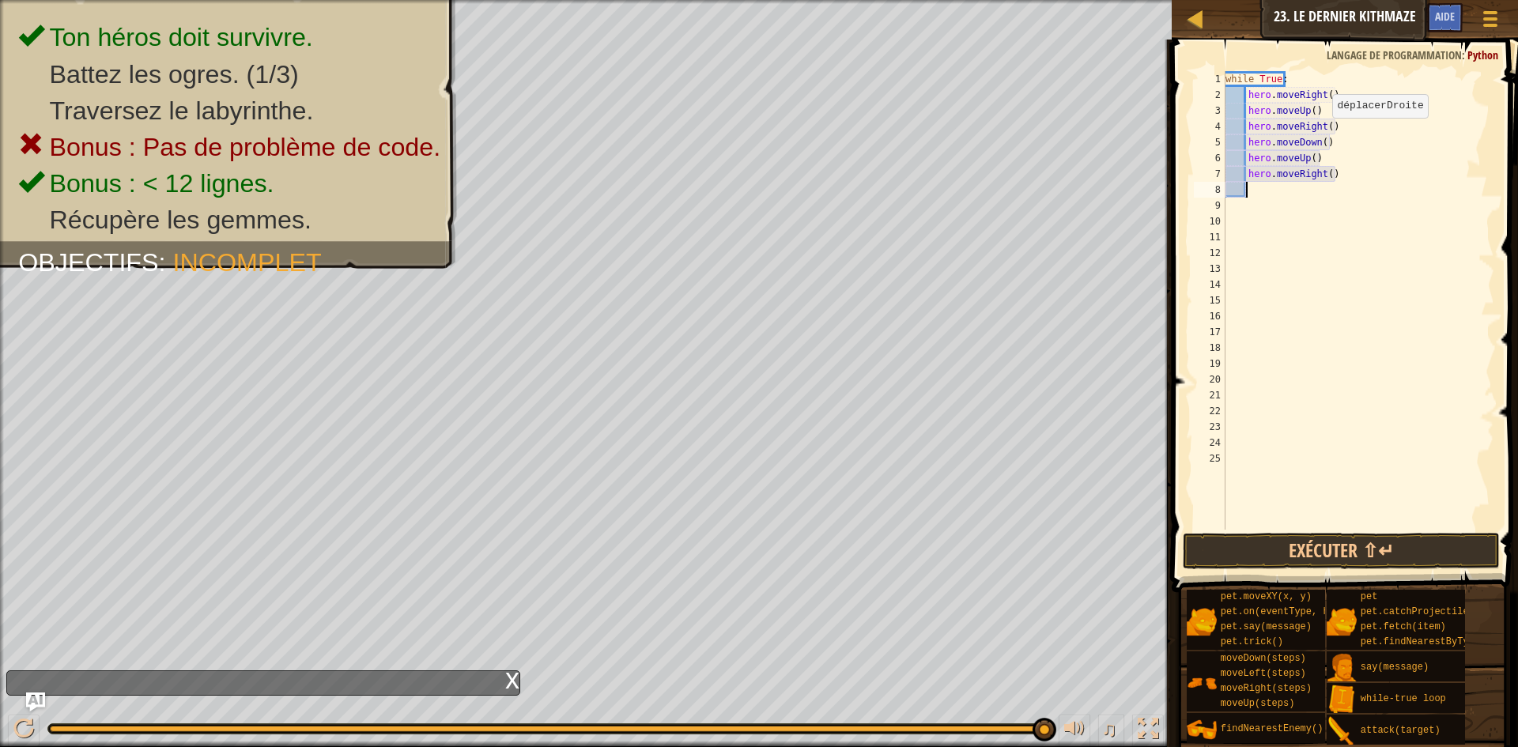
scroll to position [7, 1]
click at [1318, 145] on div "while True : hero . moveRight ( ) hero . moveUp ( ) hero . moveRight ( ) hero .…" at bounding box center [1358, 316] width 272 height 490
click at [1283, 536] on button "Exécuter ⇧↵" at bounding box center [1341, 551] width 317 height 36
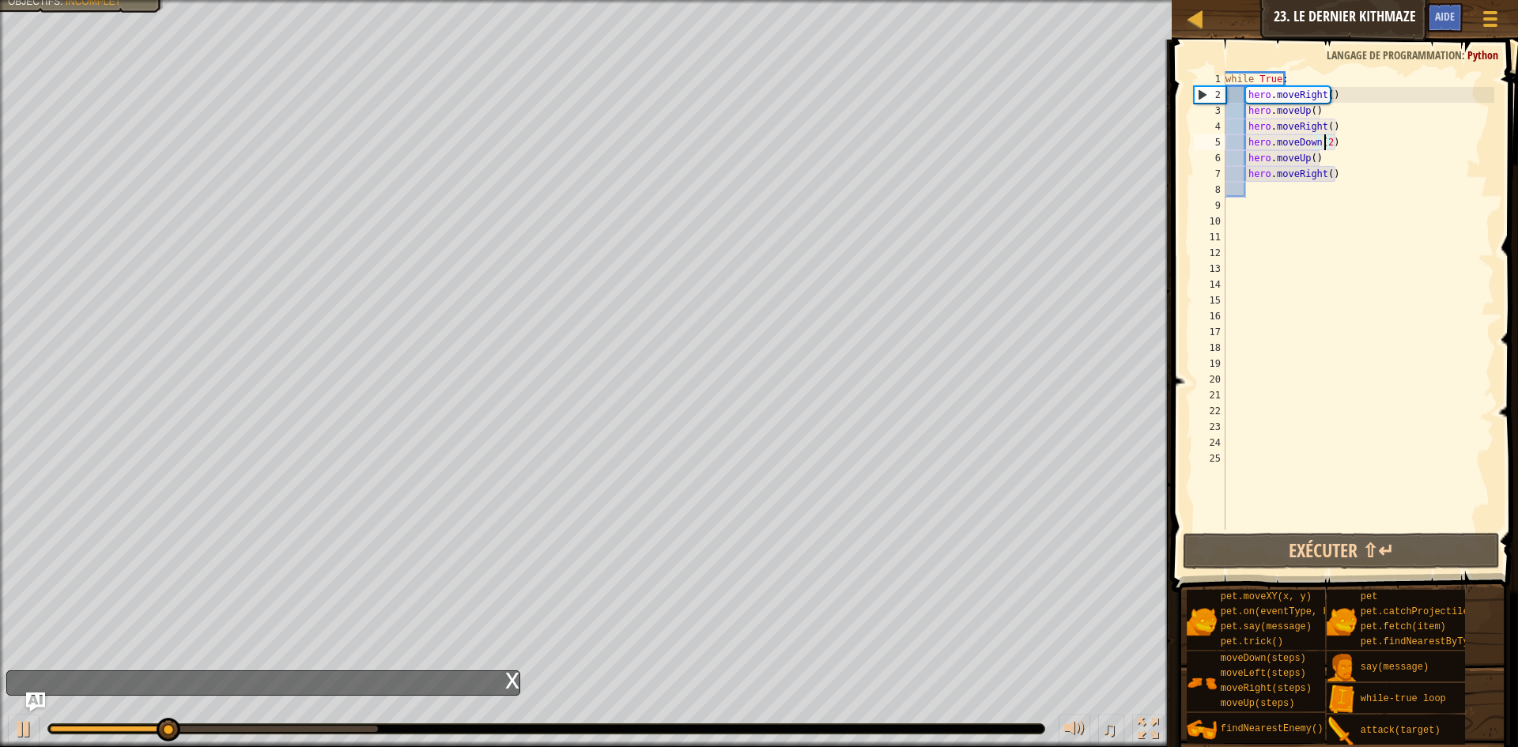
click at [1348, 178] on div "while True : hero . moveRight ( ) hero . moveUp ( ) hero . moveRight ( ) hero .…" at bounding box center [1358, 316] width 272 height 490
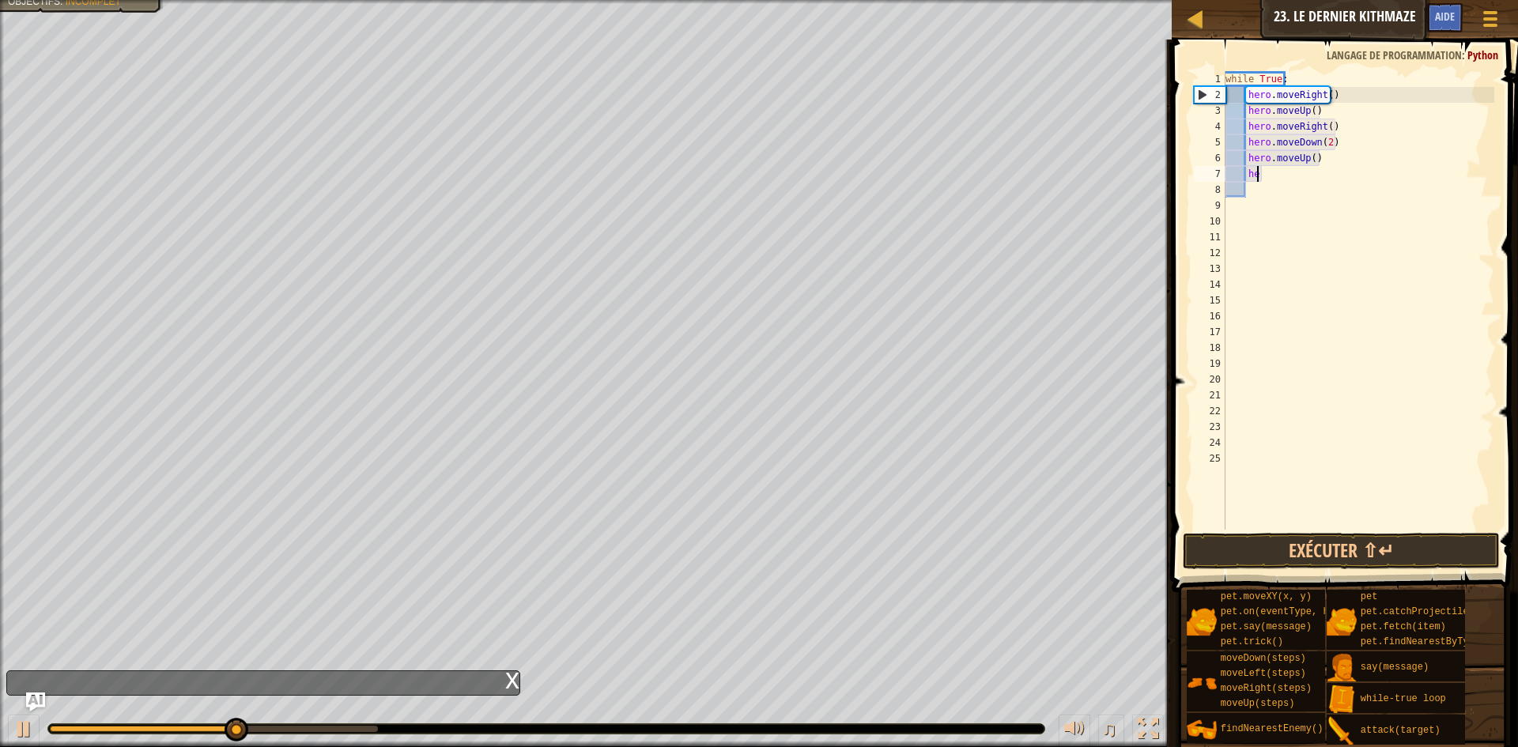
type textarea "h"
click at [1350, 544] on button "Exécuter ⇧↵" at bounding box center [1341, 551] width 317 height 36
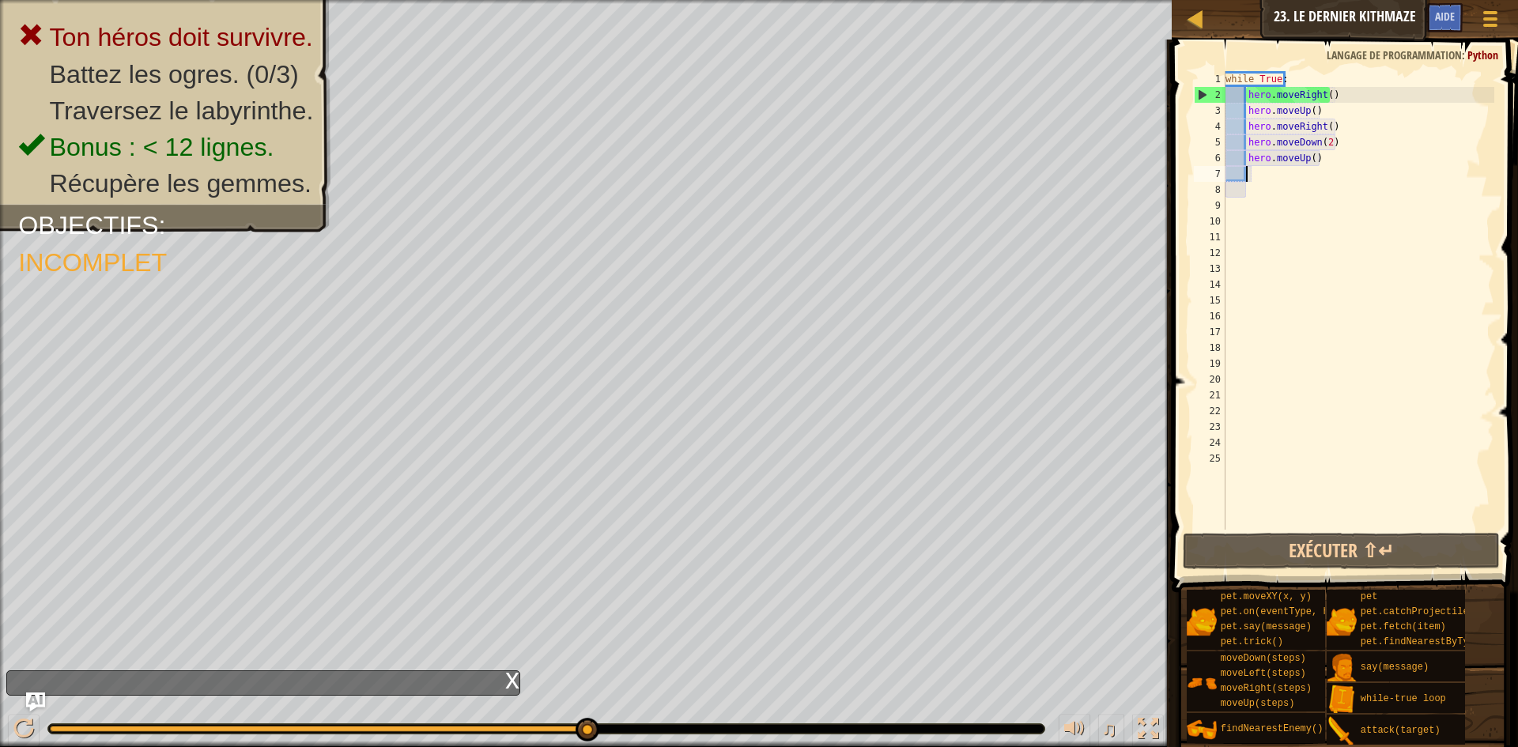
type textarea "h"
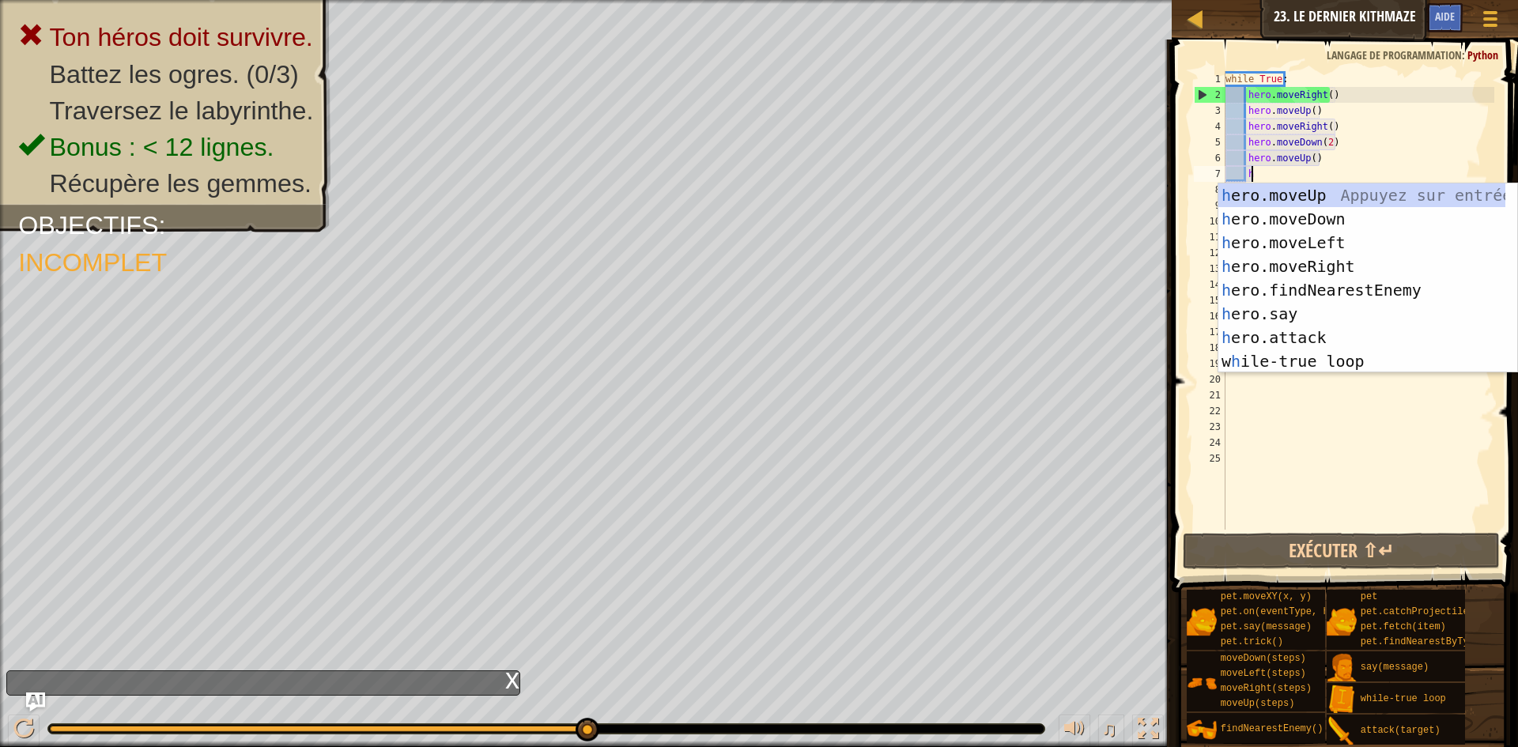
scroll to position [7, 2]
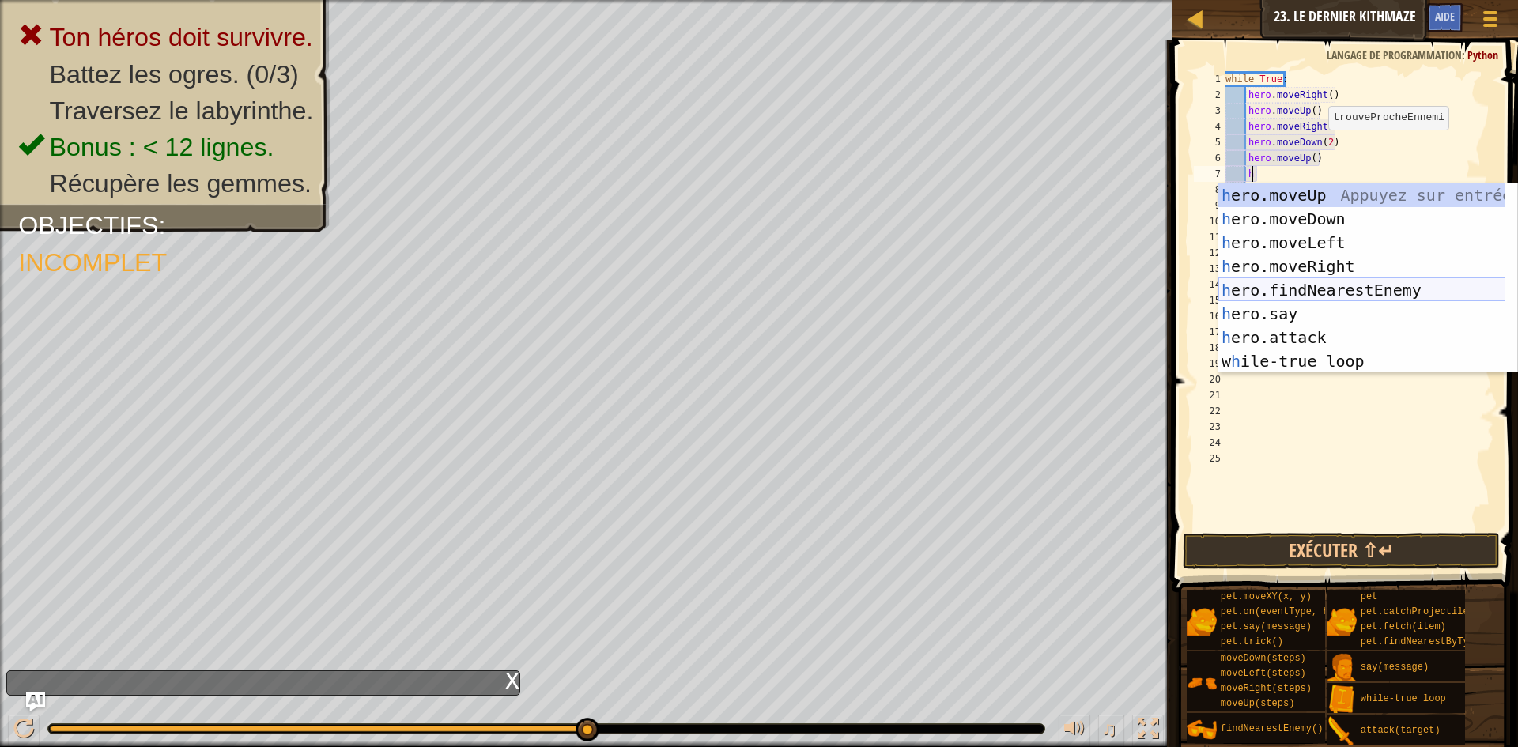
click at [1324, 284] on div "h ero.moveUp Appuyez sur entrée h ero.moveDown Appuyez sur entrée h ero.moveLef…" at bounding box center [1362, 301] width 287 height 237
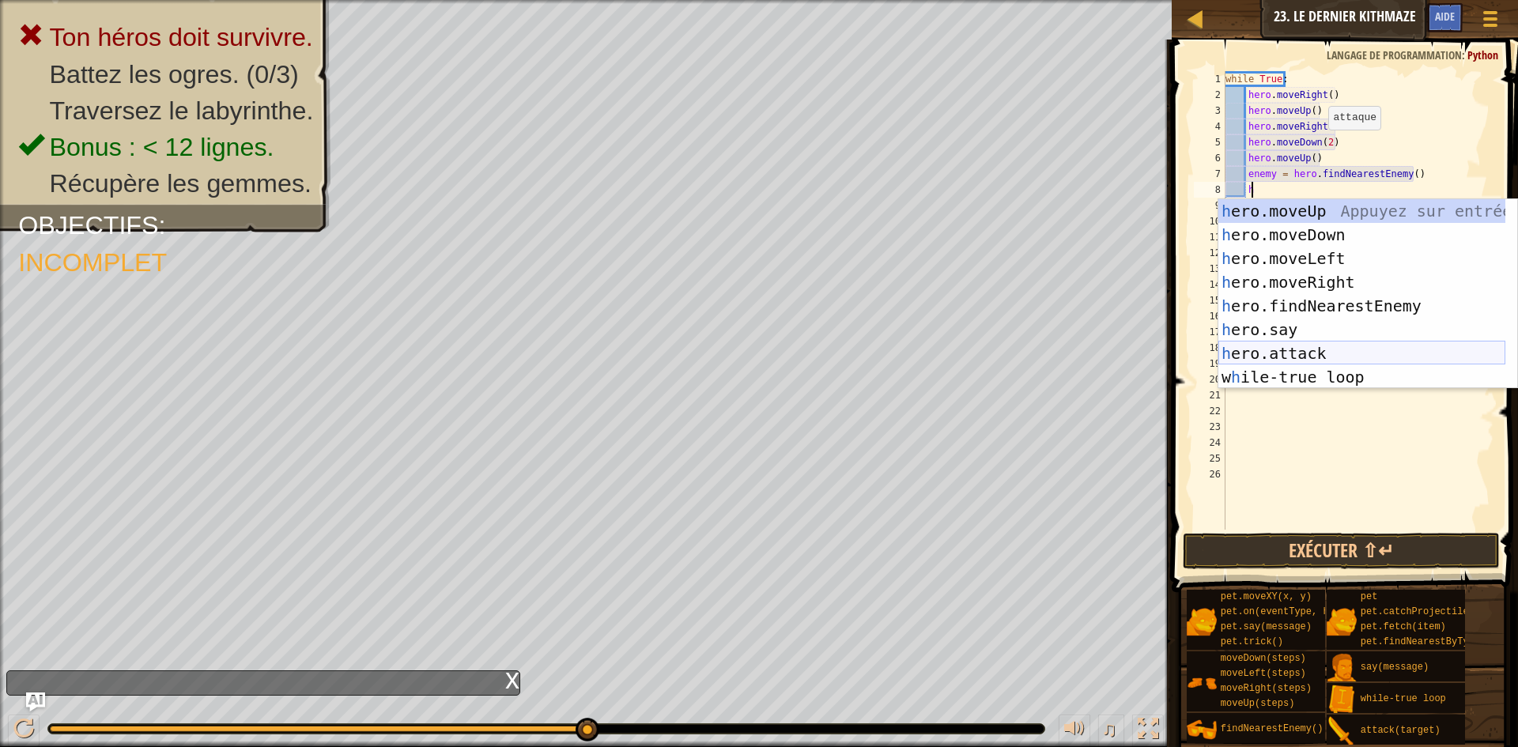
click at [1308, 345] on div "h ero.moveUp Appuyez sur entrée h ero.moveDown Appuyez sur entrée h ero.moveLef…" at bounding box center [1362, 317] width 287 height 237
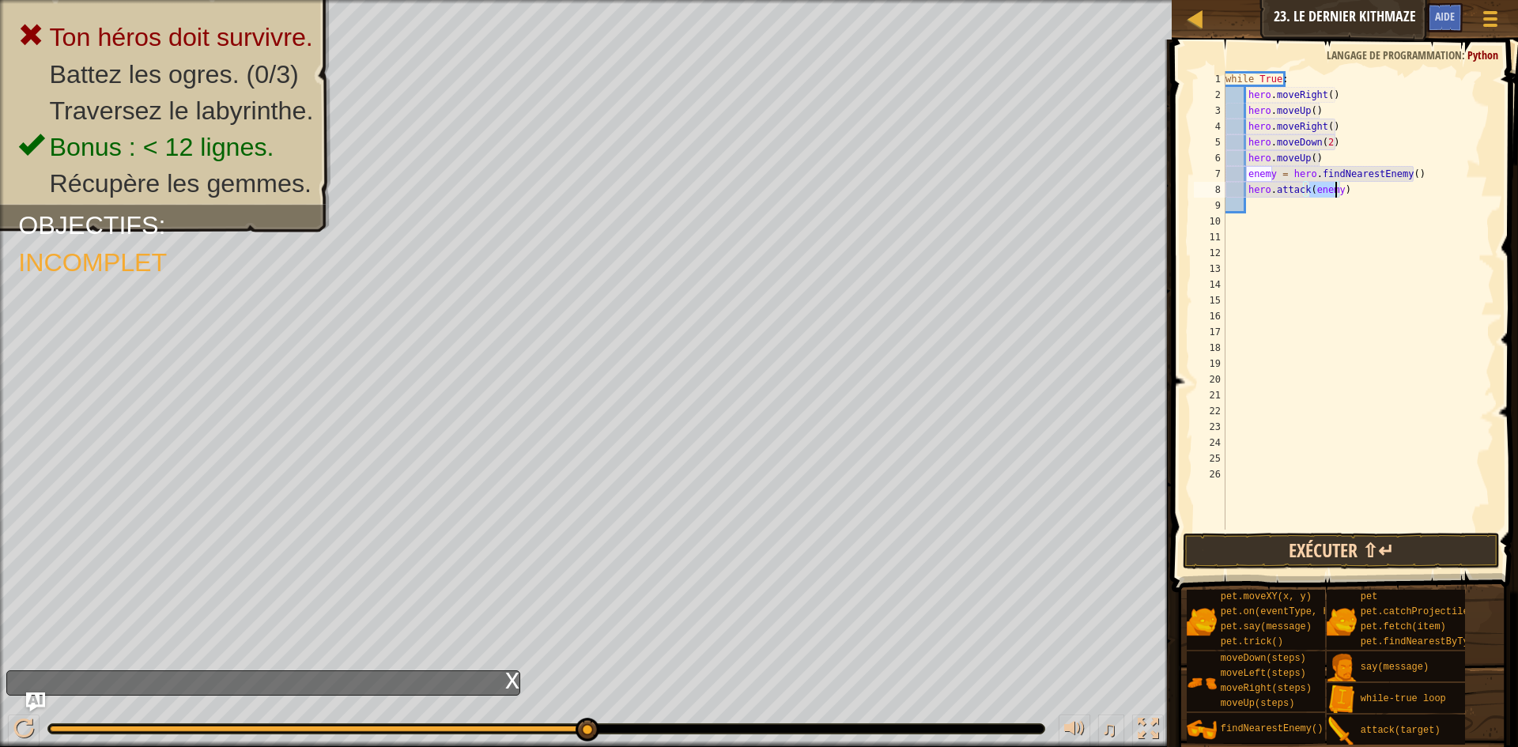
type textarea "hero.attack(enemy)"
click at [1379, 550] on button "Exécuter ⇧↵" at bounding box center [1341, 551] width 317 height 36
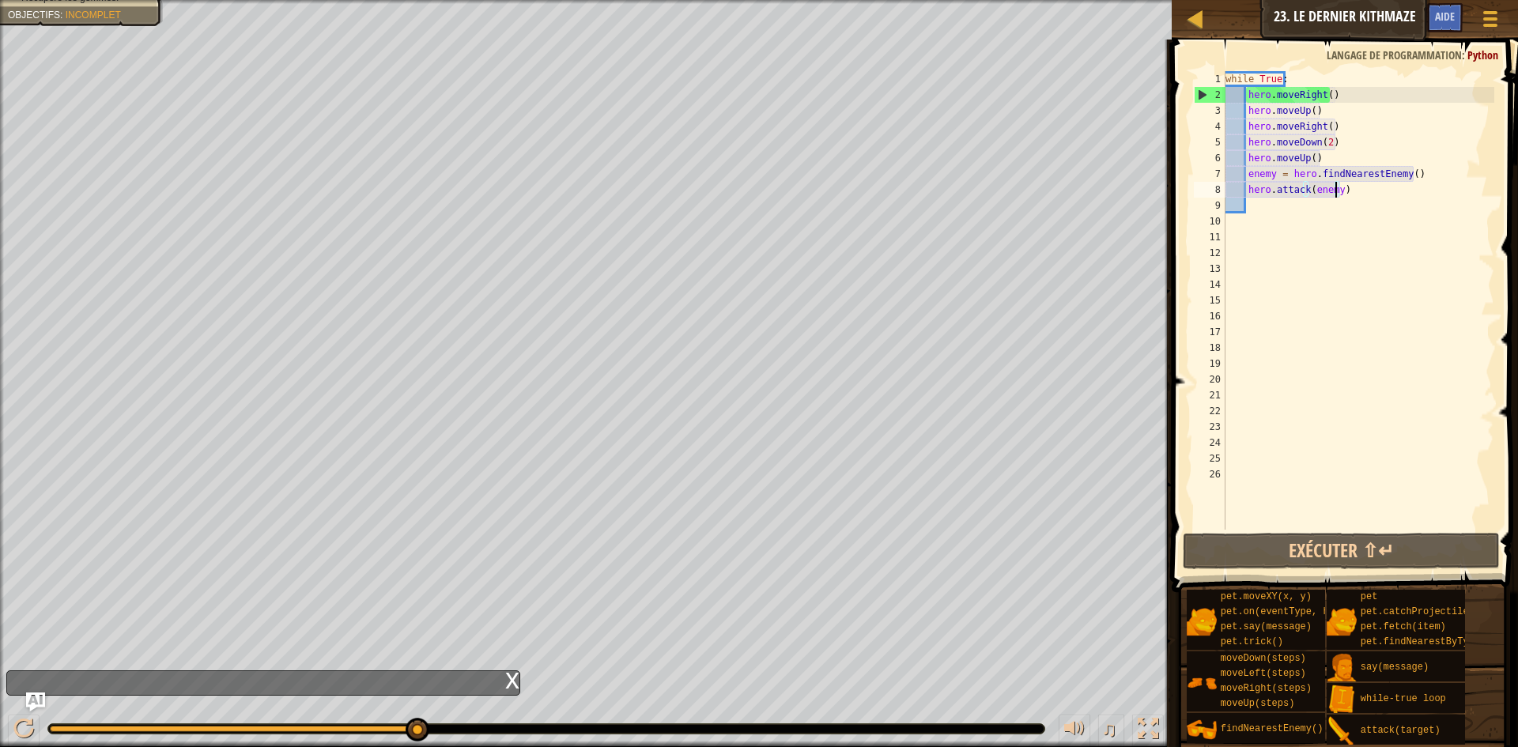
click at [1345, 203] on div "while True : hero . moveRight ( ) hero . moveUp ( ) hero . moveRight ( ) hero .…" at bounding box center [1358, 316] width 272 height 490
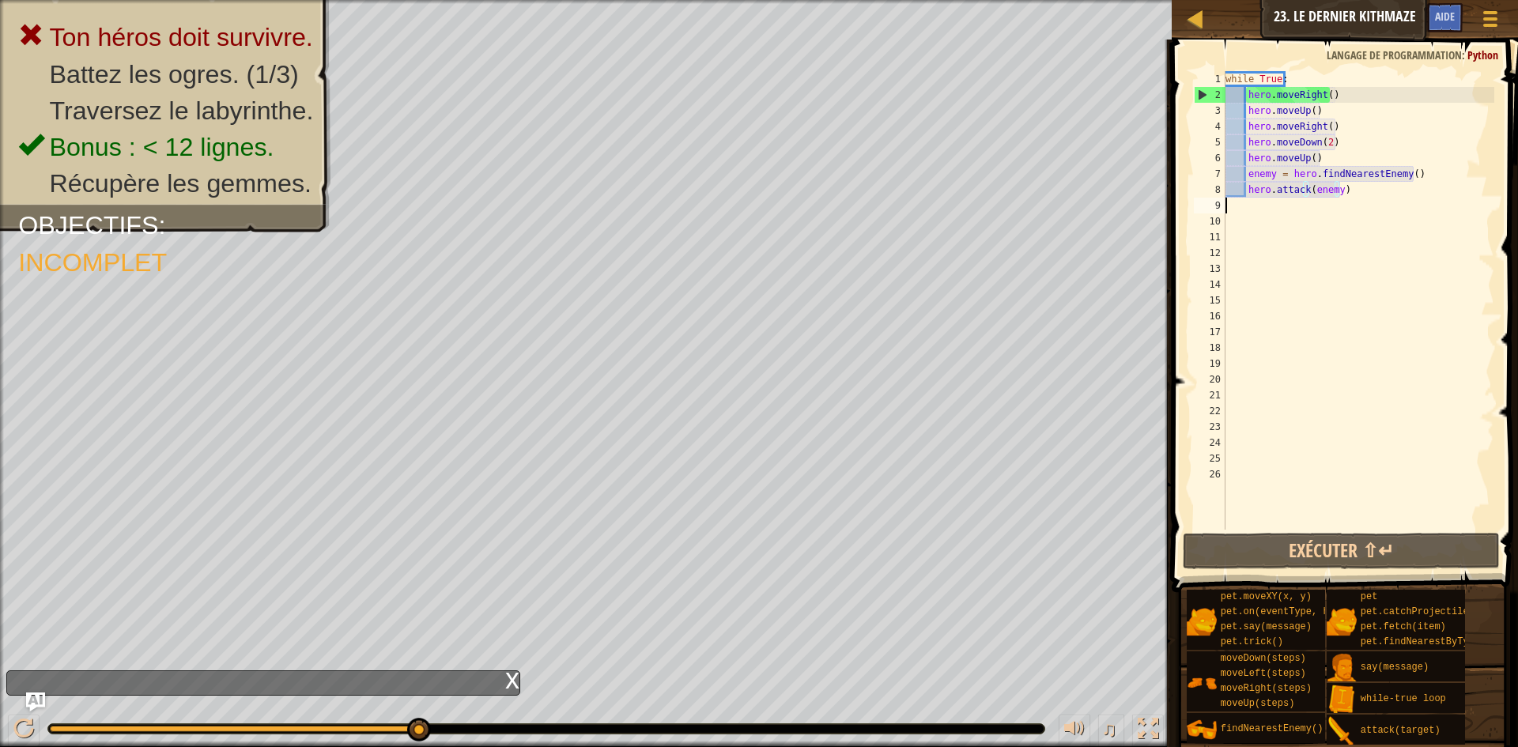
scroll to position [7, 0]
click at [1353, 194] on div "while True : hero . moveRight ( ) hero . moveUp ( ) hero . moveRight ( ) hero .…" at bounding box center [1358, 316] width 272 height 490
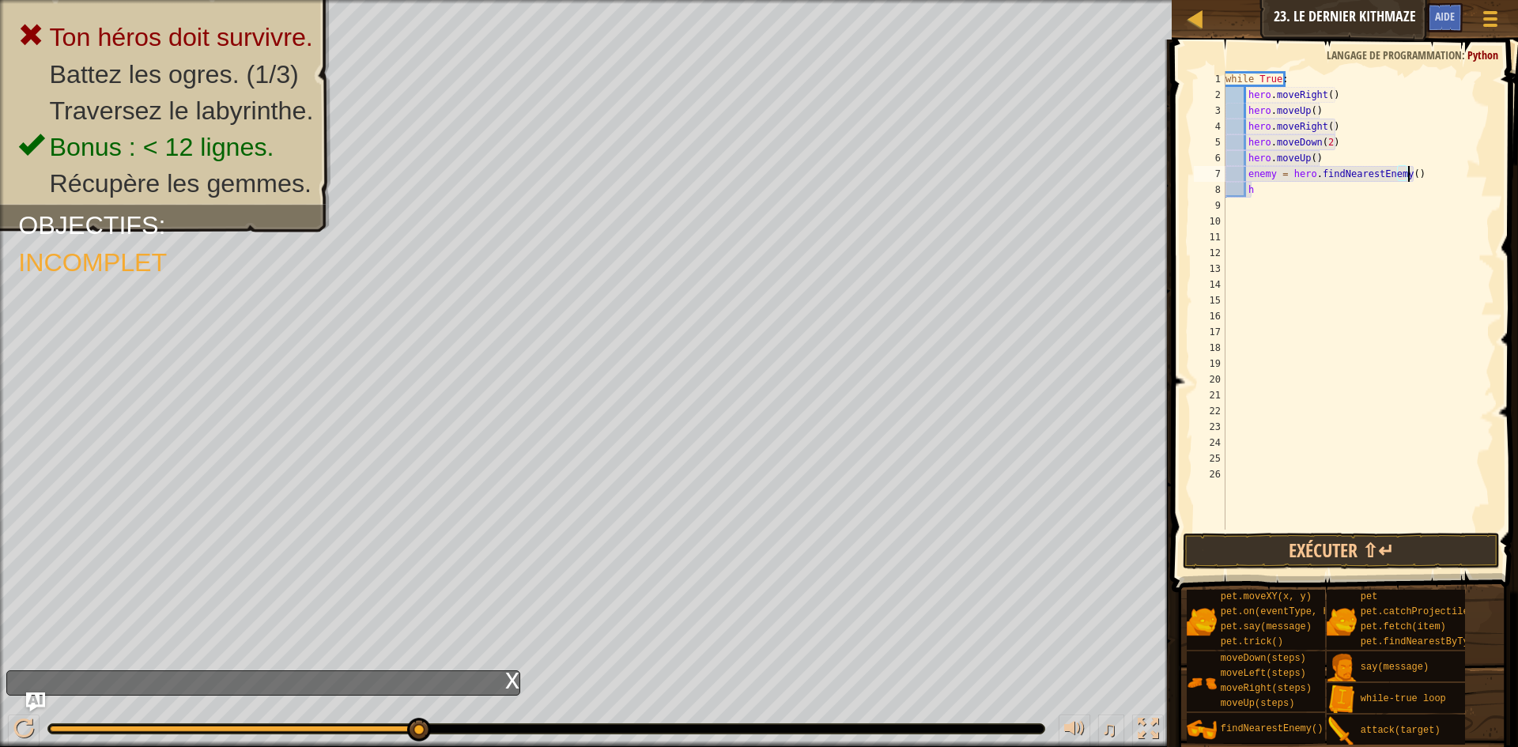
click at [1419, 176] on div "while True : hero . moveRight ( ) hero . moveUp ( ) hero . moveRight ( ) hero .…" at bounding box center [1358, 316] width 272 height 490
type textarea "e"
click at [1260, 185] on div "while True : hero . moveRight ( ) hero . moveUp ( ) hero . moveRight ( ) hero .…" at bounding box center [1358, 316] width 272 height 490
type textarea "h"
click at [1256, 176] on div "while True : hero . moveRight ( ) hero . moveUp ( ) hero . moveRight ( ) hero .…" at bounding box center [1358, 316] width 272 height 490
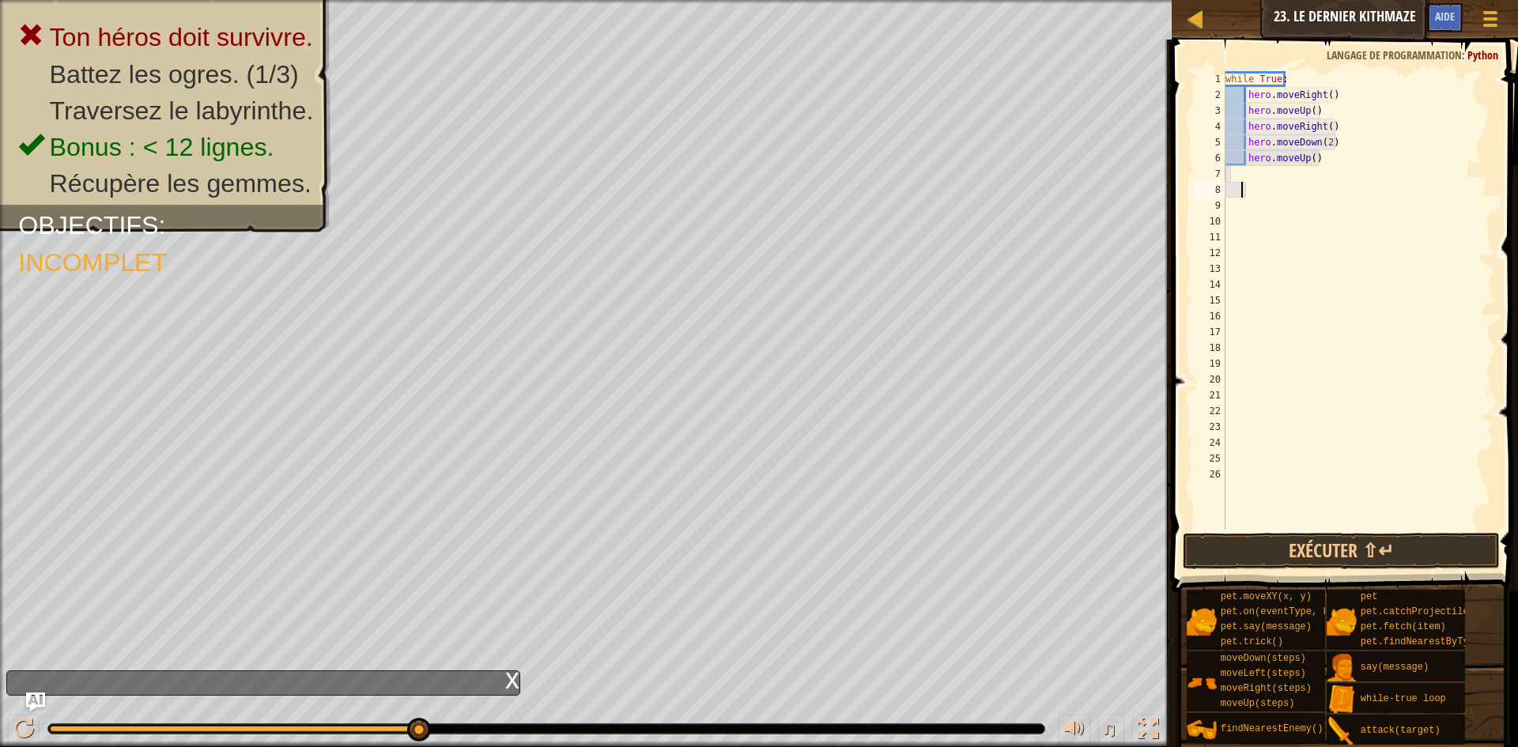
click at [1244, 194] on div "while True : hero . moveRight ( ) hero . moveUp ( ) hero . moveRight ( ) hero .…" at bounding box center [1358, 316] width 272 height 490
click at [1234, 178] on div "while True : hero . moveRight ( ) hero . moveUp ( ) hero . moveRight ( ) hero .…" at bounding box center [1358, 316] width 272 height 490
type textarea "h"
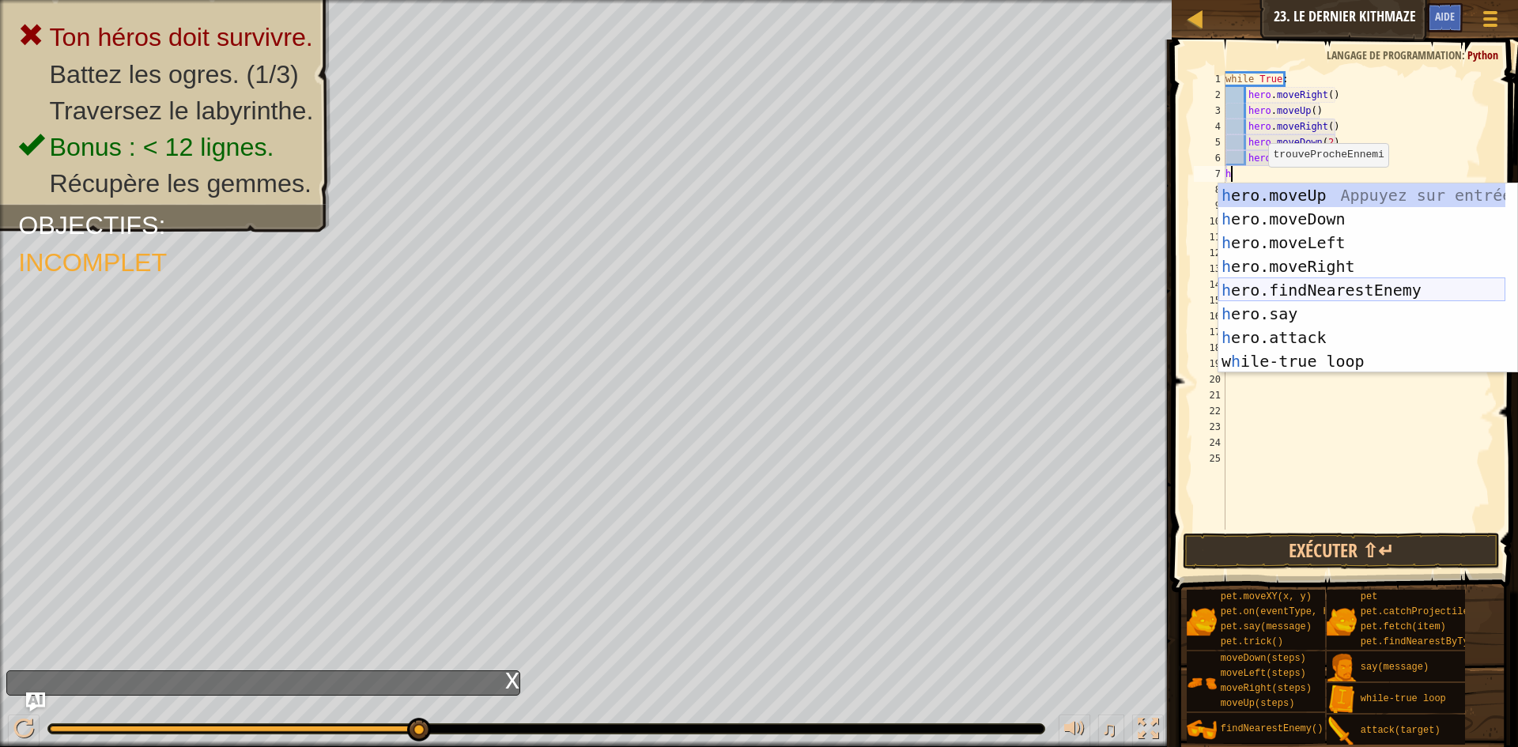
click at [1304, 285] on div "h ero.moveUp Appuyez sur entrée h ero.moveDown Appuyez sur entrée h ero.moveLef…" at bounding box center [1362, 301] width 287 height 237
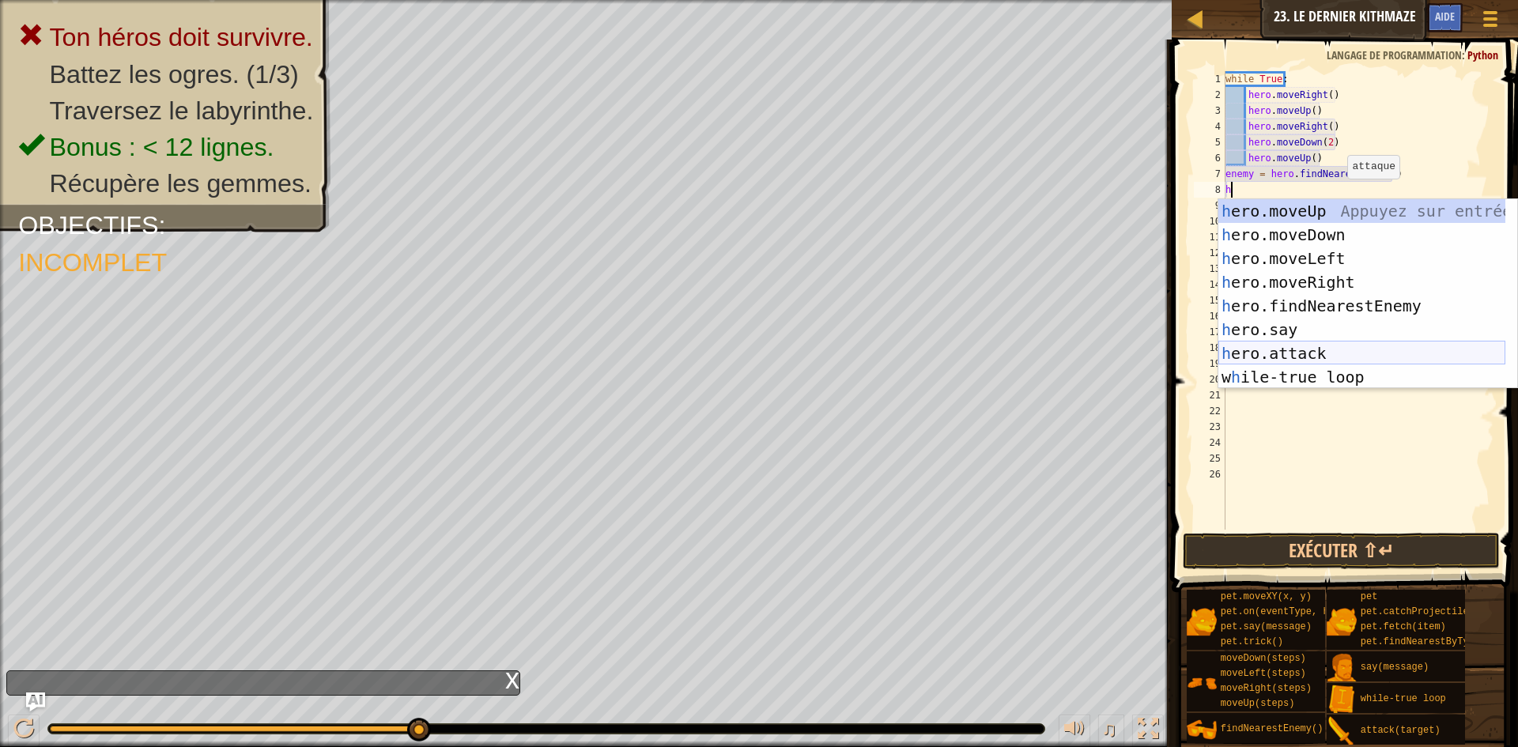
click at [1326, 345] on div "h ero.moveUp Appuyez sur entrée h ero.moveDown Appuyez sur entrée h ero.moveLef…" at bounding box center [1362, 317] width 287 height 237
type textarea "hero.attack(enemy)"
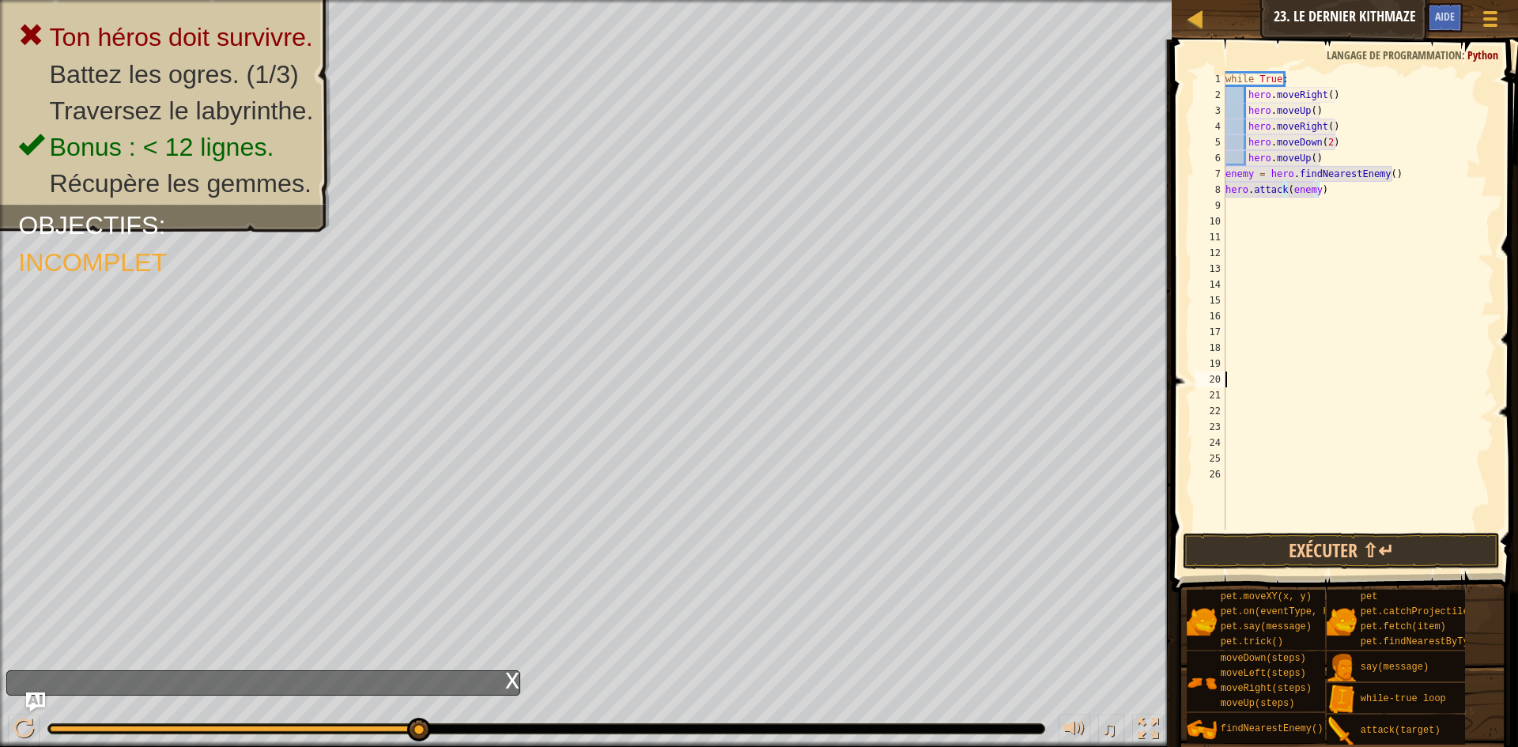
drag, startPoint x: 1362, startPoint y: 387, endPoint x: 1353, endPoint y: 357, distance: 31.3
click at [1362, 384] on div "while True : hero . moveRight ( ) hero . moveUp ( ) hero . moveRight ( ) hero .…" at bounding box center [1358, 316] width 272 height 490
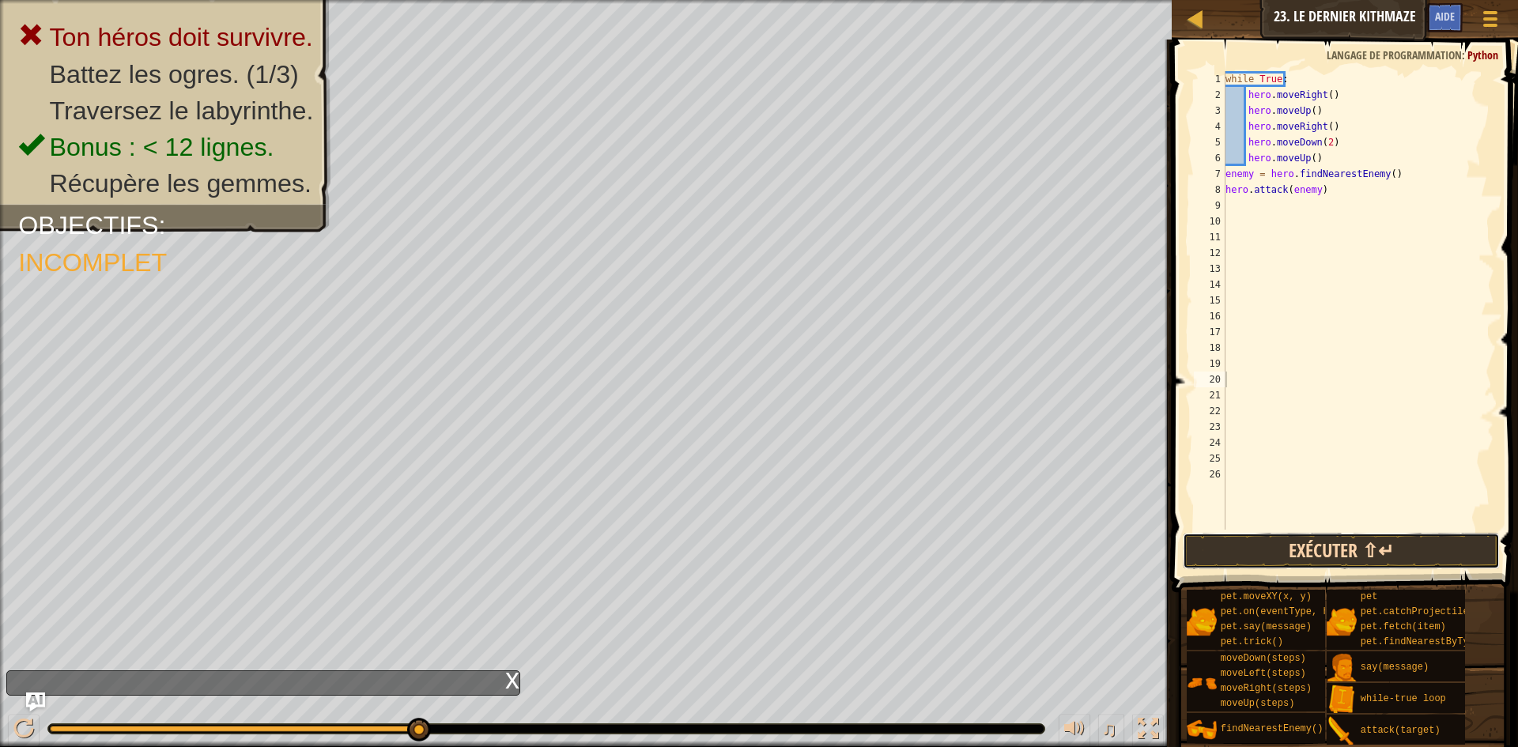
click at [1340, 544] on button "Exécuter ⇧↵" at bounding box center [1341, 551] width 317 height 36
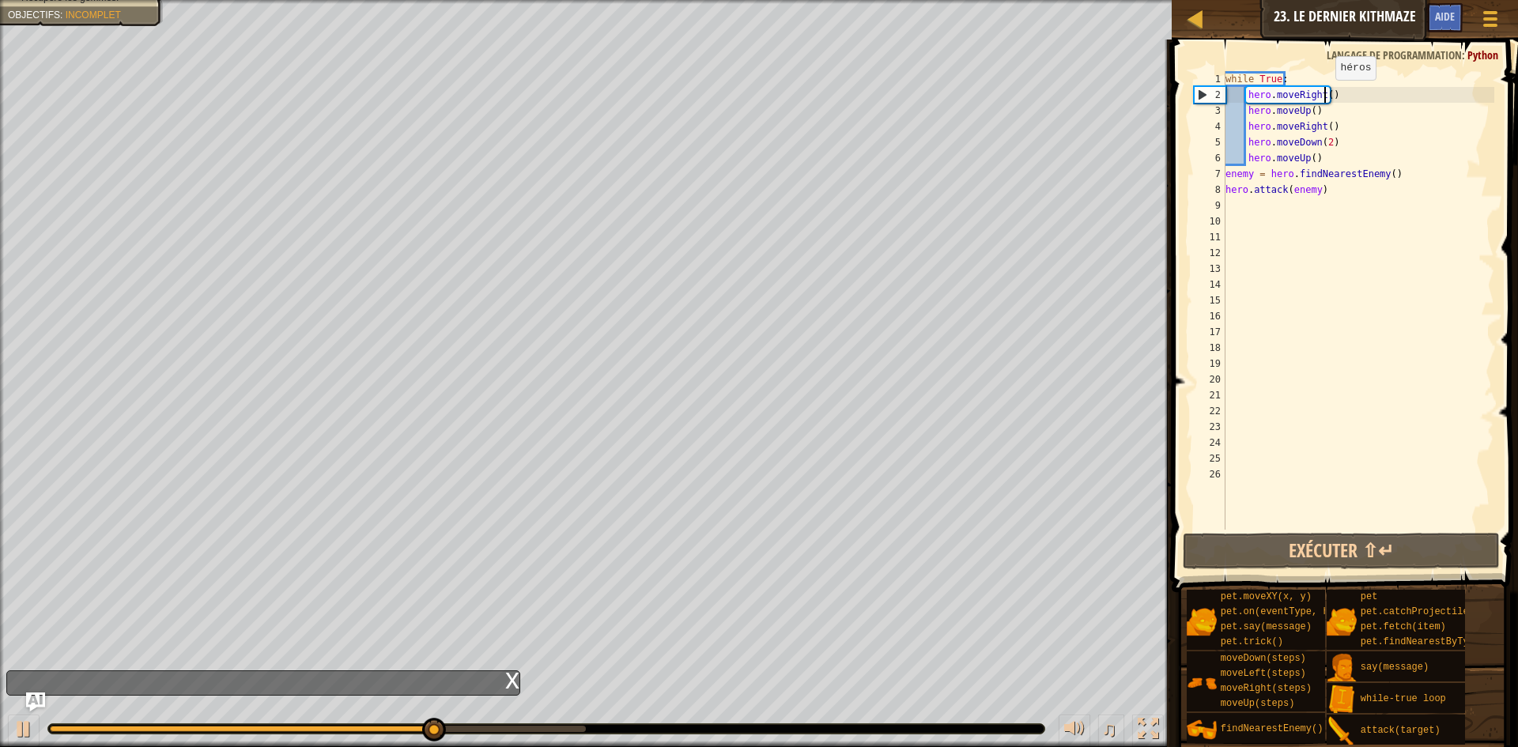
click at [1328, 96] on div "while True : hero . moveRight ( ) hero . moveUp ( ) hero . moveRight ( ) hero .…" at bounding box center [1358, 316] width 272 height 490
type textarea "hero.moveRight()"
click at [1350, 95] on div "while True : hero . moveRight ( ) hero . moveUp ( ) hero . moveRight ( ) hero .…" at bounding box center [1358, 316] width 272 height 490
